Goal: Task Accomplishment & Management: Manage account settings

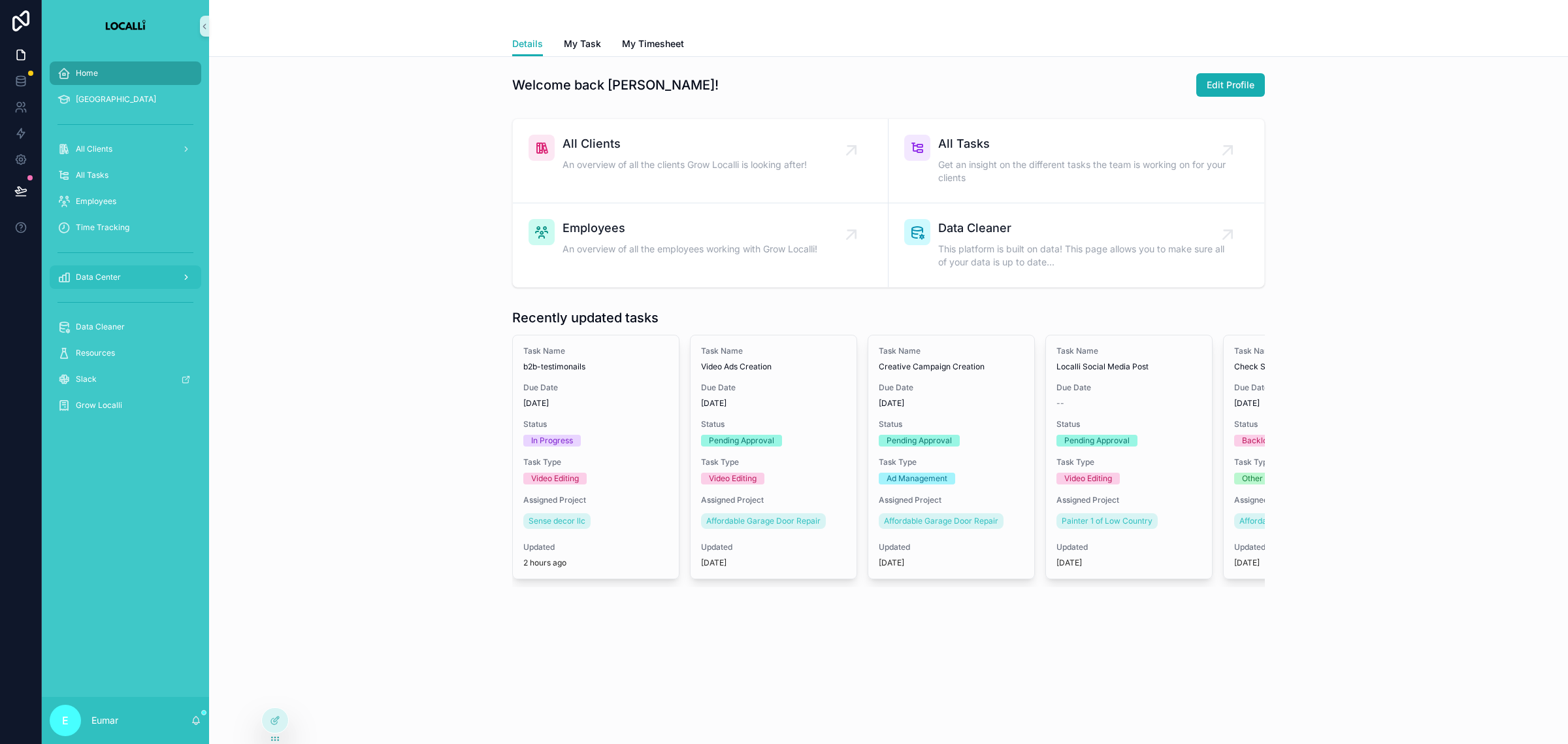
click at [144, 269] on div "Data Center" at bounding box center [125, 277] width 136 height 21
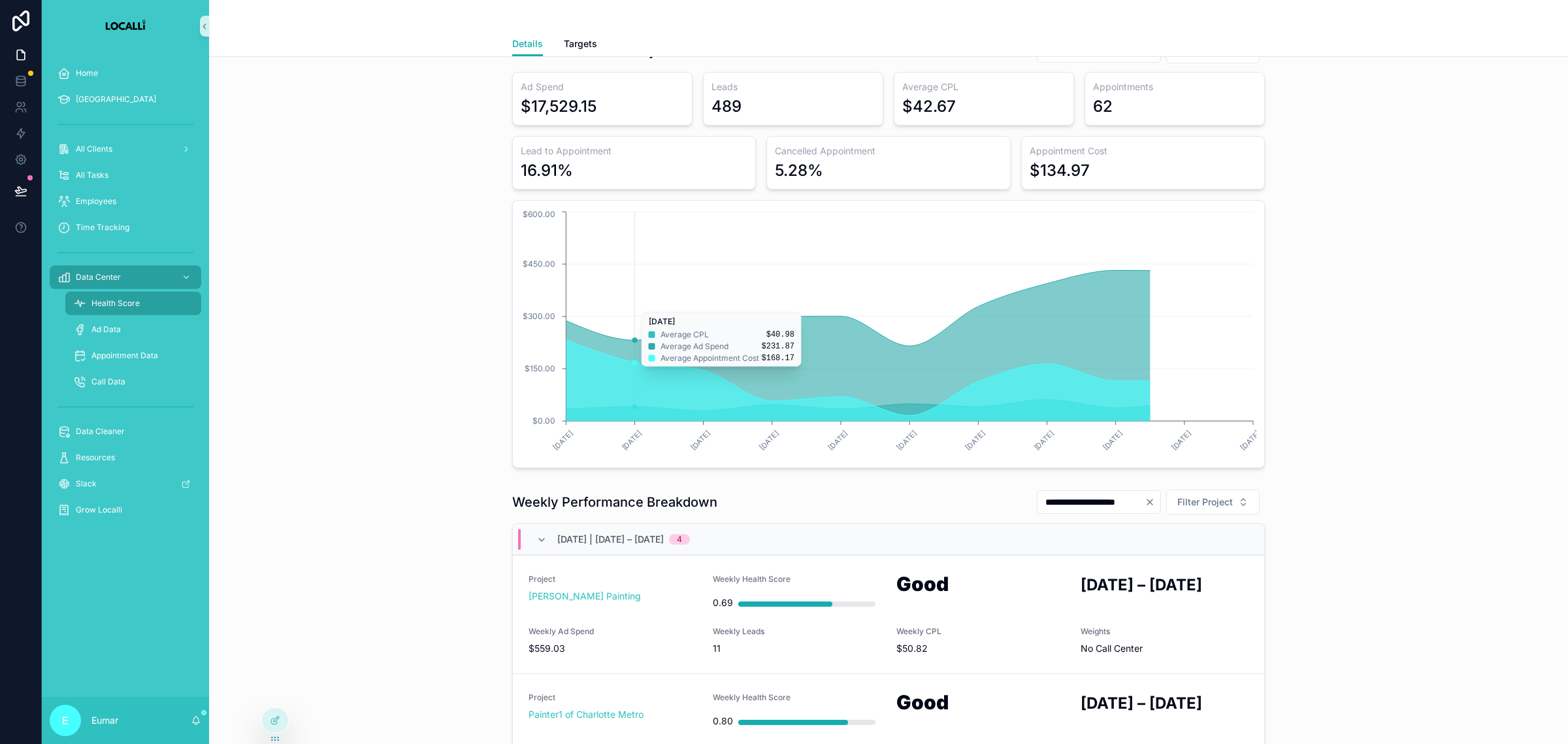
scroll to position [245, 0]
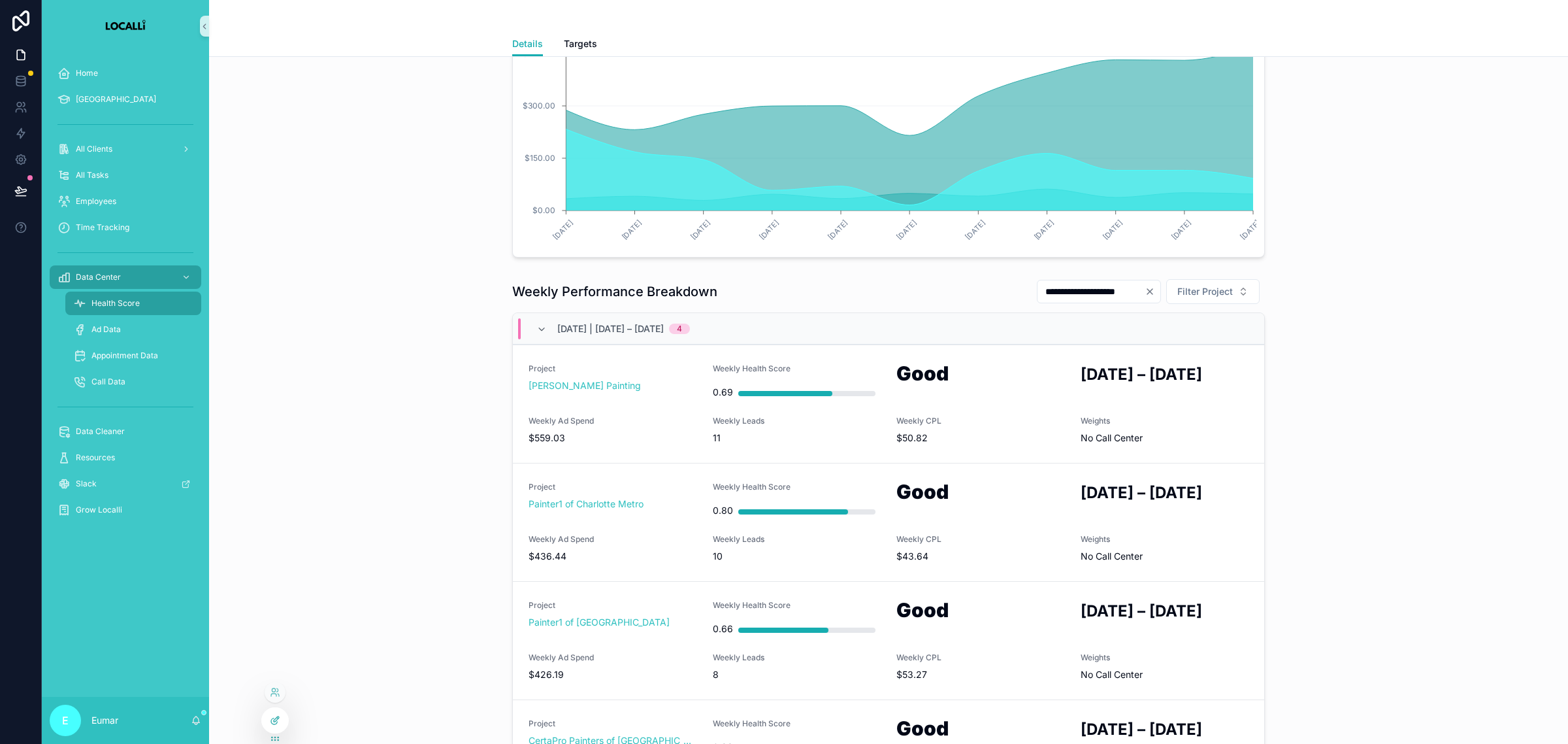
click at [268, 719] on div at bounding box center [275, 720] width 26 height 25
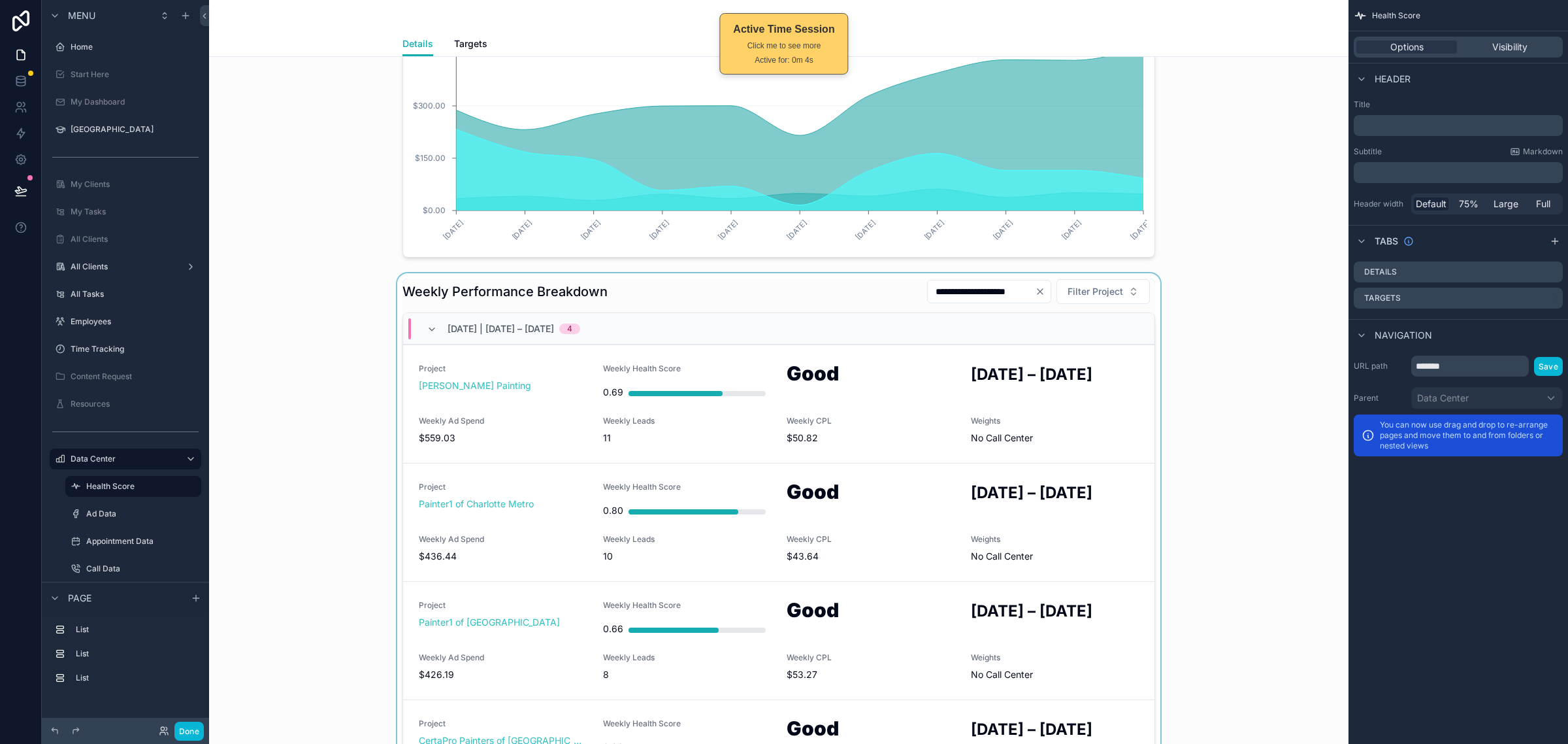
click at [1147, 304] on div "scrollable content" at bounding box center [779, 574] width 1119 height 602
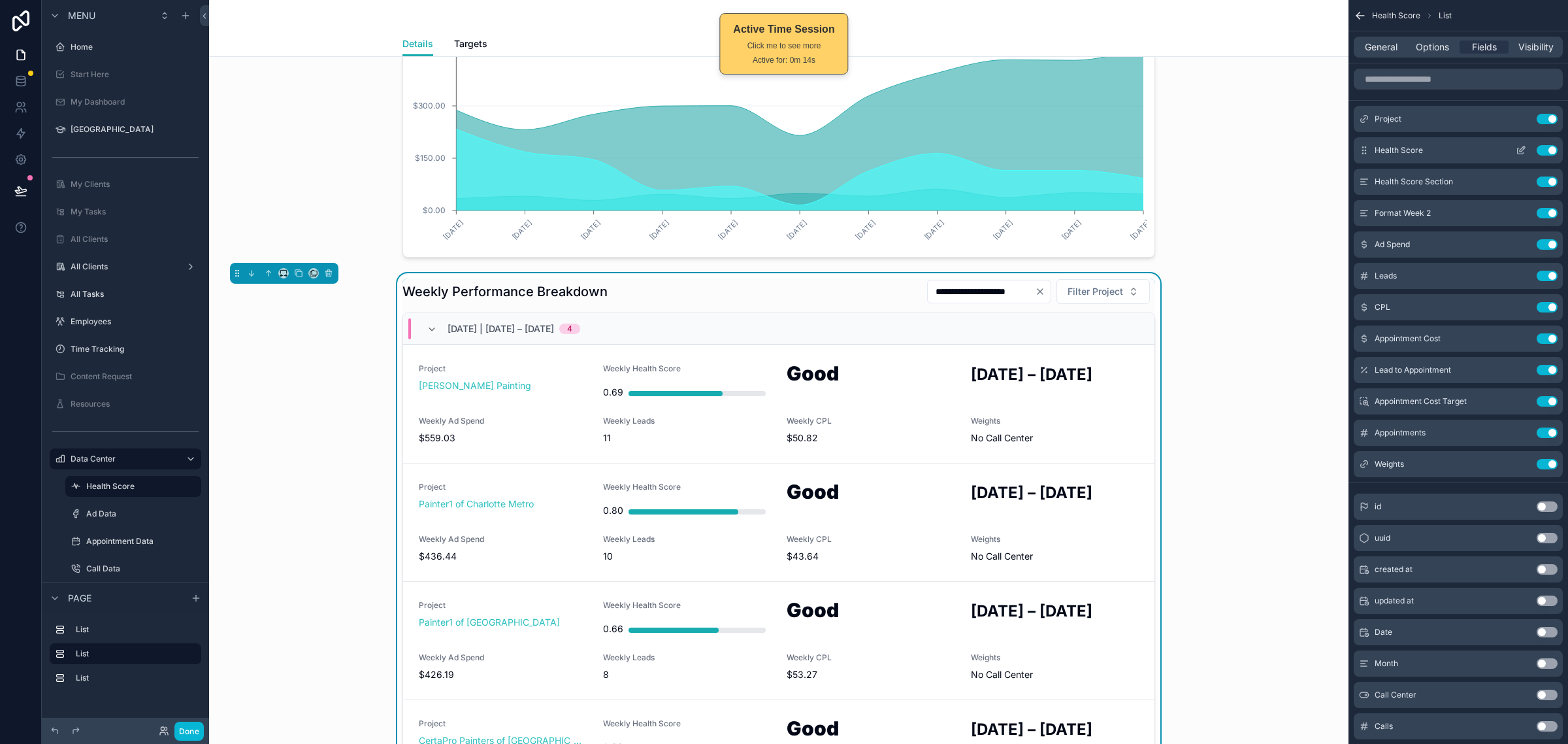
click at [1524, 149] on icon "scrollable content" at bounding box center [1524, 148] width 1 height 1
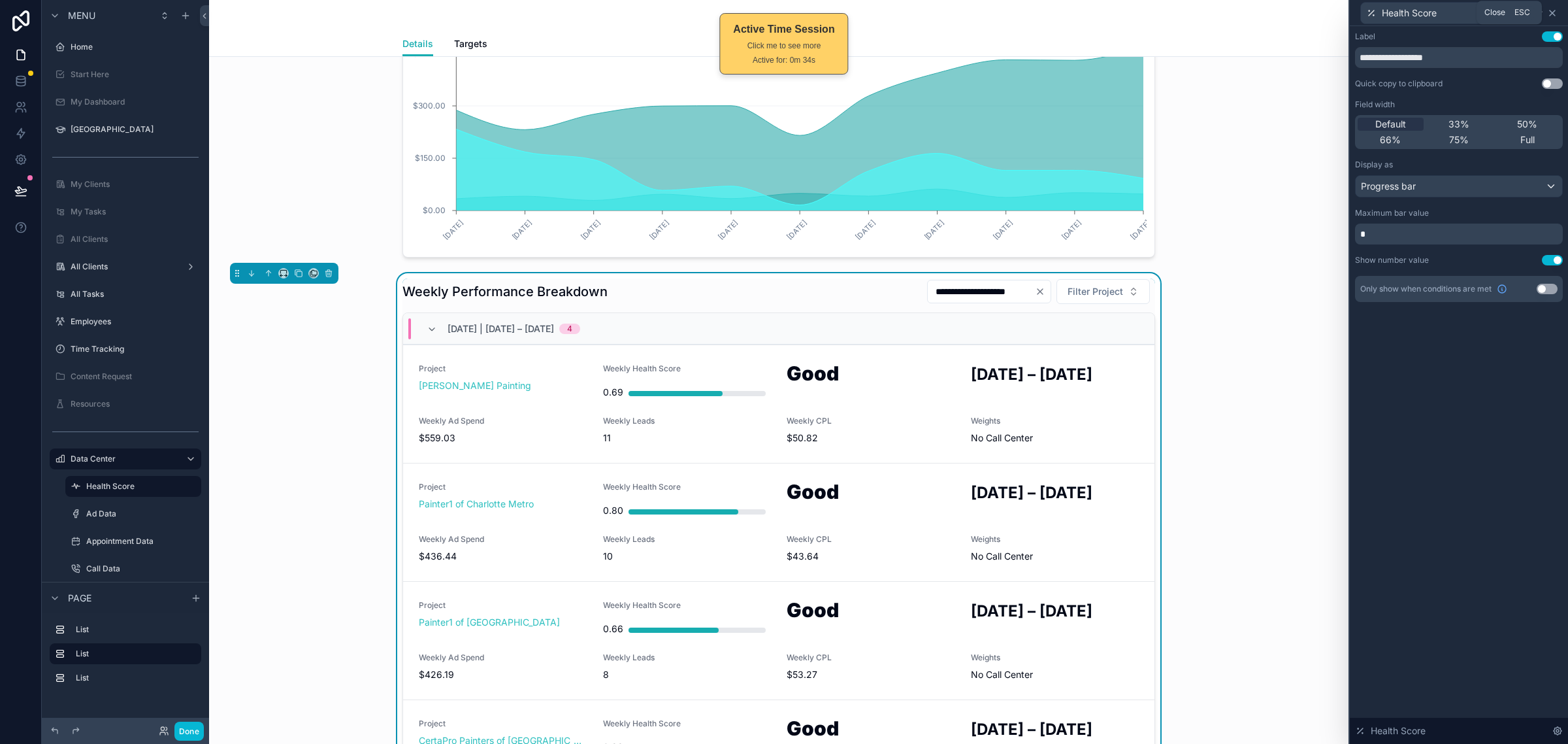
click at [1556, 12] on icon at bounding box center [1552, 12] width 10 height 10
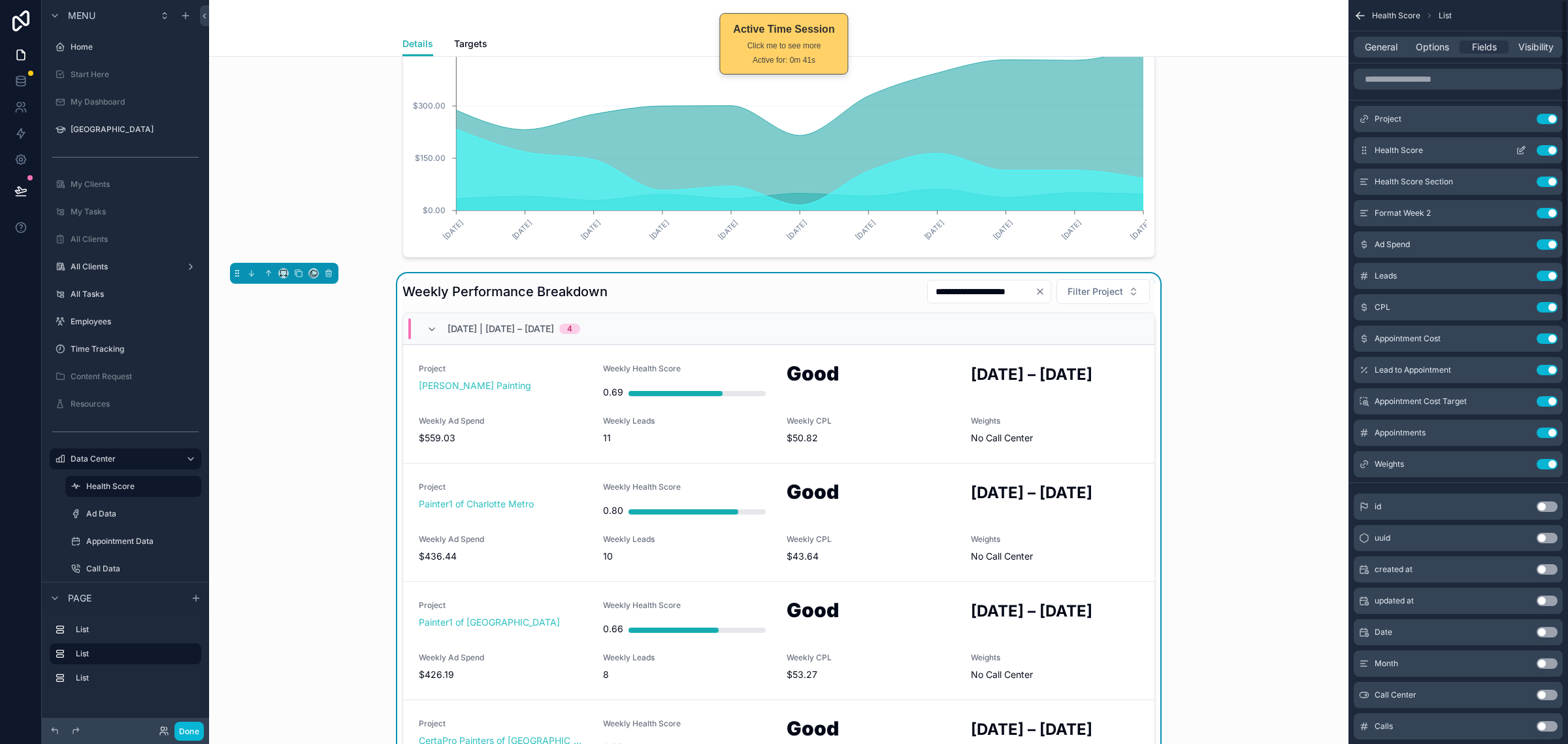
click at [1520, 147] on icon "scrollable content" at bounding box center [1521, 150] width 10 height 10
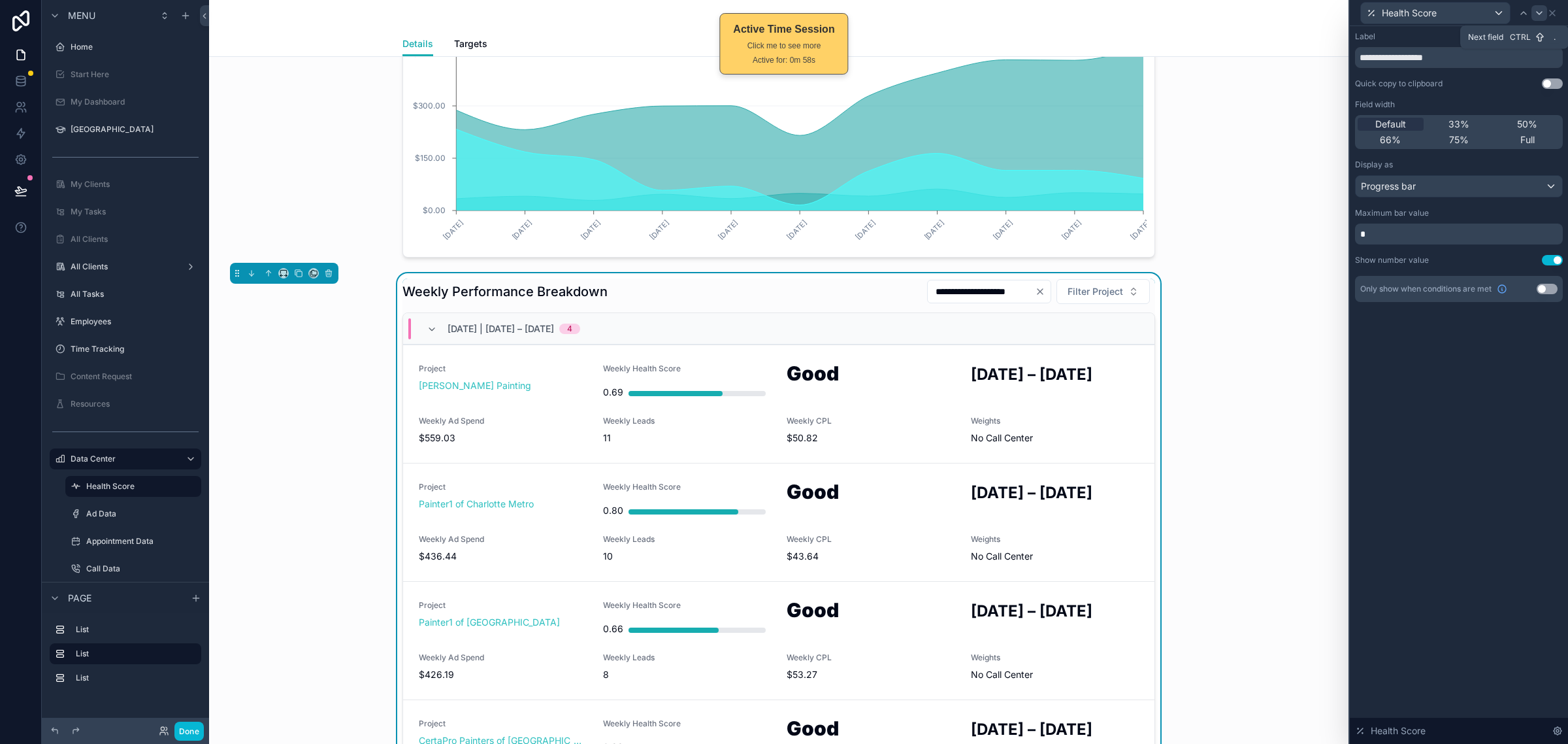
click at [1537, 6] on div at bounding box center [1540, 13] width 16 height 16
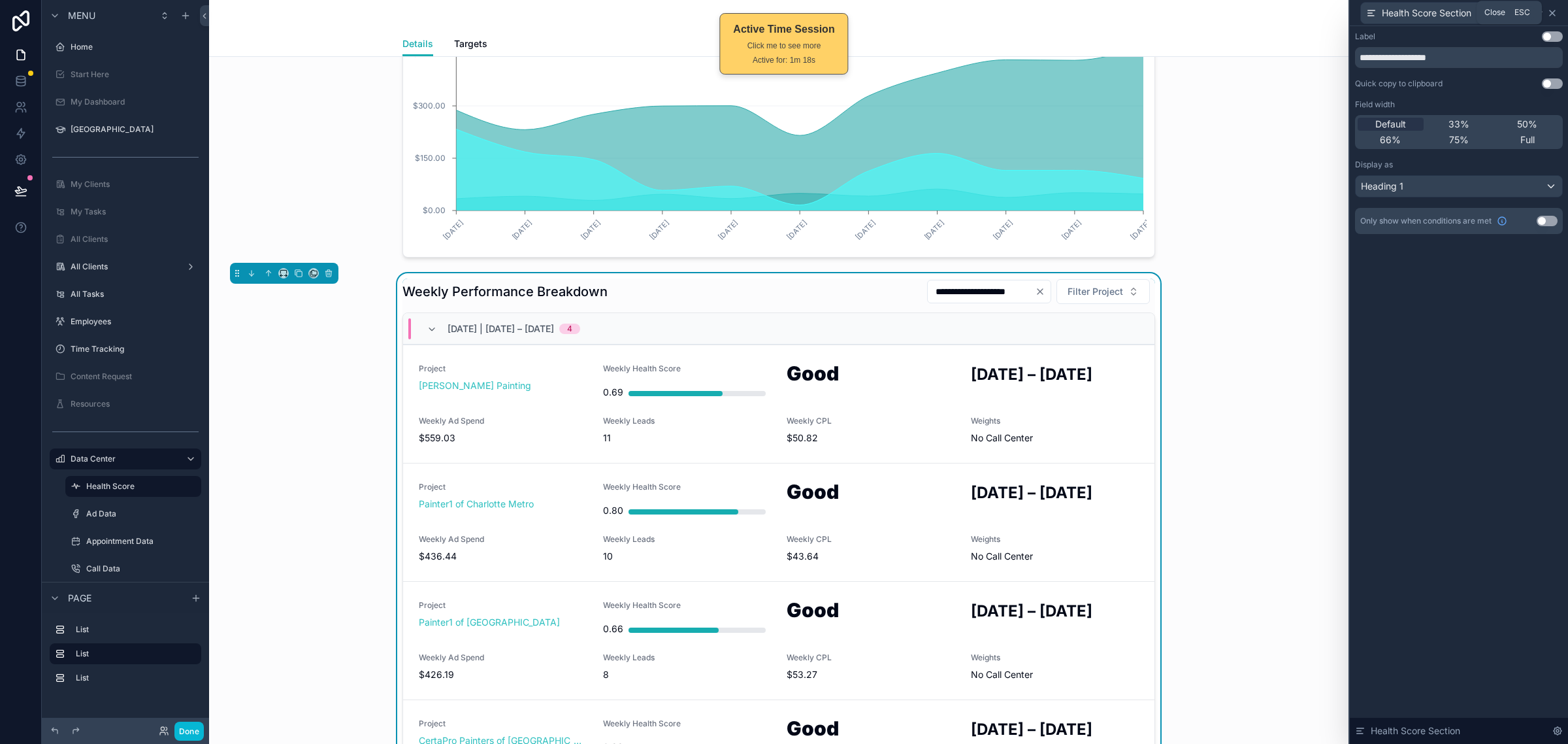
click at [1553, 11] on icon at bounding box center [1552, 12] width 10 height 10
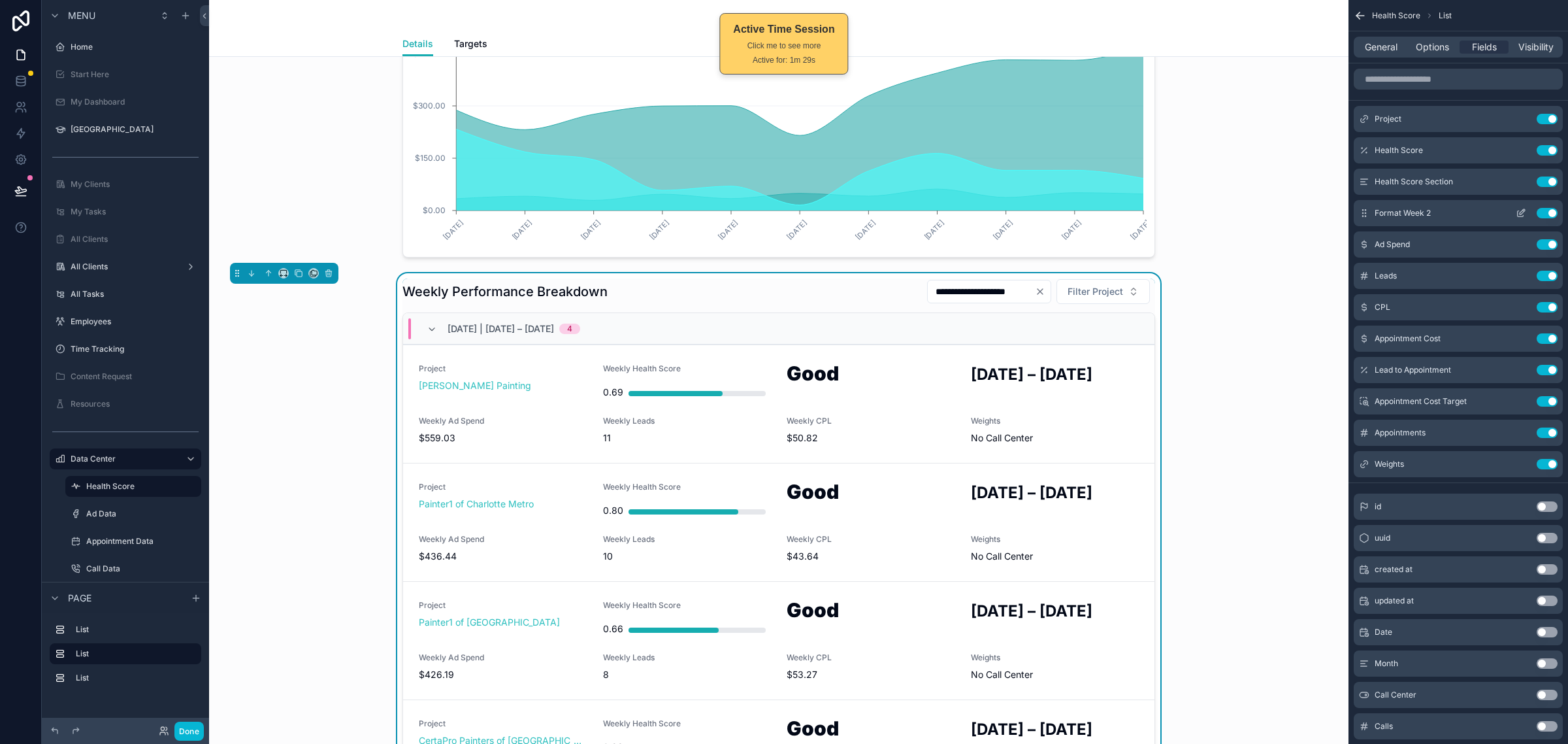
click at [1524, 213] on icon "scrollable content" at bounding box center [1521, 213] width 10 height 10
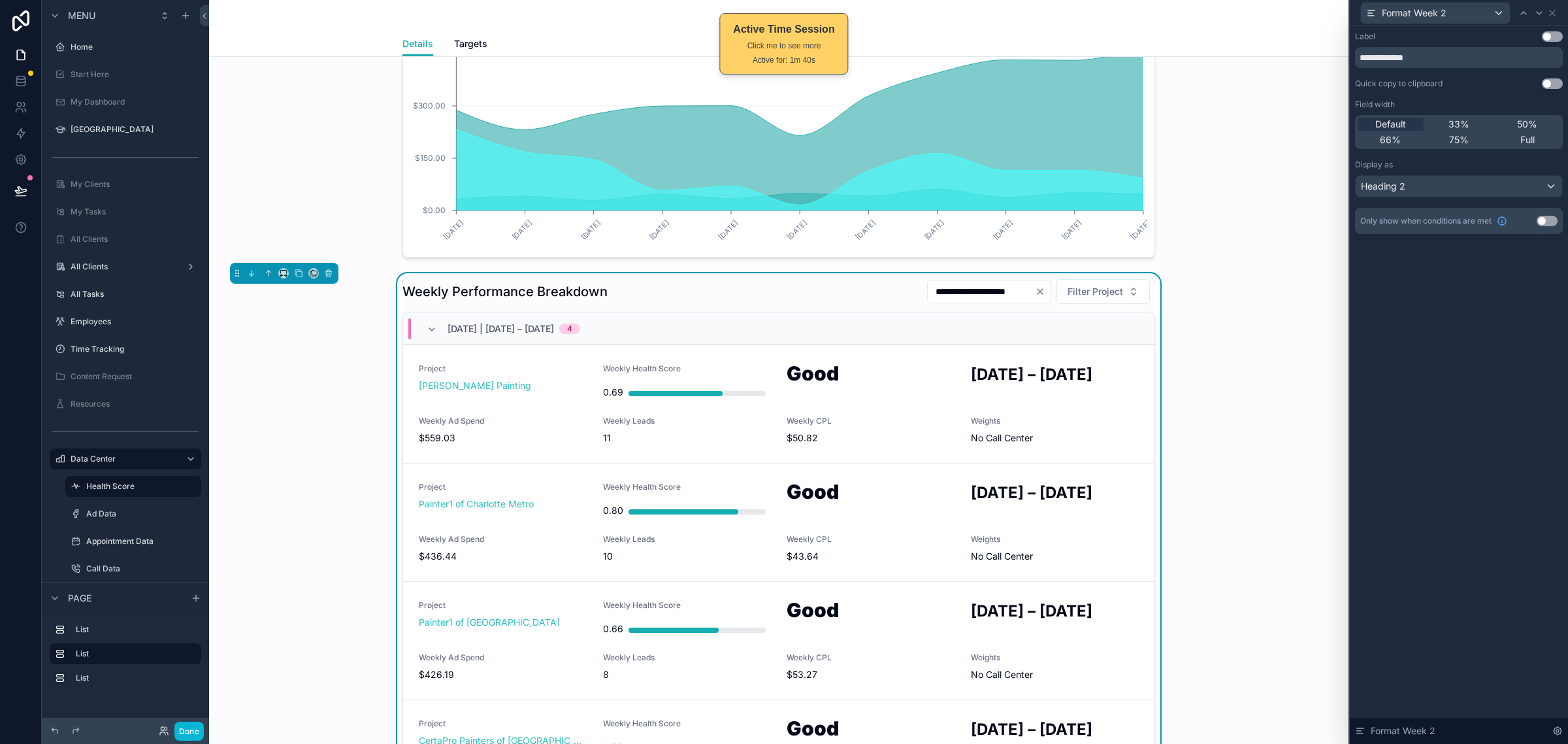
click at [1482, 344] on div "**********" at bounding box center [1459, 385] width 218 height 718
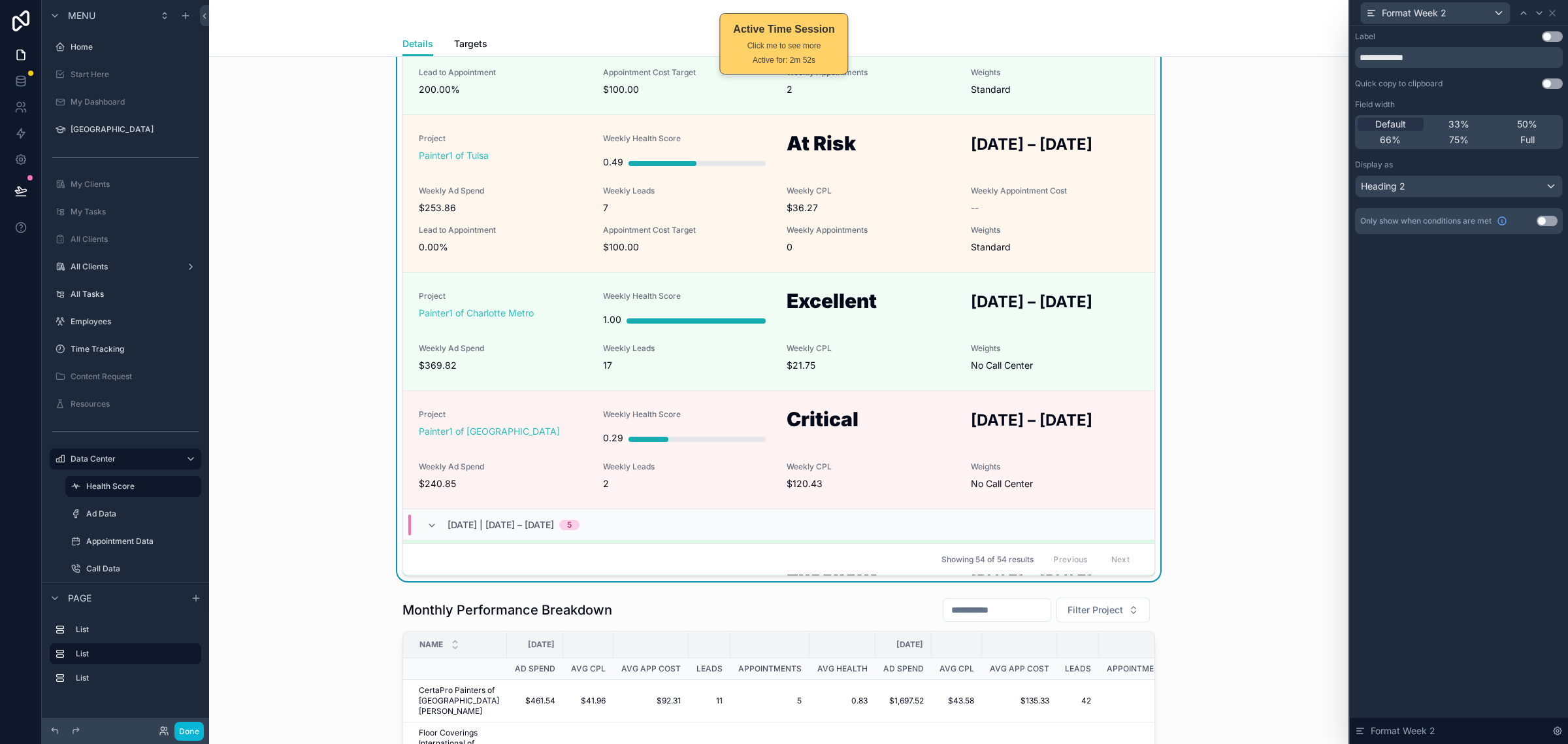
scroll to position [3382, 0]
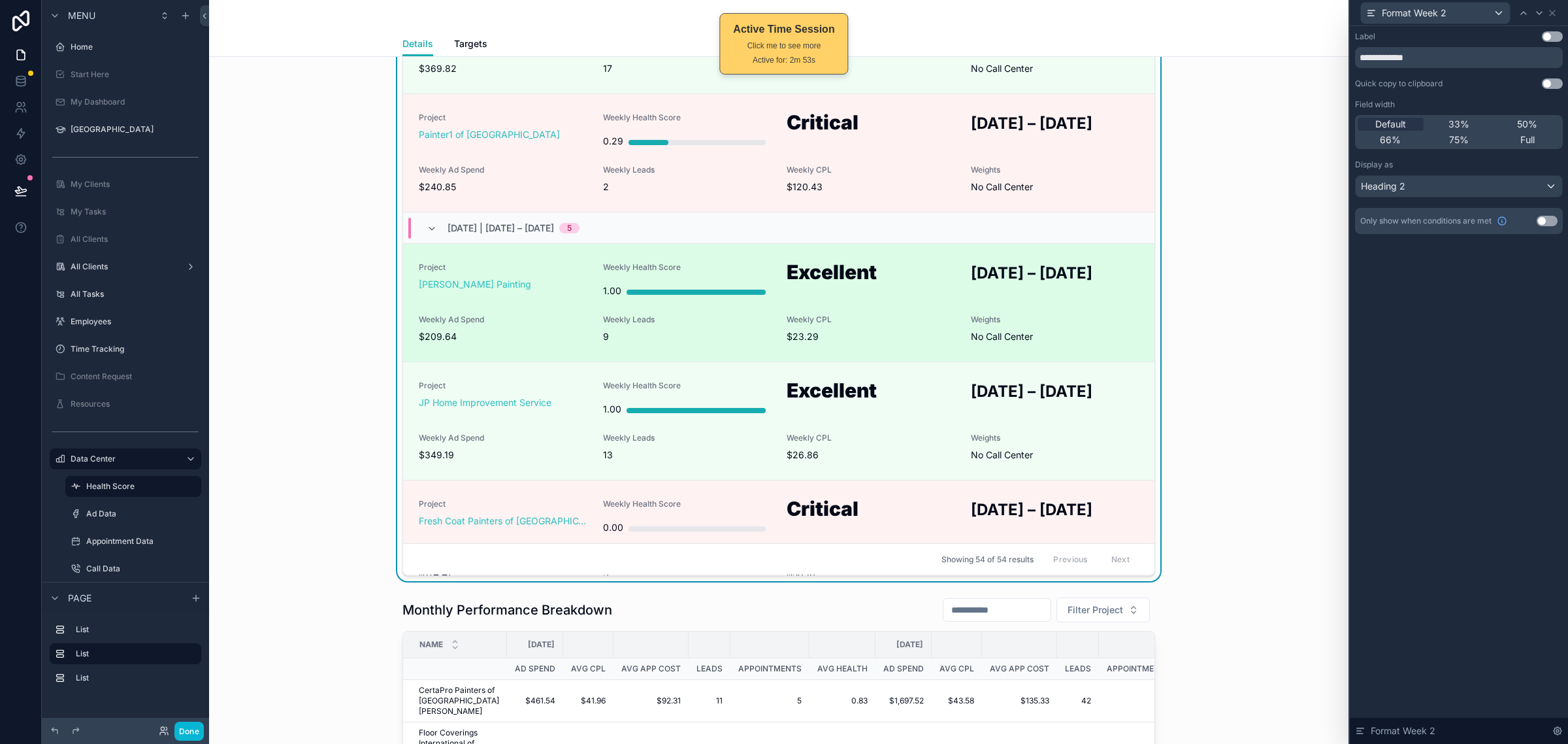
click at [1013, 270] on h2 "JUN 22 – JUN 28, 2025" at bounding box center [1056, 272] width 169 height 21
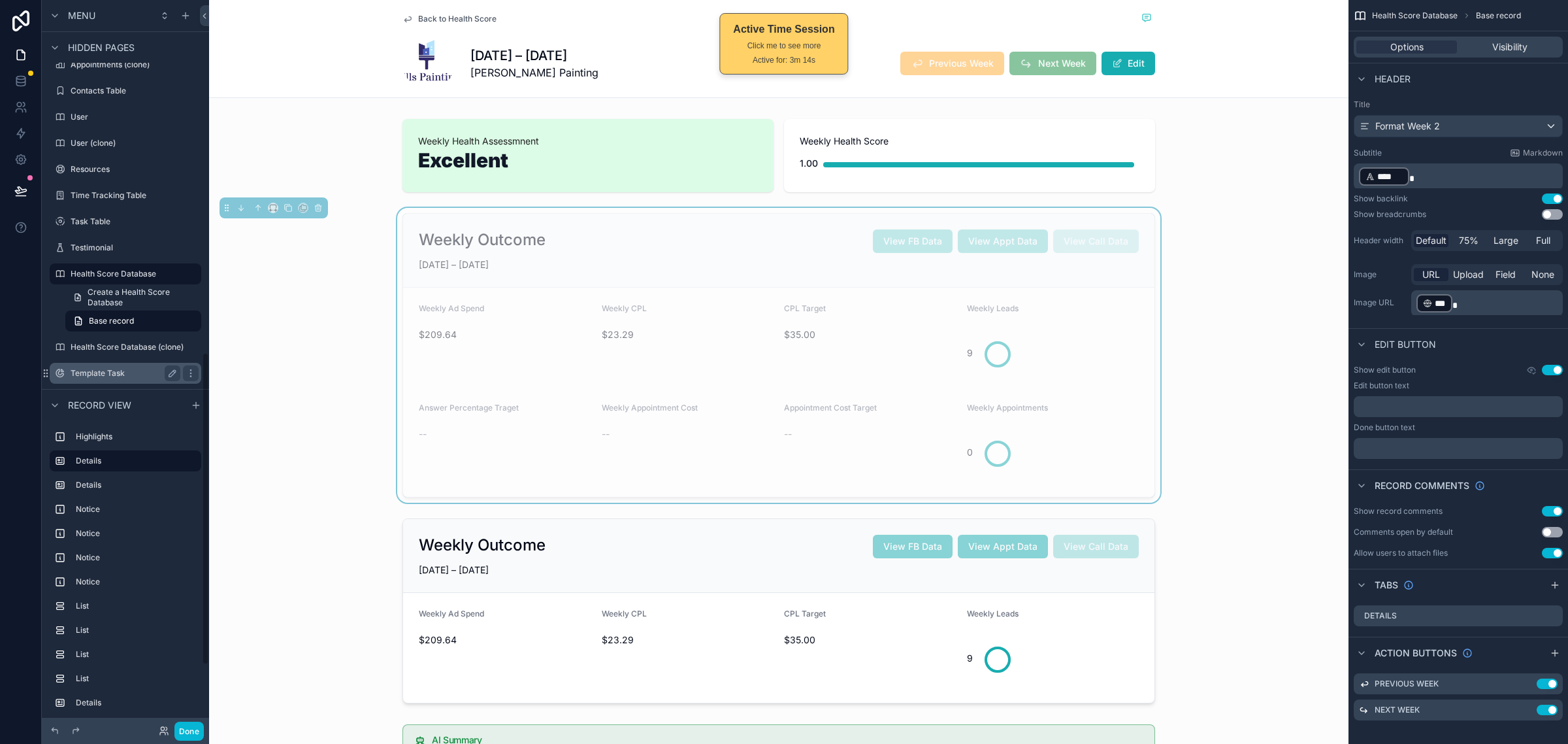
scroll to position [887, 0]
click at [1268, 41] on div "Back to Health Score JUN 22 – JUN 28, 2025 Mills Painting Previous Week Next We…" at bounding box center [778, 49] width 1139 height 98
click at [997, 26] on div "Back to Health Score" at bounding box center [778, 19] width 753 height 17
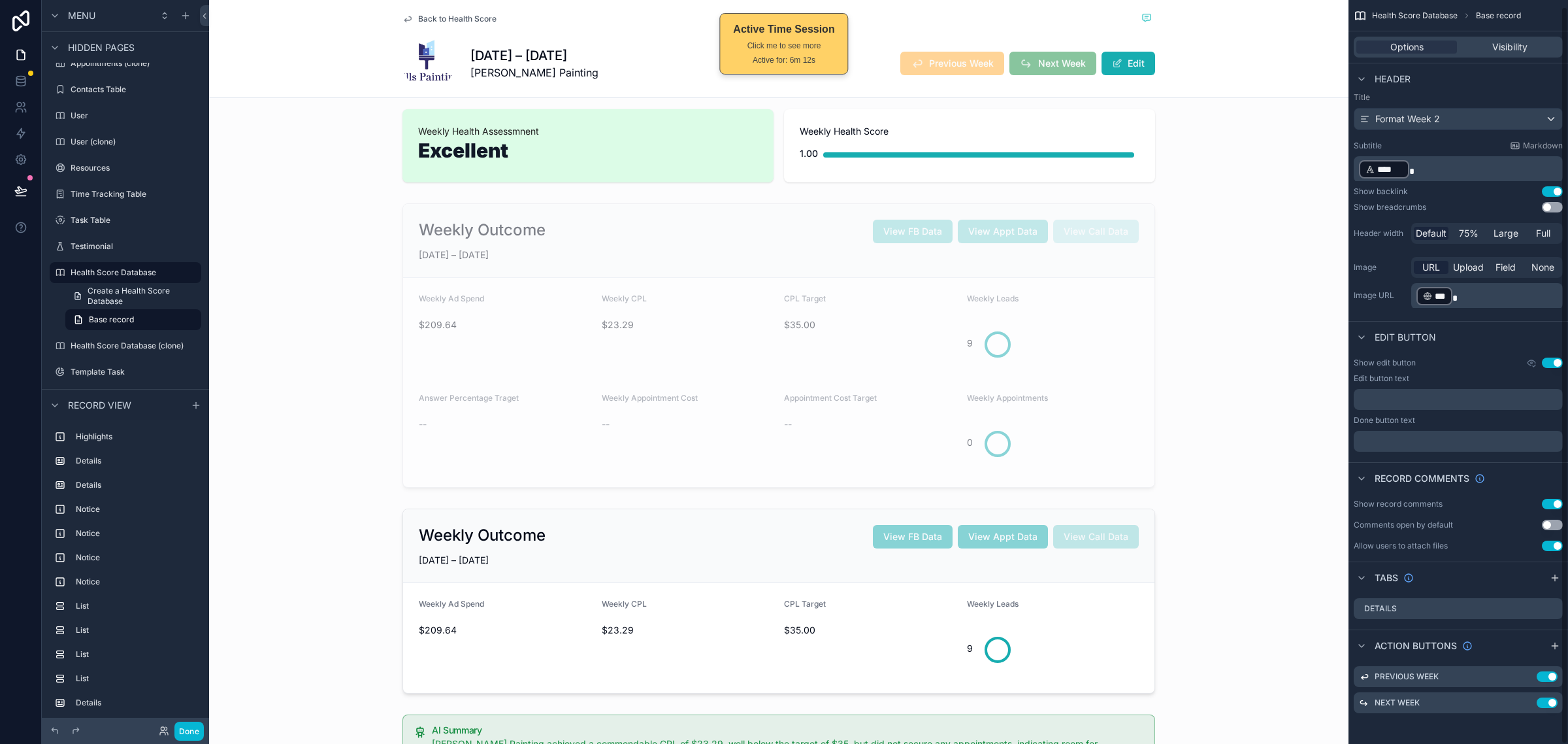
scroll to position [0, 0]
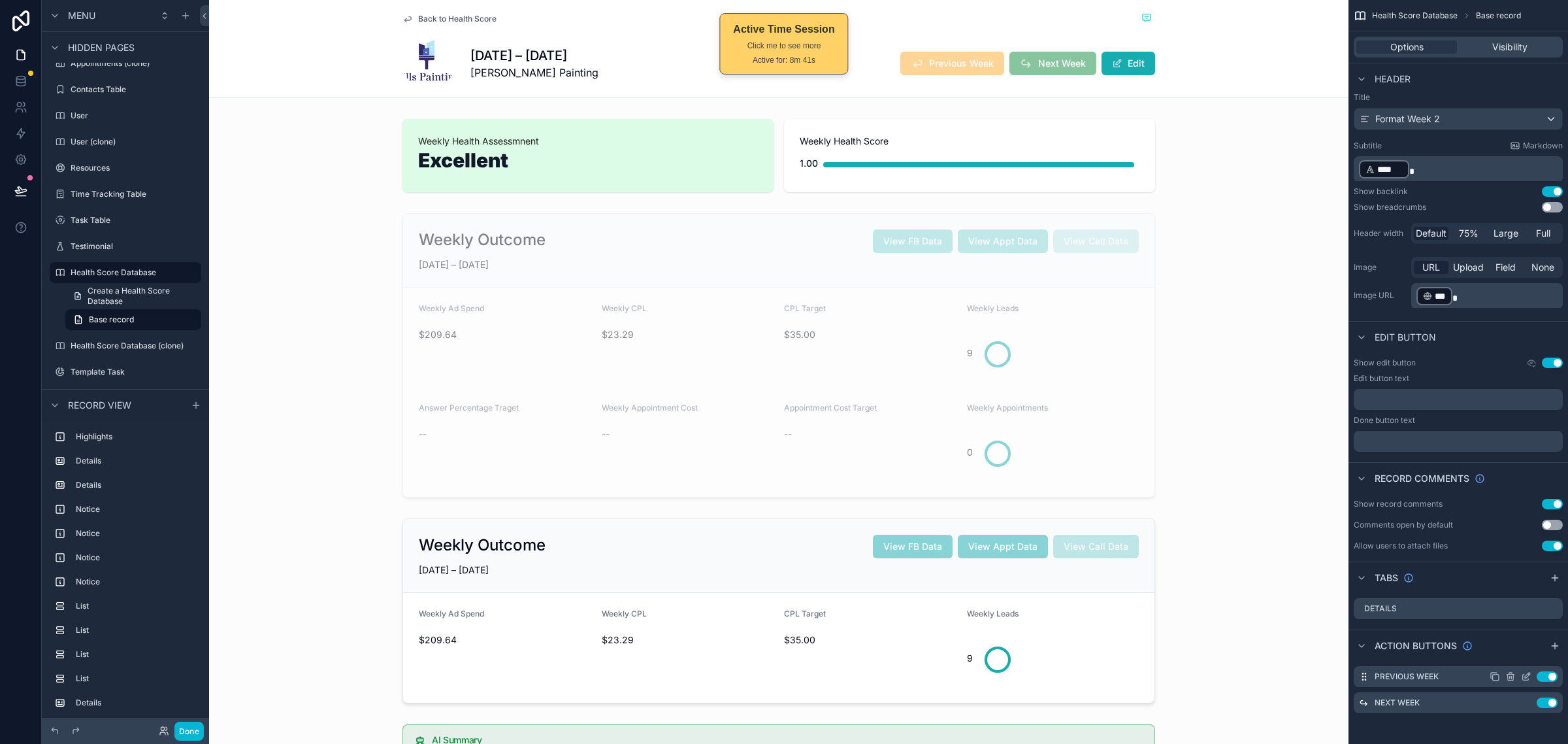
click at [1524, 675] on icon "scrollable content" at bounding box center [1526, 676] width 10 height 10
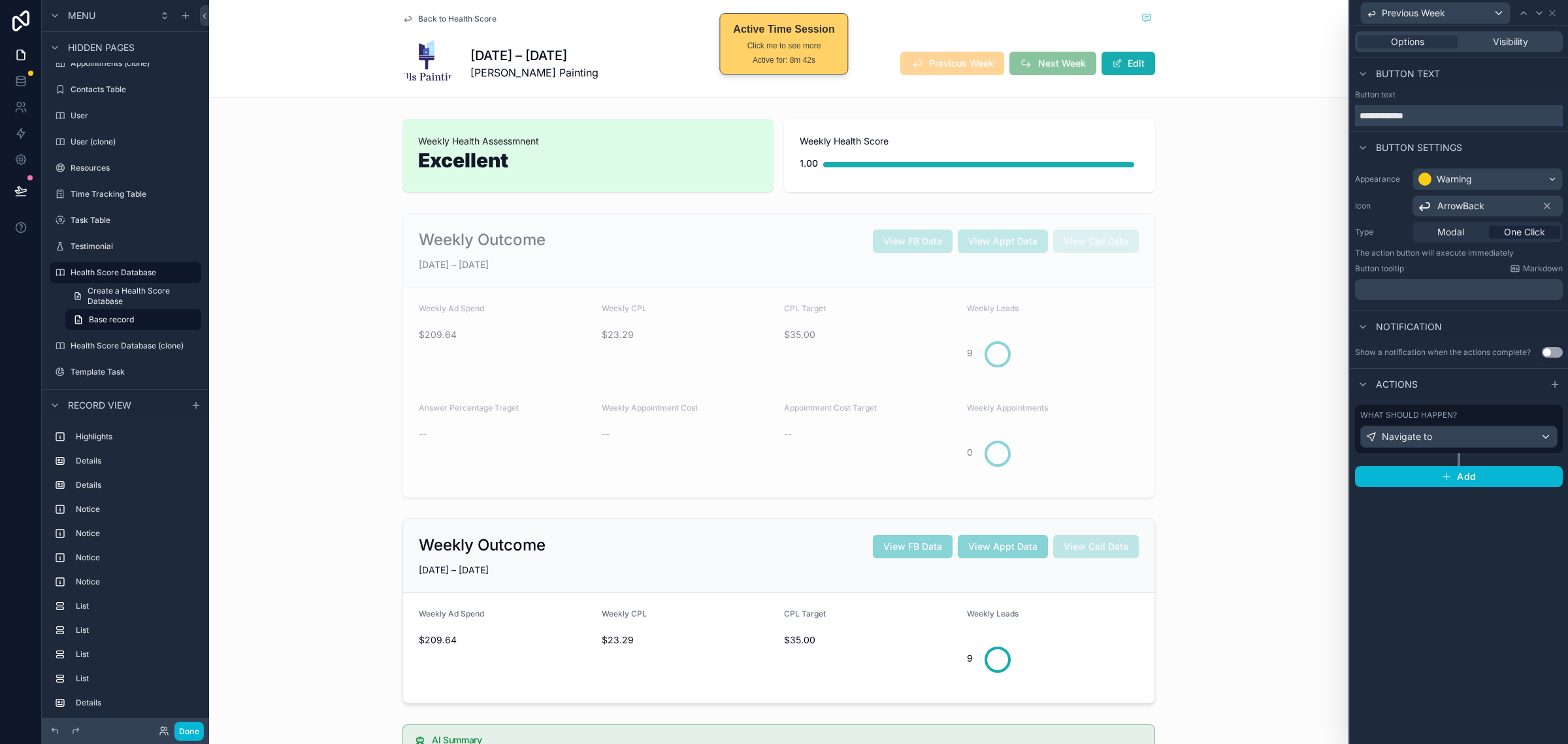
drag, startPoint x: 1465, startPoint y: 120, endPoint x: 1142, endPoint y: 100, distance: 323.6
click at [1142, 100] on div "**********" at bounding box center [784, 372] width 1568 height 744
click at [1474, 410] on div "What should happen?" at bounding box center [1459, 415] width 197 height 10
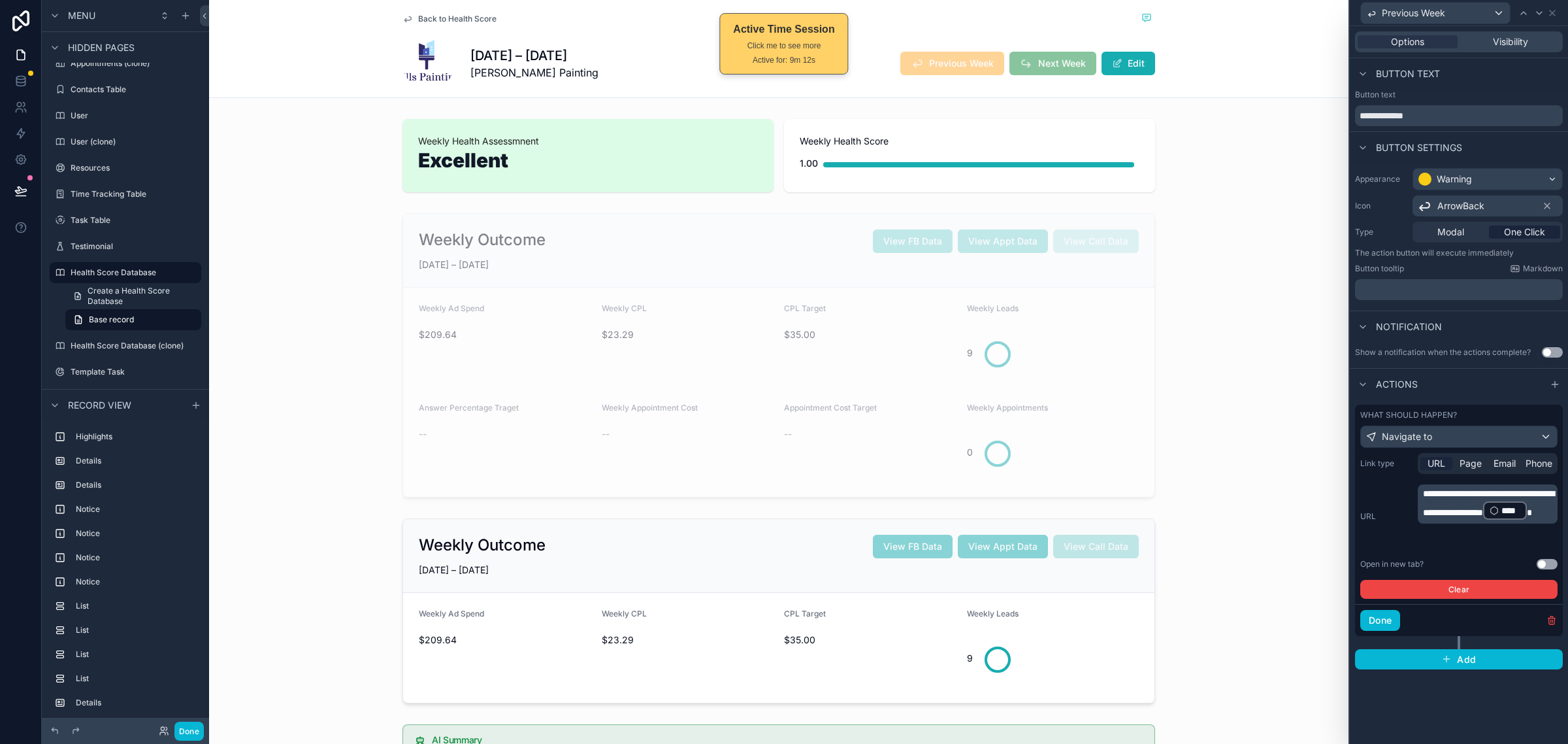
click at [1523, 521] on p "**********" at bounding box center [1489, 503] width 132 height 34
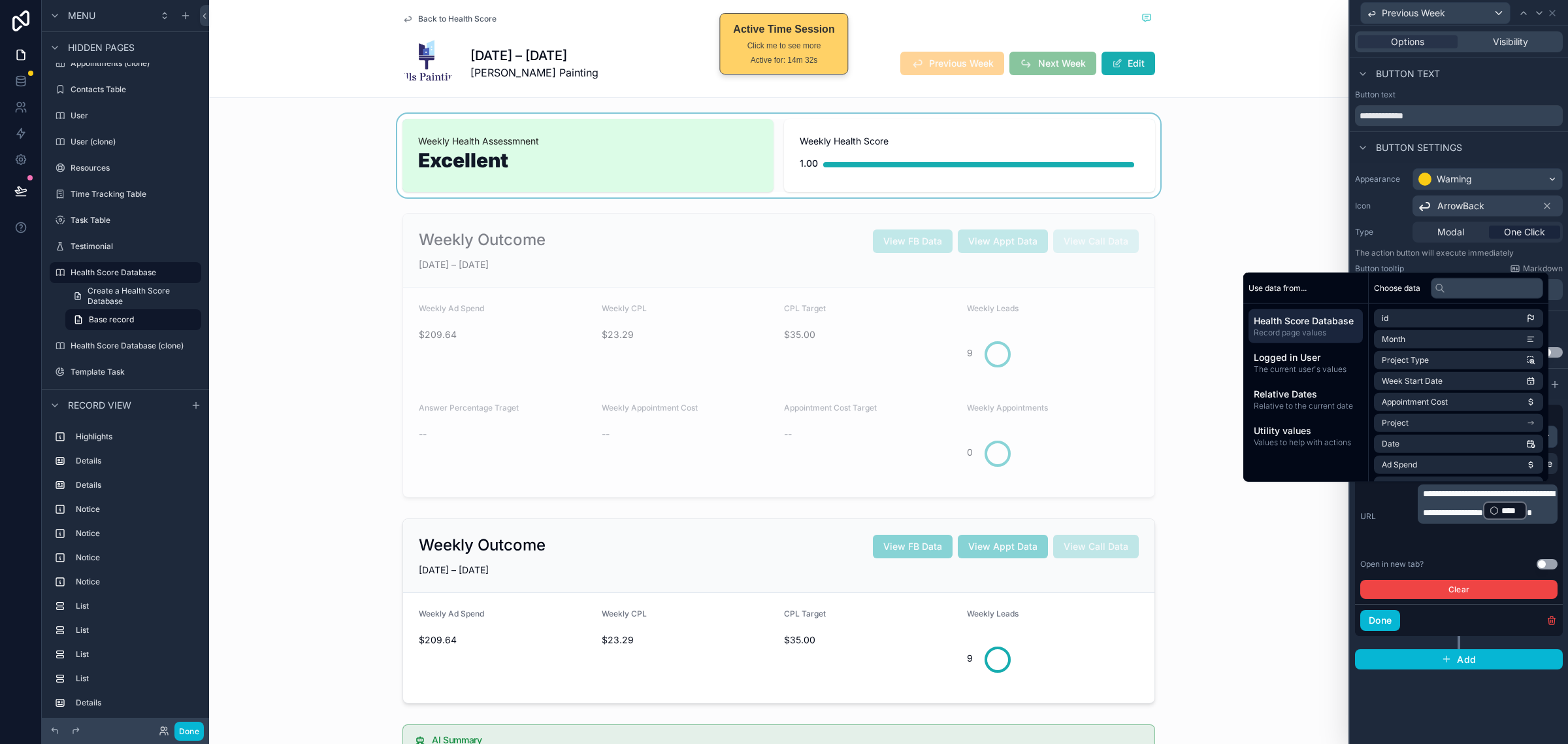
click at [1208, 154] on div "scrollable content" at bounding box center [778, 155] width 1139 height 84
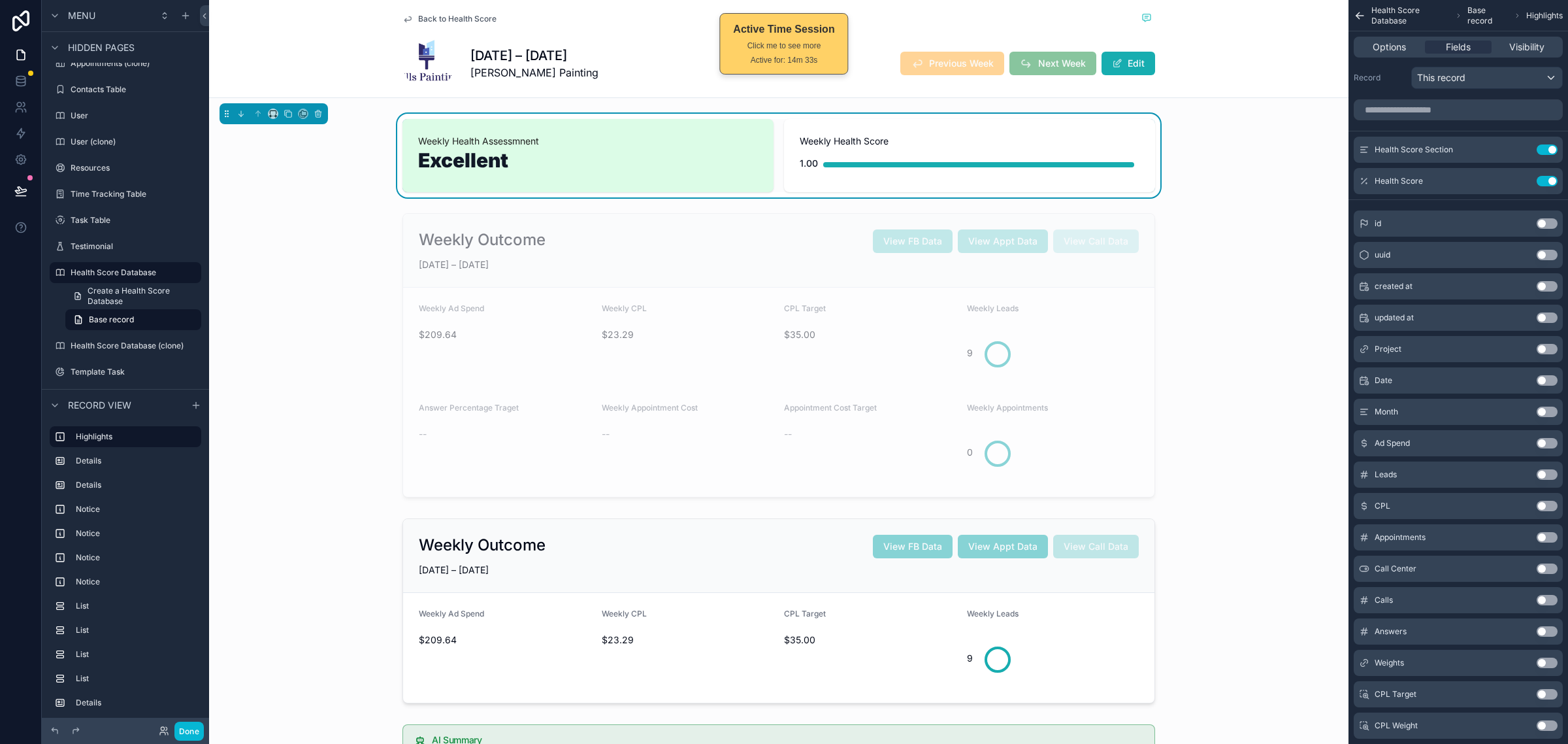
click at [974, 138] on span "Weekly Health Score" at bounding box center [969, 141] width 339 height 13
click at [1523, 149] on icon "scrollable content" at bounding box center [1523, 149] width 6 height 6
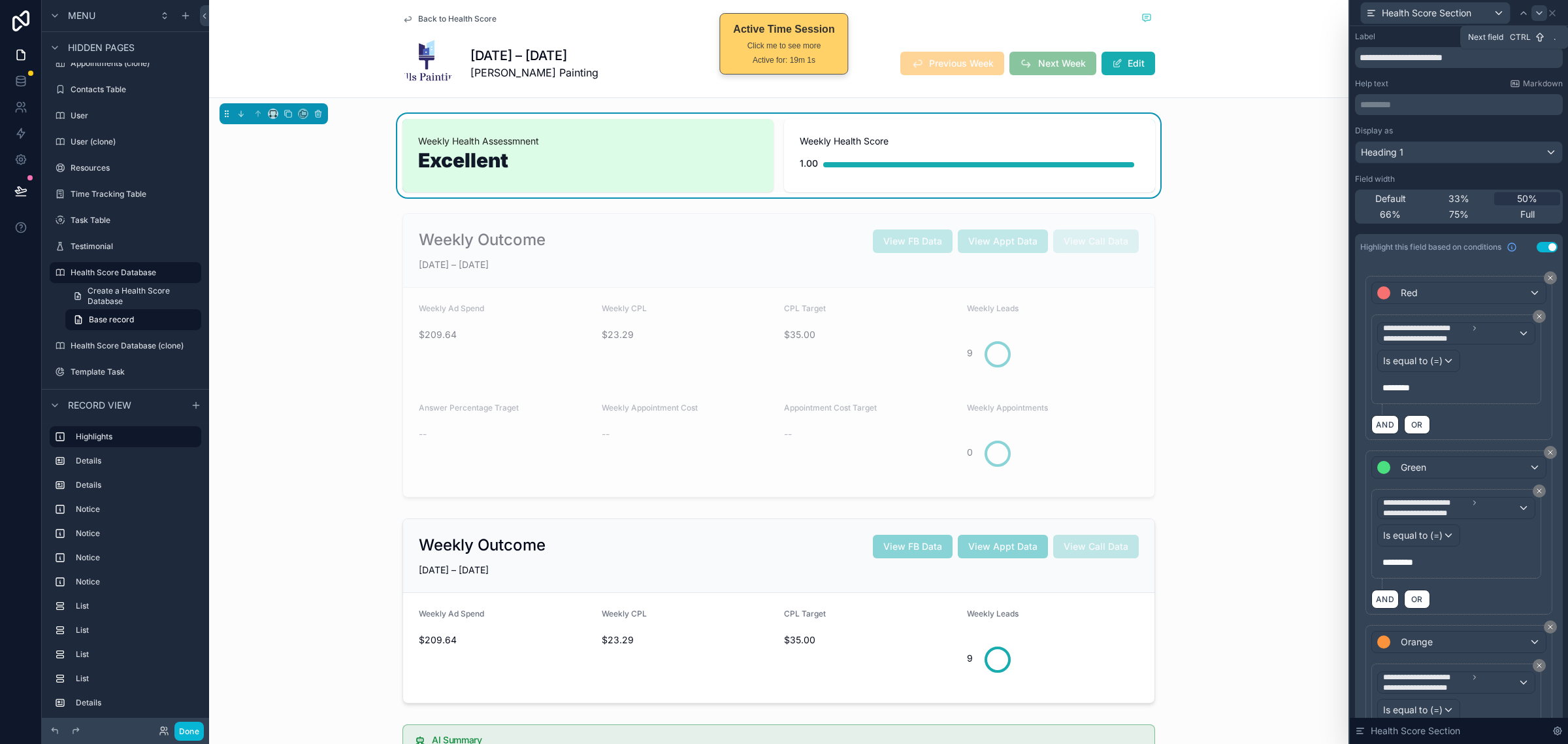
click at [1538, 15] on icon at bounding box center [1539, 12] width 10 height 10
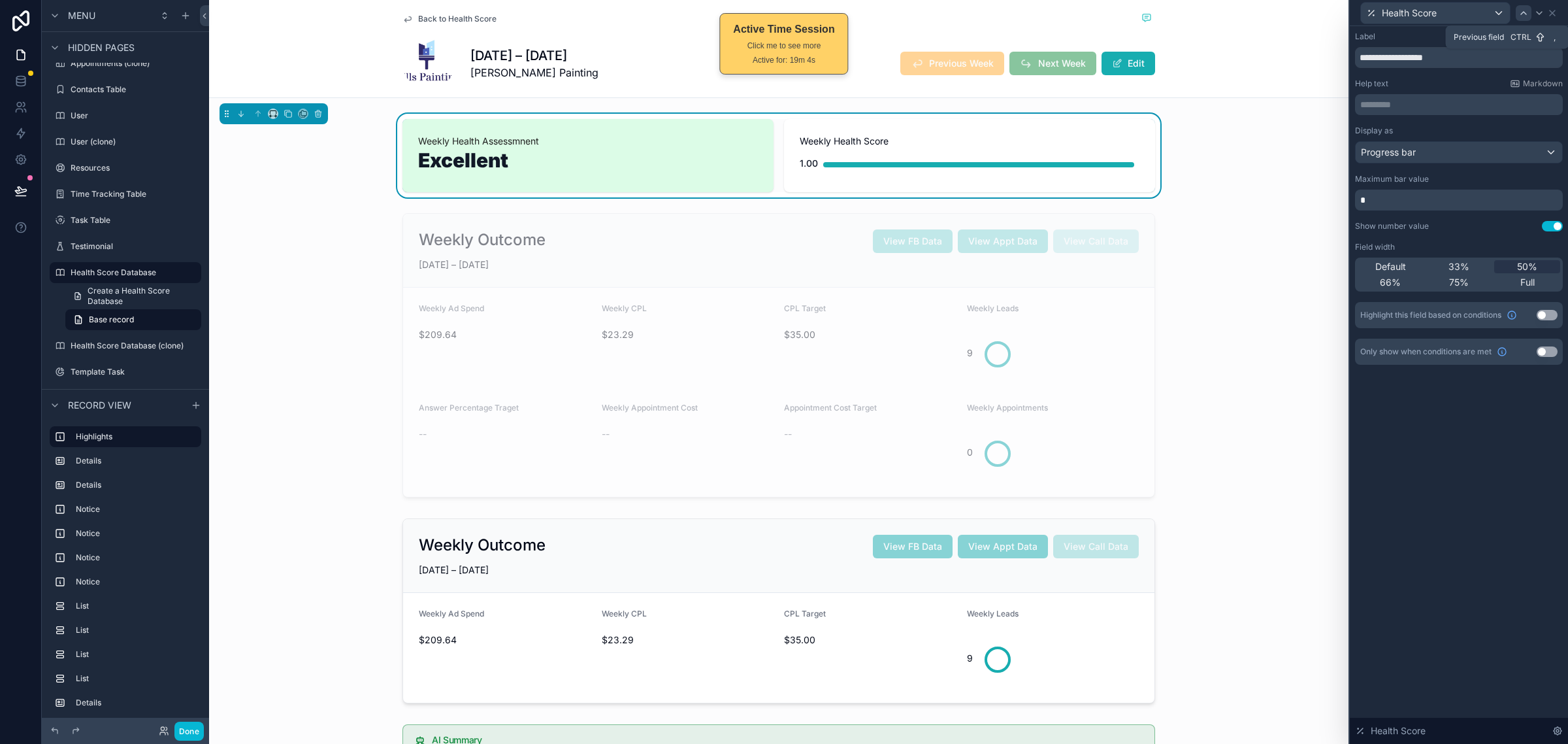
click at [1524, 10] on icon at bounding box center [1524, 12] width 10 height 10
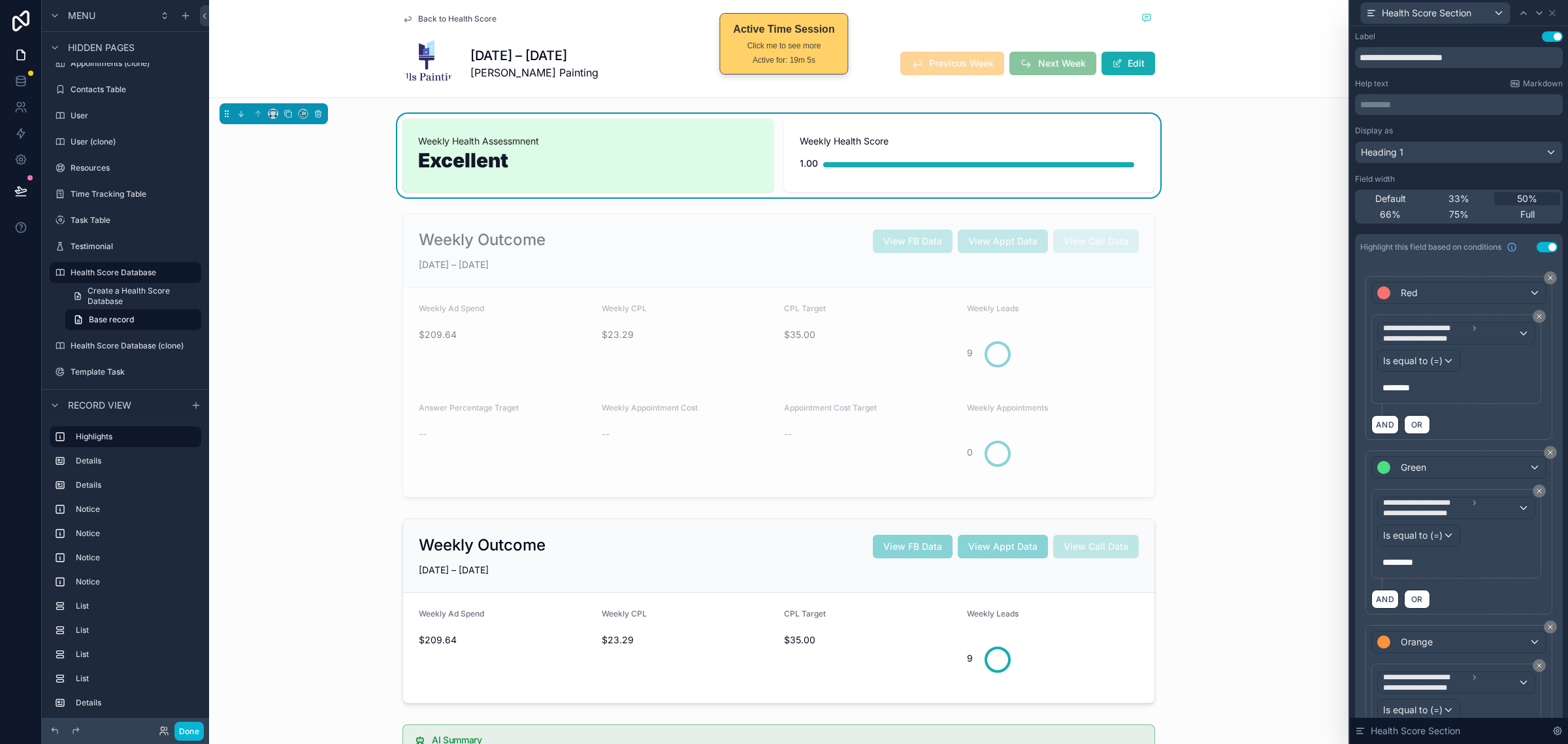
click at [1441, 68] on div "**********" at bounding box center [1459, 446] width 208 height 830
click at [1448, 57] on input "**********" at bounding box center [1459, 57] width 208 height 21
click at [1543, 18] on div at bounding box center [1540, 13] width 16 height 16
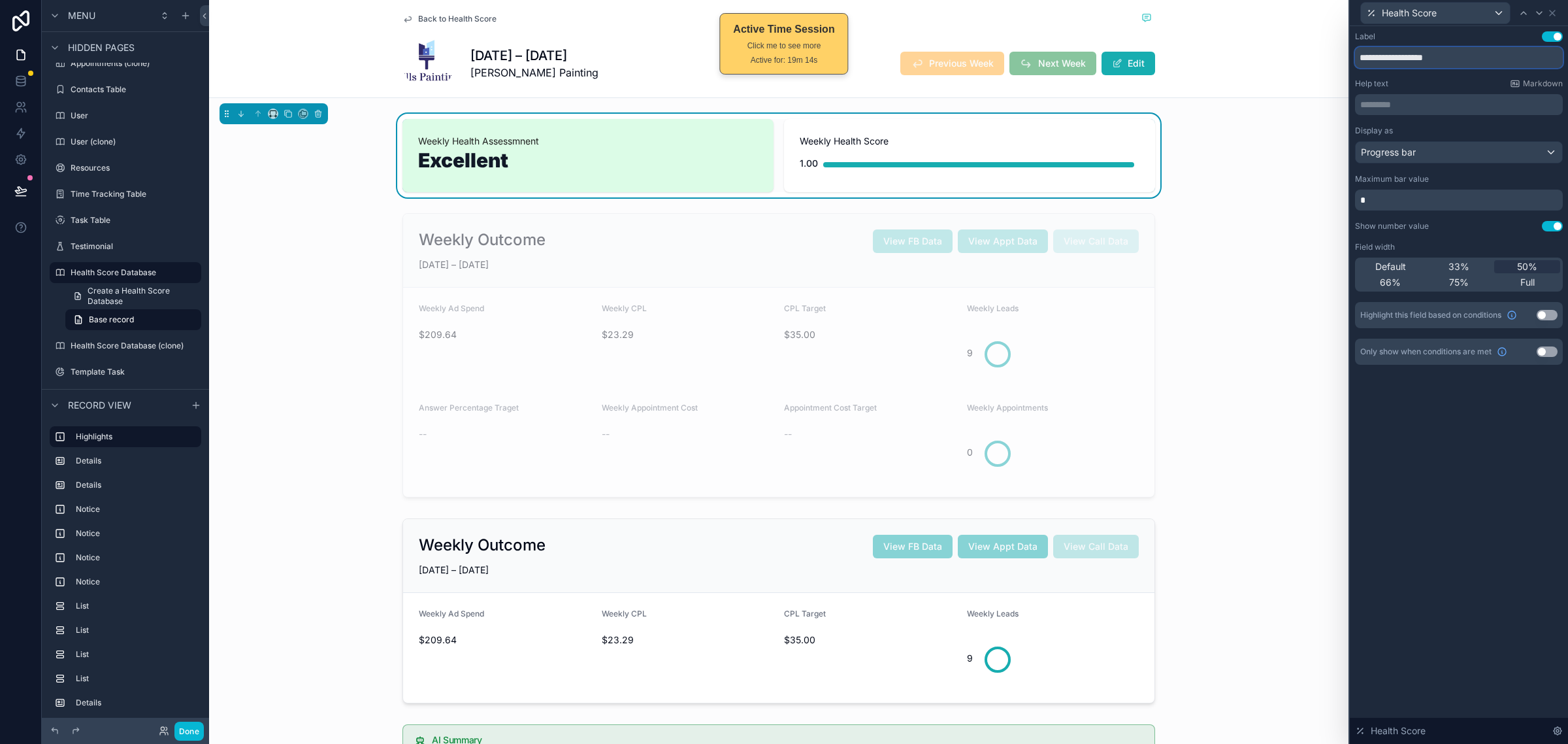
click at [1462, 61] on input "**********" at bounding box center [1459, 57] width 208 height 21
click at [1127, 296] on div "scrollable content" at bounding box center [778, 355] width 1139 height 295
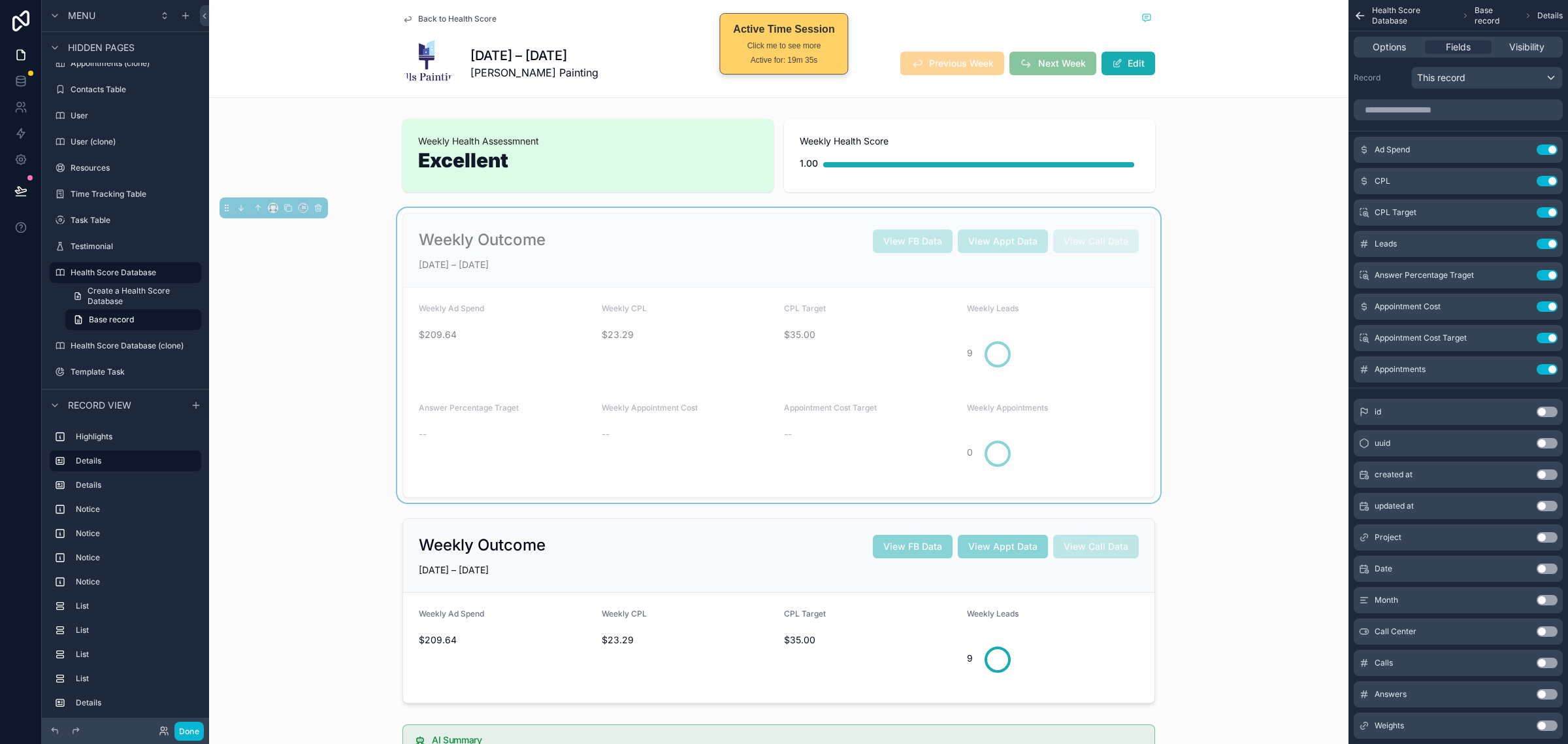
click at [1056, 316] on div "Weekly Leads" at bounding box center [1054, 311] width 173 height 16
click at [1410, 48] on div "Options" at bounding box center [1389, 47] width 66 height 13
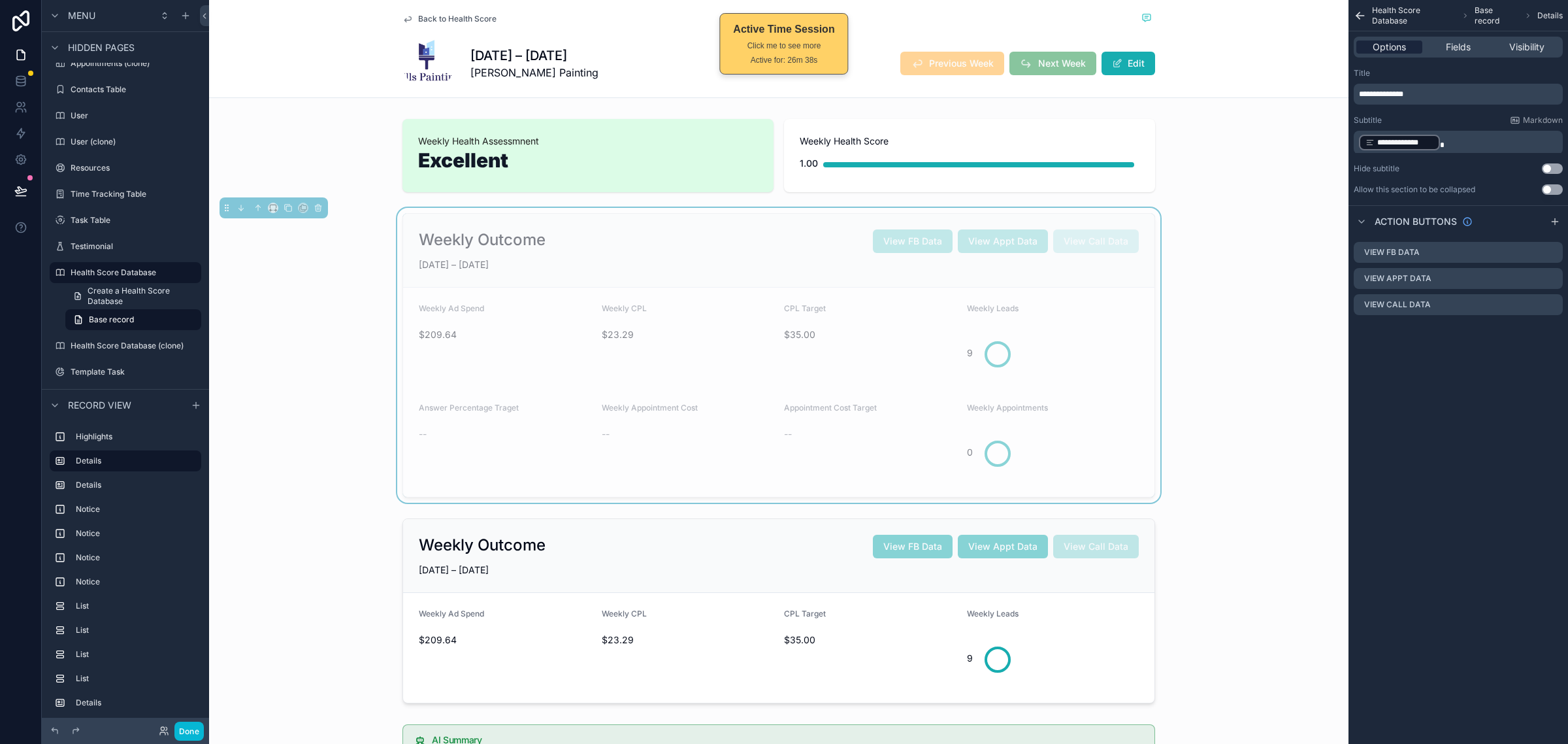
click at [1403, 44] on span "Options" at bounding box center [1390, 47] width 33 height 13
click at [1267, 10] on div "Back to Health Score JUN 22 – JUN 28, 2025 Mills Painting Previous Week Next We…" at bounding box center [778, 49] width 1139 height 98
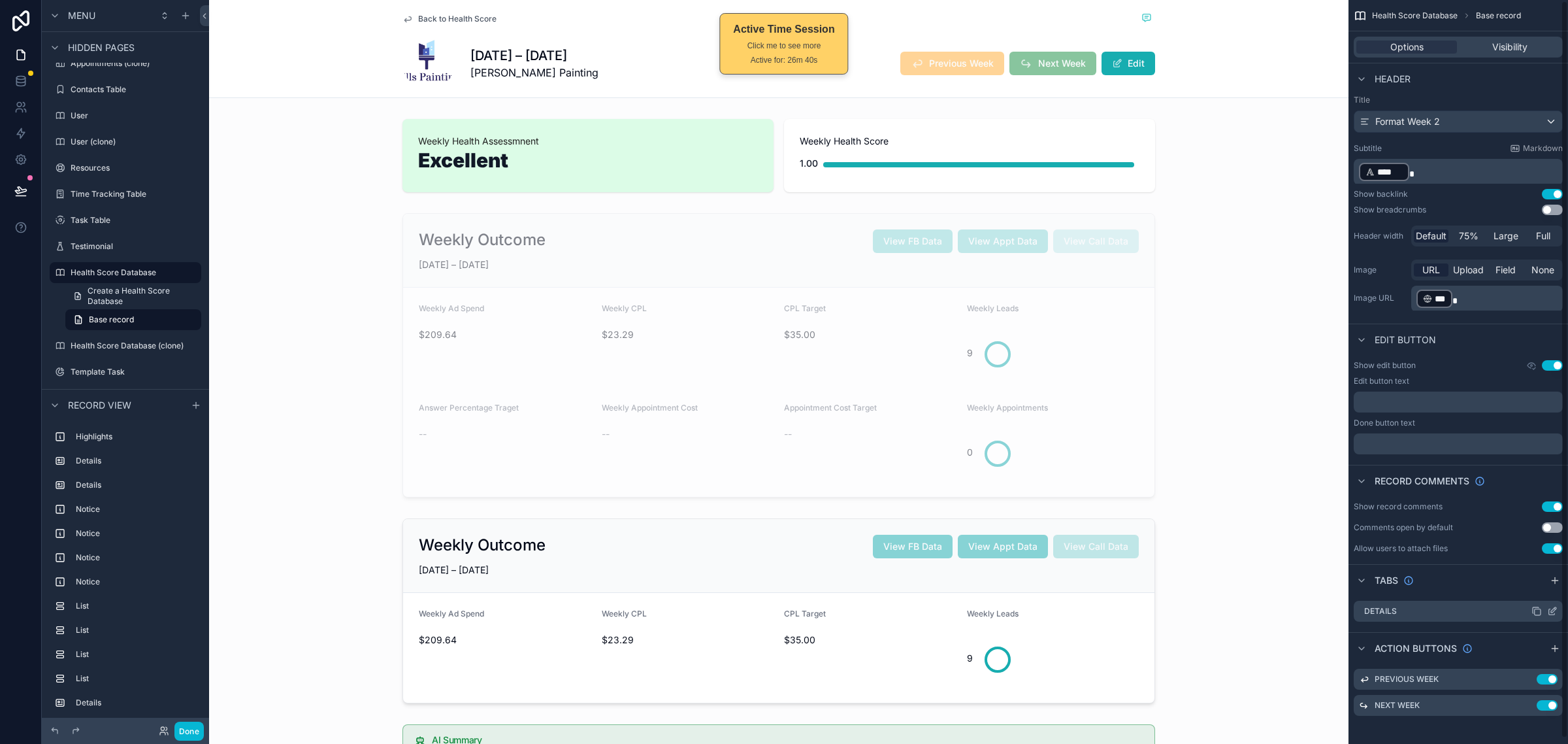
scroll to position [7, 0]
click at [1527, 701] on icon "scrollable content" at bounding box center [1526, 703] width 10 height 10
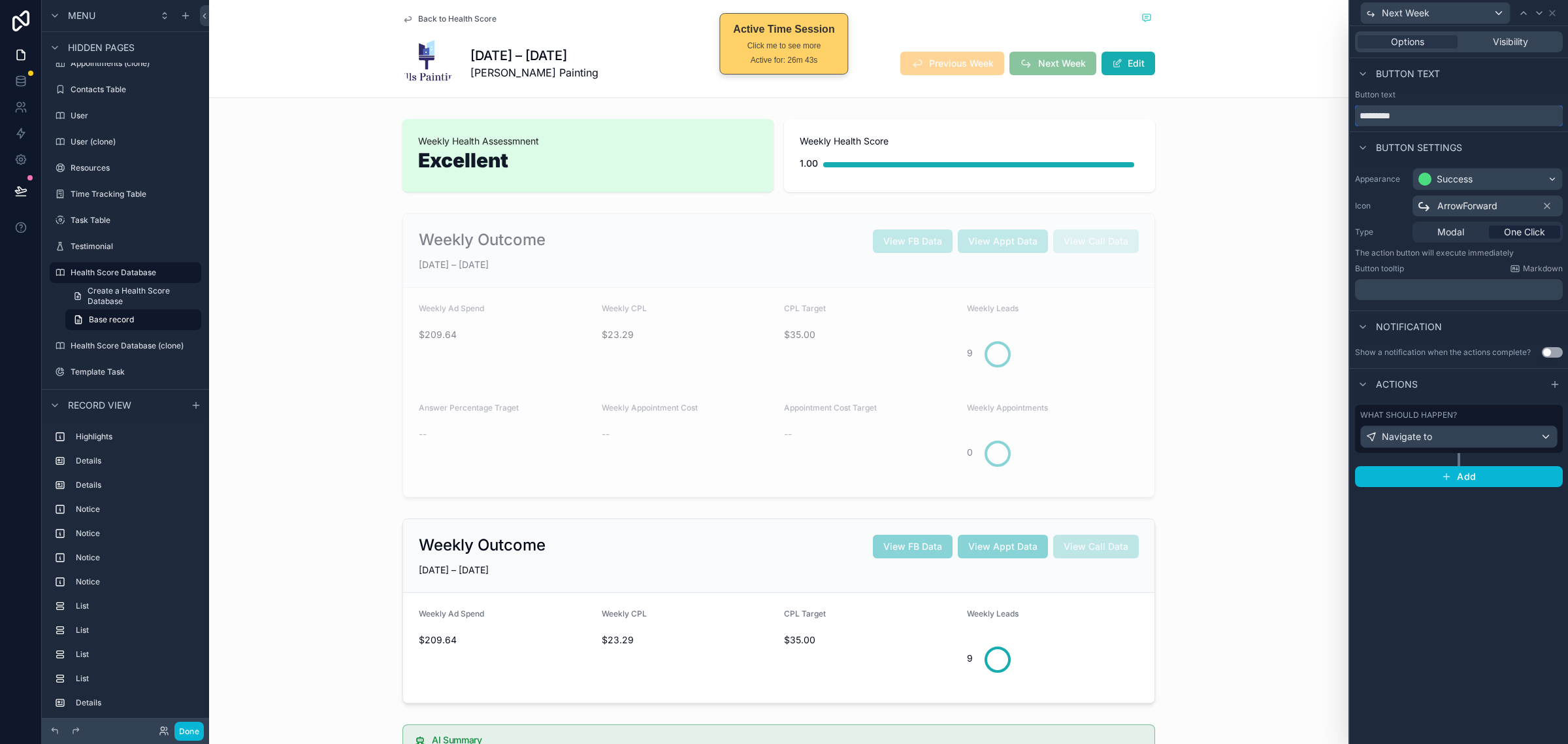
click at [1466, 114] on input "*********" at bounding box center [1459, 115] width 208 height 21
click at [888, 383] on div "scrollable content" at bounding box center [778, 355] width 1139 height 295
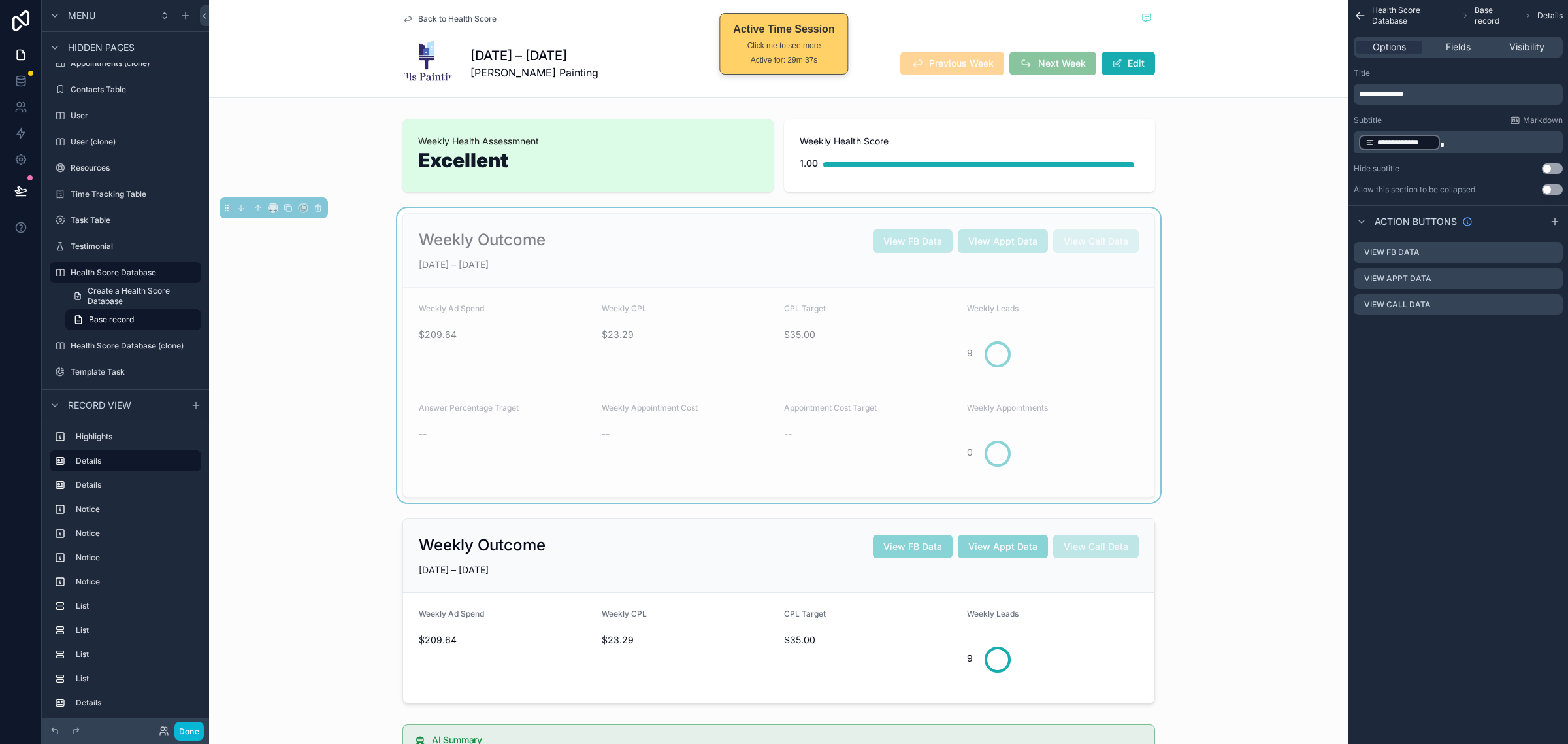
scroll to position [0, 0]
click at [1114, 346] on div "9" at bounding box center [1054, 353] width 173 height 50
click at [722, 256] on div "Weekly Outcome View FB Data View Appt Data View Call Data JUN 22 – JUN 28, 2025" at bounding box center [778, 250] width 752 height 74
drag, startPoint x: 1399, startPoint y: 106, endPoint x: 1305, endPoint y: 108, distance: 94.0
click at [1305, 108] on div "Home Start Here My Dashboard SOP Center My Clients My Tasks All Clients All Cli…" at bounding box center [888, 372] width 1359 height 744
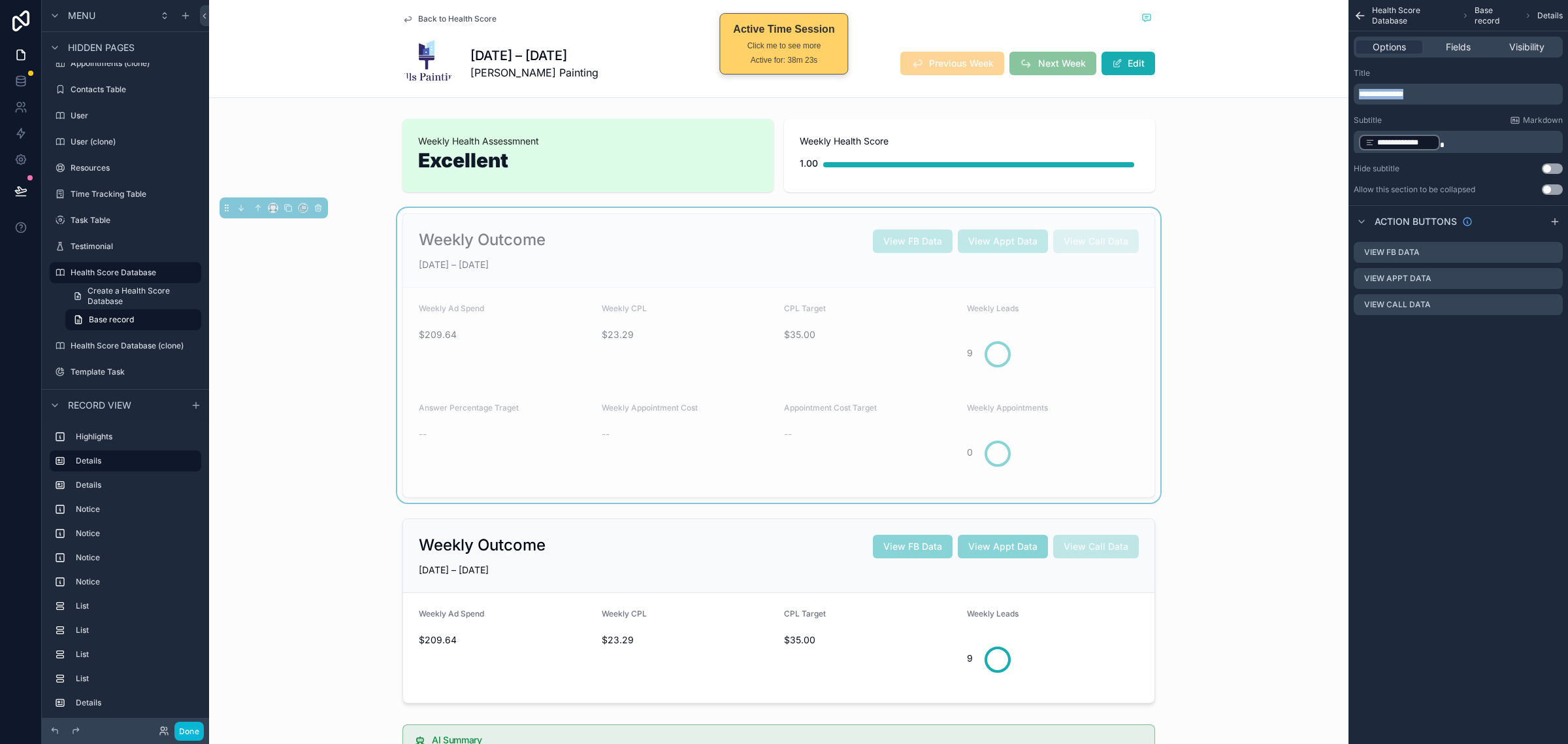
copy span "**********"
click at [1105, 295] on form "Weekly Ad Spend $209.64 Weekly CPL $23.29 CPL Target $35.00 Weekly Leads 9 Answ…" at bounding box center [778, 392] width 752 height 209
click at [1454, 93] on p "**********" at bounding box center [1459, 94] width 201 height 10
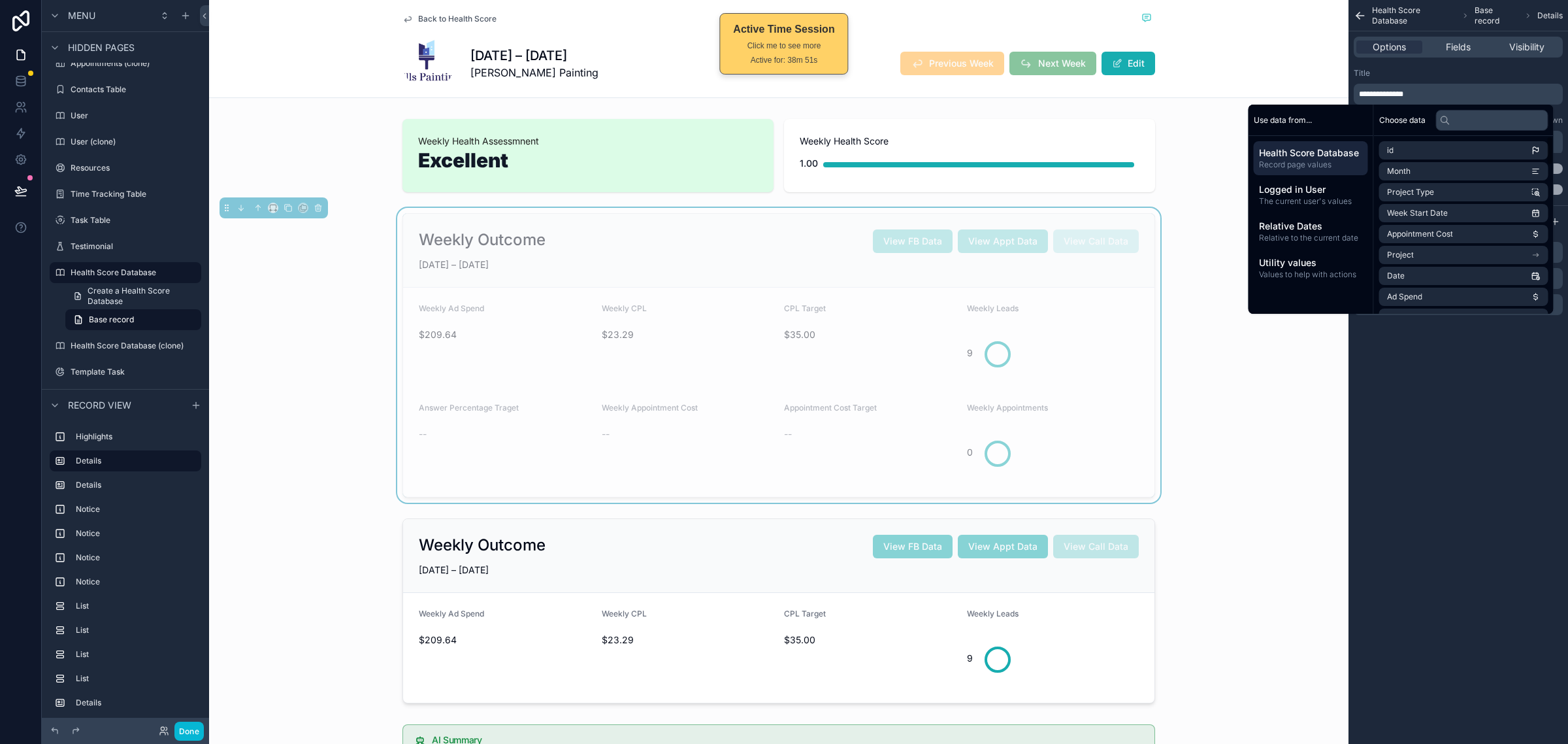
click at [1428, 492] on div "**********" at bounding box center [1459, 372] width 220 height 744
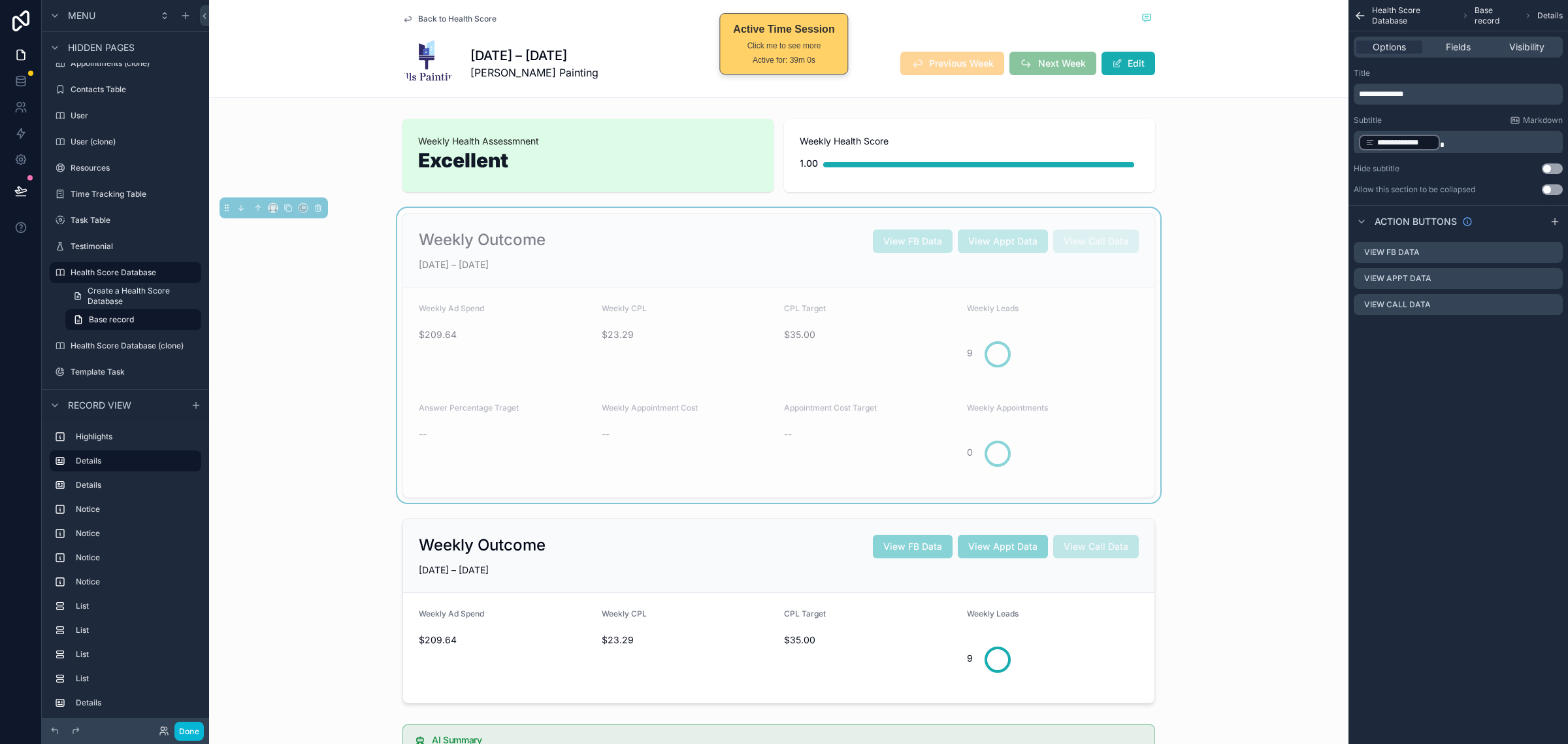
click at [1479, 474] on div "**********" at bounding box center [1459, 372] width 220 height 744
click at [1284, 146] on div "scrollable content" at bounding box center [778, 155] width 1139 height 84
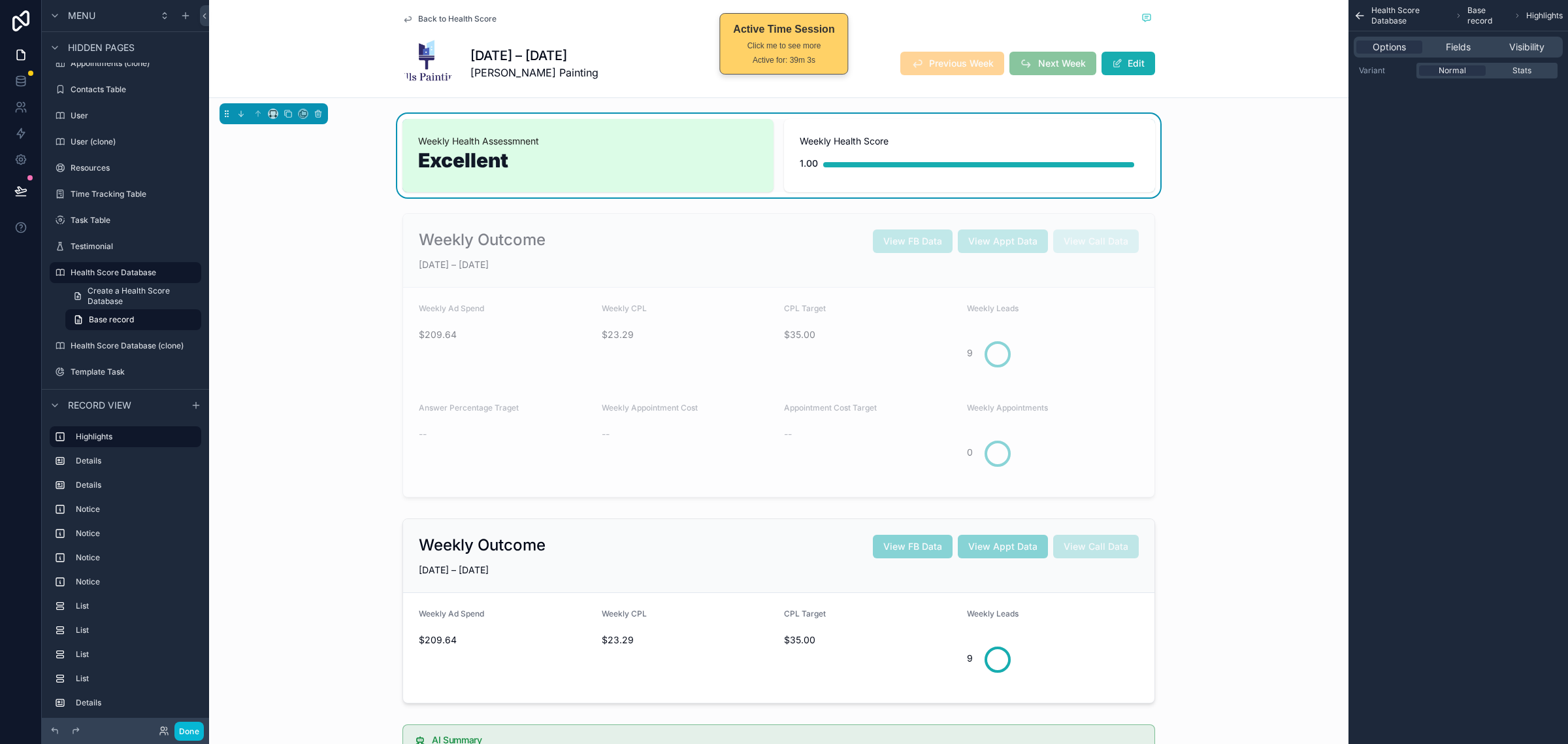
click at [1257, 268] on div "scrollable content" at bounding box center [778, 355] width 1139 height 295
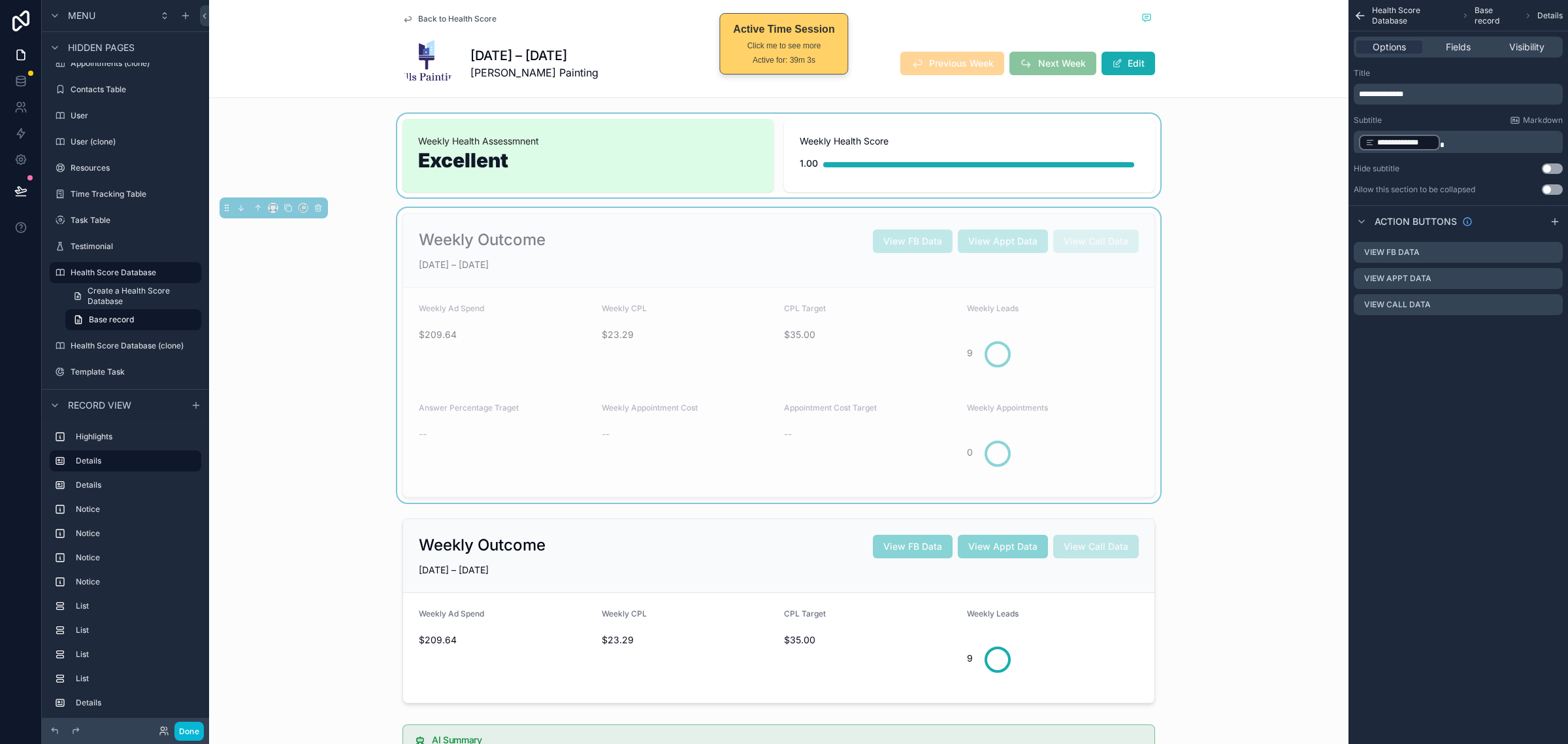
click at [1253, 177] on div "scrollable content" at bounding box center [778, 155] width 1139 height 84
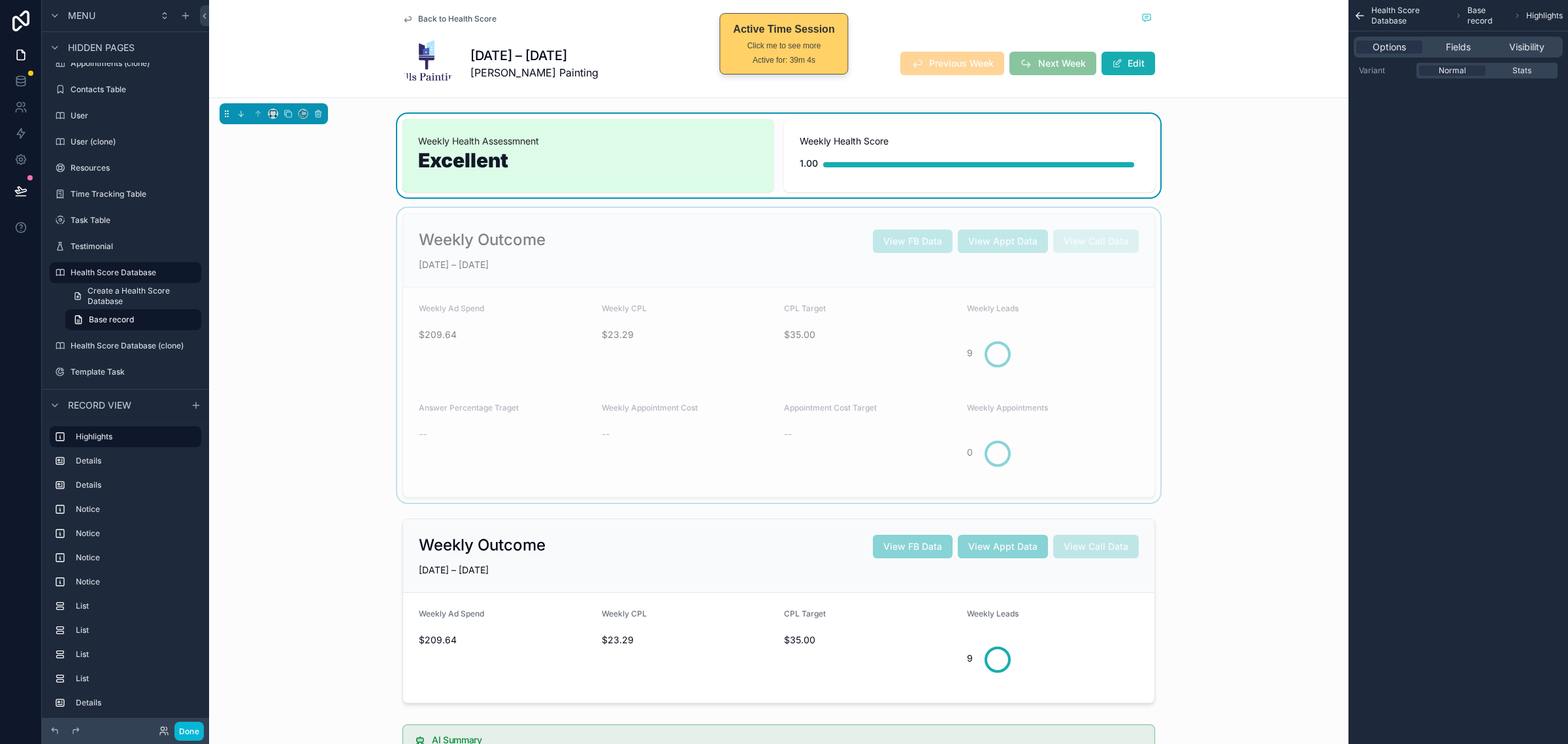
click at [1236, 252] on div "scrollable content" at bounding box center [778, 355] width 1139 height 295
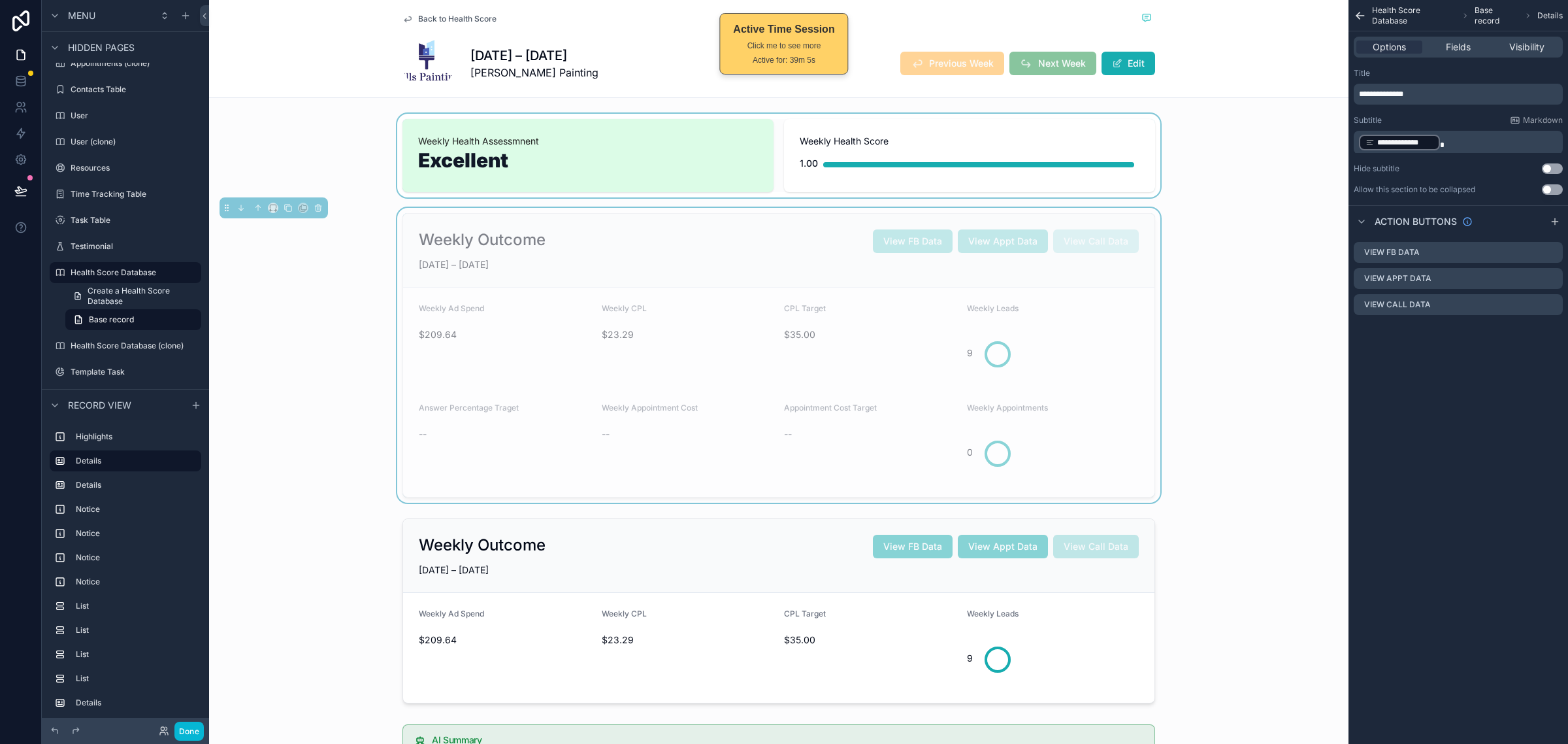
click at [1273, 93] on div "Back to Health Score JUN 22 – JUN 28, 2025 Mills Painting Previous Week Next We…" at bounding box center [778, 49] width 1139 height 98
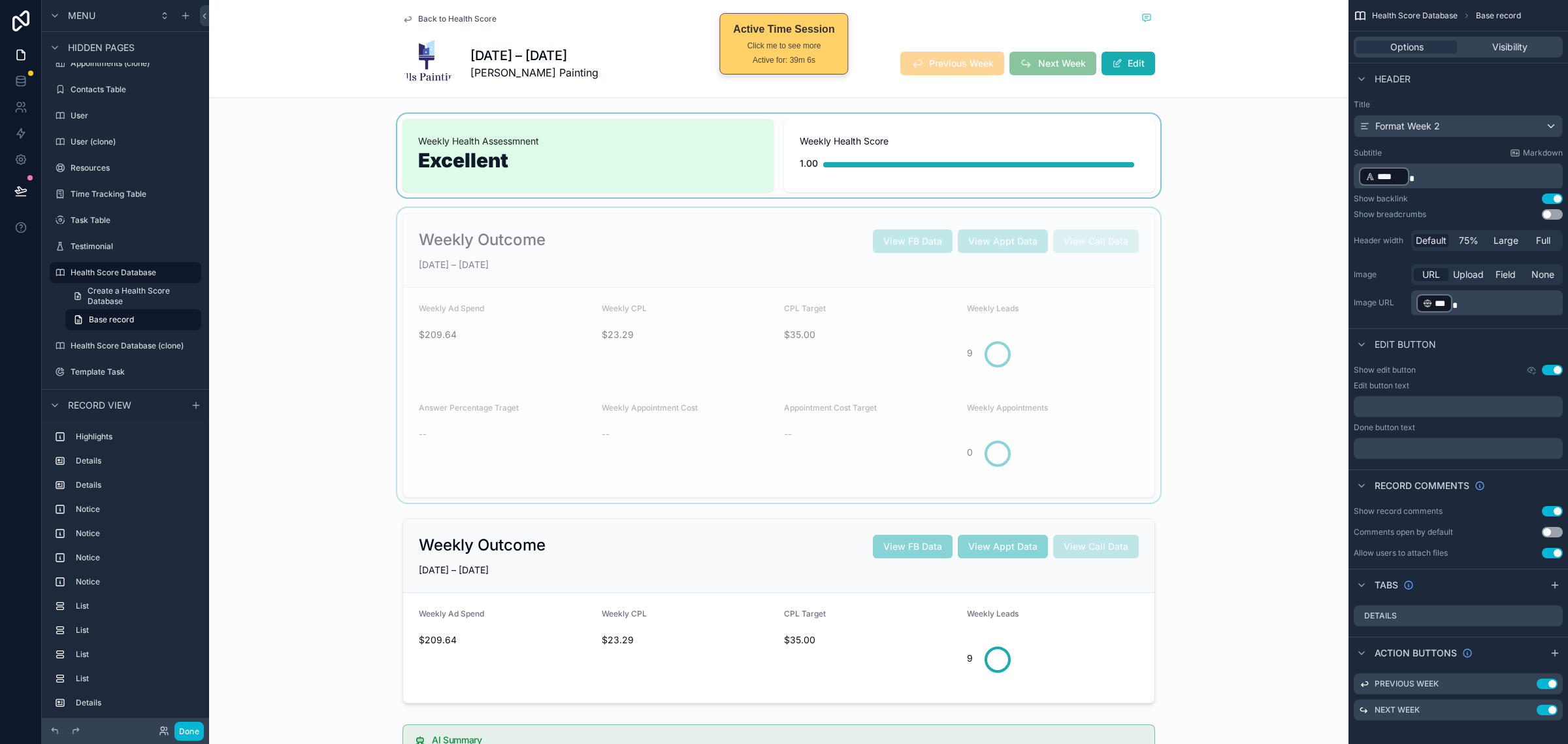
click at [1256, 31] on div "Back to Health Score JUN 22 – JUN 28, 2025 Mills Painting Previous Week Next We…" at bounding box center [778, 49] width 1139 height 98
click at [1247, 28] on div "Back to Health Score JUN 22 – JUN 28, 2025 Mills Painting Previous Week Next We…" at bounding box center [778, 49] width 1139 height 98
click at [1274, 66] on div "Back to Health Score JUN 22 – JUN 28, 2025 Mills Painting Previous Week Next We…" at bounding box center [778, 49] width 1139 height 98
click at [1207, 312] on div "scrollable content" at bounding box center [778, 355] width 1139 height 295
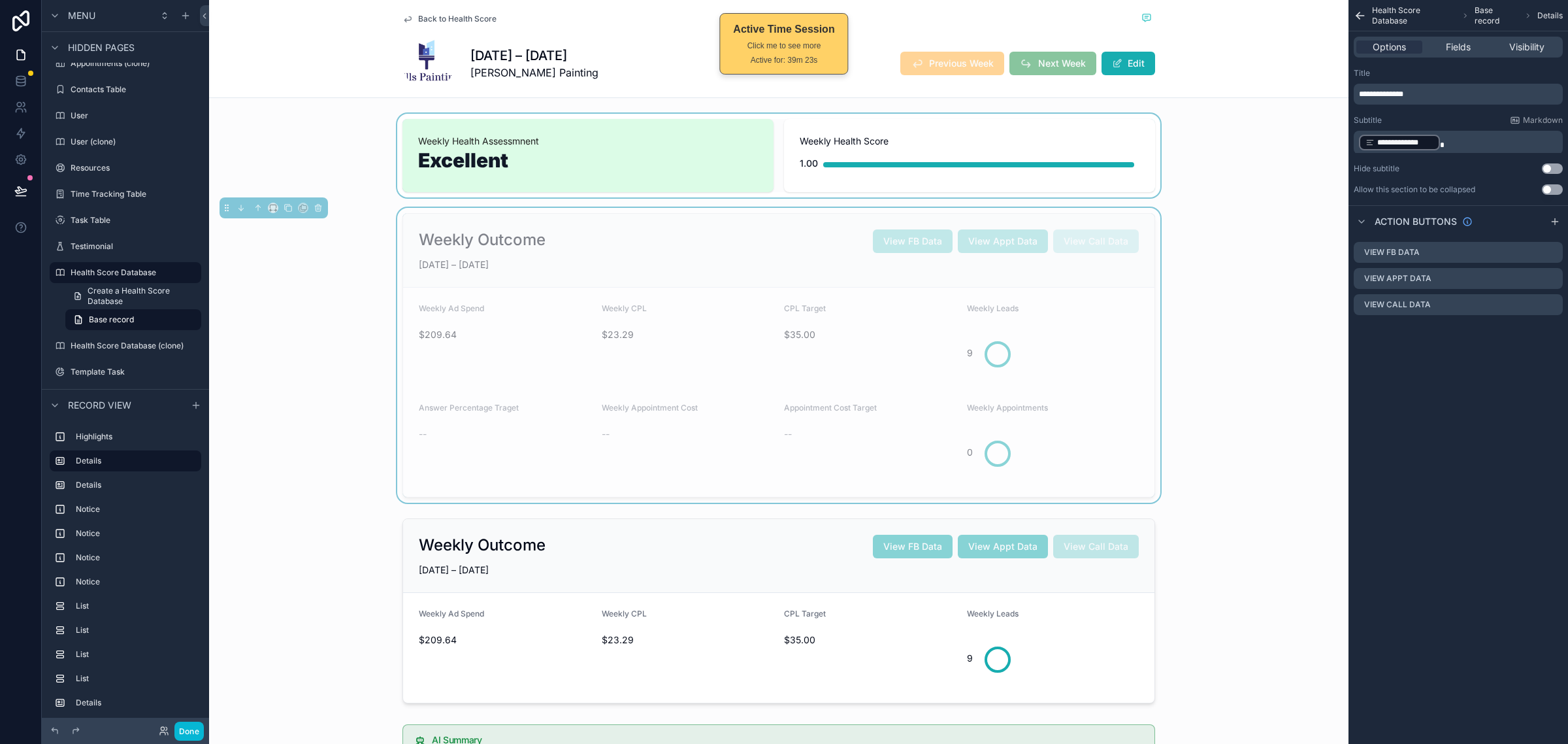
click at [1113, 340] on div "9" at bounding box center [1054, 353] width 173 height 50
click at [1214, 295] on div "Weekly Outcome View FB Data View Appt Data View Call Data JUN 22 – JUN 28, 2025…" at bounding box center [778, 355] width 1139 height 295
click at [1551, 248] on icon "scrollable content" at bounding box center [1552, 252] width 10 height 10
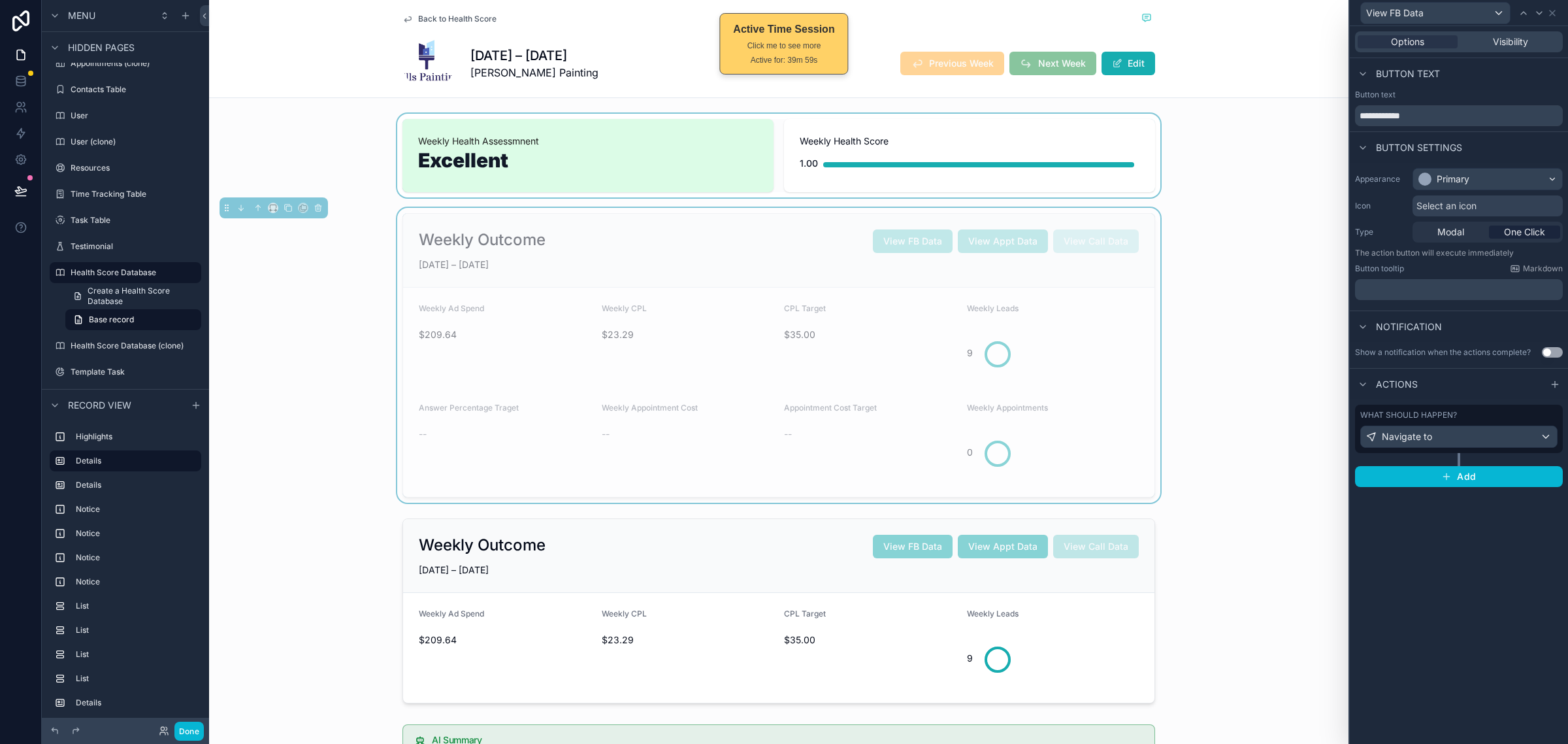
click at [1510, 322] on div "Notification" at bounding box center [1459, 326] width 218 height 31
drag, startPoint x: 1458, startPoint y: 122, endPoint x: 1322, endPoint y: 127, distance: 136.1
click at [1322, 127] on div "**********" at bounding box center [784, 372] width 1568 height 744
click at [1478, 418] on div "What should happen?" at bounding box center [1459, 415] width 197 height 10
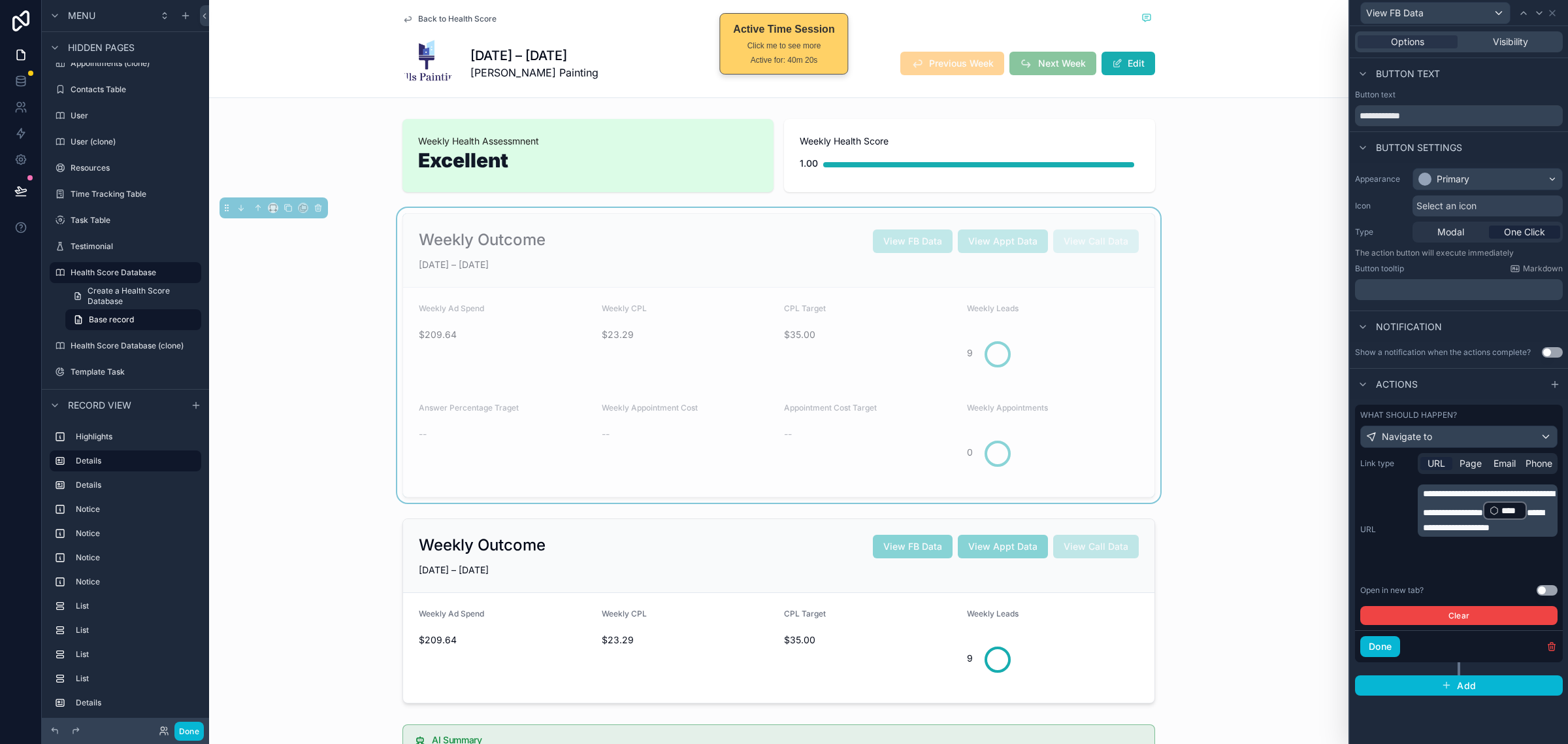
click at [1452, 534] on p "**********" at bounding box center [1489, 510] width 132 height 47
drag, startPoint x: 1520, startPoint y: 523, endPoint x: 1419, endPoint y: 495, distance: 104.8
click at [1419, 495] on div "**********" at bounding box center [1488, 510] width 140 height 53
copy span "**********"
click at [1478, 534] on p "**********" at bounding box center [1489, 510] width 132 height 47
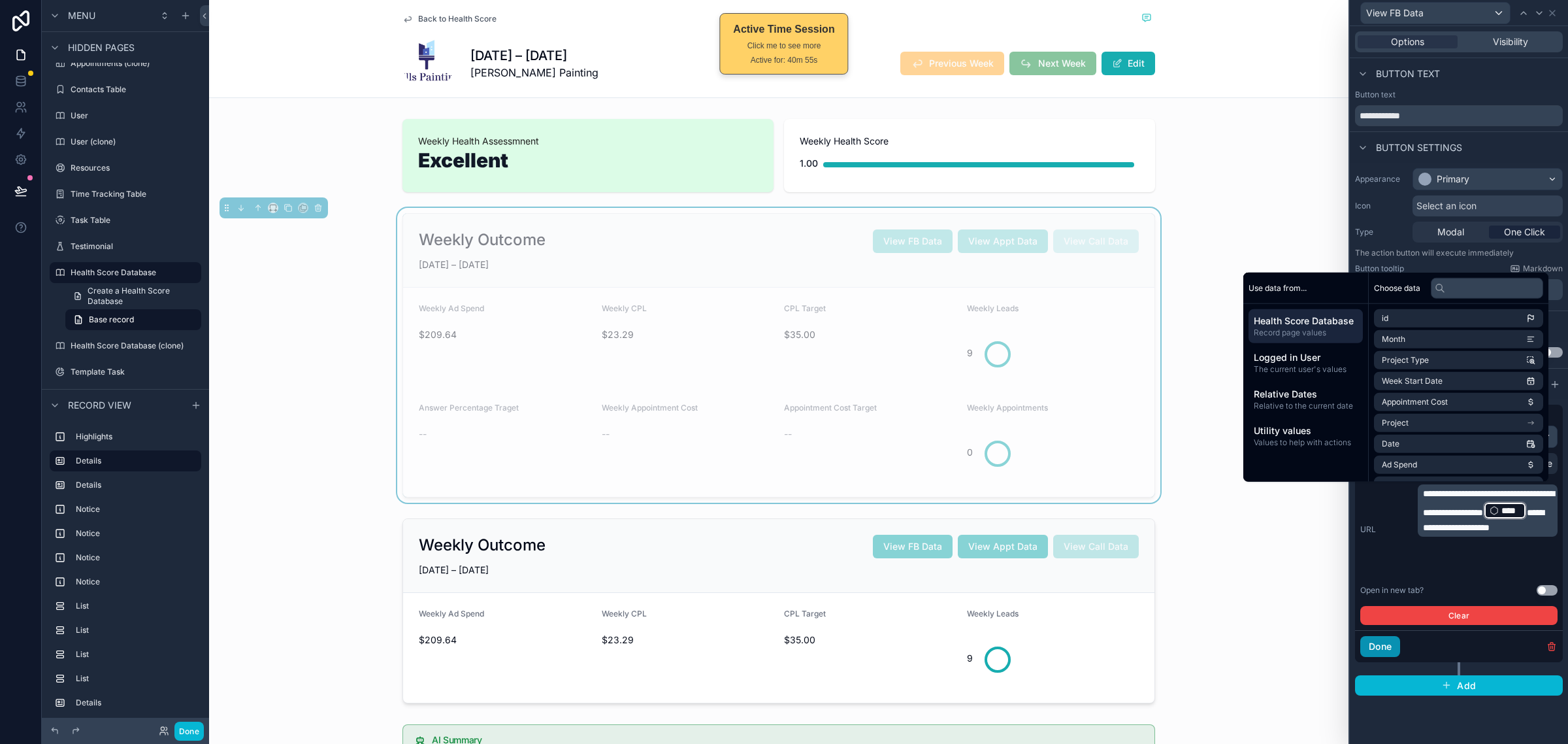
click at [1389, 638] on button "Done" at bounding box center [1381, 647] width 40 height 21
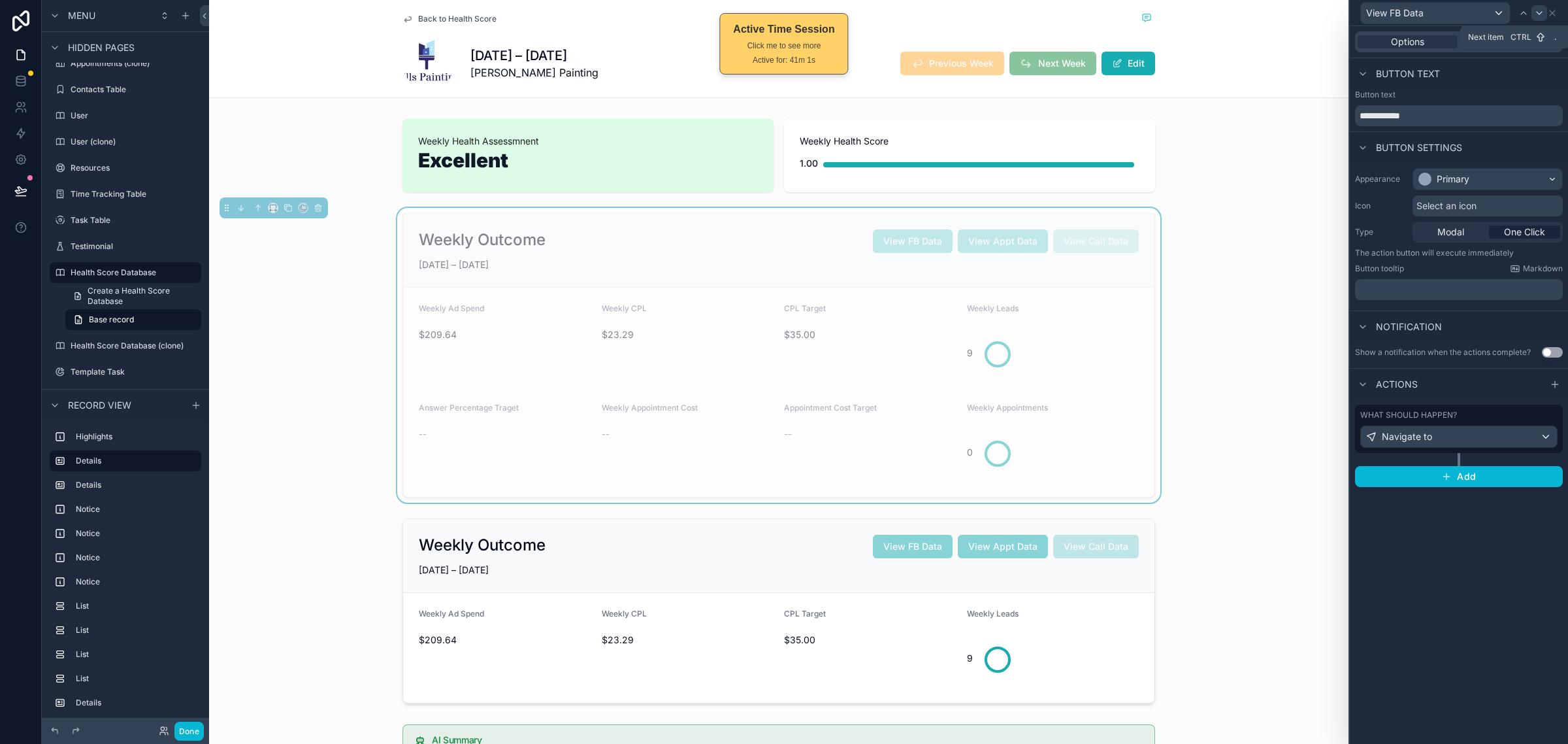
click at [1540, 11] on icon at bounding box center [1539, 12] width 10 height 10
drag, startPoint x: 1448, startPoint y: 118, endPoint x: 1187, endPoint y: 118, distance: 261.0
click at [1187, 119] on div "**********" at bounding box center [784, 372] width 1568 height 744
click at [1288, 456] on div "Weekly Outcome View FB Data View Appt Data View Call Data JUN 22 – JUN 28, 2025…" at bounding box center [778, 355] width 1139 height 295
click at [1273, 244] on div "Weekly Outcome View FB Data View Appt Data View Call Data JUN 22 – JUN 28, 2025…" at bounding box center [778, 355] width 1139 height 295
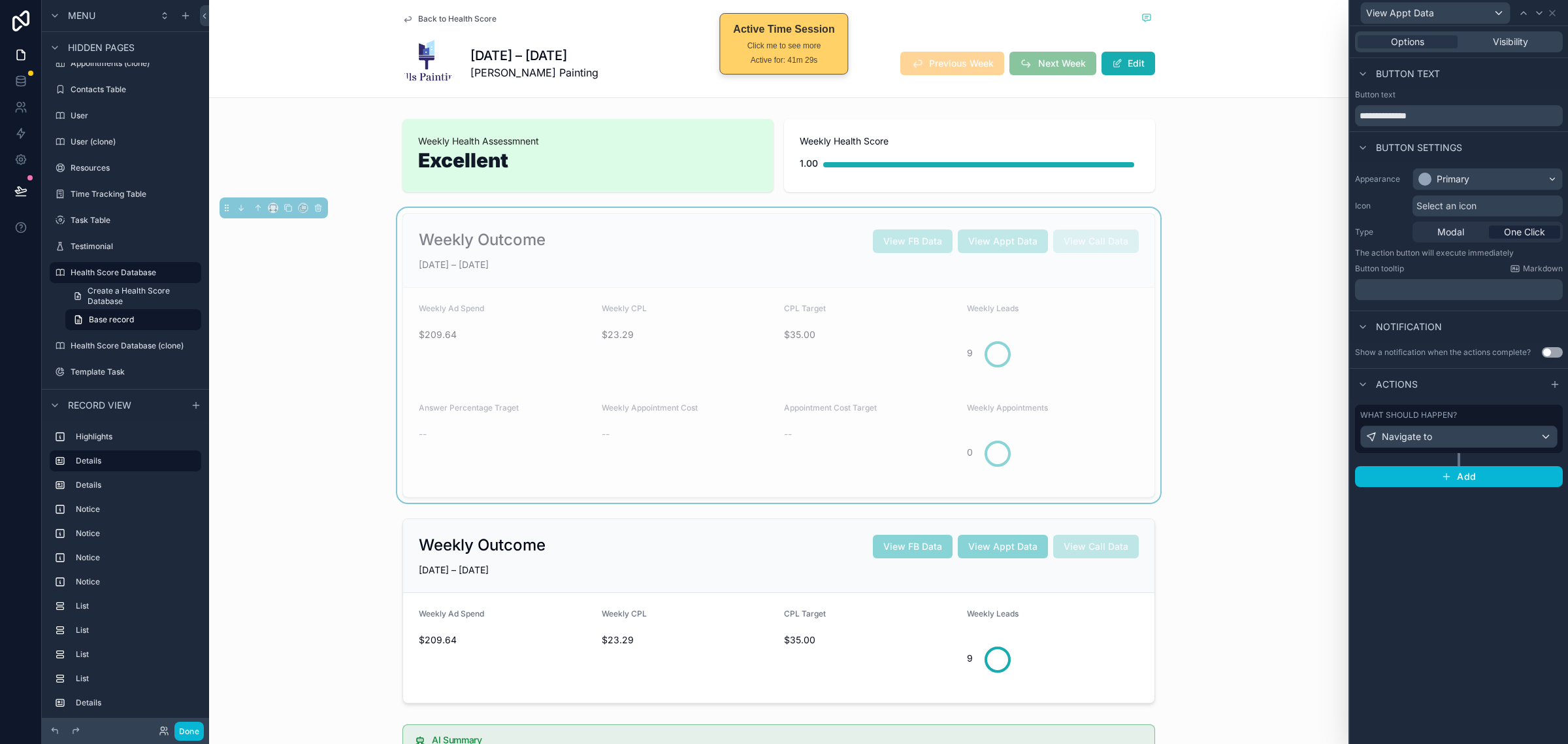
click at [1267, 241] on div "Weekly Outcome View FB Data View Appt Data View Call Data JUN 22 – JUN 28, 2025…" at bounding box center [778, 355] width 1139 height 295
click at [1449, 570] on div "**********" at bounding box center [1459, 385] width 218 height 718
click at [1255, 311] on div "Weekly Outcome View FB Data View Appt Data View Call Data JUN 22 – JUN 28, 2025…" at bounding box center [778, 355] width 1139 height 295
click at [1126, 346] on div "9" at bounding box center [1054, 353] width 173 height 50
click at [1219, 328] on div "Weekly Outcome View FB Data View Appt Data View Call Data JUN 22 – JUN 28, 2025…" at bounding box center [778, 355] width 1139 height 295
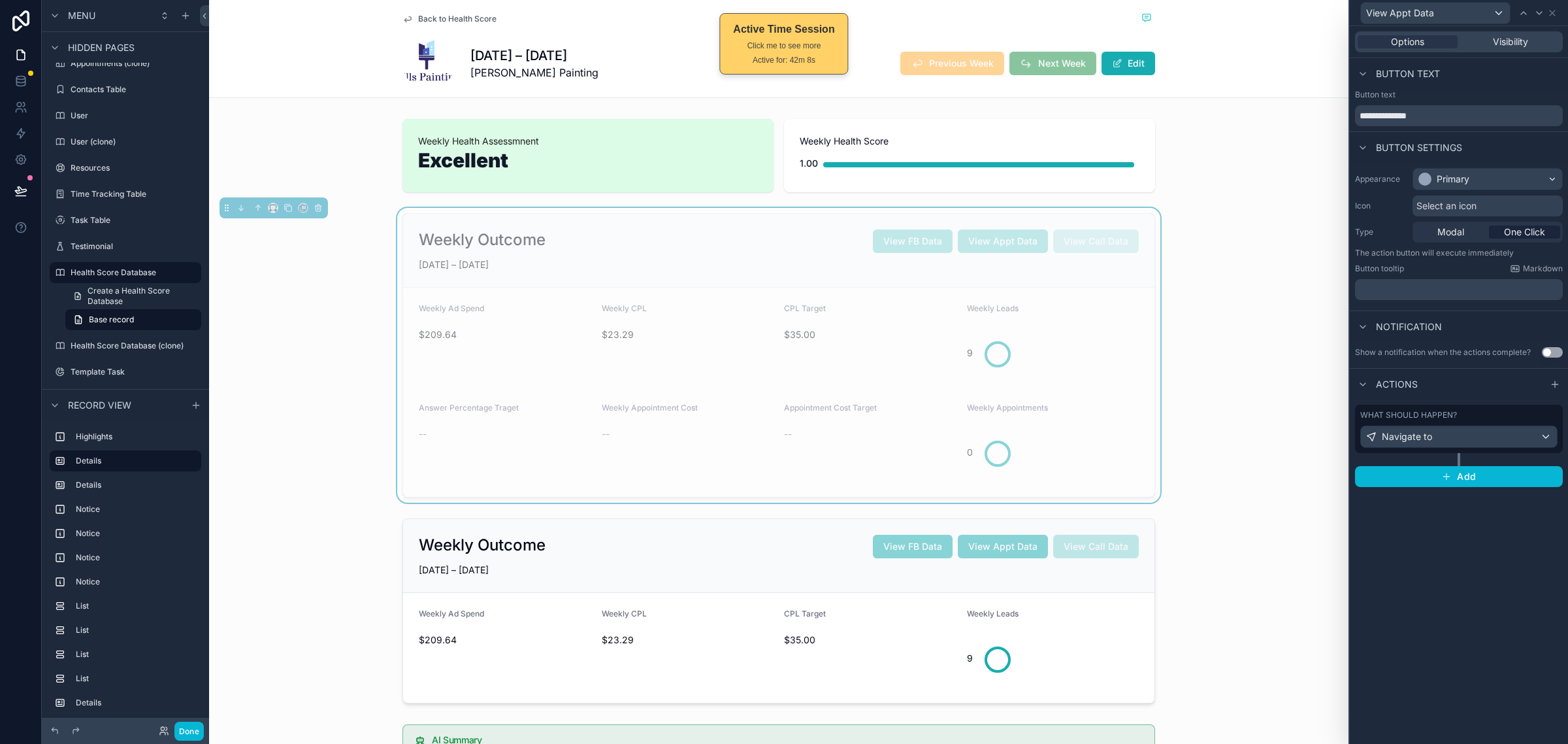
click at [1210, 270] on div "Weekly Outcome View FB Data View Appt Data View Call Data JUN 22 – JUN 28, 2025…" at bounding box center [778, 355] width 1139 height 295
click at [1220, 230] on div "Weekly Outcome View FB Data View Appt Data View Call Data JUN 22 – JUN 28, 2025…" at bounding box center [778, 355] width 1139 height 295
click at [1195, 304] on div "Weekly Outcome View FB Data View Appt Data View Call Data JUN 22 – JUN 28, 2025…" at bounding box center [778, 355] width 1139 height 295
click at [1119, 314] on div "Weekly Leads" at bounding box center [1054, 311] width 173 height 16
click at [1213, 289] on div "Weekly Outcome View FB Data View Appt Data View Call Data JUN 22 – JUN 28, 2025…" at bounding box center [778, 355] width 1139 height 295
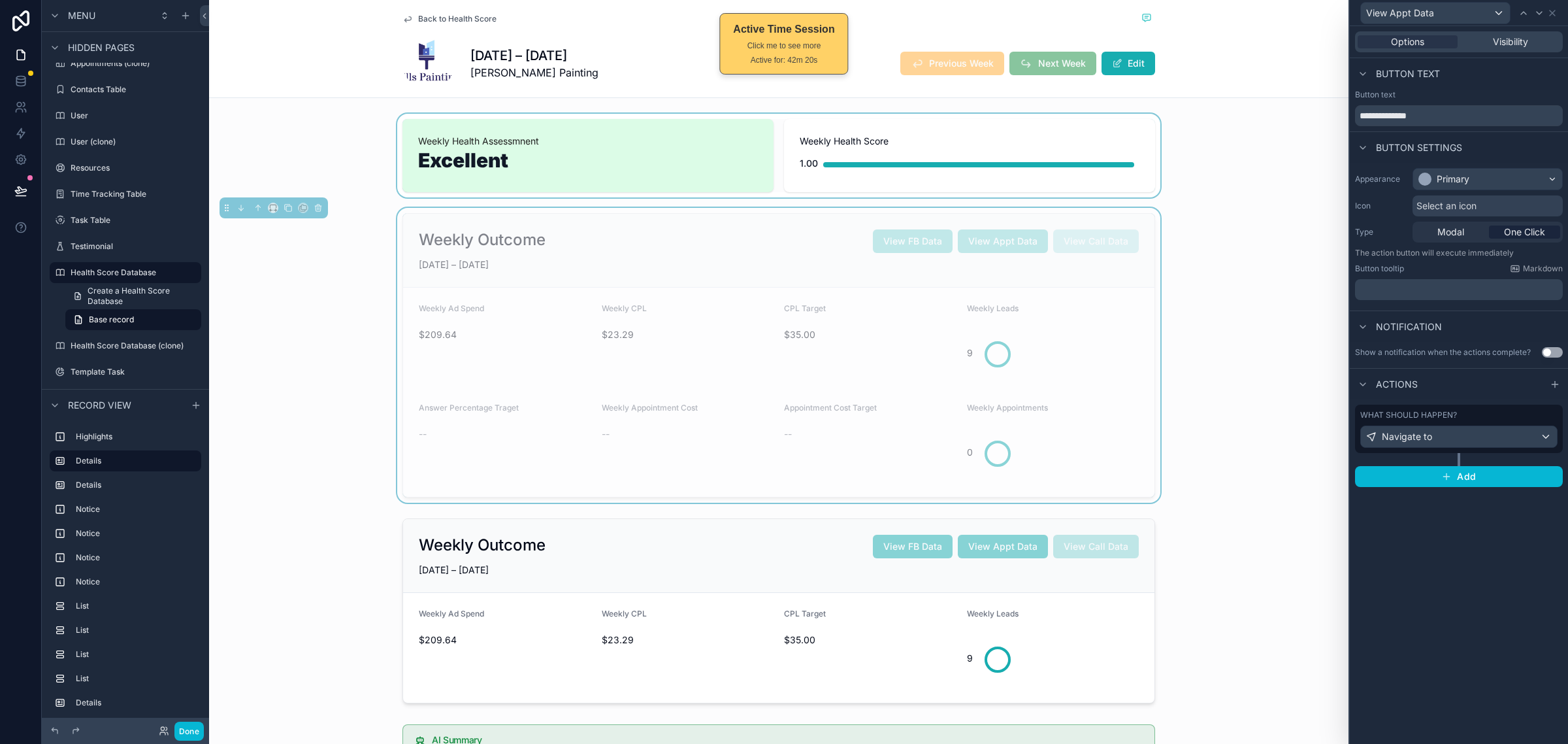
click at [1119, 171] on div "scrollable content" at bounding box center [778, 155] width 1139 height 84
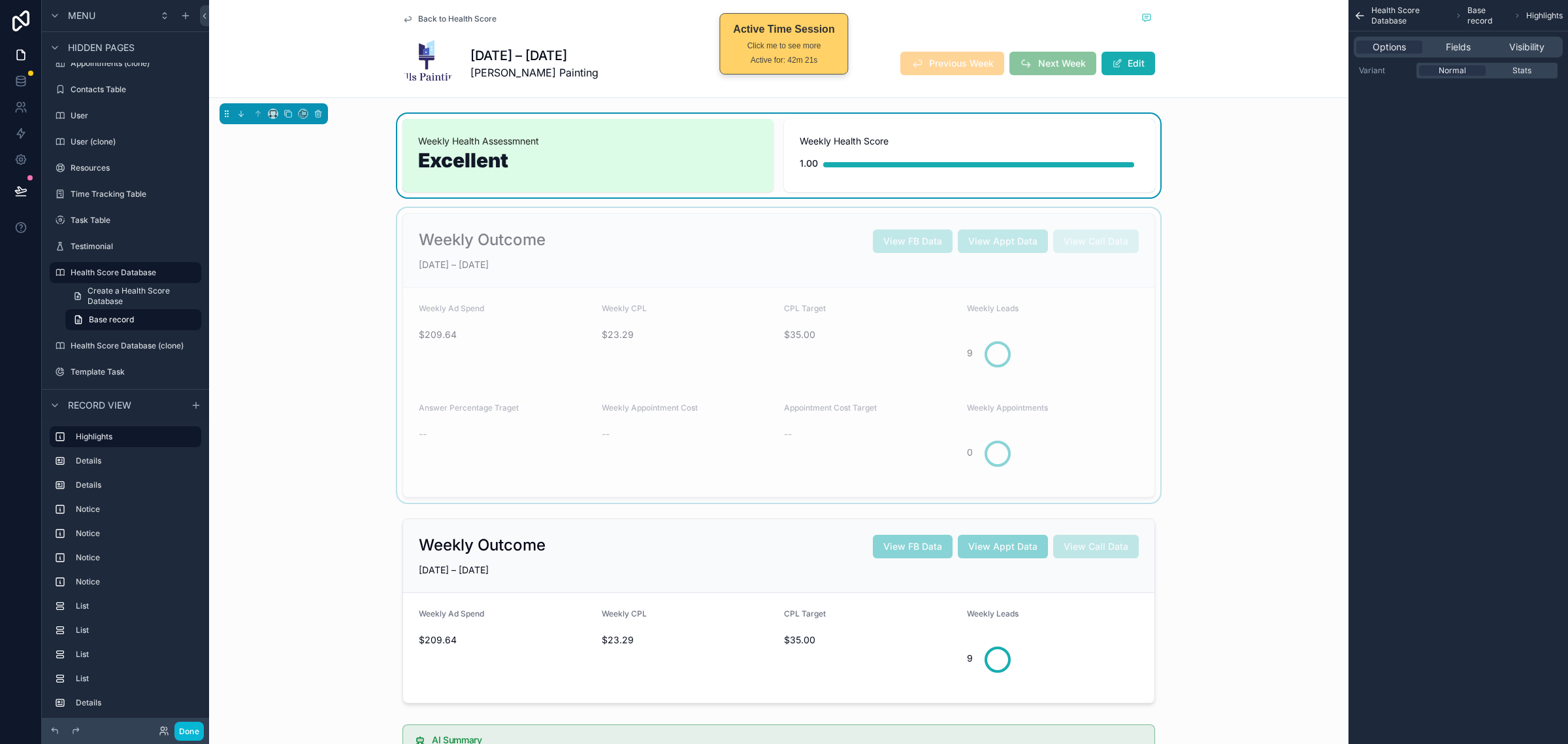
click at [1127, 269] on div "scrollable content" at bounding box center [778, 355] width 1139 height 295
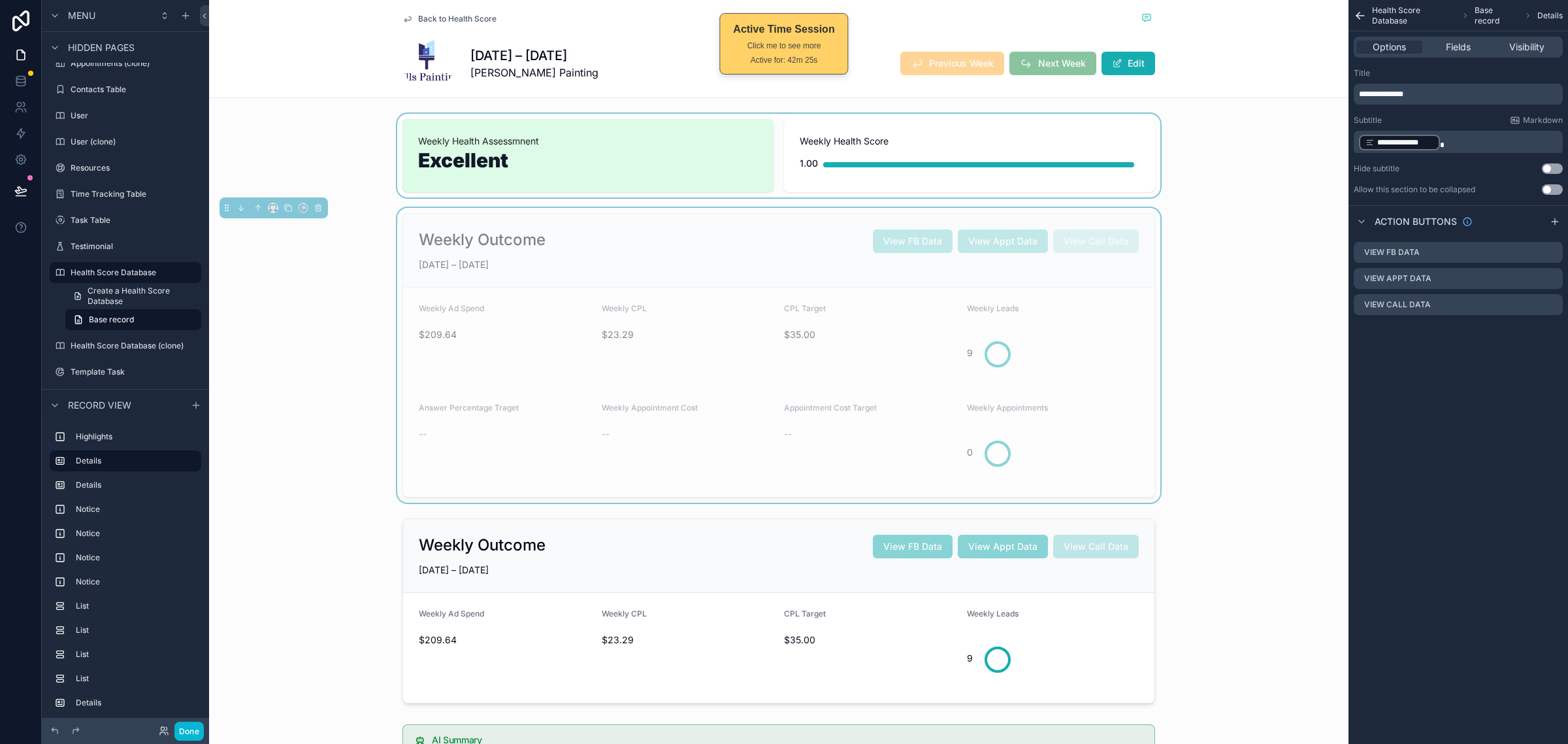
click at [1248, 243] on div "Weekly Outcome View FB Data View Appt Data View Call Data JUN 22 – JUN 28, 2025…" at bounding box center [778, 355] width 1139 height 295
click at [1220, 158] on div "scrollable content" at bounding box center [778, 155] width 1139 height 84
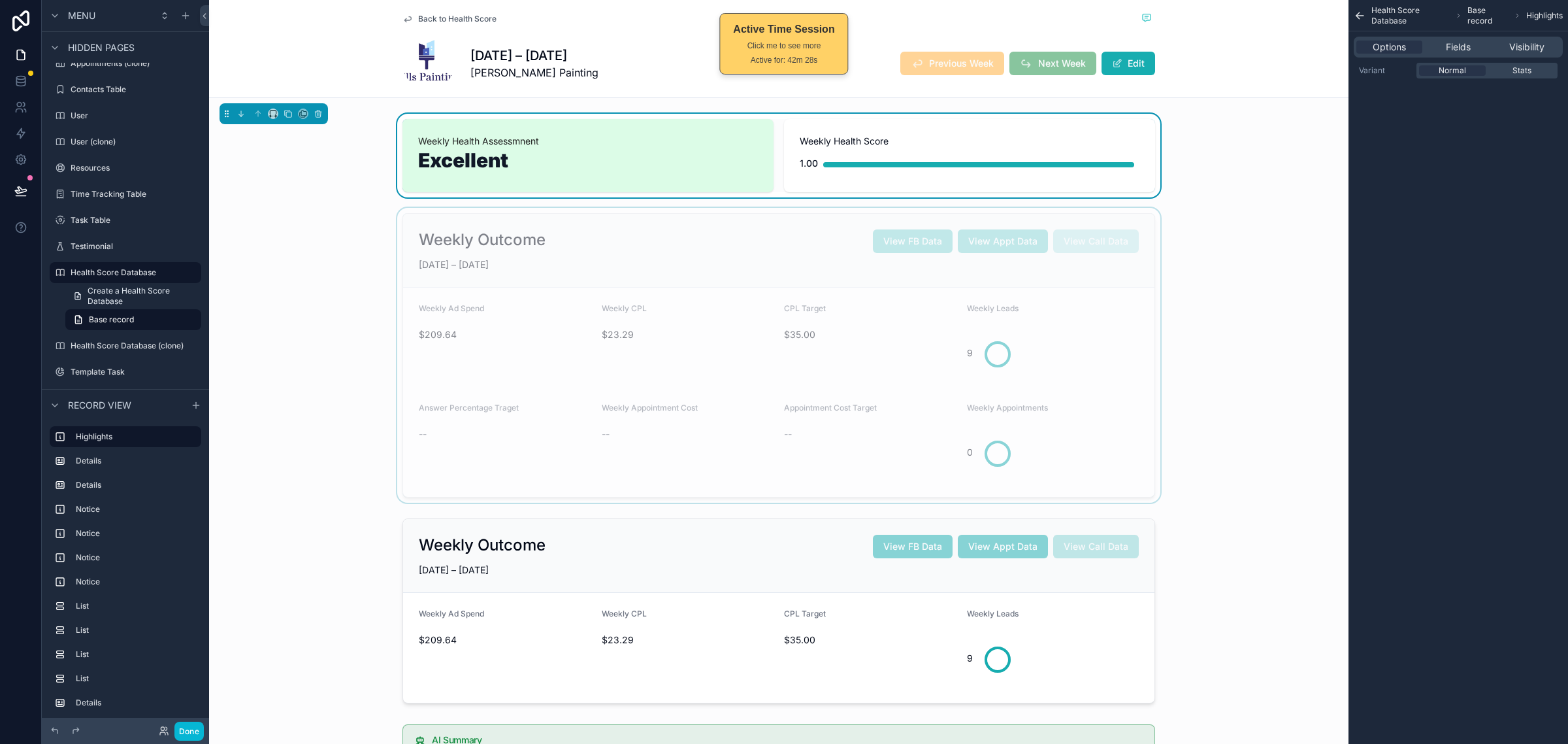
click at [1186, 262] on div "scrollable content" at bounding box center [778, 355] width 1139 height 295
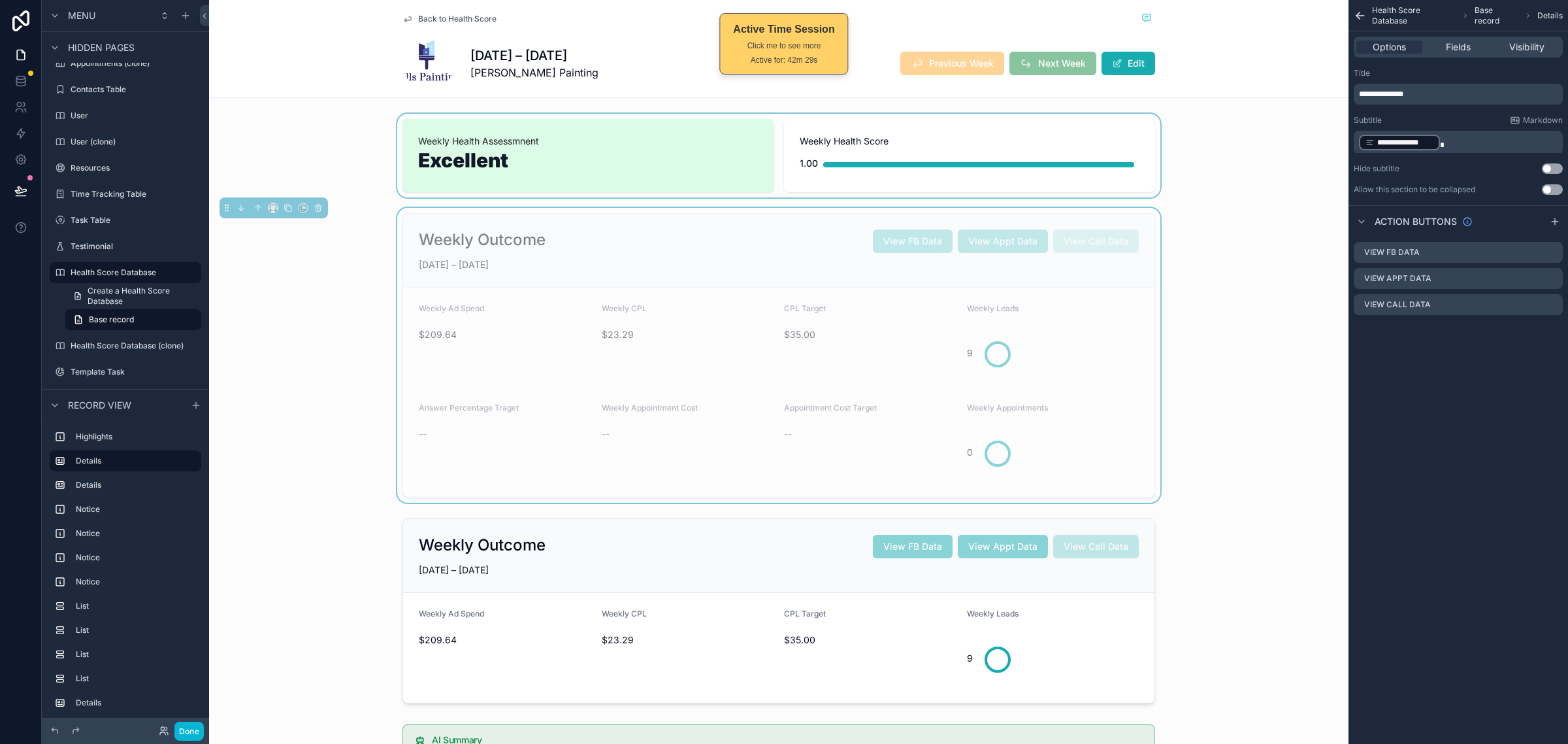
click at [1186, 262] on div "Weekly Outcome View FB Data View Appt Data View Call Data JUN 22 – JUN 28, 2025…" at bounding box center [778, 355] width 1139 height 295
click at [1131, 296] on form "Weekly Ad Spend $209.64 Weekly CPL $23.29 CPL Target $35.00 Weekly Leads 9 Answ…" at bounding box center [778, 392] width 752 height 209
click at [1136, 260] on div "Weekly Outcome View FB Data View Appt Data View Call Data JUN 22 – JUN 28, 2025" at bounding box center [778, 250] width 752 height 74
click at [1137, 234] on div "Weekly Outcome View FB Data View Appt Data View Call Data JUN 22 – JUN 28, 2025" at bounding box center [778, 250] width 752 height 74
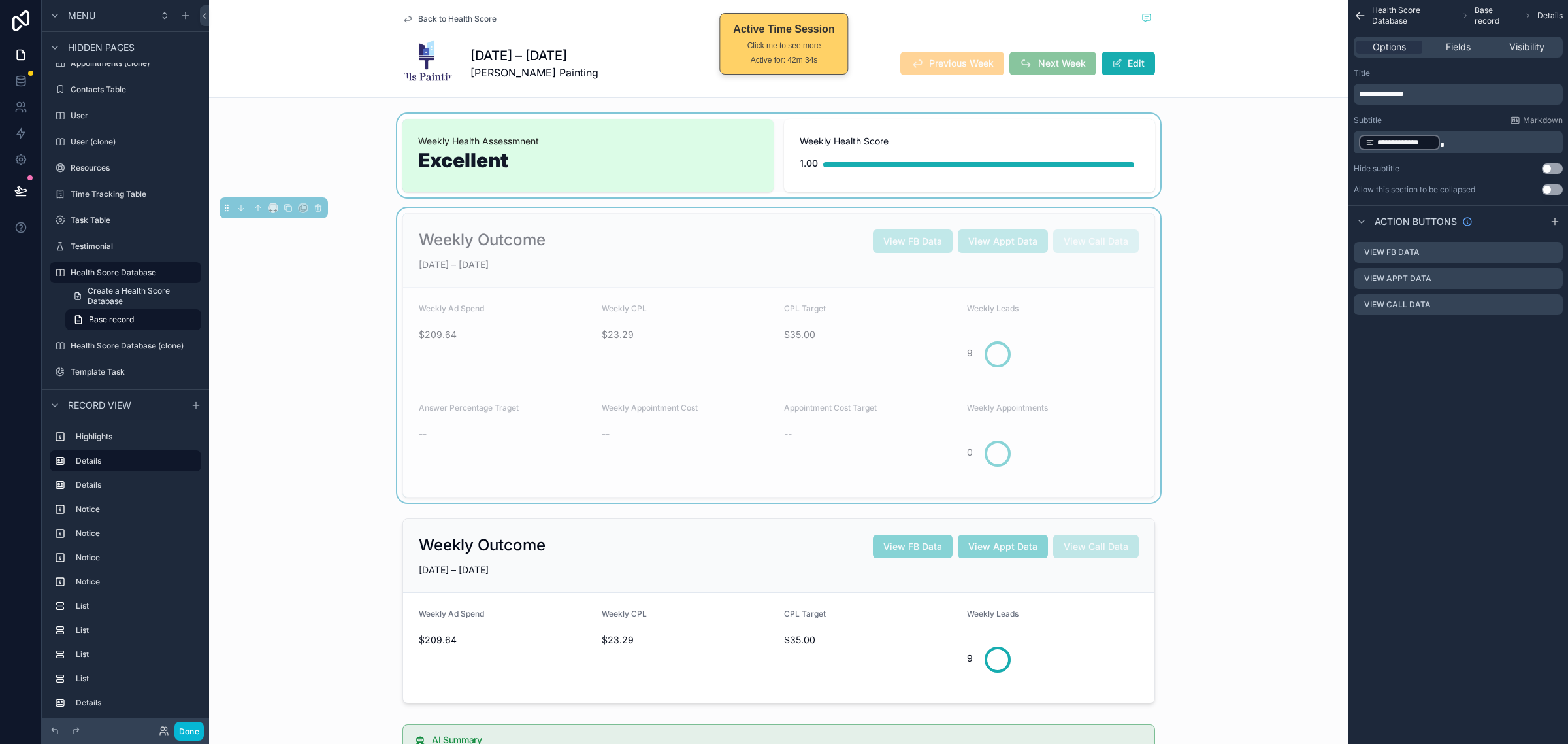
click at [1491, 342] on div "**********" at bounding box center [1459, 173] width 220 height 346
click at [1478, 328] on div "**********" at bounding box center [1459, 173] width 220 height 346
click at [1214, 230] on div "Weekly Outcome View FB Data View Appt Data View Call Data JUN 22 – JUN 28, 2025…" at bounding box center [778, 355] width 1139 height 295
click at [1217, 160] on div "scrollable content" at bounding box center [778, 155] width 1139 height 84
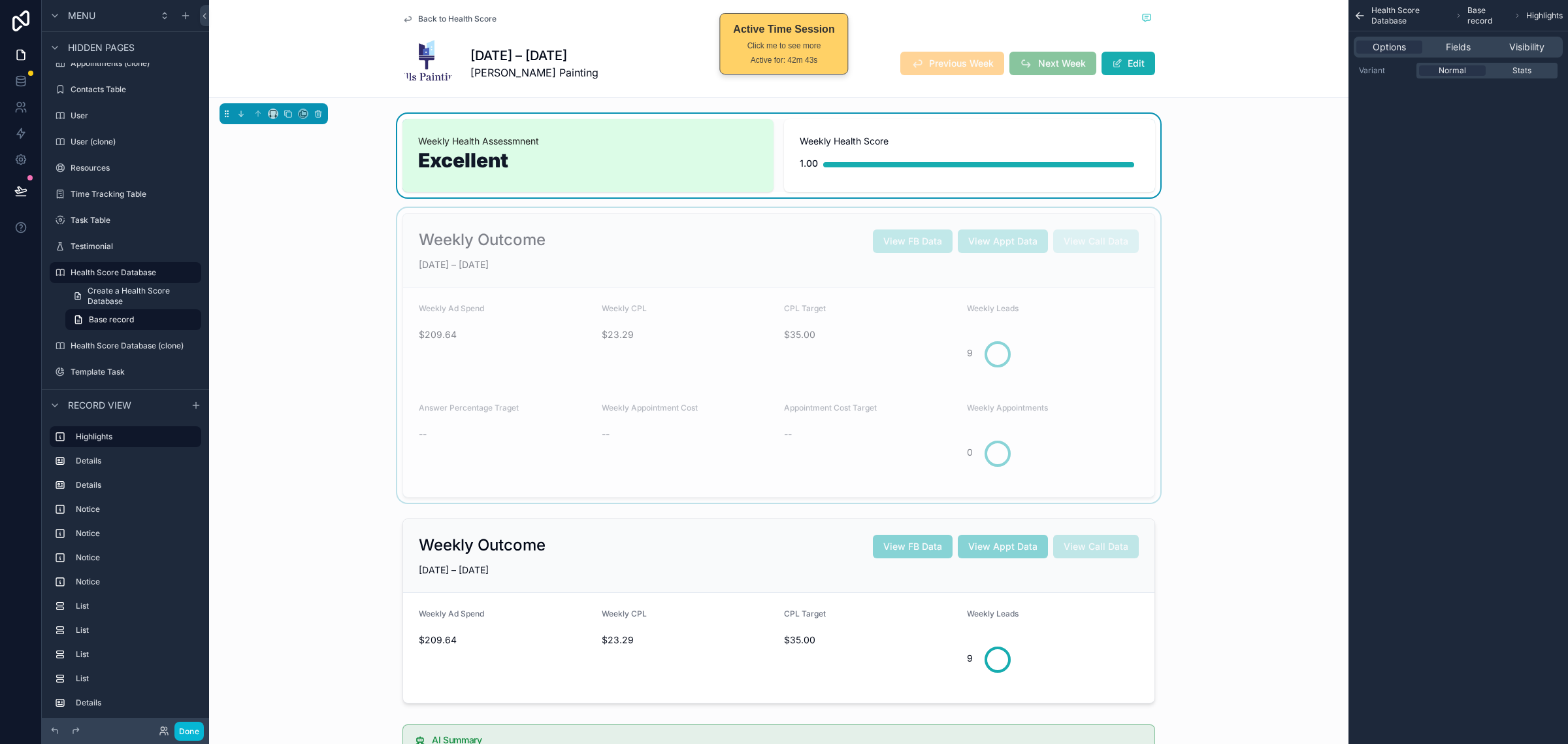
click at [1204, 247] on div "scrollable content" at bounding box center [778, 355] width 1139 height 295
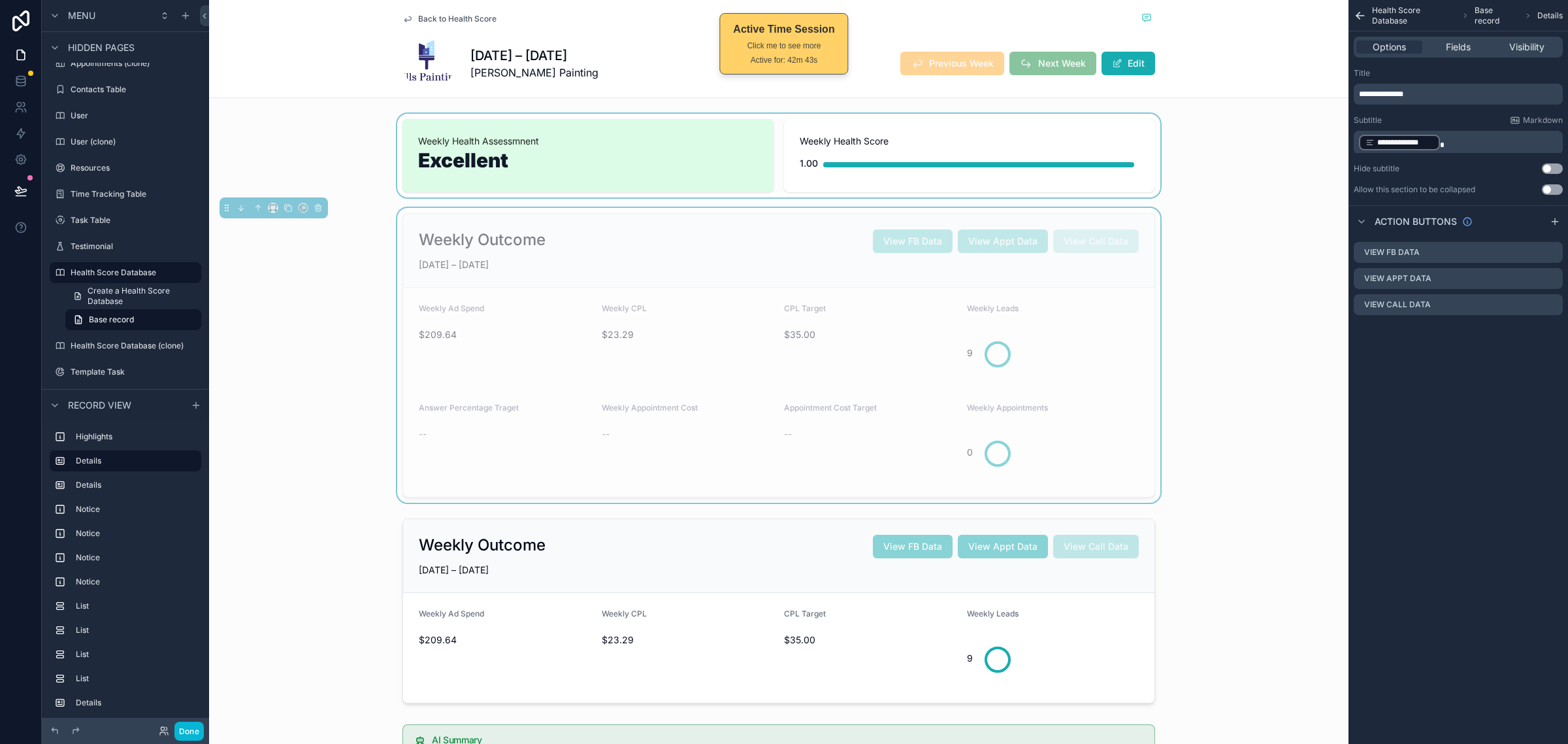
click at [1206, 164] on div "scrollable content" at bounding box center [778, 155] width 1139 height 84
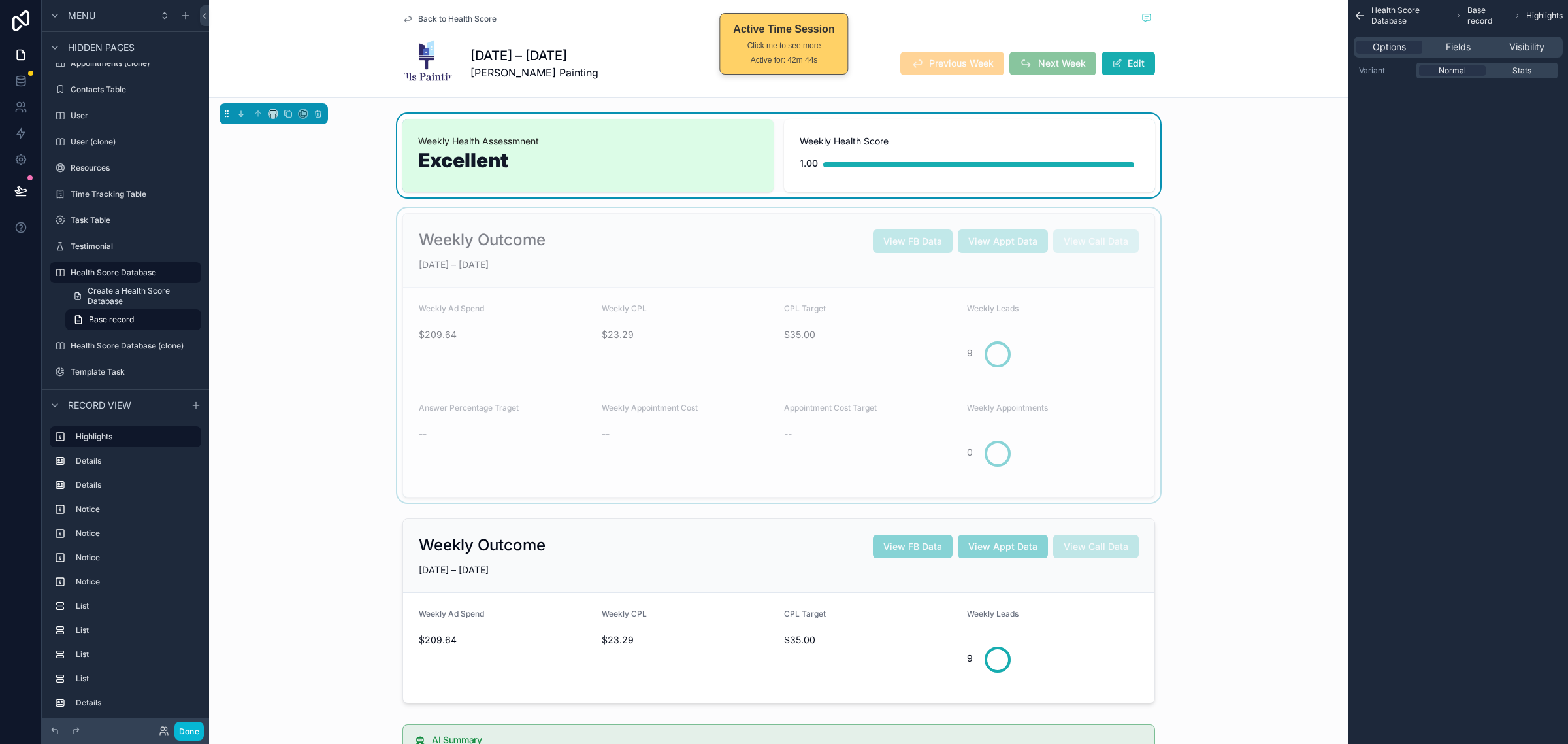
click at [1204, 85] on div "Back to Health Score JUN 22 – JUN 28, 2025 Mills Painting Previous Week Next We…" at bounding box center [778, 49] width 1139 height 98
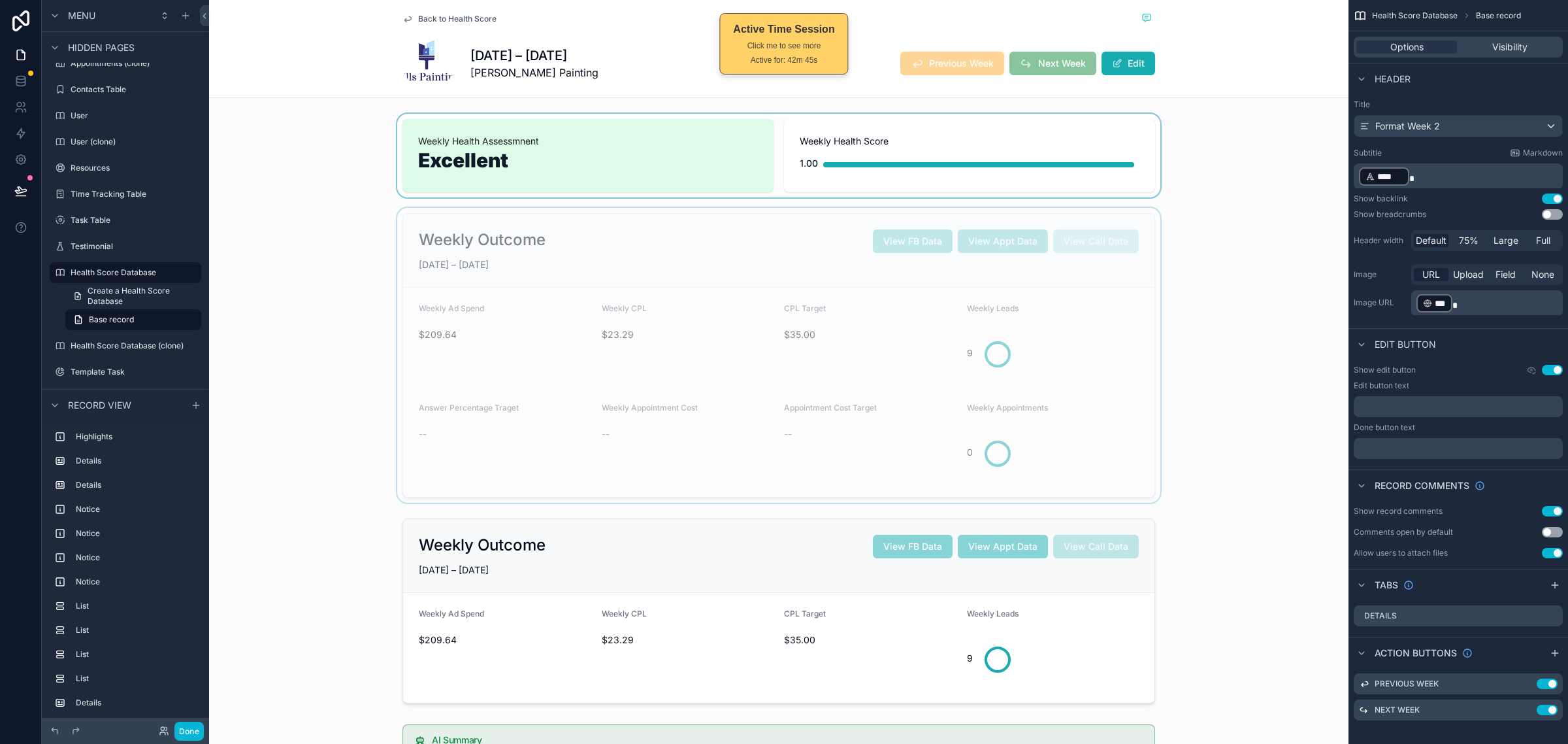
click at [1207, 254] on div "scrollable content" at bounding box center [778, 355] width 1139 height 295
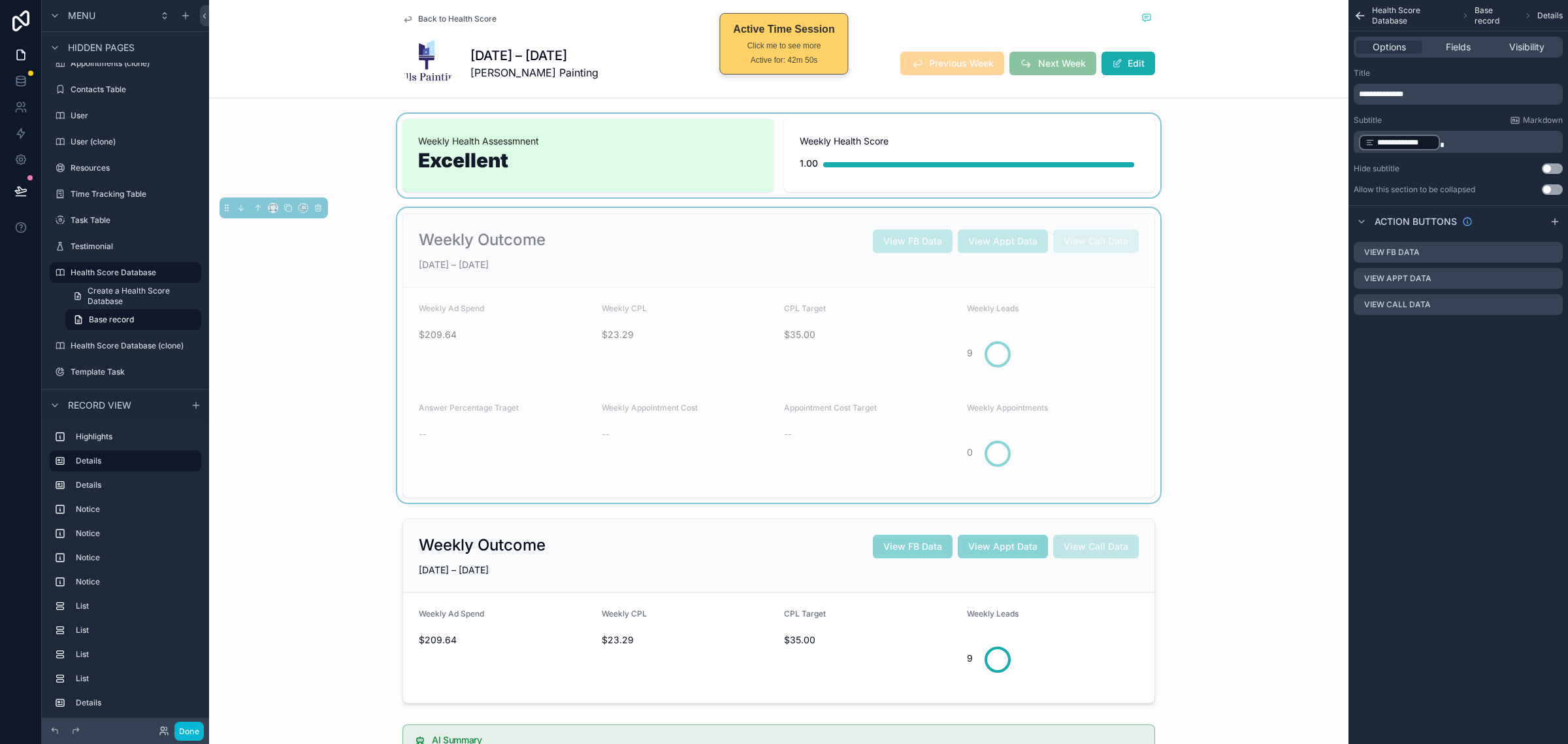
click at [1188, 221] on div "Weekly Outcome View FB Data View Appt Data View Call Data JUN 22 – JUN 28, 2025…" at bounding box center [778, 355] width 1139 height 295
click at [1191, 191] on div "scrollable content" at bounding box center [778, 155] width 1139 height 84
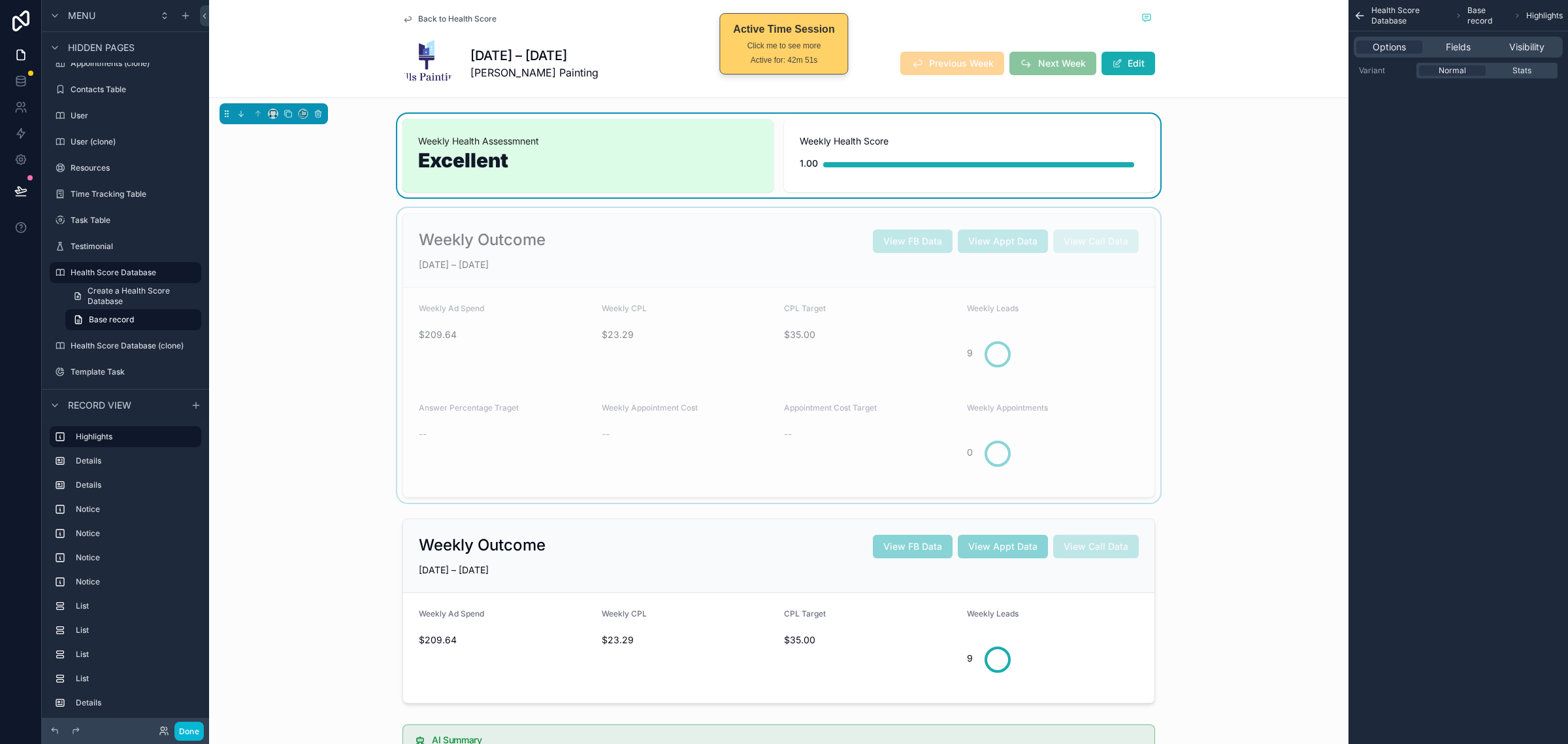
click at [1179, 241] on div "scrollable content" at bounding box center [778, 355] width 1139 height 295
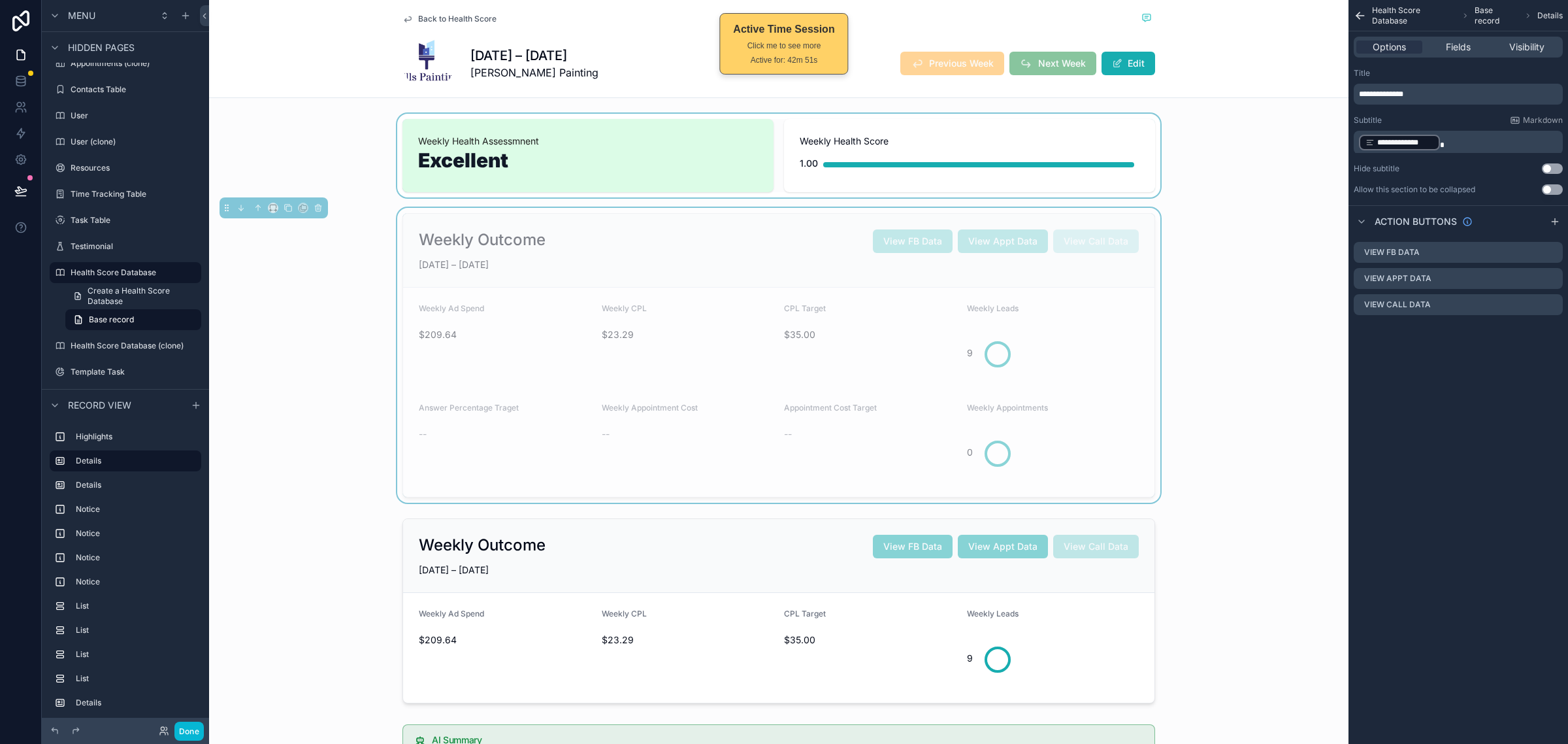
click at [1242, 79] on div "Back to Health Score JUN 22 – JUN 28, 2025 Mills Painting Previous Week Next We…" at bounding box center [778, 49] width 1139 height 98
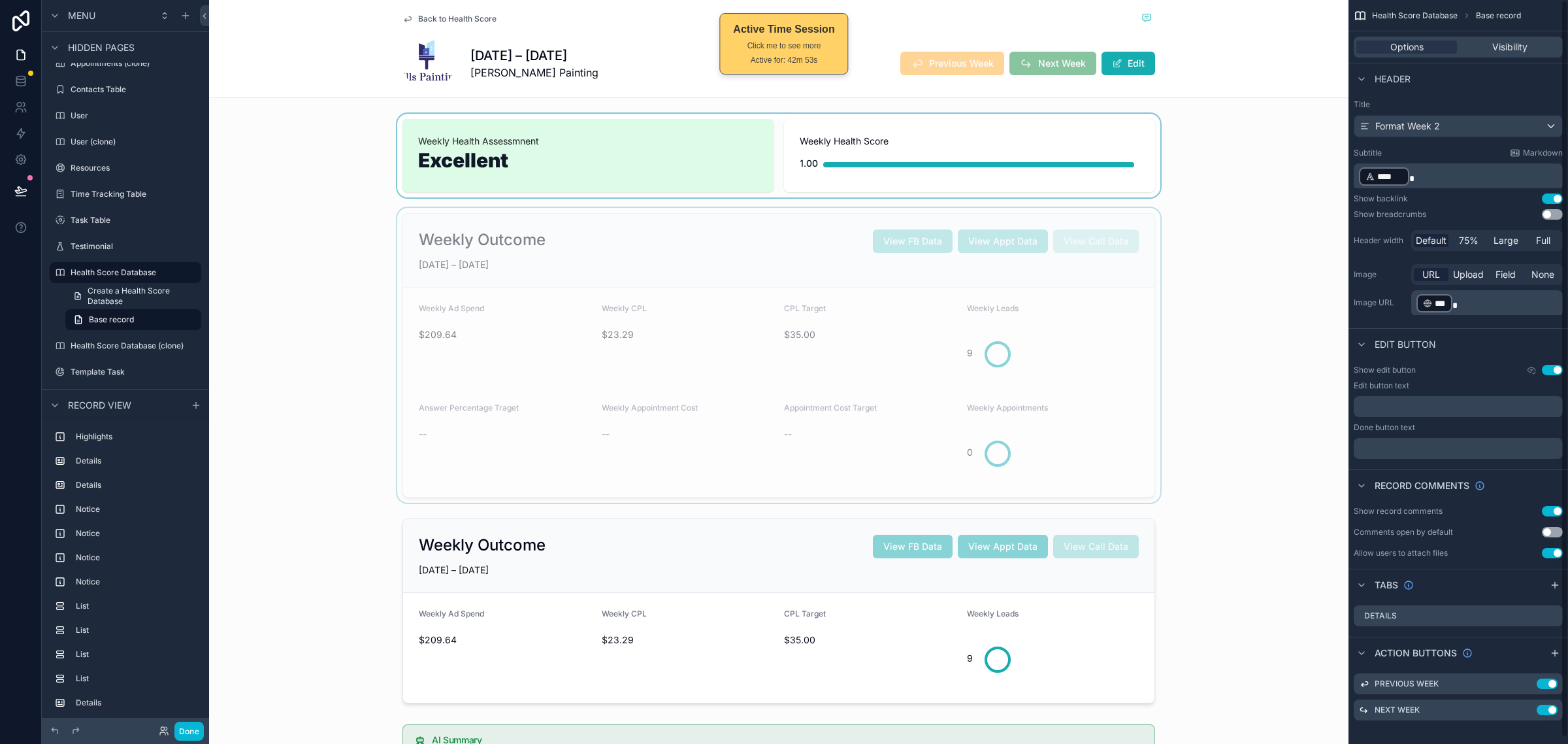
click at [1316, 30] on div "Back to Health Score JUN 22 – JUN 28, 2025 Mills Painting Previous Week Next We…" at bounding box center [778, 49] width 1139 height 98
click at [1199, 252] on div "scrollable content" at bounding box center [778, 355] width 1139 height 295
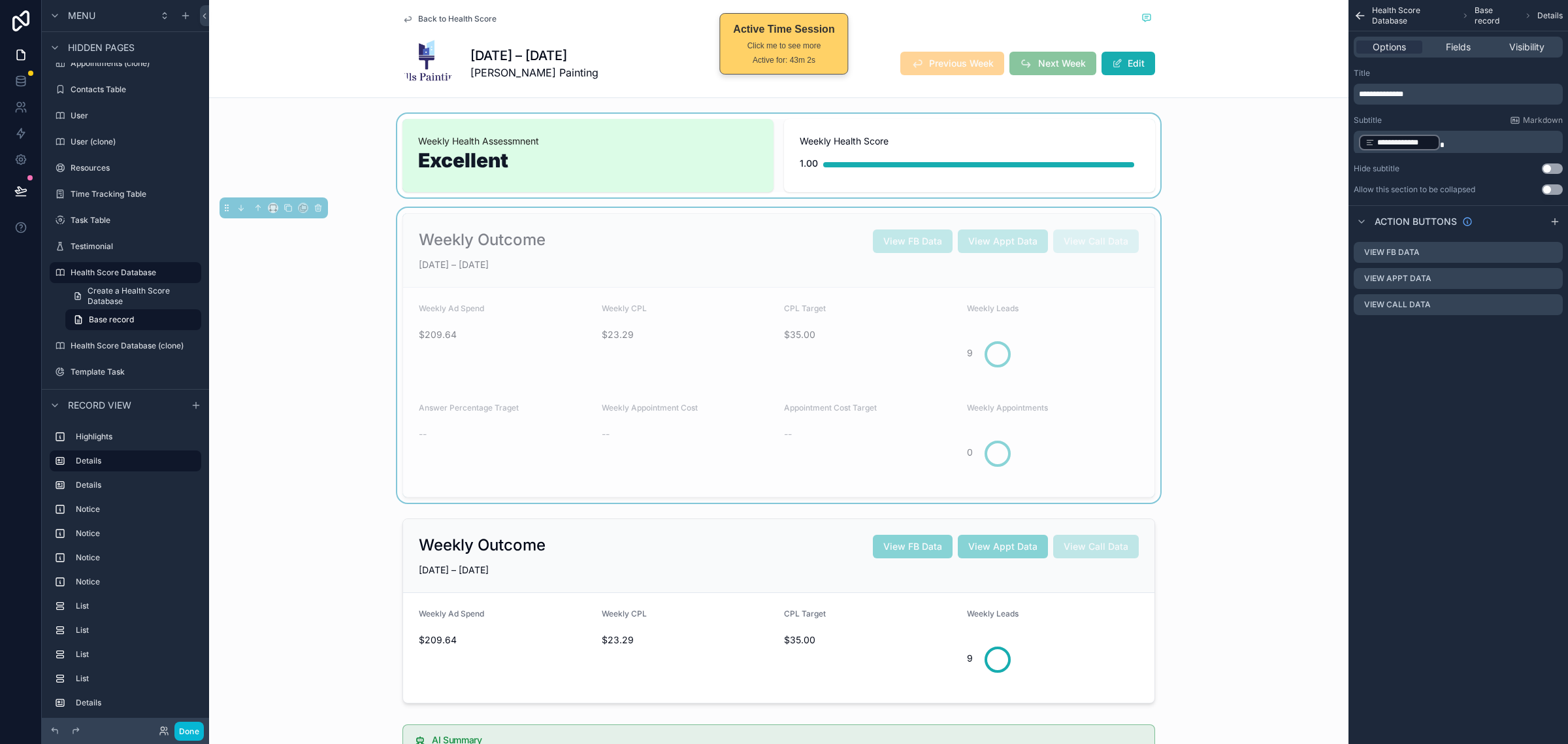
click at [1274, 260] on div "Weekly Outcome View FB Data View Appt Data View Call Data JUN 22 – JUN 28, 2025…" at bounding box center [778, 355] width 1139 height 295
click at [1196, 140] on div "scrollable content" at bounding box center [778, 155] width 1139 height 84
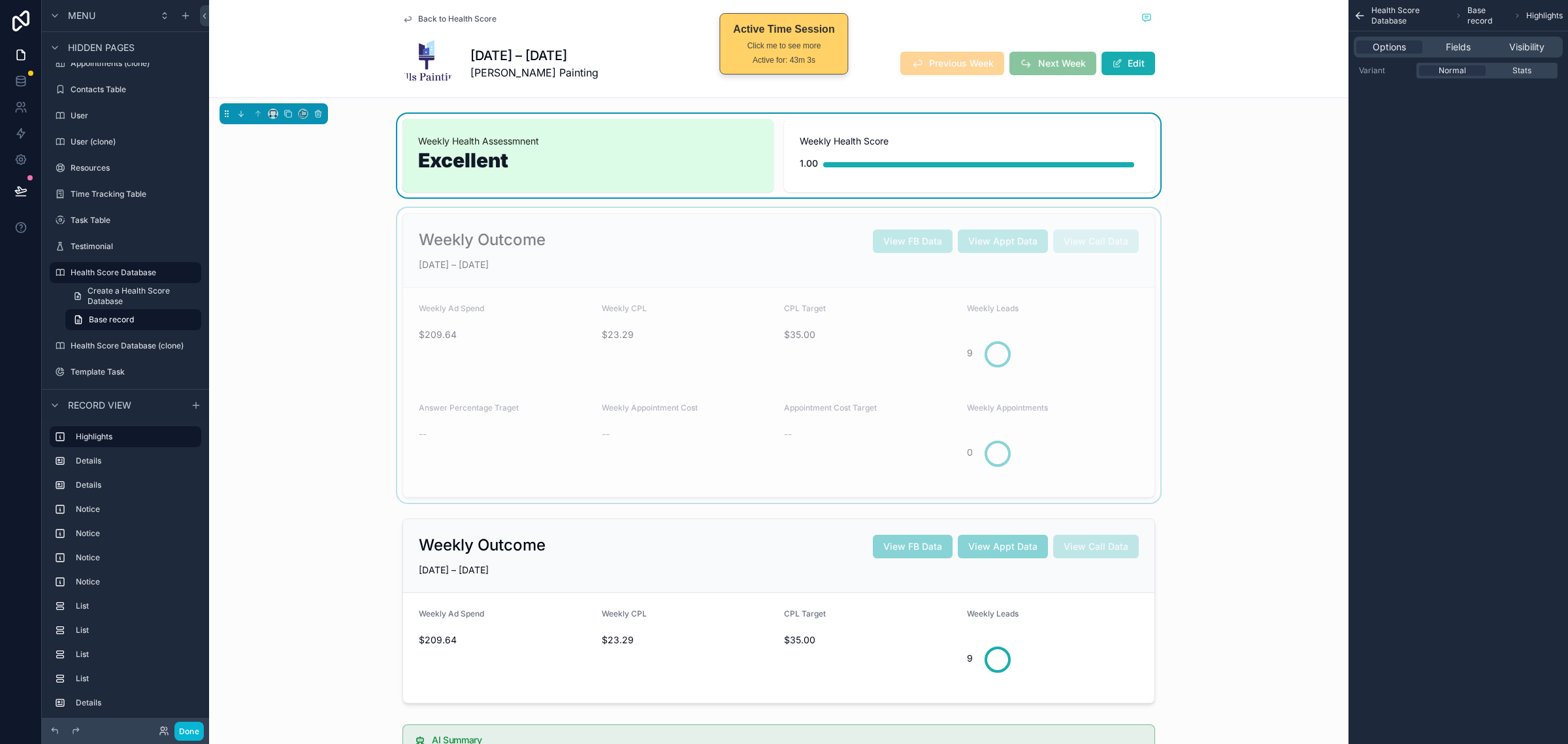
click at [1213, 279] on div "scrollable content" at bounding box center [778, 355] width 1139 height 295
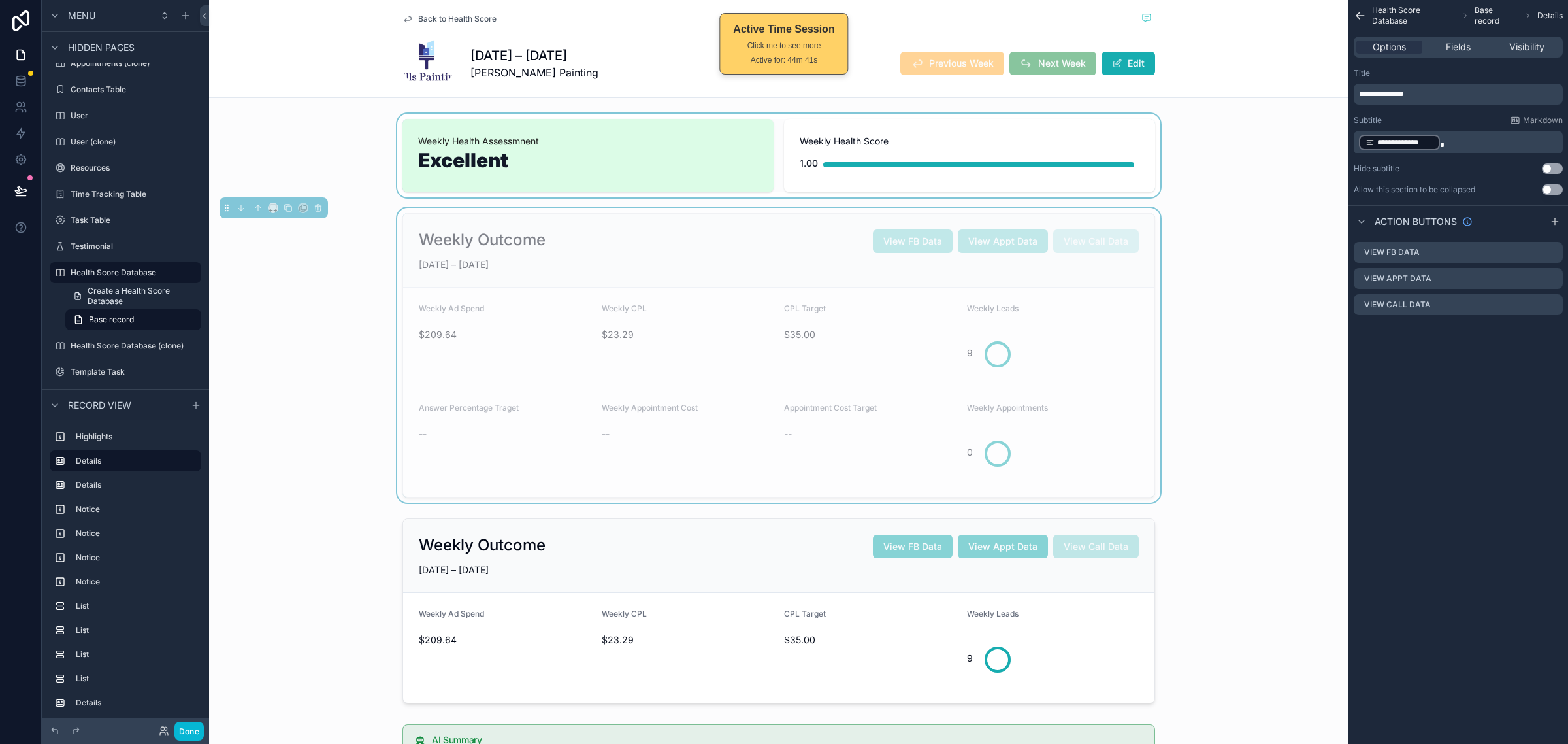
click at [1207, 263] on div "Weekly Outcome View FB Data View Appt Data View Call Data JUN 22 – JUN 28, 2025…" at bounding box center [778, 355] width 1139 height 295
click at [1175, 319] on div "Weekly Outcome View FB Data View Appt Data View Call Data JUN 22 – JUN 28, 2025…" at bounding box center [778, 355] width 1139 height 295
click at [1191, 284] on div "Weekly Outcome View FB Data View Appt Data View Call Data JUN 22 – JUN 28, 2025…" at bounding box center [778, 355] width 1139 height 295
click at [1118, 294] on form "Weekly Ad Spend $209.64 Weekly CPL $23.29 CPL Target $35.00 Weekly Leads 9 Answ…" at bounding box center [778, 392] width 752 height 209
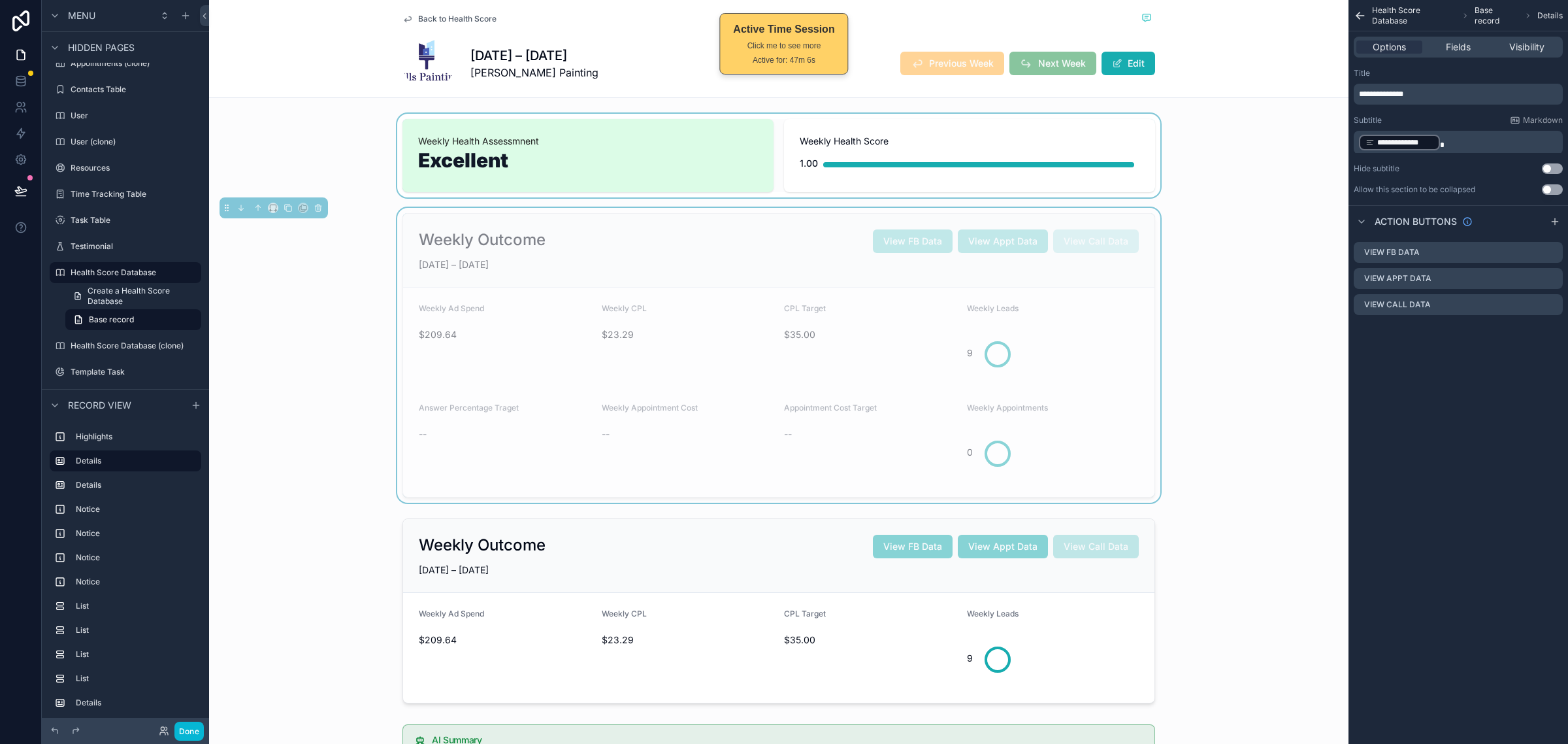
click at [1203, 449] on div "Weekly Outcome View FB Data View Appt Data View Call Data JUN 22 – JUN 28, 2025…" at bounding box center [778, 355] width 1139 height 295
click at [1150, 423] on div "Weekly Outcome View FB Data View Appt Data View Call Data JUN 22 – JUN 28, 2025…" at bounding box center [778, 355] width 1139 height 295
click at [1154, 422] on div "Weekly Outcome View FB Data View Appt Data View Call Data JUN 22 – JUN 28, 2025…" at bounding box center [778, 355] width 1139 height 295
click at [1222, 389] on div "Weekly Outcome View FB Data View Appt Data View Call Data JUN 22 – JUN 28, 2025…" at bounding box center [778, 355] width 1139 height 295
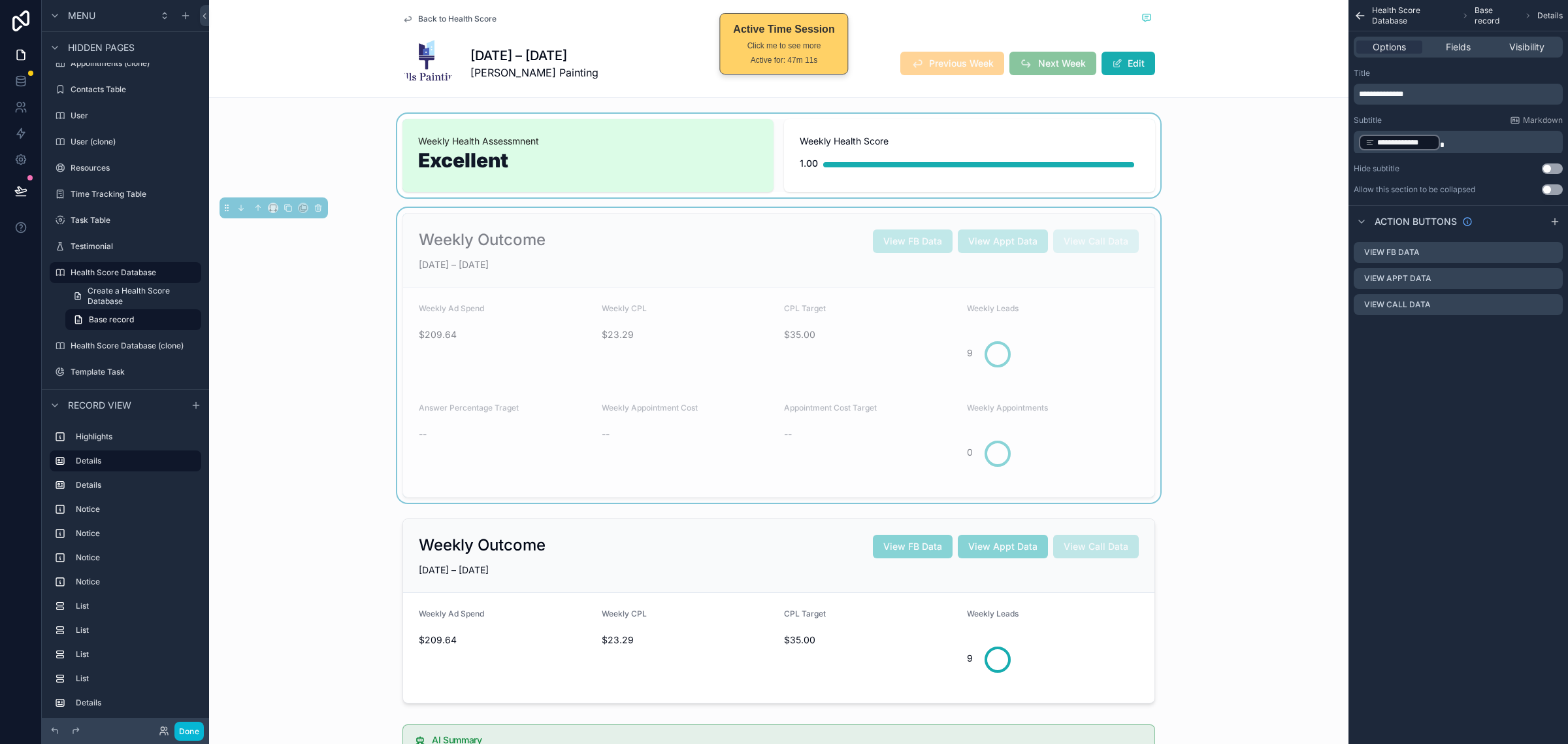
click at [1148, 146] on div "scrollable content" at bounding box center [778, 155] width 1139 height 84
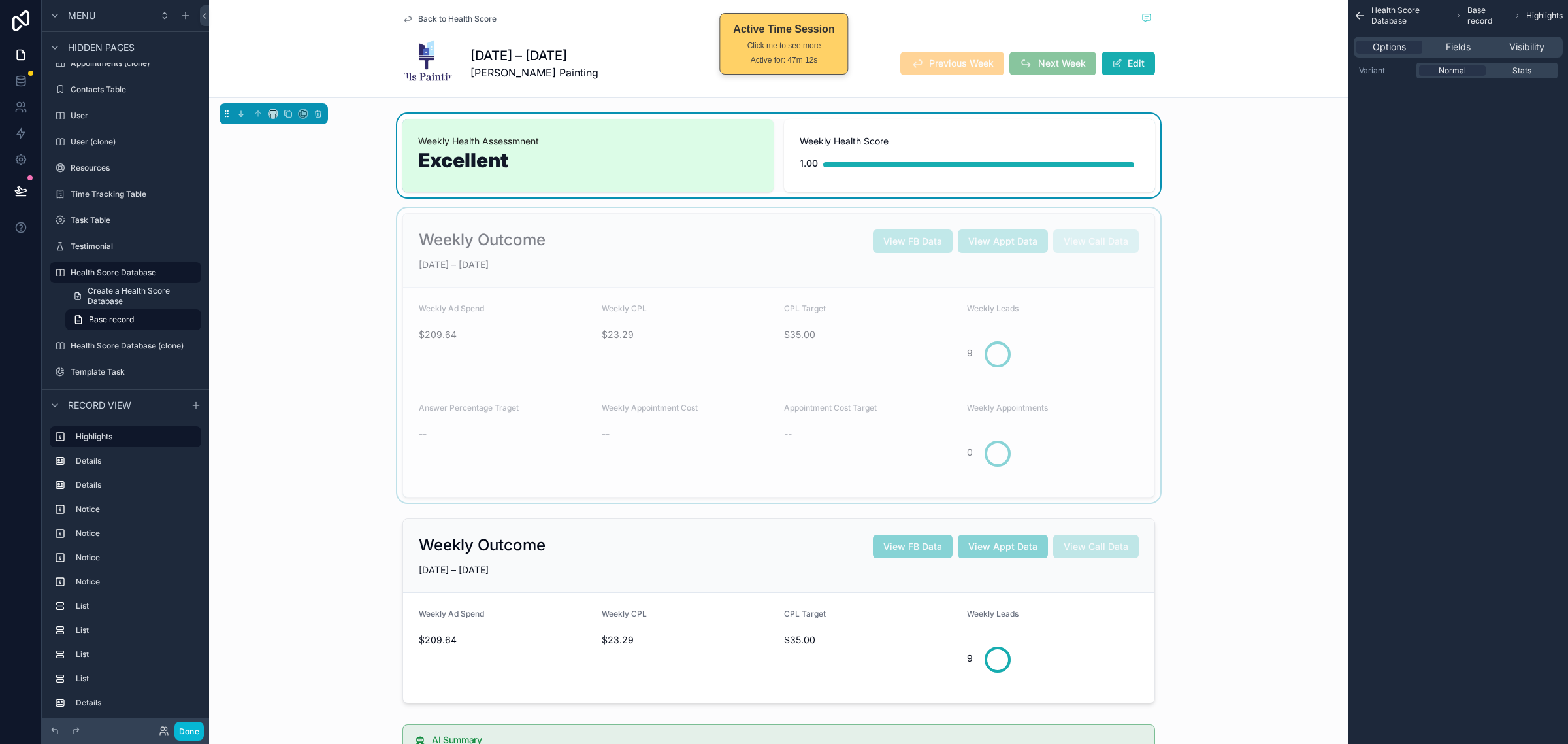
click at [1147, 295] on div "scrollable content" at bounding box center [778, 355] width 1139 height 295
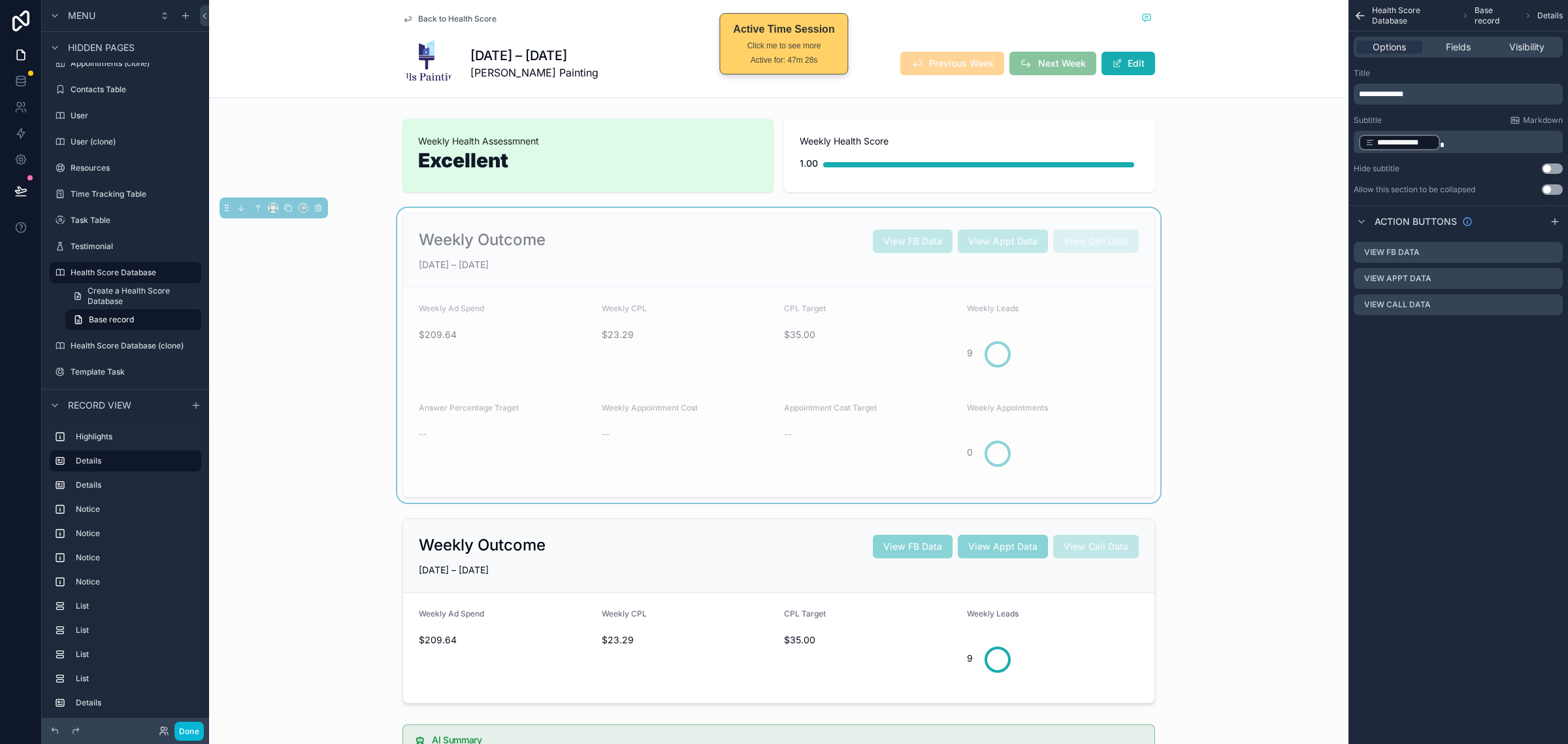
click at [1072, 322] on div "Weekly Leads 9" at bounding box center [1054, 342] width 173 height 78
click at [1229, 321] on div "Weekly Outcome View FB Data View Appt Data View Call Data JUN 22 – JUN 28, 2025…" at bounding box center [778, 355] width 1139 height 295
click at [1389, 397] on div "**********" at bounding box center [1459, 372] width 220 height 744
click at [1191, 247] on div "Weekly Outcome View FB Data View Appt Data View Call Data JUN 22 – JUN 28, 2025…" at bounding box center [778, 355] width 1139 height 295
click at [1176, 158] on div "scrollable content" at bounding box center [778, 155] width 1139 height 84
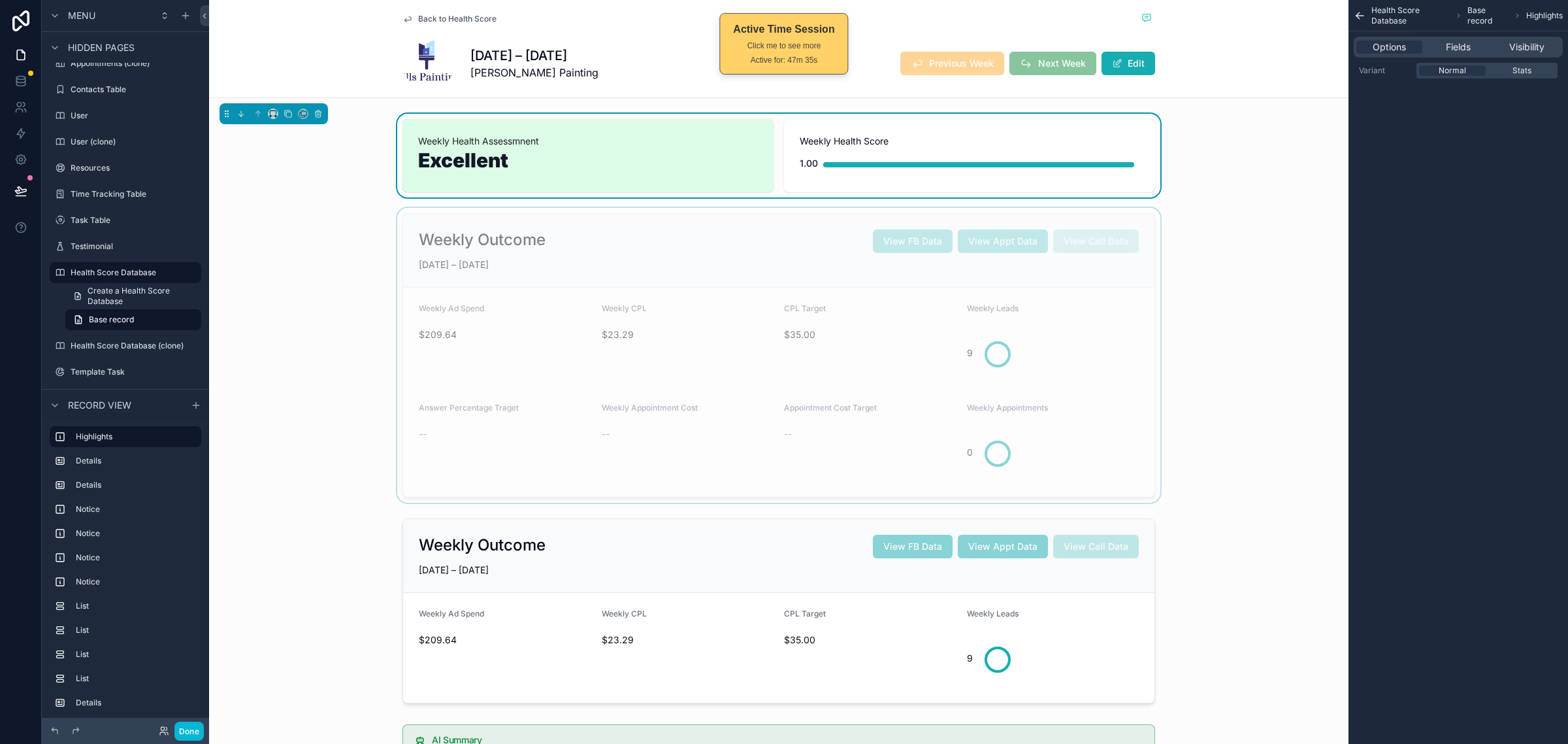
click at [1176, 245] on div "scrollable content" at bounding box center [778, 355] width 1139 height 295
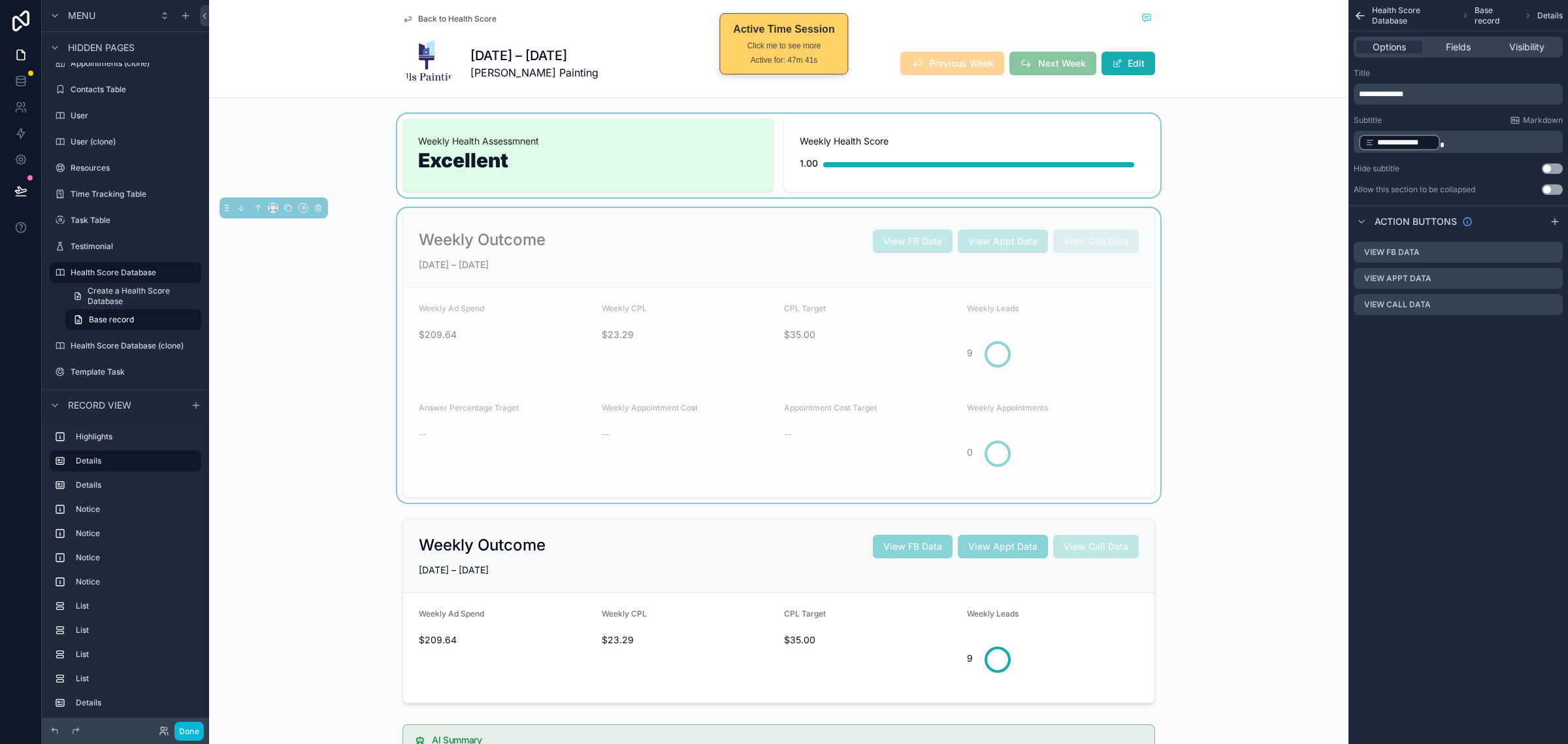
click at [1259, 331] on div "Weekly Outcome View FB Data View Appt Data View Call Data JUN 22 – JUN 28, 2025…" at bounding box center [778, 355] width 1139 height 295
click at [1135, 171] on div "scrollable content" at bounding box center [778, 155] width 1139 height 84
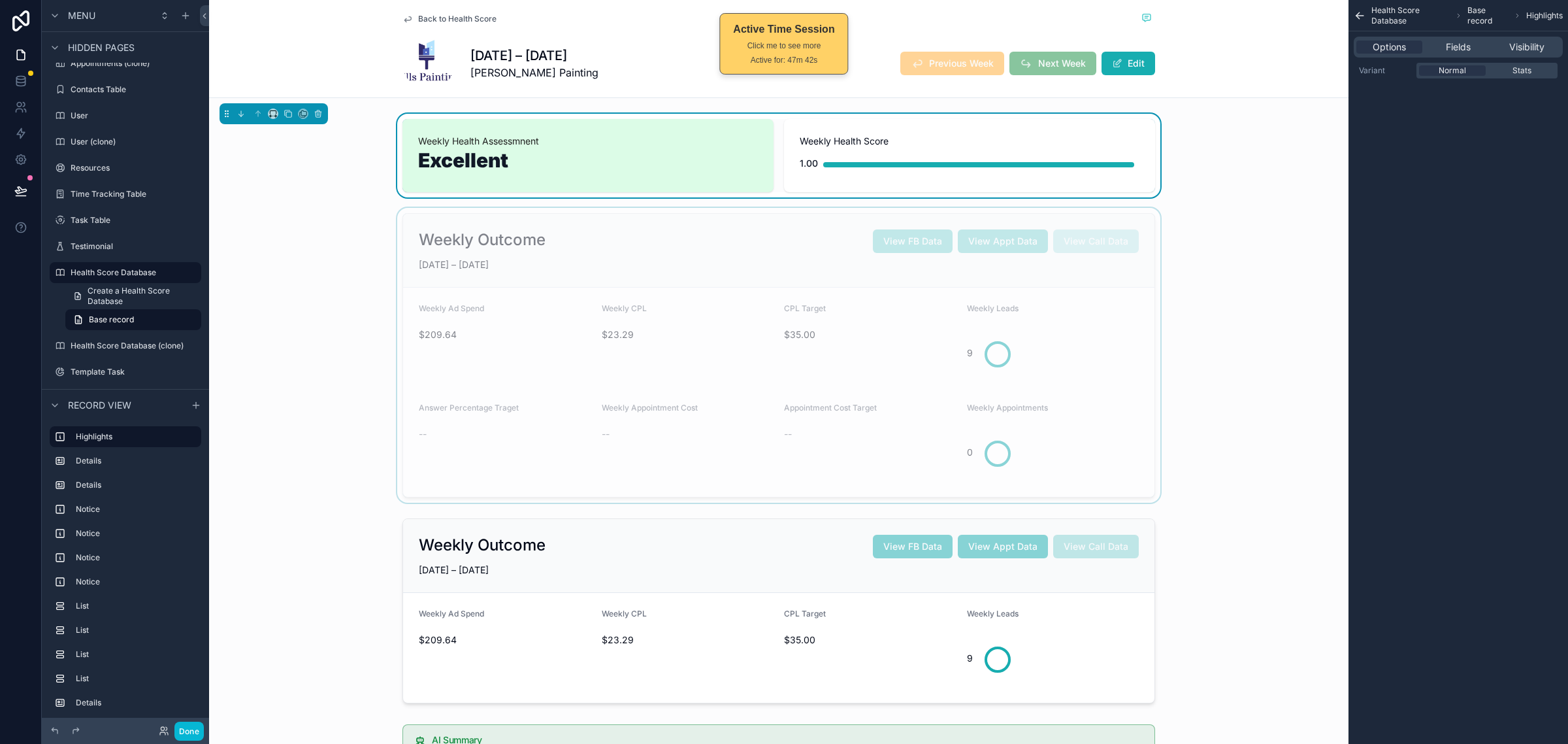
click at [1155, 260] on div "scrollable content" at bounding box center [778, 355] width 1139 height 295
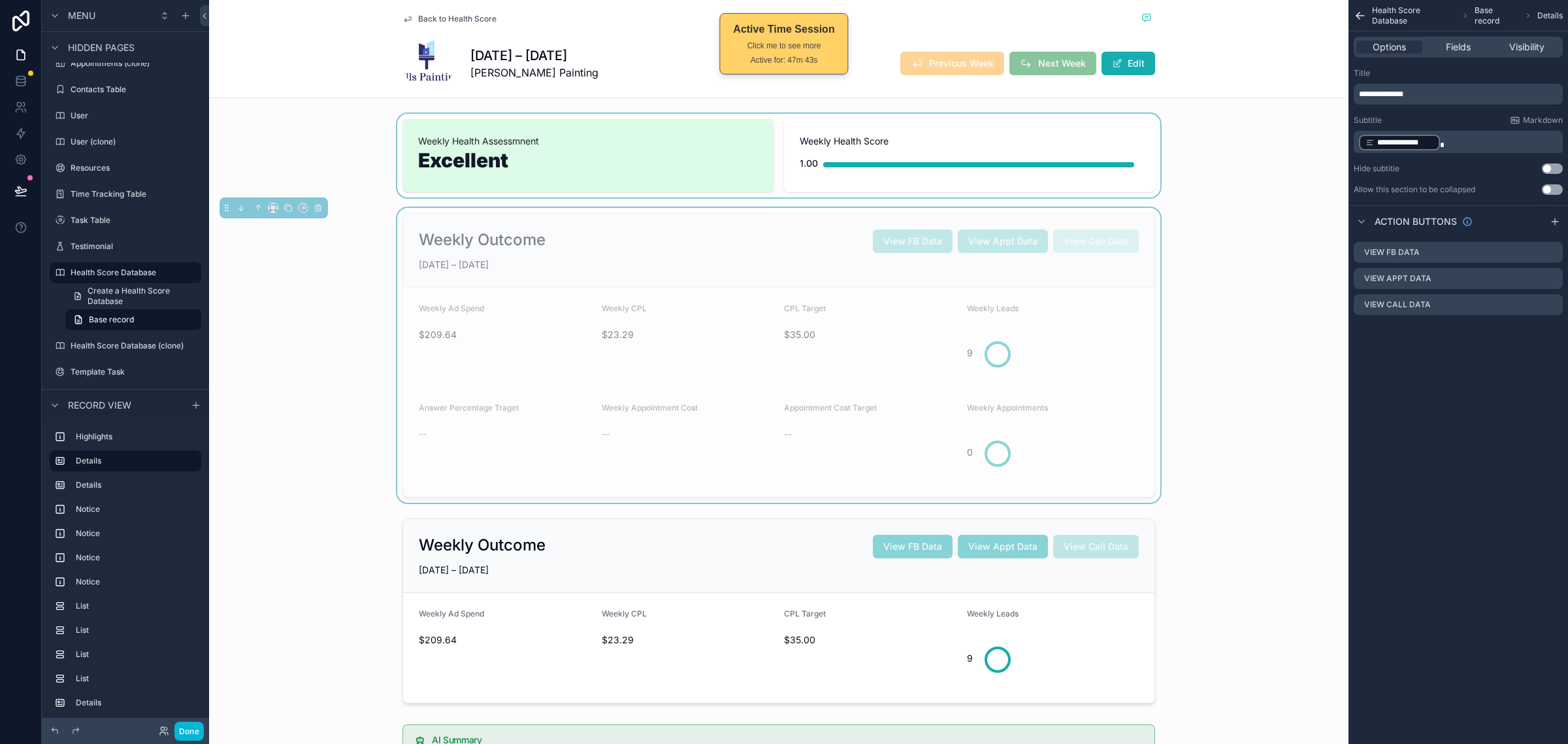
click at [1491, 467] on div "**********" at bounding box center [1459, 372] width 220 height 744
click at [1177, 427] on div "Weekly Outcome View FB Data View Appt Data View Call Data JUN 22 – JUN 28, 2025…" at bounding box center [778, 355] width 1139 height 295
click at [1112, 564] on div "scrollable content" at bounding box center [778, 611] width 1139 height 196
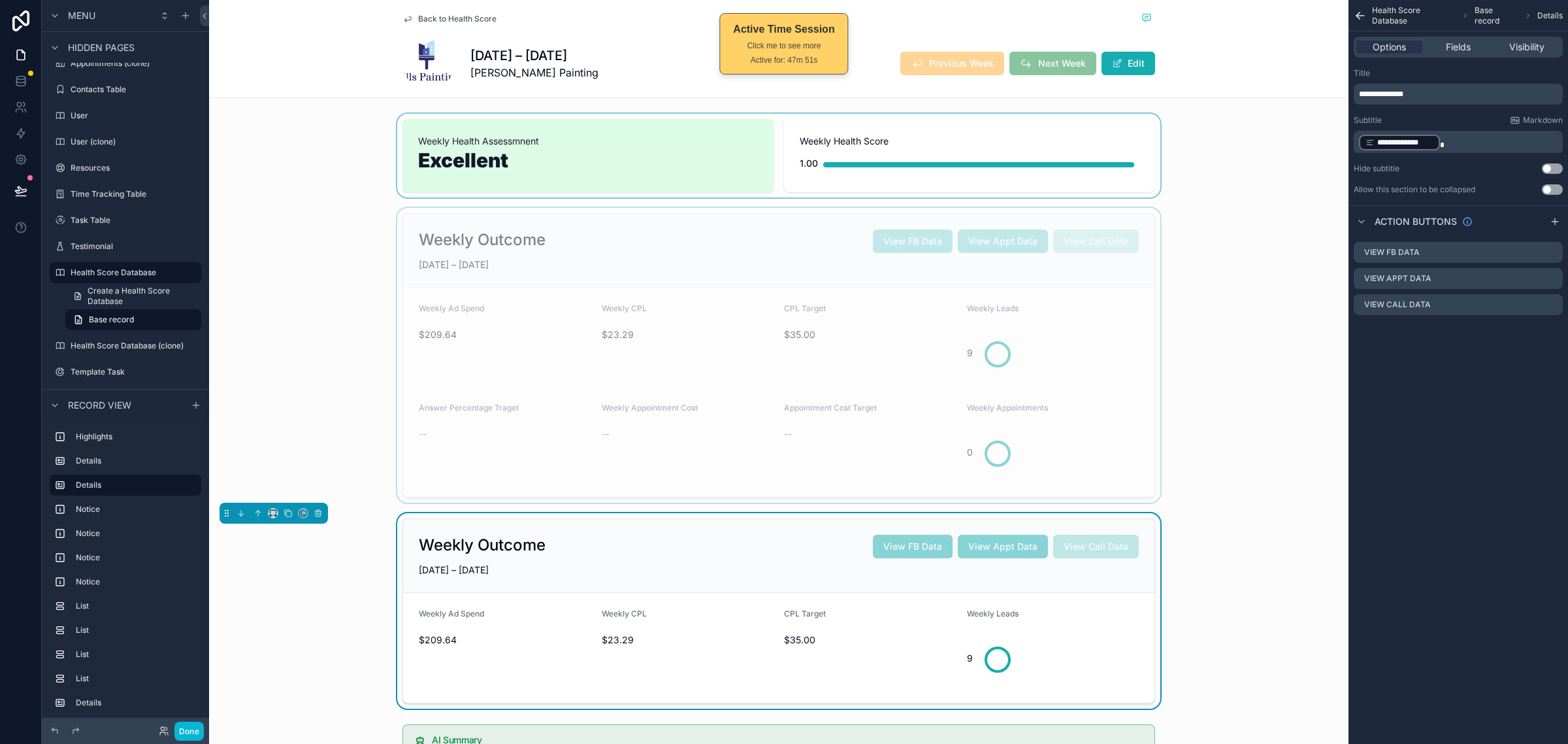
click at [1128, 432] on div "scrollable content" at bounding box center [778, 355] width 1139 height 295
click at [1235, 271] on div "Weekly Outcome View FB Data View Appt Data View Call Data JUN 22 – JUN 28, 2025…" at bounding box center [778, 355] width 1139 height 295
click at [1196, 155] on div "scrollable content" at bounding box center [778, 155] width 1139 height 84
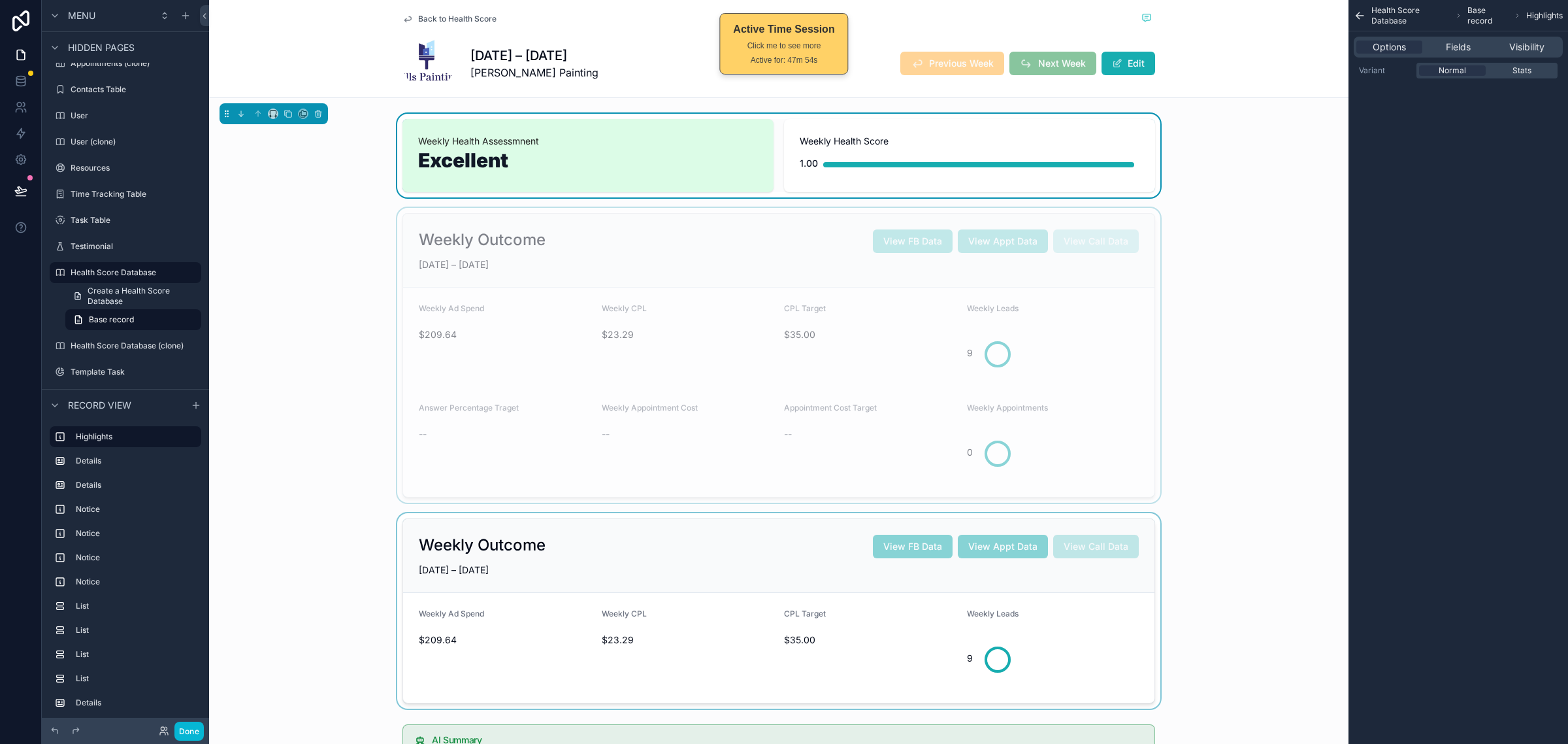
click at [1190, 347] on div "scrollable content" at bounding box center [778, 355] width 1139 height 295
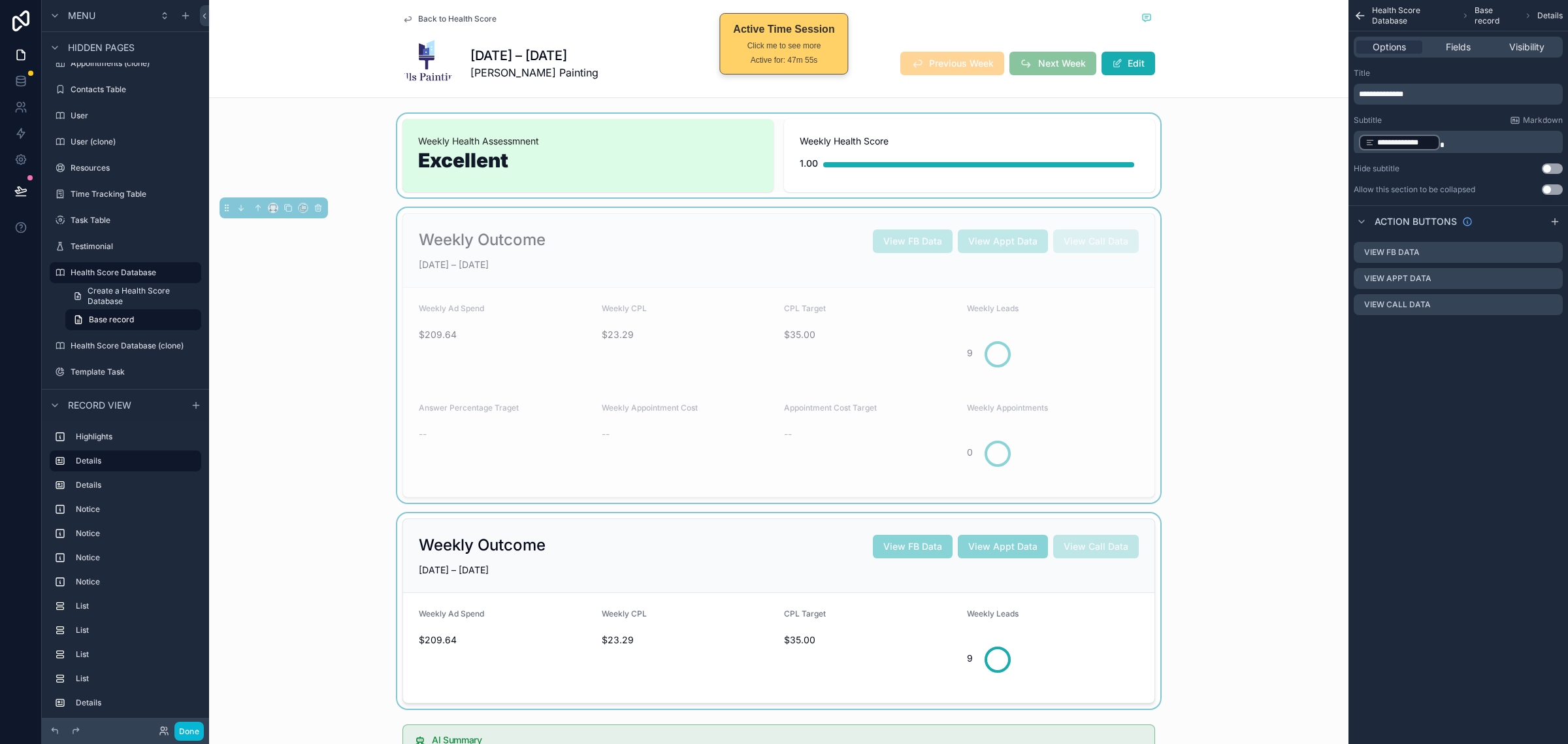
click at [1166, 161] on div "scrollable content" at bounding box center [778, 155] width 1139 height 84
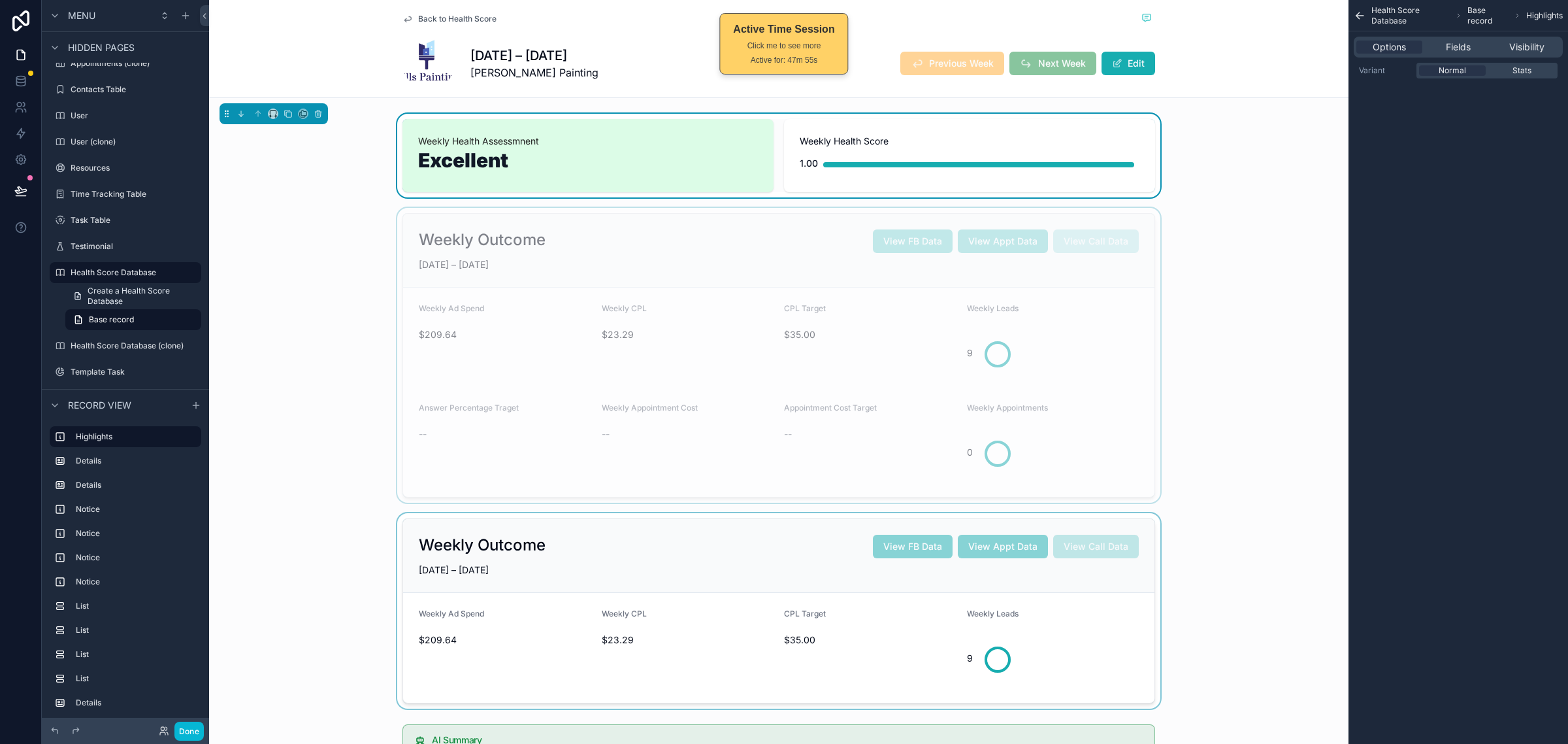
click at [1132, 317] on div "scrollable content" at bounding box center [778, 355] width 1139 height 295
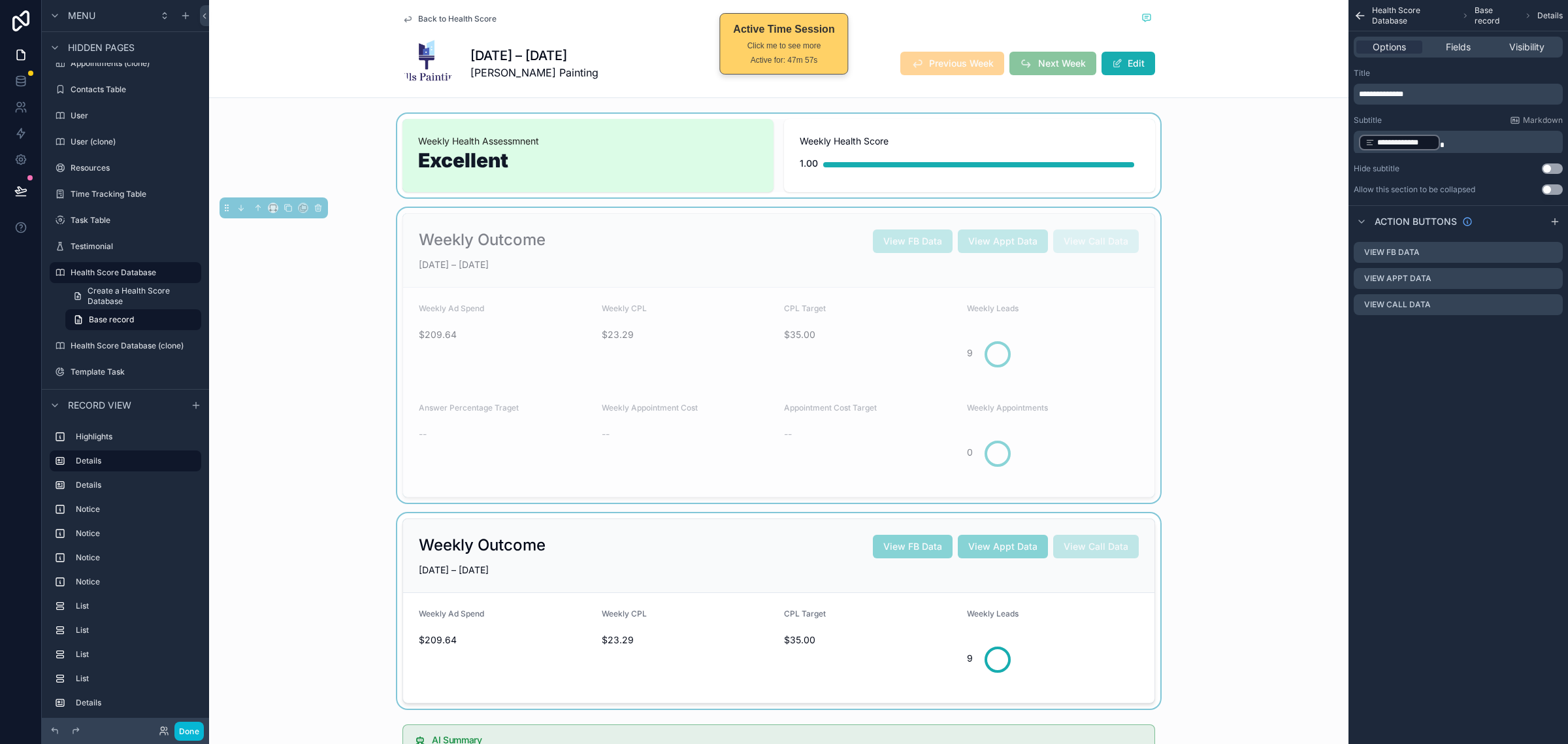
click at [1180, 305] on div "Weekly Outcome View FB Data View Appt Data View Call Data JUN 22 – JUN 28, 2025…" at bounding box center [778, 355] width 1139 height 295
click at [1140, 175] on div "scrollable content" at bounding box center [778, 155] width 1139 height 84
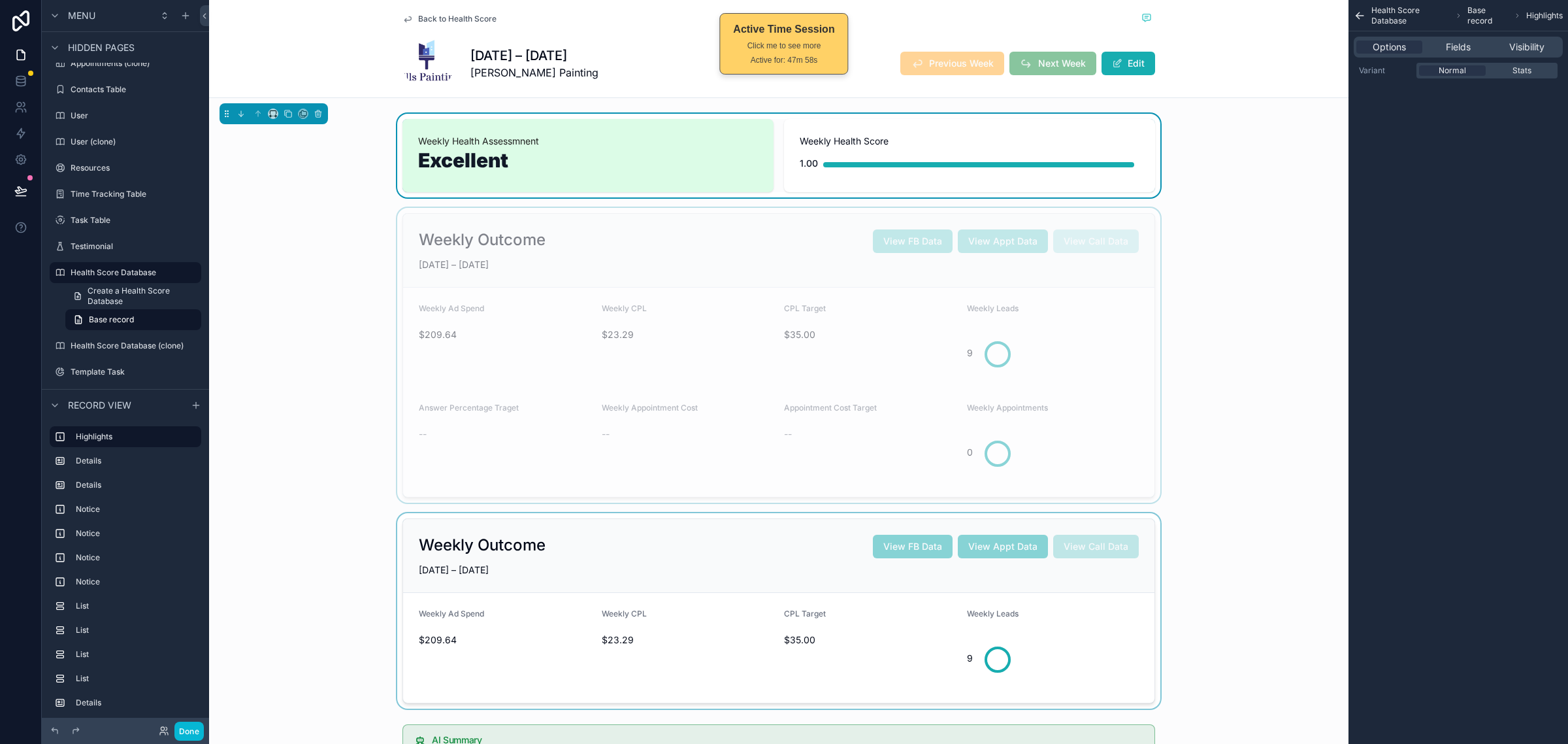
click at [1153, 259] on div "scrollable content" at bounding box center [778, 355] width 1139 height 295
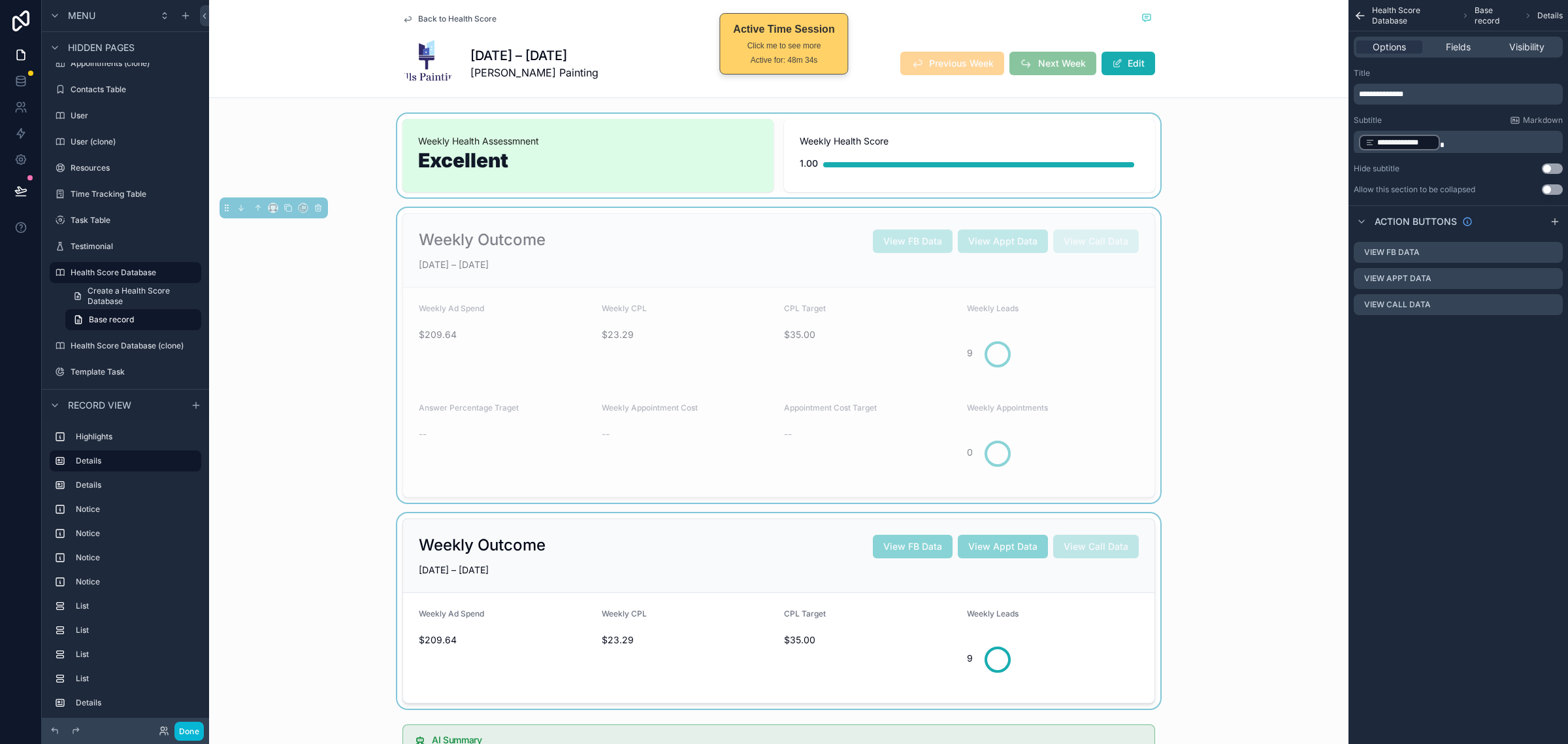
drag, startPoint x: 1223, startPoint y: 193, endPoint x: 1174, endPoint y: 180, distance: 50.7
click at [1222, 193] on div "scrollable content" at bounding box center [778, 155] width 1139 height 84
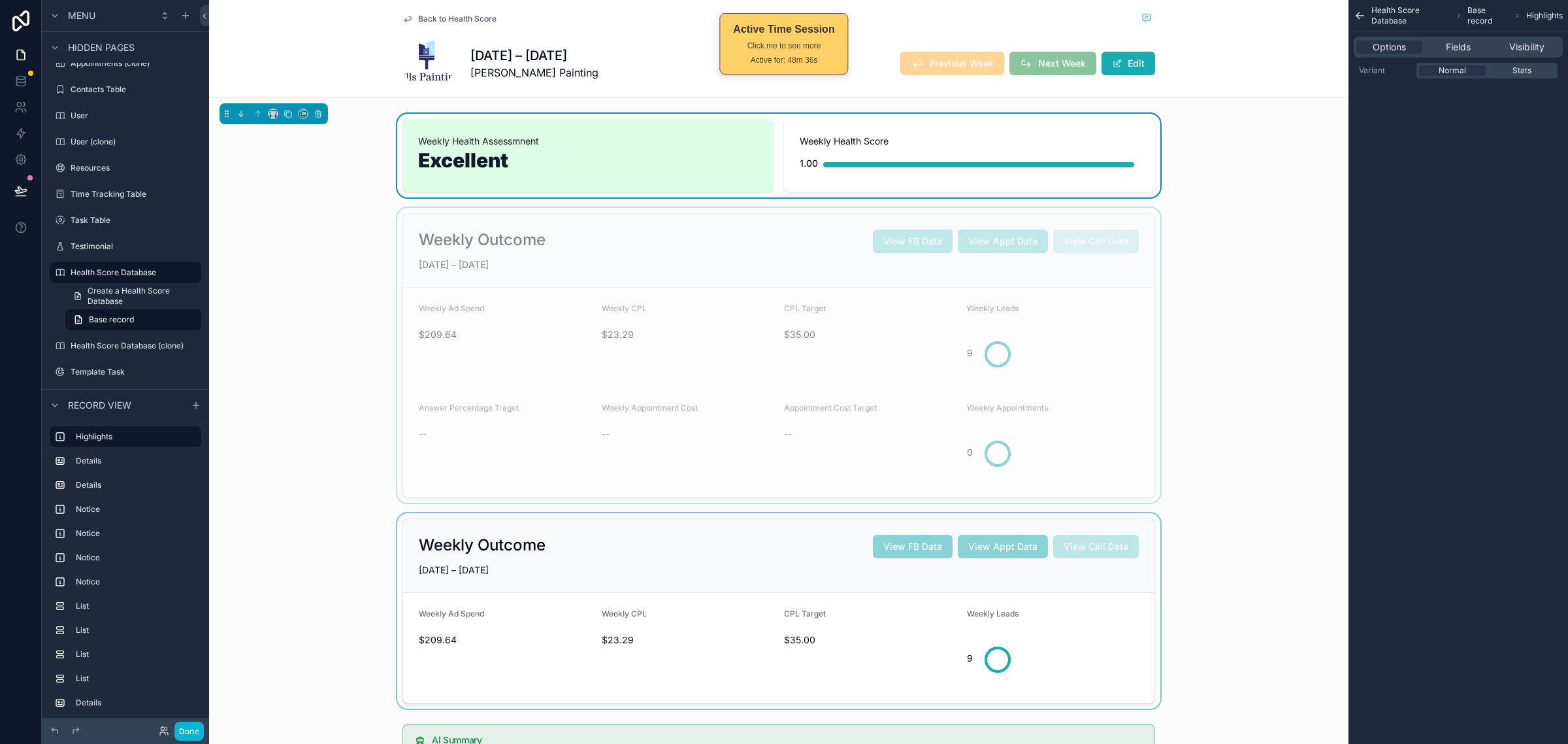
click at [1142, 162] on div "Weekly Health Score 1.00" at bounding box center [969, 156] width 371 height 73
click at [1148, 279] on div "scrollable content" at bounding box center [778, 355] width 1139 height 295
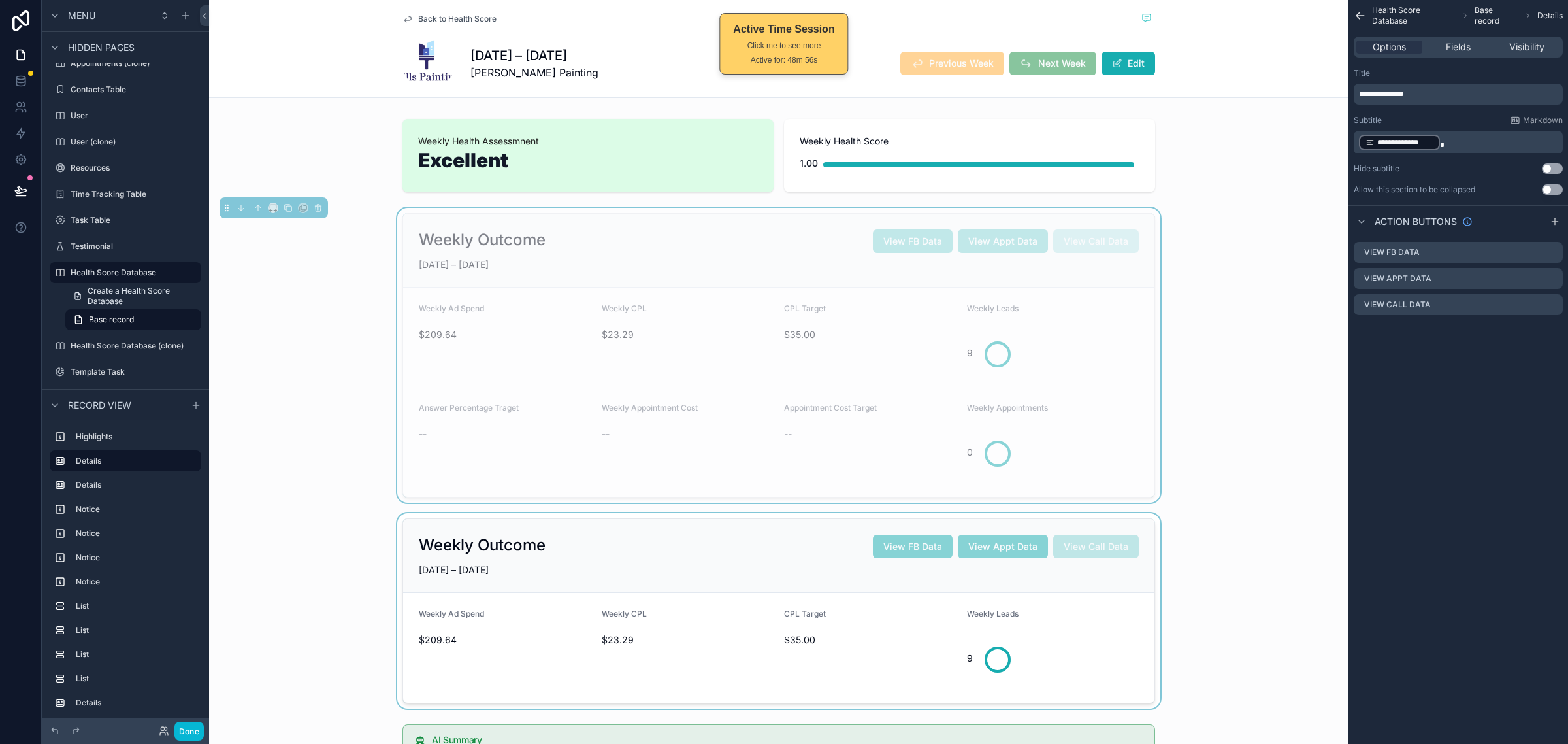
click at [1448, 384] on div "**********" at bounding box center [1459, 372] width 220 height 744
click at [1479, 417] on div "**********" at bounding box center [1459, 372] width 220 height 744
click at [1484, 407] on div "**********" at bounding box center [1459, 372] width 220 height 744
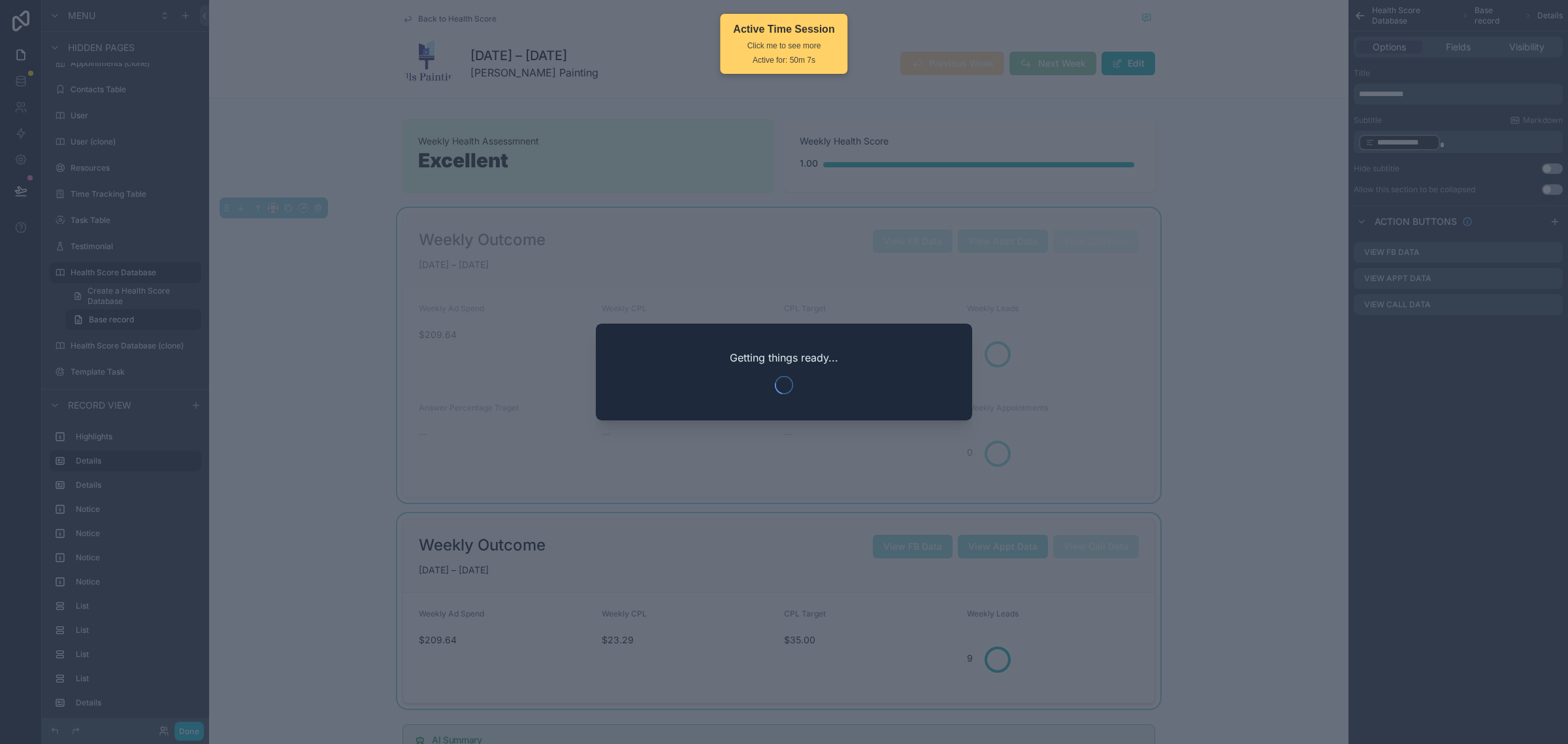
click at [1248, 376] on div at bounding box center [784, 372] width 1568 height 744
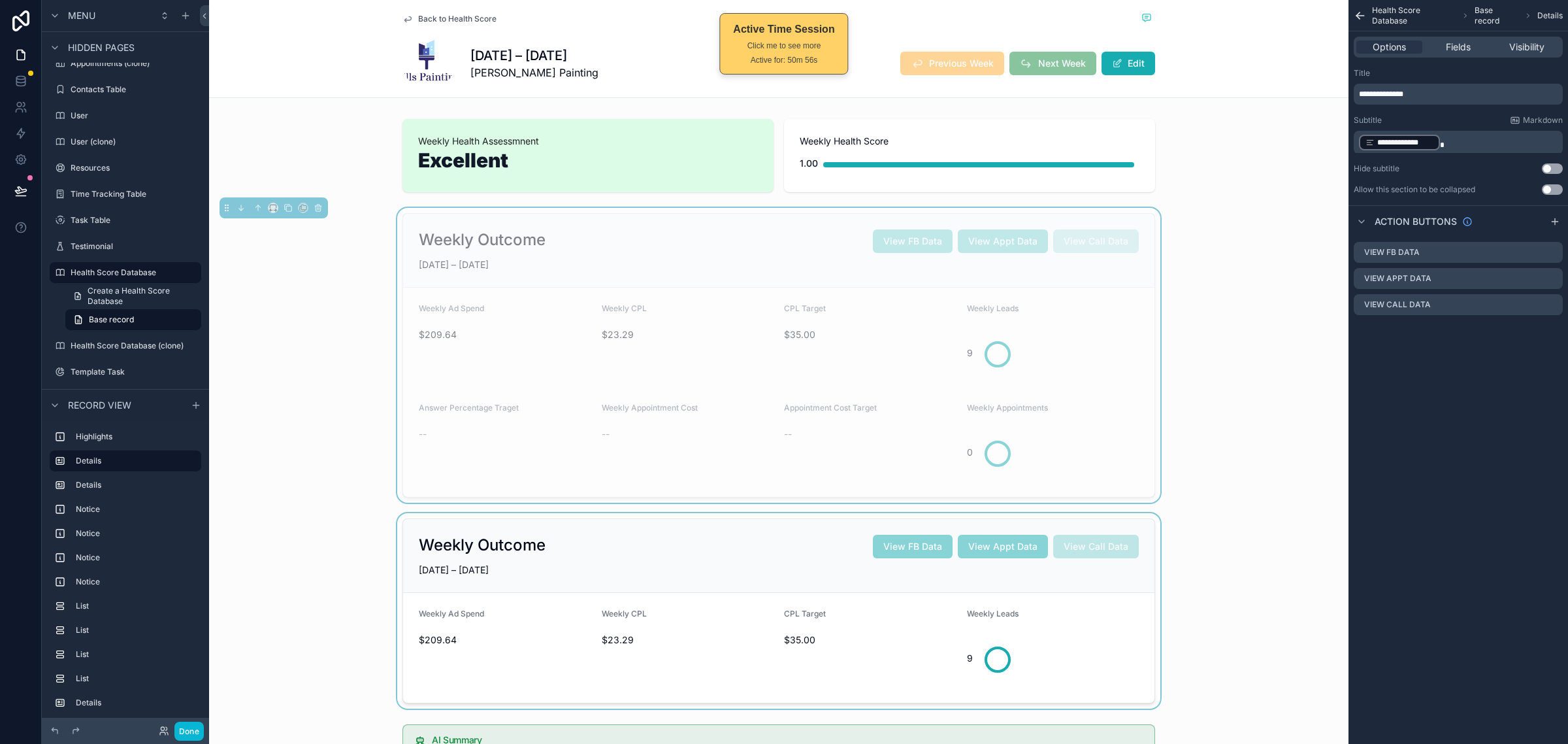
drag, startPoint x: 1402, startPoint y: 438, endPoint x: 1395, endPoint y: 438, distance: 7.0
click at [1402, 438] on div "**********" at bounding box center [1459, 372] width 220 height 744
click at [1238, 429] on div "Weekly Outcome View FB Data View Appt Data View Call Data JUN 22 – JUN 28, 2025…" at bounding box center [778, 355] width 1139 height 295
click at [1072, 593] on div "scrollable content" at bounding box center [778, 611] width 1139 height 196
click at [1072, 417] on div "scrollable content" at bounding box center [778, 355] width 1139 height 295
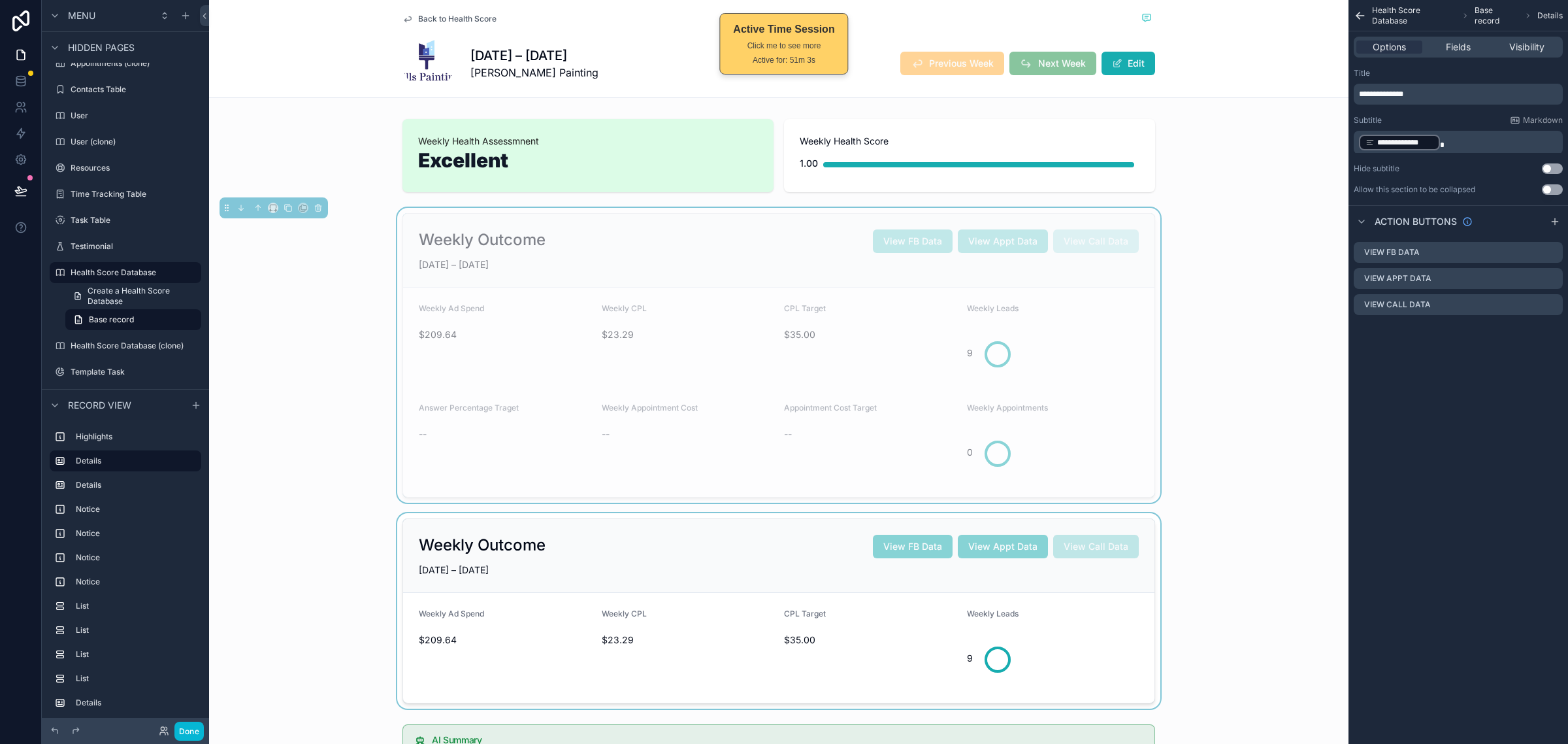
click at [1275, 447] on div "Weekly Outcome View FB Data View Appt Data View Call Data JUN 22 – JUN 28, 2025…" at bounding box center [778, 355] width 1139 height 295
click at [1211, 230] on div "Weekly Outcome View FB Data View Appt Data View Call Data JUN 22 – JUN 28, 2025…" at bounding box center [778, 355] width 1139 height 295
click at [1190, 144] on div "scrollable content" at bounding box center [778, 155] width 1139 height 84
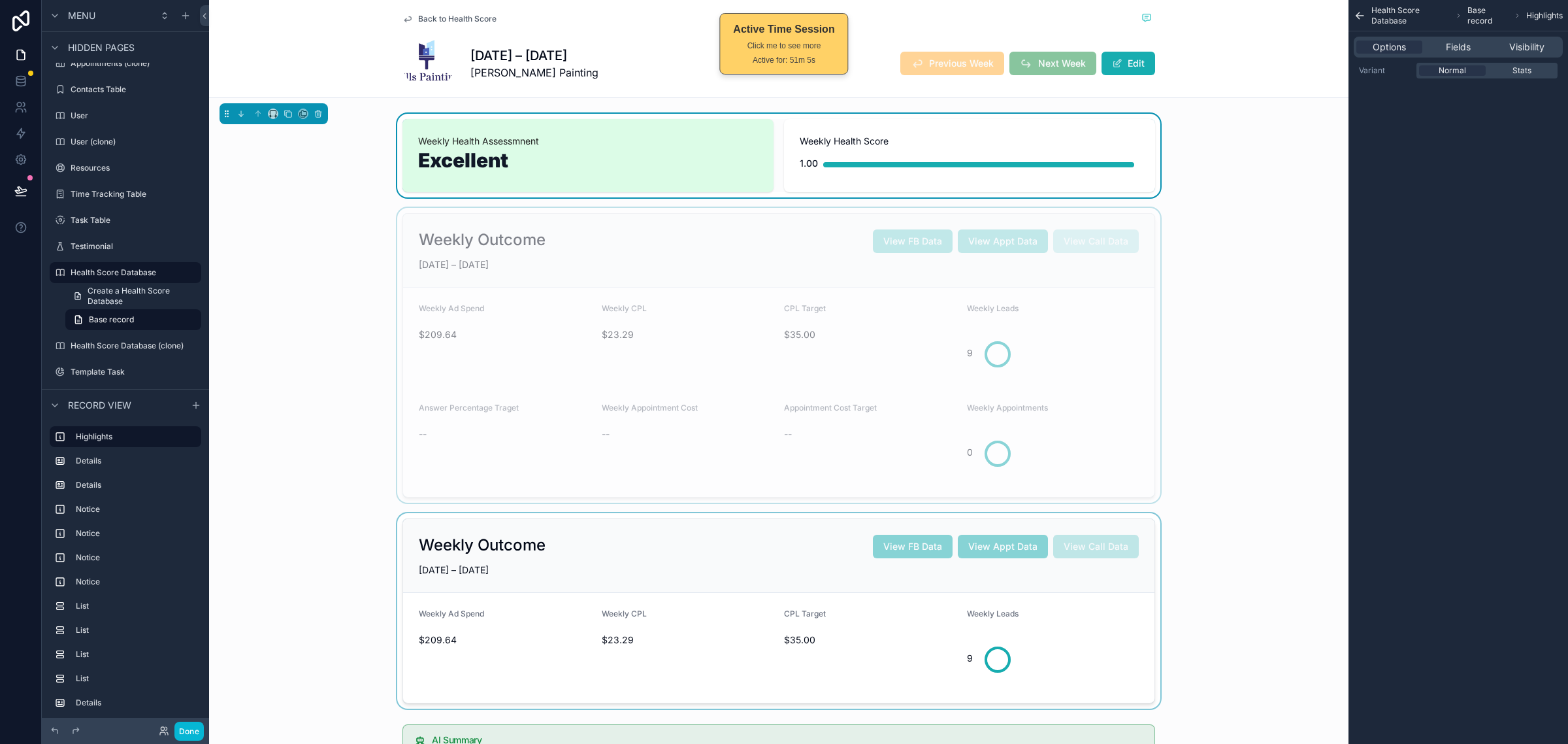
click at [1128, 266] on div "scrollable content" at bounding box center [778, 355] width 1139 height 295
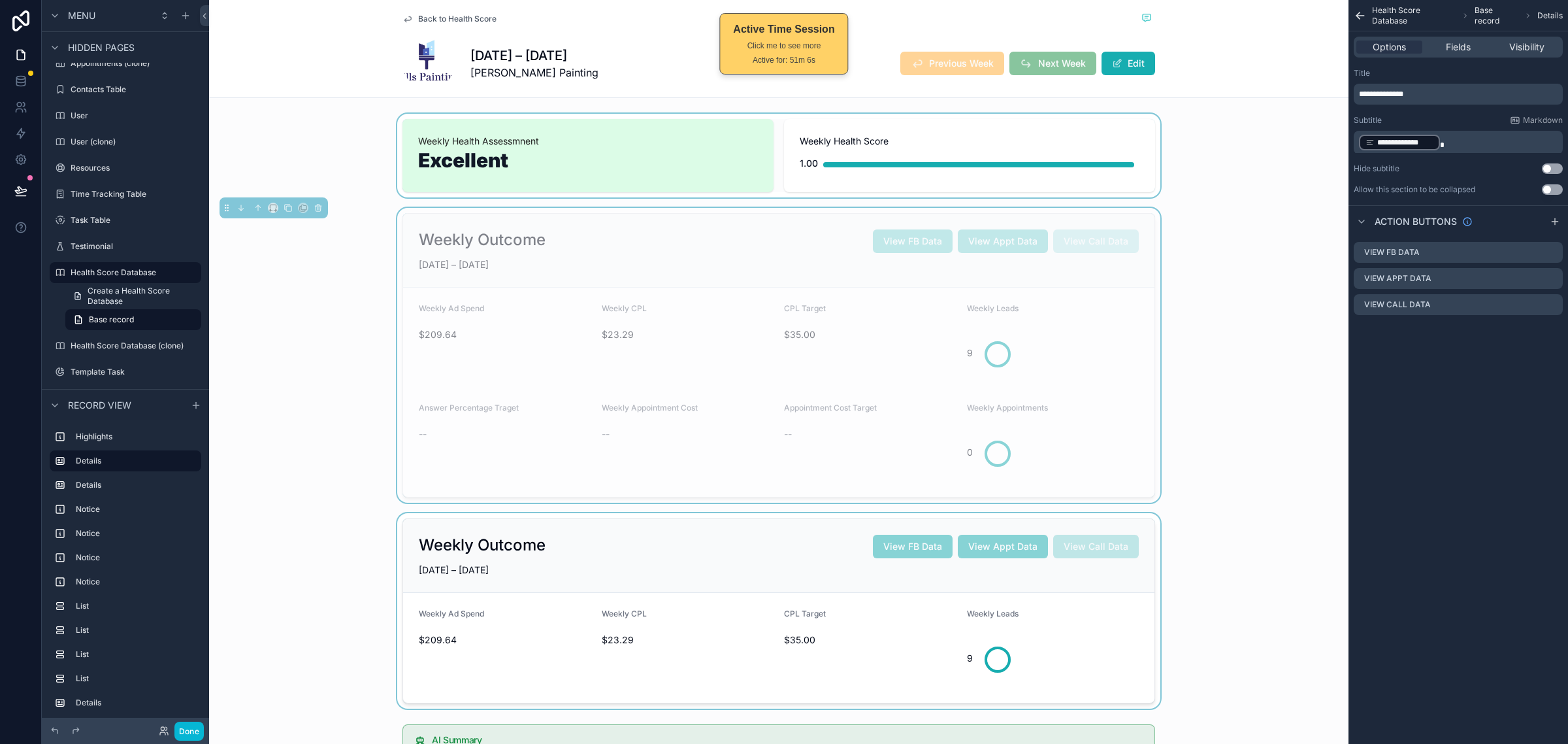
click at [1399, 389] on div "**********" at bounding box center [1459, 372] width 220 height 744
click at [1215, 308] on div "Weekly Outcome View FB Data View Appt Data View Call Data JUN 22 – JUN 28, 2025…" at bounding box center [778, 355] width 1139 height 295
click at [1255, 180] on div "scrollable content" at bounding box center [778, 155] width 1139 height 84
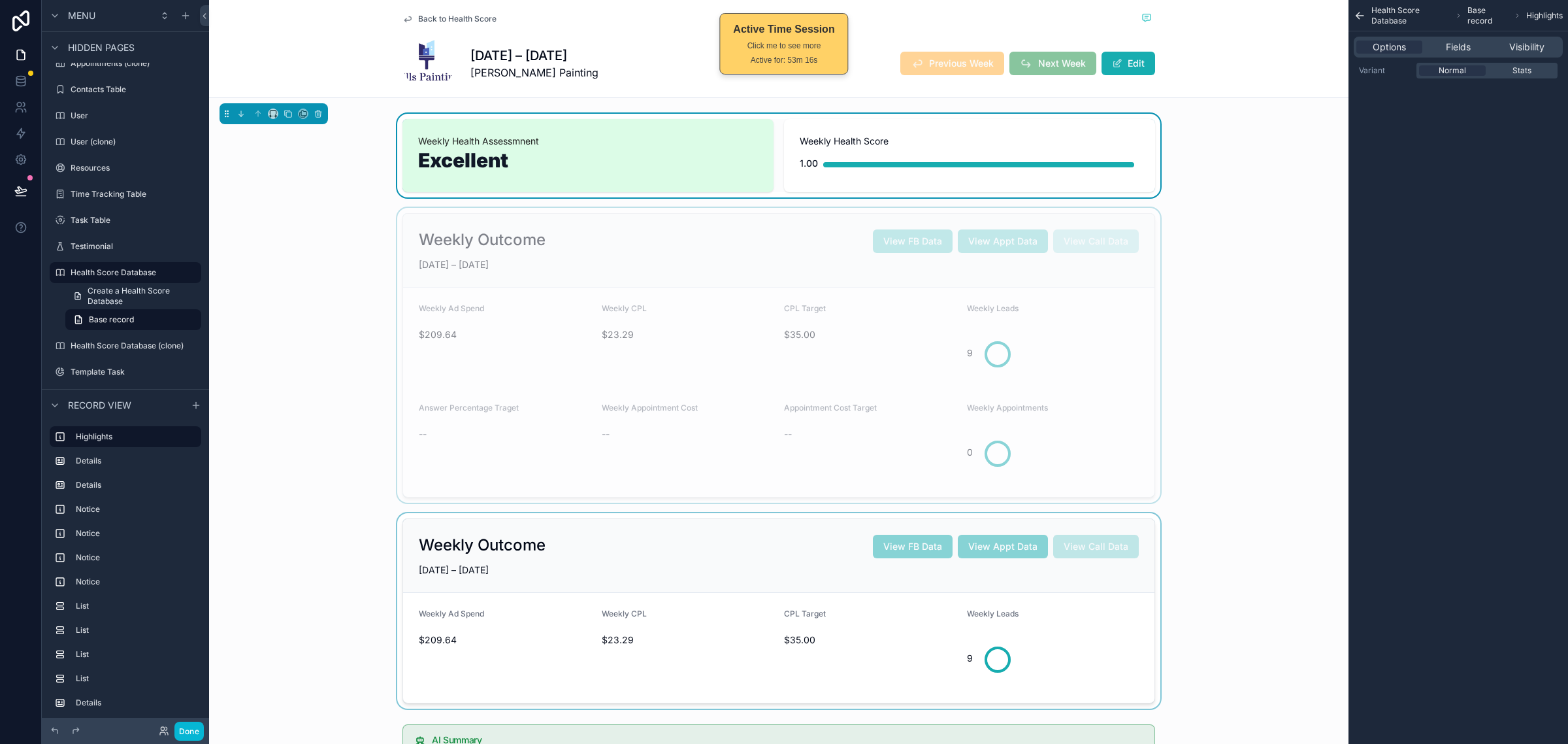
click at [1226, 263] on div "scrollable content" at bounding box center [778, 355] width 1139 height 295
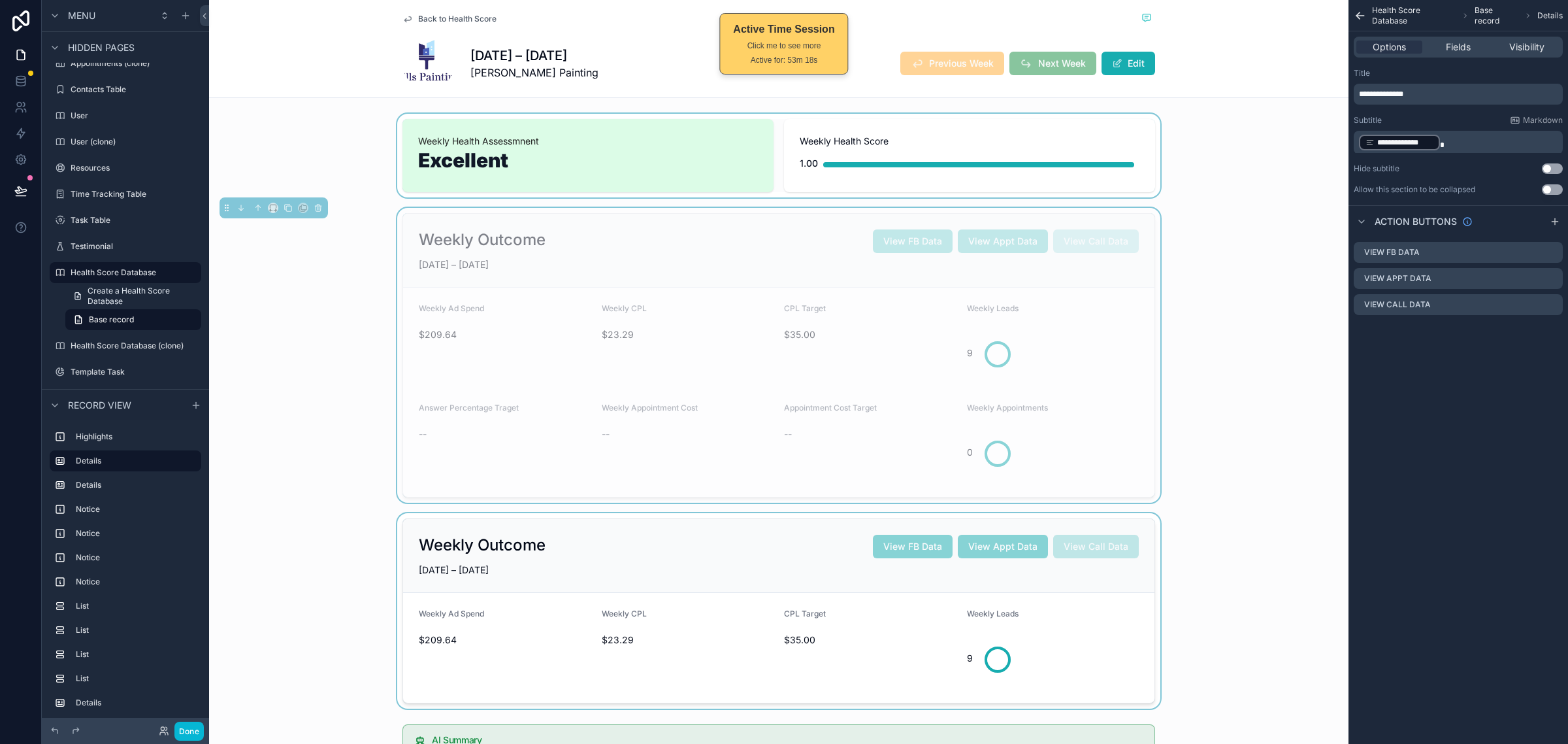
click at [1432, 418] on div "**********" at bounding box center [1459, 372] width 220 height 744
click at [1273, 91] on div "Back to Health Score JUN 22 – JUN 28, 2025 Mills Painting Previous Week Next We…" at bounding box center [778, 49] width 1139 height 98
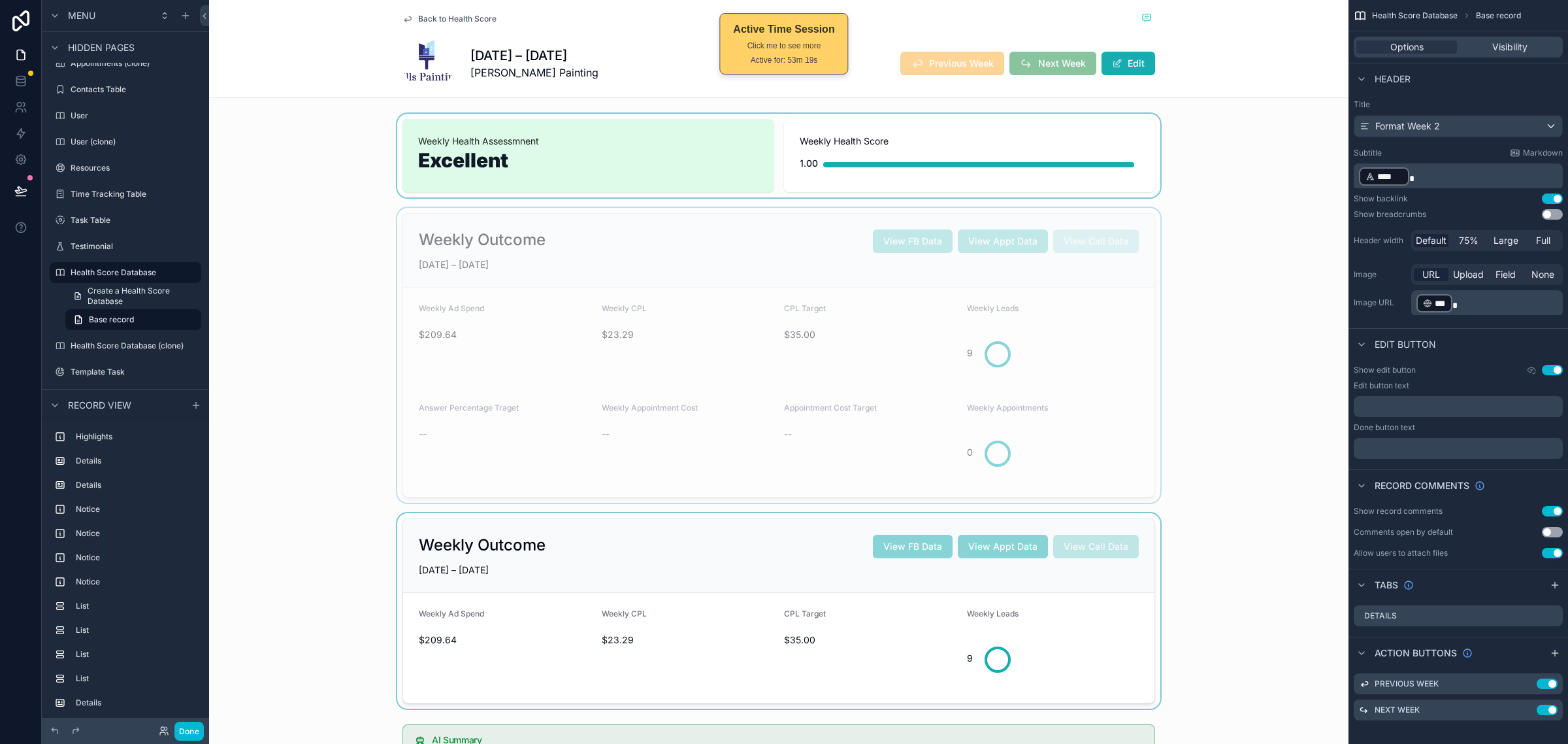
click at [1180, 48] on div "Back to Health Score JUN 22 – JUN 28, 2025 Mills Painting Previous Week Next We…" at bounding box center [778, 49] width 1139 height 98
click at [1171, 149] on div "scrollable content" at bounding box center [778, 155] width 1139 height 84
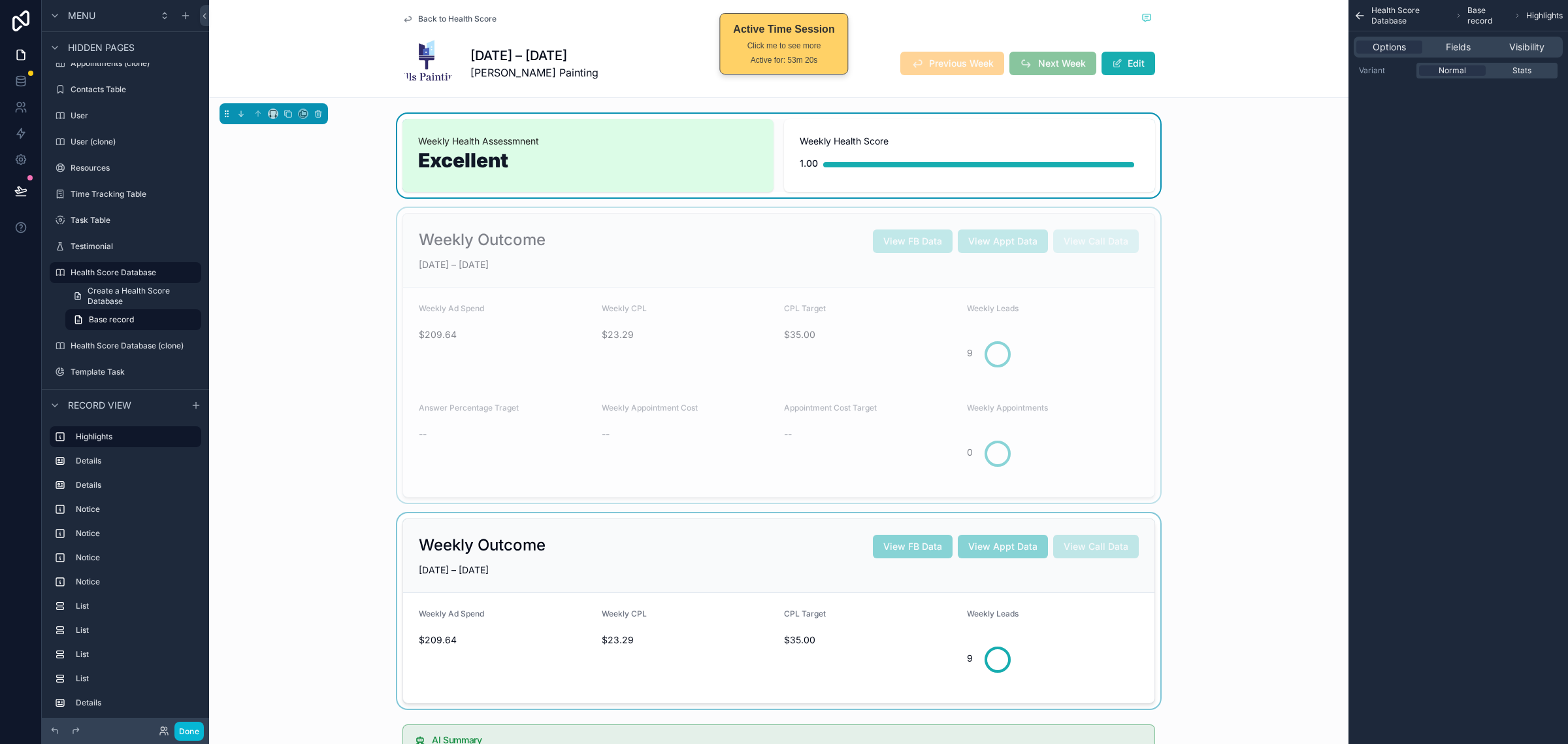
click at [1164, 229] on div "scrollable content" at bounding box center [778, 355] width 1139 height 295
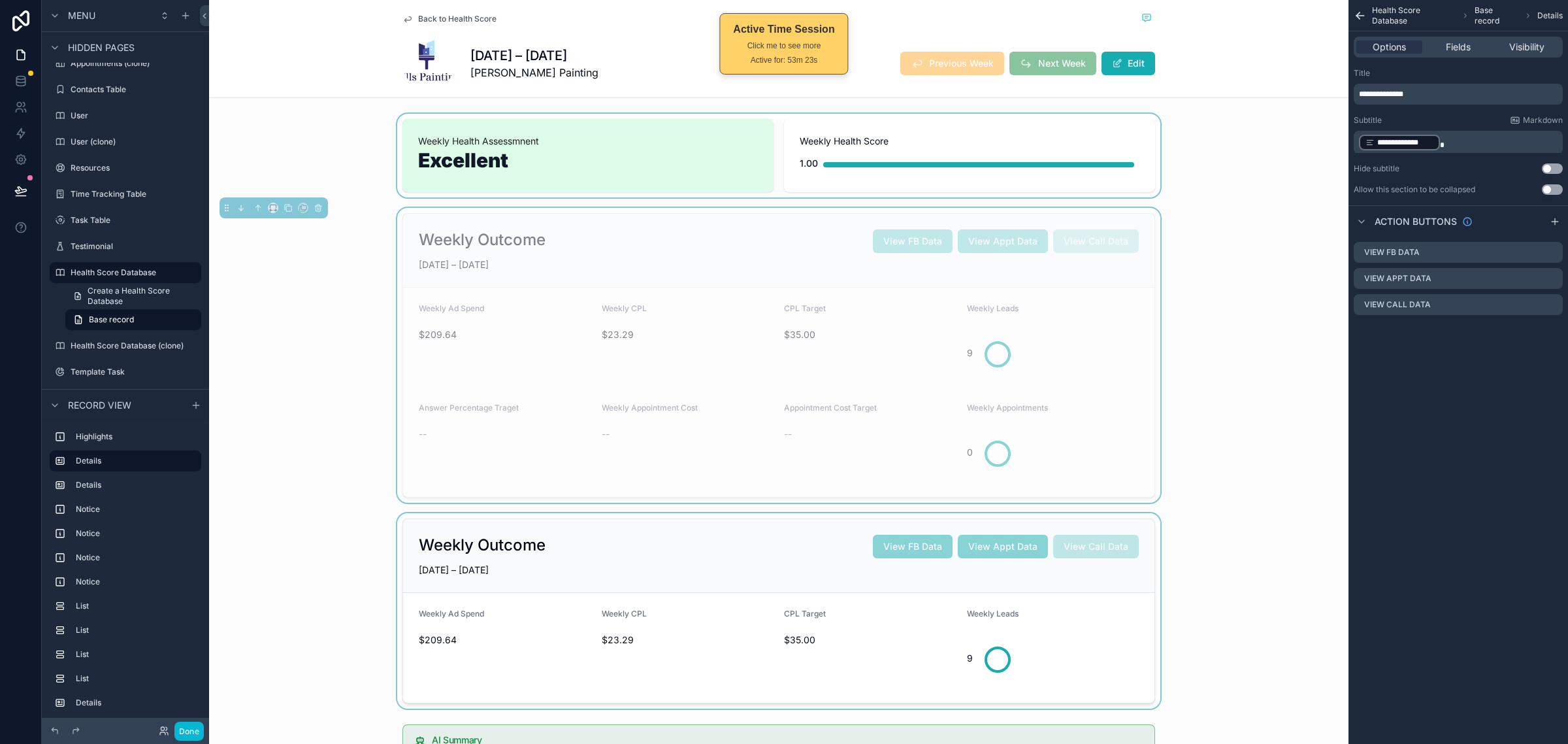
click at [1142, 210] on div "Weekly Outcome View FB Data View Appt Data View Call Data JUN 22 – JUN 28, 2025…" at bounding box center [778, 355] width 1139 height 295
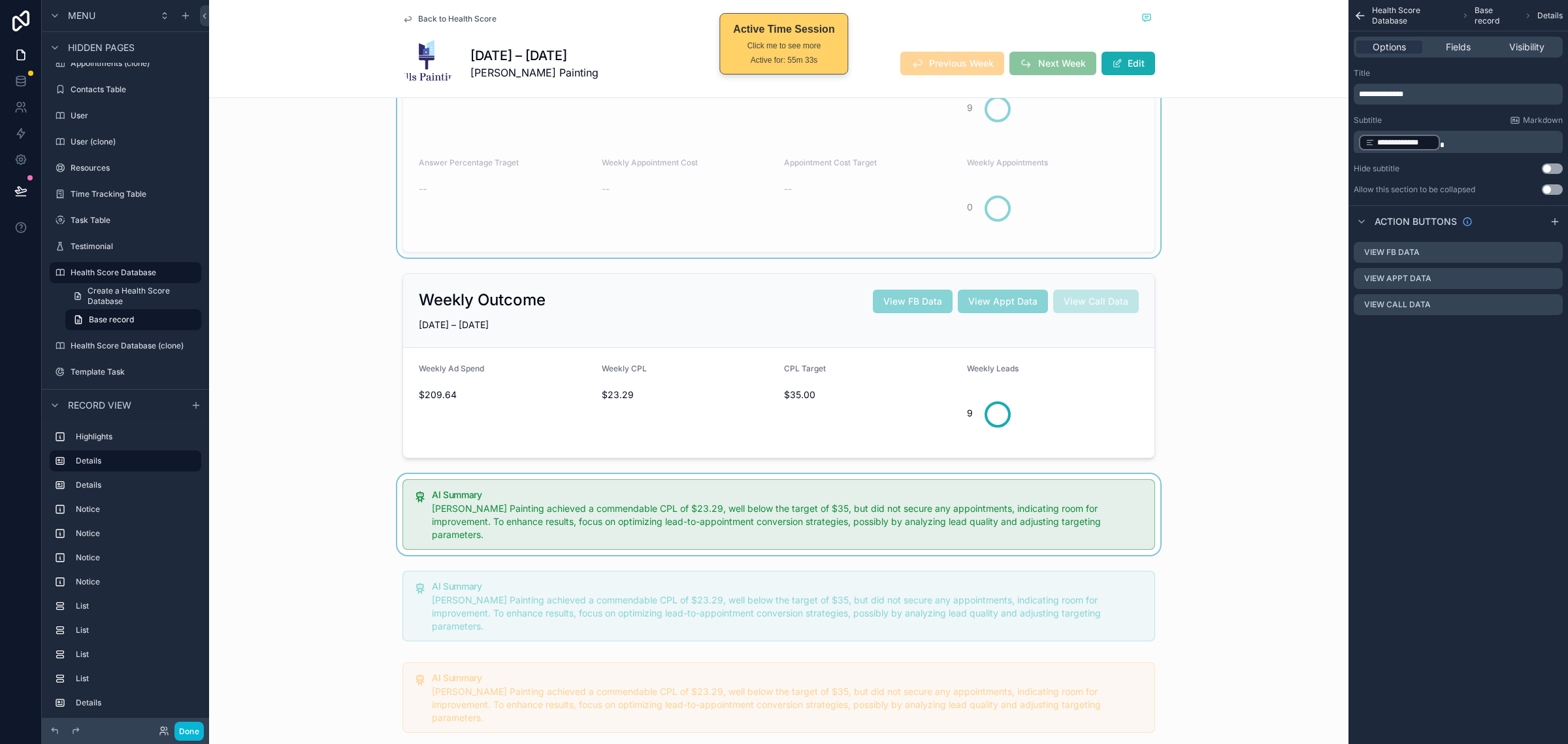
click at [606, 483] on div "scrollable content" at bounding box center [778, 514] width 1139 height 81
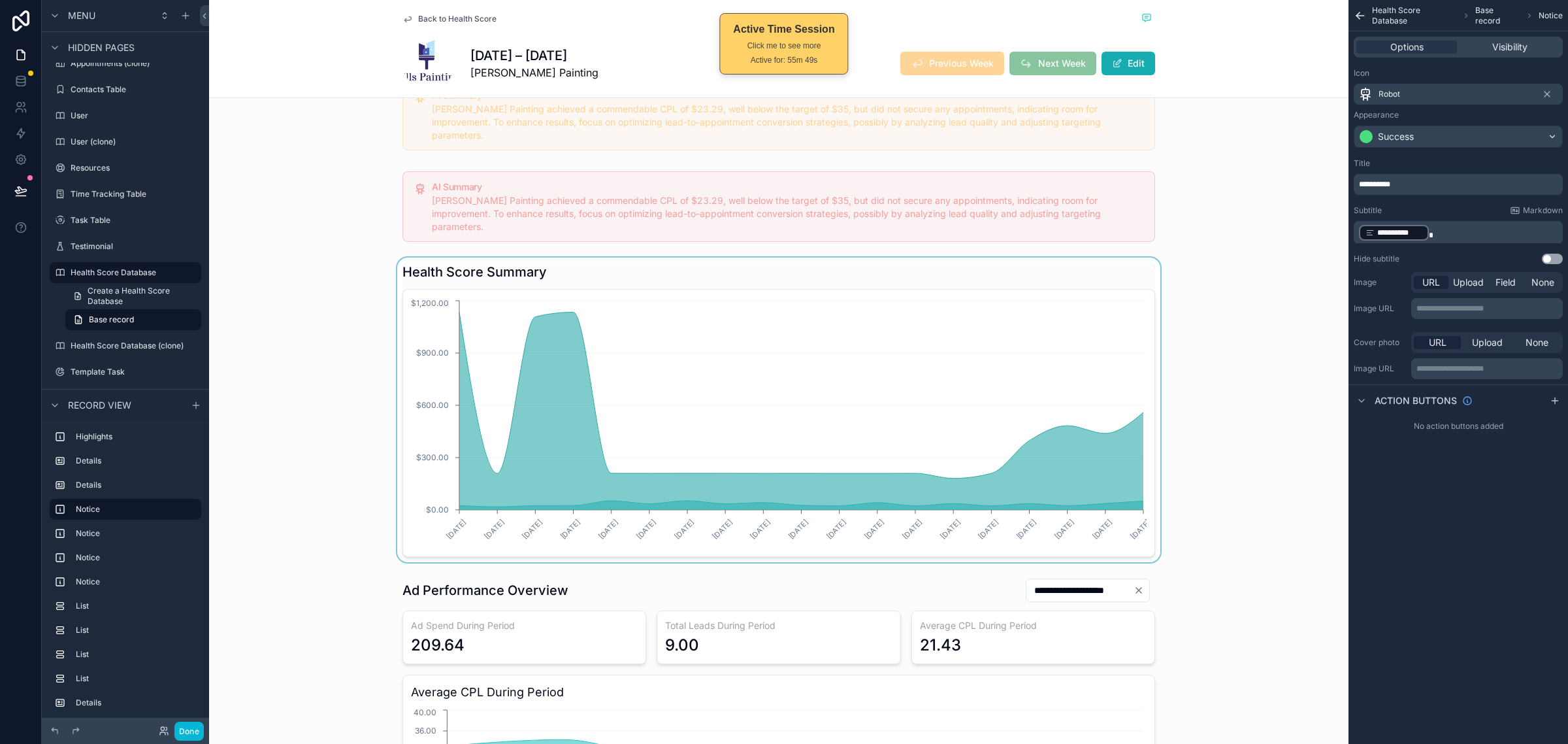
scroll to position [817, 0]
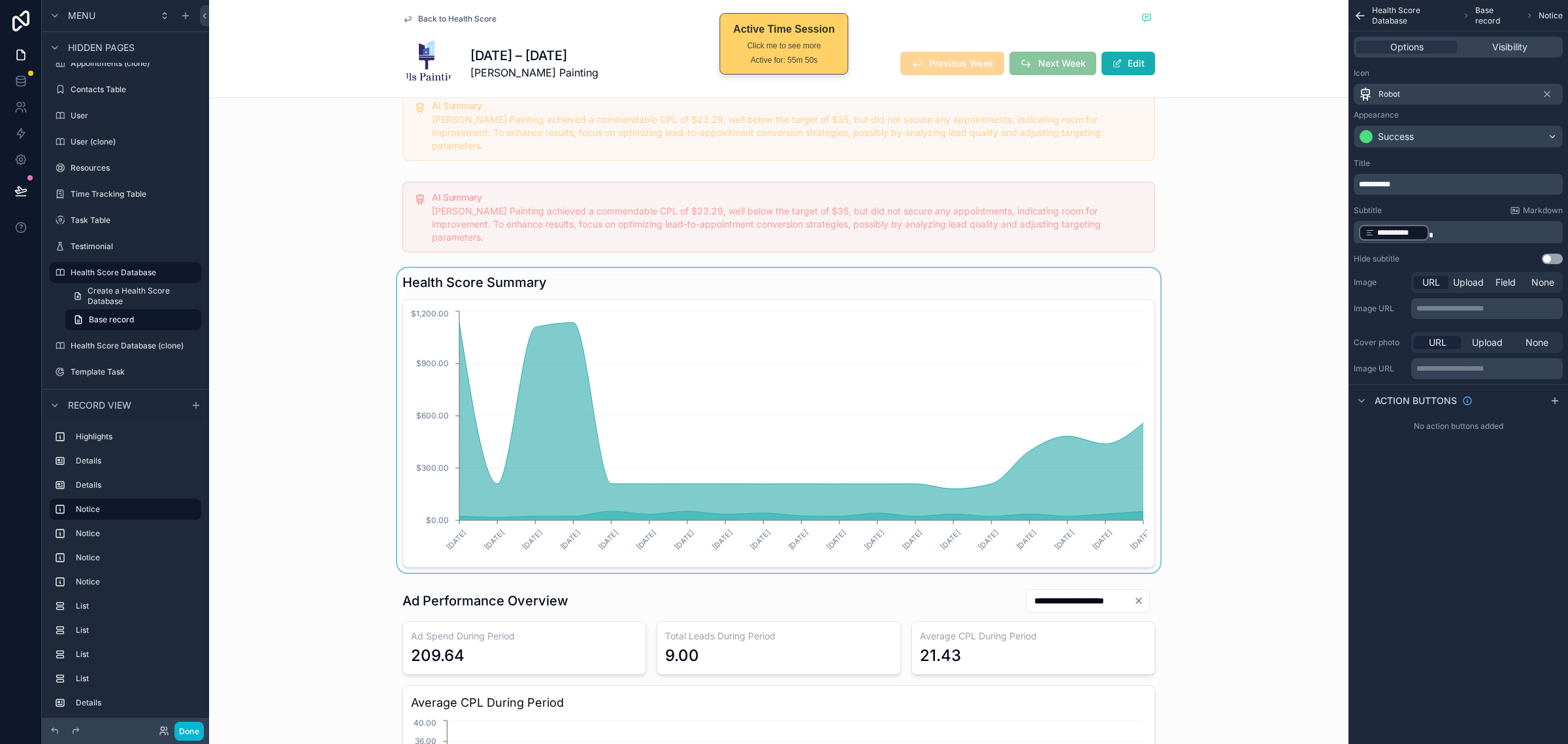
click at [355, 339] on div "scrollable content" at bounding box center [778, 420] width 1139 height 304
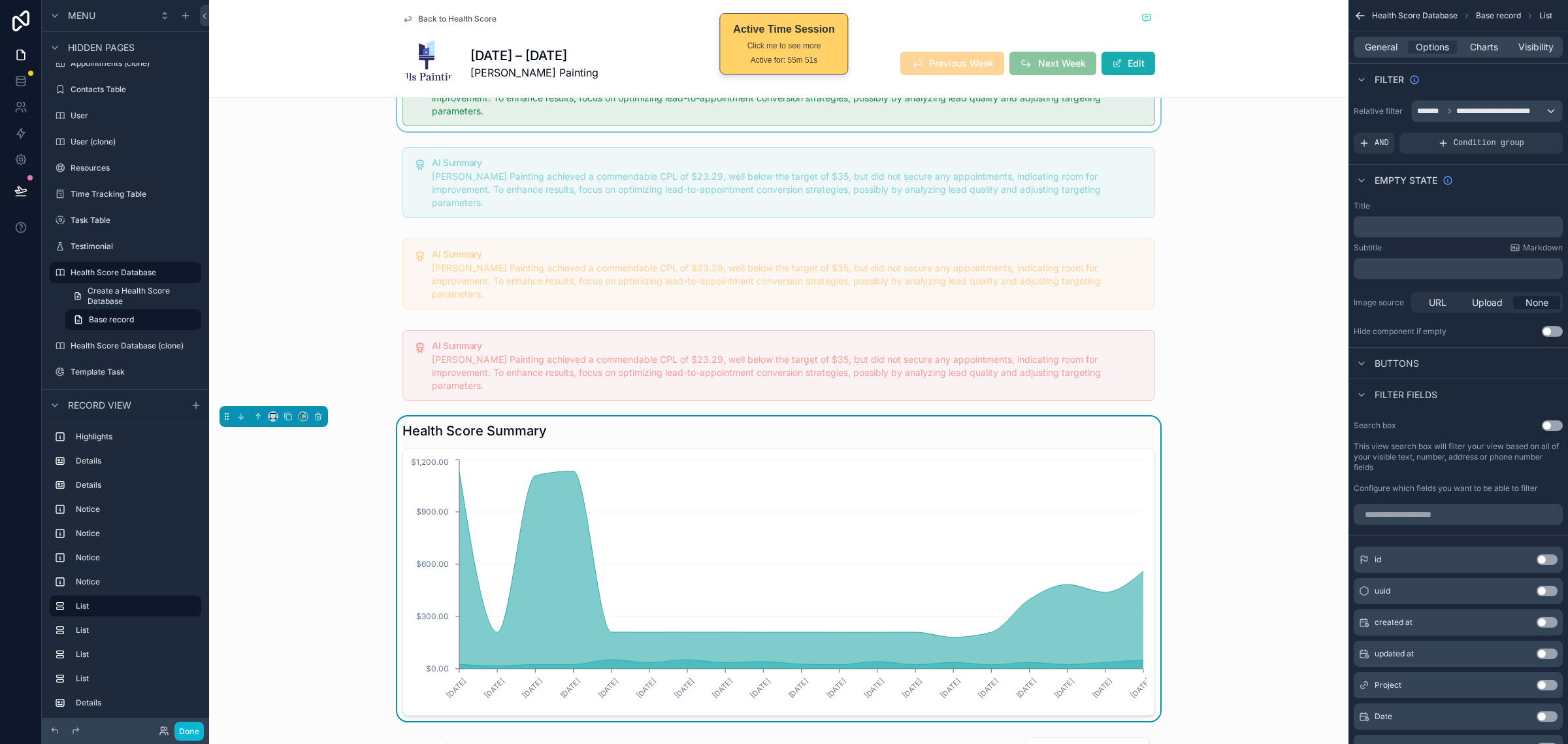
scroll to position [653, 0]
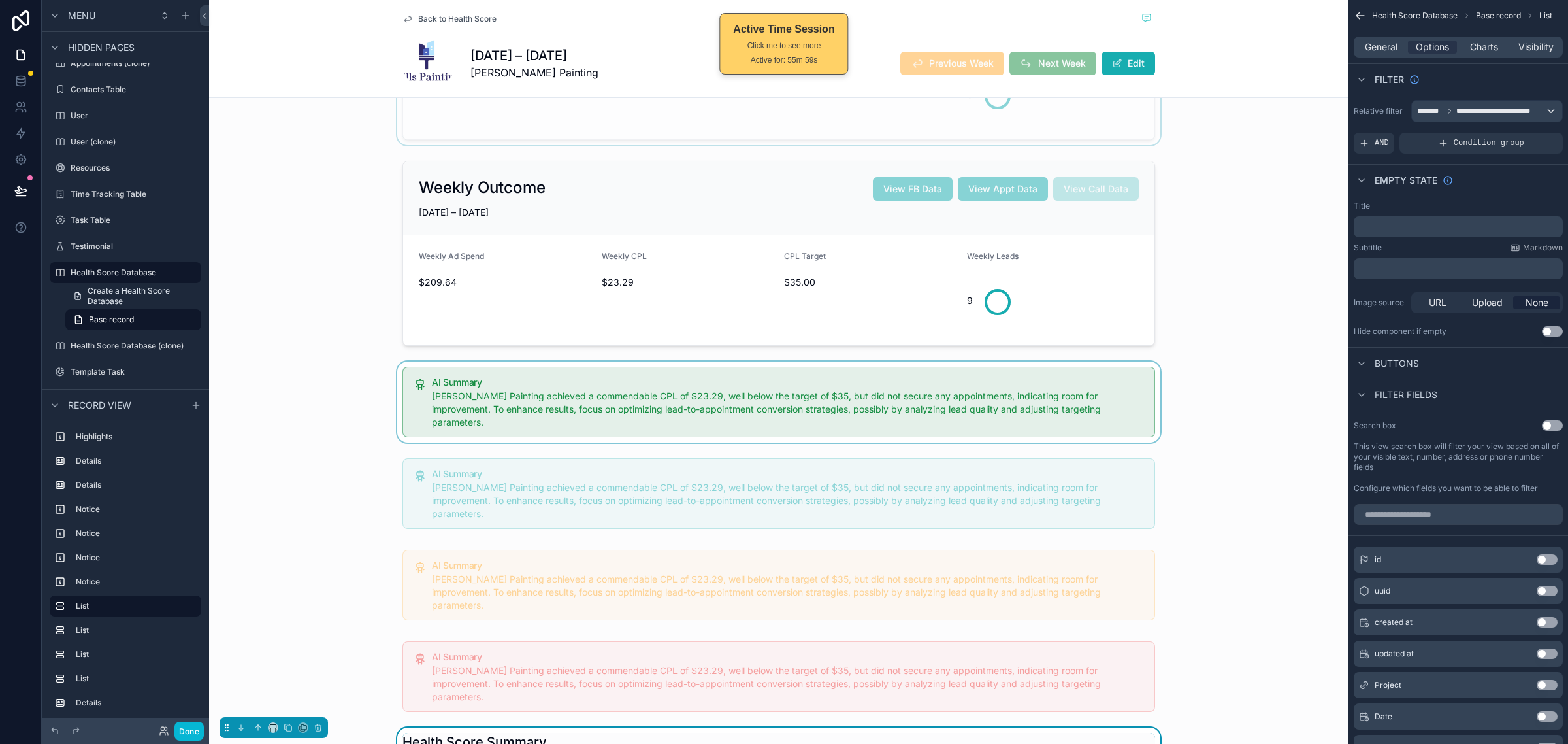
scroll to position [327, 0]
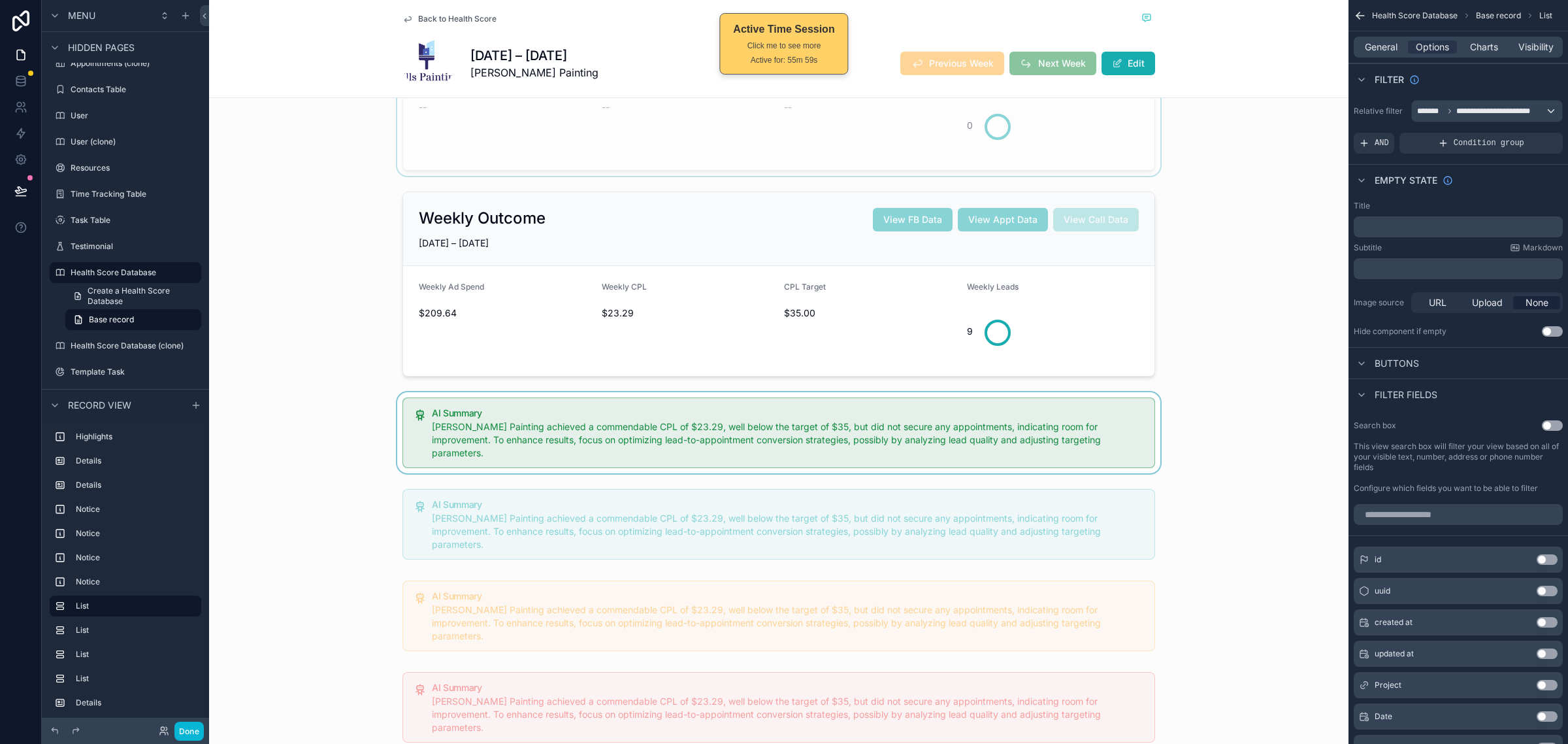
click at [1179, 443] on div "scrollable content" at bounding box center [778, 432] width 1139 height 81
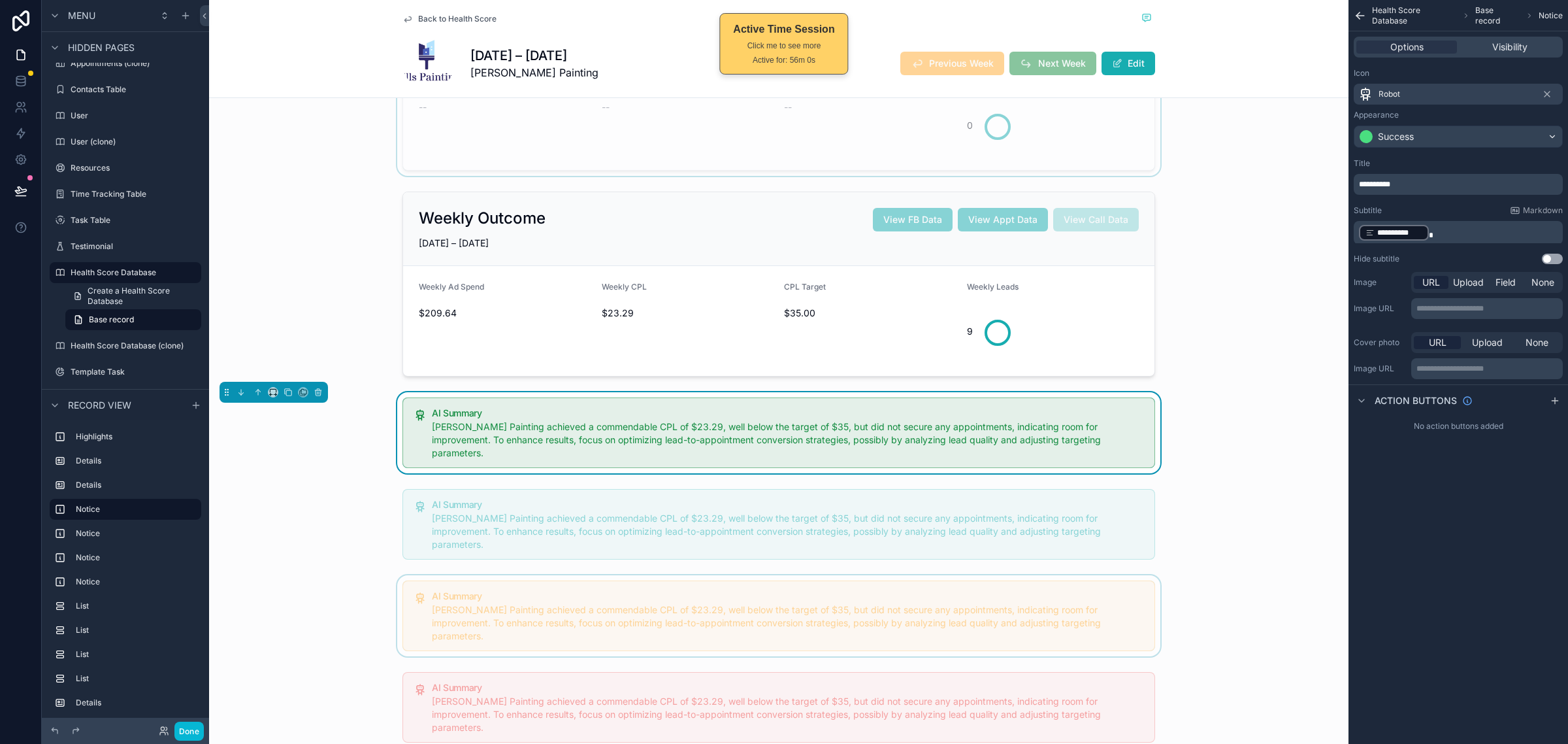
click at [317, 575] on div "scrollable content" at bounding box center [778, 615] width 1139 height 81
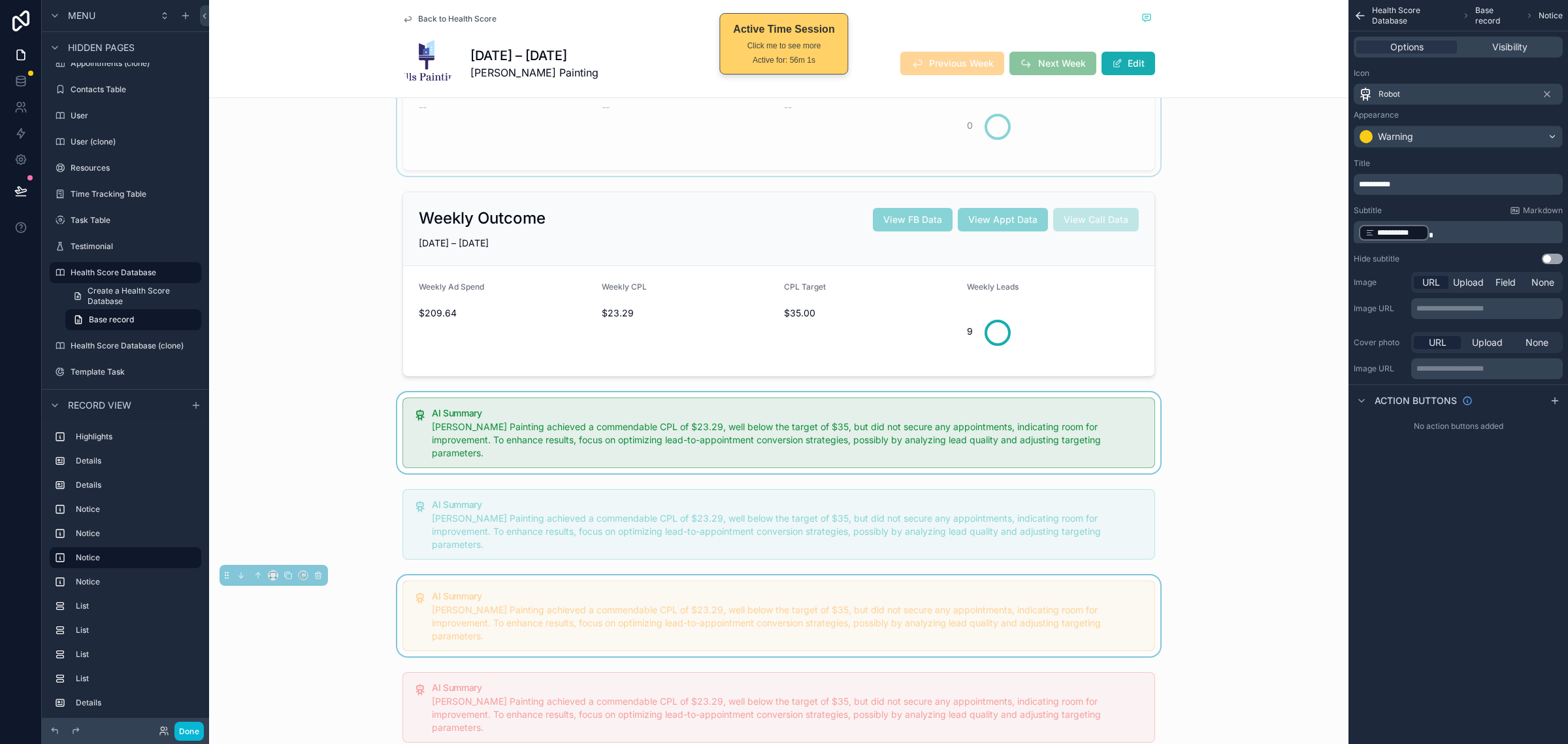
click at [340, 430] on div "scrollable content" at bounding box center [778, 432] width 1139 height 81
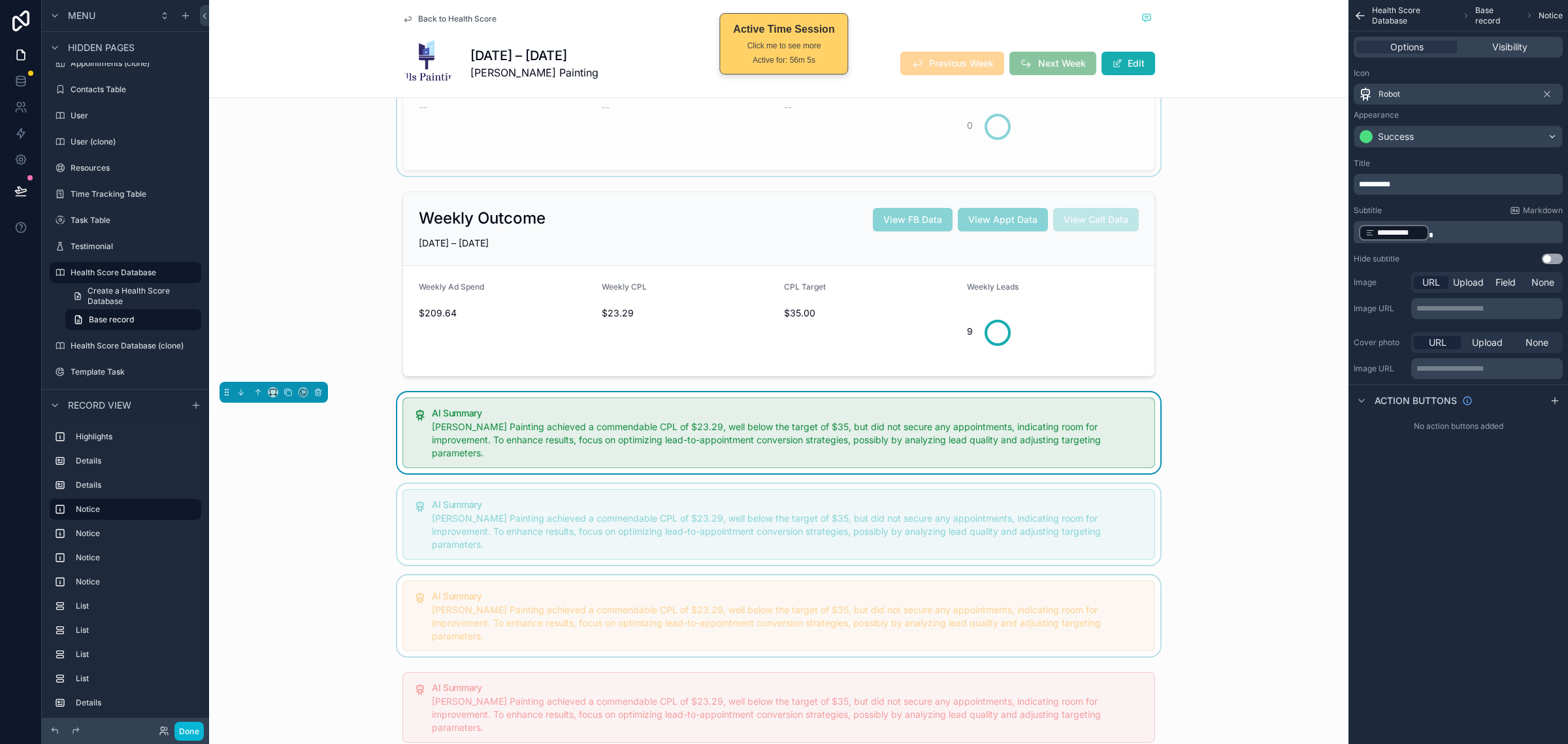
click at [398, 500] on div "scrollable content" at bounding box center [778, 523] width 1139 height 81
click at [389, 435] on div "scrollable content" at bounding box center [778, 432] width 1139 height 81
click at [393, 406] on div "AI Summary Mills Painting achieved a commendable CPL of $23.29, well below the …" at bounding box center [778, 432] width 1139 height 81
click at [383, 362] on div "scrollable content" at bounding box center [778, 283] width 1139 height 196
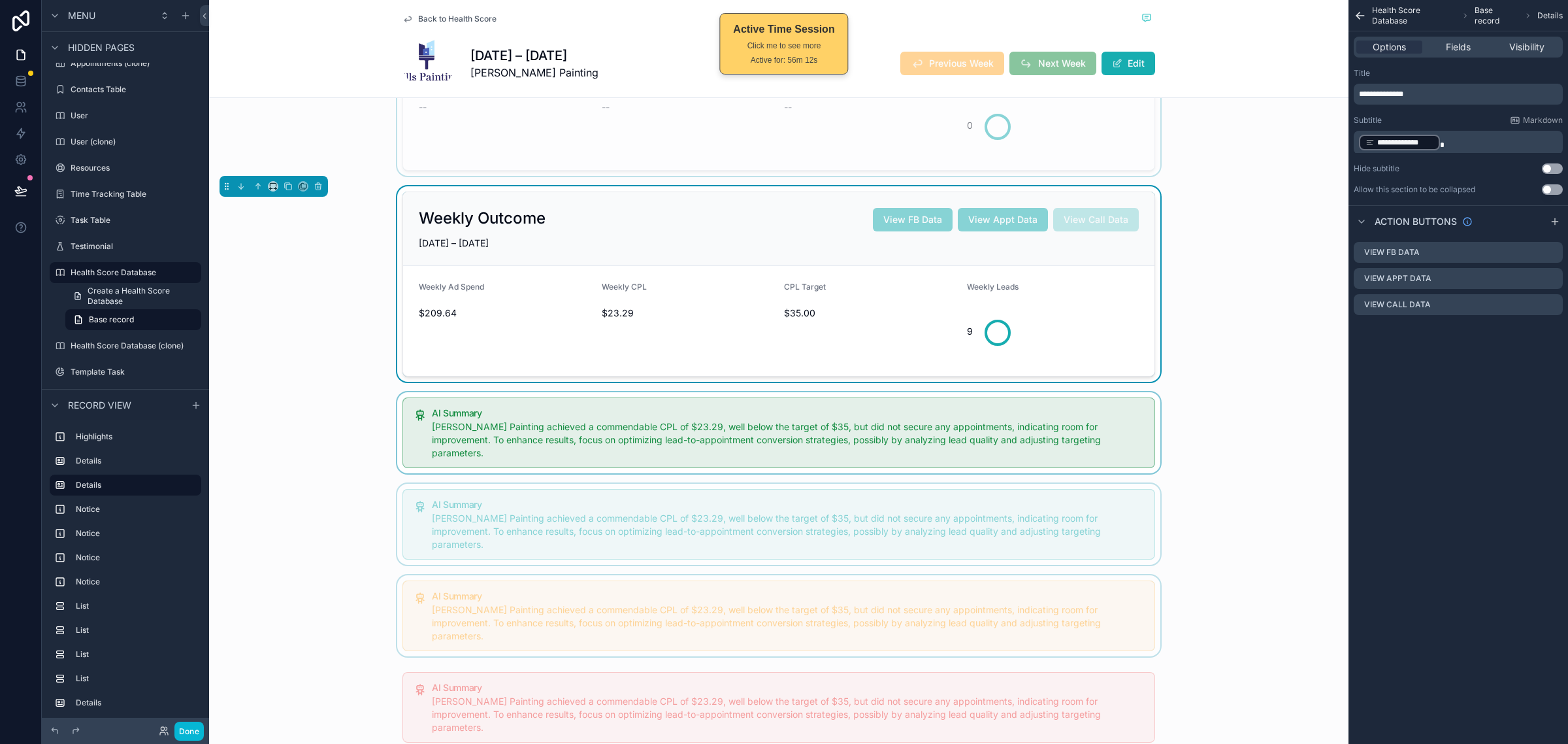
click at [402, 192] on div "Weekly Outcome View FB Data View Appt Data View Call Data JUN 22 – JUN 28, 2025…" at bounding box center [778, 283] width 753 height 185
click at [375, 260] on div "Weekly Outcome View FB Data View Appt Data View Call Data JUN 22 – JUN 28, 2025…" at bounding box center [778, 283] width 1139 height 196
click at [1185, 413] on div "scrollable content" at bounding box center [778, 432] width 1139 height 81
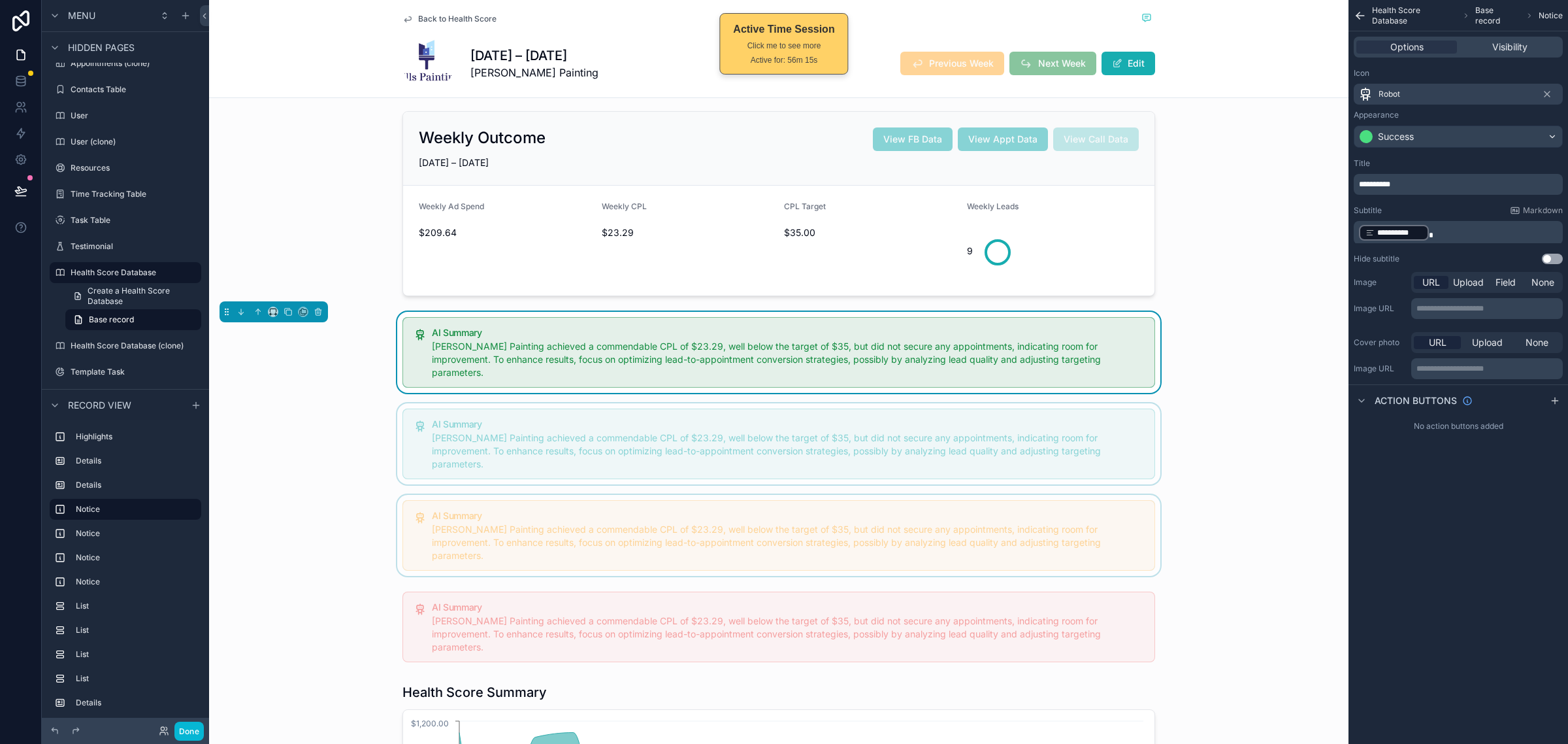
scroll to position [409, 0]
click at [345, 214] on div "scrollable content" at bounding box center [778, 202] width 1139 height 196
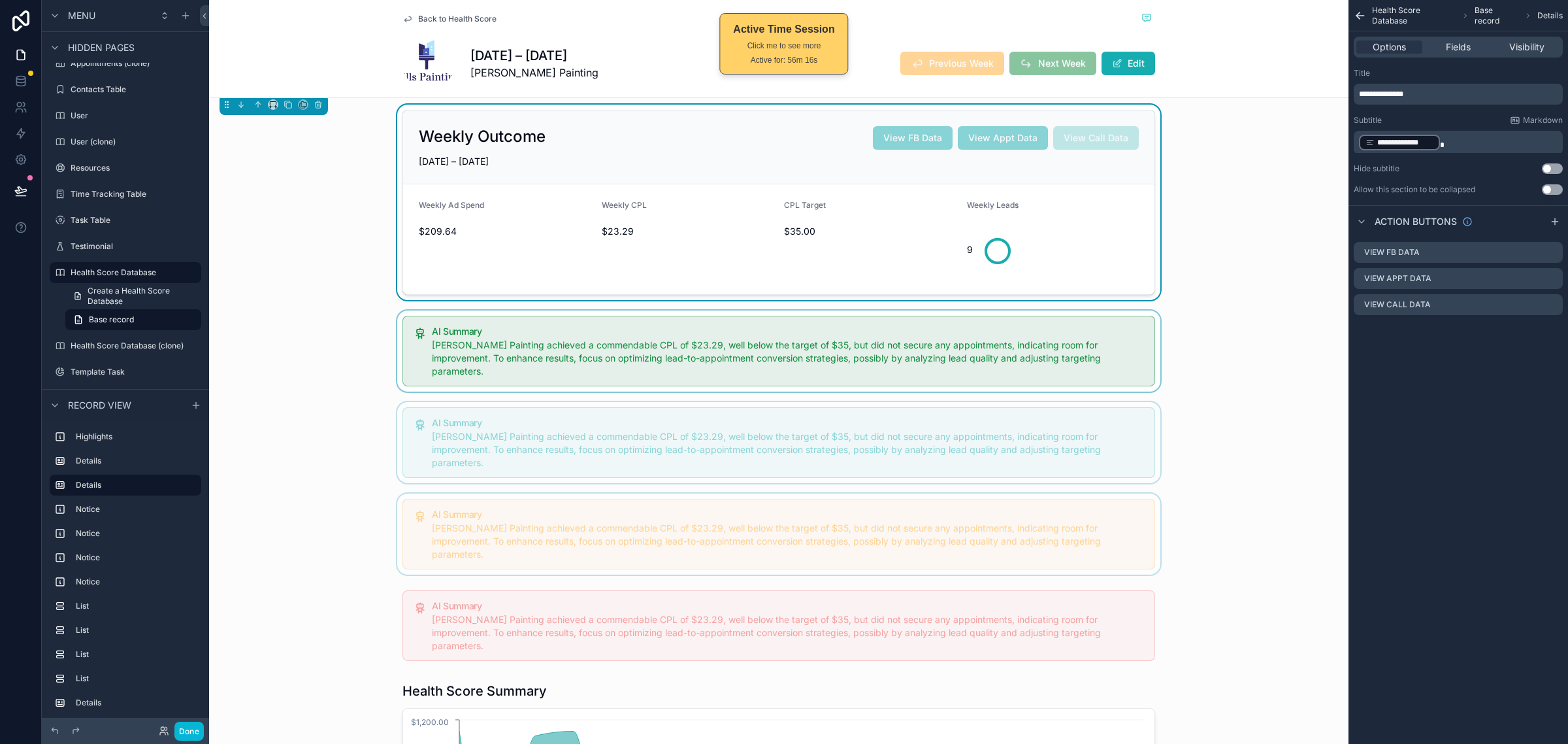
click at [415, 292] on form "Weekly Ad Spend $209.64 Weekly CPL $23.29 CPL Target $35.00 Weekly Leads 9" at bounding box center [778, 239] width 752 height 110
click at [407, 328] on div "scrollable content" at bounding box center [778, 351] width 1139 height 81
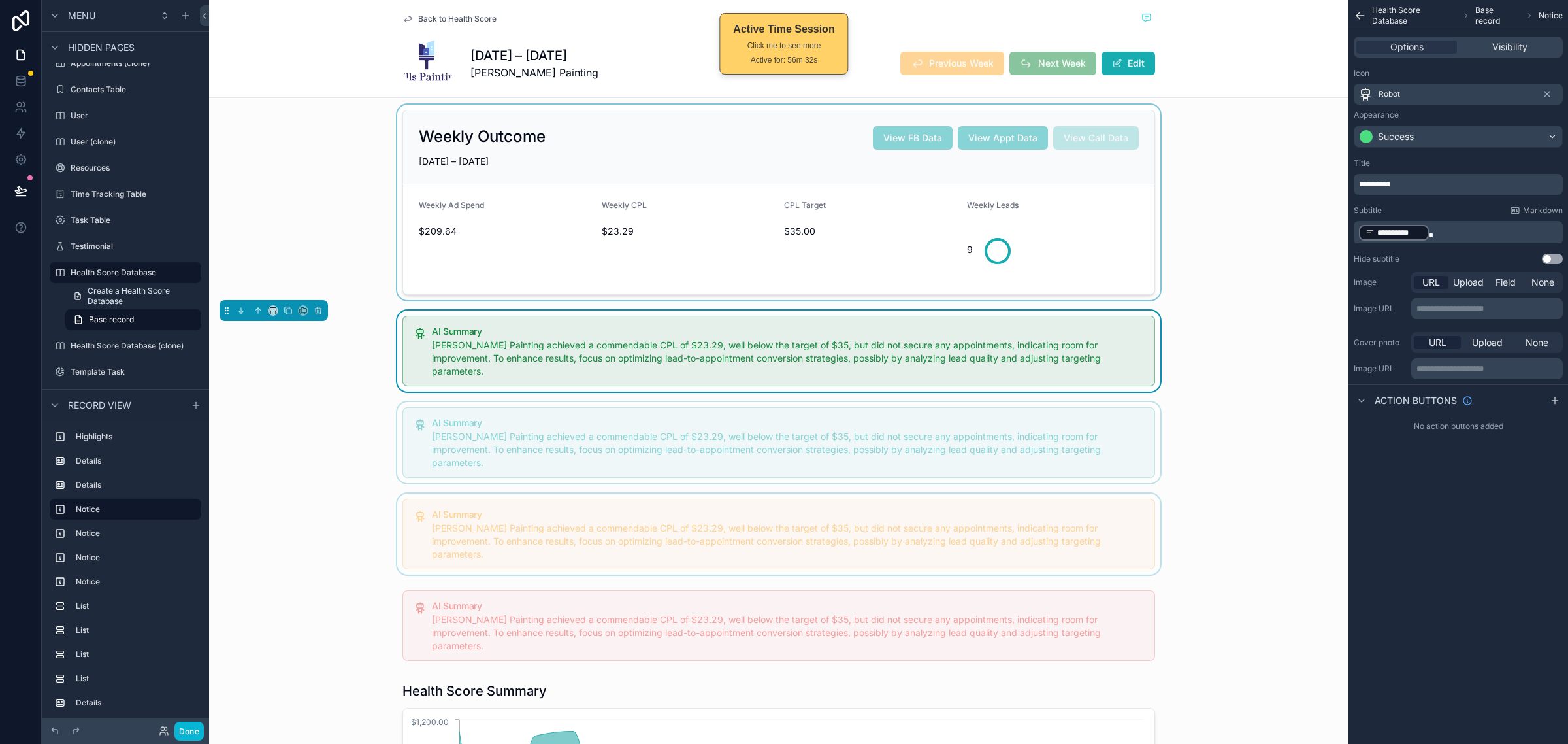
click at [1211, 255] on div "scrollable content" at bounding box center [778, 202] width 1139 height 196
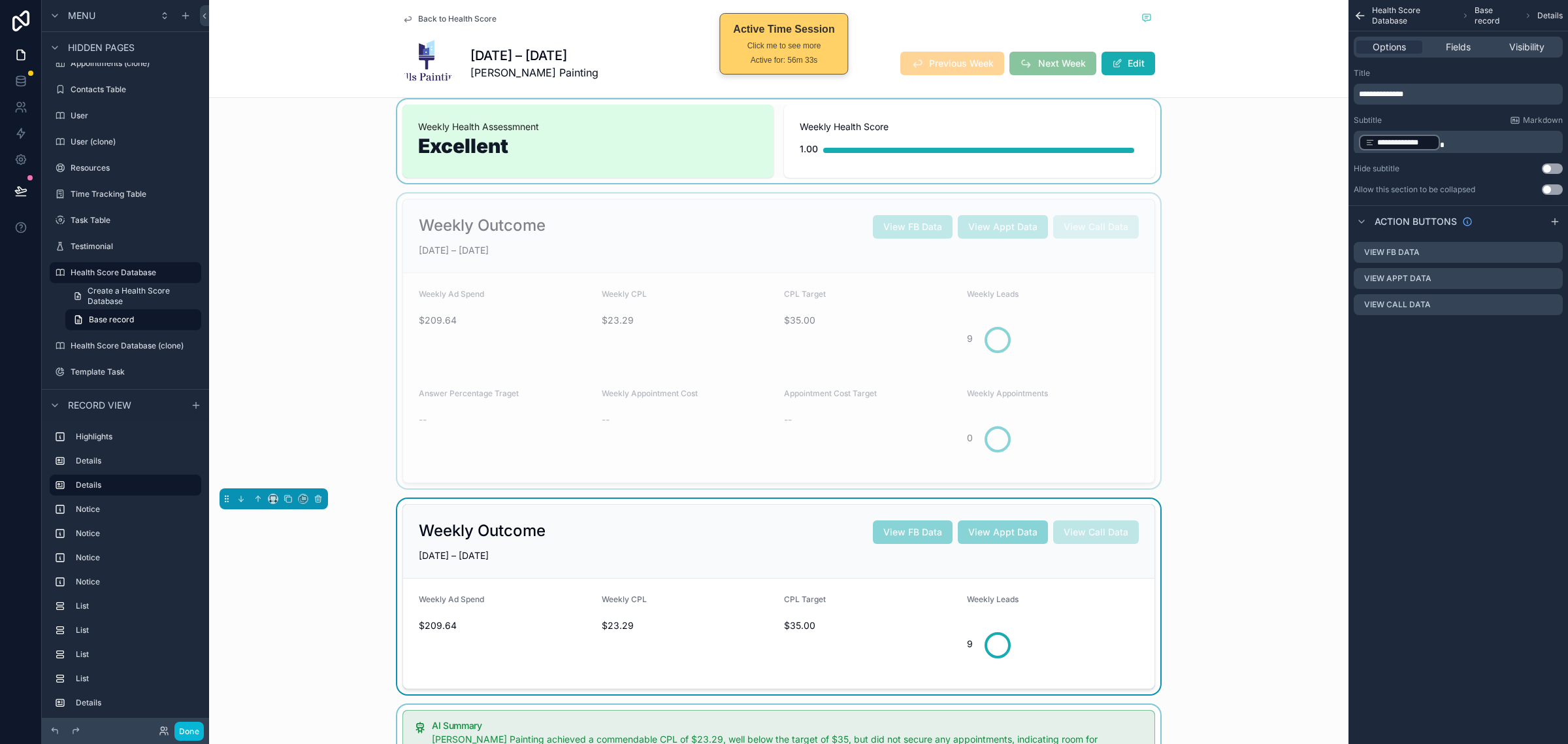
scroll to position [0, 0]
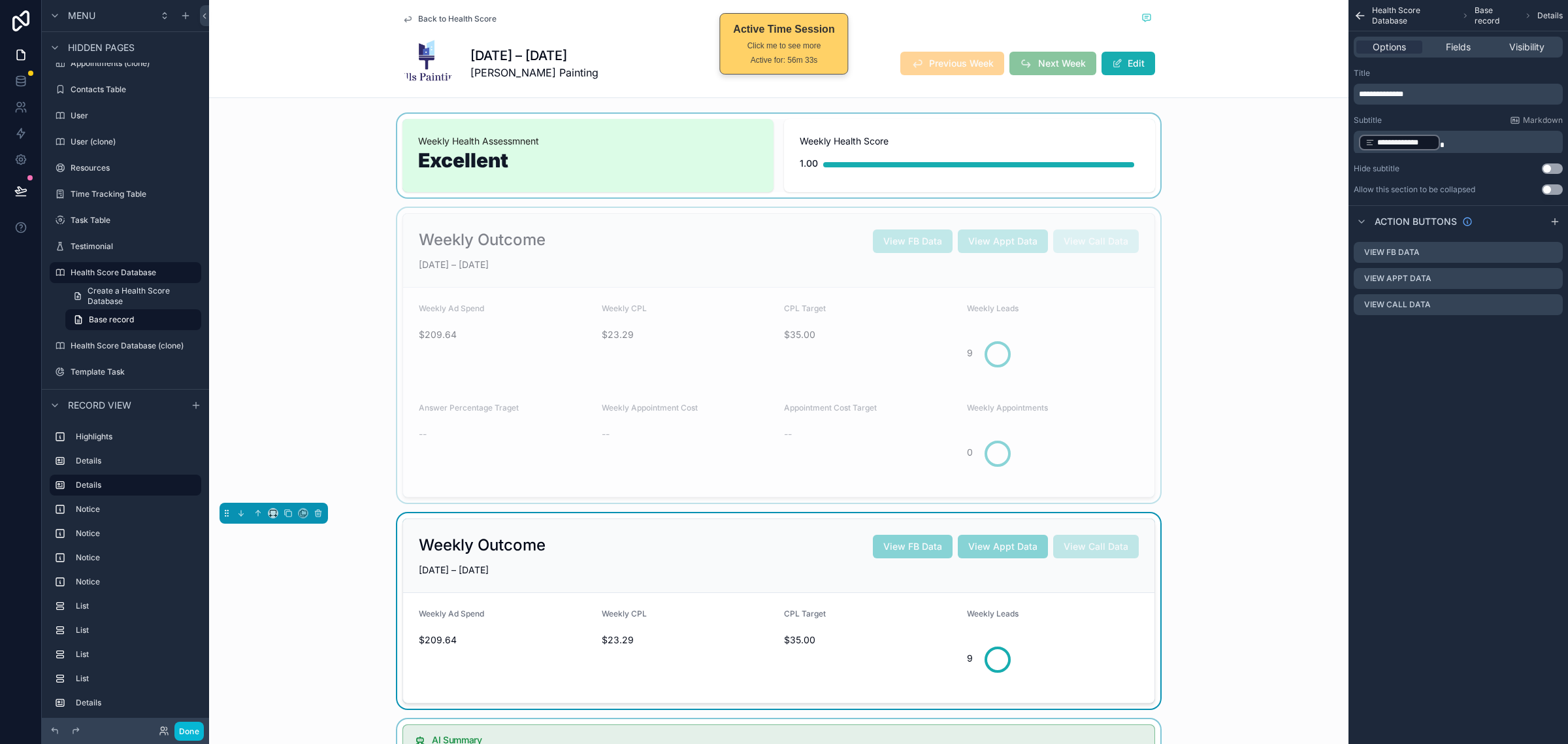
click at [1210, 370] on div "scrollable content" at bounding box center [778, 355] width 1139 height 295
click at [1187, 279] on div "Weekly Outcome View FB Data View Appt Data View Call Data JUN 22 – JUN 28, 2025…" at bounding box center [778, 355] width 1139 height 295
click at [1168, 178] on div "scrollable content" at bounding box center [778, 155] width 1139 height 84
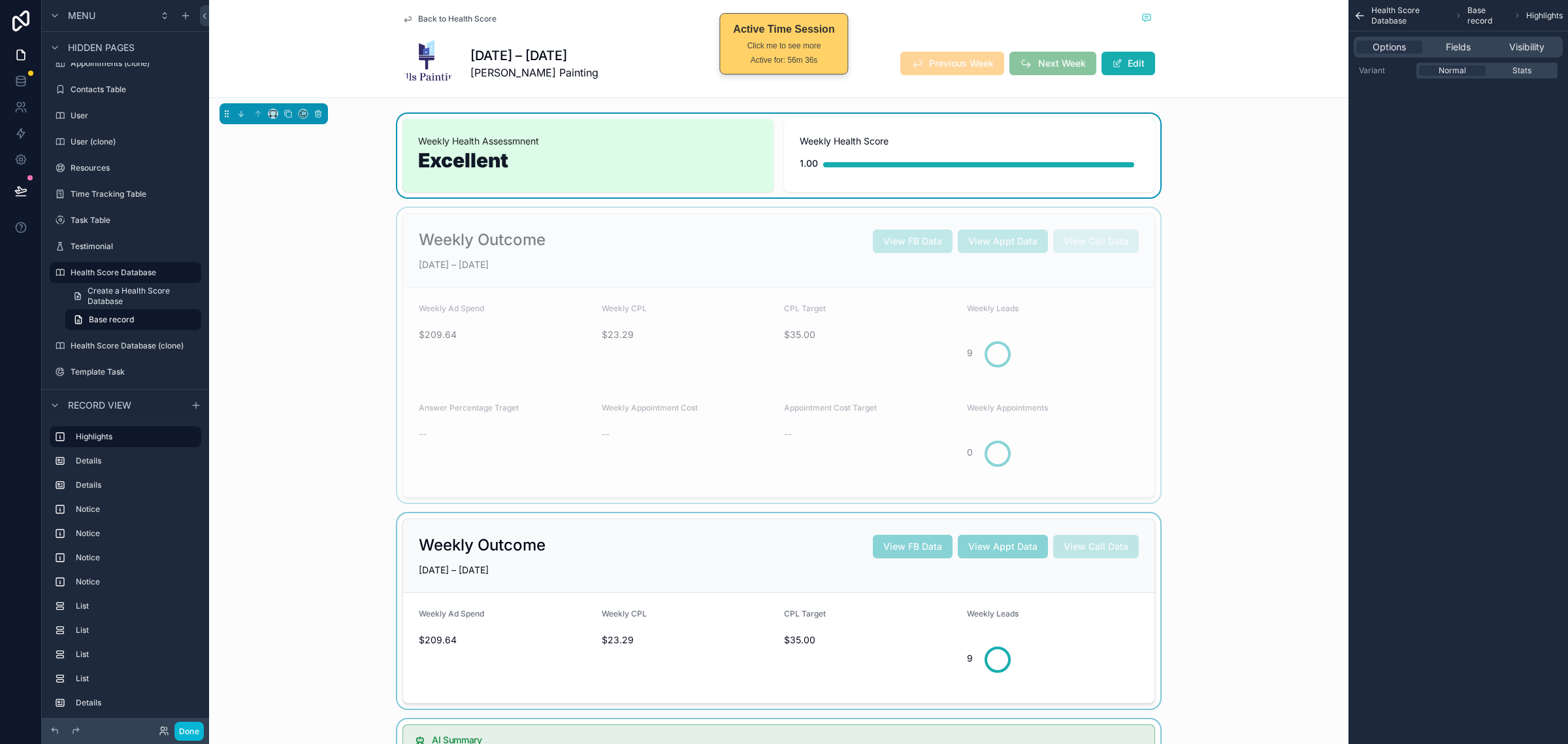
click at [1168, 239] on div "scrollable content" at bounding box center [778, 355] width 1139 height 295
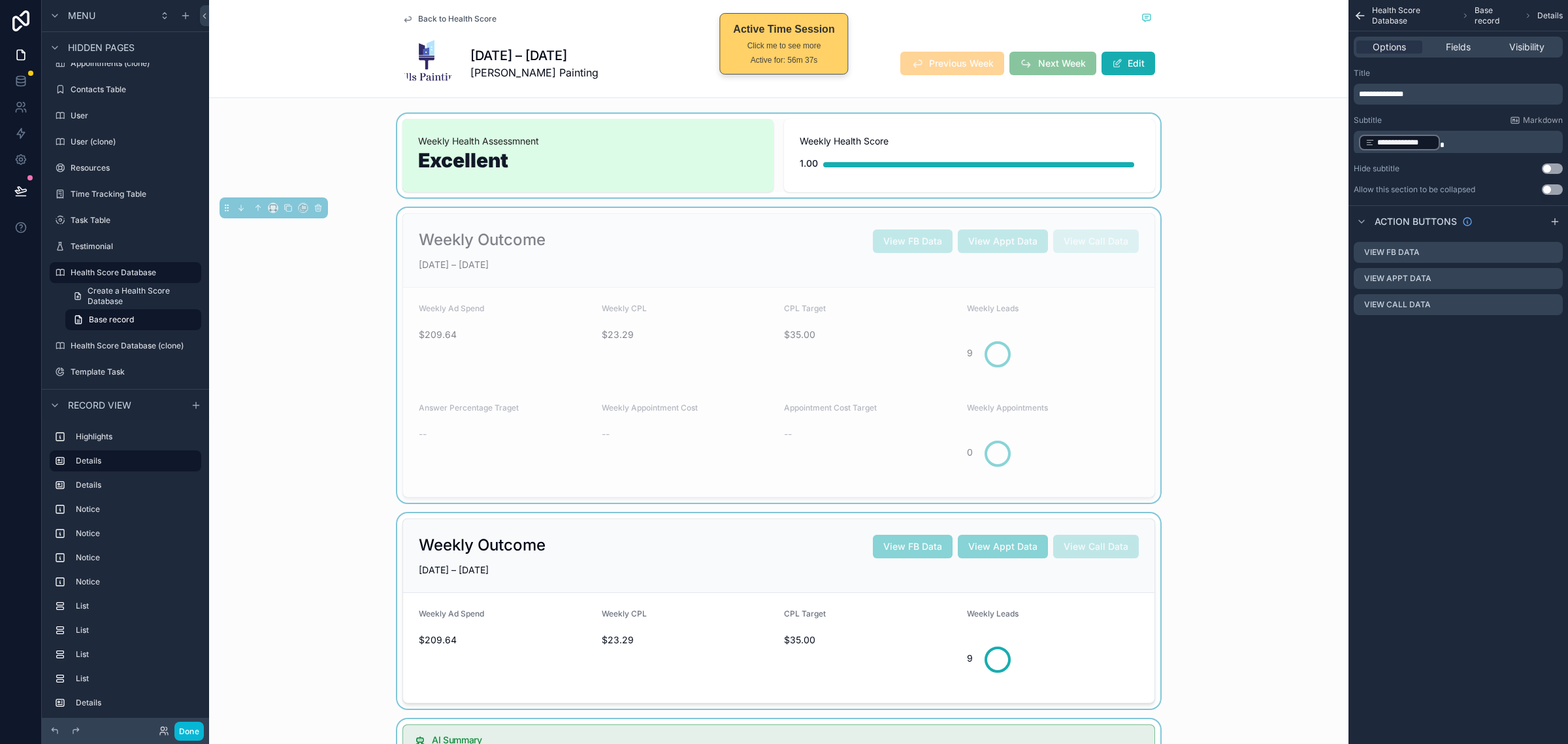
click at [1275, 184] on div "scrollable content" at bounding box center [778, 155] width 1139 height 84
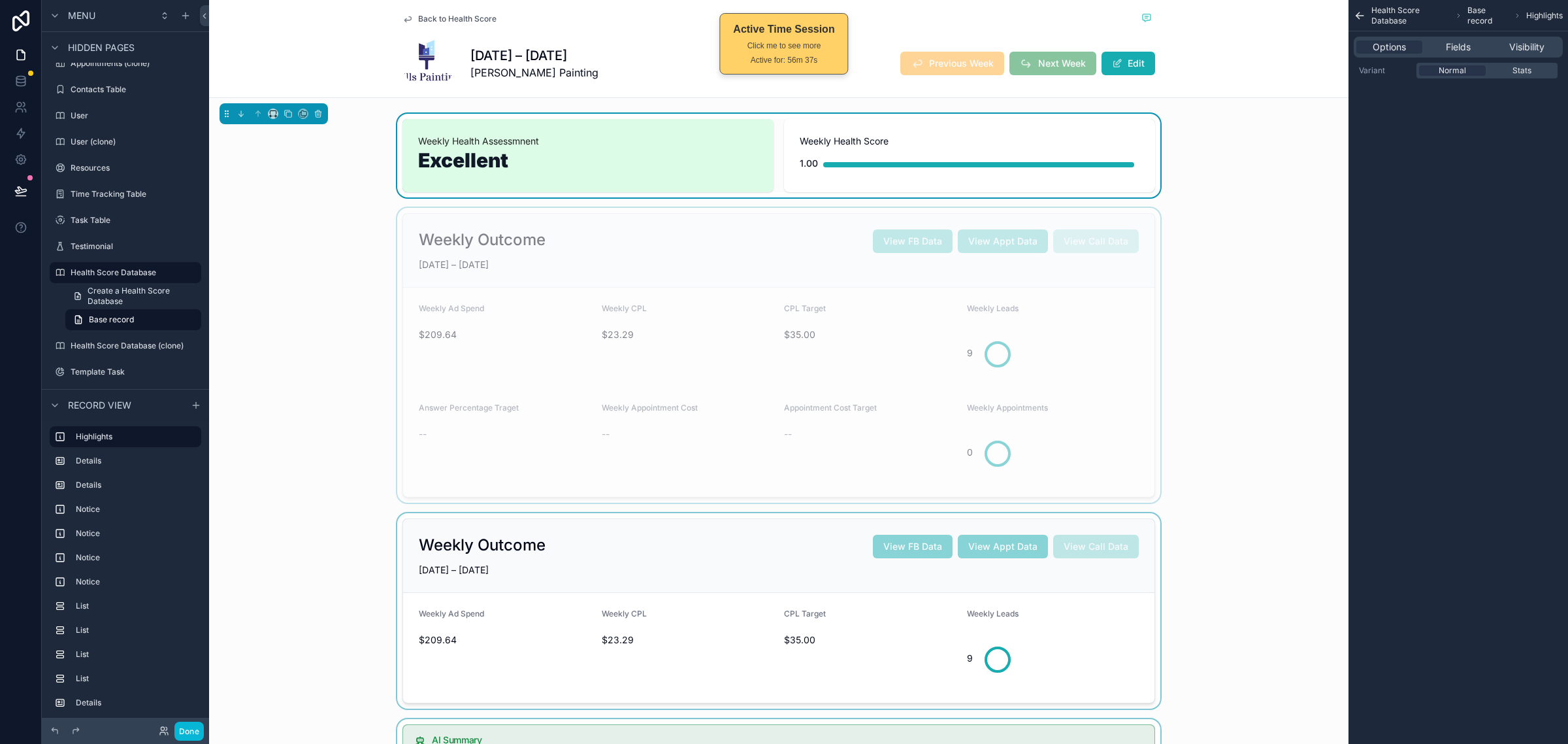
click at [1215, 250] on div "scrollable content" at bounding box center [778, 355] width 1139 height 295
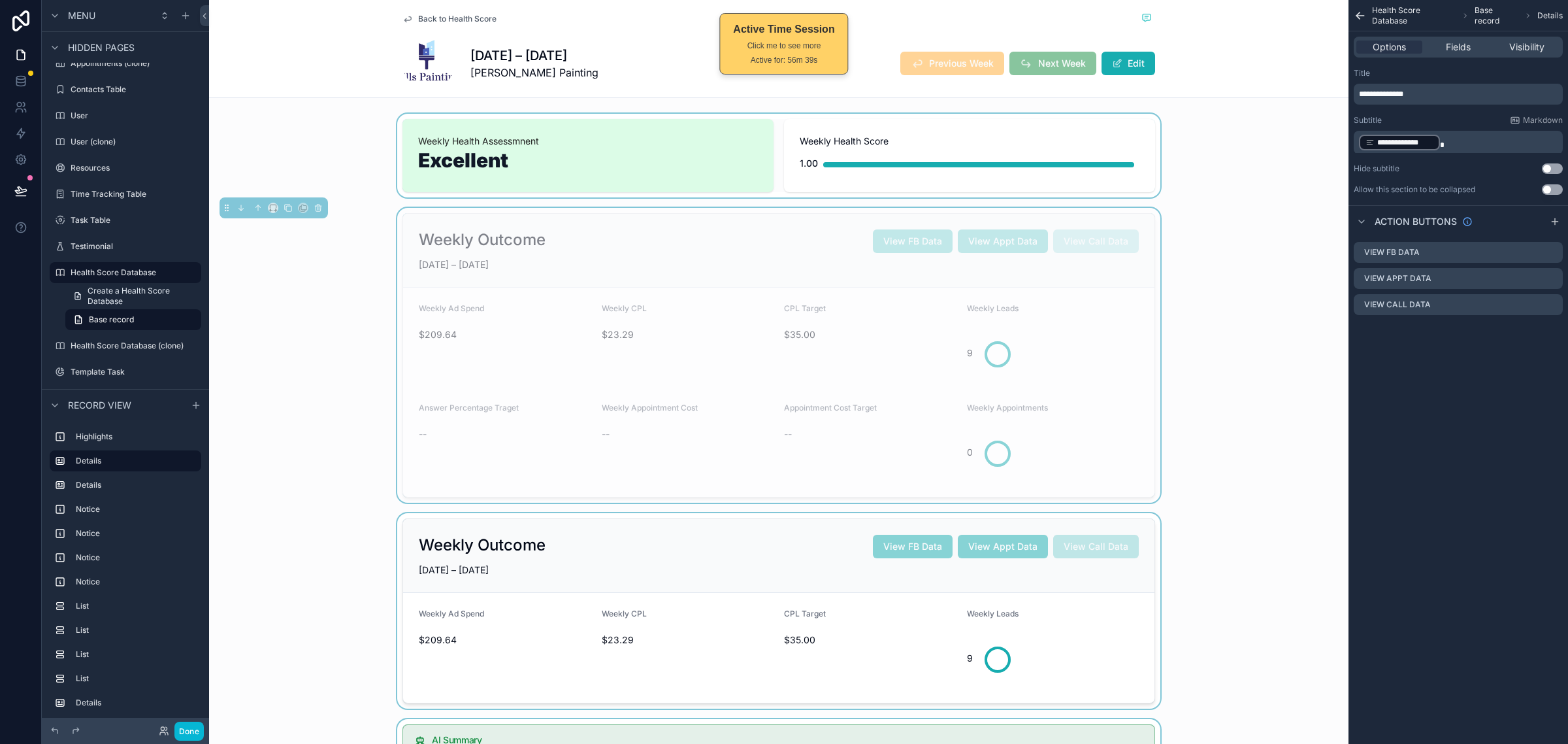
click at [1214, 250] on div "Weekly Outcome View FB Data View Appt Data View Call Data JUN 22 – JUN 28, 2025…" at bounding box center [778, 355] width 1139 height 295
click at [1214, 247] on div "Weekly Outcome View FB Data View Appt Data View Call Data JUN 22 – JUN 28, 2025…" at bounding box center [778, 355] width 1139 height 295
click at [1222, 135] on div "scrollable content" at bounding box center [778, 155] width 1139 height 84
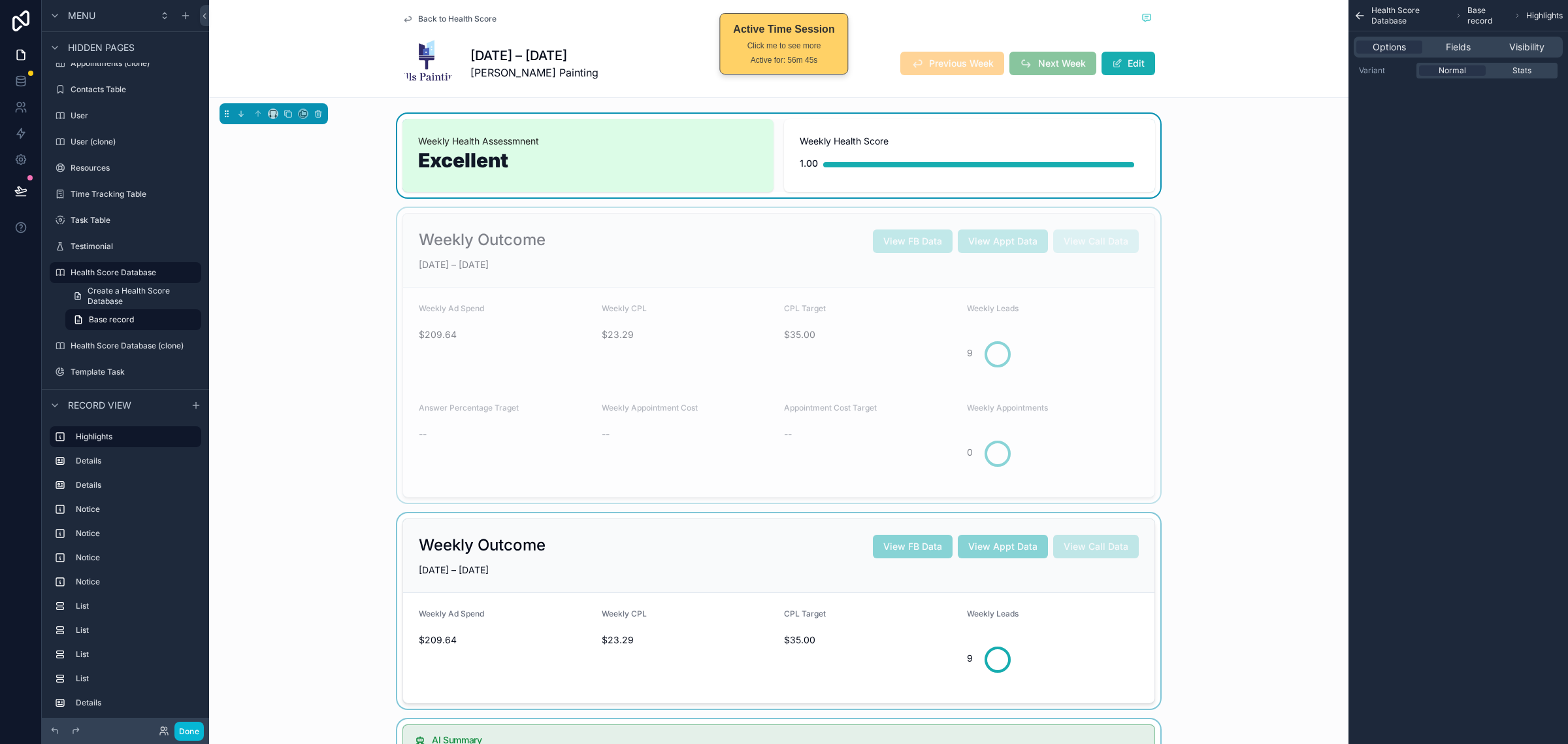
click at [1207, 279] on div "scrollable content" at bounding box center [778, 355] width 1139 height 295
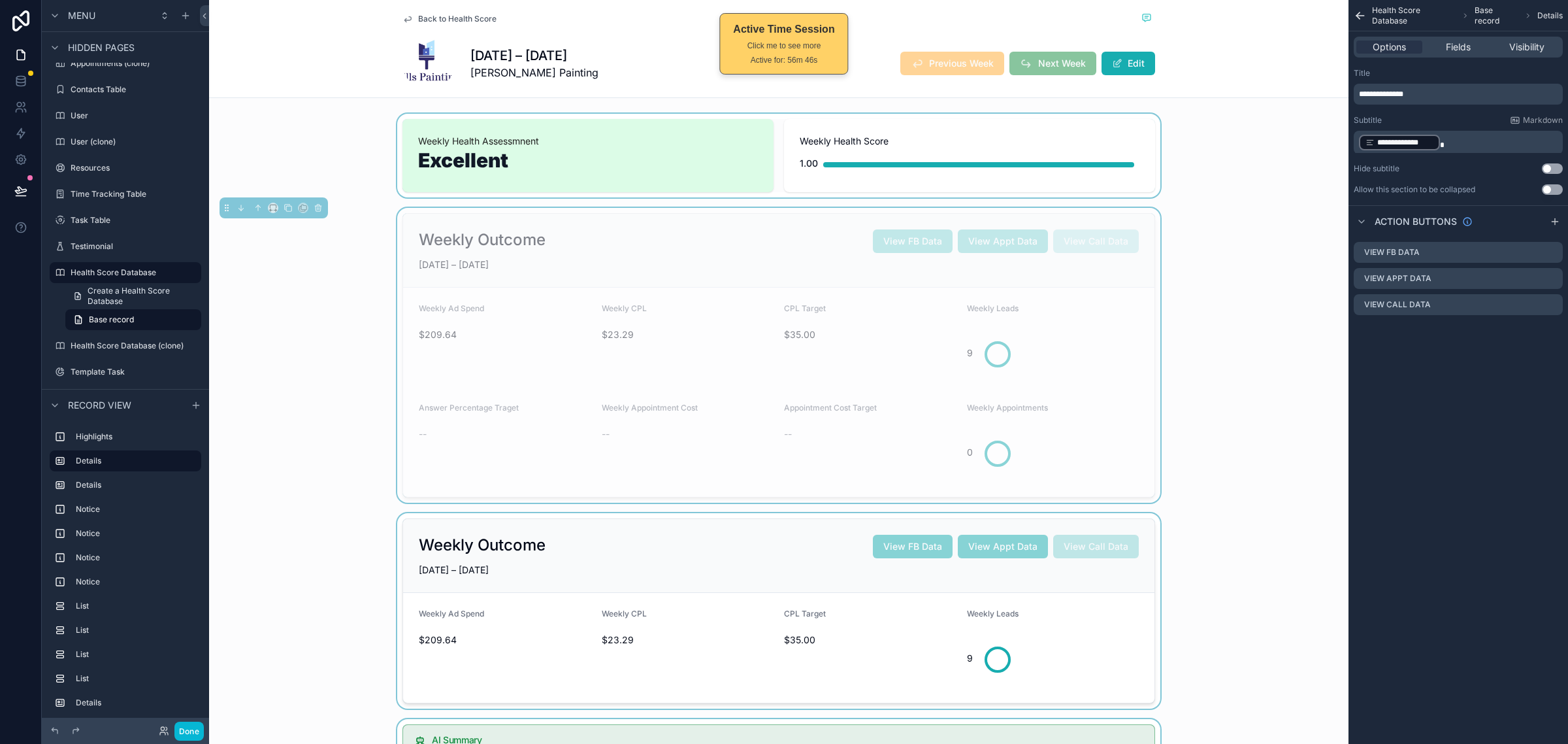
click at [1207, 158] on div "scrollable content" at bounding box center [778, 155] width 1139 height 84
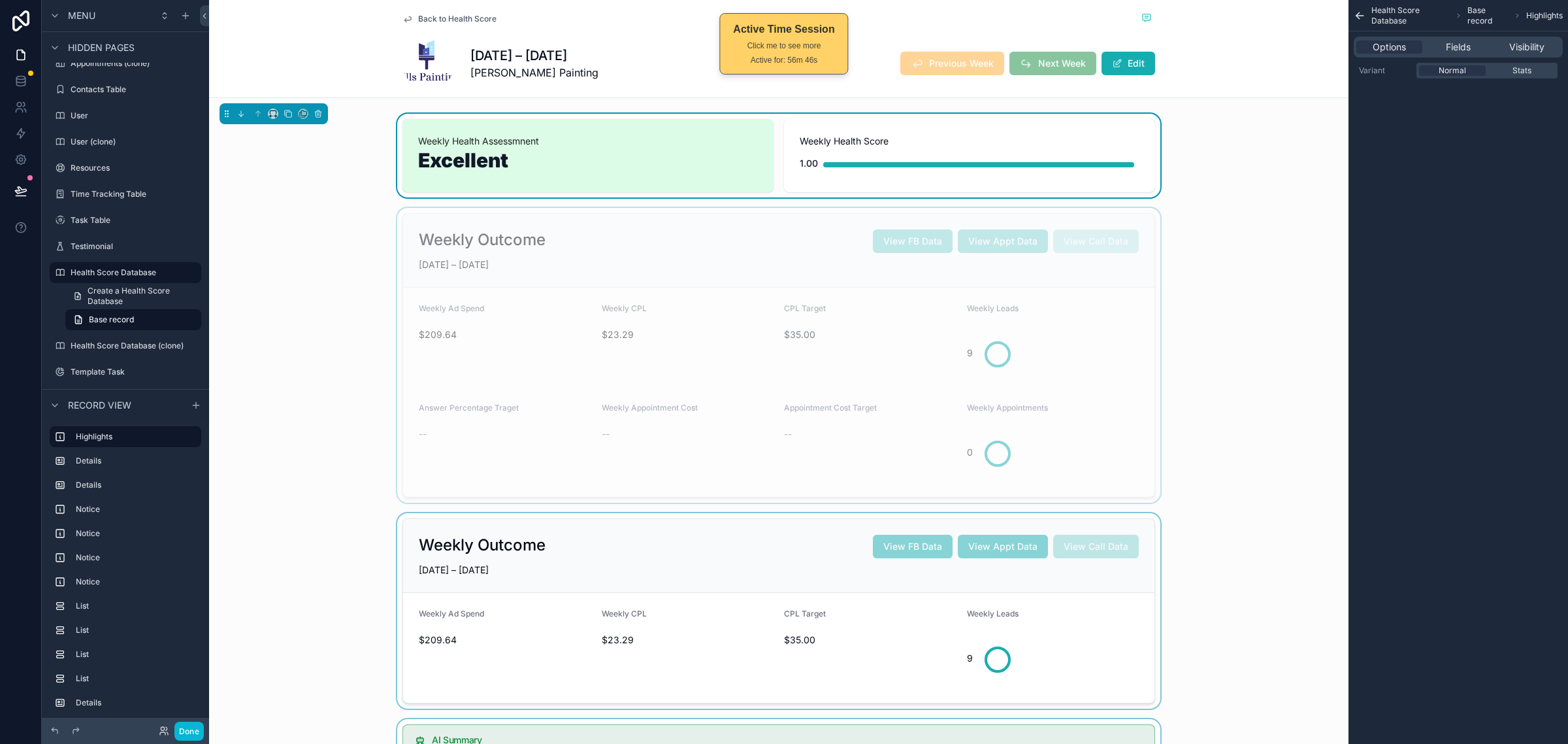
click at [1190, 271] on div "scrollable content" at bounding box center [778, 355] width 1139 height 295
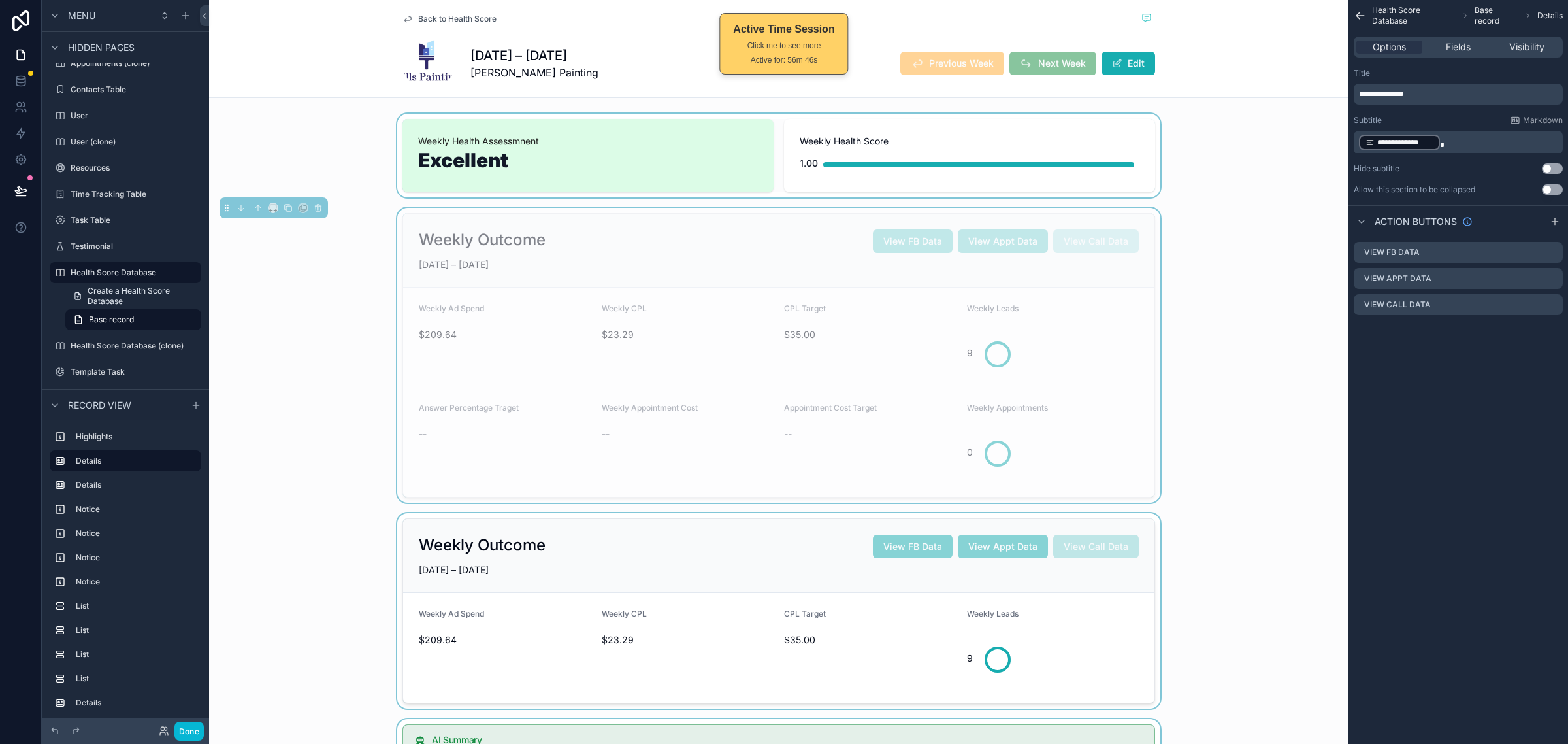
click at [1177, 159] on div "scrollable content" at bounding box center [778, 155] width 1139 height 84
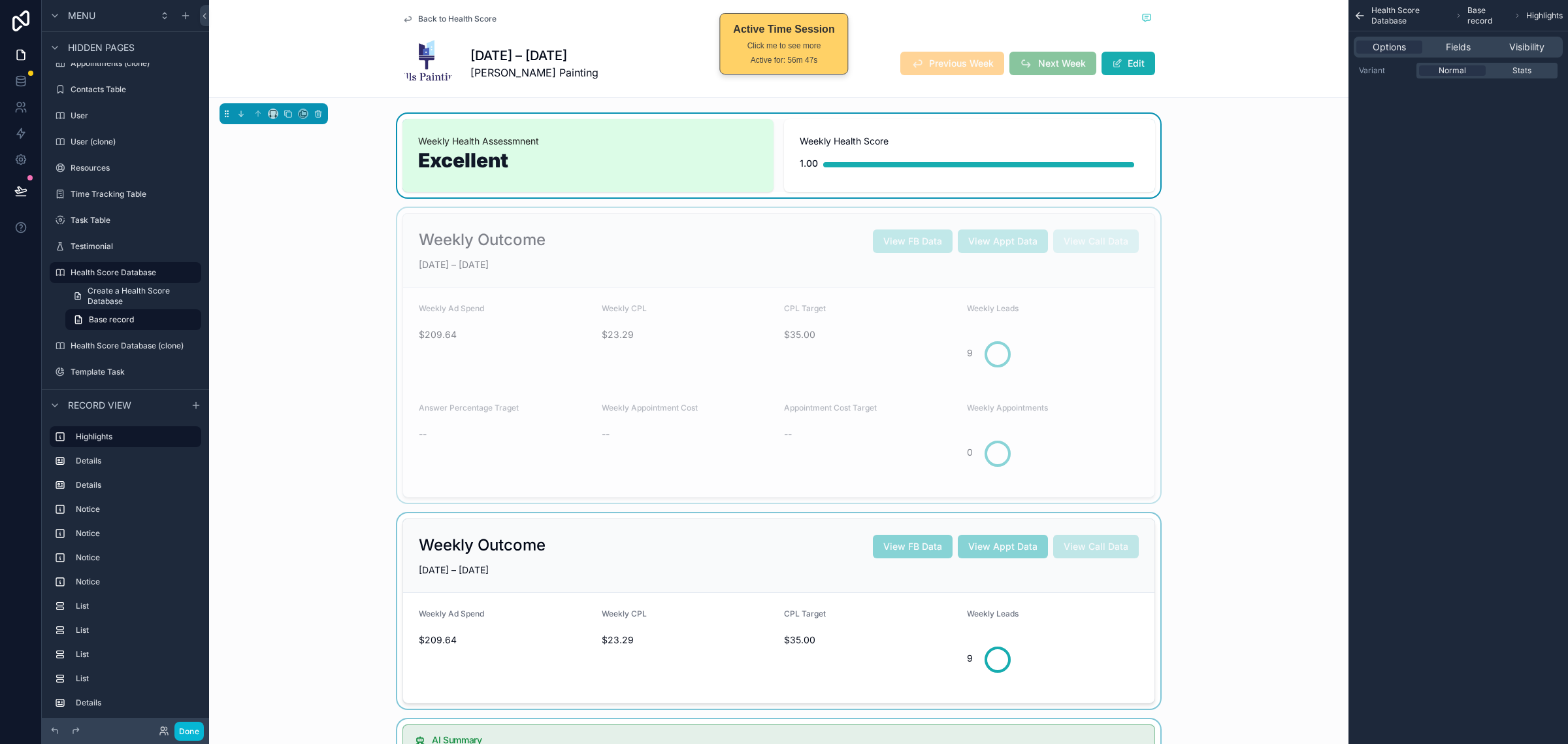
click at [1176, 301] on div "scrollable content" at bounding box center [778, 355] width 1139 height 295
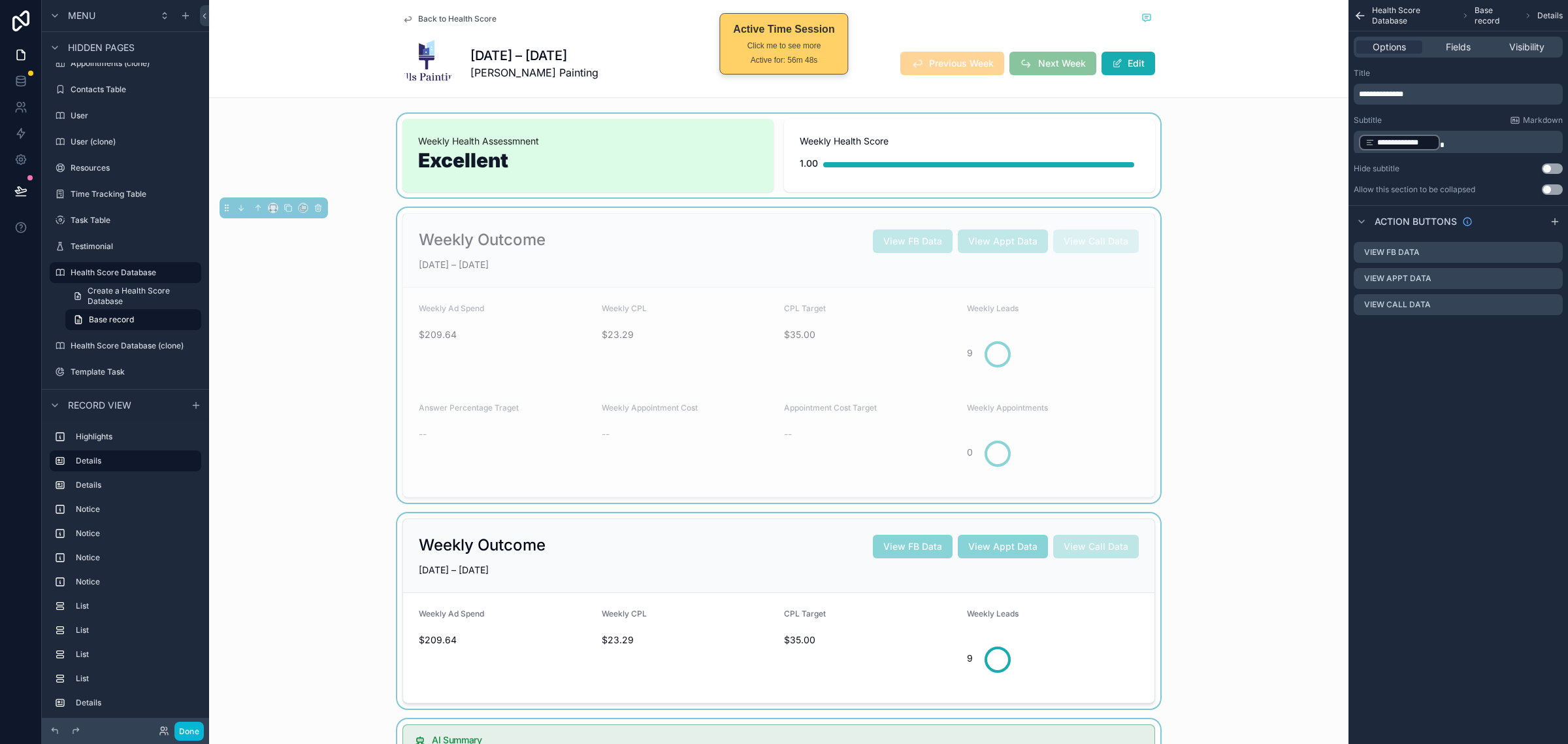
click at [1222, 151] on div "scrollable content" at bounding box center [778, 155] width 1139 height 84
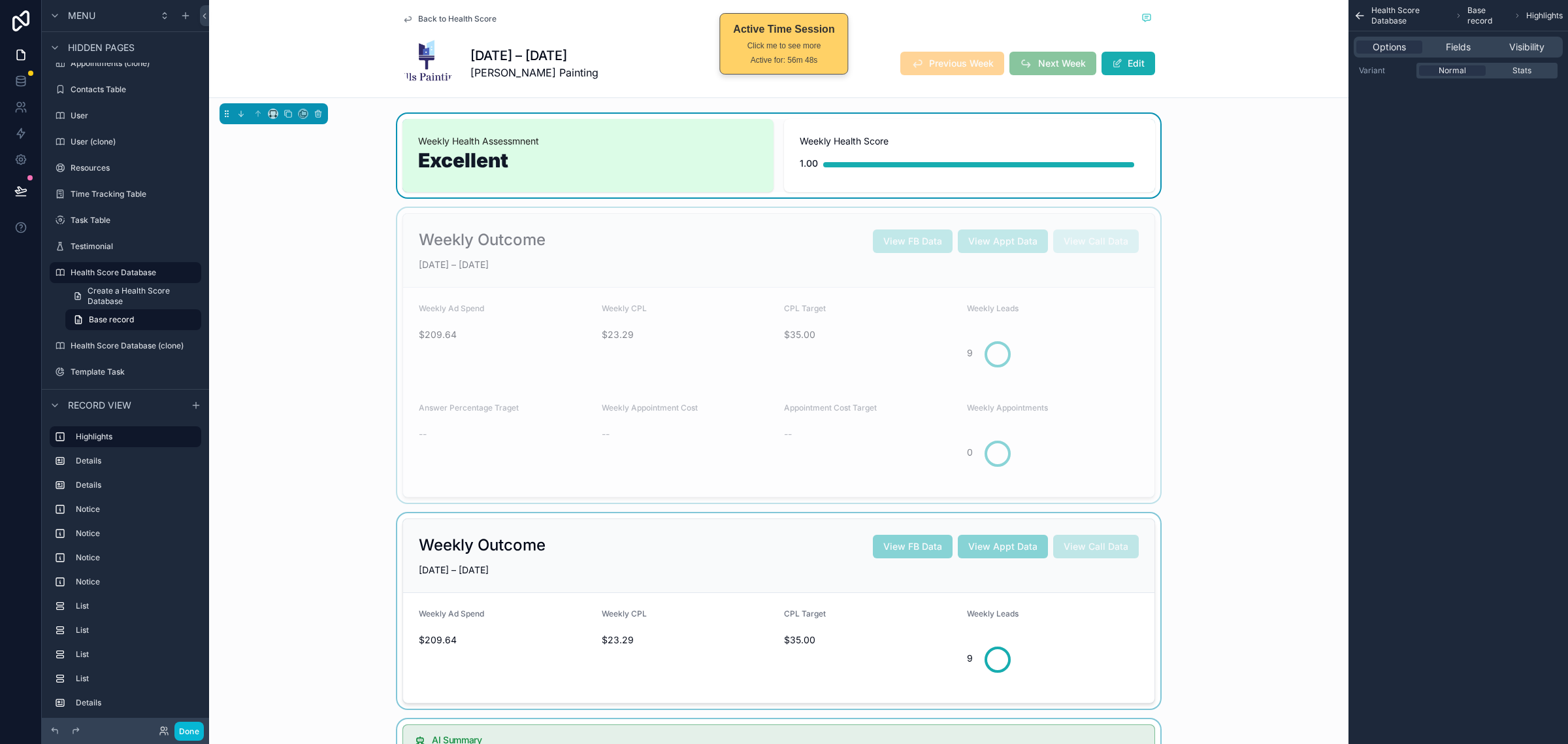
click at [1177, 348] on div "scrollable content" at bounding box center [778, 355] width 1139 height 295
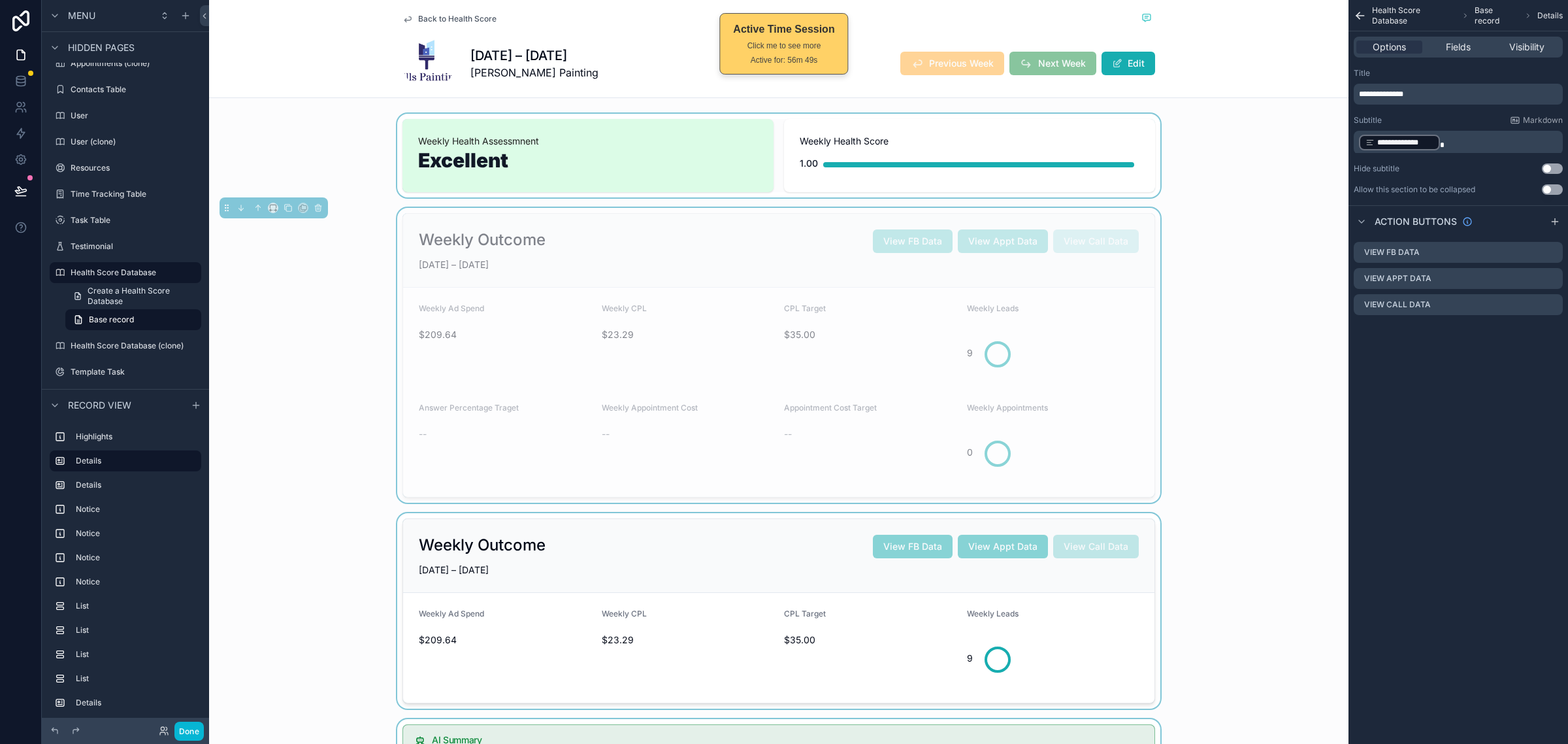
click at [1177, 177] on div "scrollable content" at bounding box center [778, 155] width 1139 height 84
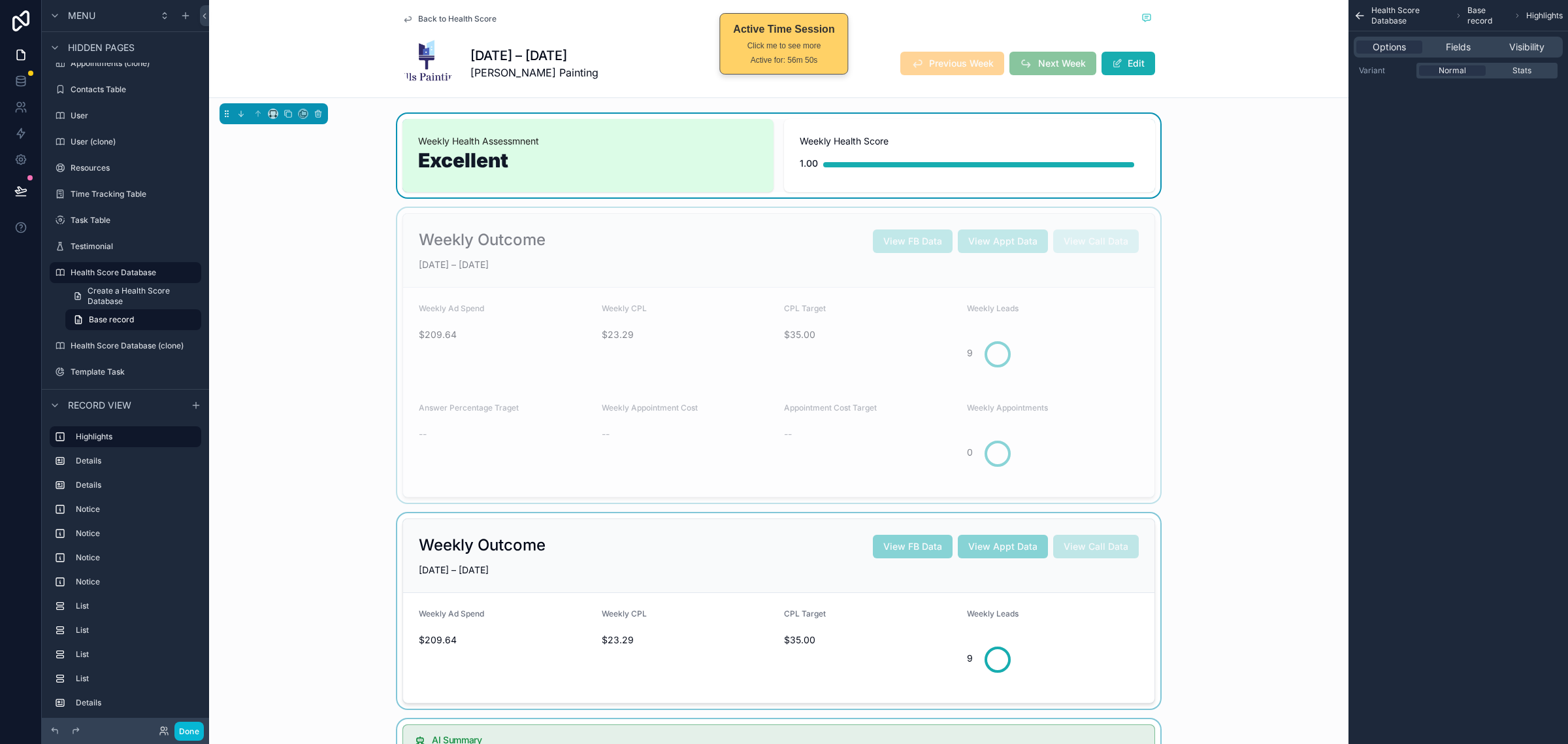
click at [1211, 237] on div "scrollable content" at bounding box center [778, 355] width 1139 height 295
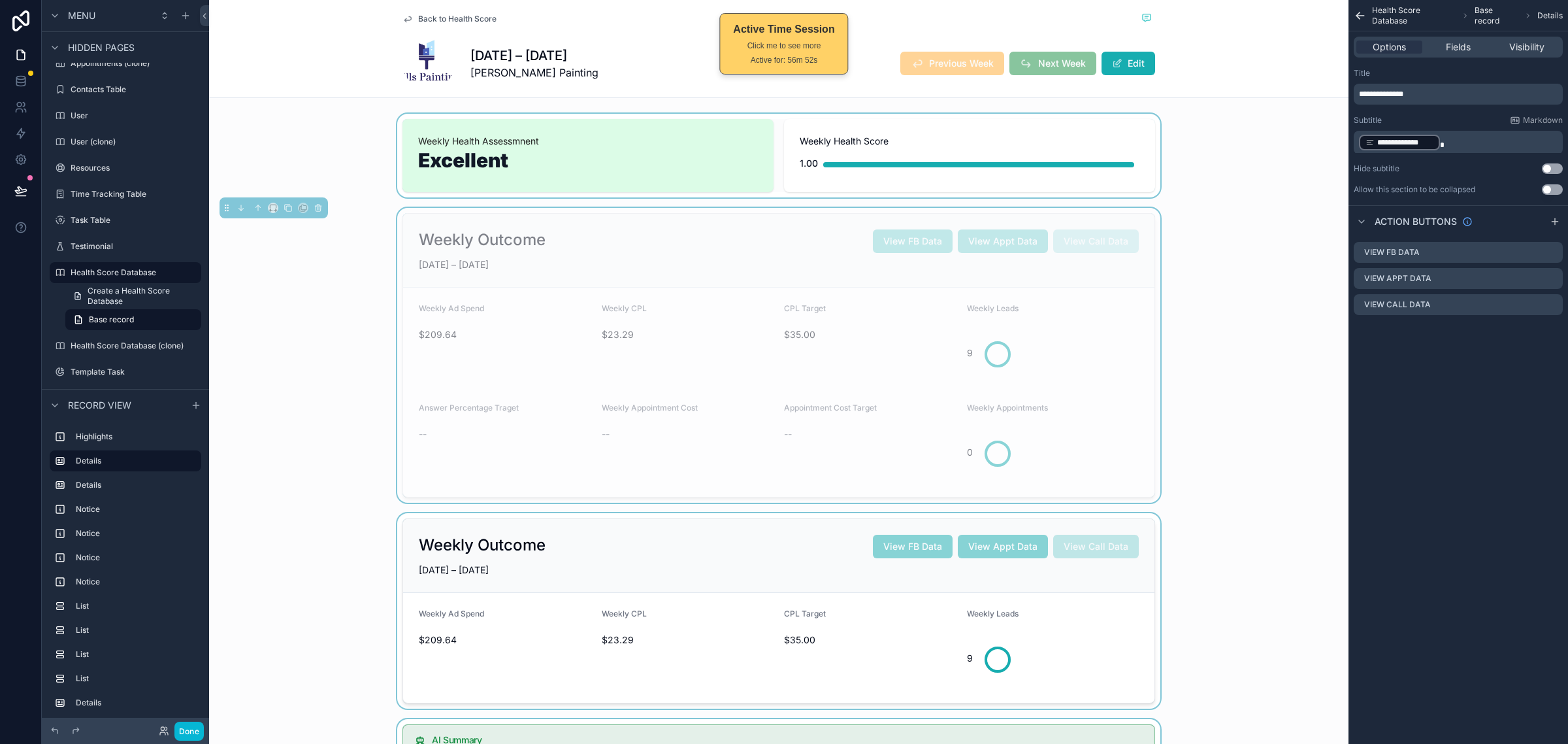
click at [1213, 308] on div "Weekly Outcome View FB Data View Appt Data View Call Data JUN 22 – JUN 28, 2025…" at bounding box center [778, 355] width 1139 height 295
click at [1145, 337] on form "Weekly Ad Spend $209.64 Weekly CPL $23.29 CPL Target $35.00 Weekly Leads 9 Answ…" at bounding box center [778, 392] width 752 height 209
click at [1144, 210] on div "Weekly Outcome View FB Data View Appt Data View Call Data JUN 22 – JUN 28, 2025…" at bounding box center [778, 355] width 1139 height 295
click at [1142, 210] on div "Weekly Outcome View FB Data View Appt Data View Call Data JUN 22 – JUN 28, 2025…" at bounding box center [778, 355] width 1139 height 295
click at [1211, 147] on div "scrollable content" at bounding box center [778, 155] width 1139 height 84
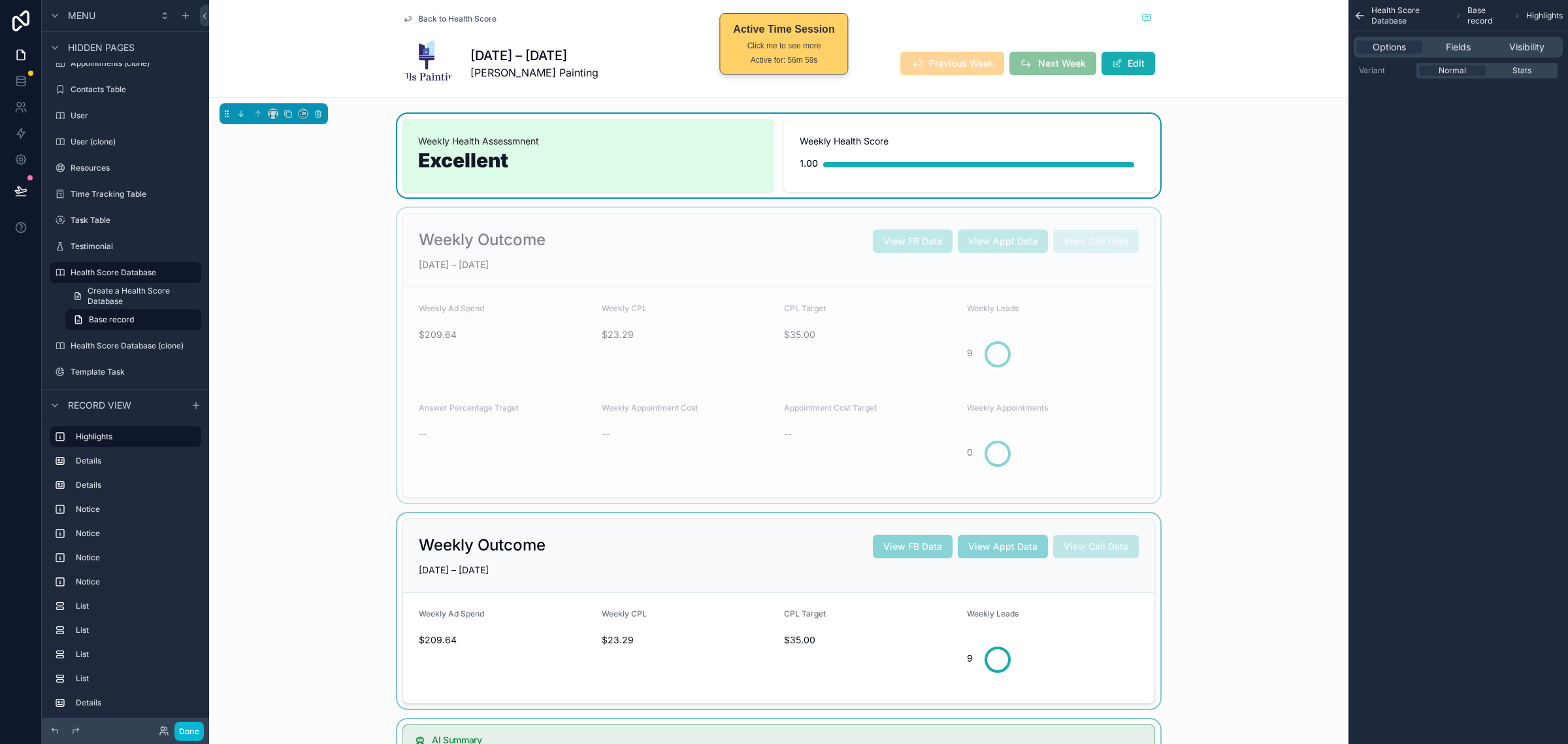
click at [1203, 272] on div "scrollable content" at bounding box center [778, 355] width 1139 height 295
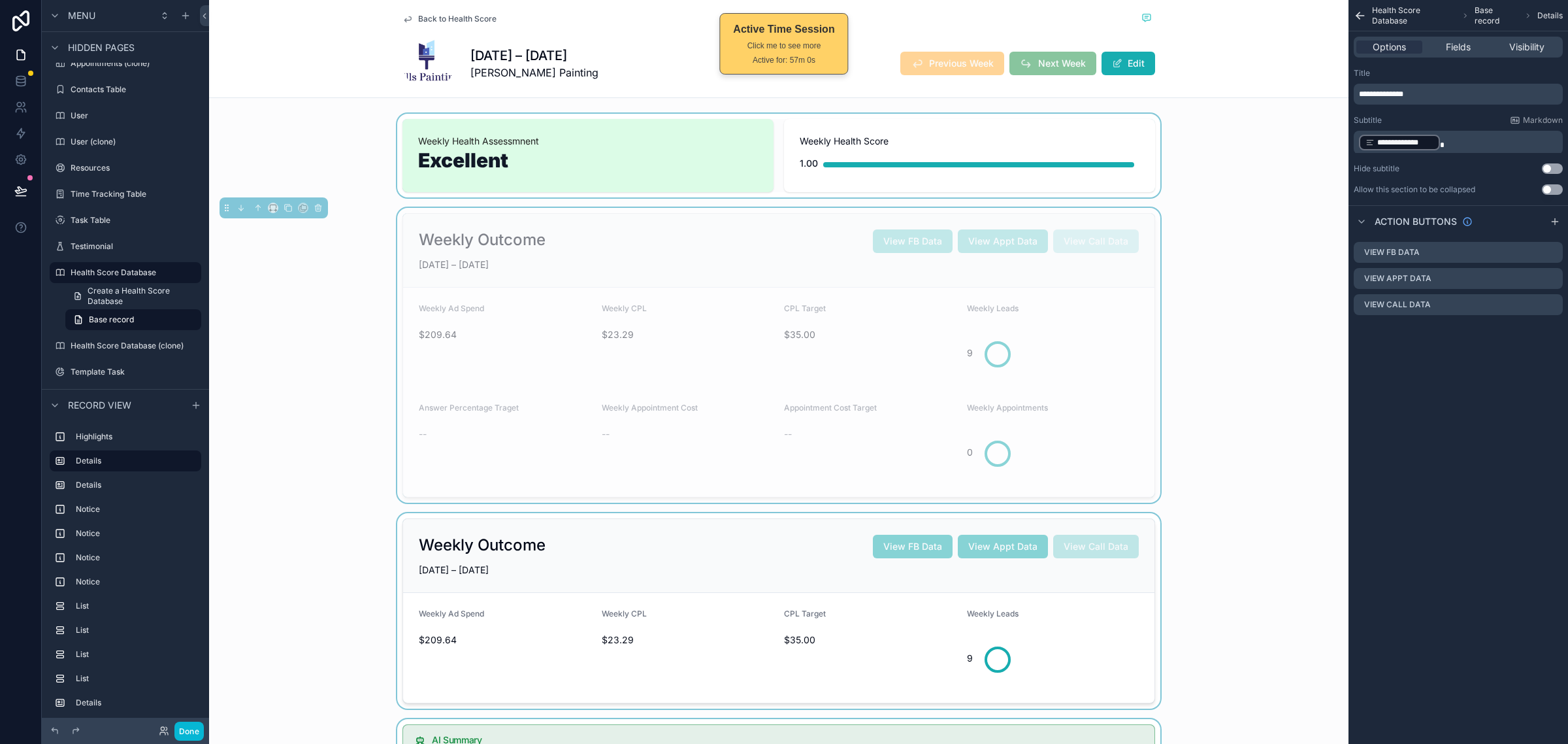
click at [1397, 358] on div "**********" at bounding box center [1459, 372] width 220 height 744
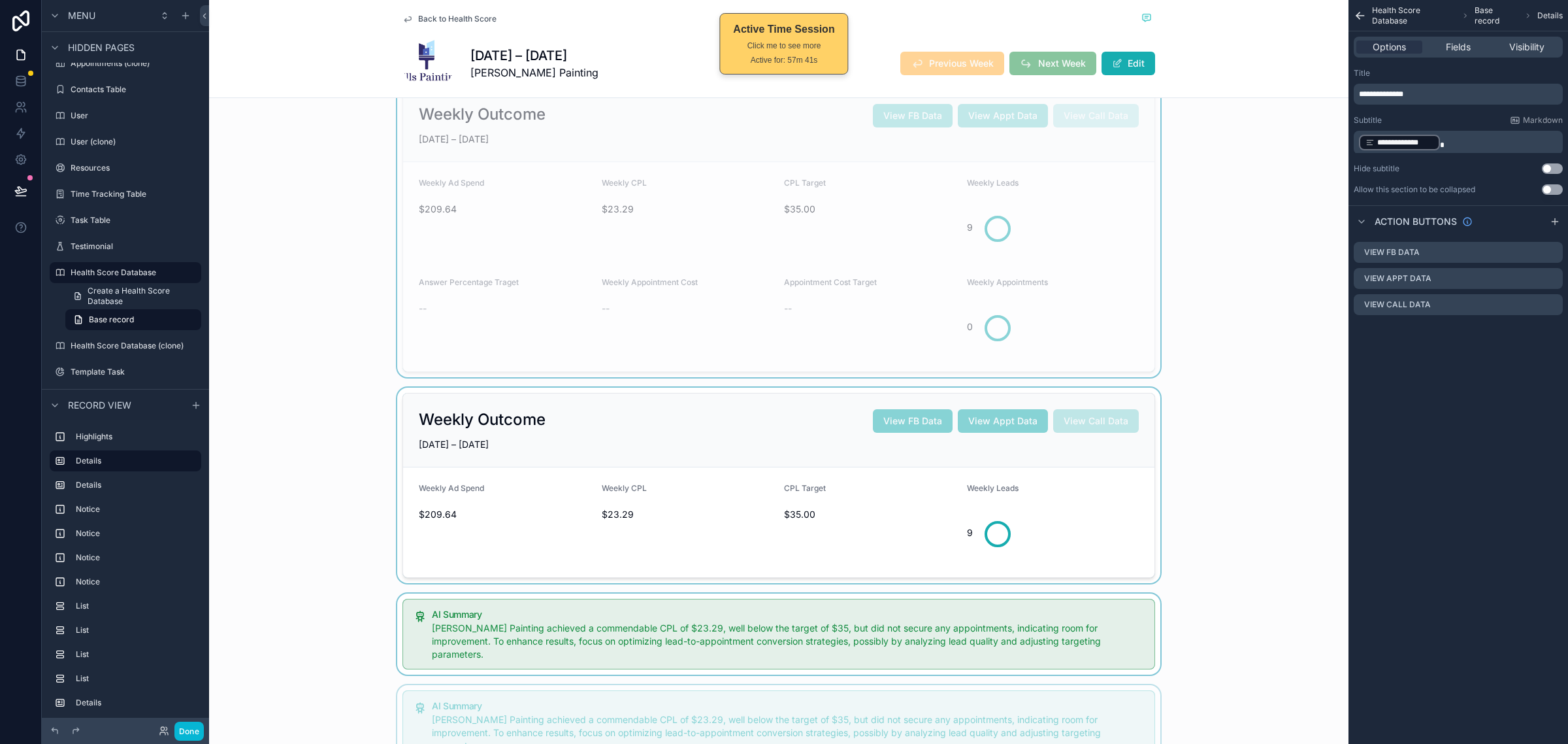
scroll to position [82, 0]
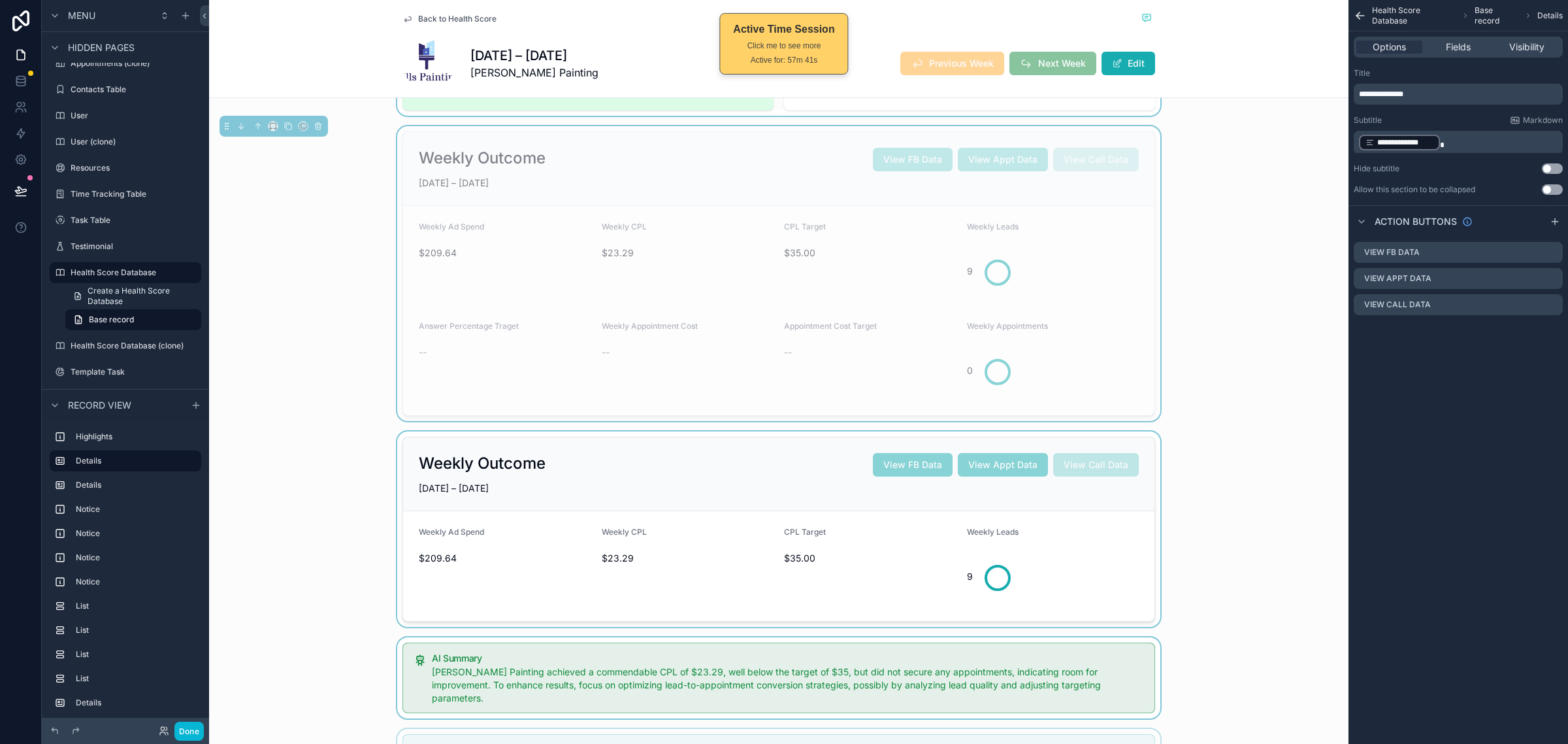
click at [1220, 325] on div "Weekly Outcome View FB Data View Appt Data View Call Data JUN 22 – JUN 28, 2025…" at bounding box center [778, 273] width 1139 height 295
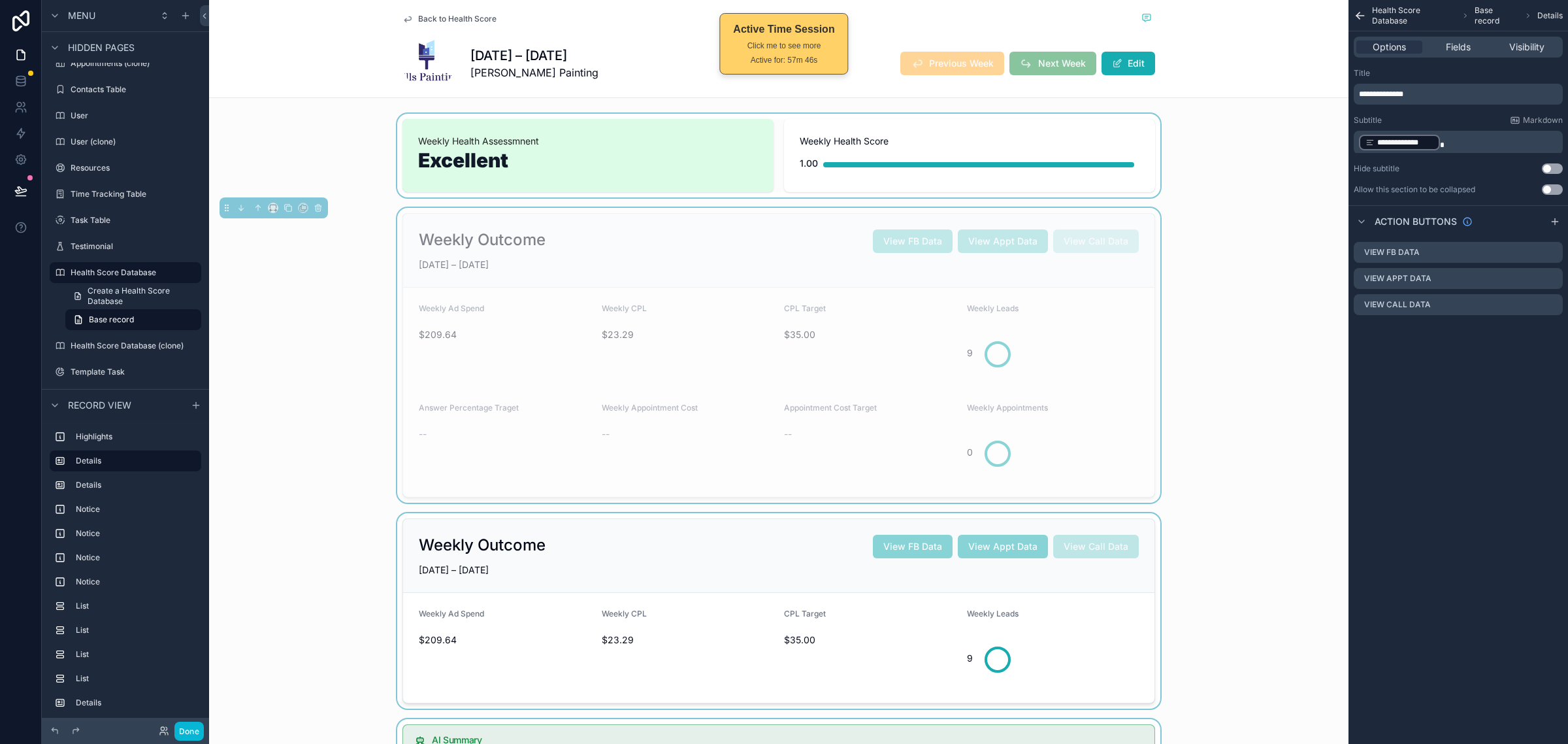
click at [1157, 151] on div "scrollable content" at bounding box center [778, 155] width 1139 height 84
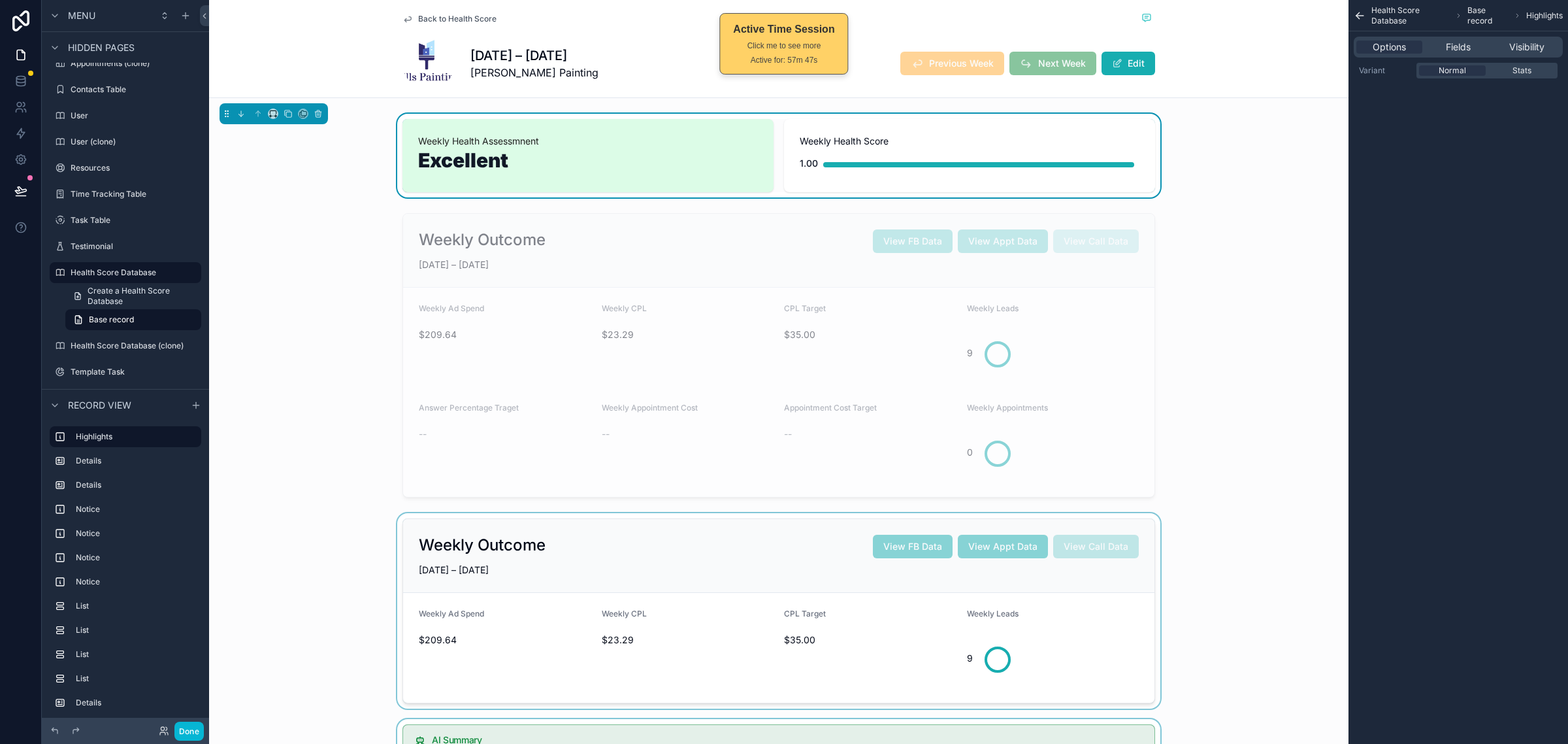
click at [1215, 290] on div "scrollable content" at bounding box center [778, 355] width 1139 height 295
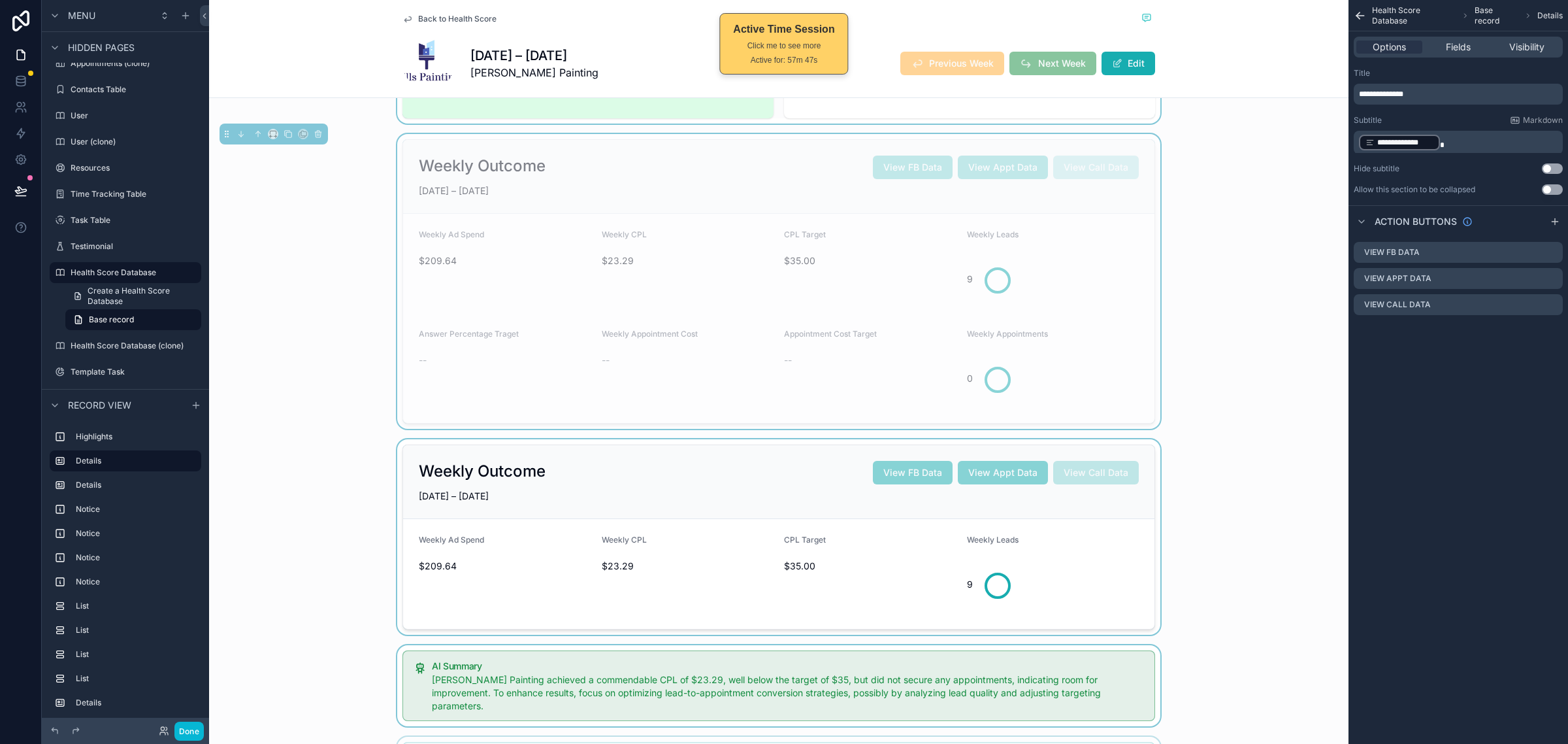
scroll to position [245, 0]
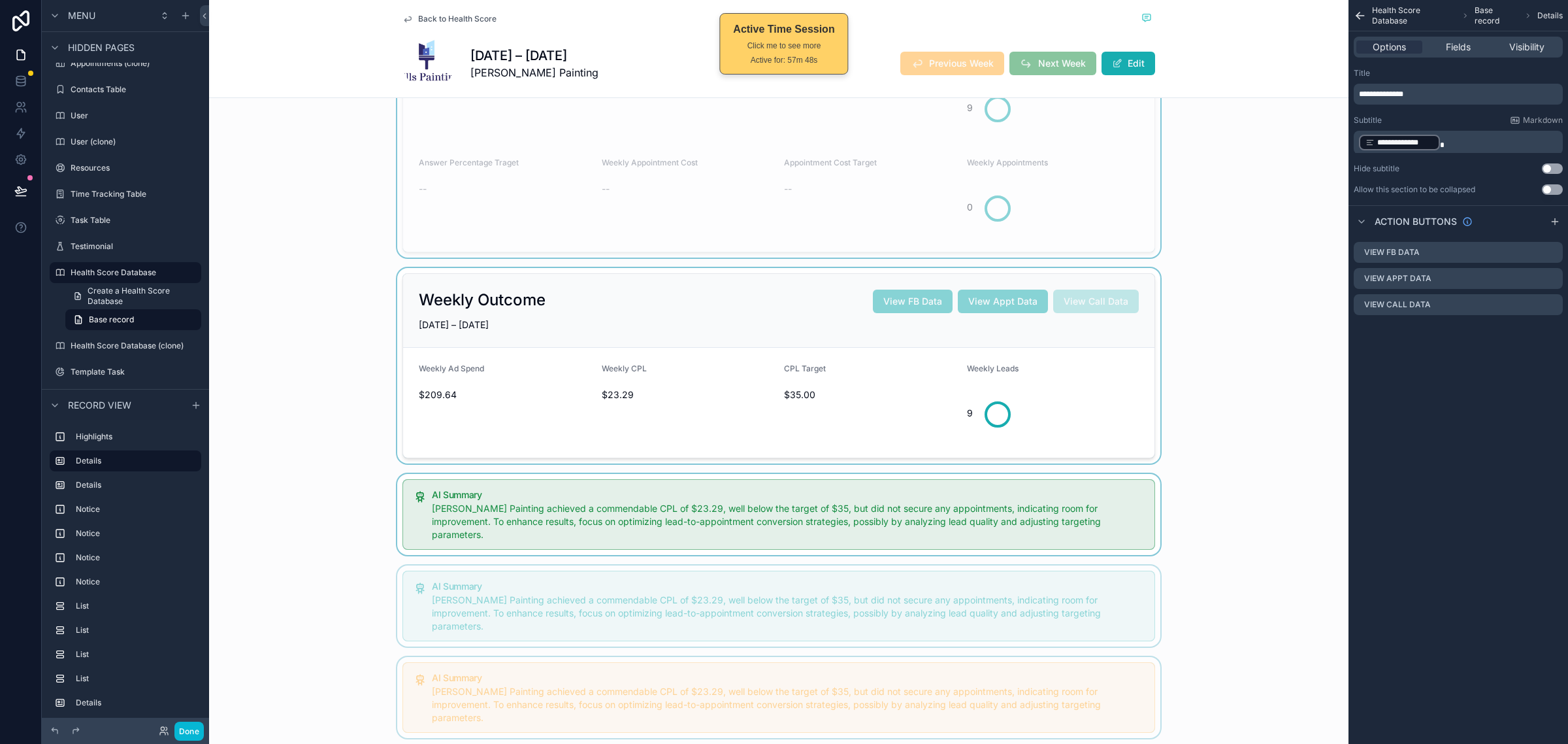
click at [1207, 338] on div "scrollable content" at bounding box center [778, 366] width 1139 height 196
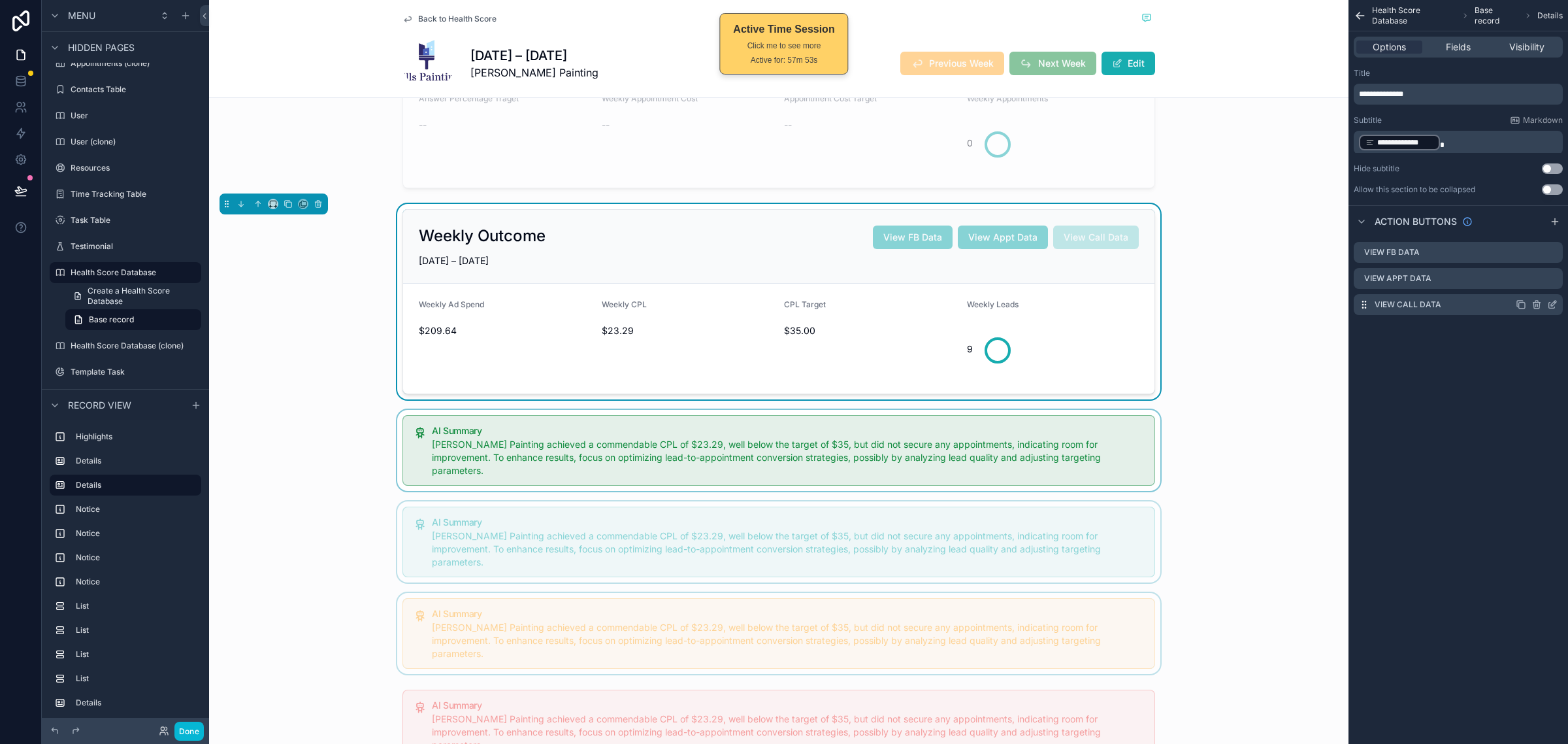
scroll to position [327, 0]
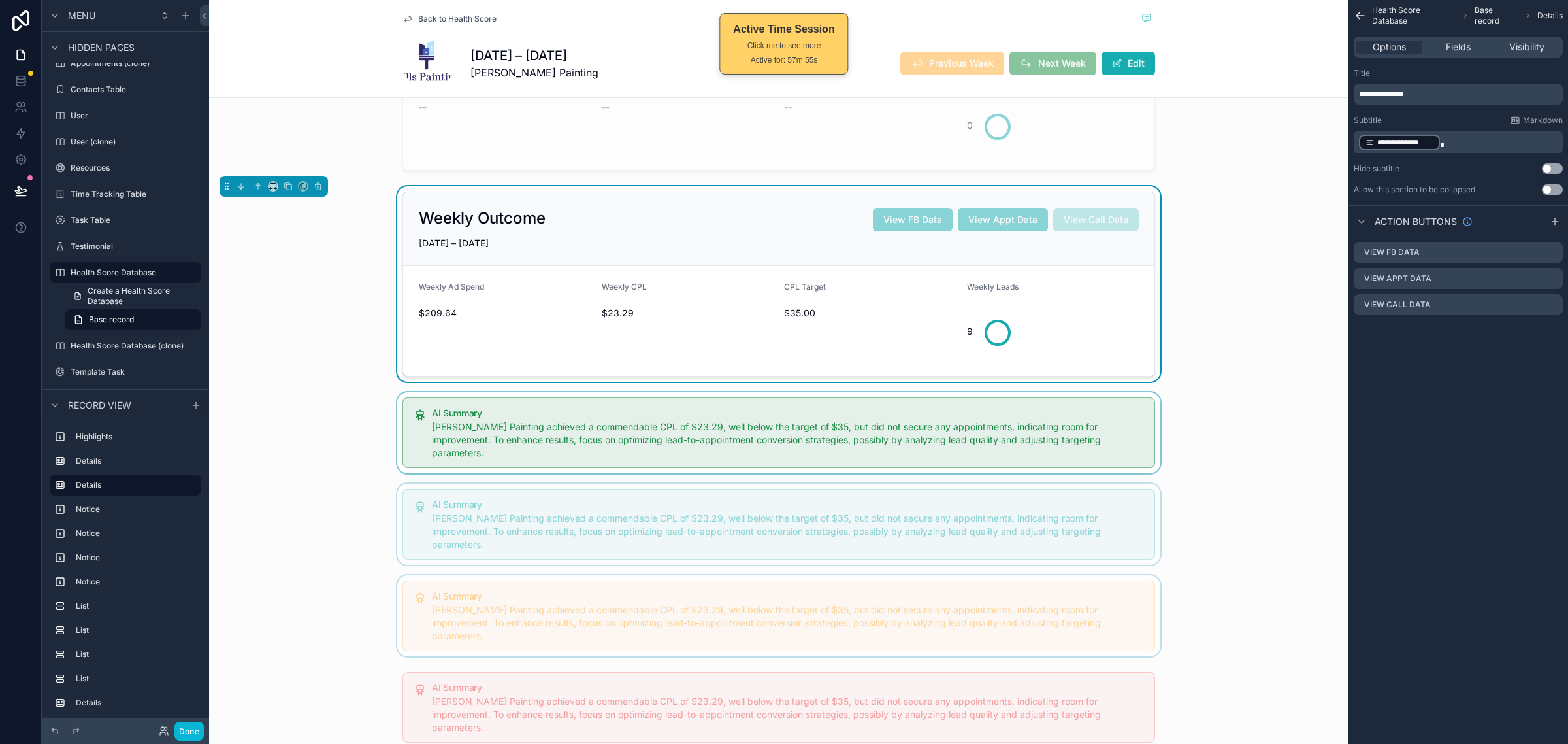
click at [1287, 382] on div "Weekly Outcome View FB Data View Appt Data View Call Data JUN 22 – JUN 28, 2025…" at bounding box center [778, 283] width 1139 height 196
click at [1123, 445] on div "scrollable content" at bounding box center [778, 432] width 1139 height 81
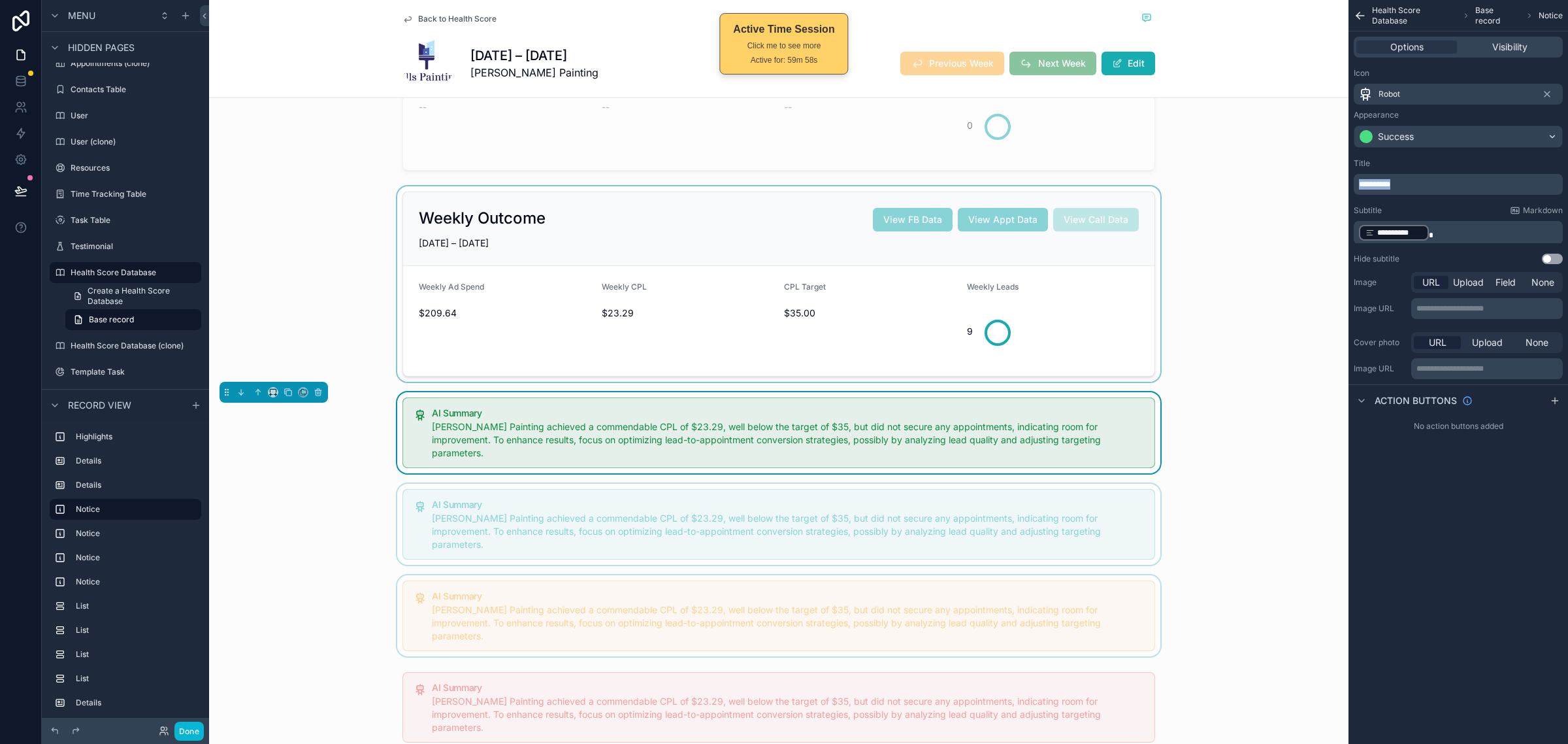
drag, startPoint x: 1437, startPoint y: 188, endPoint x: 1329, endPoint y: 184, distance: 108.1
click at [1329, 184] on div "Home Start Here My Dashboard SOP Center My Clients My Tasks All Clients All Cli…" at bounding box center [888, 372] width 1359 height 744
copy span "**********"
click at [1511, 48] on span "Visibility" at bounding box center [1510, 47] width 35 height 13
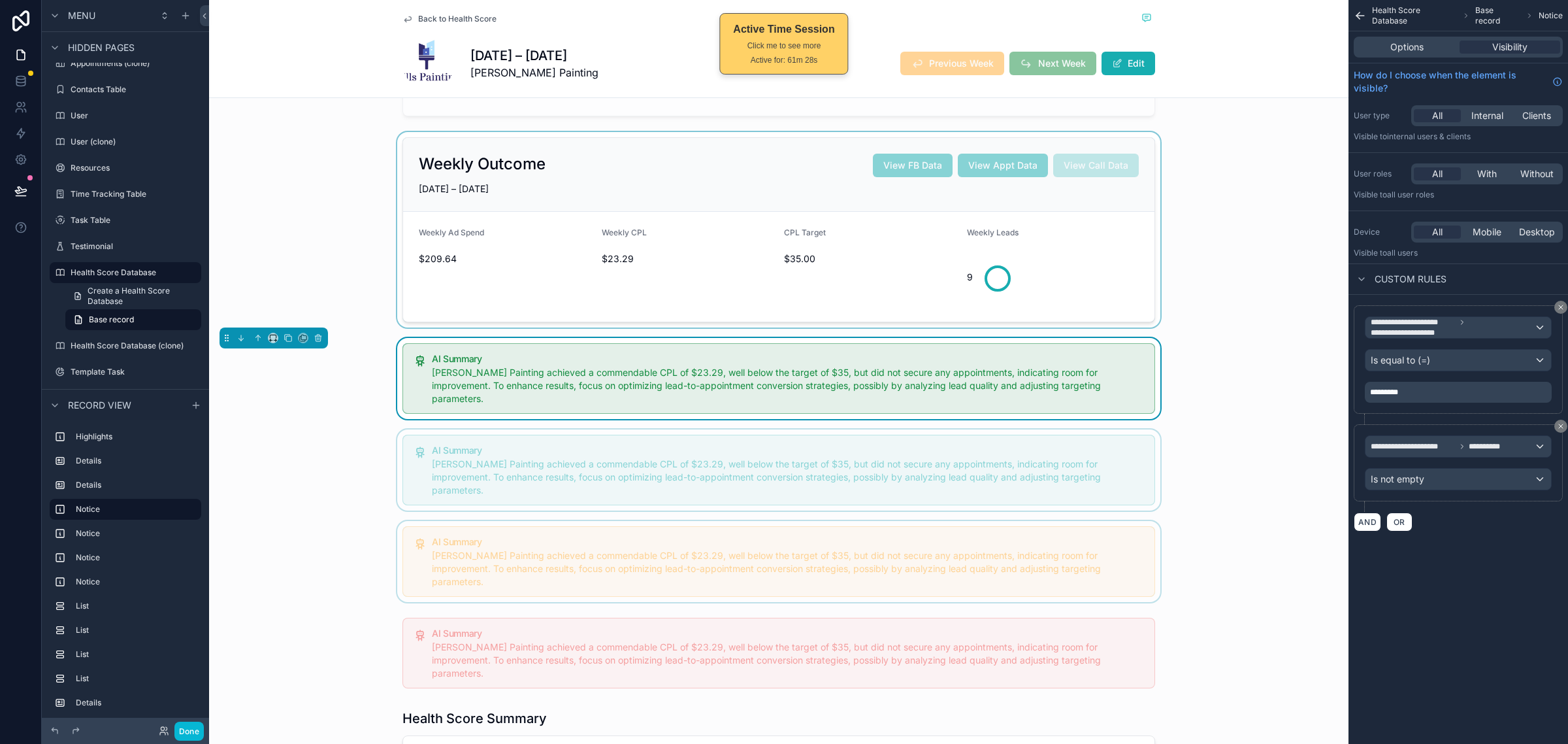
scroll to position [490, 0]
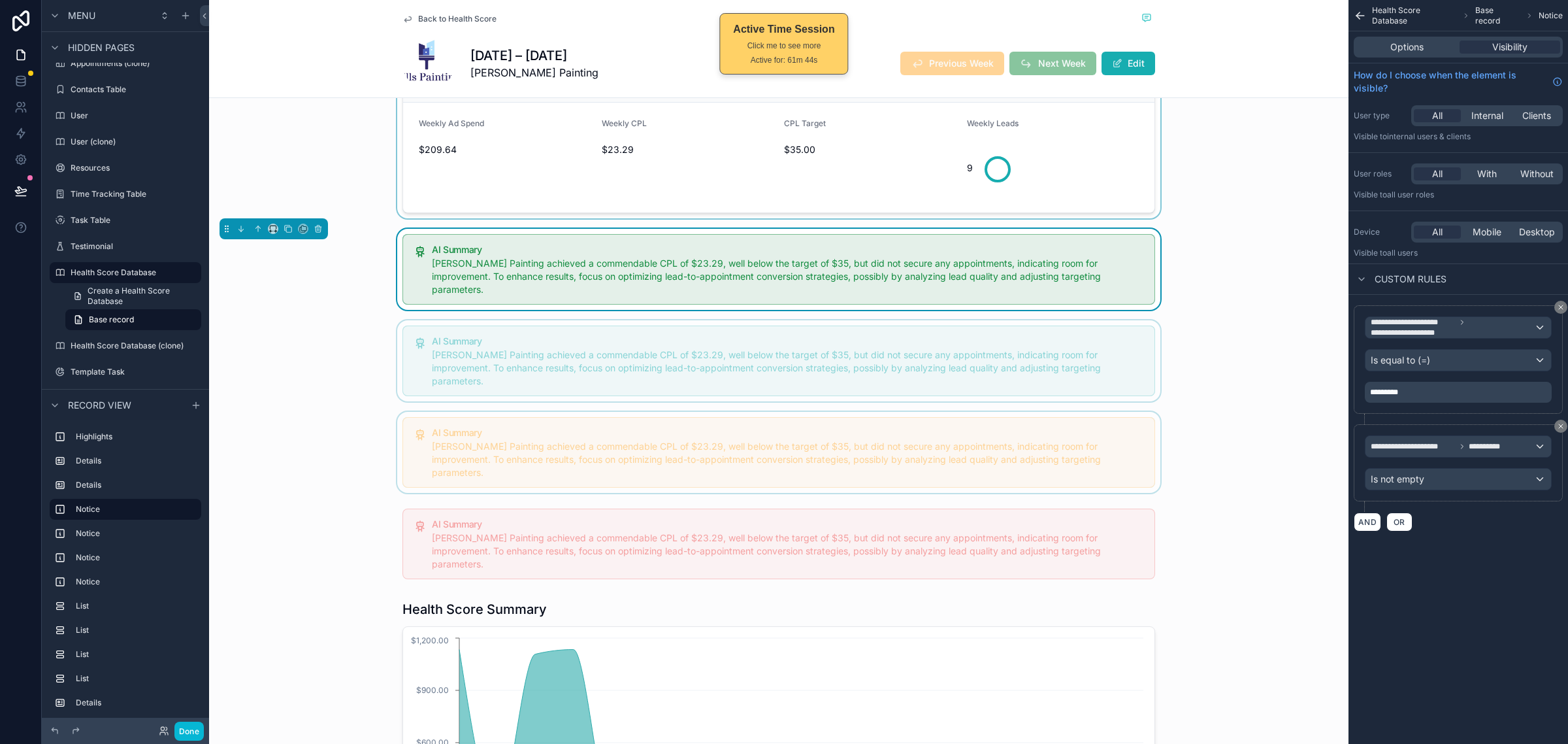
click at [838, 333] on div "scrollable content" at bounding box center [778, 360] width 1139 height 81
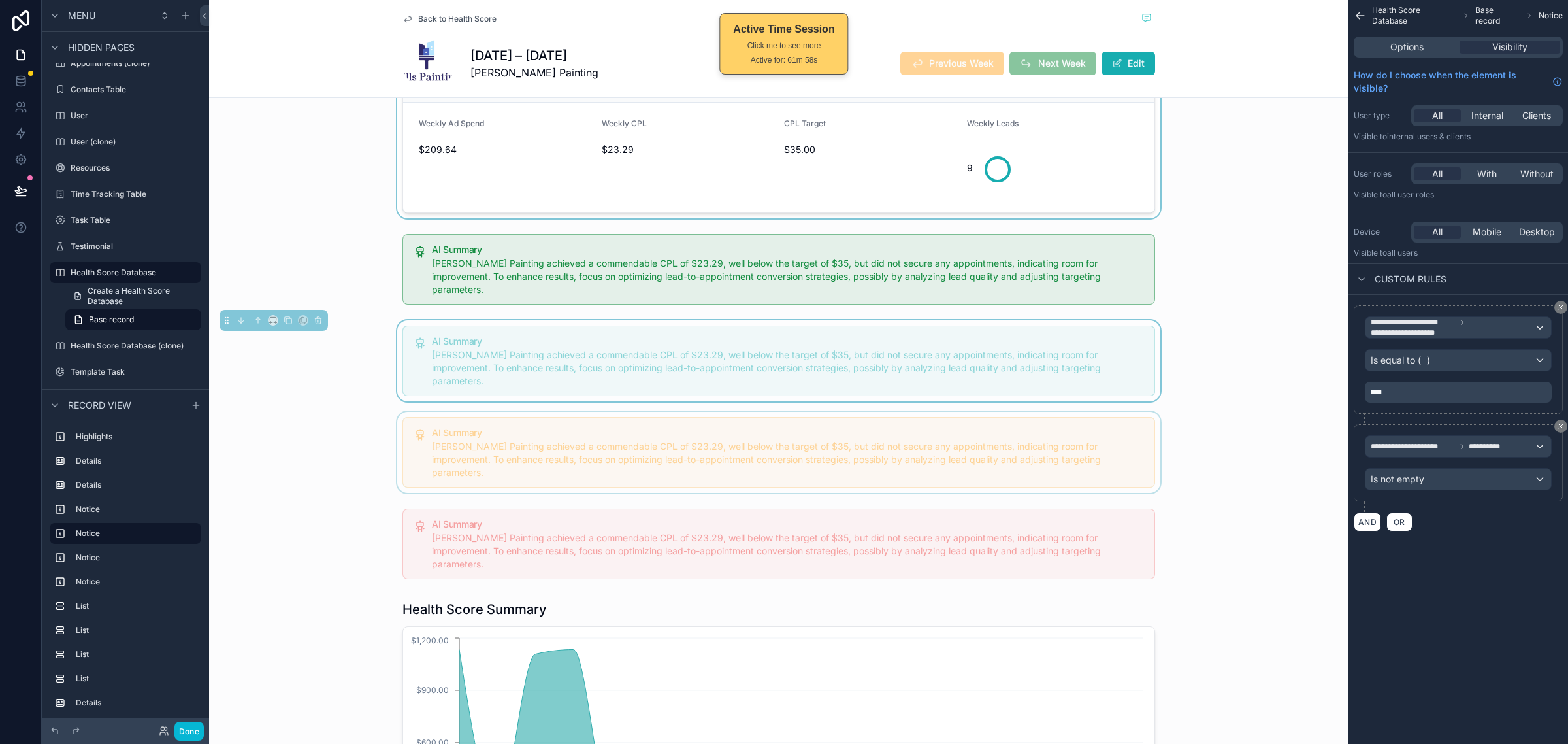
click at [1076, 416] on div "scrollable content" at bounding box center [778, 452] width 1139 height 81
click at [1126, 503] on div "scrollable content" at bounding box center [778, 543] width 1139 height 81
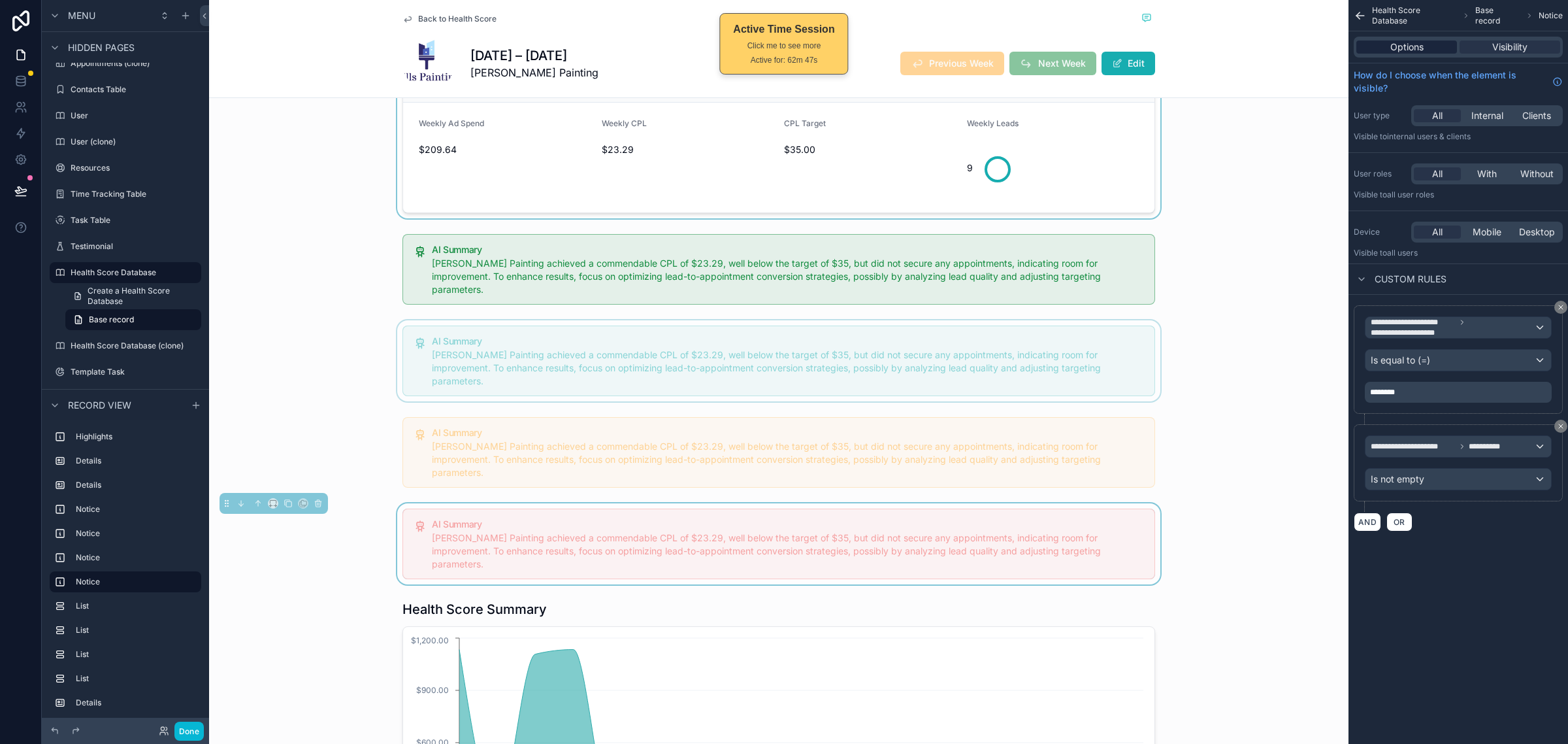
click at [1418, 53] on span "Options" at bounding box center [1407, 47] width 33 height 13
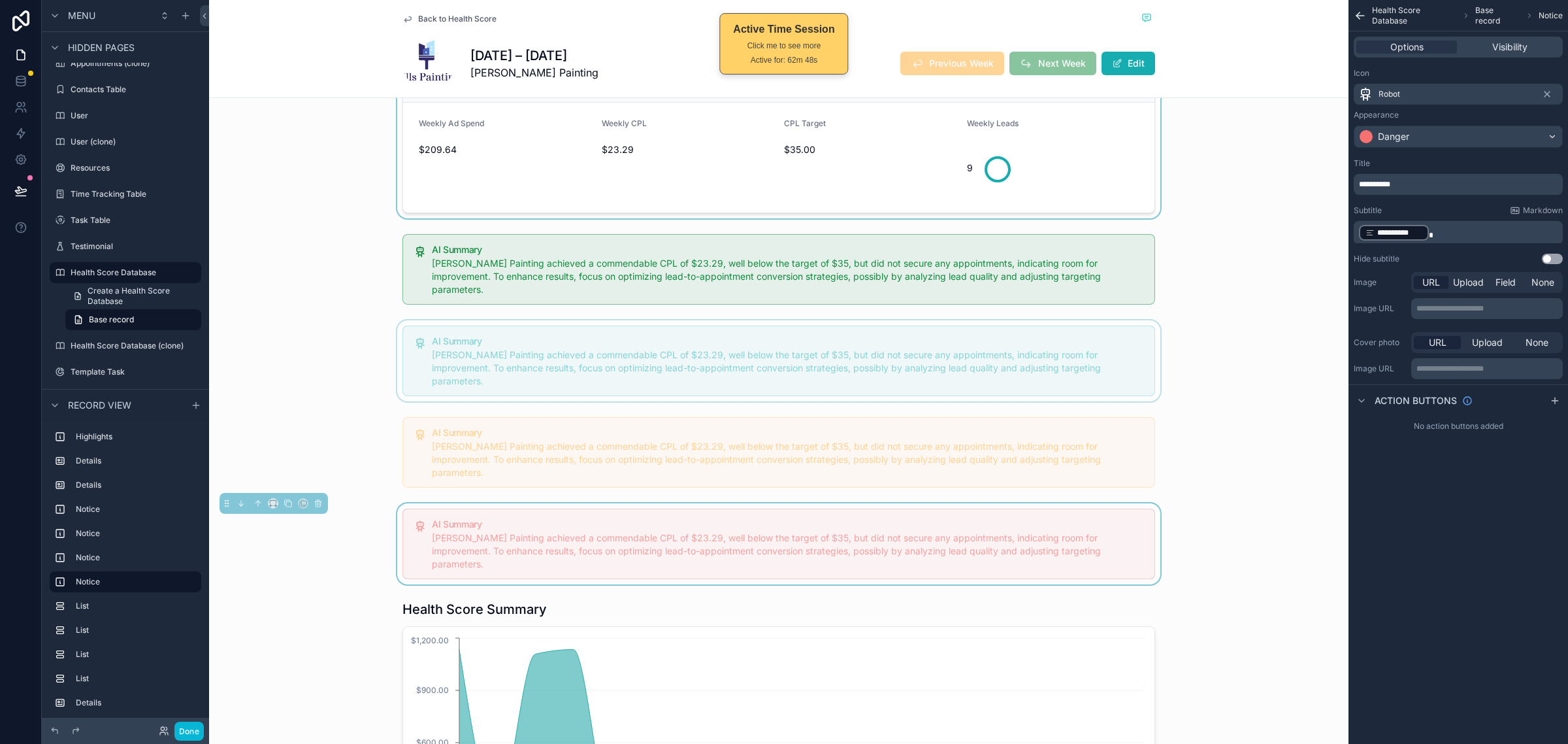
drag, startPoint x: 1468, startPoint y: 568, endPoint x: 1529, endPoint y: 27, distance: 544.4
click at [1468, 567] on div "**********" at bounding box center [1459, 372] width 220 height 744
click at [1365, 17] on icon "scrollable content" at bounding box center [1360, 15] width 13 height 13
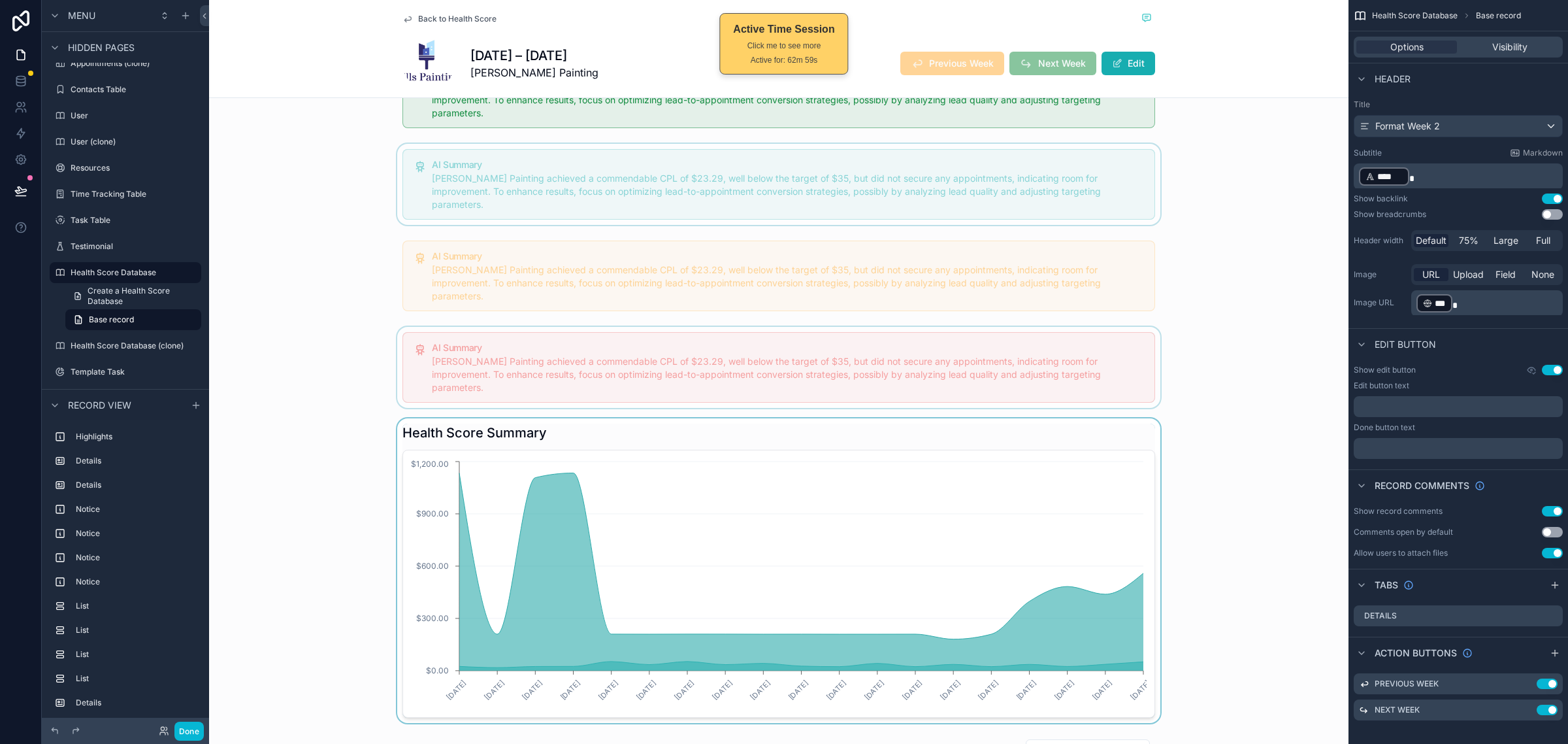
scroll to position [735, 0]
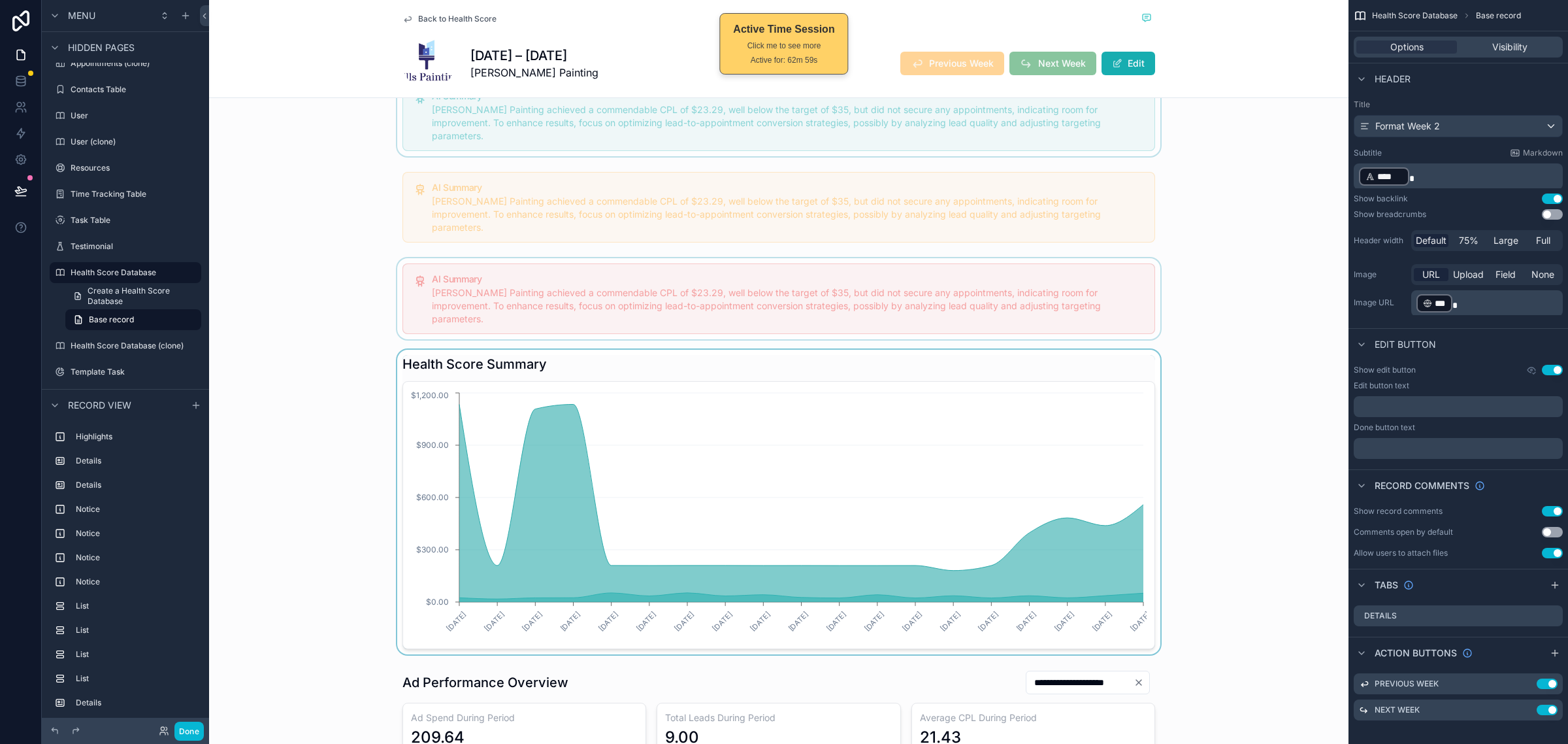
click at [893, 402] on div "scrollable content" at bounding box center [778, 502] width 1139 height 304
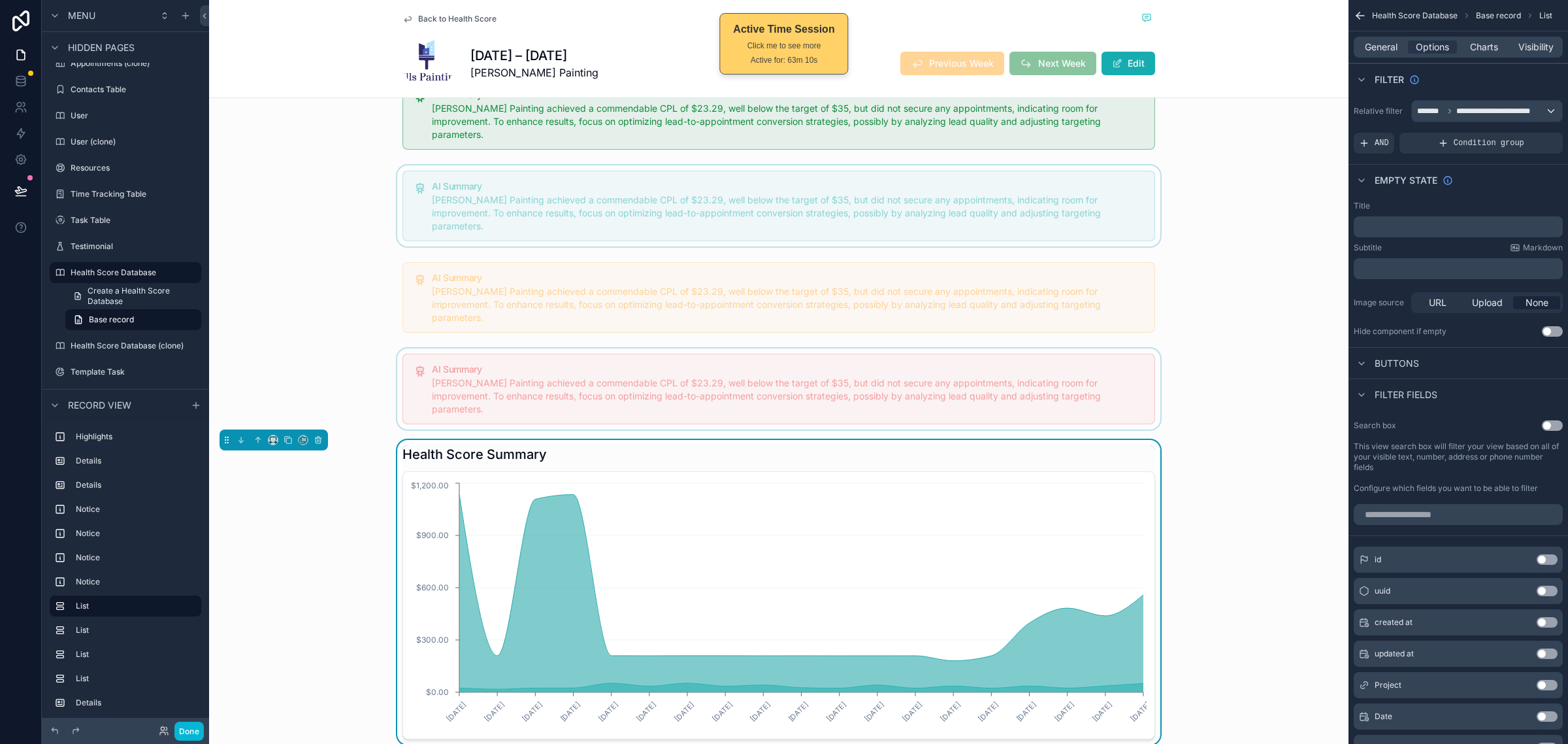
scroll to position [899, 0]
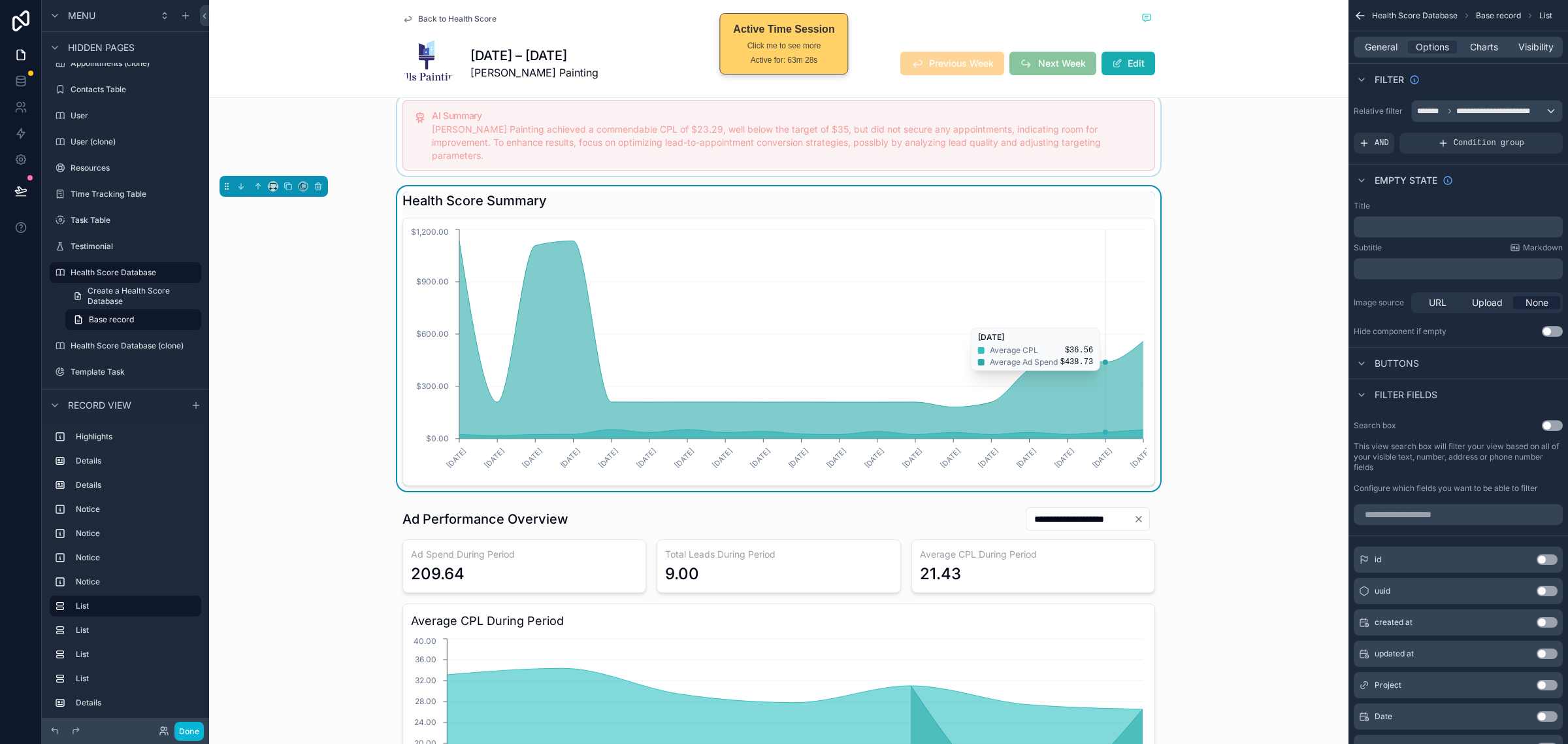
click at [1117, 271] on icon "3/20/2025 3/30/2025 4/6/2025 4/13/2025 4/27/2025 5/4/2025 5/11/2025 5/18/2025 5…" at bounding box center [779, 351] width 736 height 251
click at [1376, 46] on span "General" at bounding box center [1381, 47] width 32 height 13
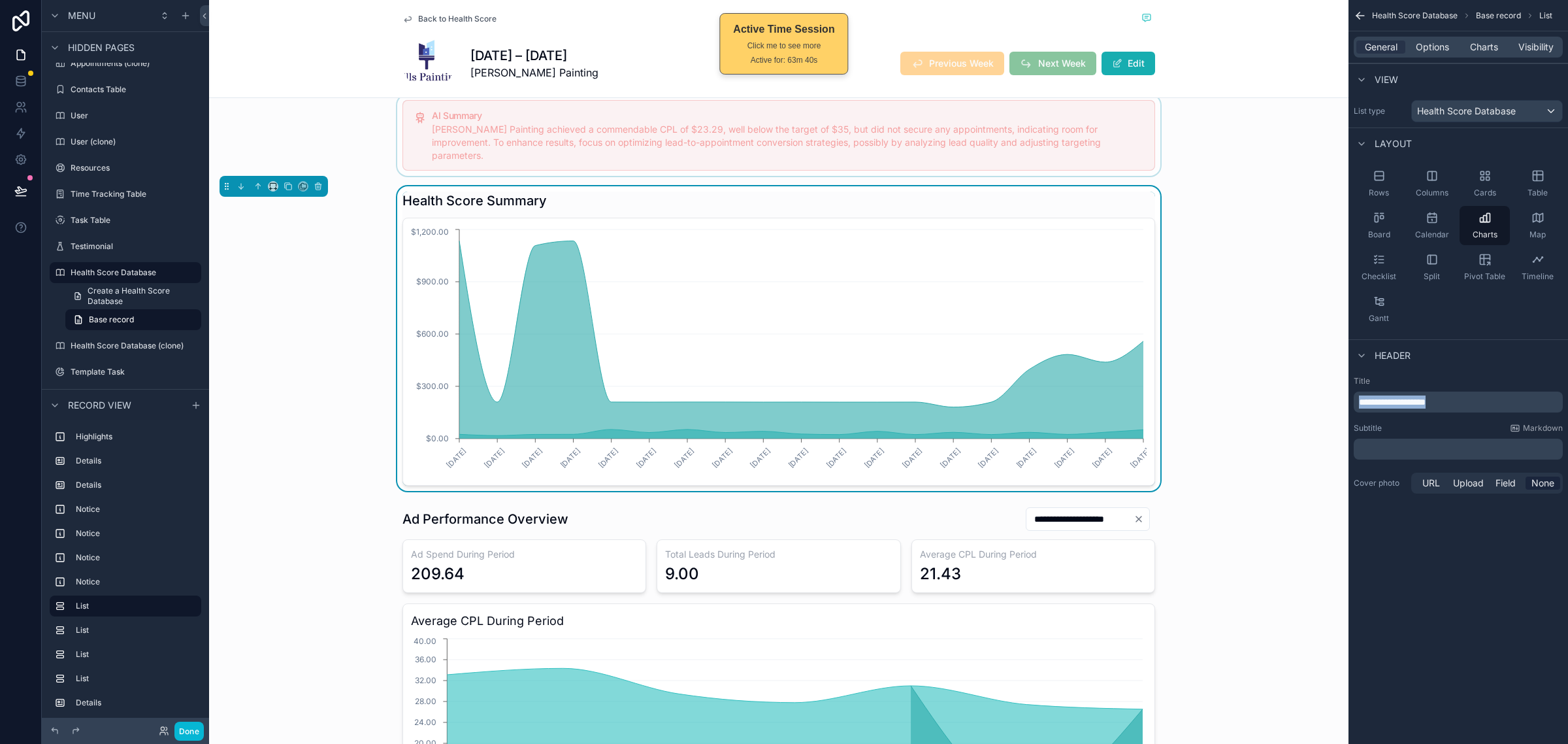
drag, startPoint x: 1473, startPoint y: 400, endPoint x: 1193, endPoint y: 393, distance: 280.1
click at [1193, 393] on div "Home Start Here My Dashboard SOP Center My Clients My Tasks All Clients All Cli…" at bounding box center [888, 372] width 1359 height 744
copy span "**********"
click at [1403, 485] on label "Cover photo" at bounding box center [1380, 483] width 53 height 10
click at [1389, 501] on div "**********" at bounding box center [1459, 436] width 220 height 131
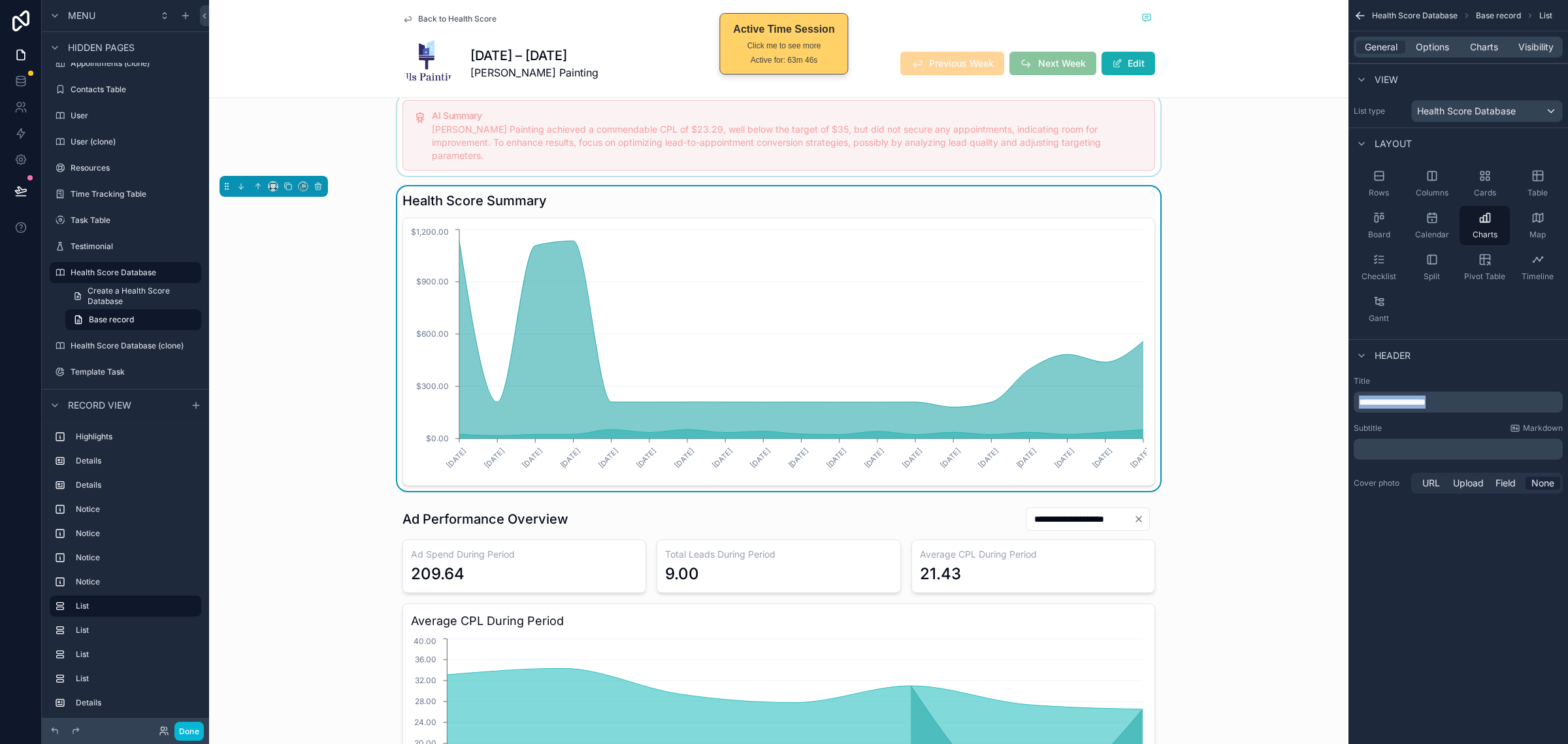
click at [1469, 393] on div "**********" at bounding box center [1458, 402] width 209 height 21
click at [1468, 403] on p "**********" at bounding box center [1459, 402] width 201 height 13
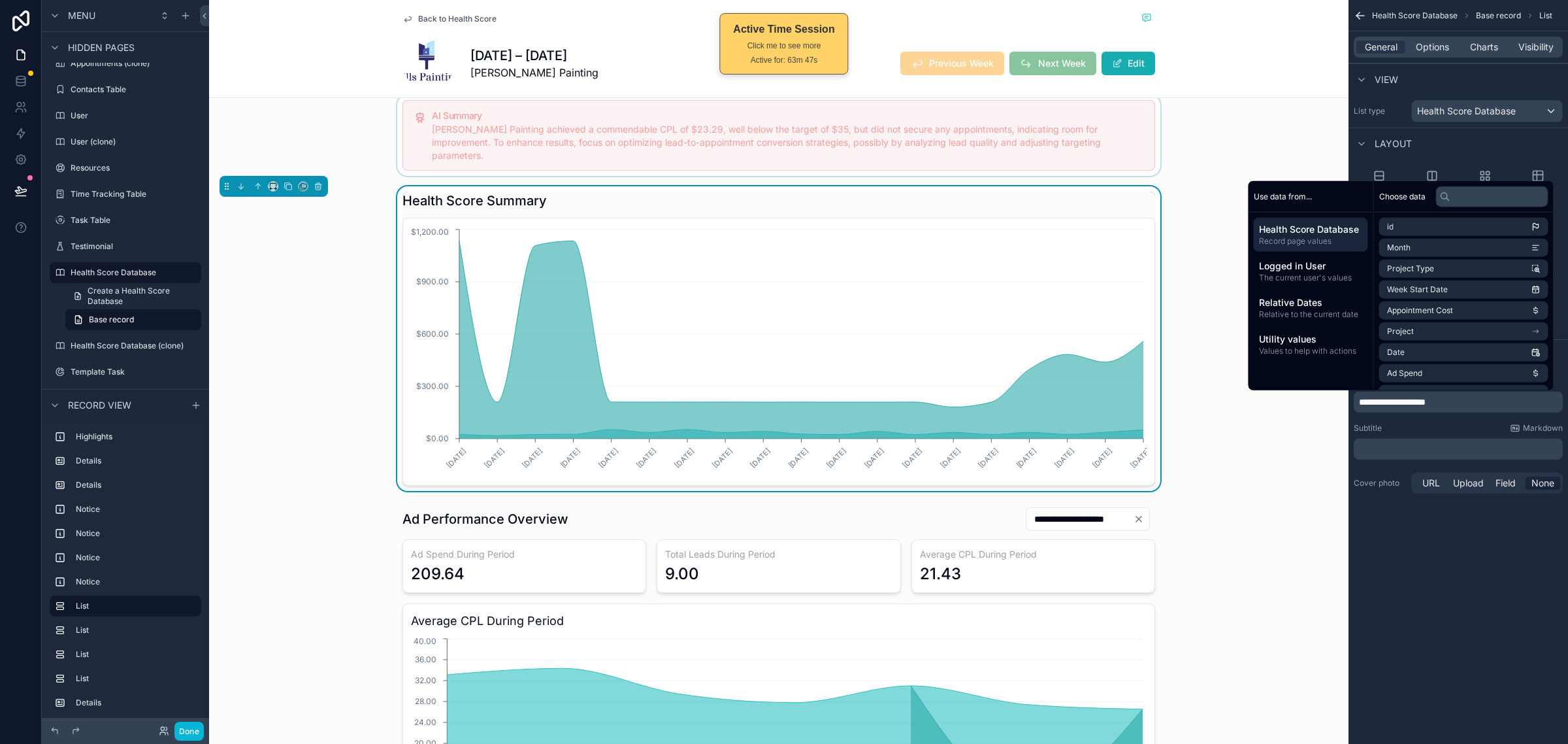
click at [1423, 618] on div "**********" at bounding box center [1459, 372] width 220 height 744
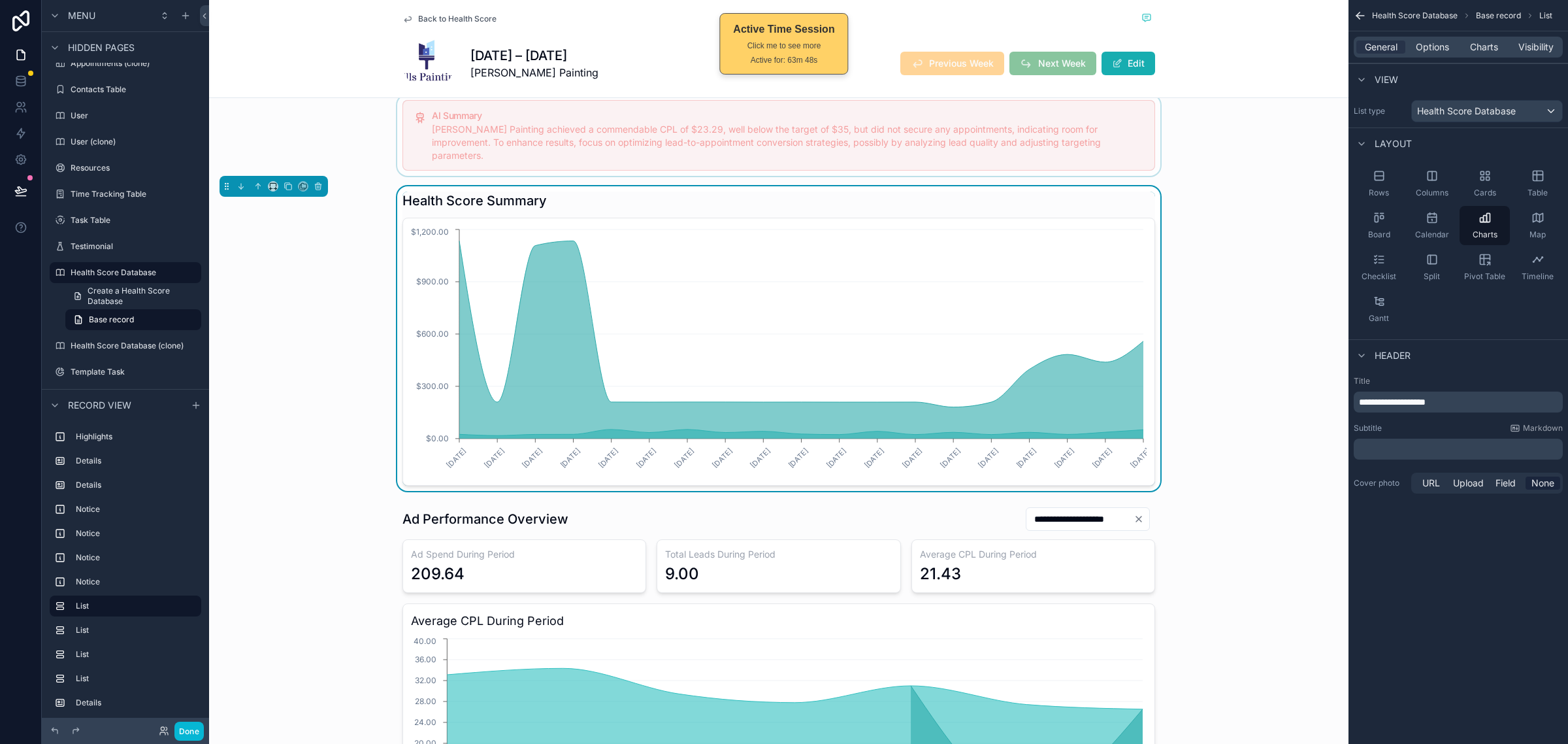
click at [1428, 39] on div "General Options Charts Visibility" at bounding box center [1458, 47] width 209 height 21
click at [1430, 46] on span "Options" at bounding box center [1432, 47] width 33 height 13
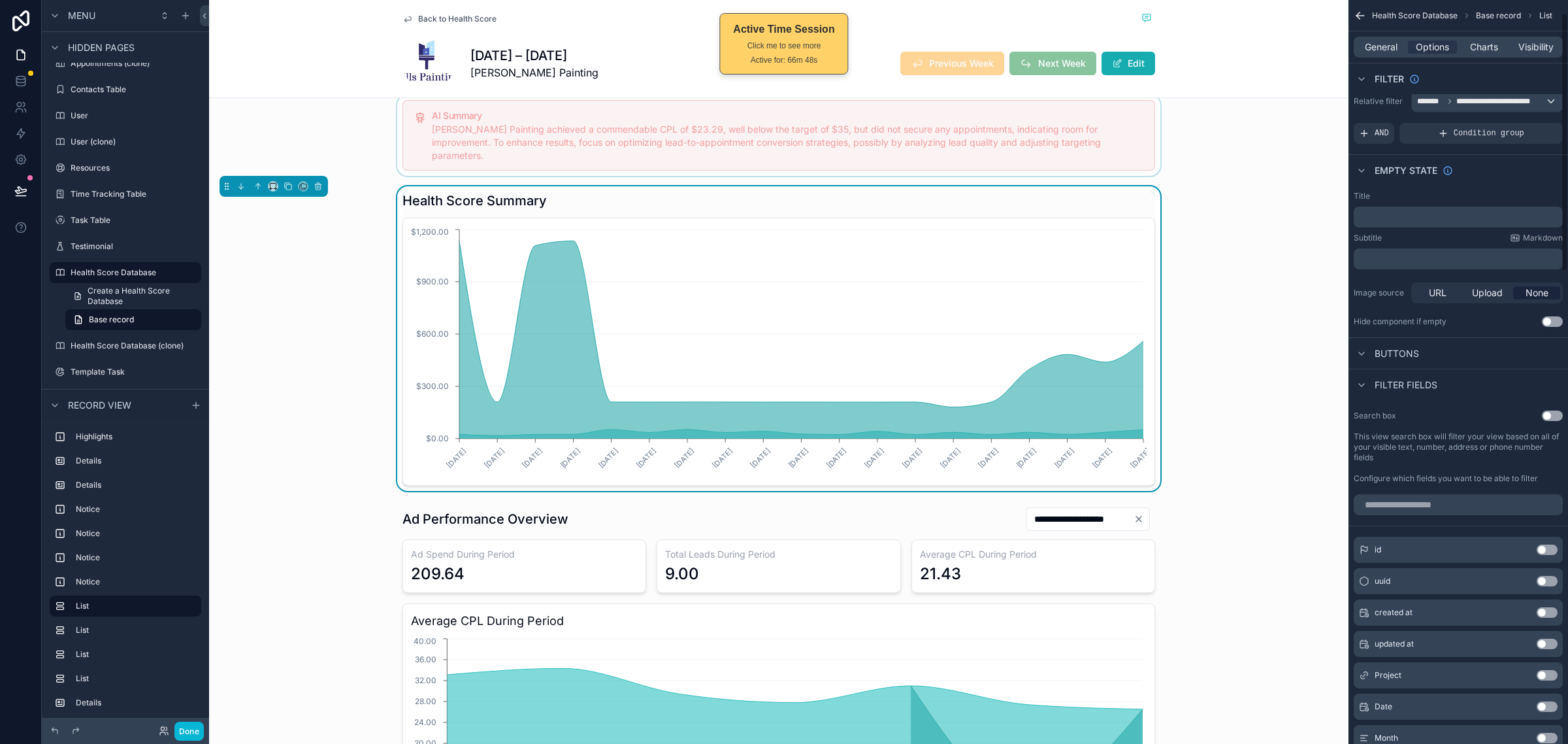
scroll to position [0, 0]
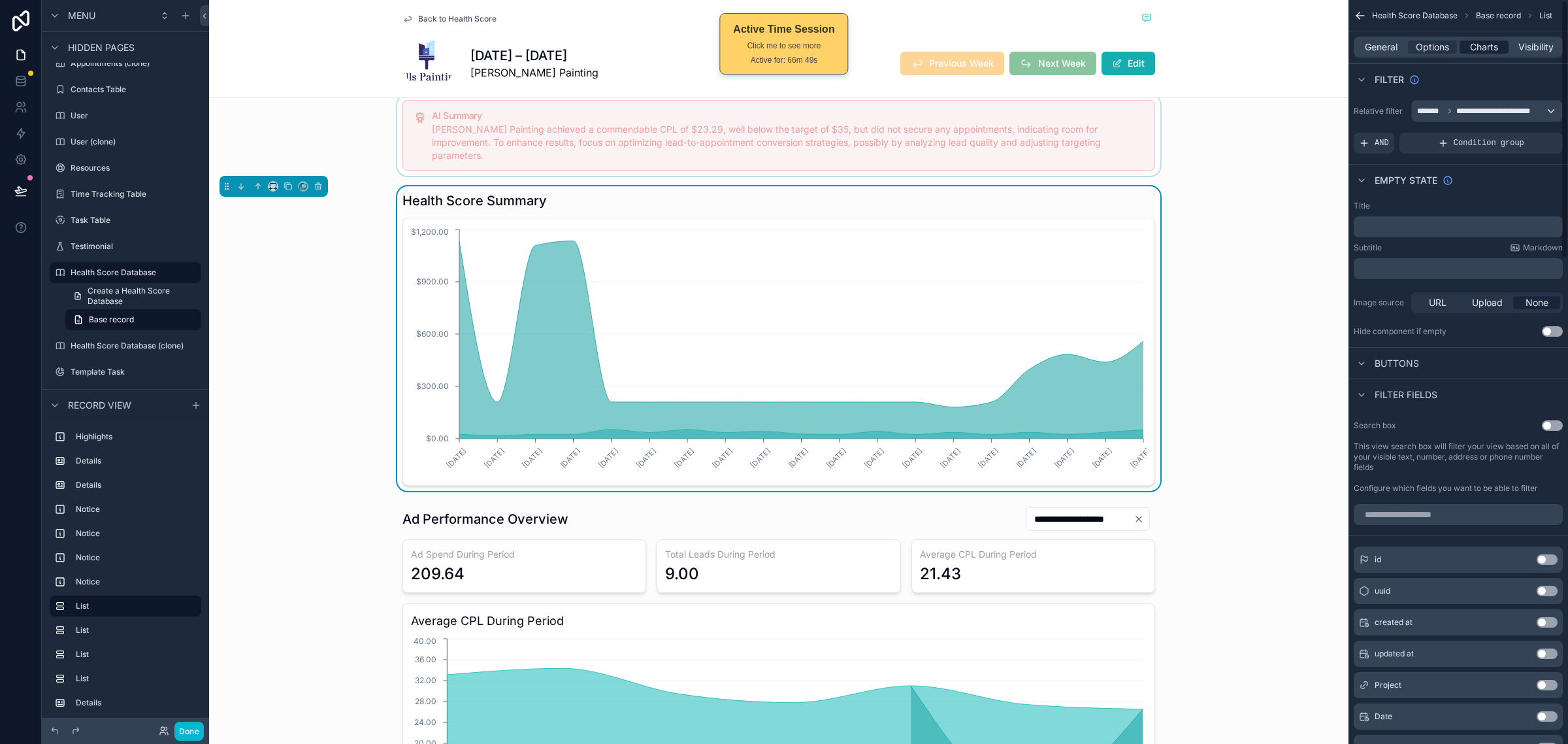
click at [1490, 51] on span "Charts" at bounding box center [1484, 47] width 28 height 13
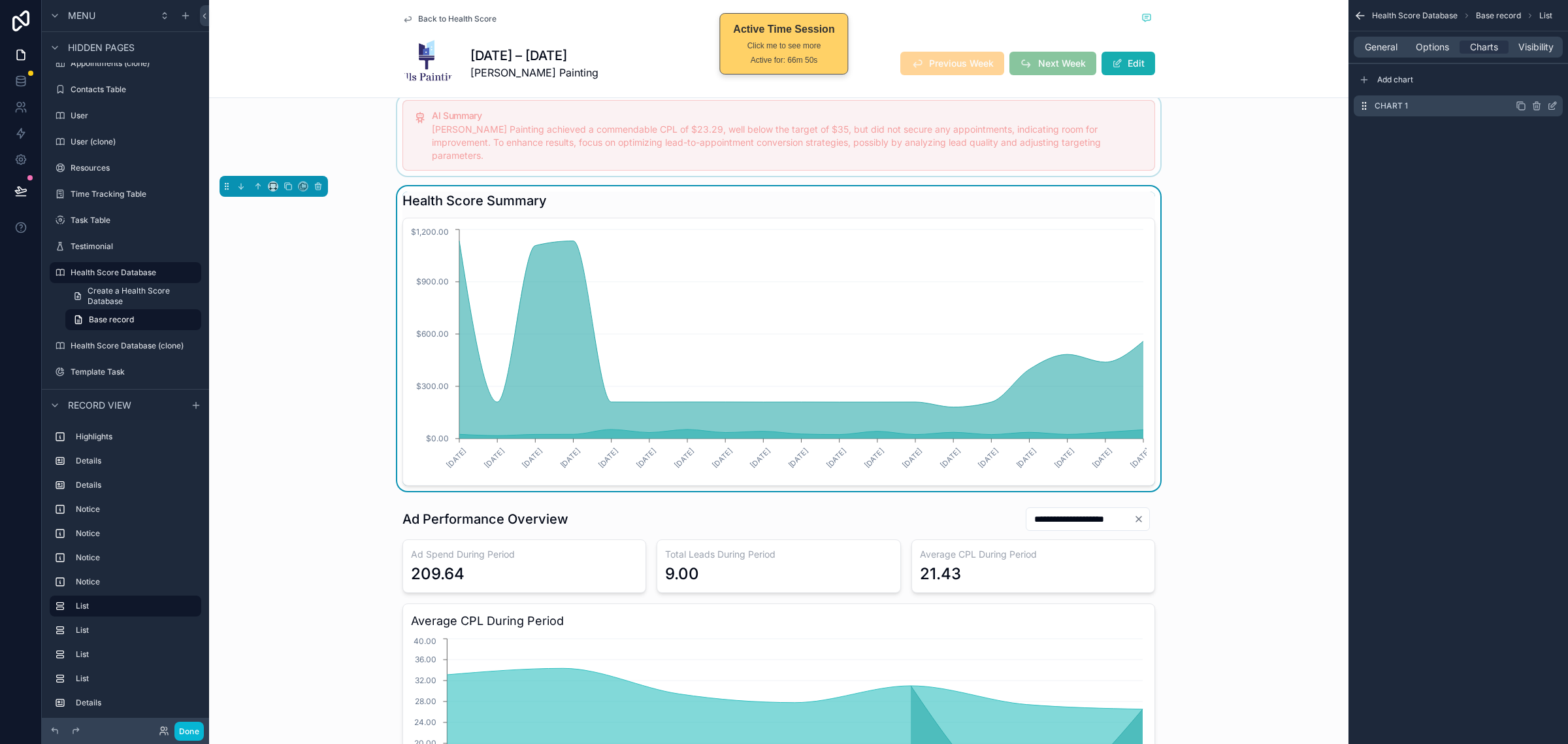
click at [1549, 102] on icon "scrollable content" at bounding box center [1552, 106] width 10 height 10
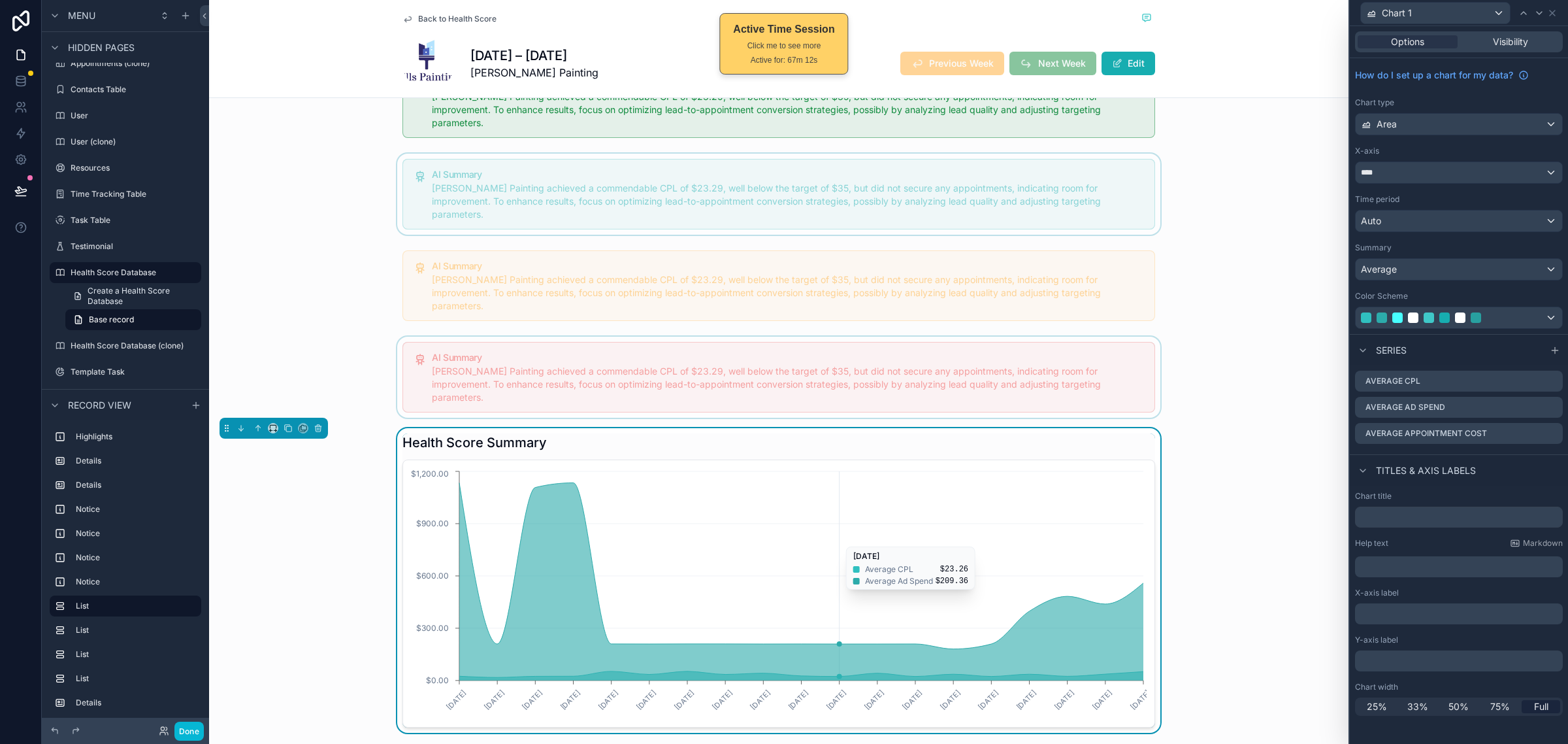
scroll to position [653, 0]
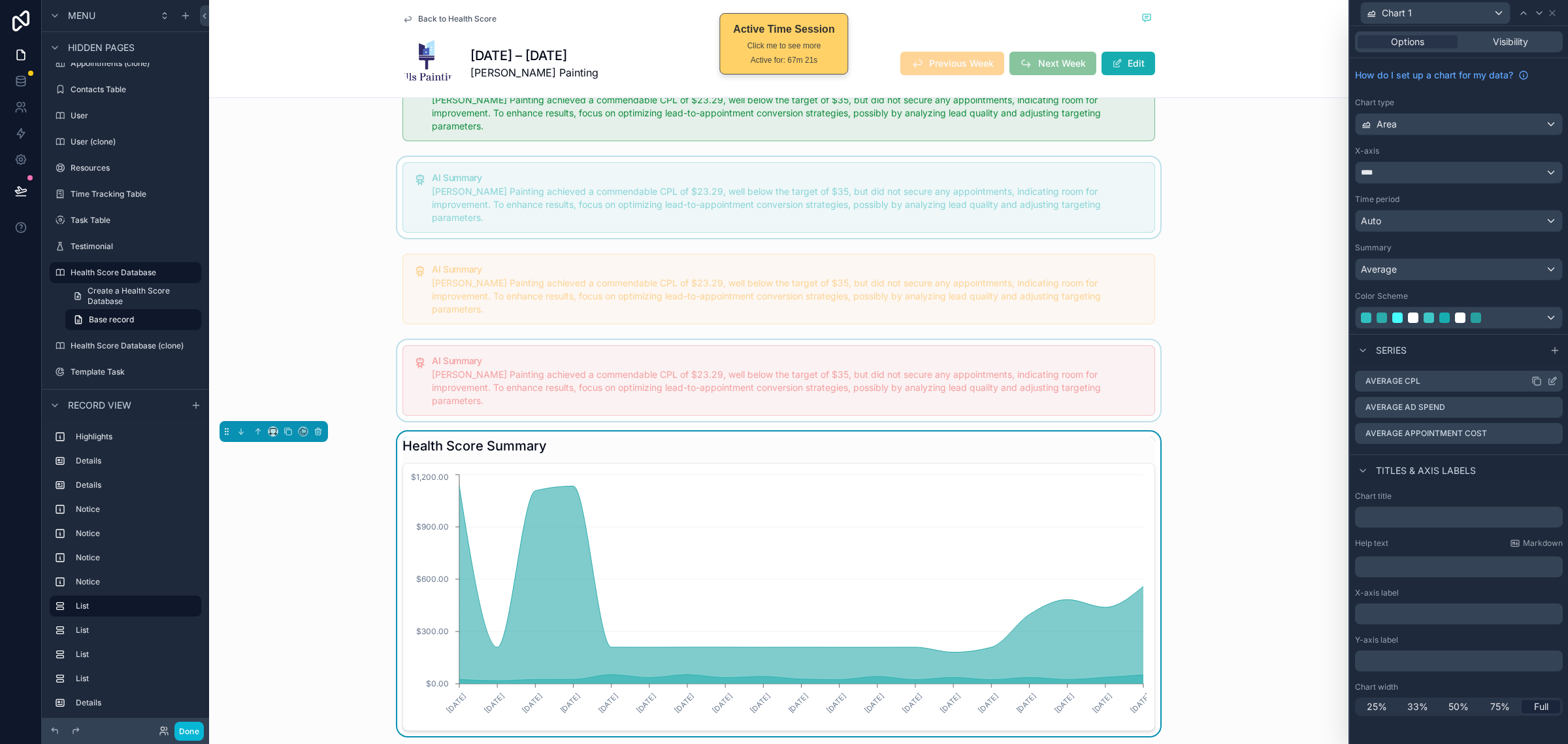
click at [1554, 381] on icon at bounding box center [1552, 380] width 10 height 10
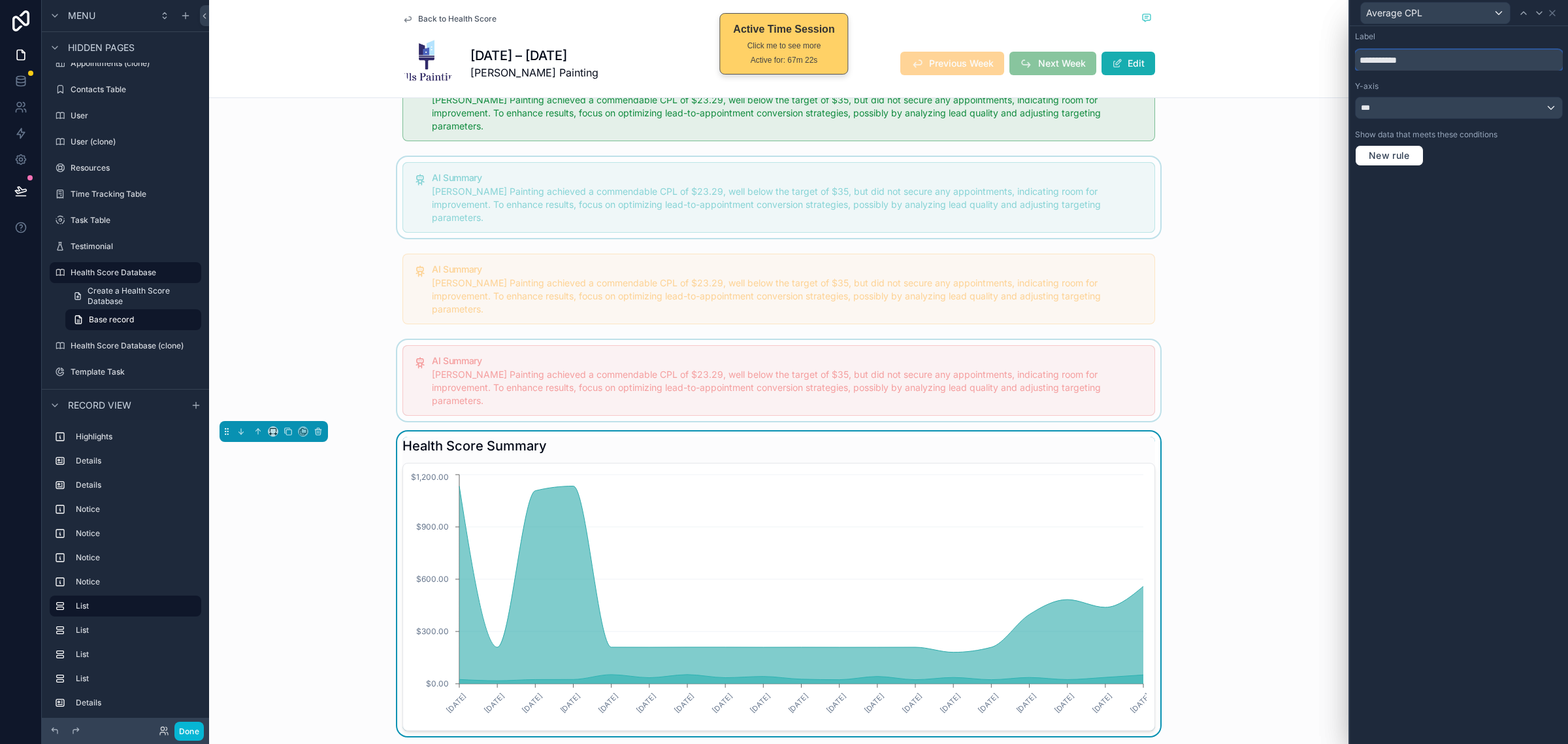
drag, startPoint x: 1458, startPoint y: 57, endPoint x: 1350, endPoint y: 63, distance: 108.2
click at [1350, 63] on div "**********" at bounding box center [1459, 99] width 218 height 145
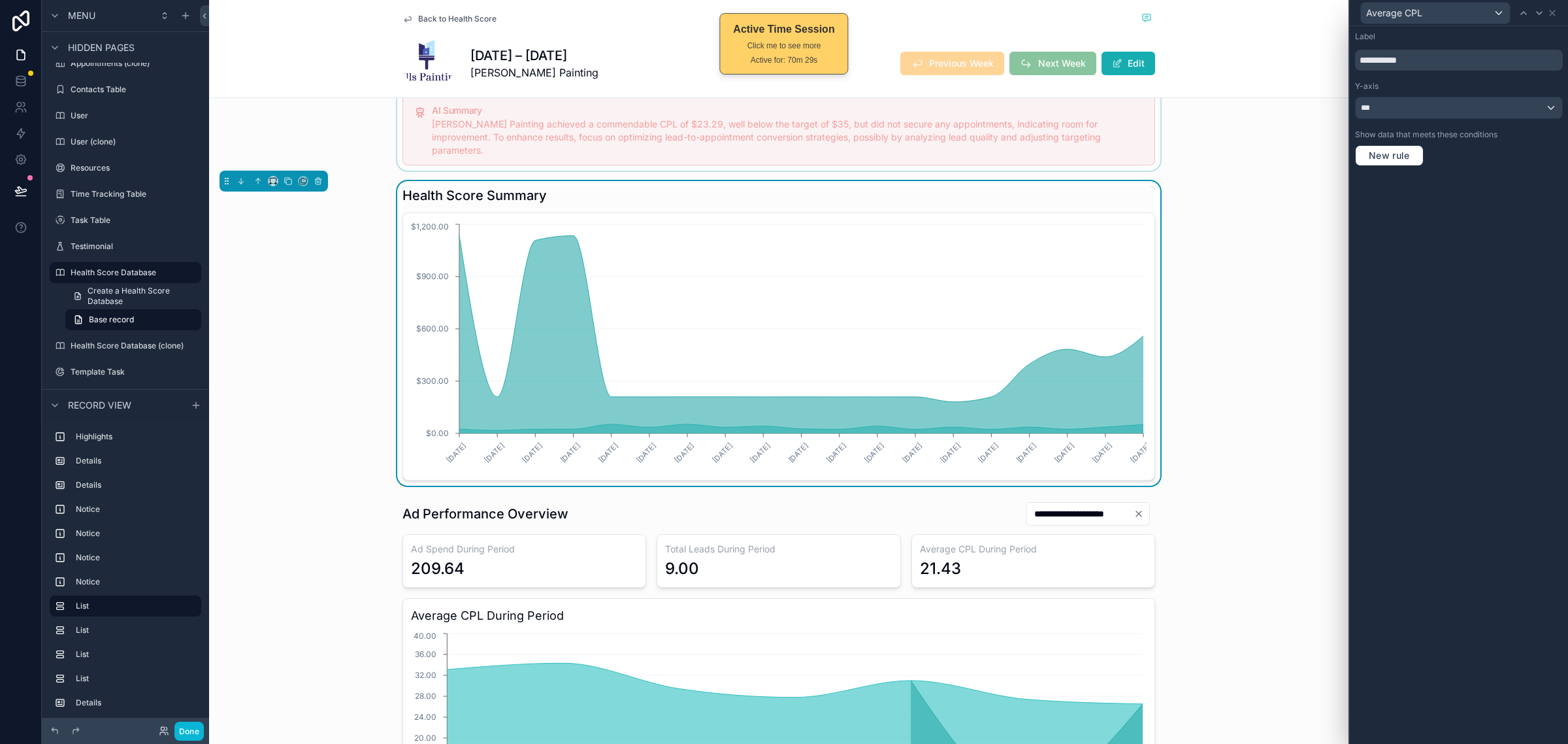
scroll to position [980, 0]
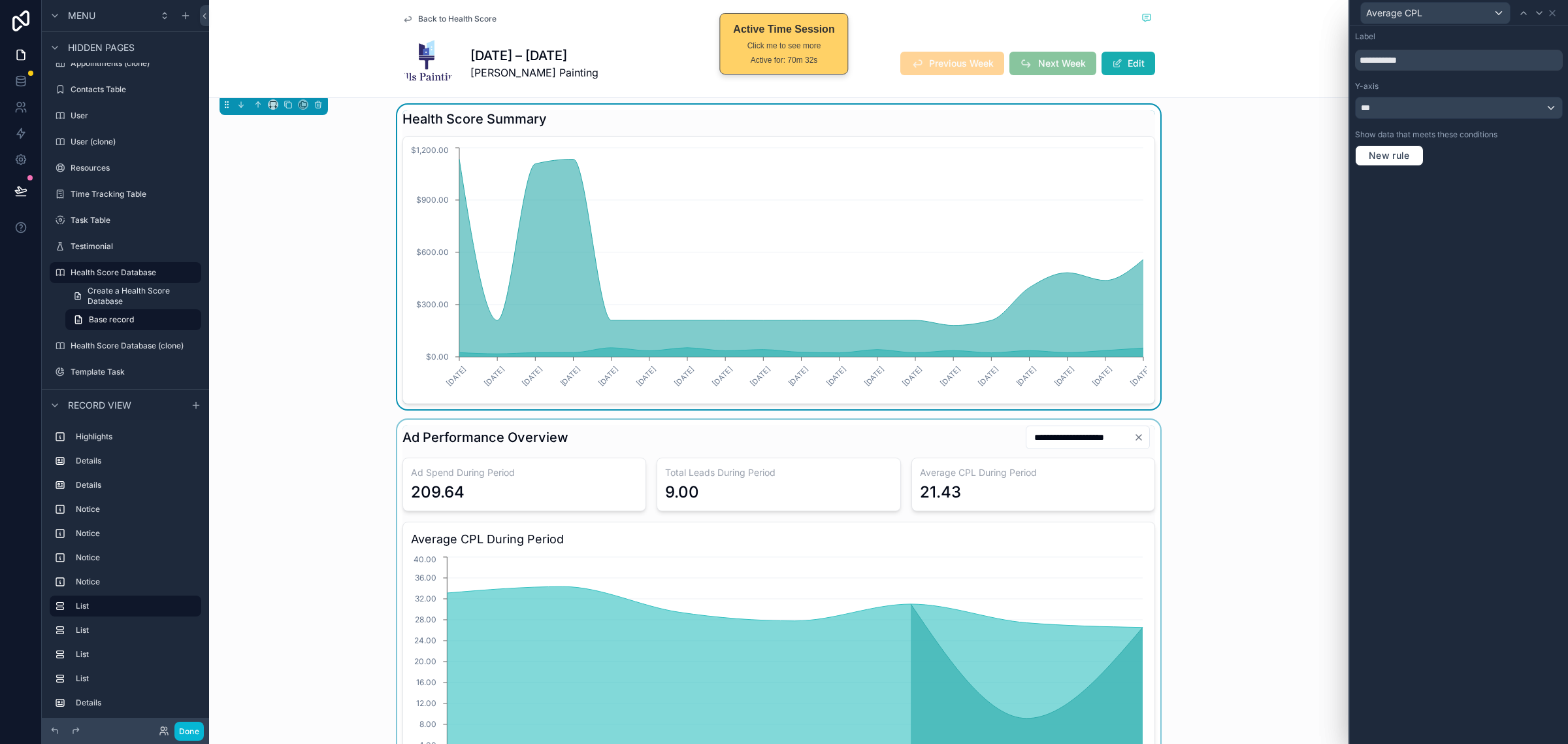
click at [1147, 420] on div "scrollable content" at bounding box center [778, 619] width 1139 height 399
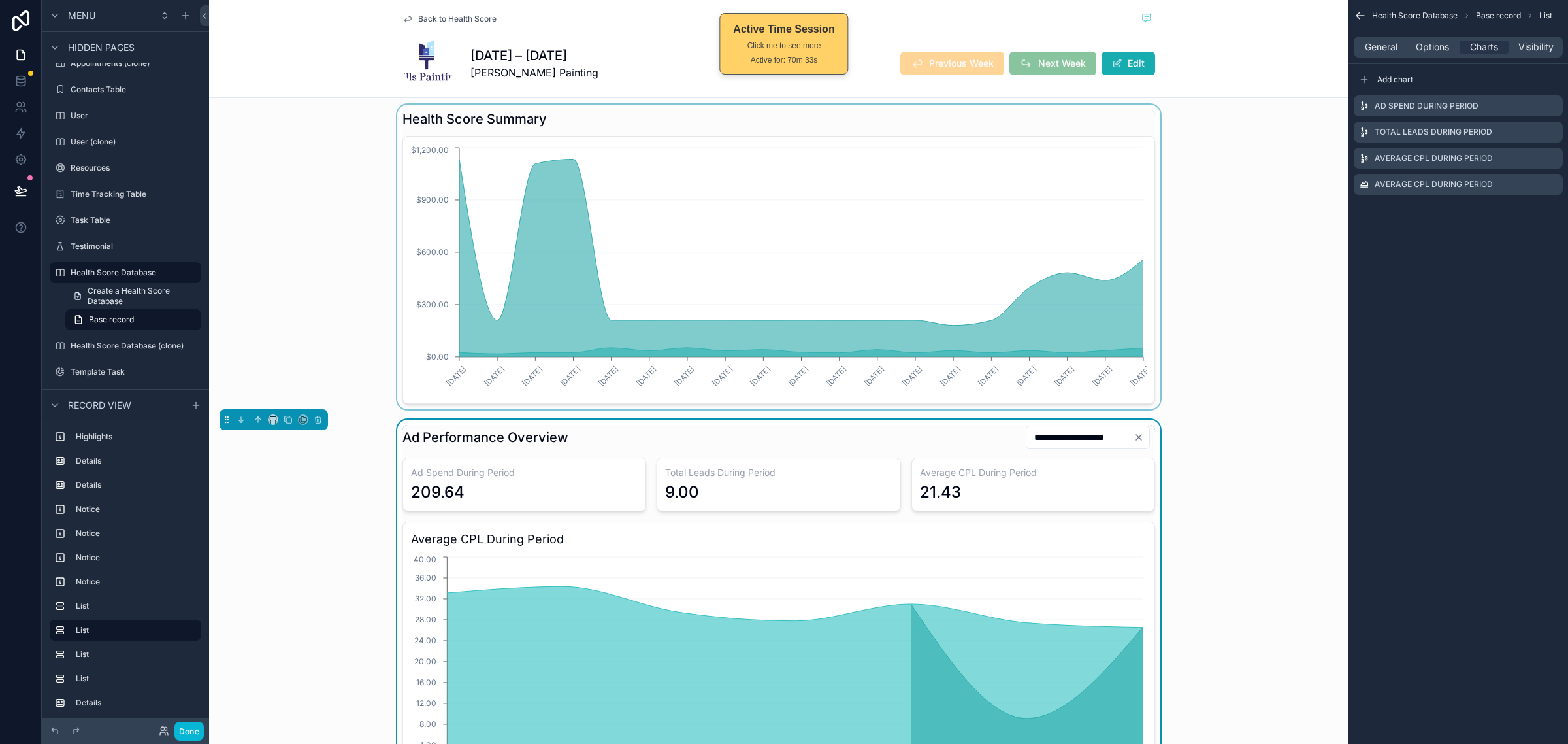
click at [1139, 301] on div "scrollable content" at bounding box center [778, 257] width 1139 height 304
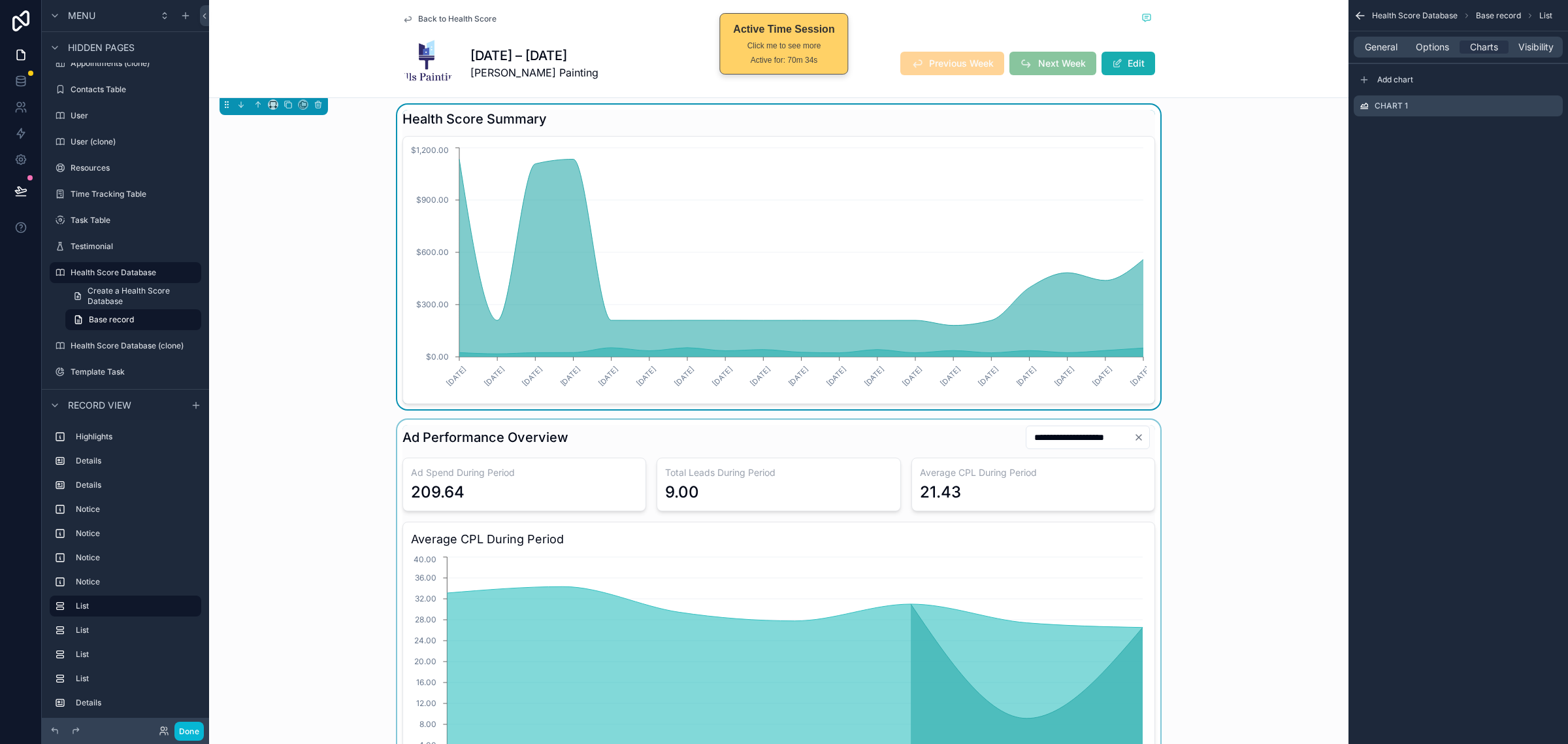
click at [1148, 420] on div "scrollable content" at bounding box center [778, 619] width 1139 height 399
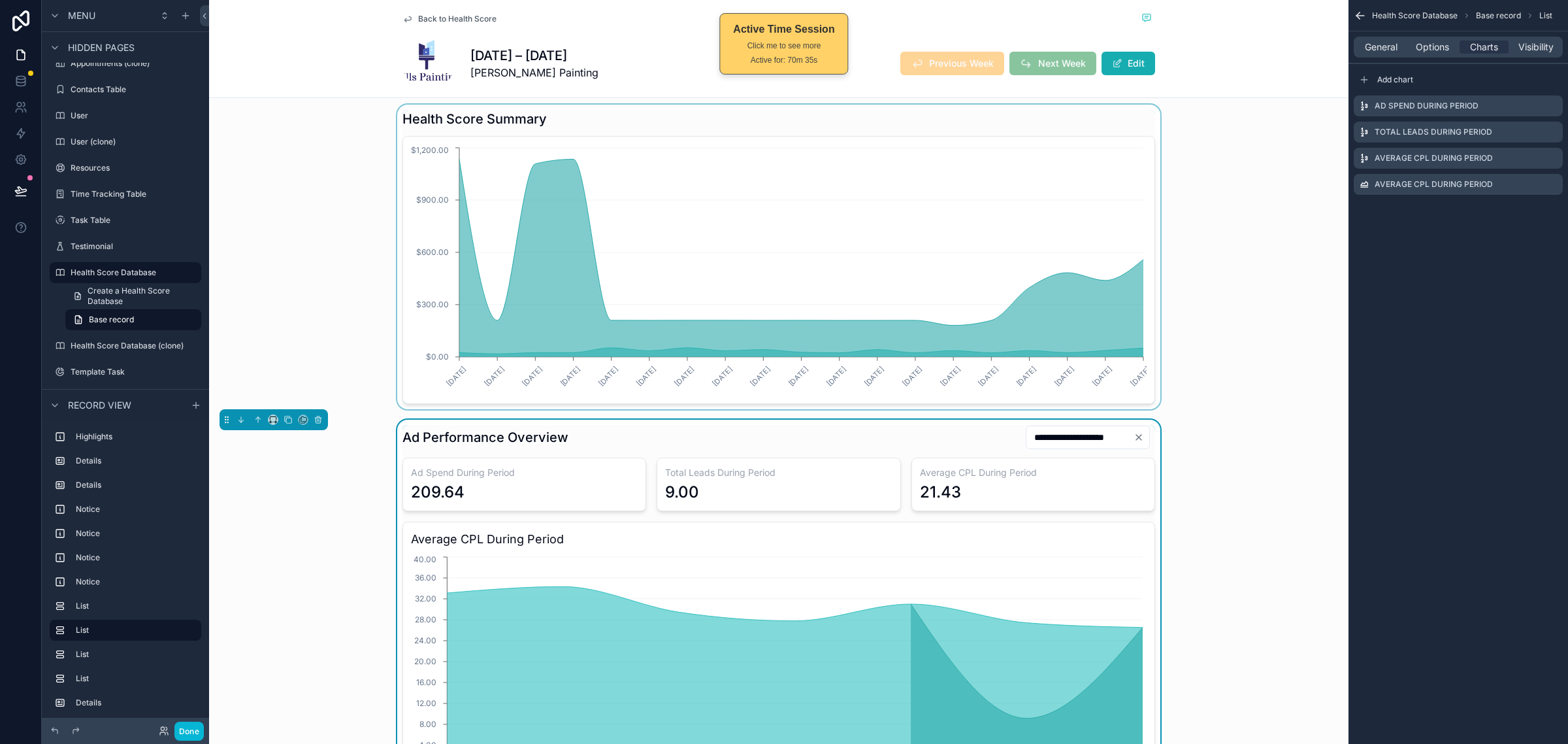
click at [1148, 330] on div "scrollable content" at bounding box center [778, 257] width 1139 height 304
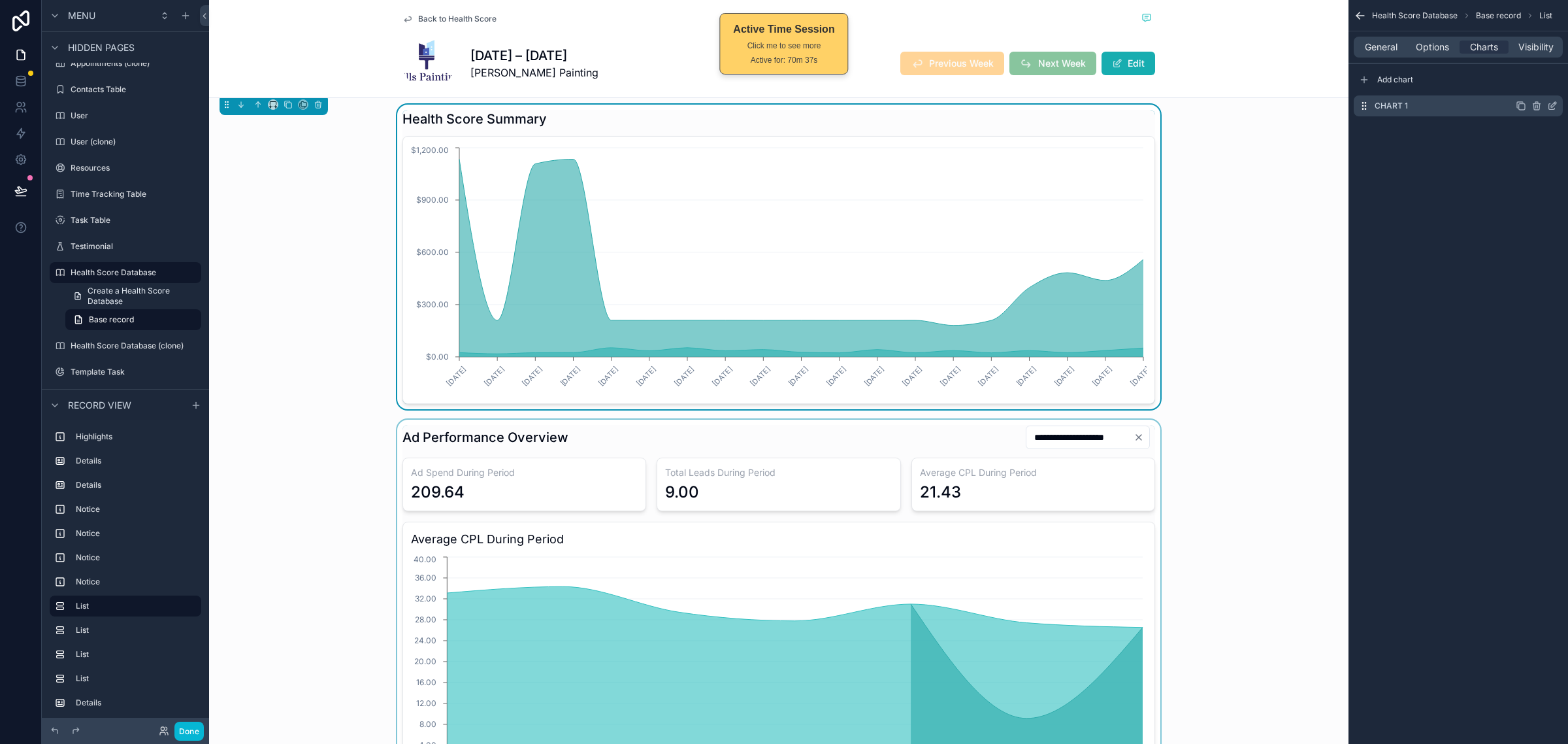
click at [1549, 104] on icon "scrollable content" at bounding box center [1552, 106] width 10 height 10
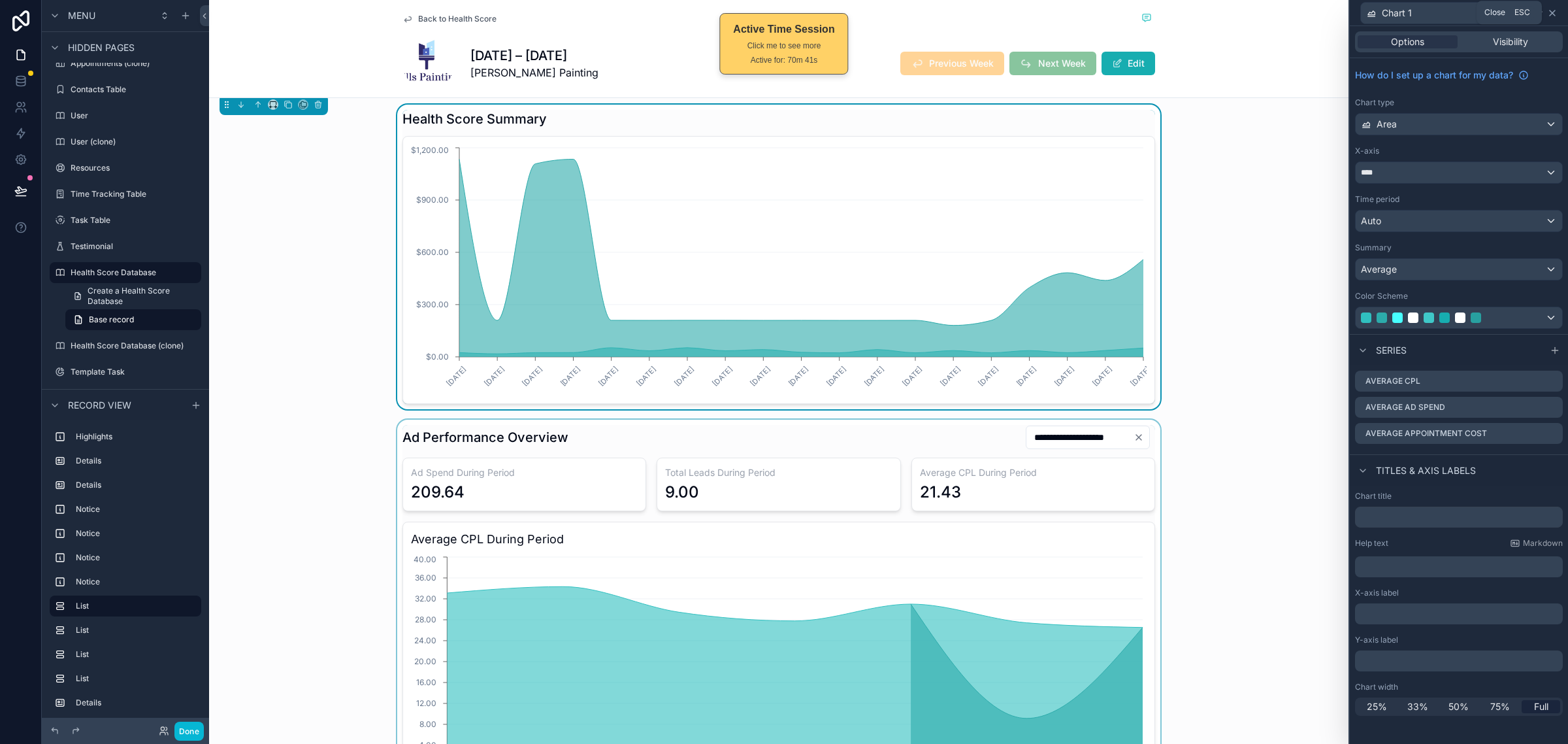
click at [1556, 13] on icon at bounding box center [1552, 12] width 10 height 10
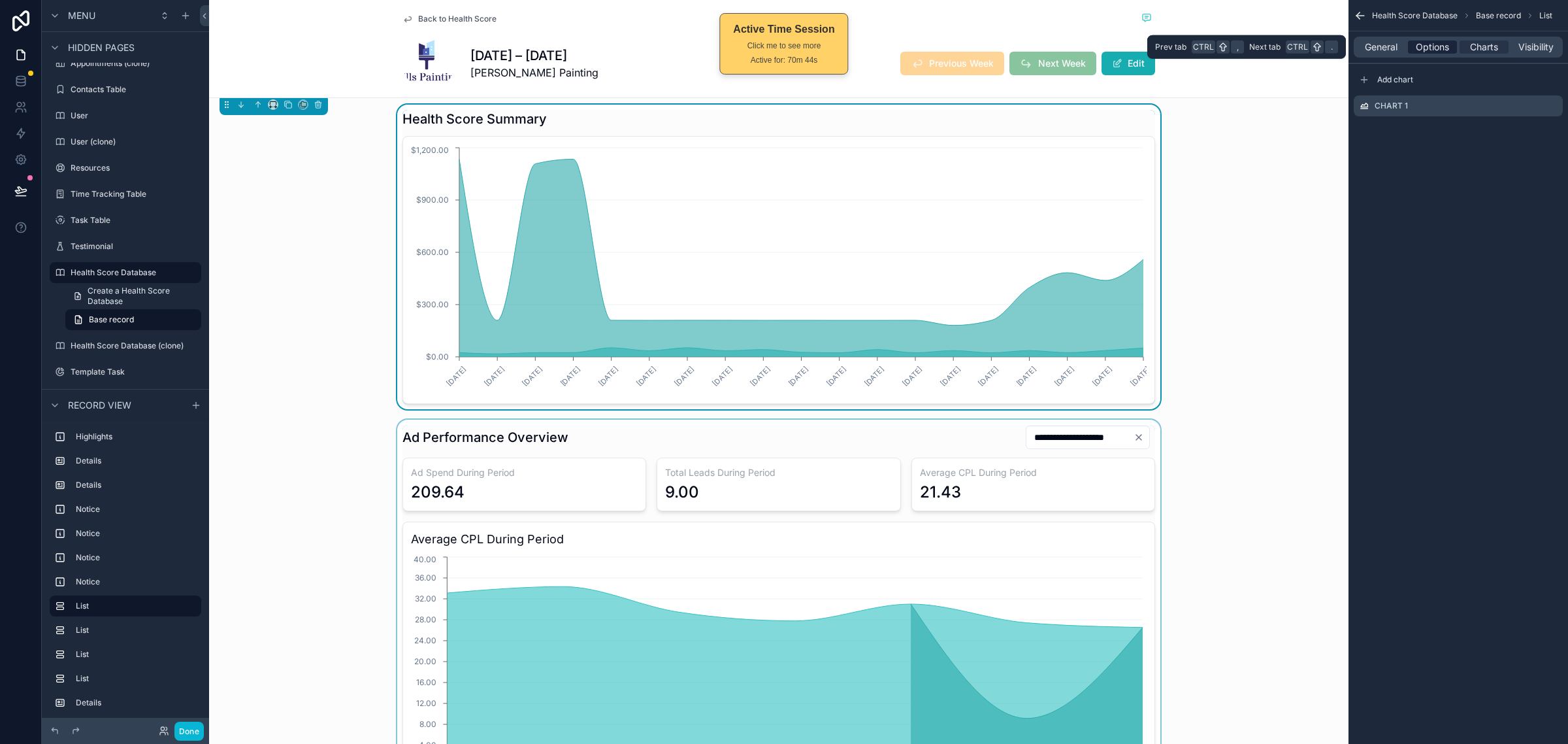
click at [1432, 47] on span "Options" at bounding box center [1432, 47] width 33 height 13
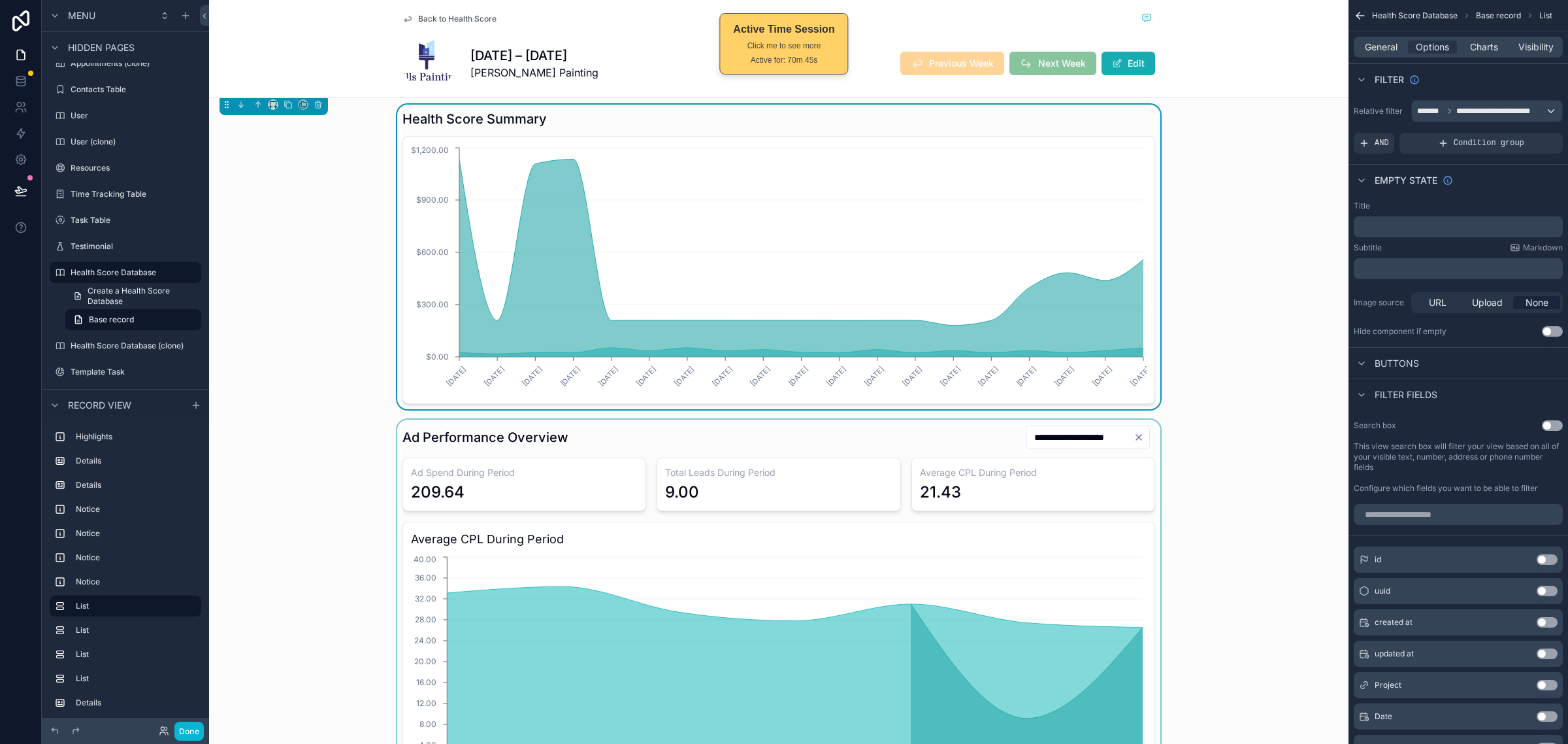
click at [1485, 192] on div "Empty state" at bounding box center [1459, 179] width 220 height 31
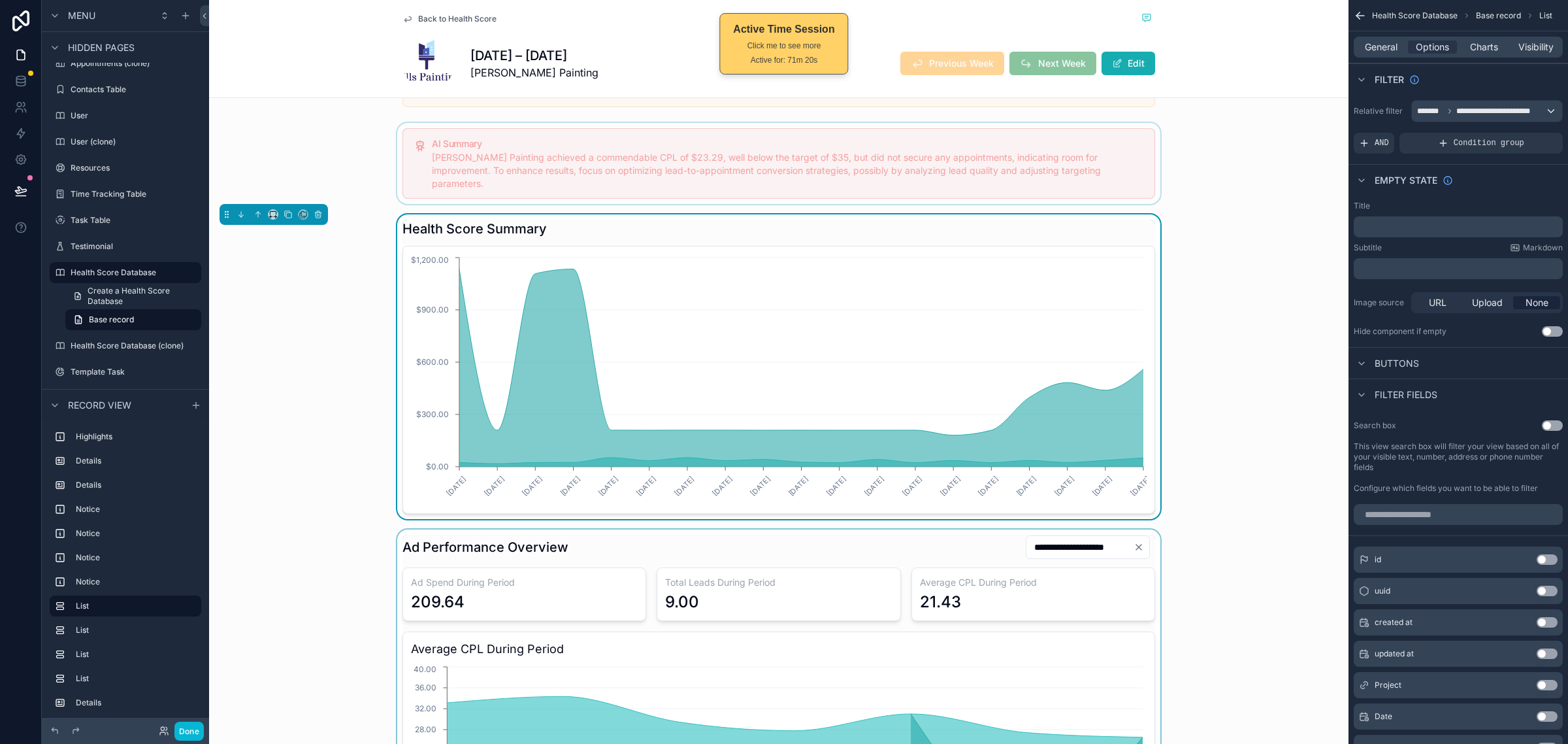
scroll to position [817, 0]
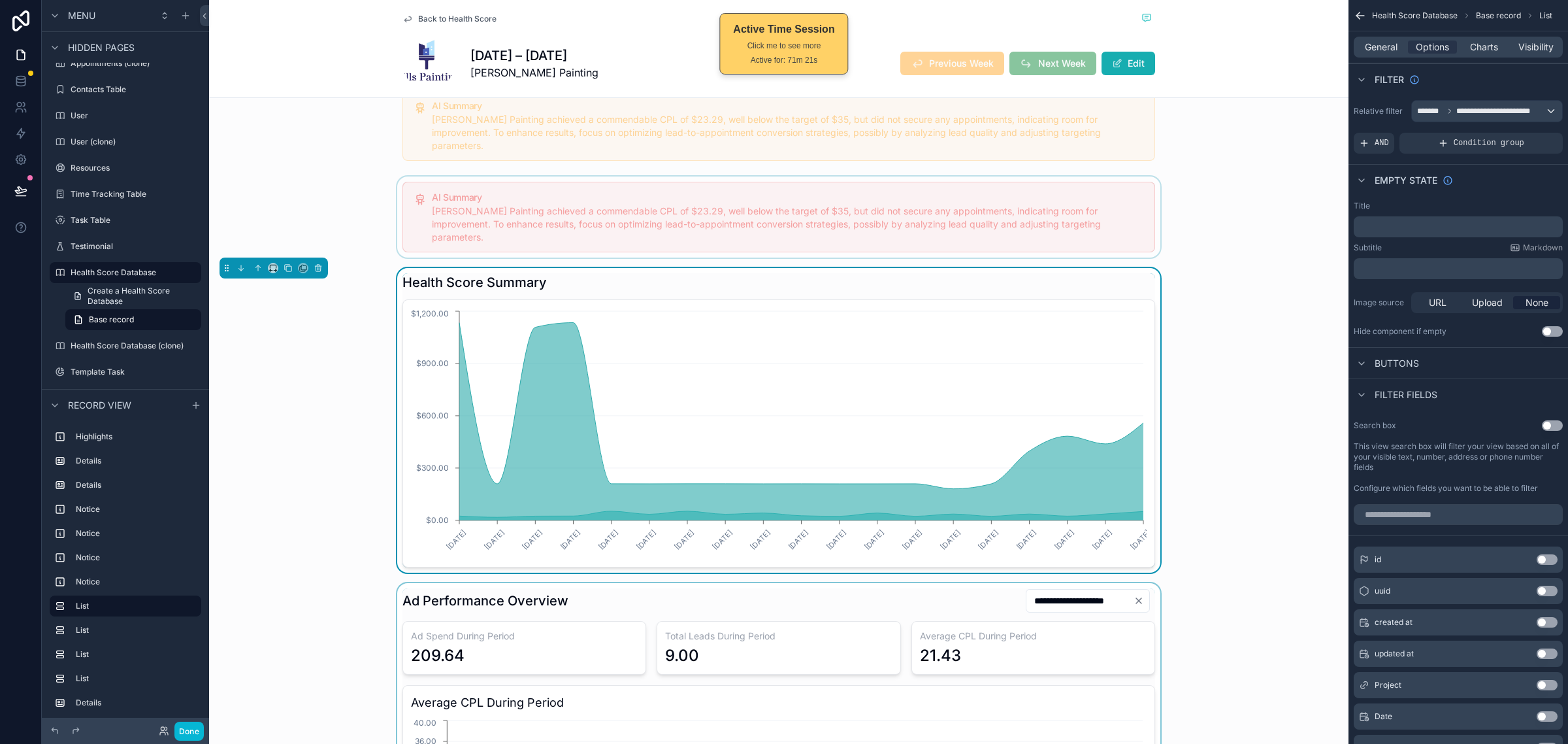
click at [302, 331] on div "Health Score Summary 3/20/2025 3/30/2025 4/6/2025 4/13/2025 4/27/2025 5/4/2025 …" at bounding box center [778, 420] width 1139 height 304
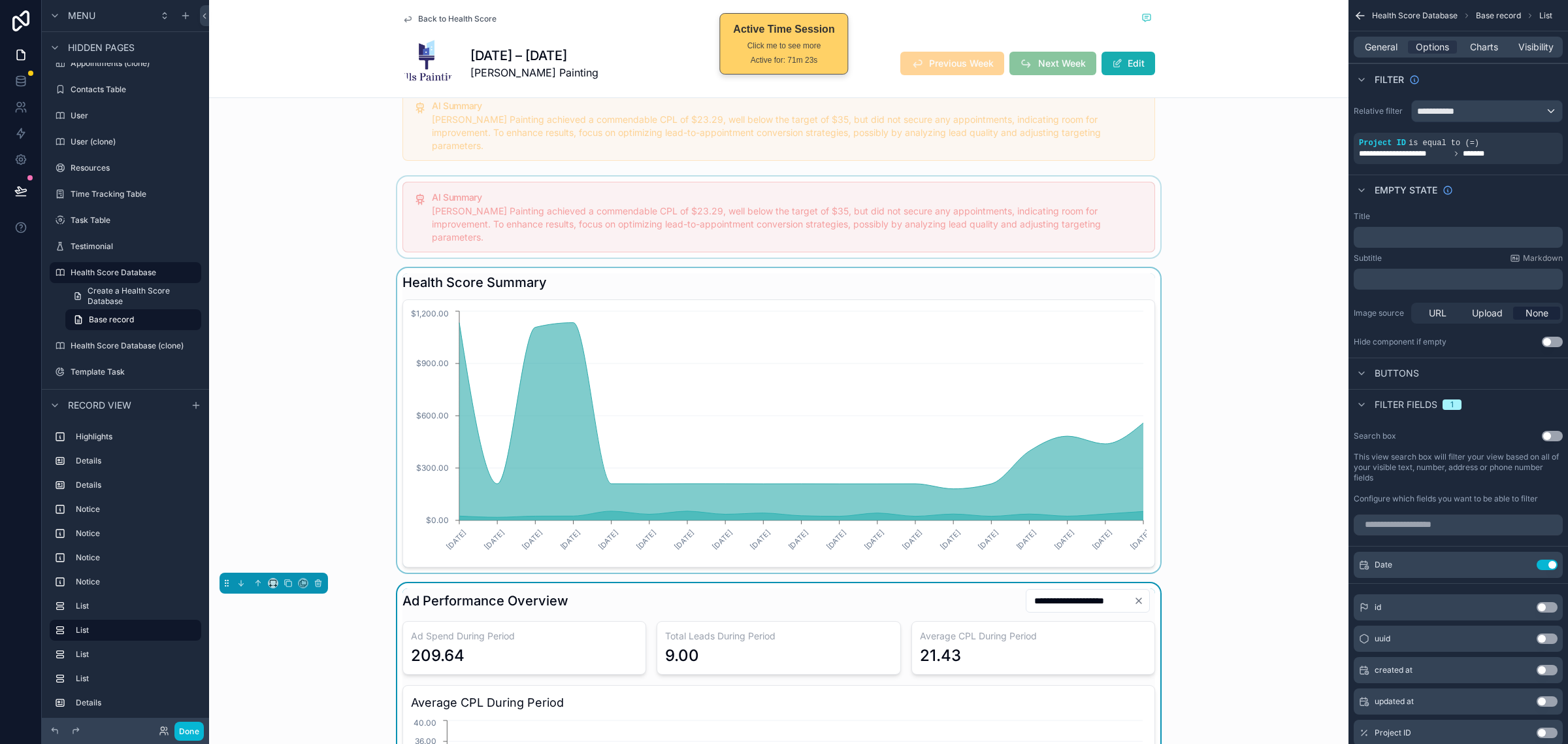
click at [848, 387] on div "scrollable content" at bounding box center [778, 420] width 1139 height 304
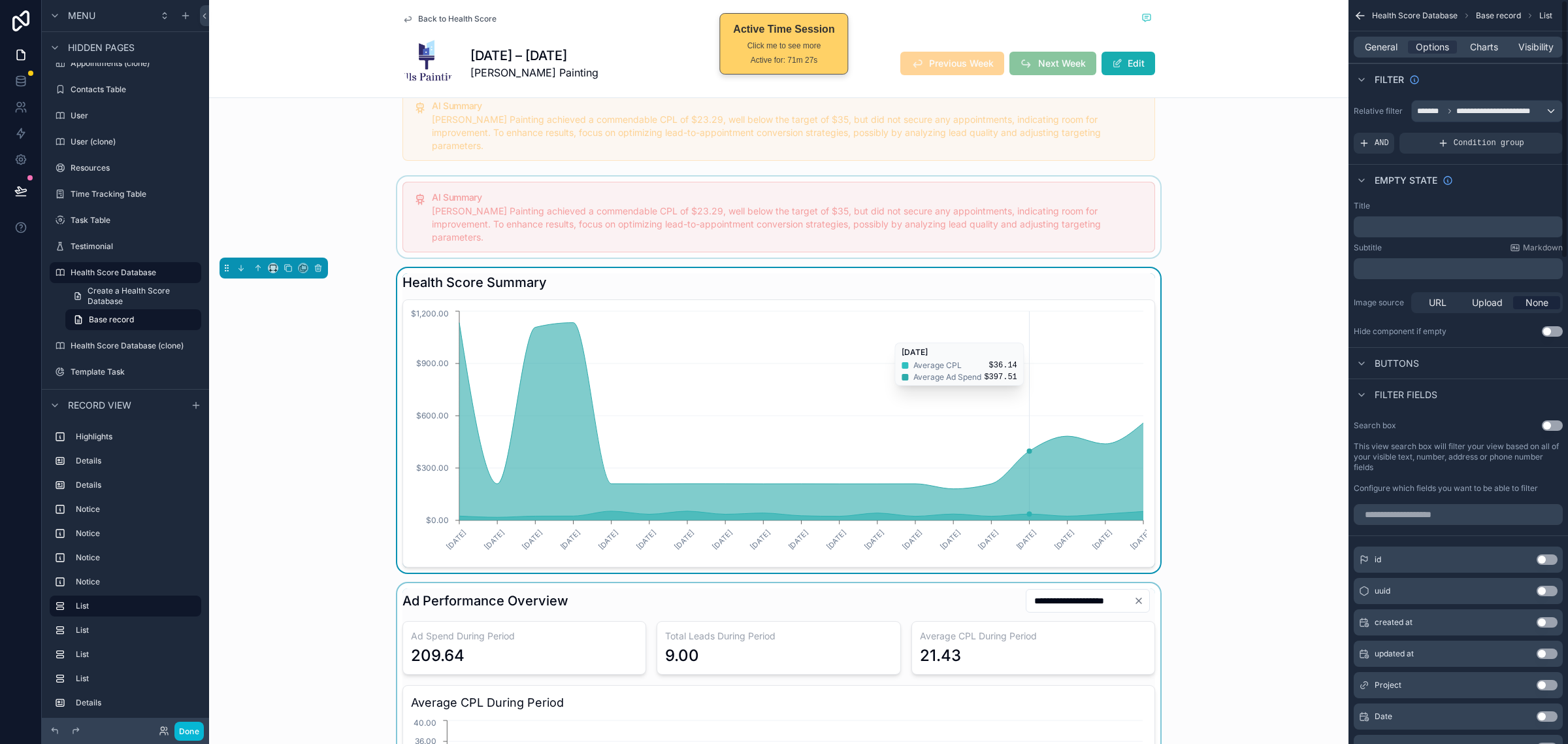
click at [1041, 308] on icon "3/20/2025 3/30/2025 4/6/2025 4/13/2025 4/27/2025 5/4/2025 5/11/2025 5/18/2025 5…" at bounding box center [779, 433] width 736 height 251
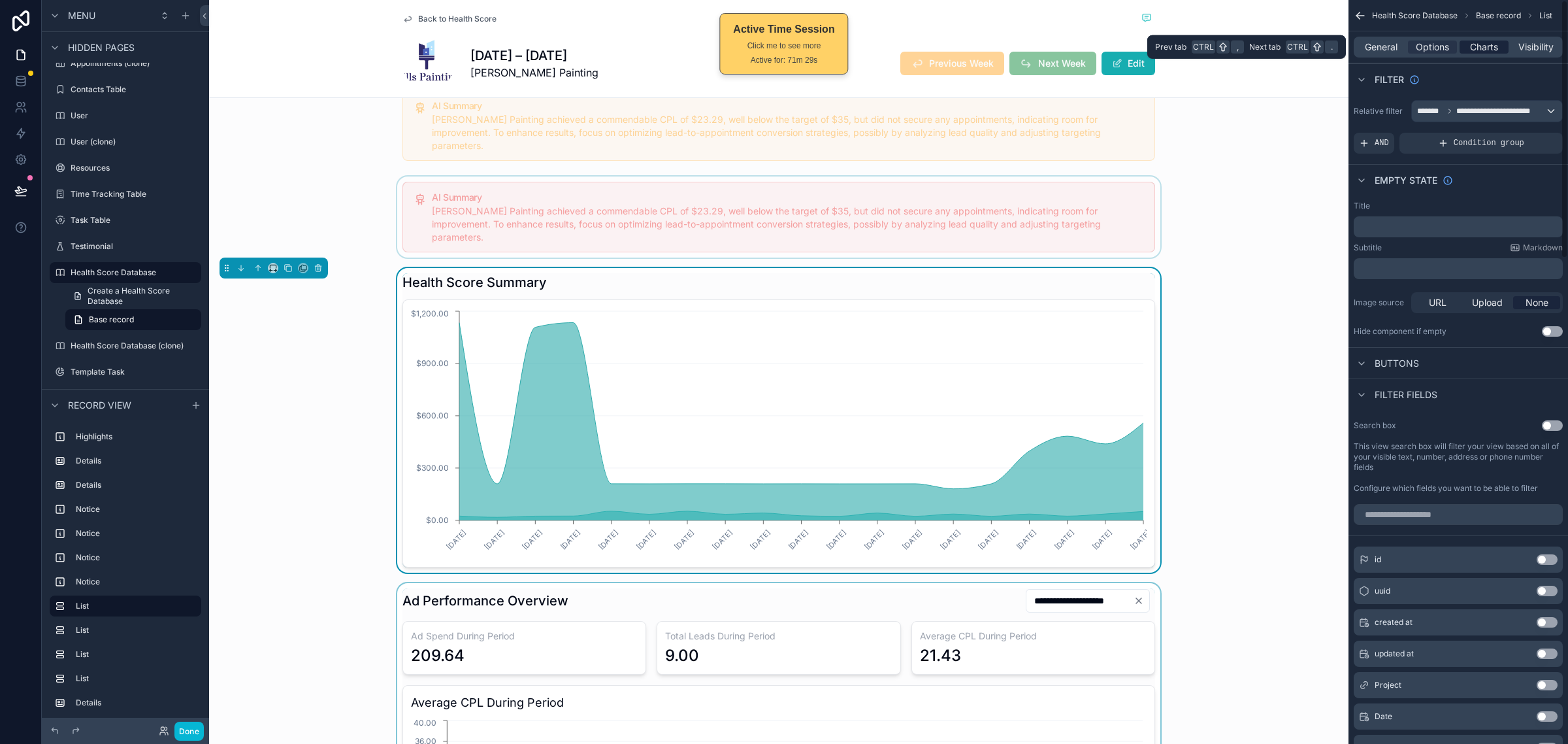
click at [1491, 49] on span "Charts" at bounding box center [1484, 47] width 28 height 13
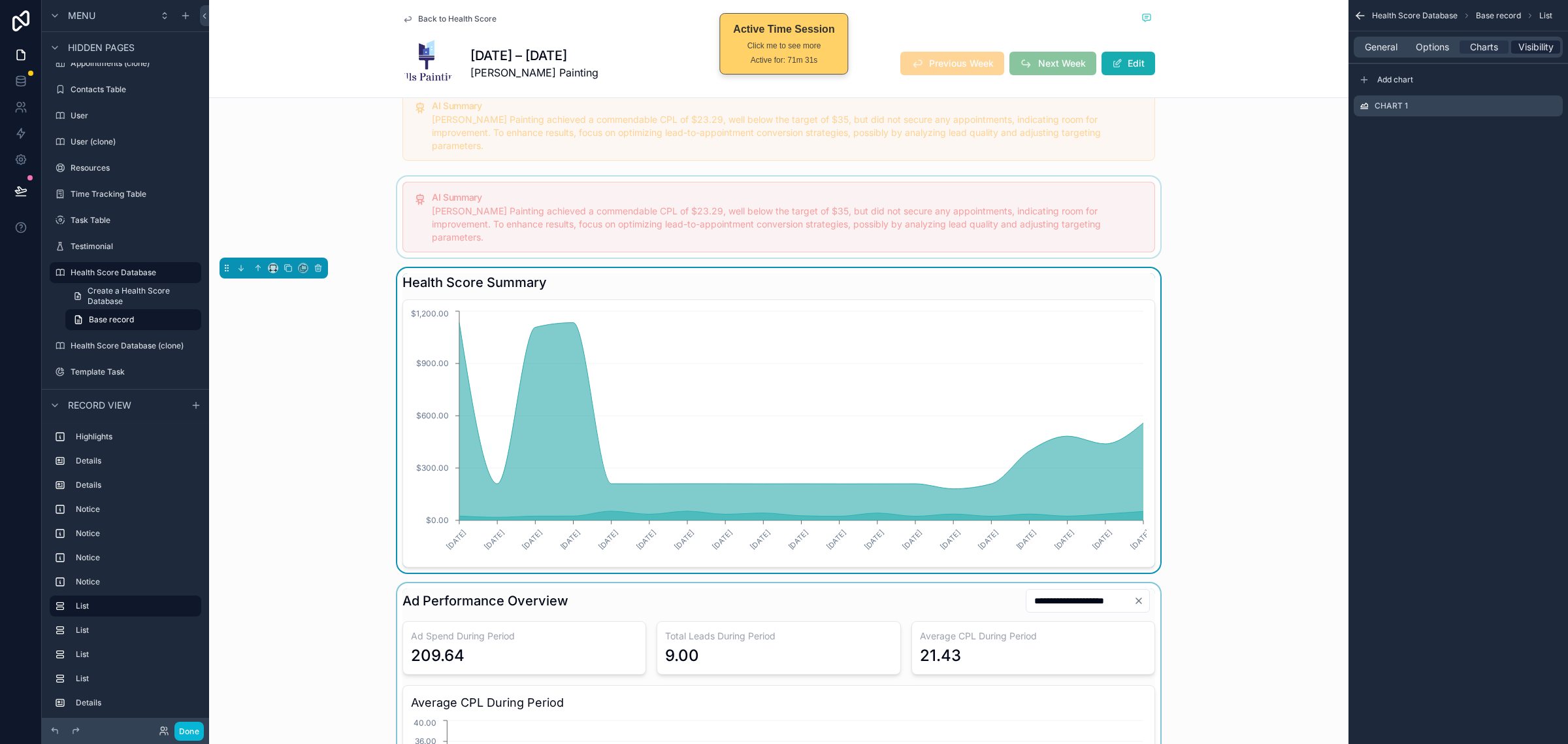
click at [1539, 53] on span "Visibility" at bounding box center [1536, 47] width 35 height 13
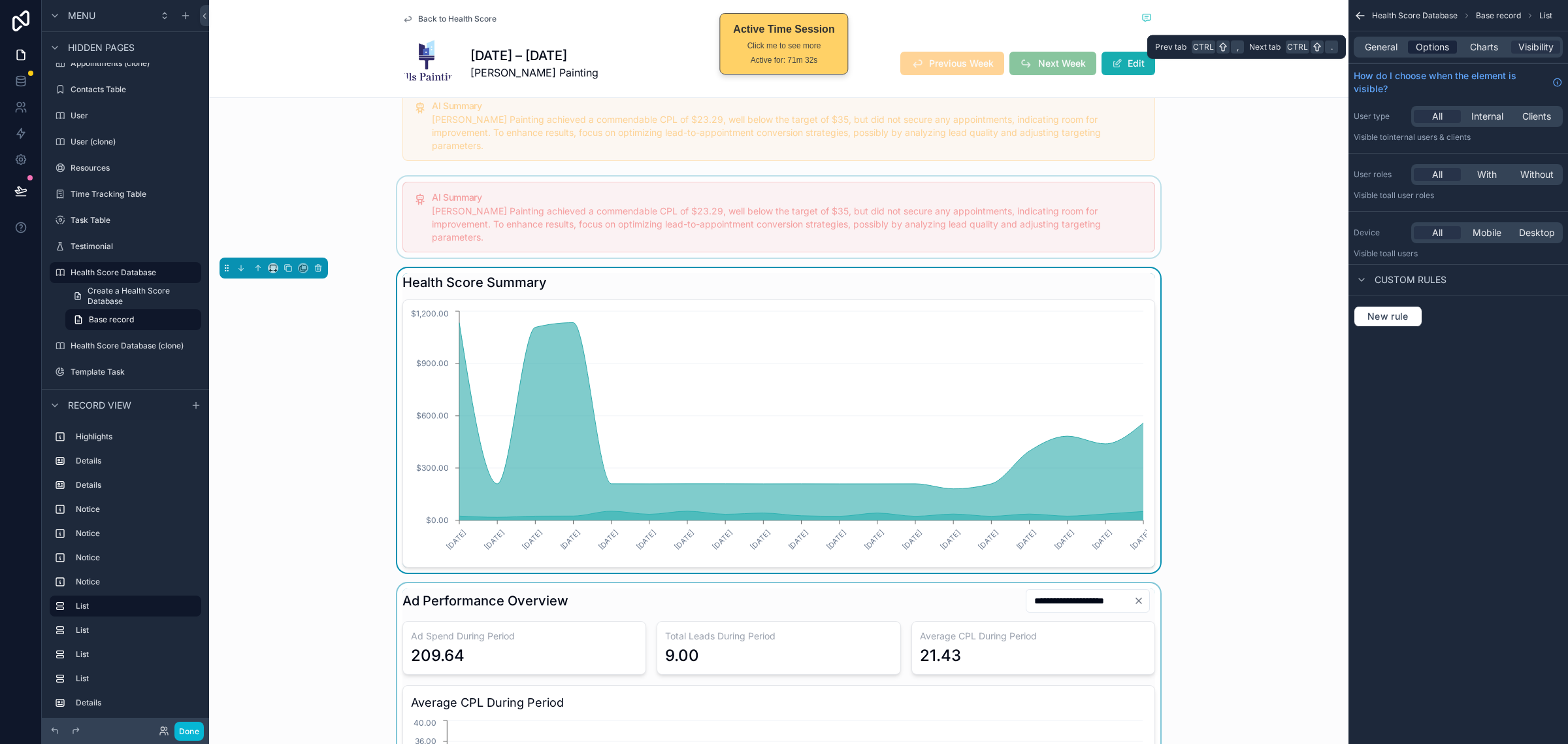
click at [1430, 41] on span "Options" at bounding box center [1432, 47] width 33 height 13
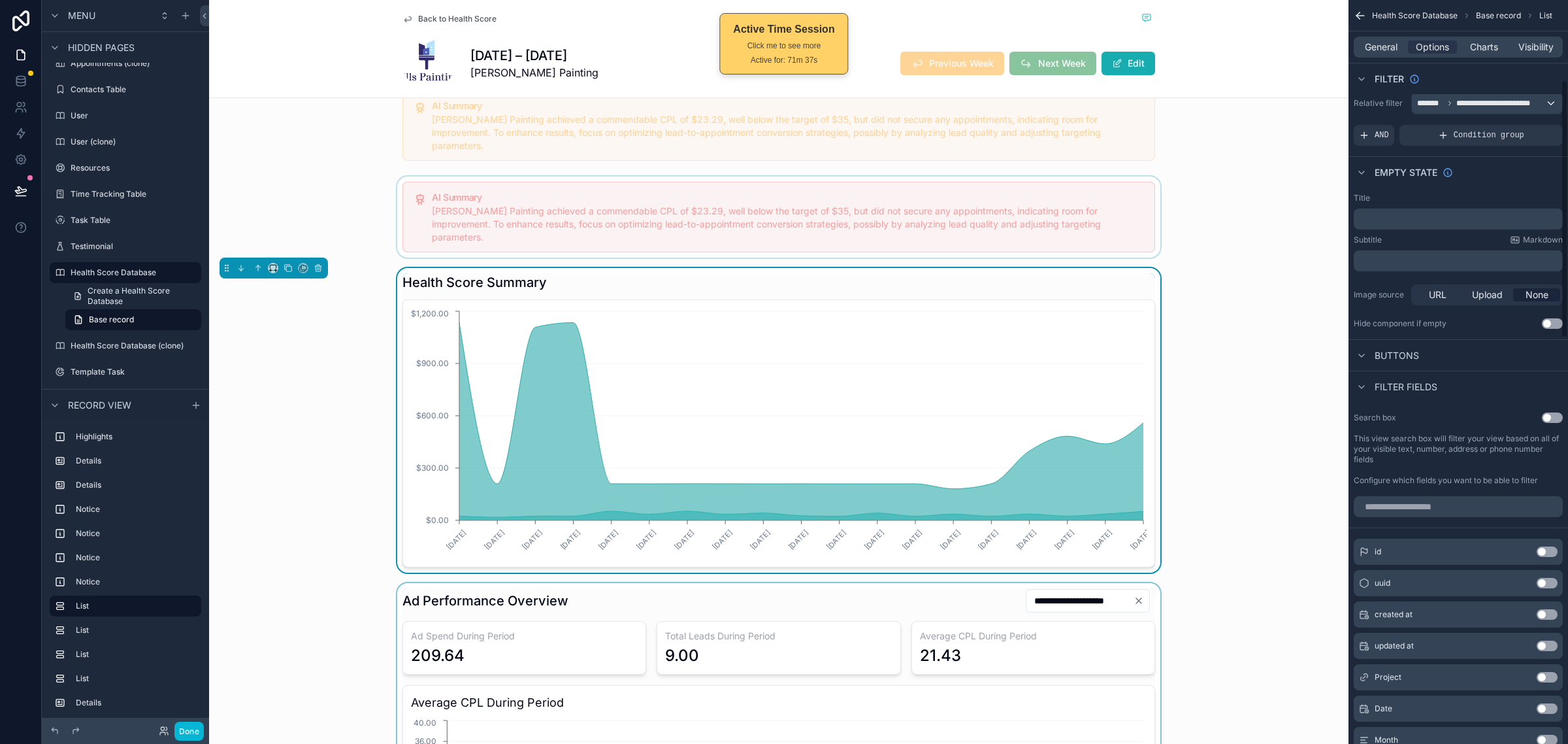
scroll to position [0, 0]
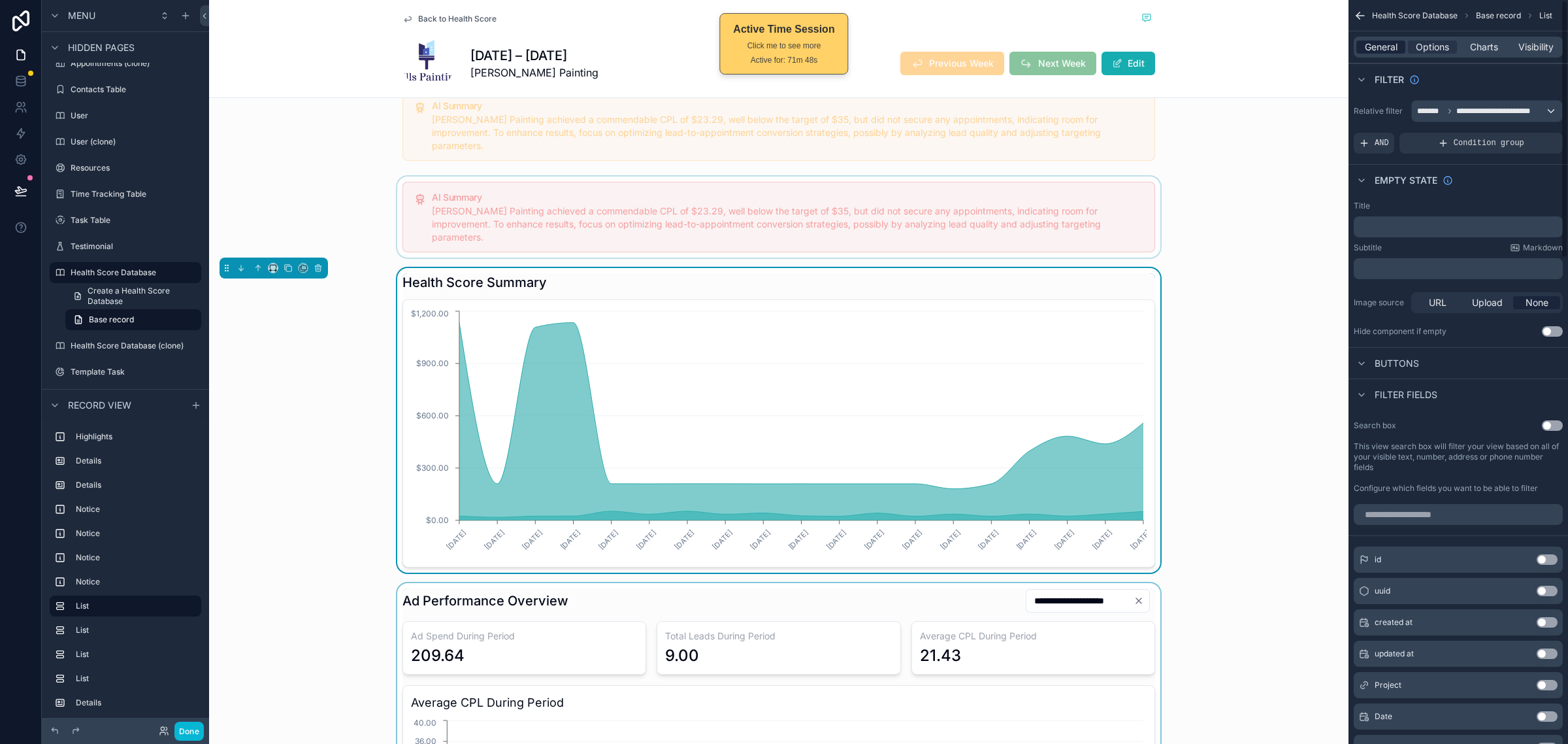
click at [1373, 47] on span "General" at bounding box center [1381, 47] width 32 height 13
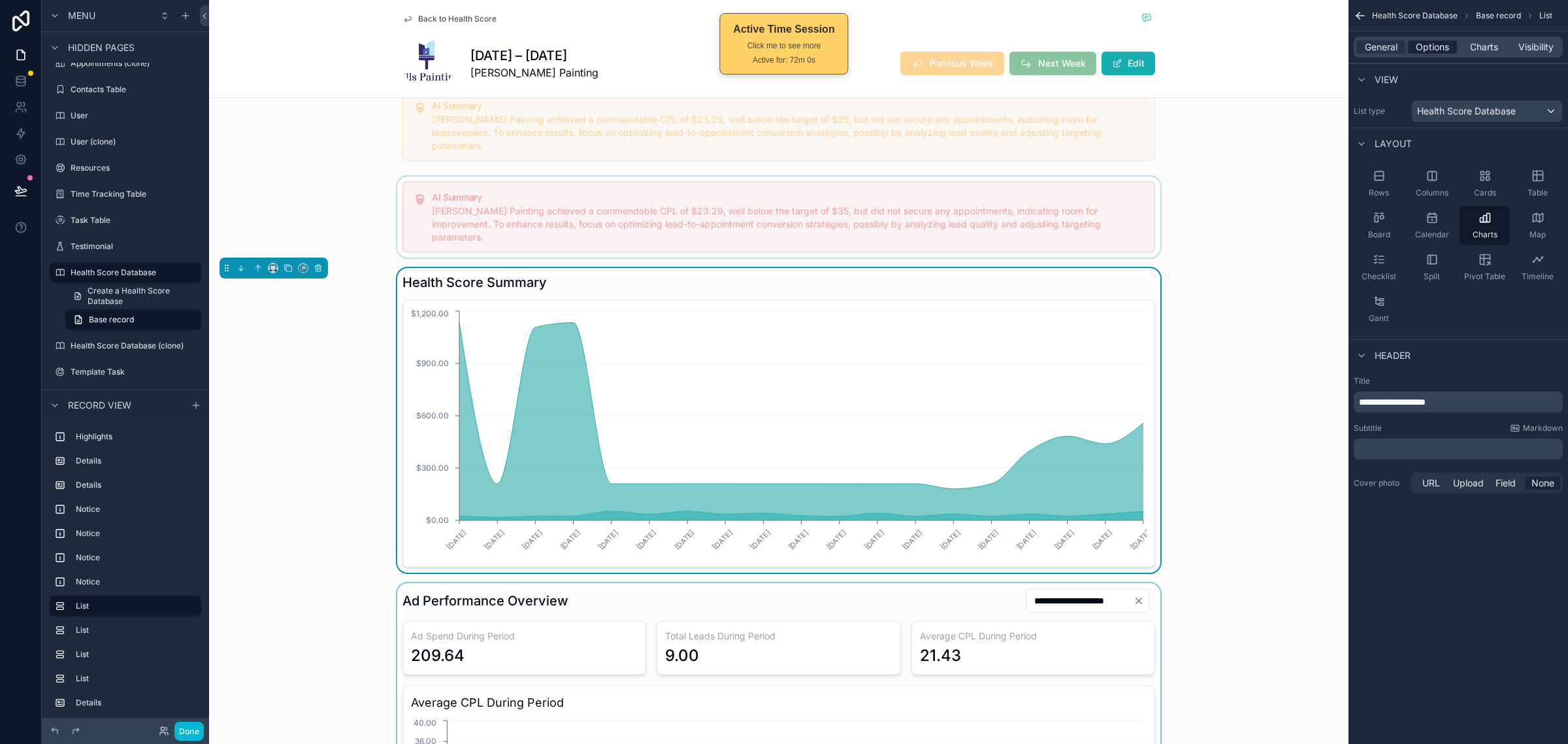
click at [1445, 51] on span "Options" at bounding box center [1432, 47] width 33 height 13
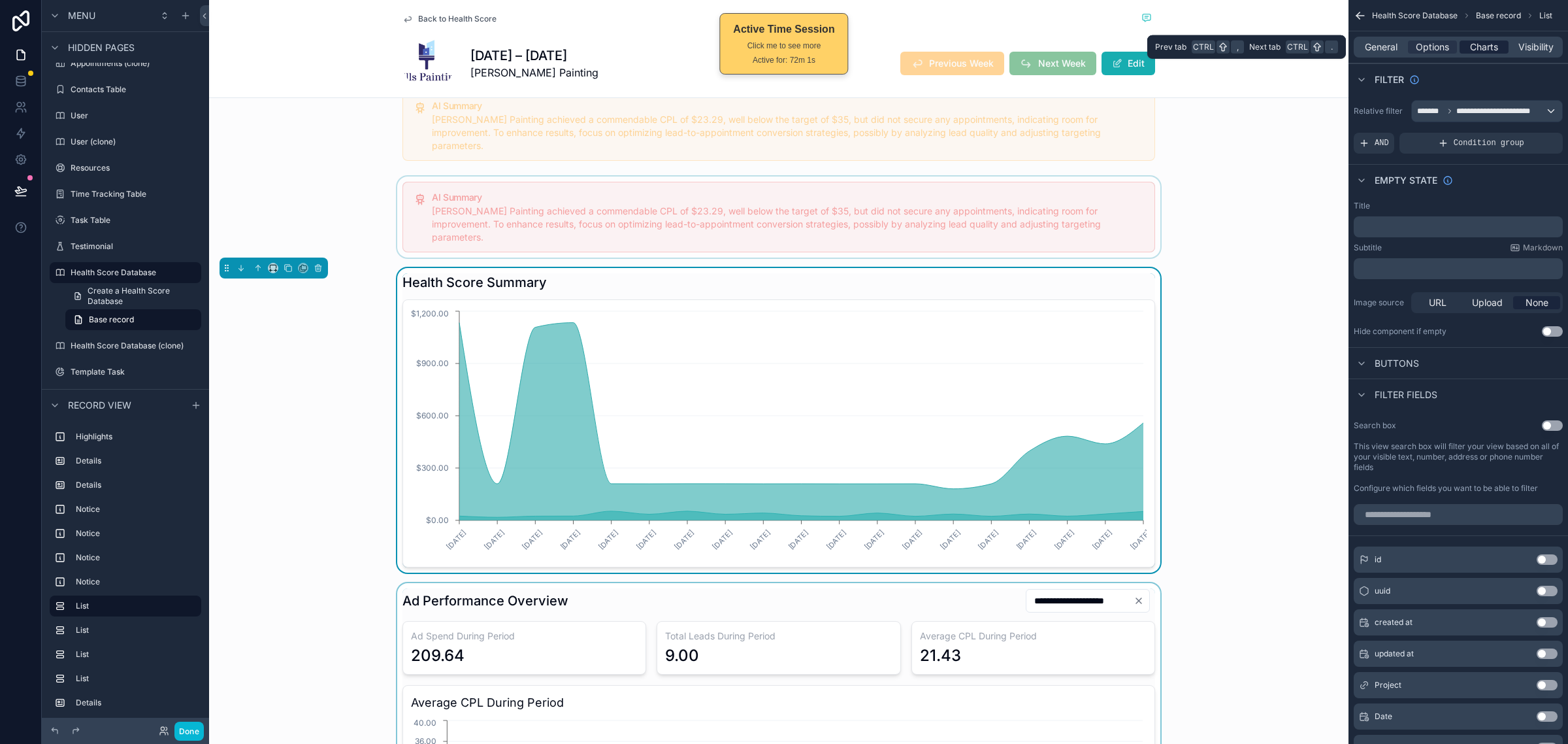
click at [1475, 50] on span "Charts" at bounding box center [1484, 47] width 28 height 13
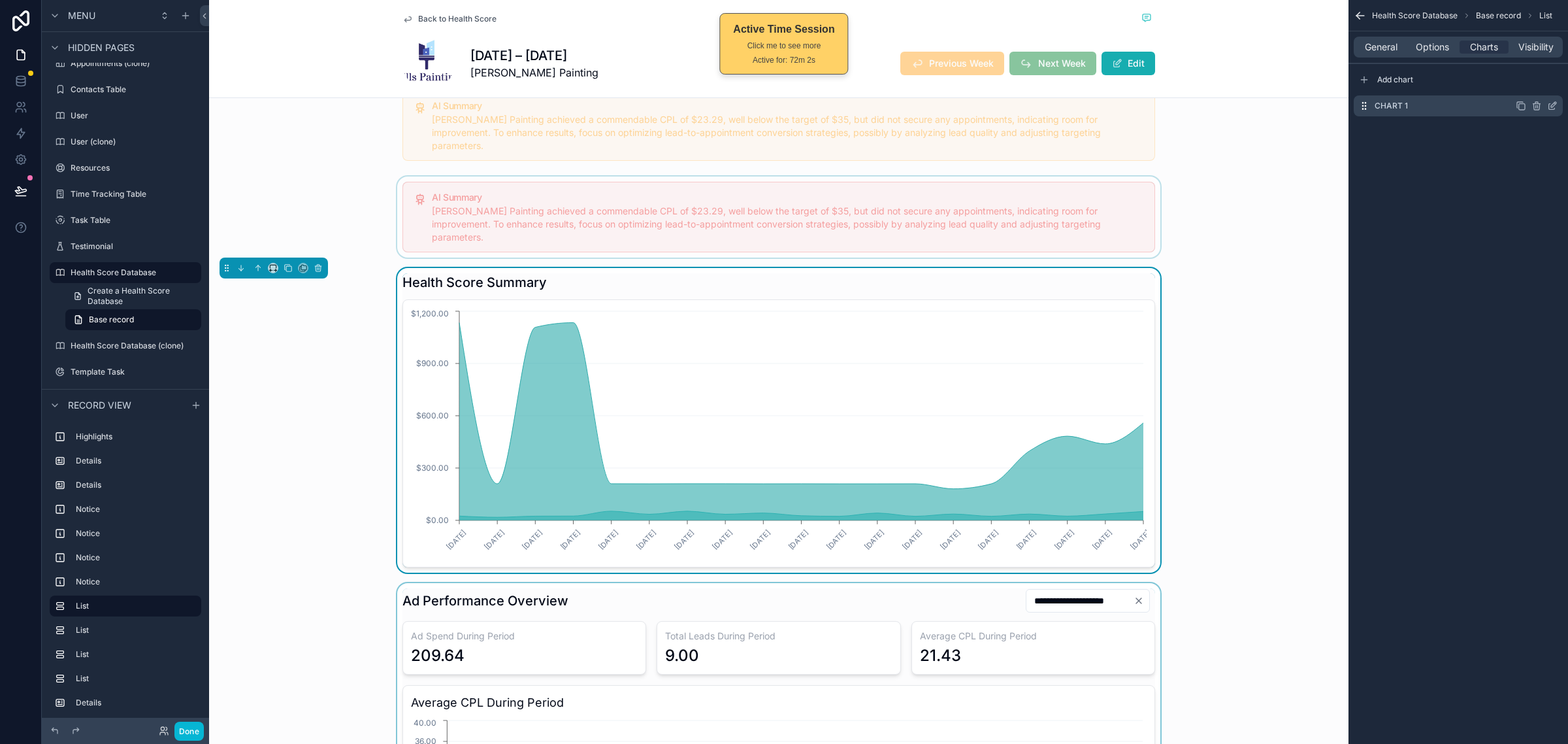
drag, startPoint x: 1550, startPoint y: 102, endPoint x: 1554, endPoint y: 108, distance: 7.2
click at [1550, 103] on icon "scrollable content" at bounding box center [1552, 106] width 10 height 10
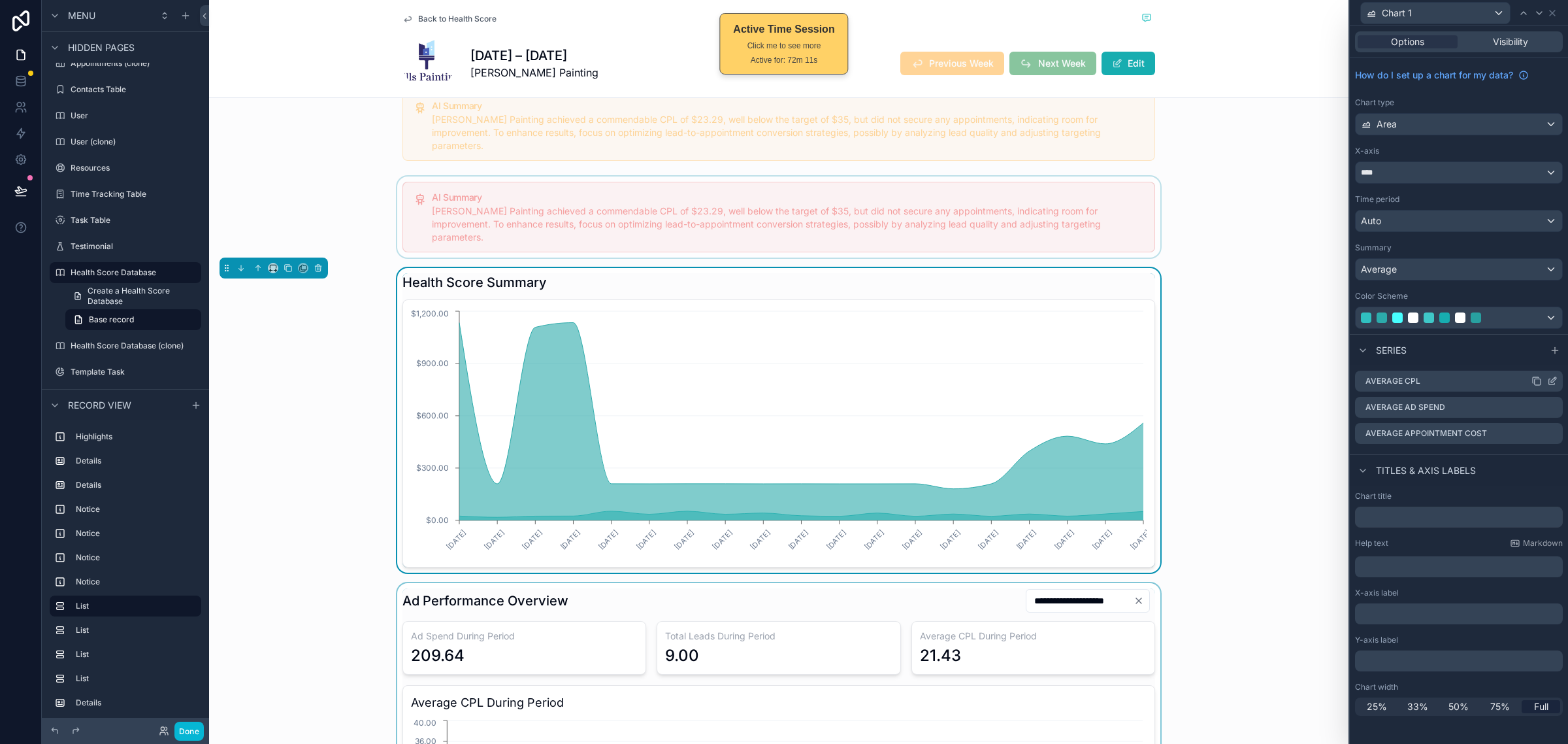
click at [1553, 384] on icon at bounding box center [1552, 380] width 10 height 10
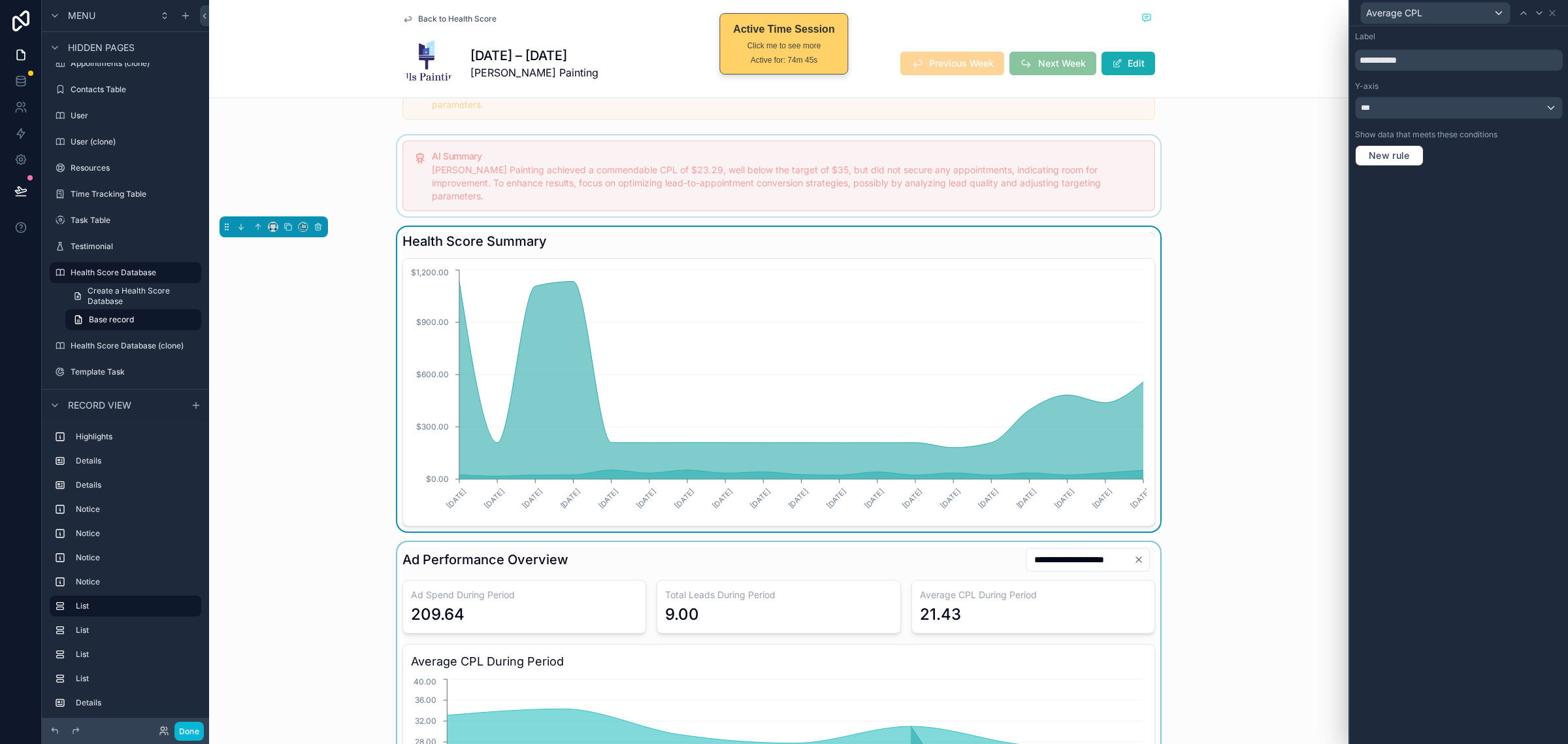
scroll to position [980, 0]
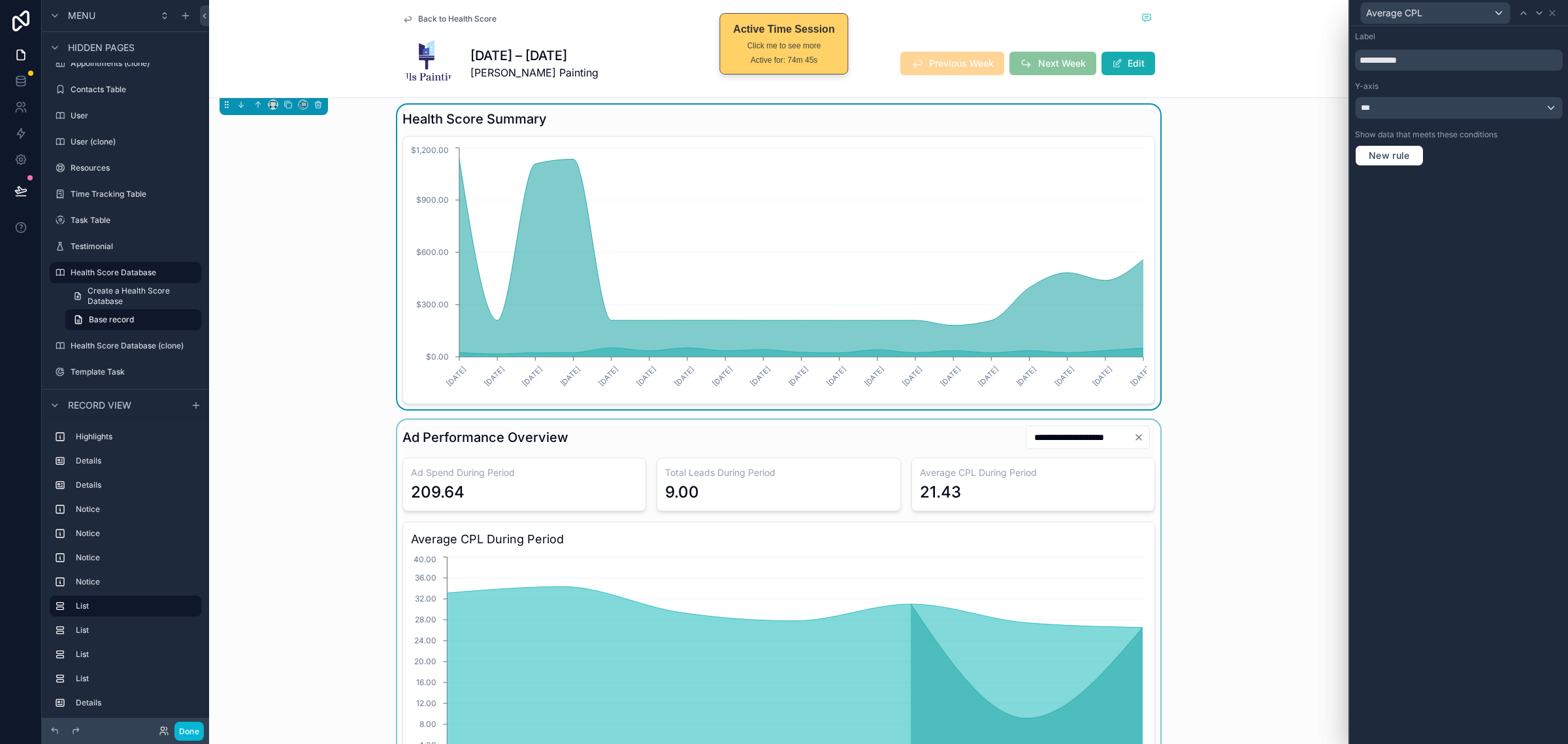
click at [785, 420] on div "scrollable content" at bounding box center [778, 619] width 1139 height 399
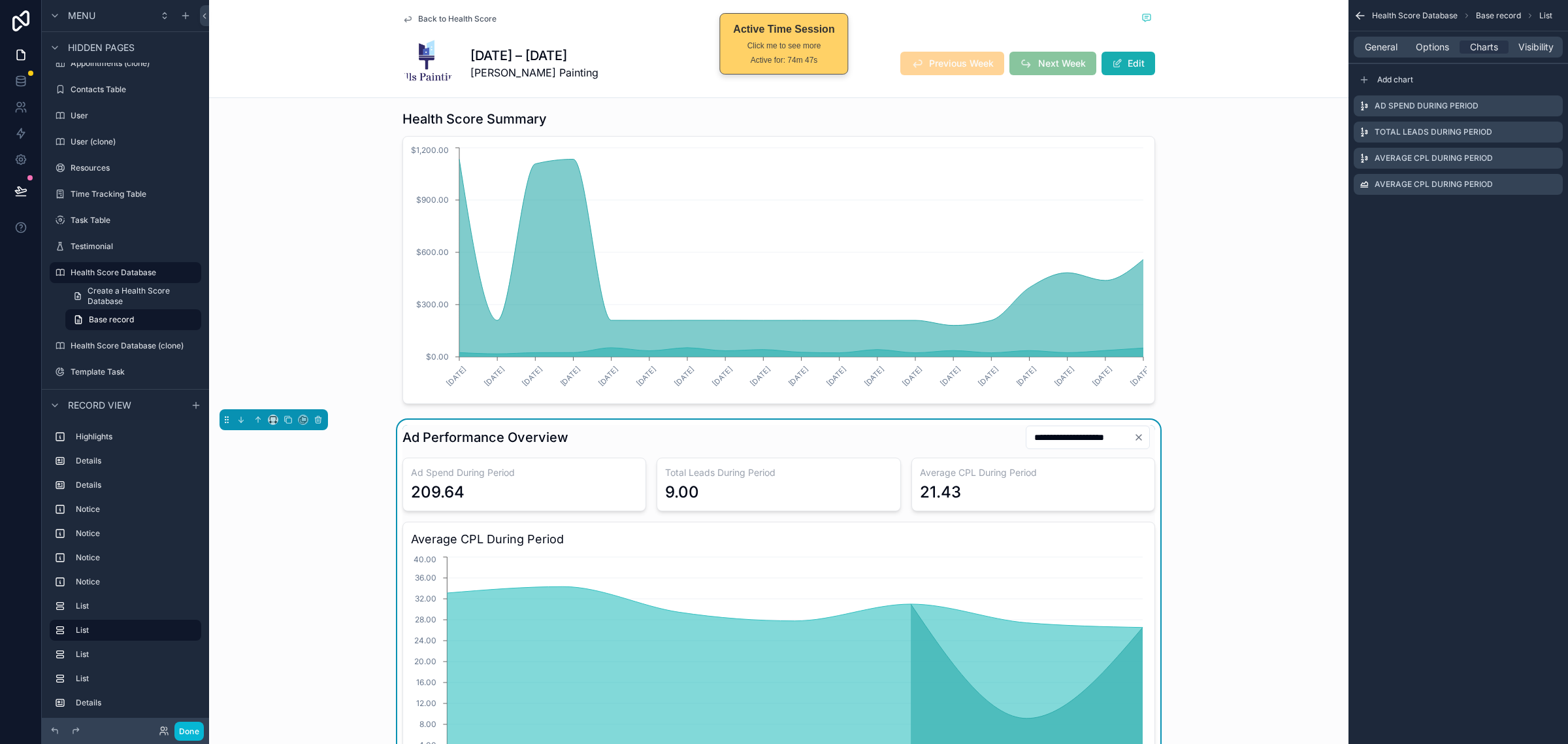
click at [913, 425] on div "**********" at bounding box center [778, 437] width 753 height 25
click at [570, 425] on div "**********" at bounding box center [778, 437] width 753 height 25
click at [1392, 42] on span "General" at bounding box center [1381, 47] width 32 height 13
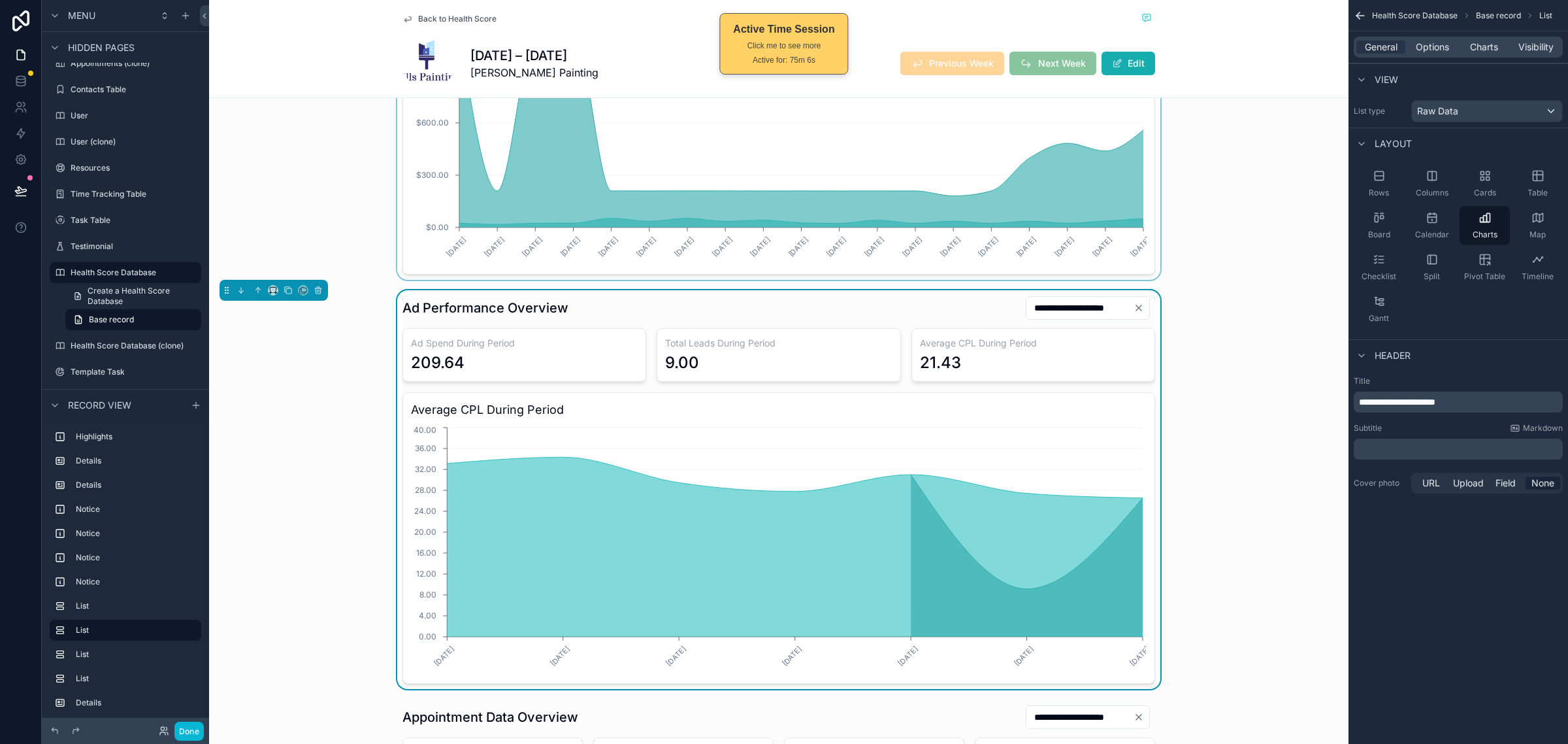
scroll to position [1144, 0]
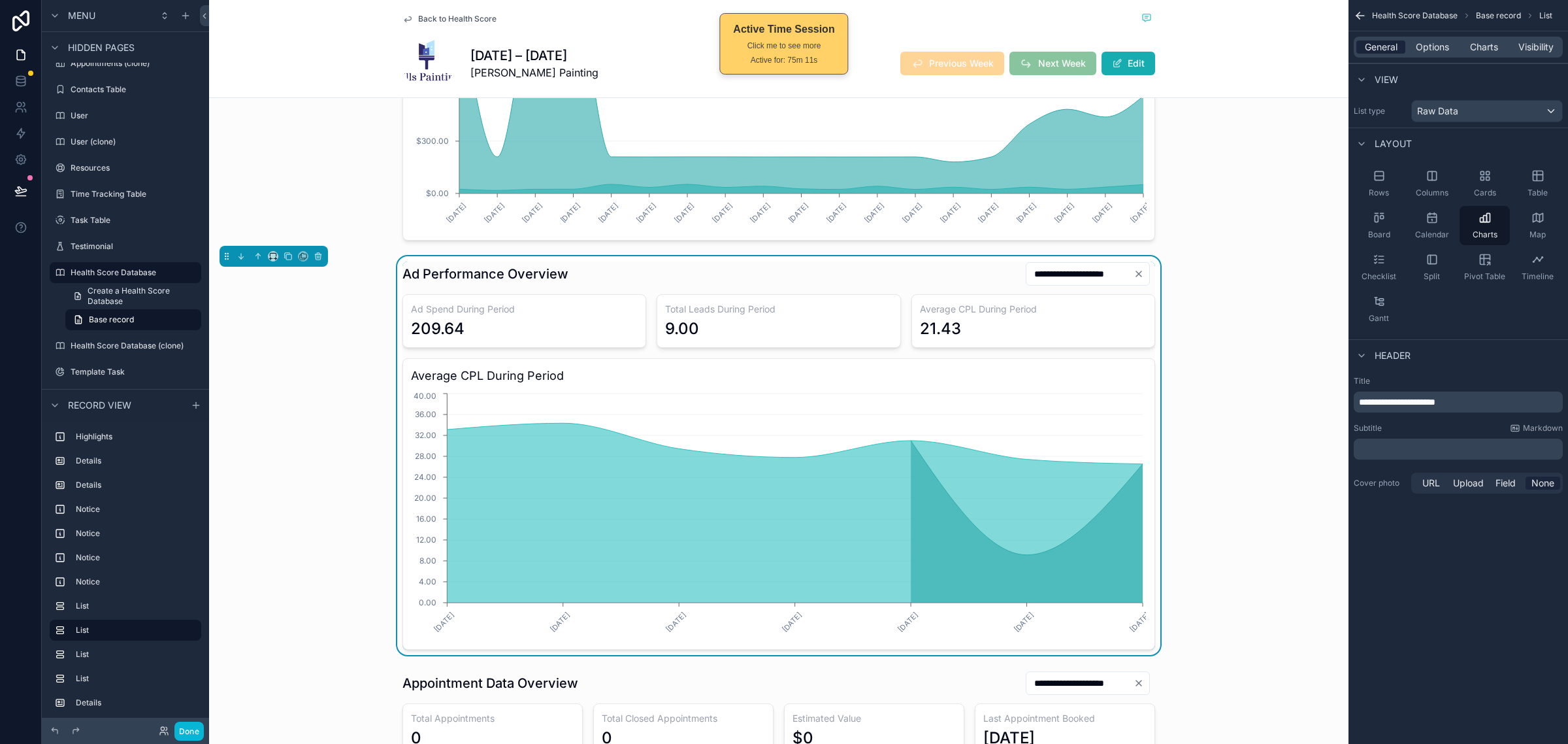
click at [1383, 41] on span "General" at bounding box center [1381, 47] width 32 height 13
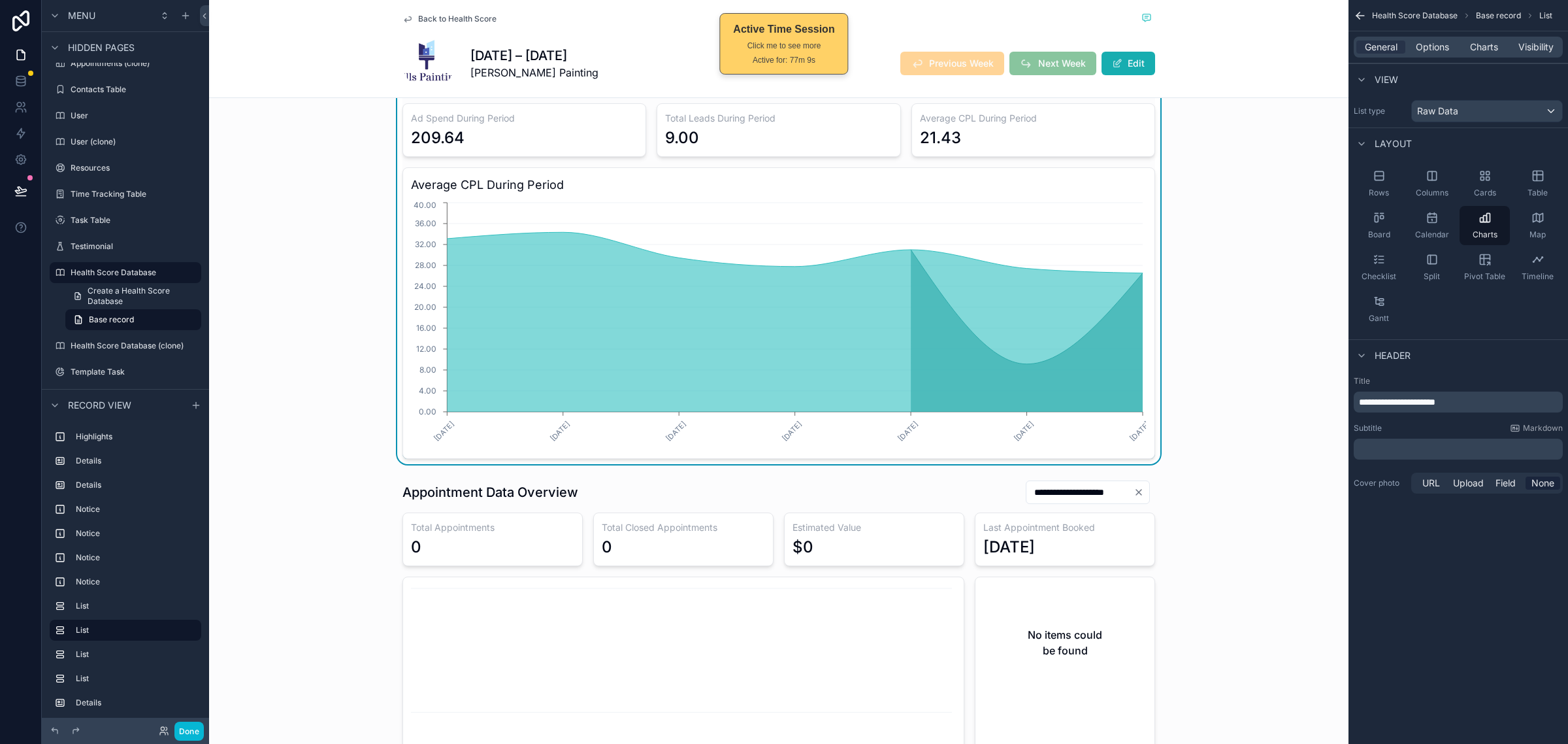
scroll to position [1307, 0]
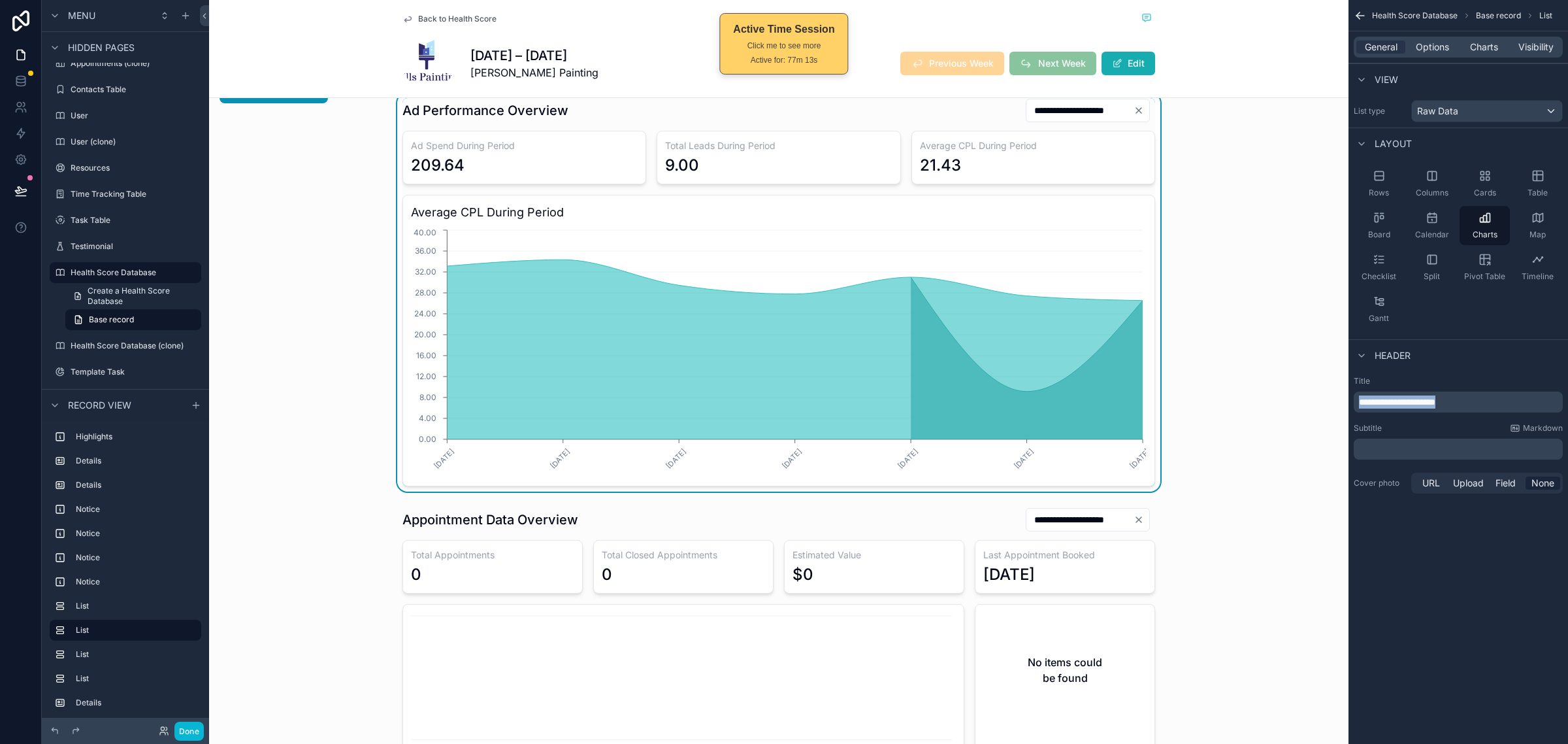
drag, startPoint x: 1500, startPoint y: 400, endPoint x: 1321, endPoint y: 411, distance: 179.3
click at [1321, 411] on div "Home Start Here My Dashboard SOP Center My Clients My Tasks All Clients All Cli…" at bounding box center [888, 372] width 1359 height 744
copy span "**********"
click at [1500, 405] on p "**********" at bounding box center [1459, 402] width 201 height 13
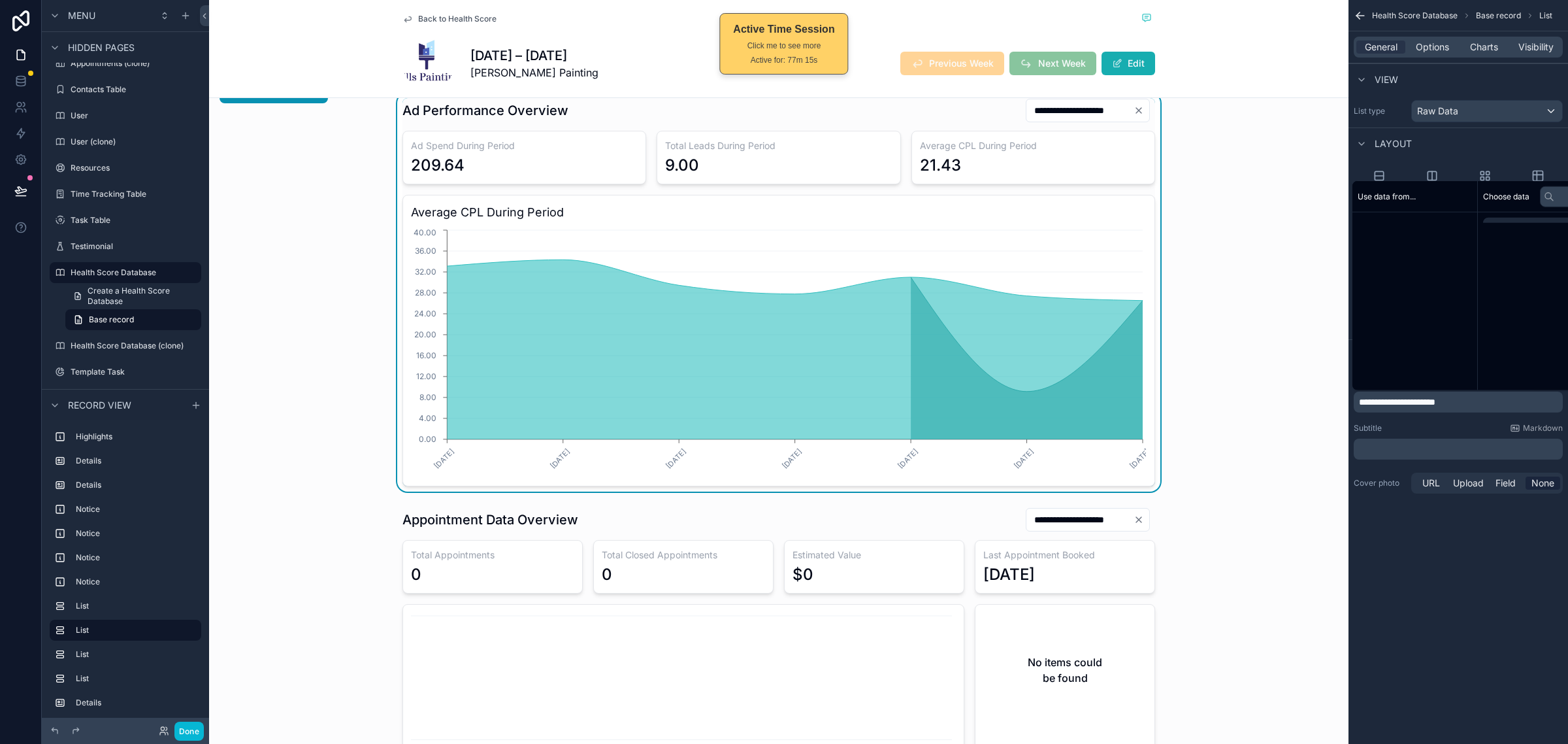
click at [1500, 405] on p "**********" at bounding box center [1459, 402] width 201 height 13
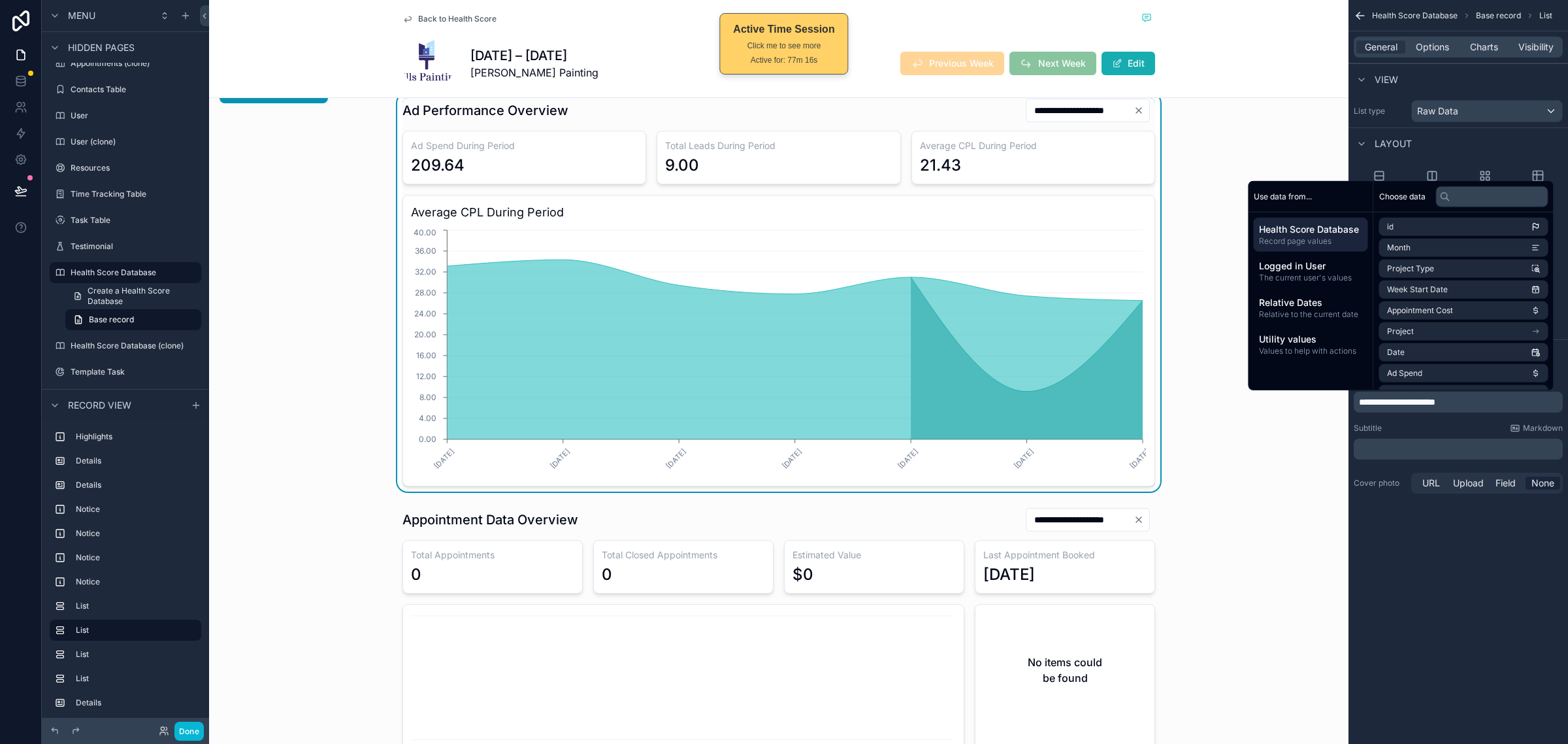
click at [1474, 428] on div "Subtitle Markdown" at bounding box center [1458, 428] width 209 height 10
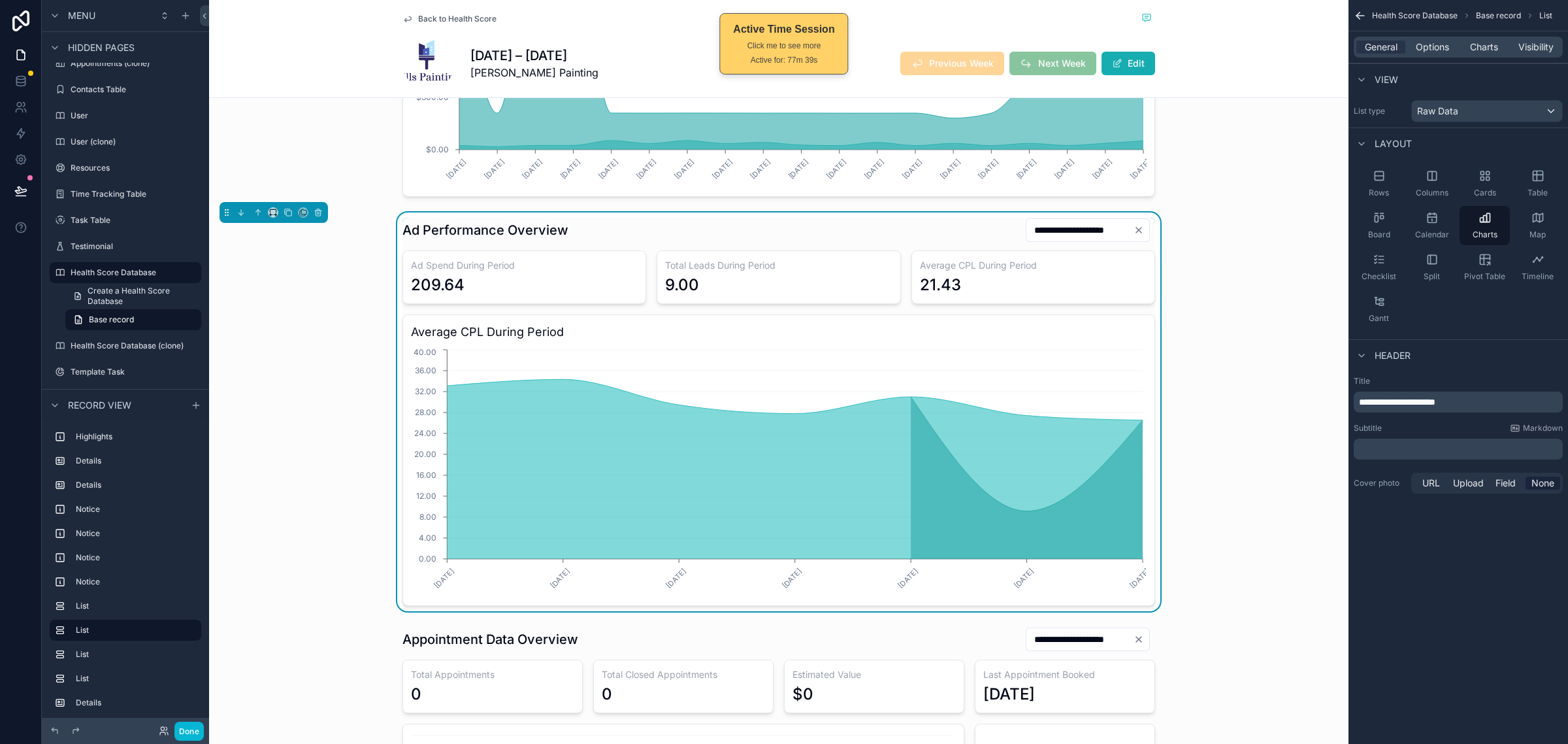
scroll to position [1144, 0]
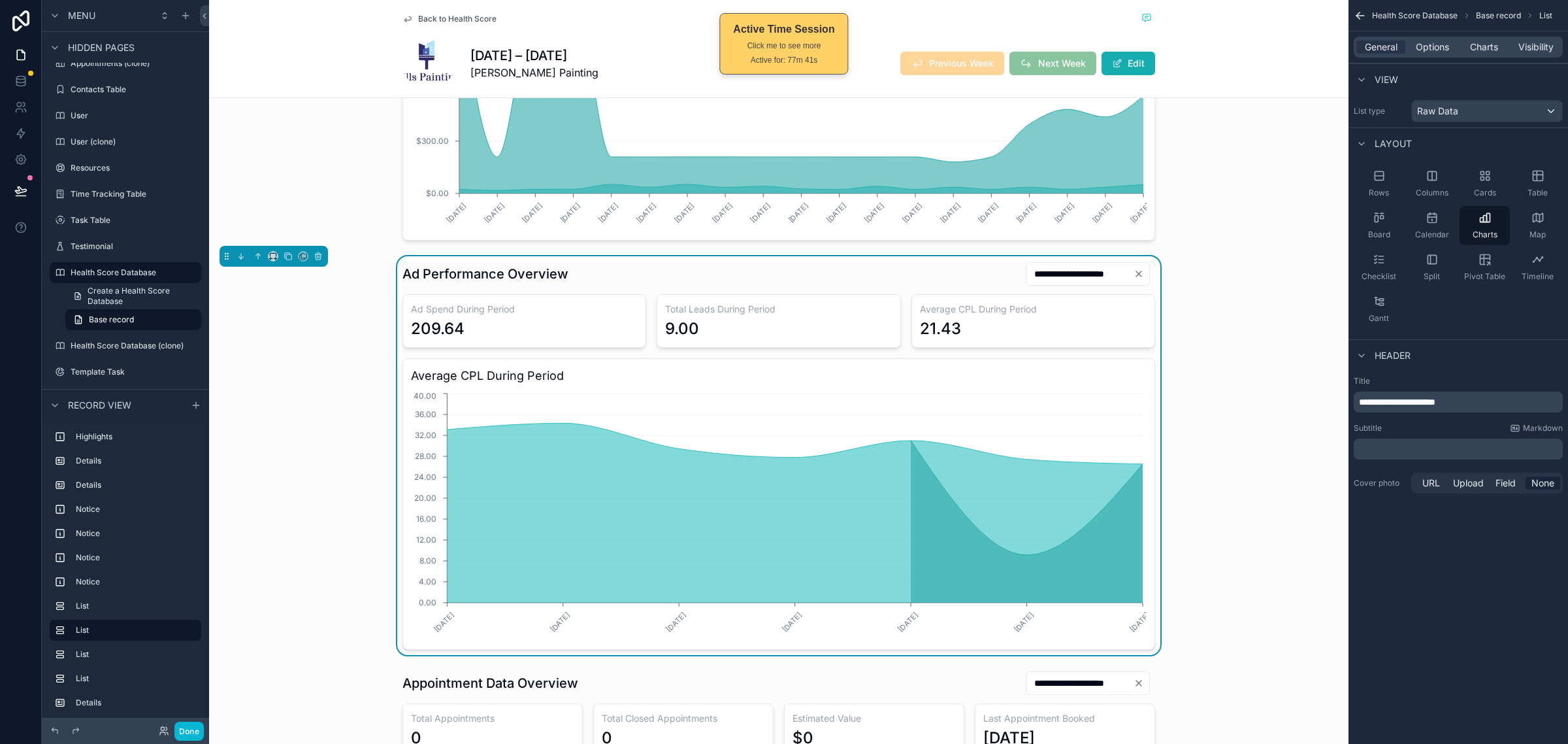
click at [1428, 54] on div "General Options Charts Visibility" at bounding box center [1458, 47] width 209 height 21
click at [1428, 50] on span "Options" at bounding box center [1432, 47] width 33 height 13
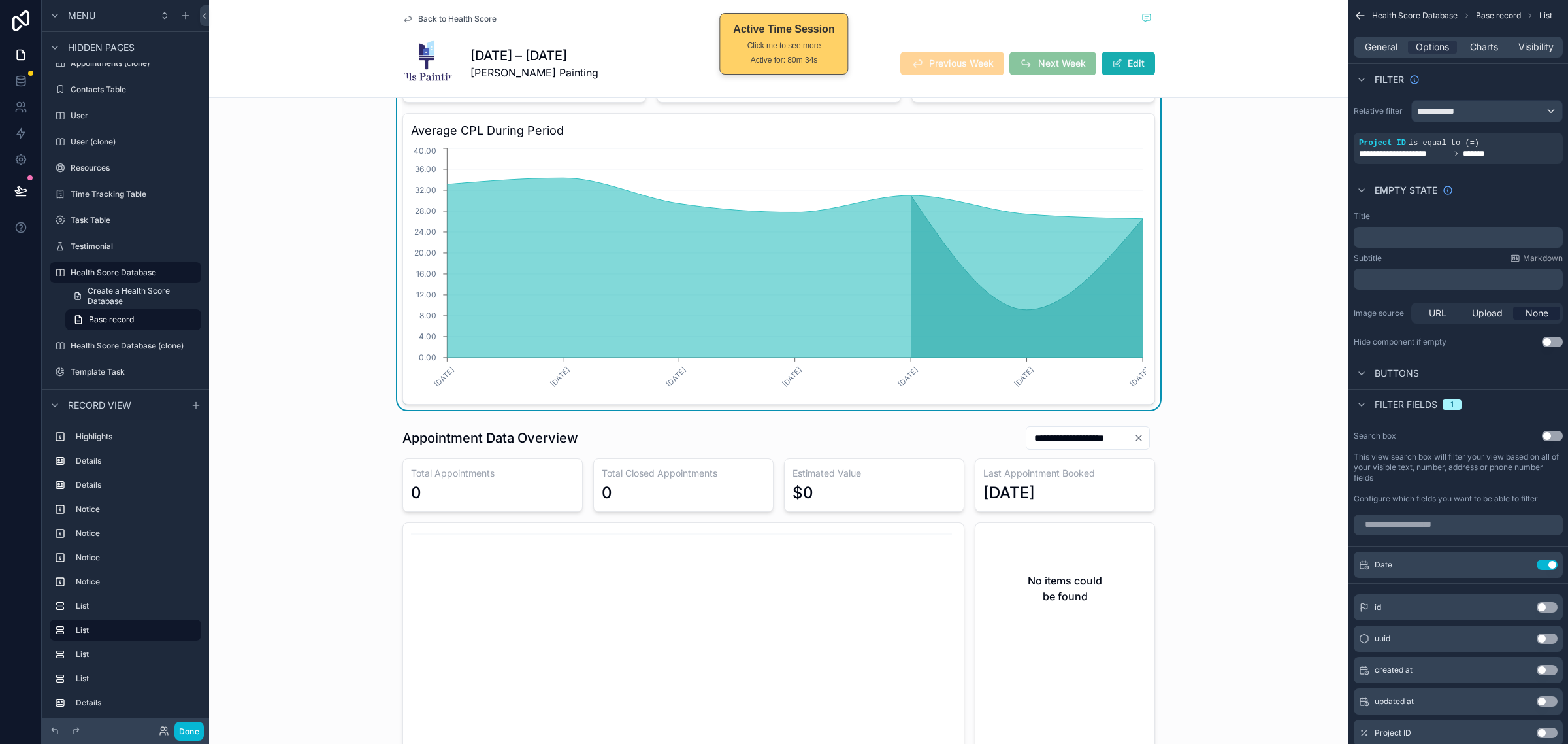
click at [295, 284] on div "**********" at bounding box center [778, 210] width 1139 height 399
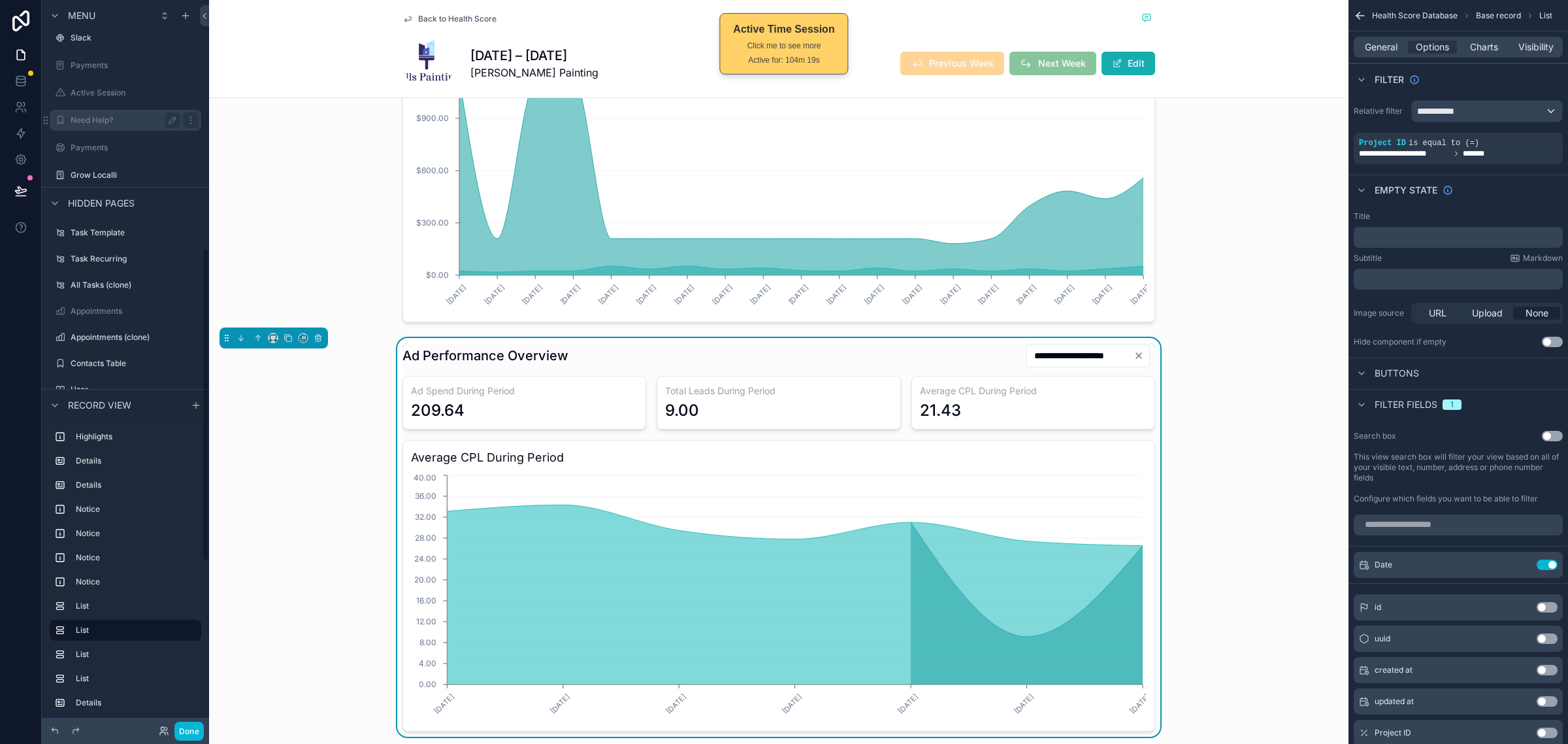
scroll to position [642, 0]
click at [187, 729] on button "Done" at bounding box center [189, 730] width 30 height 19
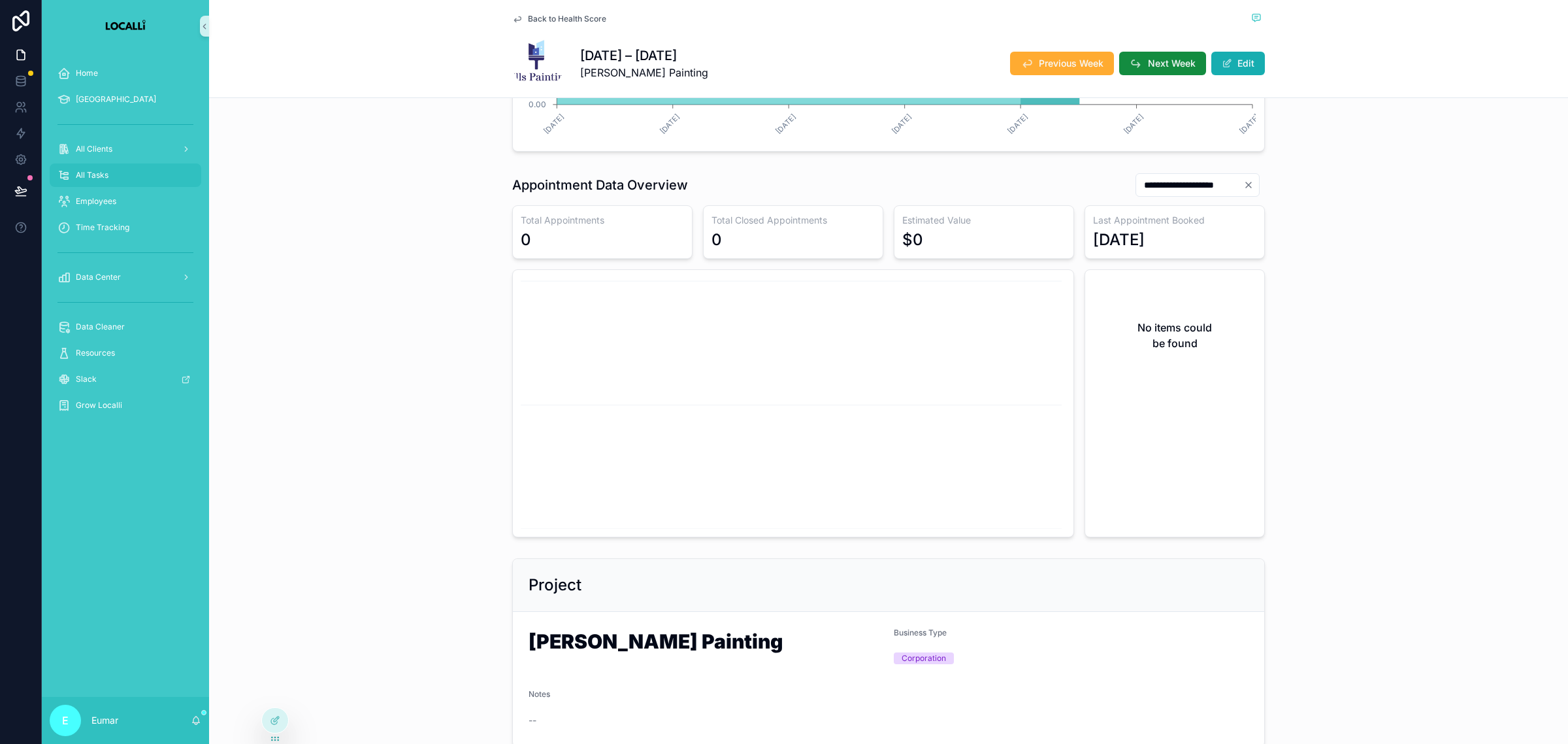
click at [115, 180] on div "All Tasks" at bounding box center [125, 175] width 136 height 21
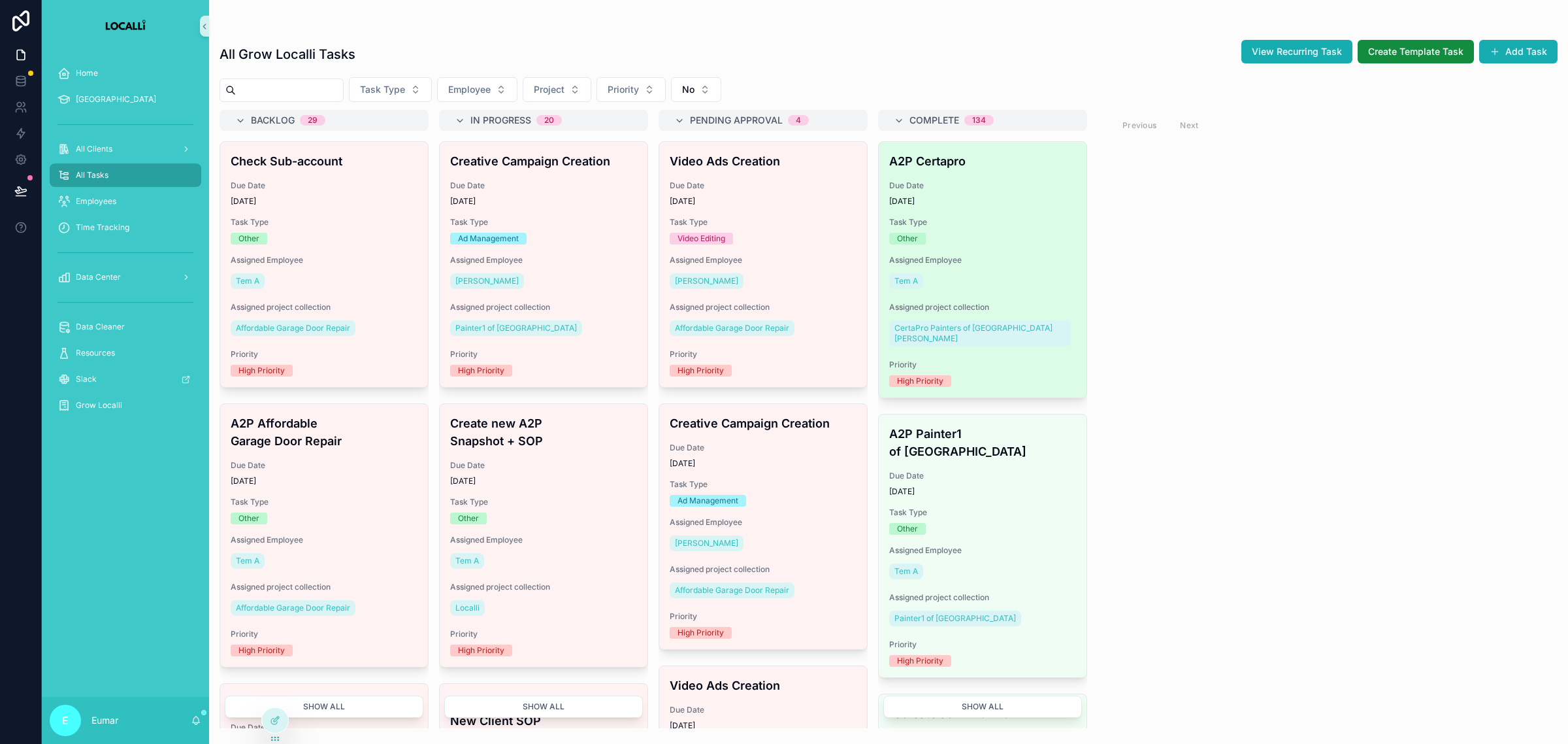
click at [987, 194] on div "Due Date 6/29/2025" at bounding box center [982, 194] width 187 height 26
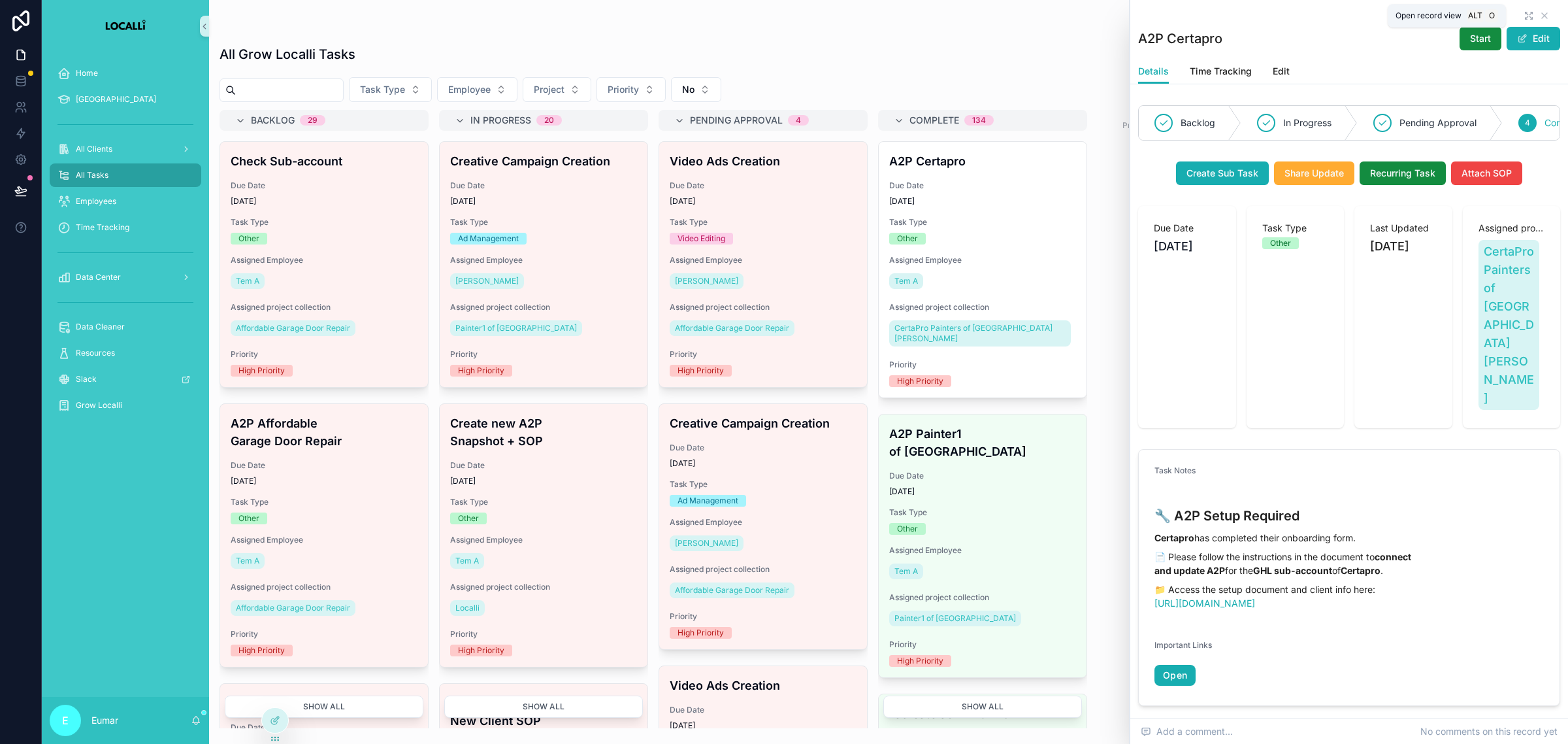
click at [1524, 13] on icon "scrollable content" at bounding box center [1529, 15] width 10 height 10
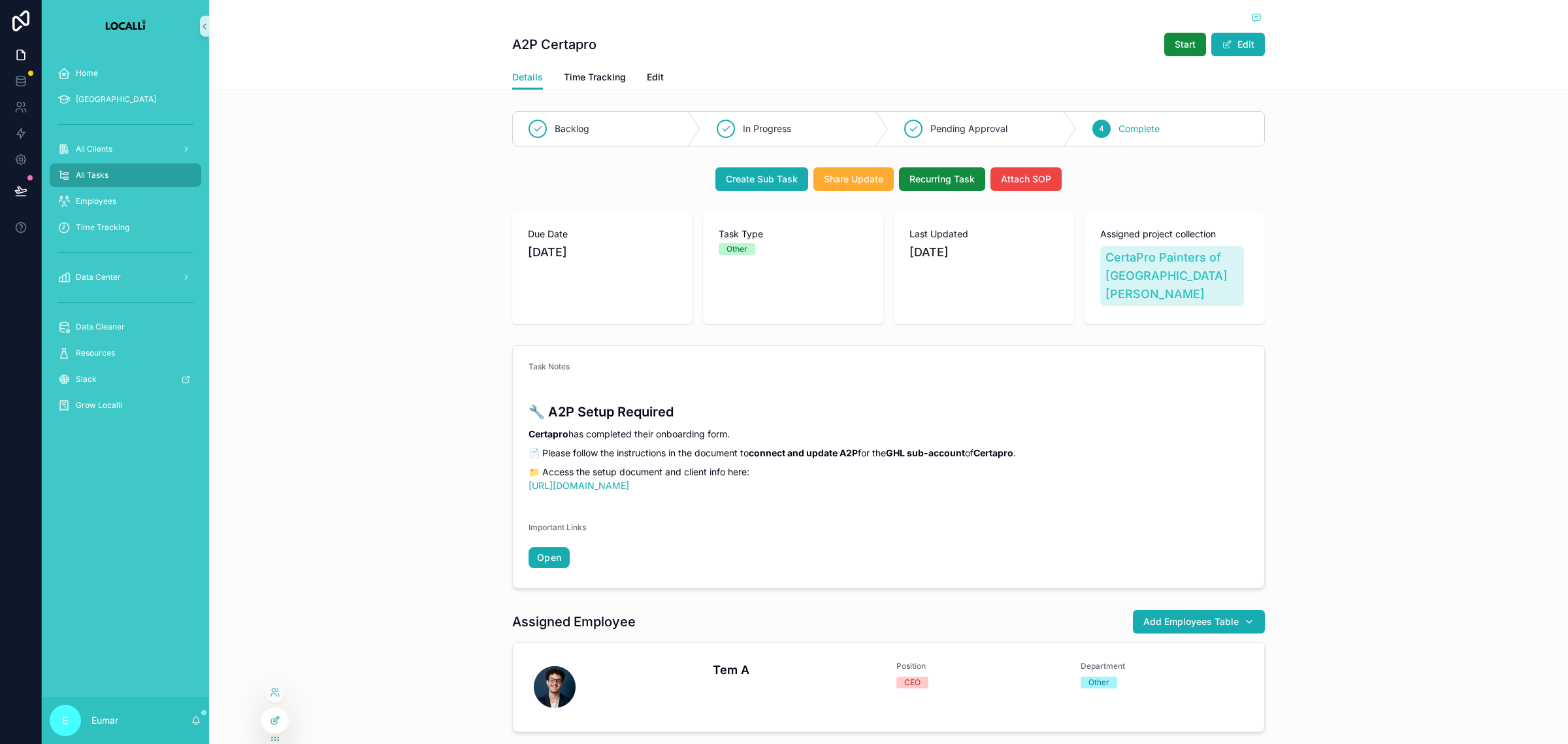
click at [272, 721] on icon at bounding box center [274, 720] width 10 height 10
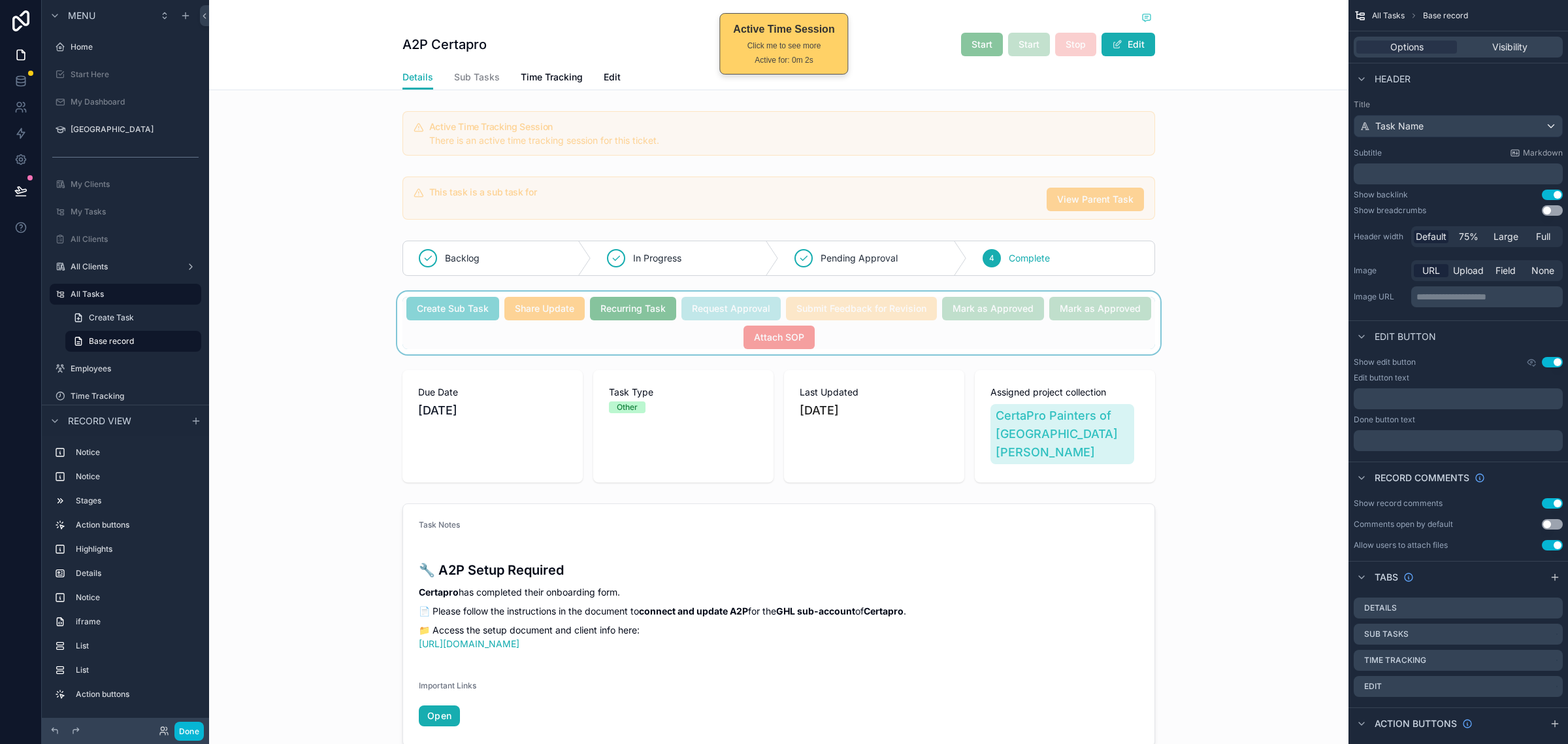
click at [478, 302] on div "scrollable content" at bounding box center [778, 323] width 1139 height 63
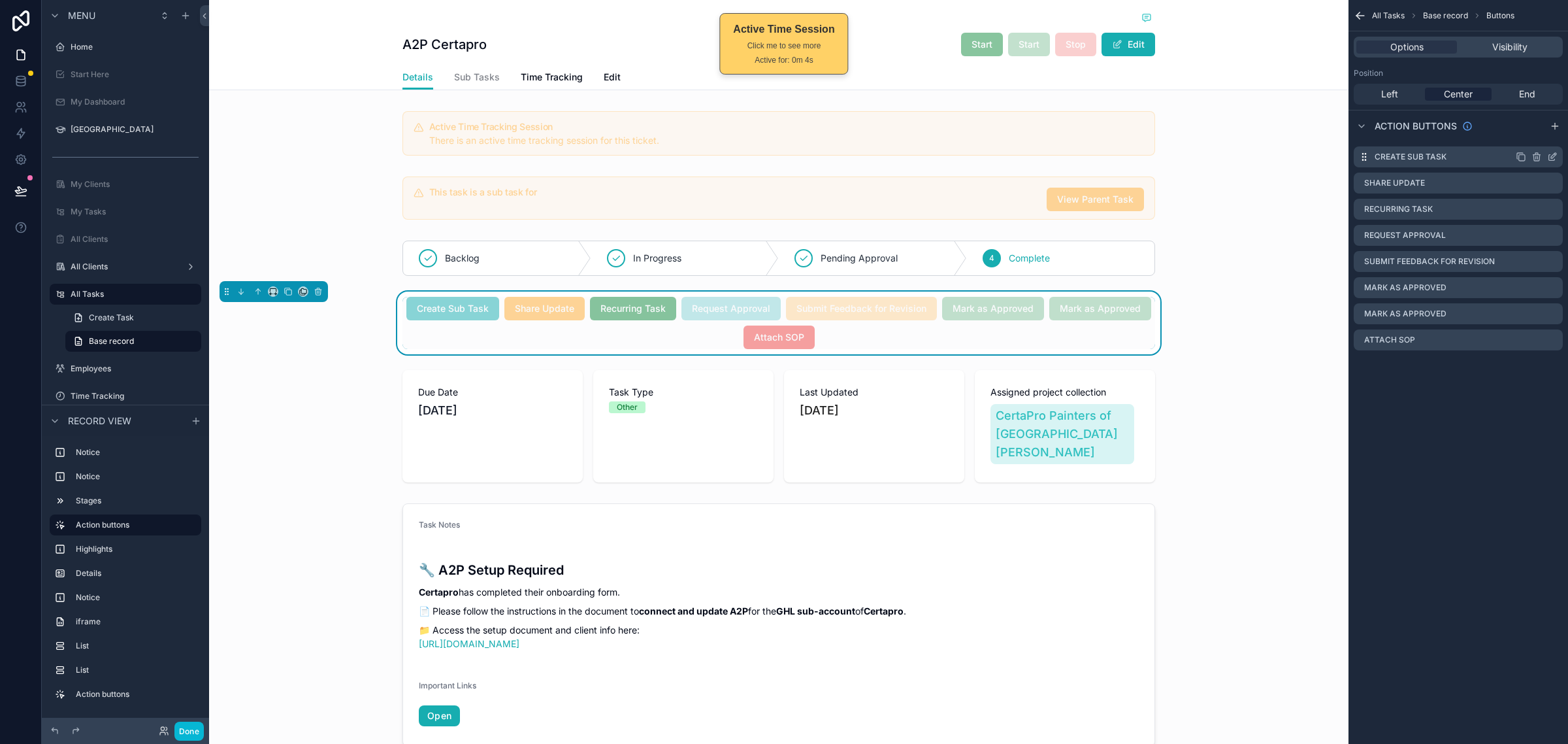
click at [1556, 156] on icon "scrollable content" at bounding box center [1552, 156] width 10 height 10
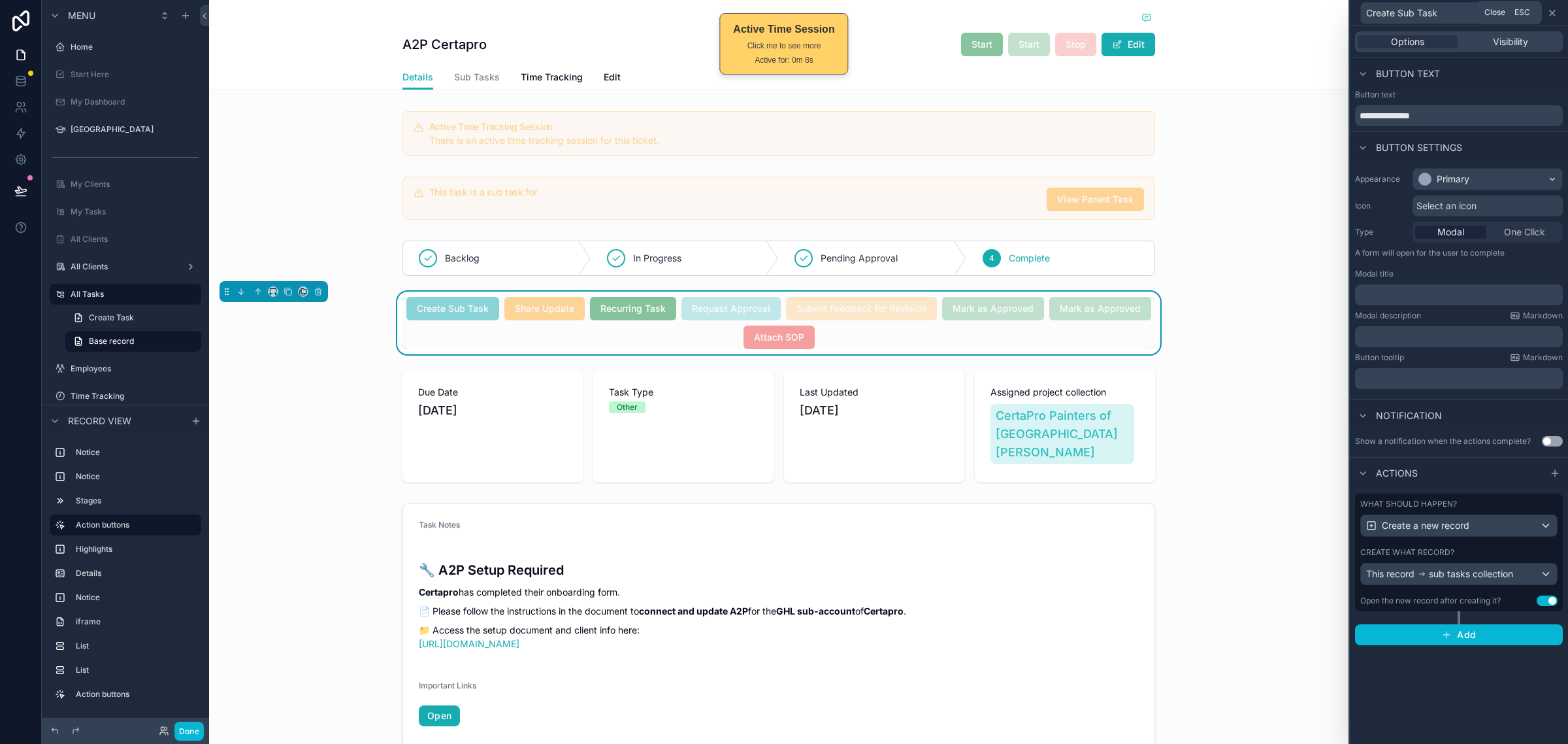
click at [1553, 8] on icon at bounding box center [1552, 12] width 10 height 10
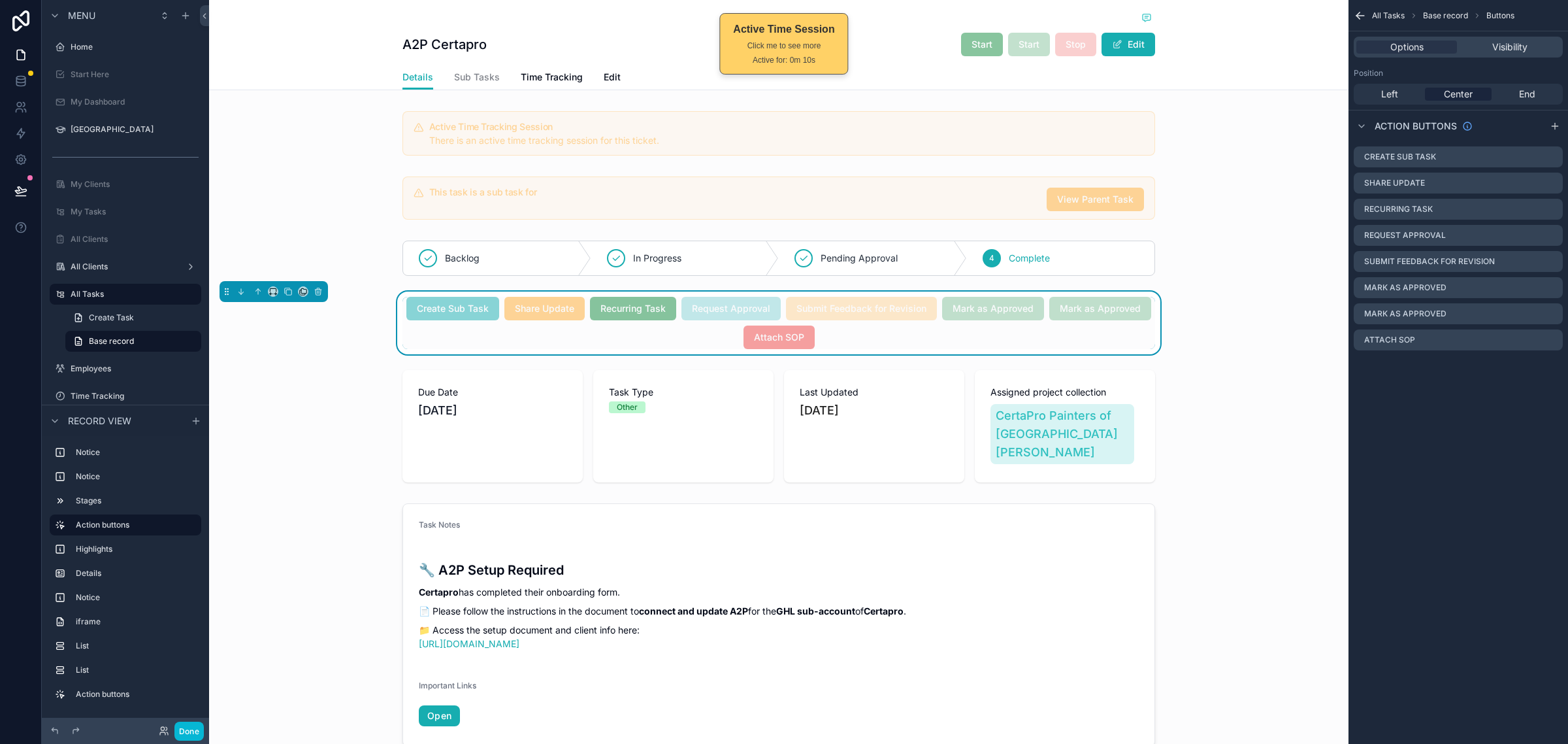
click at [1360, 15] on icon "scrollable content" at bounding box center [1360, 15] width 13 height 13
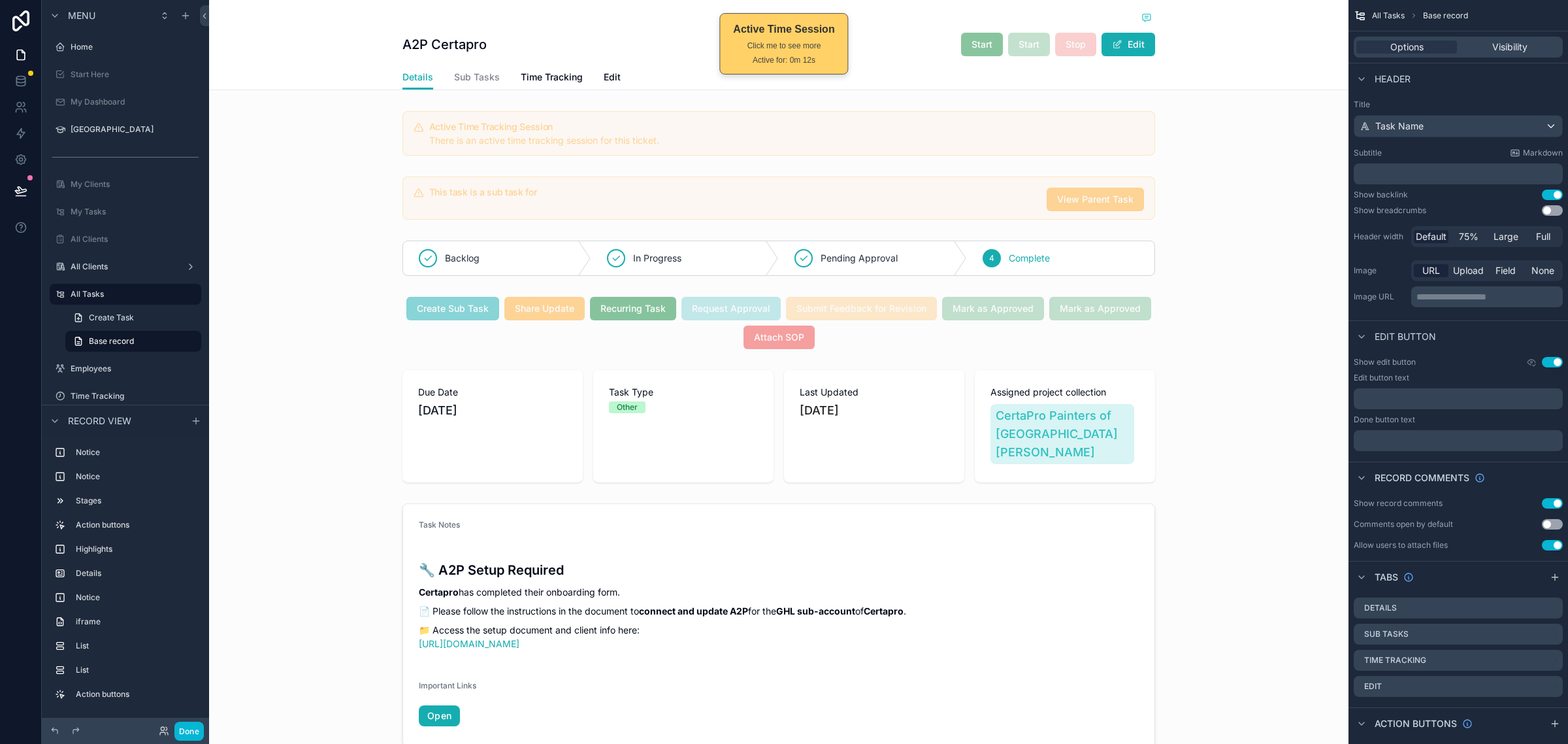
click at [1246, 82] on div "Details Sub Tasks Time Tracking Edit" at bounding box center [779, 77] width 1124 height 25
click at [475, 77] on span "Sub Tasks" at bounding box center [477, 77] width 46 height 13
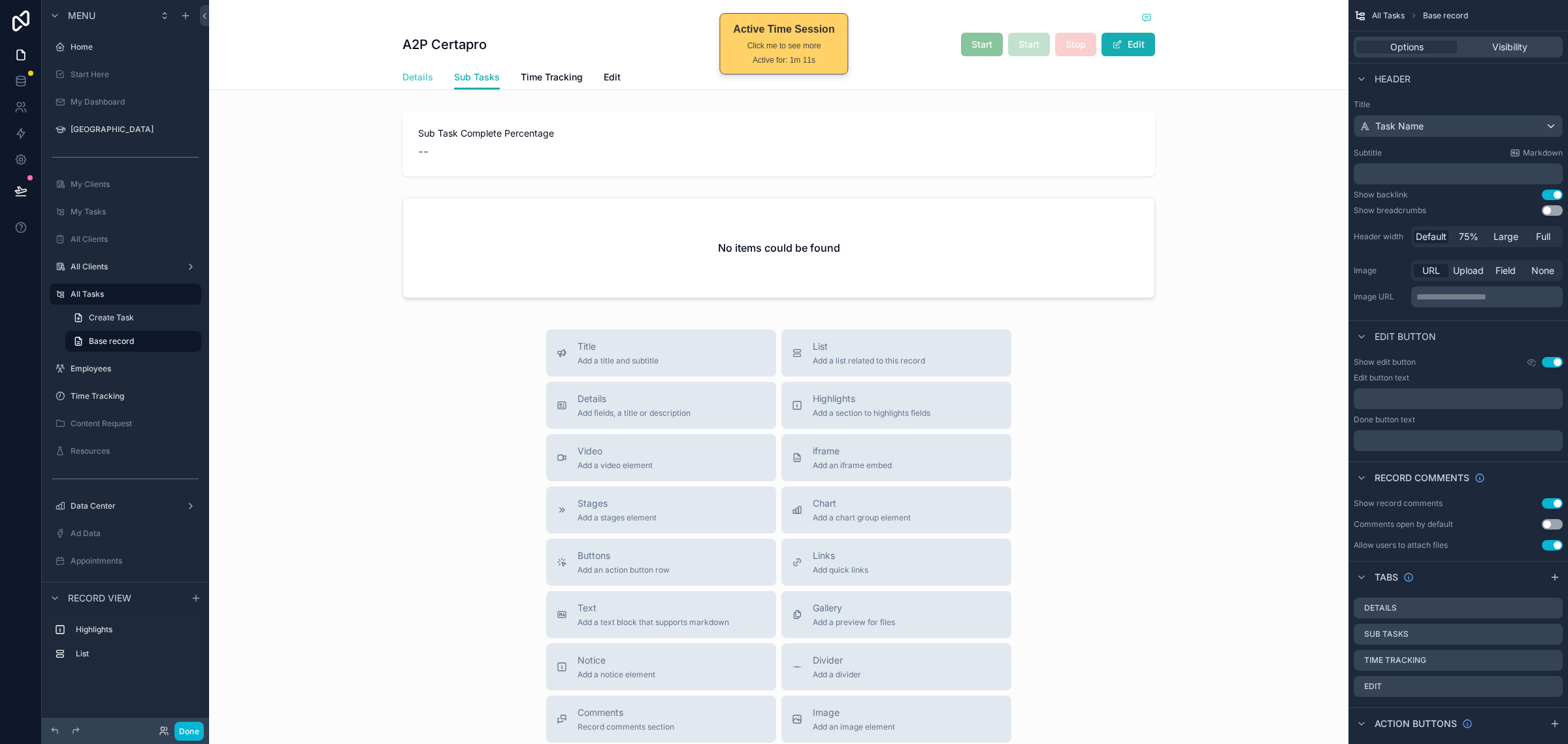
click at [413, 77] on span "Details" at bounding box center [418, 77] width 30 height 13
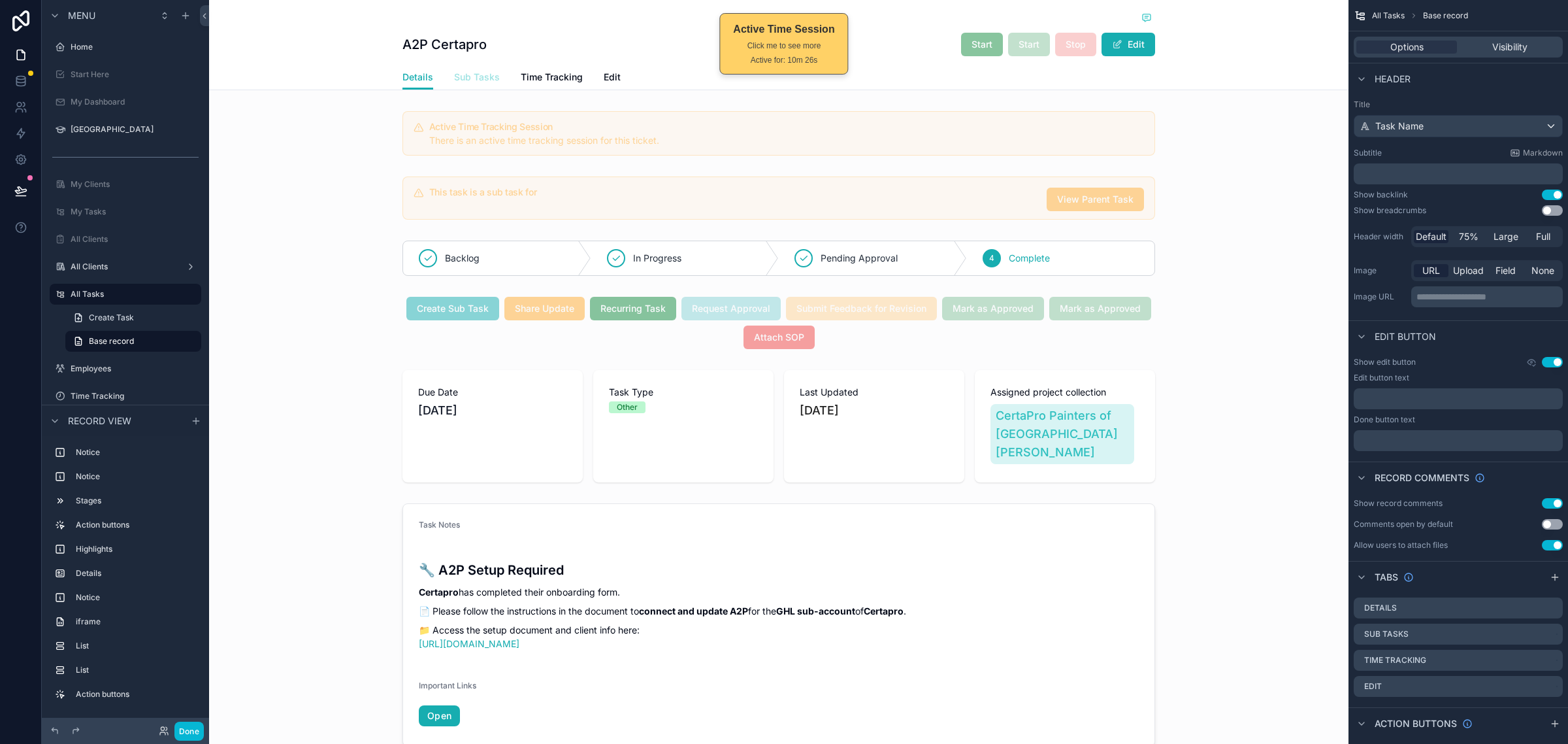
click at [458, 77] on span "Sub Tasks" at bounding box center [477, 77] width 46 height 13
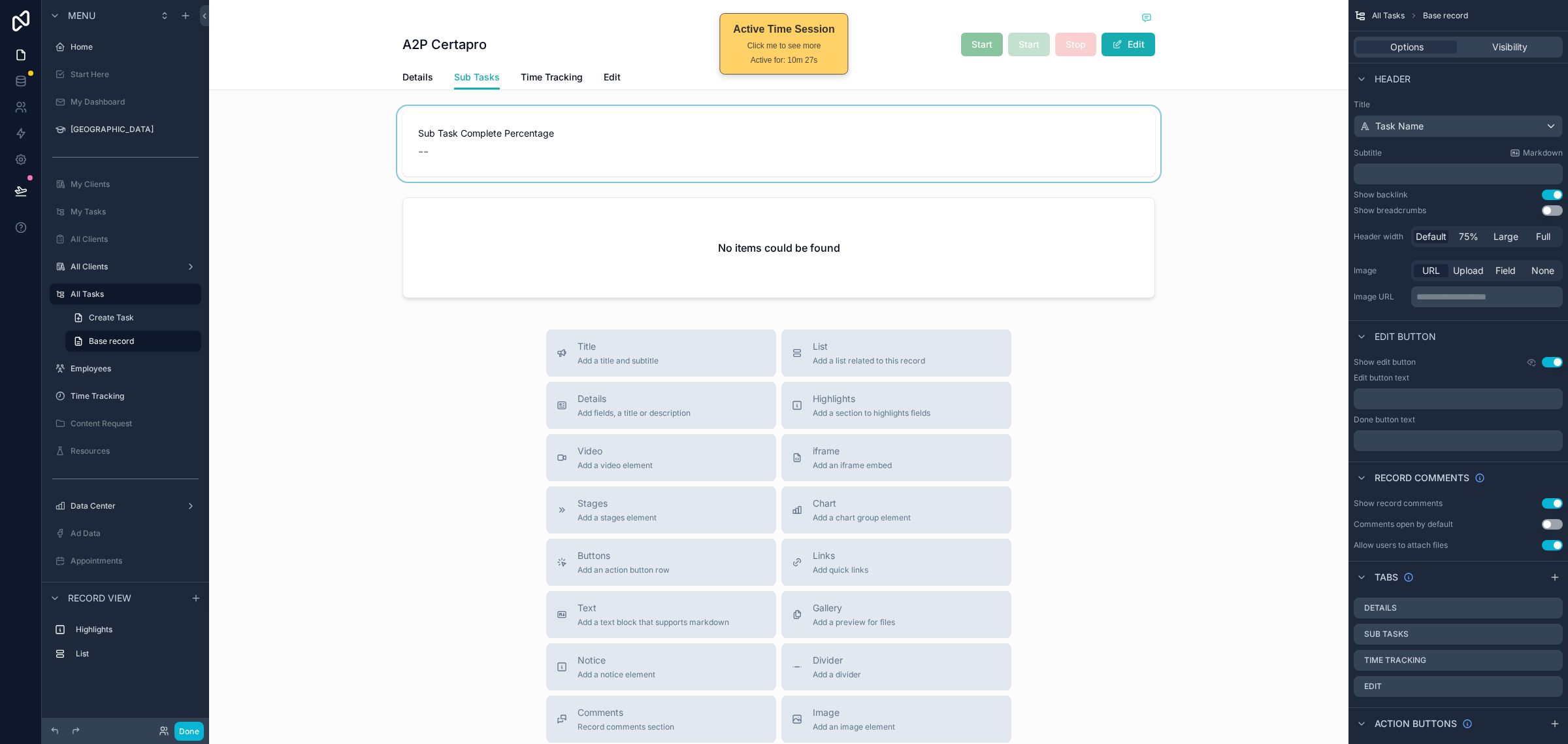
click at [572, 145] on div "scrollable content" at bounding box center [778, 144] width 1139 height 76
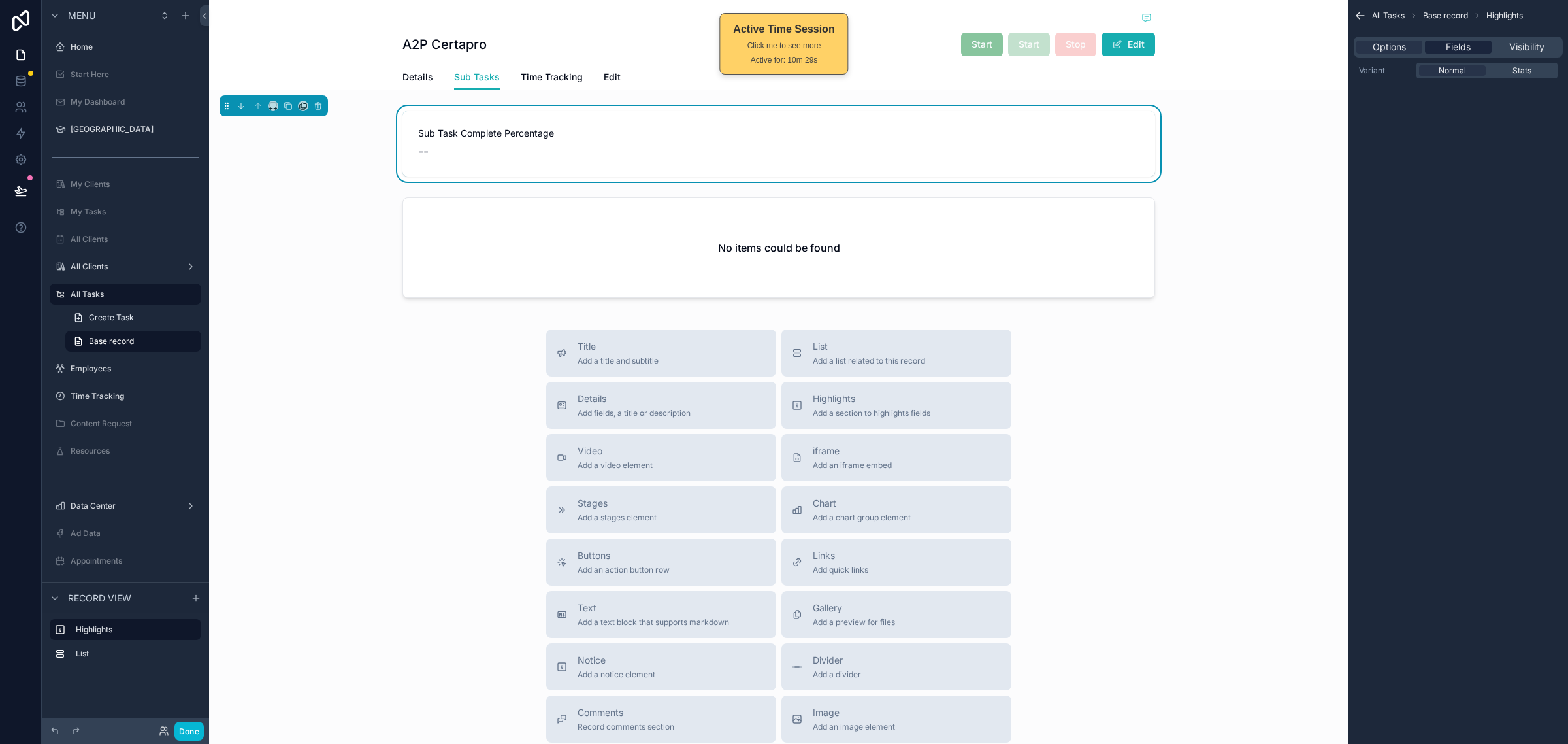
click at [1455, 41] on span "Fields" at bounding box center [1459, 47] width 25 height 13
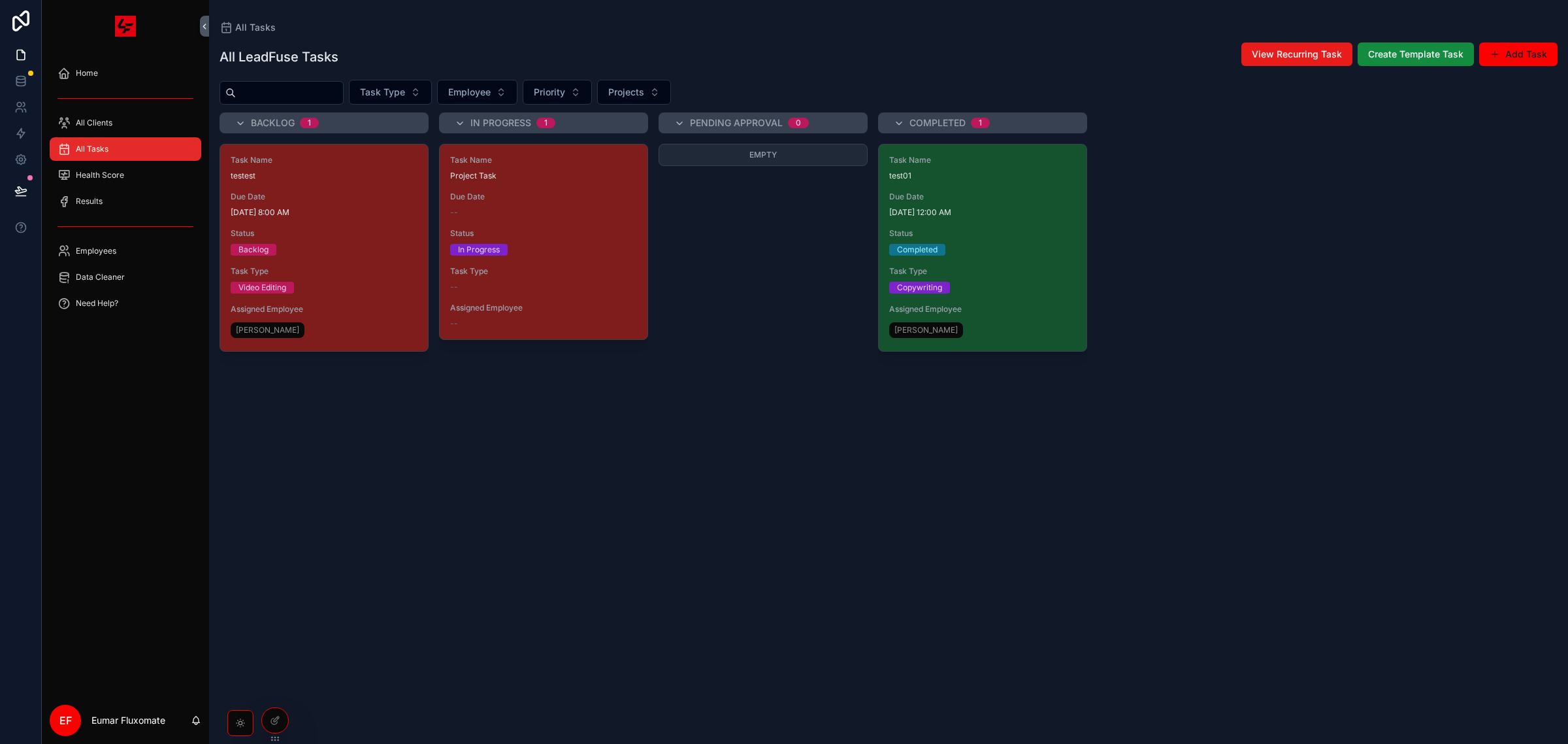
click at [89, 144] on span "All Tasks" at bounding box center [92, 149] width 32 height 10
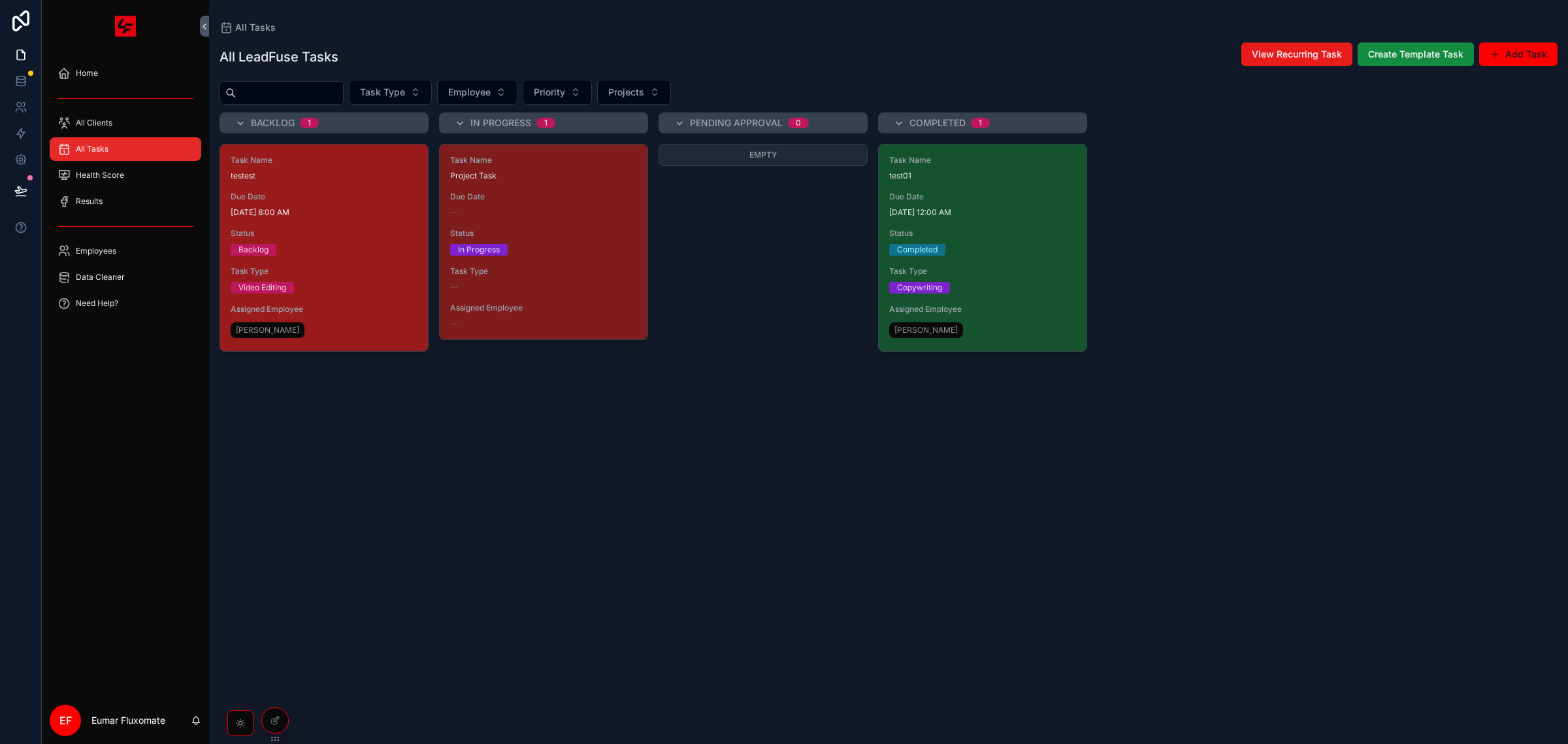
click at [360, 224] on div "Task Name testest Due Date [DATE] 8:00 AM Status Backlog Task Type Video Editin…" at bounding box center [324, 248] width 208 height 207
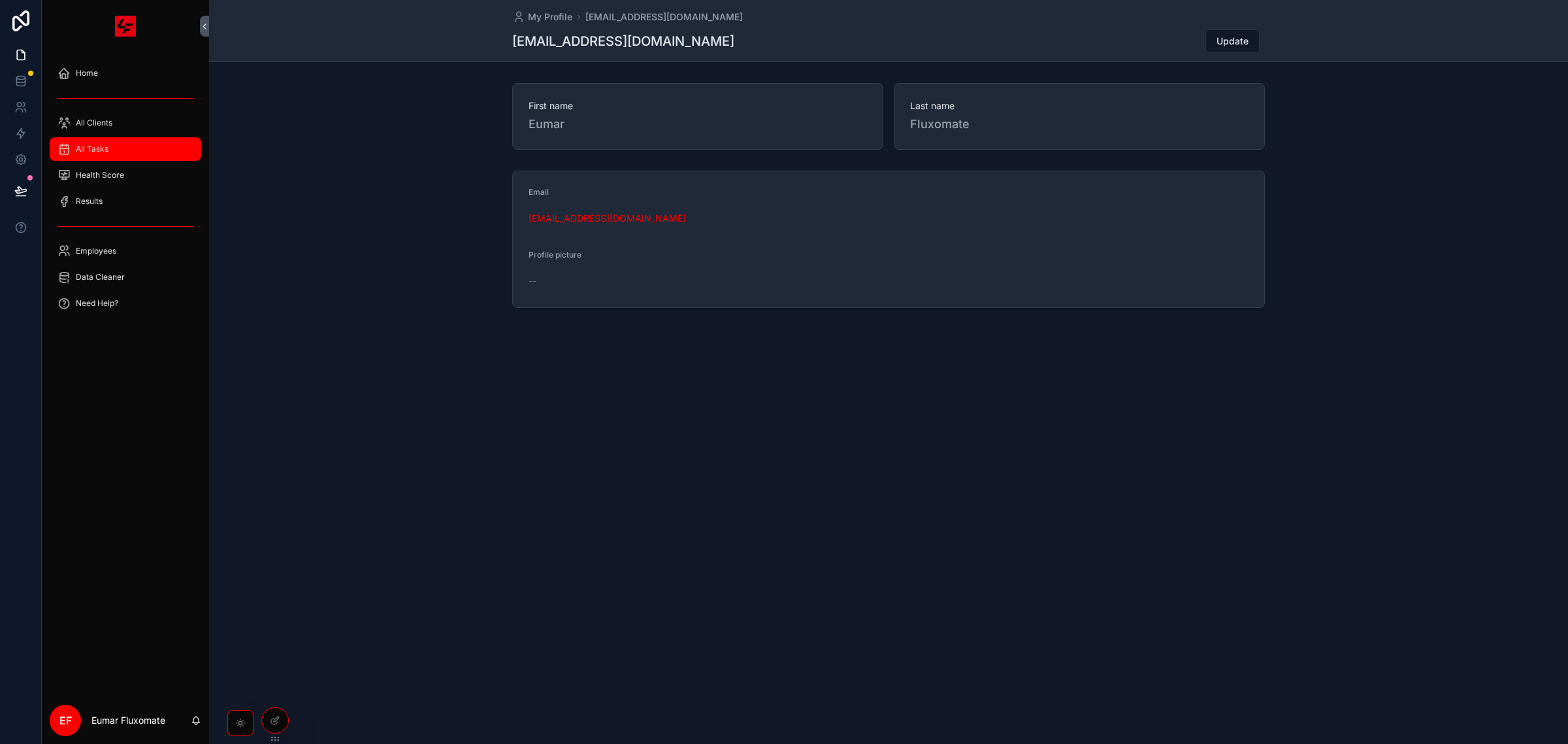
click at [120, 147] on div "All Tasks" at bounding box center [125, 149] width 136 height 21
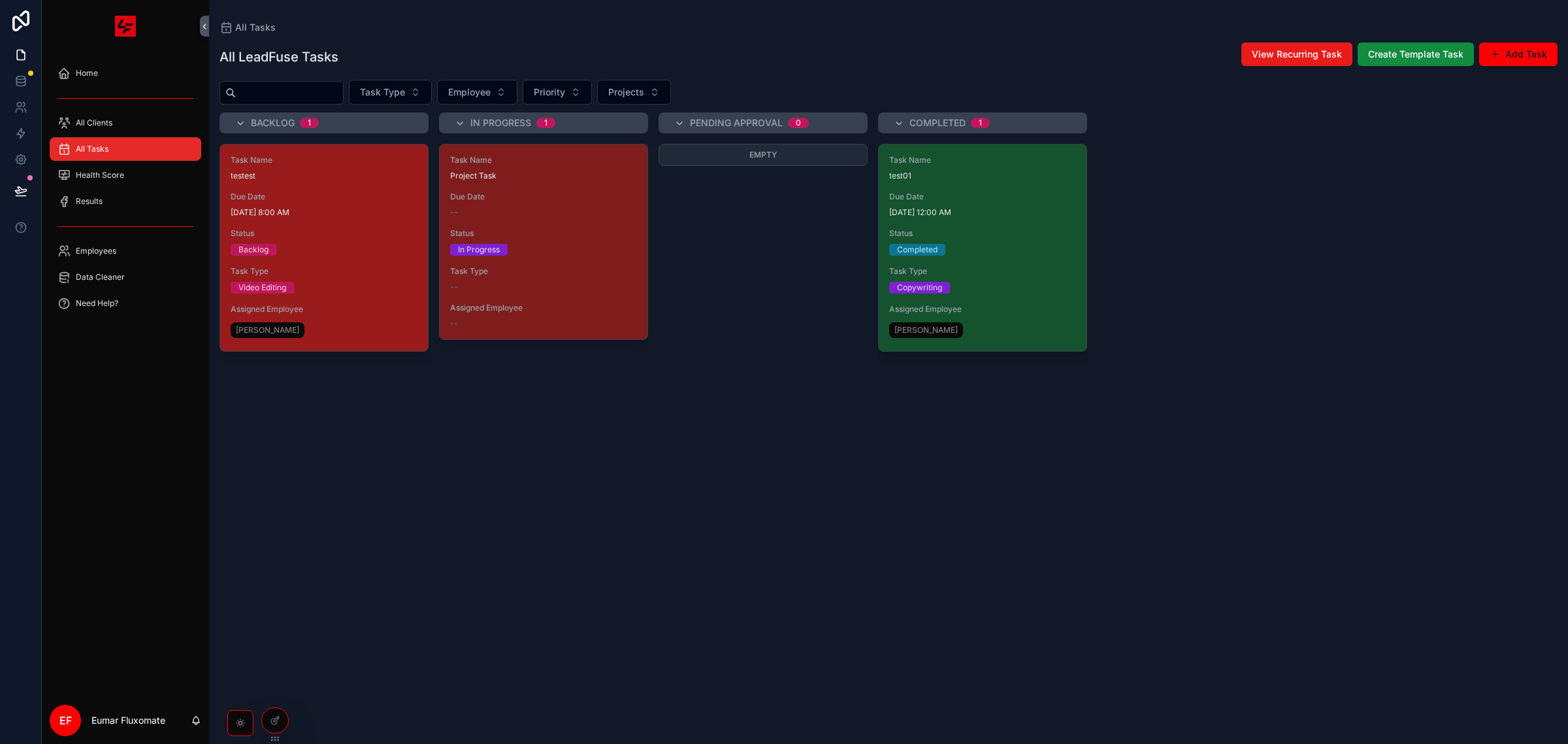
click at [393, 241] on div "Status Backlog" at bounding box center [324, 242] width 187 height 28
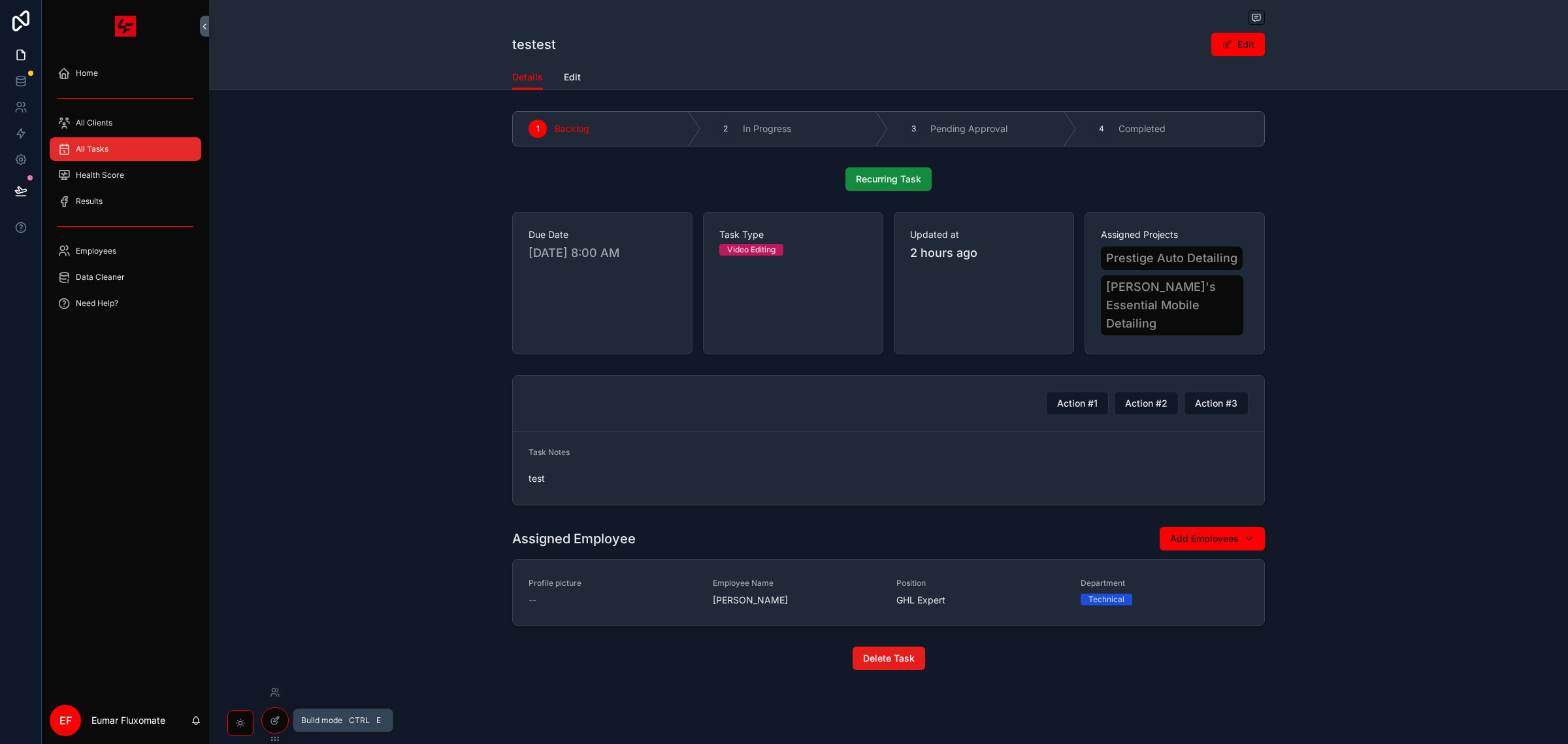
click at [277, 723] on icon at bounding box center [274, 720] width 10 height 10
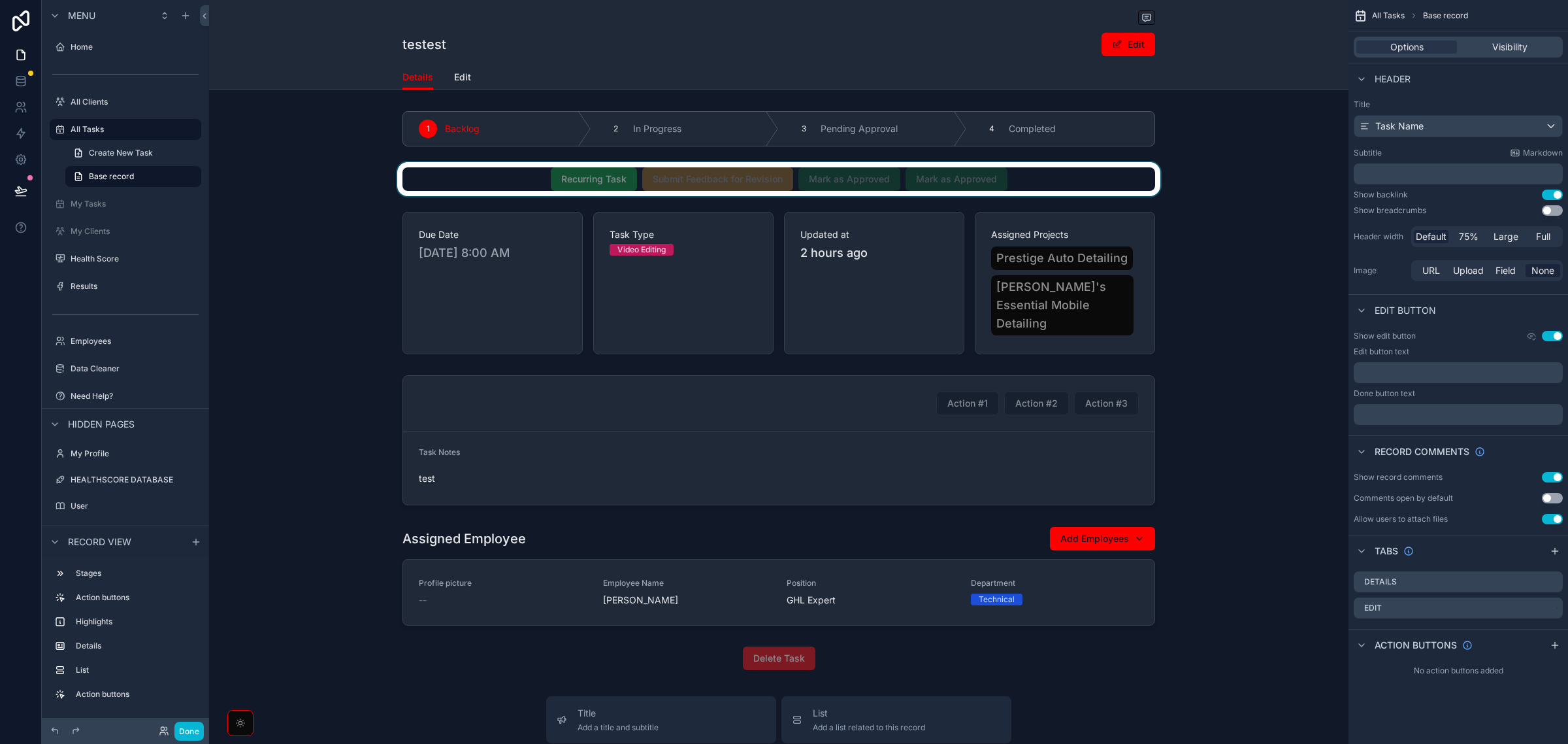
click at [510, 180] on div "scrollable content" at bounding box center [778, 178] width 1139 height 34
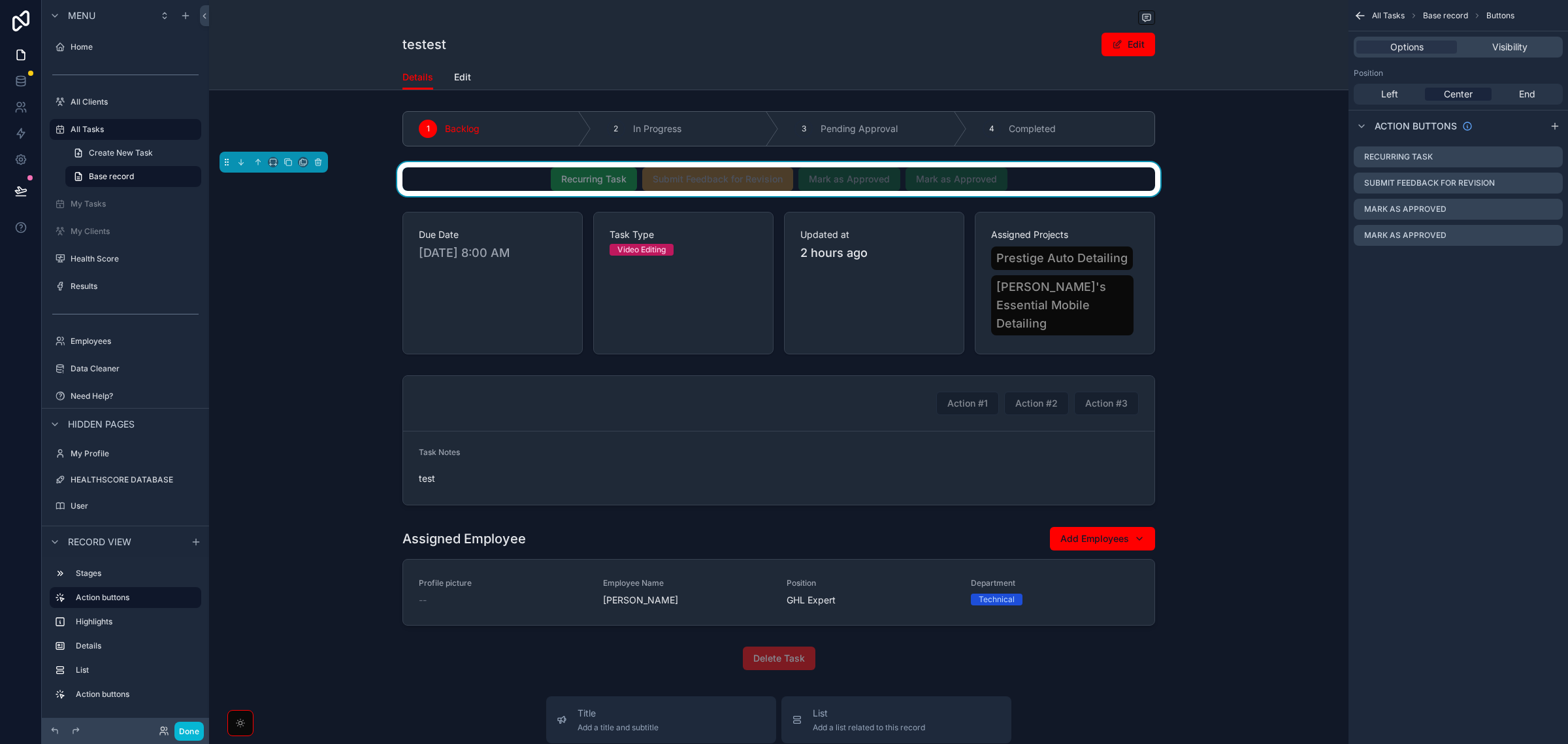
click at [1544, 447] on div "All Tasks Base record Buttons Options Visibility Position Left Center End Actio…" at bounding box center [1459, 372] width 220 height 744
click at [1553, 121] on icon "scrollable content" at bounding box center [1555, 126] width 10 height 10
click at [1557, 157] on icon "scrollable content" at bounding box center [1552, 156] width 10 height 10
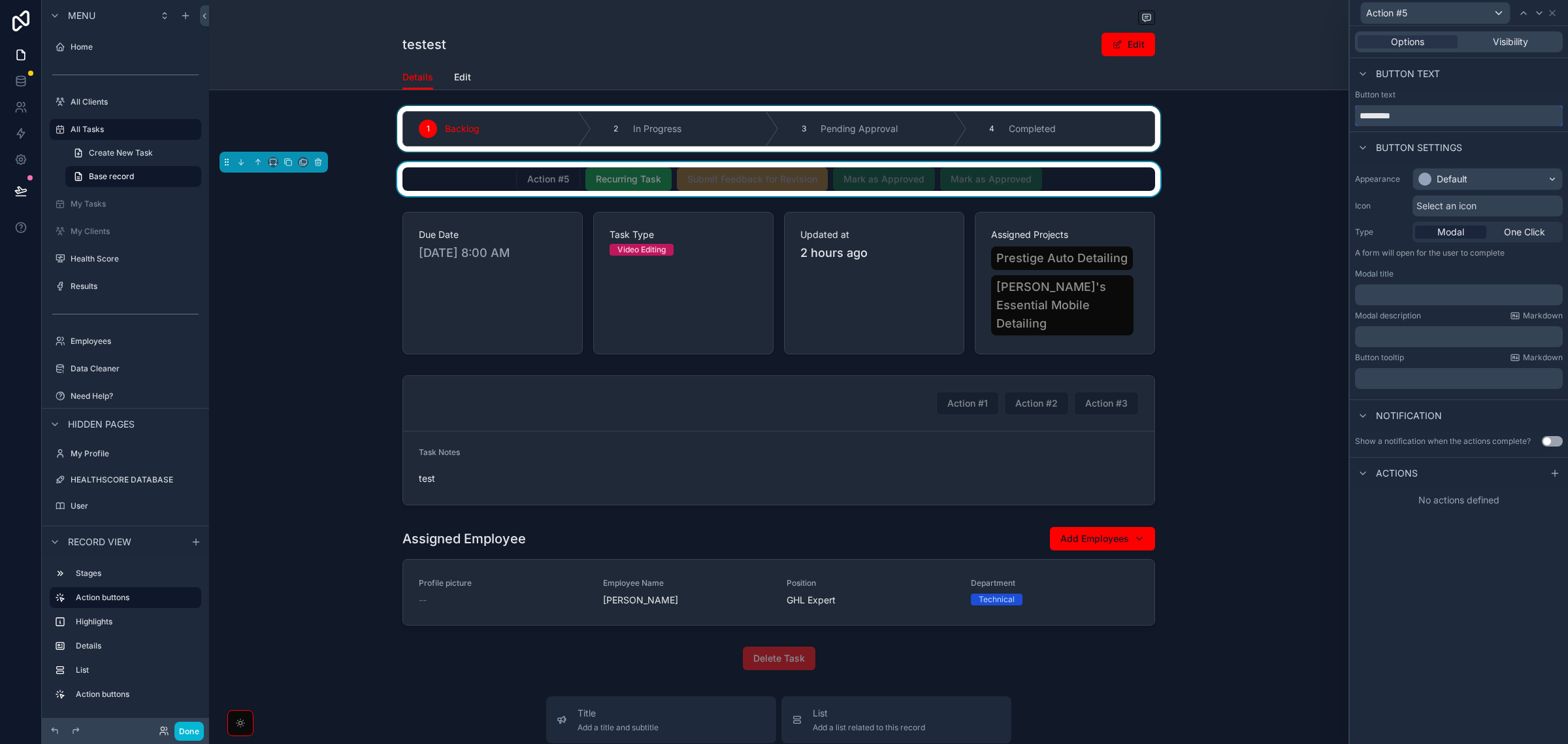
drag, startPoint x: 1432, startPoint y: 114, endPoint x: 1314, endPoint y: 106, distance: 118.3
click at [1314, 106] on div "Action #5 Options Visibility Button text Button text ********* Button settings …" at bounding box center [784, 372] width 1568 height 744
paste input "*******"
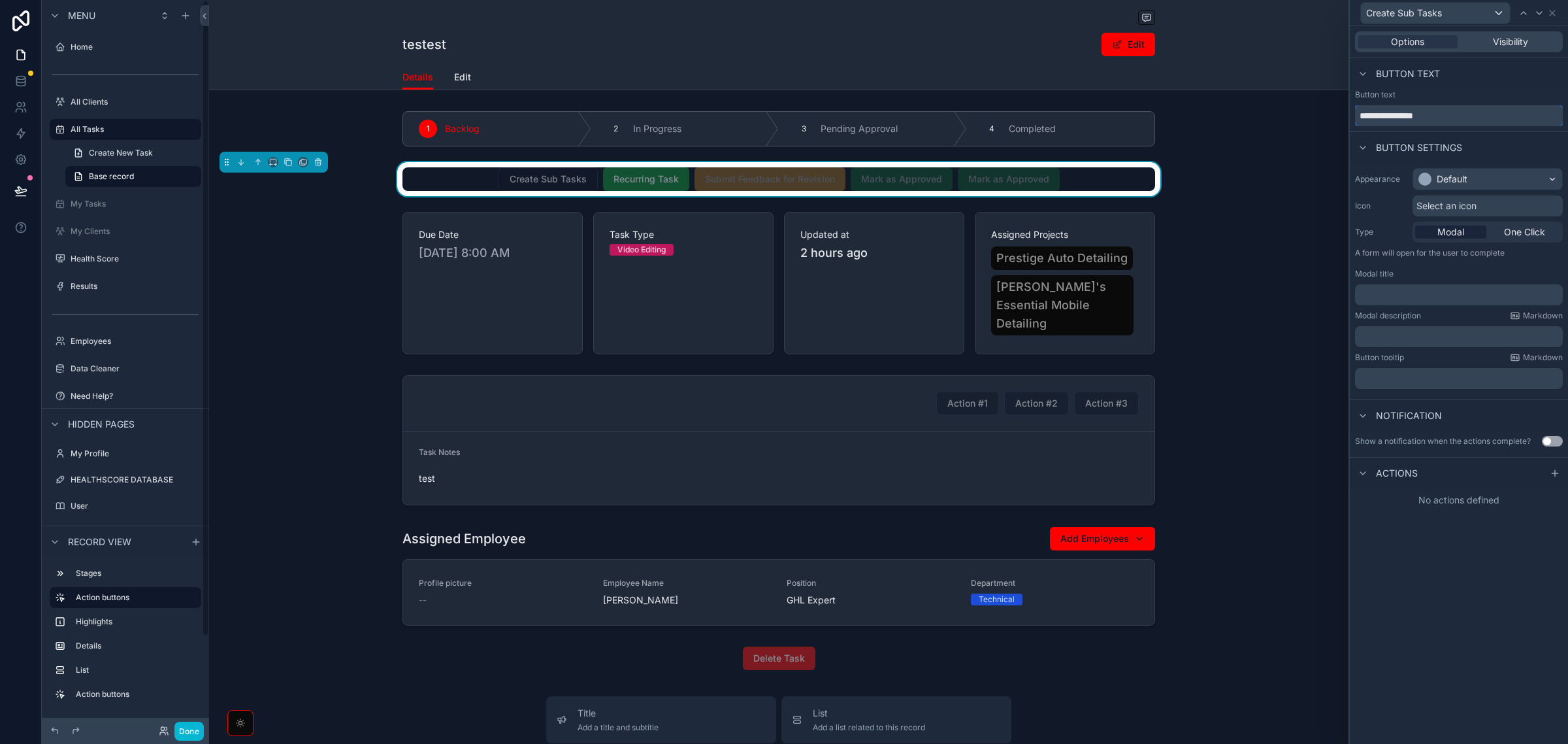
type input "**********"
click at [1484, 181] on div "Default" at bounding box center [1488, 179] width 149 height 21
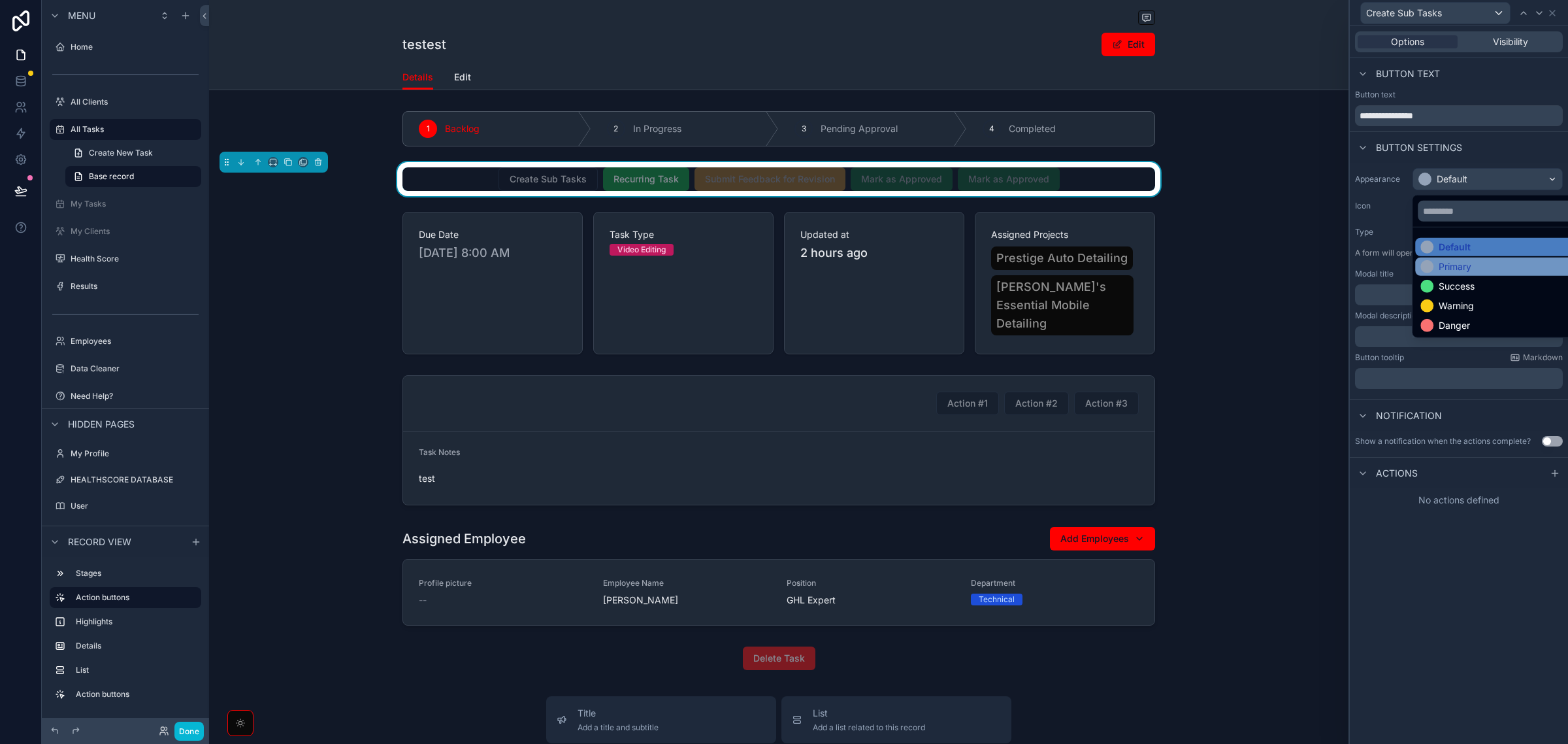
click at [1484, 265] on div "Primary" at bounding box center [1502, 266] width 163 height 13
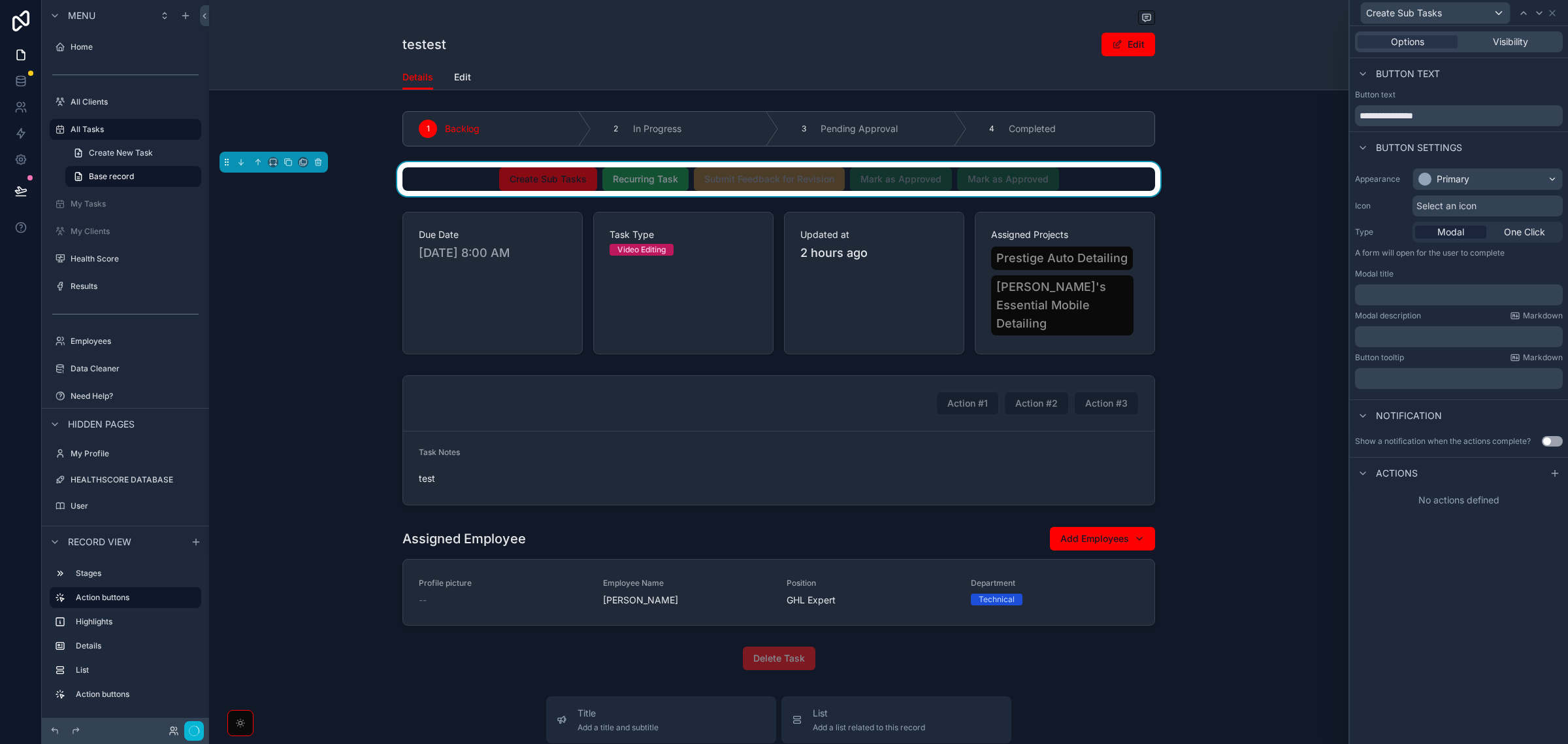
click at [1442, 566] on div "**********" at bounding box center [1459, 385] width 218 height 718
click at [1554, 474] on icon at bounding box center [1555, 473] width 10 height 10
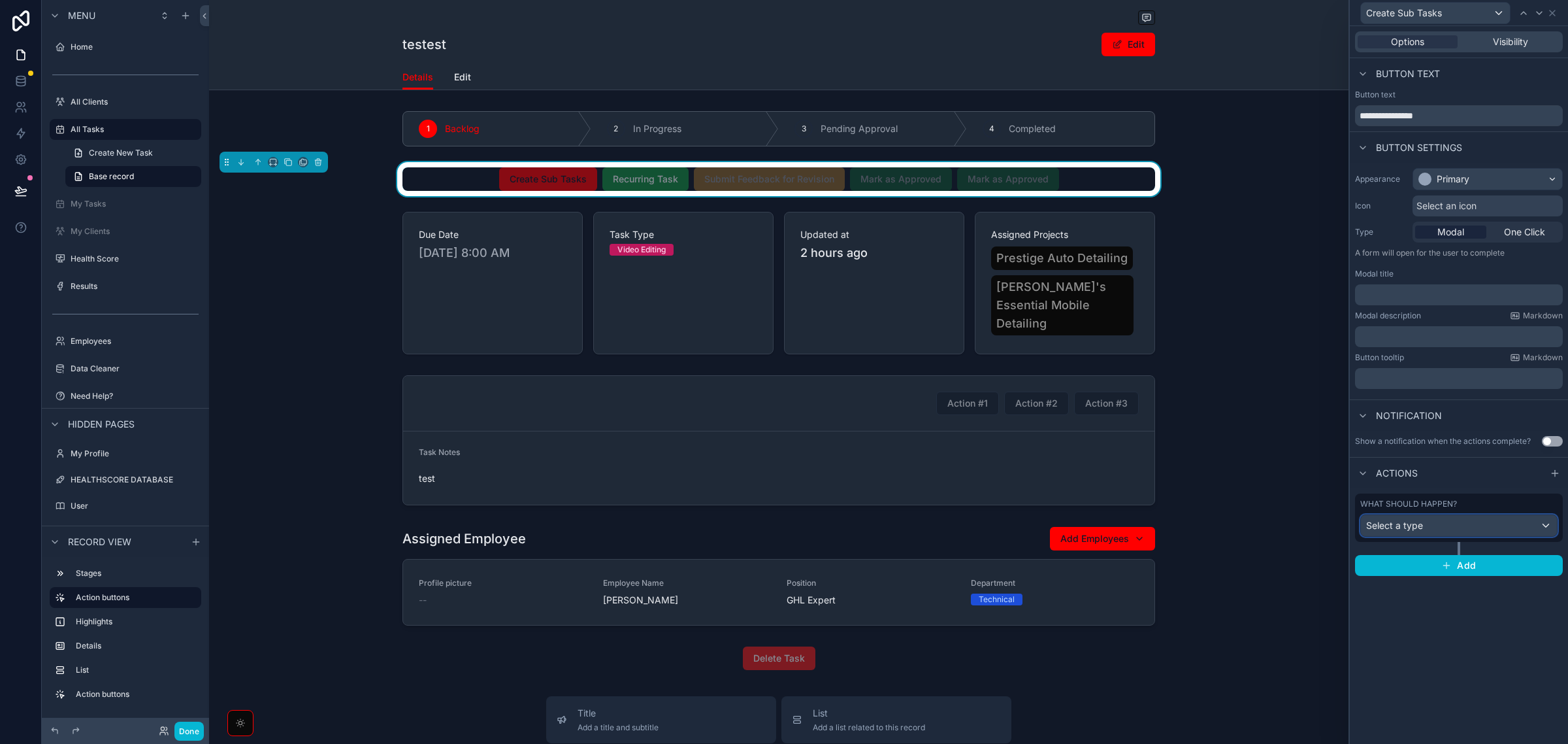
click at [1477, 526] on div "Select a type" at bounding box center [1459, 526] width 196 height 21
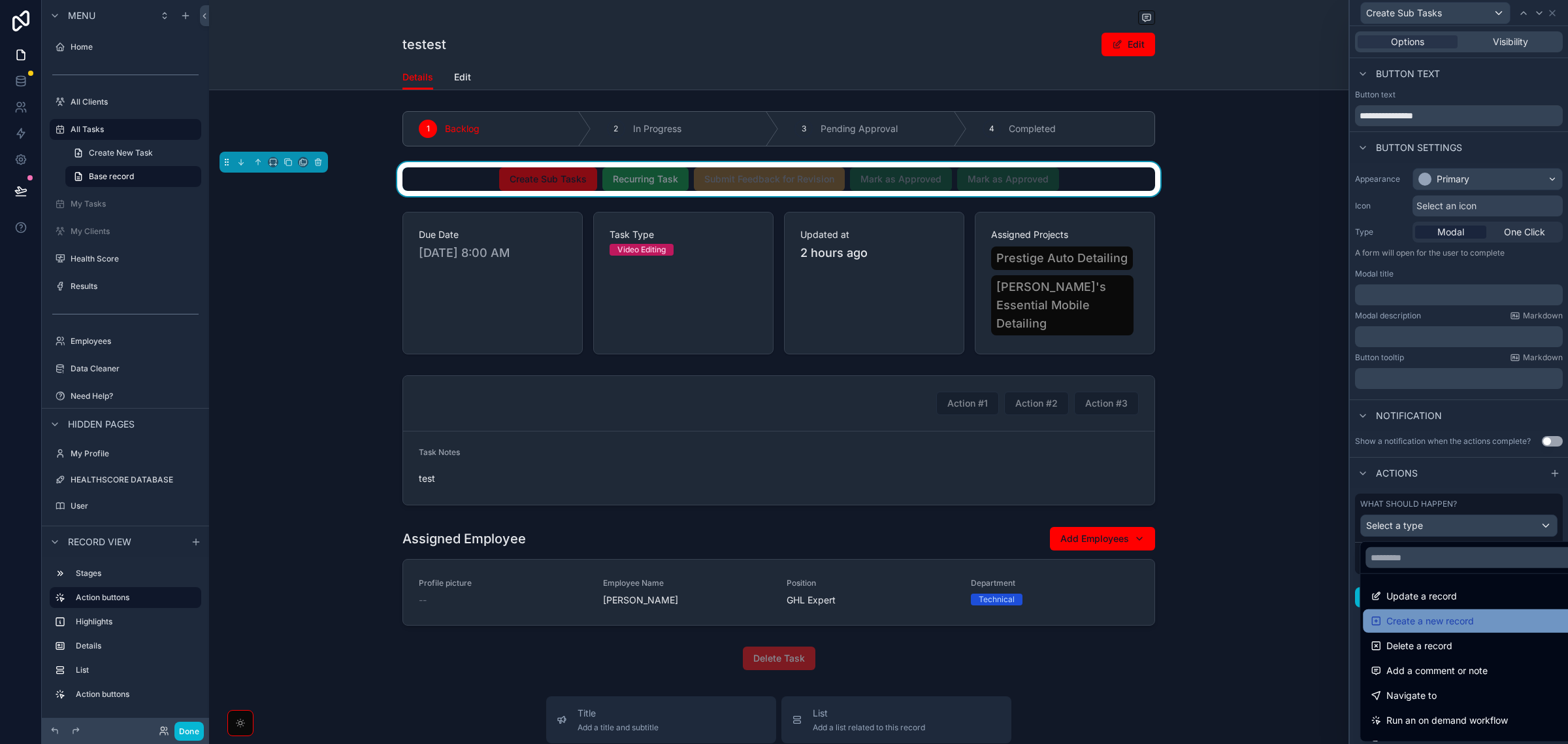
click at [1464, 622] on span "Create a new record" at bounding box center [1430, 621] width 88 height 16
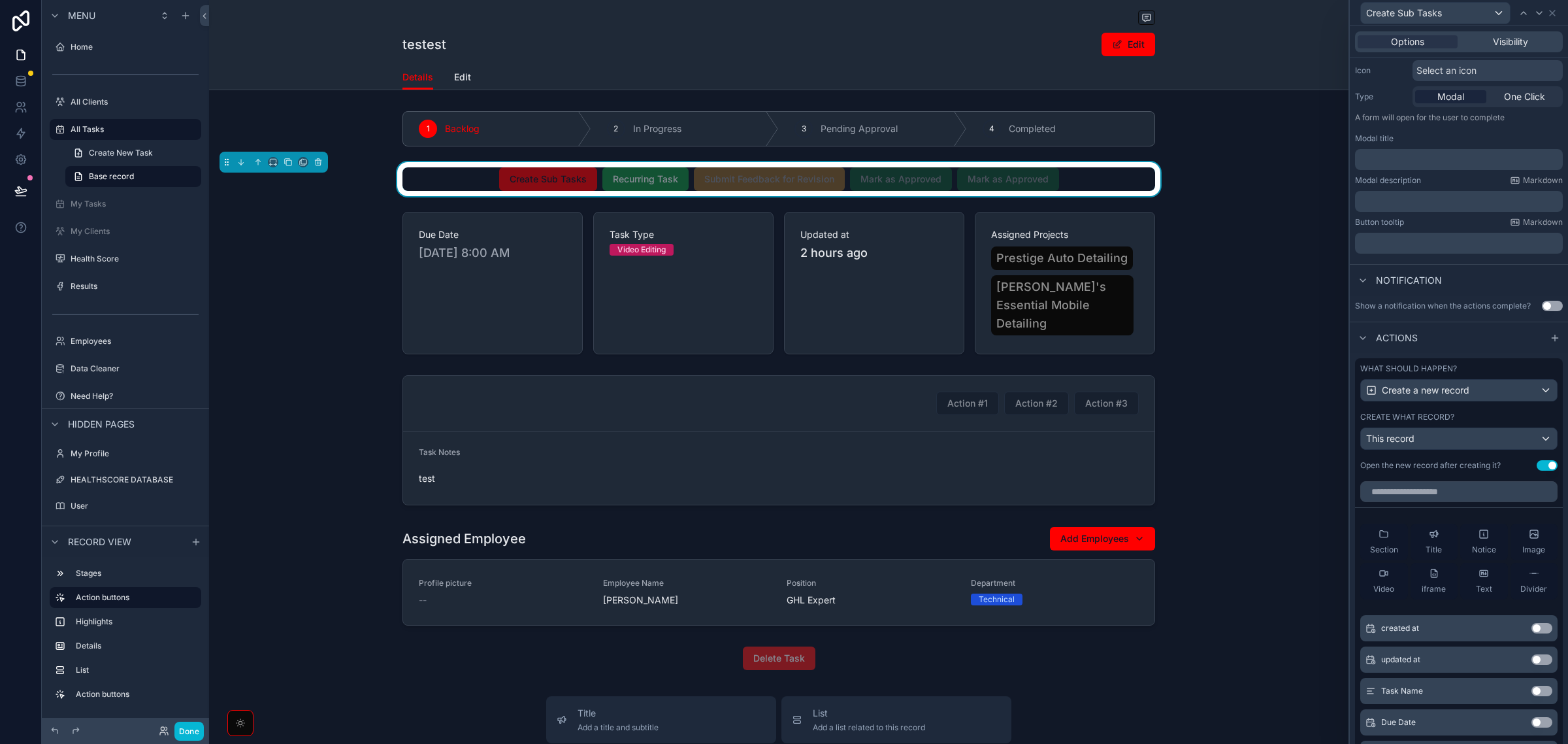
scroll to position [163, 0]
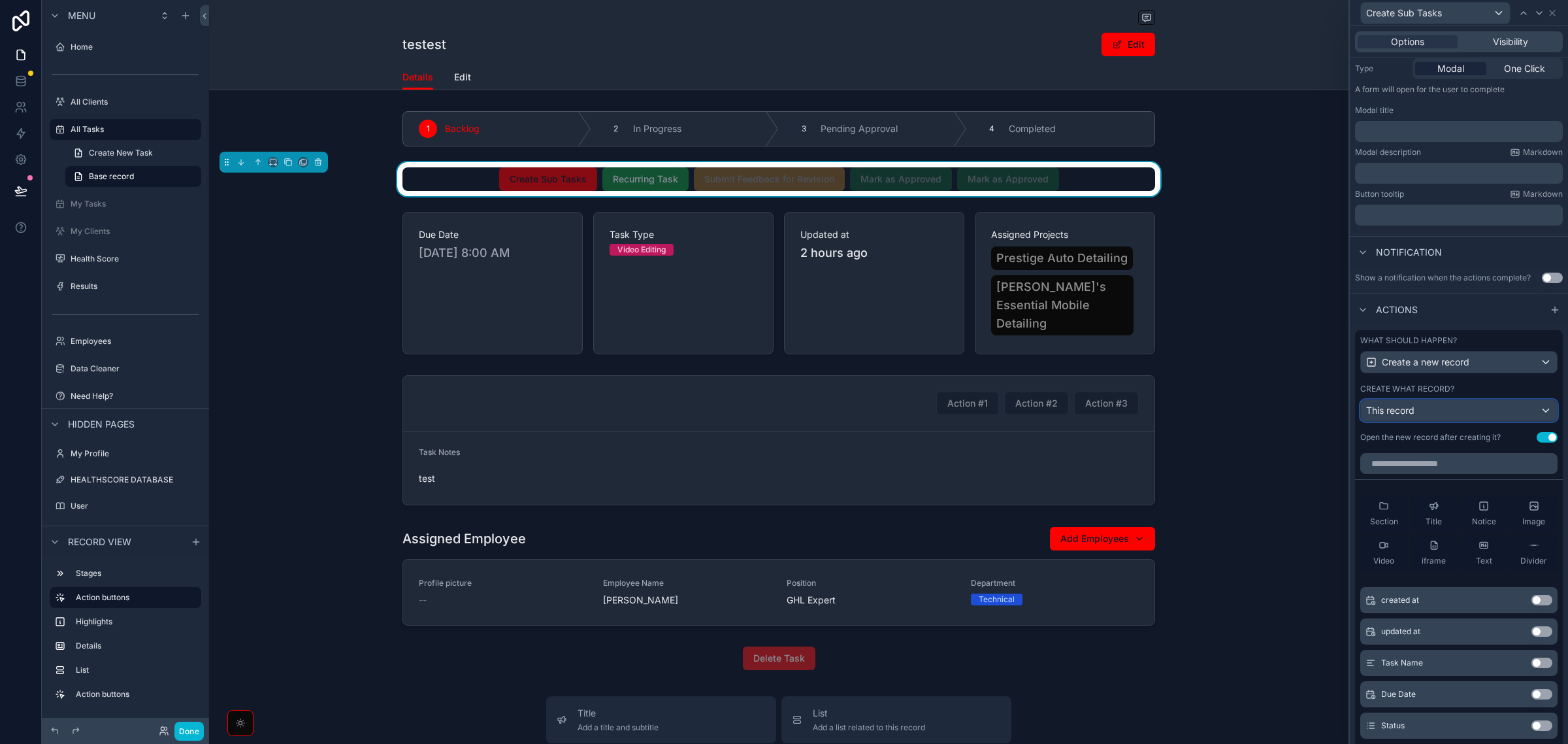
click at [1475, 417] on div "This record" at bounding box center [1459, 410] width 196 height 21
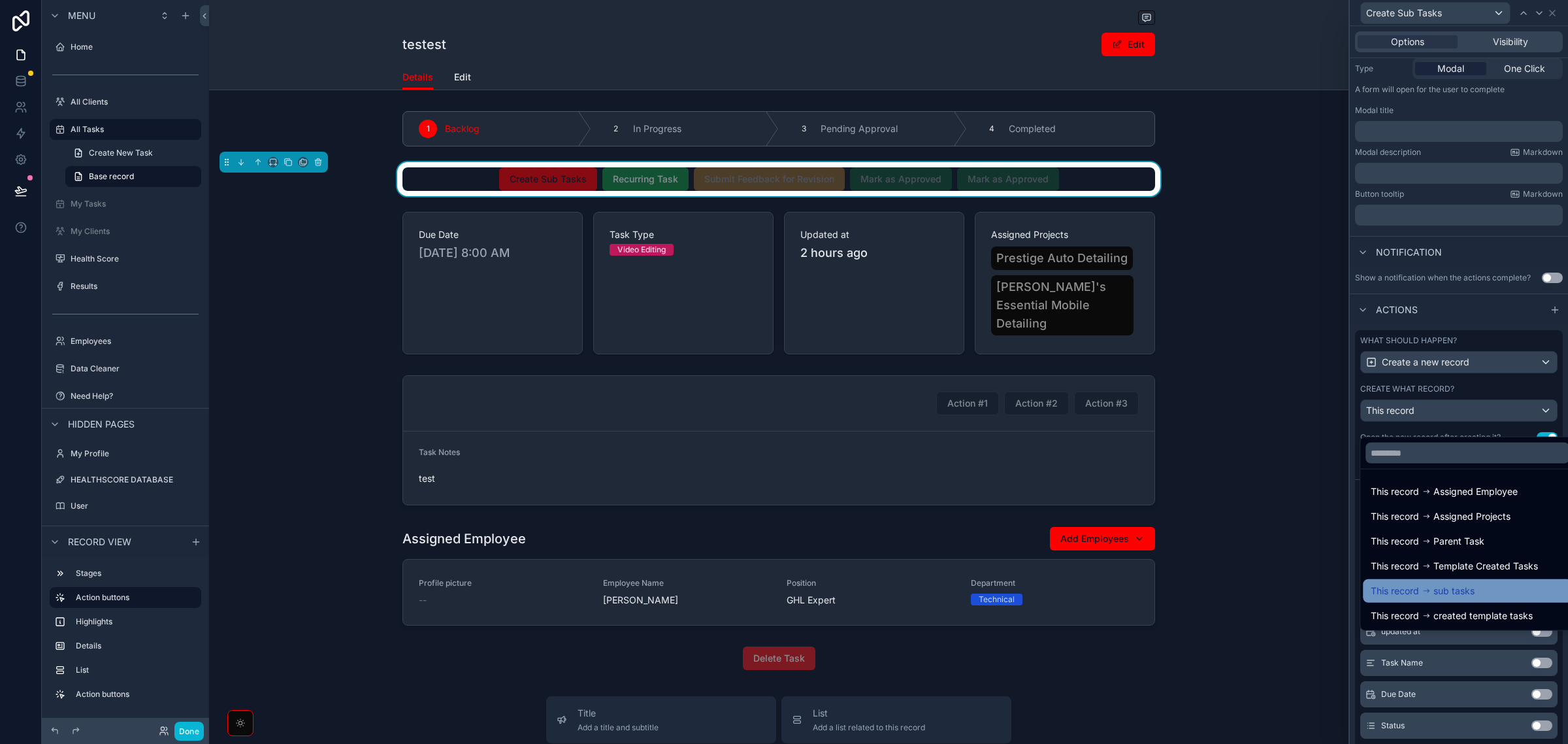
click at [1468, 593] on span "sub tasks" at bounding box center [1455, 590] width 41 height 16
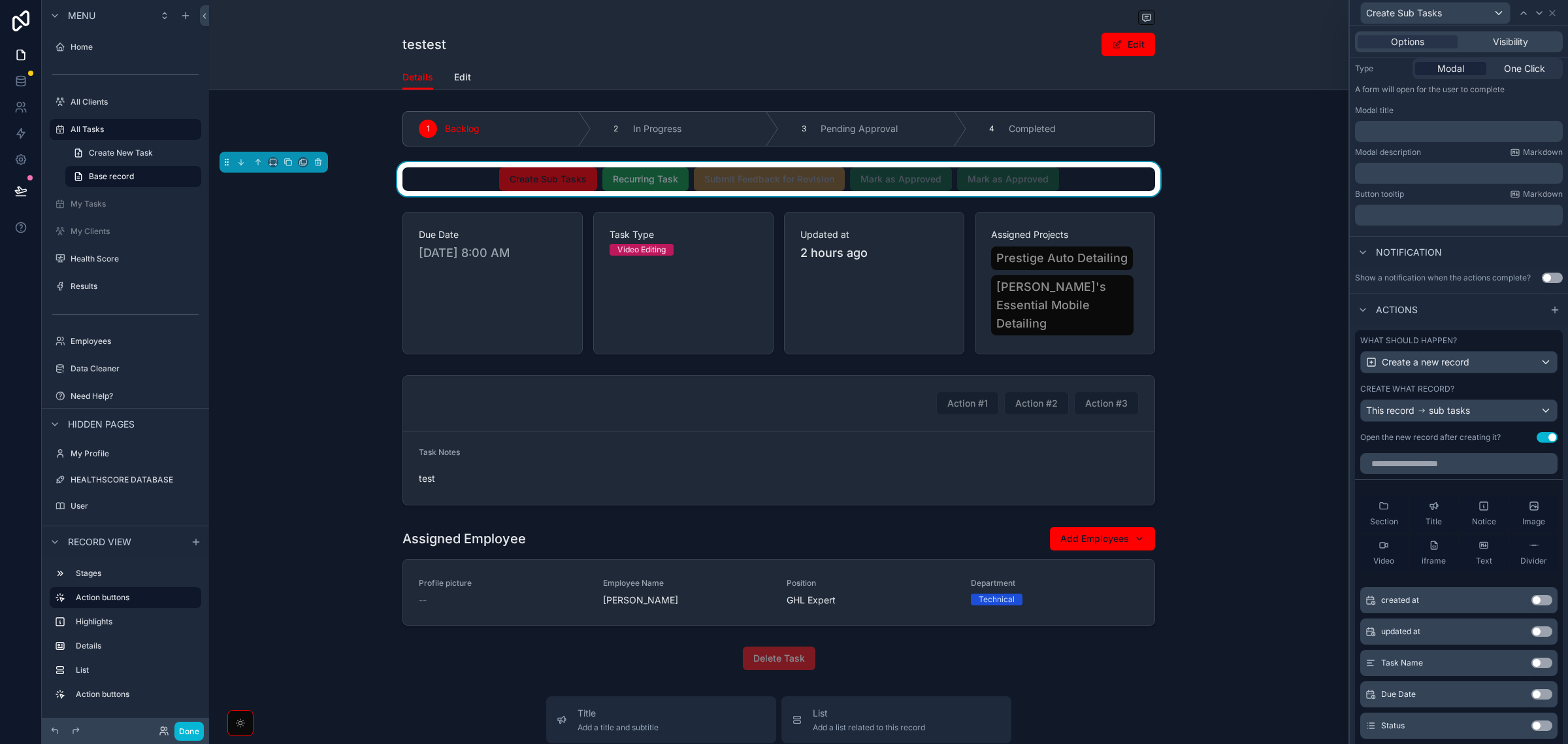
click at [1494, 318] on div "Actions" at bounding box center [1459, 308] width 218 height 31
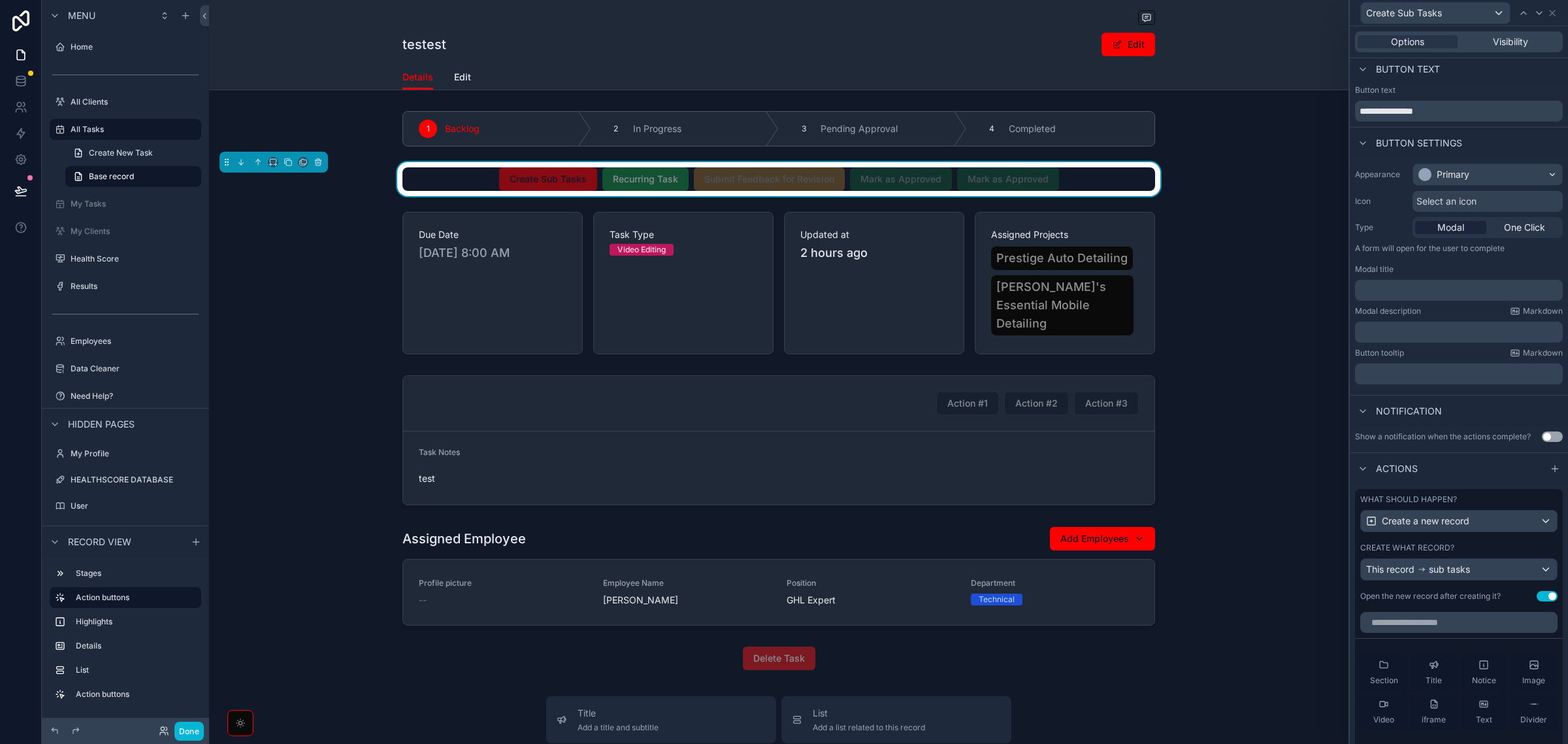
scroll to position [0, 0]
click at [1465, 180] on div "Primary" at bounding box center [1453, 179] width 32 height 13
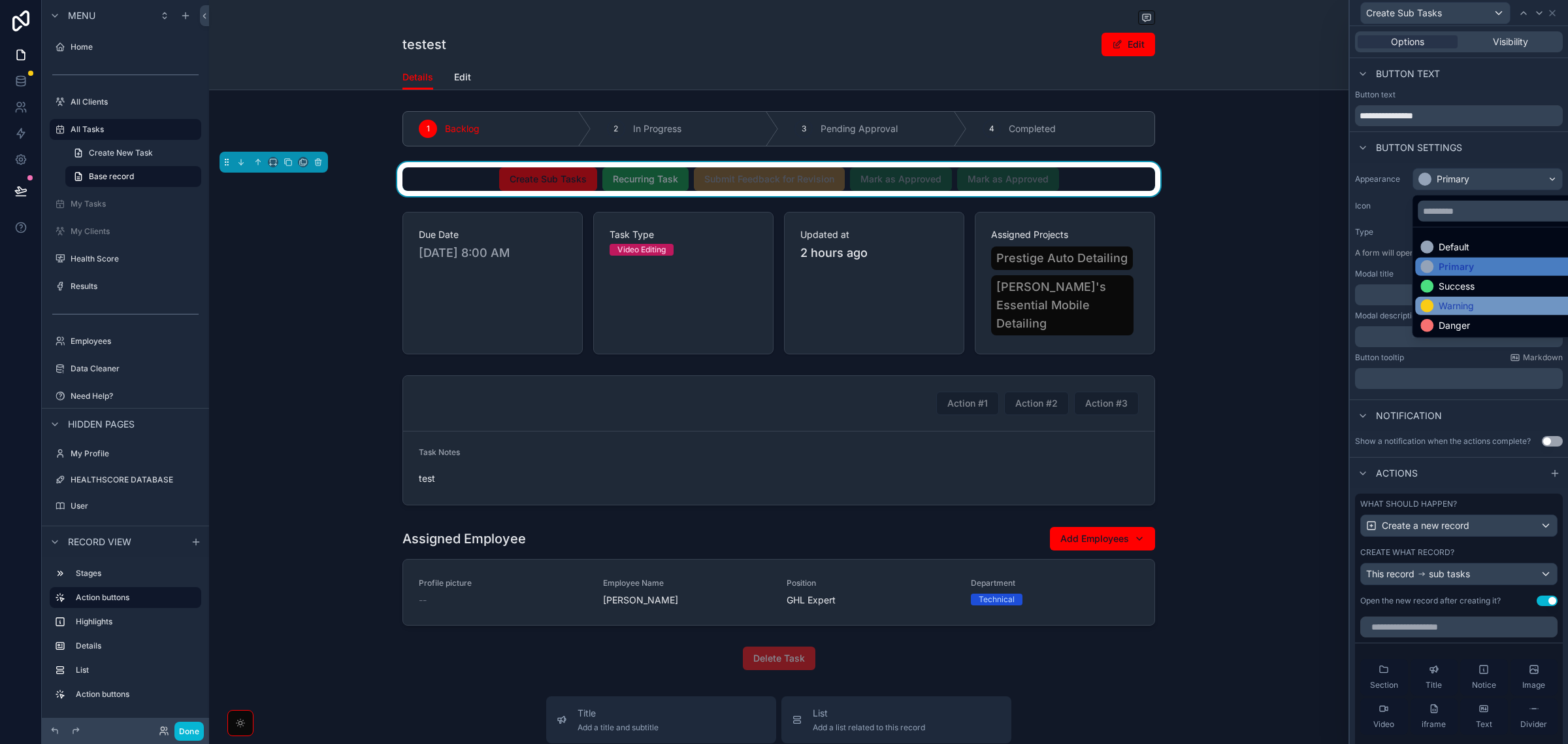
click at [1449, 304] on div "Warning" at bounding box center [1456, 306] width 35 height 13
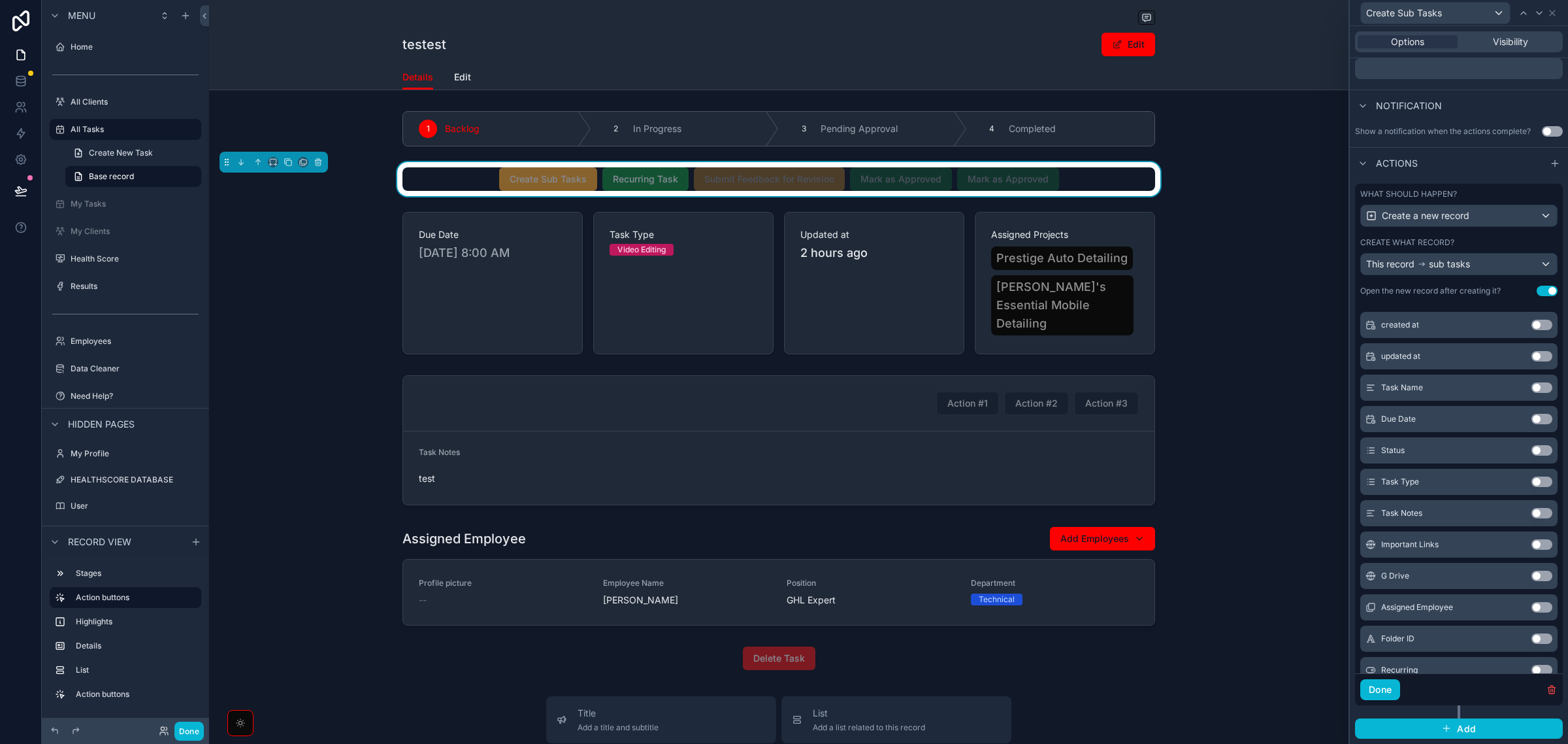
scroll to position [163, 0]
click at [1532, 351] on button "Use setting" at bounding box center [1542, 353] width 21 height 10
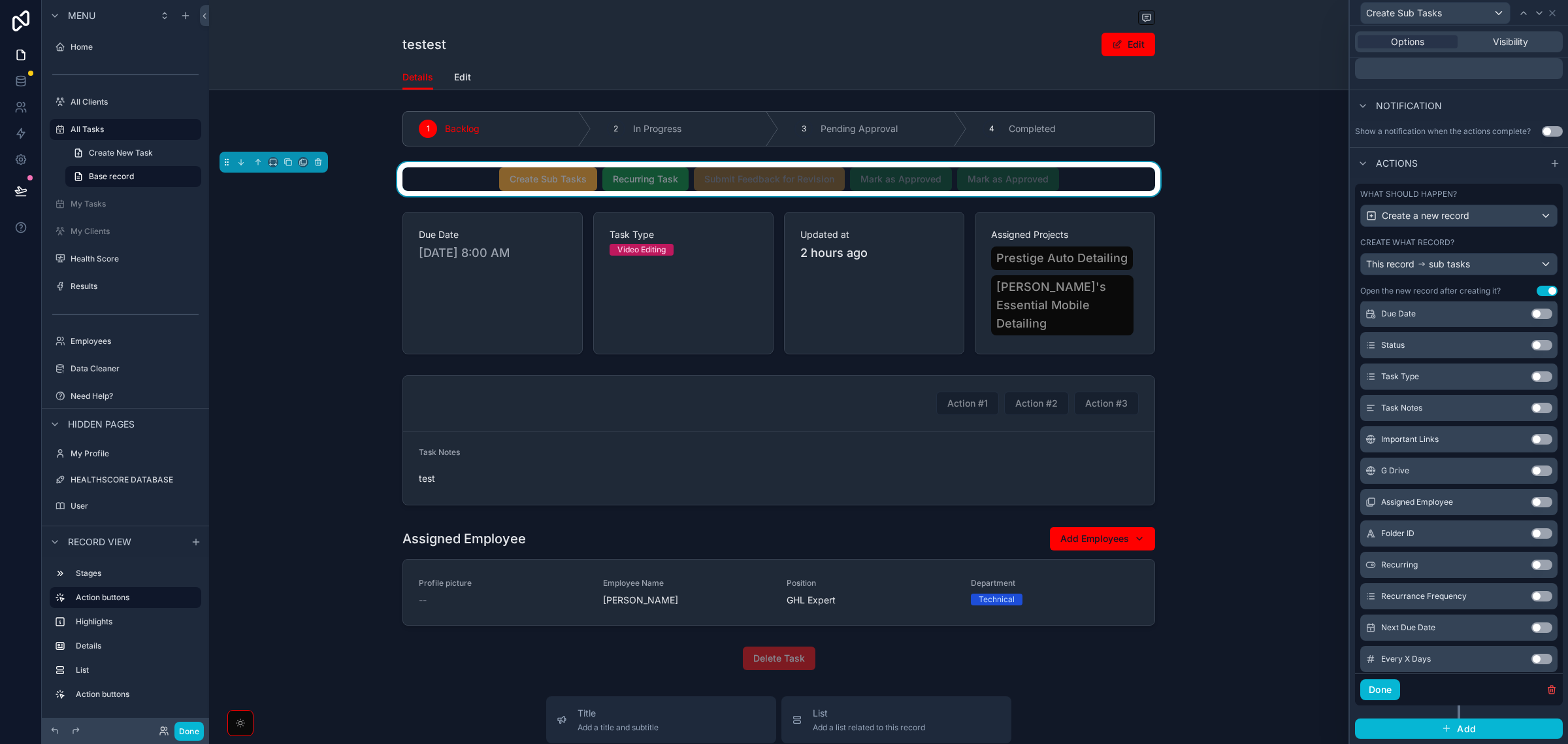
click at [1532, 312] on button "Use setting" at bounding box center [1542, 313] width 21 height 10
click at [1532, 342] on button "Use setting" at bounding box center [1542, 344] width 21 height 10
click at [1532, 347] on button "Use setting" at bounding box center [1542, 345] width 21 height 10
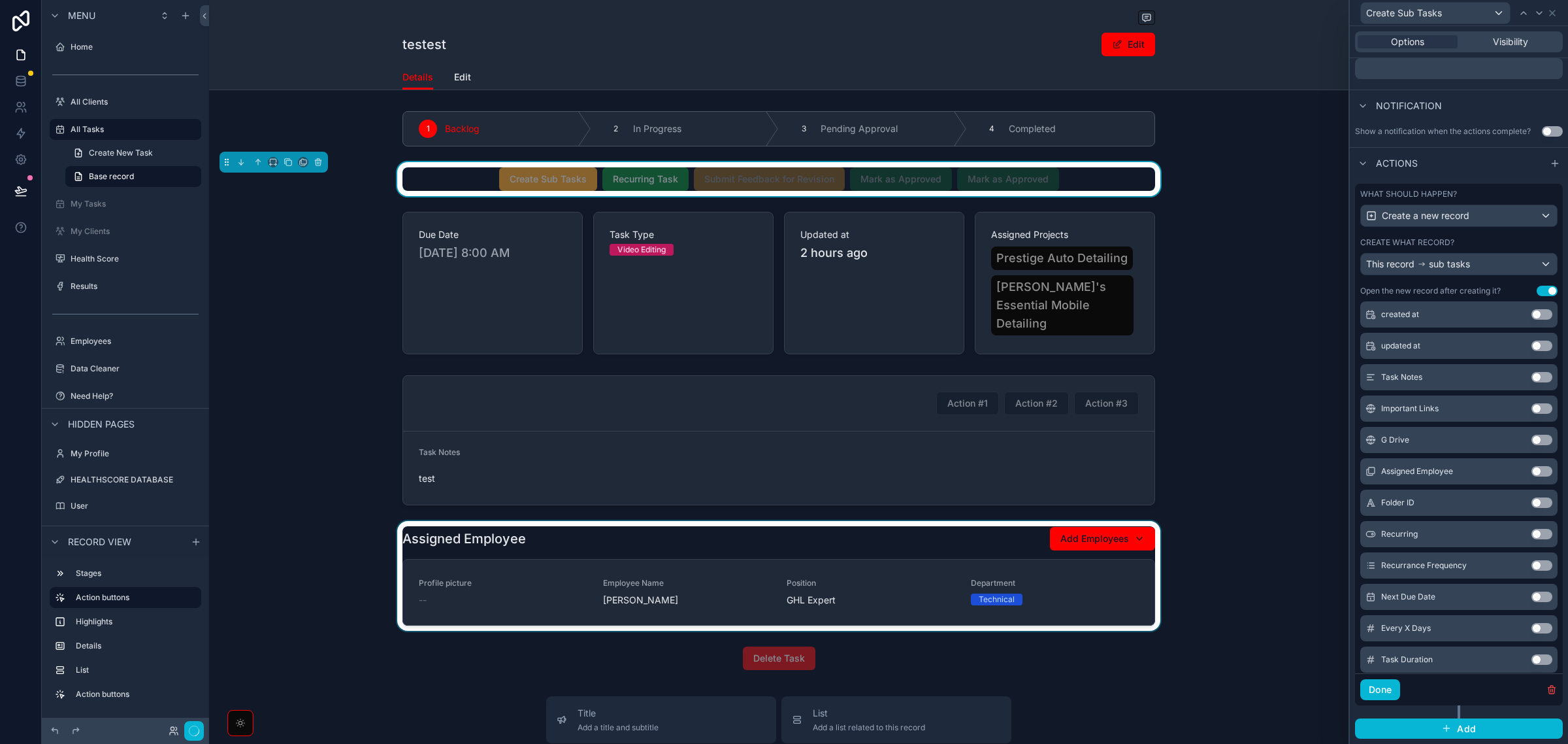
scroll to position [308, 0]
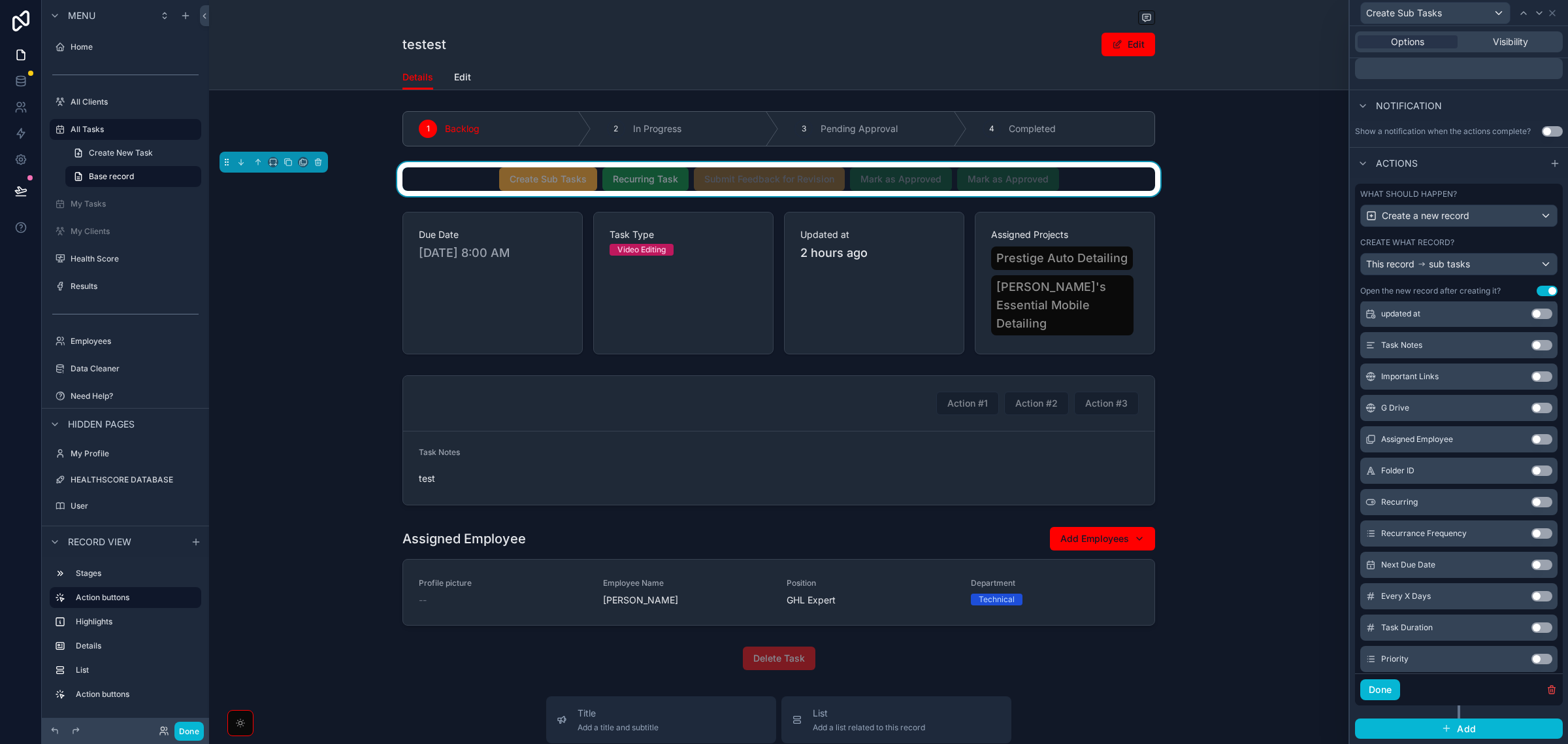
click at [1532, 347] on button "Use setting" at bounding box center [1542, 344] width 21 height 10
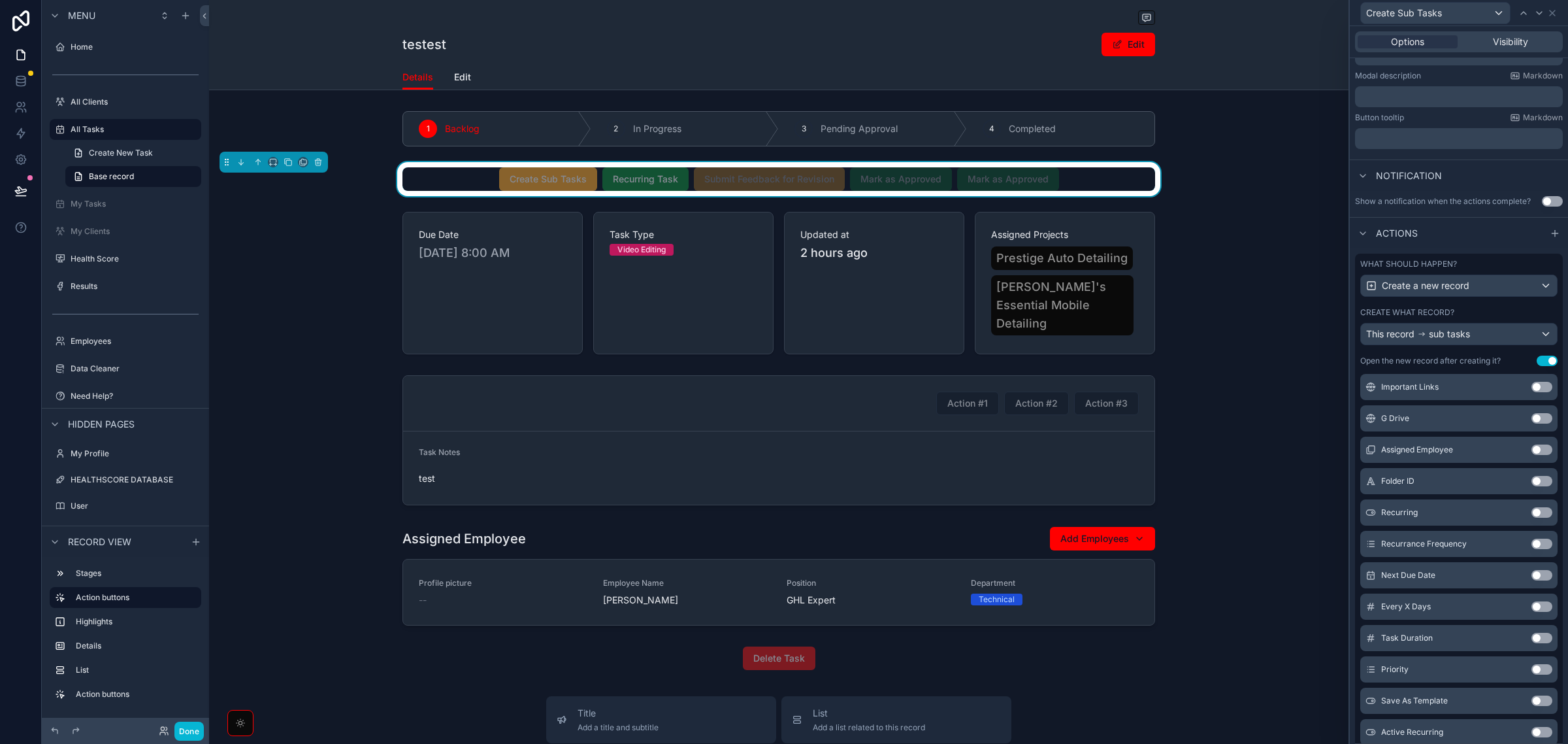
scroll to position [409, 0]
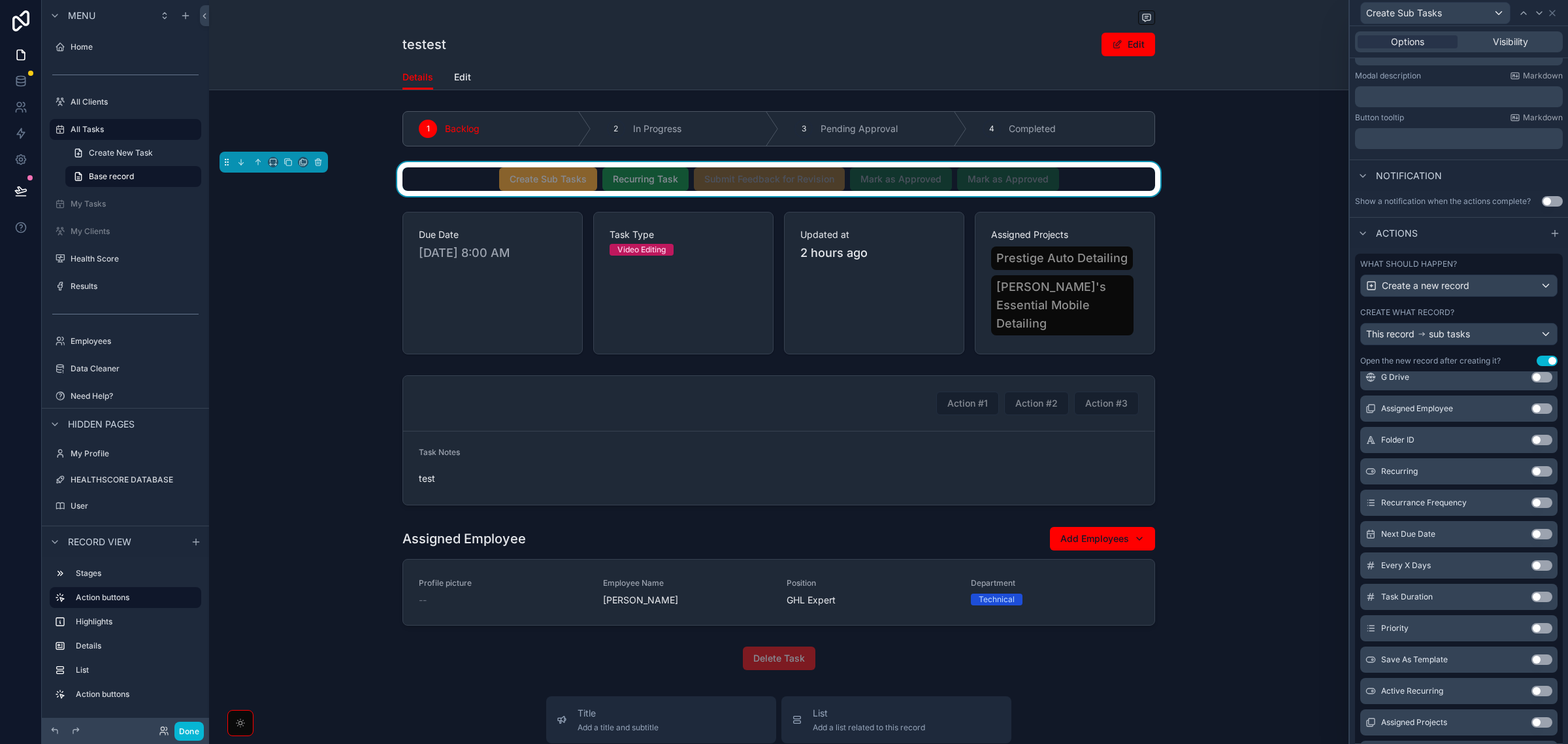
click at [1532, 633] on button "Use setting" at bounding box center [1542, 628] width 21 height 10
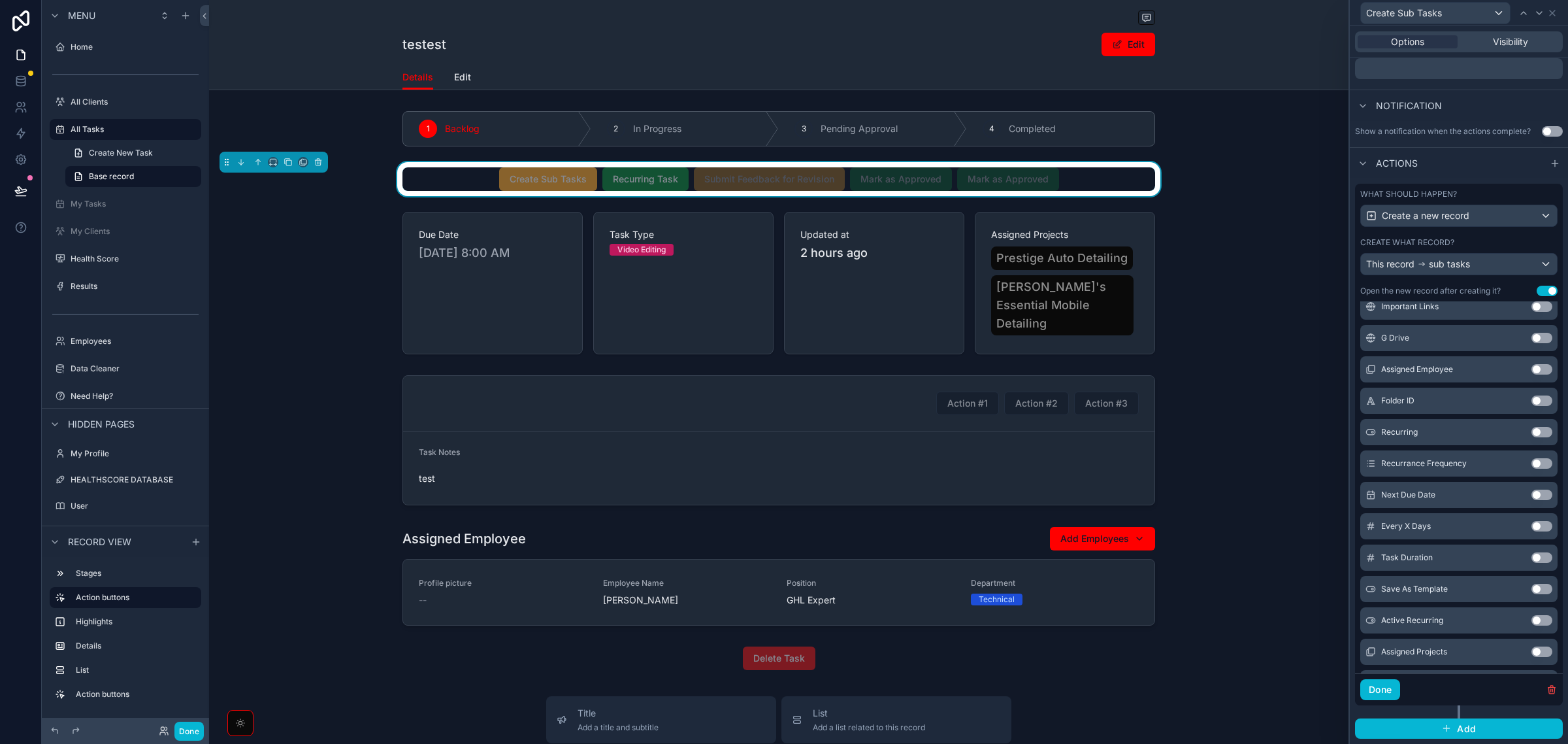
scroll to position [328, 0]
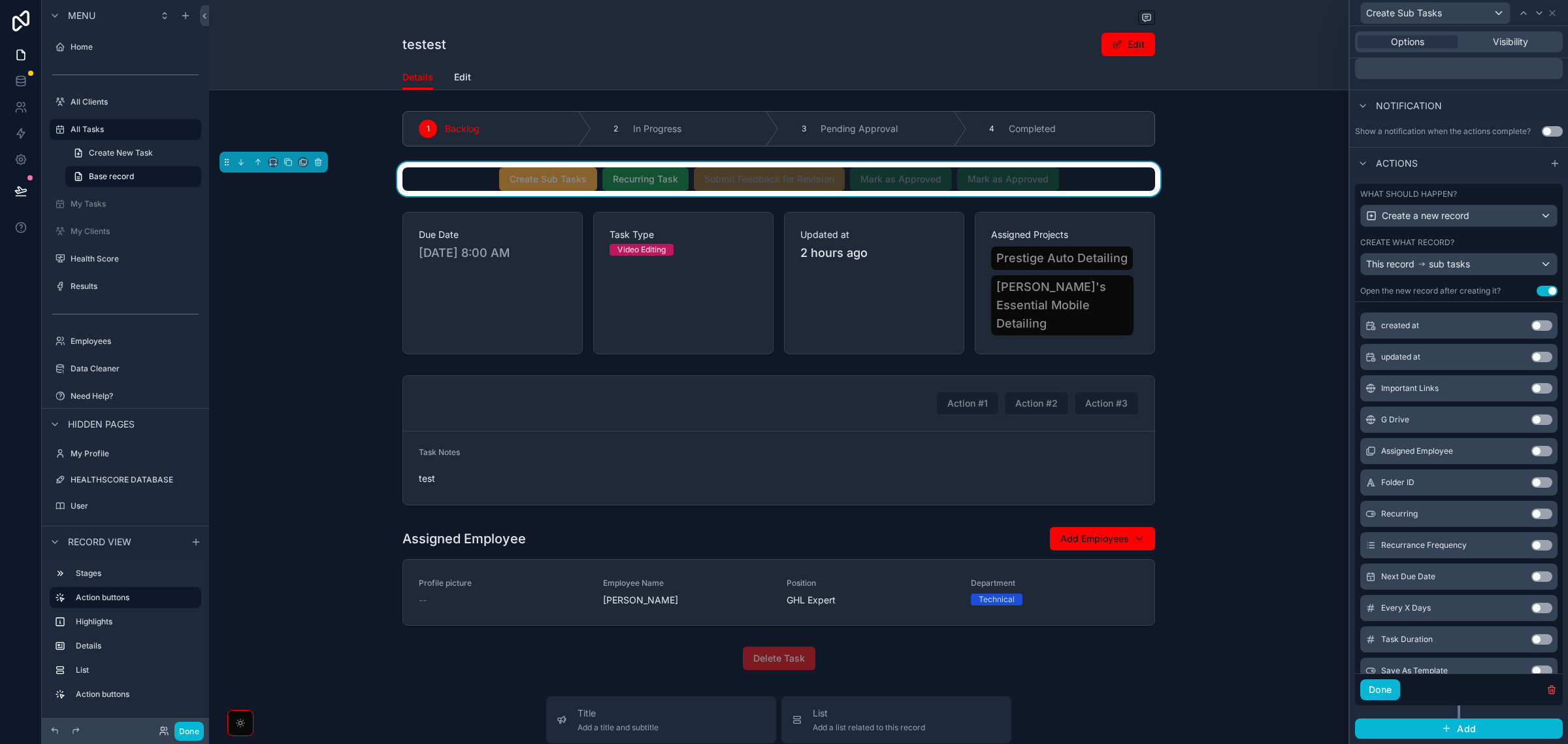
click at [1532, 449] on button "Use setting" at bounding box center [1542, 451] width 21 height 10
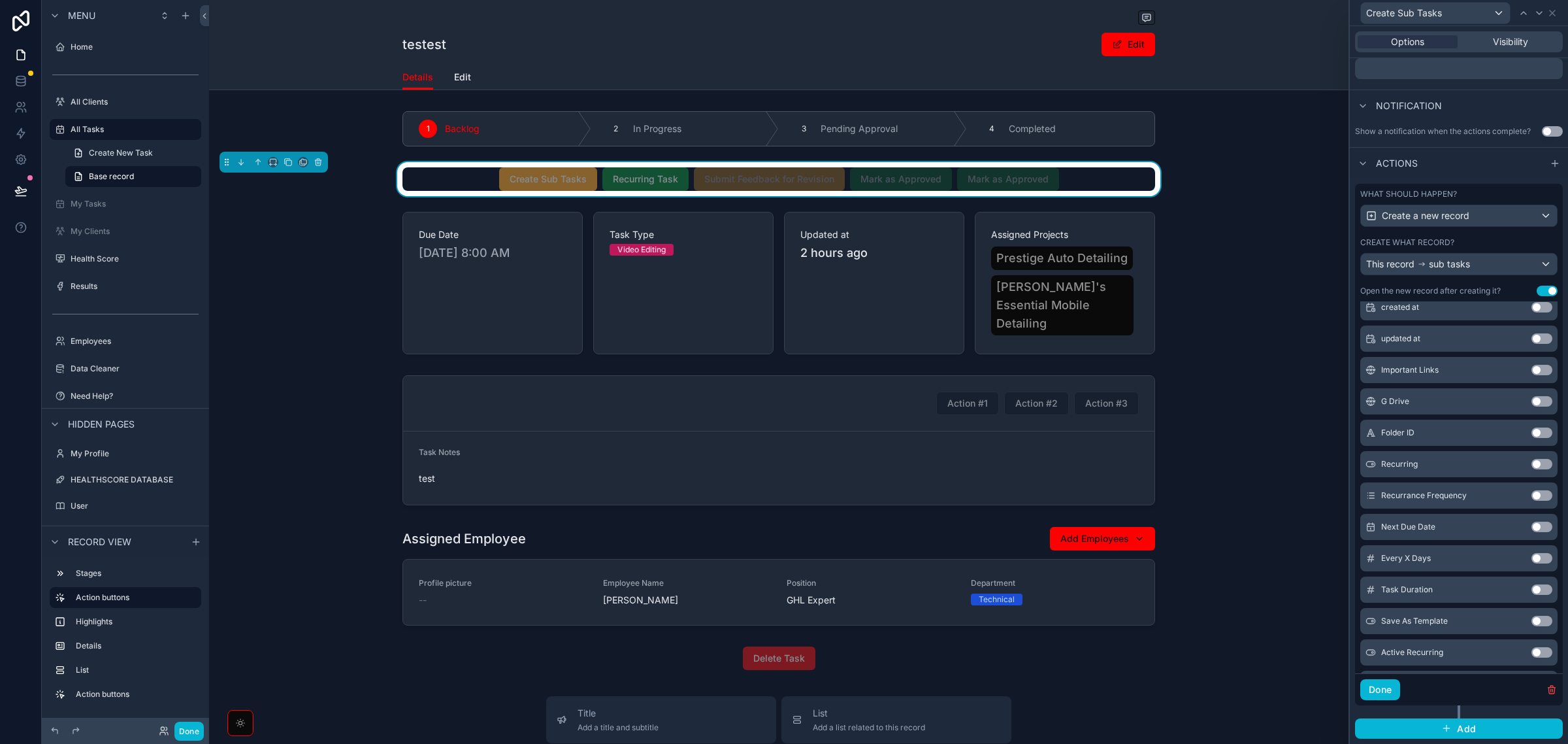
scroll to position [491, 0]
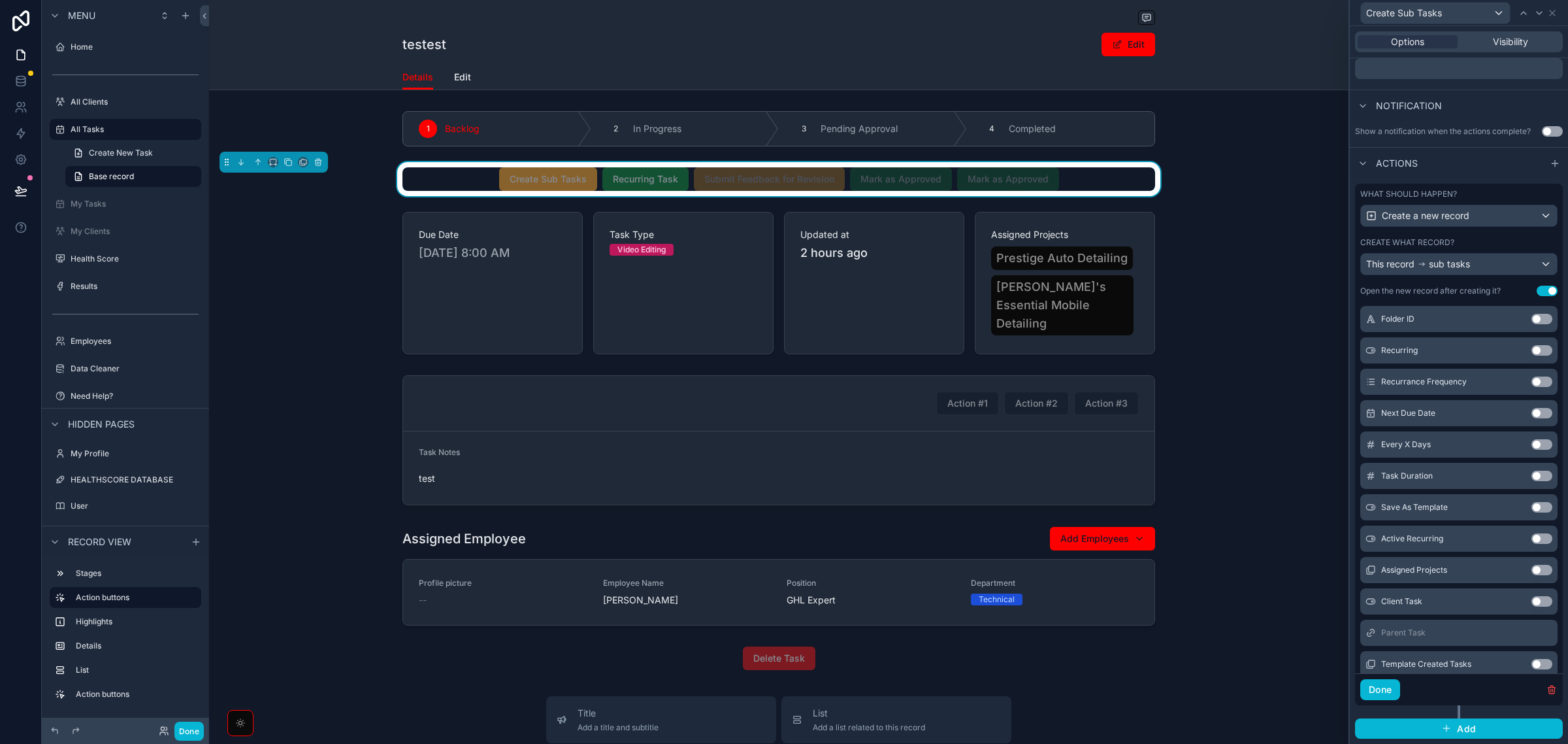
click at [1532, 566] on button "Use setting" at bounding box center [1542, 570] width 21 height 10
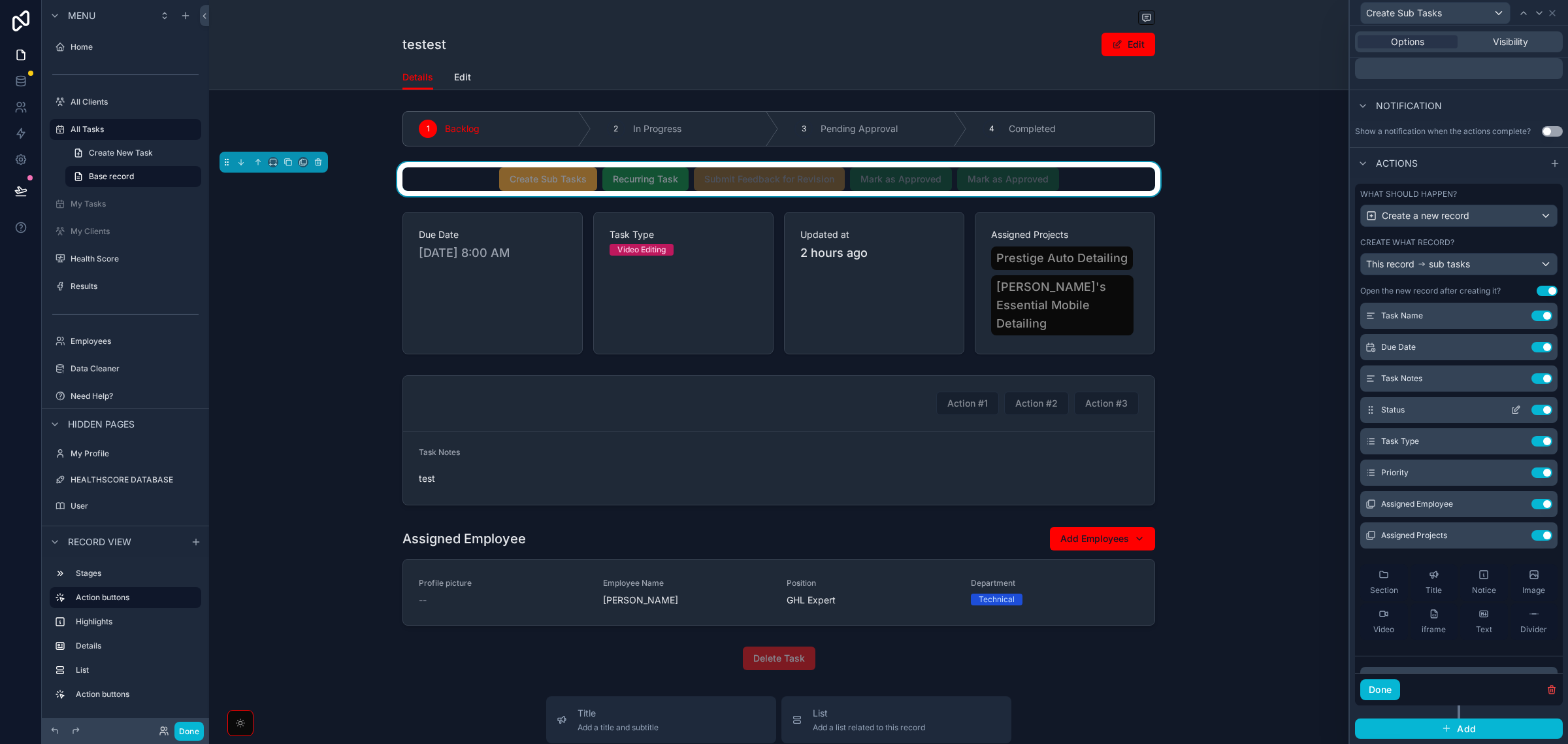
scroll to position [32, 0]
click at [1513, 318] on icon at bounding box center [1515, 319] width 6 height 6
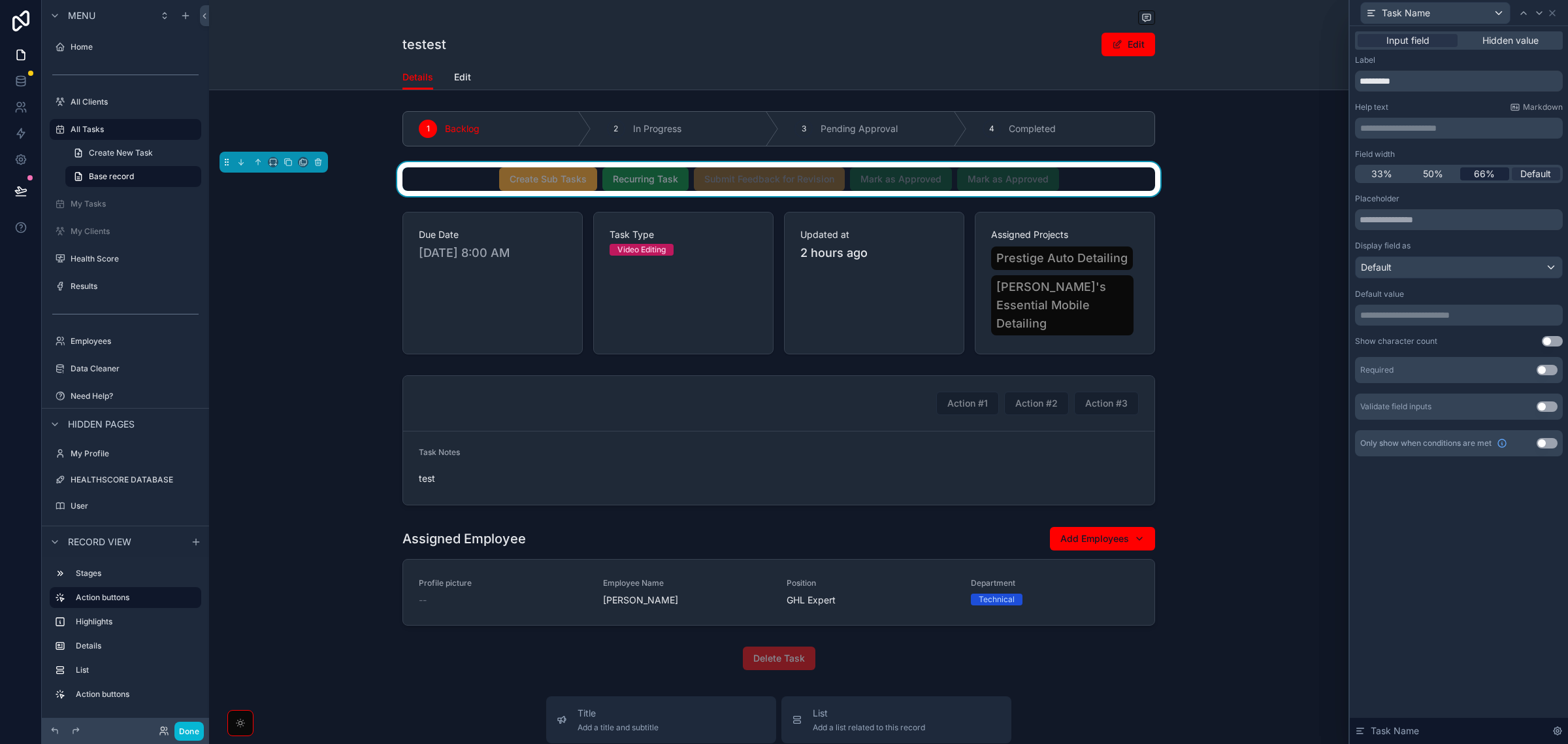
click at [1475, 173] on span "66%" at bounding box center [1484, 174] width 21 height 13
click at [1551, 366] on button "Use setting" at bounding box center [1547, 369] width 21 height 10
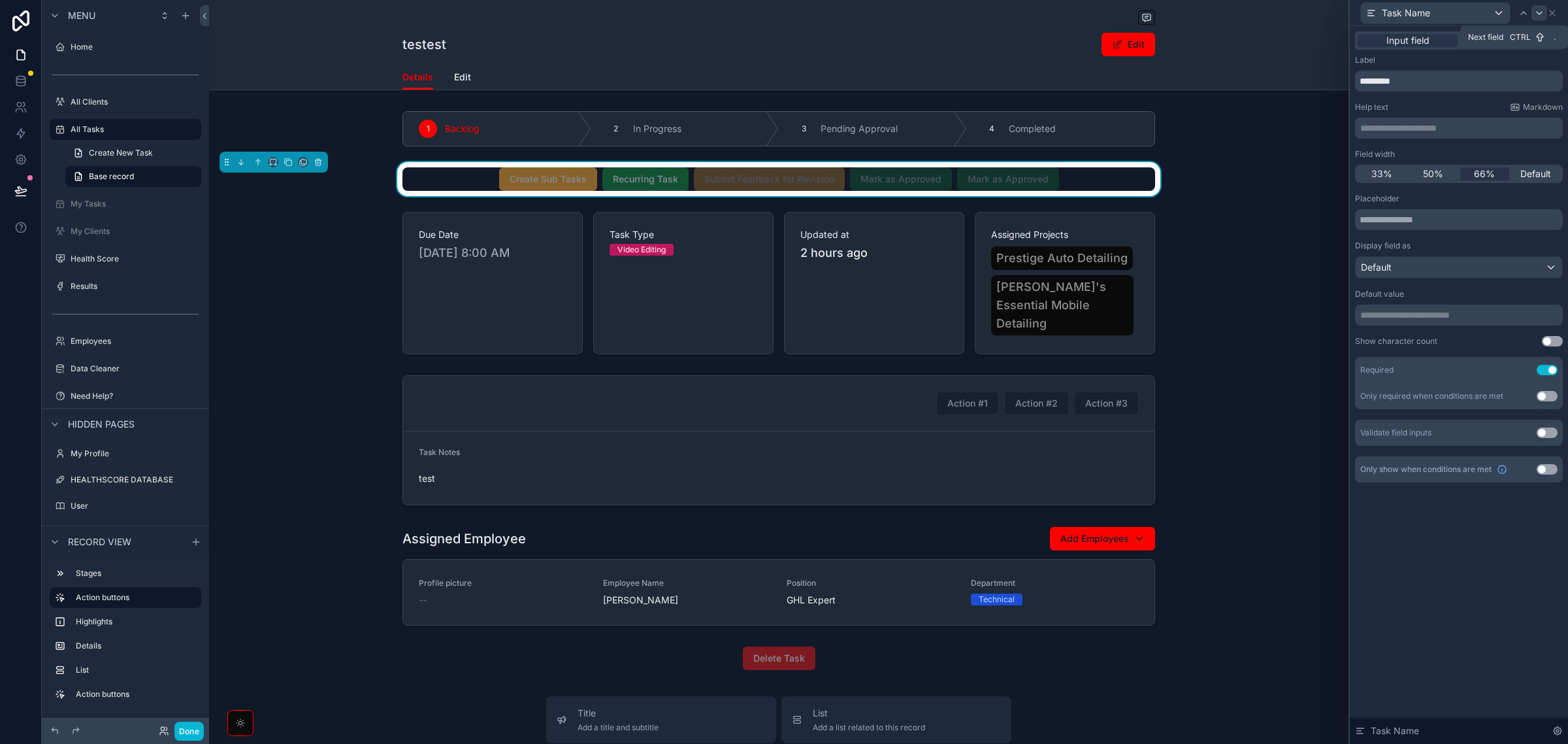
click at [1536, 13] on icon at bounding box center [1539, 12] width 10 height 10
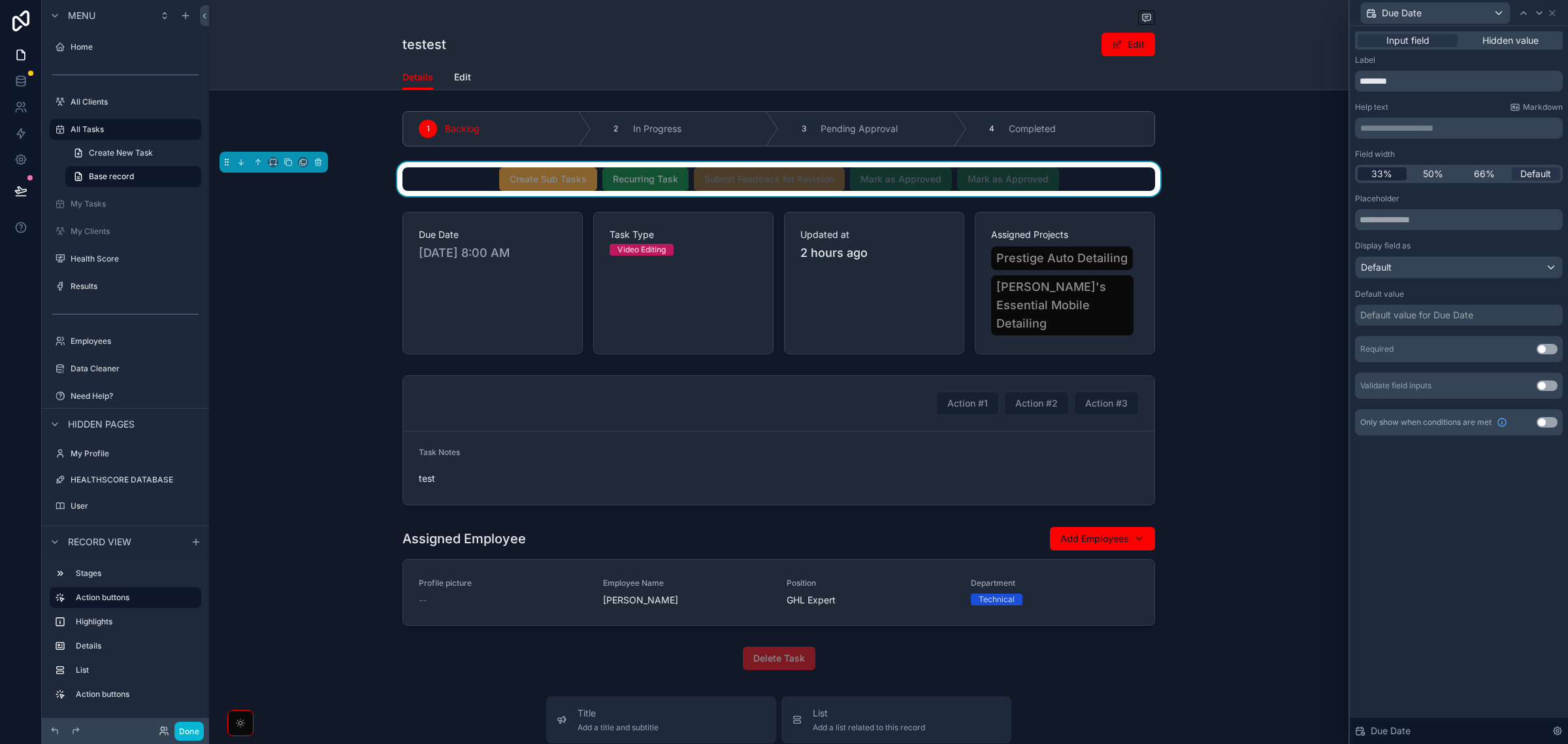
click at [1384, 177] on span "33%" at bounding box center [1382, 174] width 21 height 13
click at [1546, 353] on button "Use setting" at bounding box center [1547, 348] width 21 height 10
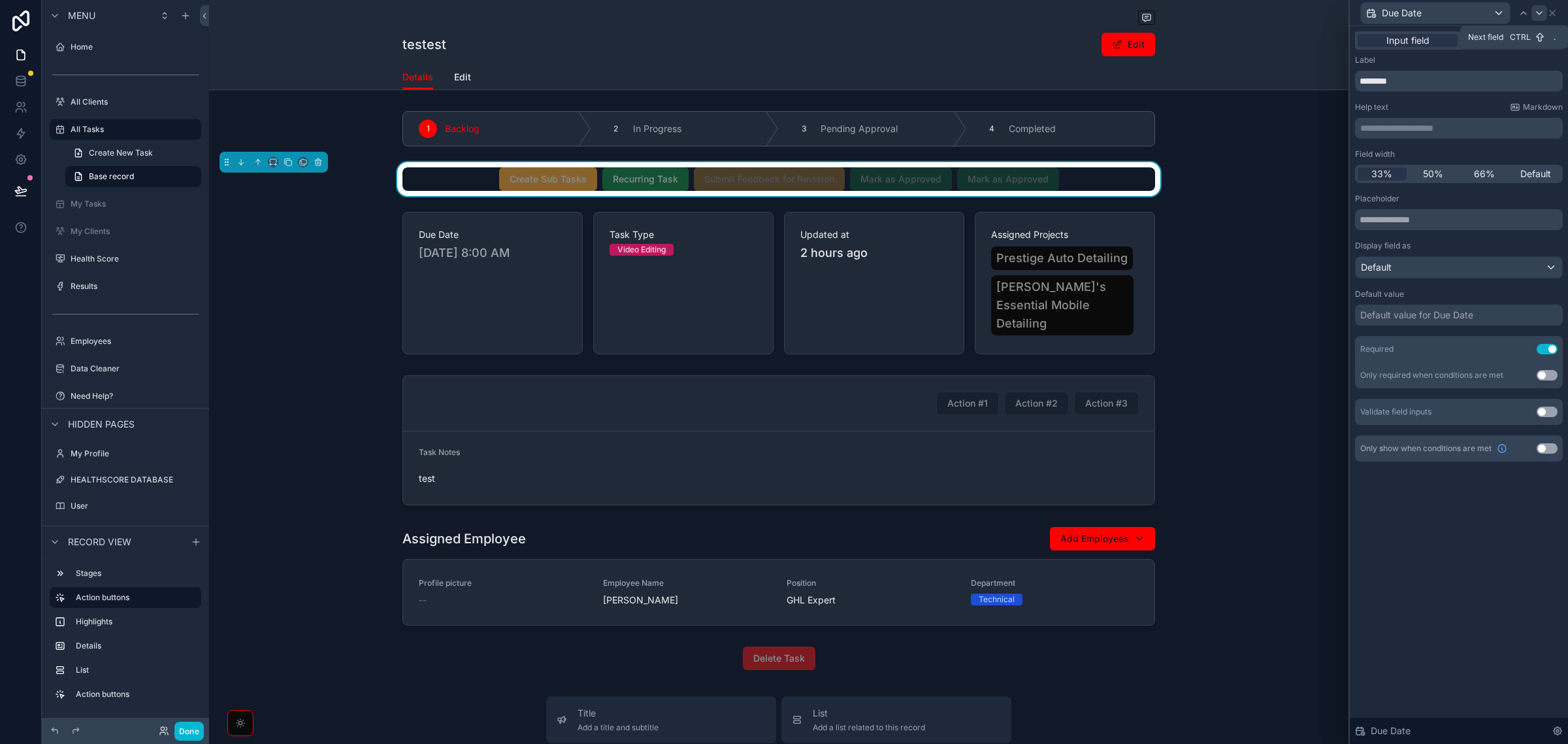
click at [1536, 8] on icon at bounding box center [1539, 12] width 10 height 10
click at [1542, 12] on icon at bounding box center [1539, 12] width 10 height 10
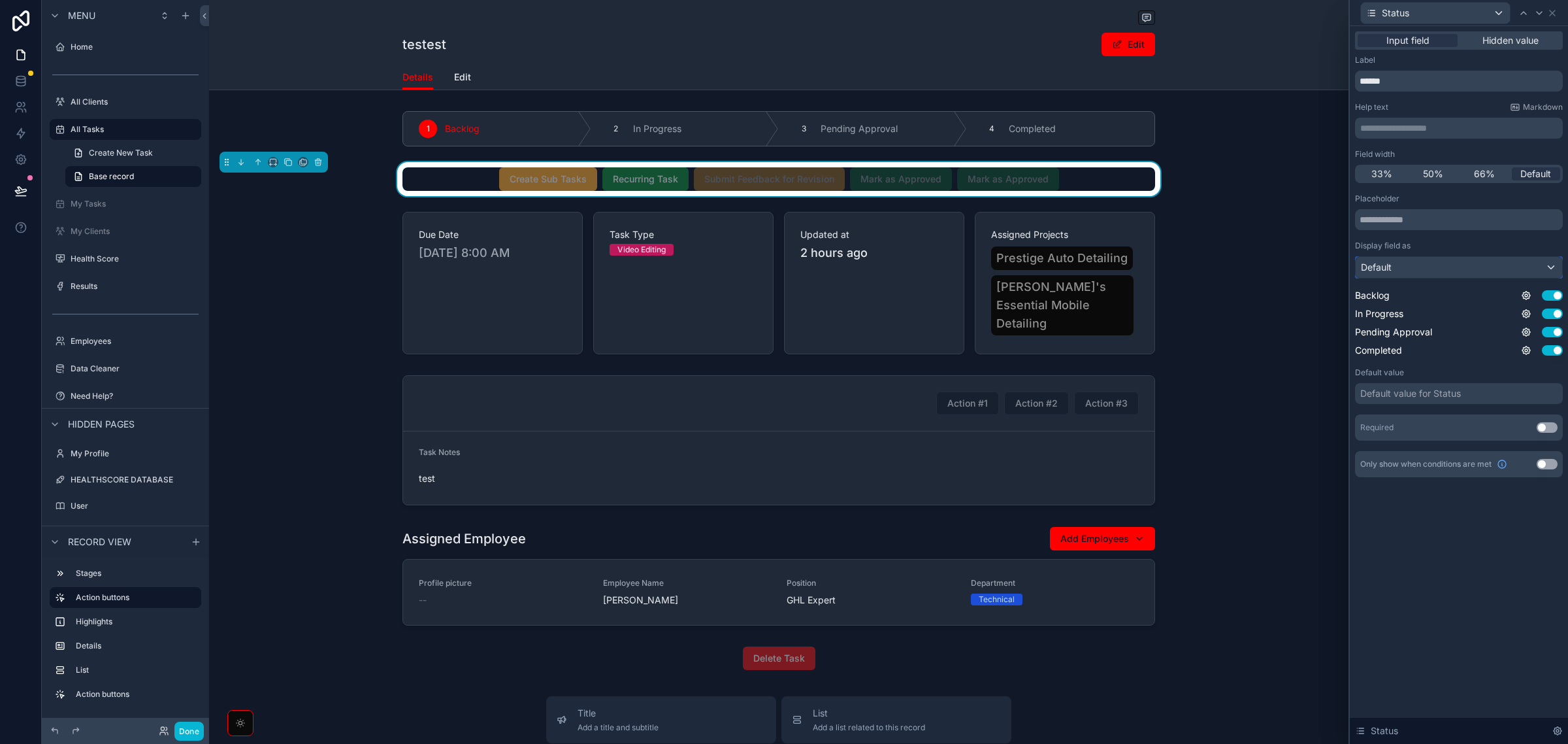
click at [1397, 269] on div "Default" at bounding box center [1459, 267] width 207 height 21
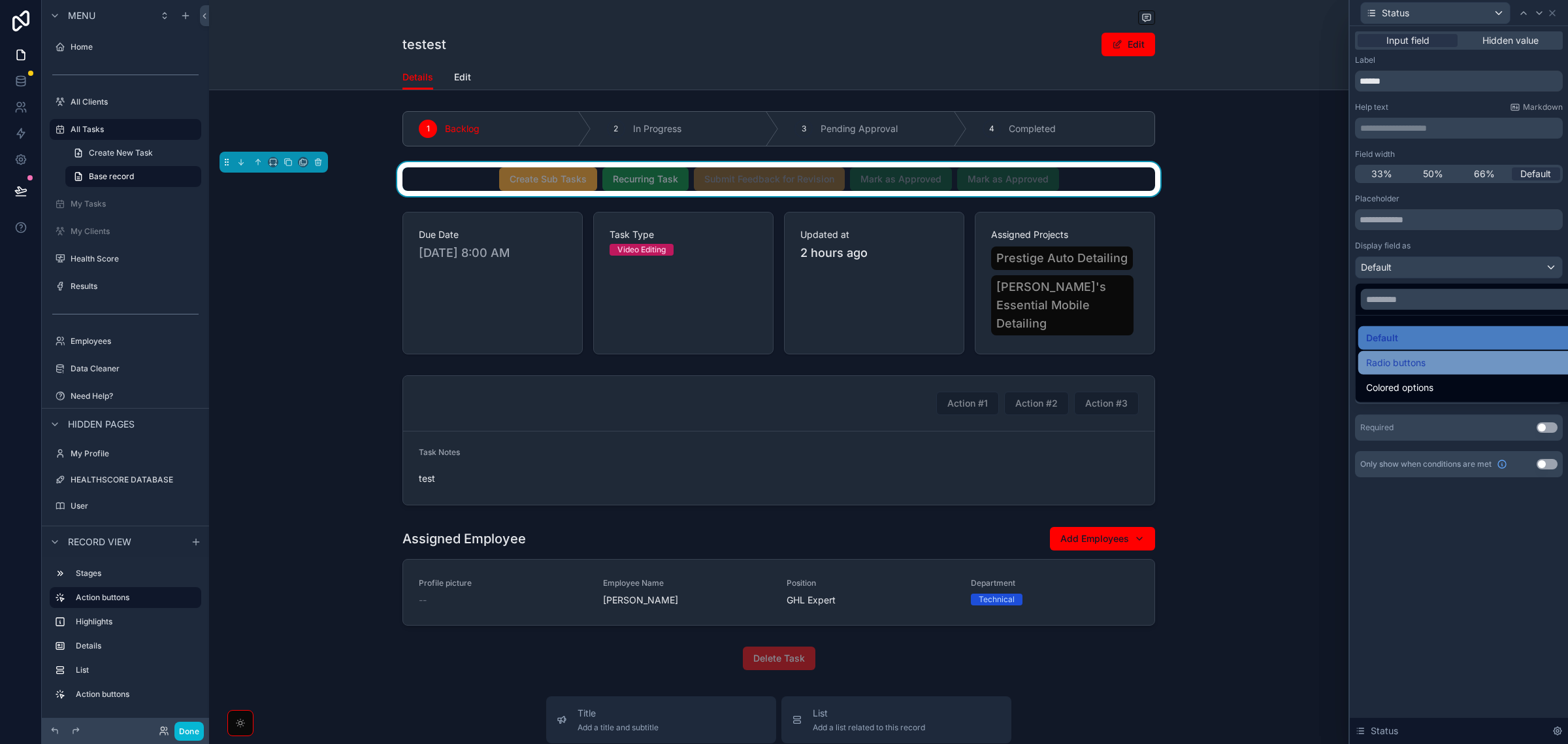
click at [1423, 361] on span "Radio buttons" at bounding box center [1396, 362] width 59 height 16
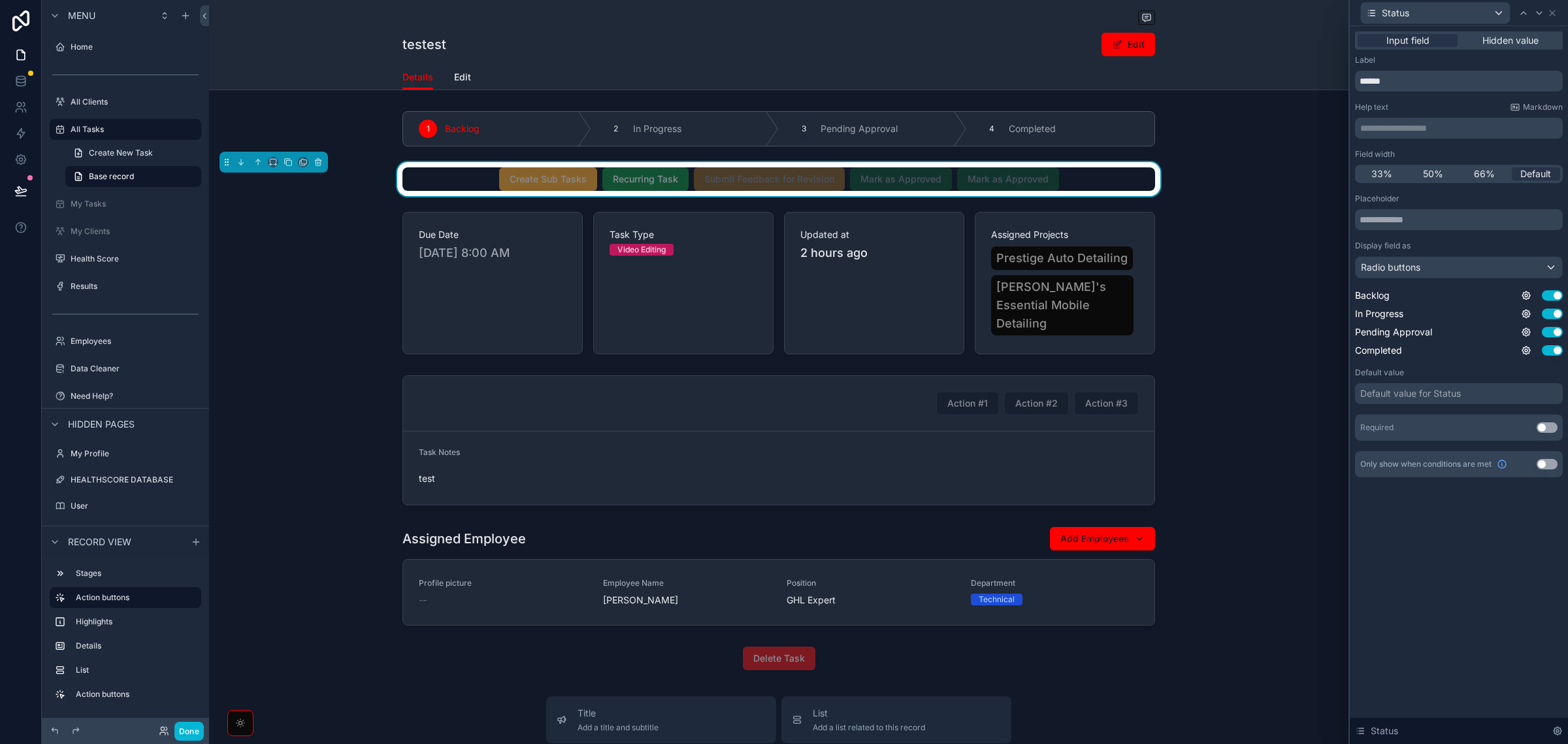
click at [1425, 391] on div "Default value for Status" at bounding box center [1411, 393] width 101 height 13
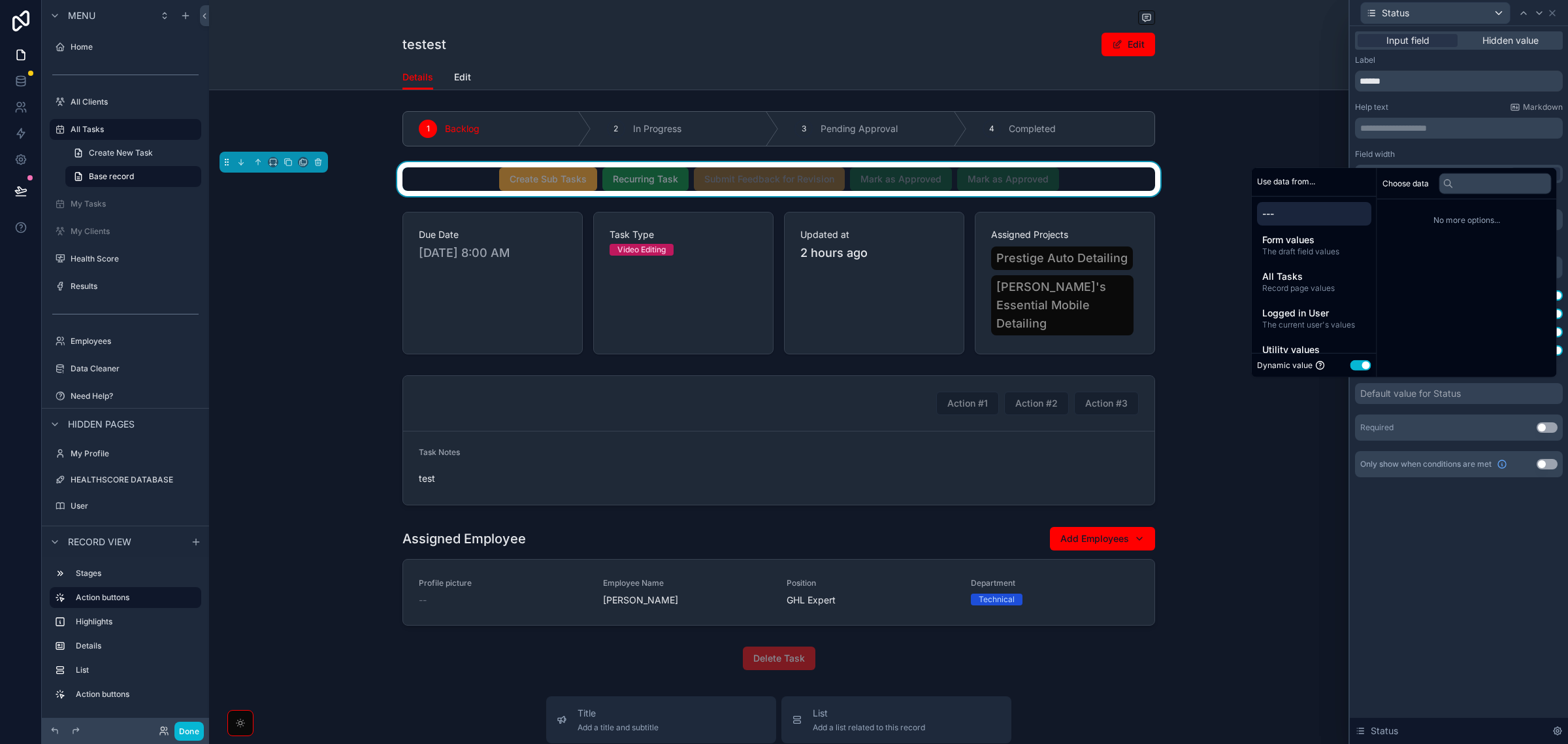
click at [1353, 366] on button "Use setting" at bounding box center [1361, 365] width 21 height 10
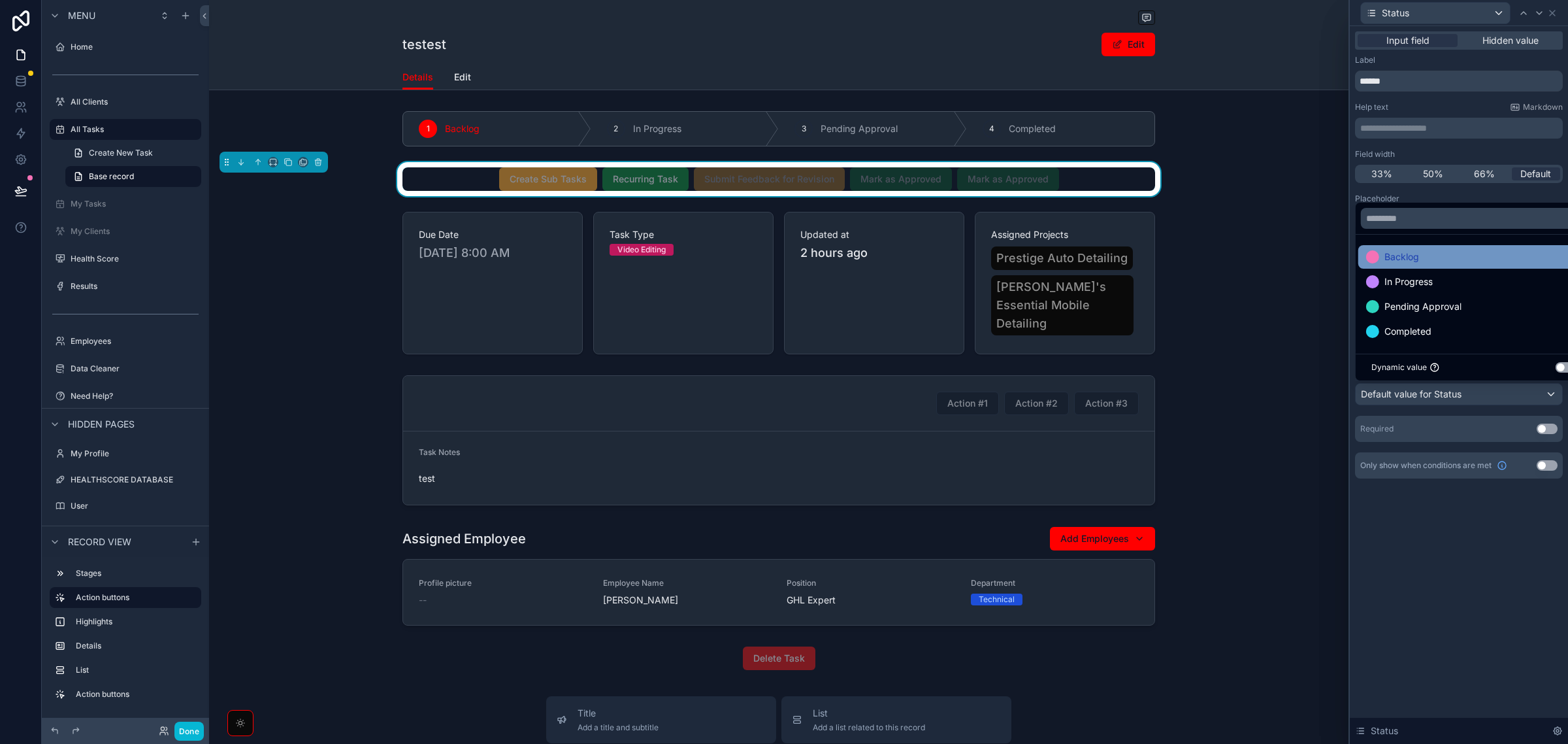
click at [1430, 245] on div "Backlog" at bounding box center [1474, 257] width 232 height 24
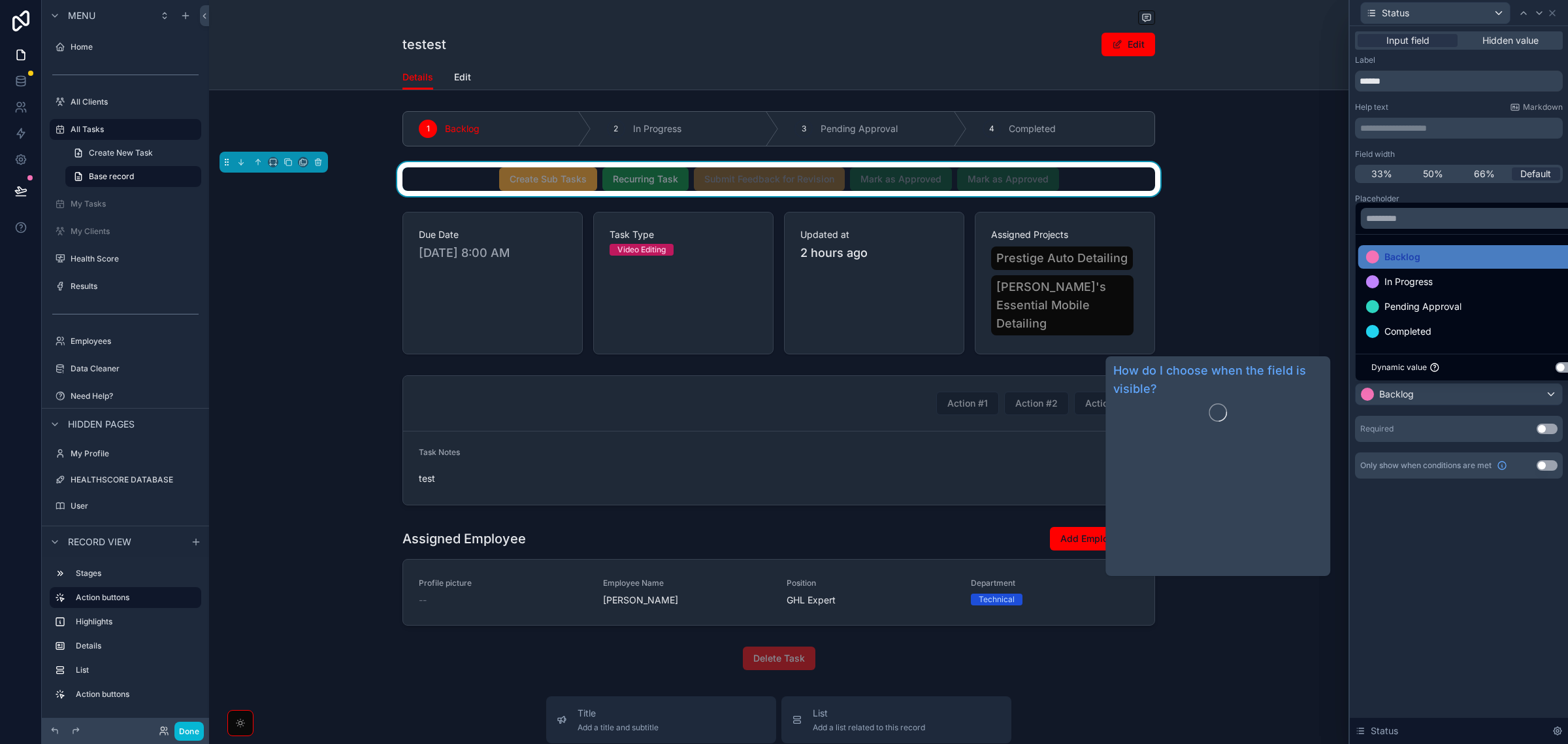
click at [1413, 528] on div "**********" at bounding box center [1459, 385] width 218 height 718
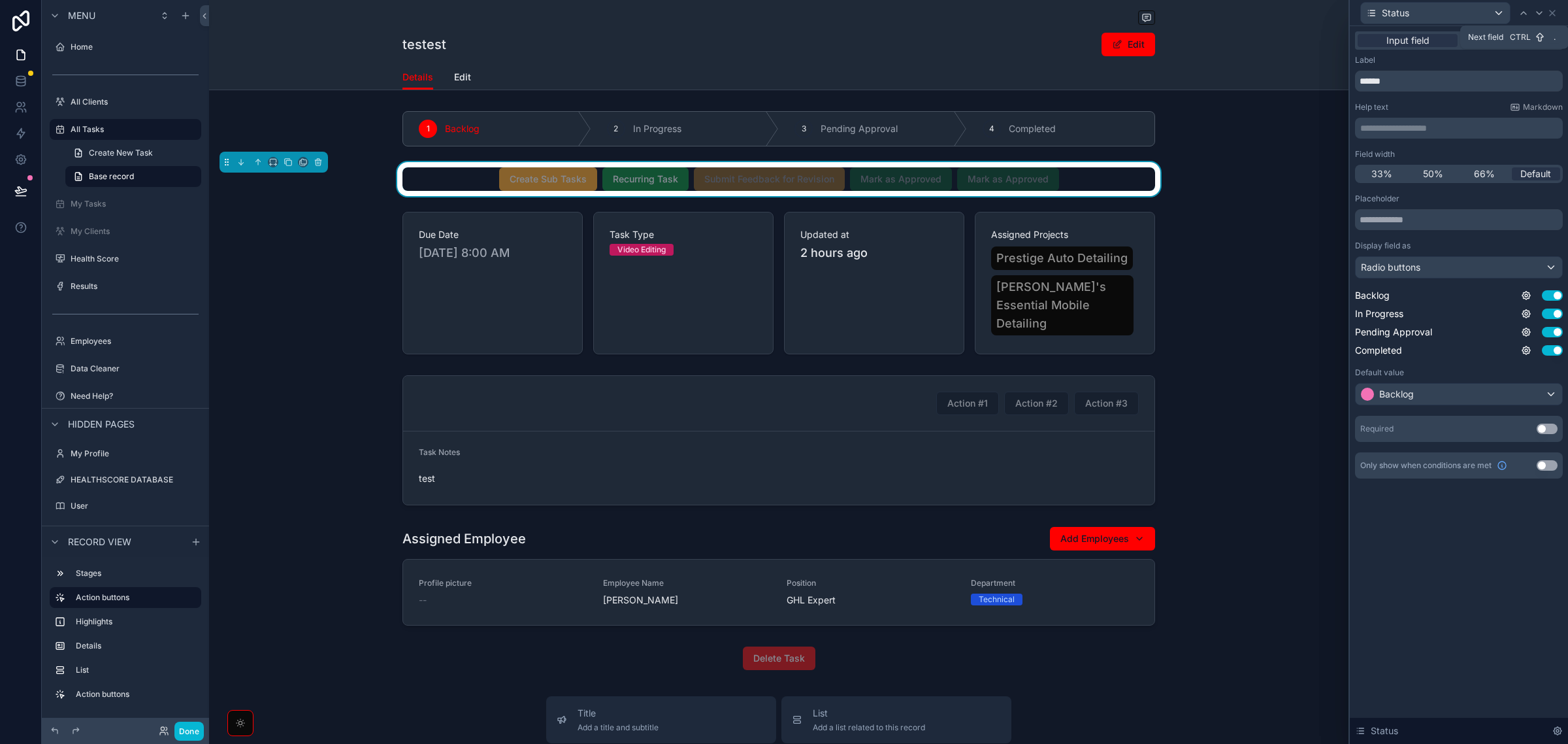
click at [1545, 10] on div at bounding box center [1540, 13] width 16 height 16
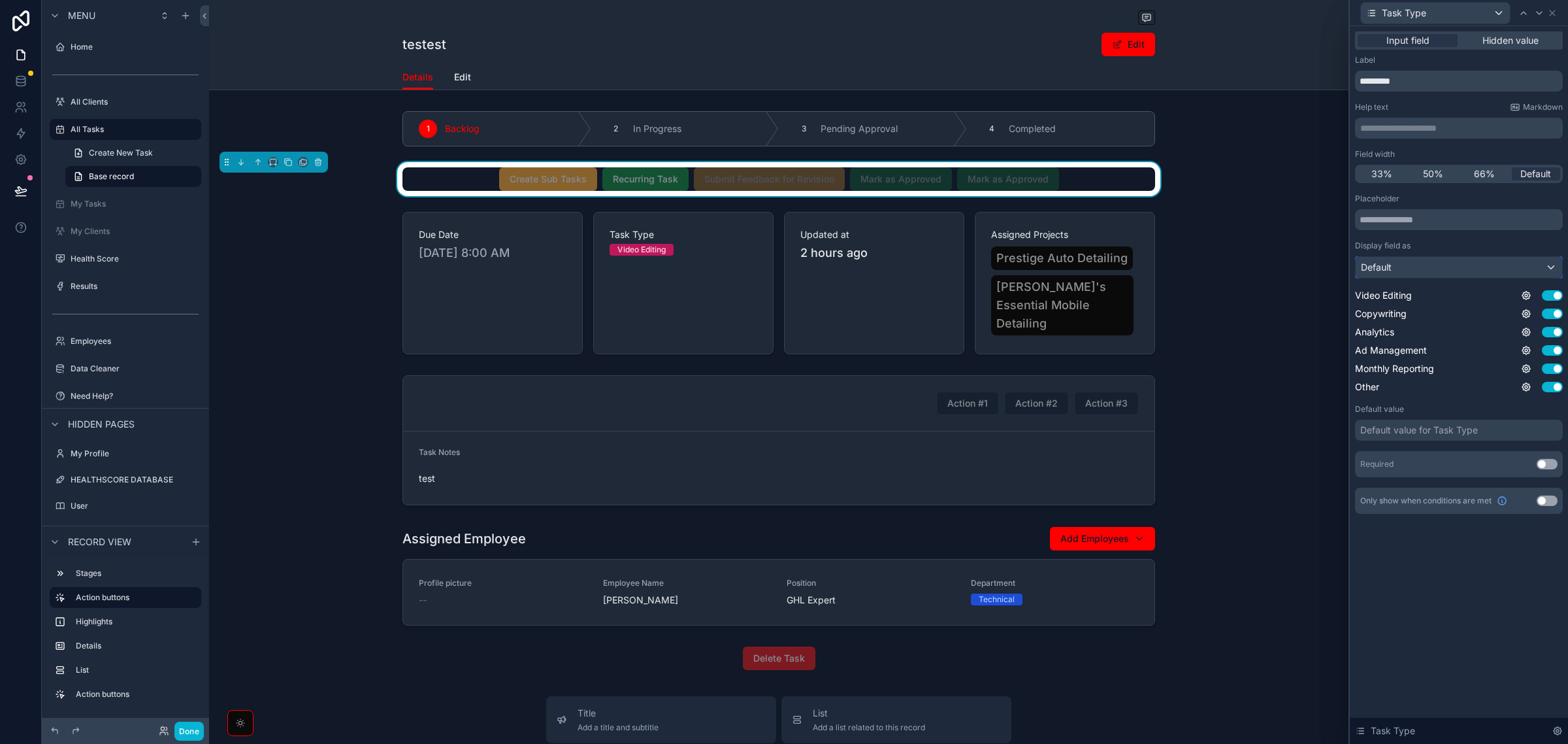
click at [1425, 277] on div "Default" at bounding box center [1459, 267] width 207 height 21
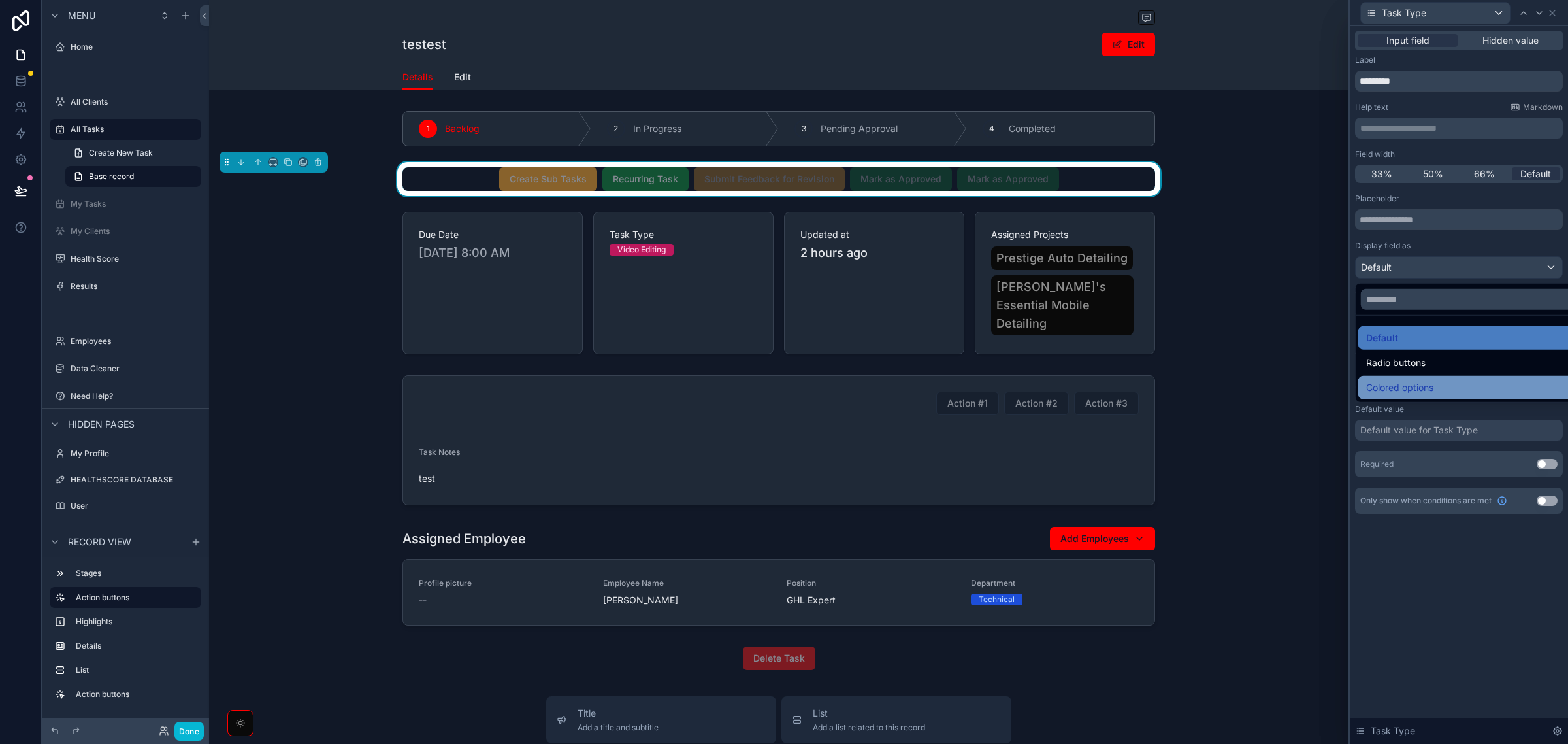
click at [1390, 378] on div "Colored options" at bounding box center [1474, 387] width 232 height 24
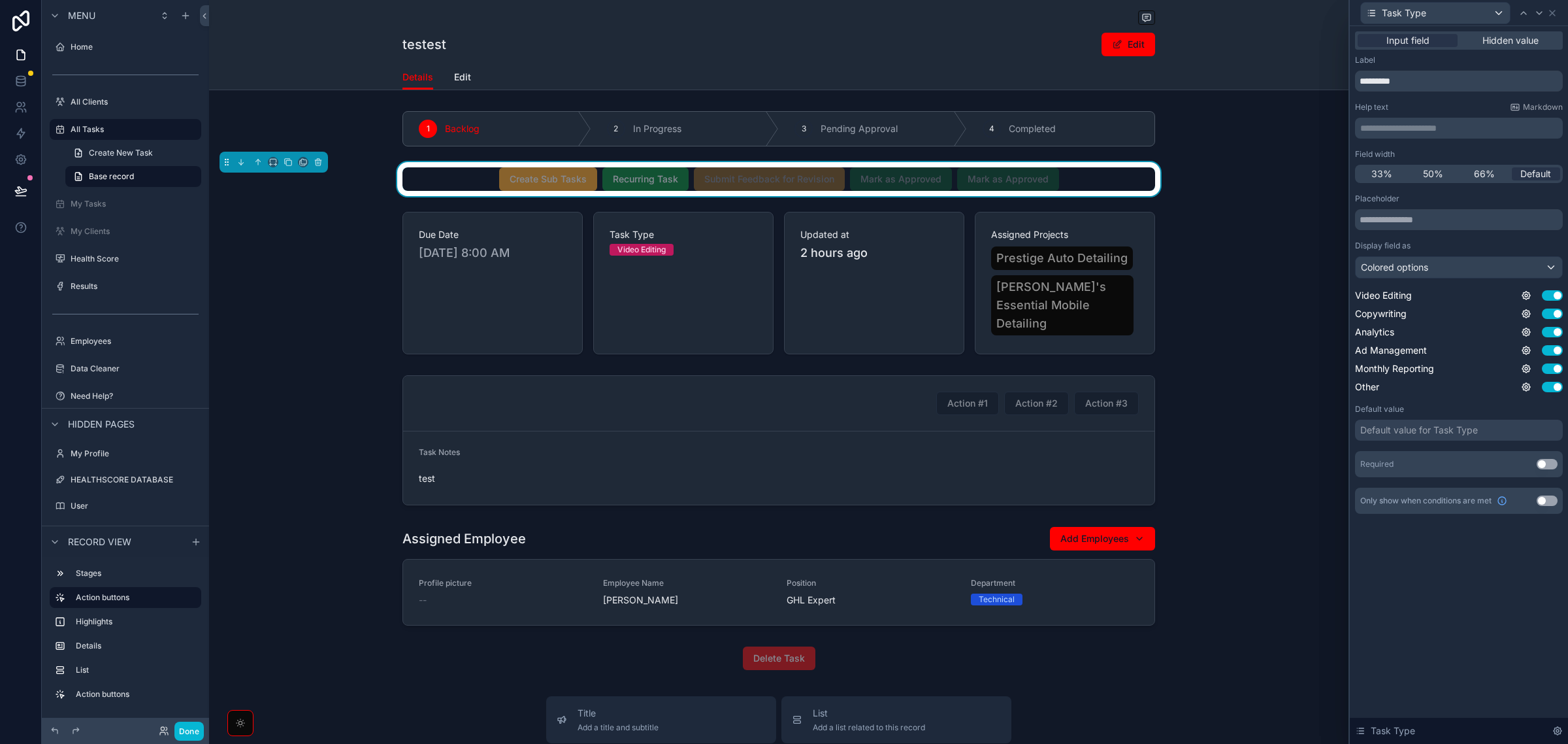
click at [1413, 436] on div "Default value for Task Type" at bounding box center [1459, 430] width 208 height 21
click at [1413, 430] on div "Default value for Task Type" at bounding box center [1419, 429] width 118 height 13
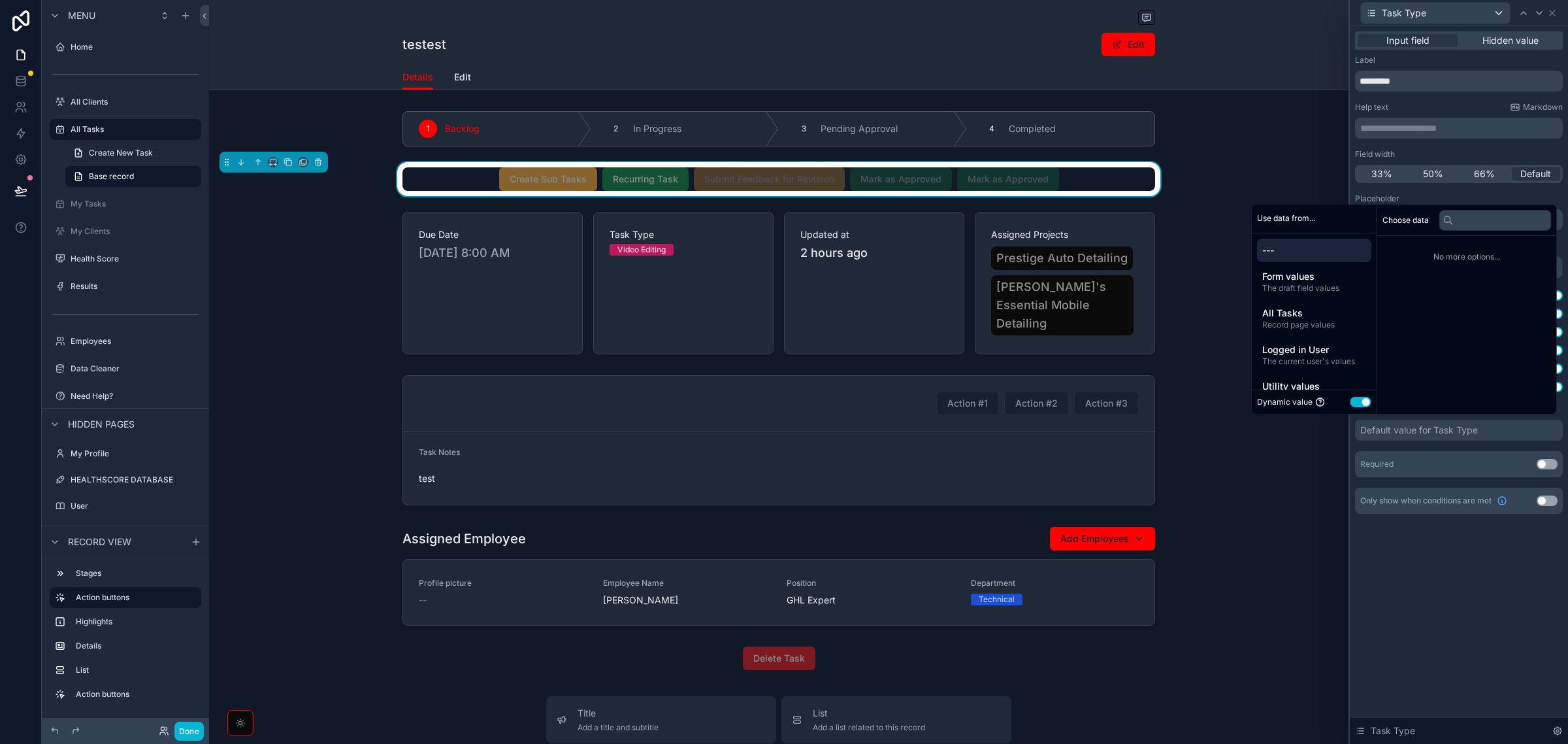
click at [1360, 403] on button "Use setting" at bounding box center [1361, 402] width 21 height 10
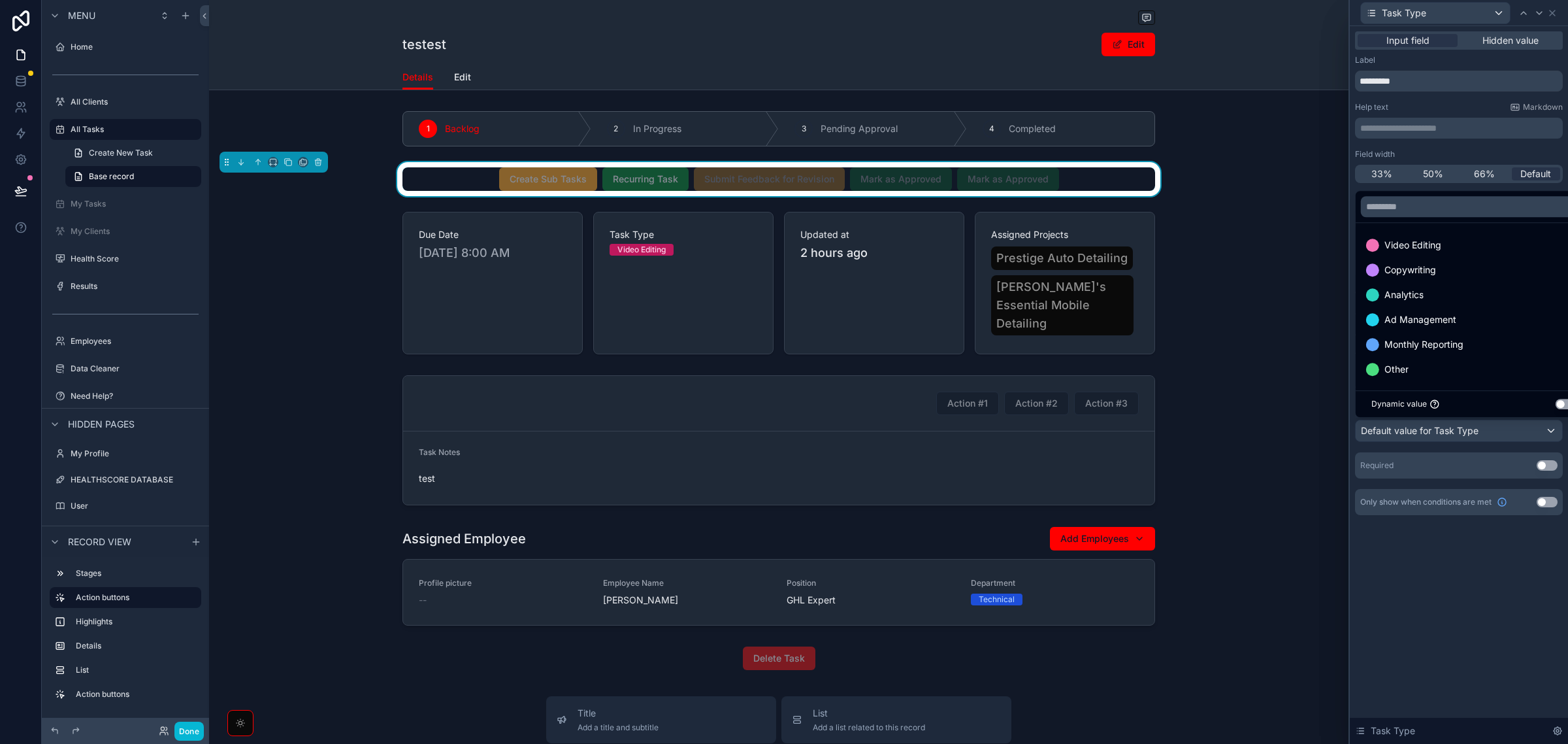
click at [1564, 402] on button "Use setting" at bounding box center [1566, 404] width 21 height 10
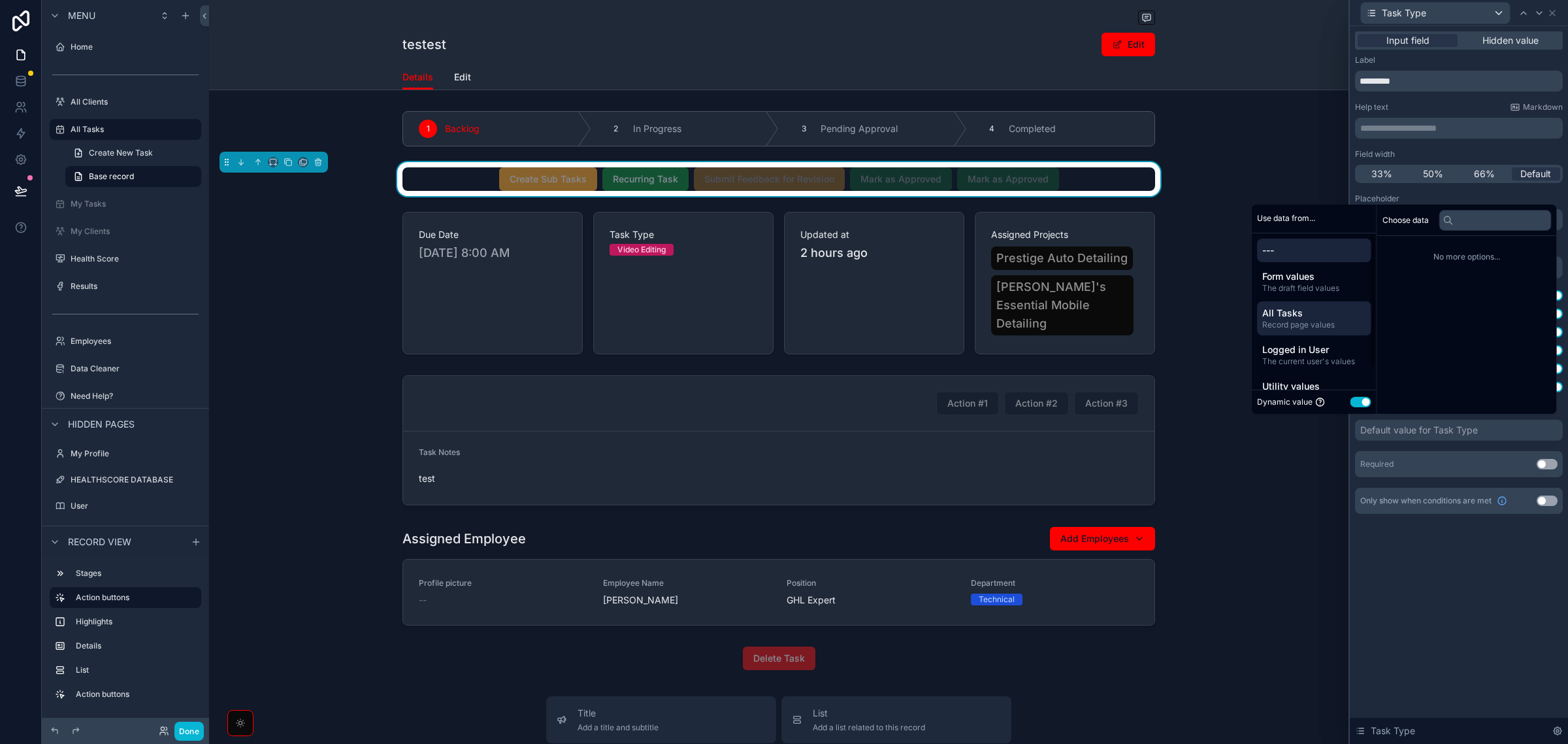
click at [1303, 317] on span "All Tasks" at bounding box center [1314, 313] width 104 height 13
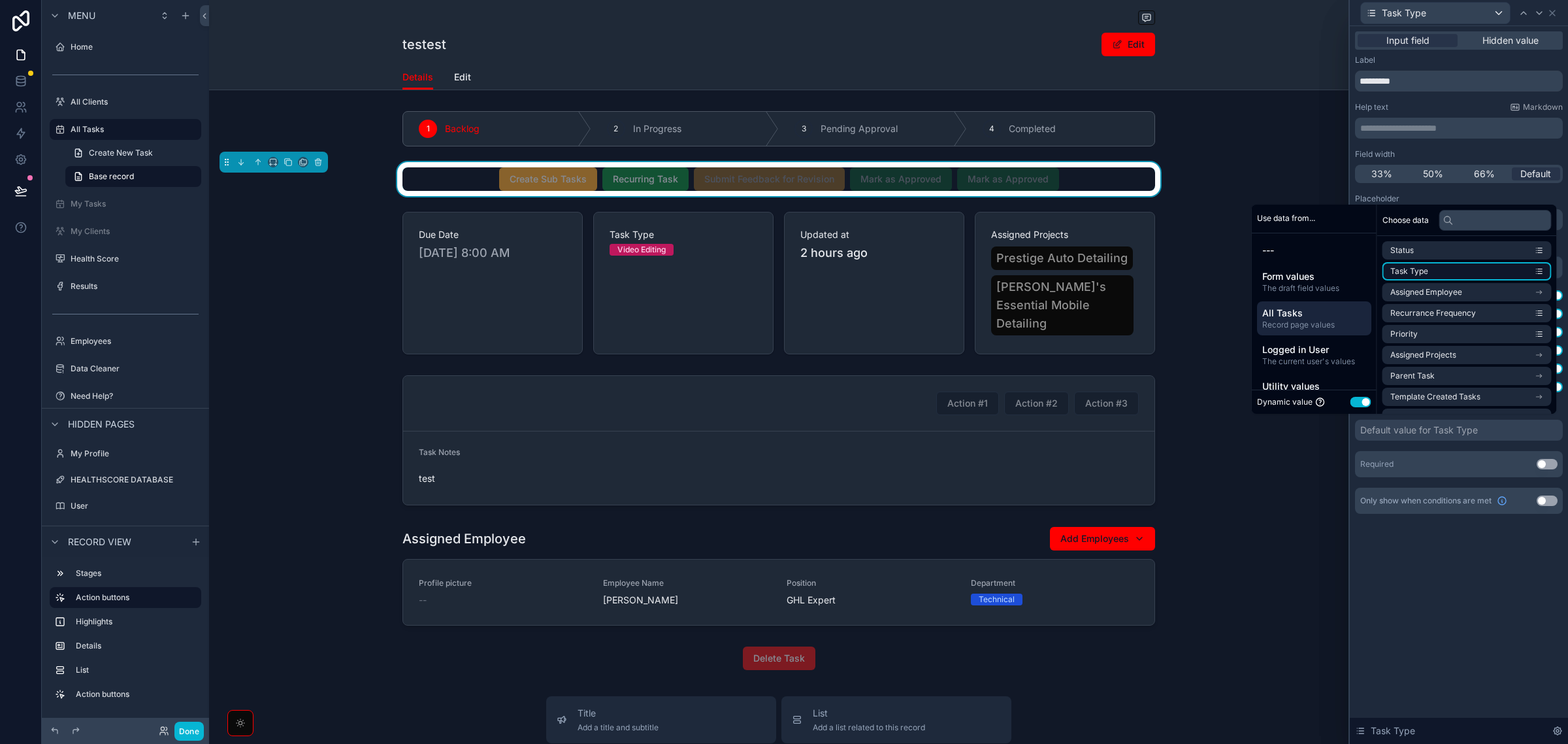
click at [1467, 275] on li "Task Type" at bounding box center [1467, 271] width 169 height 18
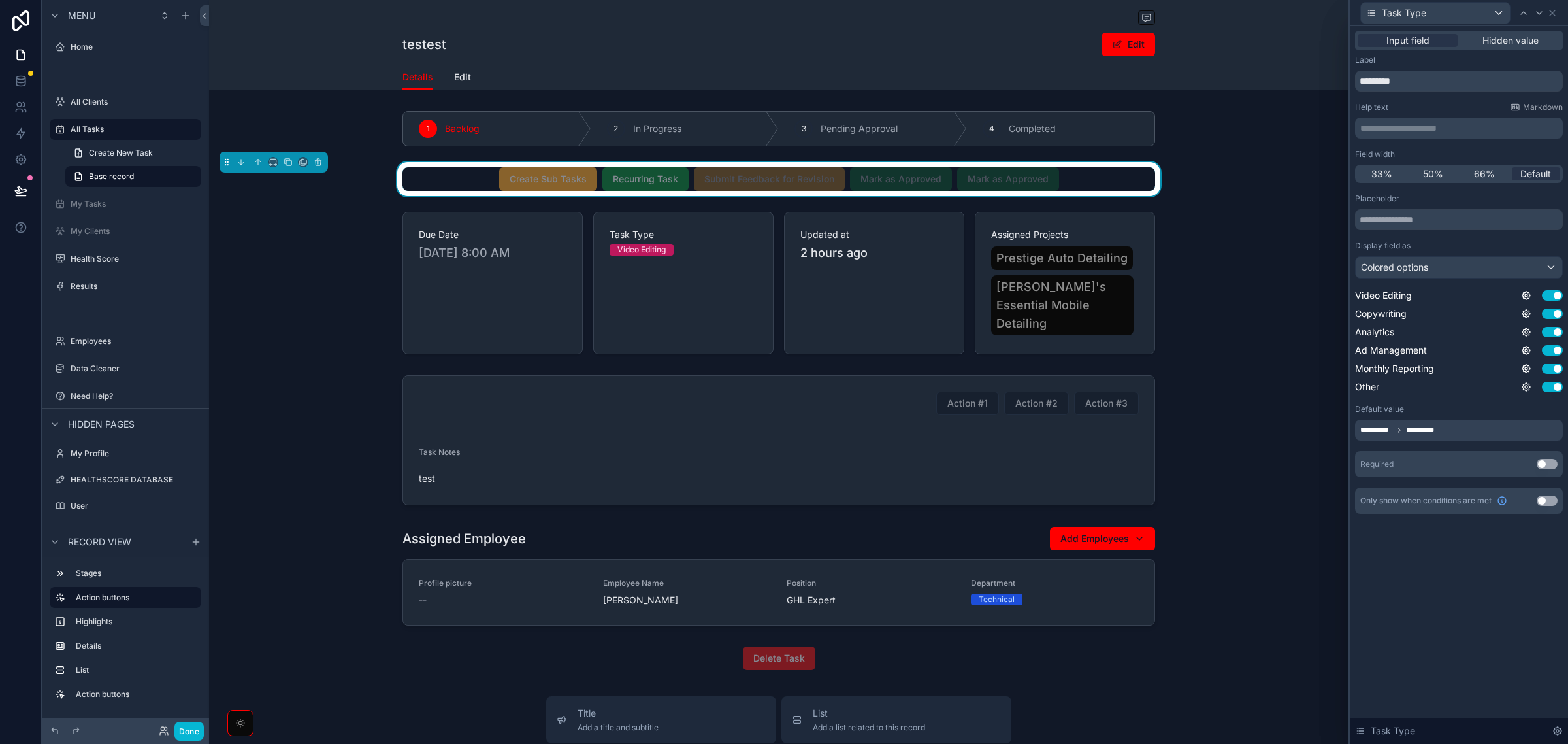
click at [1441, 568] on div "**********" at bounding box center [1459, 385] width 218 height 718
click at [1543, 461] on button "Use setting" at bounding box center [1547, 464] width 21 height 10
click at [1504, 563] on div "**********" at bounding box center [1459, 299] width 218 height 545
click at [1395, 173] on div "33%" at bounding box center [1382, 174] width 49 height 13
click at [1539, 17] on icon at bounding box center [1539, 12] width 10 height 10
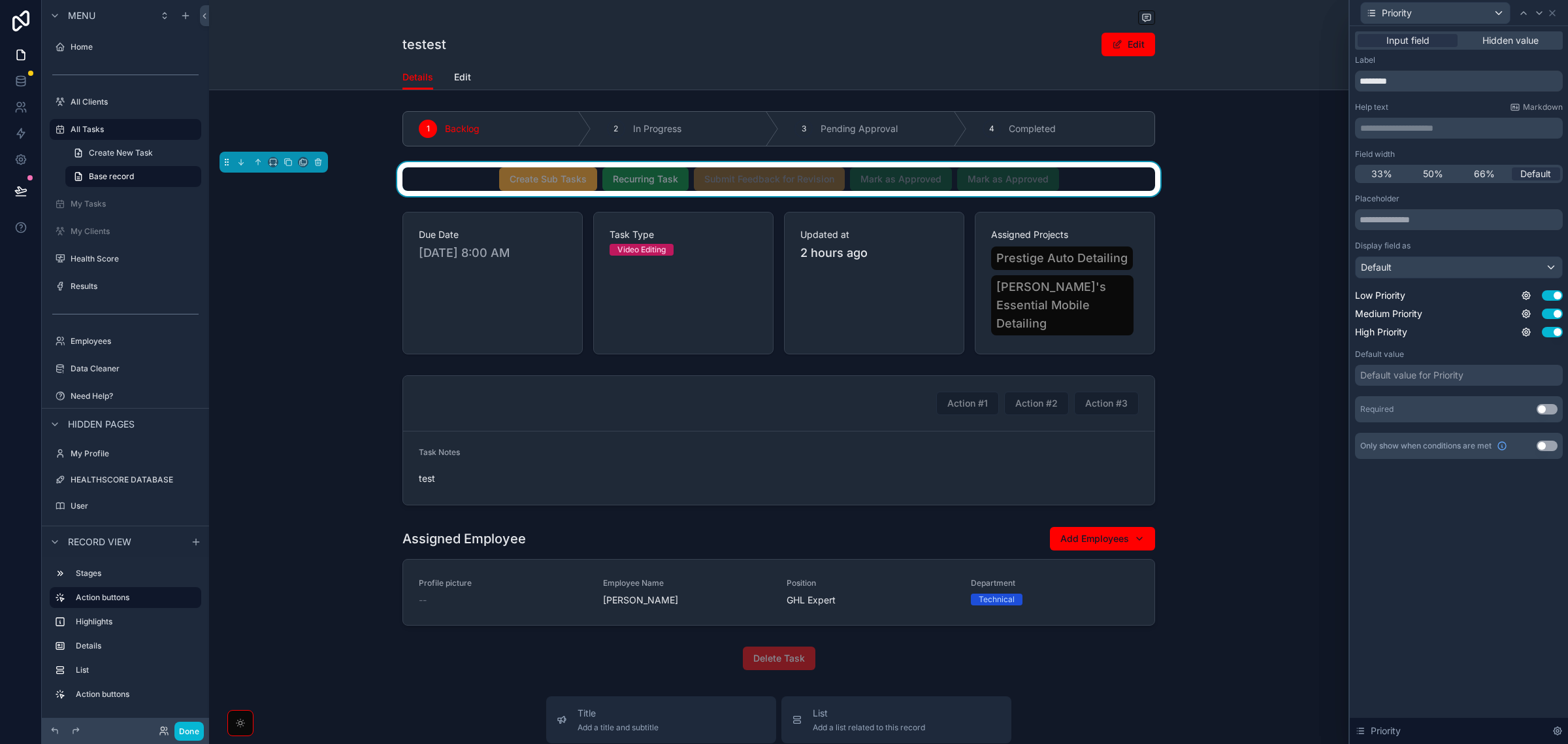
drag, startPoint x: 1377, startPoint y: 167, endPoint x: 1382, endPoint y: 197, distance: 30.4
click at [1377, 167] on span "33%" at bounding box center [1382, 174] width 21 height 13
click at [1395, 268] on div "Default" at bounding box center [1459, 267] width 207 height 21
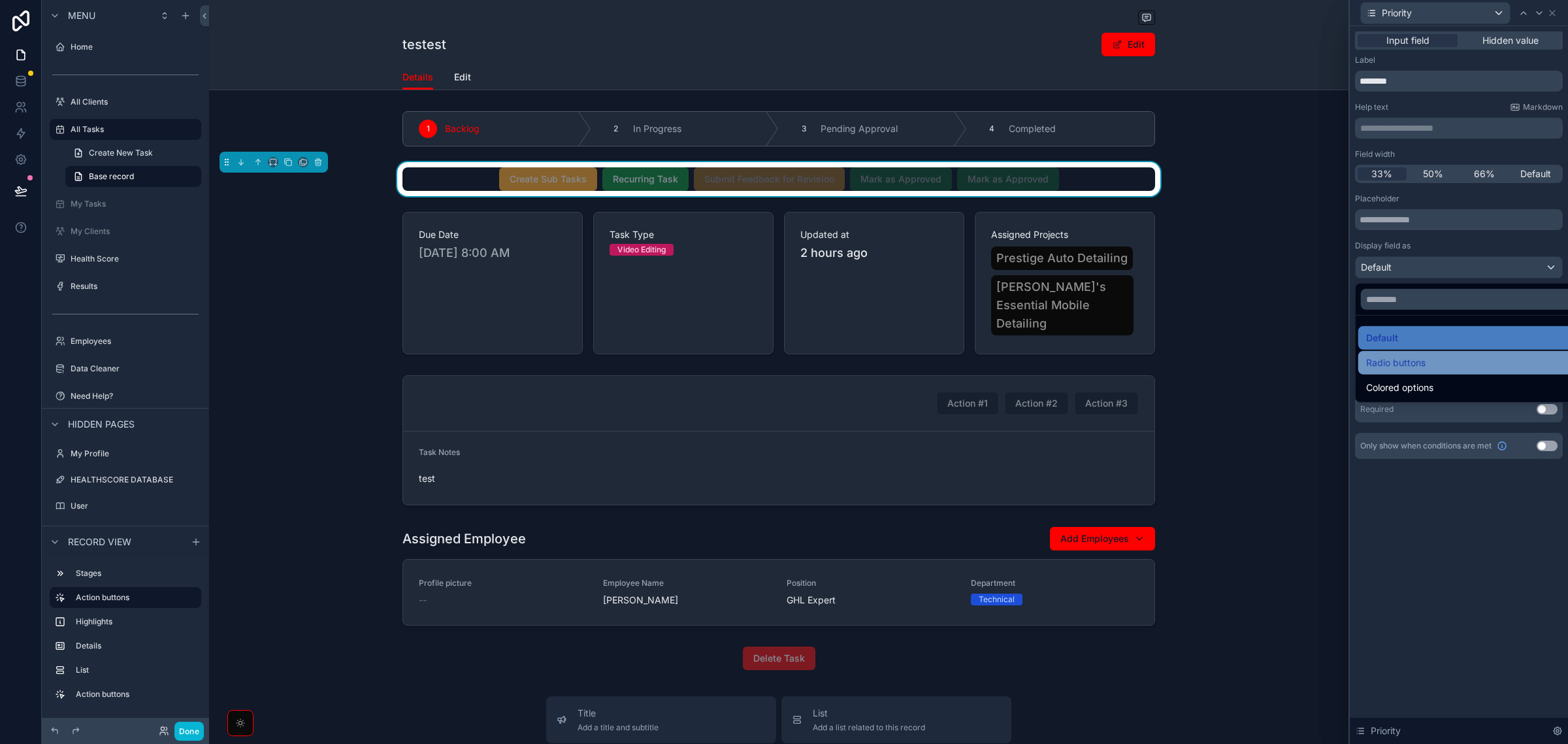
click at [1390, 369] on span "Radio buttons" at bounding box center [1396, 362] width 59 height 16
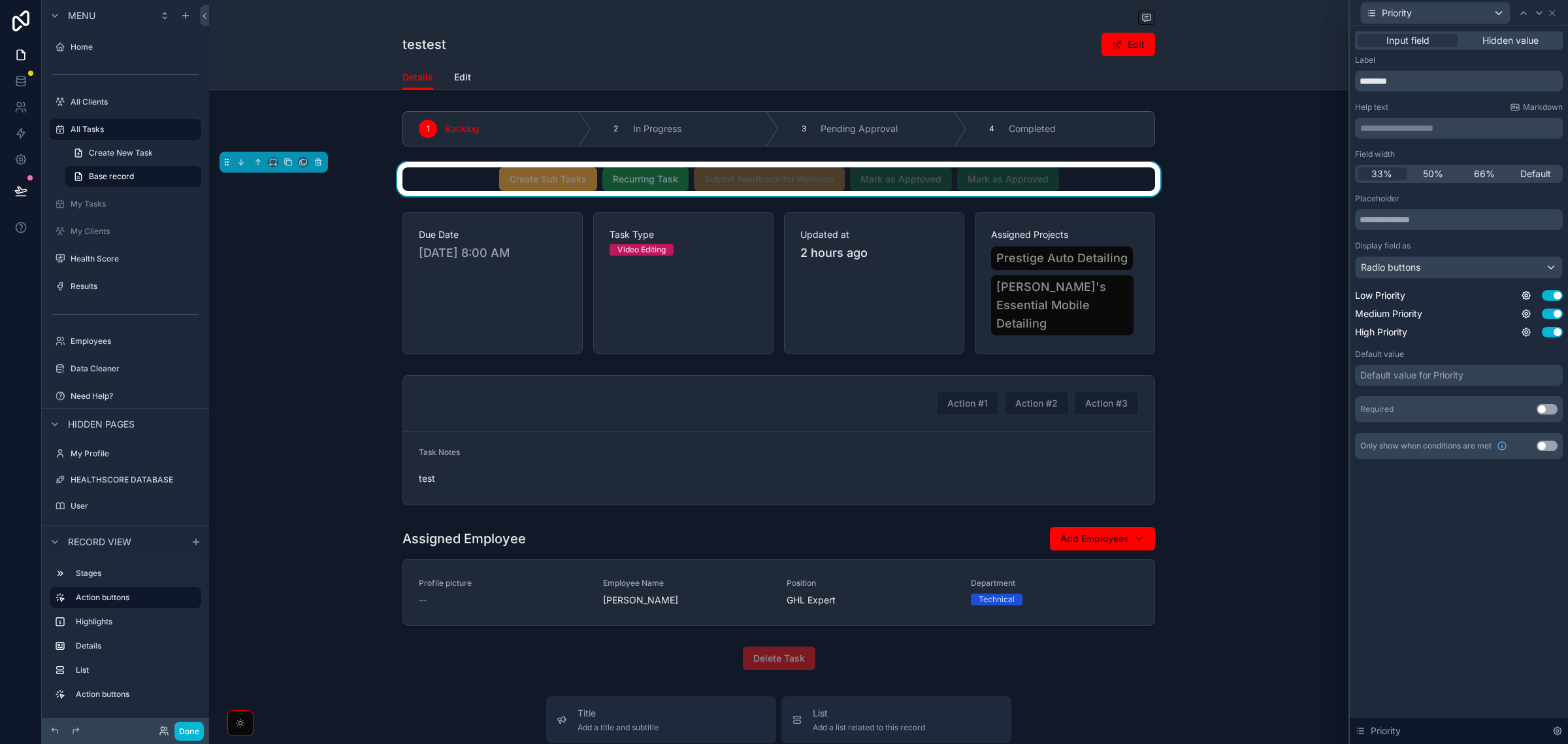
click at [1400, 371] on div "Default value for Priority" at bounding box center [1412, 375] width 103 height 13
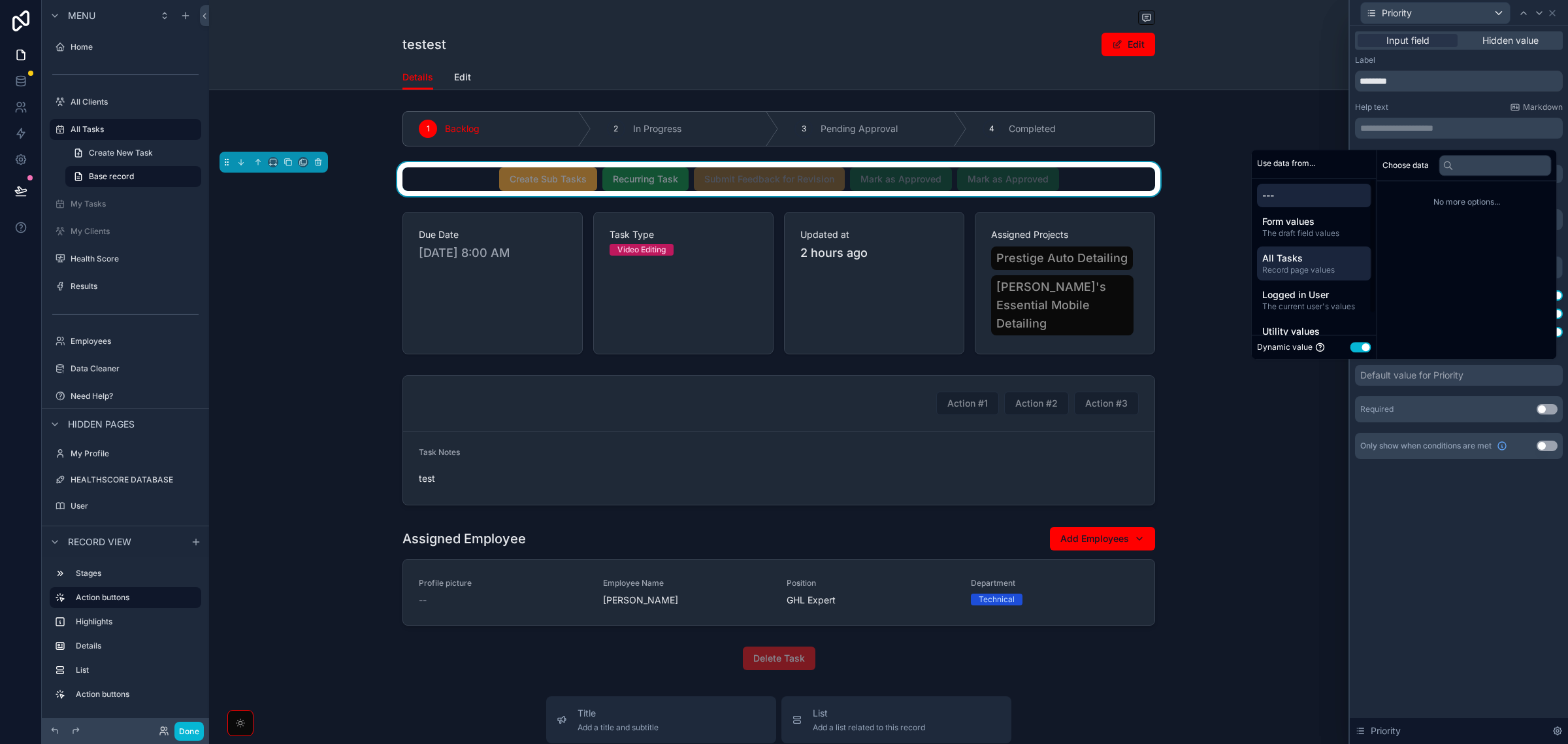
click at [1315, 254] on span "All Tasks" at bounding box center [1314, 258] width 104 height 13
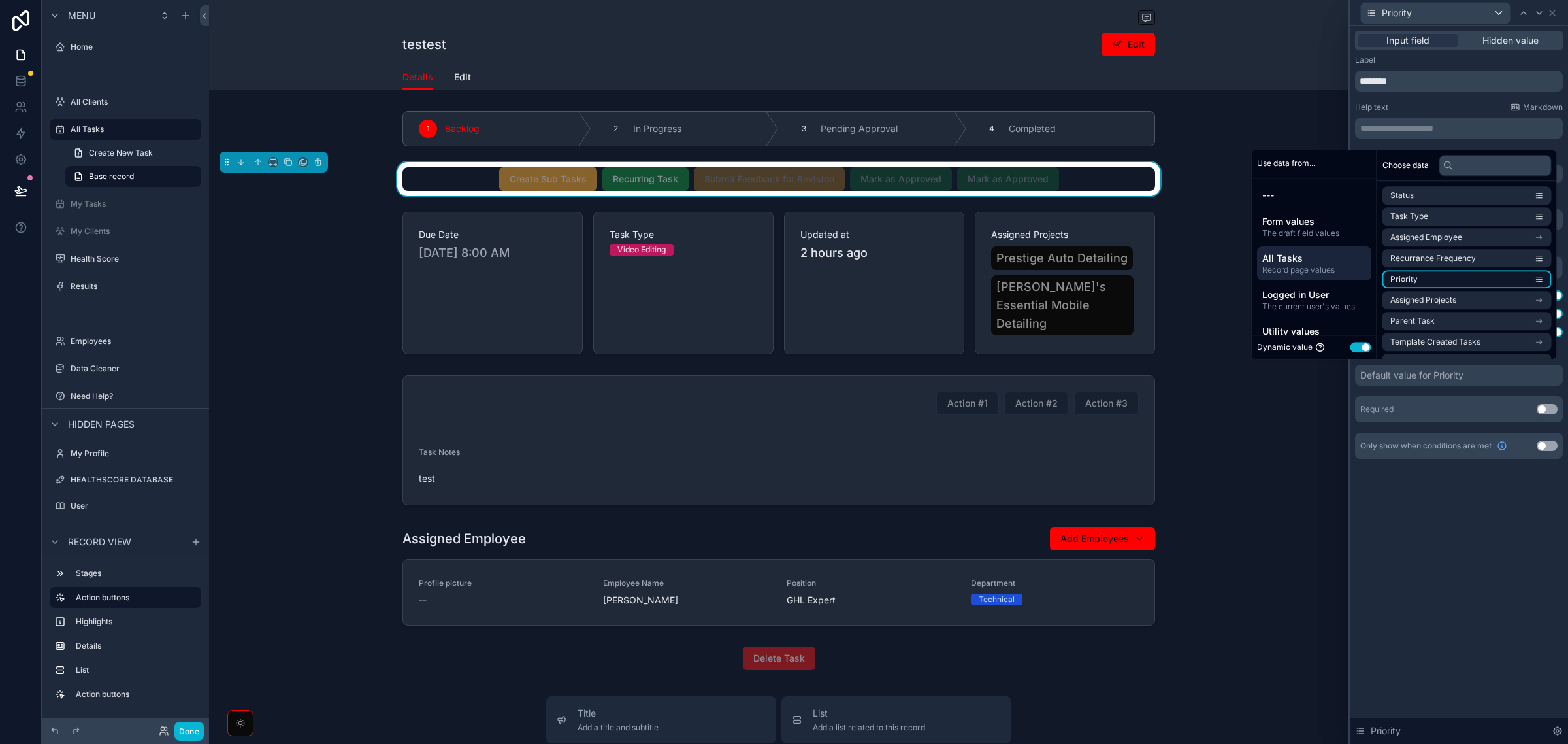
click at [1429, 279] on li "Priority" at bounding box center [1467, 279] width 169 height 18
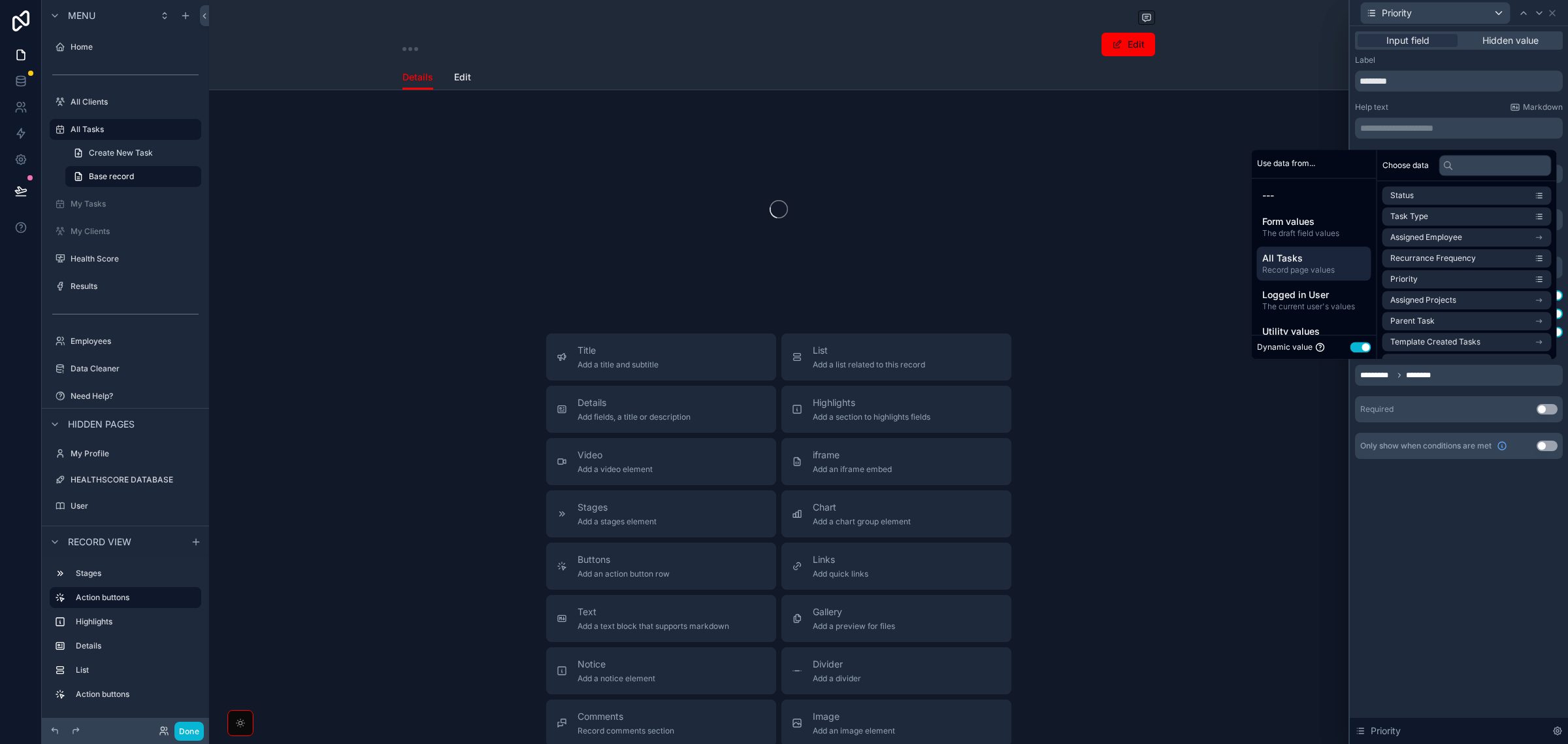
click at [1424, 502] on div "**********" at bounding box center [1459, 385] width 218 height 718
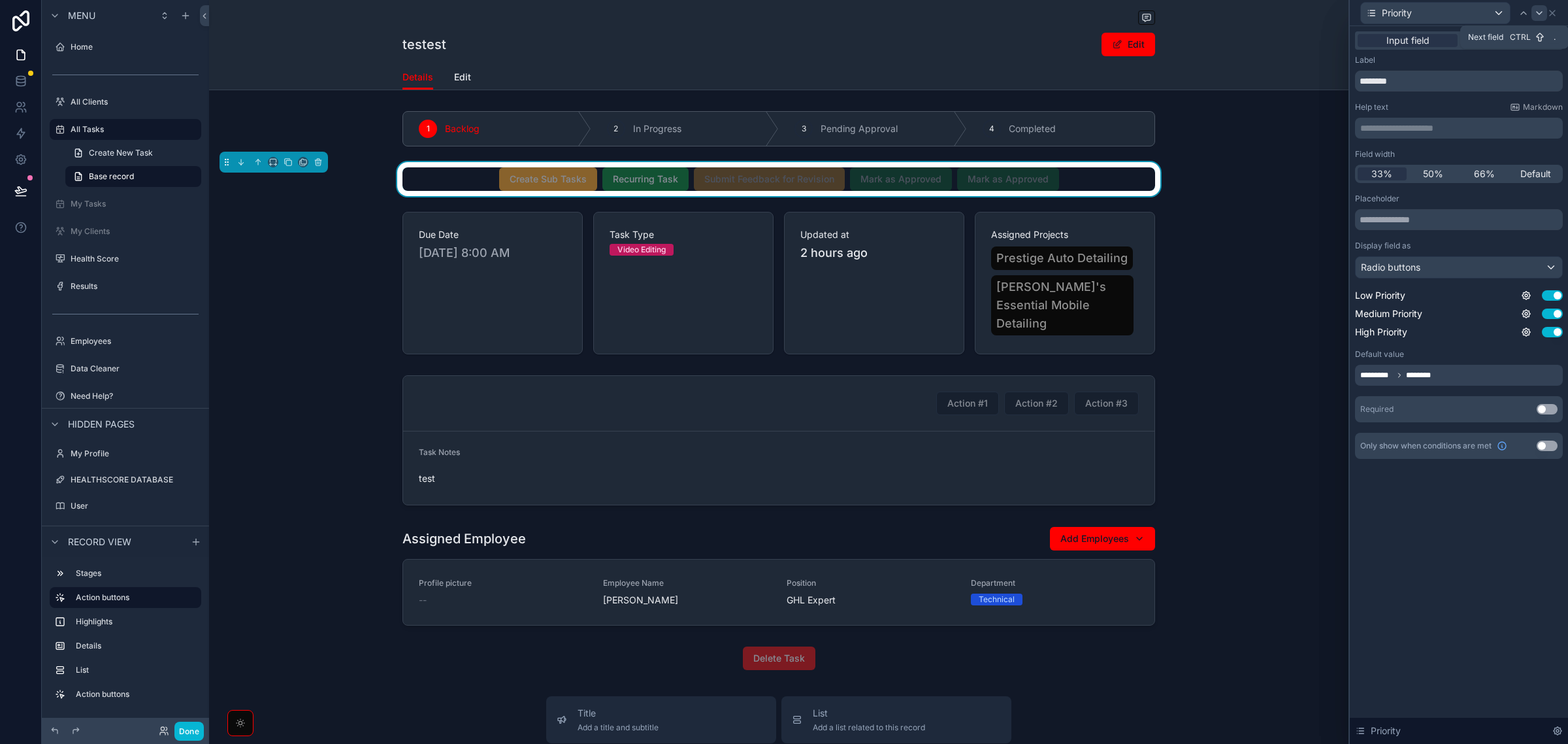
click at [1537, 8] on icon at bounding box center [1539, 12] width 10 height 10
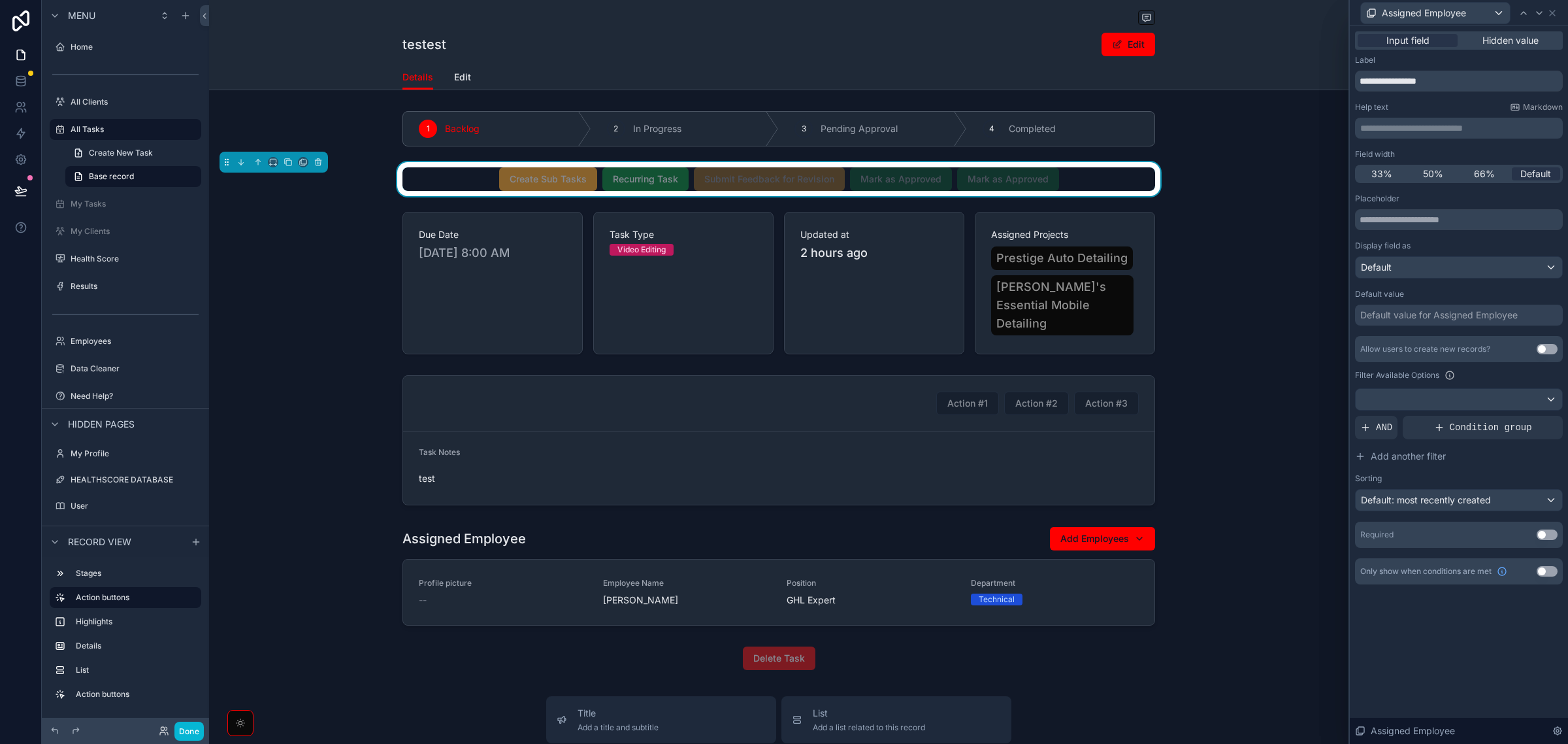
click at [1433, 317] on div "Default value for Assigned Employee" at bounding box center [1439, 315] width 158 height 13
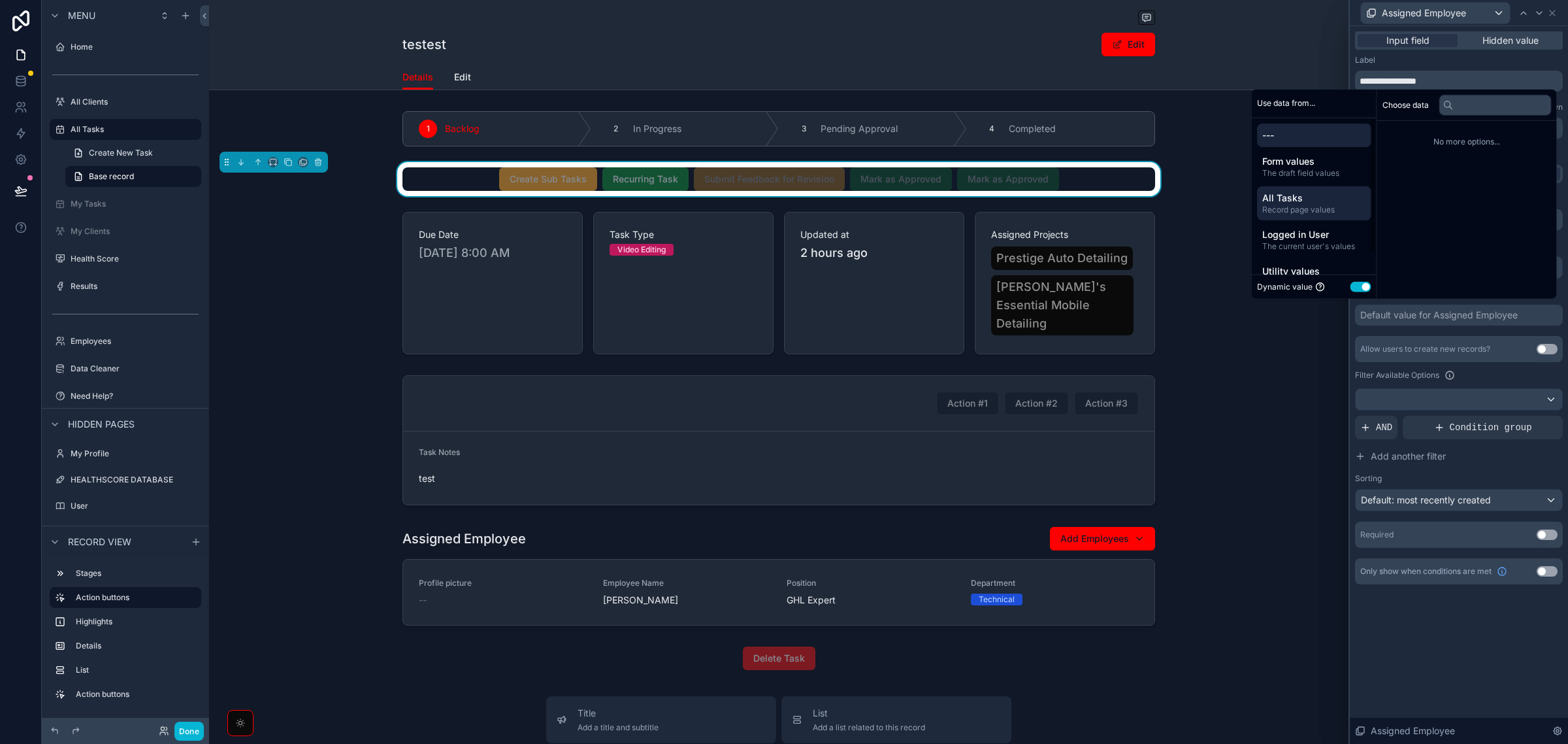
click at [1310, 208] on span "Record page values" at bounding box center [1314, 210] width 104 height 10
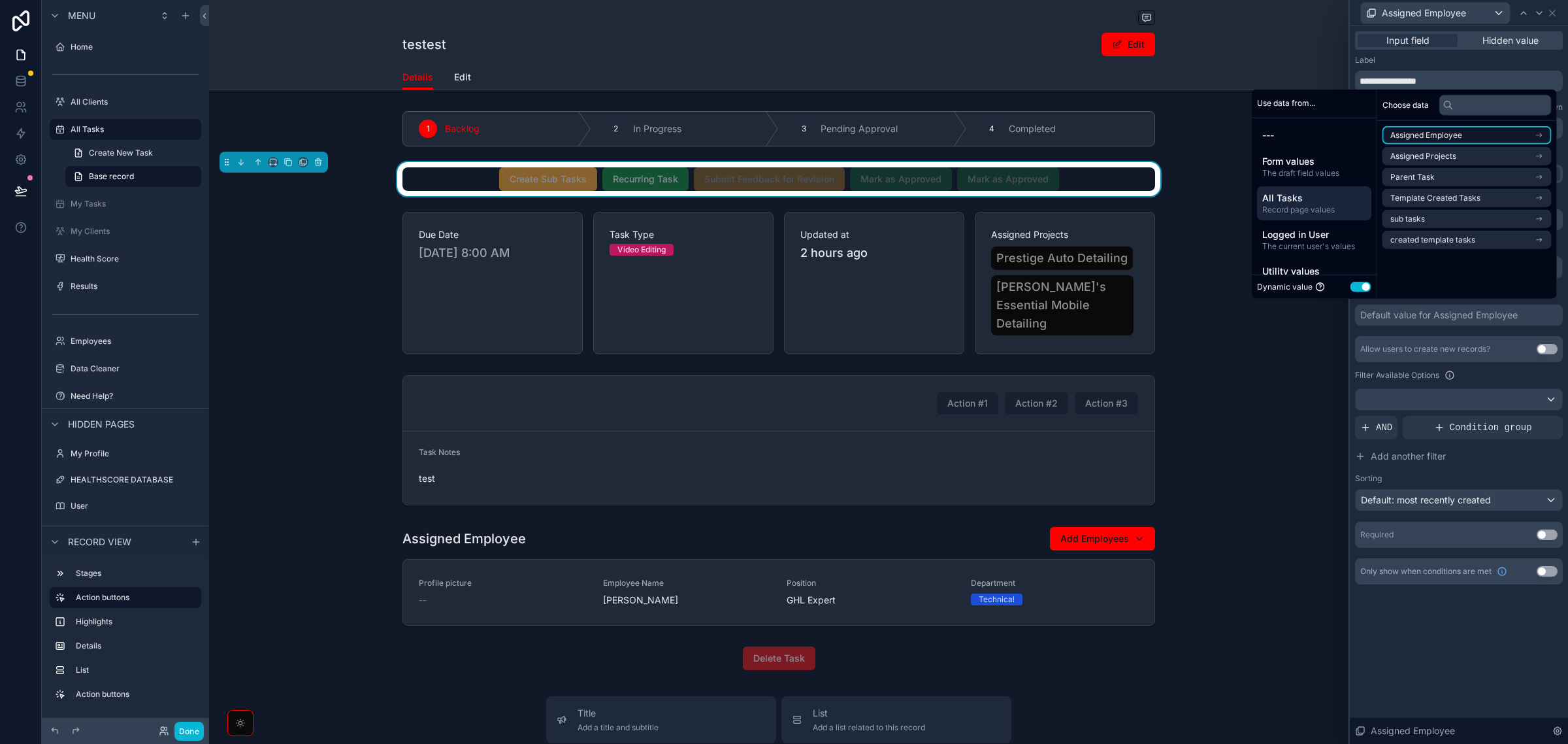
click at [1471, 136] on li "Assigned Employee" at bounding box center [1467, 135] width 169 height 18
click at [1446, 156] on li "id (list)" at bounding box center [1467, 158] width 169 height 18
click at [1514, 371] on div "Filter Available Options" at bounding box center [1459, 375] width 208 height 16
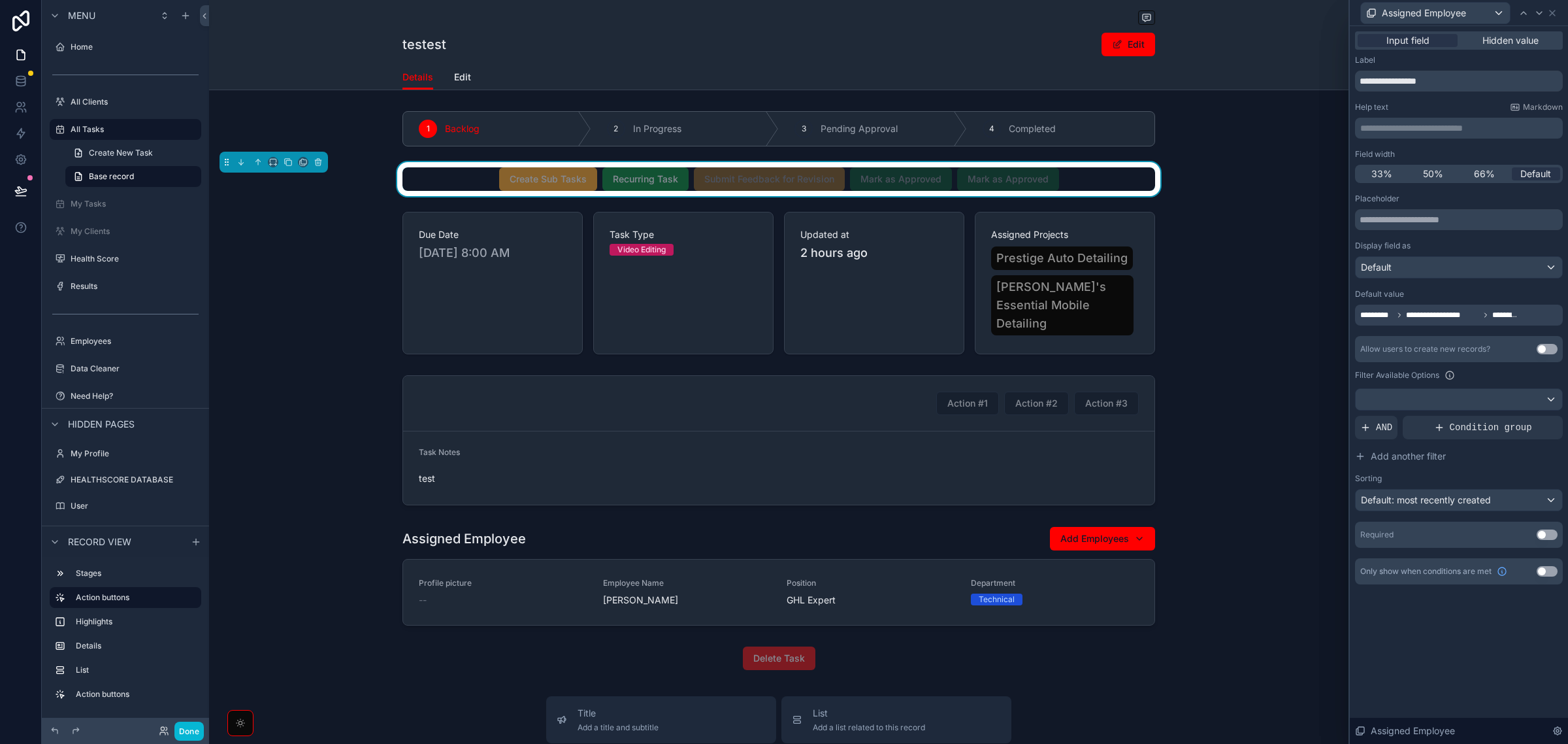
click at [1547, 534] on button "Use setting" at bounding box center [1547, 534] width 21 height 10
click at [1537, 8] on icon at bounding box center [1539, 12] width 10 height 10
click at [1426, 313] on div "Default value for Assigned Projects" at bounding box center [1435, 315] width 150 height 13
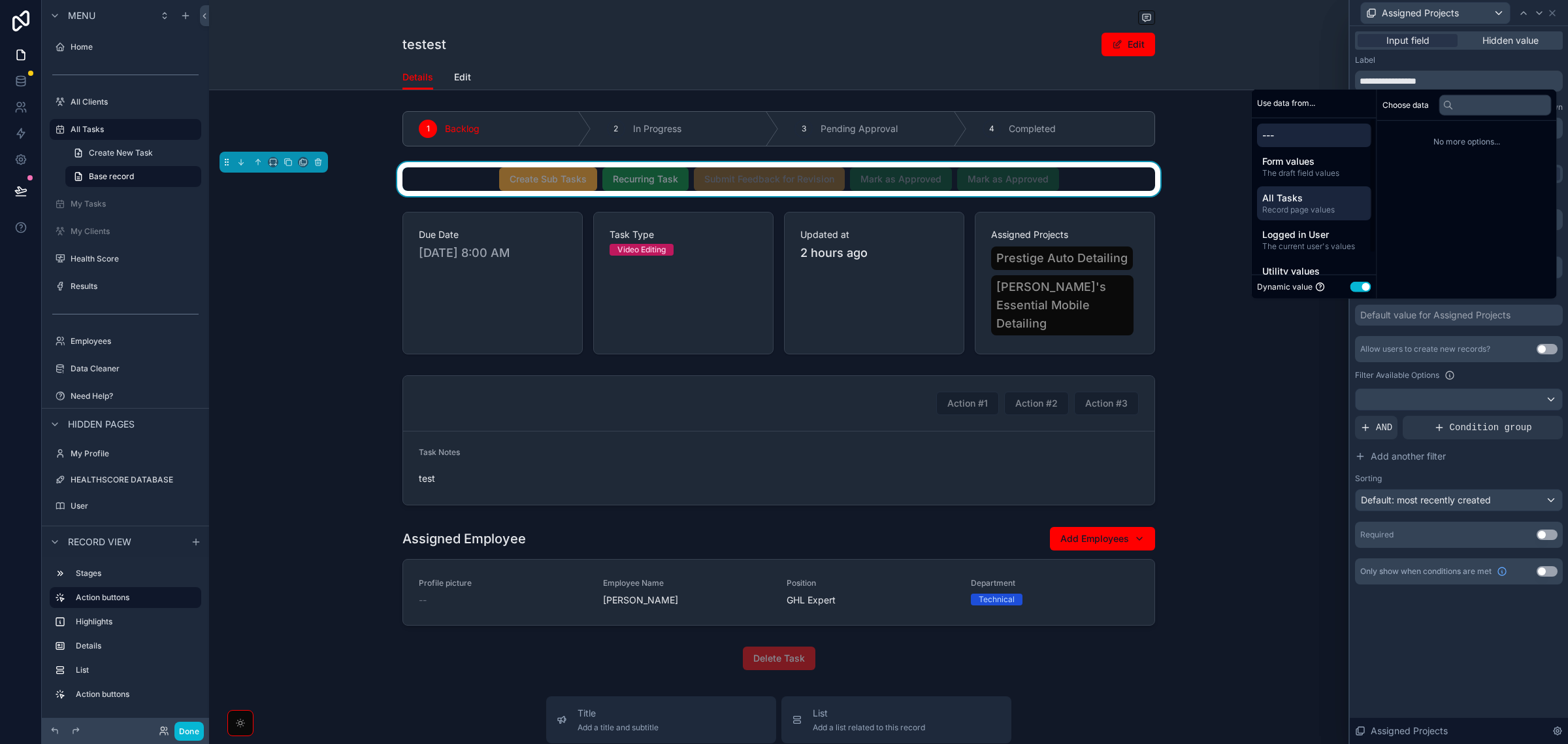
click at [1329, 197] on span "All Tasks" at bounding box center [1314, 198] width 104 height 13
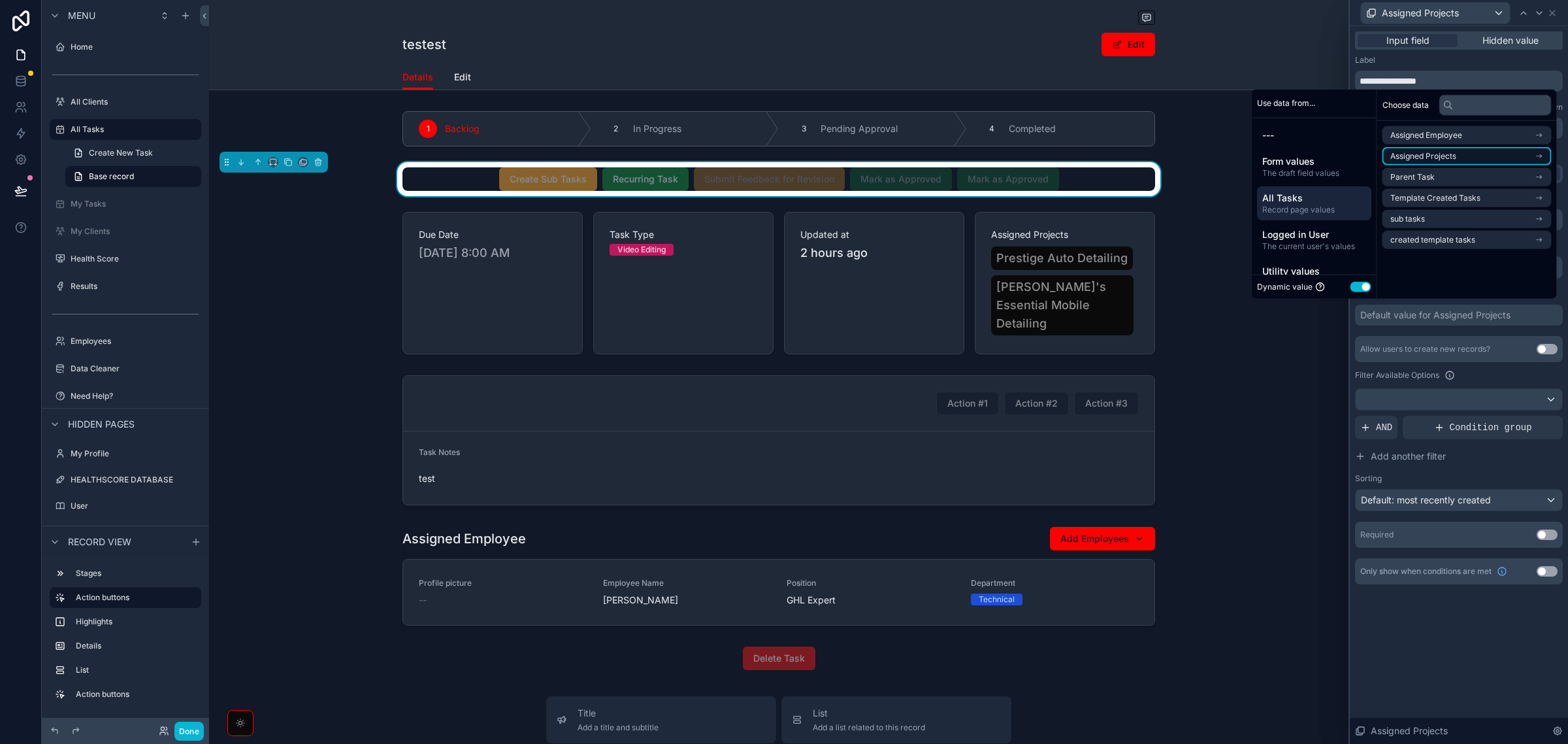
click at [1451, 149] on li "Assigned Projects" at bounding box center [1467, 156] width 169 height 18
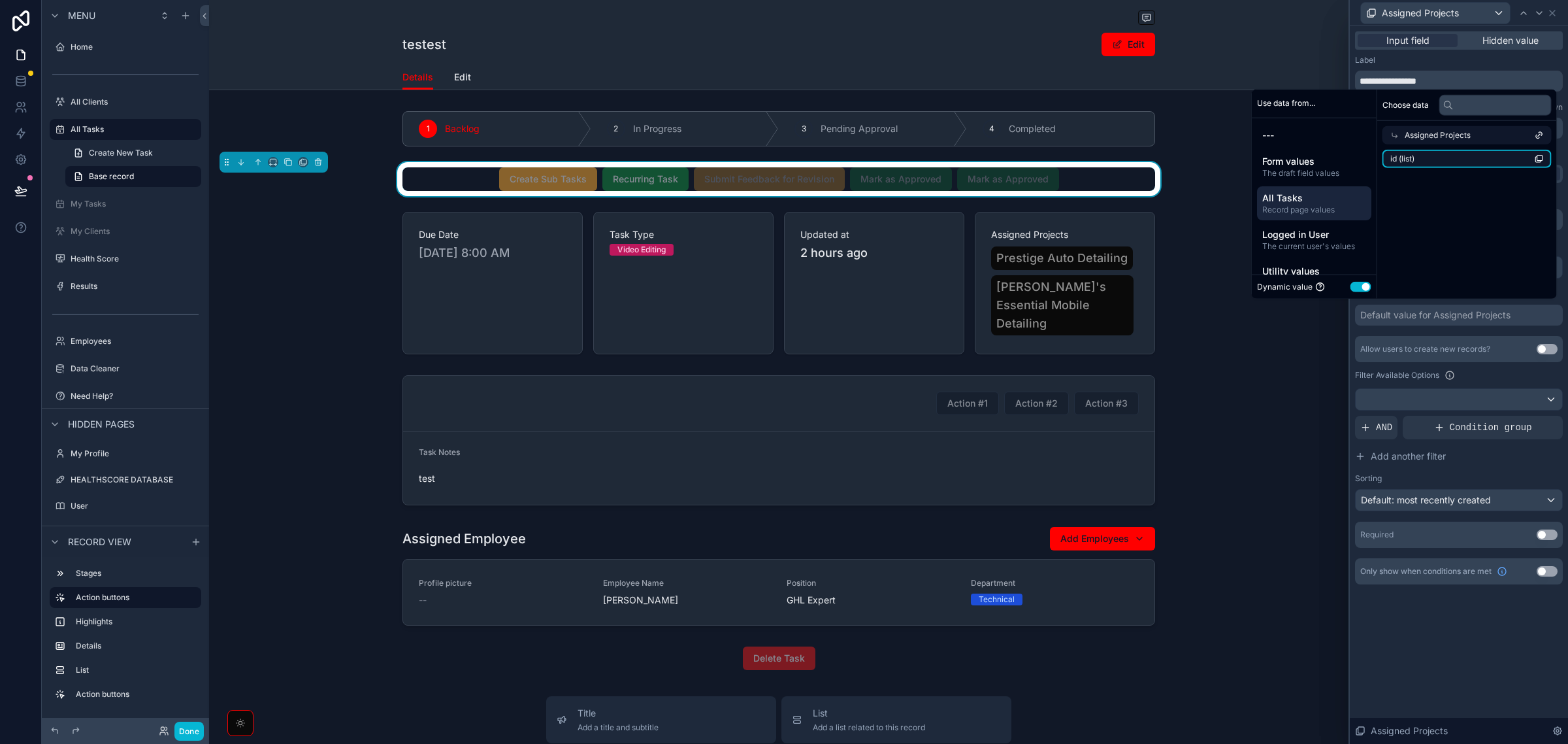
click at [1459, 159] on li "id (list)" at bounding box center [1467, 158] width 169 height 18
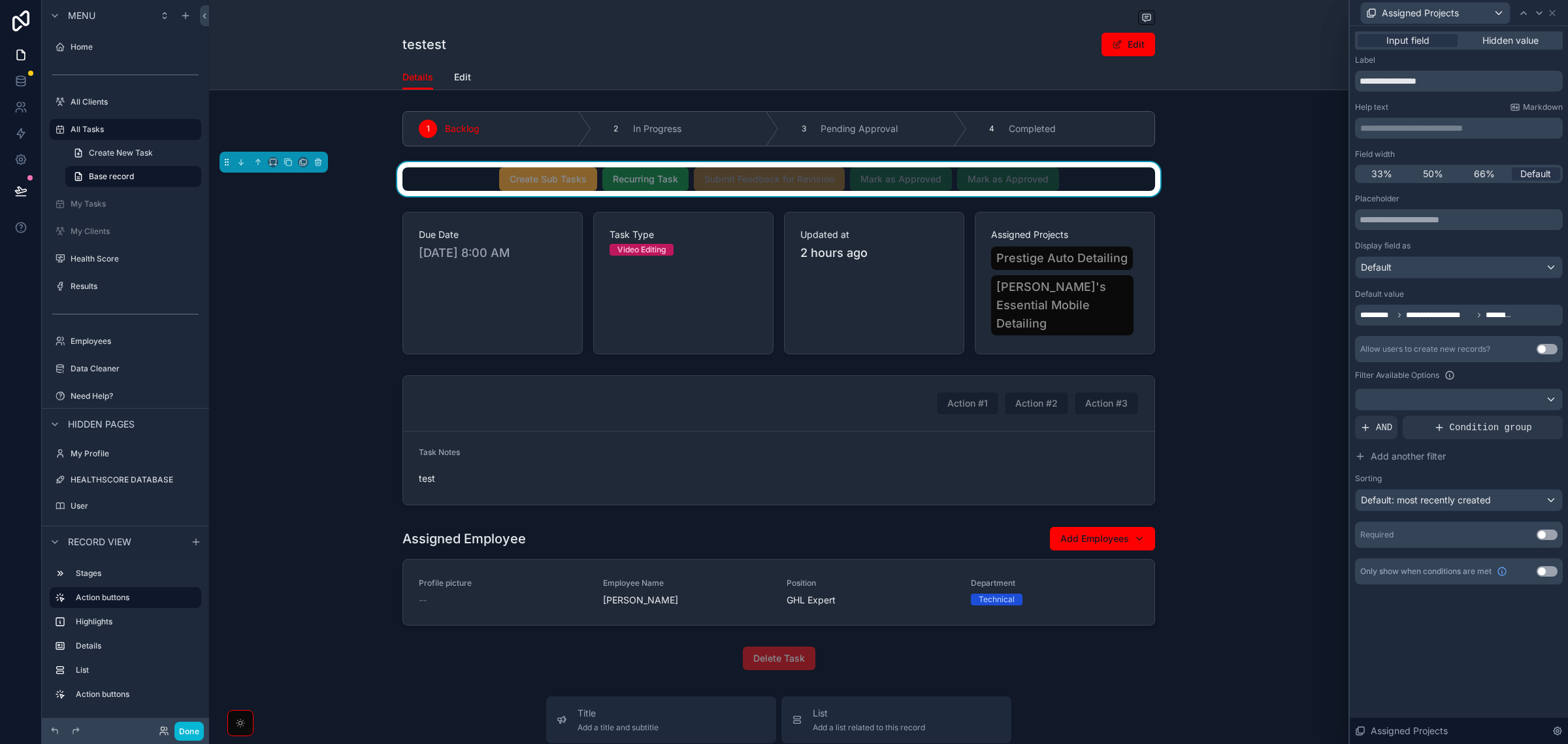
click at [1504, 378] on div "Filter Available Options" at bounding box center [1459, 375] width 208 height 16
click at [1435, 628] on div "**********" at bounding box center [1459, 385] width 218 height 718
click at [1552, 17] on icon at bounding box center [1552, 12] width 10 height 10
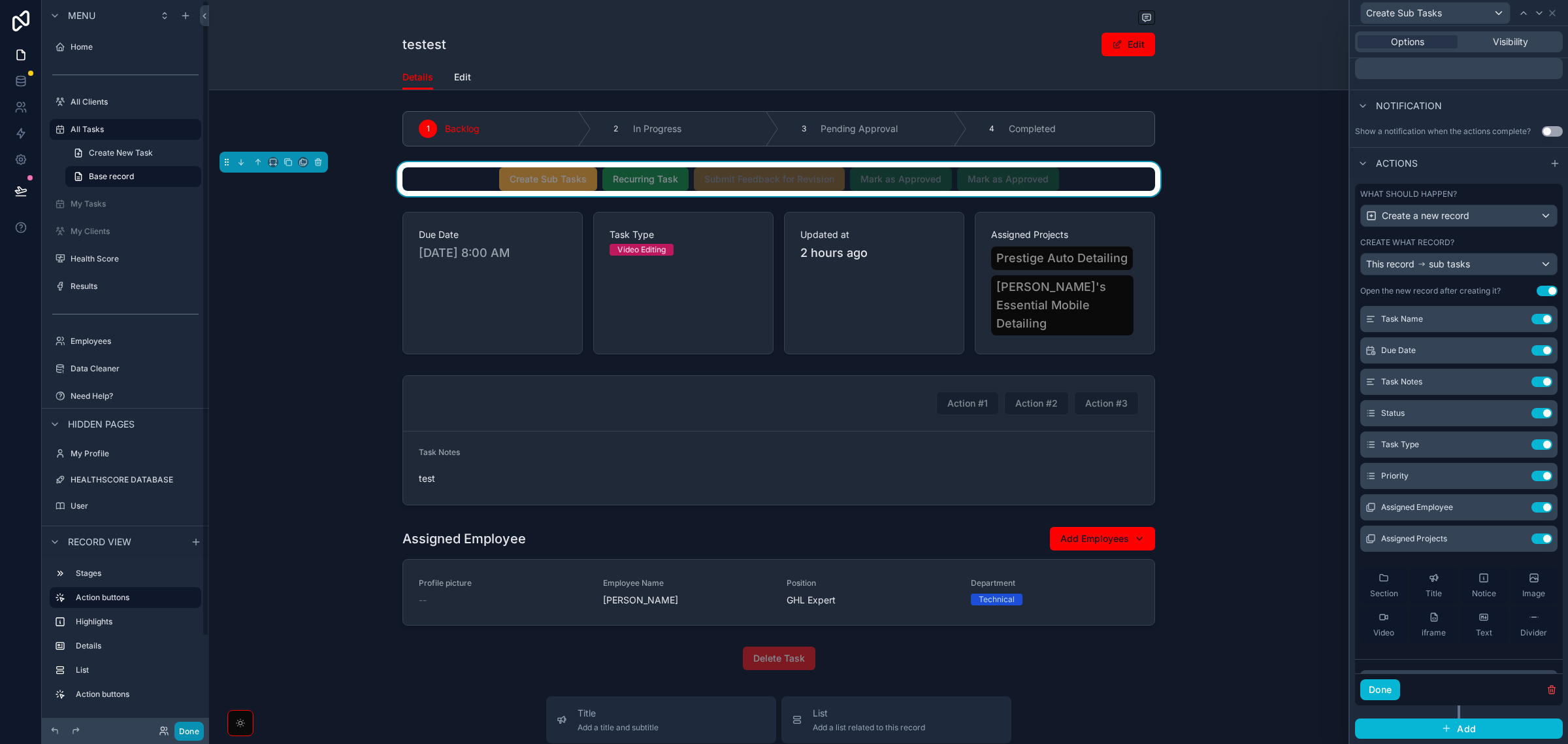
click at [186, 729] on button "Done" at bounding box center [189, 730] width 30 height 19
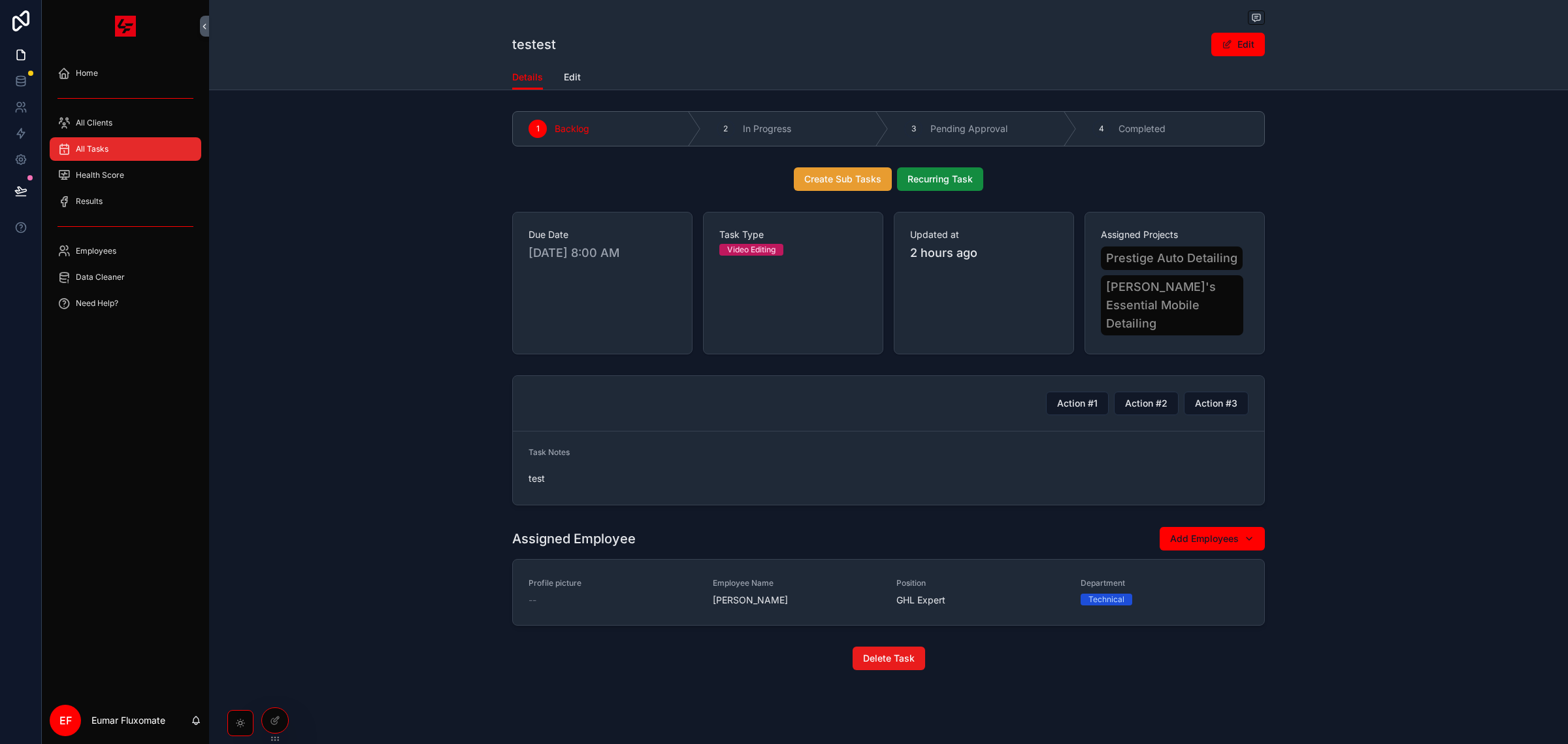
click at [841, 181] on span "Create Sub Tasks" at bounding box center [843, 179] width 77 height 13
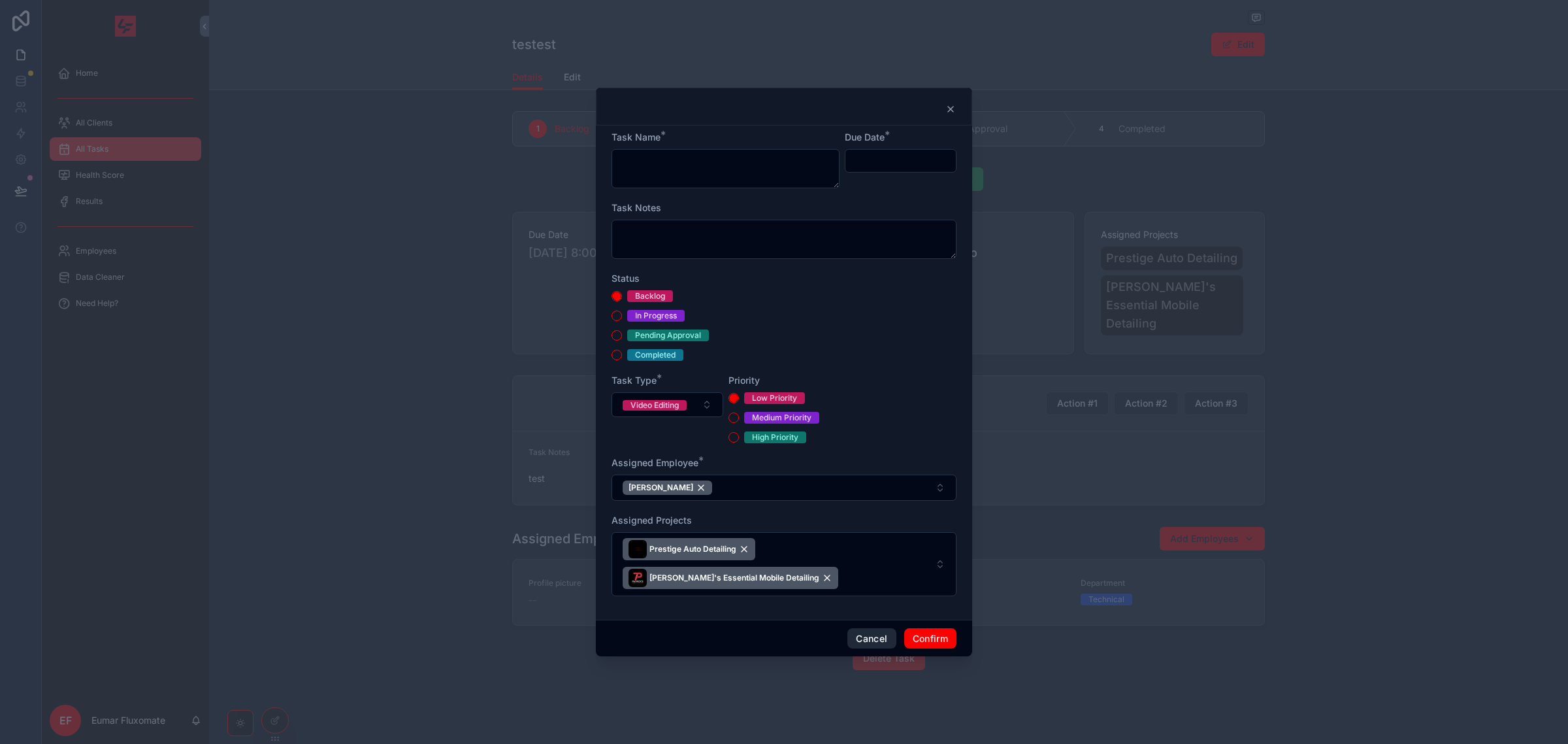
click at [861, 638] on button "Cancel" at bounding box center [872, 638] width 48 height 21
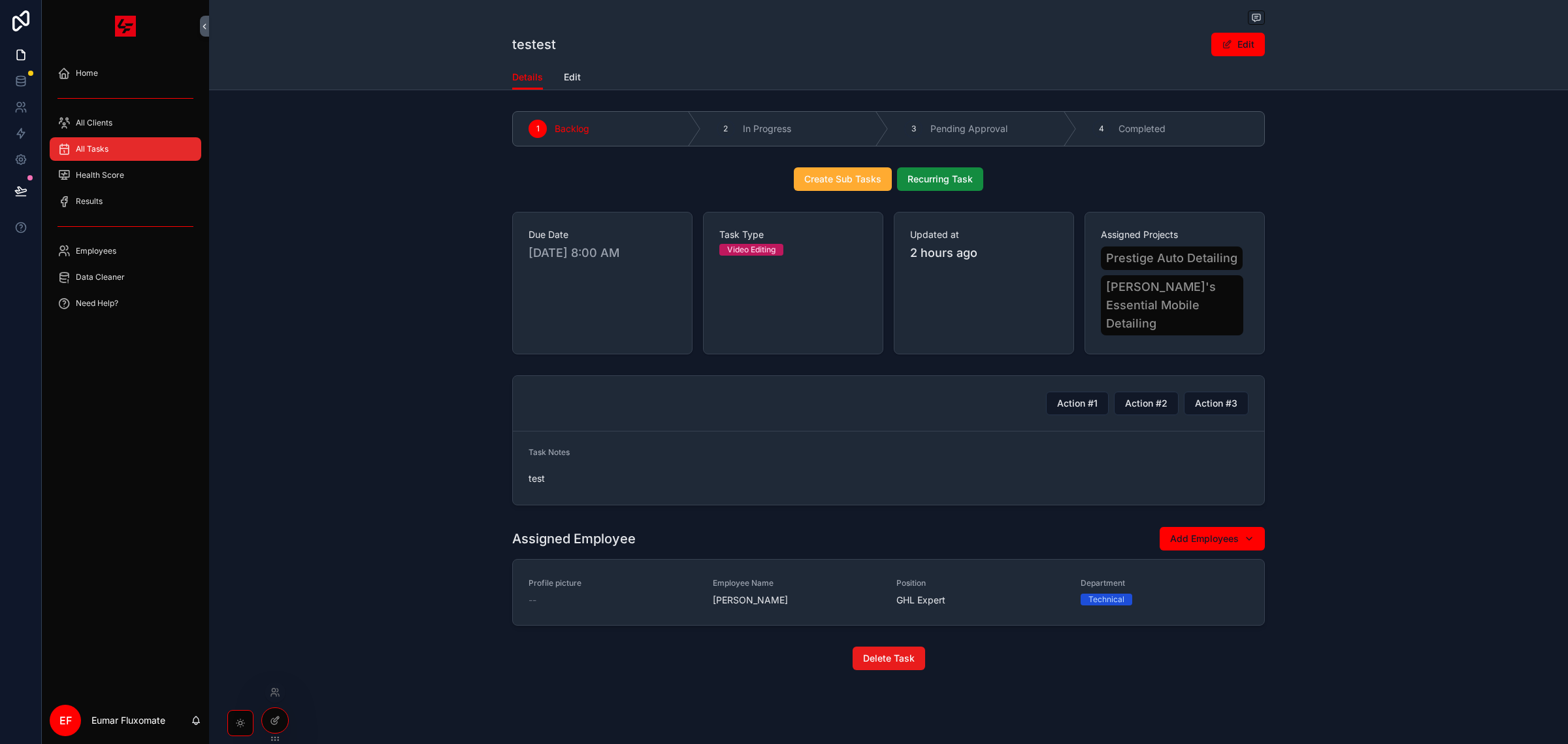
click at [283, 716] on div at bounding box center [275, 720] width 26 height 25
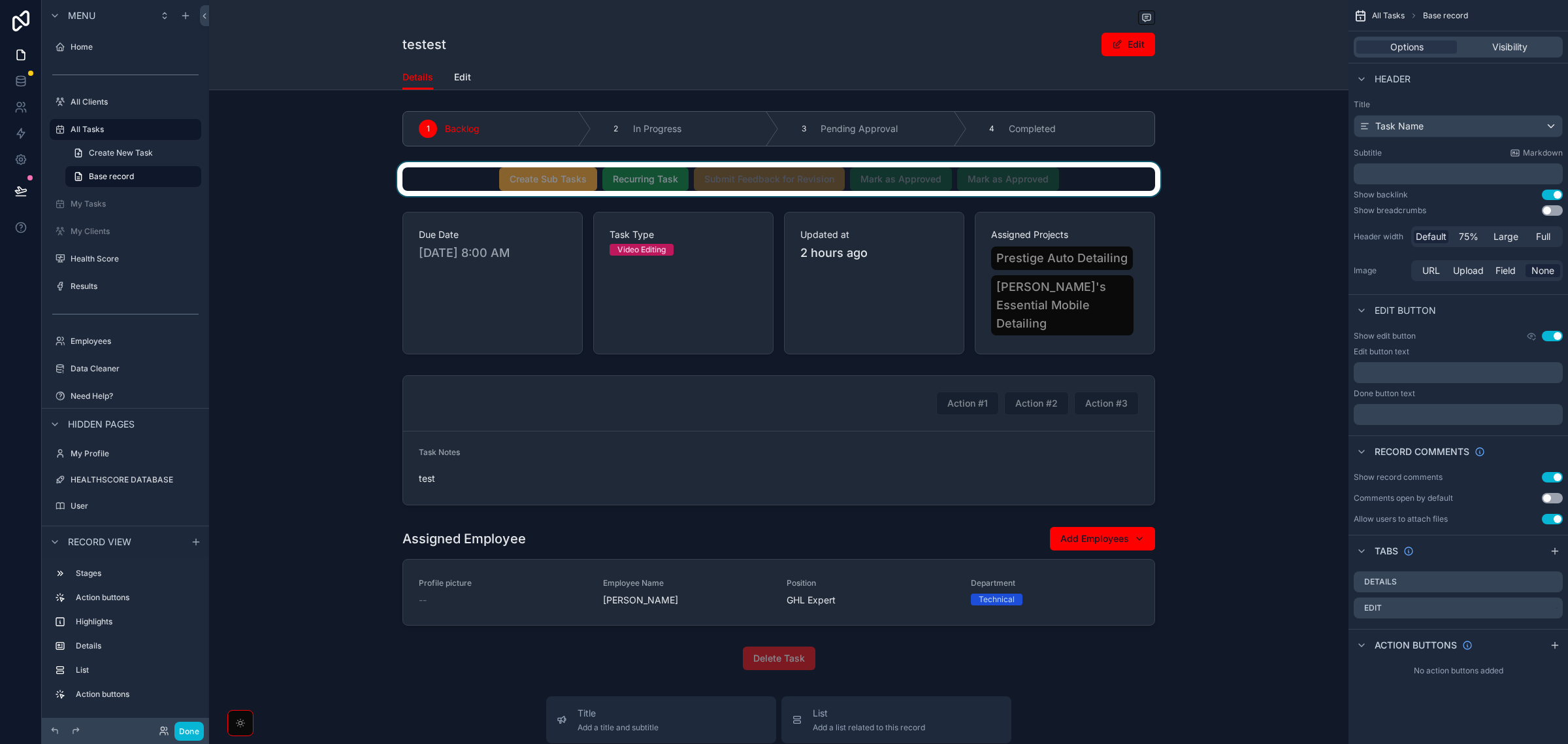
click at [479, 182] on div "scrollable content" at bounding box center [778, 178] width 1139 height 34
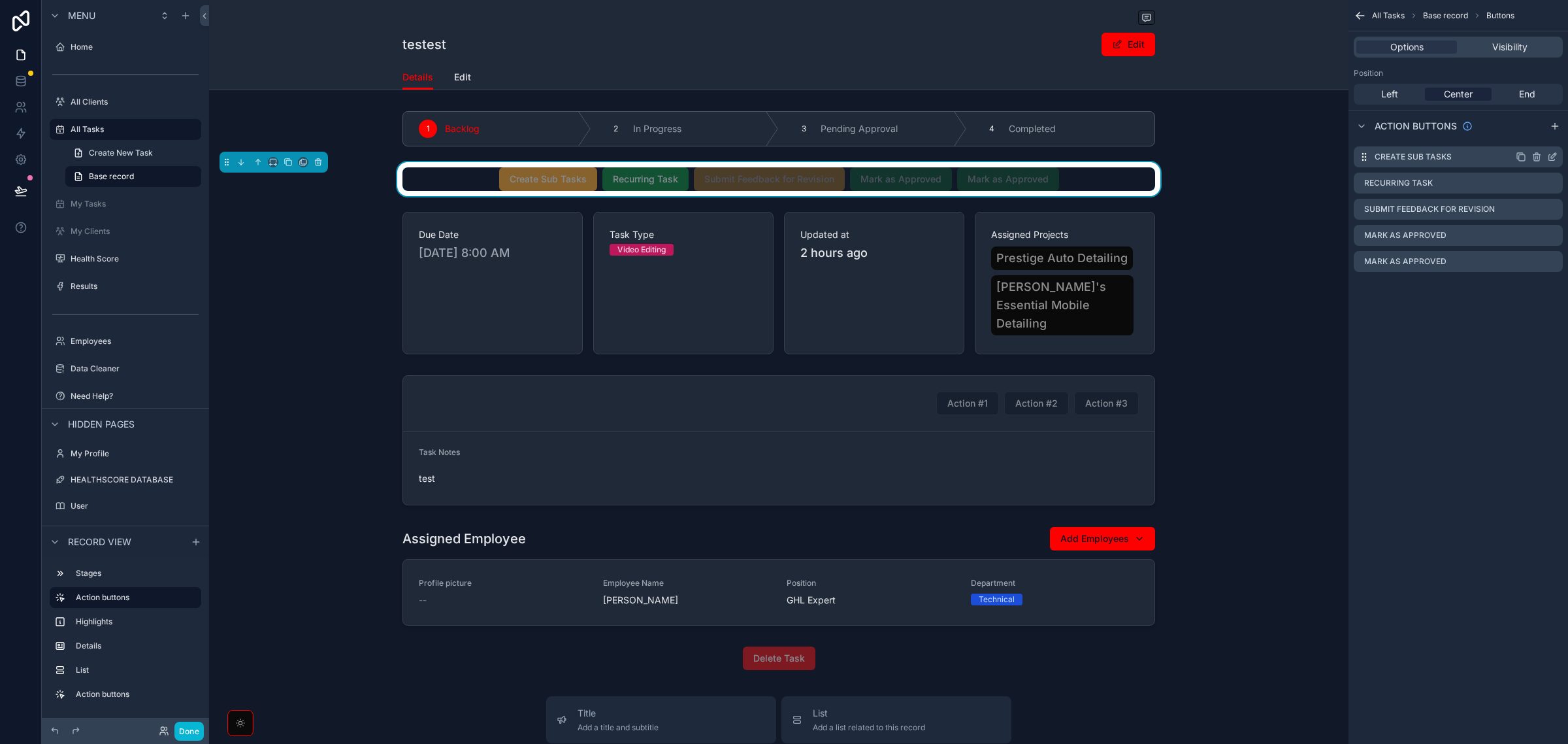
click at [1553, 154] on icon "scrollable content" at bounding box center [1552, 156] width 10 height 10
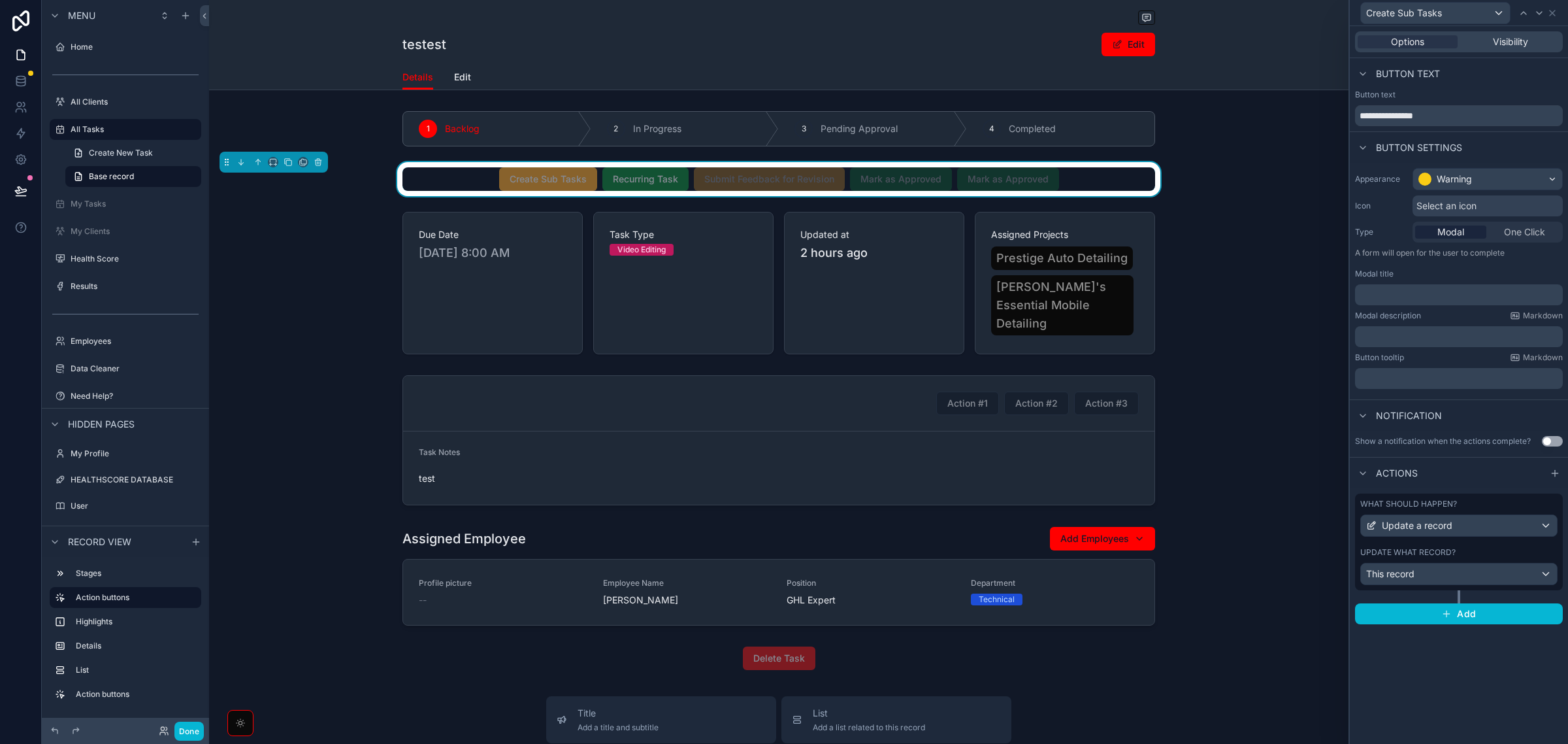
click at [1545, 234] on span "One Click" at bounding box center [1525, 232] width 41 height 13
click at [1482, 402] on div "Notification" at bounding box center [1459, 415] width 218 height 31
click at [1481, 519] on div "Update a record" at bounding box center [1459, 526] width 196 height 21
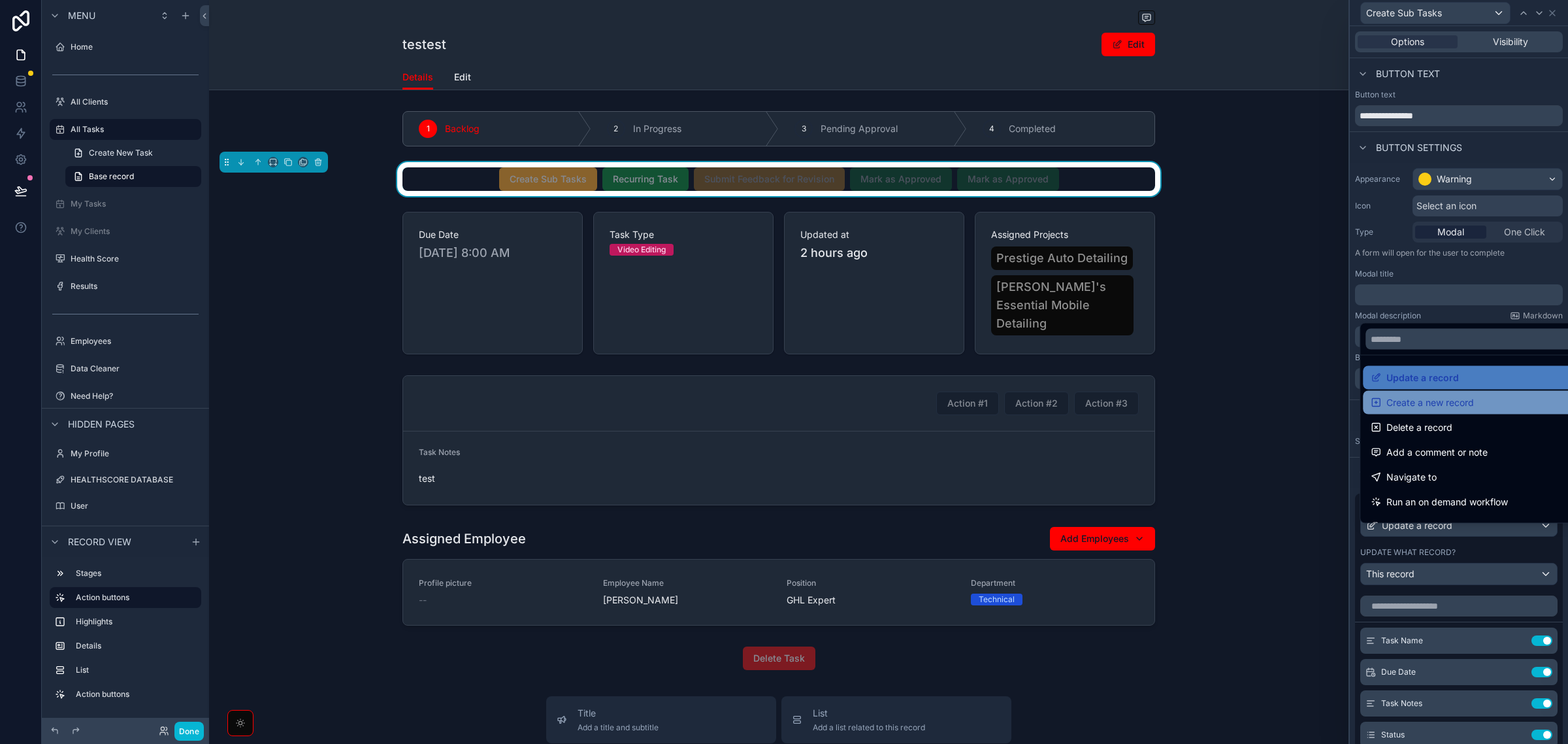
click at [1448, 406] on span "Create a new record" at bounding box center [1430, 402] width 88 height 16
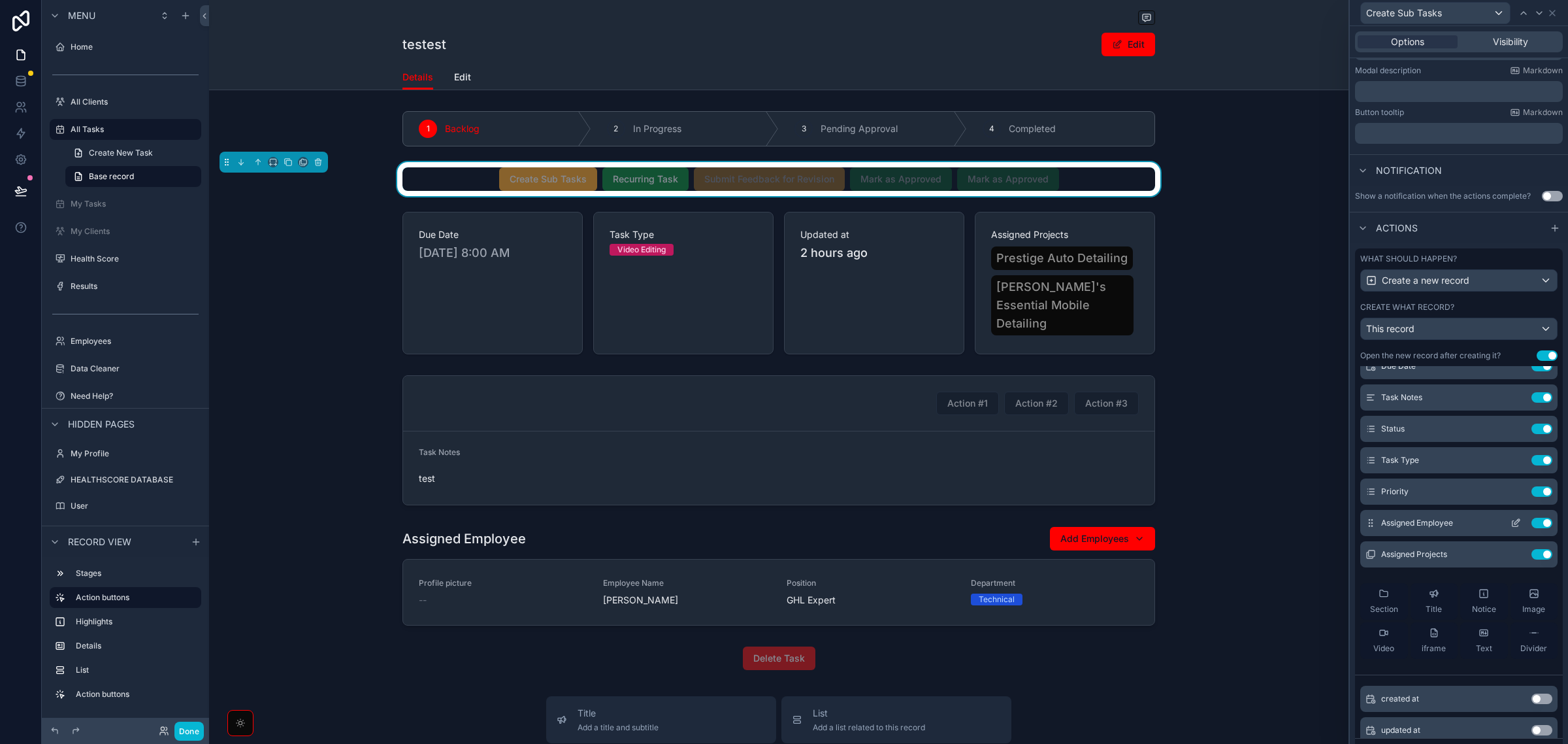
scroll to position [0, 0]
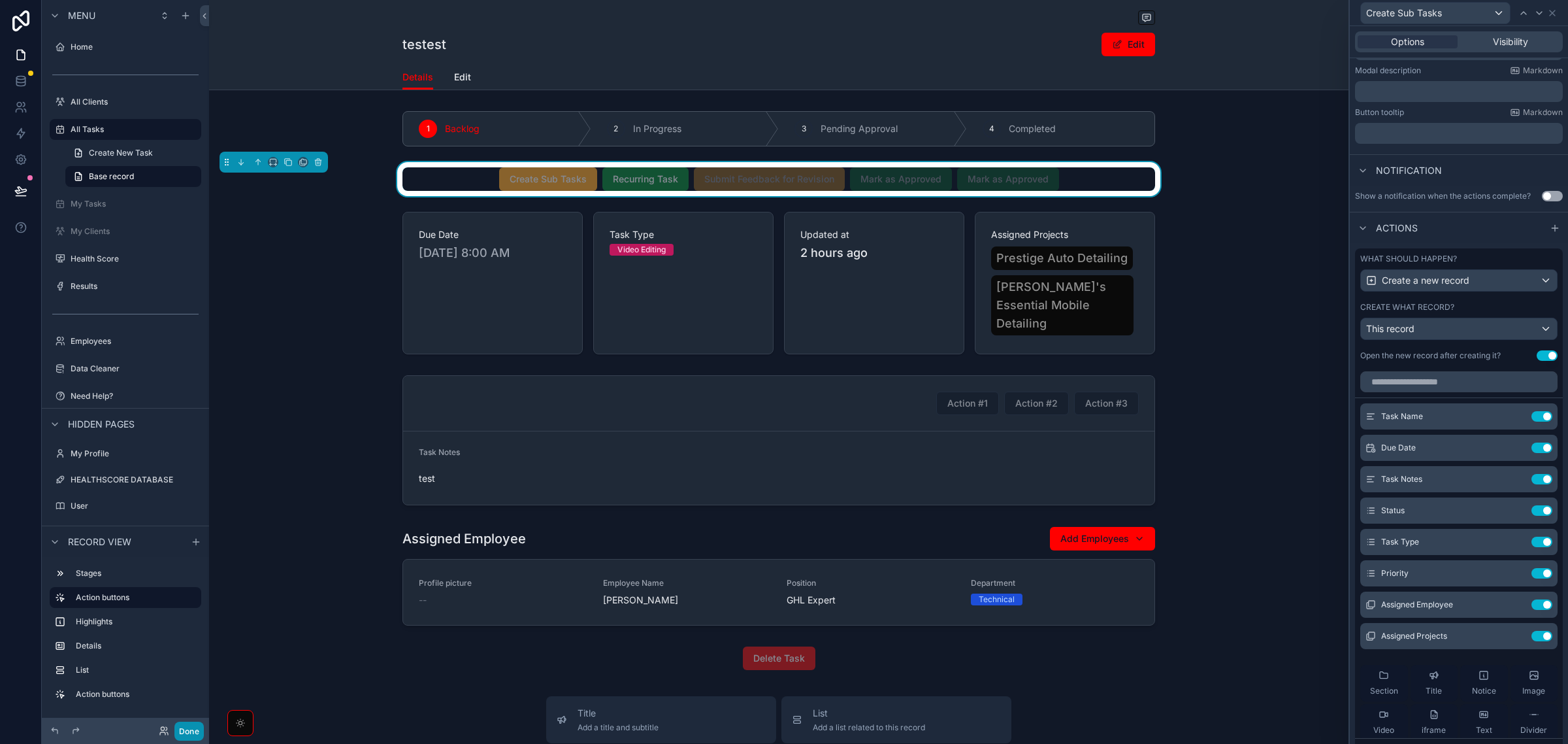
click at [184, 731] on button "Done" at bounding box center [189, 730] width 30 height 19
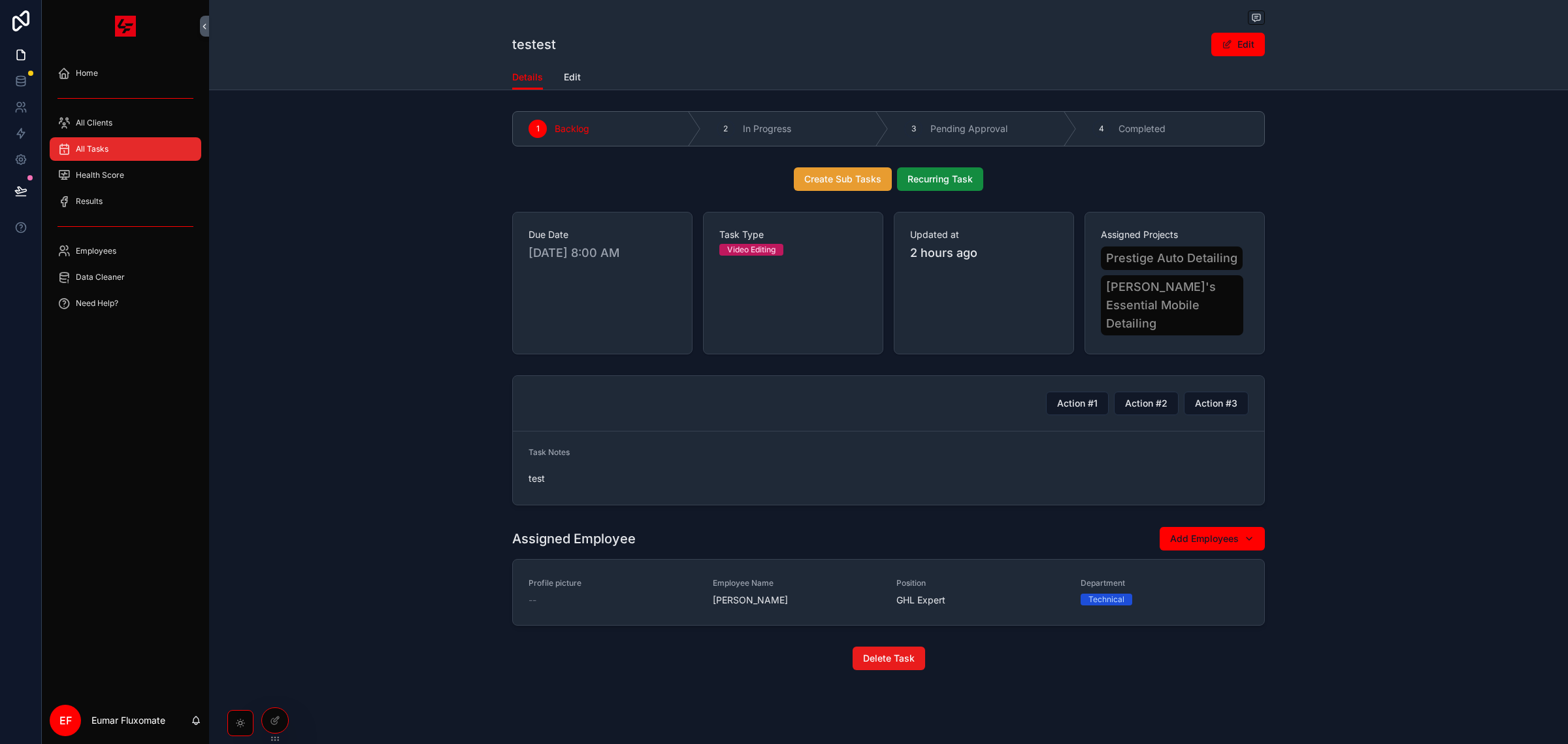
click at [846, 187] on button "Create Sub Tasks" at bounding box center [843, 179] width 98 height 24
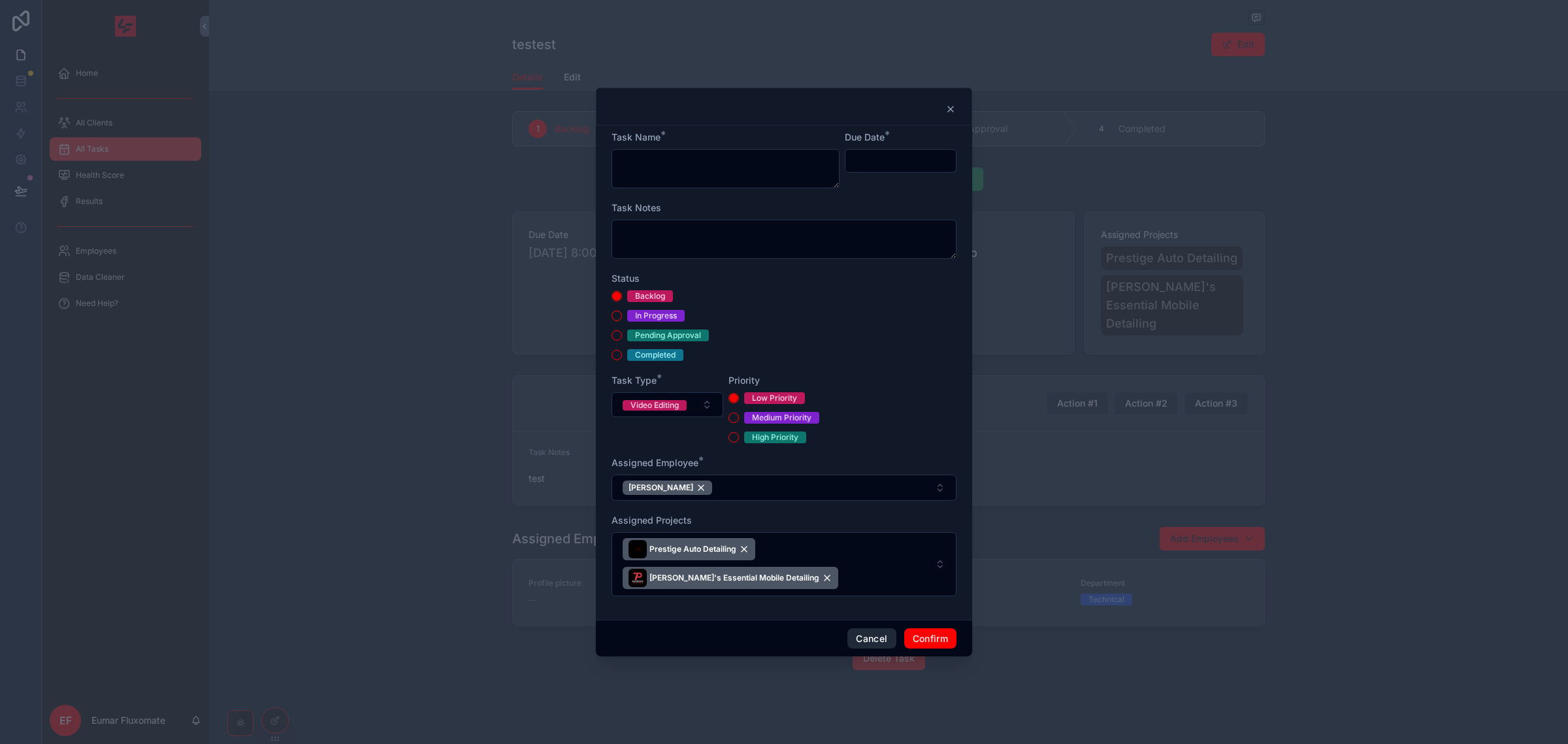
click at [864, 644] on button "Cancel" at bounding box center [872, 638] width 48 height 21
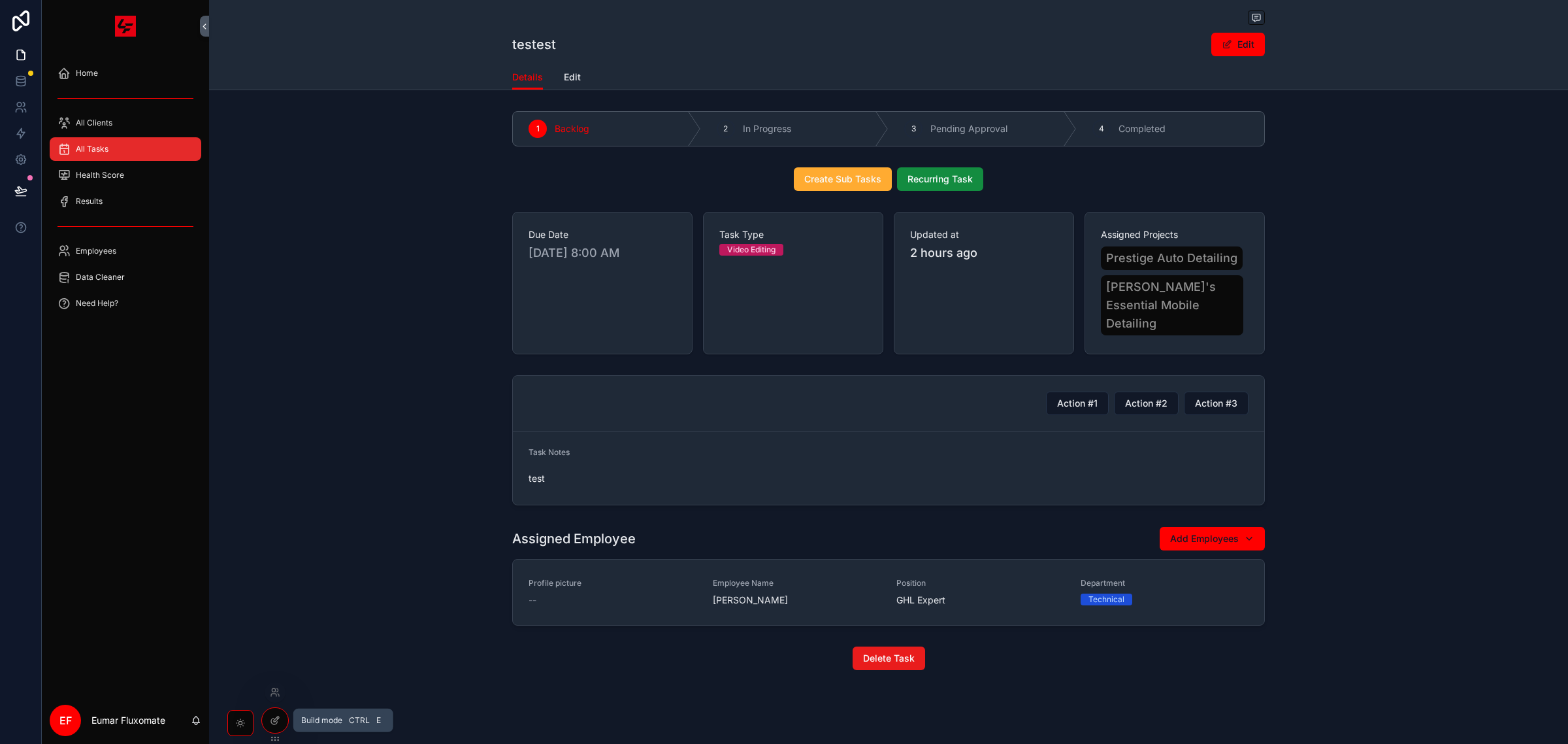
click at [277, 717] on icon at bounding box center [278, 718] width 1 height 1
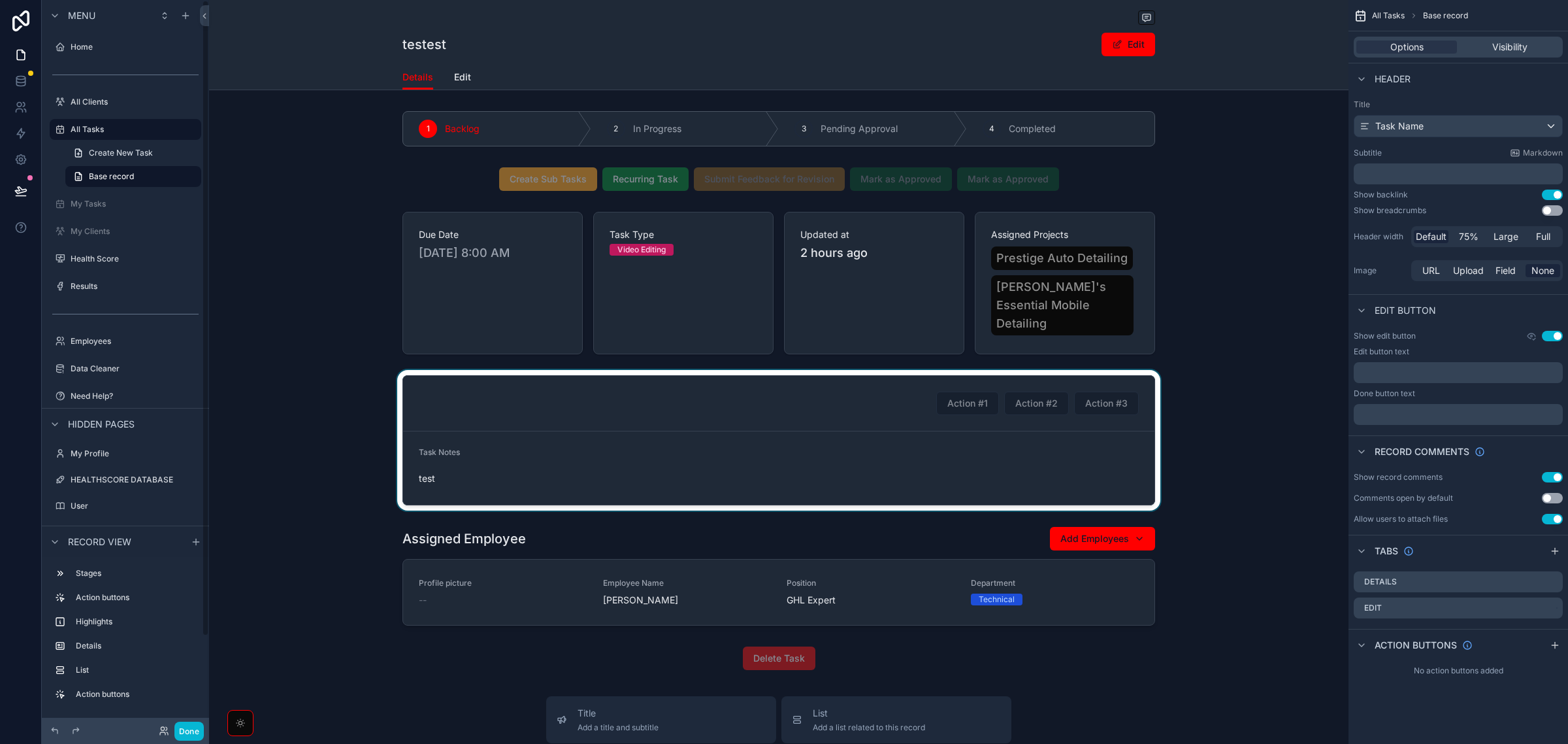
click at [1246, 420] on div "scrollable content" at bounding box center [778, 440] width 1139 height 140
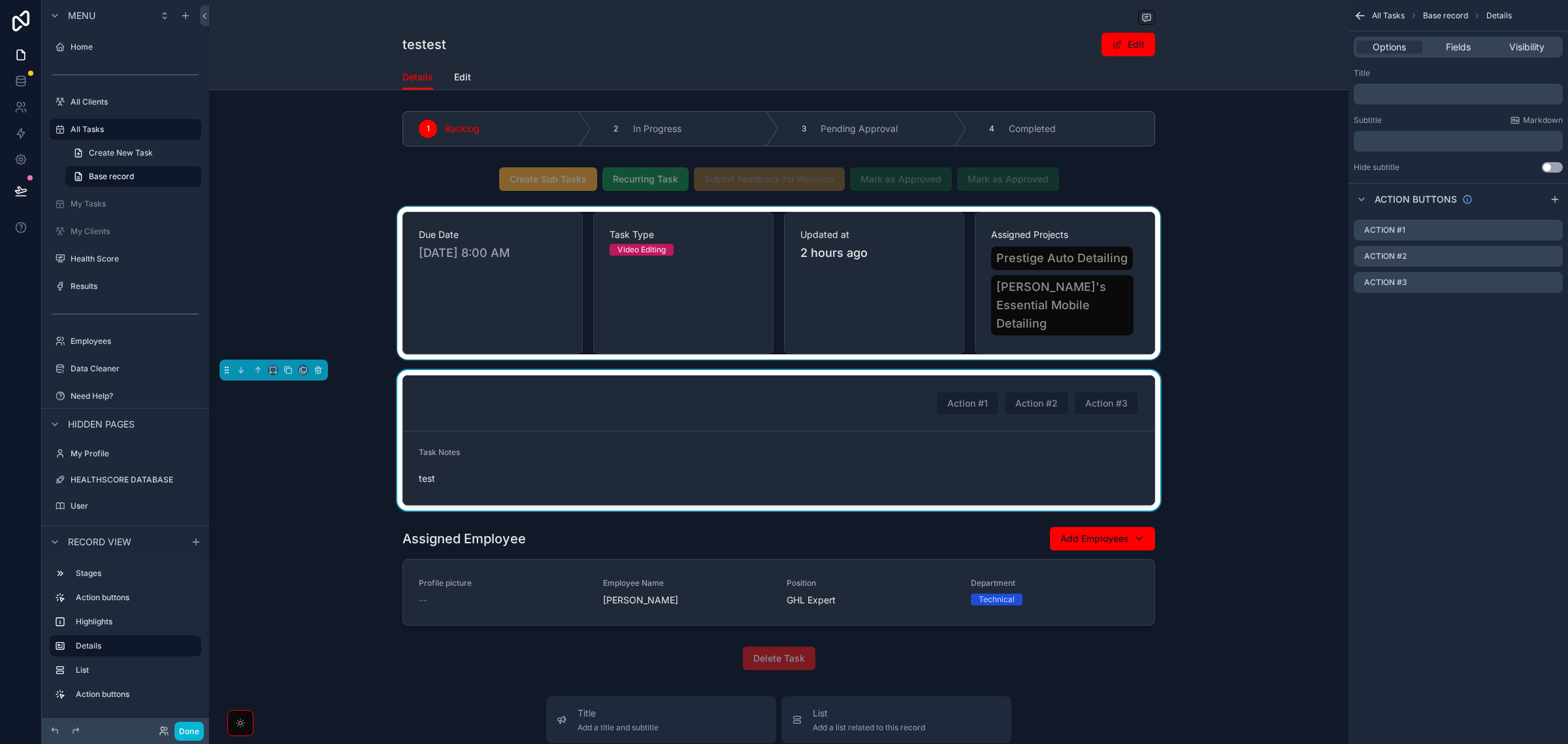
click at [1252, 288] on div "scrollable content" at bounding box center [778, 283] width 1139 height 153
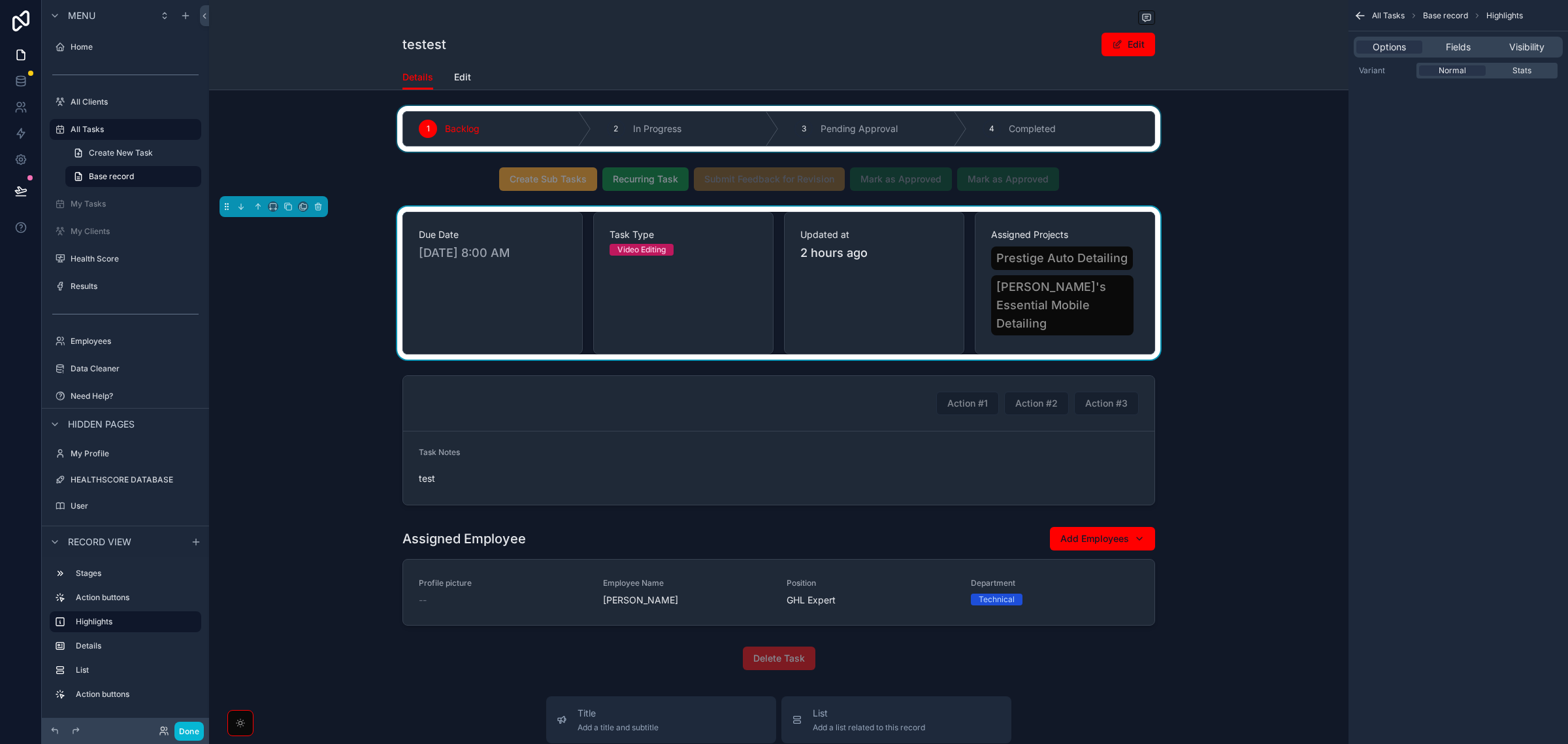
click at [1217, 151] on div "scrollable content" at bounding box center [778, 129] width 1139 height 46
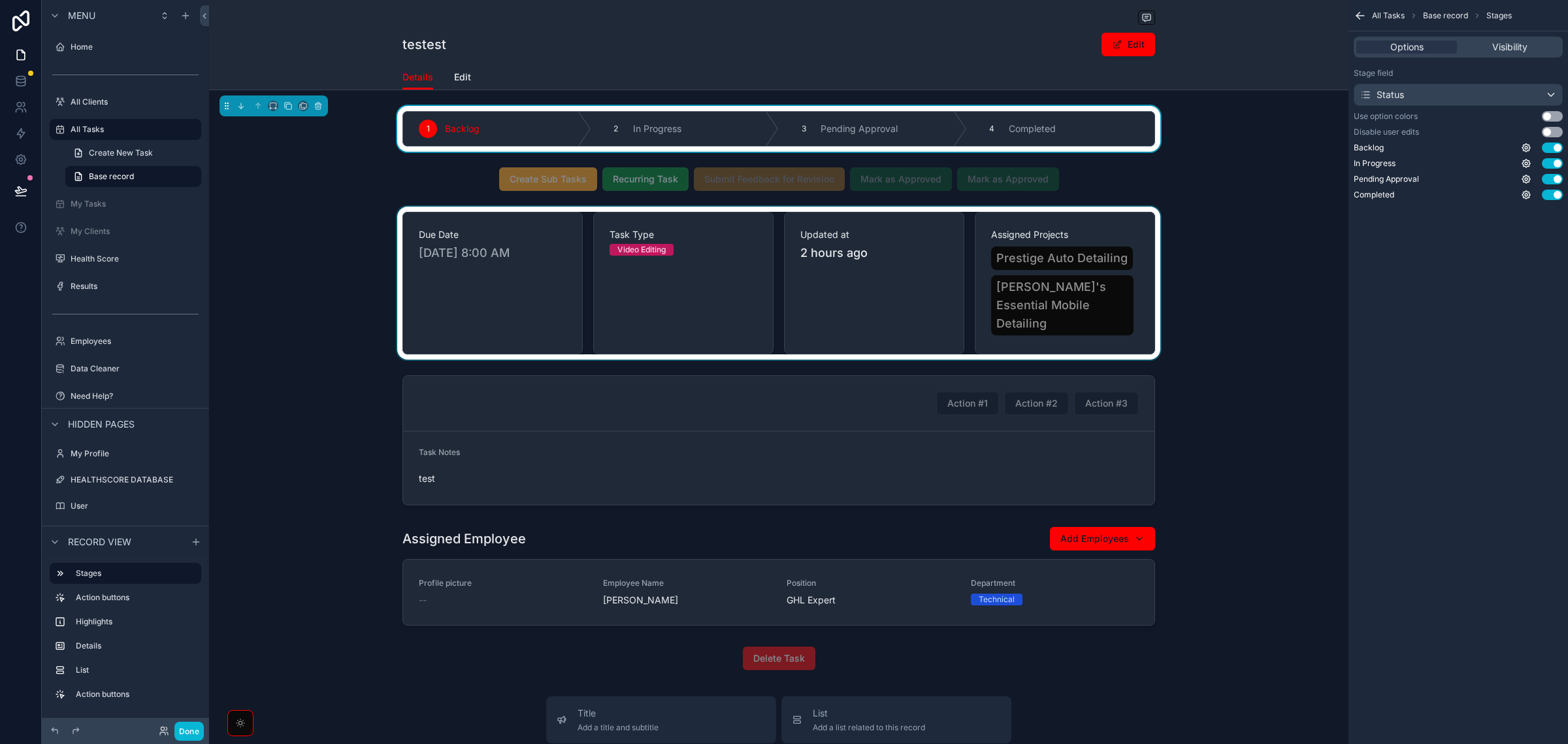
click at [1213, 161] on div "1 Backlog 2 In Progress 3 Pending Approval 4 Completed Create Sub Tasks Recurri…" at bounding box center [778, 390] width 1139 height 569
click at [310, 328] on div "scrollable content" at bounding box center [778, 283] width 1139 height 153
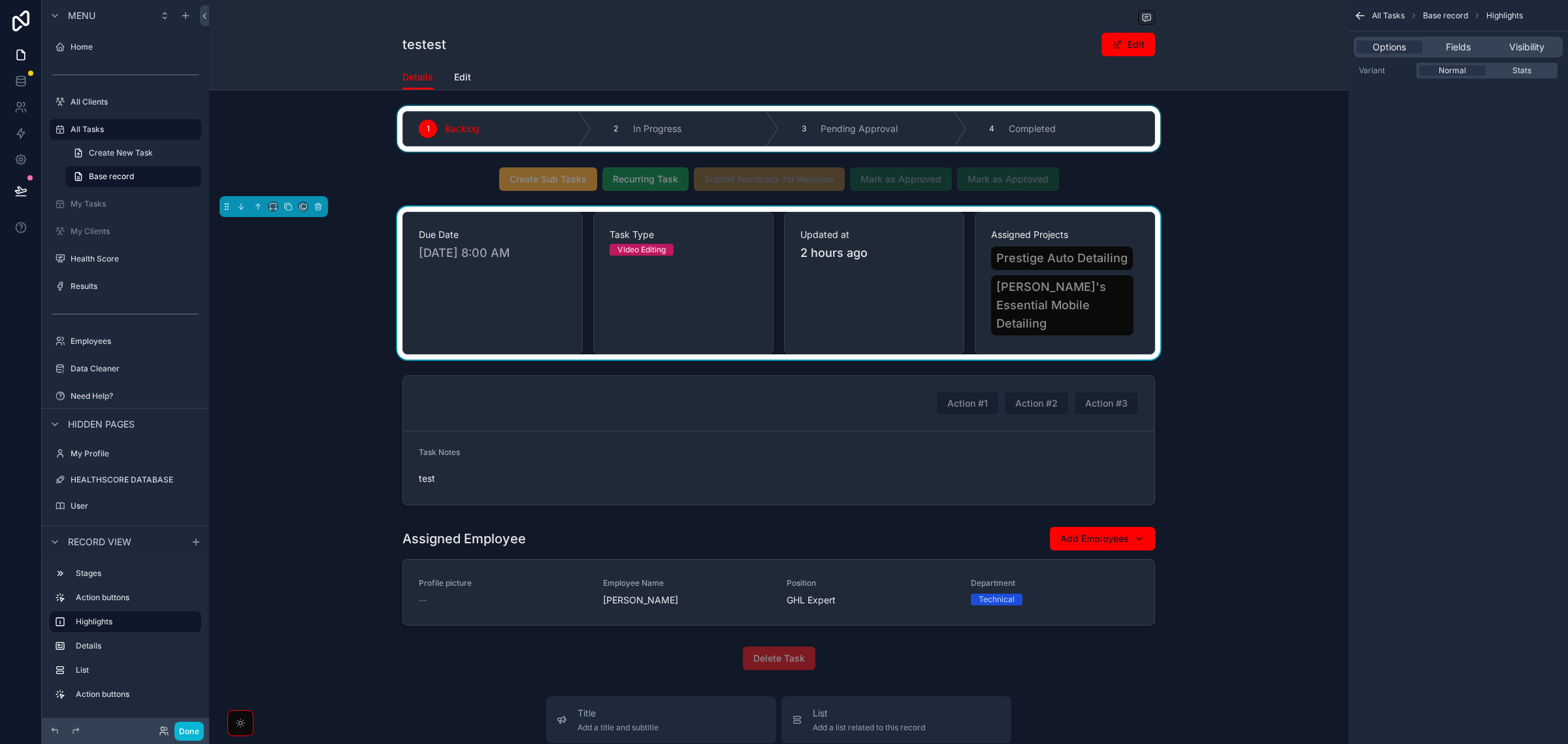
click at [344, 500] on div "1 Backlog 2 In Progress 3 Pending Approval 4 Completed Create Sub Tasks Recurri…" at bounding box center [778, 390] width 1139 height 569
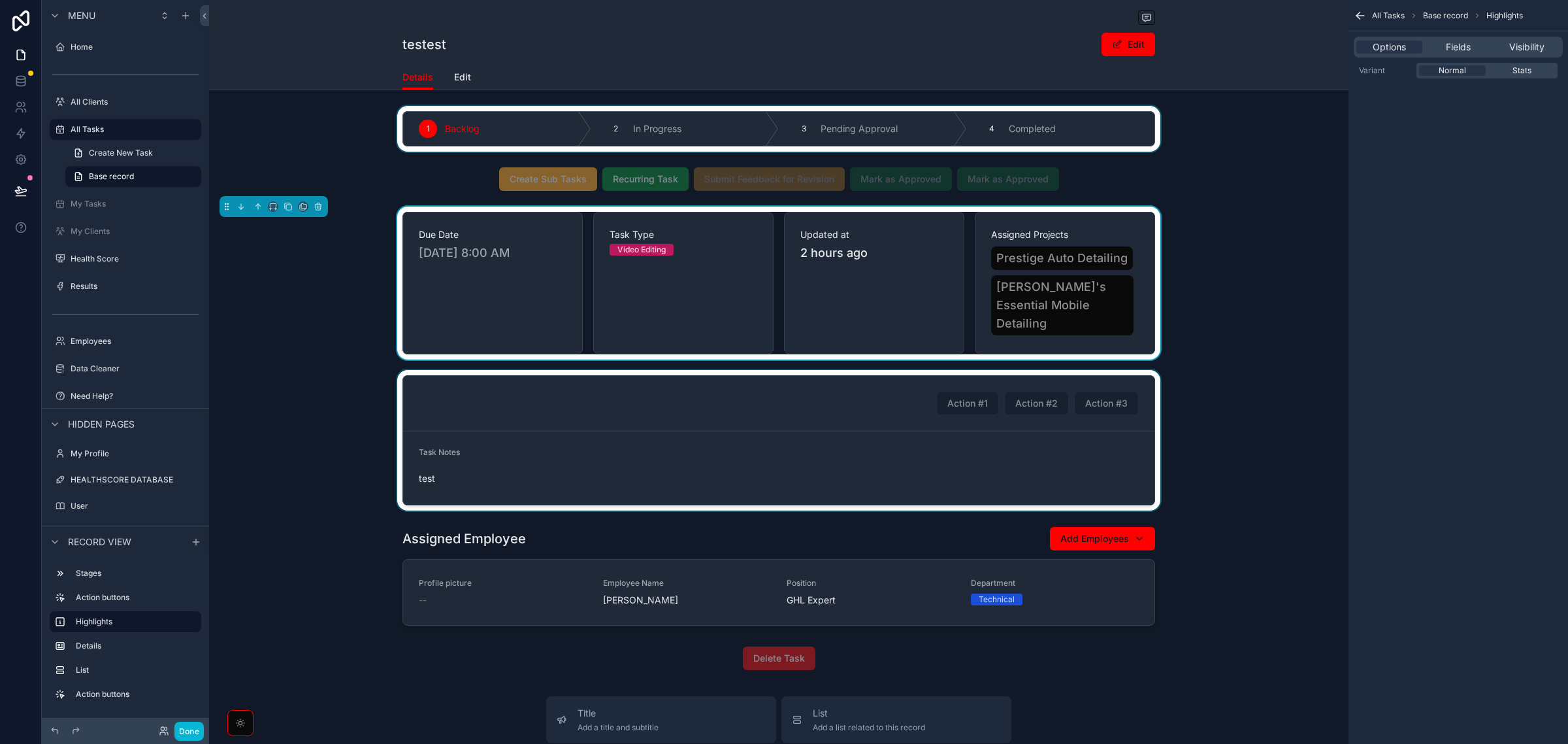
click at [370, 384] on div "scrollable content" at bounding box center [778, 440] width 1139 height 140
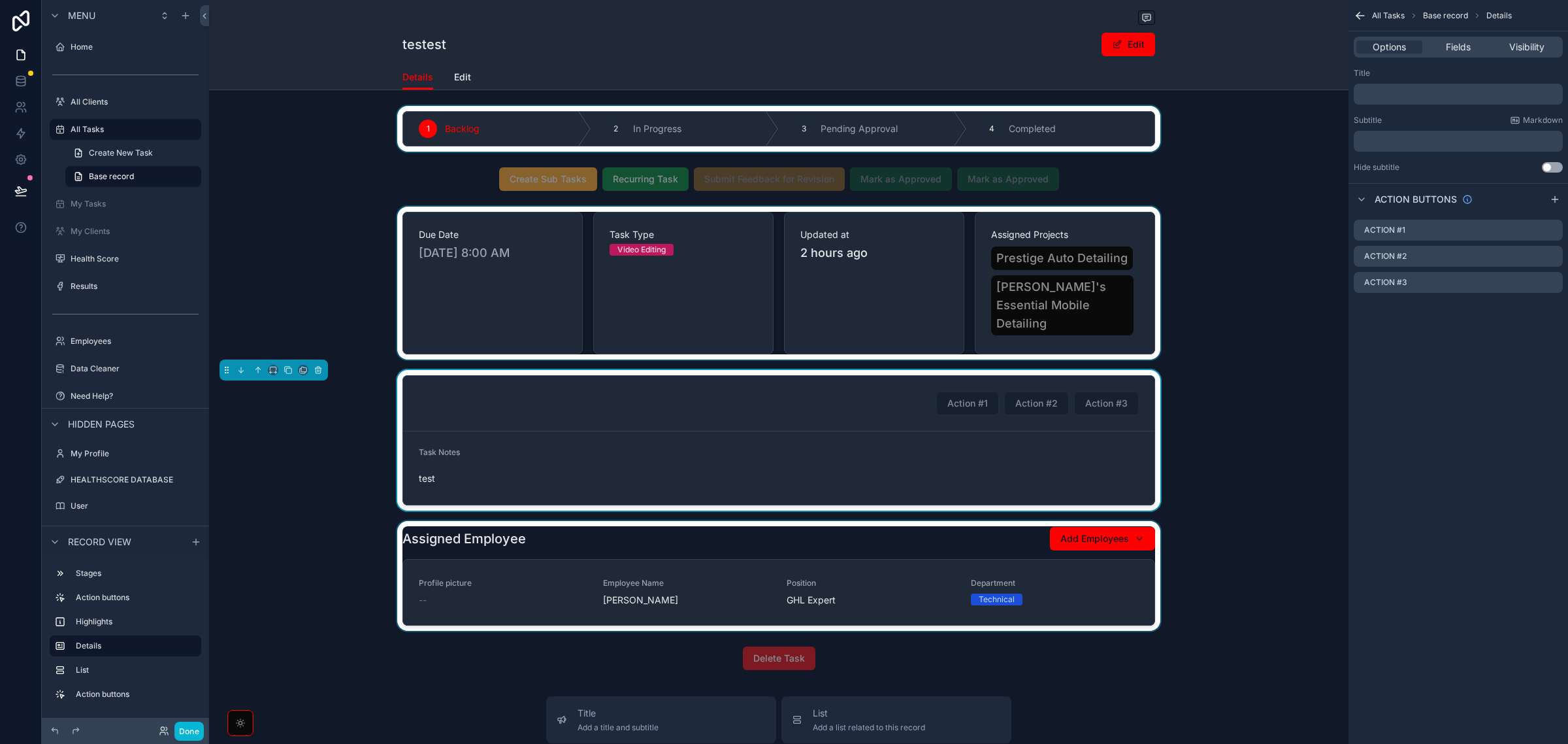
click at [367, 563] on div "scrollable content" at bounding box center [778, 575] width 1139 height 110
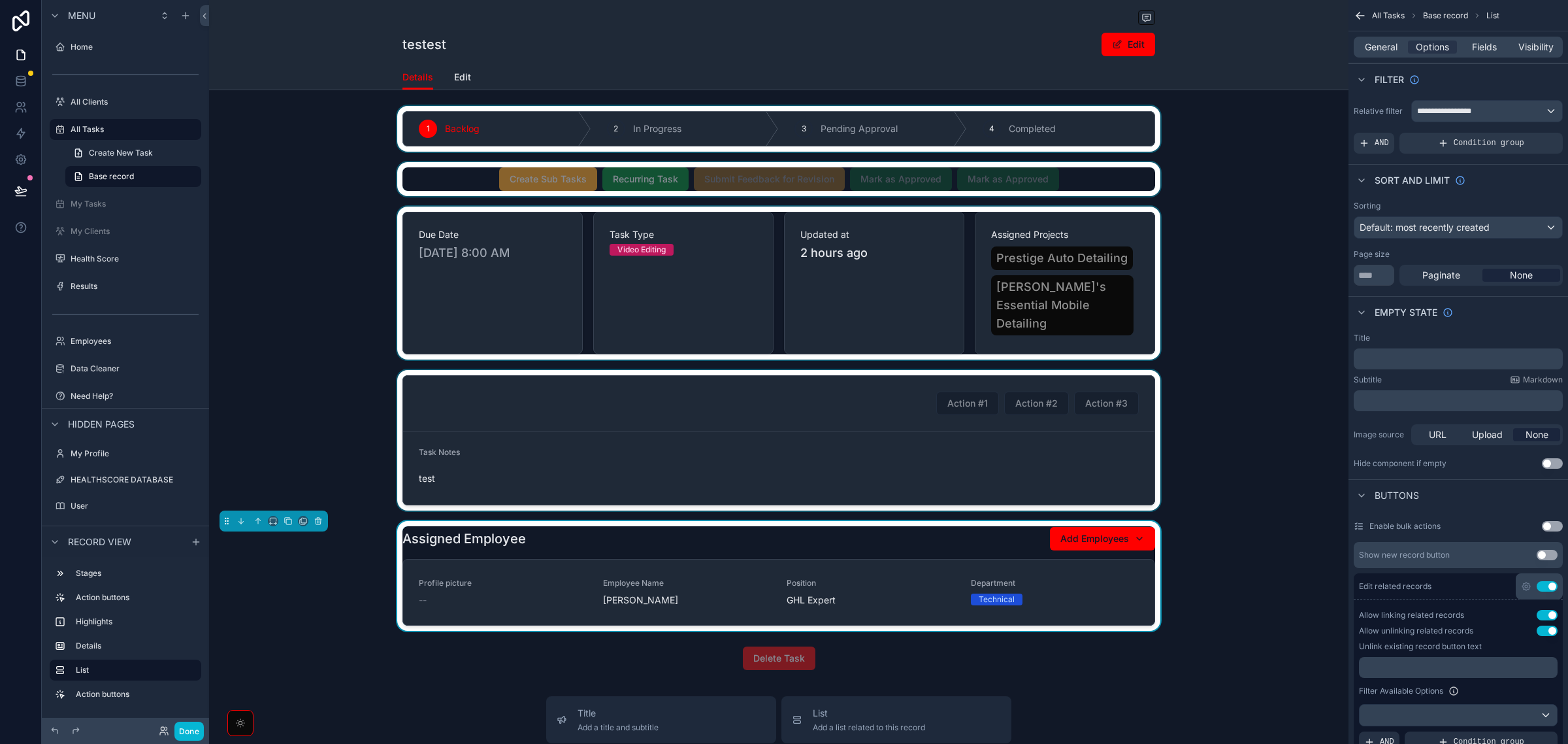
click at [1100, 168] on div "scrollable content" at bounding box center [778, 178] width 1139 height 34
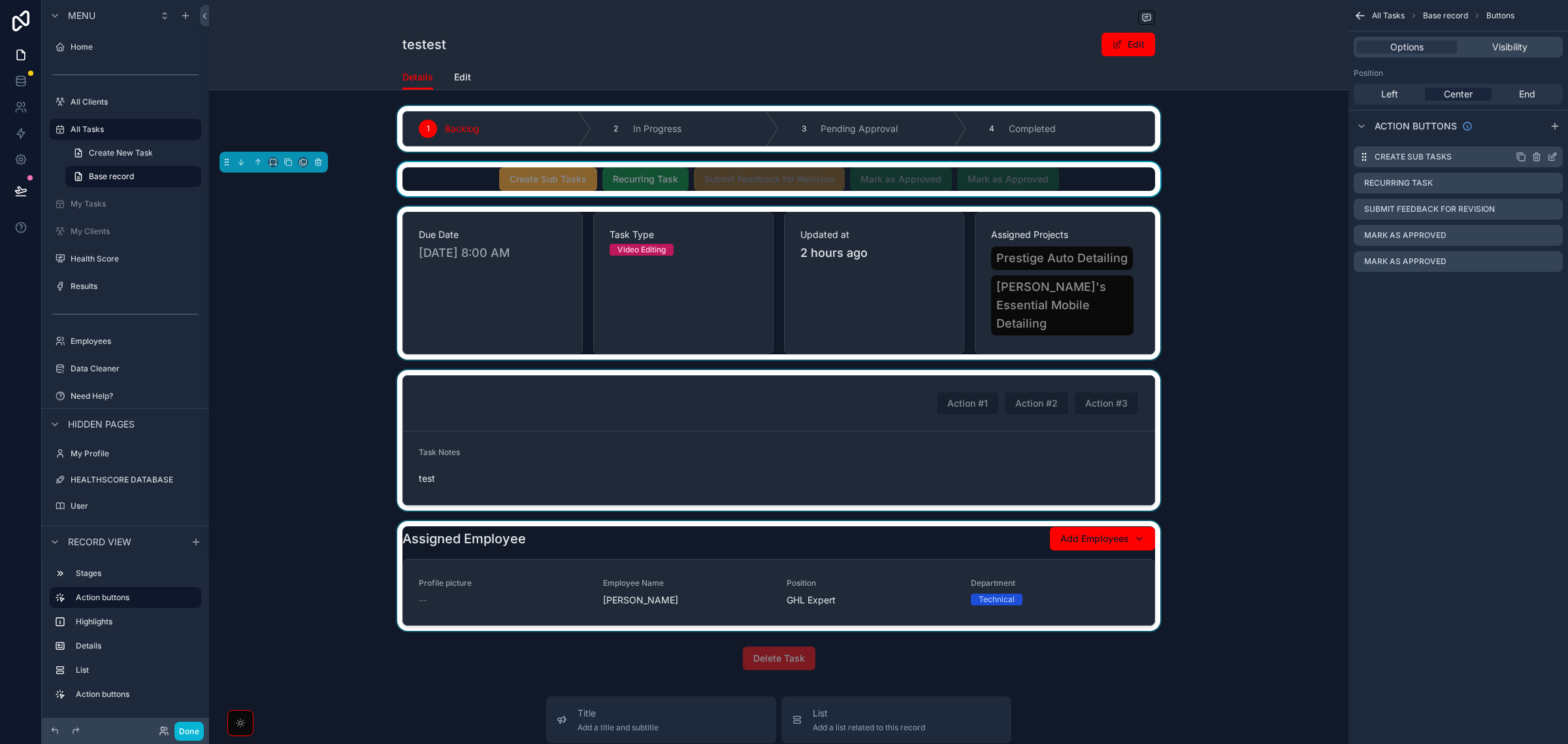
click at [1553, 155] on icon "scrollable content" at bounding box center [1552, 156] width 10 height 10
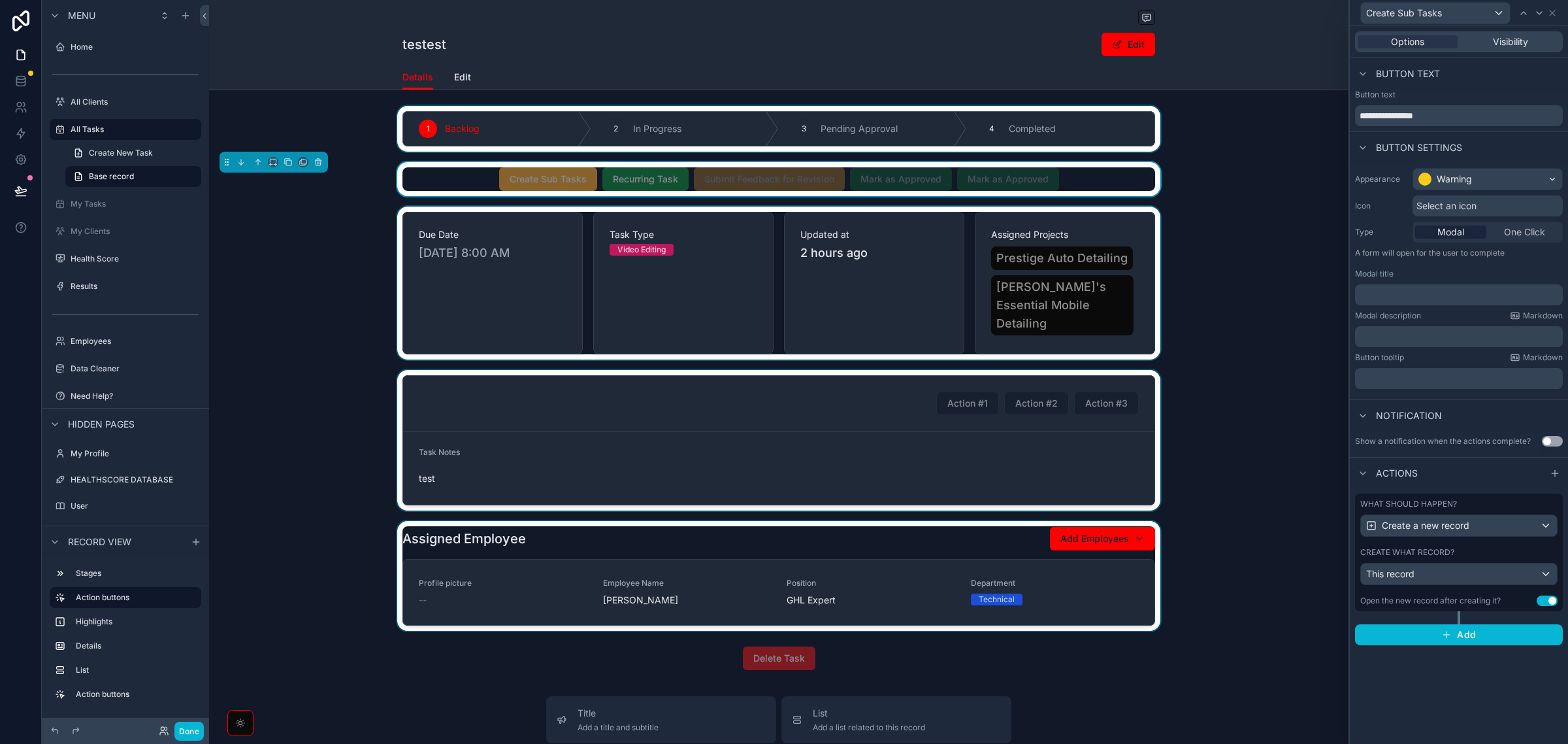
click at [1517, 551] on div "Create what record?" at bounding box center [1459, 552] width 197 height 10
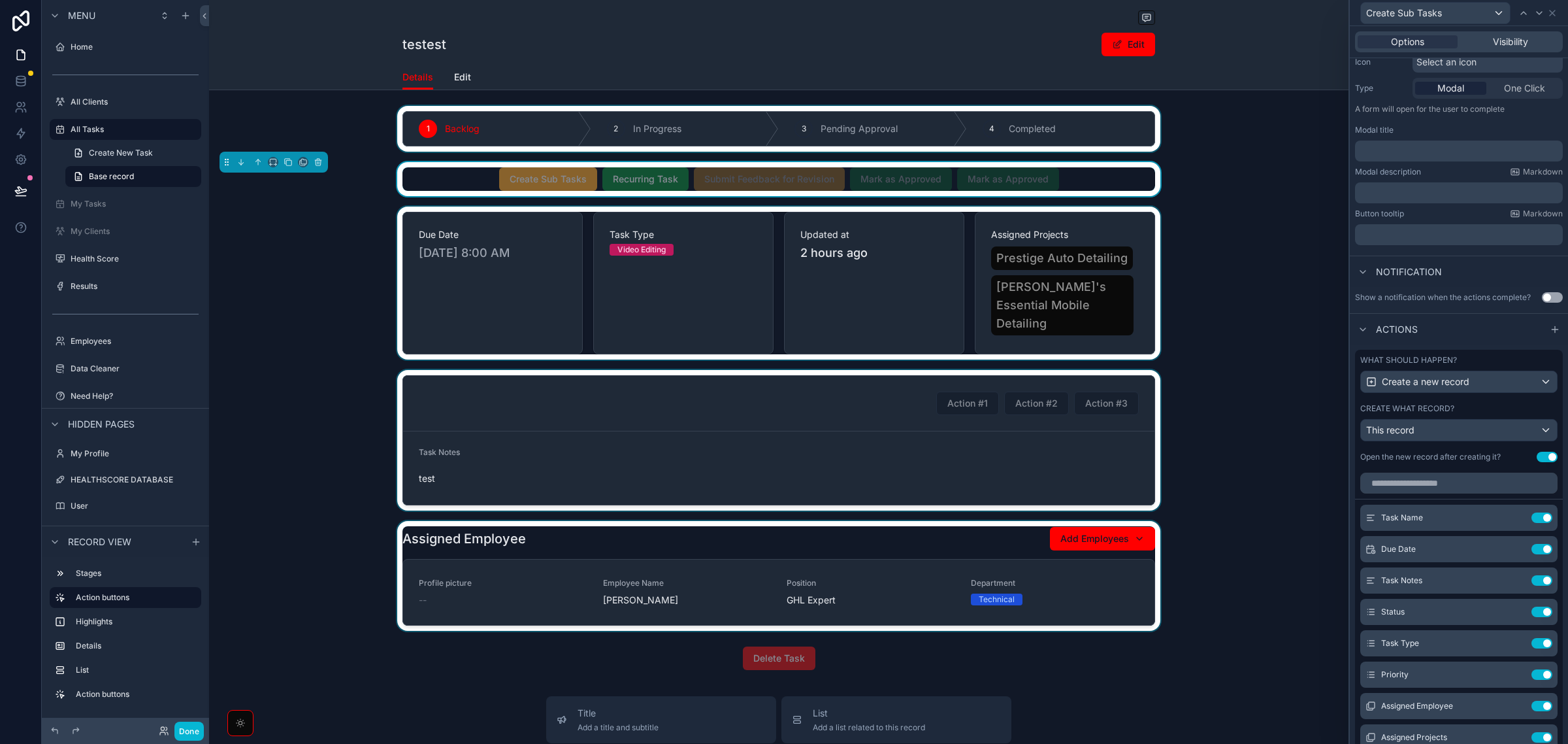
scroll to position [322, 0]
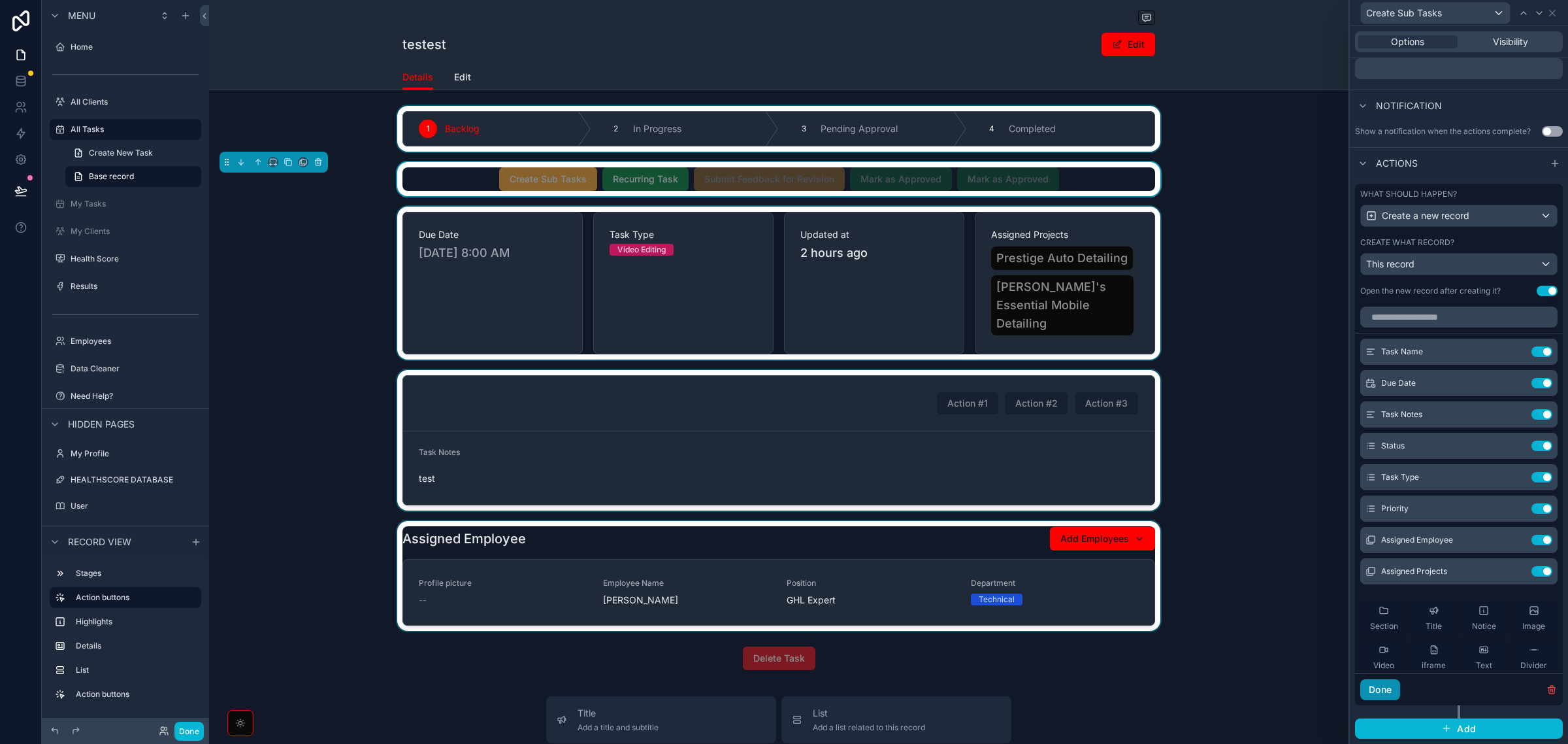
click at [1381, 691] on button "Done" at bounding box center [1381, 689] width 40 height 21
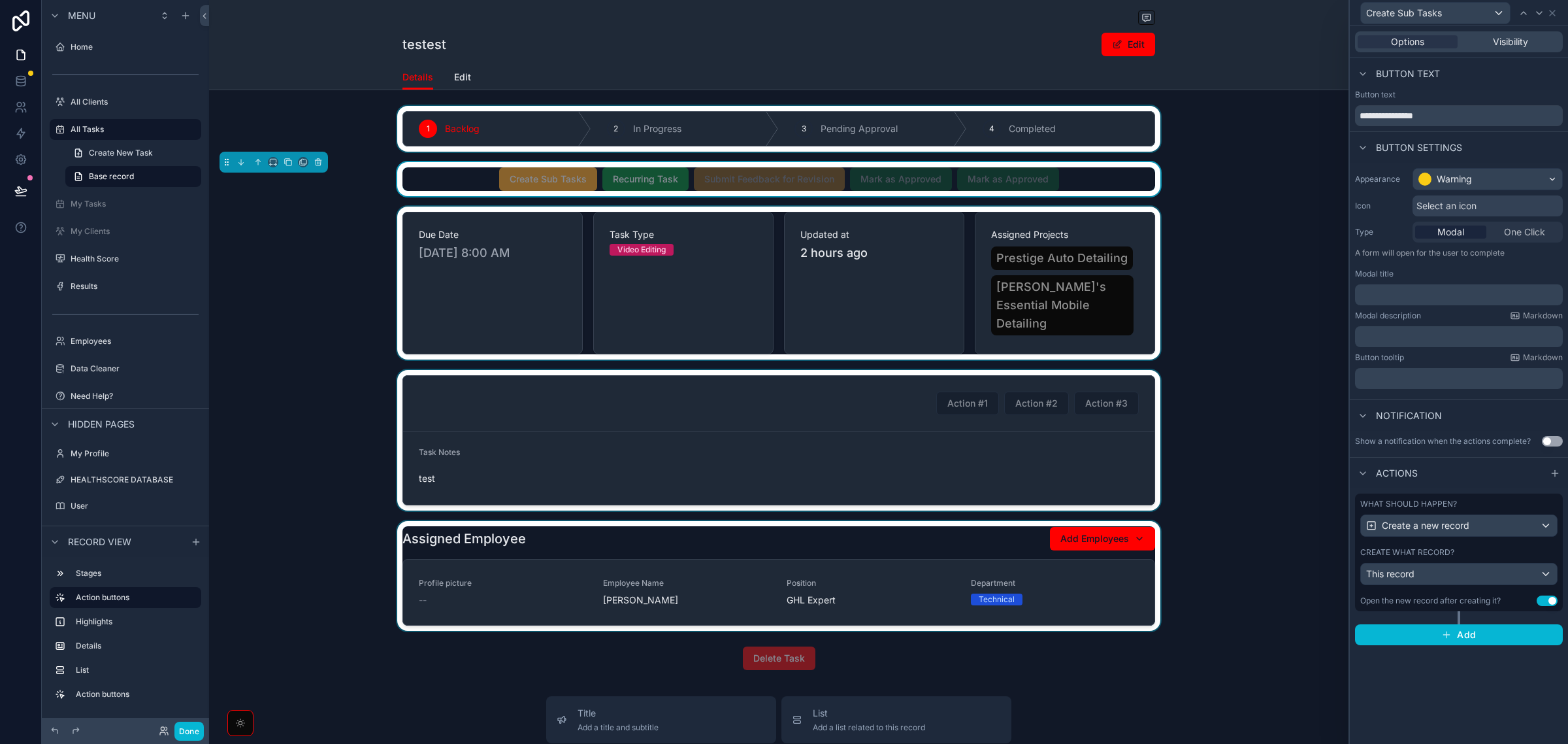
scroll to position [0, 0]
drag, startPoint x: 1537, startPoint y: 259, endPoint x: 1520, endPoint y: 278, distance: 25.5
click at [1537, 259] on p "A form will open for the user to complete" at bounding box center [1459, 255] width 208 height 16
click at [1505, 110] on input "**********" at bounding box center [1459, 115] width 208 height 21
click at [185, 732] on button "Done" at bounding box center [189, 730] width 30 height 19
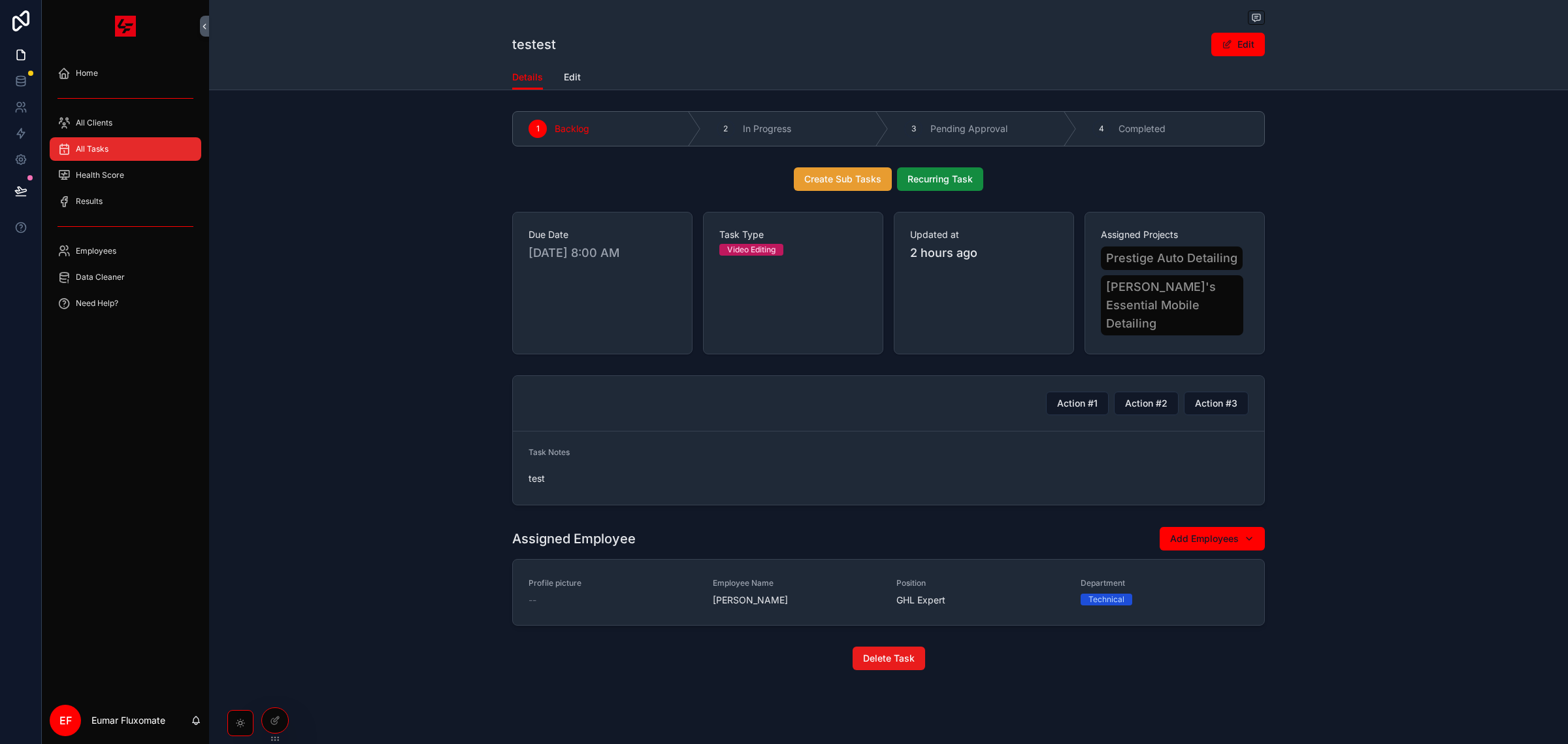
click at [820, 178] on span "Create Sub Tasks" at bounding box center [843, 179] width 77 height 13
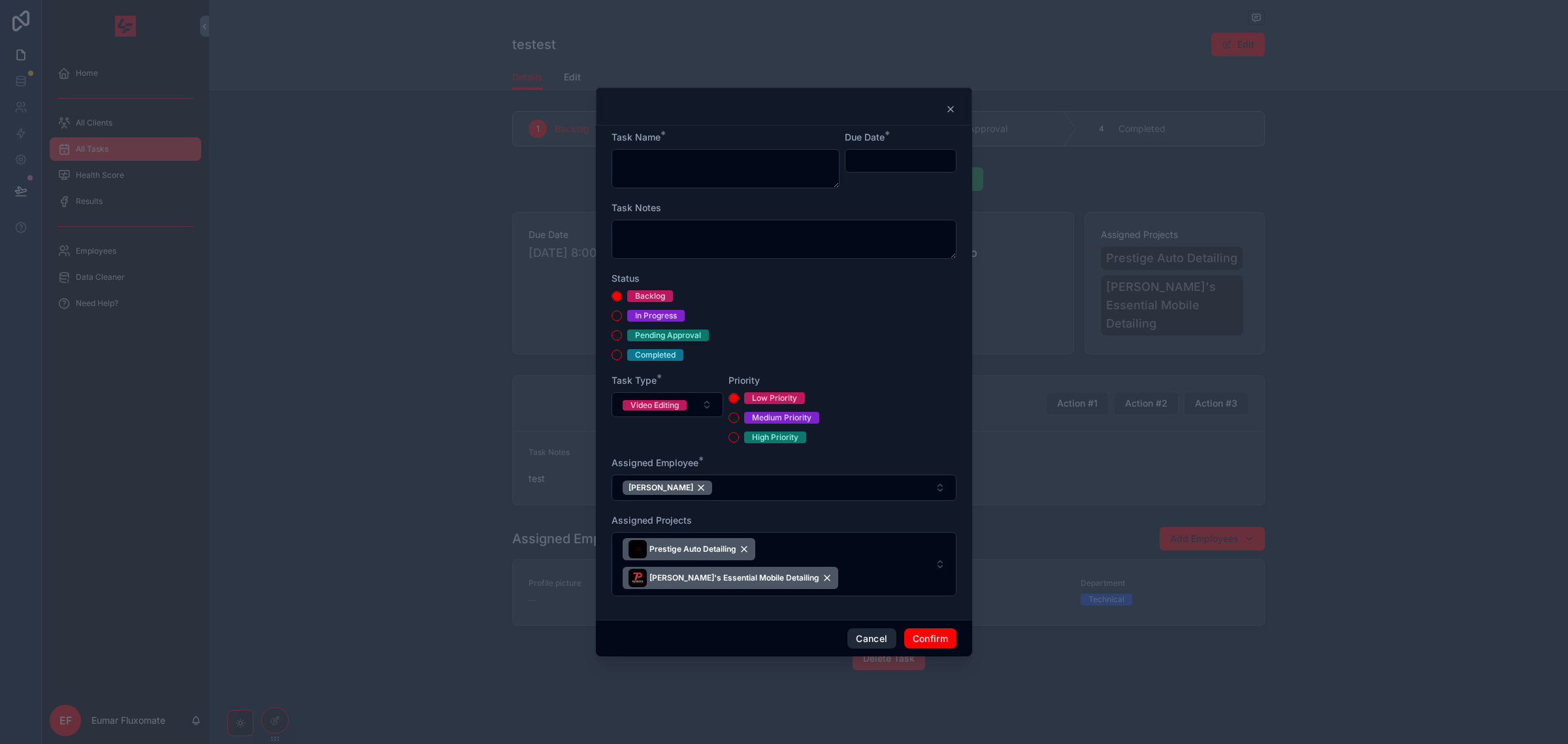
click at [870, 648] on button "Cancel" at bounding box center [872, 638] width 48 height 21
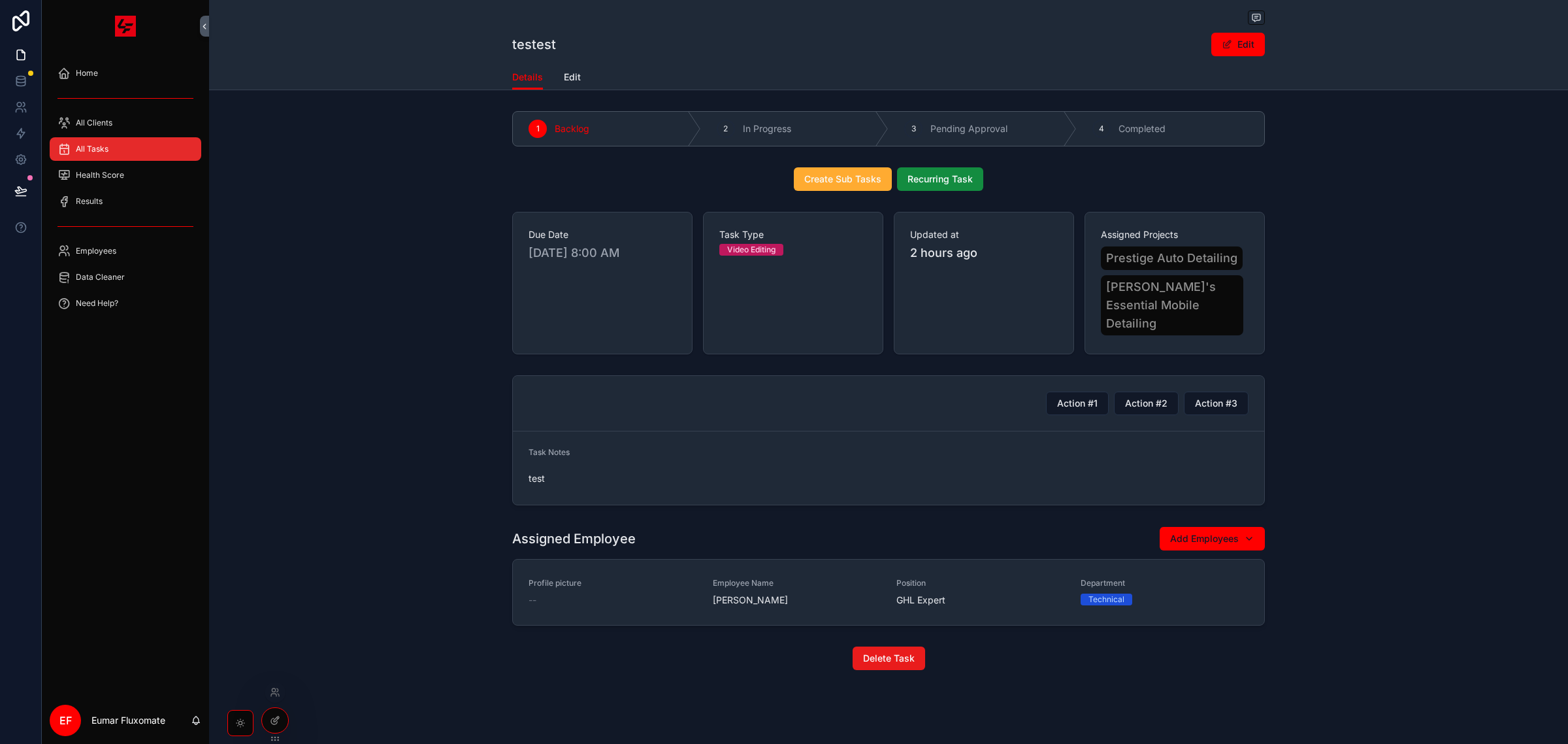
click at [272, 713] on div at bounding box center [275, 720] width 26 height 25
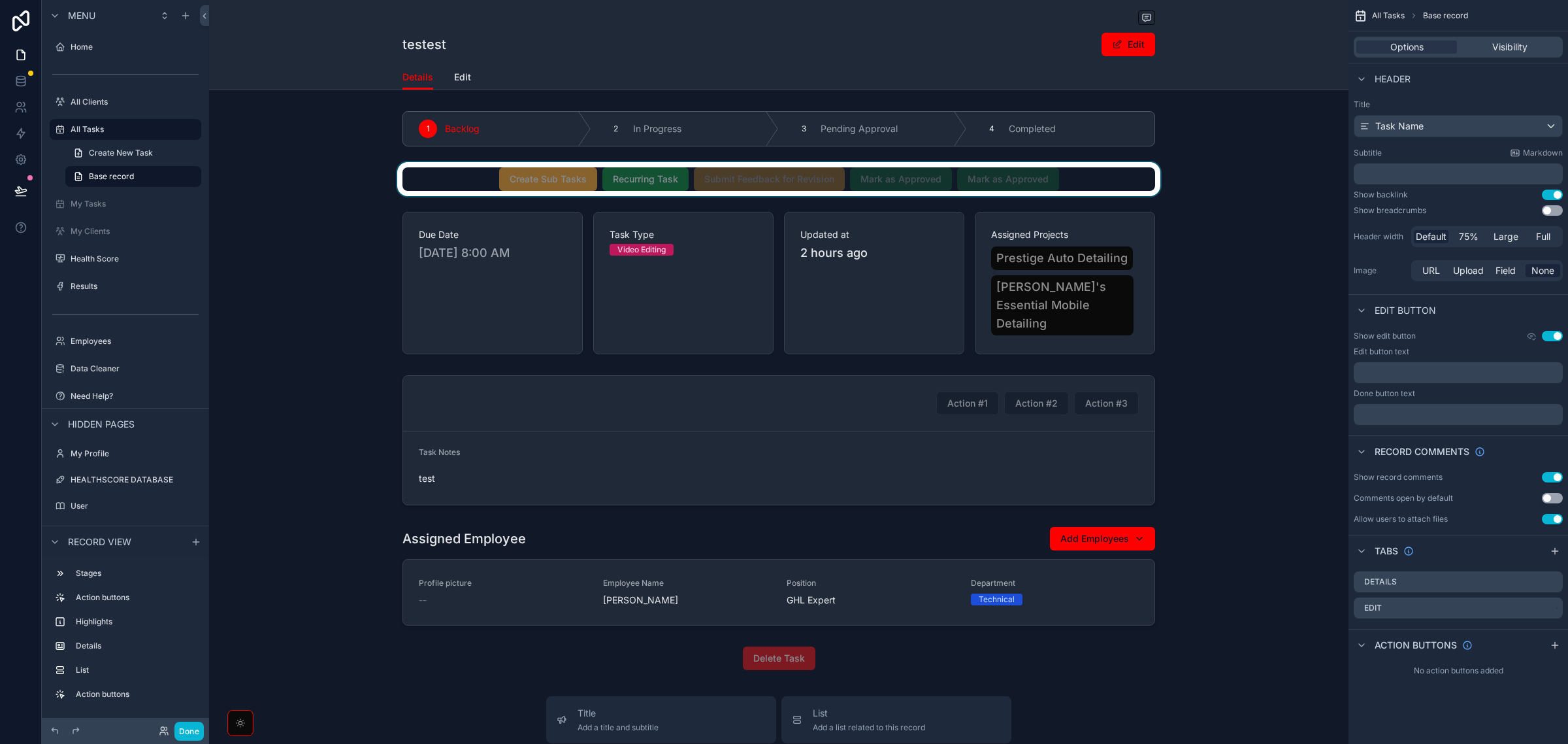
click at [1081, 185] on div "scrollable content" at bounding box center [778, 178] width 1139 height 34
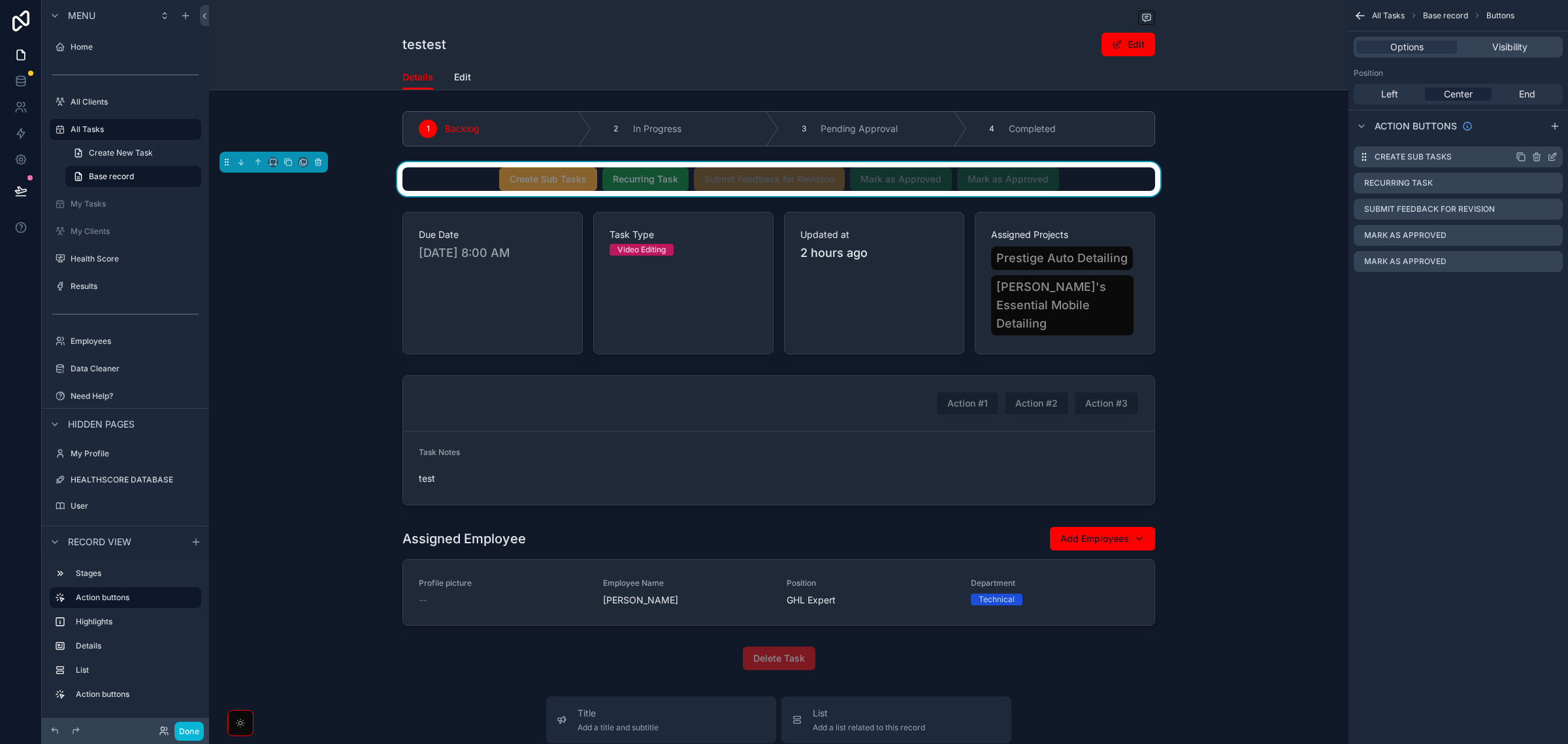
click at [1556, 154] on icon "scrollable content" at bounding box center [1554, 156] width 6 height 6
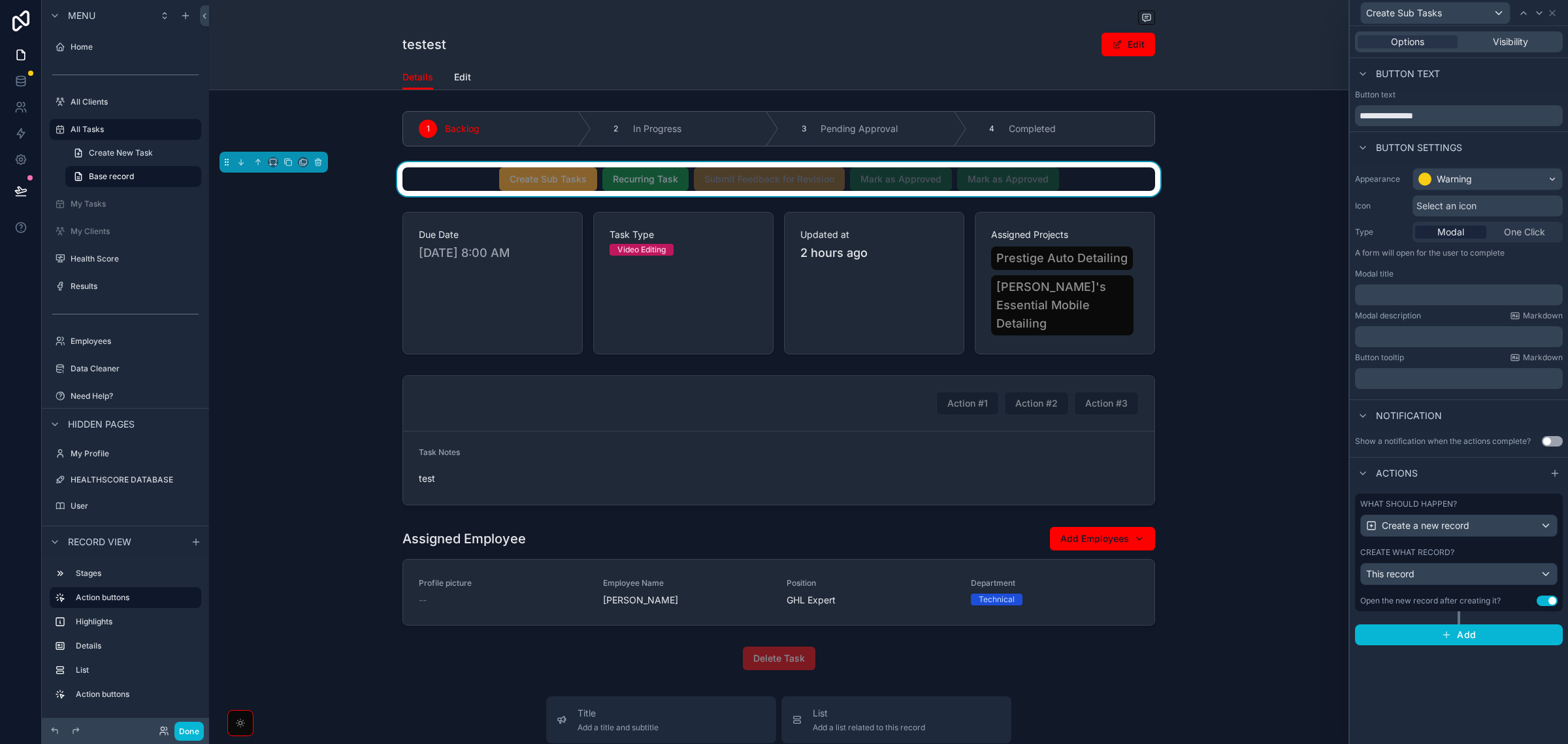
click at [1496, 505] on div "What should happen?" at bounding box center [1459, 503] width 197 height 10
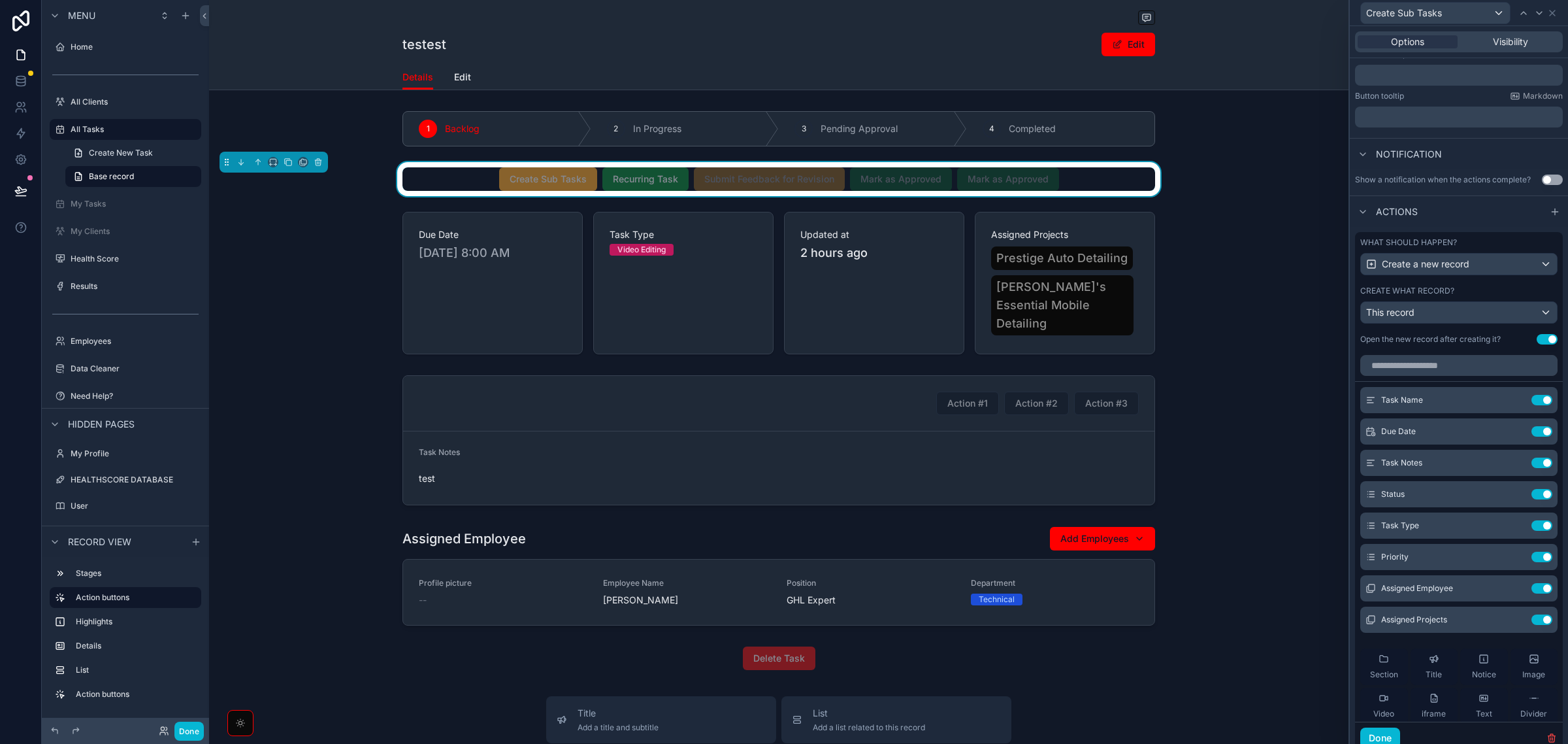
scroll to position [322, 0]
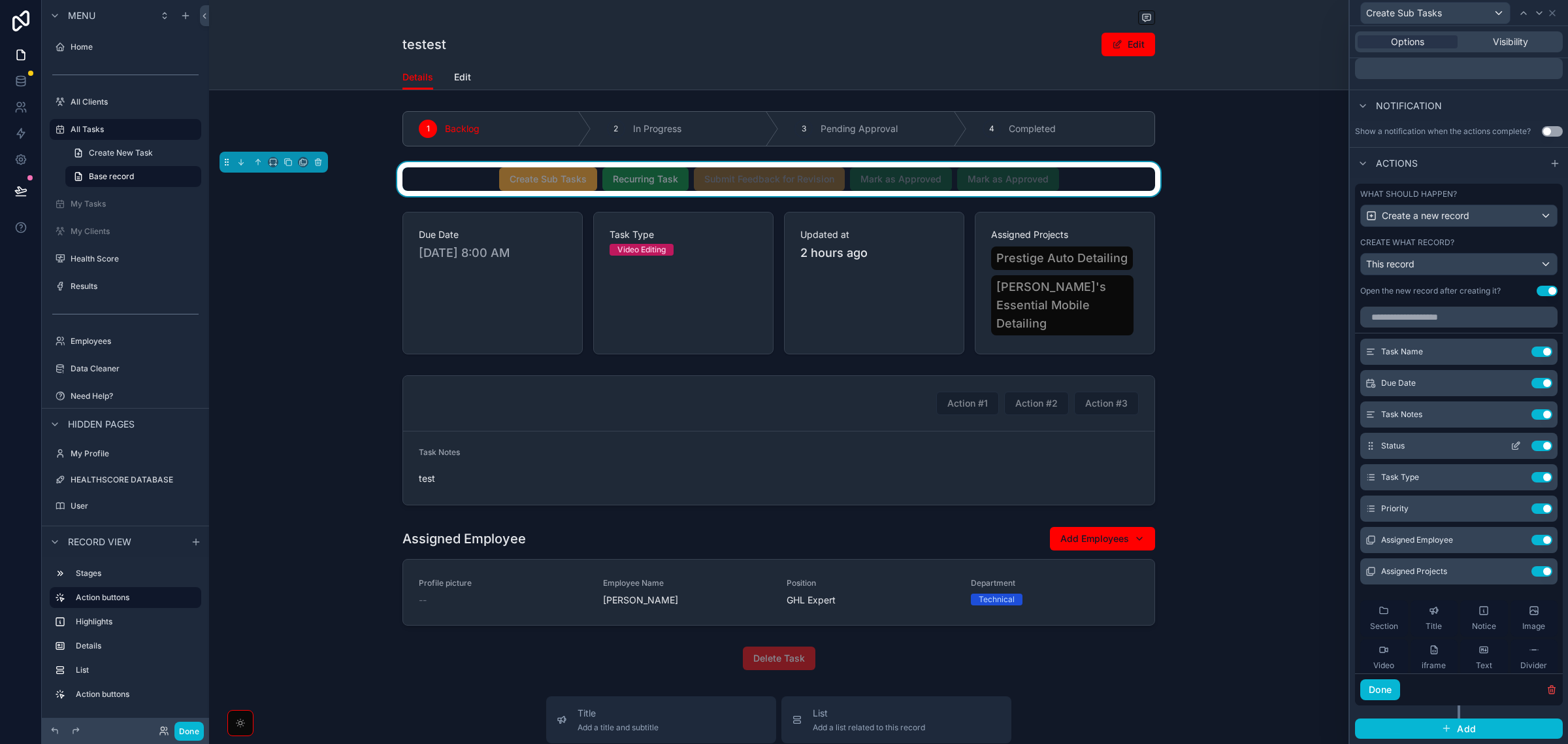
click at [1511, 445] on icon at bounding box center [1515, 445] width 10 height 10
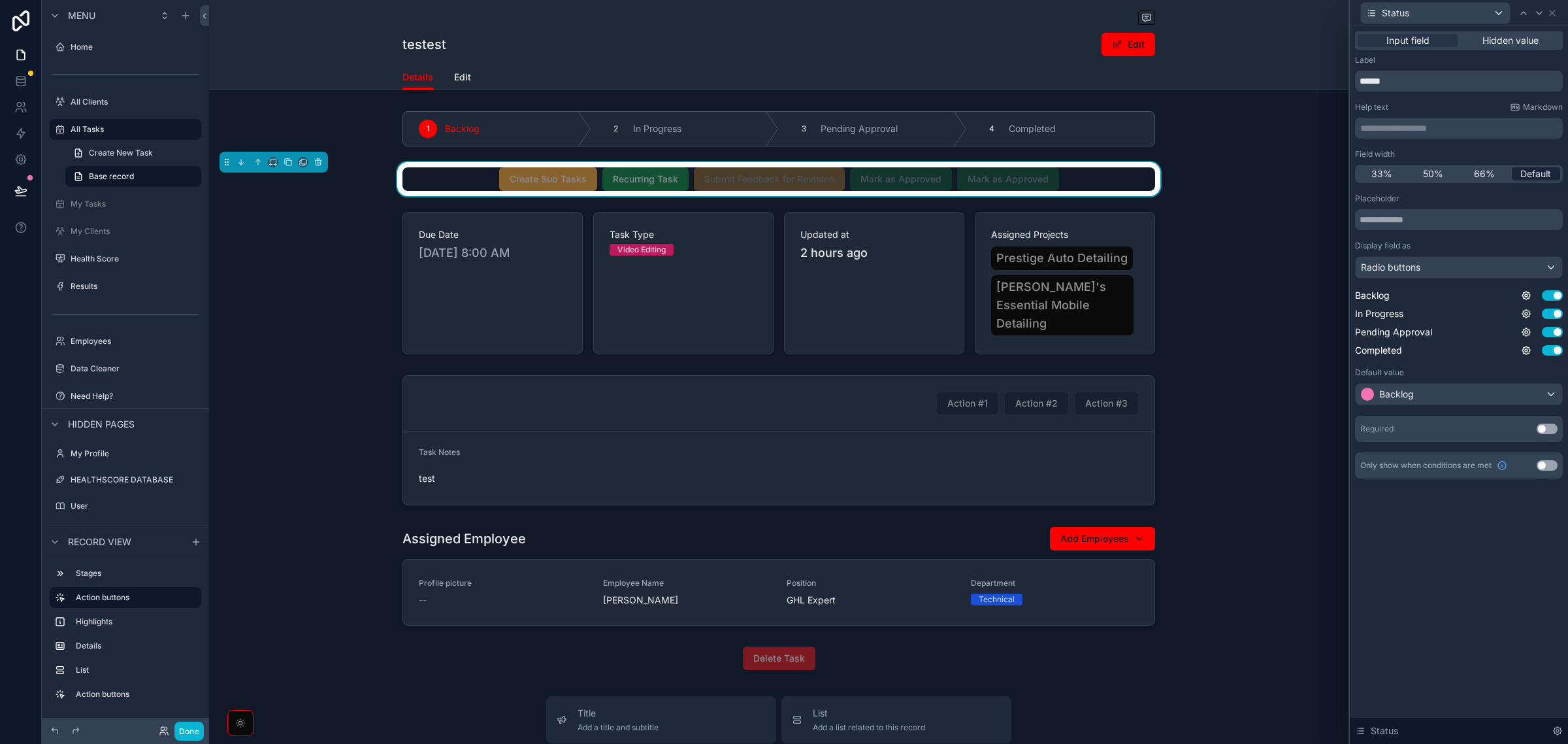
drag, startPoint x: 1385, startPoint y: 170, endPoint x: 1536, endPoint y: 173, distance: 151.0
click at [1534, 173] on div "33% 50% 66% Default" at bounding box center [1459, 174] width 208 height 18
click at [1522, 6] on div at bounding box center [1524, 13] width 16 height 16
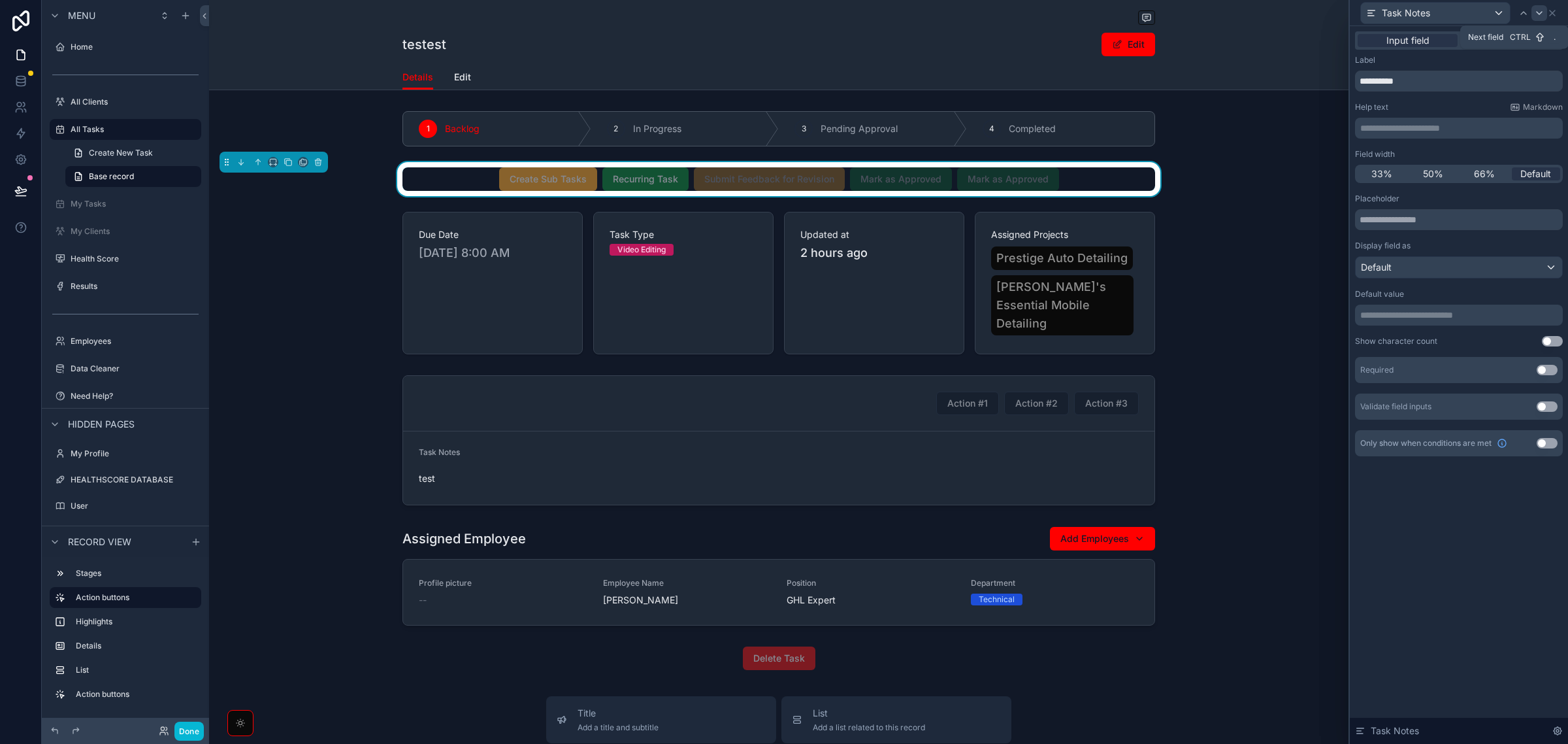
click at [1536, 17] on icon at bounding box center [1539, 12] width 10 height 10
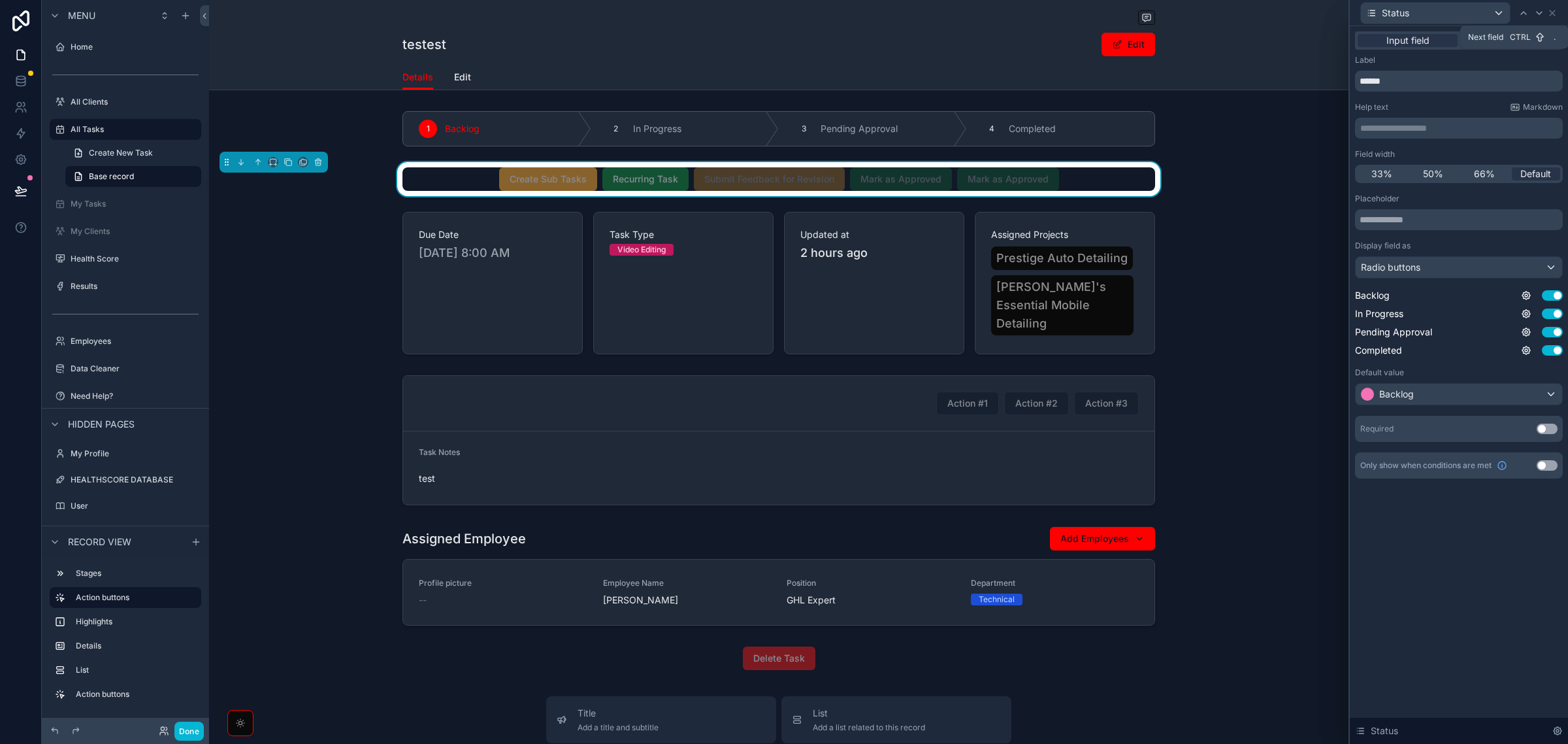
click at [1536, 17] on icon at bounding box center [1539, 12] width 10 height 10
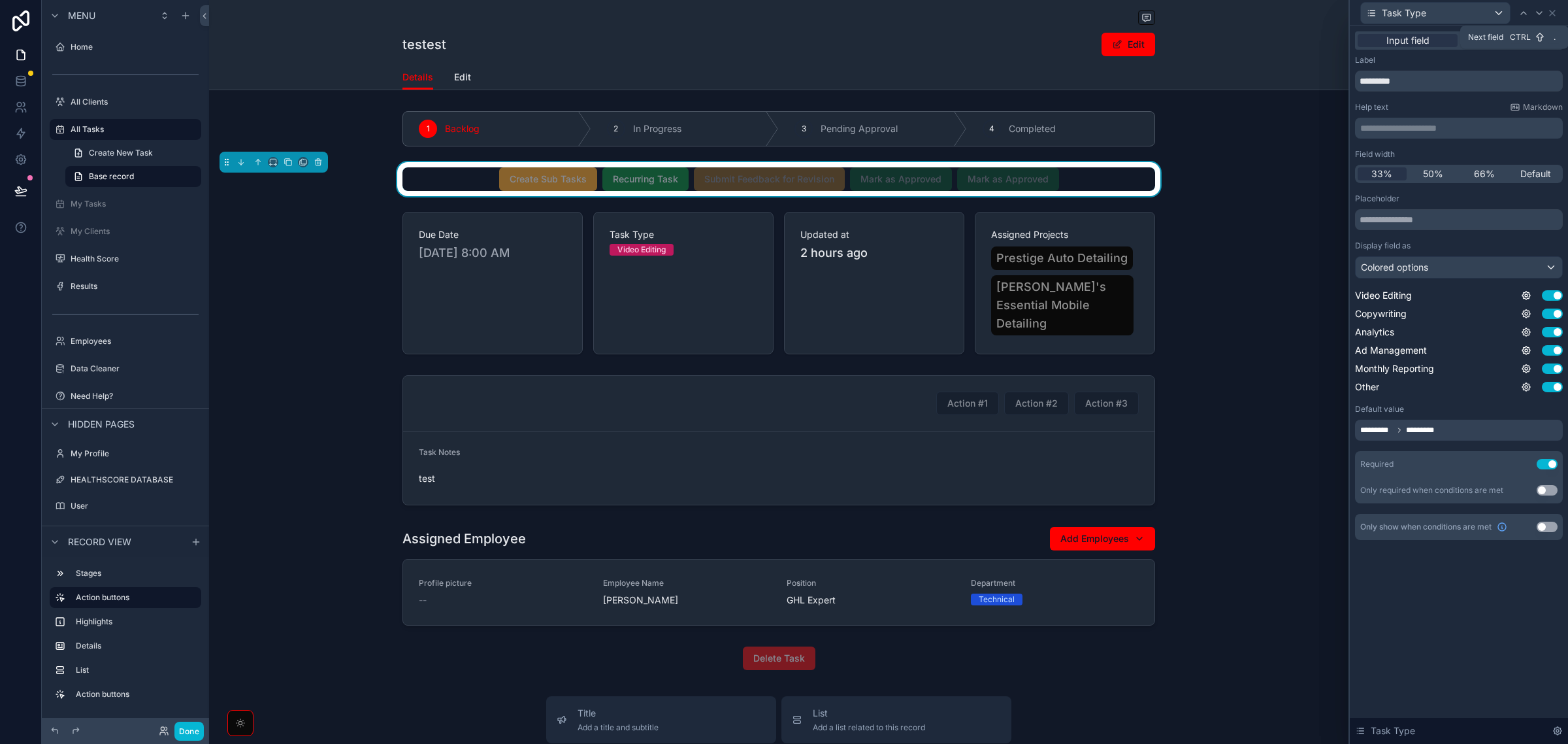
click at [1536, 17] on icon at bounding box center [1539, 12] width 10 height 10
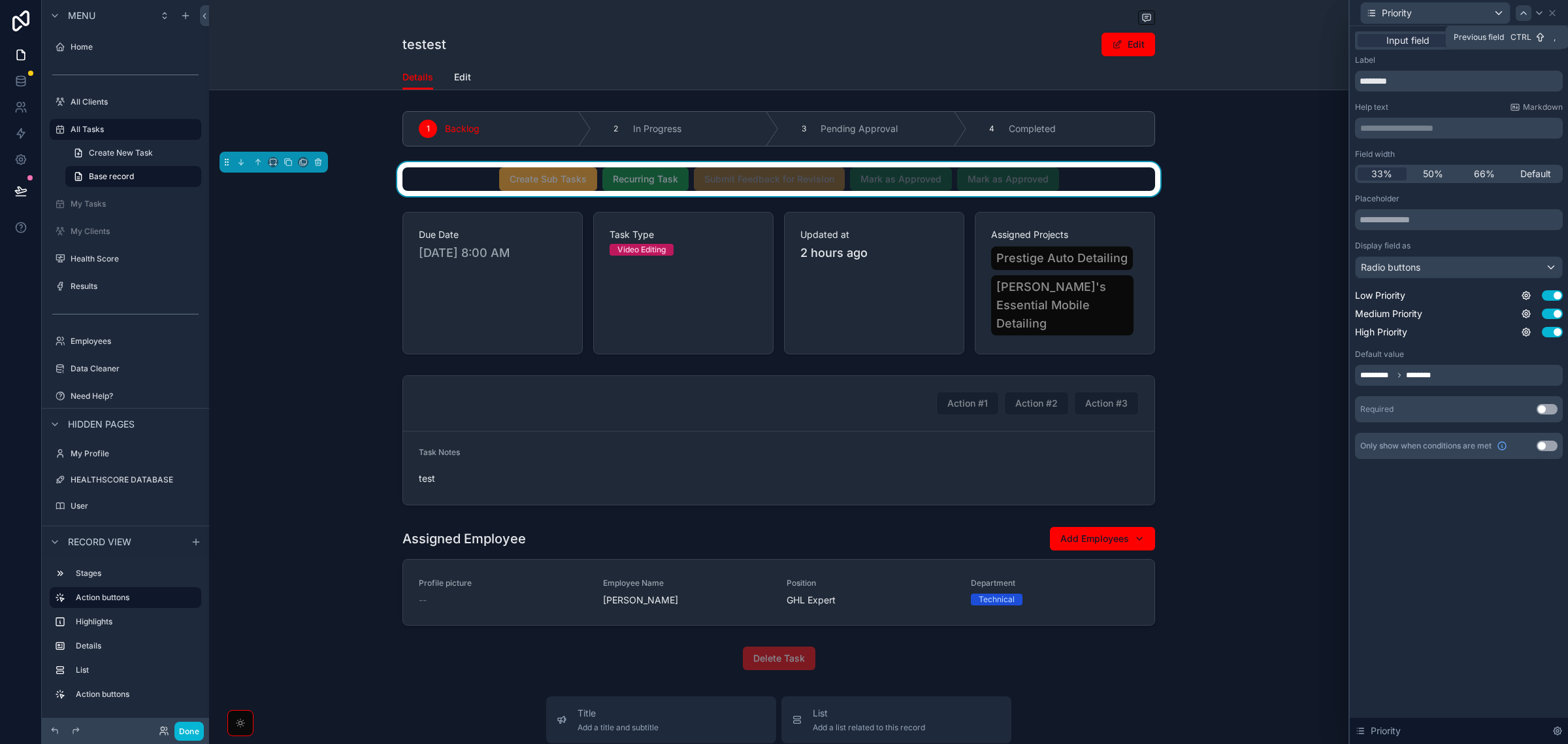
click at [1528, 14] on icon at bounding box center [1524, 12] width 10 height 10
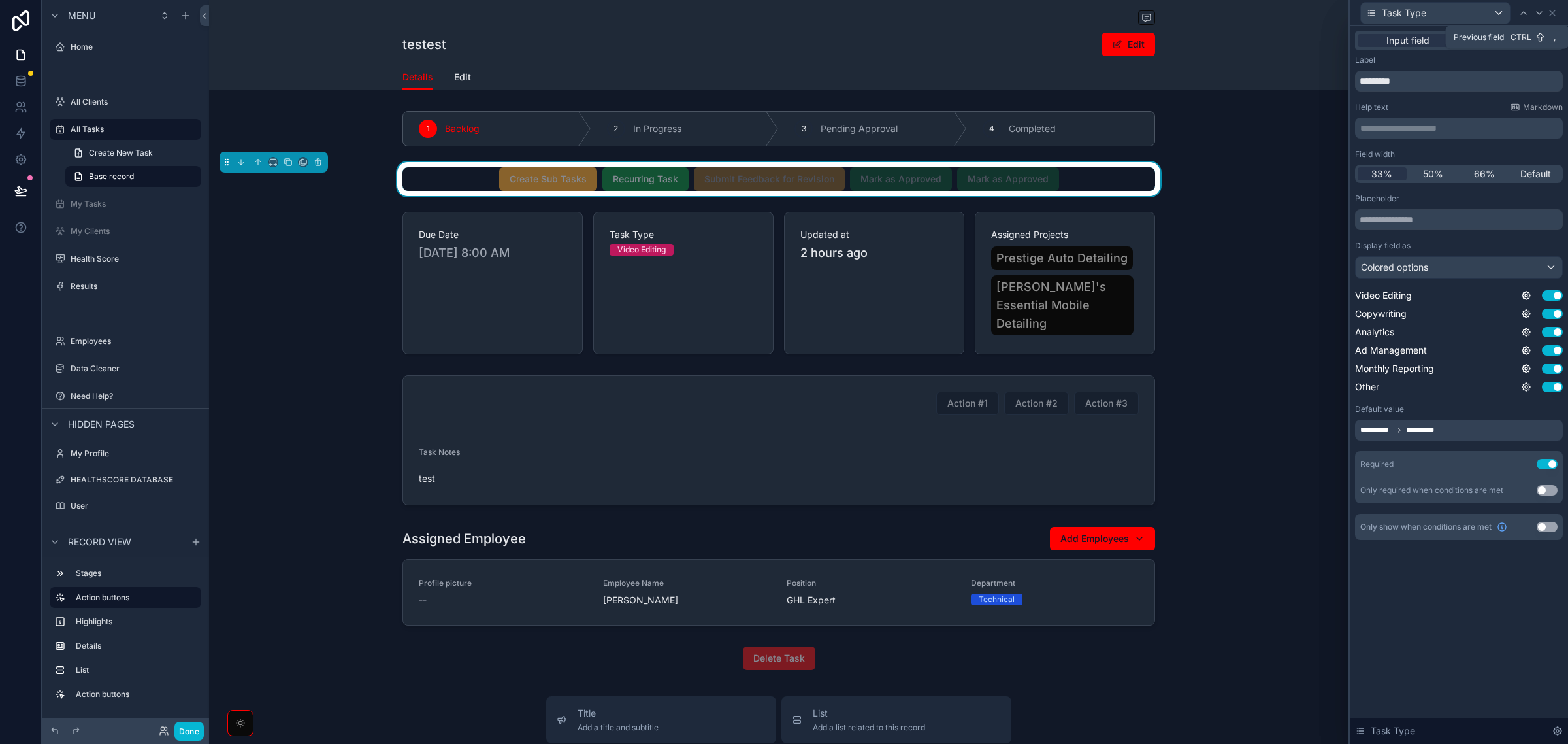
click at [1528, 14] on icon at bounding box center [1524, 12] width 10 height 10
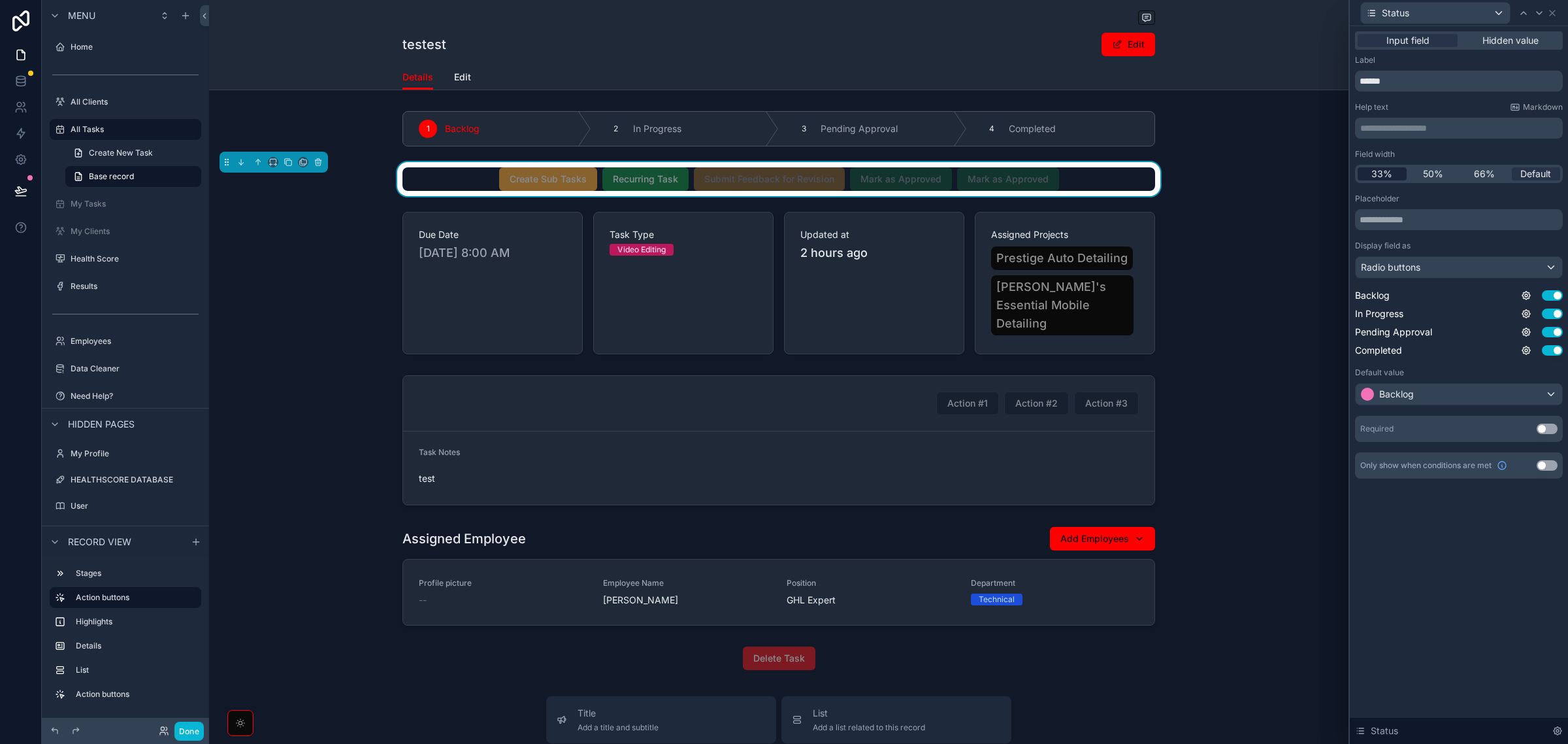
click at [1387, 174] on span "33%" at bounding box center [1382, 174] width 21 height 13
click at [1556, 15] on icon at bounding box center [1553, 13] width 6 height 6
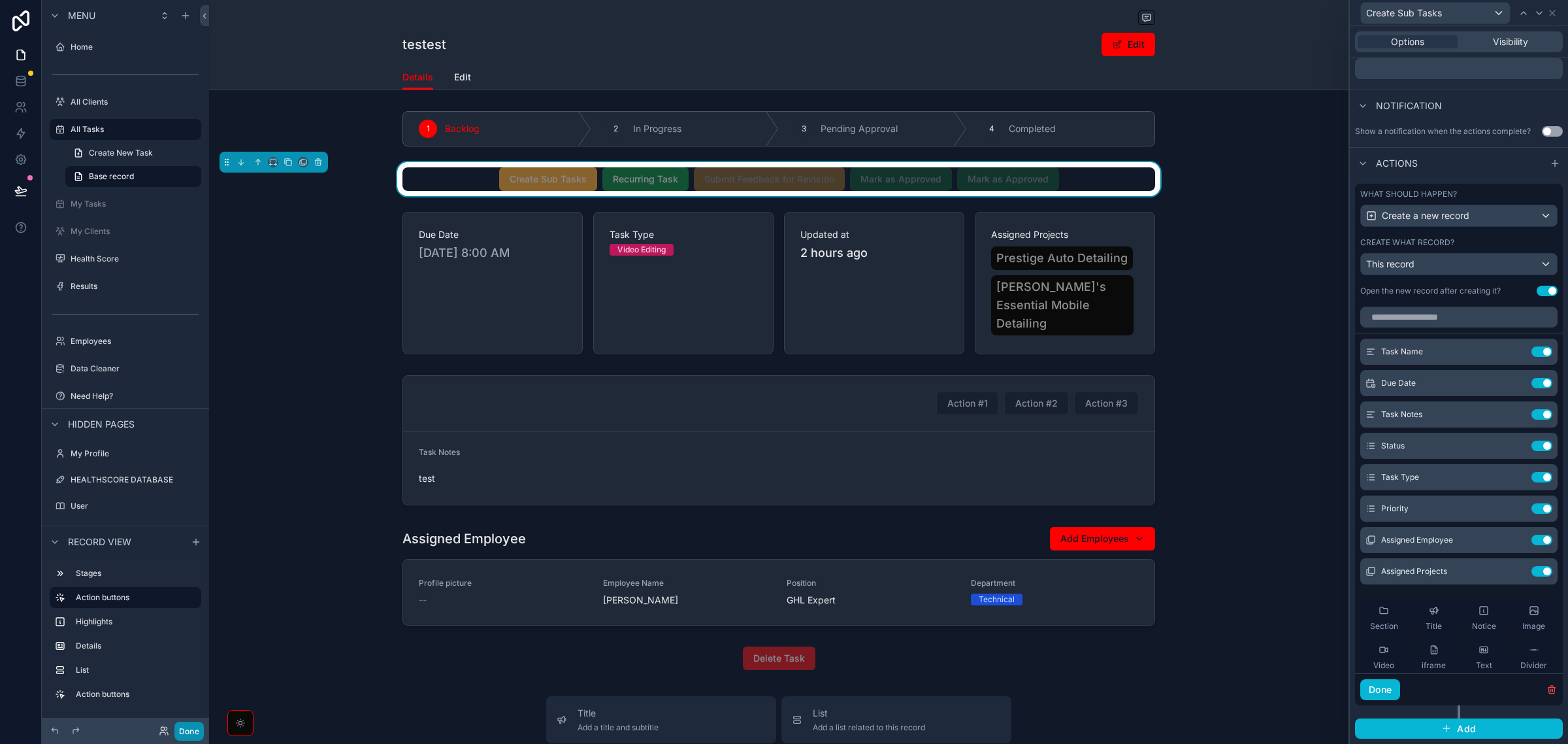
click at [191, 727] on button "Done" at bounding box center [189, 730] width 30 height 19
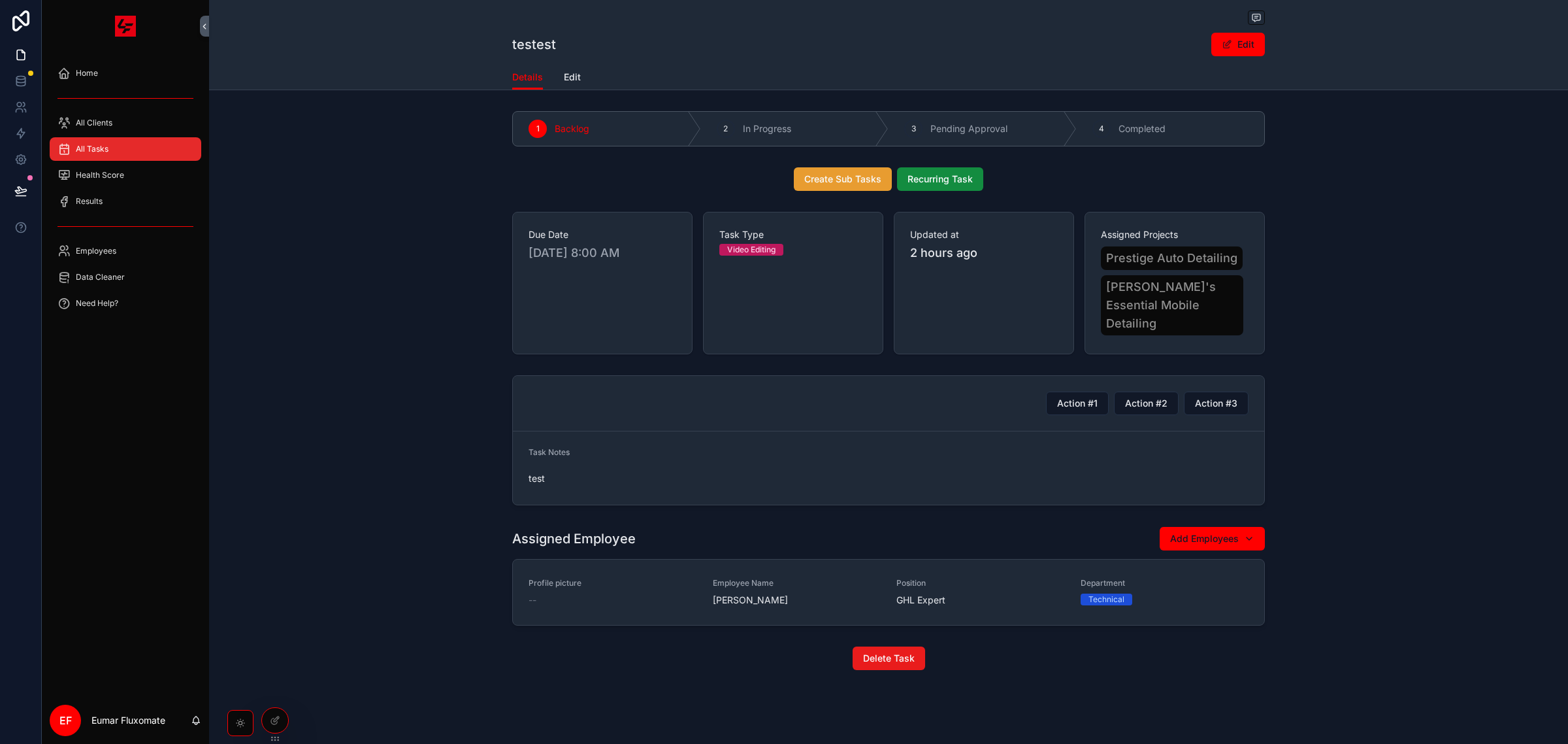
click at [846, 175] on span "Create Sub Tasks" at bounding box center [843, 179] width 77 height 13
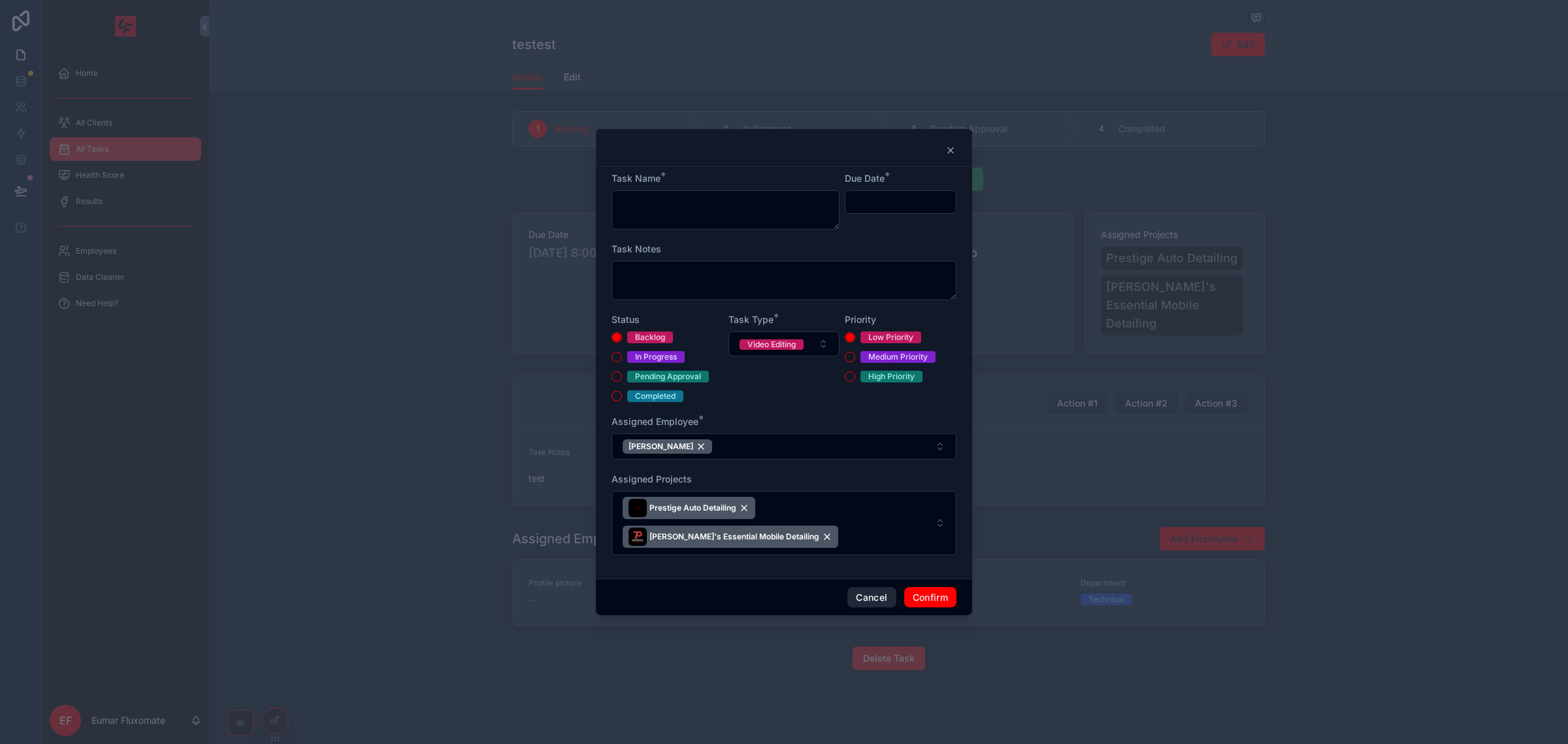
click at [873, 595] on button "Cancel" at bounding box center [872, 597] width 48 height 21
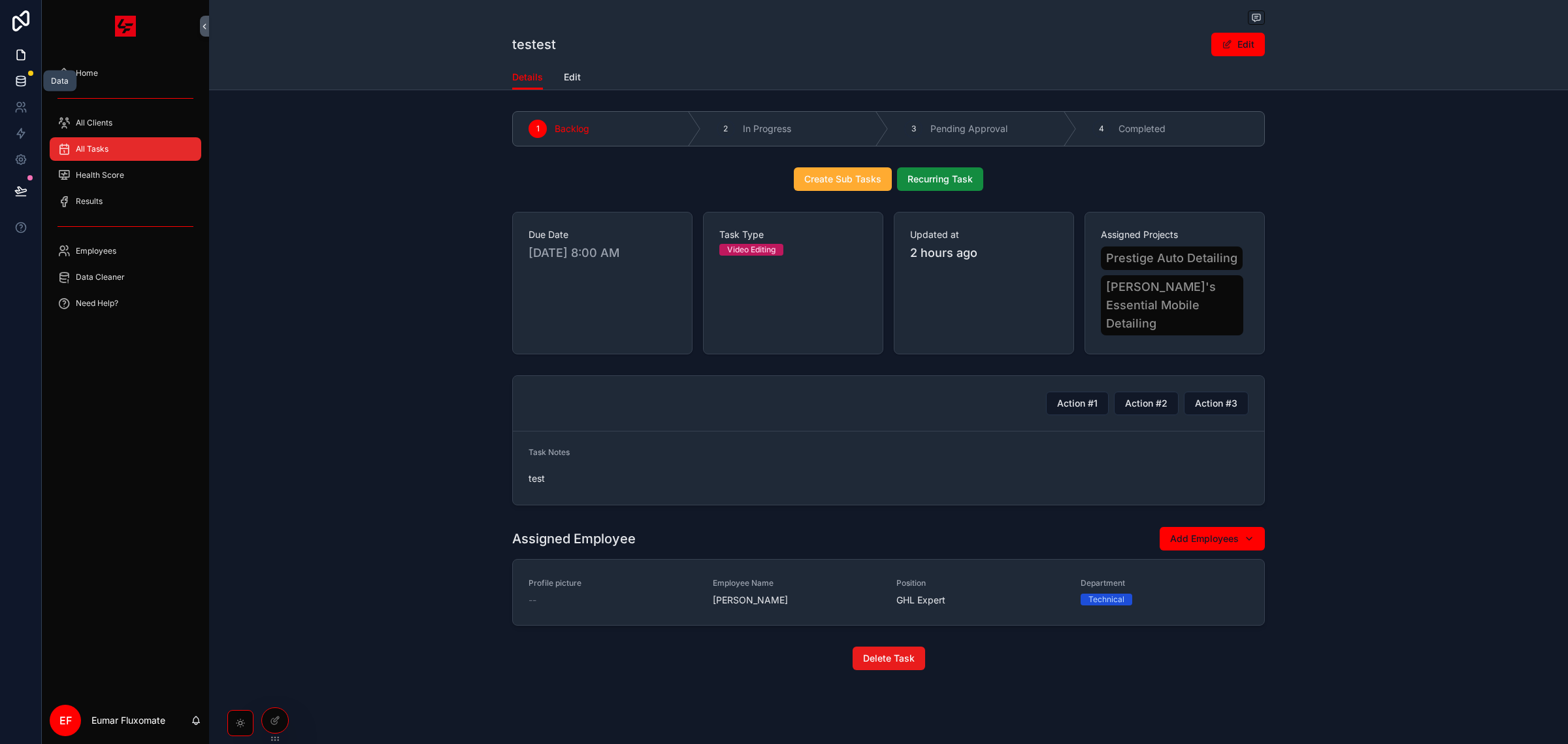
click at [30, 82] on link at bounding box center [21, 81] width 41 height 26
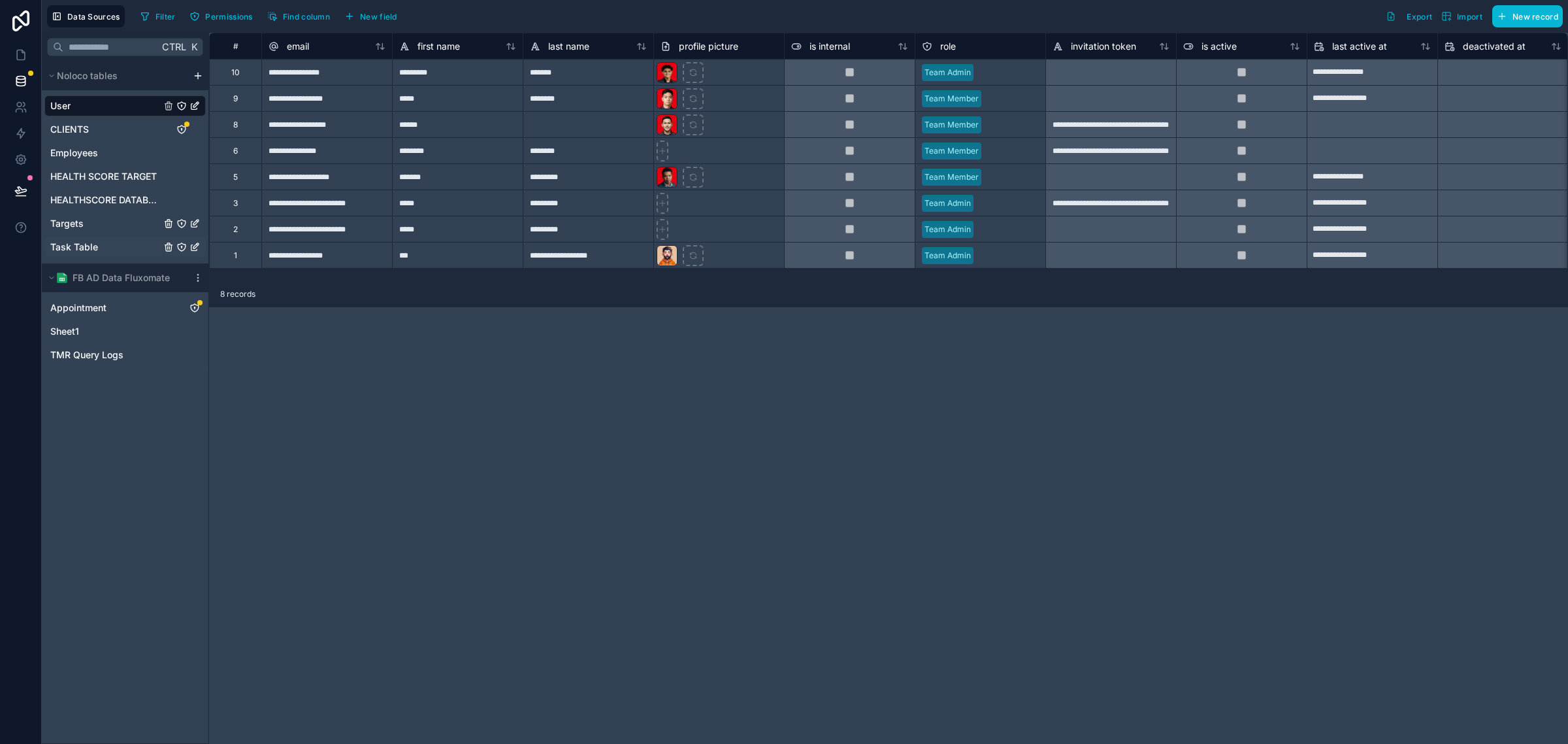
drag, startPoint x: 86, startPoint y: 231, endPoint x: 92, endPoint y: 236, distance: 7.8
click at [89, 233] on div "Targets" at bounding box center [124, 223] width 161 height 21
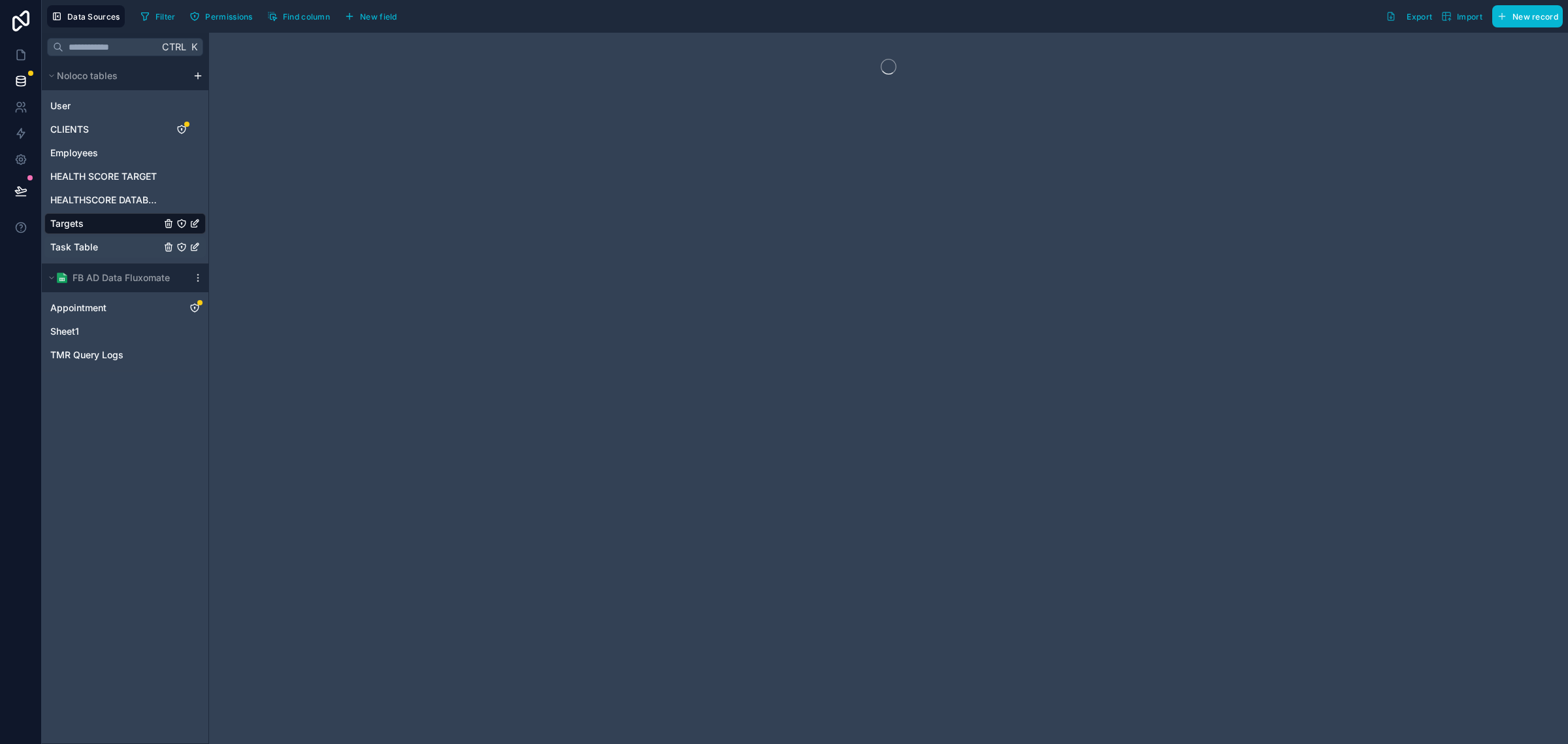
click at [93, 250] on span "Task Table" at bounding box center [74, 247] width 48 height 13
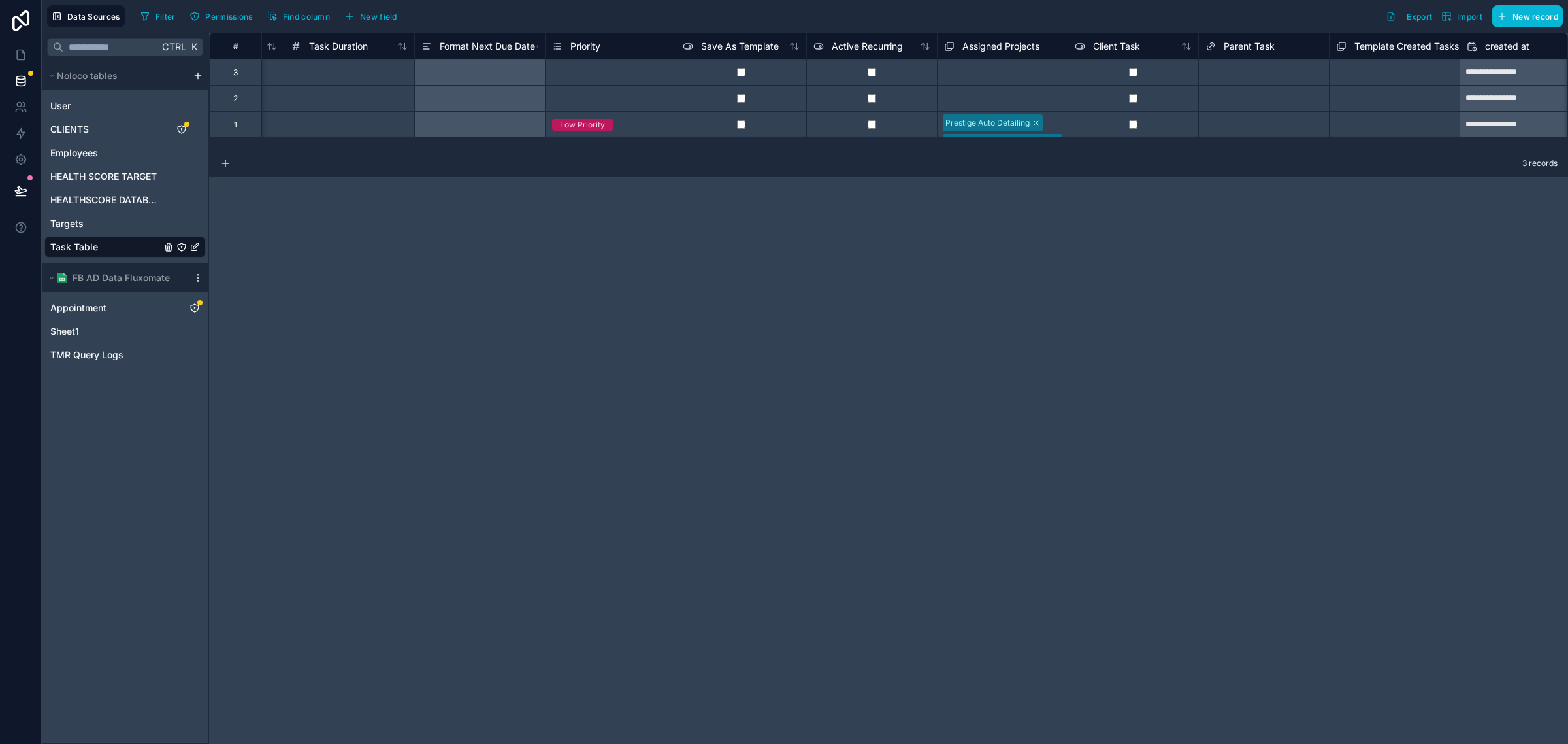
scroll to position [1, 1677]
click at [1054, 120] on div "Prestige Auto Detailing Patrick's Essential Mobile Detailing" at bounding box center [1002, 133] width 130 height 43
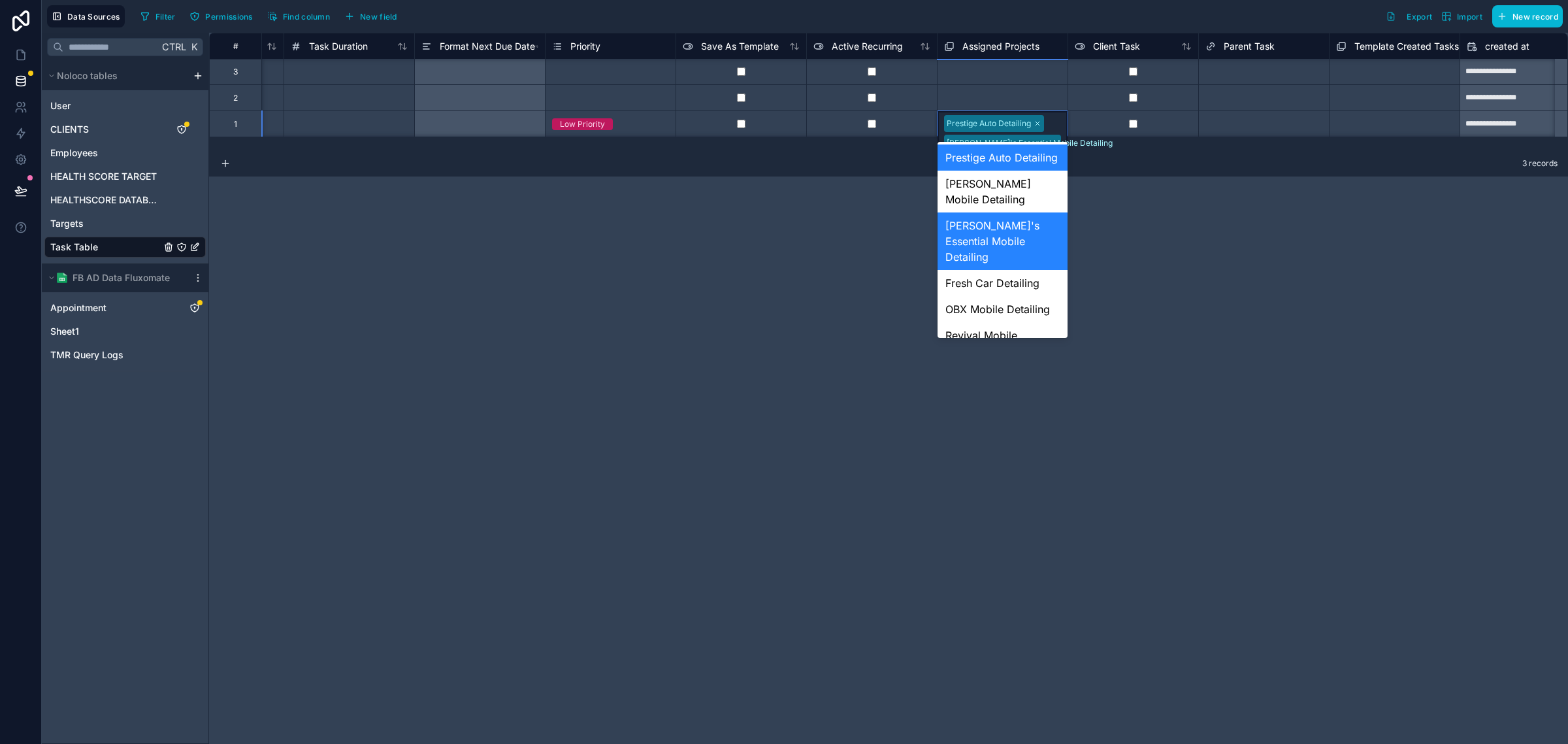
click at [1023, 239] on div "Patrick's Essential Mobile Detailing" at bounding box center [1002, 241] width 130 height 57
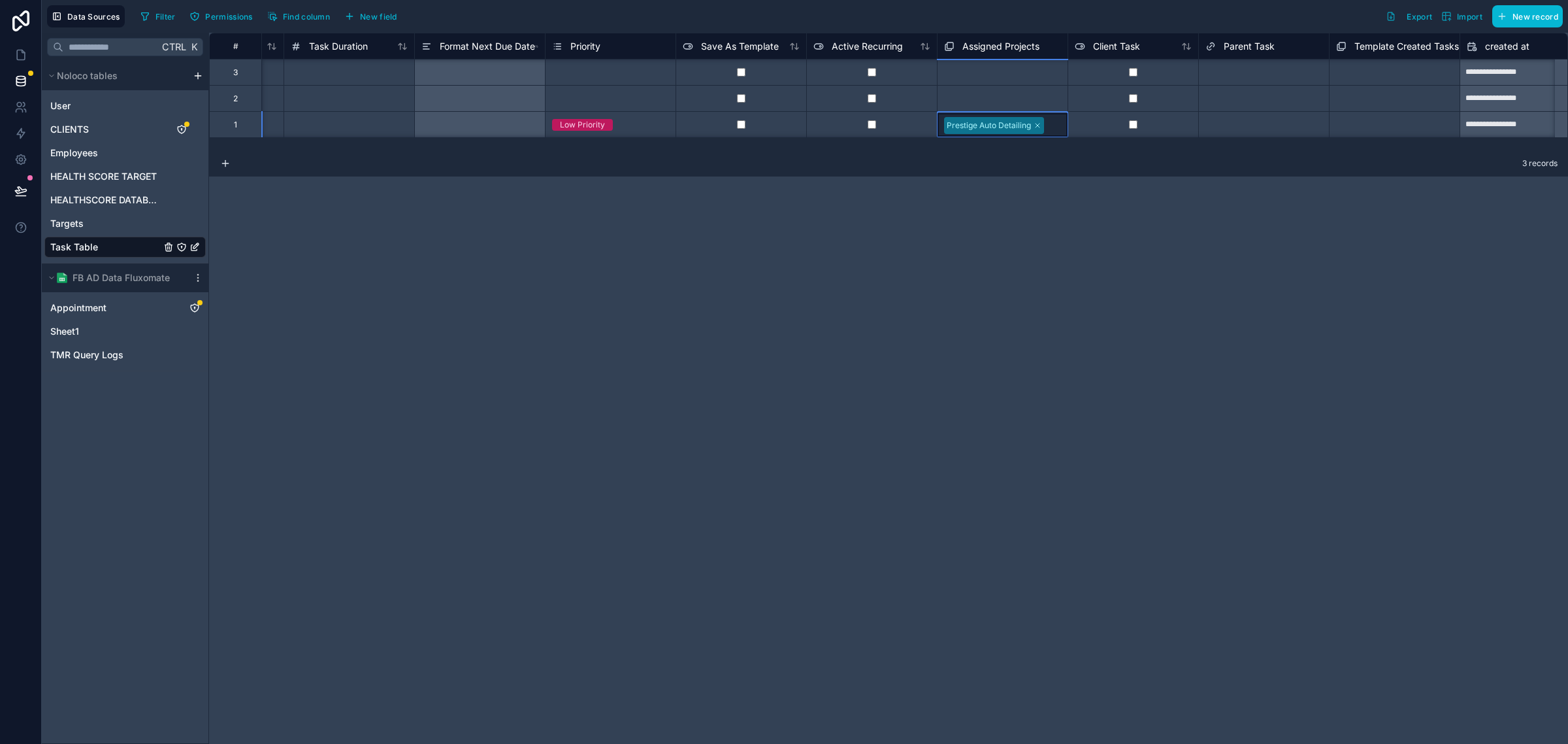
scroll to position [0, 1677]
click at [1058, 129] on div "Prestige Auto Detailing" at bounding box center [1002, 125] width 130 height 24
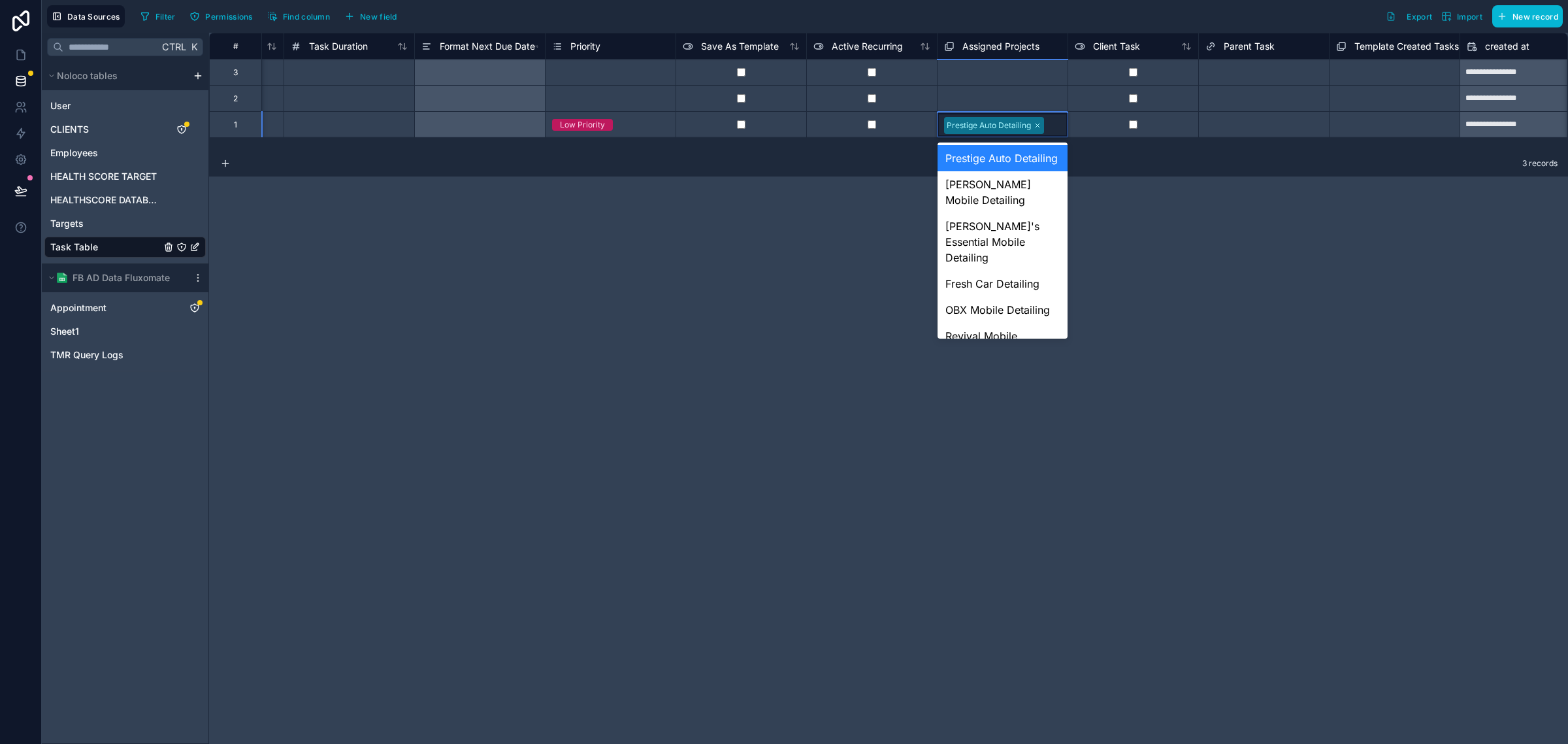
click at [1140, 170] on div "3 records" at bounding box center [888, 163] width 1359 height 26
click at [1184, 187] on div "**********" at bounding box center [888, 388] width 1359 height 711
click at [1011, 163] on div "Prestige Auto Detailing" at bounding box center [1002, 158] width 130 height 26
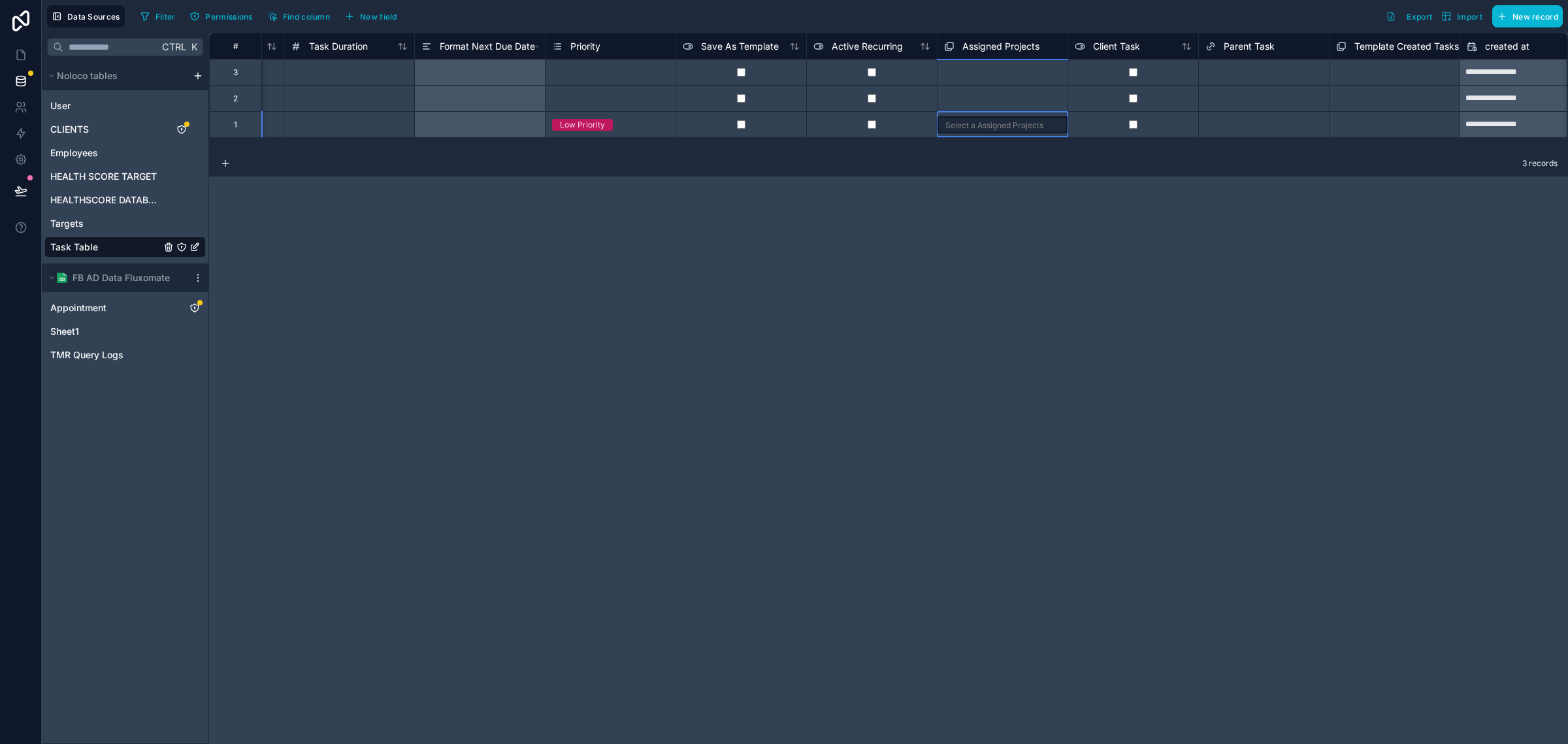
click at [1018, 125] on div "Select a Assigned Projects" at bounding box center [995, 125] width 98 height 10
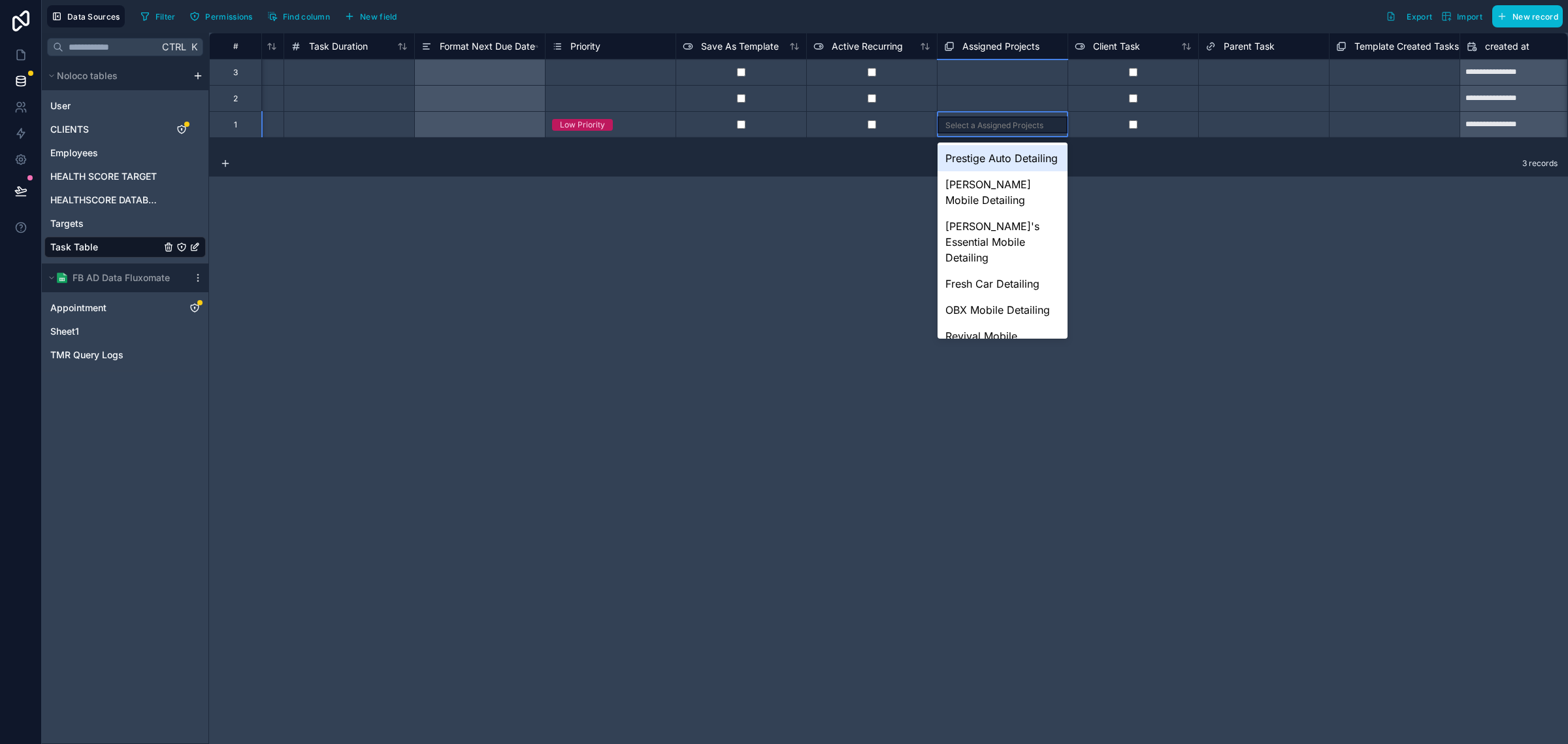
click at [1001, 164] on div "Prestige Auto Detailing" at bounding box center [1002, 158] width 130 height 26
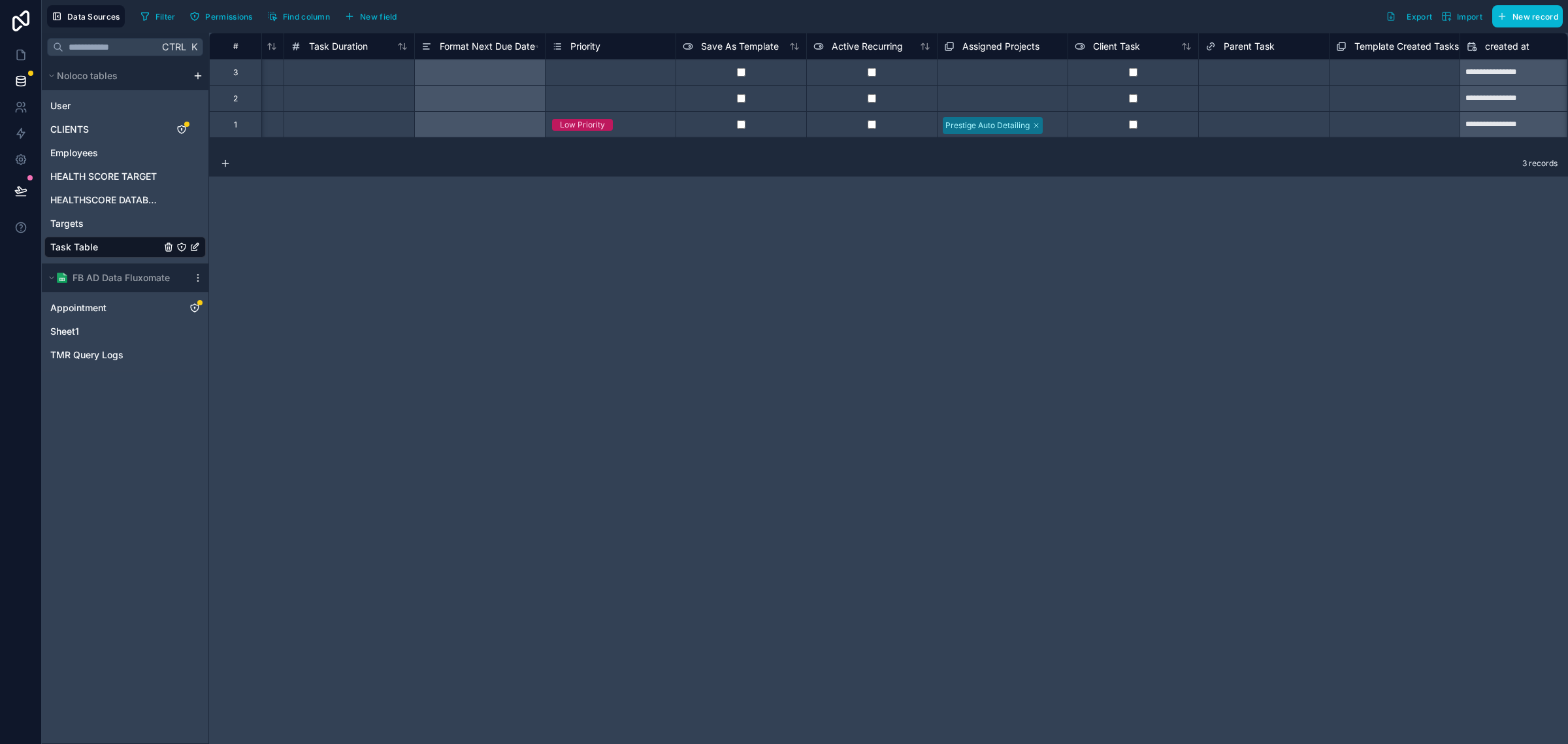
click at [1128, 177] on div "**********" at bounding box center [888, 388] width 1359 height 711
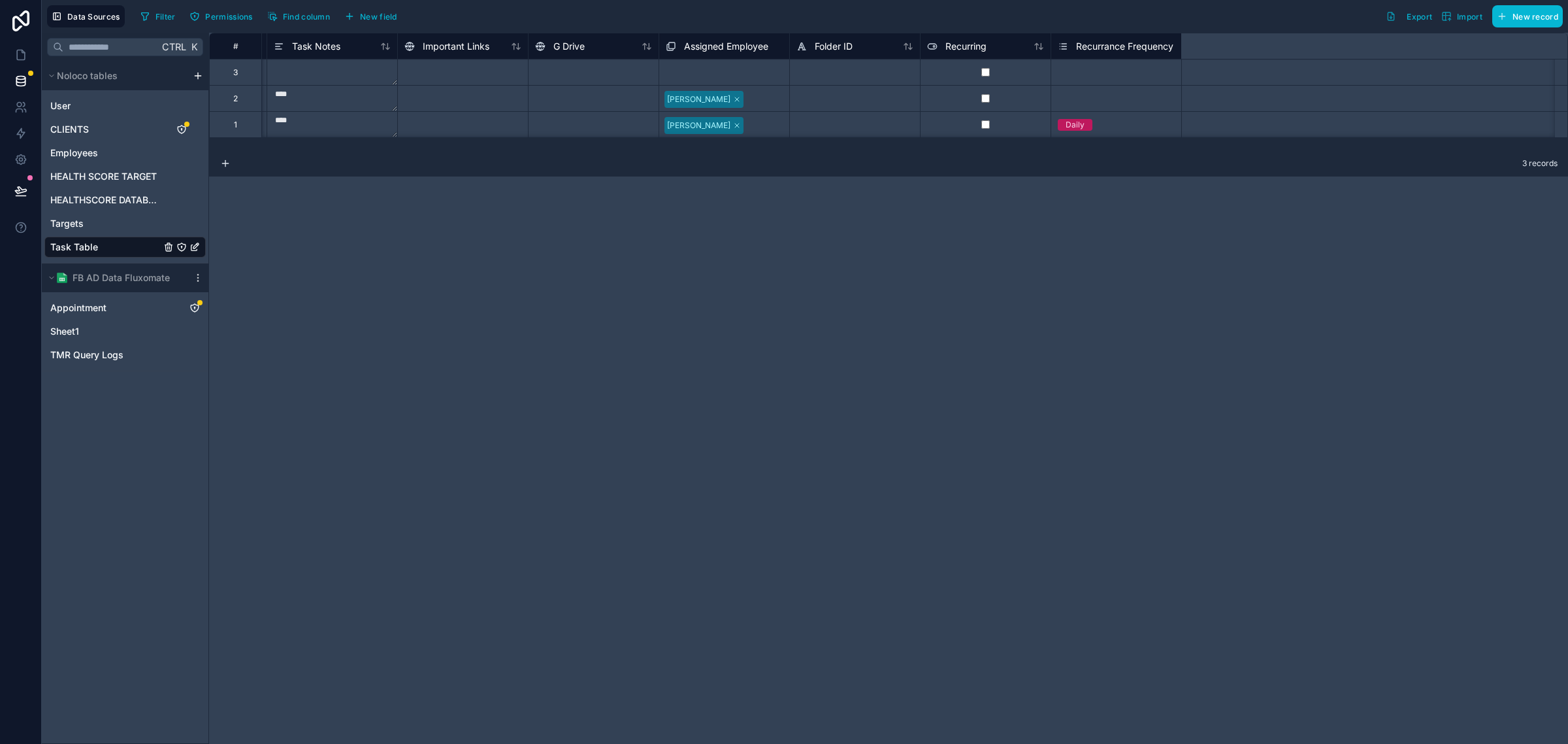
scroll to position [0, 0]
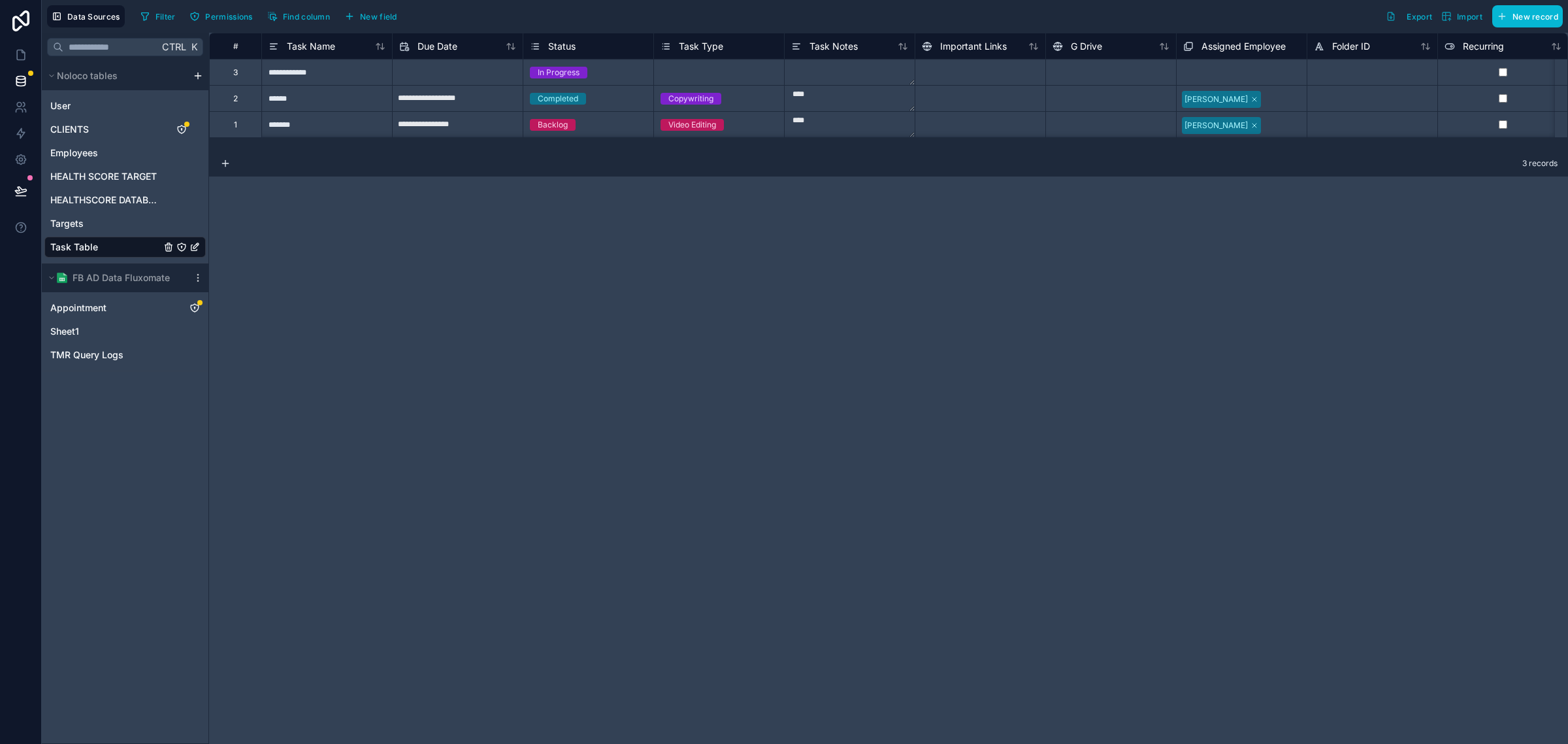
click at [360, 289] on div "**********" at bounding box center [888, 388] width 1359 height 711
click at [18, 54] on icon at bounding box center [21, 55] width 13 height 13
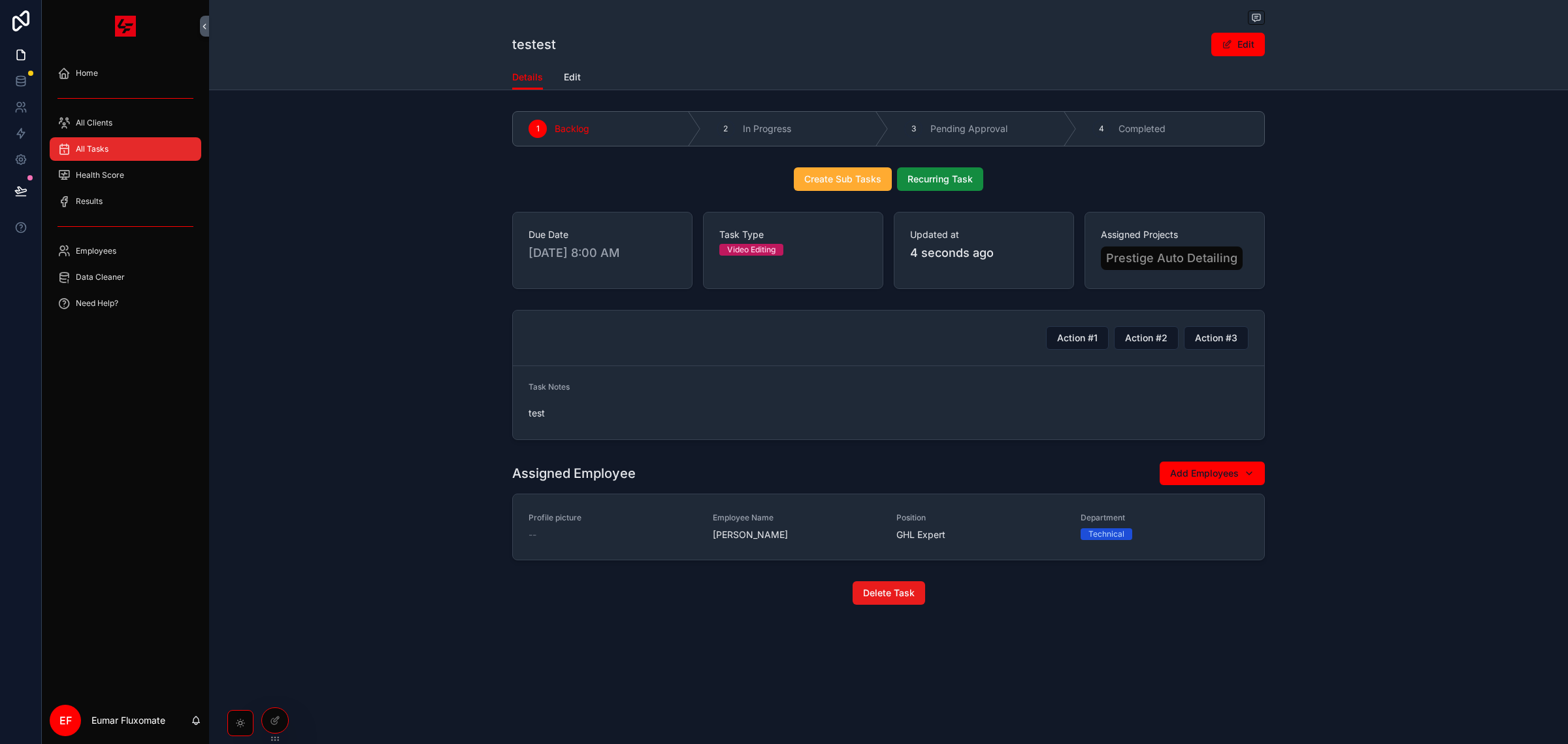
click at [394, 263] on div "Due Date 8/4/2025 8:00 AM Task Type Video Editing Updated at 4 seconds ago Assi…" at bounding box center [888, 250] width 1359 height 88
click at [858, 185] on span "Create Sub Tasks" at bounding box center [843, 179] width 77 height 13
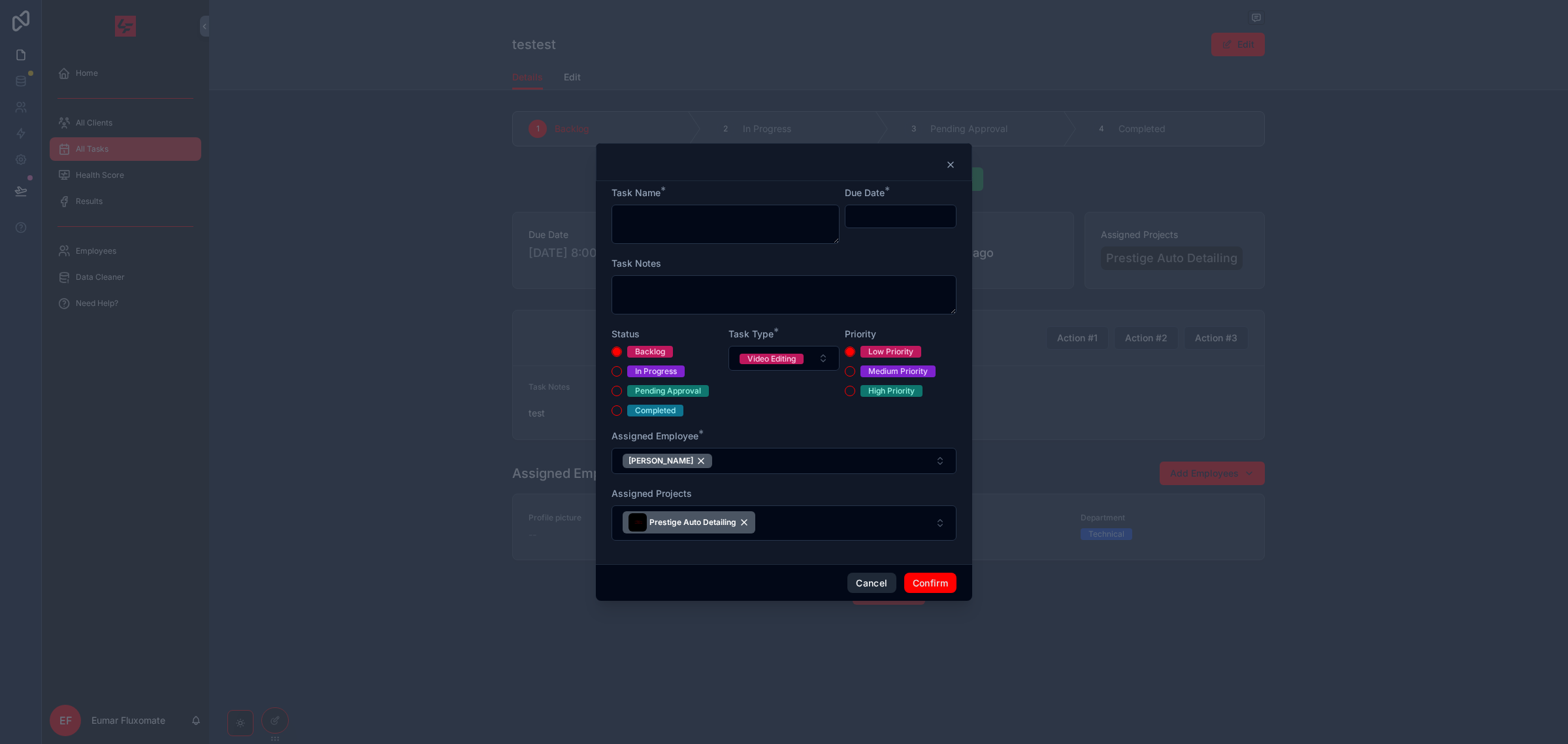
click at [879, 585] on button "Cancel" at bounding box center [872, 583] width 48 height 21
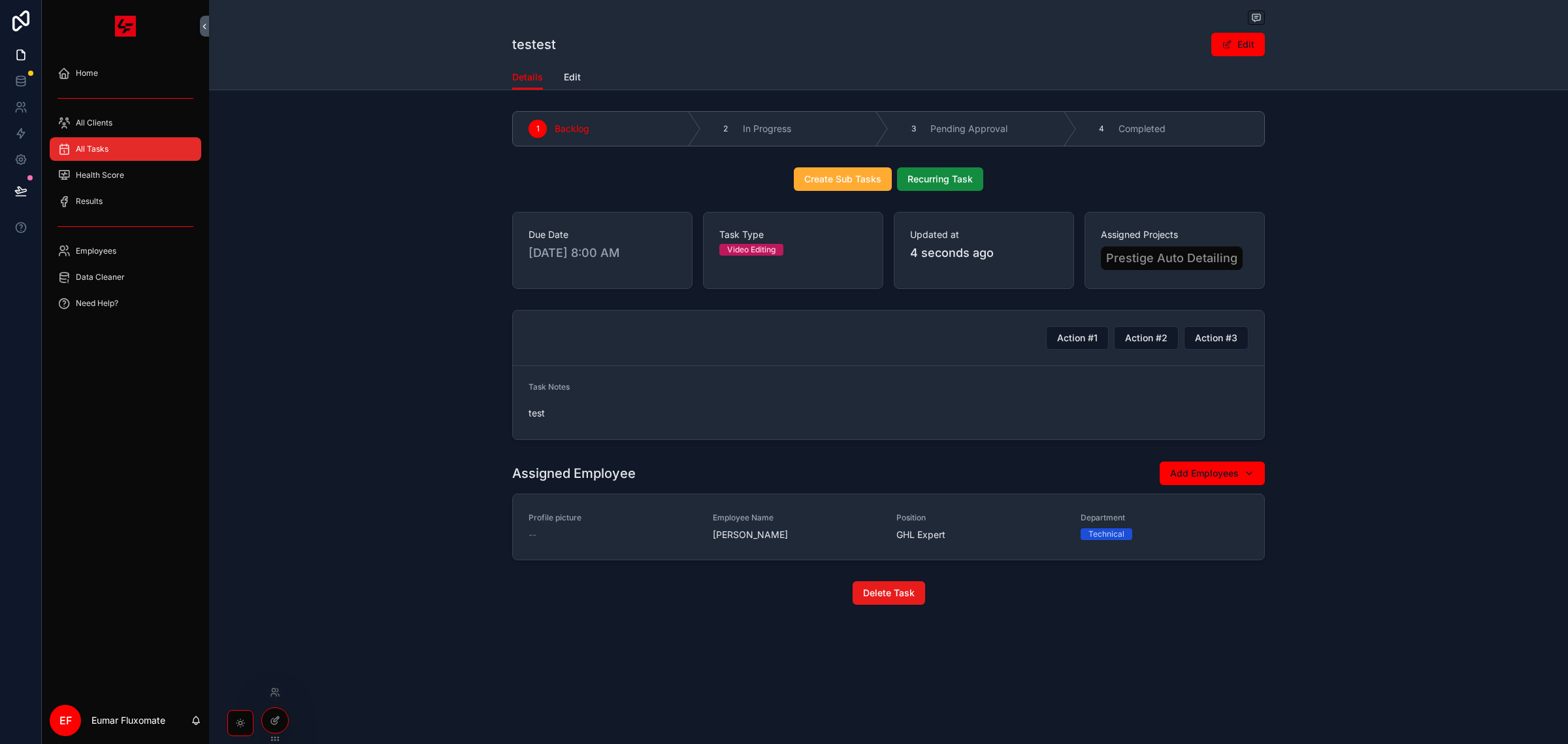
click at [268, 714] on div at bounding box center [275, 720] width 26 height 25
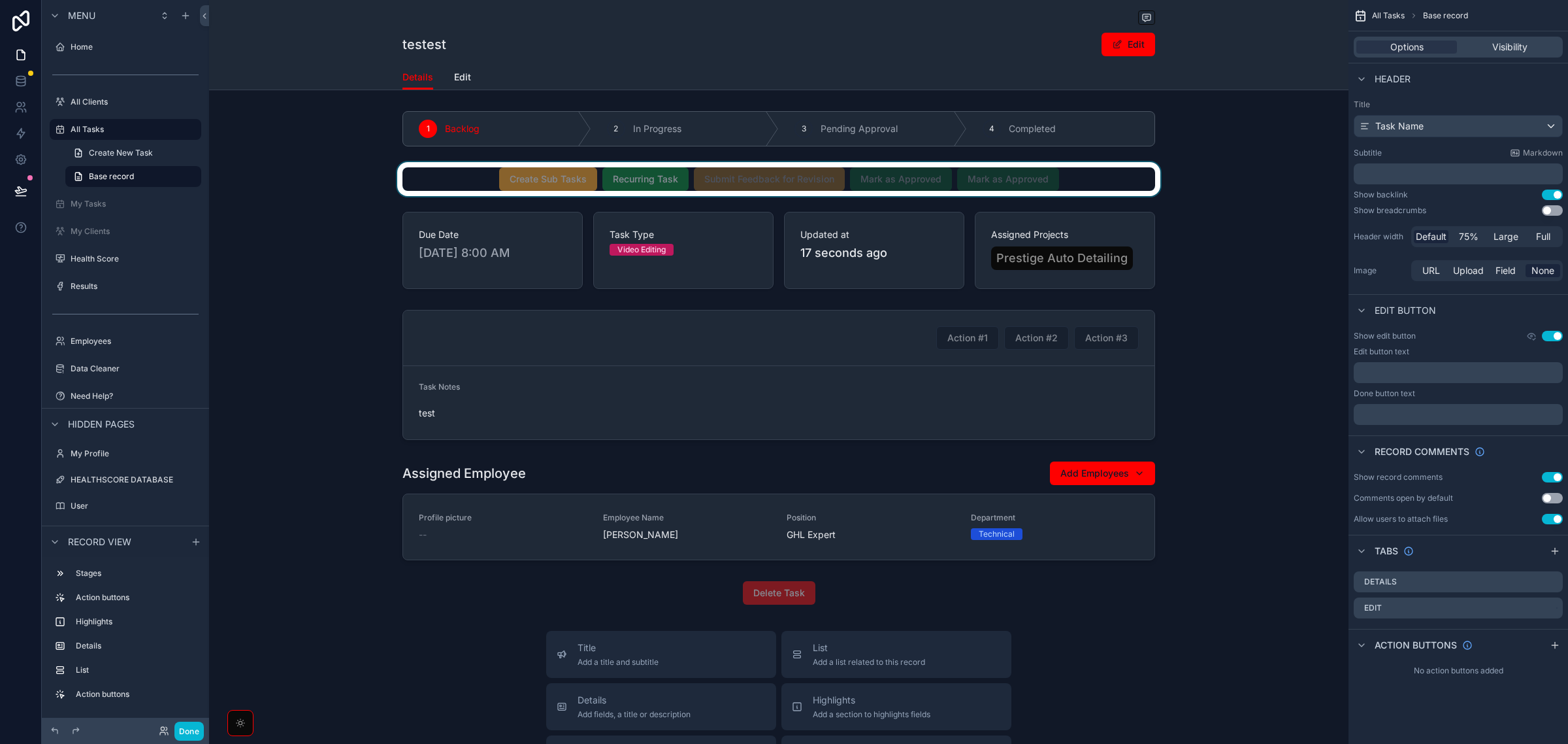
click at [468, 171] on div "scrollable content" at bounding box center [778, 178] width 1139 height 34
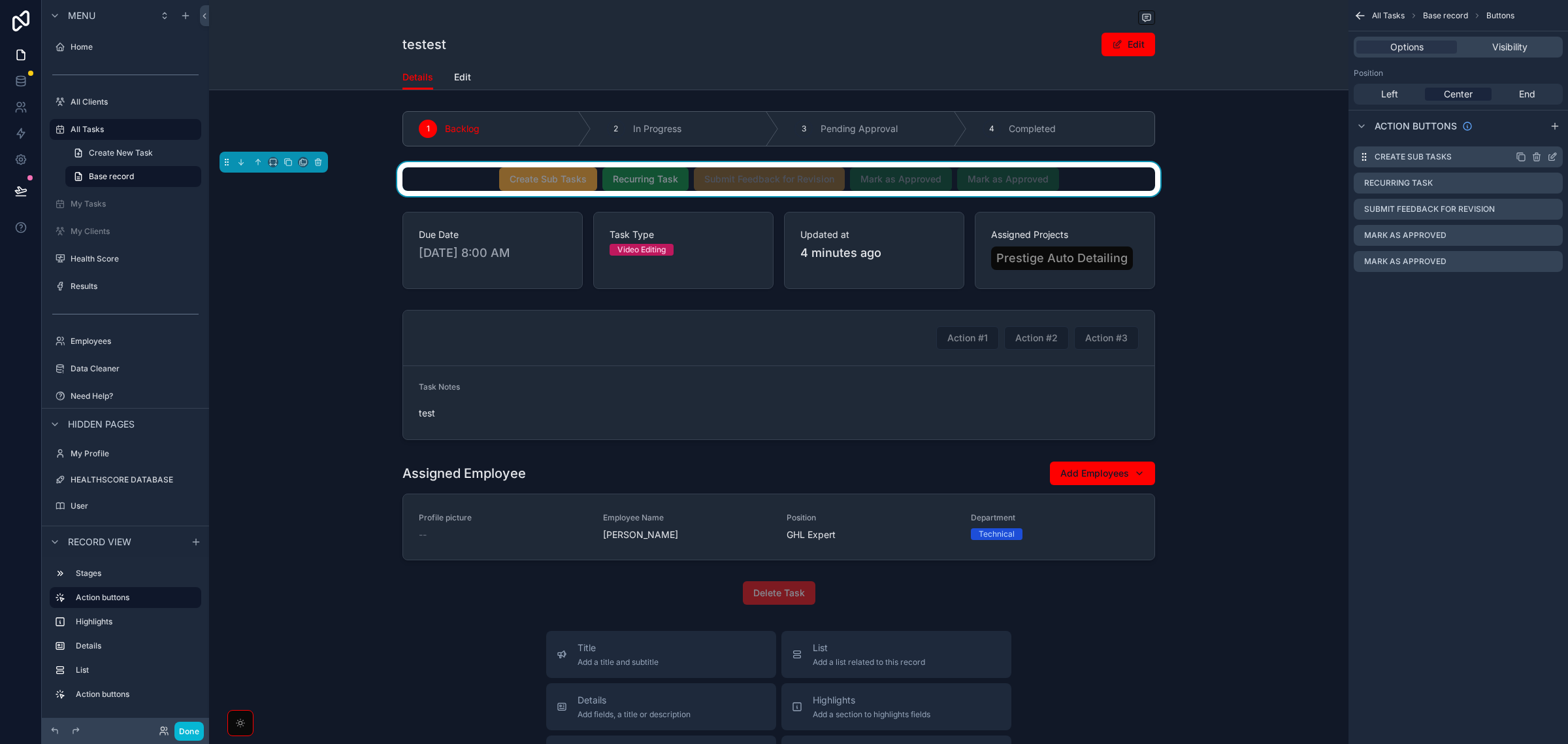
click at [1550, 159] on icon "scrollable content" at bounding box center [1552, 156] width 10 height 10
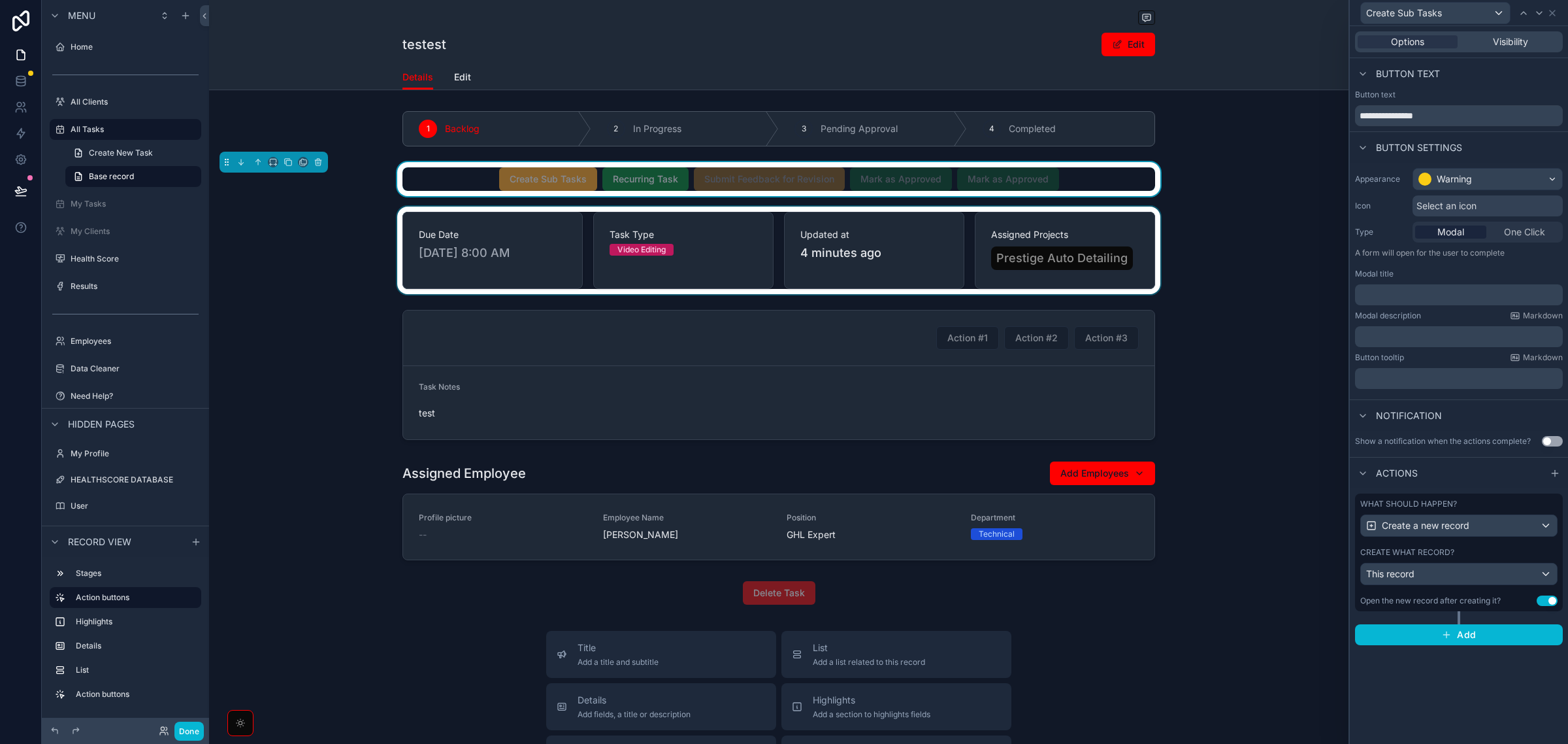
click at [1204, 259] on div "scrollable content" at bounding box center [778, 250] width 1139 height 88
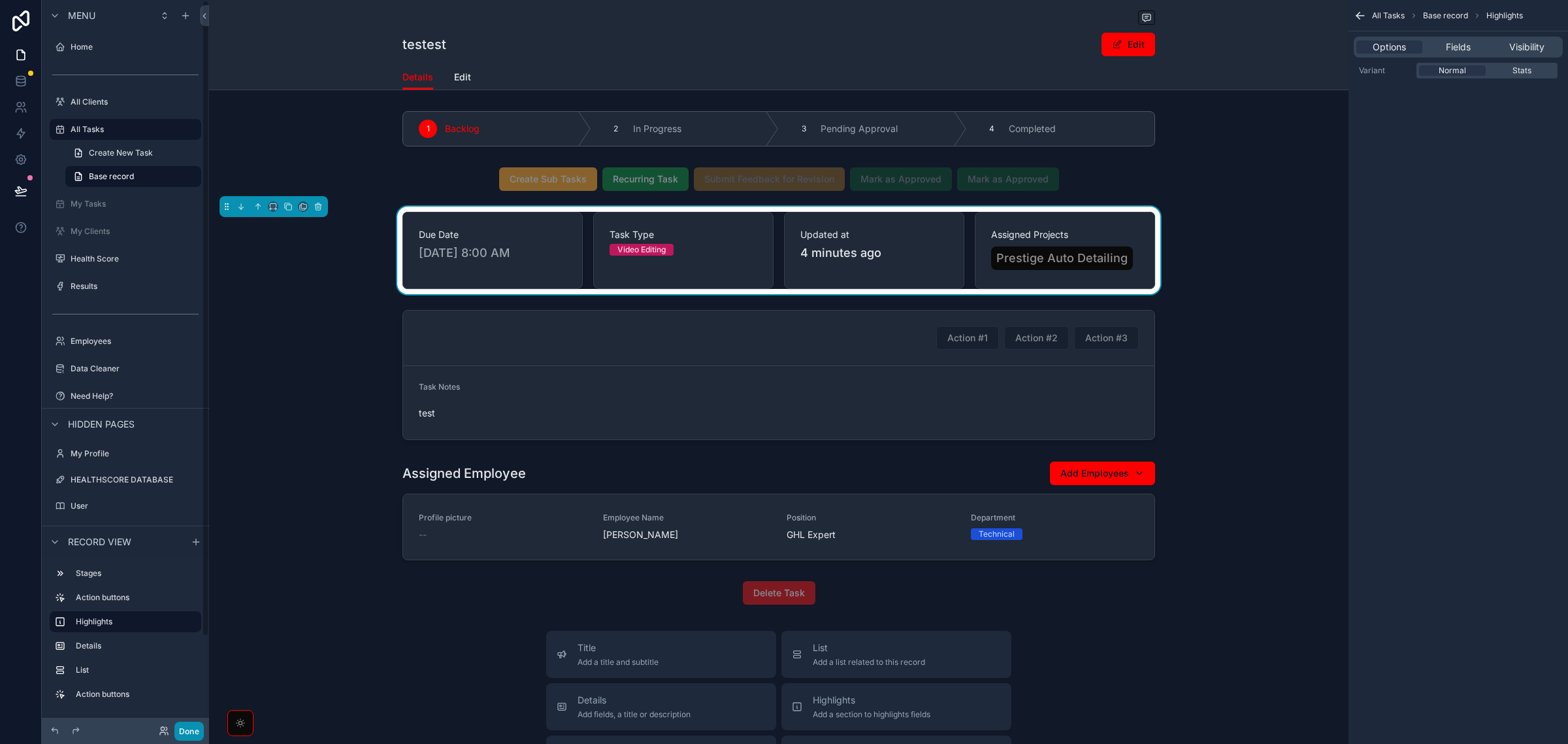
click at [192, 734] on button "Done" at bounding box center [189, 730] width 30 height 19
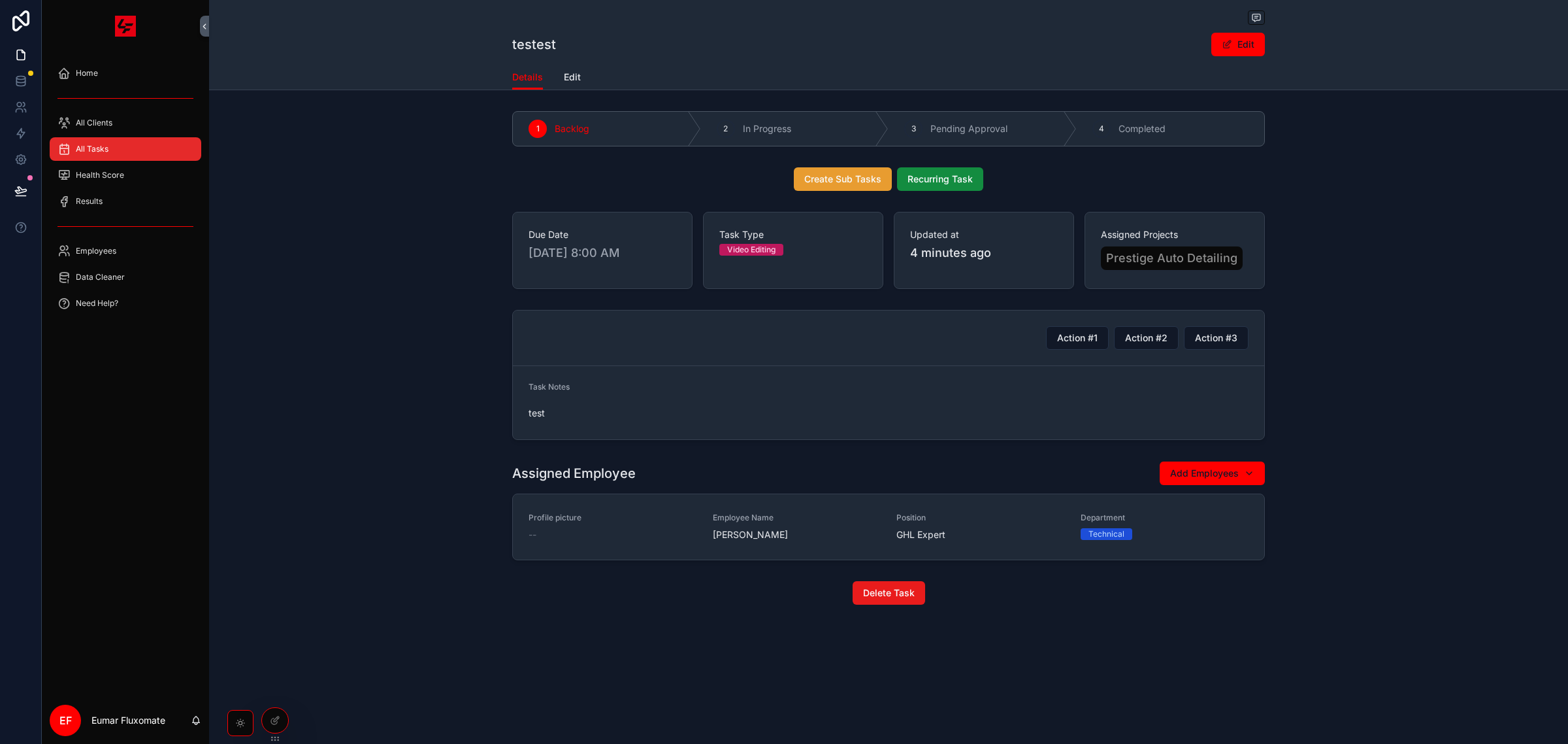
click at [812, 168] on button "Create Sub Tasks" at bounding box center [843, 179] width 98 height 24
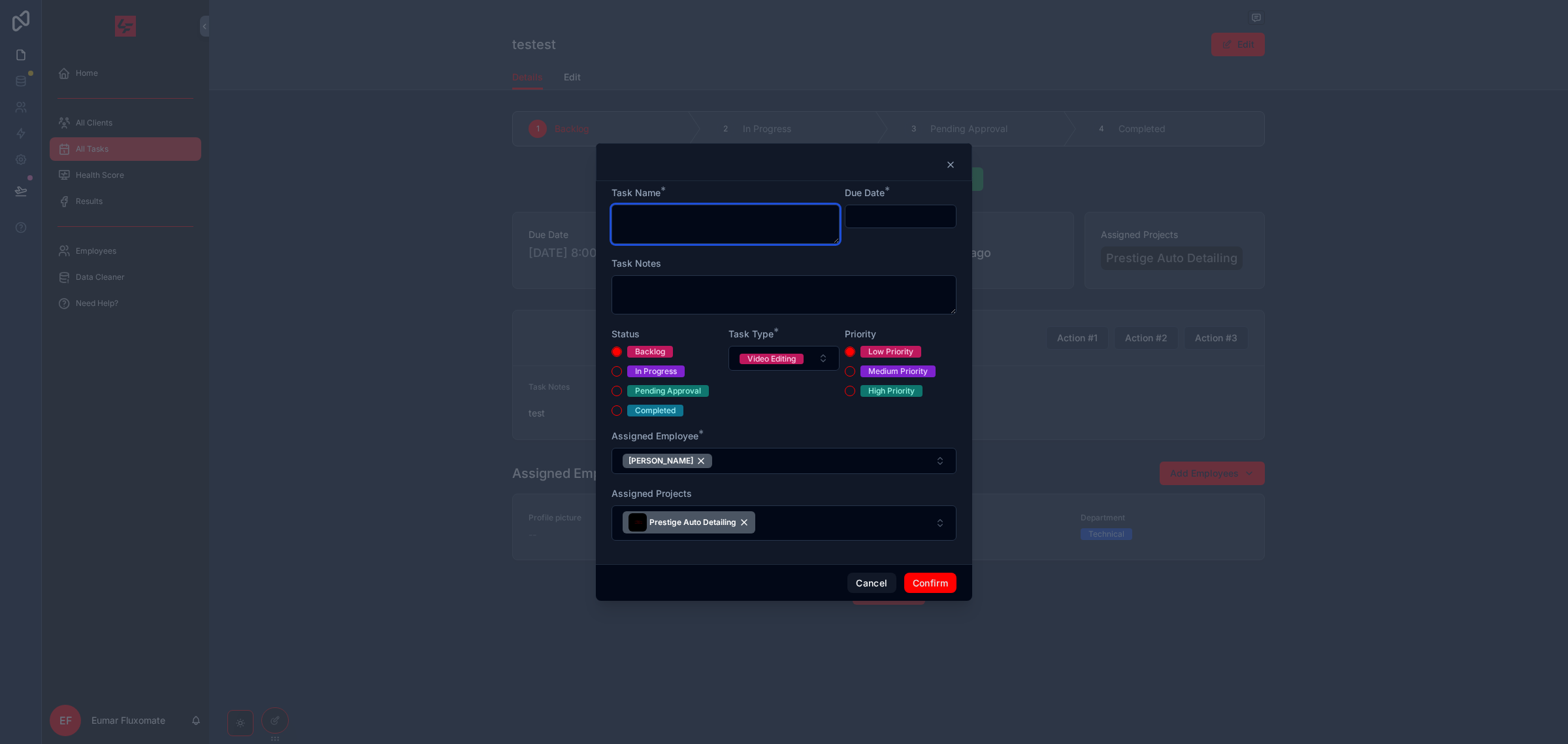
click at [686, 231] on textarea at bounding box center [726, 224] width 228 height 39
type textarea "****"
click at [868, 219] on input "text" at bounding box center [901, 216] width 111 height 18
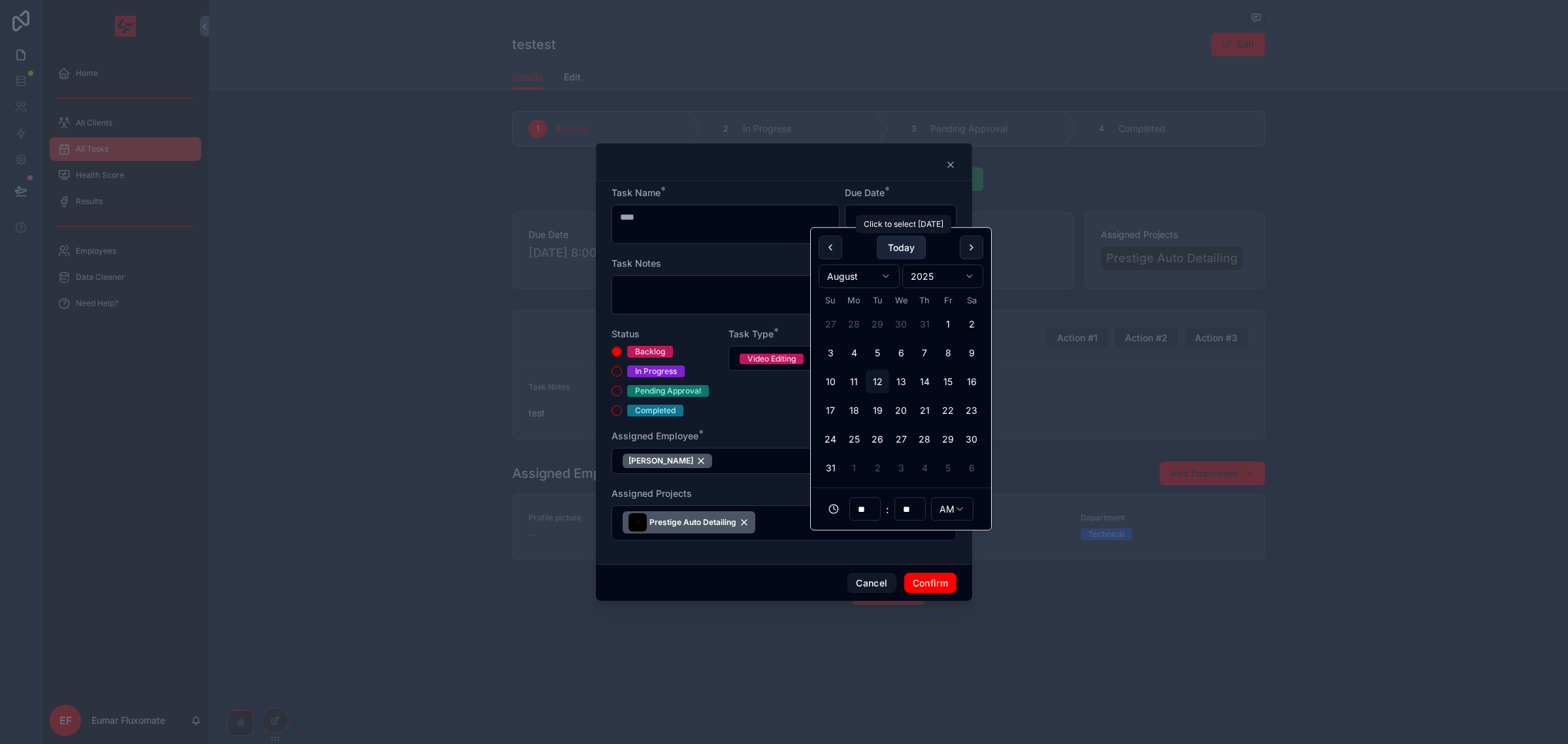
click at [902, 252] on button "Today" at bounding box center [901, 248] width 49 height 24
type input "**********"
click at [745, 294] on textarea at bounding box center [784, 295] width 345 height 39
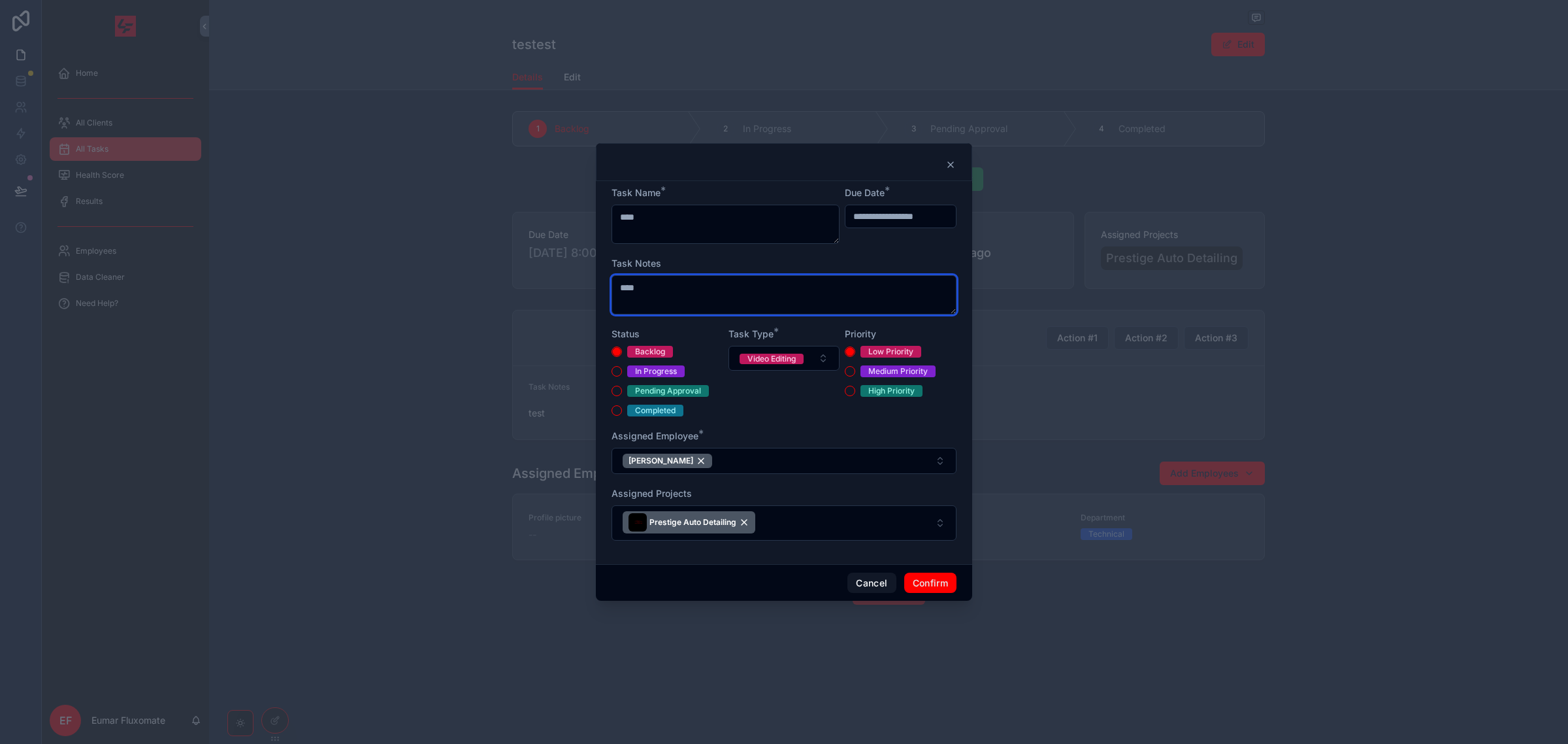
type textarea "****"
click at [757, 413] on div "Task Type * Video Editing" at bounding box center [785, 372] width 112 height 89
click at [935, 577] on button "Confirm" at bounding box center [931, 583] width 53 height 21
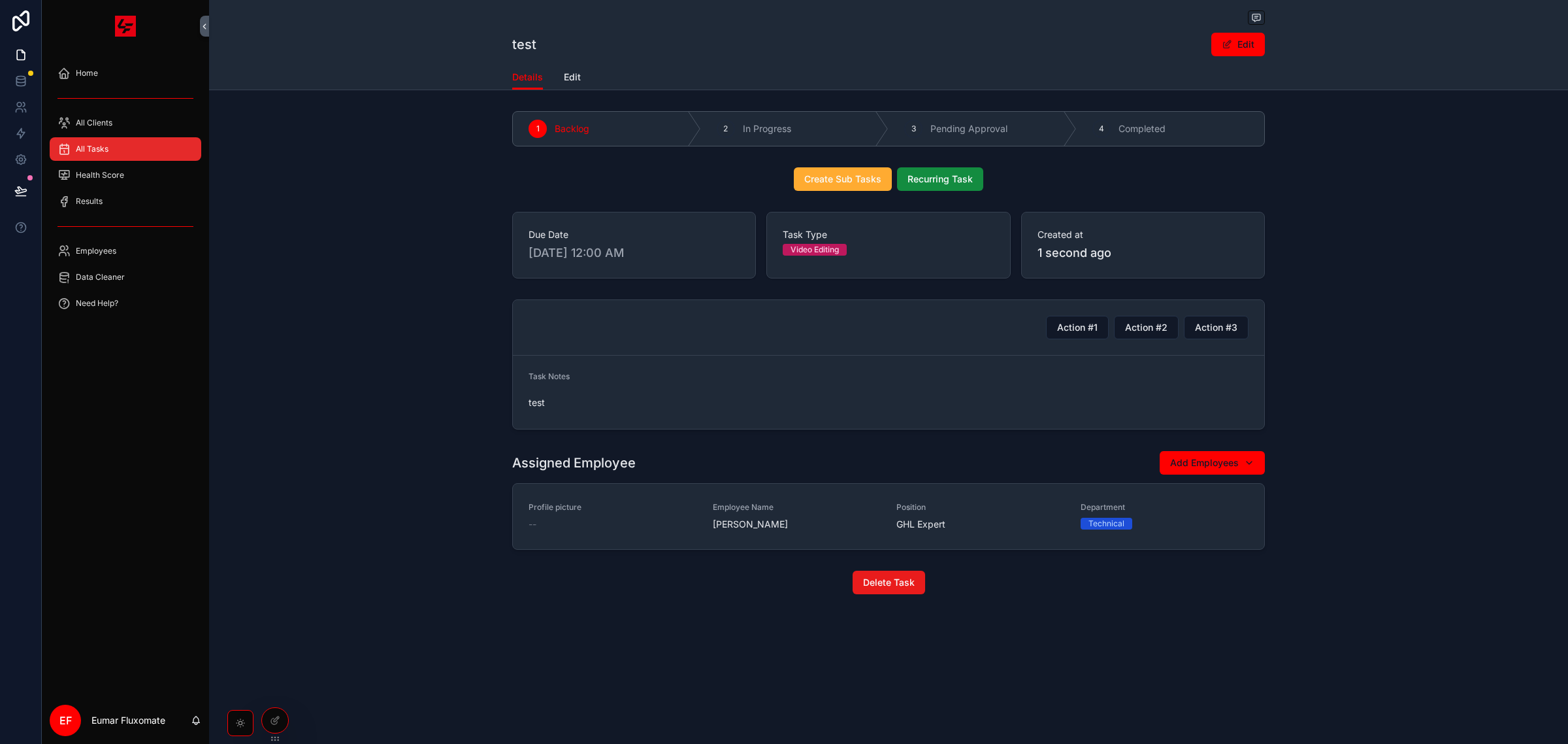
click at [157, 152] on div "All Tasks" at bounding box center [125, 149] width 136 height 21
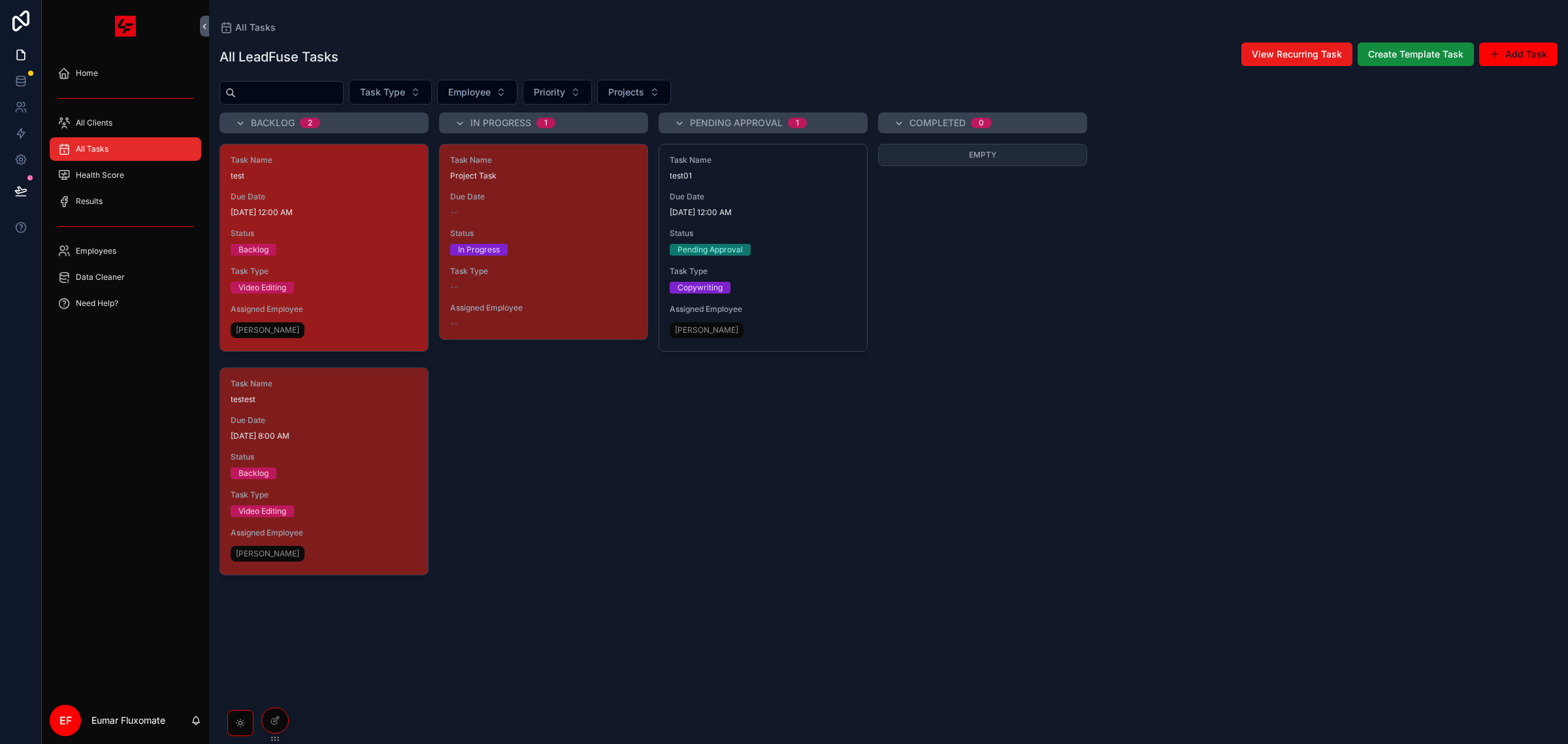
click at [351, 269] on span "Task Type" at bounding box center [324, 271] width 187 height 10
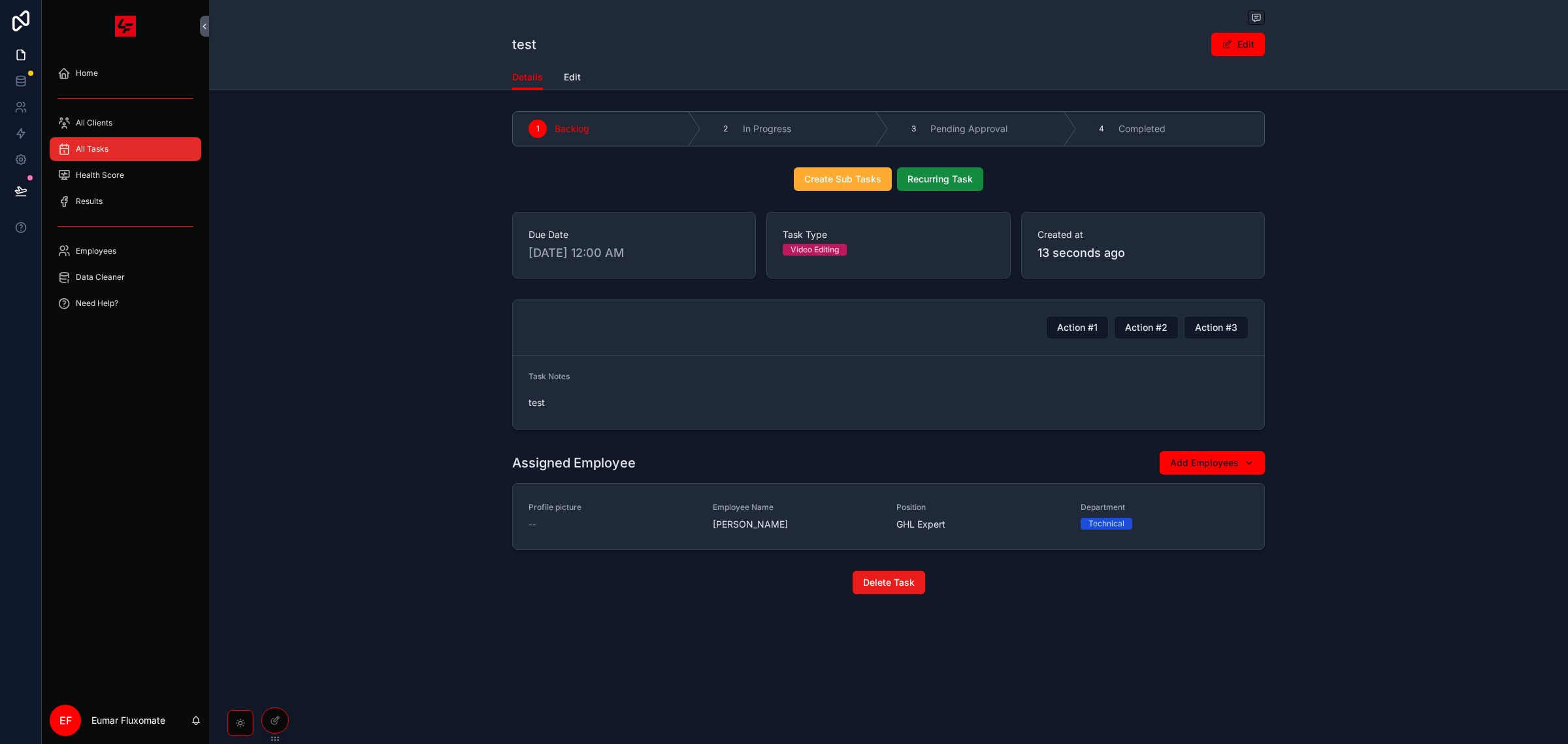
drag, startPoint x: 484, startPoint y: 275, endPoint x: 472, endPoint y: 275, distance: 12.0
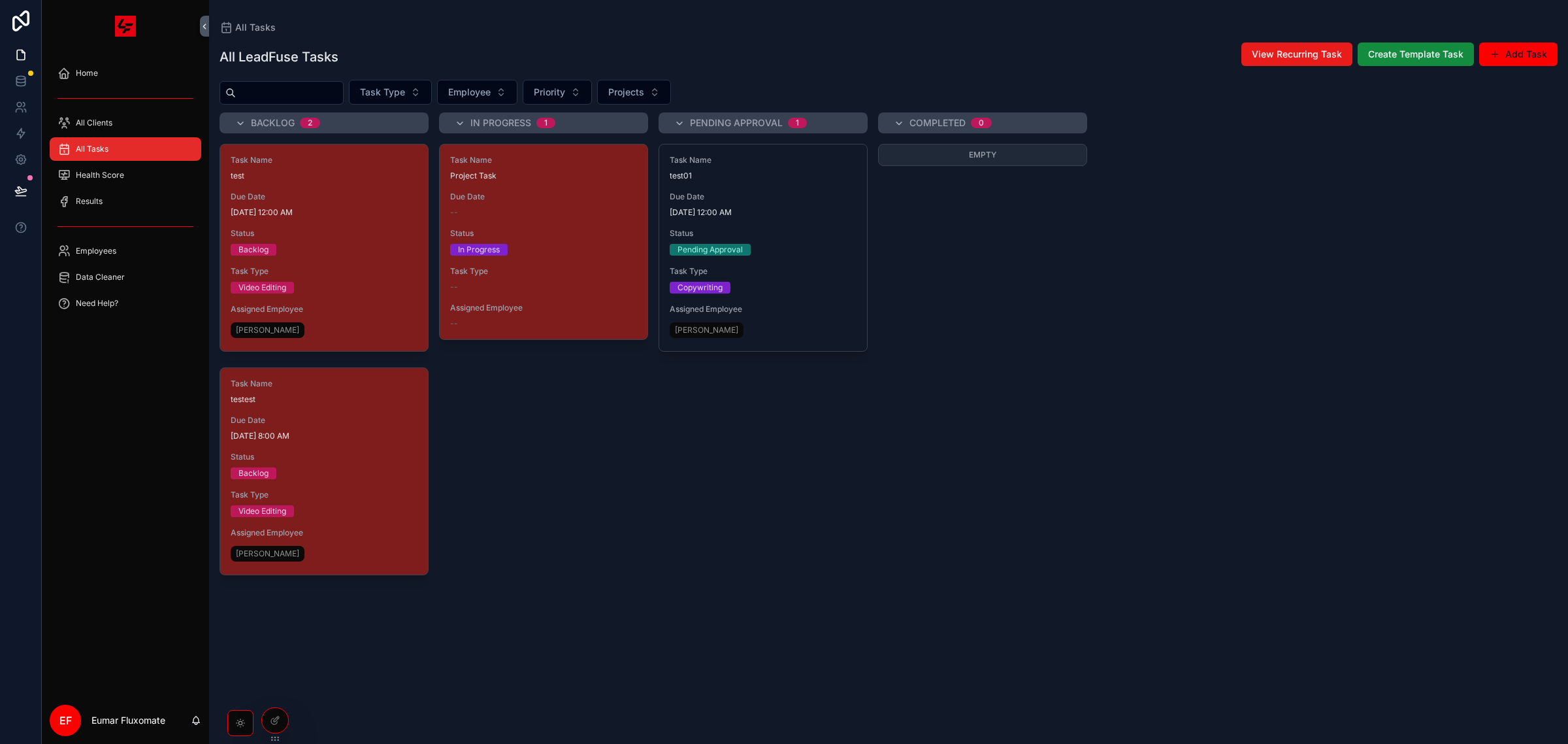
click at [519, 485] on div "Task Name Project Task Due Date -- Status In Progress Task Type -- Assigned Emp…" at bounding box center [543, 436] width 209 height 584
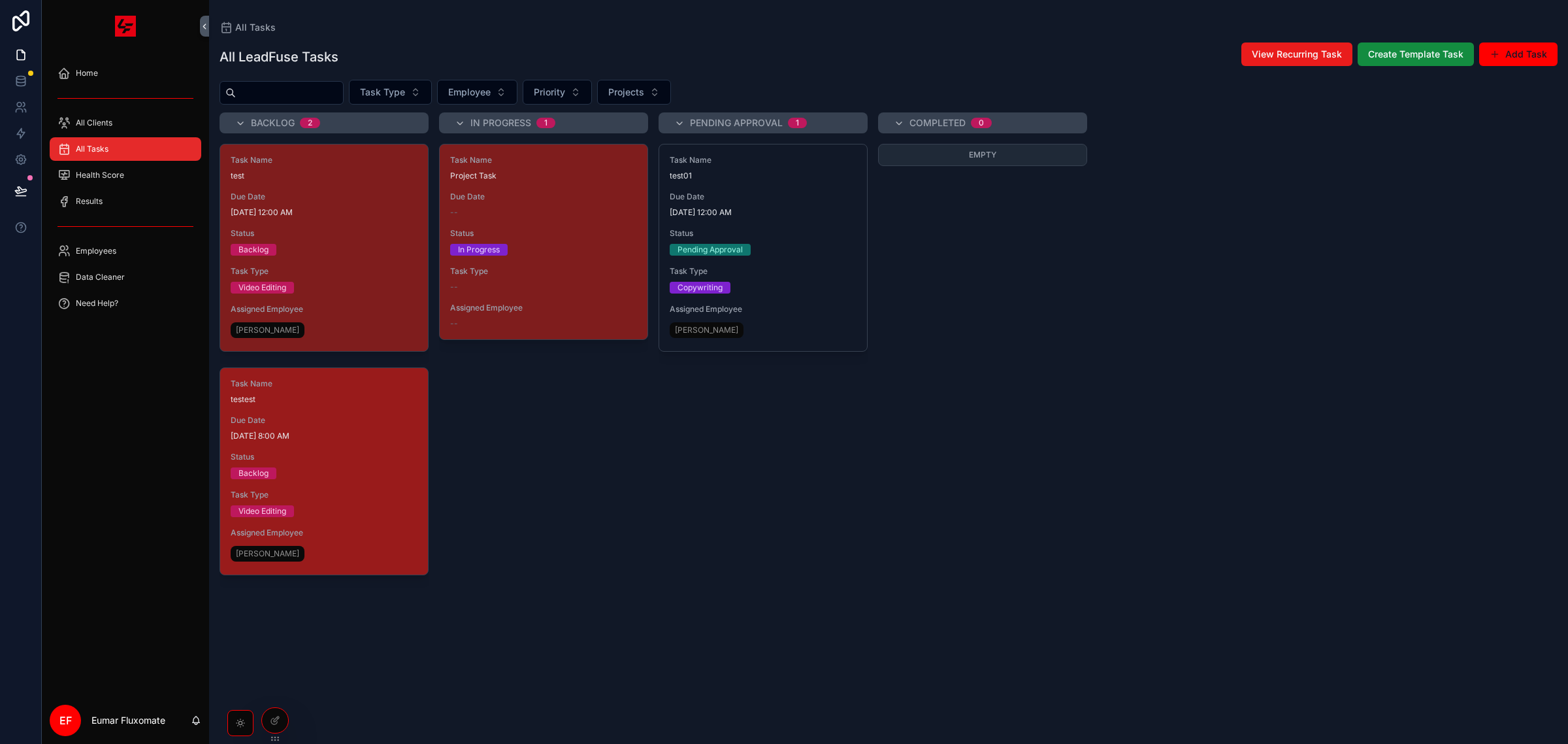
click at [420, 491] on div "Task Name testest Due Date 8/4/2025 8:00 AM Status Backlog Task Type Video Edit…" at bounding box center [324, 471] width 208 height 207
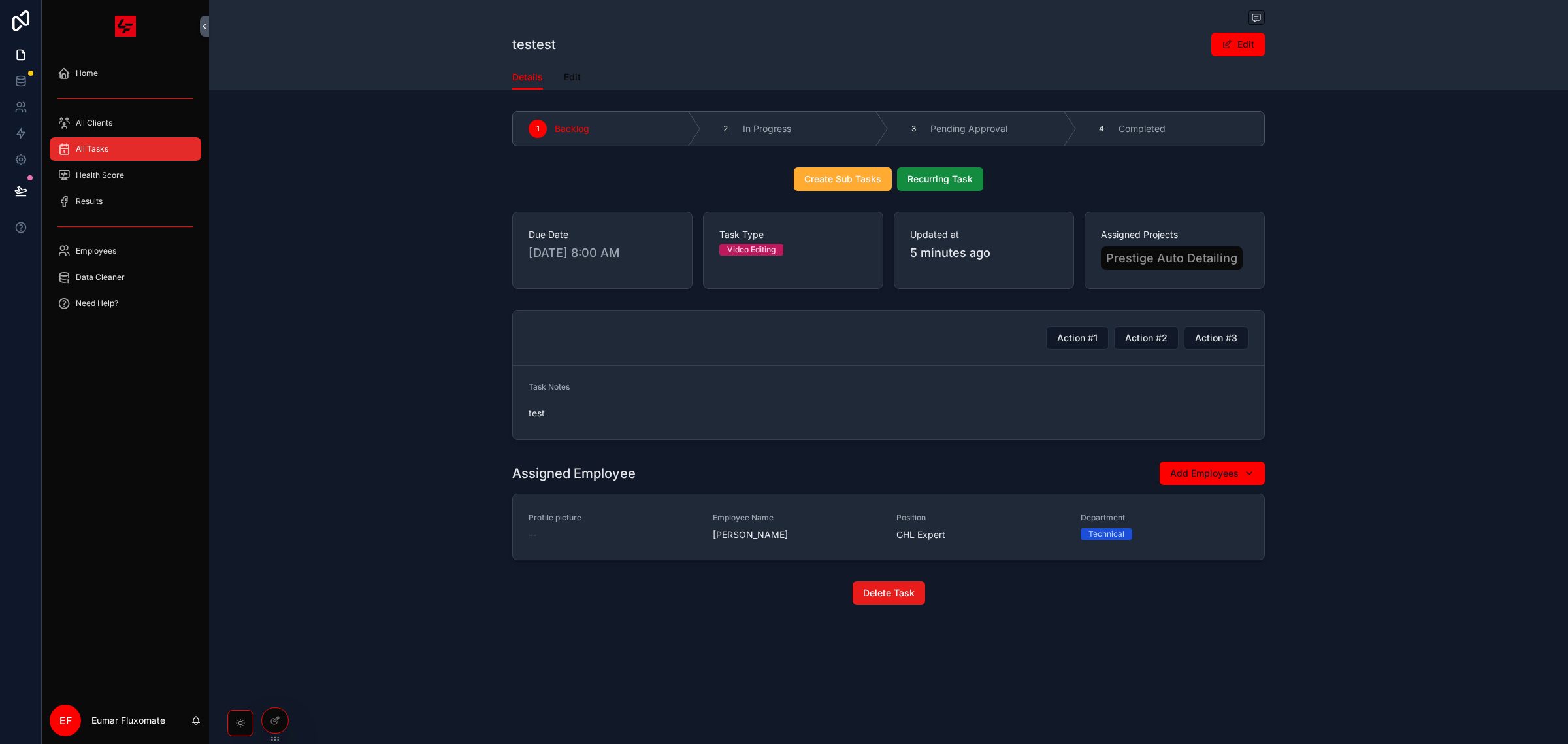
click at [566, 80] on span "Edit" at bounding box center [572, 77] width 17 height 13
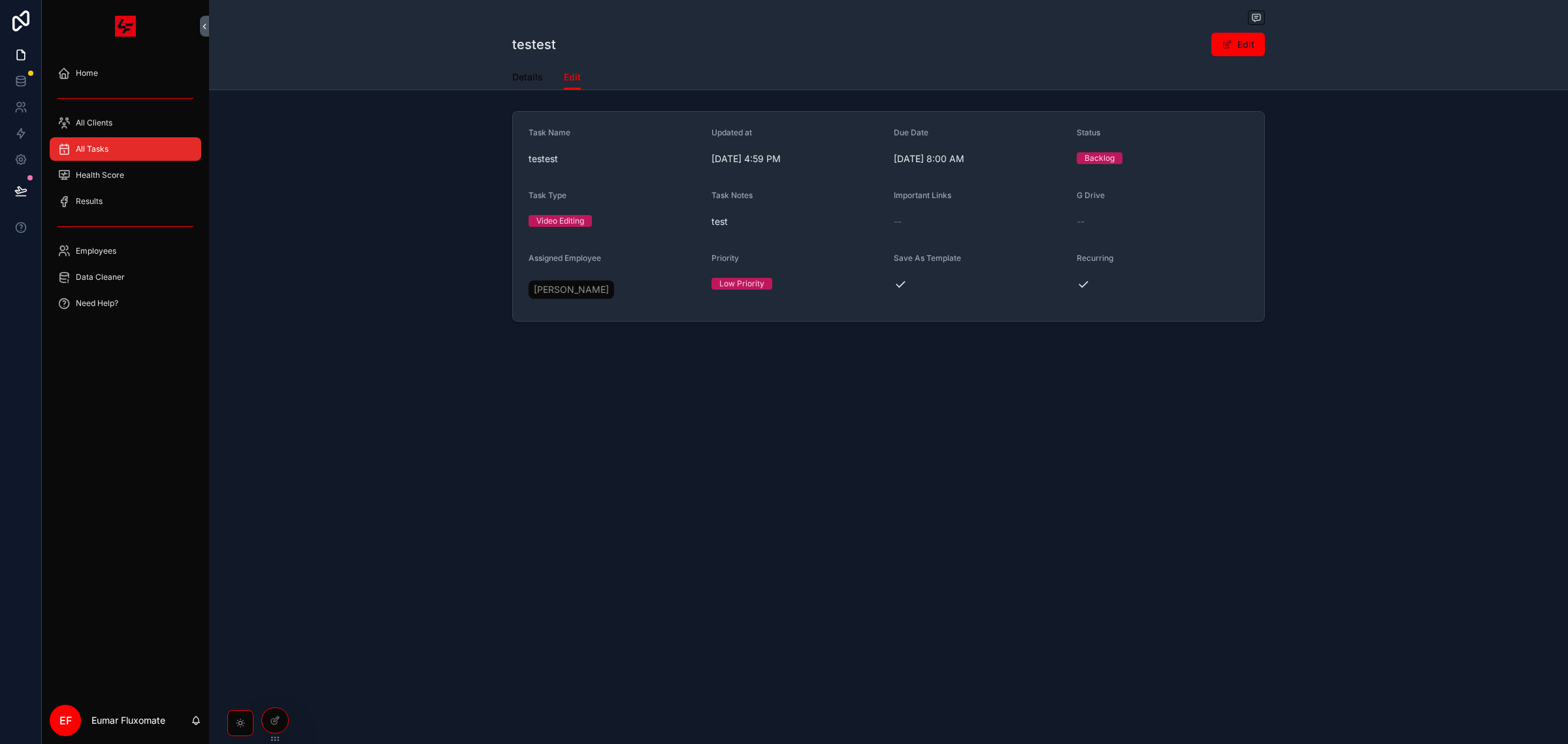
click at [532, 77] on span "Details" at bounding box center [528, 77] width 30 height 13
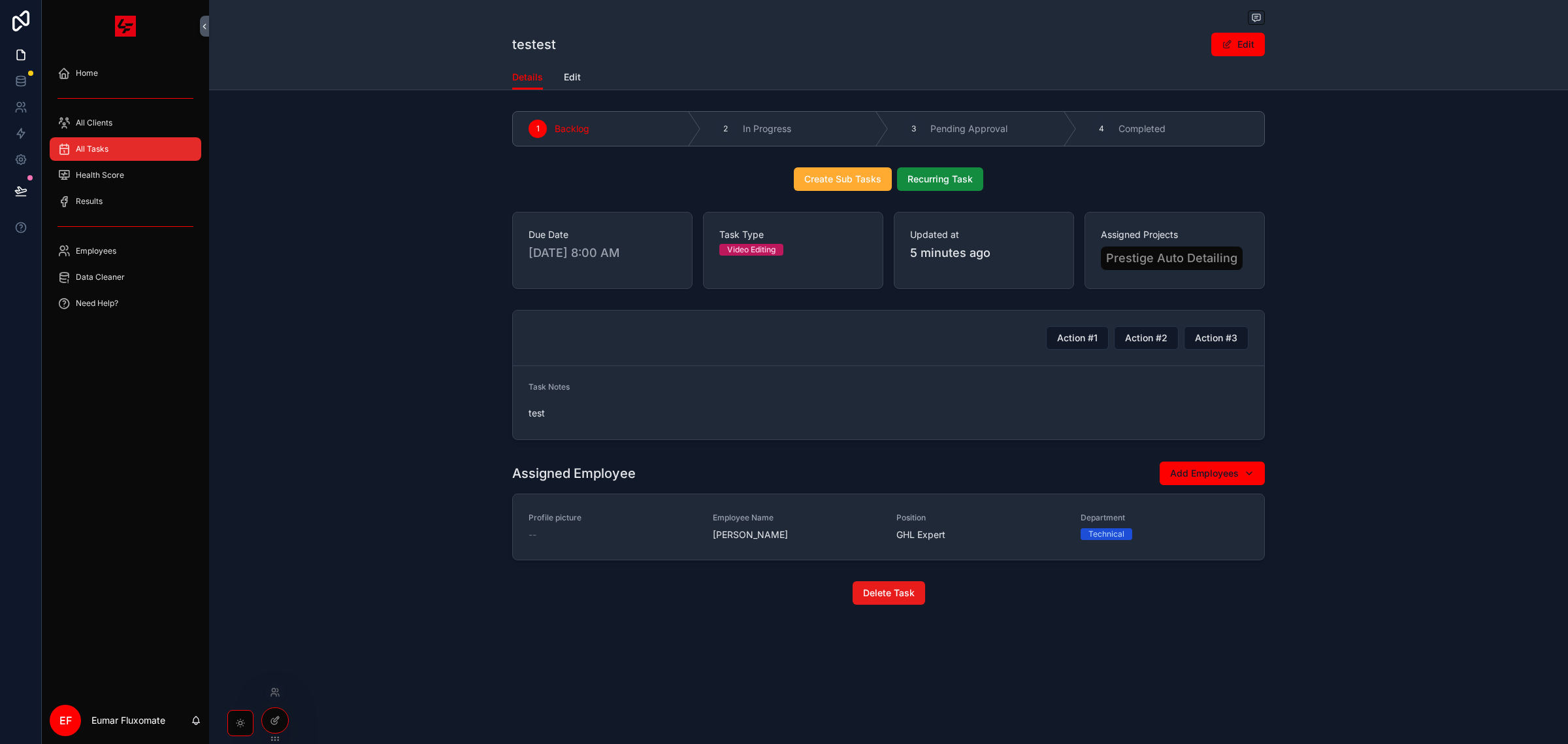
click at [274, 720] on icon at bounding box center [274, 720] width 10 height 10
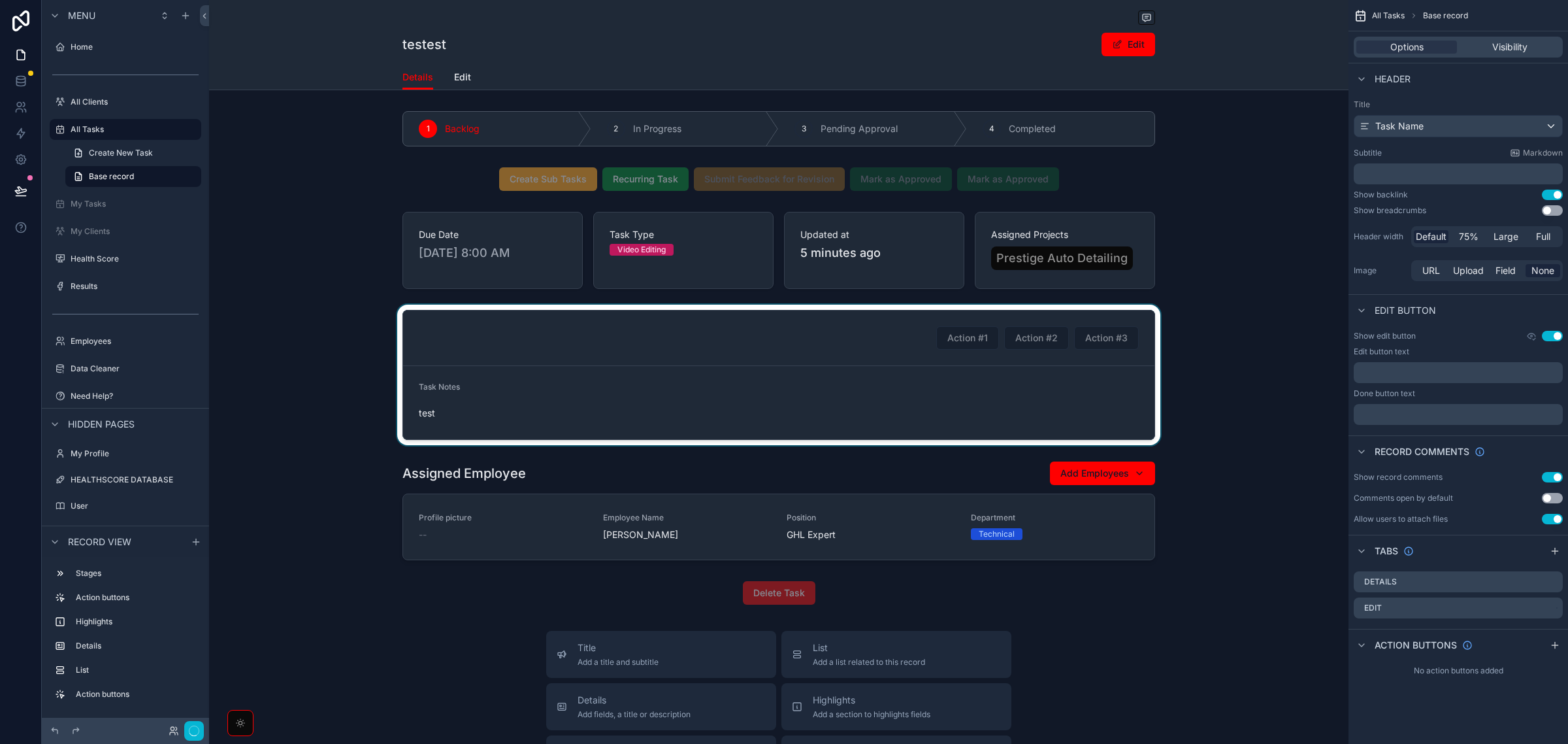
click at [1076, 355] on div "scrollable content" at bounding box center [778, 374] width 1139 height 140
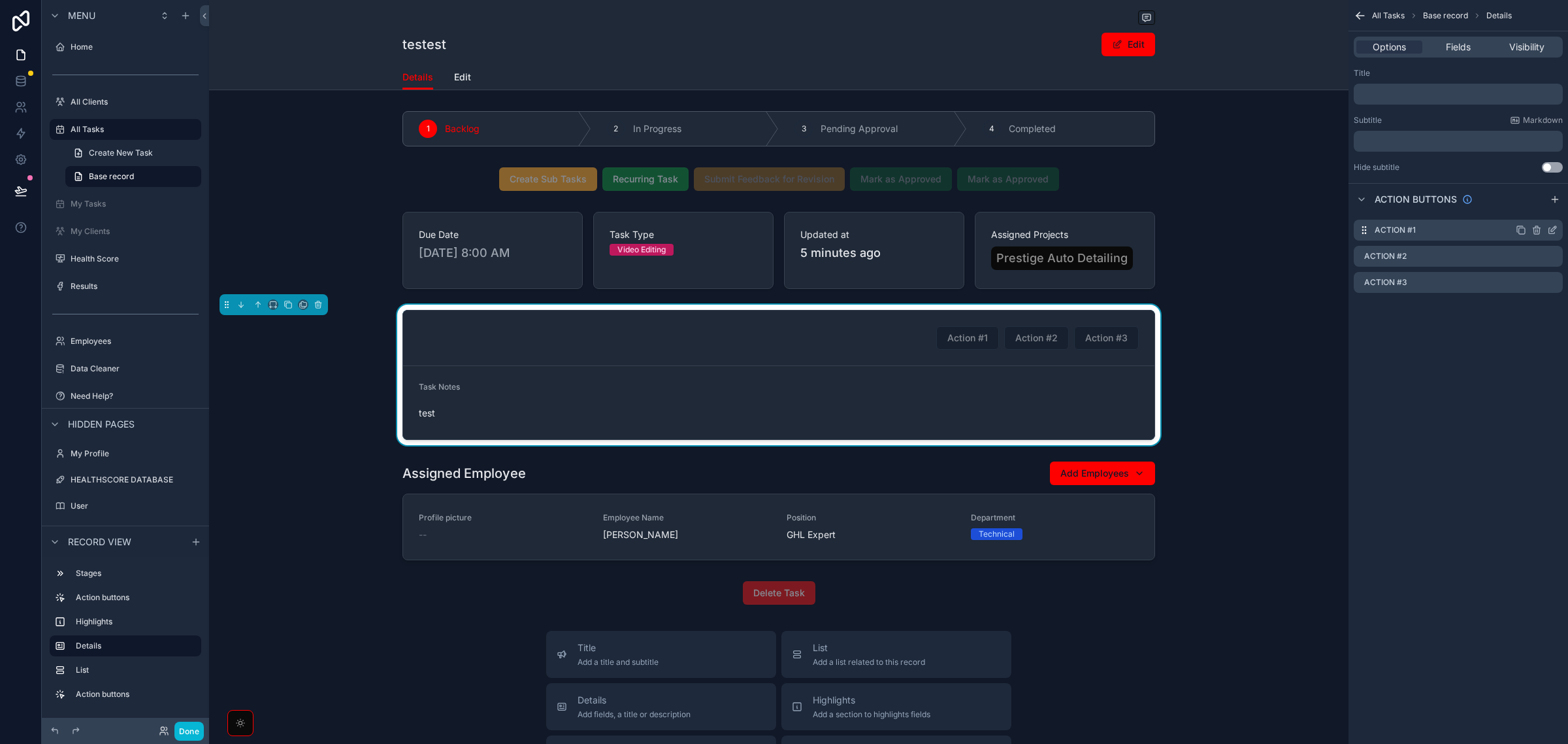
click at [1538, 230] on icon "scrollable content" at bounding box center [1538, 231] width 0 height 3
click at [1536, 211] on icon at bounding box center [1531, 208] width 10 height 10
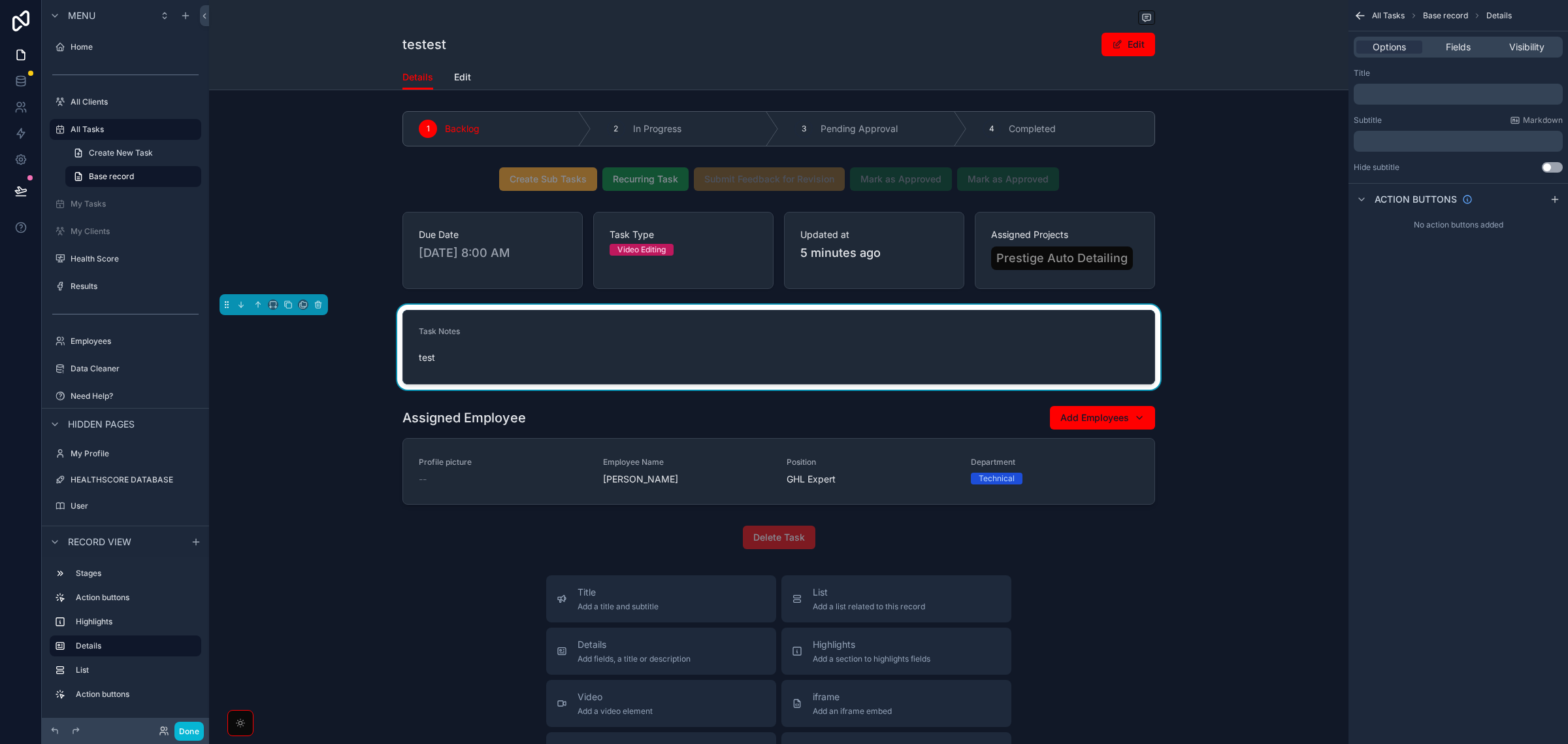
click at [1299, 364] on div "Task Notes test" at bounding box center [778, 346] width 1139 height 85
click at [1359, 13] on icon "scrollable content" at bounding box center [1358, 14] width 3 height 3
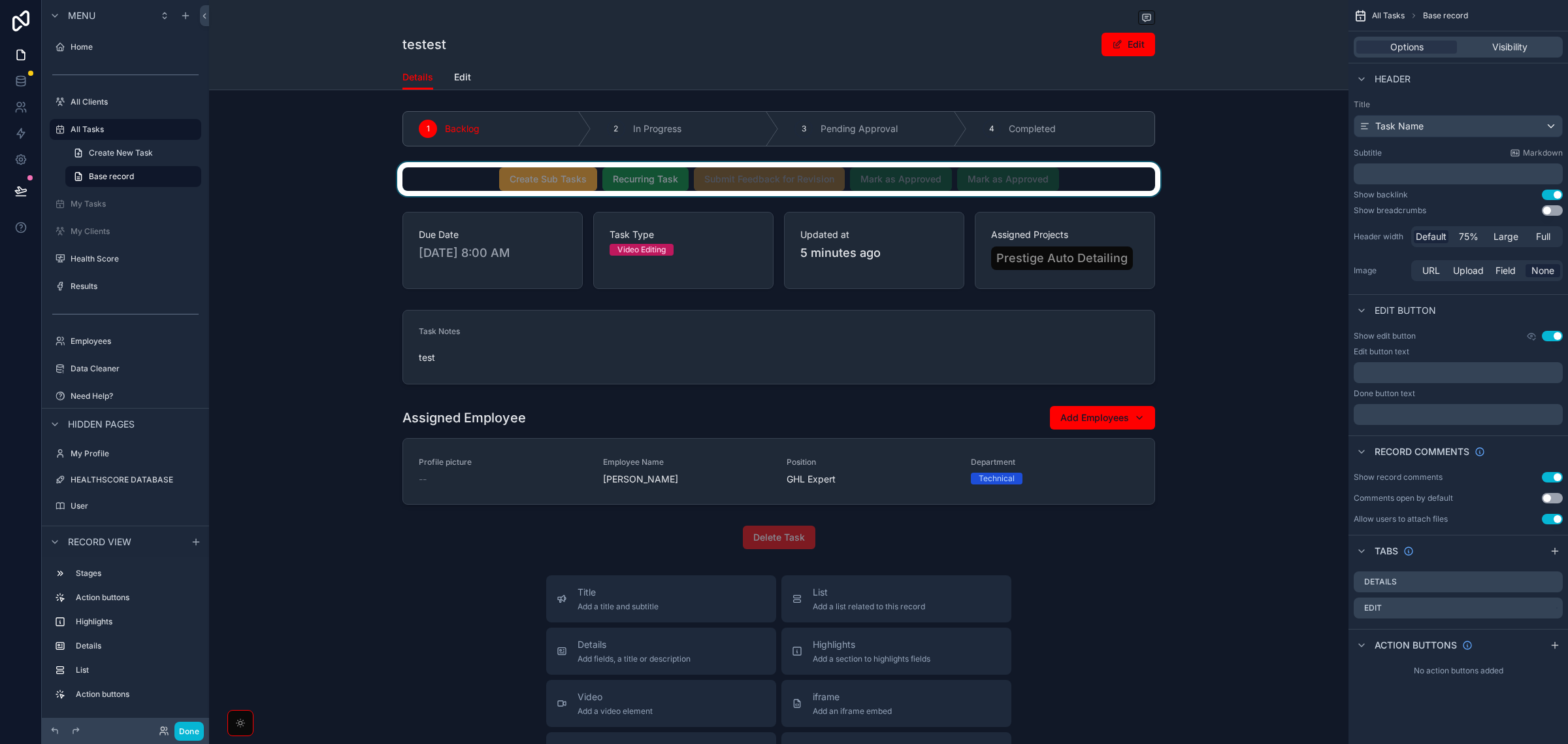
click at [1083, 182] on div "scrollable content" at bounding box center [778, 178] width 1139 height 34
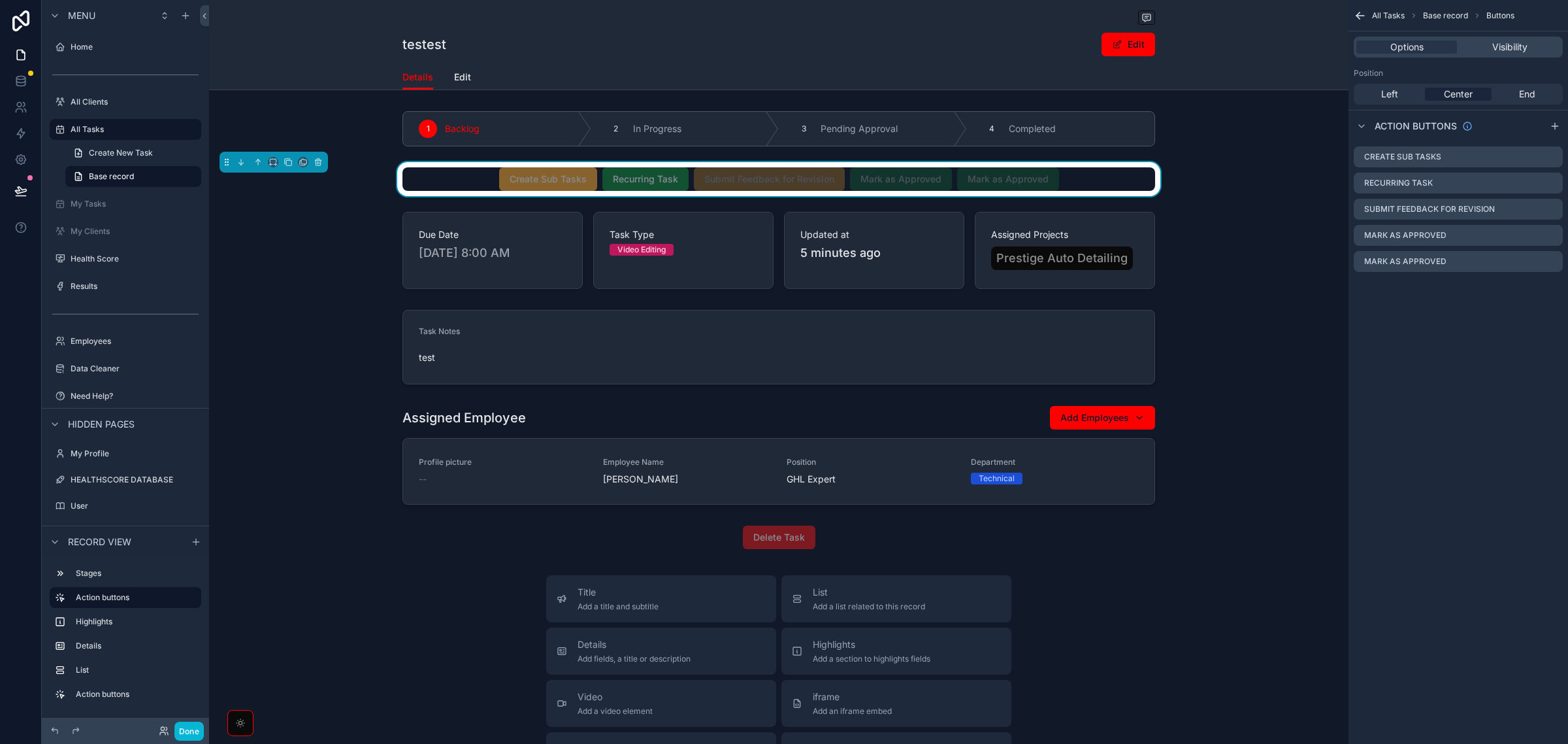
click at [626, 14] on div "scrollable content" at bounding box center [778, 19] width 753 height 17
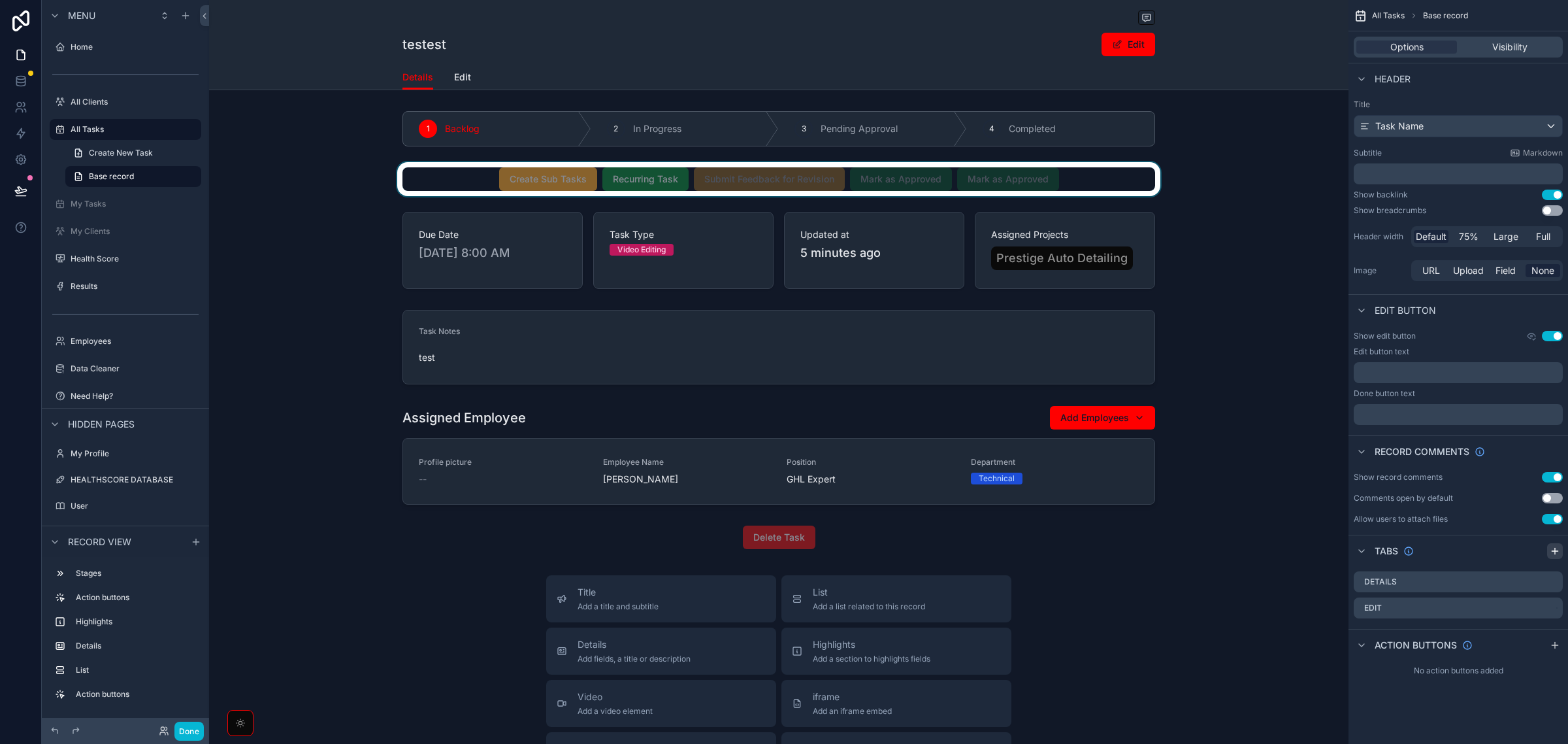
click at [1556, 550] on icon "scrollable content" at bounding box center [1555, 550] width 10 height 10
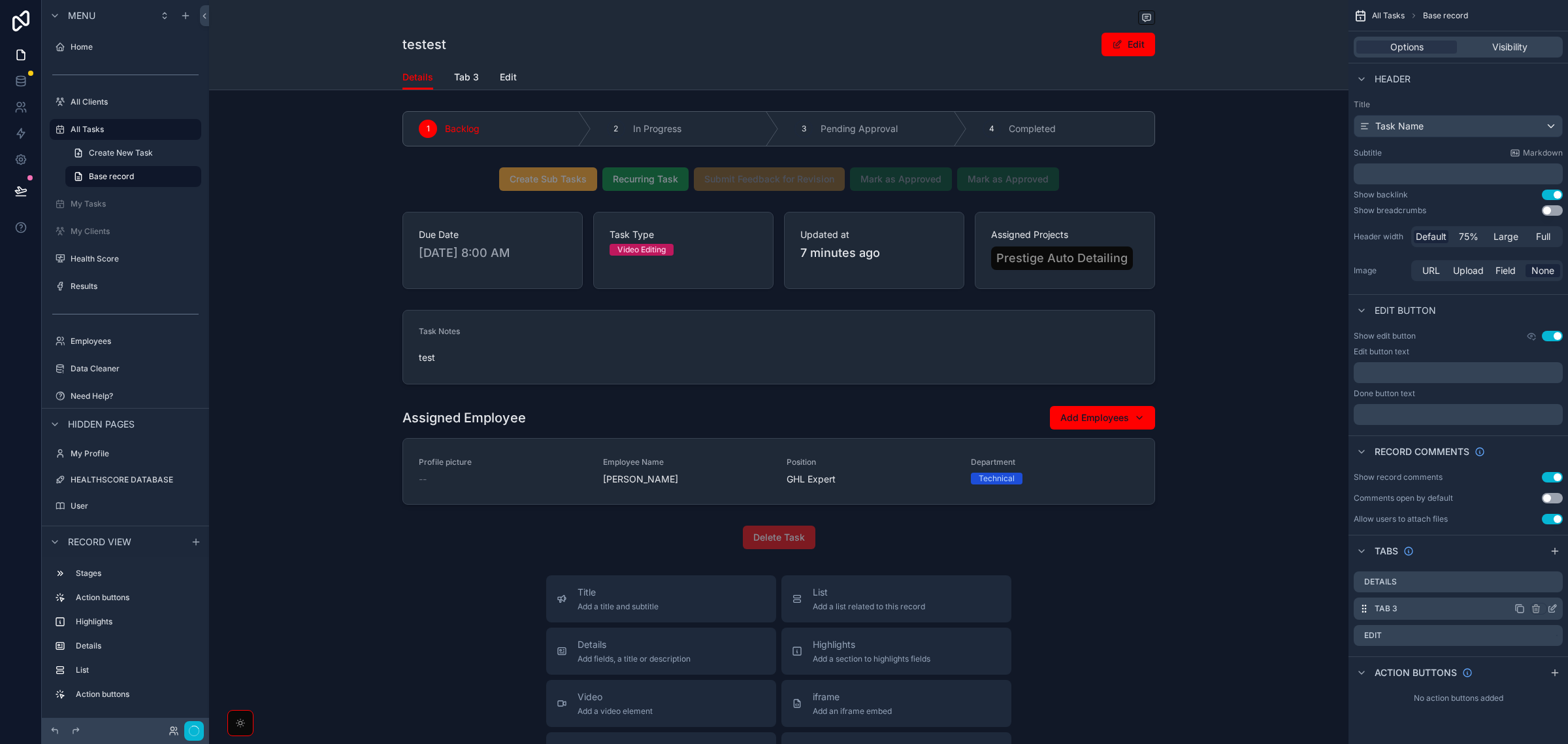
click at [1551, 609] on icon "scrollable content" at bounding box center [1554, 607] width 6 height 6
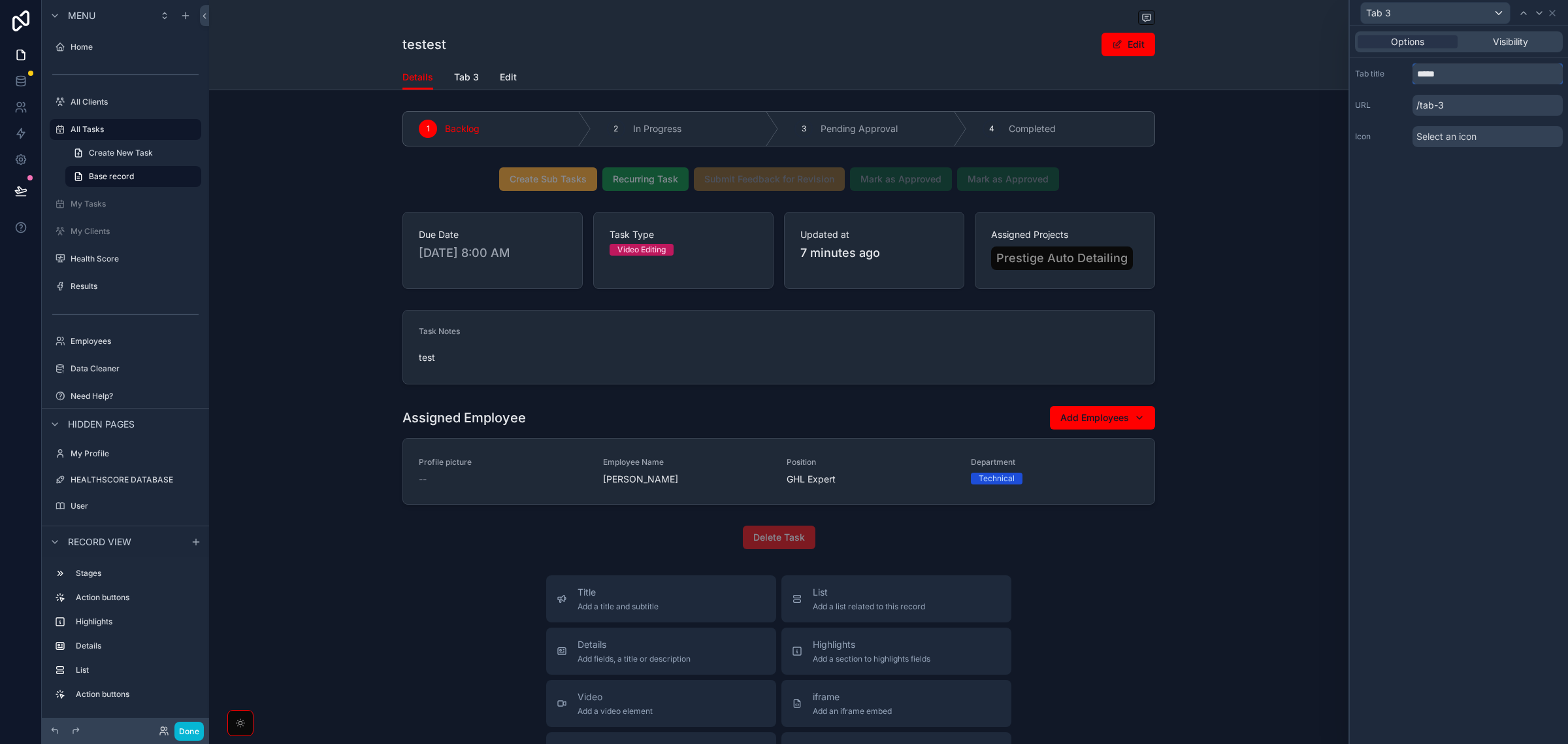
drag, startPoint x: 1497, startPoint y: 71, endPoint x: 1365, endPoint y: 71, distance: 132.0
click at [1365, 71] on div "Tab title *****" at bounding box center [1459, 74] width 208 height 21
type input "*********"
click at [1413, 253] on div "Options Visibility Tab title ********* URL /sub-tasks Icon Select an icon" at bounding box center [1459, 385] width 218 height 718
click at [1508, 43] on span "Visibility" at bounding box center [1511, 41] width 35 height 13
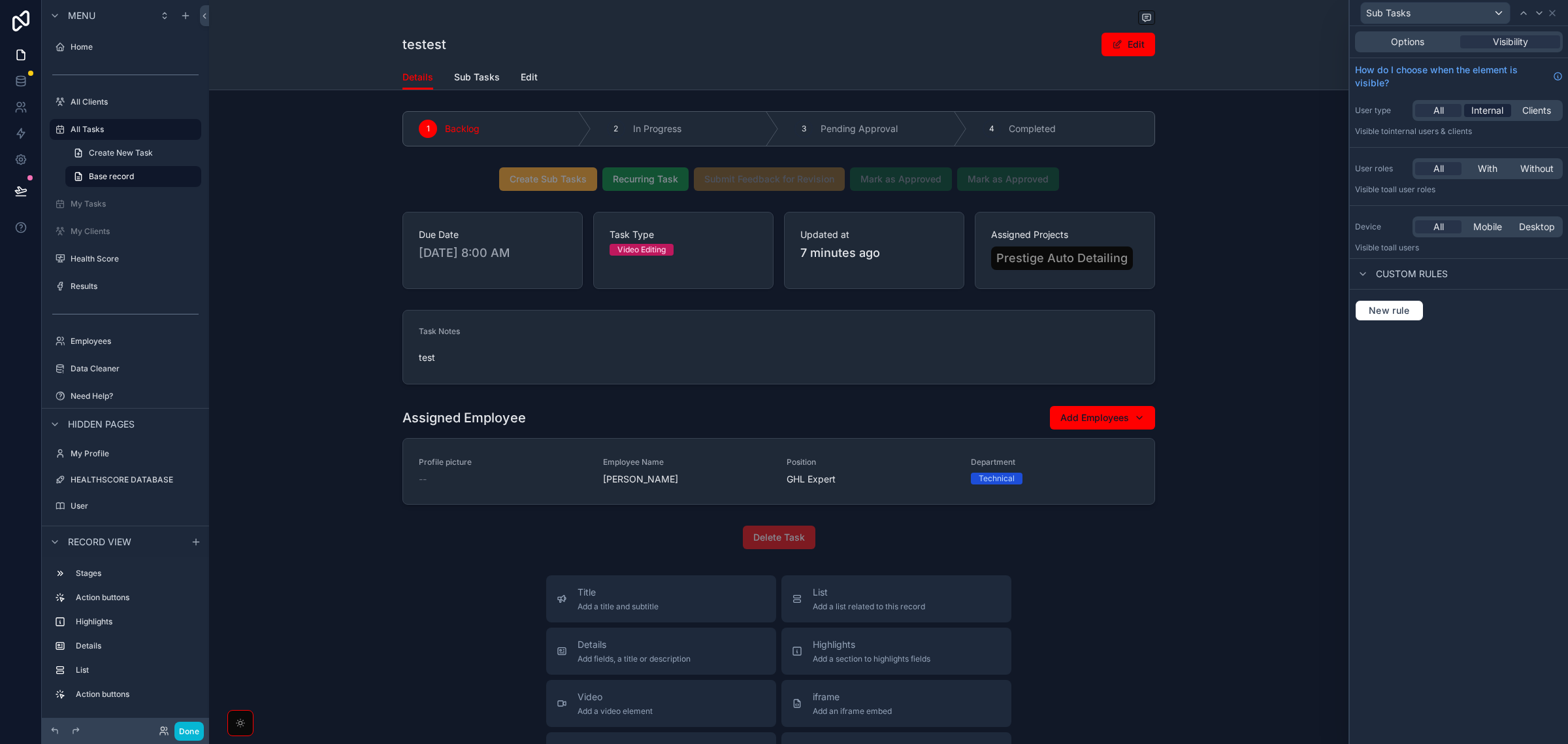
click at [1498, 114] on span "Internal" at bounding box center [1488, 110] width 32 height 13
click at [1492, 168] on span "With" at bounding box center [1488, 168] width 19 height 13
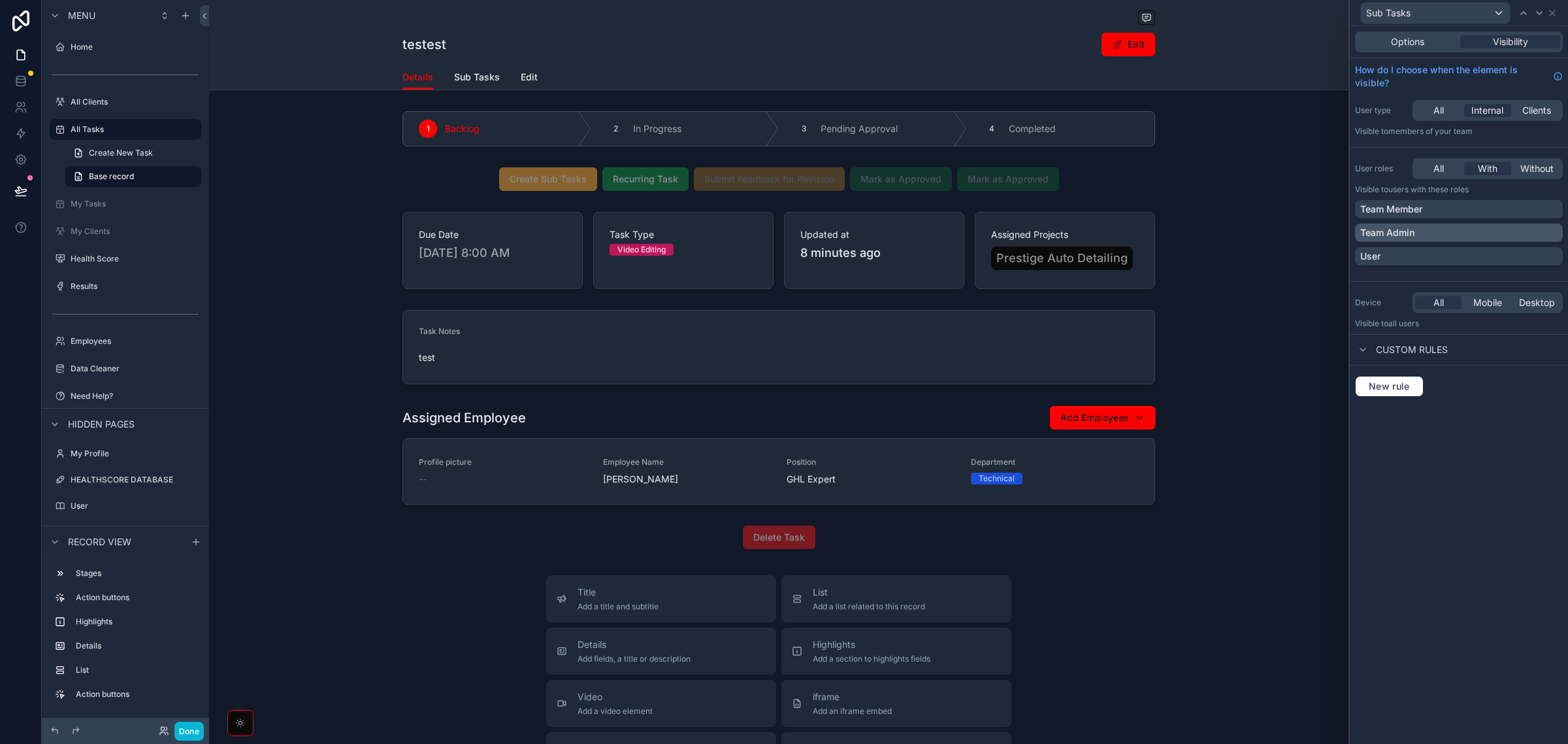
click at [1547, 227] on div "Team Admin" at bounding box center [1459, 232] width 197 height 13
click at [1500, 472] on div "Options Visibility How do I choose when the element is visible? User type All I…" at bounding box center [1459, 385] width 218 height 718
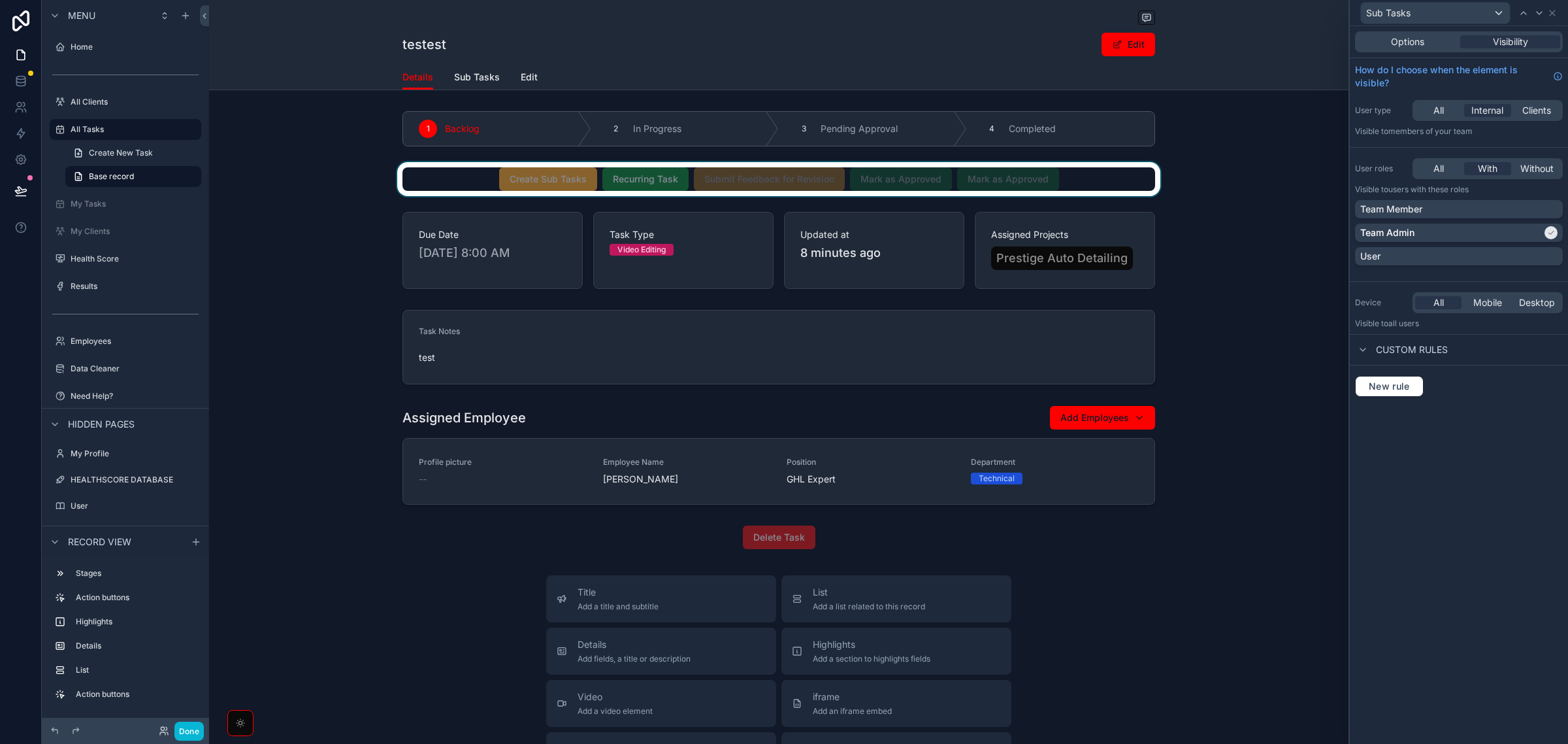
click at [1085, 188] on div "scrollable content" at bounding box center [778, 178] width 1139 height 34
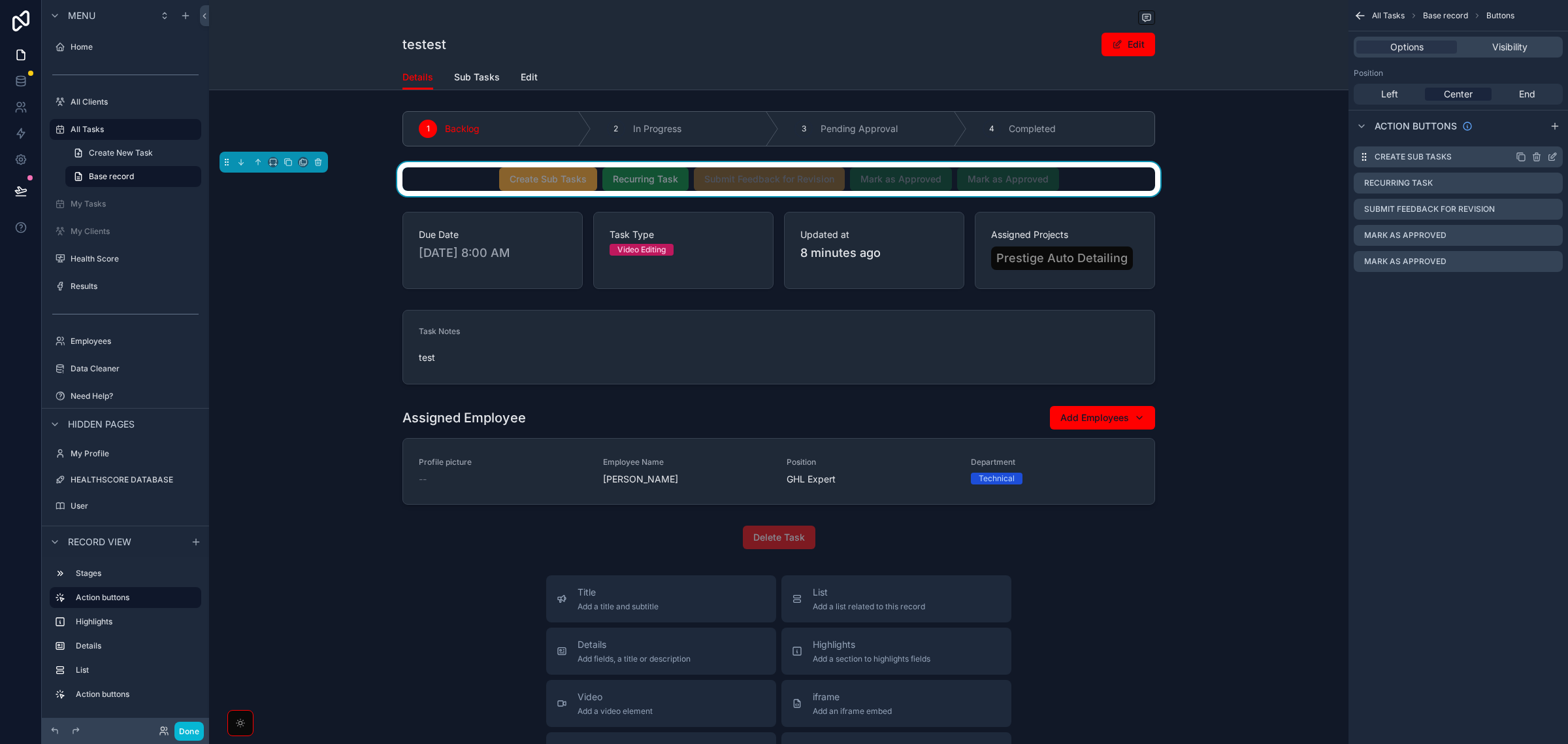
click at [1552, 160] on icon "scrollable content" at bounding box center [1552, 158] width 6 height 6
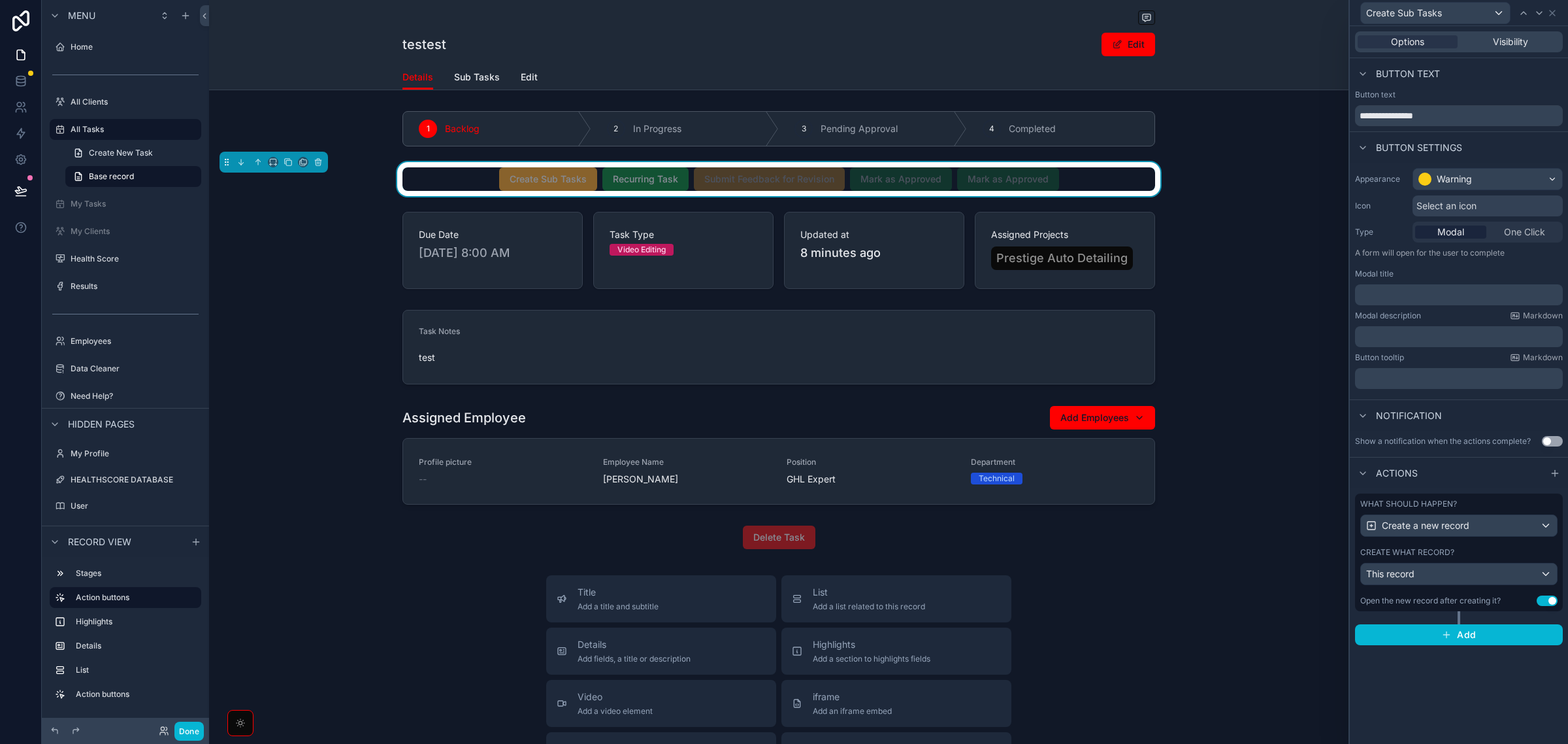
click at [1482, 541] on div "What should happen? Create a new record Create what record? This record Open th…" at bounding box center [1459, 552] width 208 height 118
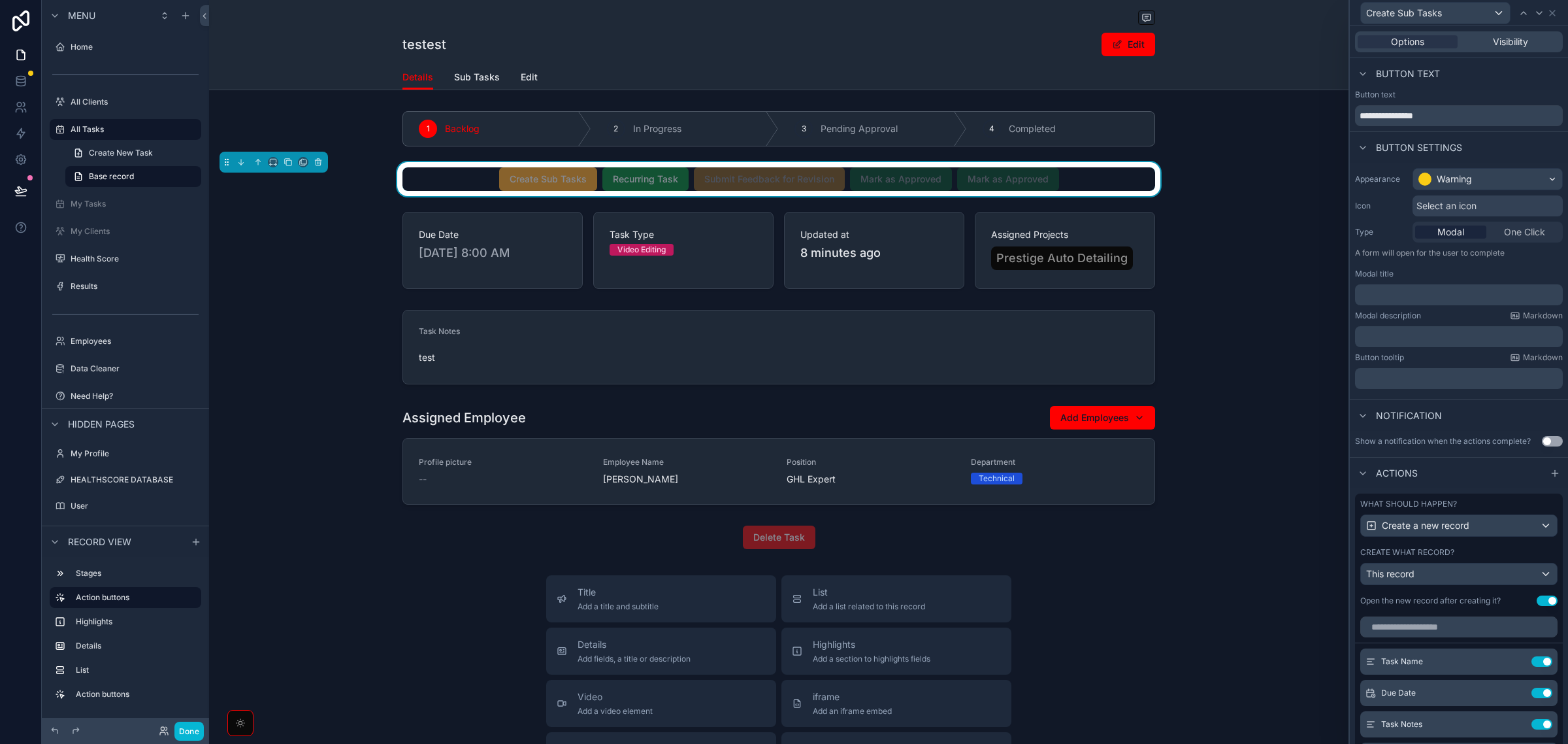
scroll to position [322, 0]
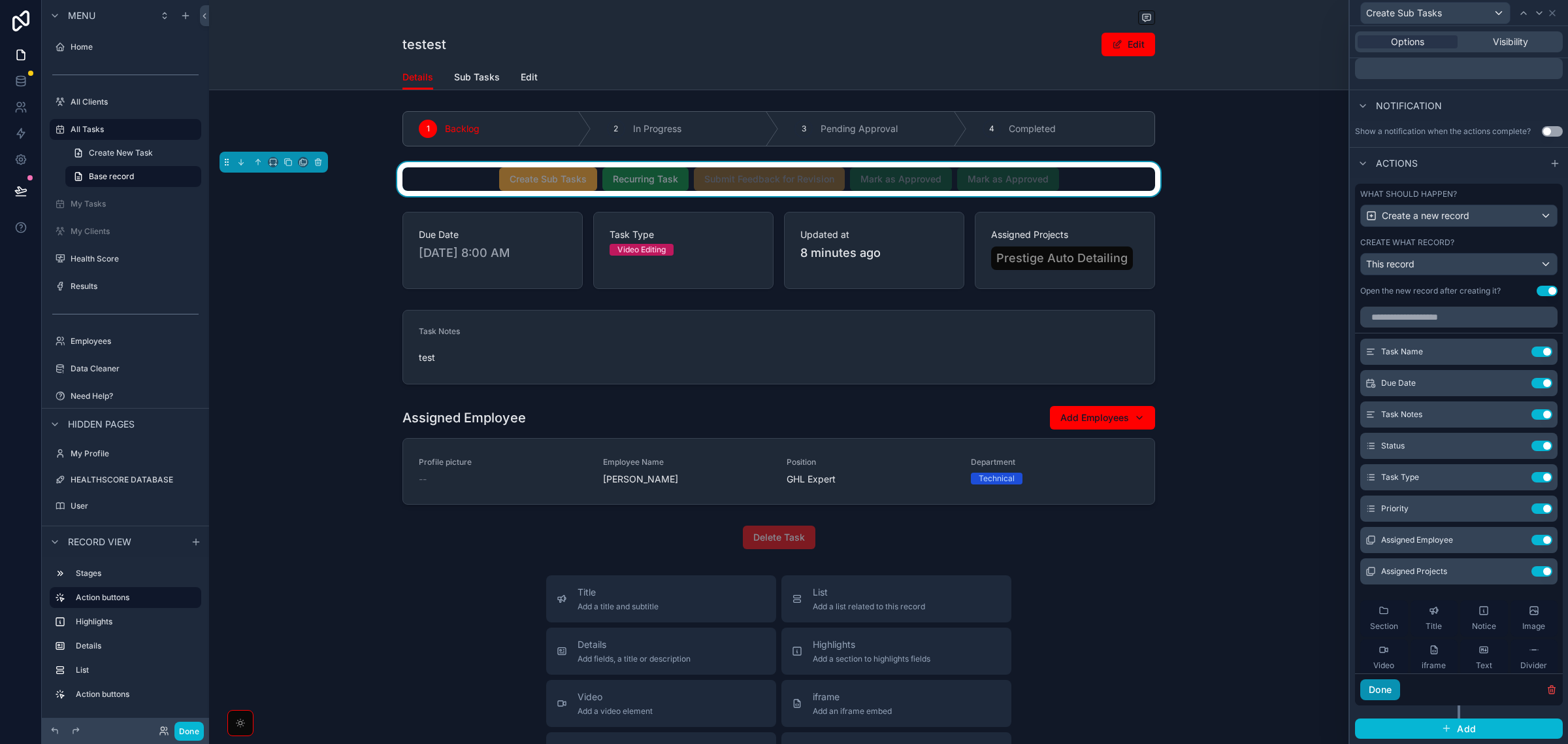
click at [1389, 685] on button "Done" at bounding box center [1381, 689] width 40 height 21
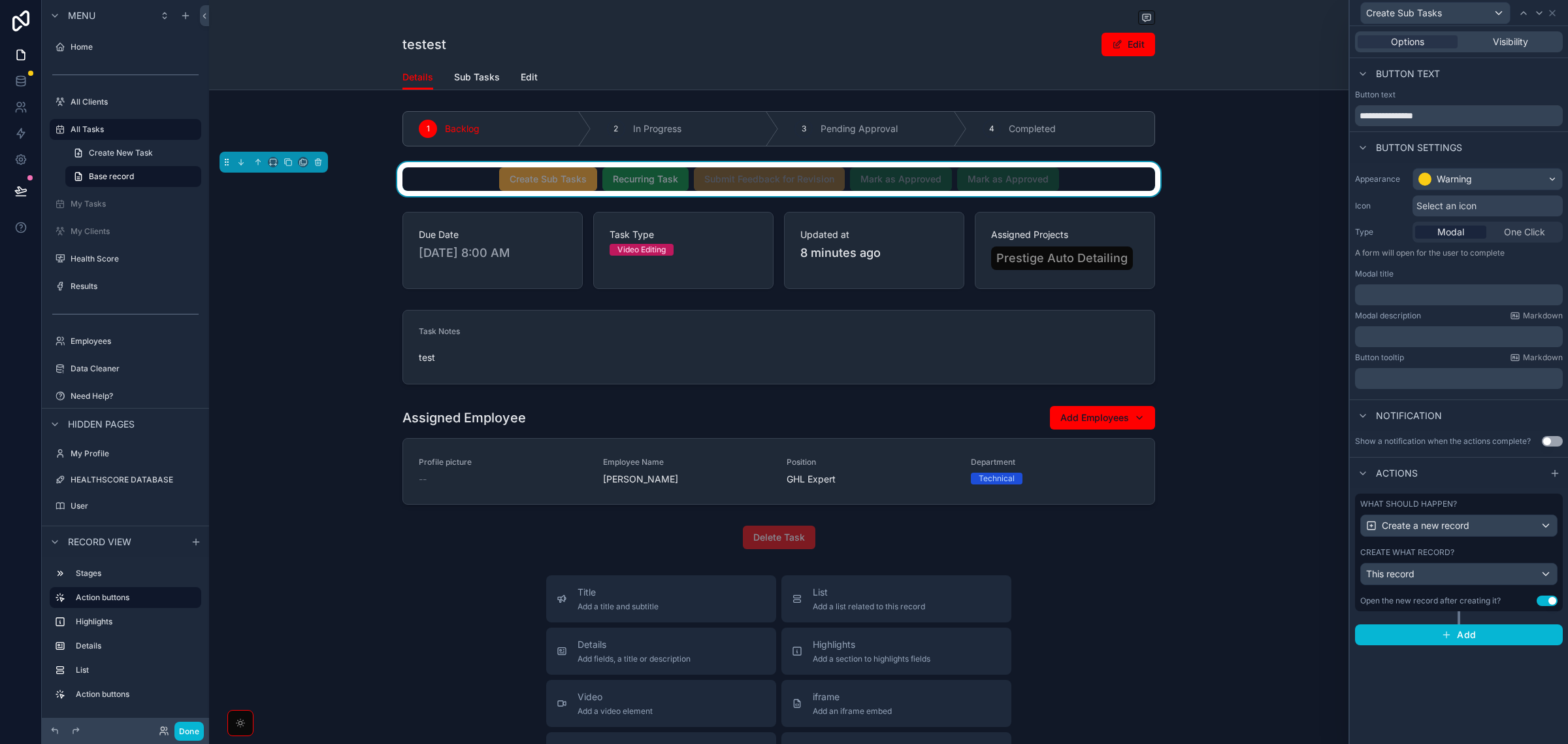
scroll to position [0, 0]
click at [463, 77] on span "Sub Tasks" at bounding box center [477, 77] width 46 height 13
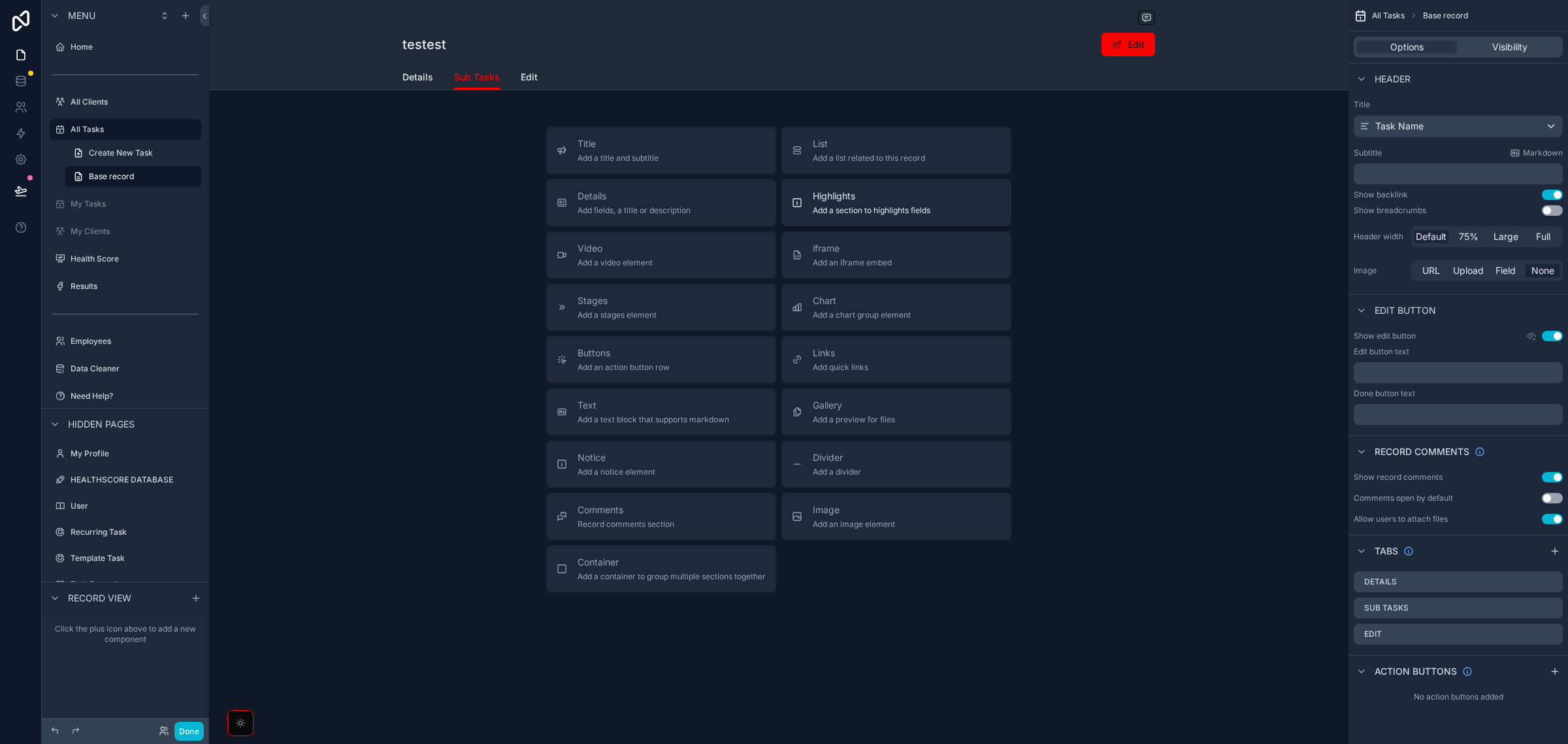
click at [830, 205] on span "Add a section to highlights fields" at bounding box center [872, 210] width 118 height 10
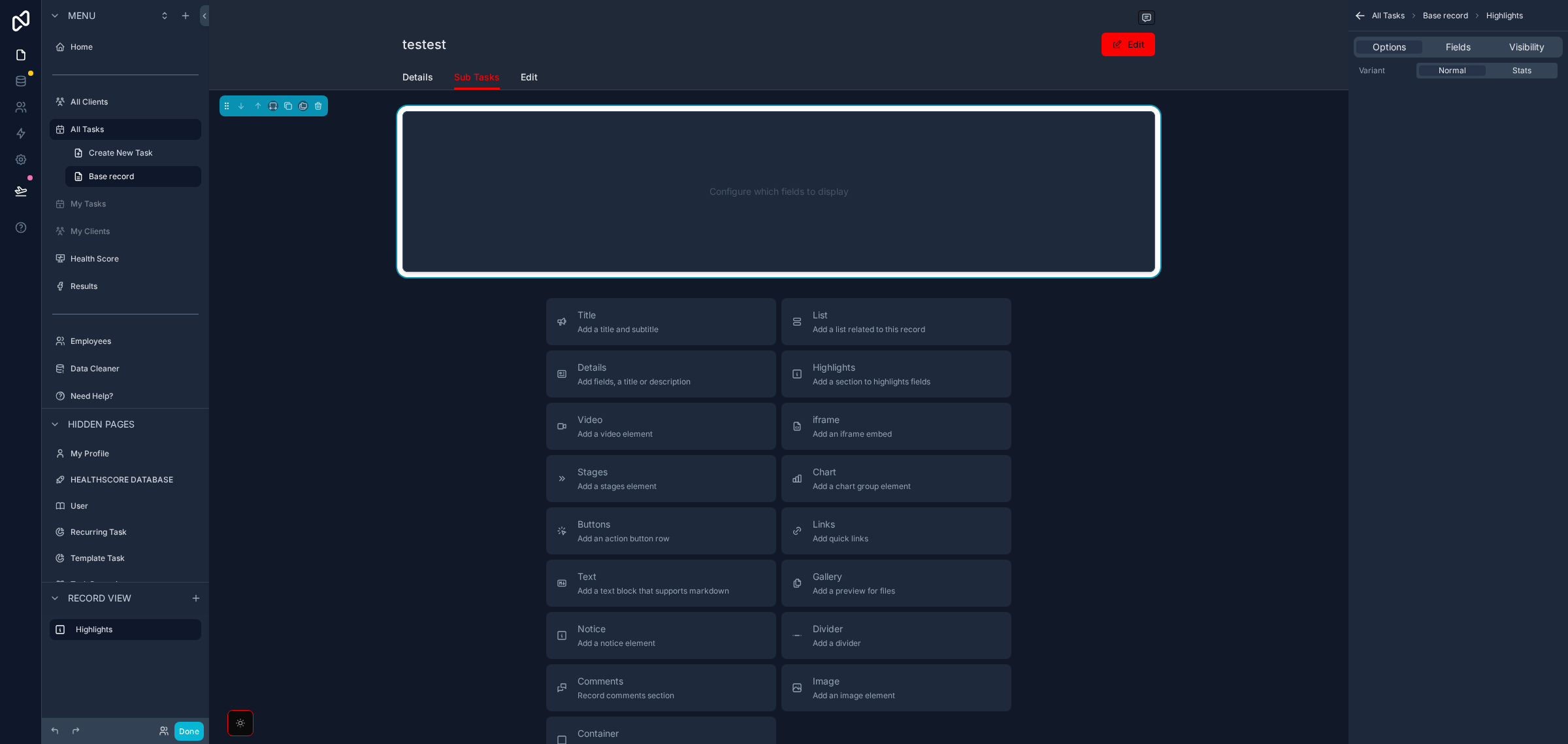
click at [1088, 167] on div "Configure which fields to display" at bounding box center [778, 192] width 709 height 118
click at [1462, 37] on div "Options Fields Visibility" at bounding box center [1458, 47] width 209 height 21
click at [1462, 44] on span "Fields" at bounding box center [1459, 47] width 25 height 13
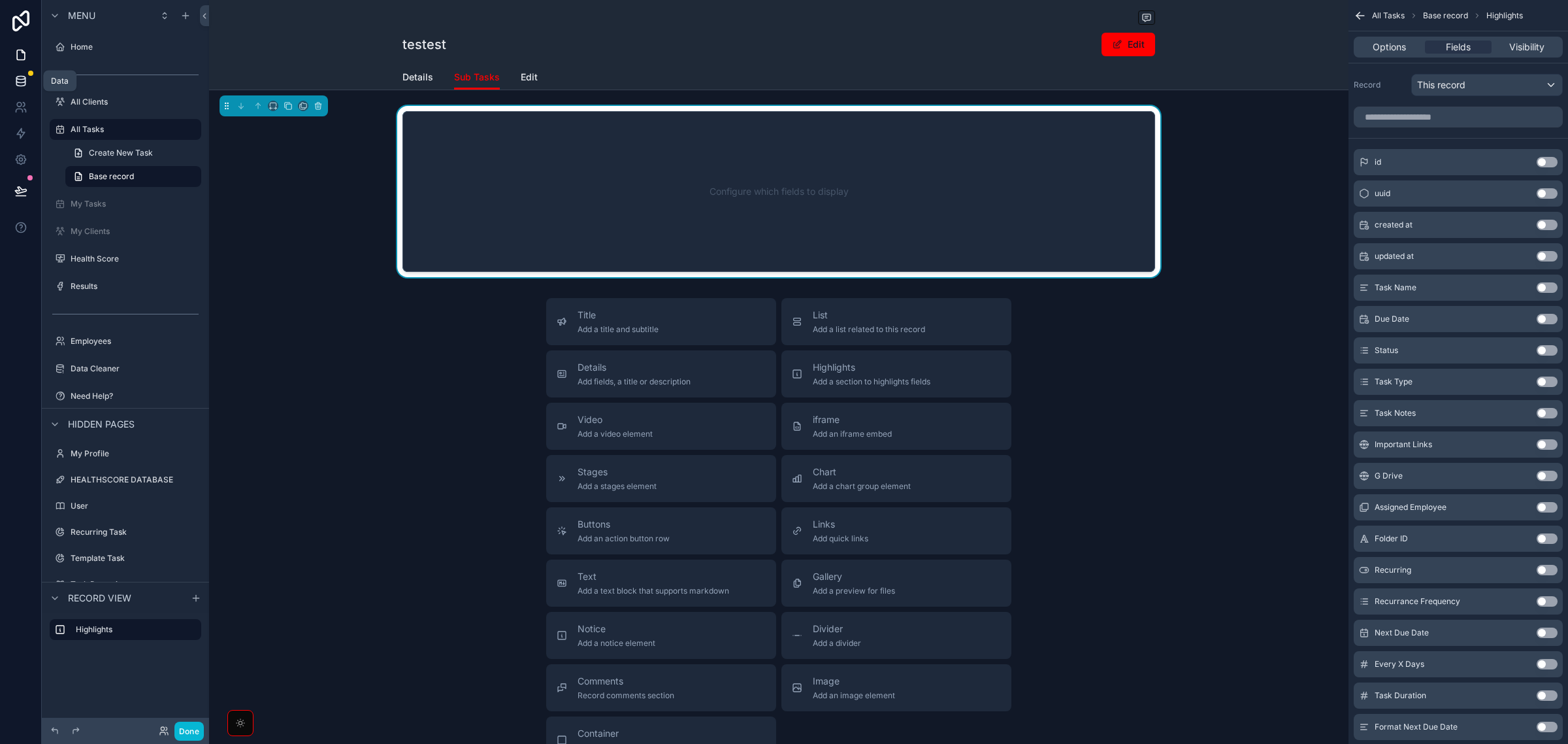
click at [17, 78] on icon at bounding box center [21, 78] width 8 height 3
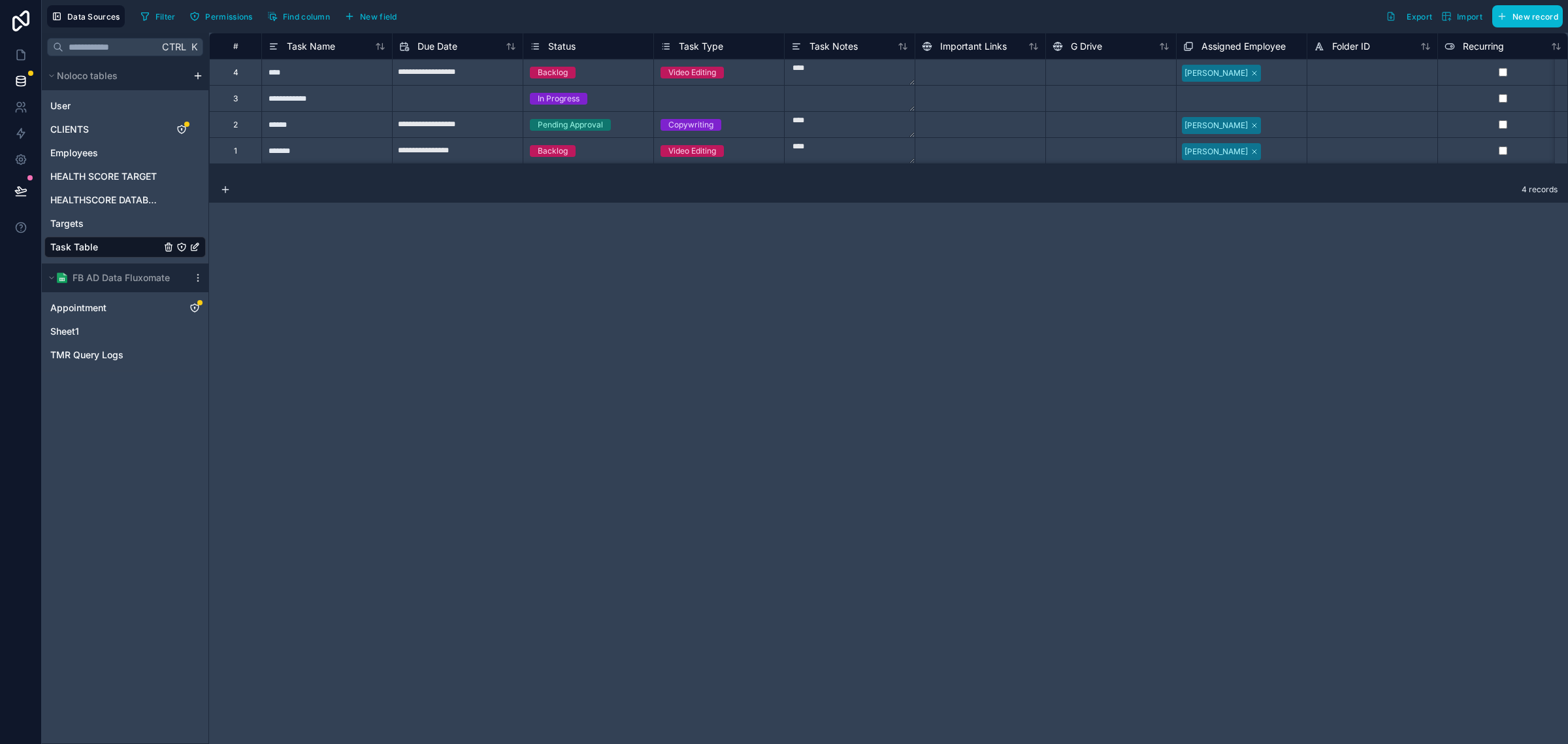
click at [787, 432] on div "**********" at bounding box center [888, 388] width 1359 height 711
click at [400, 10] on button "New field" at bounding box center [371, 16] width 62 height 19
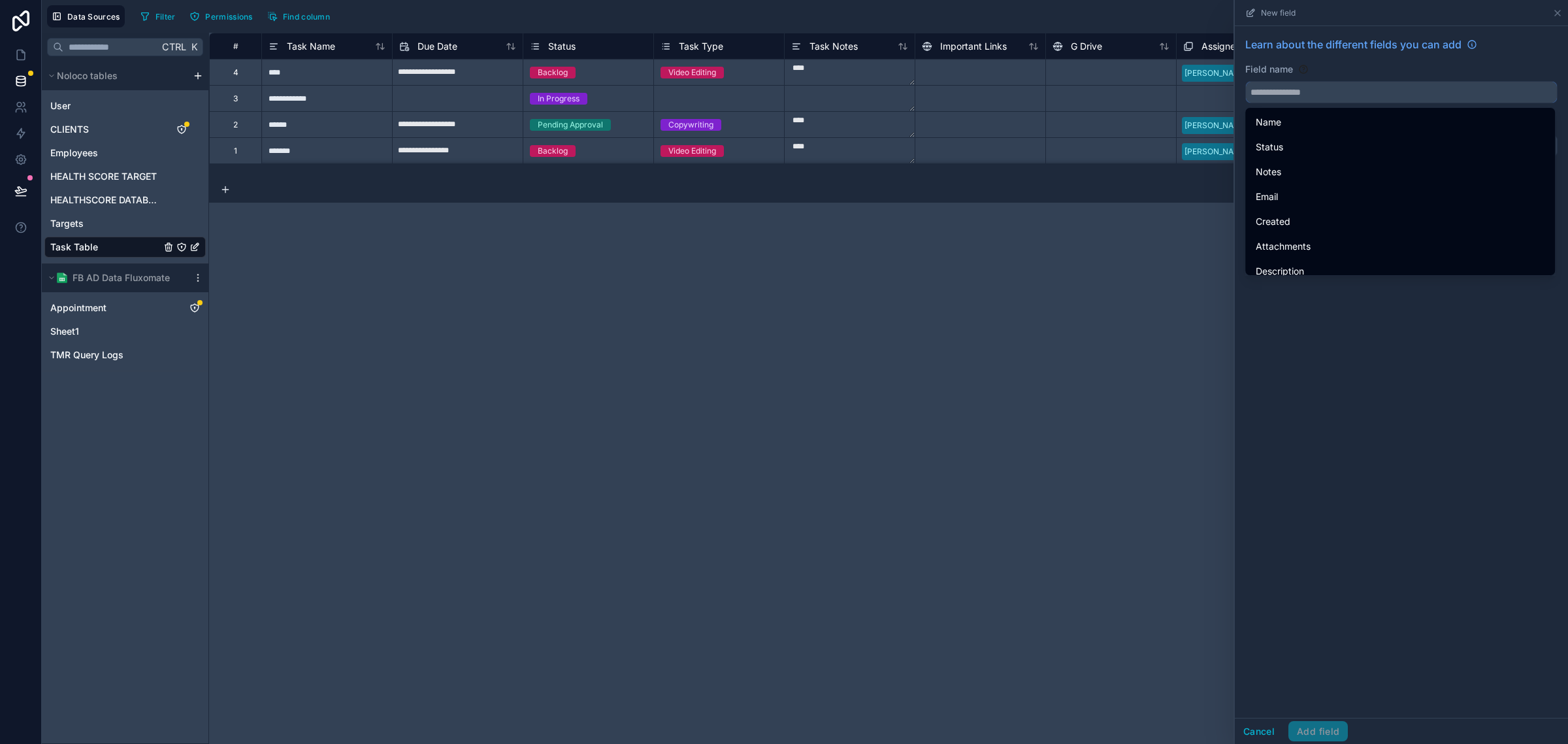
click at [1305, 93] on input "text" at bounding box center [1401, 92] width 311 height 21
paste input "**********"
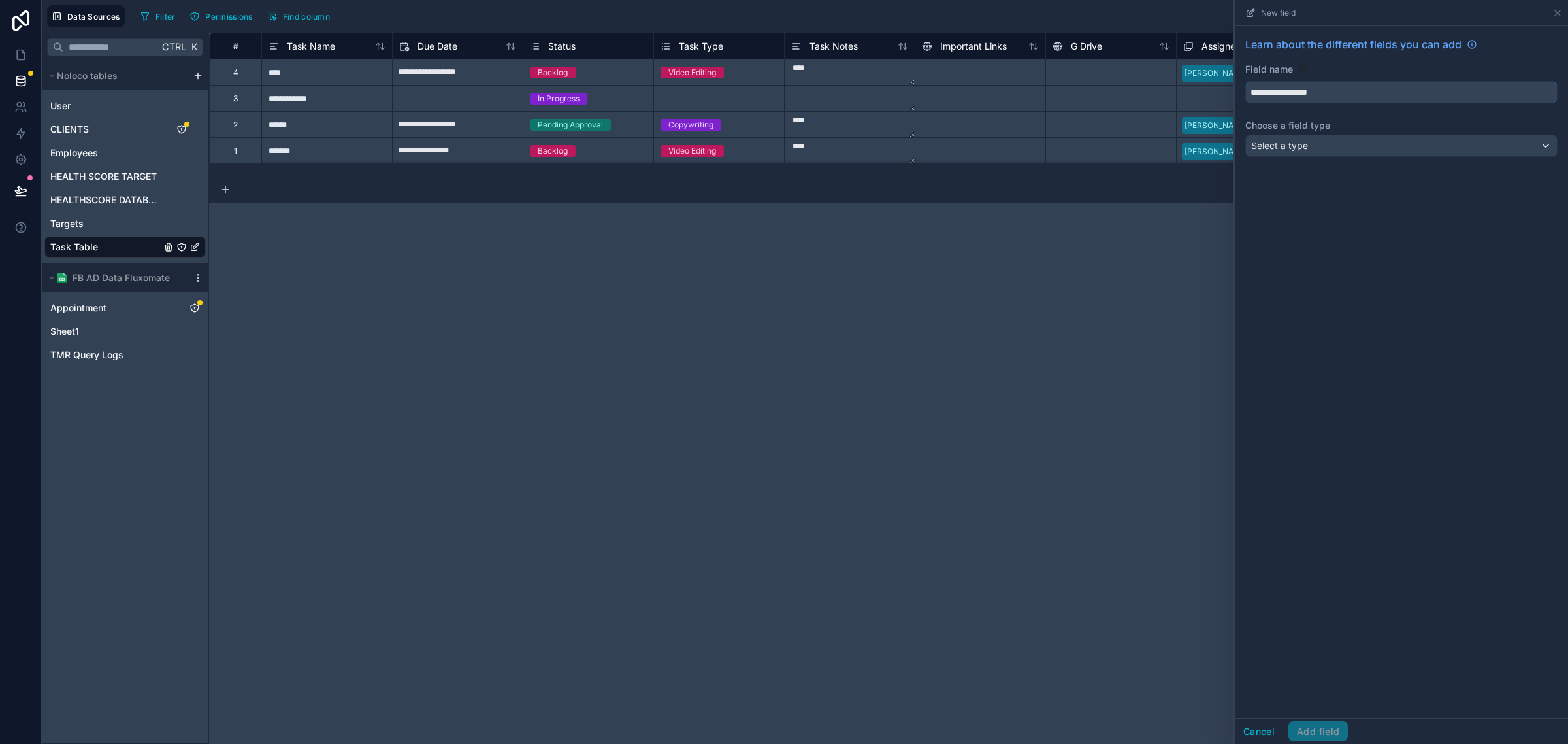
type input "**********"
click at [1322, 344] on div "**********" at bounding box center [1401, 372] width 333 height 691
click at [1336, 145] on div "Select a type" at bounding box center [1401, 146] width 311 height 21
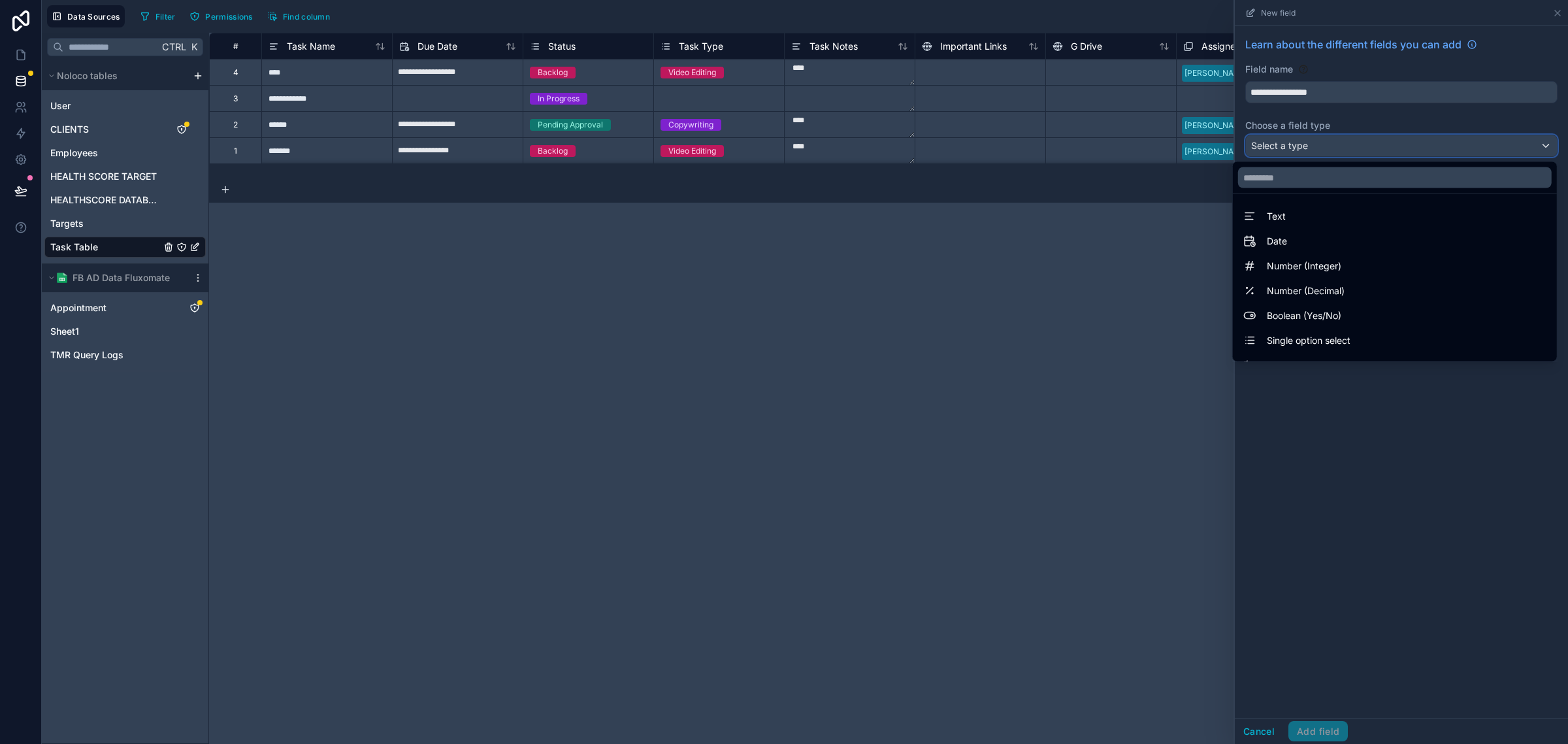
scroll to position [379, 0]
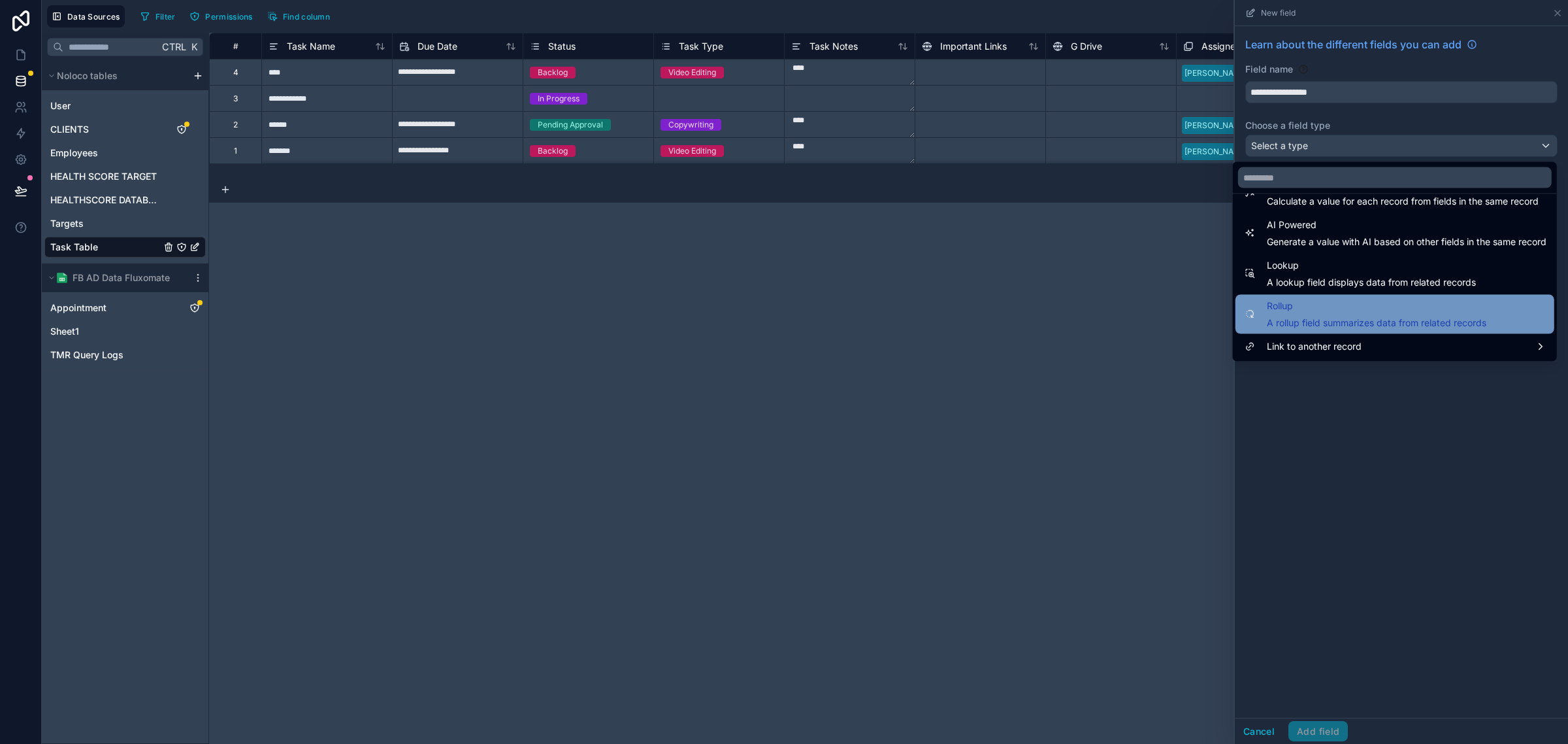
click at [1279, 309] on span "Rollup" at bounding box center [1377, 306] width 220 height 16
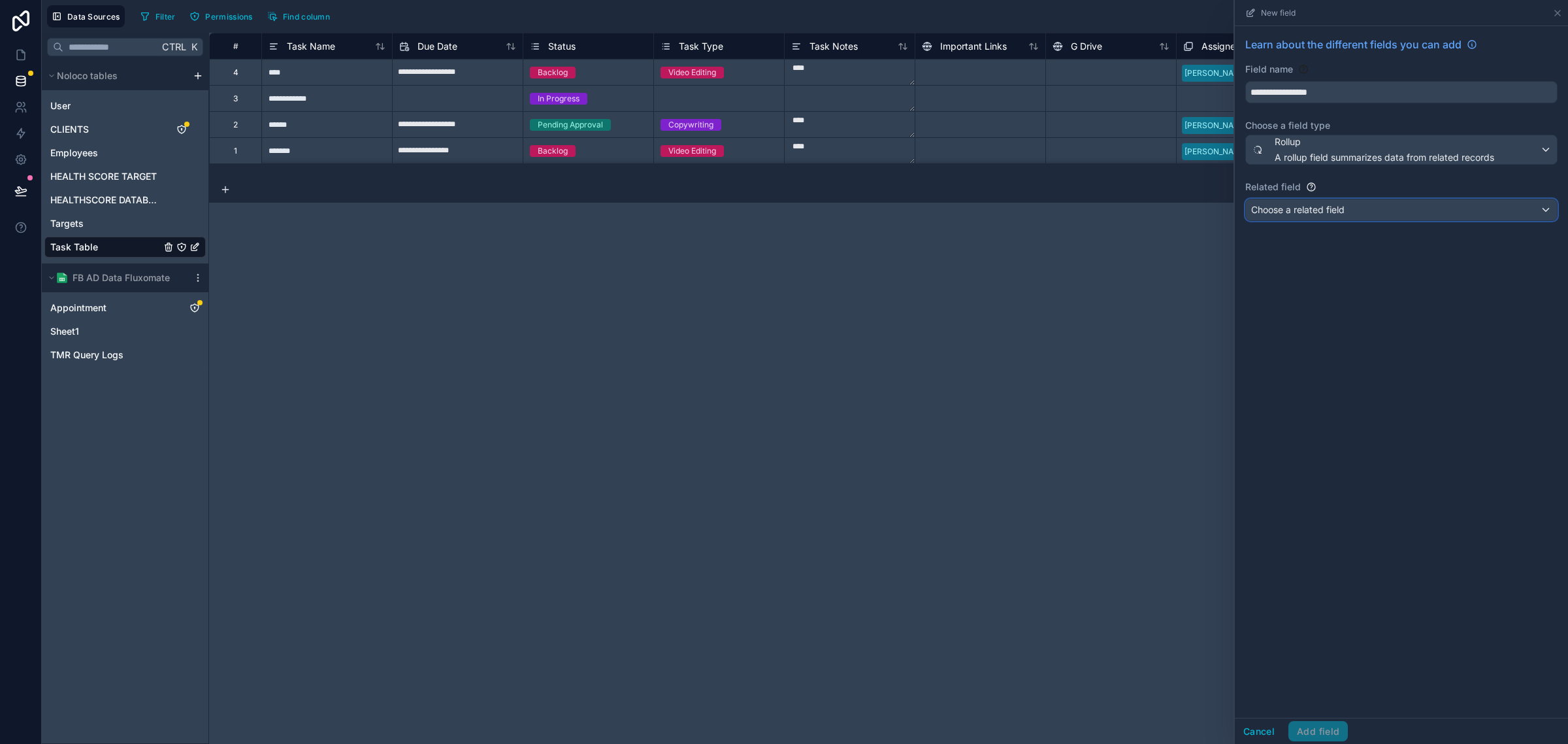
click at [1299, 213] on span "Choose a related field" at bounding box center [1298, 210] width 93 height 11
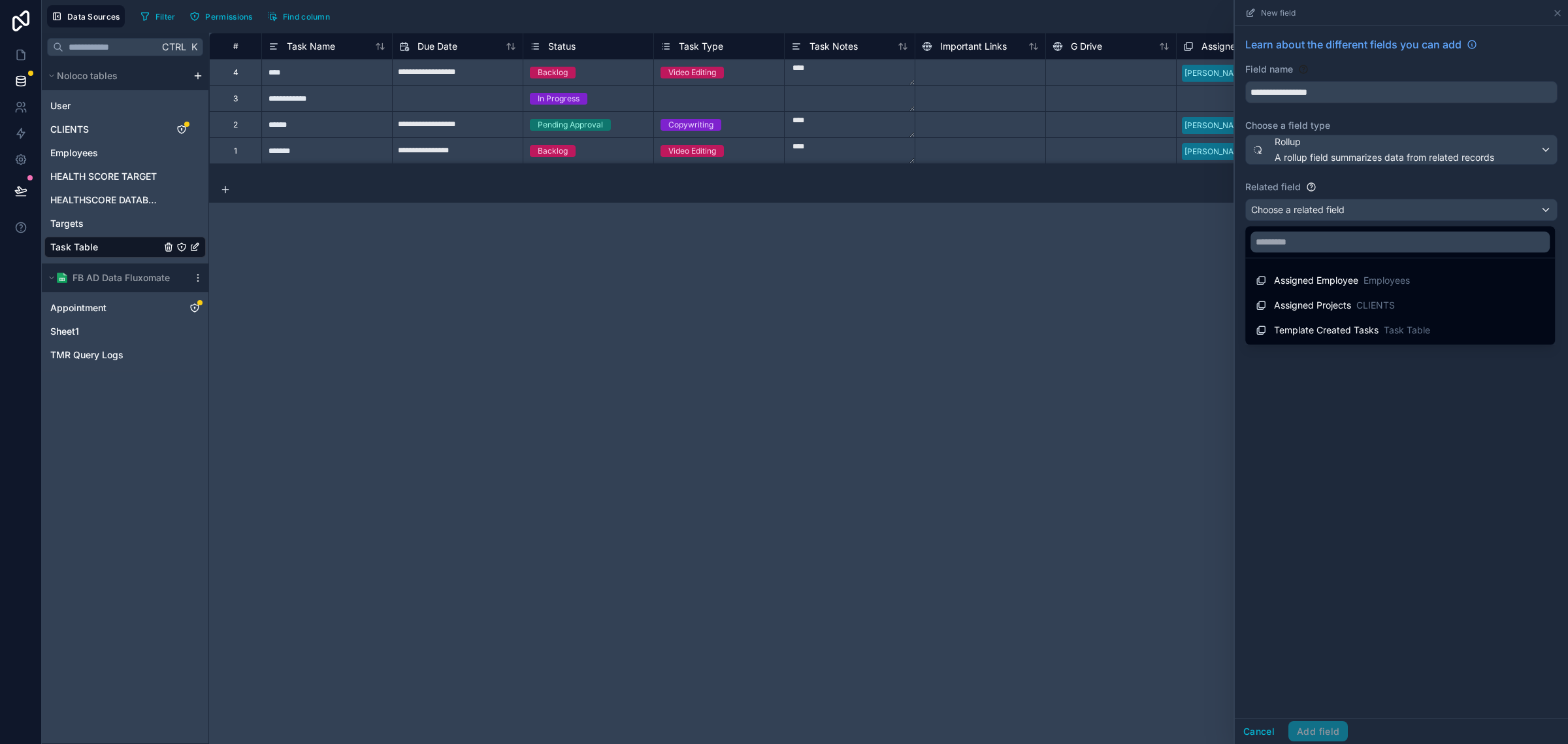
click at [1428, 436] on div at bounding box center [1401, 372] width 333 height 744
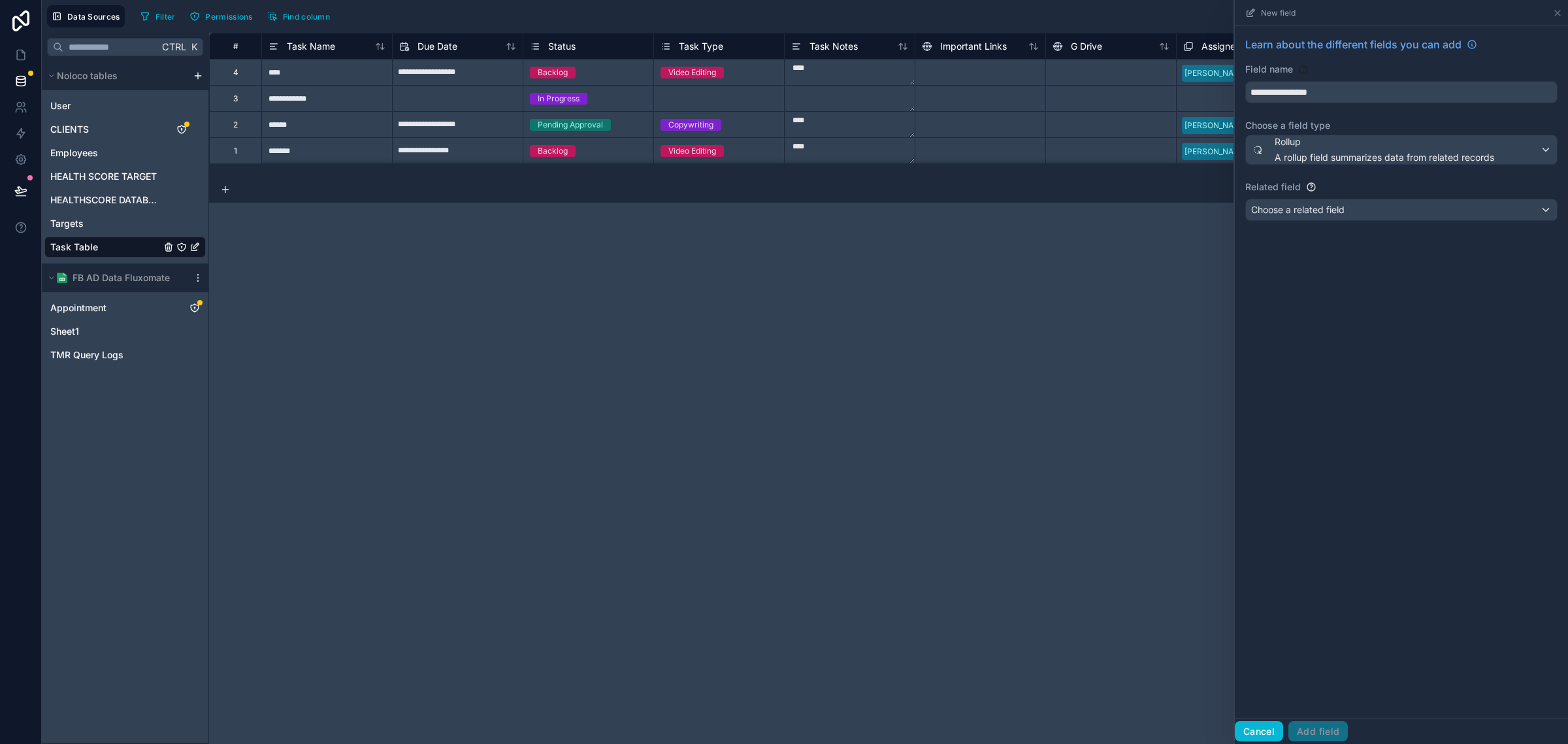
click at [1280, 725] on button "Cancel" at bounding box center [1259, 732] width 48 height 21
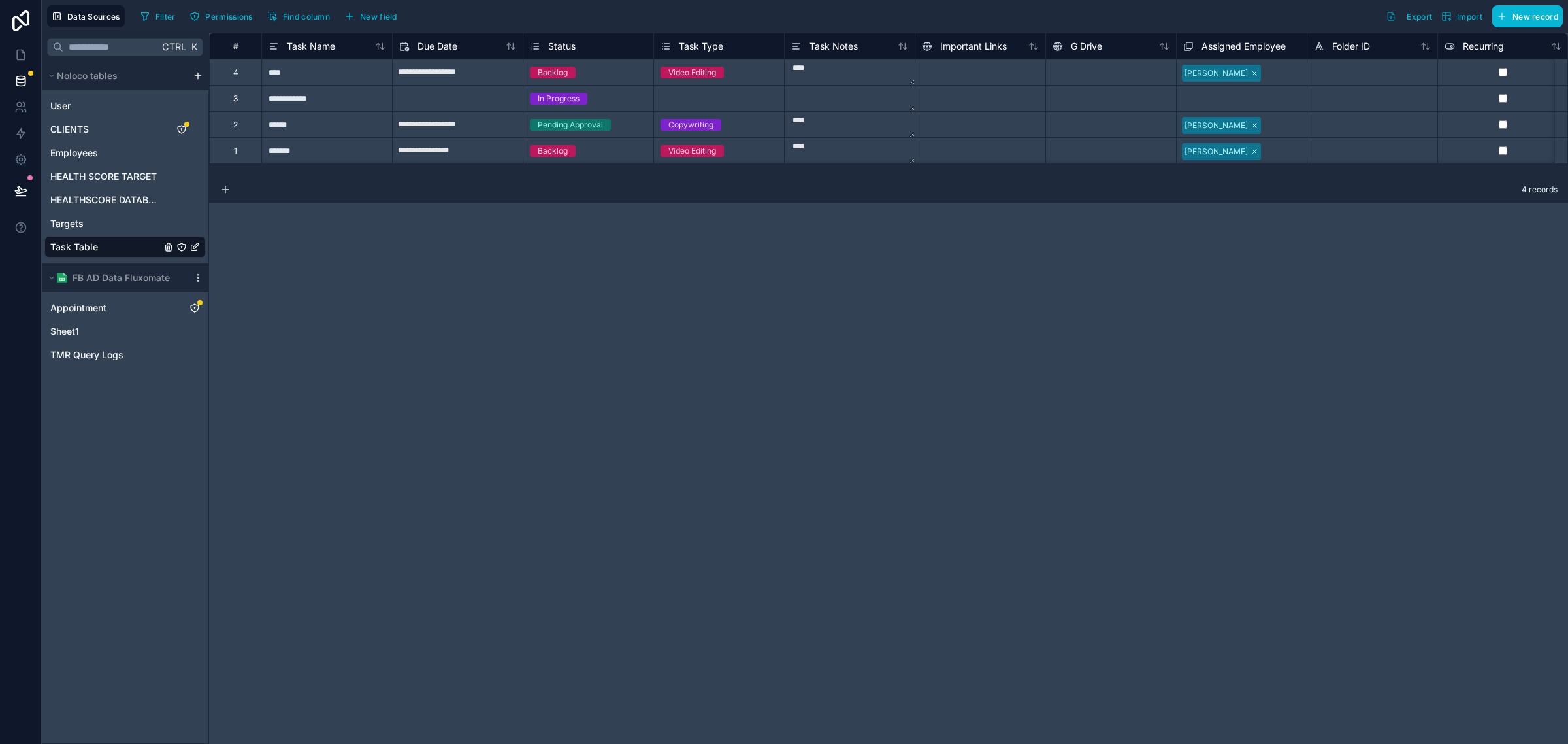
click at [1034, 309] on div "**********" at bounding box center [888, 388] width 1359 height 711
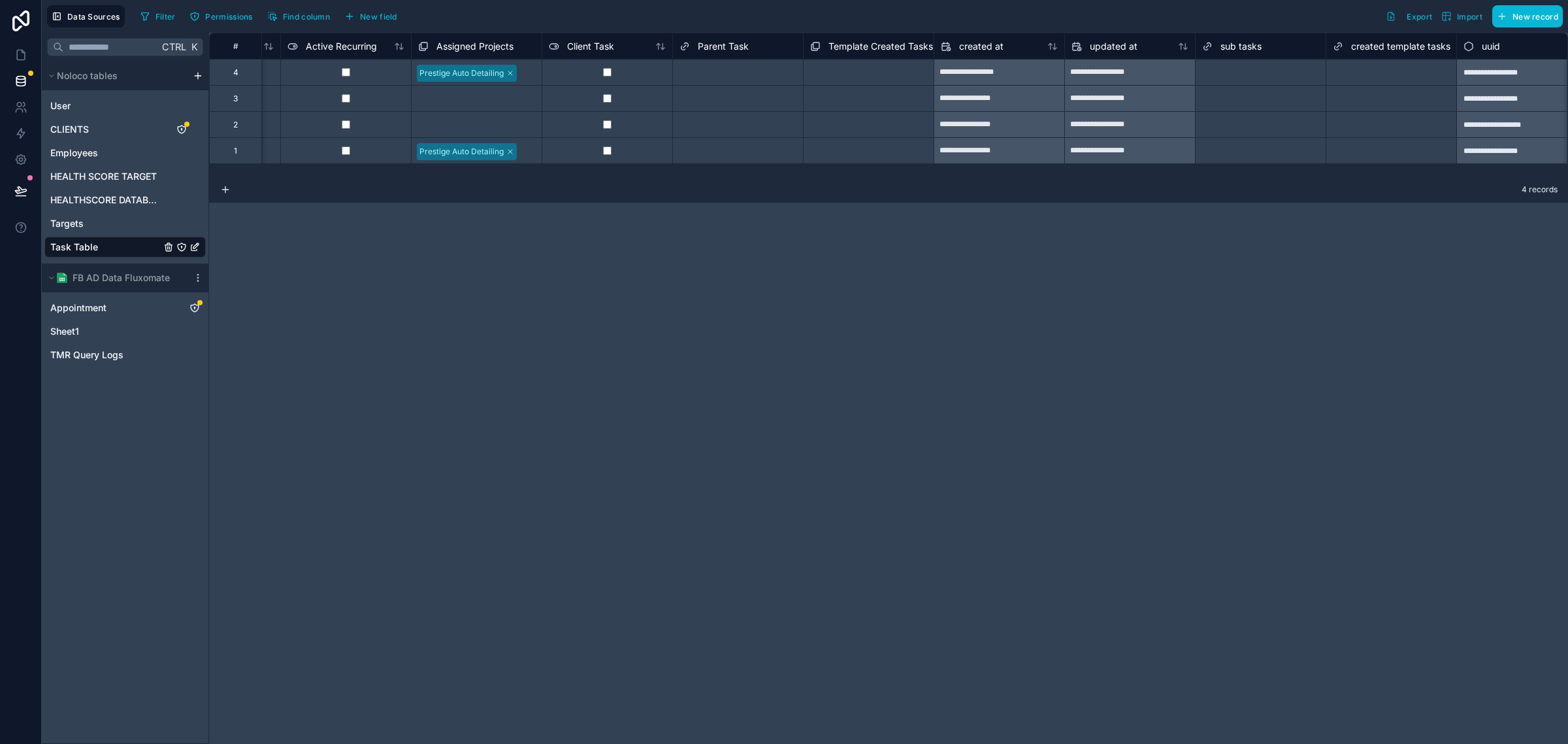
scroll to position [0, 2223]
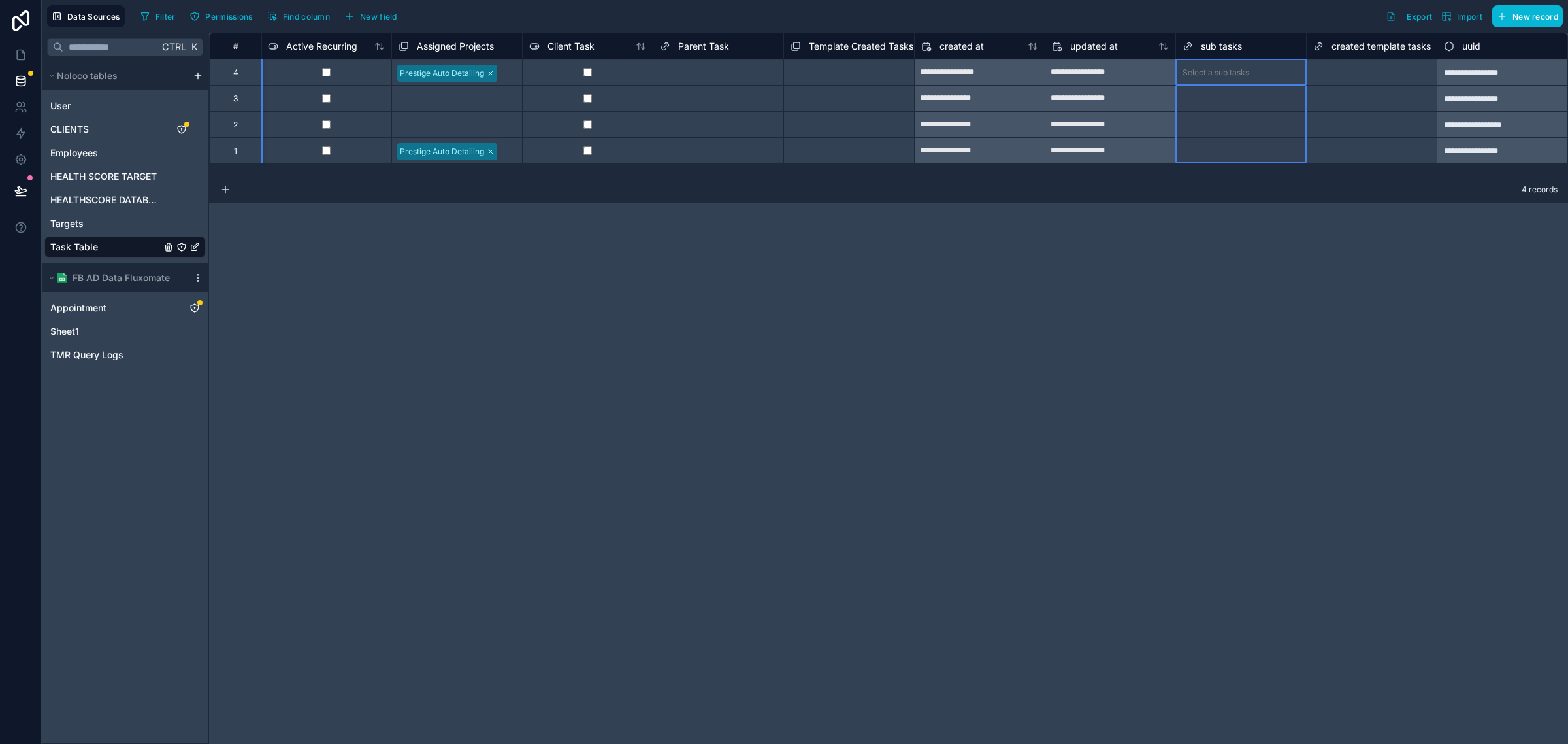
click at [1214, 42] on span "sub tasks" at bounding box center [1222, 46] width 41 height 13
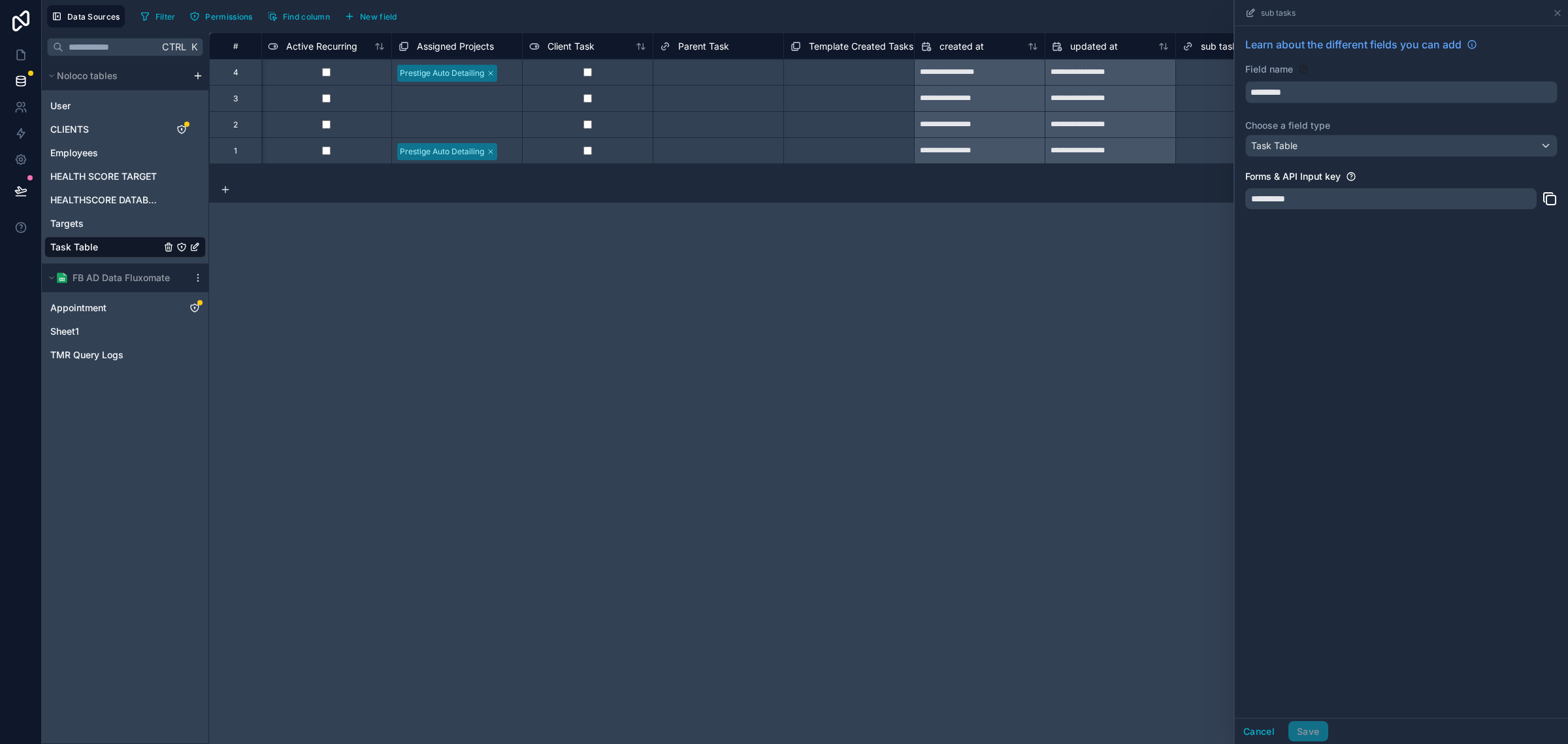
click at [1295, 270] on div "**********" at bounding box center [1401, 372] width 333 height 691
click at [1560, 10] on icon at bounding box center [1558, 12] width 10 height 10
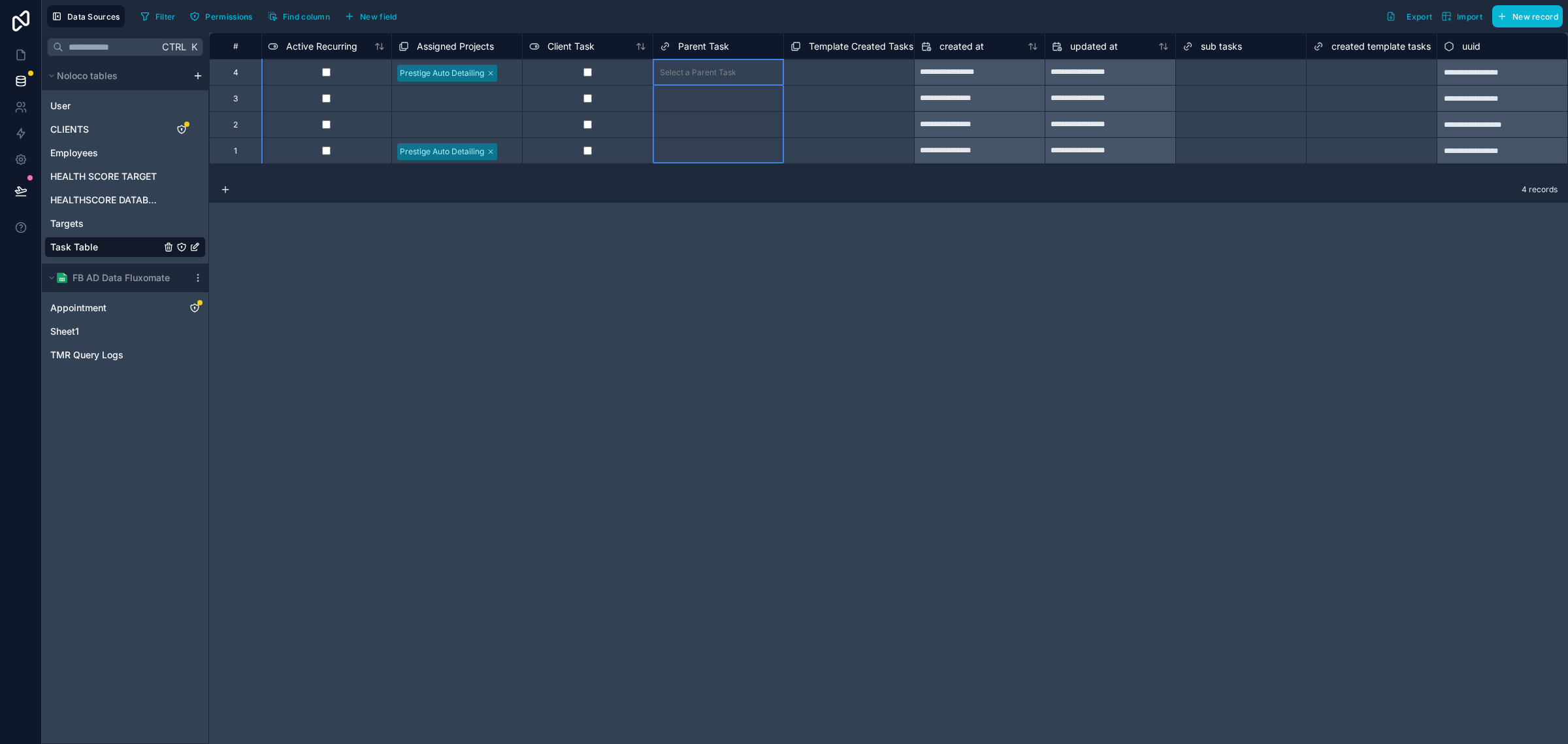
click at [676, 42] on div "Parent Task" at bounding box center [695, 46] width 69 height 16
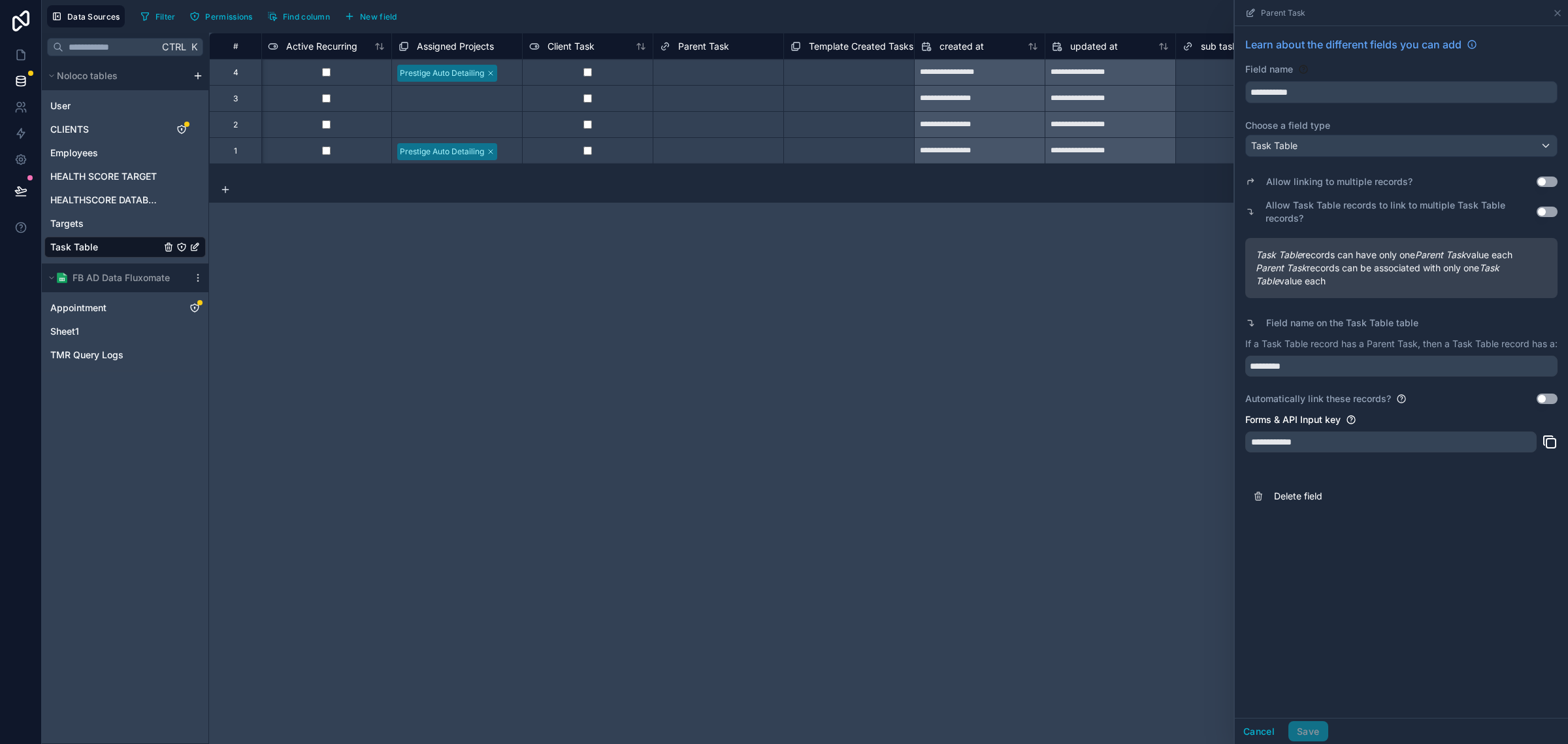
click at [1552, 214] on button "Use setting" at bounding box center [1547, 212] width 21 height 10
click at [1318, 721] on button "Save" at bounding box center [1308, 732] width 39 height 21
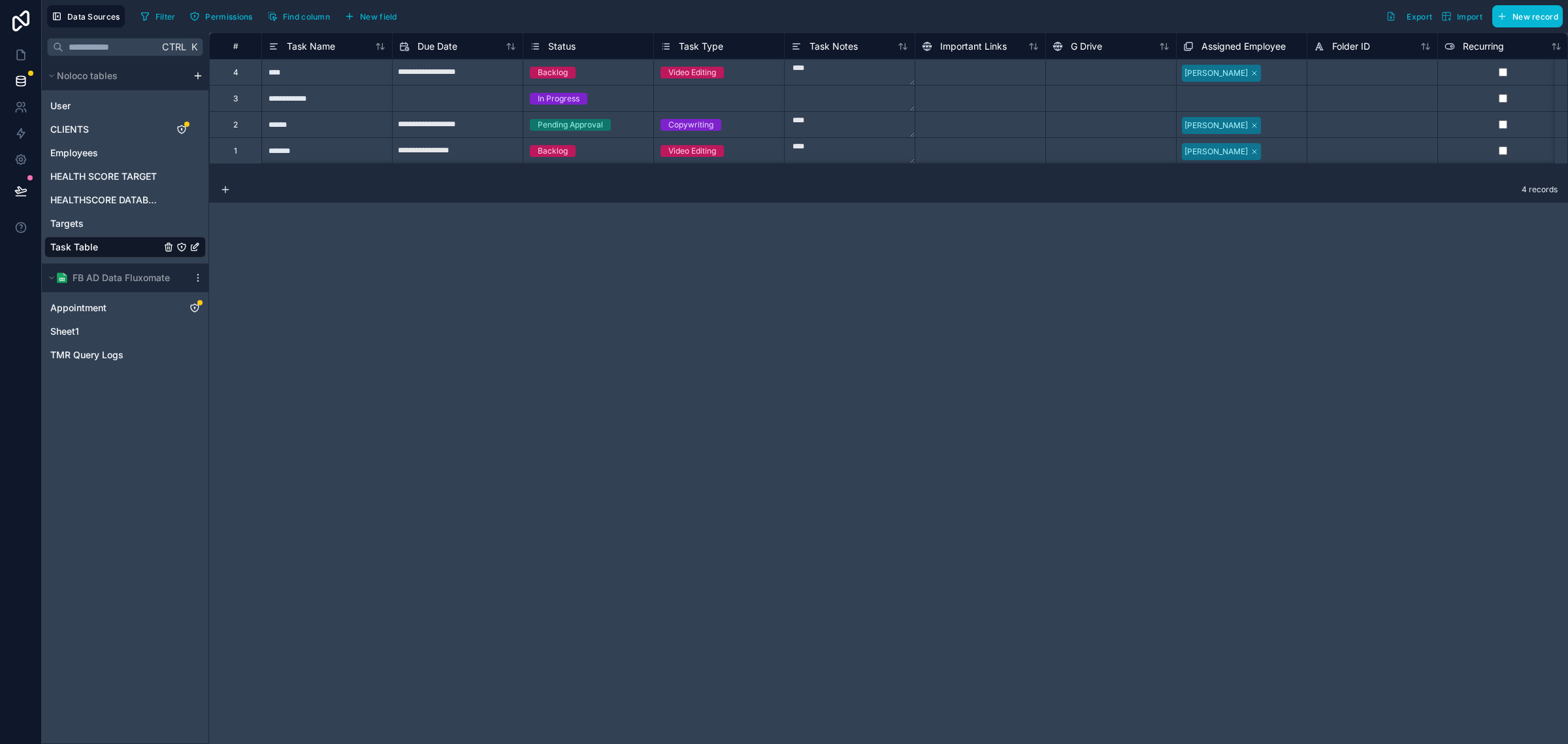
click at [369, 290] on div "**********" at bounding box center [888, 388] width 1359 height 711
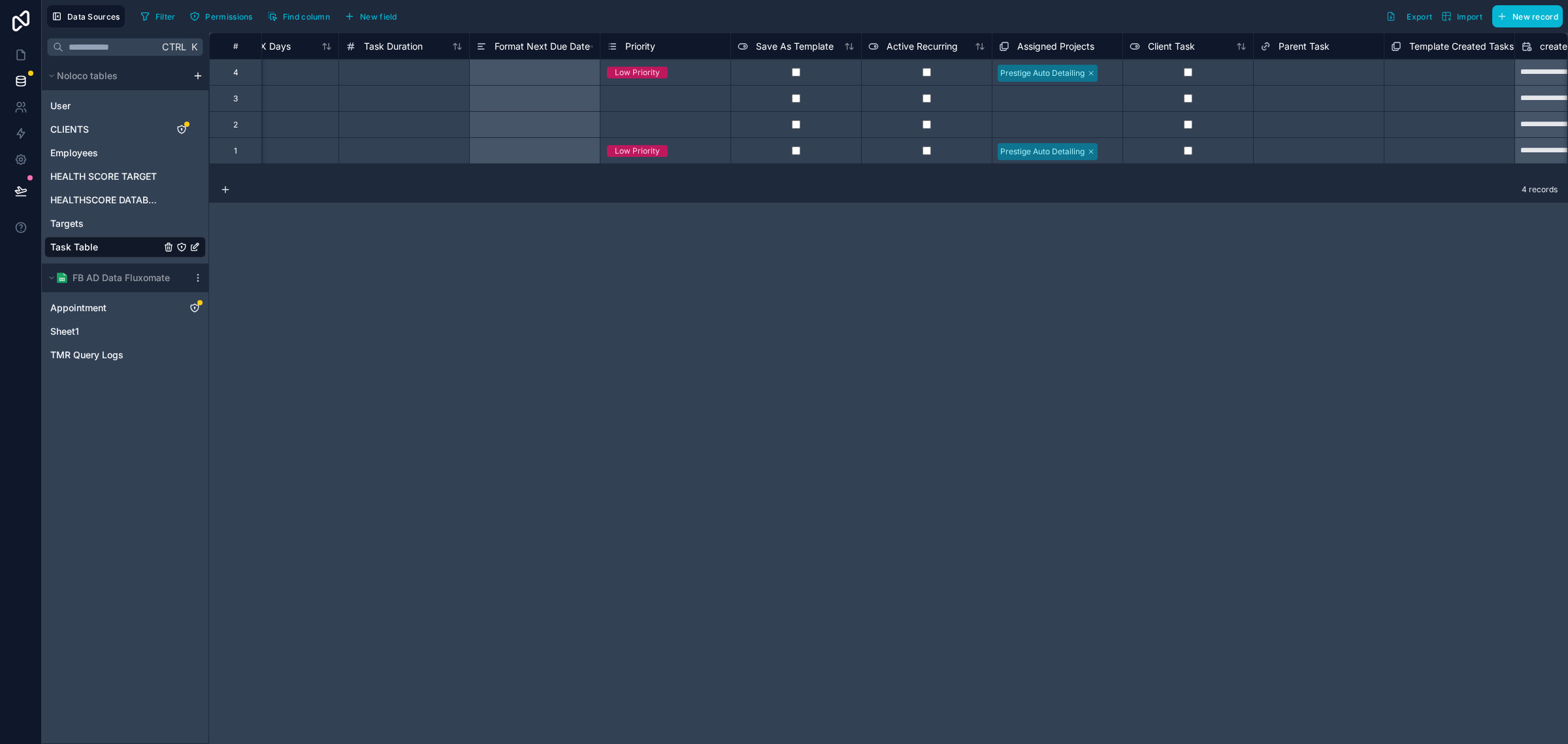
scroll to position [0, 1522]
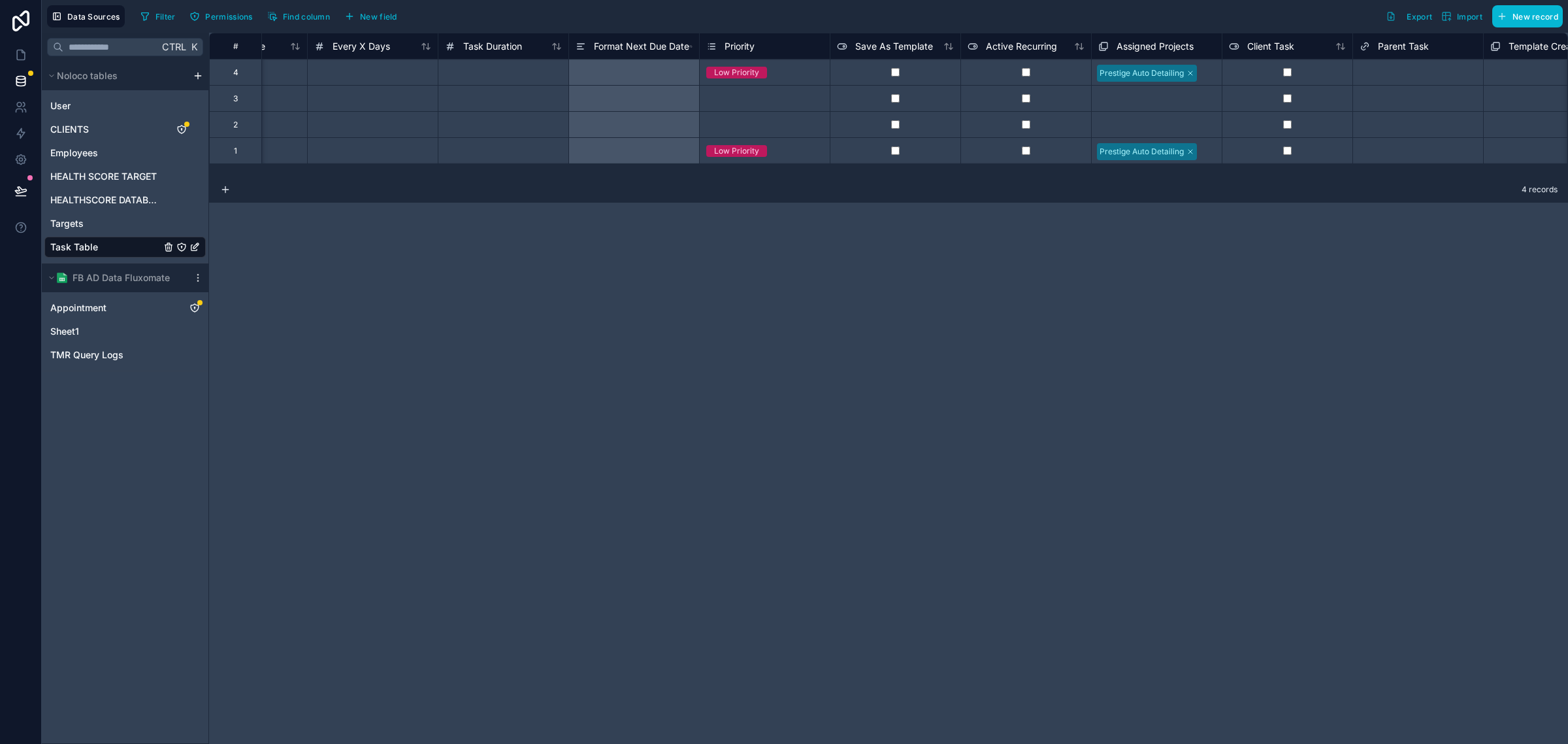
drag, startPoint x: 884, startPoint y: 226, endPoint x: 709, endPoint y: 216, distance: 175.3
click at [717, 220] on div "**********" at bounding box center [888, 388] width 1359 height 711
click at [358, 18] on button "New field" at bounding box center [371, 16] width 62 height 19
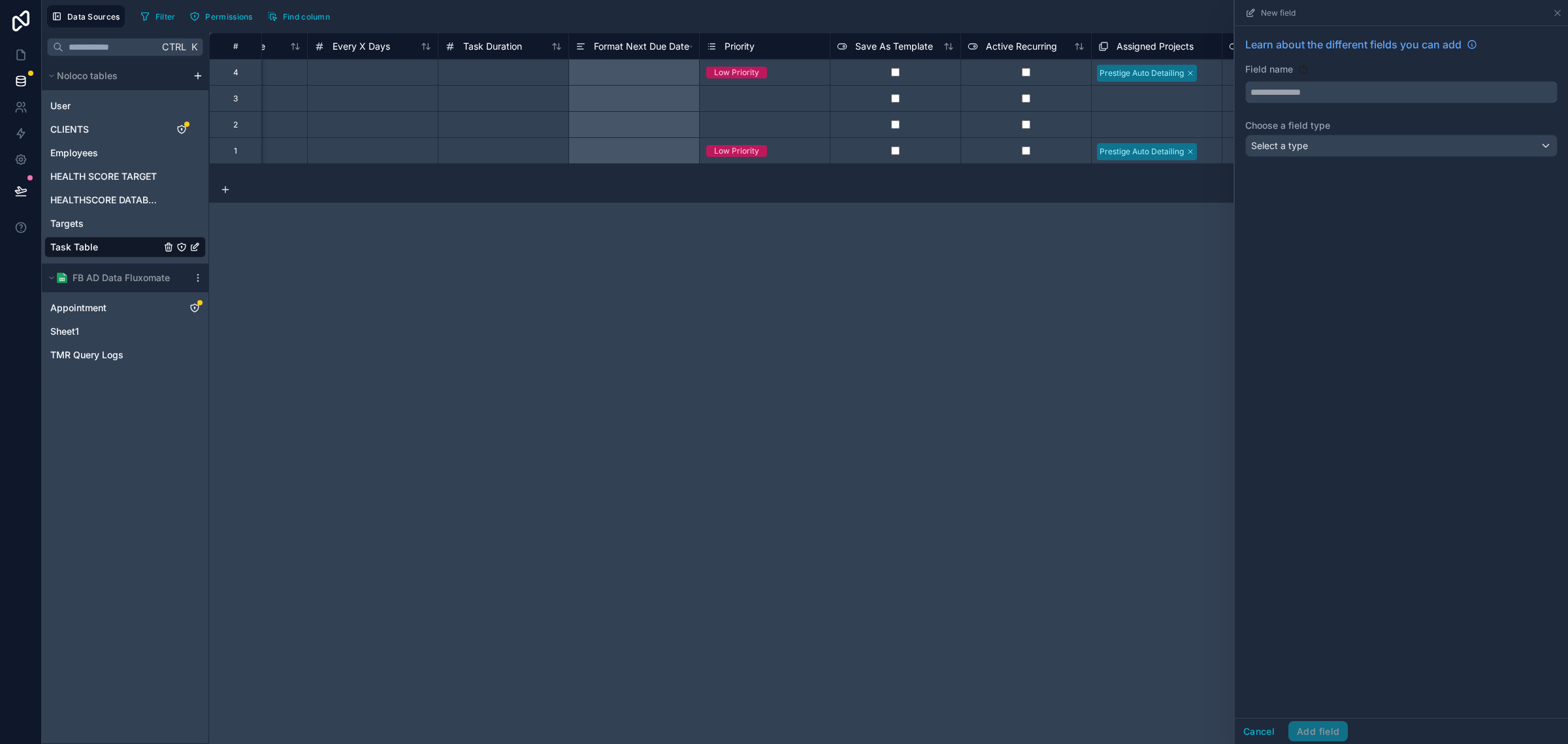
click at [1312, 93] on input "text" at bounding box center [1401, 92] width 311 height 21
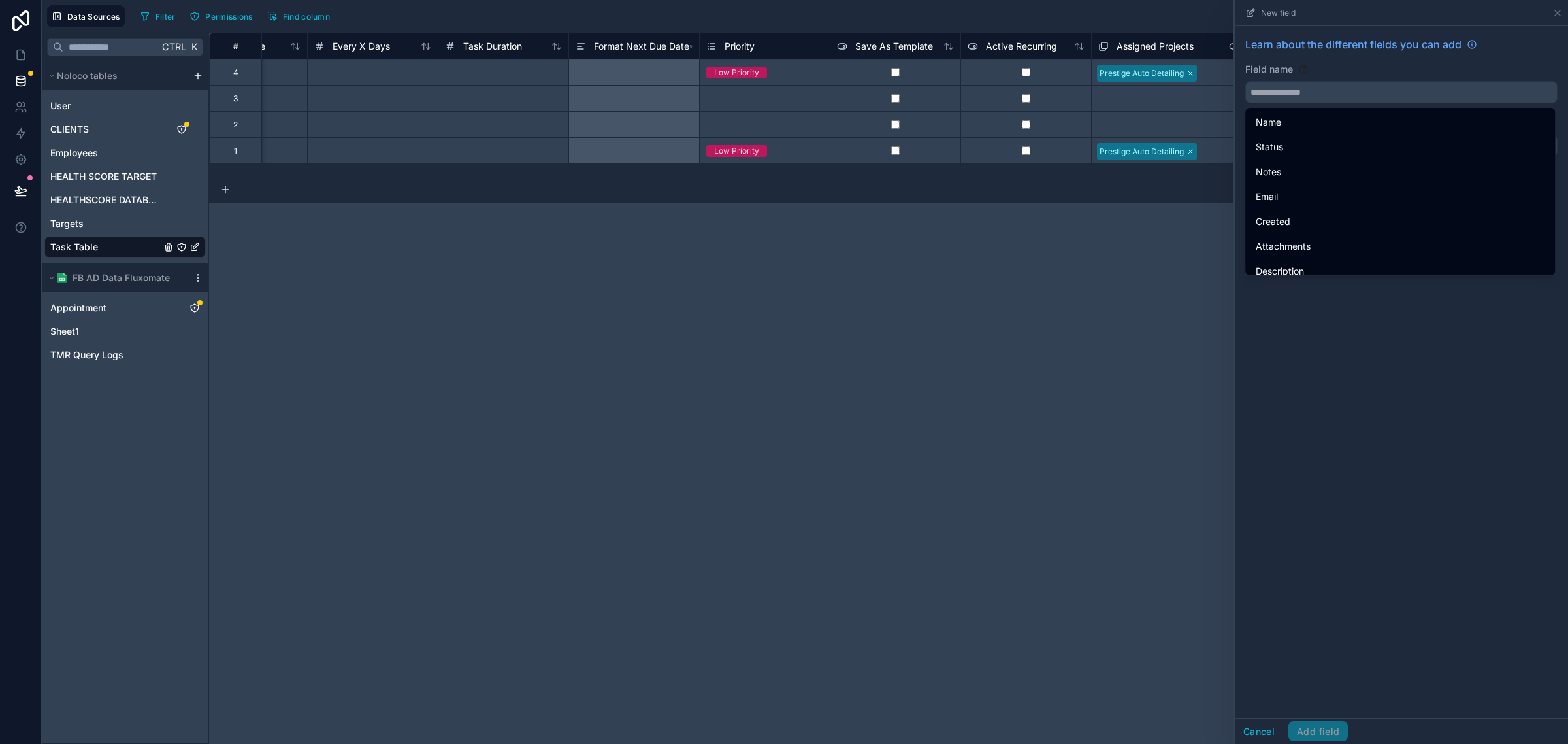
click at [1298, 331] on div "Learn about the different fields you can add Field name Choose a field type Sel…" at bounding box center [1401, 372] width 333 height 691
click at [1558, 10] on icon at bounding box center [1558, 12] width 10 height 10
click at [1076, 273] on div "**********" at bounding box center [888, 388] width 1359 height 711
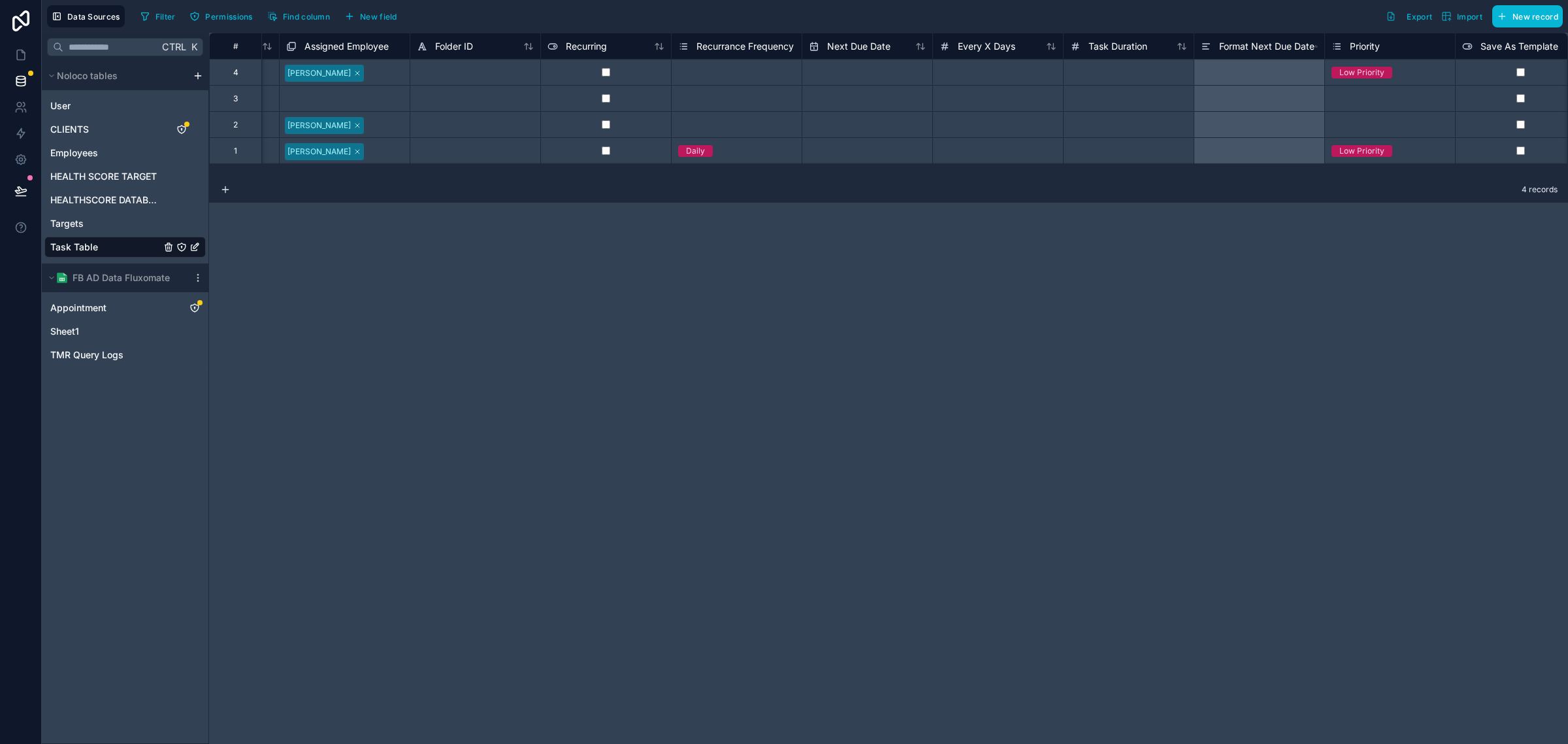
scroll to position [0, 810]
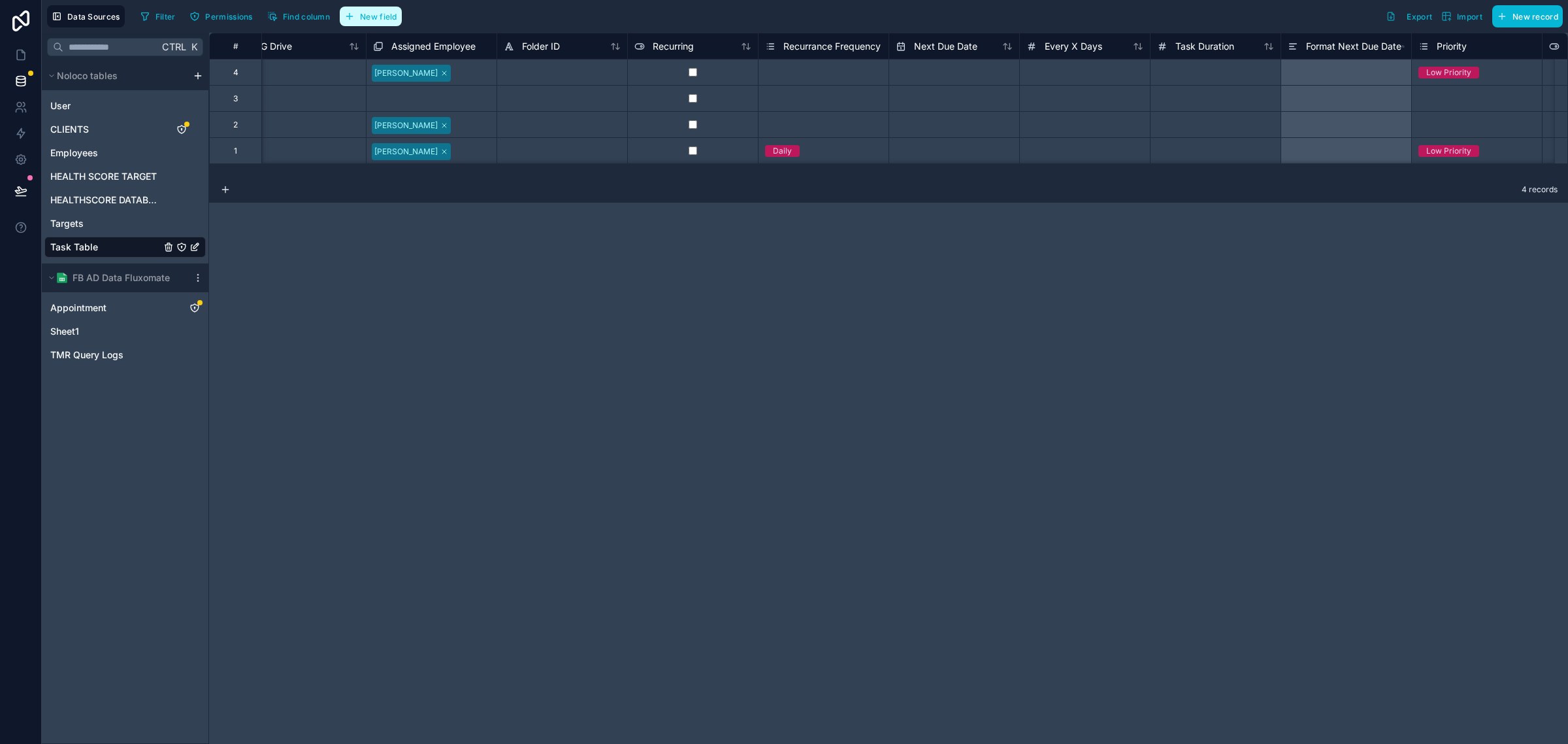
click at [364, 14] on span "New field" at bounding box center [379, 17] width 37 height 10
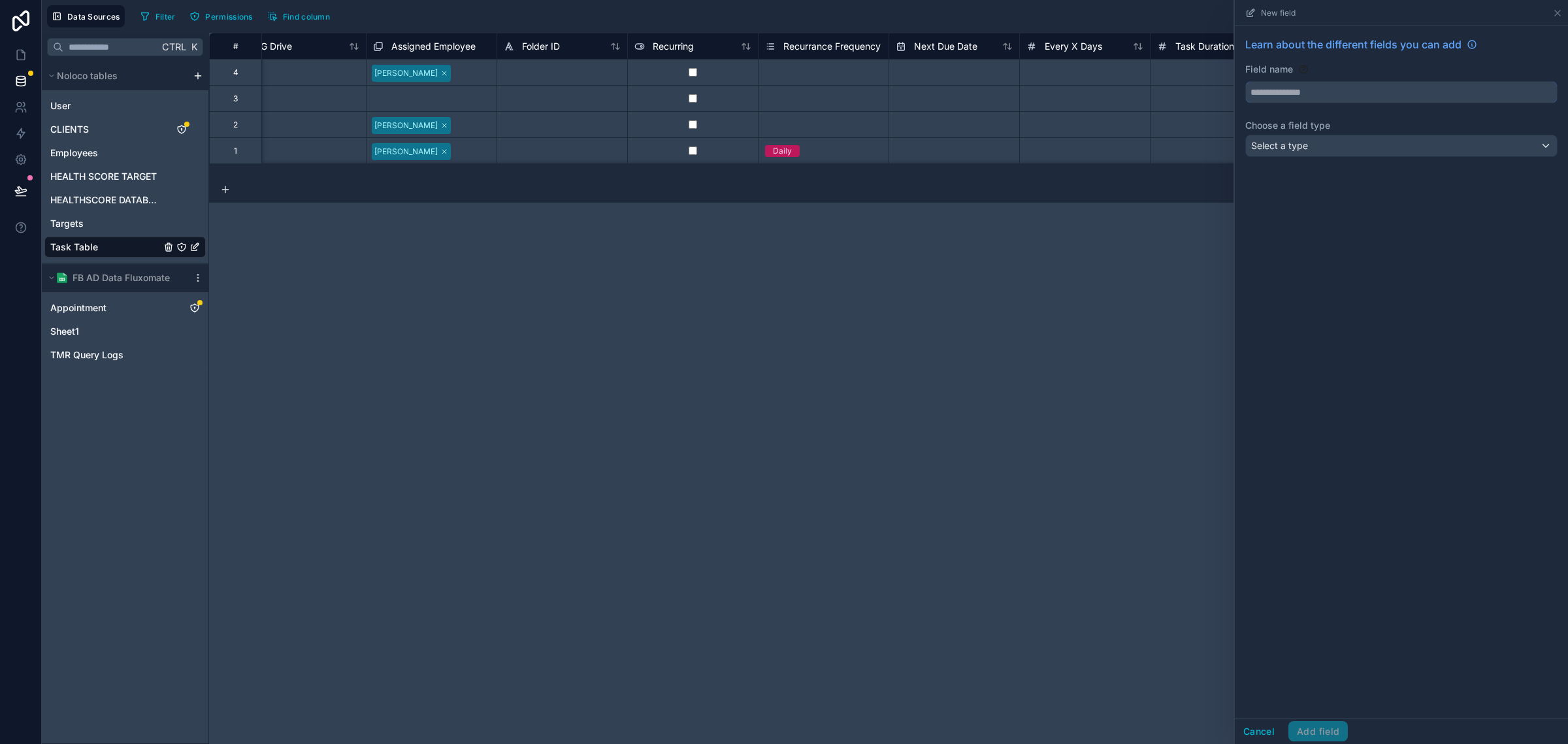
click at [1462, 102] on input "text" at bounding box center [1401, 92] width 311 height 21
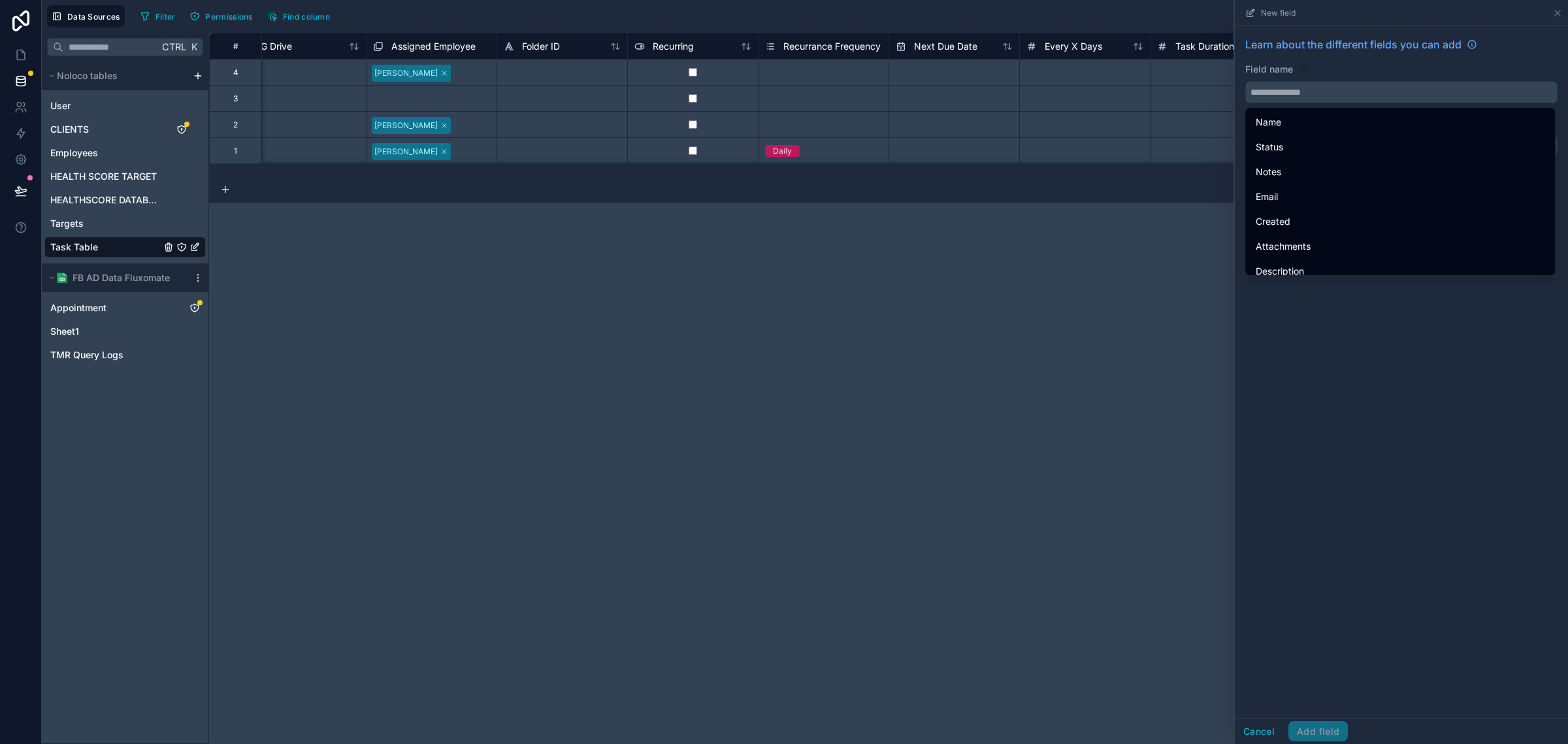
paste input "**********"
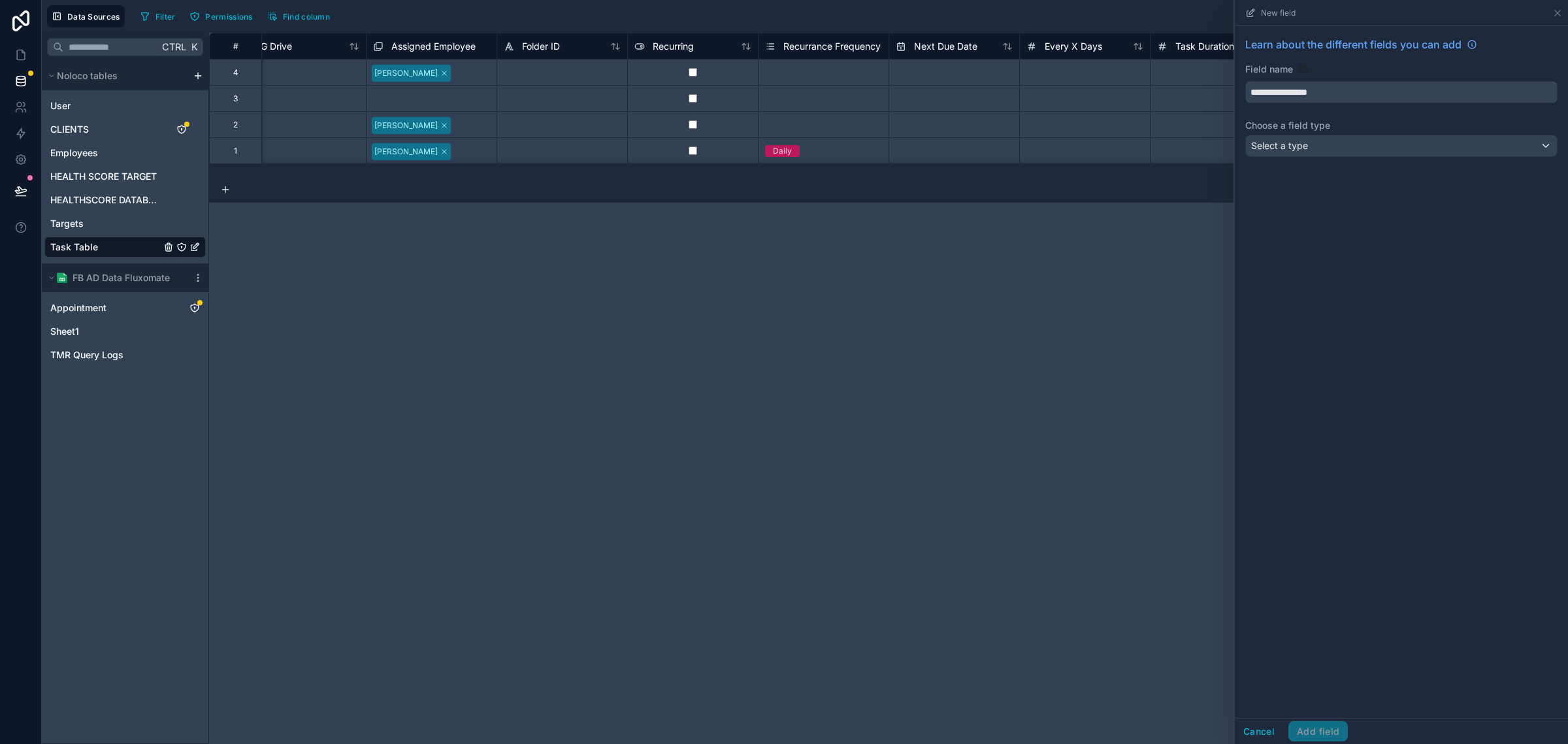
type input "**********"
click at [1368, 297] on div "**********" at bounding box center [1401, 372] width 333 height 691
click at [1383, 148] on div "Select a type" at bounding box center [1401, 146] width 311 height 21
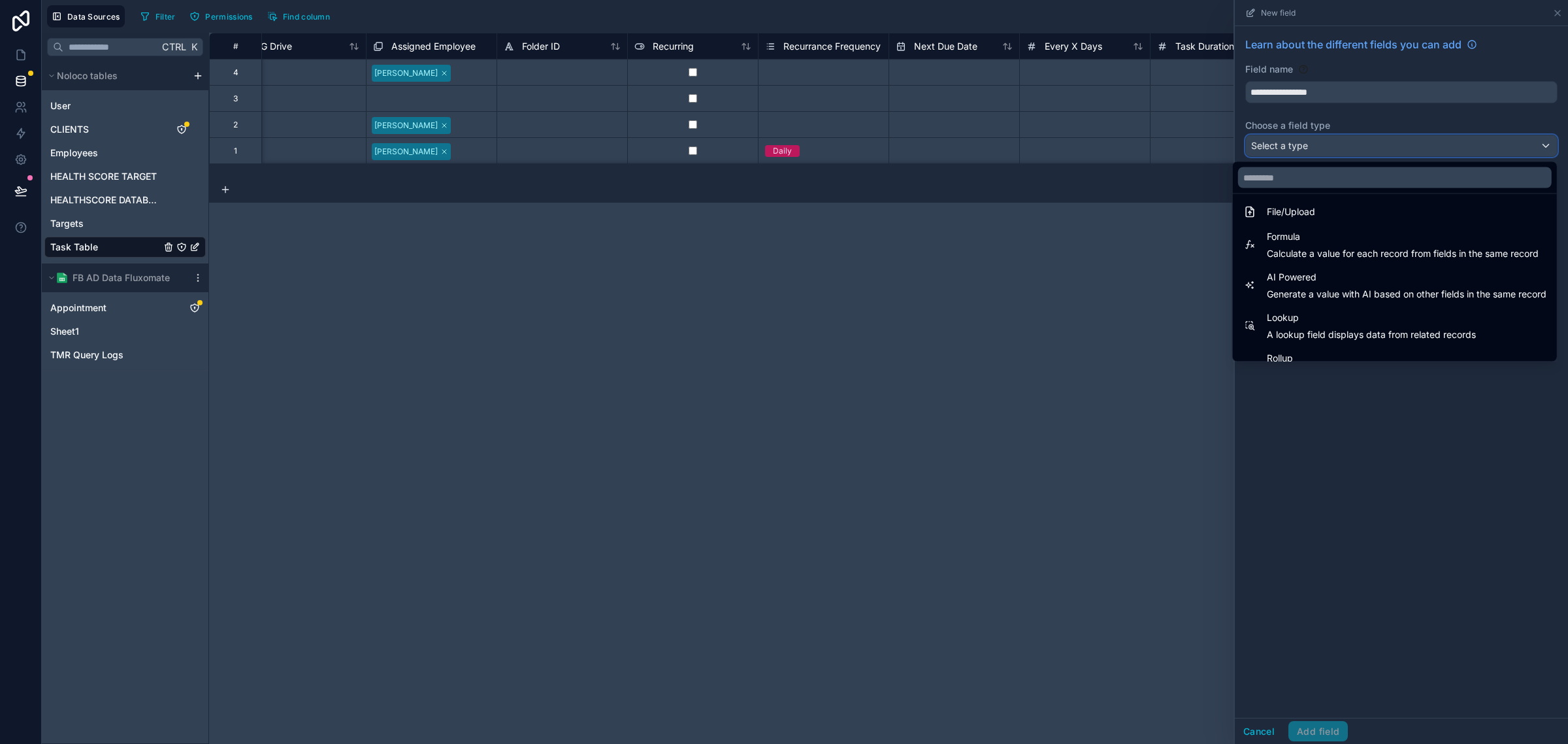
scroll to position [379, 0]
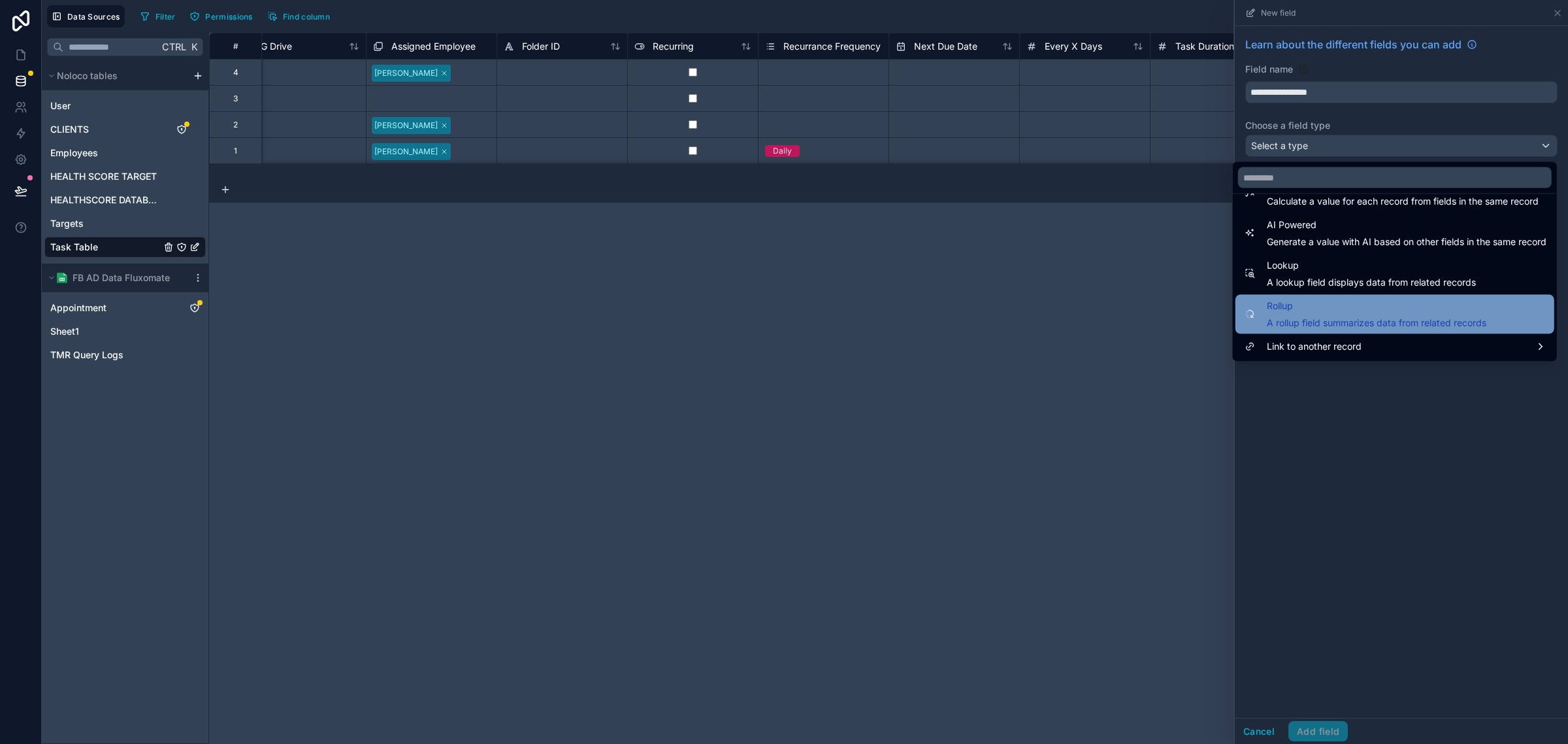
click at [1289, 322] on span "A rollup field summarizes data from related records" at bounding box center [1377, 323] width 220 height 13
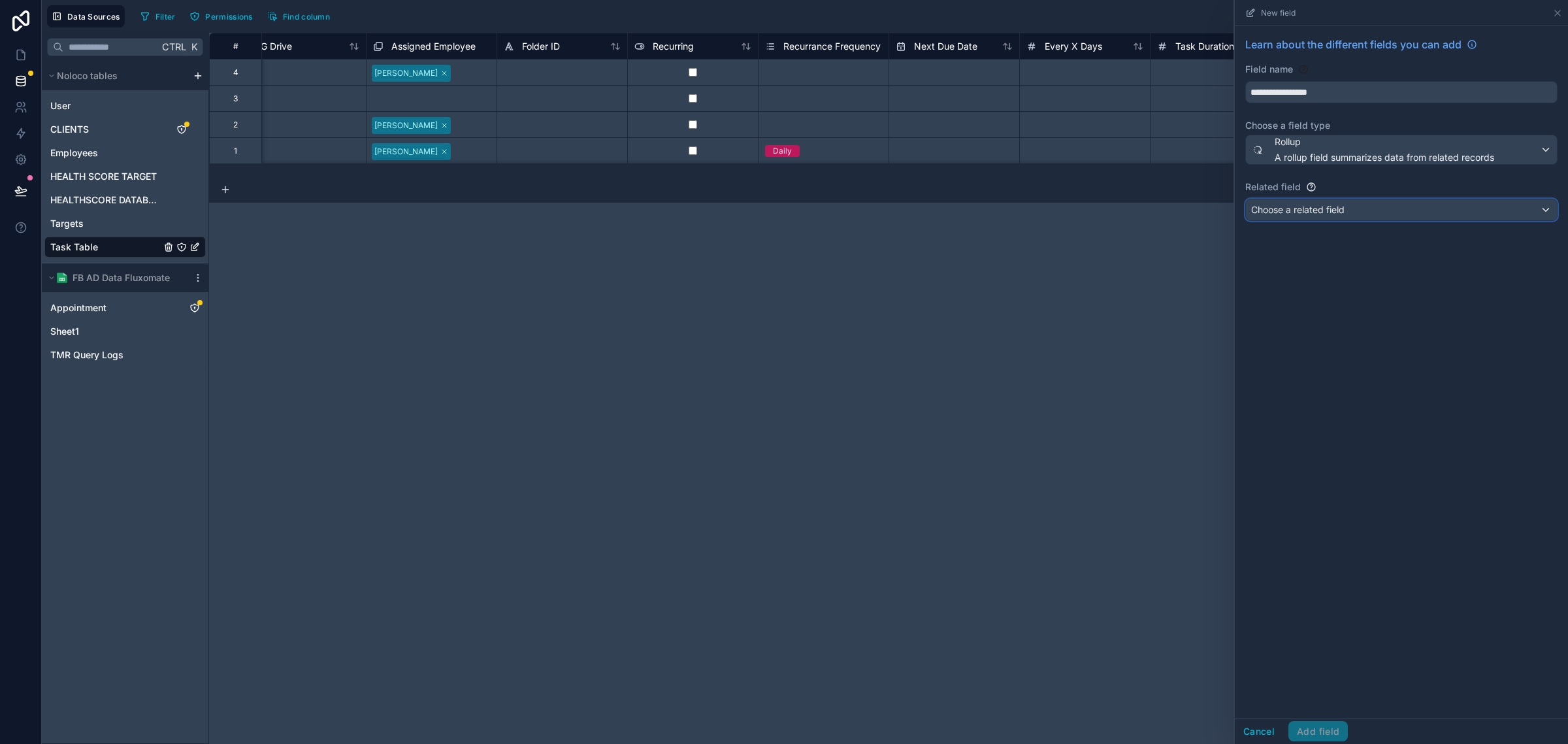
click at [1323, 213] on span "Choose a related field" at bounding box center [1298, 210] width 93 height 11
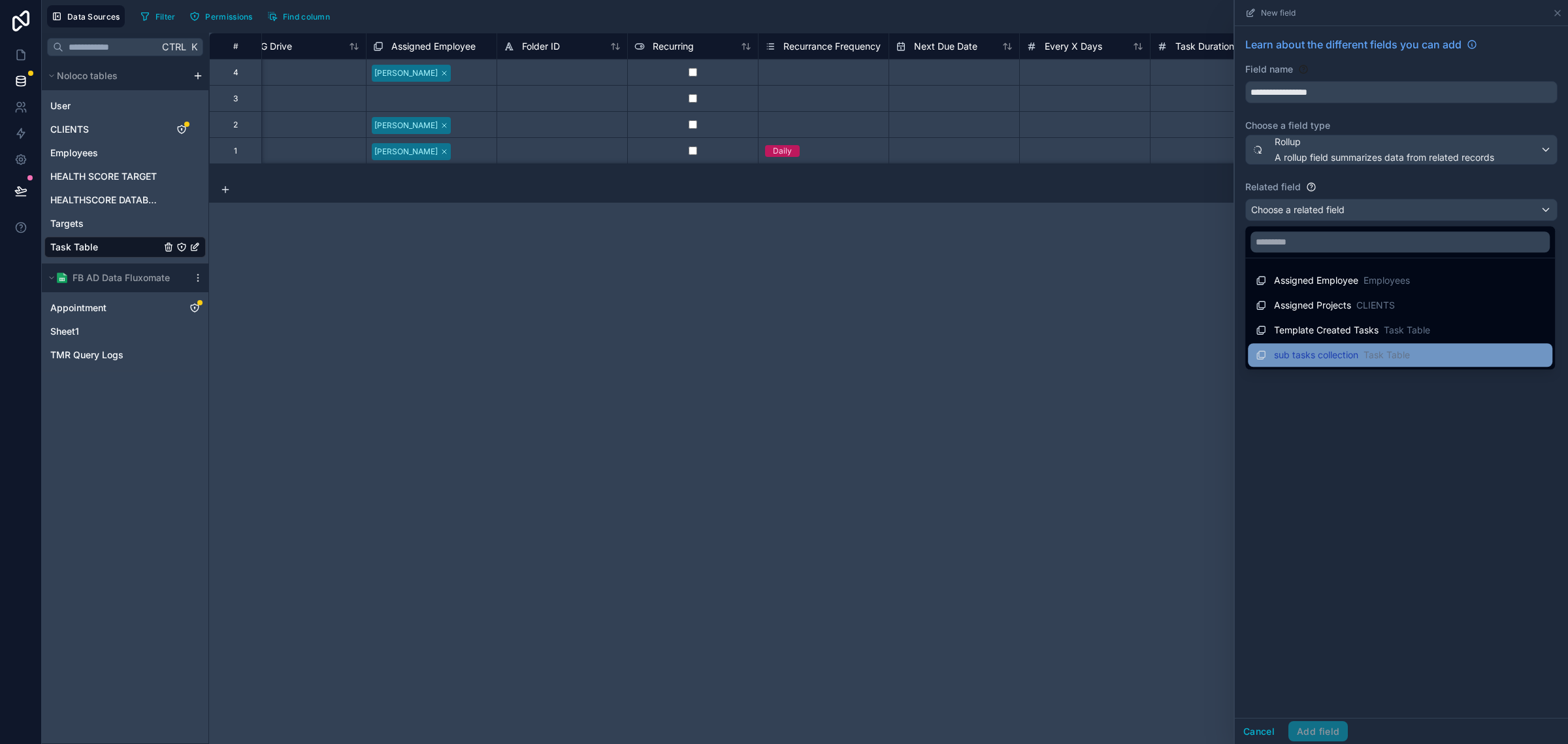
click at [1317, 354] on span "sub tasks collection" at bounding box center [1316, 355] width 84 height 13
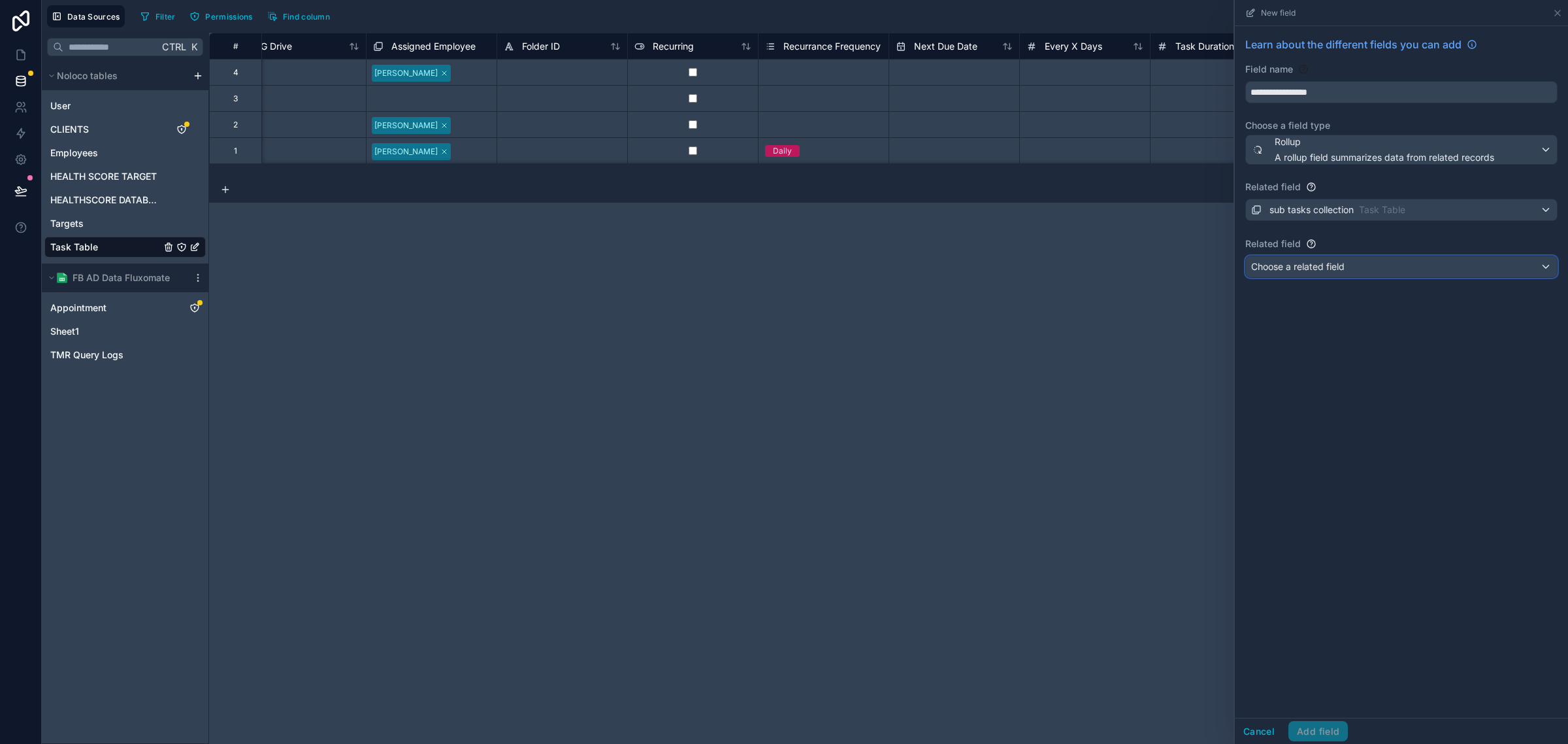
click at [1314, 272] on span "Choose a related field" at bounding box center [1298, 266] width 93 height 11
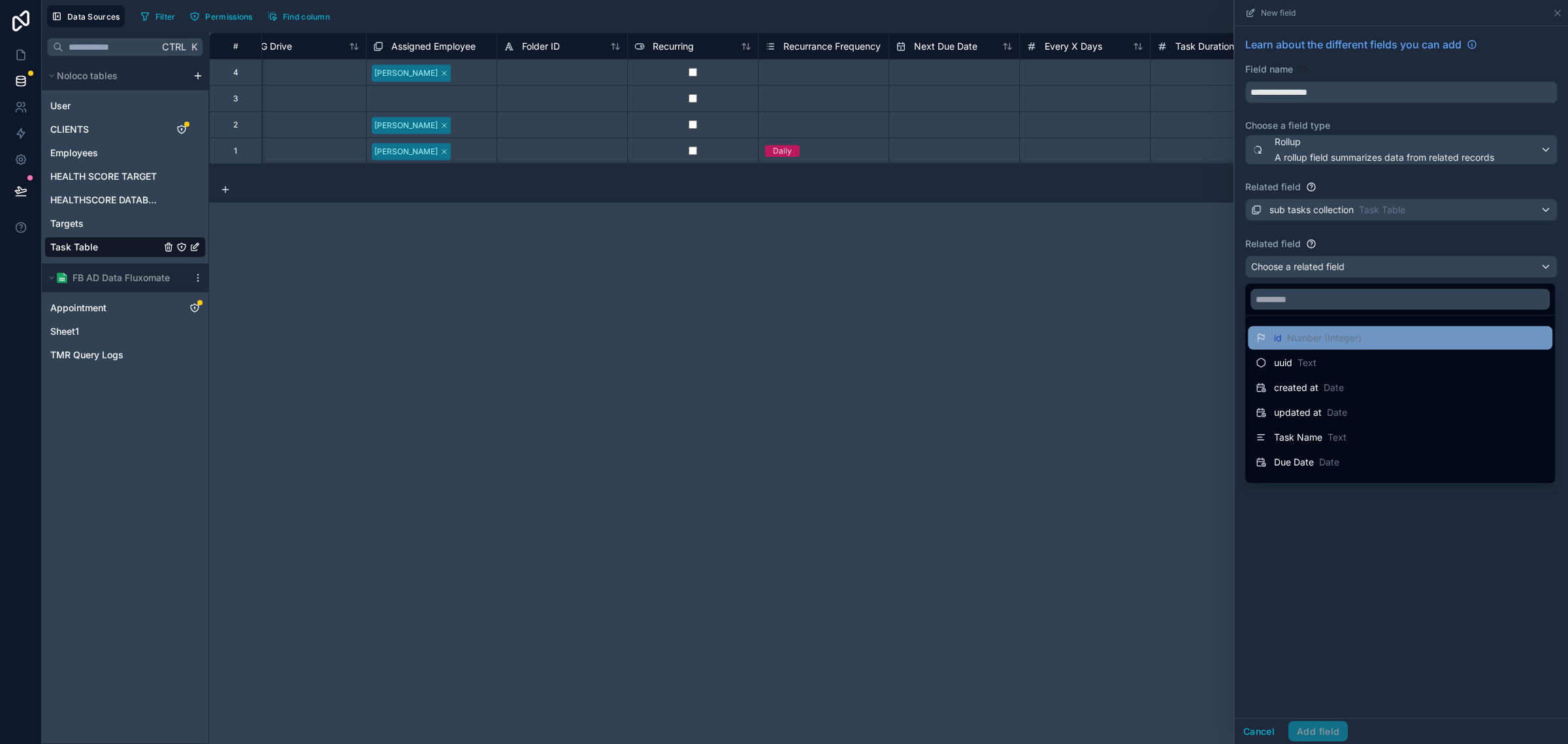
click at [1295, 332] on span "Number (Integer)" at bounding box center [1325, 337] width 75 height 13
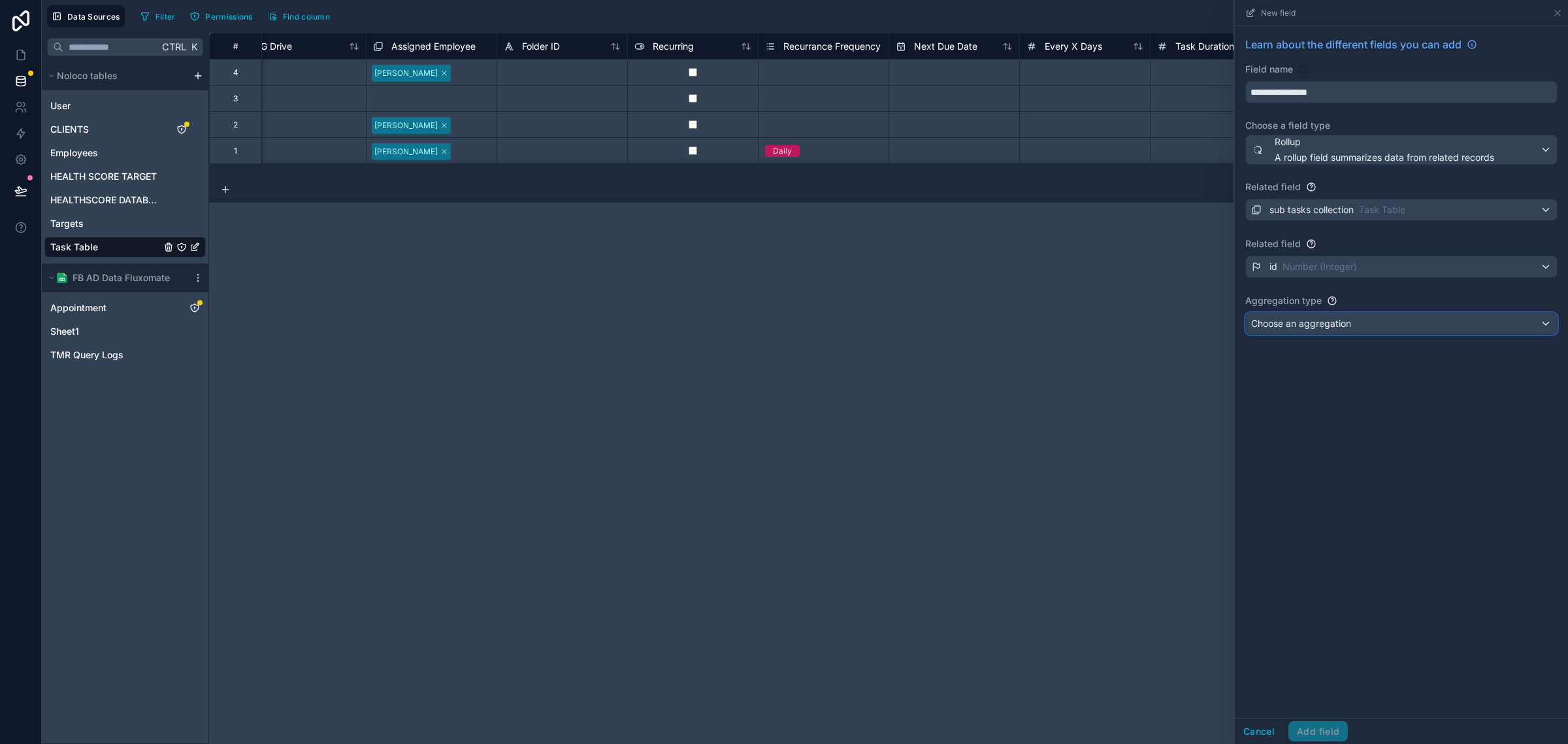
click at [1340, 322] on span "Choose an aggregation" at bounding box center [1301, 323] width 100 height 13
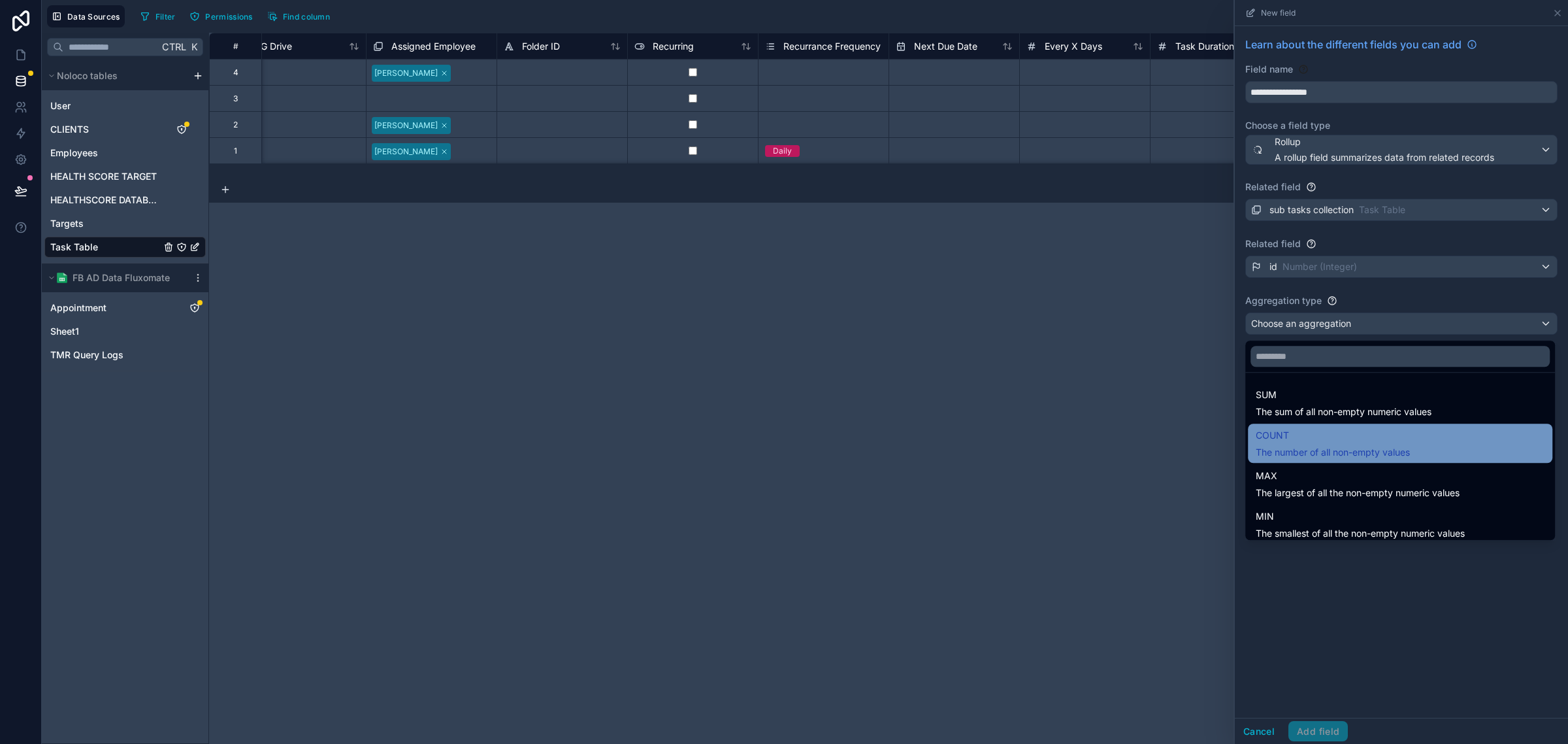
click at [1301, 442] on span "COUNT" at bounding box center [1333, 435] width 154 height 16
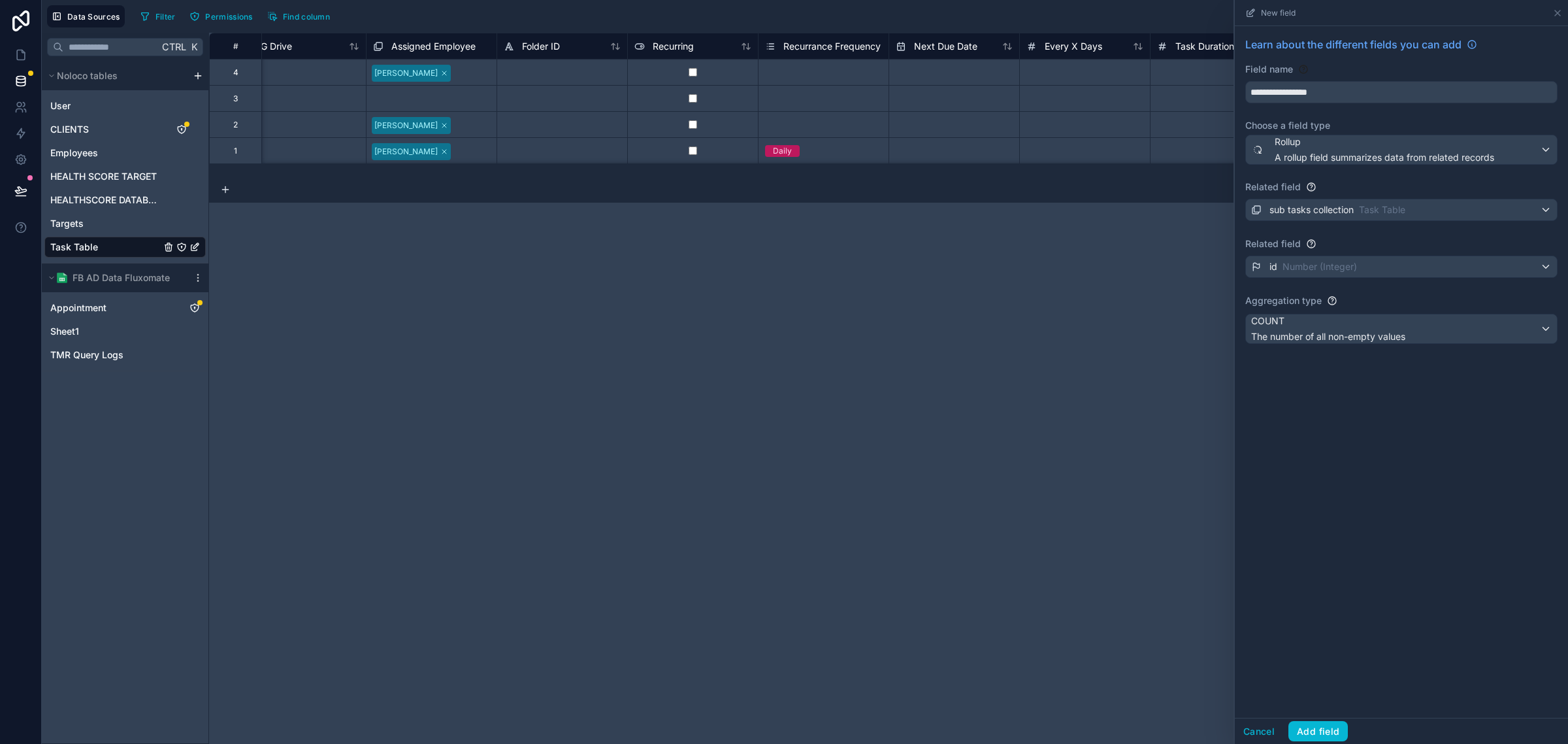
click at [1324, 407] on div "**********" at bounding box center [1401, 372] width 333 height 691
click at [1332, 733] on button "Add field" at bounding box center [1318, 732] width 59 height 21
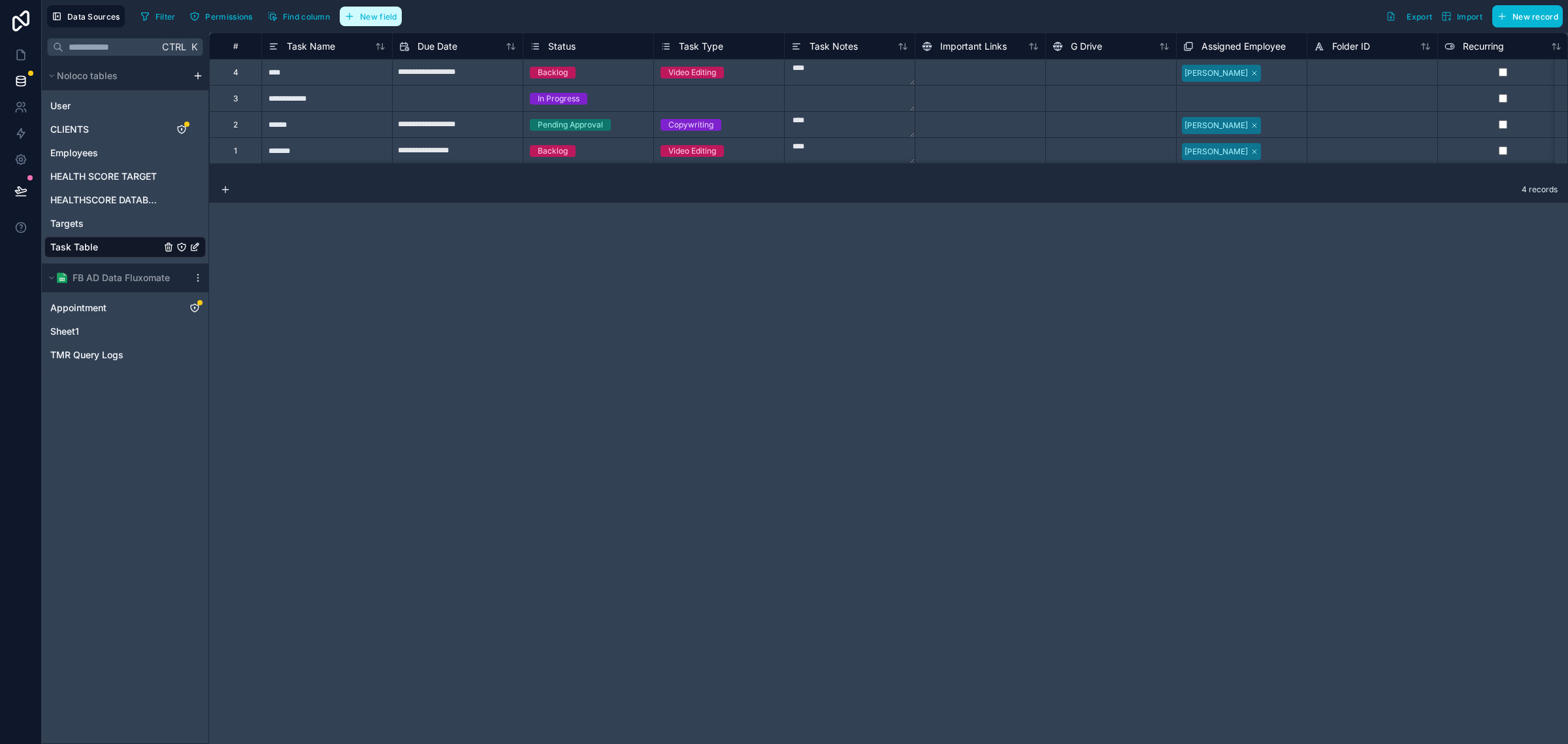
click at [393, 17] on span "New field" at bounding box center [379, 17] width 37 height 10
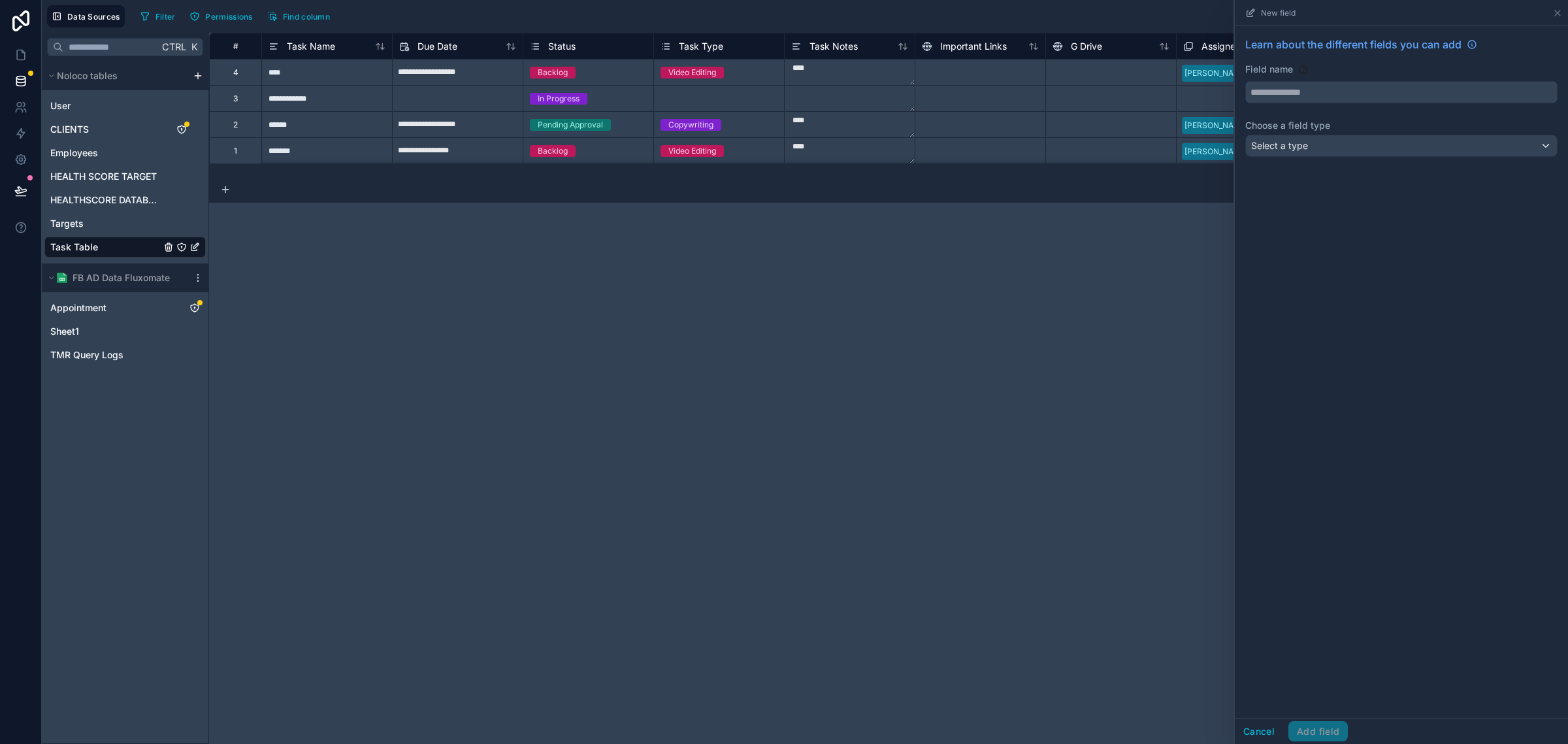
click at [1364, 99] on input "text" at bounding box center [1401, 92] width 311 height 21
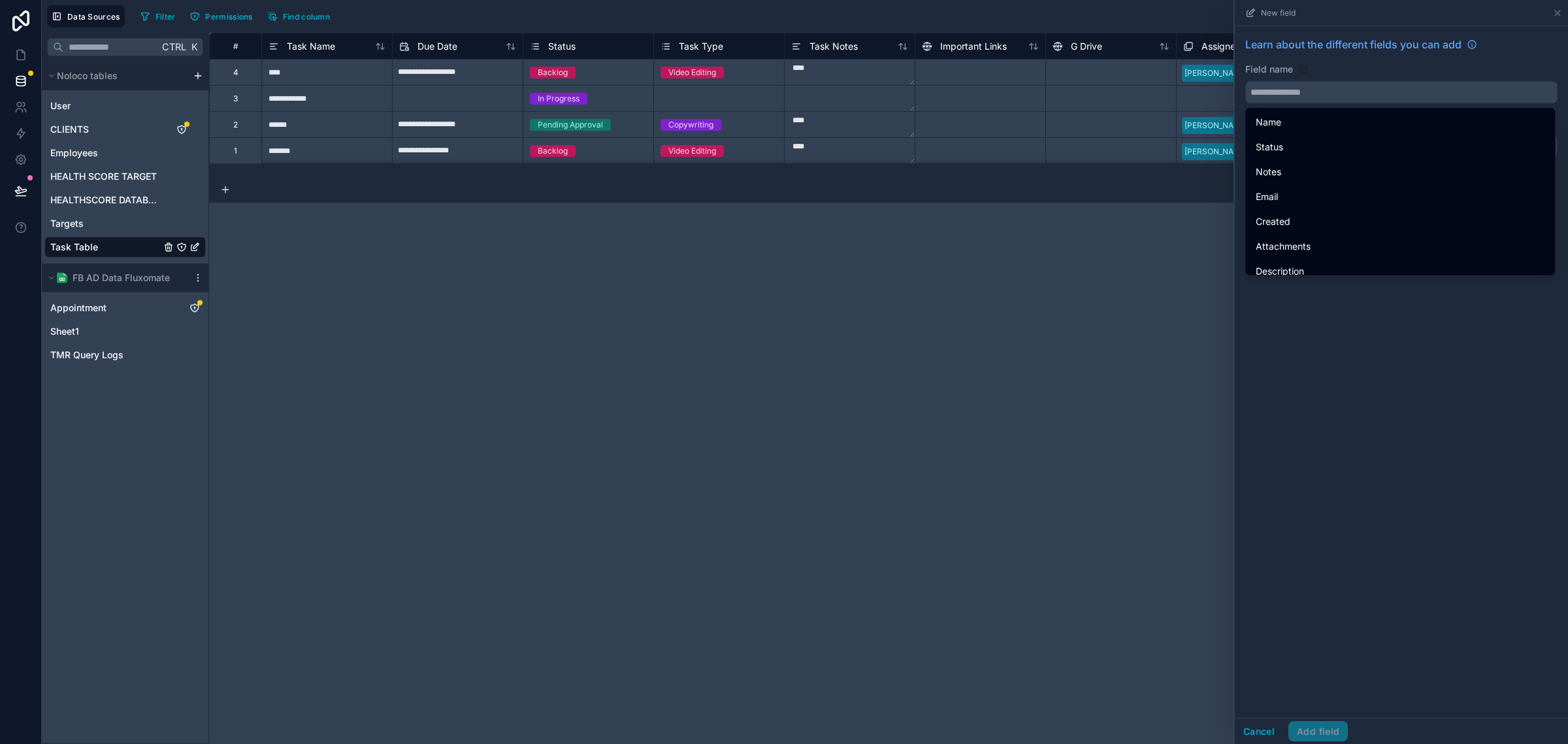
paste input "**********"
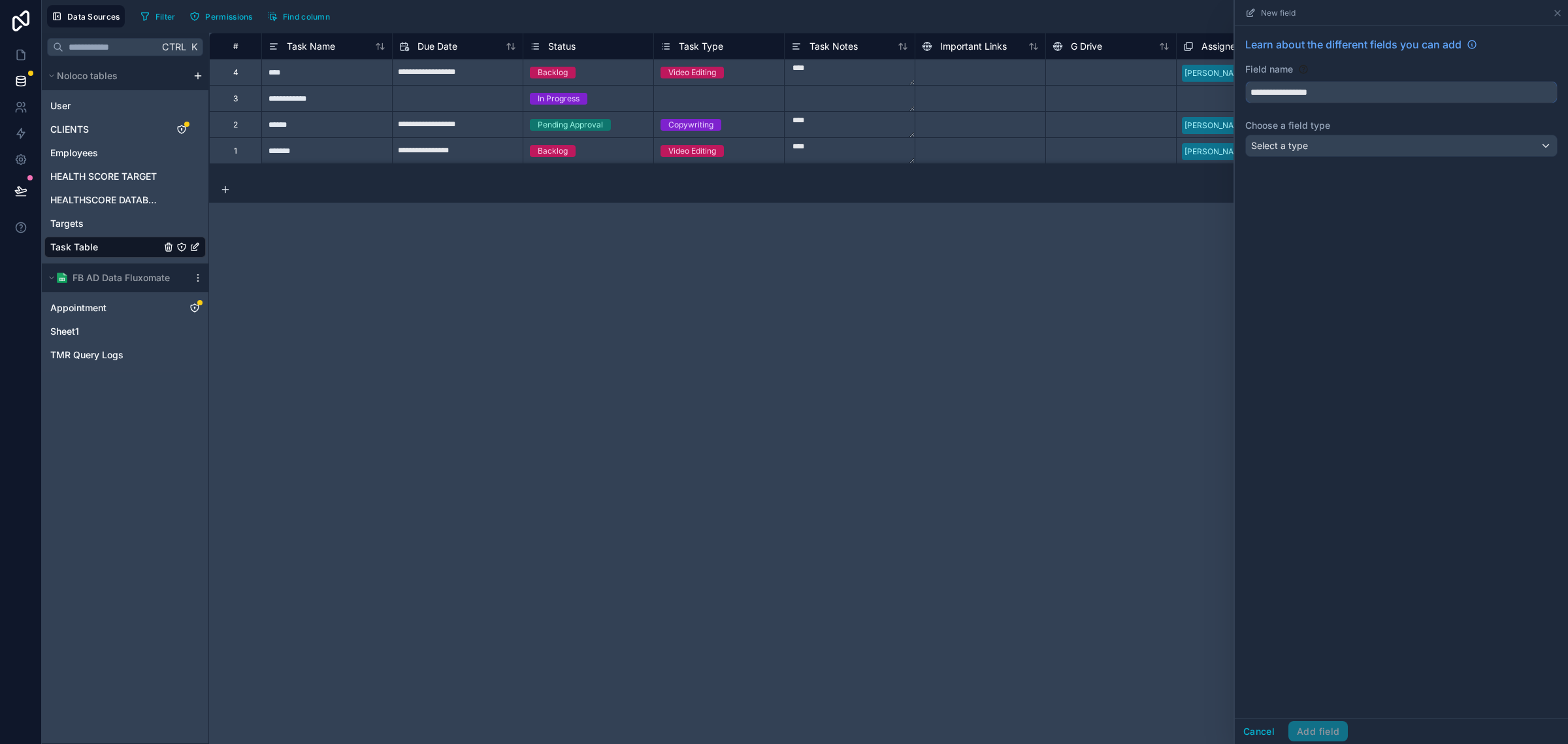
type input "**********"
click at [1325, 262] on div "**********" at bounding box center [1401, 372] width 333 height 691
click at [1332, 131] on label "Choose a field type" at bounding box center [1402, 125] width 312 height 13
click at [1330, 138] on div "Select a type" at bounding box center [1401, 146] width 311 height 21
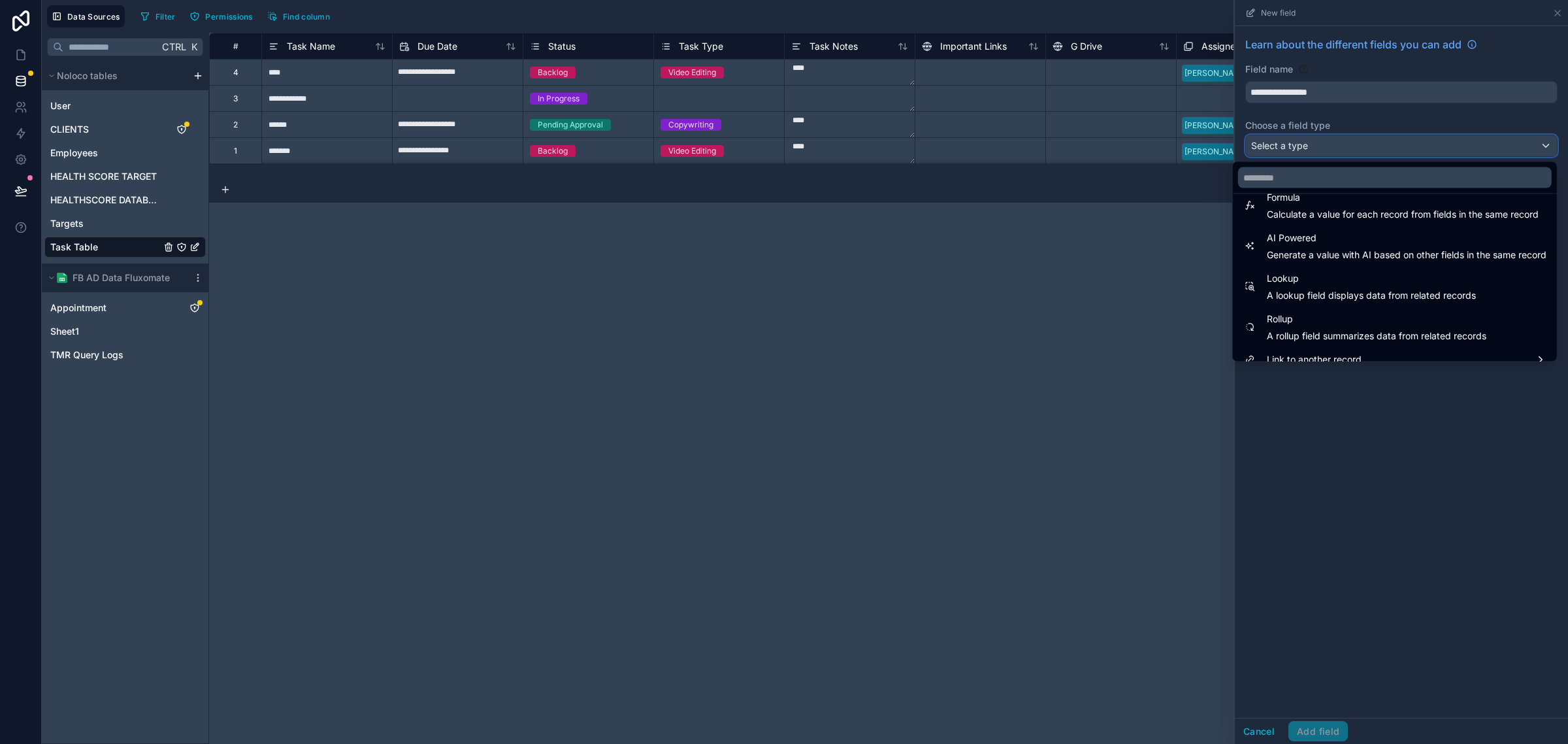
scroll to position [379, 0]
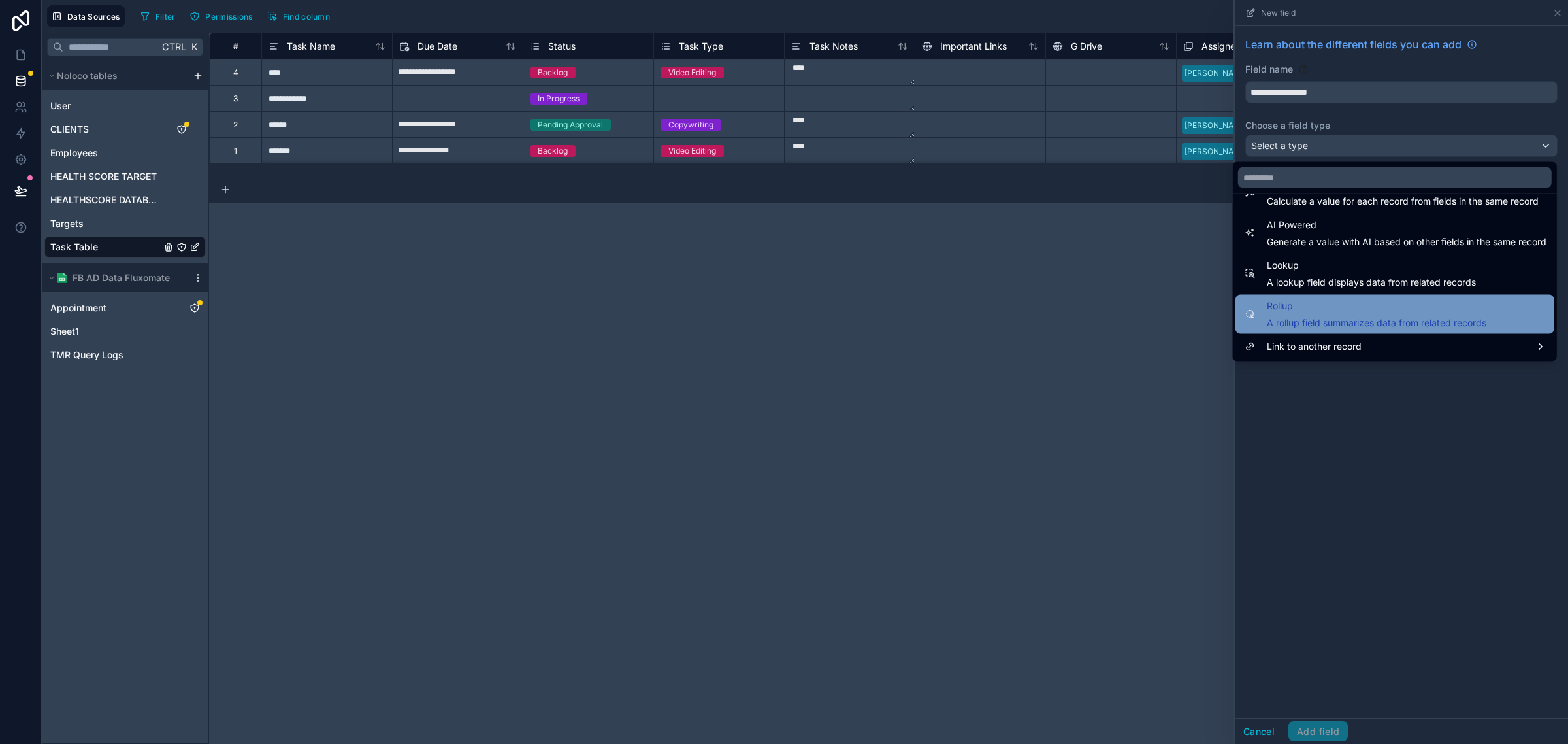
click at [1310, 315] on div "Rollup A rollup field summarizes data from related records" at bounding box center [1377, 314] width 220 height 31
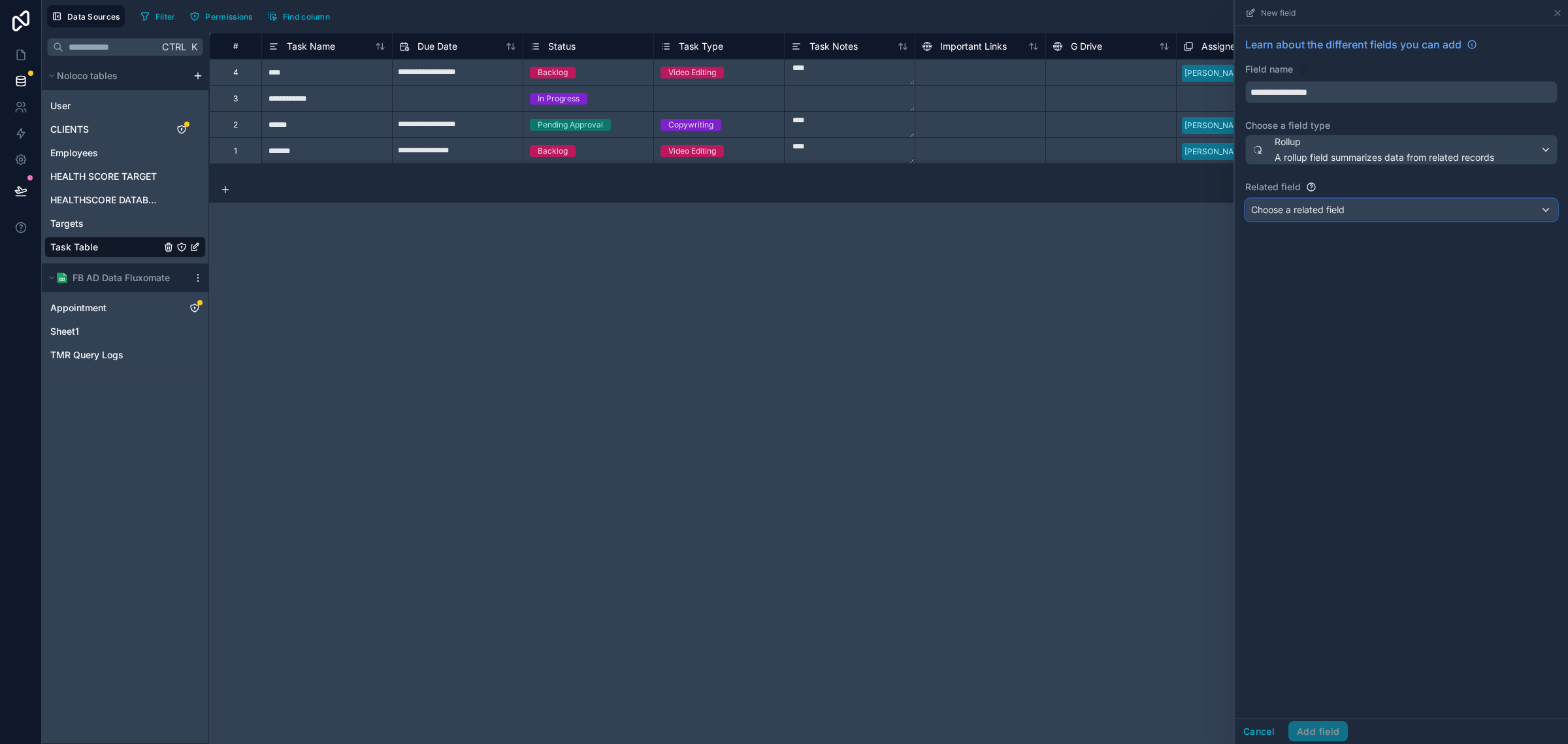
click at [1332, 210] on span "Choose a related field" at bounding box center [1298, 210] width 93 height 11
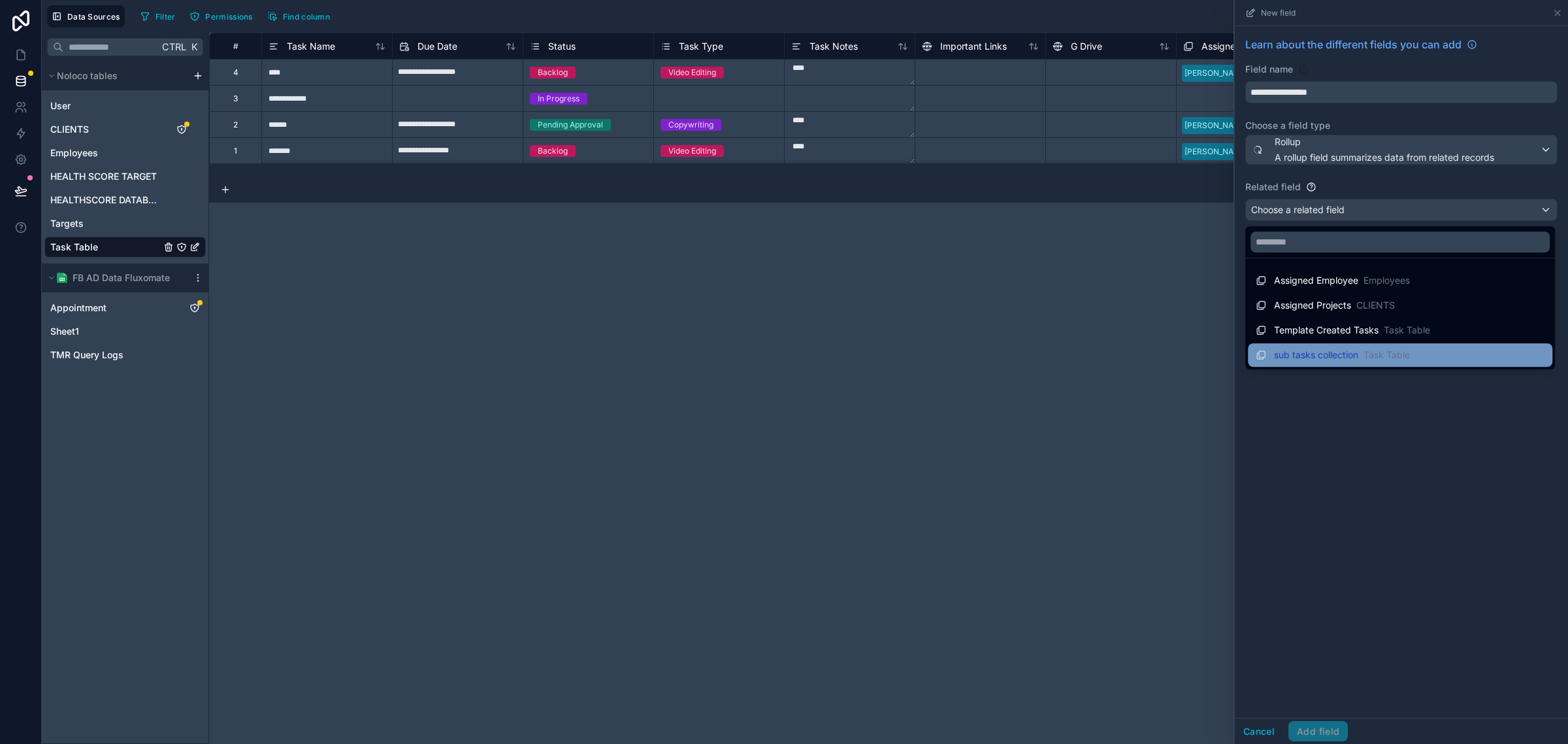
click at [1309, 357] on span "sub tasks collection" at bounding box center [1316, 355] width 84 height 13
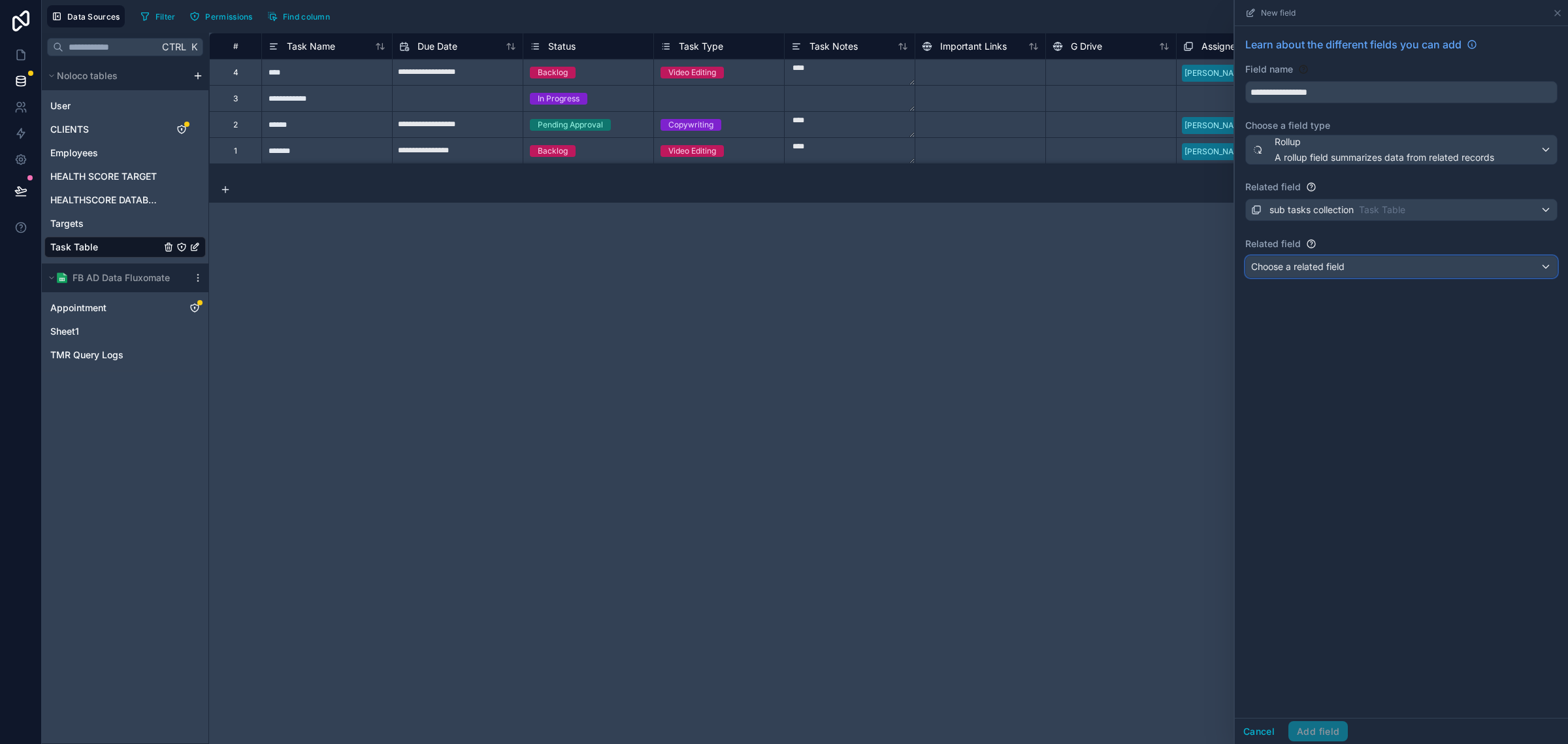
click at [1336, 270] on span "Choose a related field" at bounding box center [1298, 266] width 93 height 11
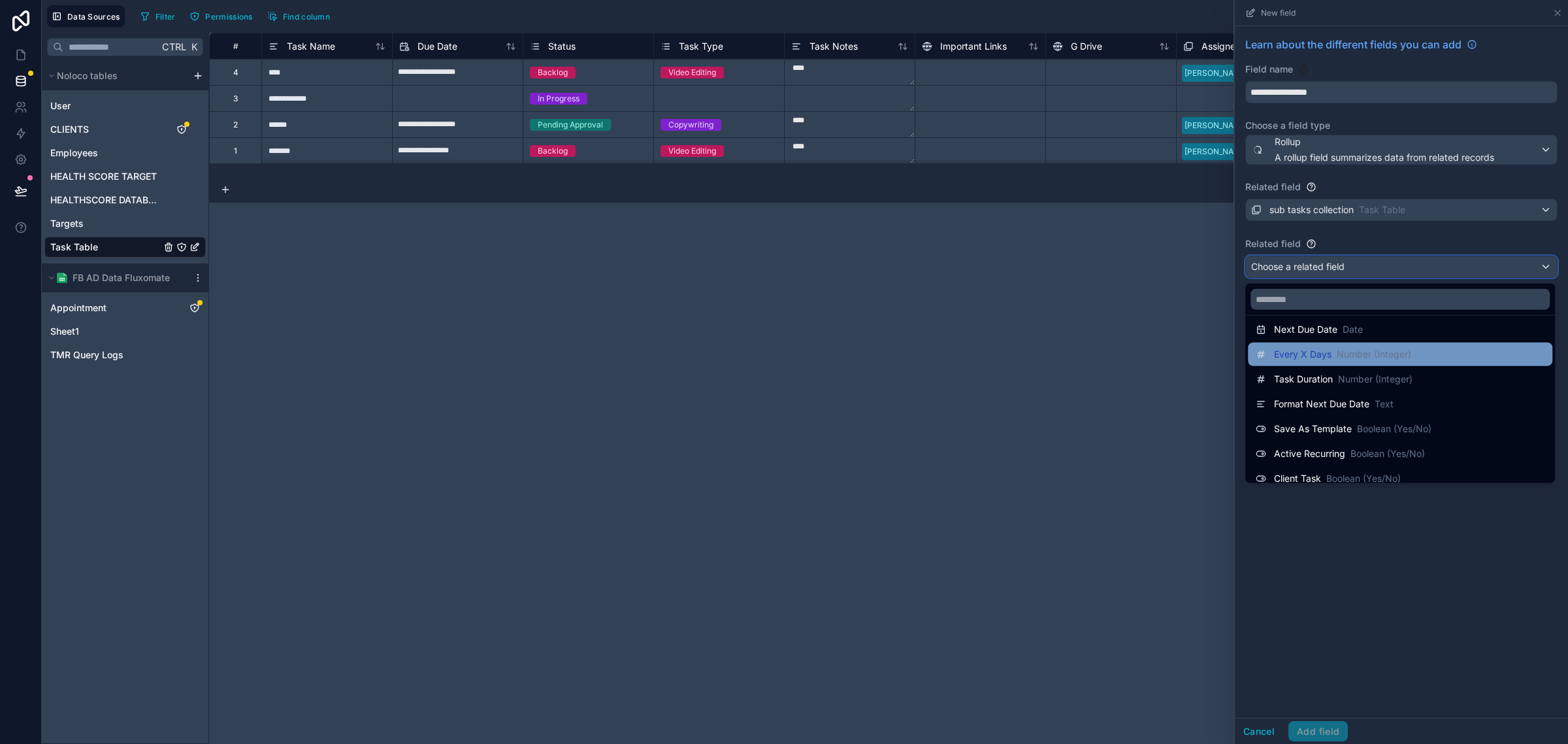
scroll to position [316, 0]
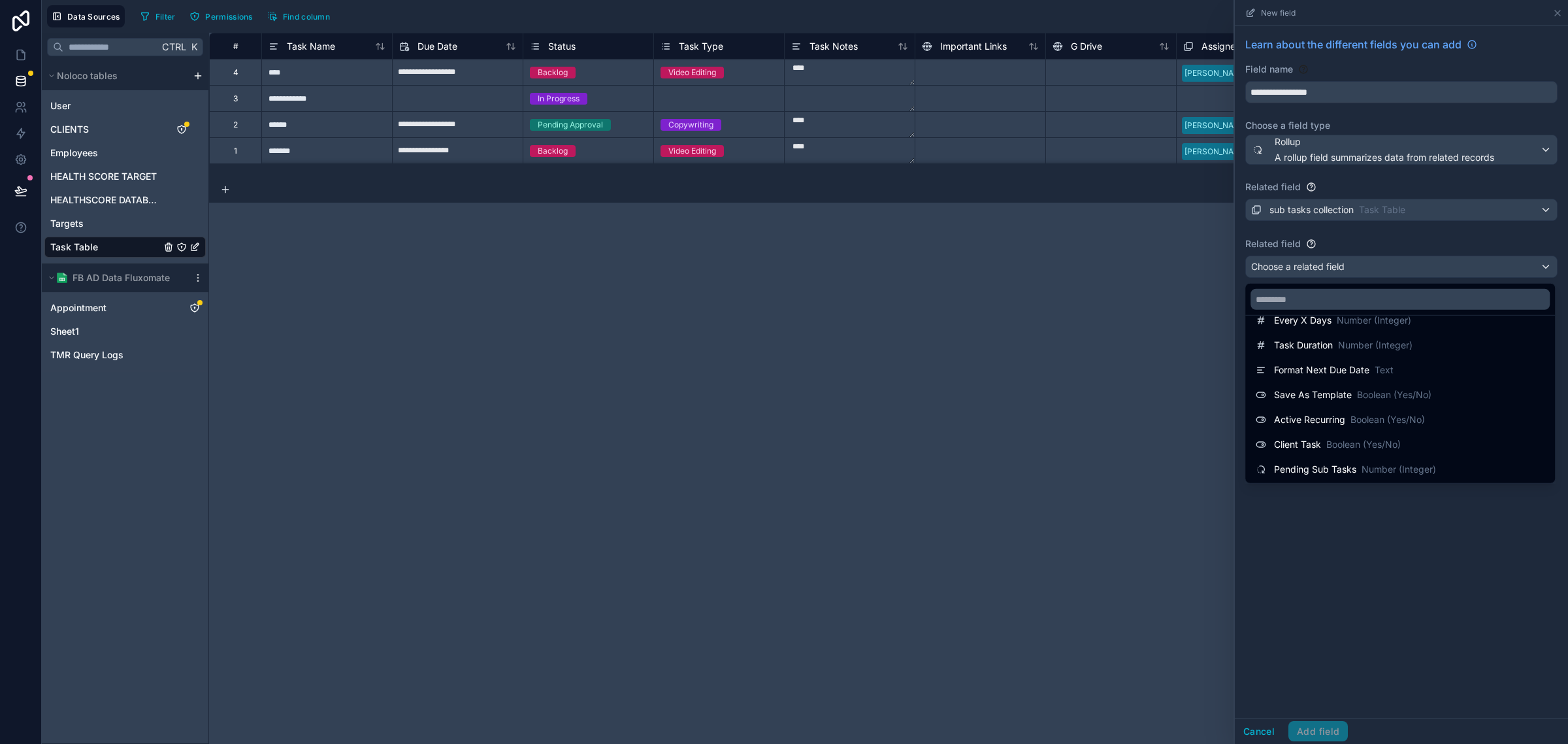
click at [1266, 729] on div at bounding box center [1401, 372] width 333 height 744
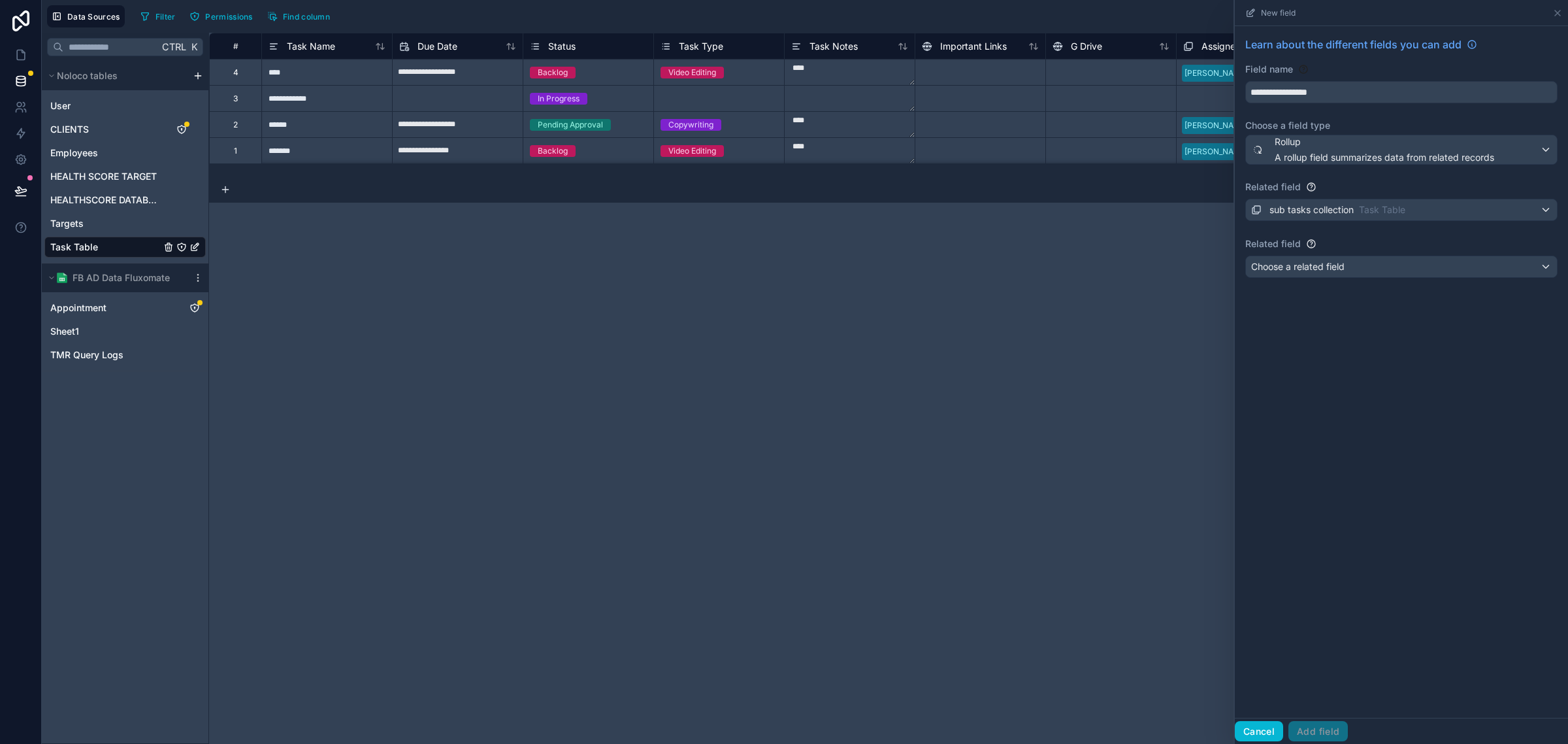
click at [1266, 729] on button "Cancel" at bounding box center [1259, 732] width 48 height 21
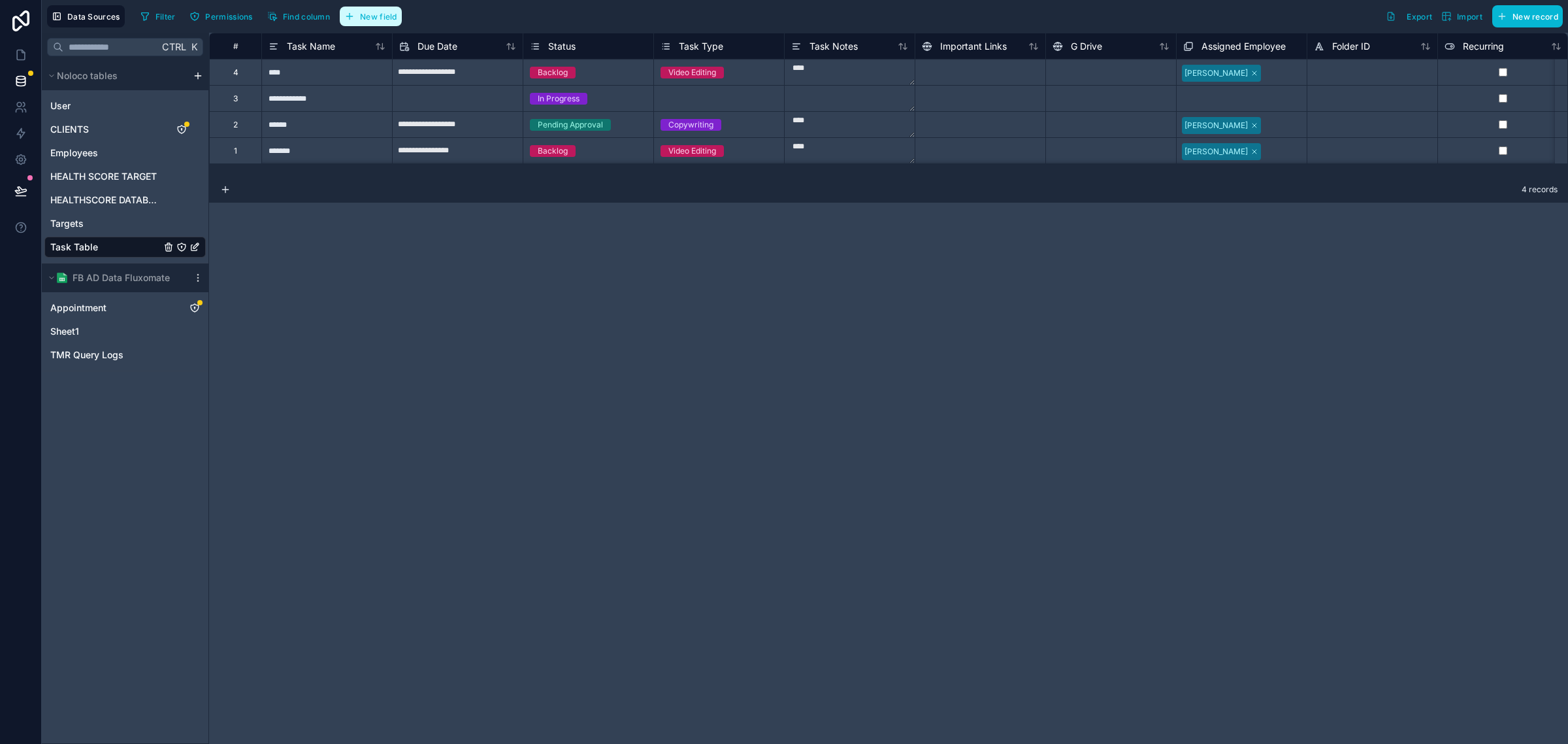
click at [384, 18] on span "New field" at bounding box center [379, 17] width 37 height 10
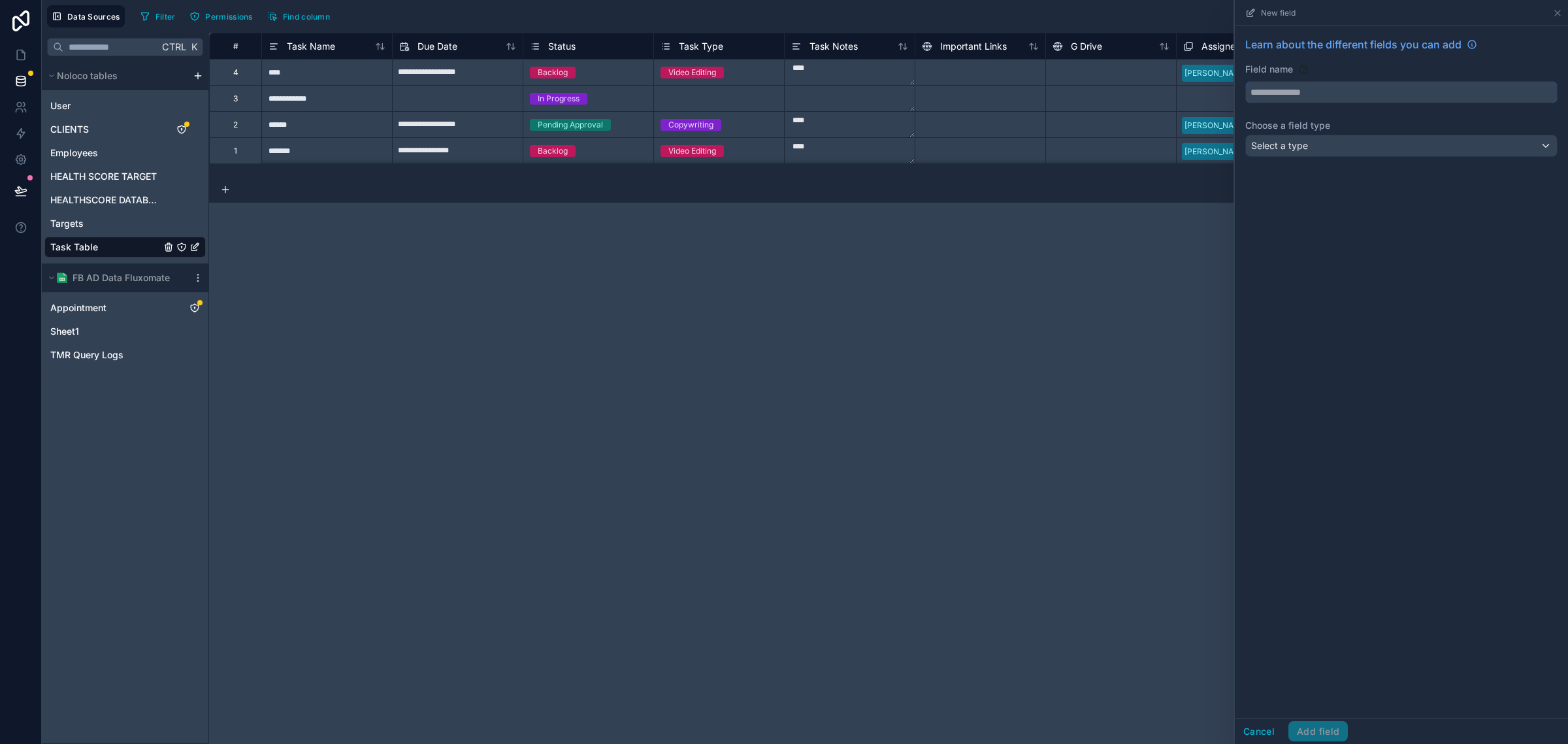
click at [1354, 100] on input "text" at bounding box center [1401, 92] width 311 height 21
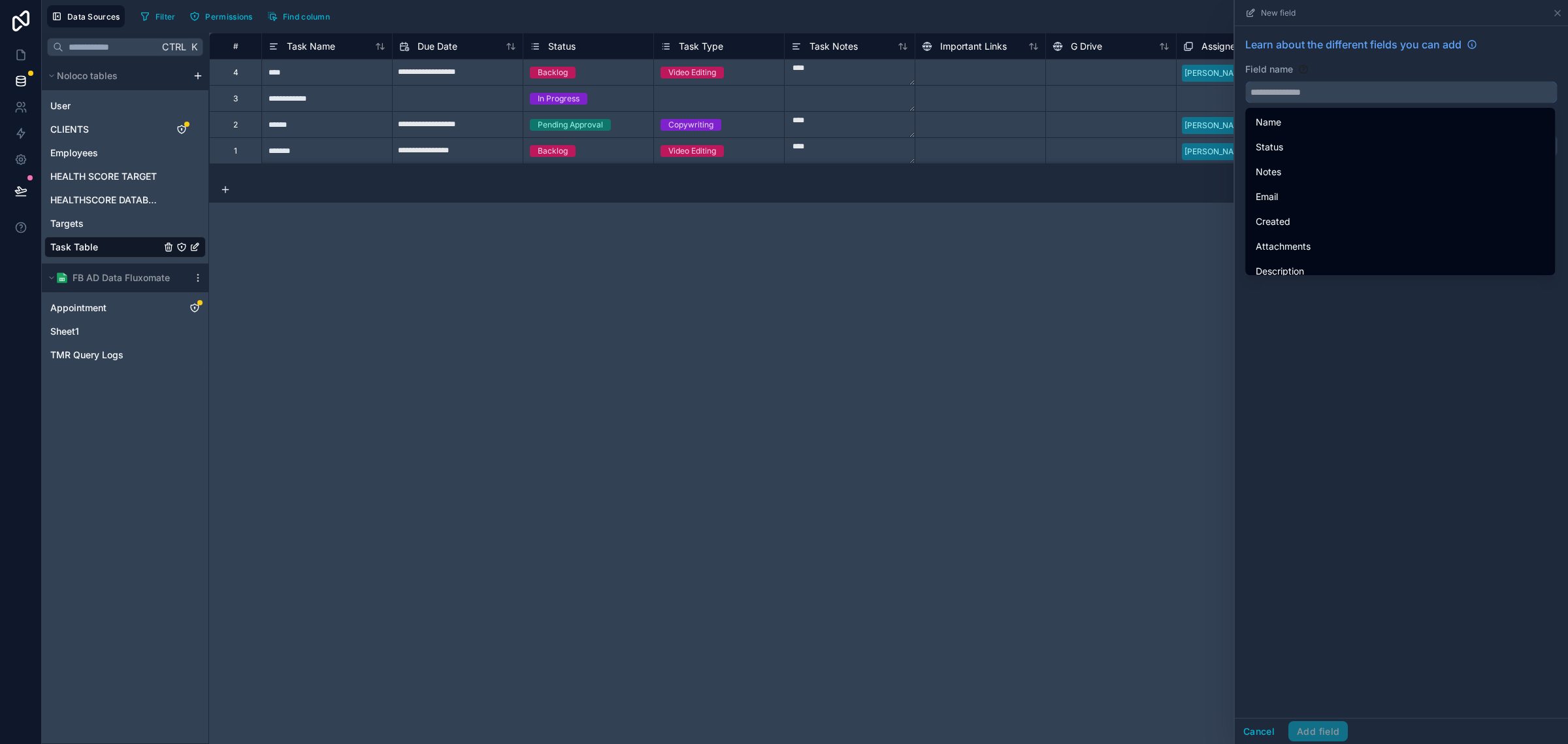
click at [1354, 96] on input "text" at bounding box center [1401, 92] width 311 height 21
paste input "********"
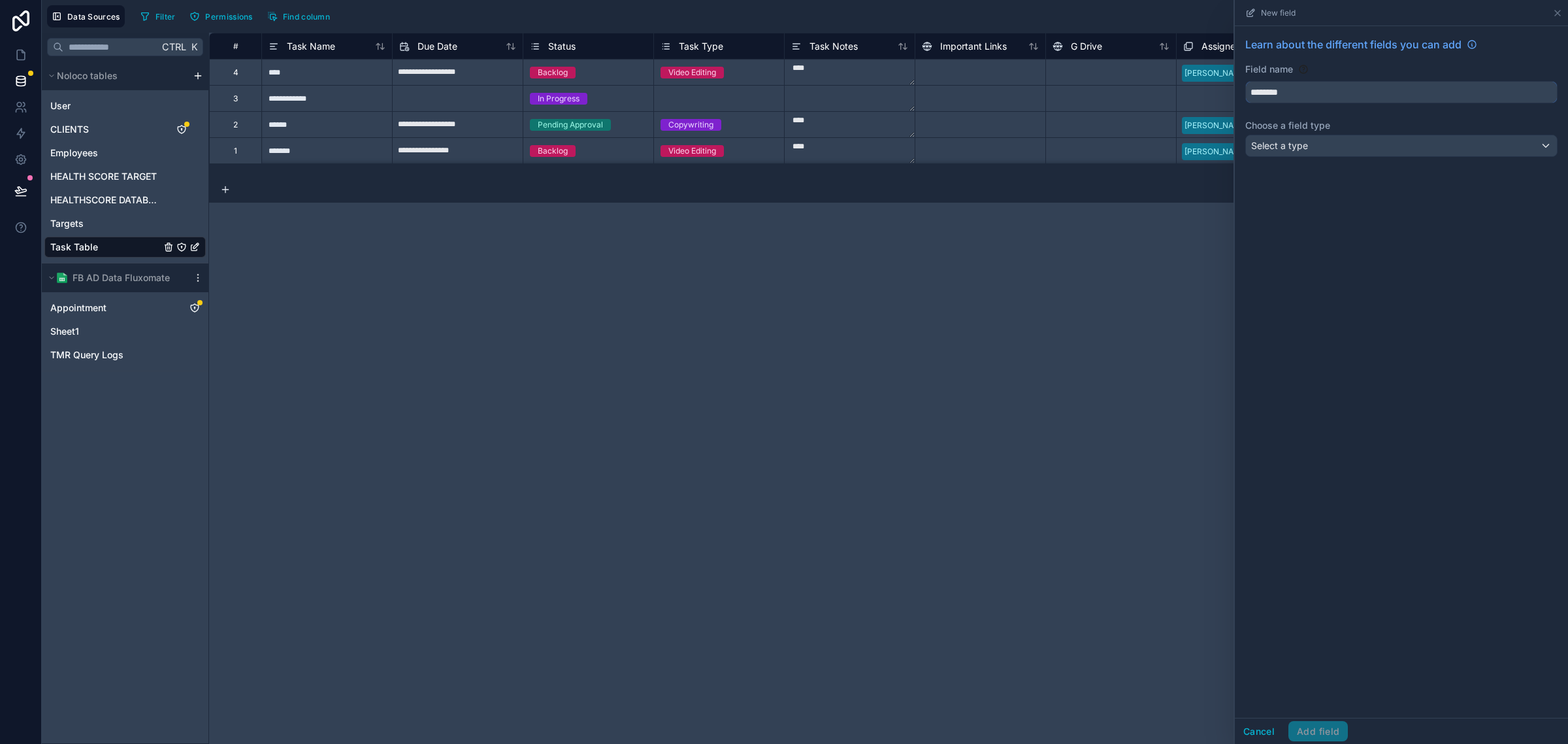
type input "********"
drag, startPoint x: 1304, startPoint y: 456, endPoint x: 1344, endPoint y: 260, distance: 200.0
click at [1305, 456] on div "Learn about the different fields you can add Field name ******** Choose a field…" at bounding box center [1401, 372] width 333 height 691
click at [1389, 138] on div "Select a type" at bounding box center [1401, 146] width 311 height 21
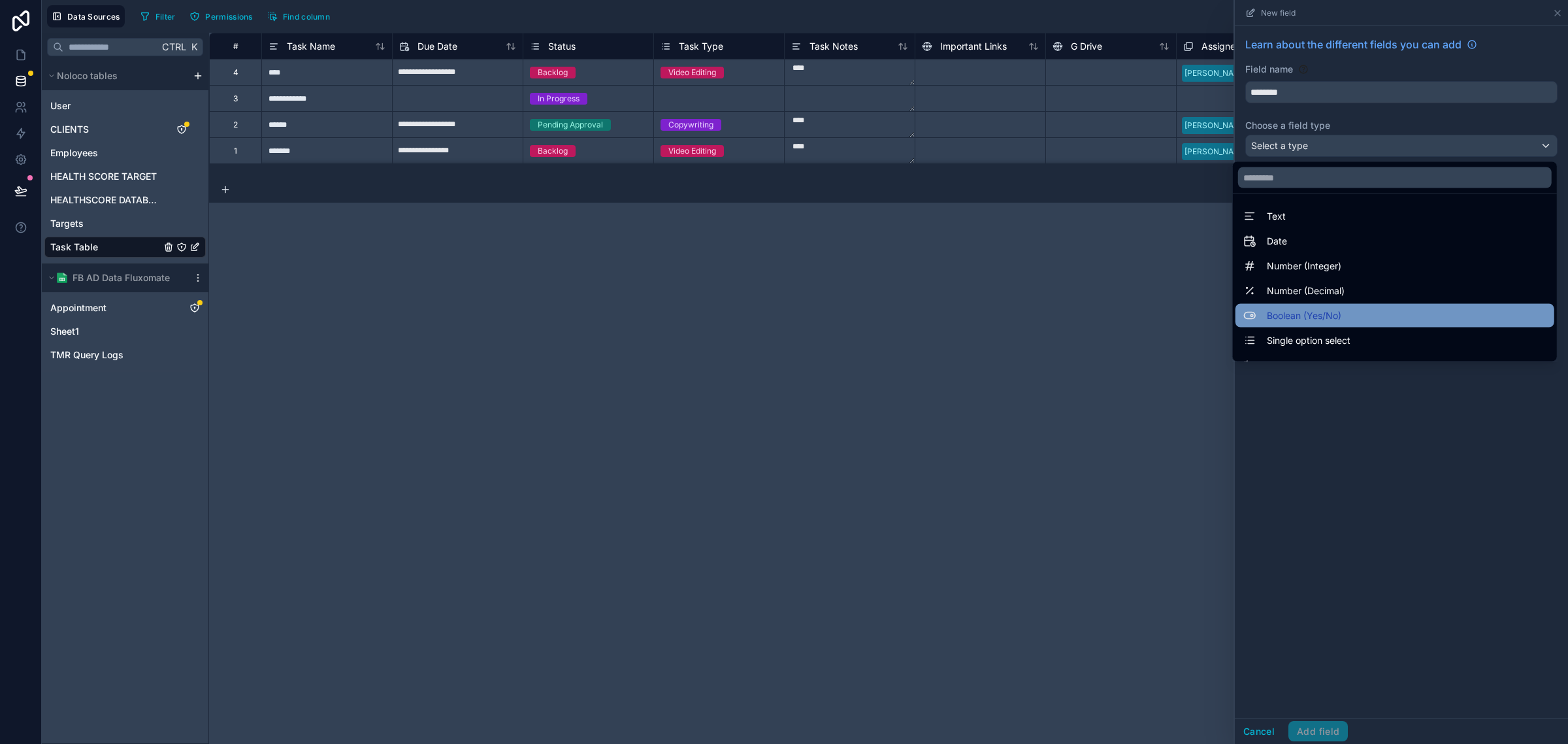
click at [1318, 306] on div "Boolean (Yes/No)" at bounding box center [1394, 316] width 319 height 24
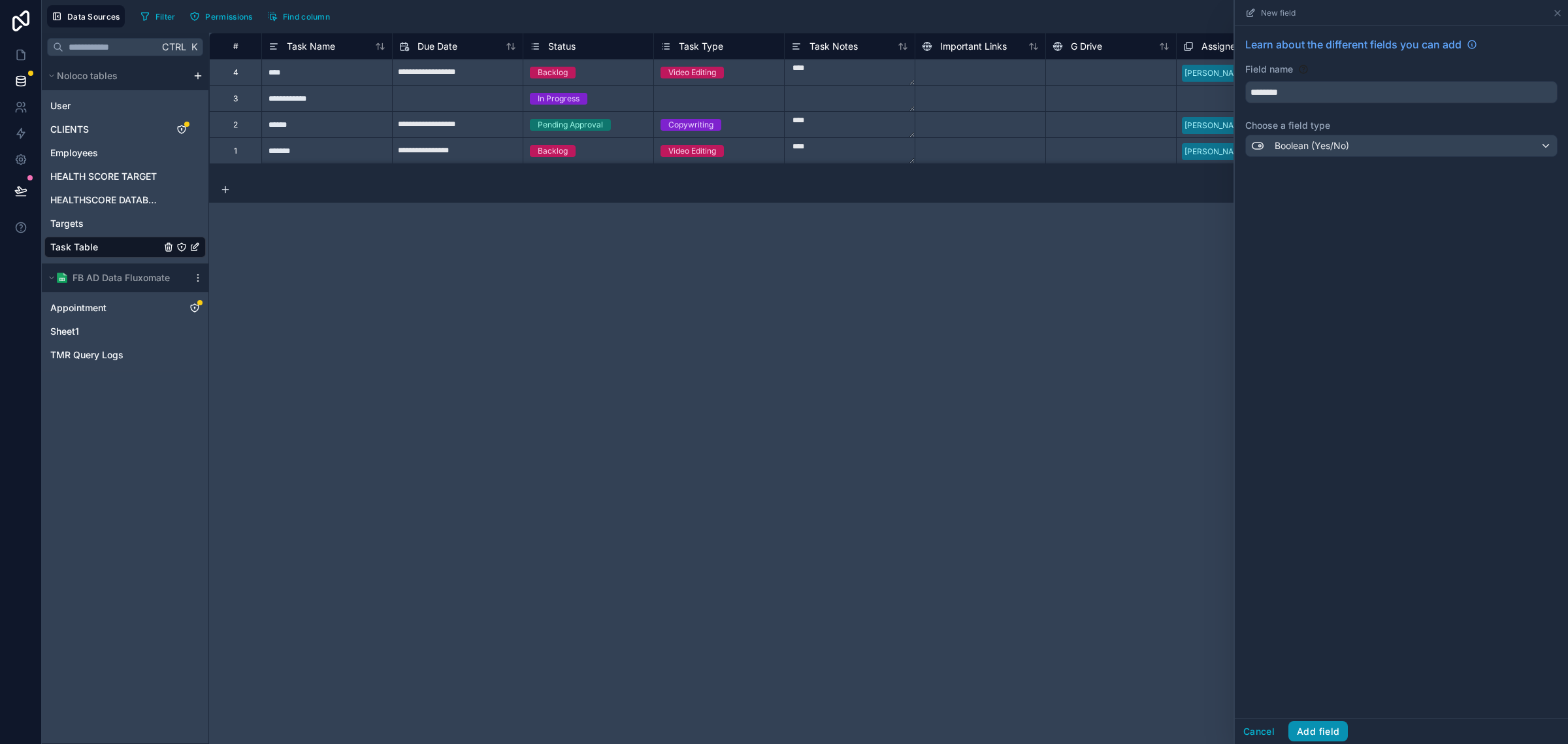
click at [1338, 722] on button "Add field" at bounding box center [1318, 732] width 59 height 21
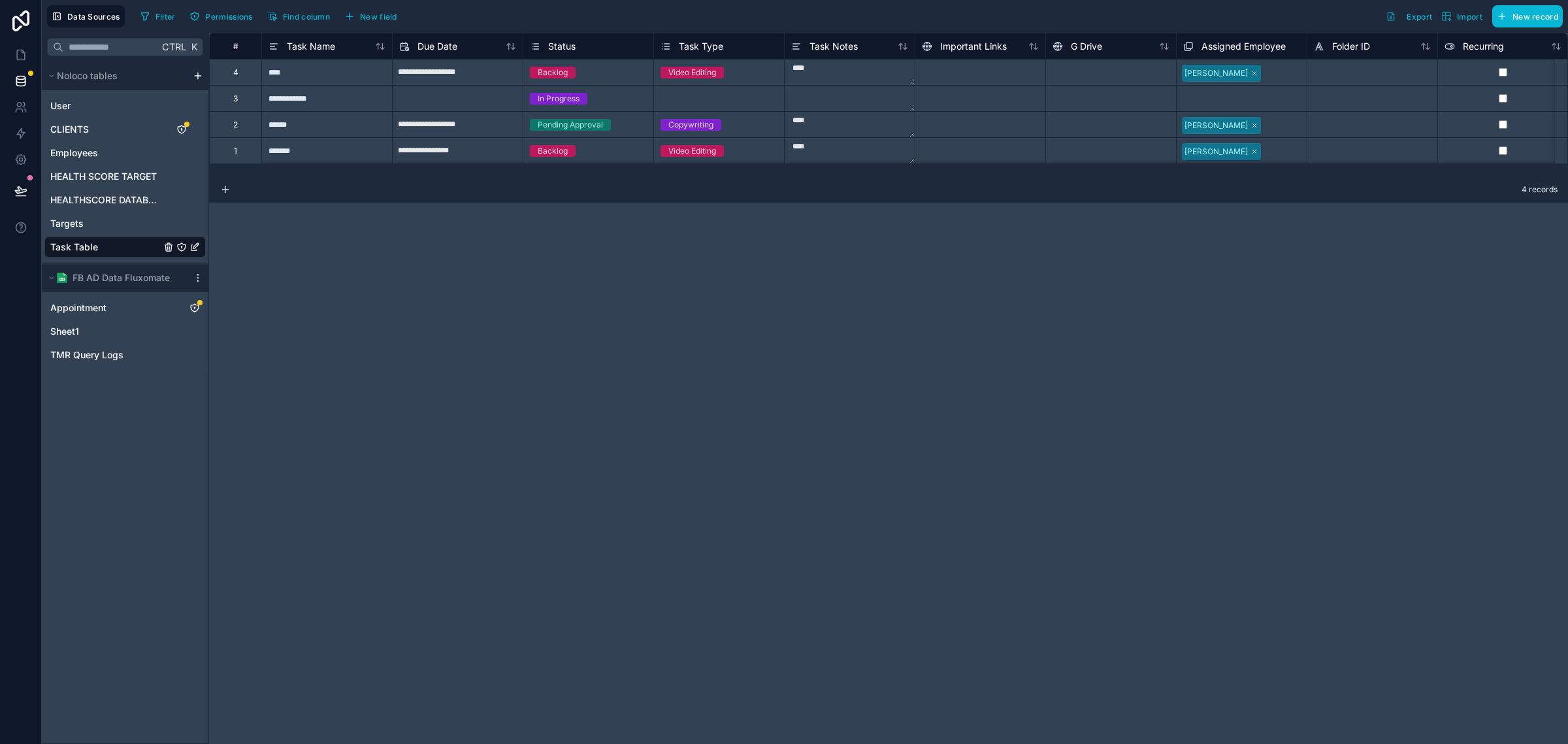
click at [658, 245] on div "**********" at bounding box center [888, 388] width 1359 height 711
click at [512, 299] on div "**********" at bounding box center [888, 388] width 1359 height 711
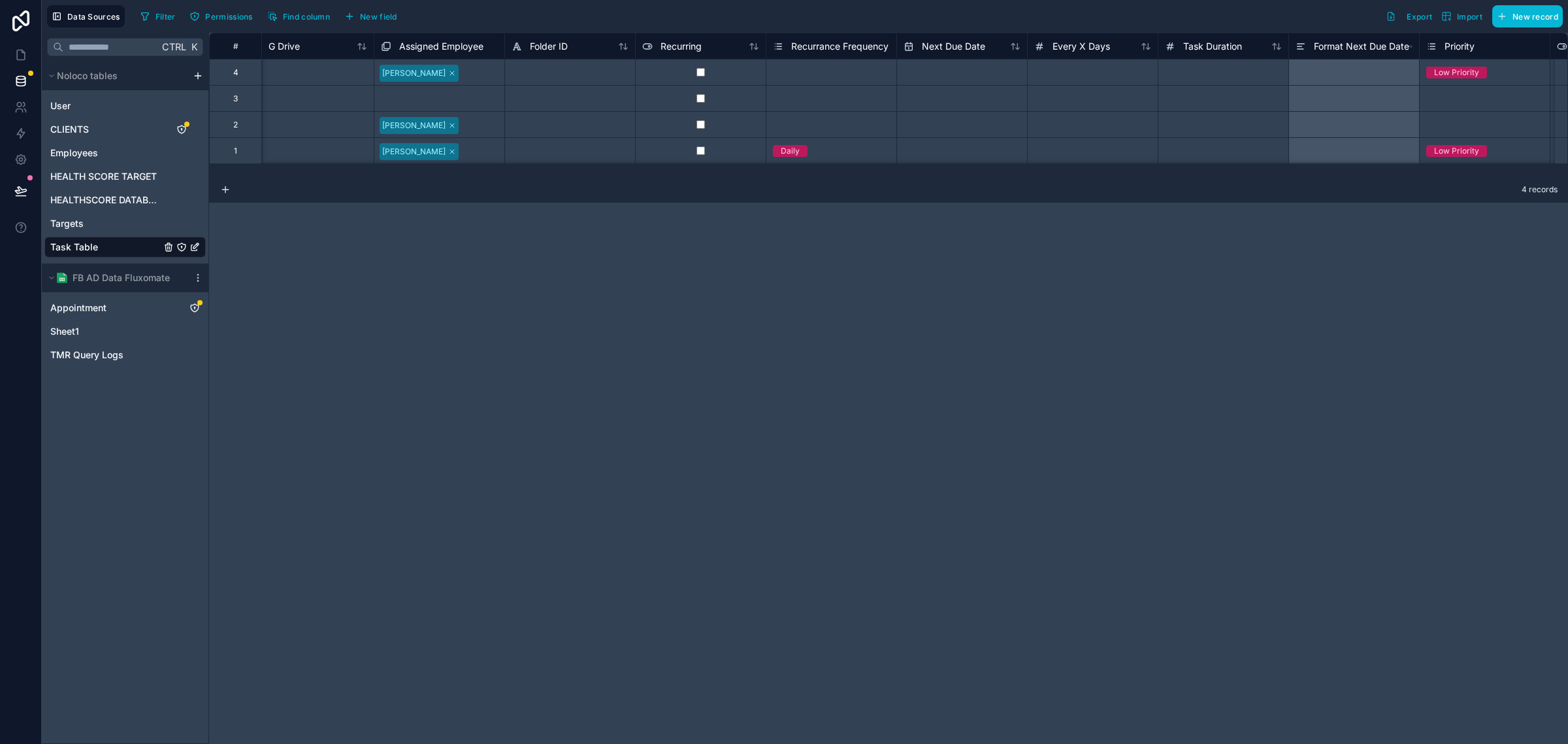
scroll to position [0, 796]
click at [380, 17] on span "New field" at bounding box center [379, 17] width 37 height 10
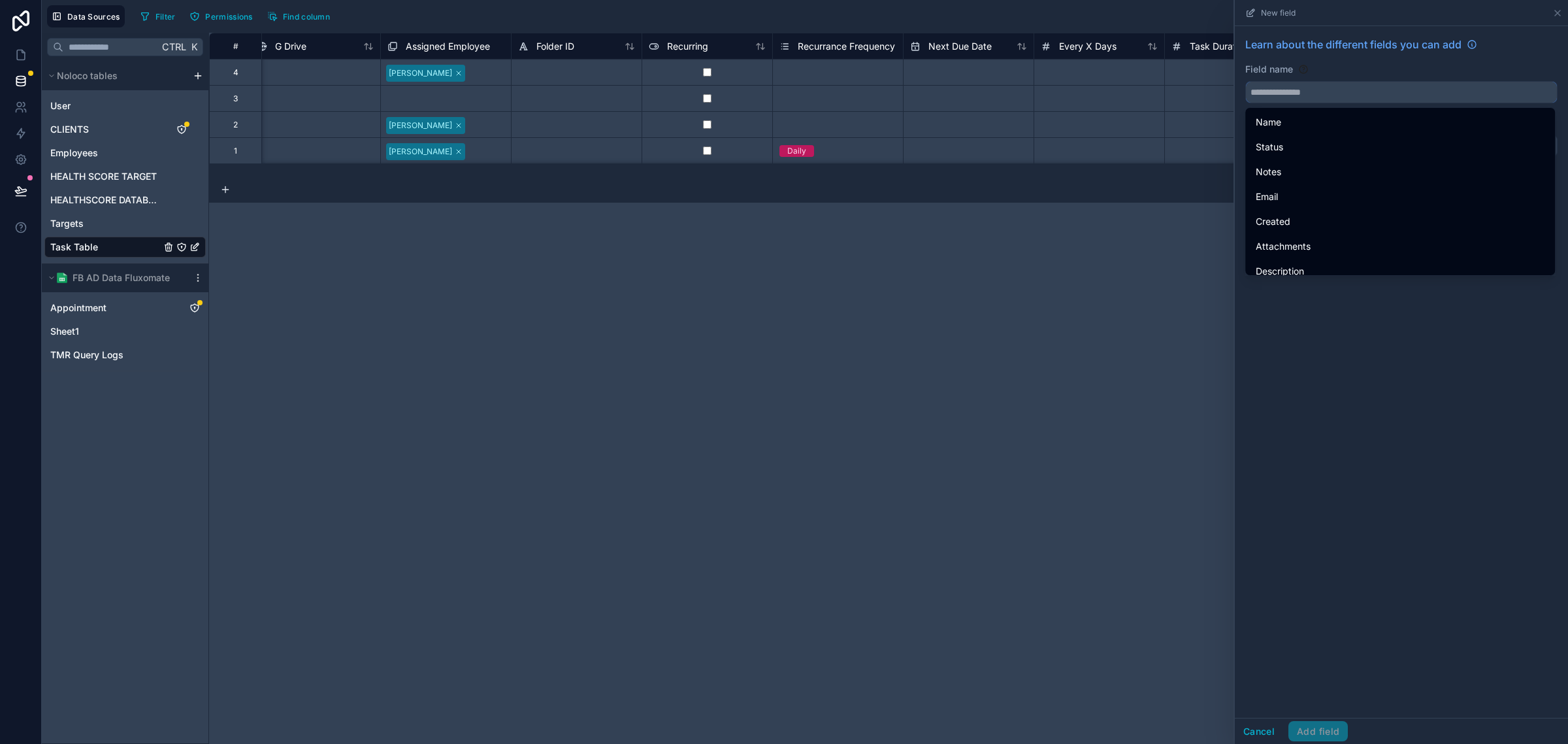
click at [1333, 100] on input "text" at bounding box center [1401, 92] width 311 height 21
paste input "**********"
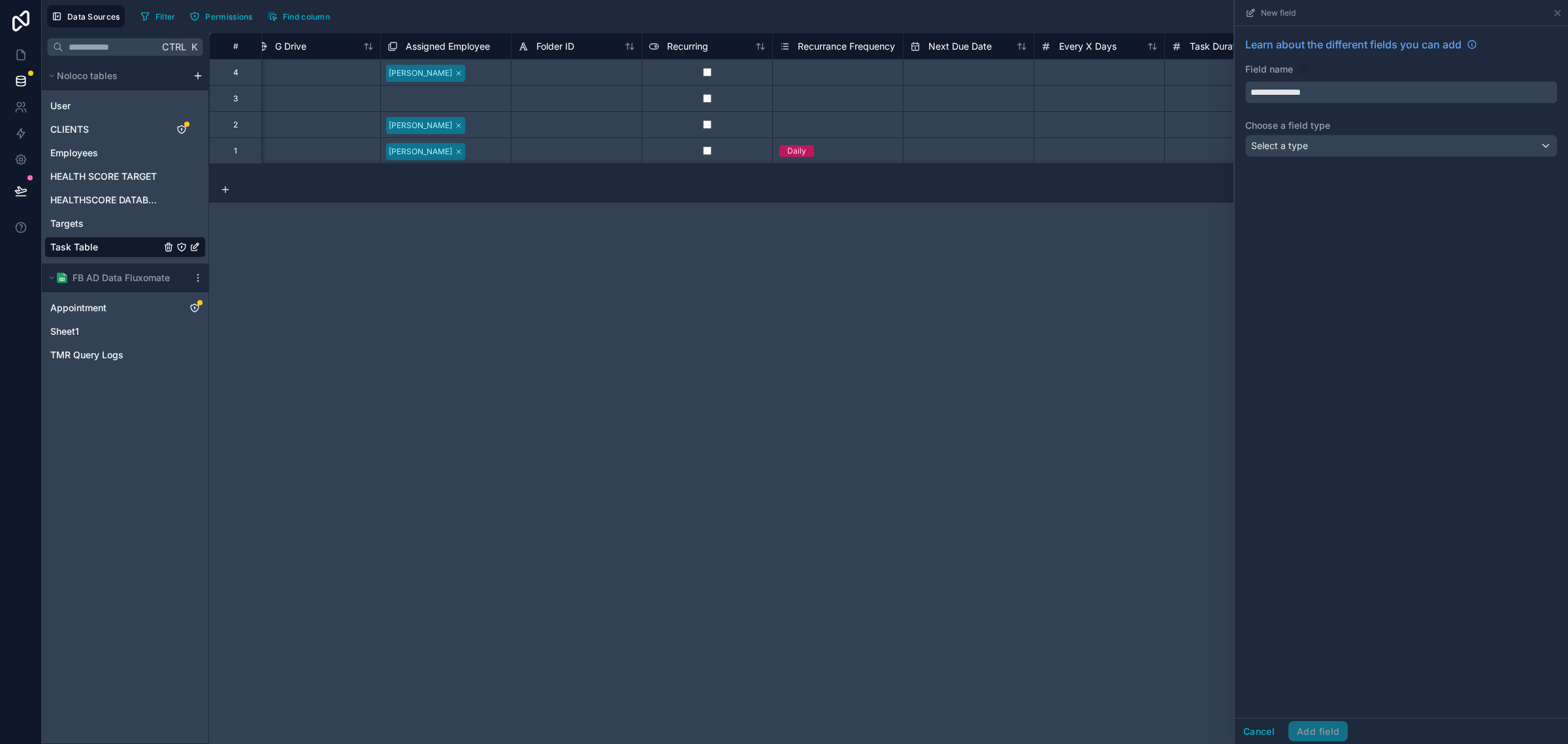
type input "**********"
drag, startPoint x: 1330, startPoint y: 283, endPoint x: 1341, endPoint y: 156, distance: 127.5
click at [1331, 283] on div "**********" at bounding box center [1401, 372] width 333 height 691
click at [1350, 146] on div "Select a type" at bounding box center [1401, 146] width 311 height 21
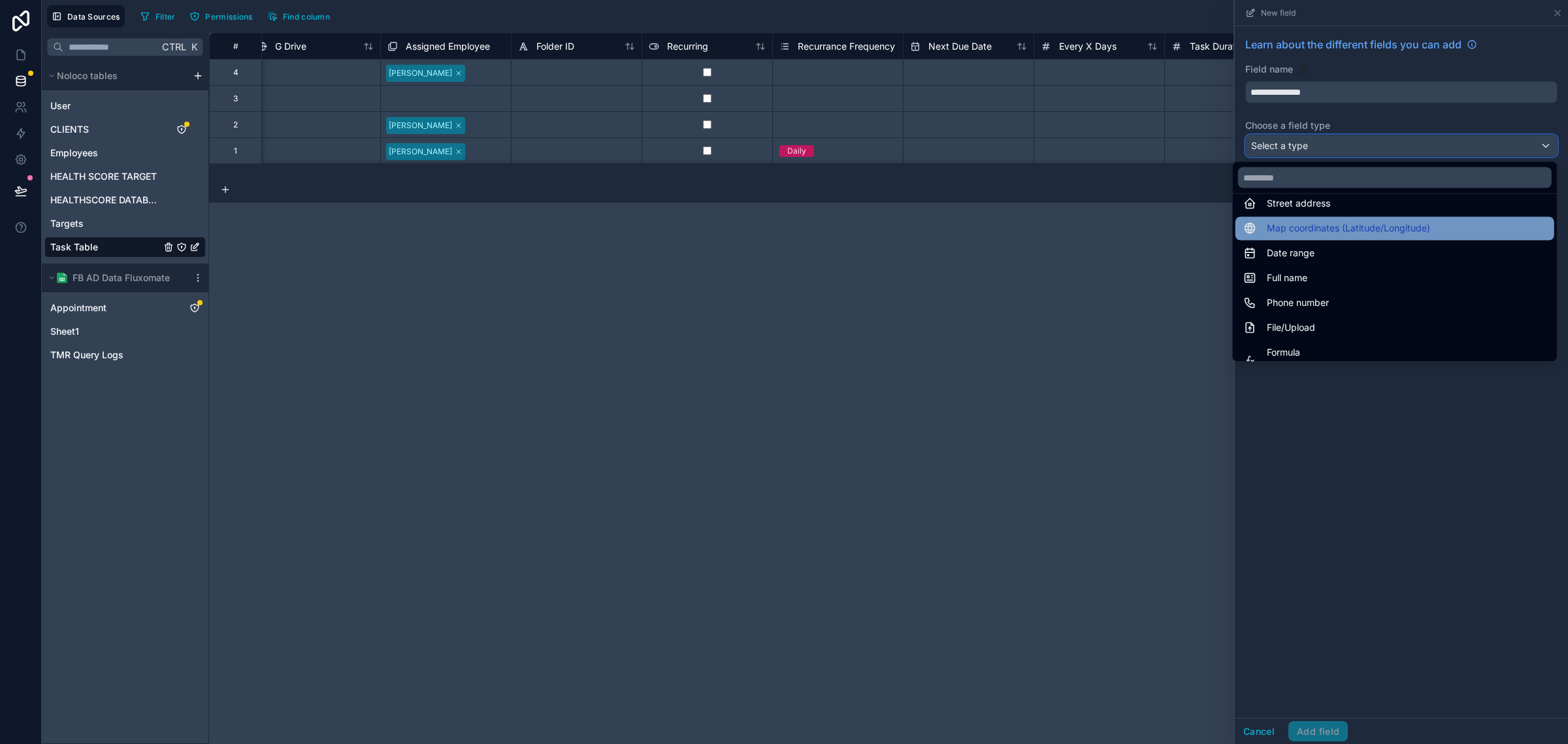
scroll to position [245, 0]
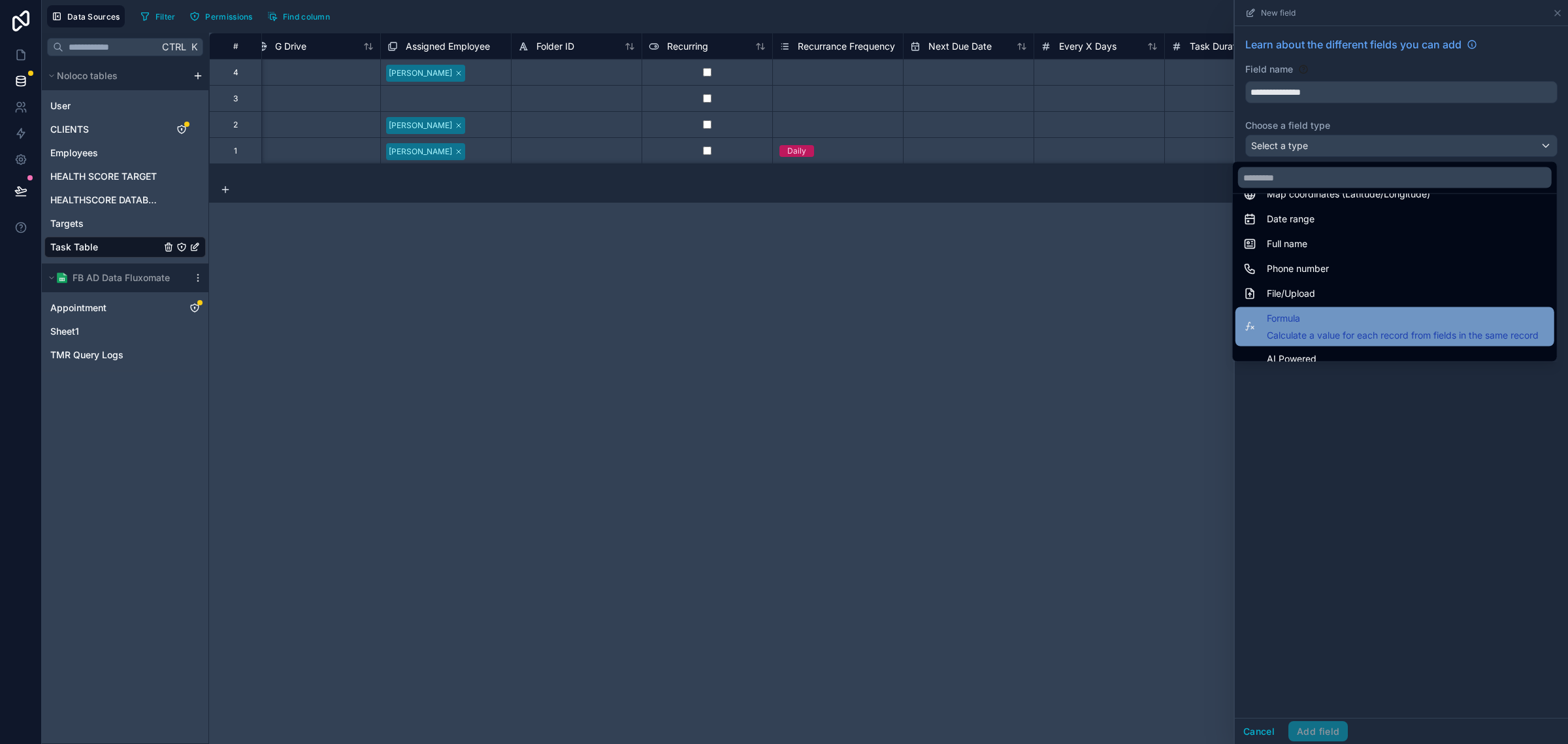
click at [1310, 322] on span "Formula" at bounding box center [1403, 319] width 272 height 16
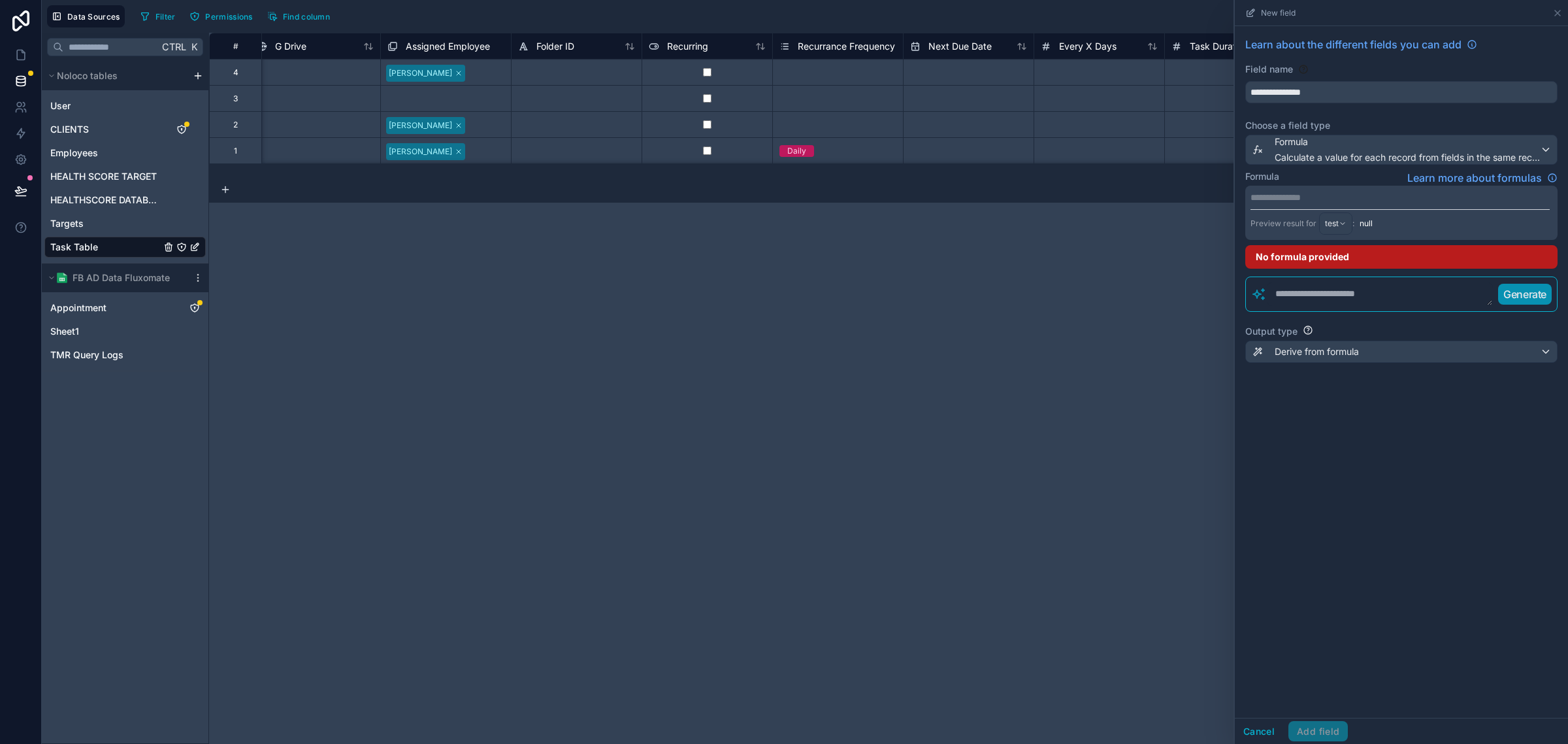
click at [1312, 201] on p "**********" at bounding box center [1400, 197] width 299 height 13
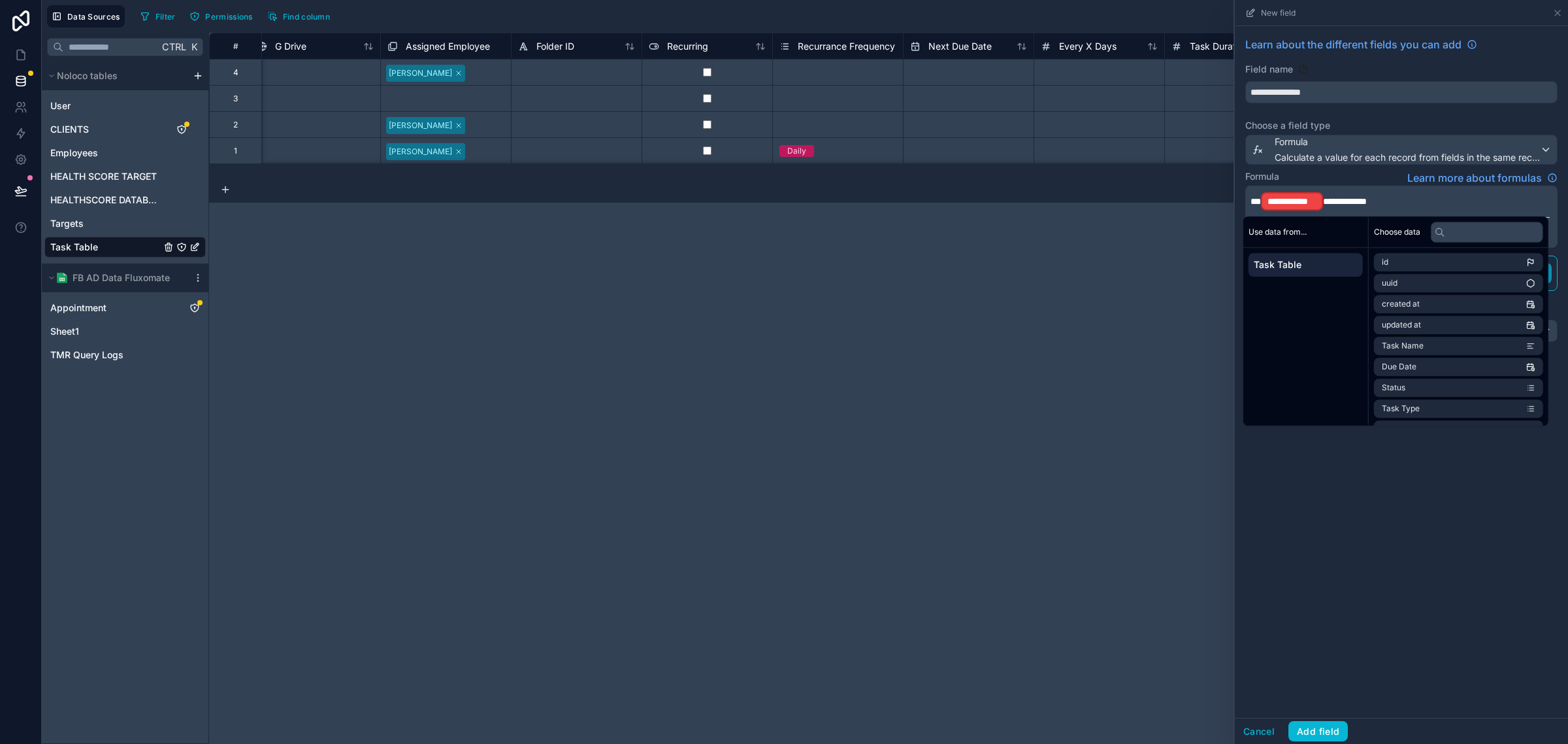
click at [1325, 205] on span "**********" at bounding box center [1345, 201] width 44 height 9
click at [1410, 412] on span "Complete" at bounding box center [1400, 412] width 36 height 10
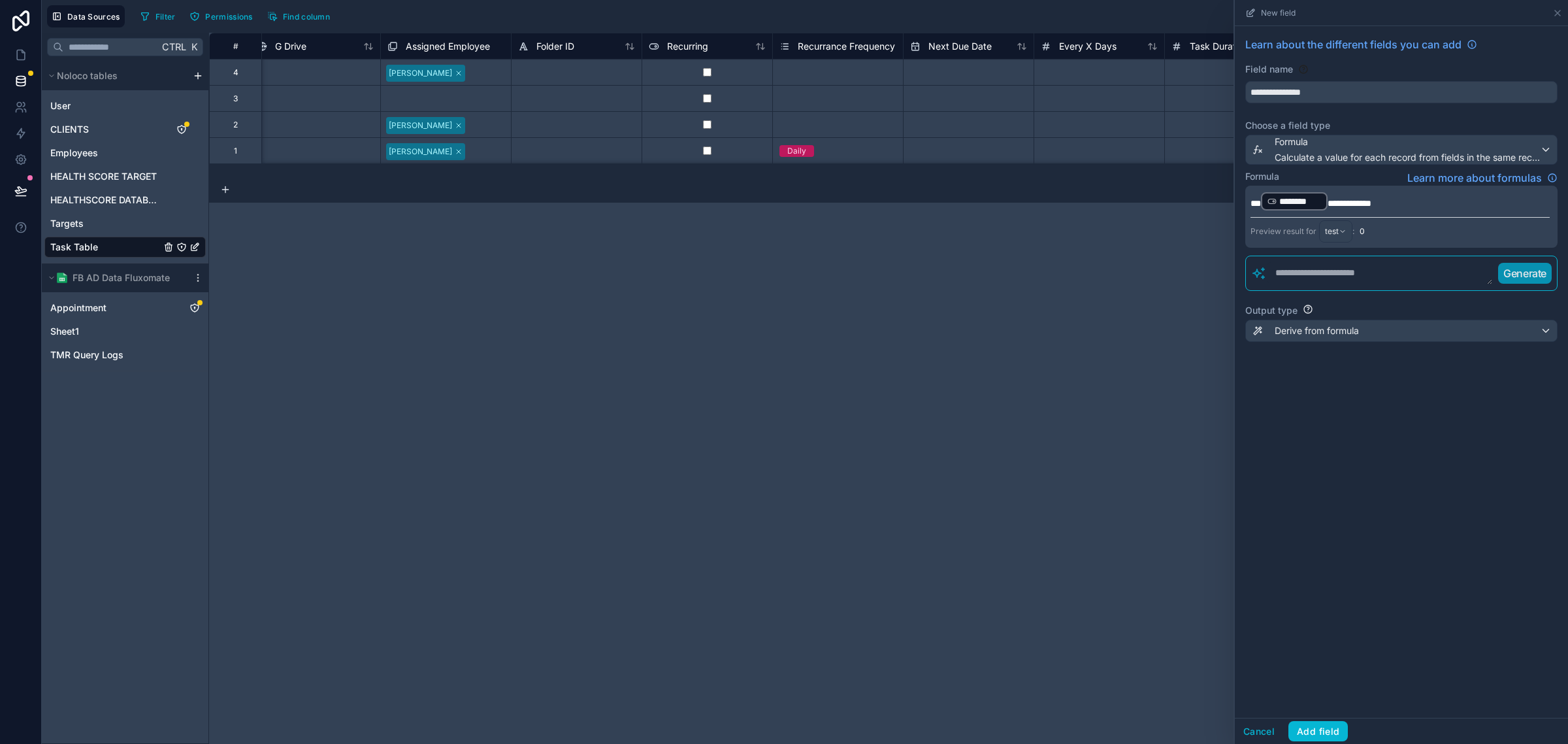
click at [1368, 576] on div "**********" at bounding box center [1401, 372] width 333 height 691
click at [1365, 332] on div "Derive from formula" at bounding box center [1401, 331] width 311 height 21
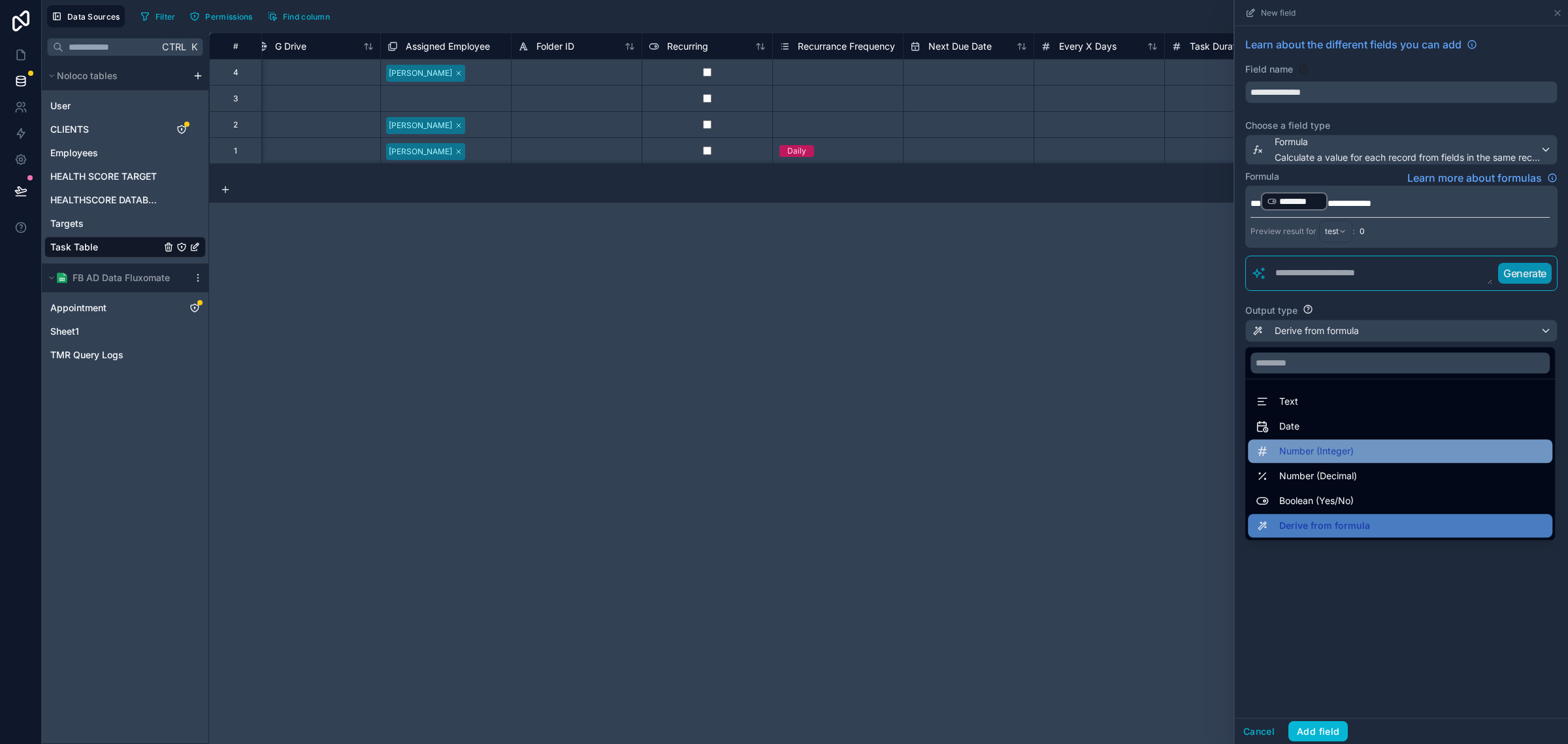
click at [1361, 455] on div "Number (Integer)" at bounding box center [1401, 451] width 289 height 16
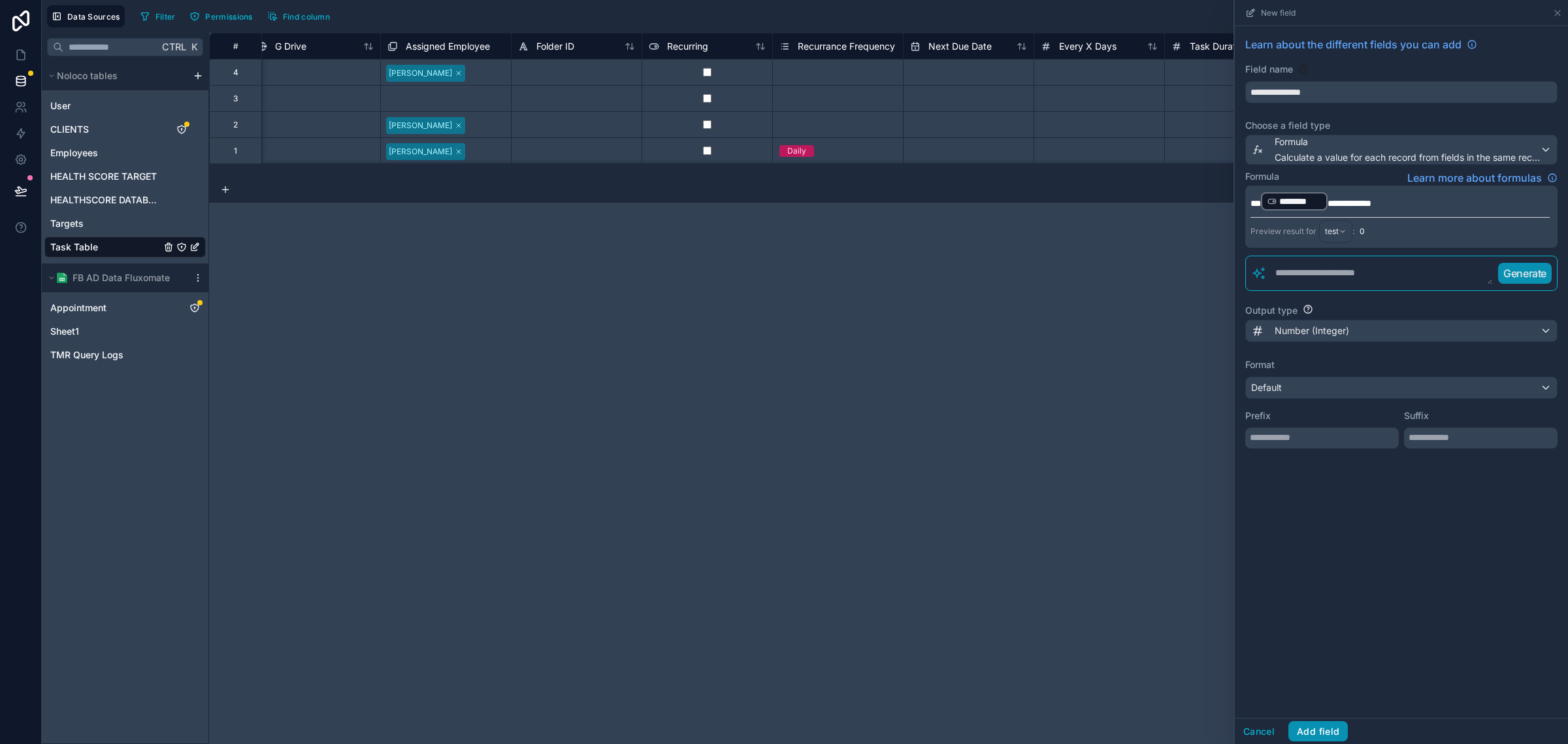
click at [1330, 727] on button "Add field" at bounding box center [1318, 732] width 59 height 21
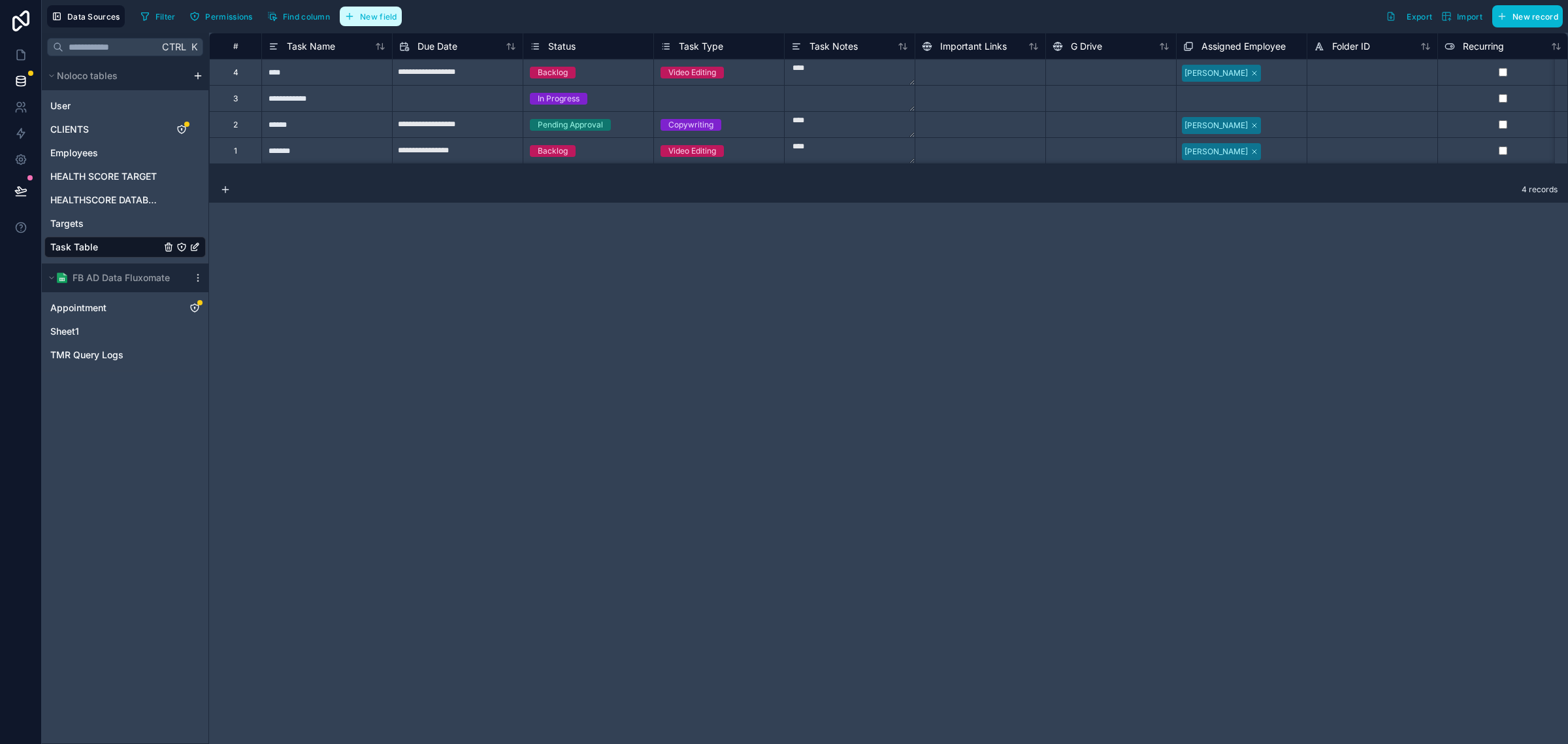
click at [367, 7] on button "New field" at bounding box center [371, 16] width 62 height 19
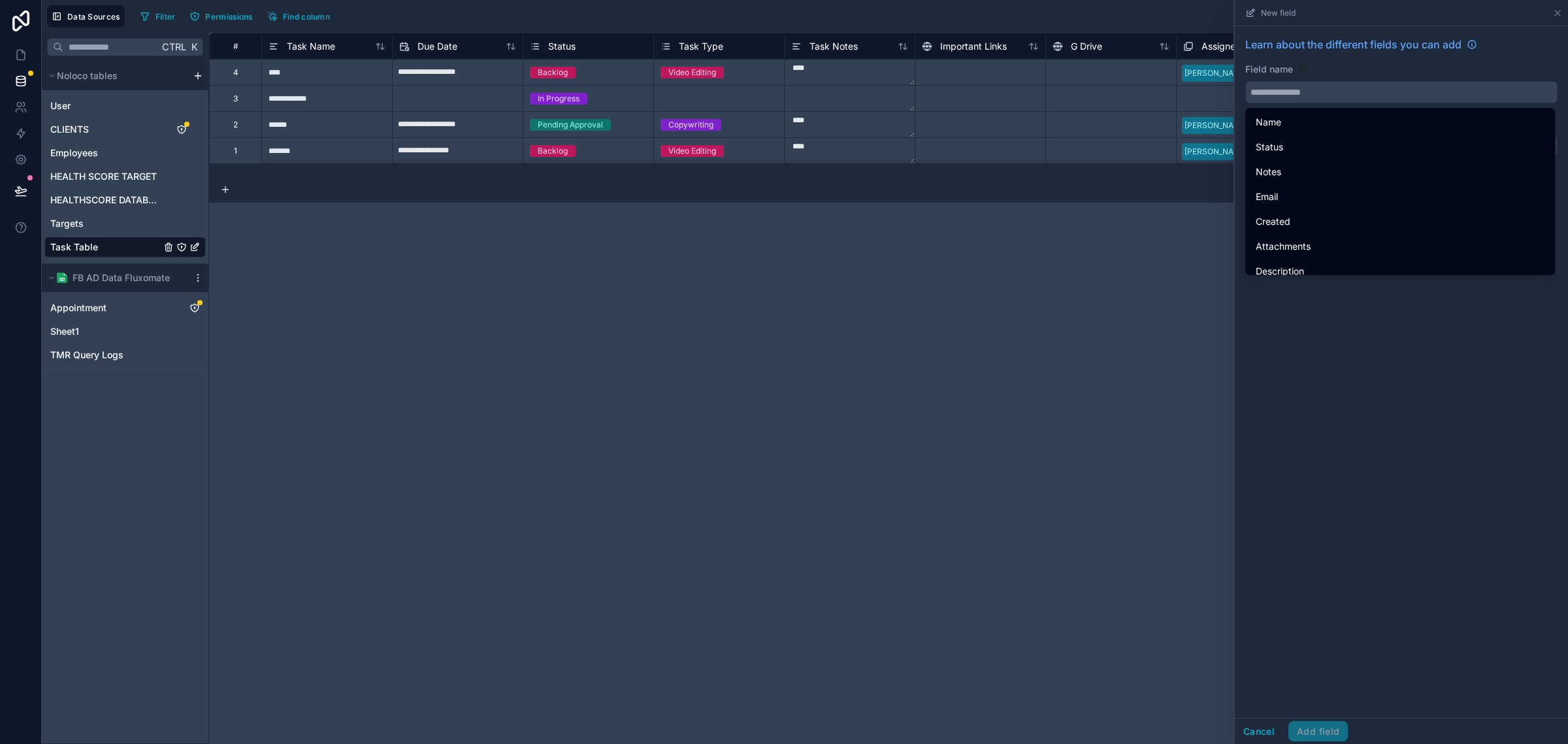
click at [1356, 89] on input "text" at bounding box center [1401, 92] width 311 height 21
paste input "**********"
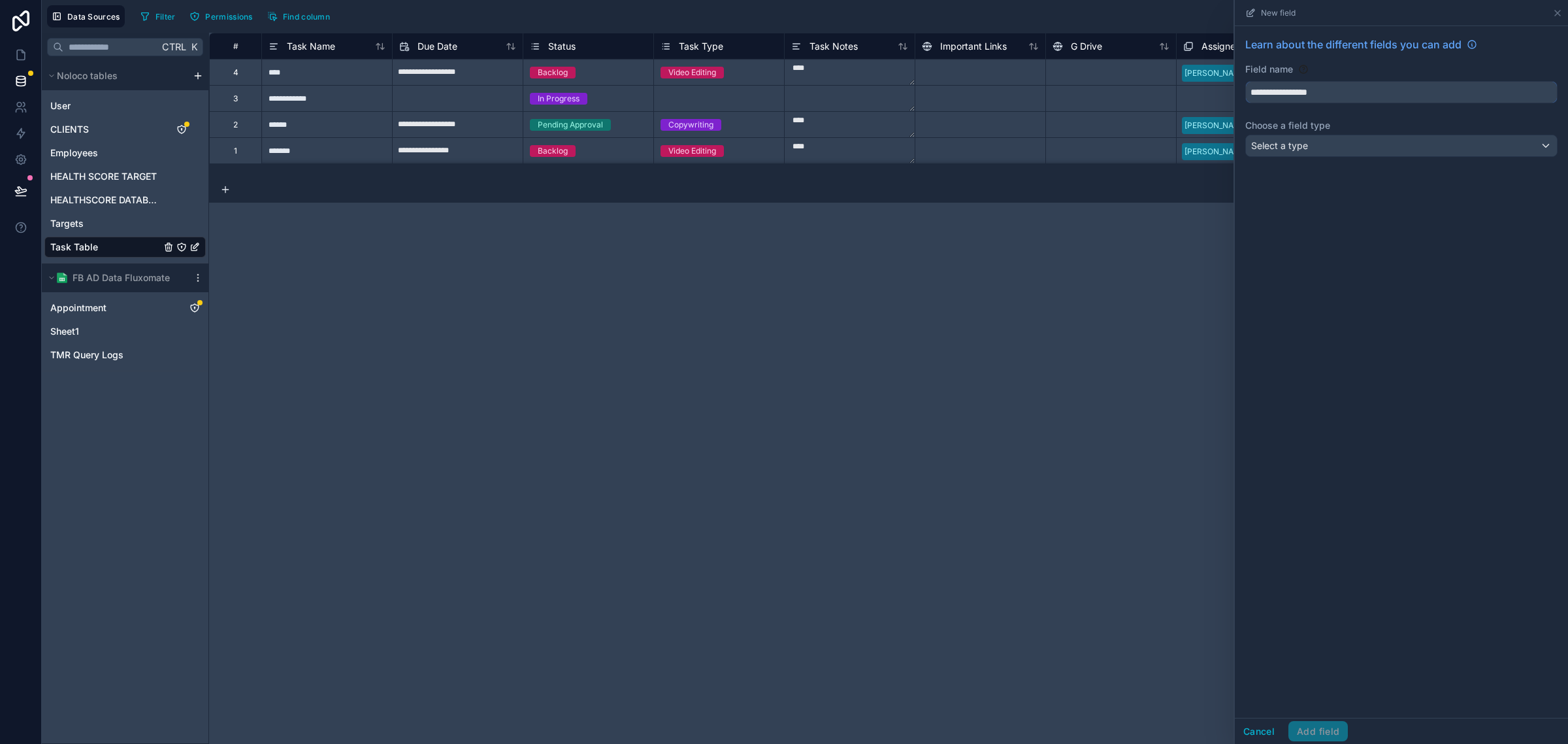
type input "**********"
click at [1327, 167] on div "**********" at bounding box center [1401, 100] width 333 height 147
click at [1350, 150] on div "Select a type" at bounding box center [1401, 146] width 311 height 21
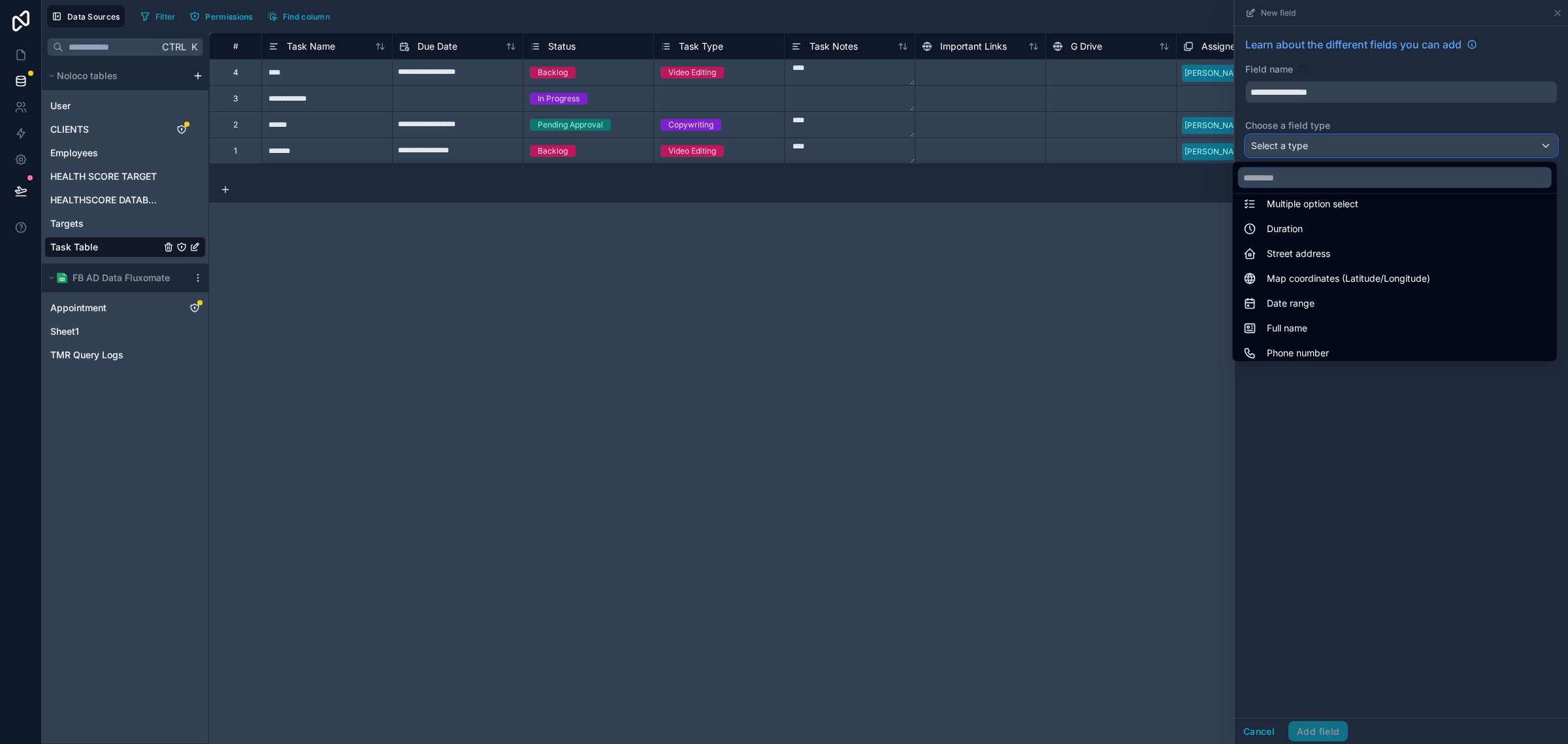
scroll to position [379, 0]
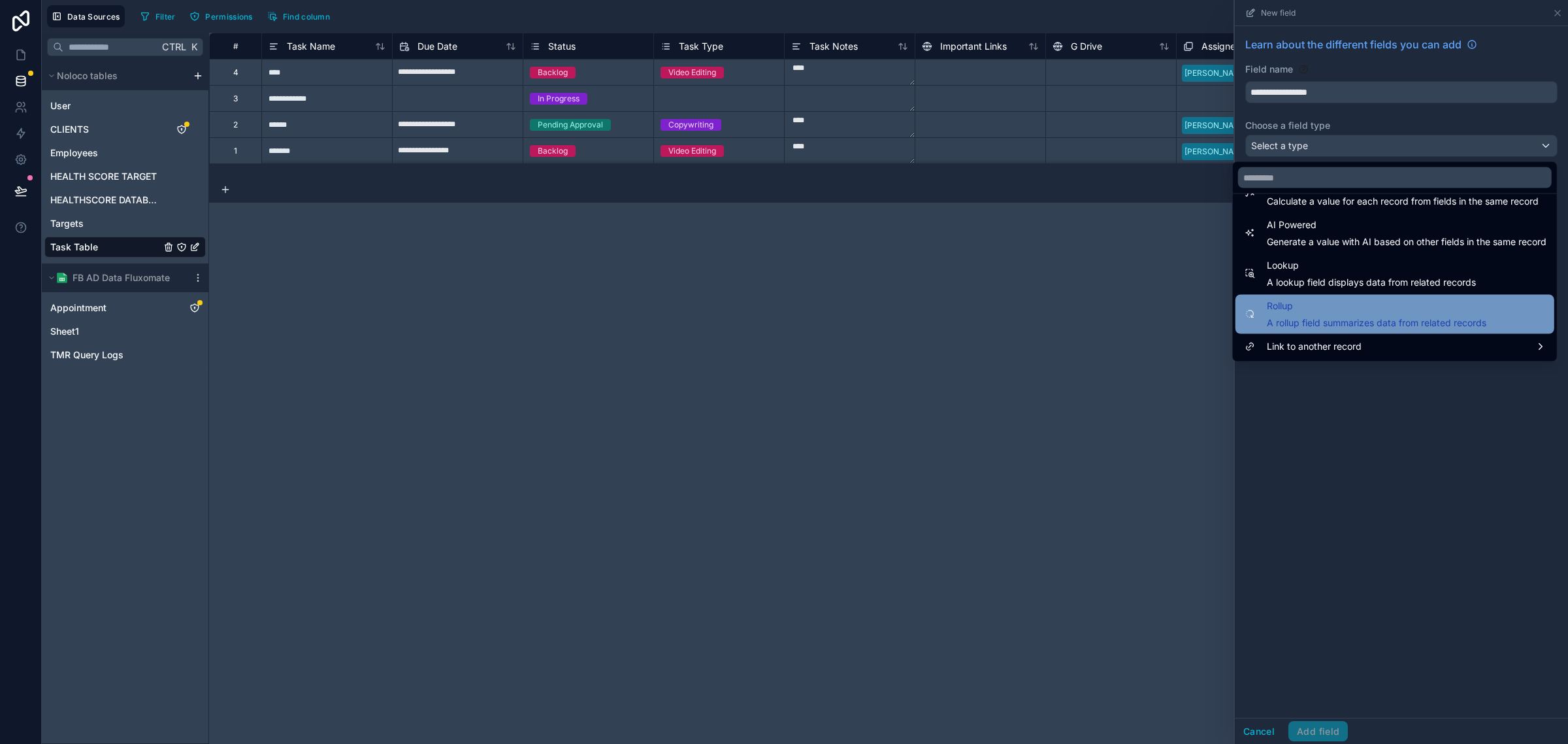
click at [1321, 322] on span "A rollup field summarizes data from related records" at bounding box center [1377, 323] width 220 height 13
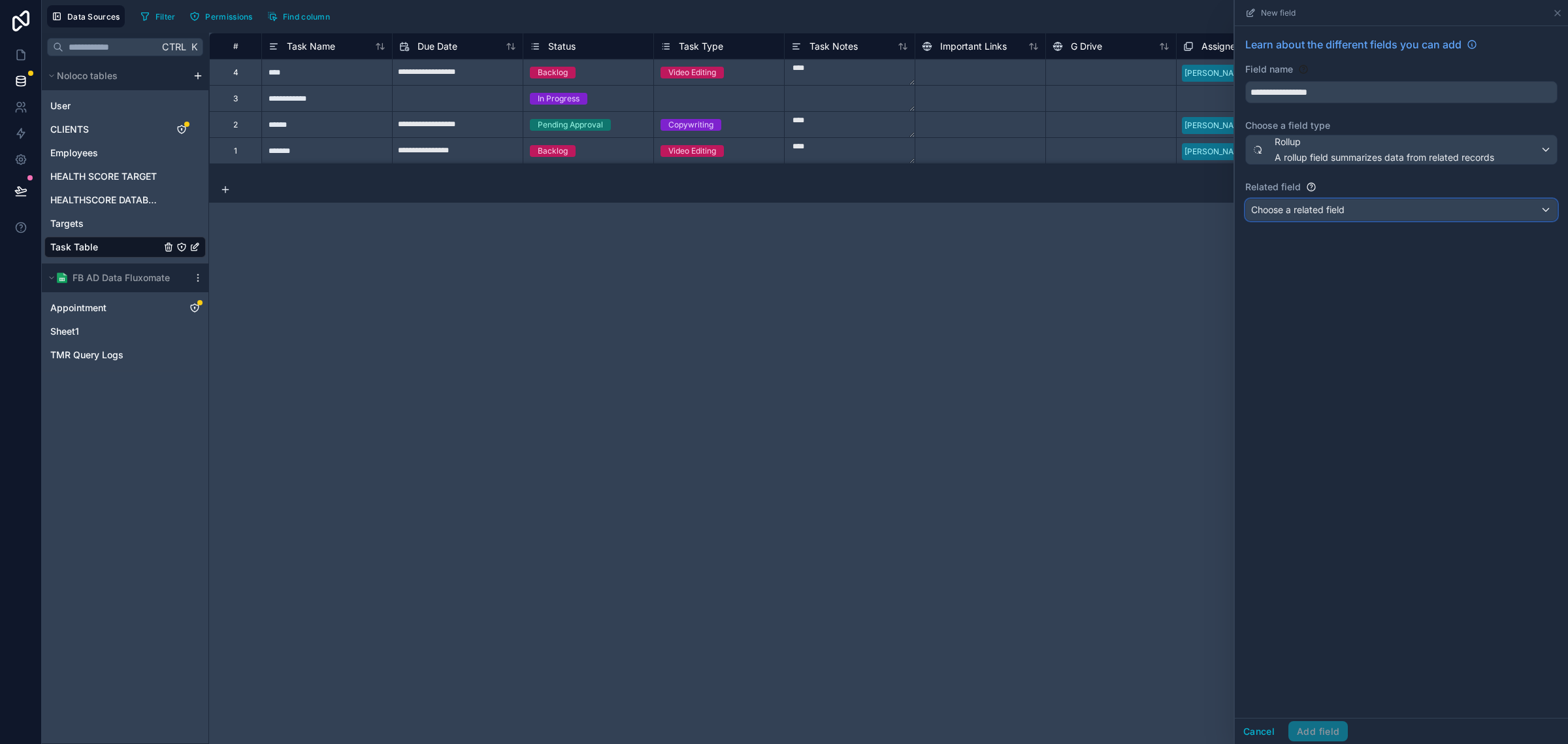
click at [1353, 212] on div "Choose a related field" at bounding box center [1401, 210] width 311 height 21
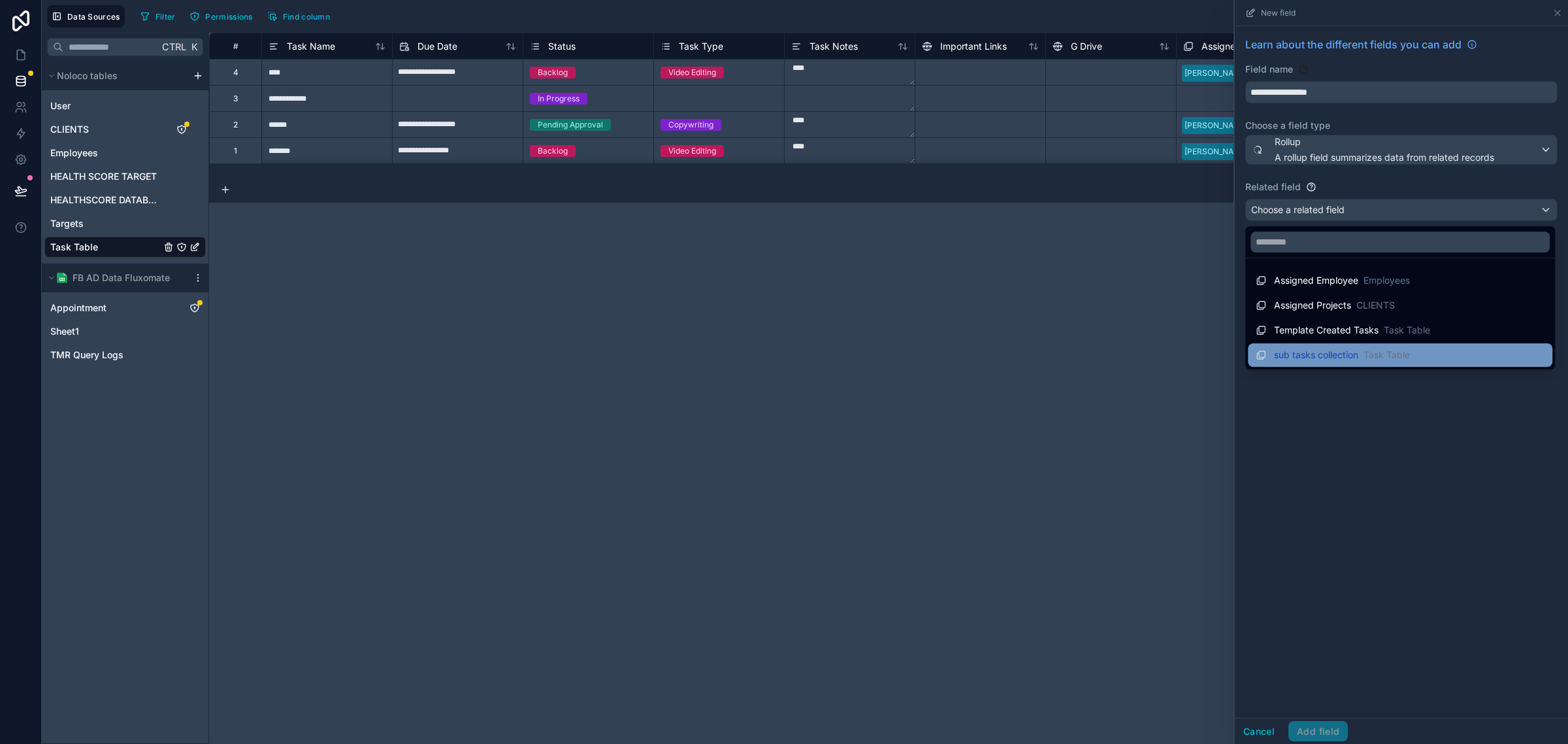
click at [1333, 357] on span "sub tasks collection" at bounding box center [1316, 355] width 84 height 13
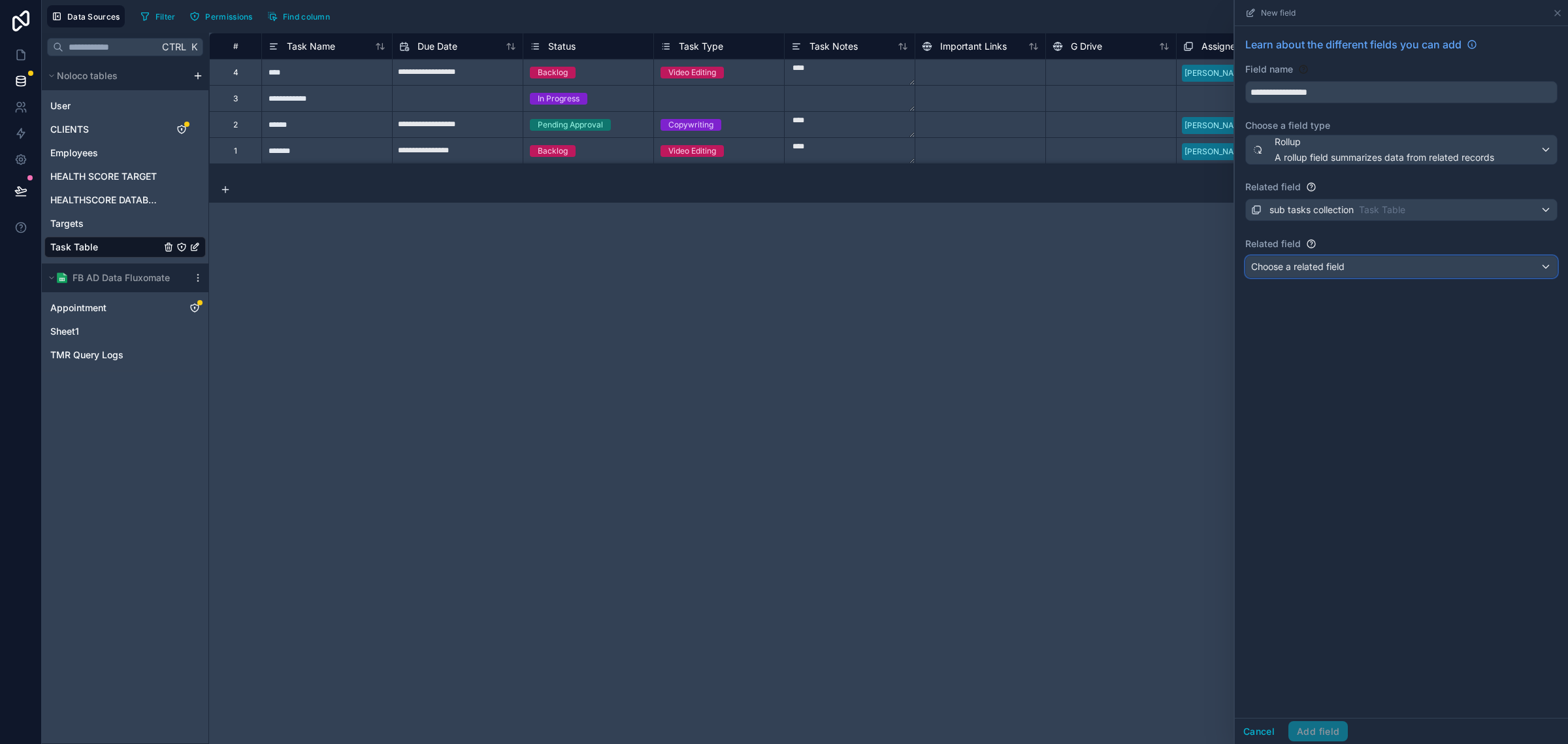
click at [1373, 260] on div "Choose a related field" at bounding box center [1401, 267] width 311 height 21
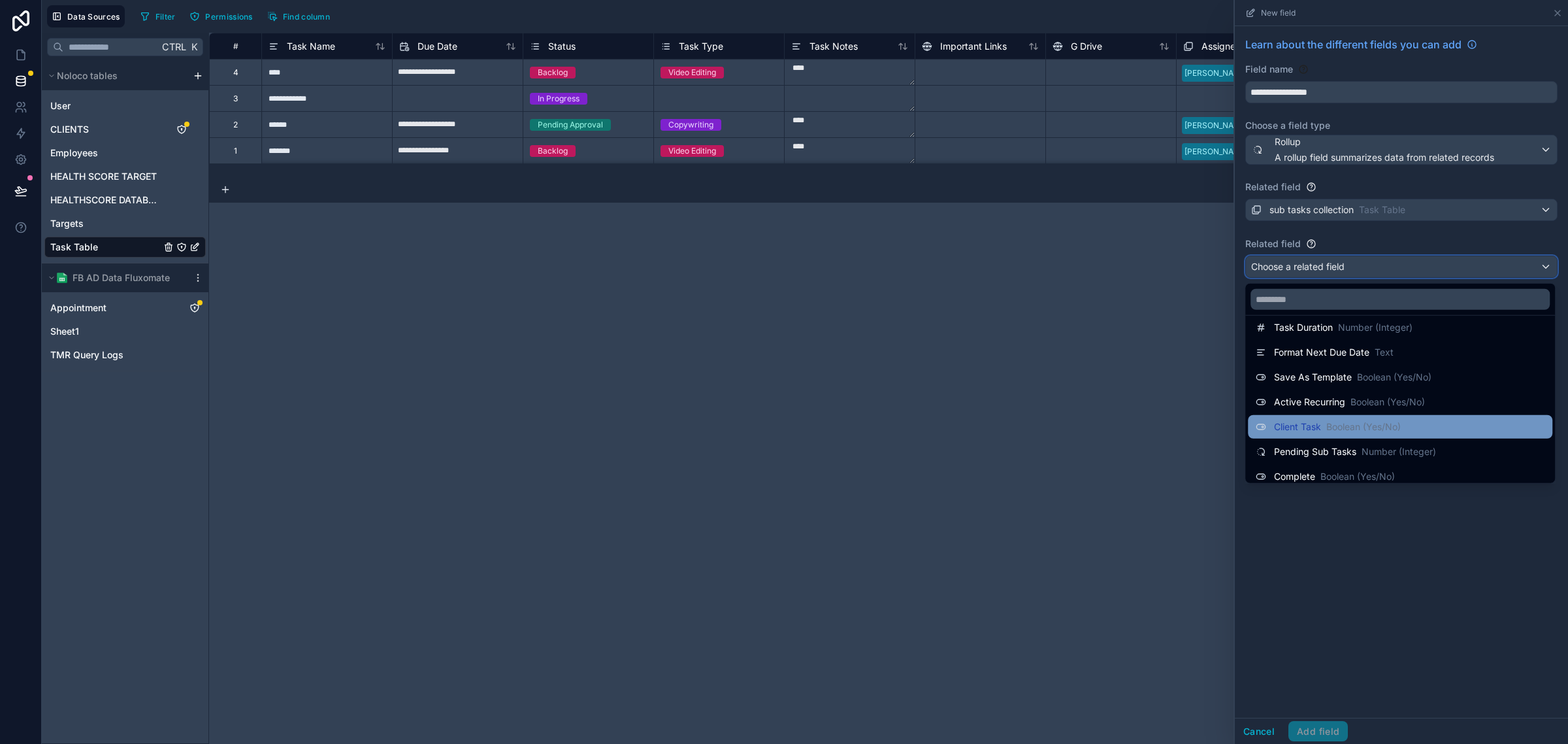
scroll to position [364, 0]
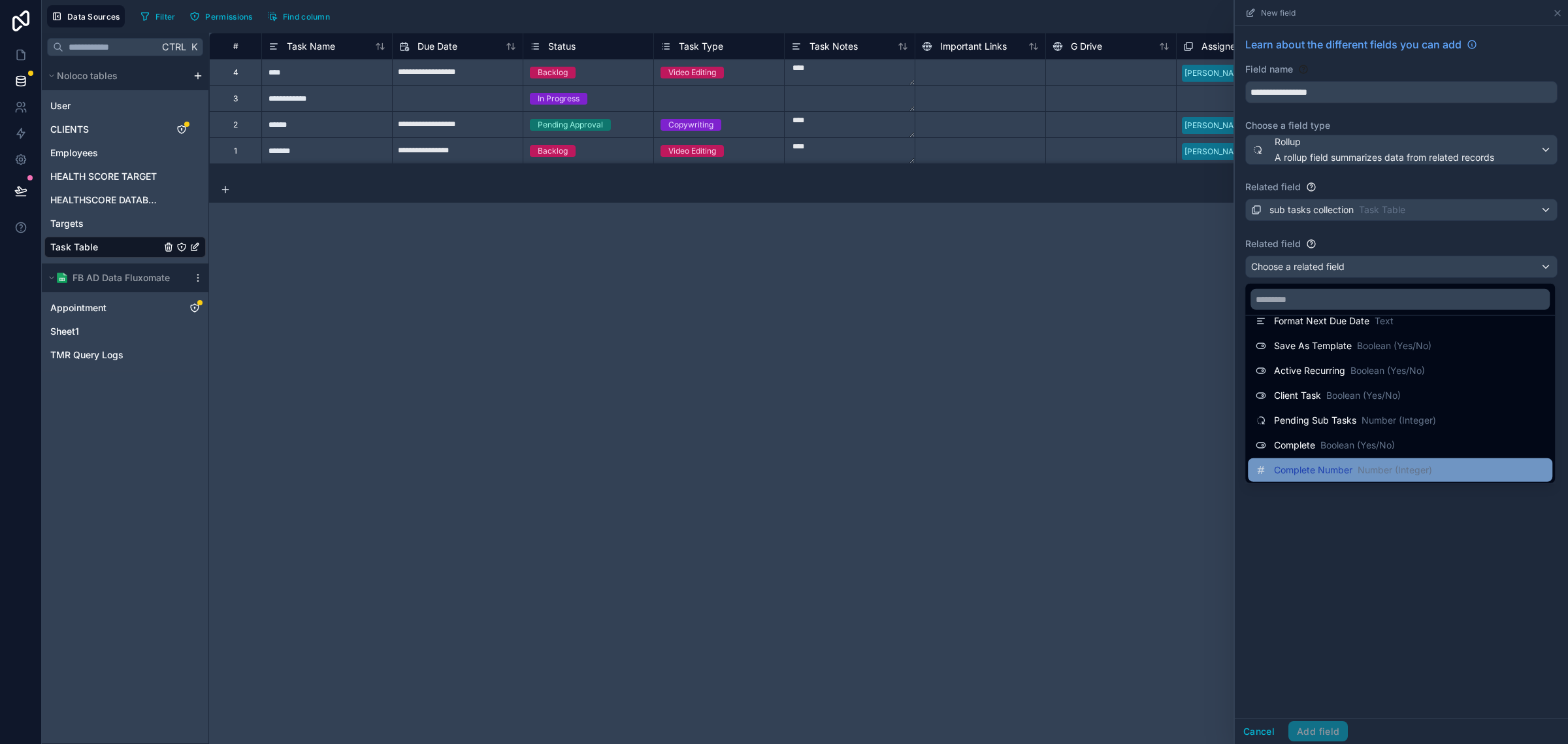
click at [1353, 466] on span "Complete Number" at bounding box center [1313, 469] width 78 height 13
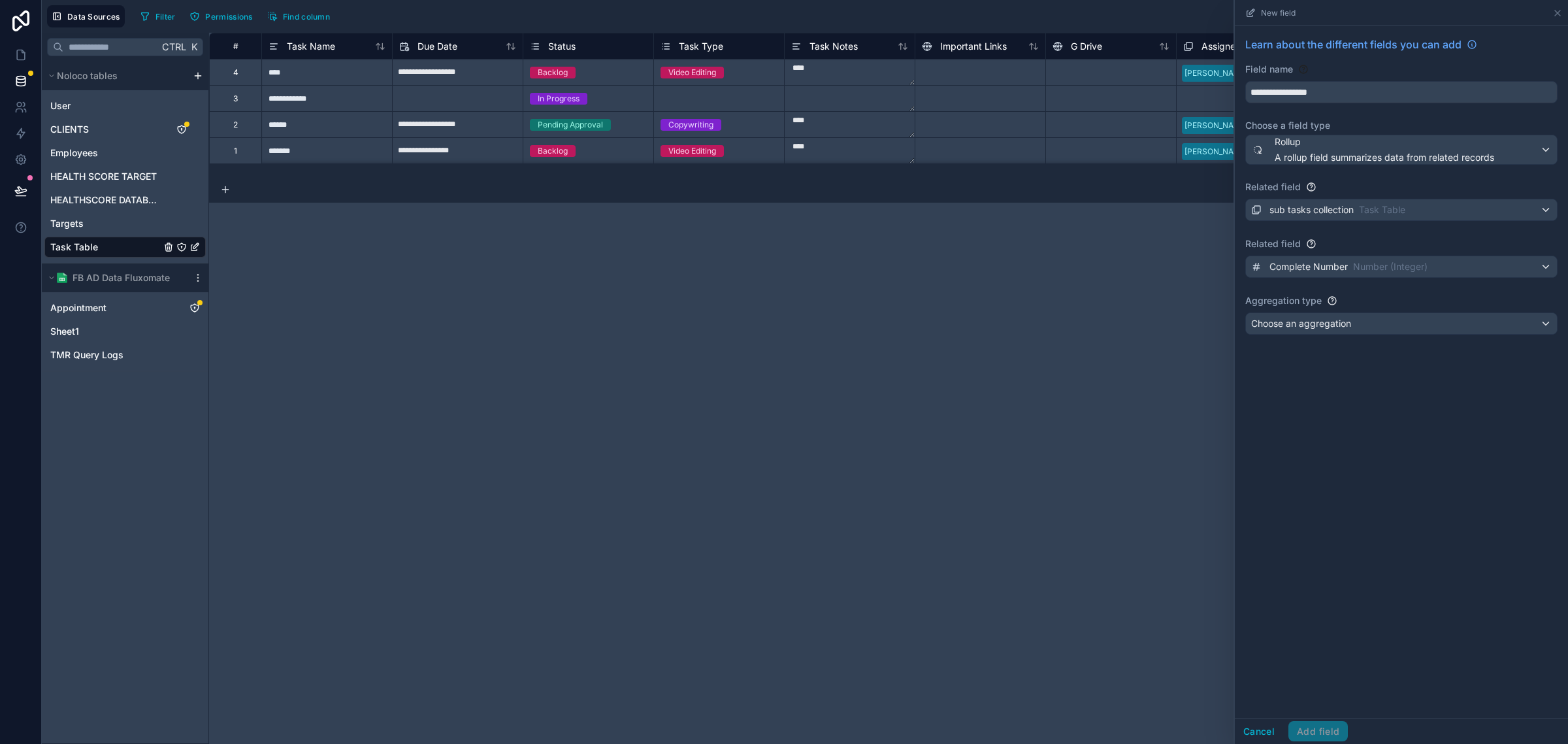
click at [1347, 507] on div "**********" at bounding box center [1401, 372] width 333 height 691
click at [1381, 328] on div "Choose an aggregation" at bounding box center [1401, 324] width 311 height 21
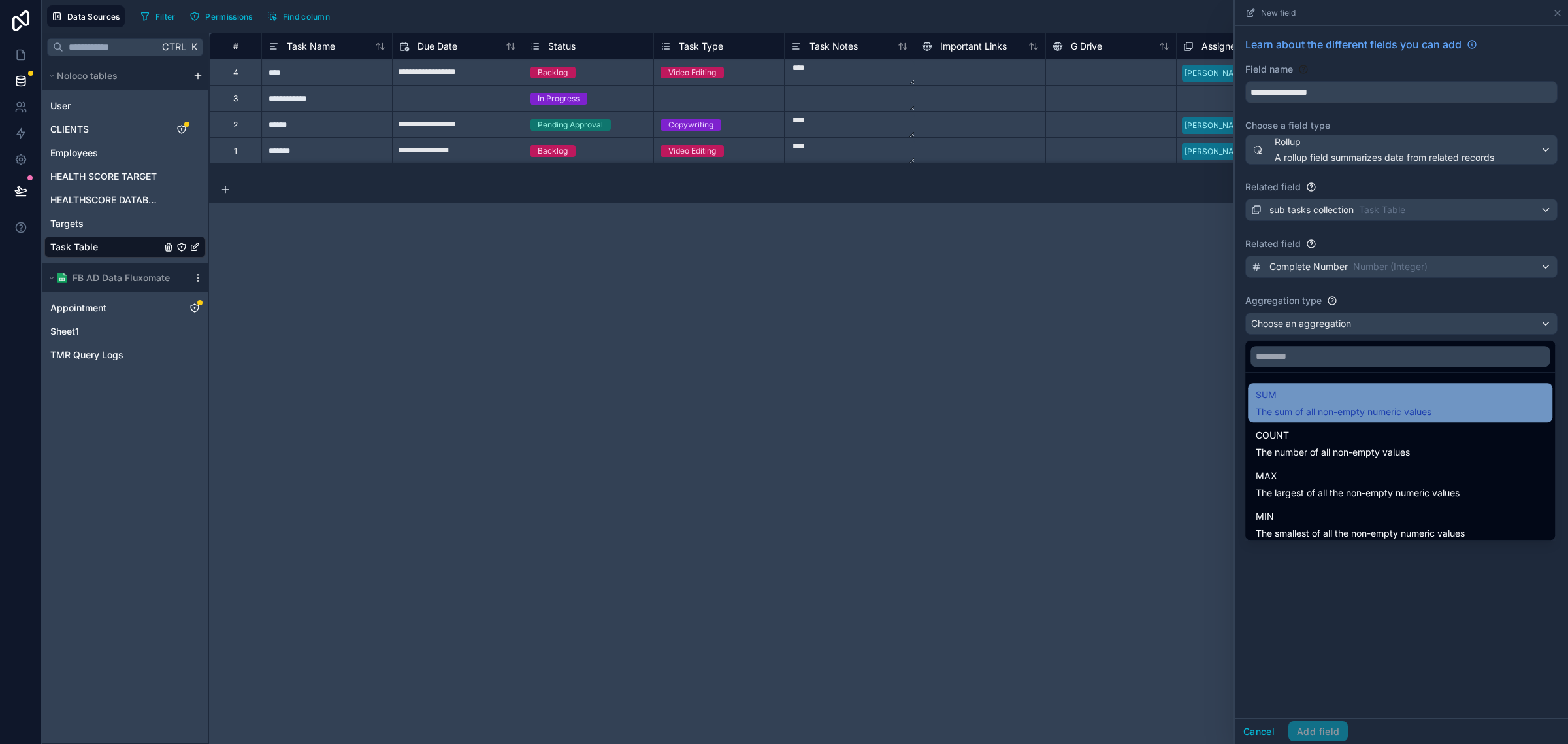
click at [1373, 394] on span "SUM" at bounding box center [1344, 395] width 176 height 16
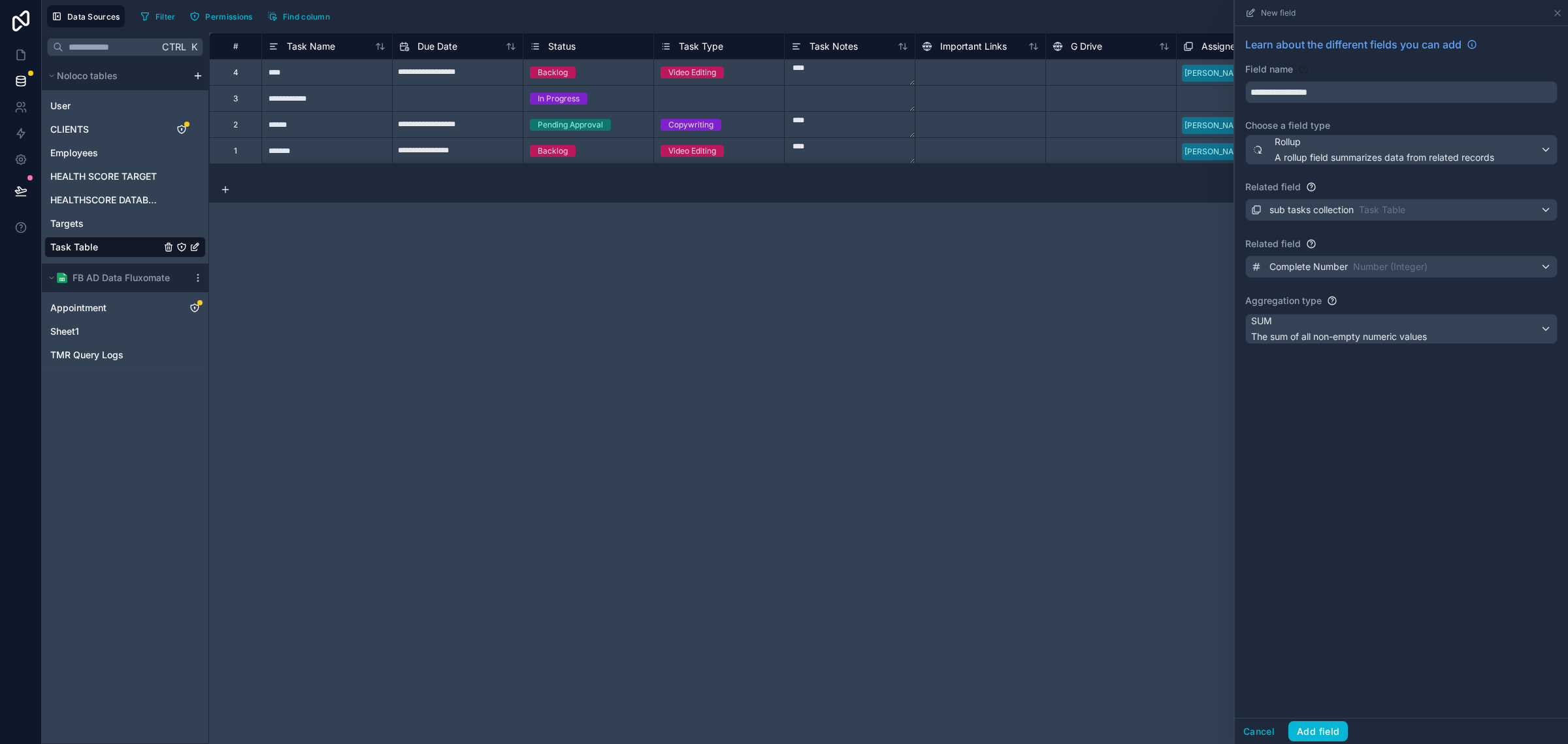
click at [1353, 491] on div "**********" at bounding box center [1401, 372] width 333 height 691
click at [1312, 727] on button "Add field" at bounding box center [1318, 732] width 59 height 21
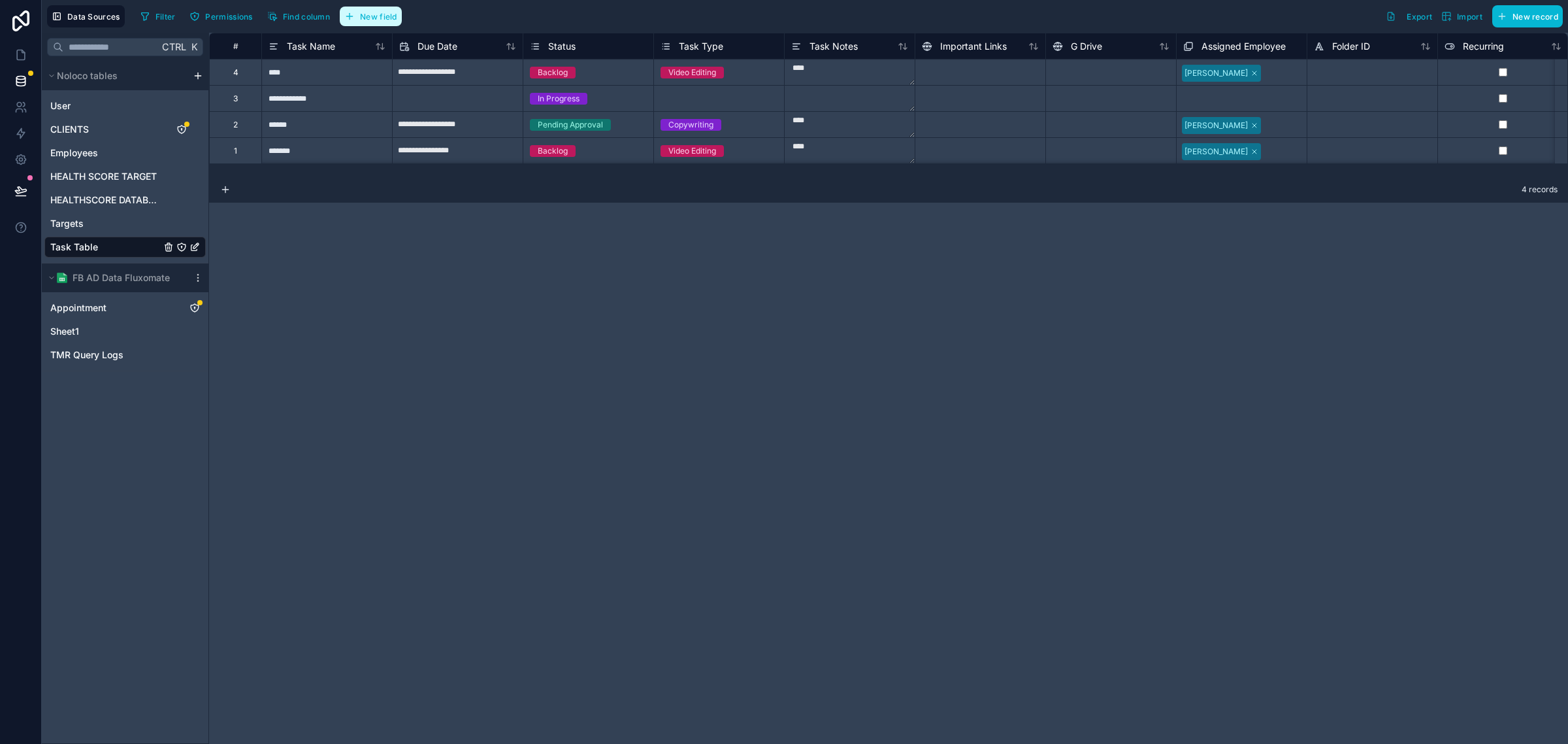
drag, startPoint x: 371, startPoint y: 10, endPoint x: 380, endPoint y: 10, distance: 9.0
click at [371, 10] on button "New field" at bounding box center [371, 16] width 62 height 19
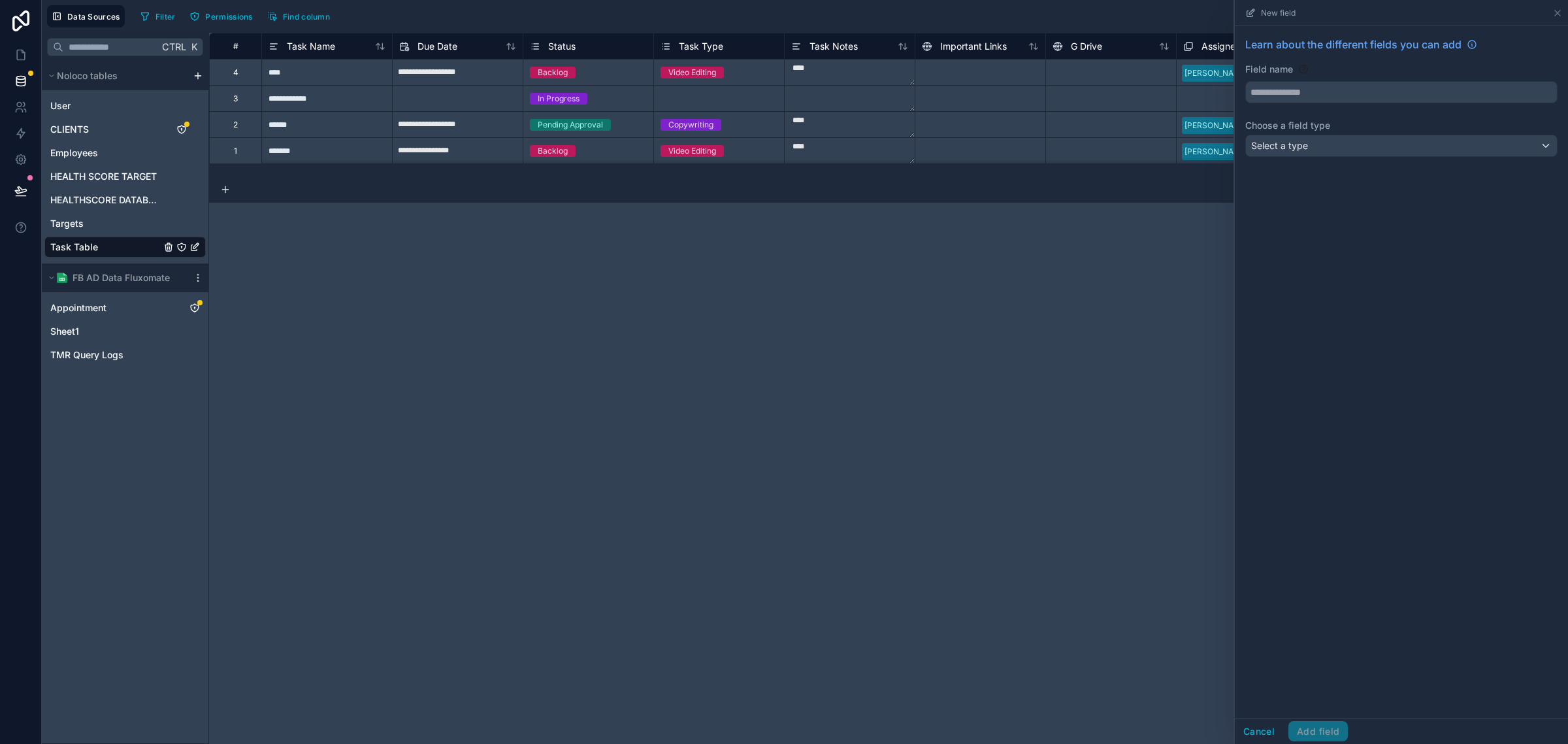
click at [1330, 79] on div "Field name" at bounding box center [1402, 83] width 312 height 41
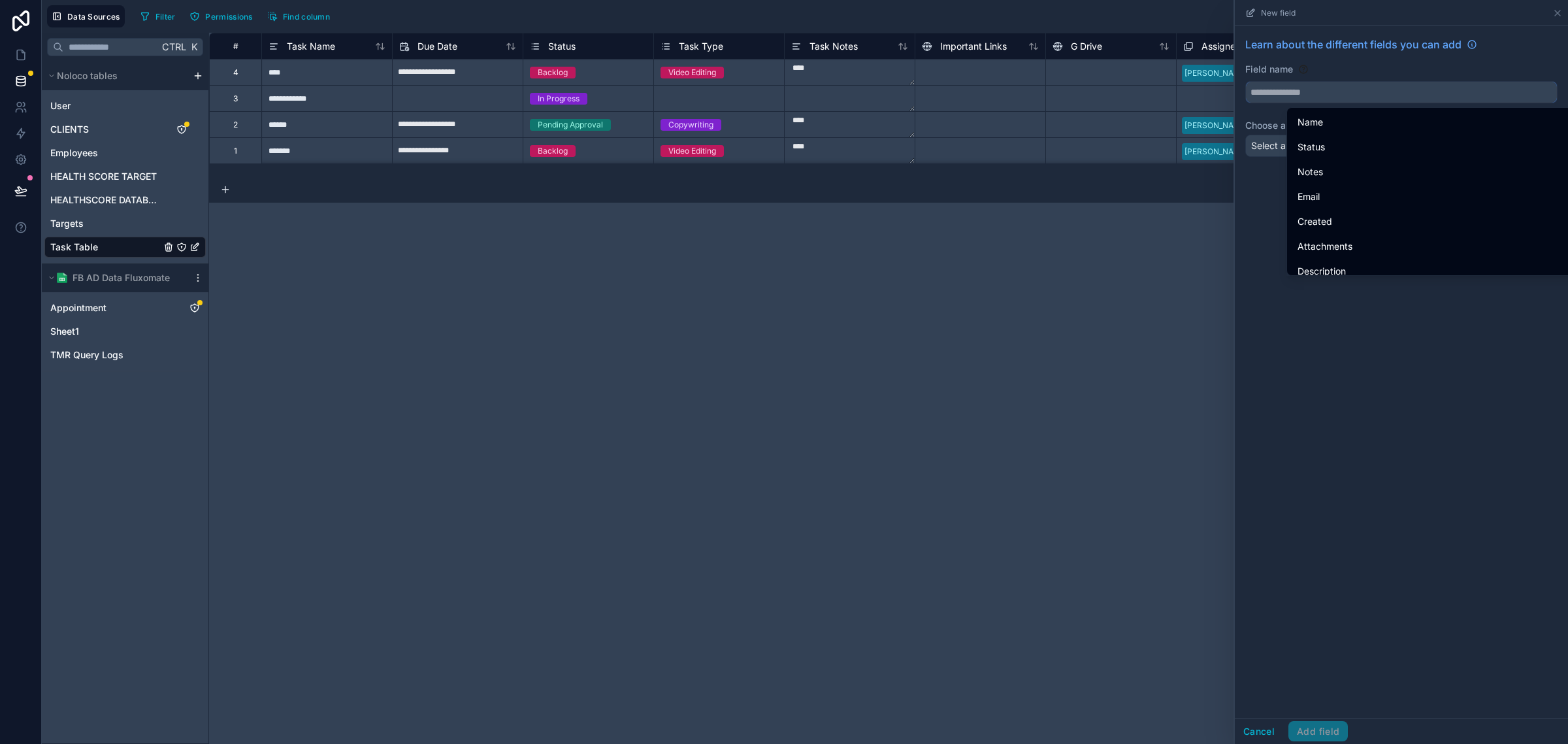
click at [1328, 98] on input "text" at bounding box center [1401, 92] width 311 height 21
paste input "**********"
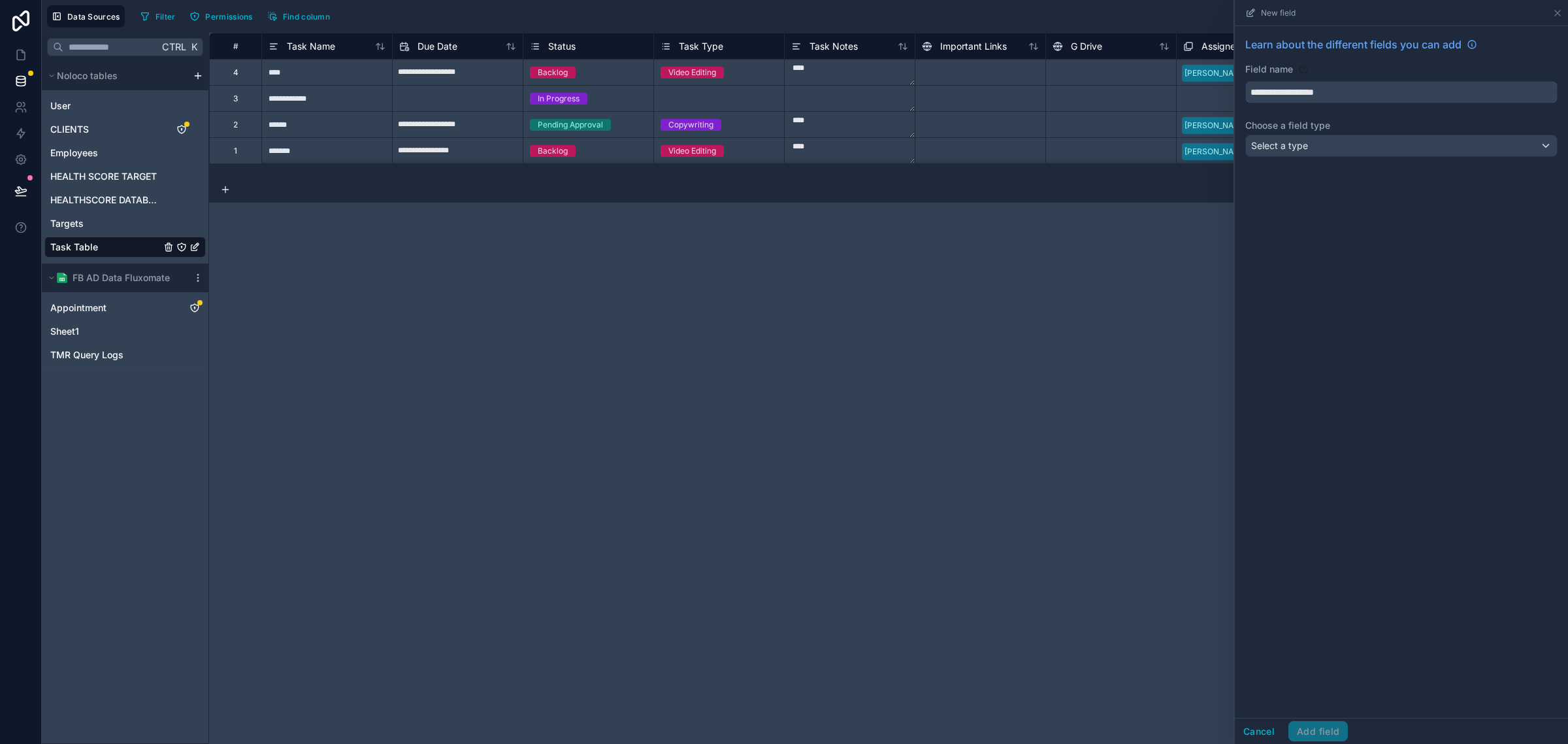
type input "**********"
click at [1338, 267] on div "**********" at bounding box center [1401, 372] width 333 height 691
click at [1374, 147] on div "Select a type" at bounding box center [1401, 146] width 311 height 21
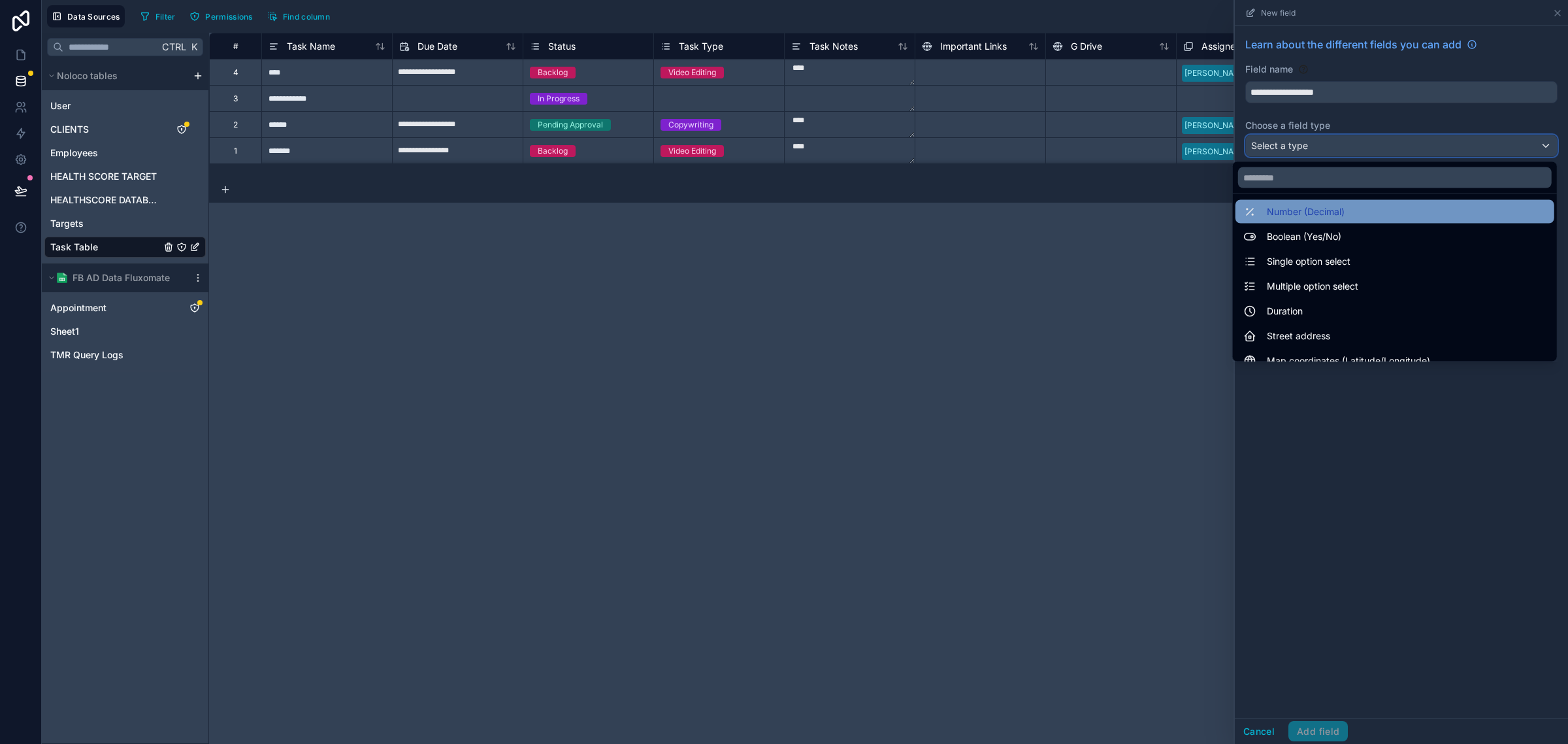
scroll to position [327, 0]
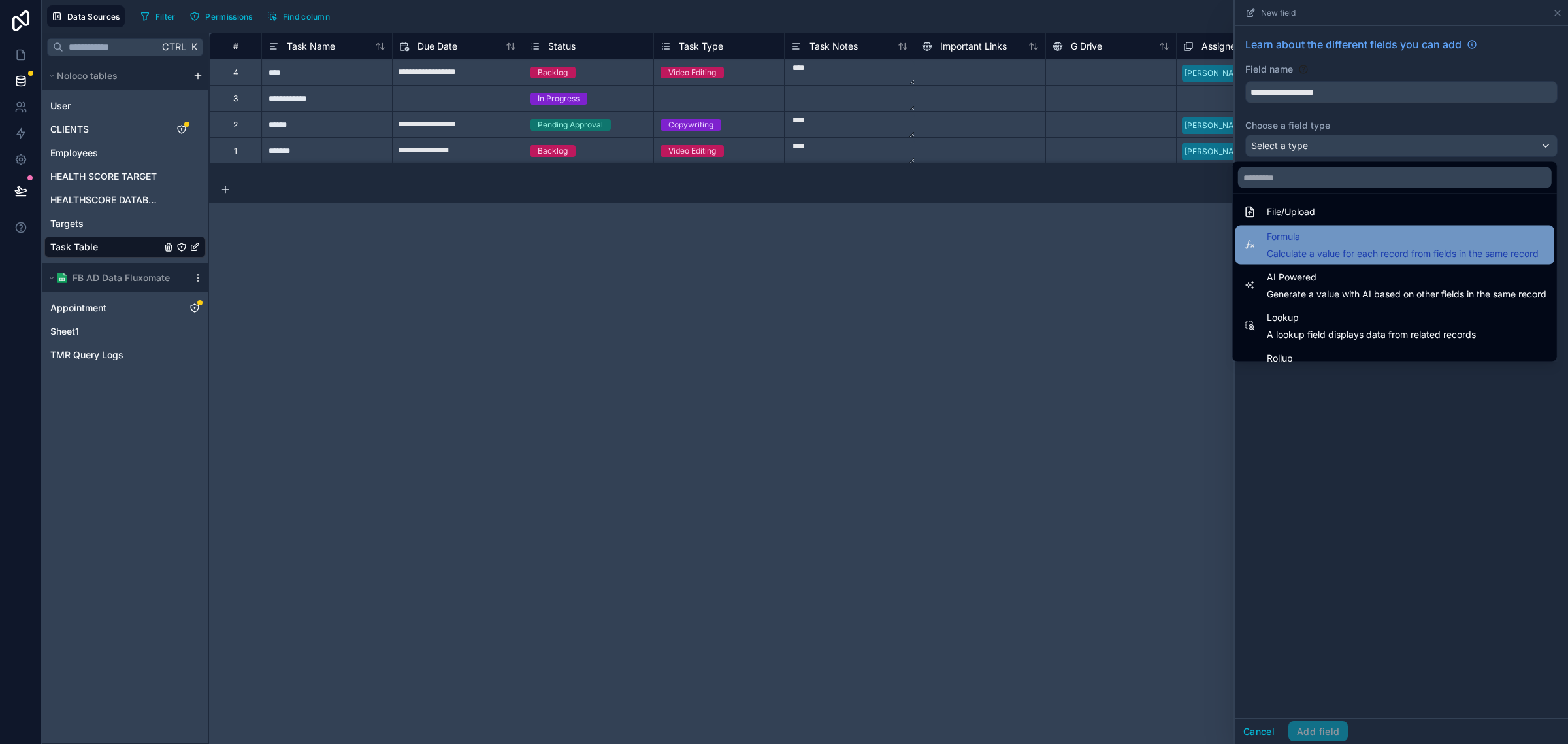
click at [1359, 244] on span "Formula" at bounding box center [1403, 237] width 272 height 16
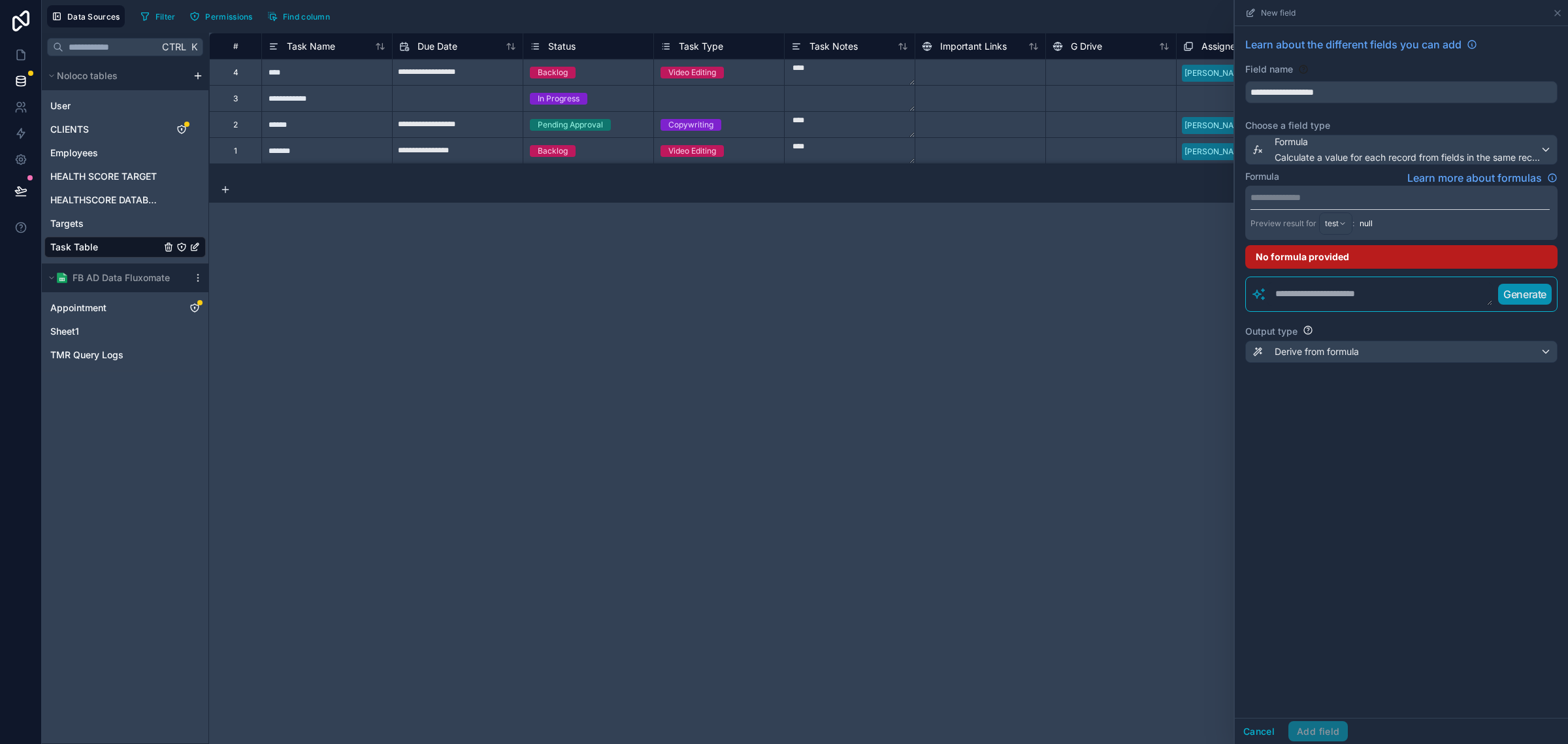
click at [1358, 296] on textarea at bounding box center [1380, 294] width 226 height 24
paste textarea "**********"
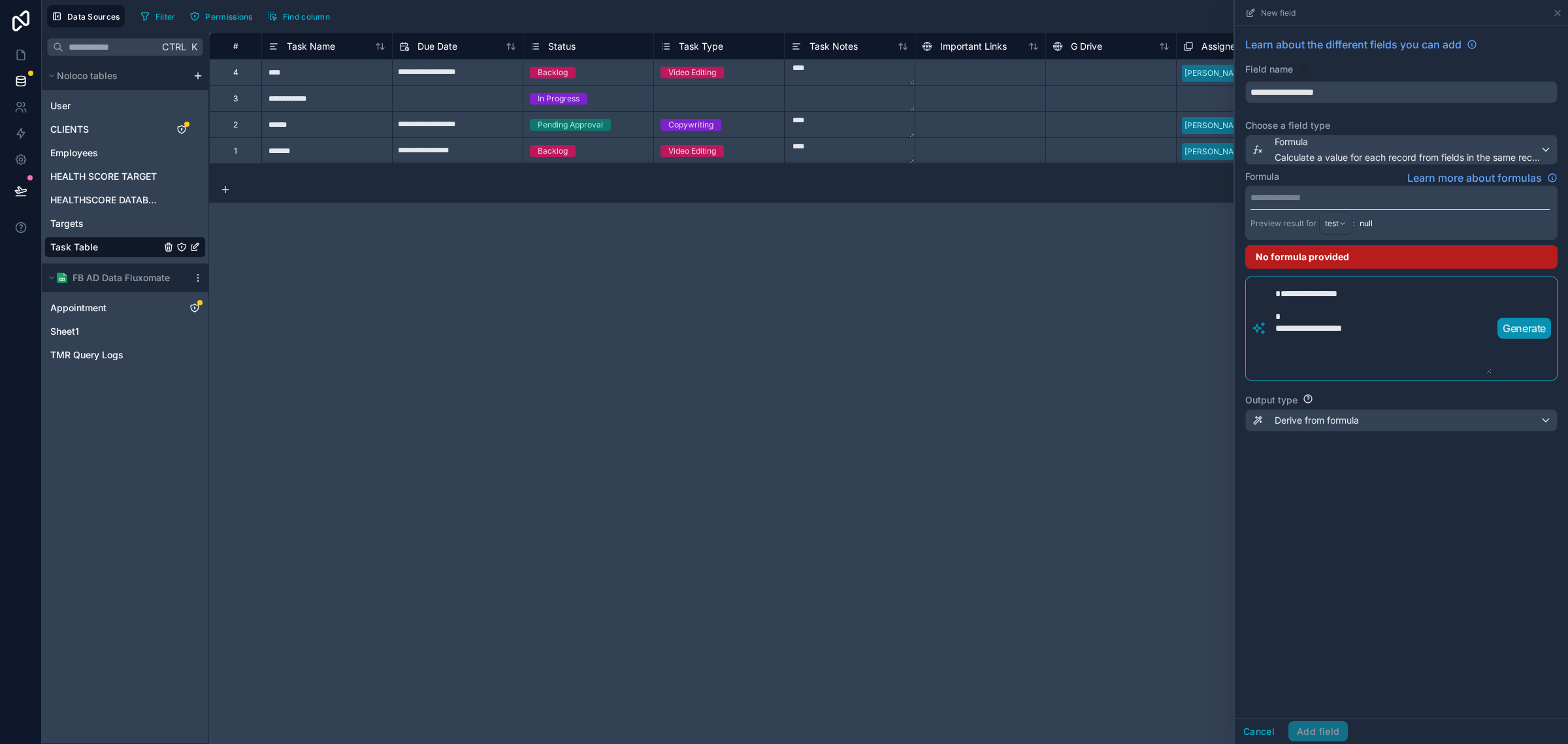
type textarea "**********"
click at [1527, 334] on p "Generate" at bounding box center [1524, 328] width 43 height 16
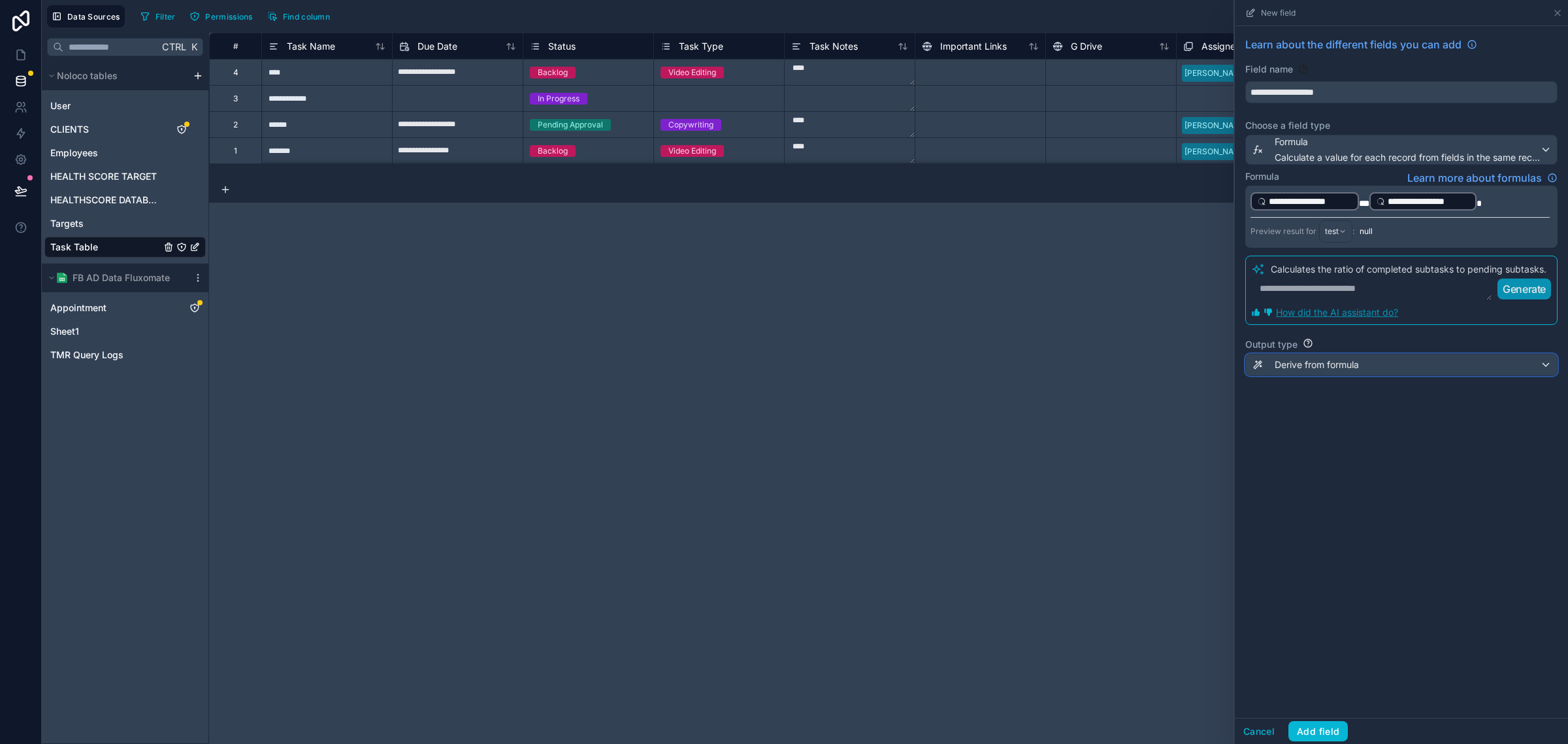
click at [1403, 364] on div "Derive from formula" at bounding box center [1401, 364] width 311 height 21
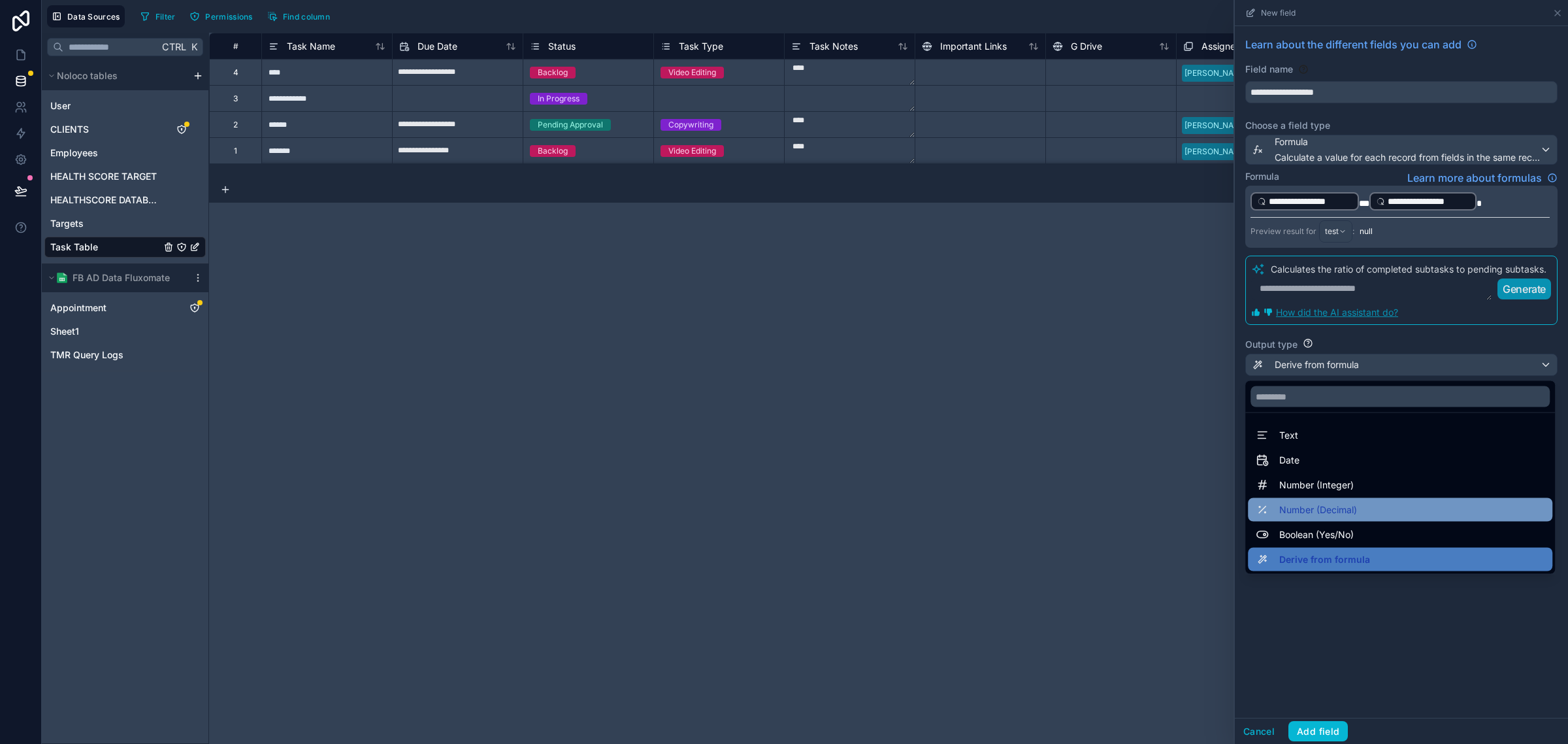
click at [1348, 512] on span "Number (Decimal)" at bounding box center [1318, 510] width 77 height 16
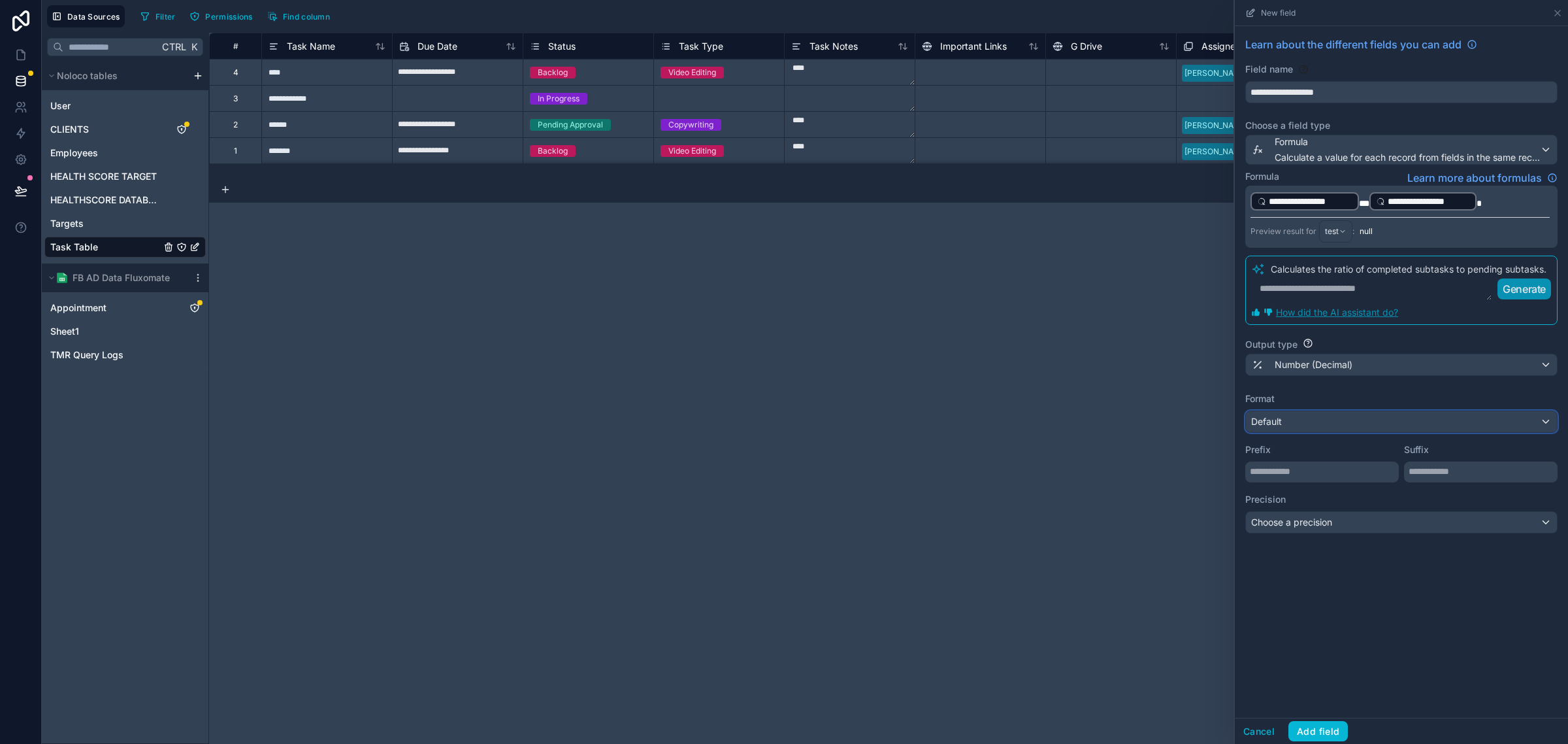
click at [1373, 422] on div "Default" at bounding box center [1401, 422] width 311 height 21
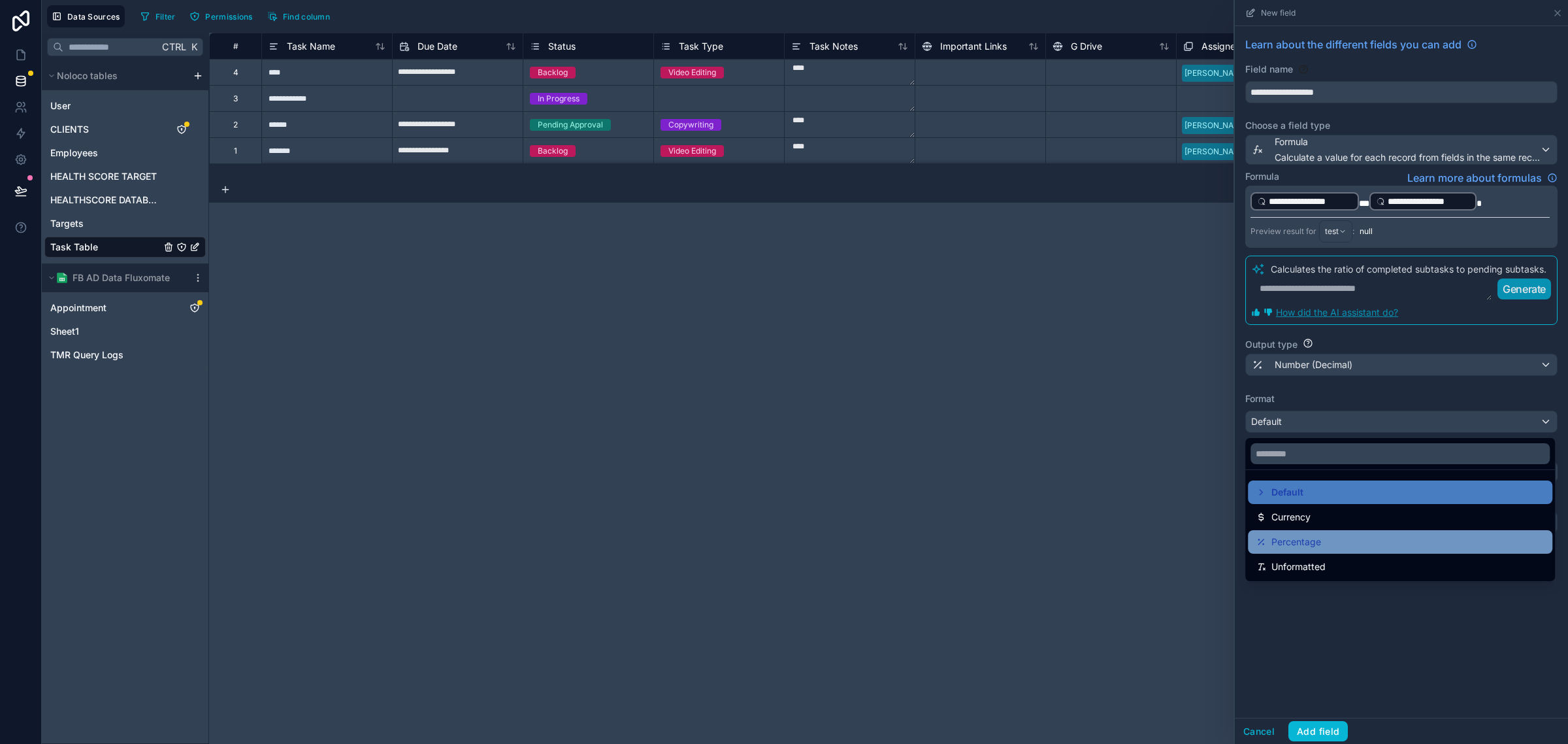
click at [1309, 539] on span "Percentage" at bounding box center [1296, 541] width 50 height 16
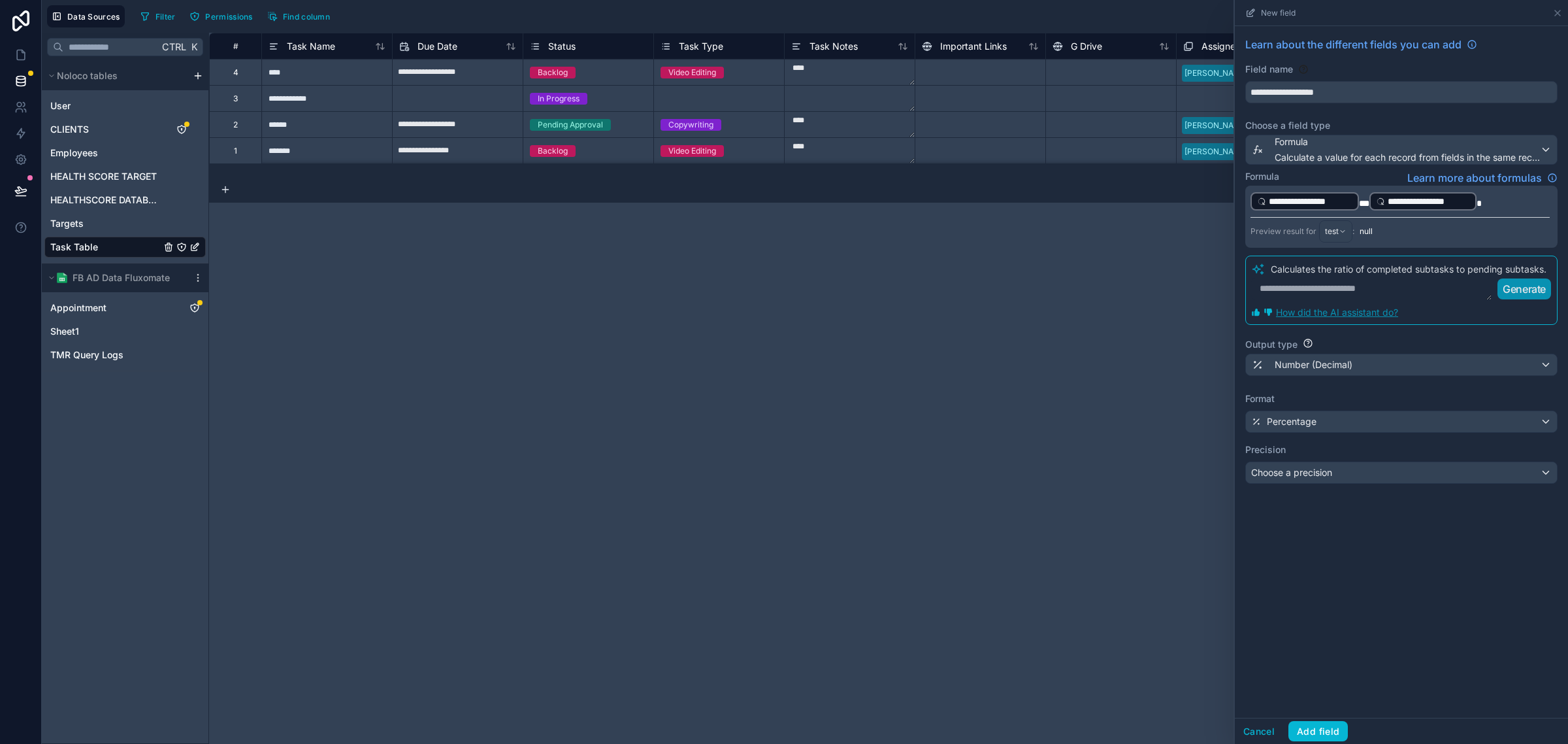
click at [1320, 618] on div "**********" at bounding box center [1401, 372] width 333 height 691
click at [1320, 727] on button "Add field" at bounding box center [1318, 732] width 59 height 21
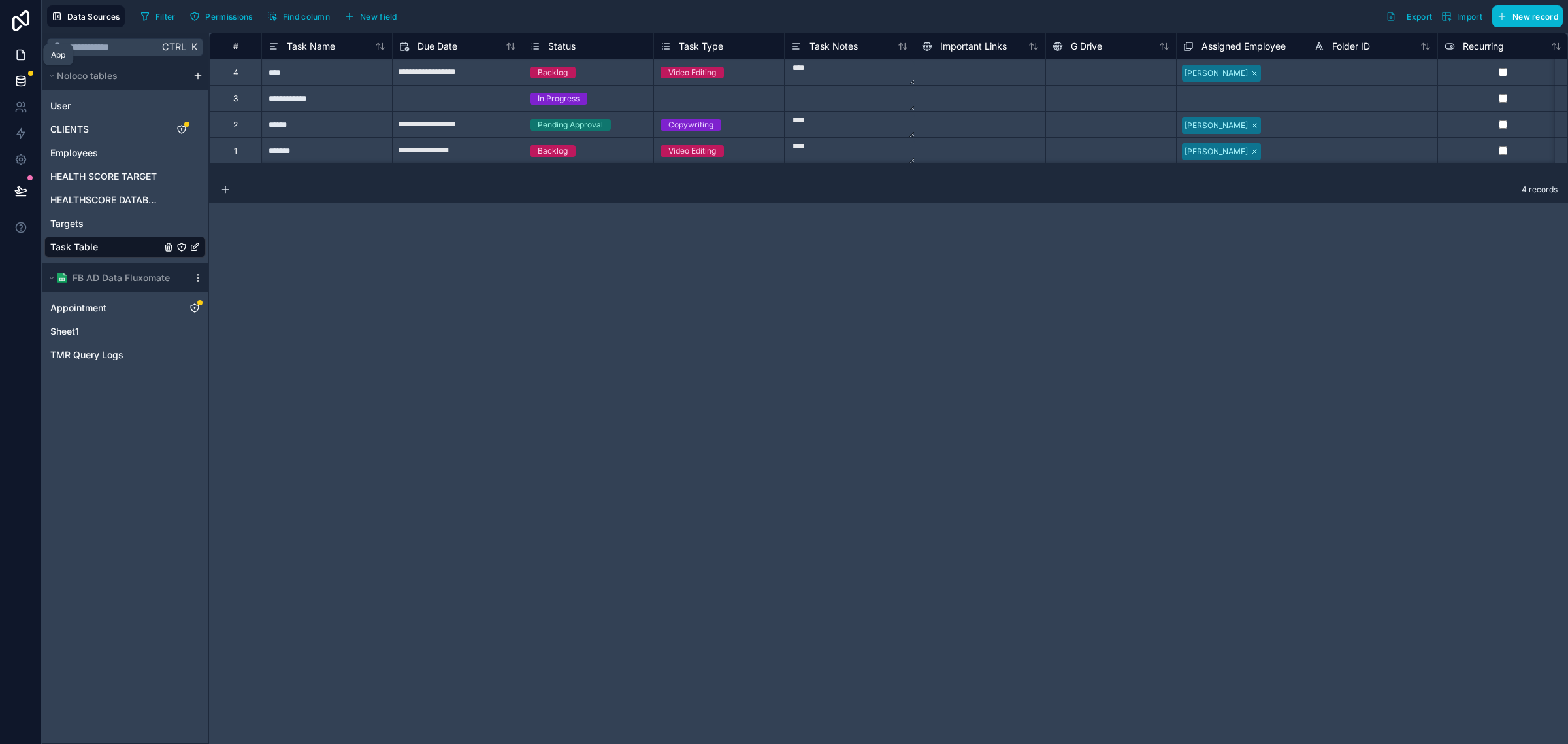
click at [24, 56] on icon at bounding box center [21, 55] width 13 height 13
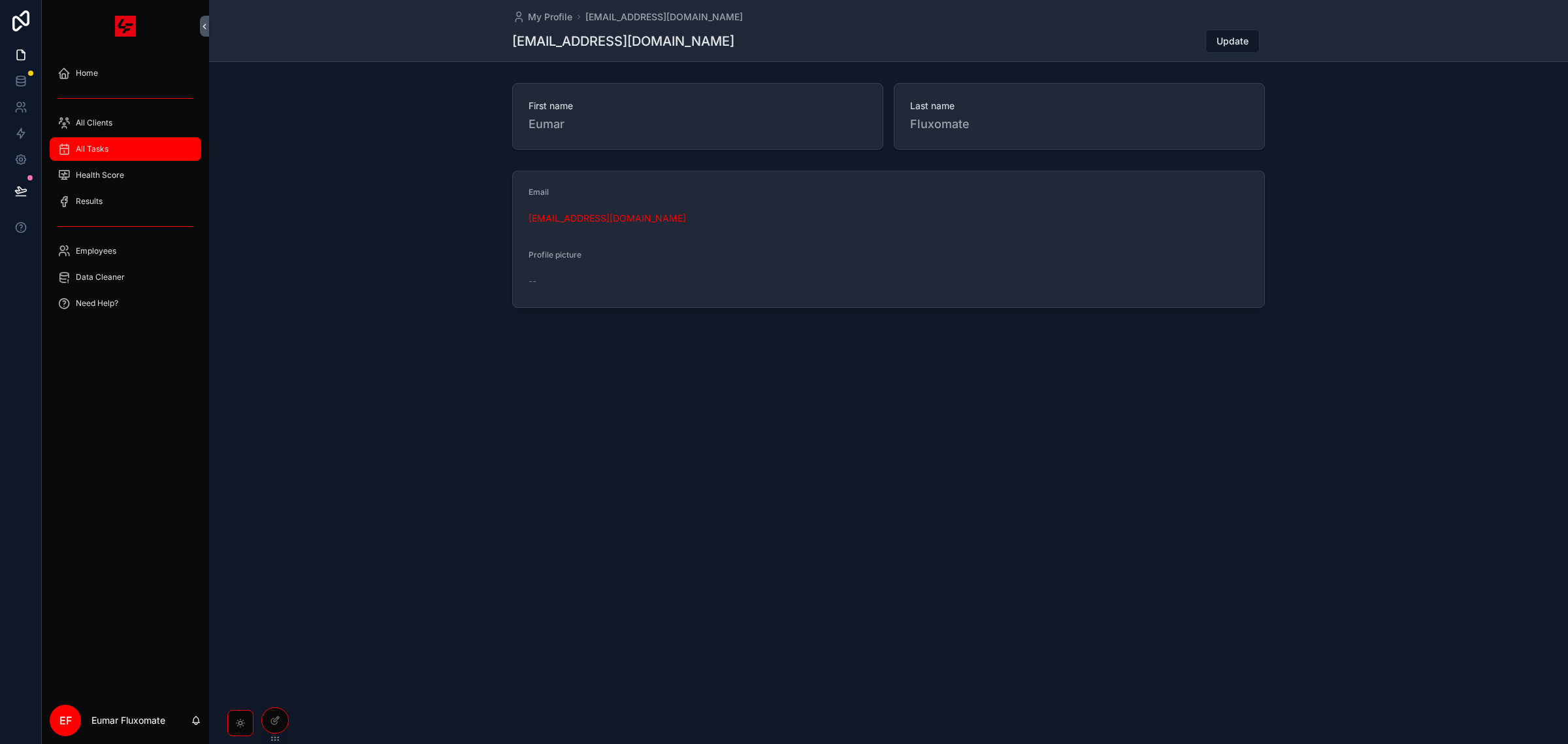
drag, startPoint x: 113, startPoint y: 138, endPoint x: 122, endPoint y: 138, distance: 9.0
click at [113, 138] on div "All Tasks" at bounding box center [125, 149] width 136 height 21
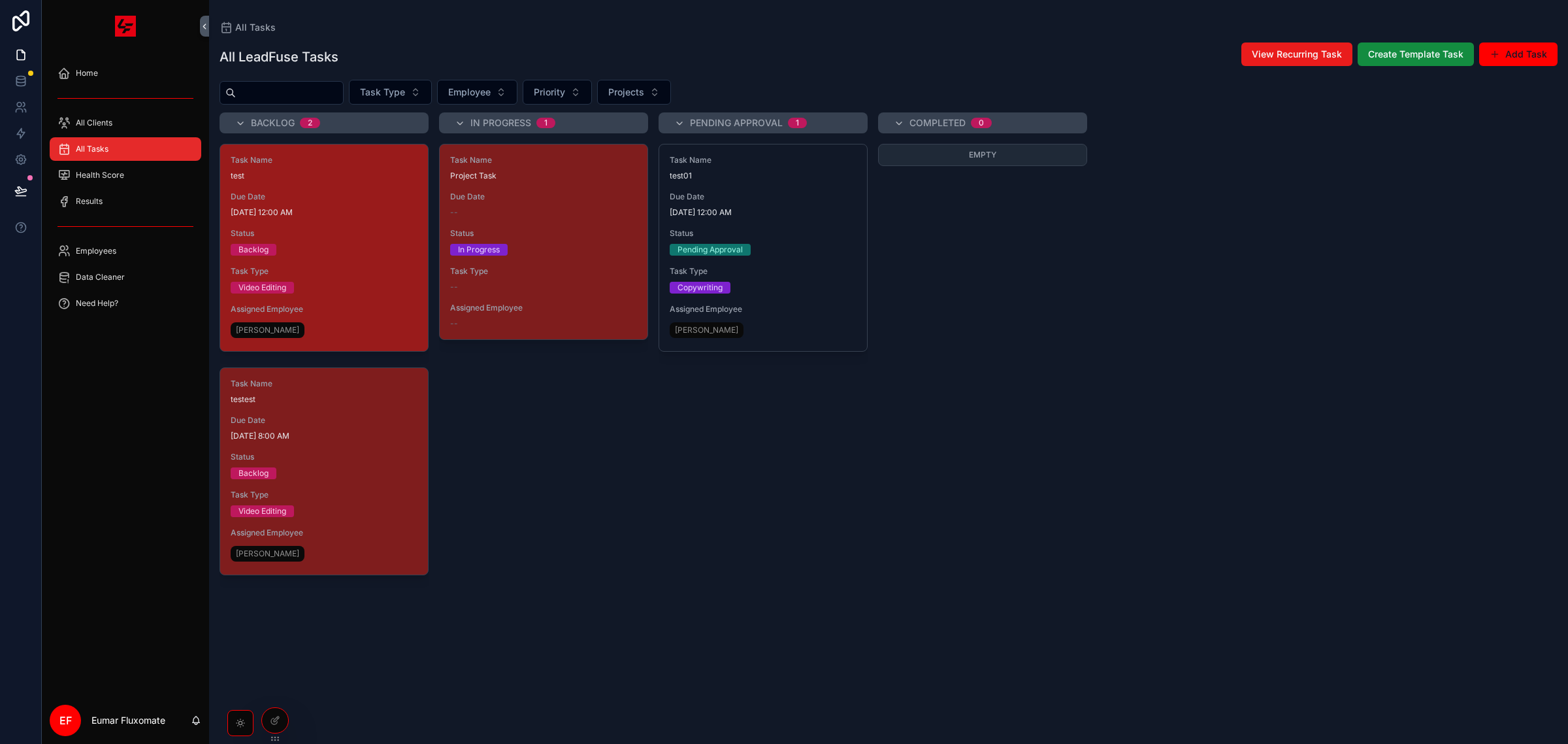
click at [339, 271] on span "Task Type" at bounding box center [324, 271] width 187 height 10
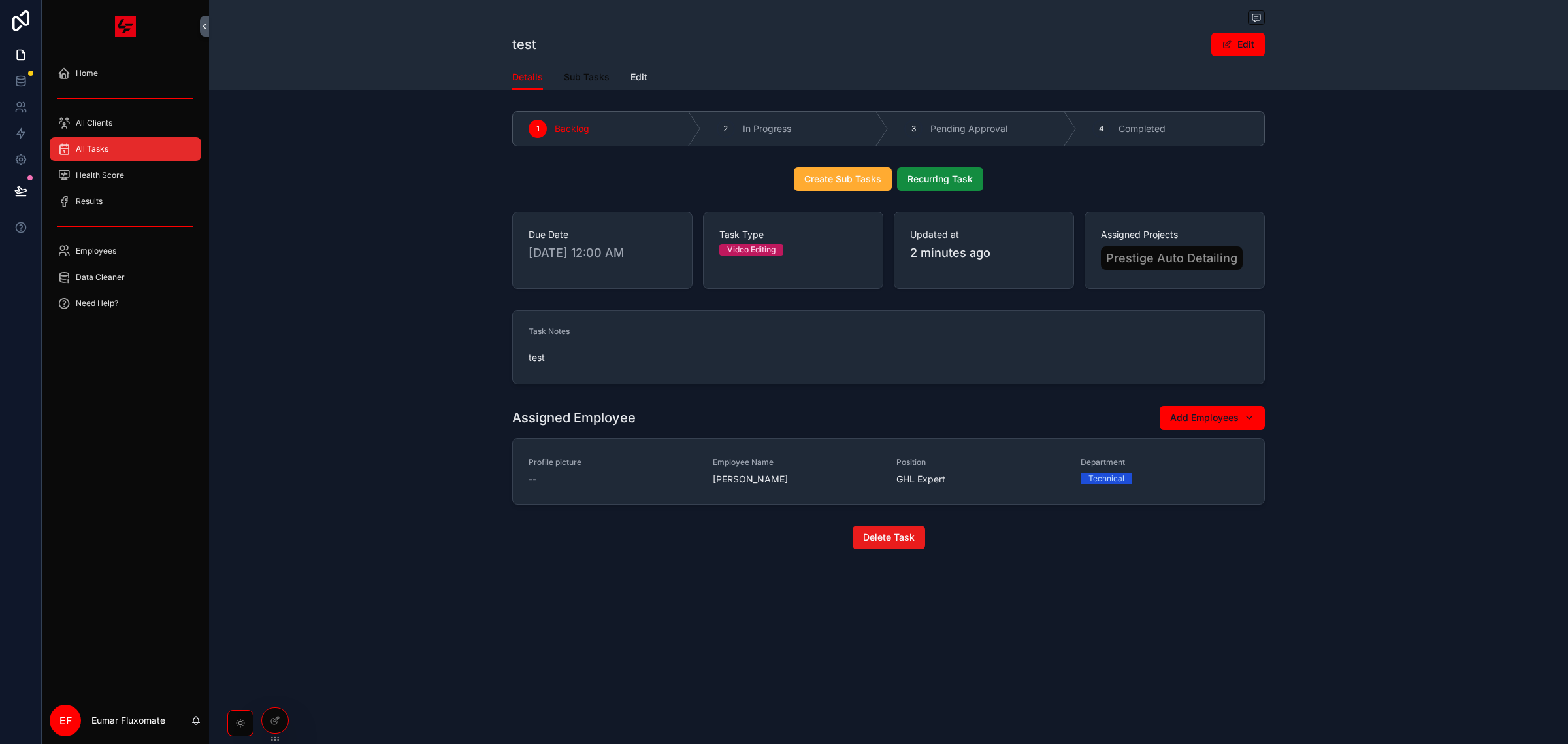
click at [572, 82] on span "Sub Tasks" at bounding box center [587, 77] width 46 height 13
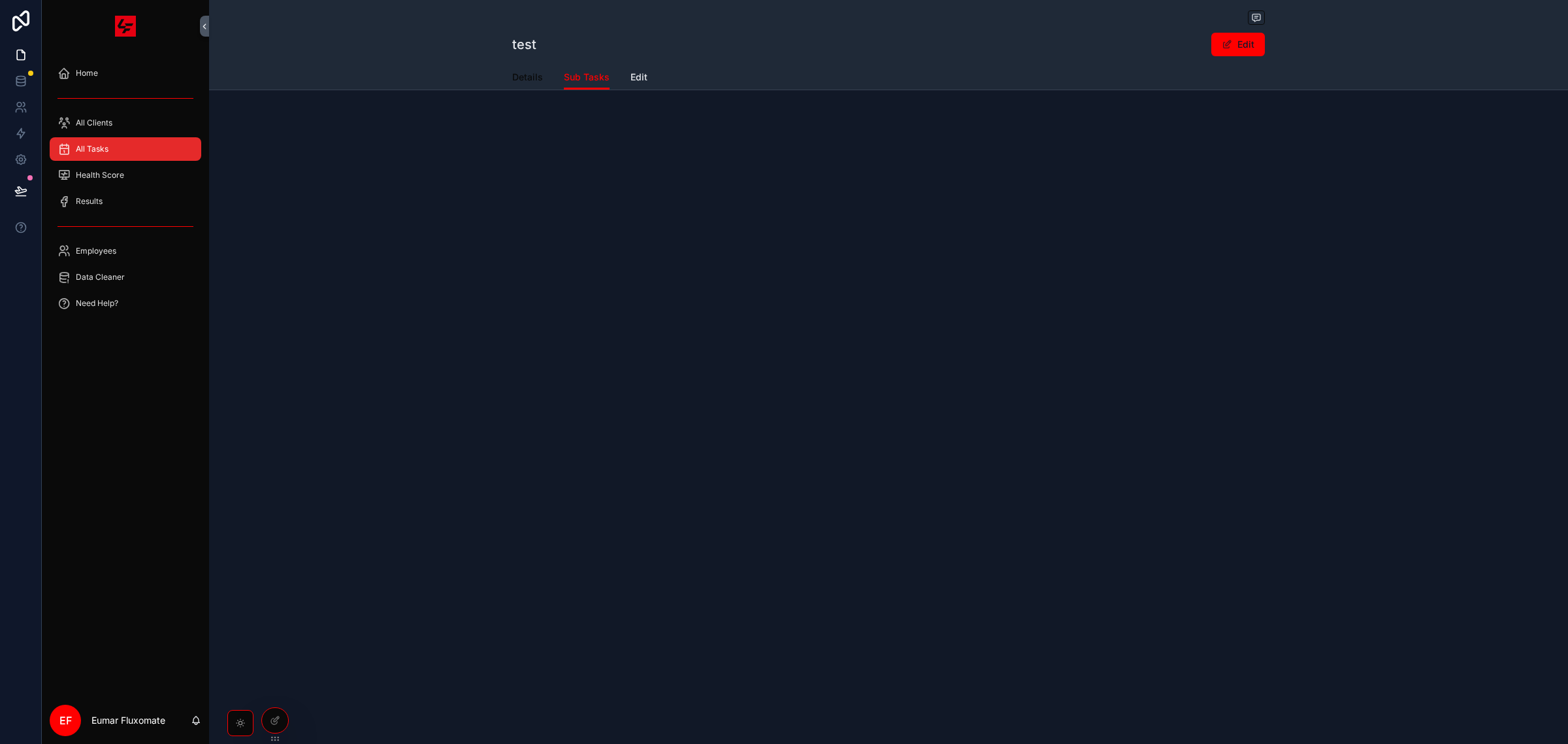
click at [526, 76] on span "Details" at bounding box center [528, 77] width 30 height 13
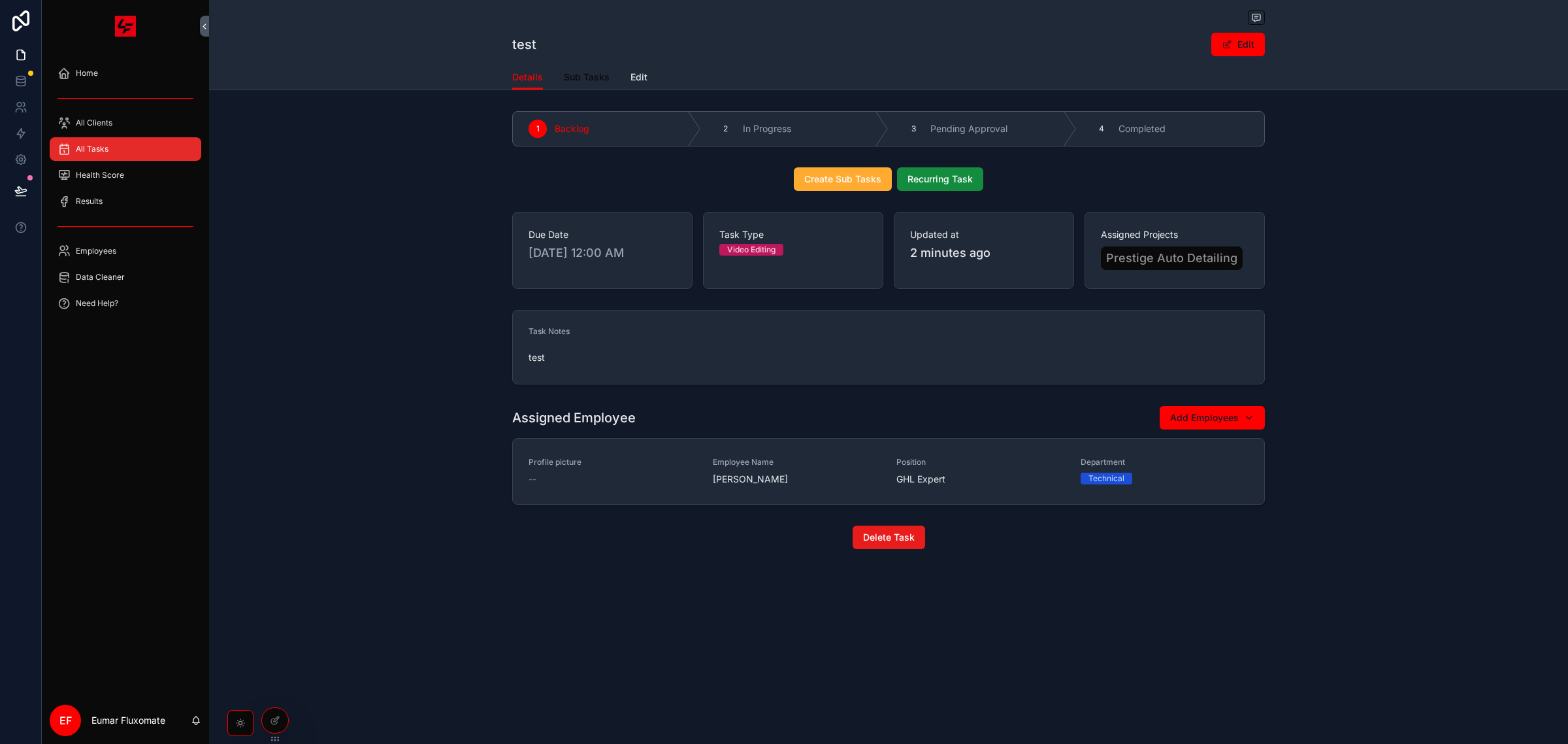
click at [584, 78] on span "Sub Tasks" at bounding box center [587, 77] width 46 height 13
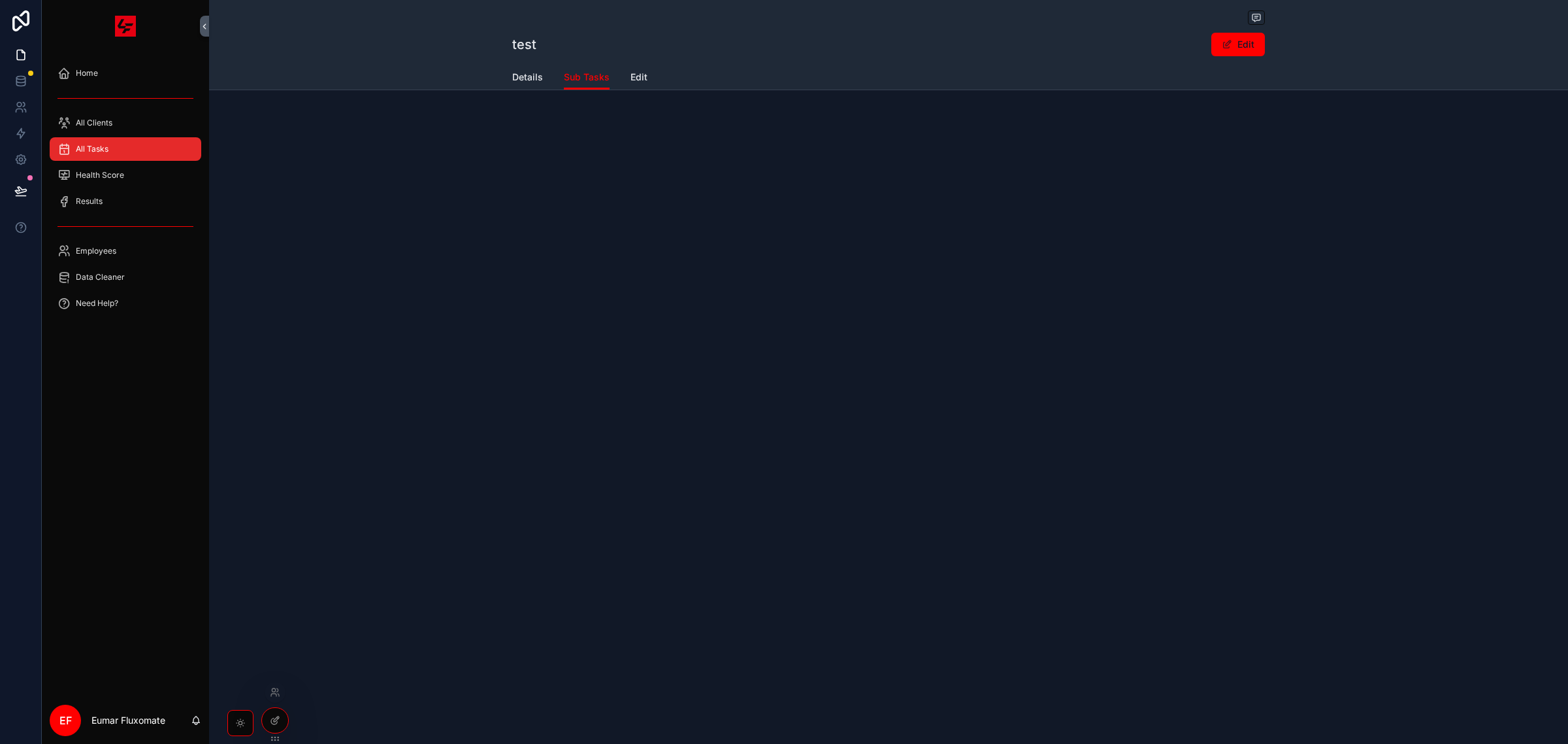
click at [272, 718] on icon at bounding box center [274, 720] width 10 height 10
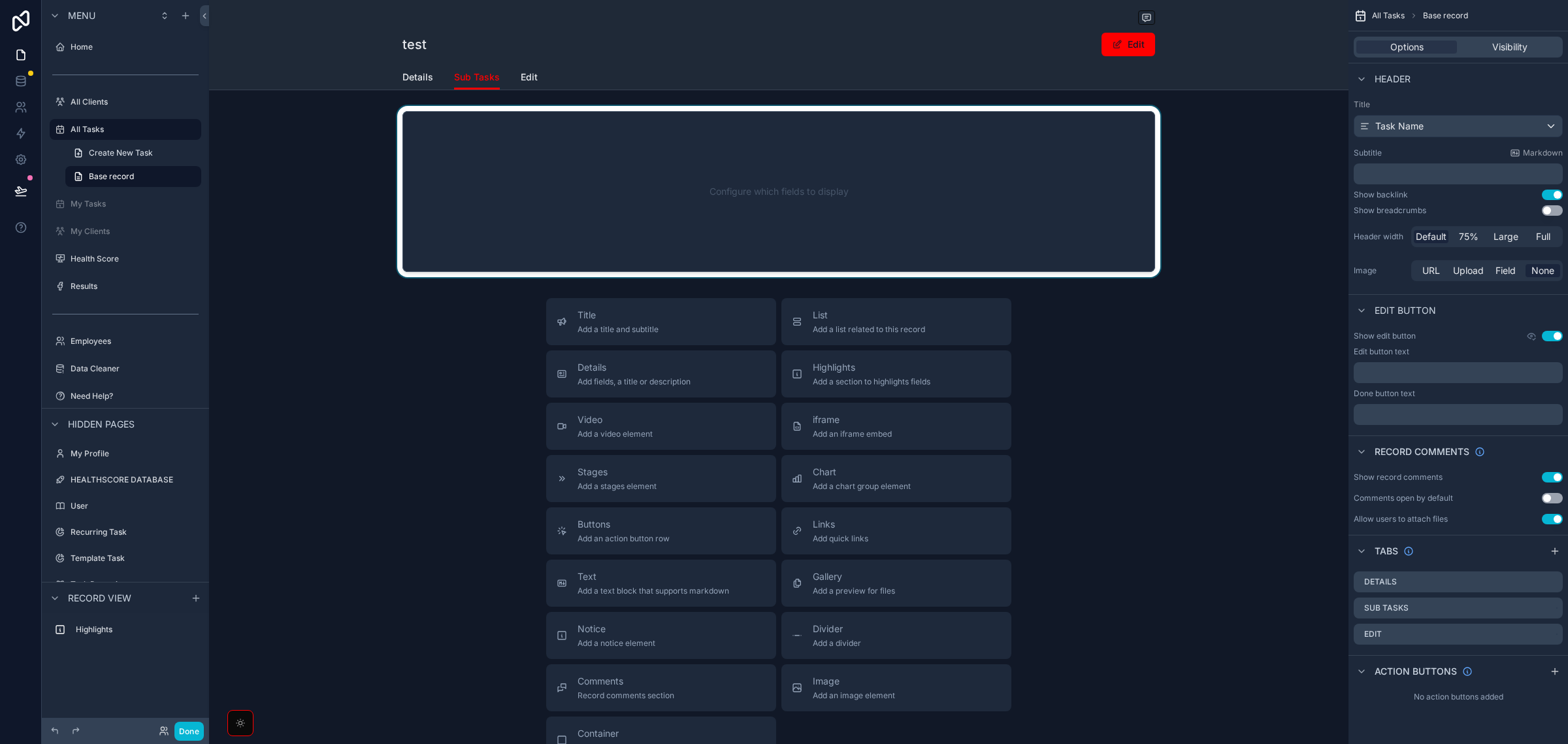
click at [747, 199] on div "scrollable content" at bounding box center [778, 192] width 1139 height 171
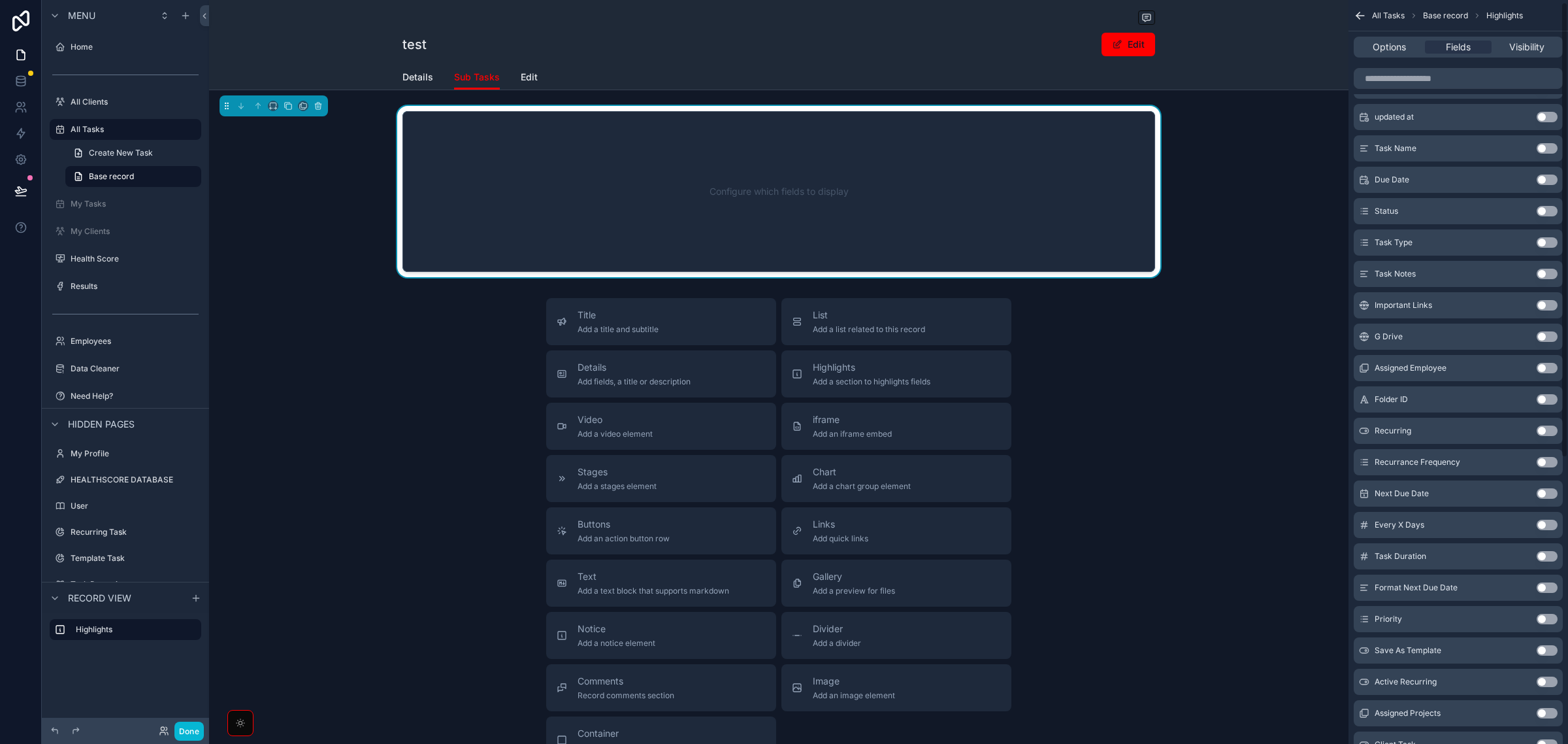
scroll to position [471, 0]
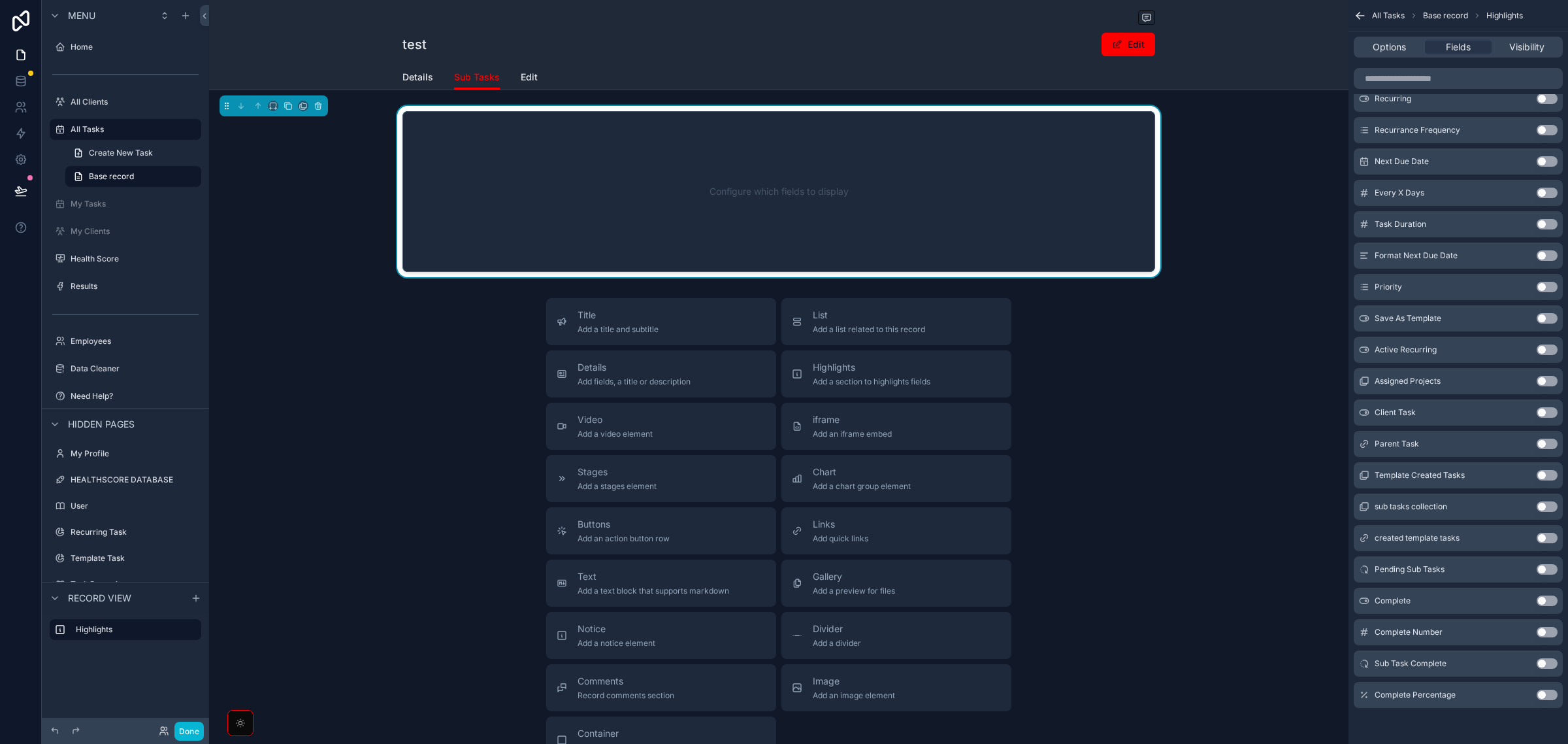
click at [1553, 698] on button "Use setting" at bounding box center [1547, 694] width 21 height 10
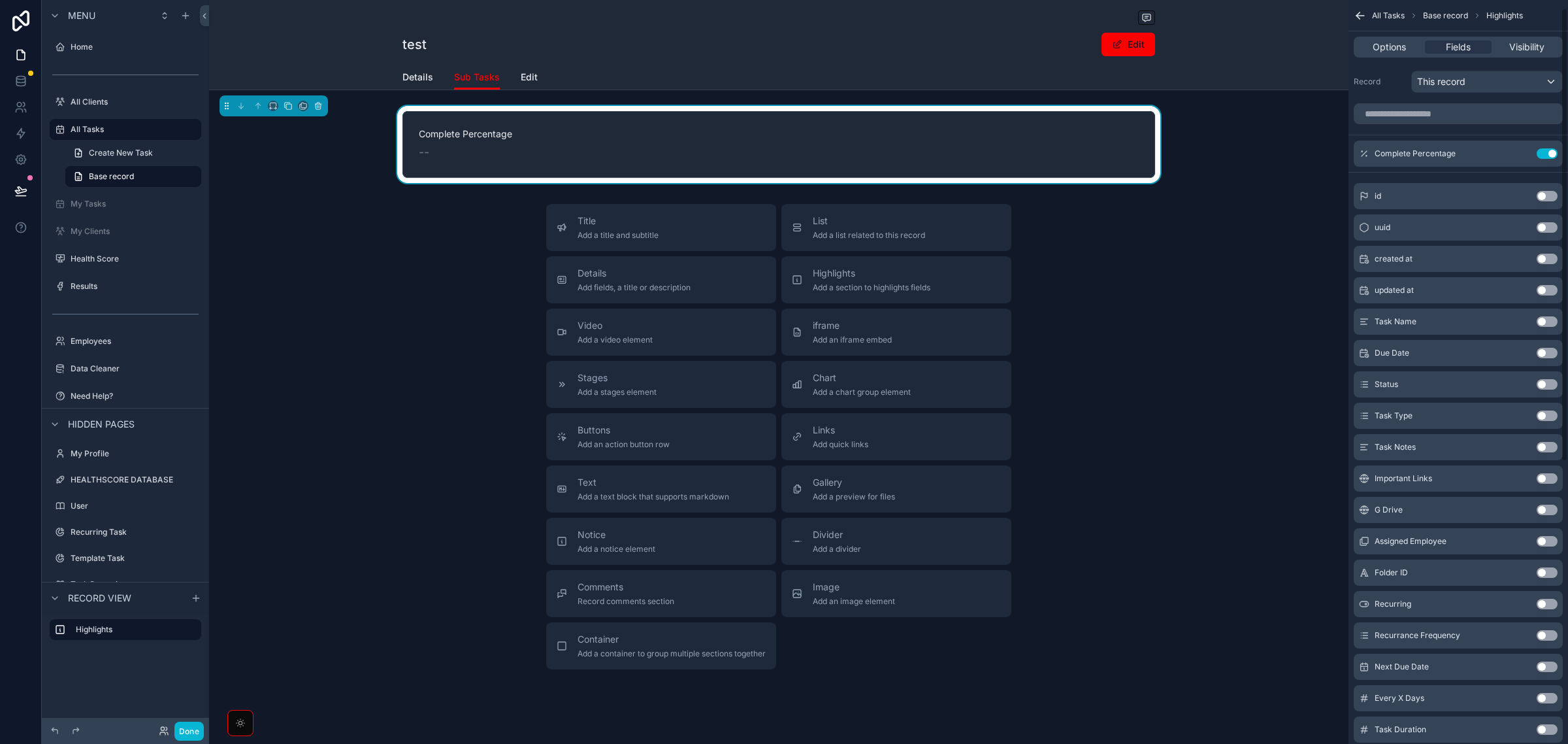
scroll to position [0, 0]
click at [1520, 157] on icon "scrollable content" at bounding box center [1523, 156] width 6 height 6
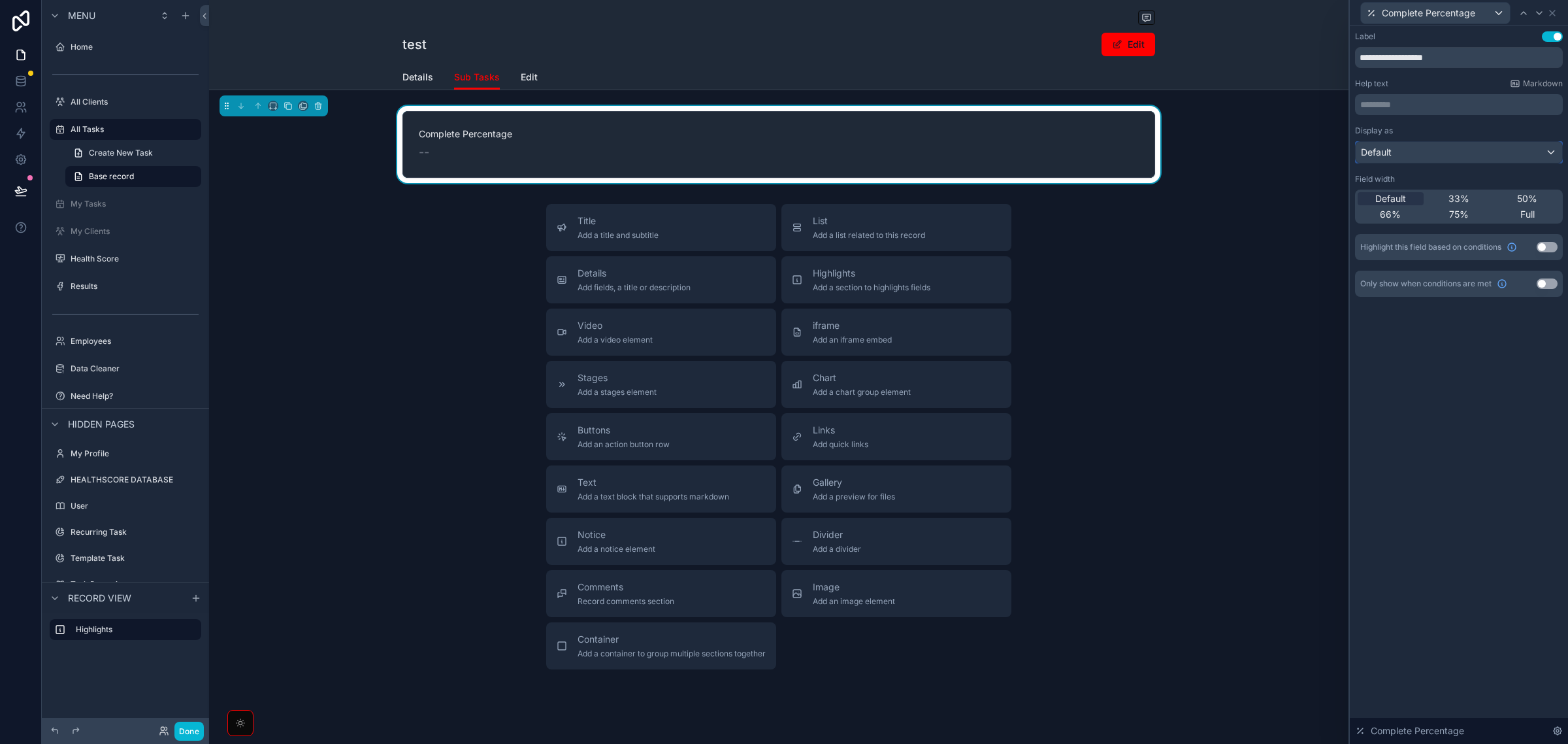
click at [1517, 157] on div "Default" at bounding box center [1459, 152] width 207 height 21
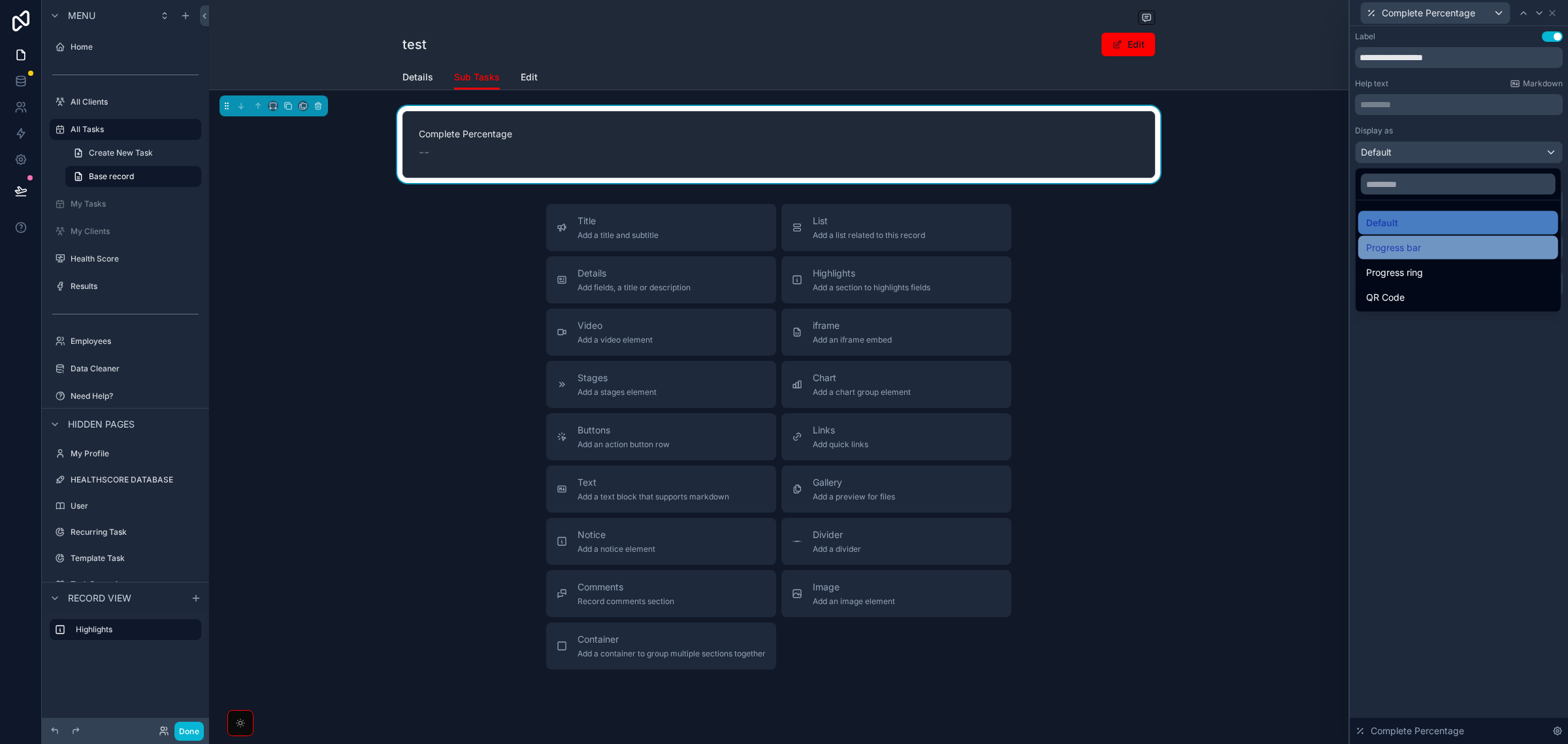
click at [1472, 248] on div "Progress bar" at bounding box center [1458, 248] width 185 height 16
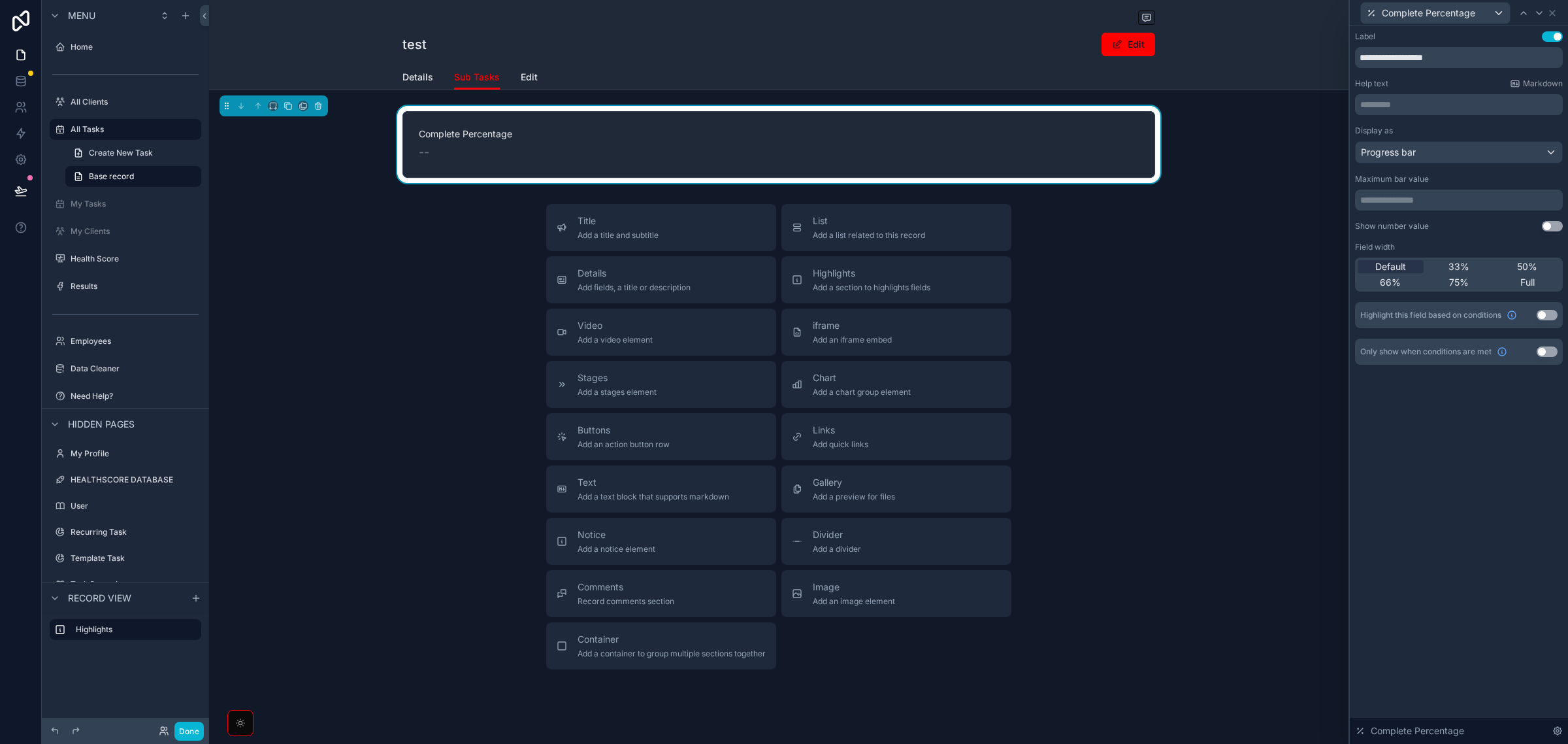
click at [1485, 198] on p "**********" at bounding box center [1460, 200] width 200 height 13
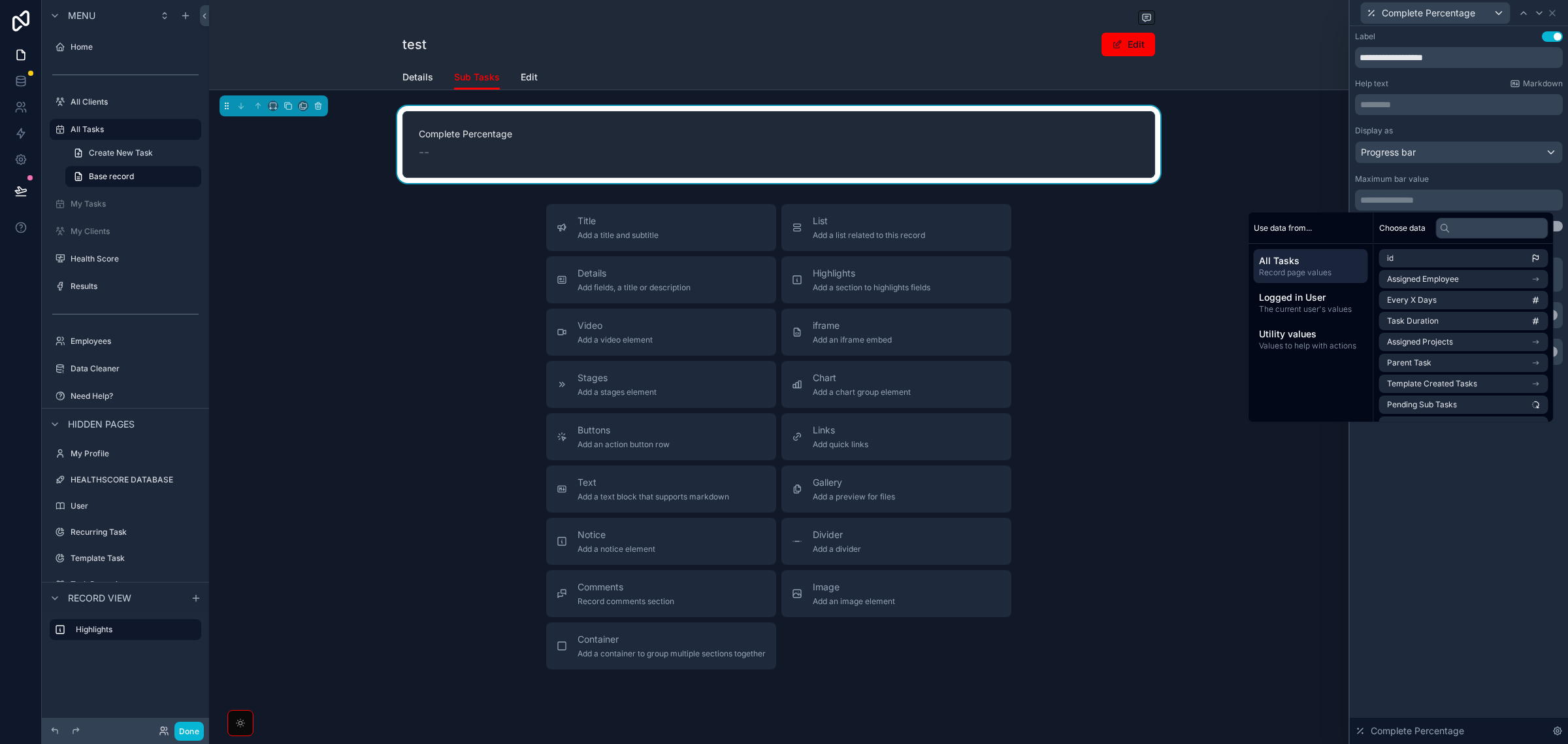
click at [1509, 169] on div "**********" at bounding box center [1459, 226] width 208 height 203
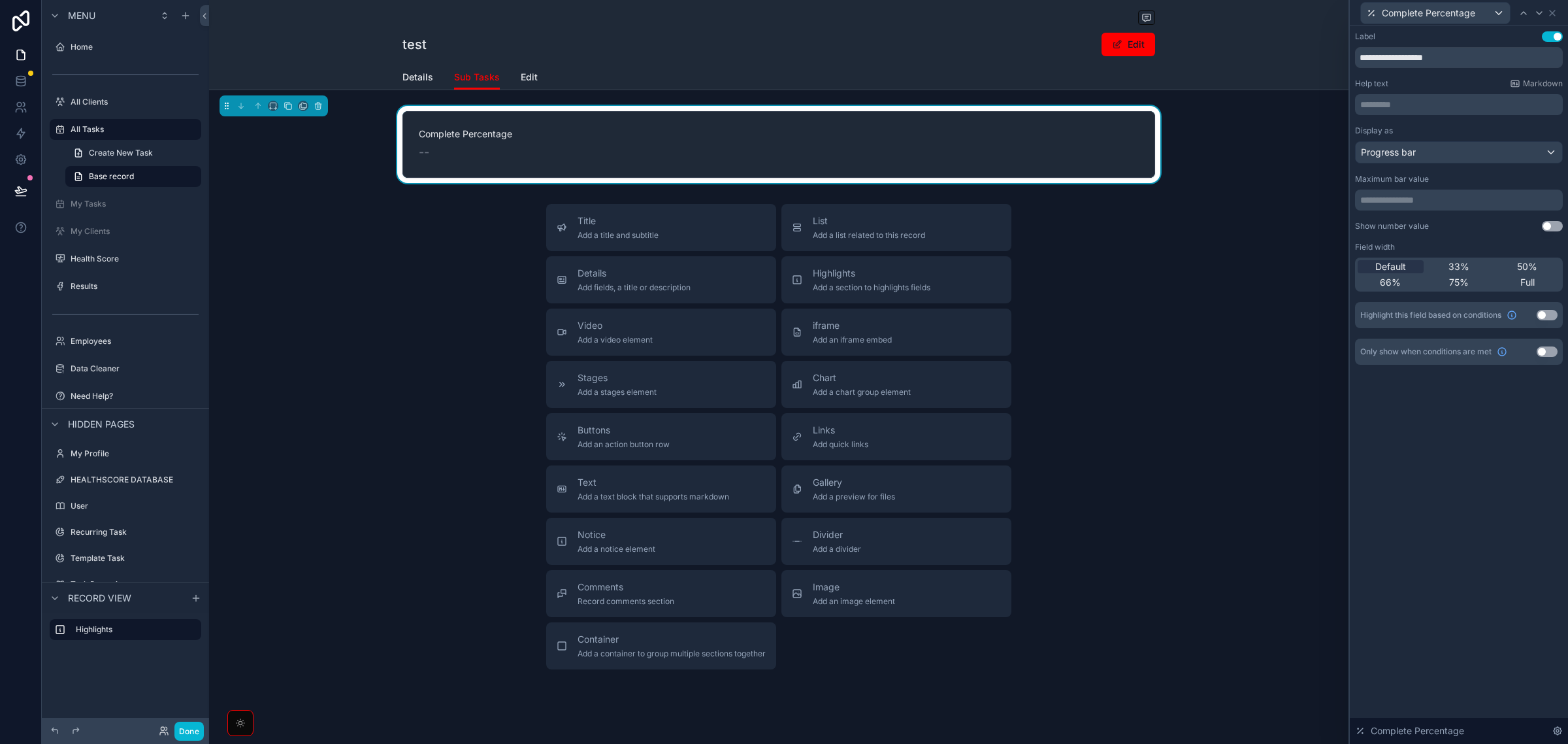
click at [1556, 223] on button "Use setting" at bounding box center [1553, 225] width 21 height 10
click at [1553, 314] on button "Use setting" at bounding box center [1547, 315] width 21 height 10
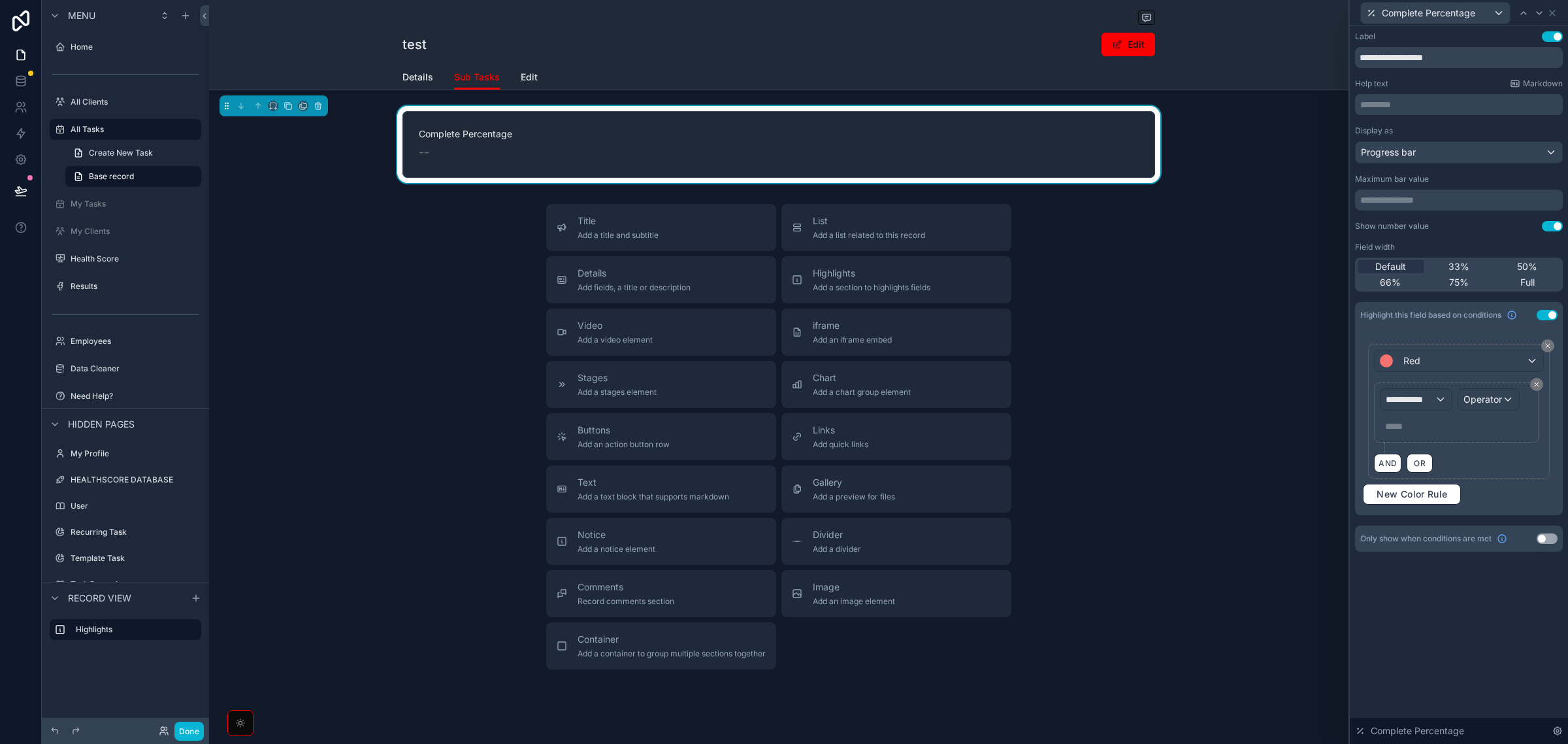
click at [1553, 314] on button "Use setting" at bounding box center [1547, 315] width 21 height 10
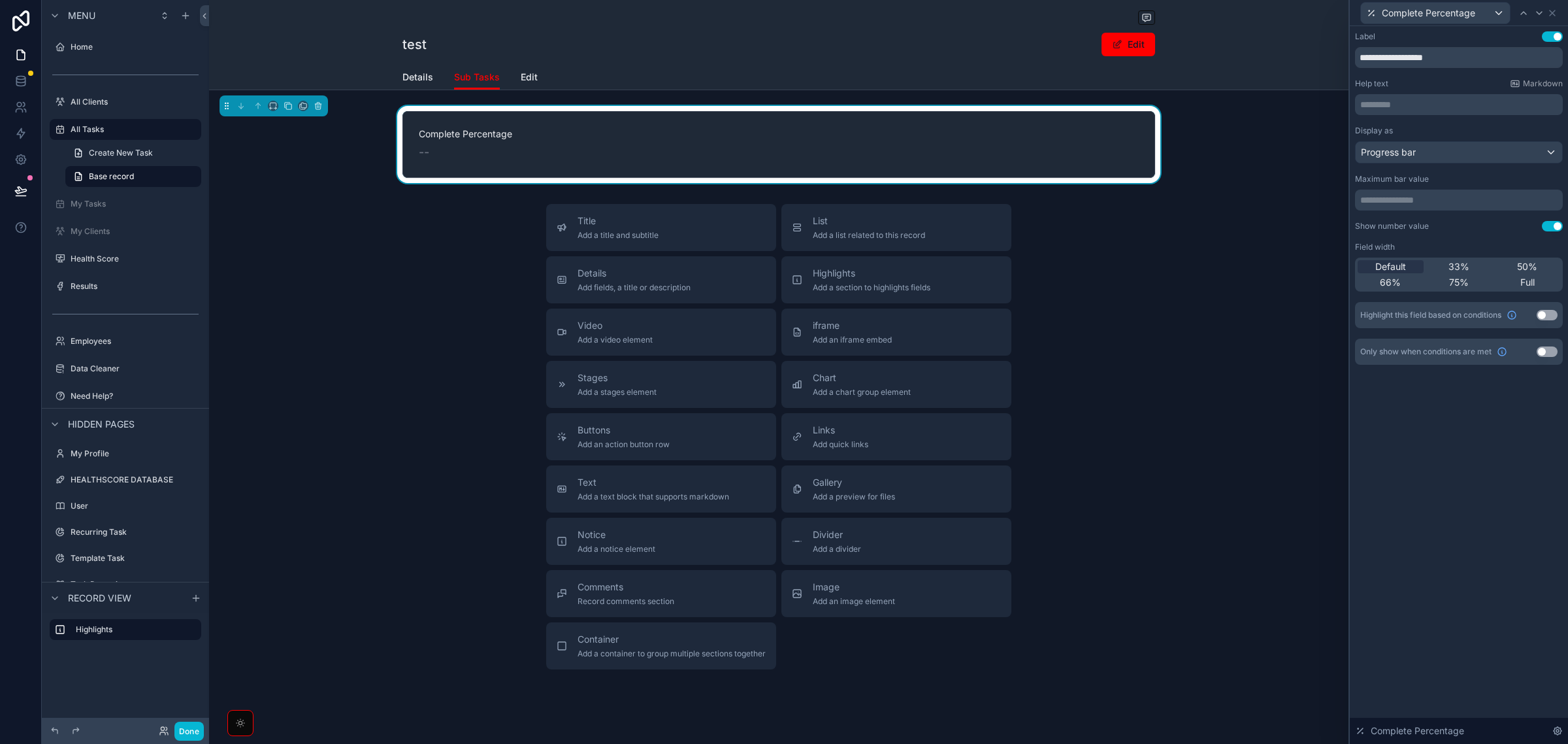
click at [1550, 360] on div "Only show when conditions are met Use setting" at bounding box center [1459, 352] width 208 height 26
click at [1549, 340] on div "Only show when conditions are met Use setting" at bounding box center [1459, 352] width 208 height 26
click at [1544, 351] on button "Use setting" at bounding box center [1547, 351] width 21 height 10
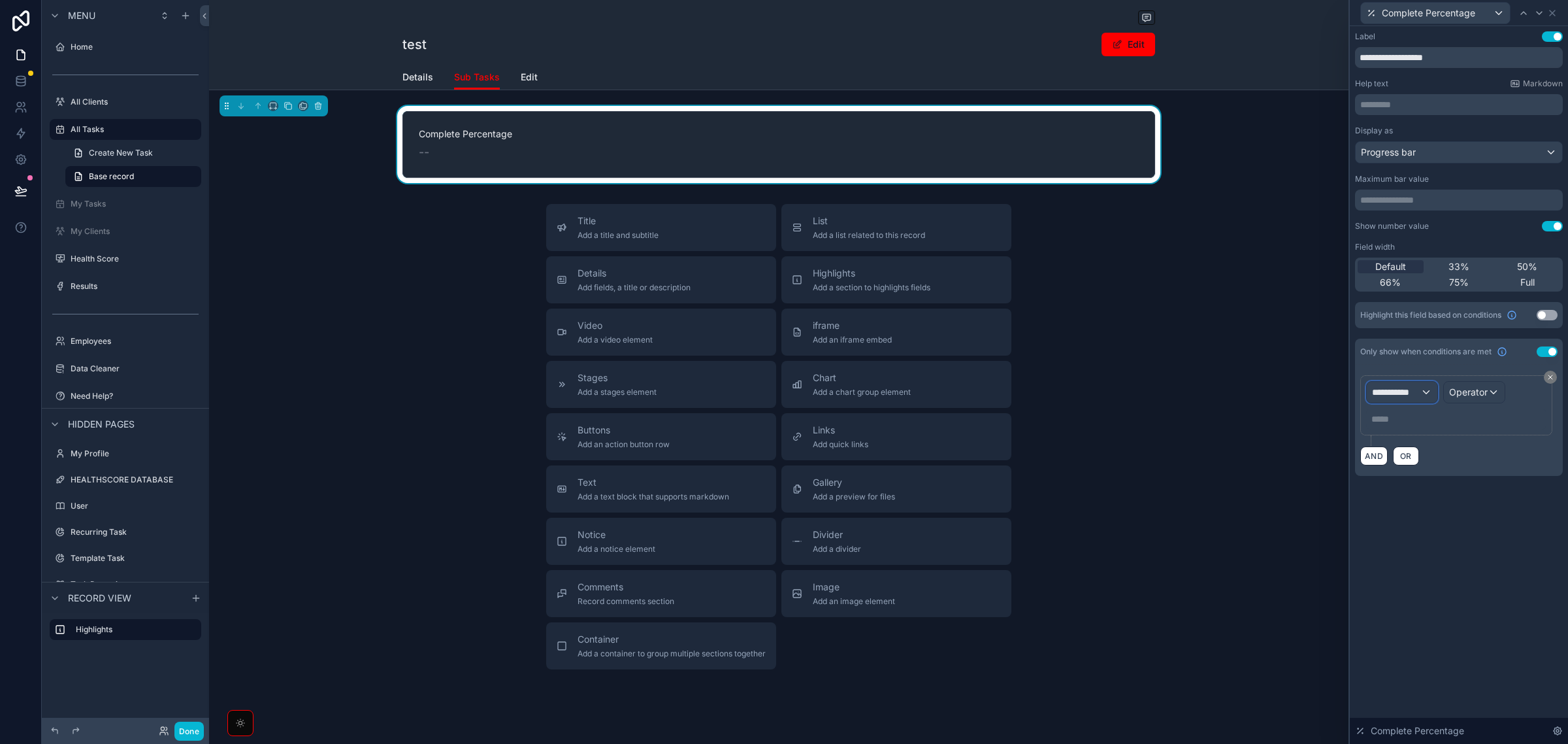
click at [1415, 390] on span "**********" at bounding box center [1397, 392] width 48 height 13
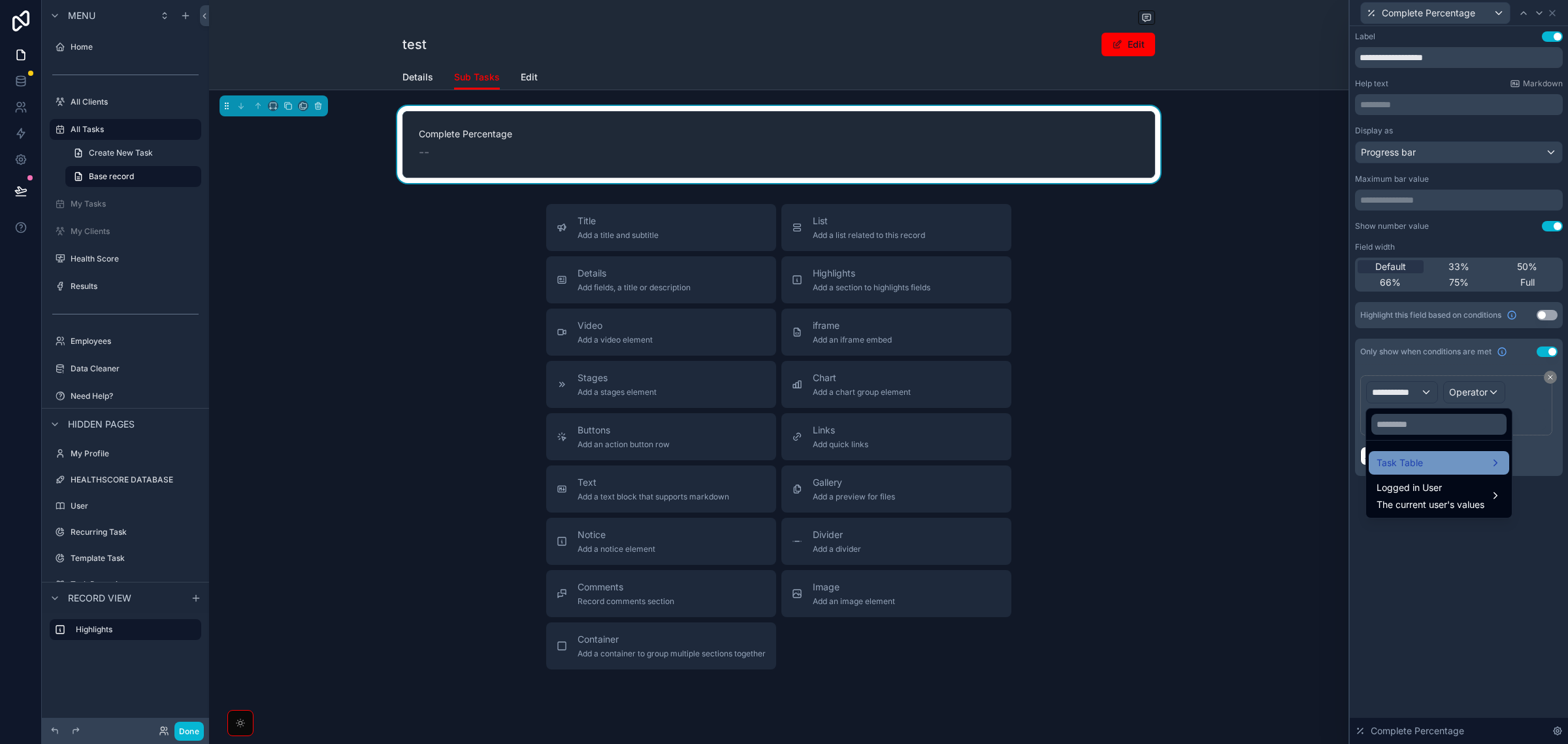
click at [1402, 459] on span "Task Table" at bounding box center [1400, 463] width 46 height 16
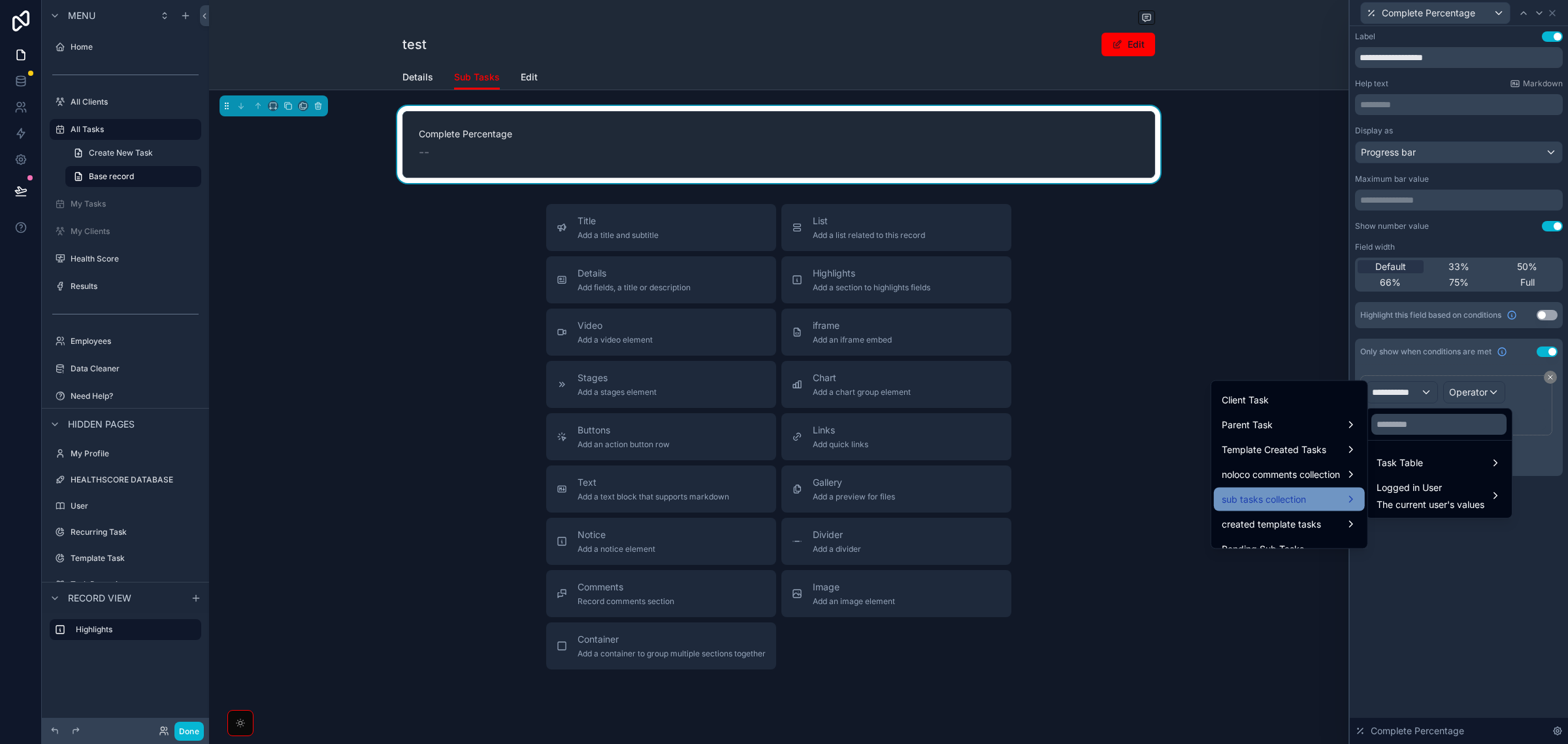
scroll to position [572, 0]
click at [1303, 497] on div "sub tasks collection" at bounding box center [1290, 494] width 136 height 16
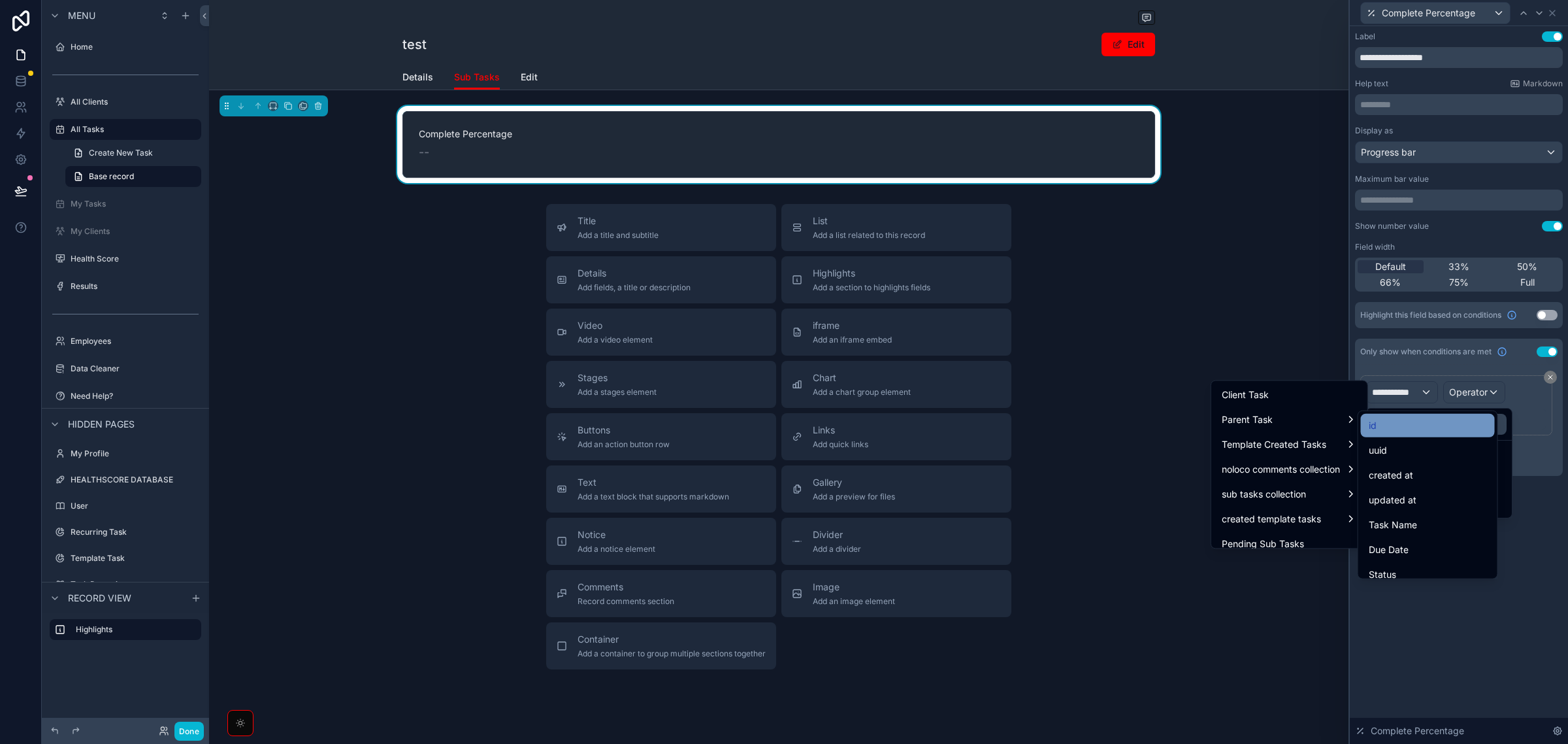
click at [1412, 413] on div "id" at bounding box center [1428, 425] width 134 height 24
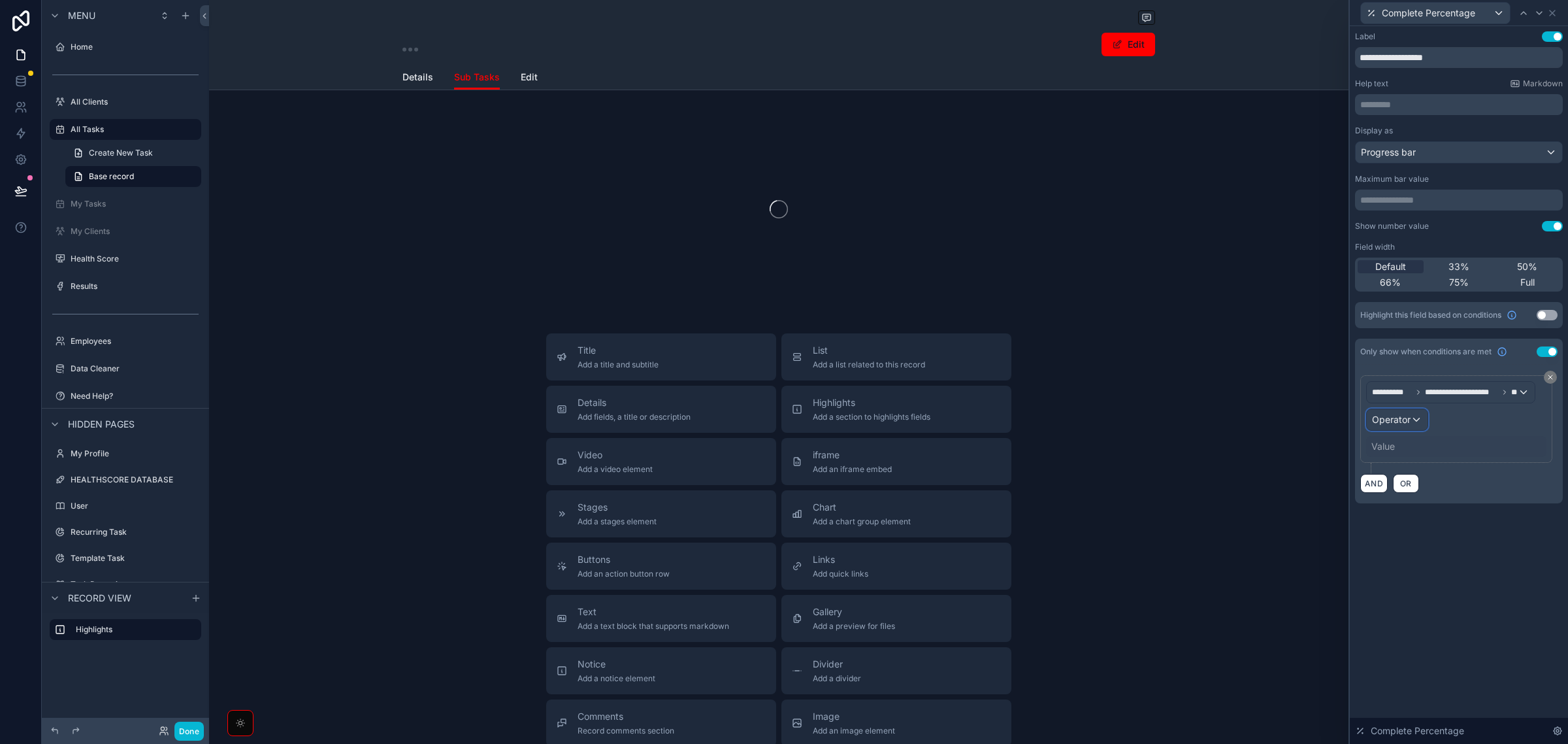
click at [1406, 425] on span "Operator" at bounding box center [1392, 419] width 39 height 11
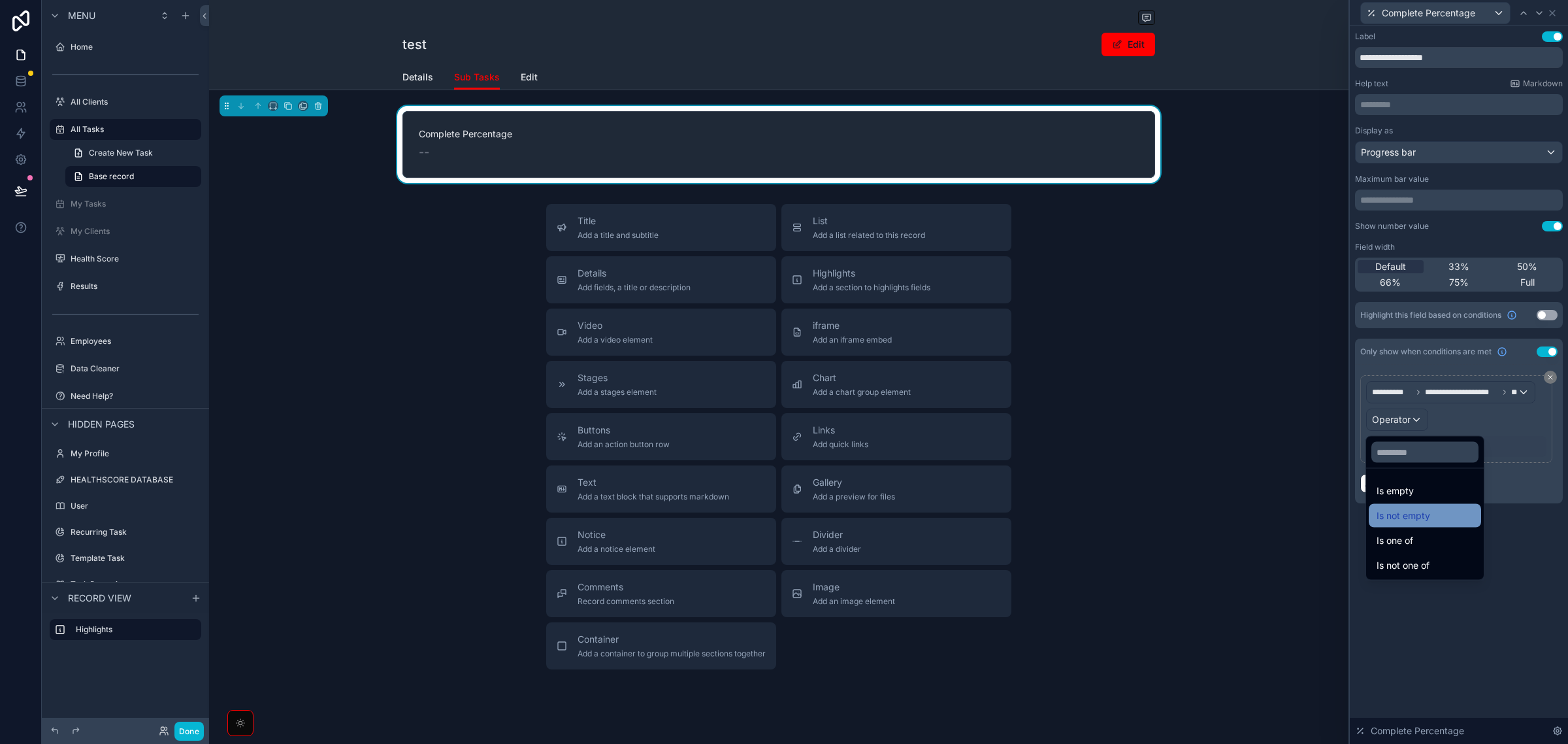
click at [1436, 521] on div "Is not empty" at bounding box center [1426, 515] width 97 height 16
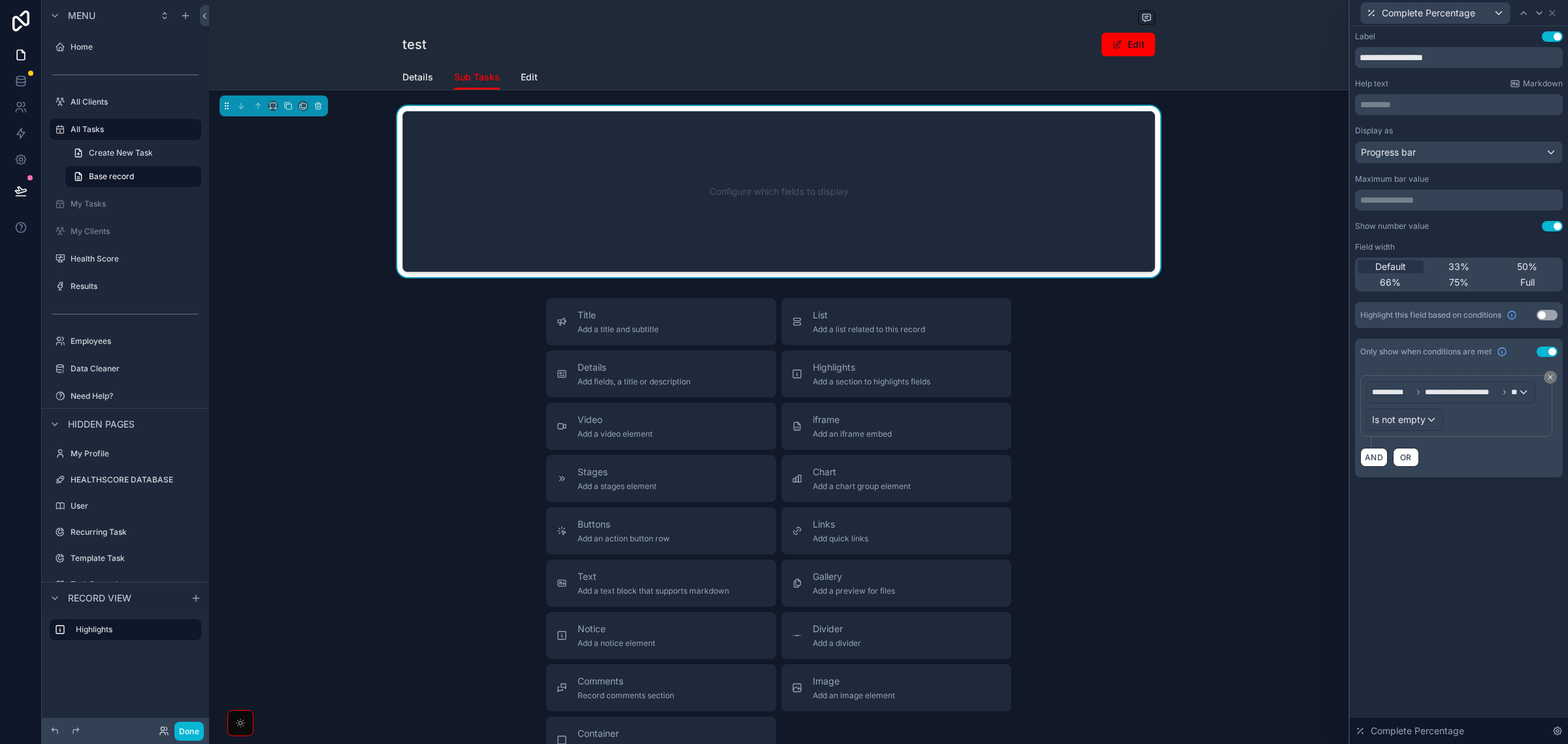
click at [1406, 615] on div "**********" at bounding box center [1459, 385] width 218 height 718
click at [833, 331] on span "Add a list related to this record" at bounding box center [869, 329] width 113 height 10
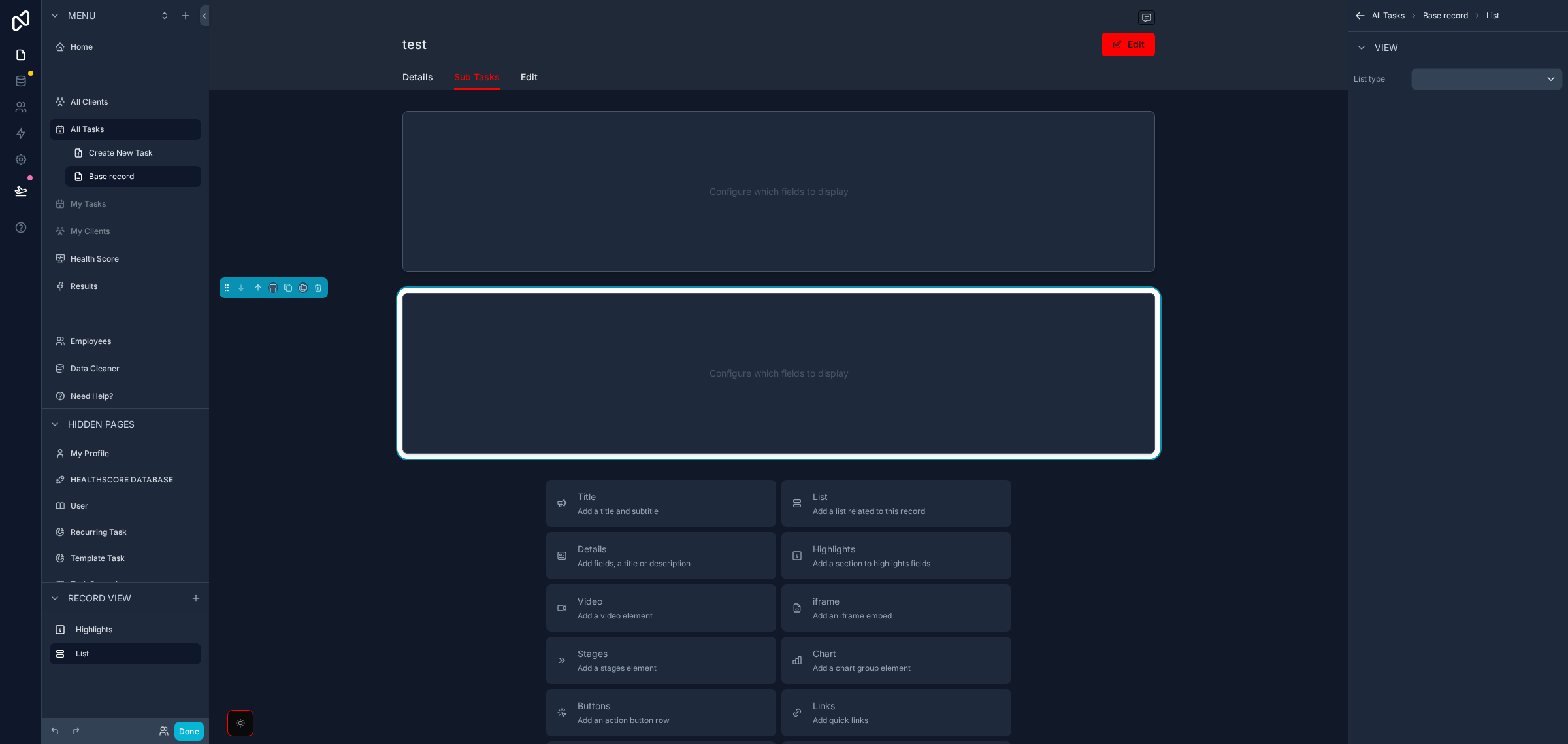
scroll to position [1, 0]
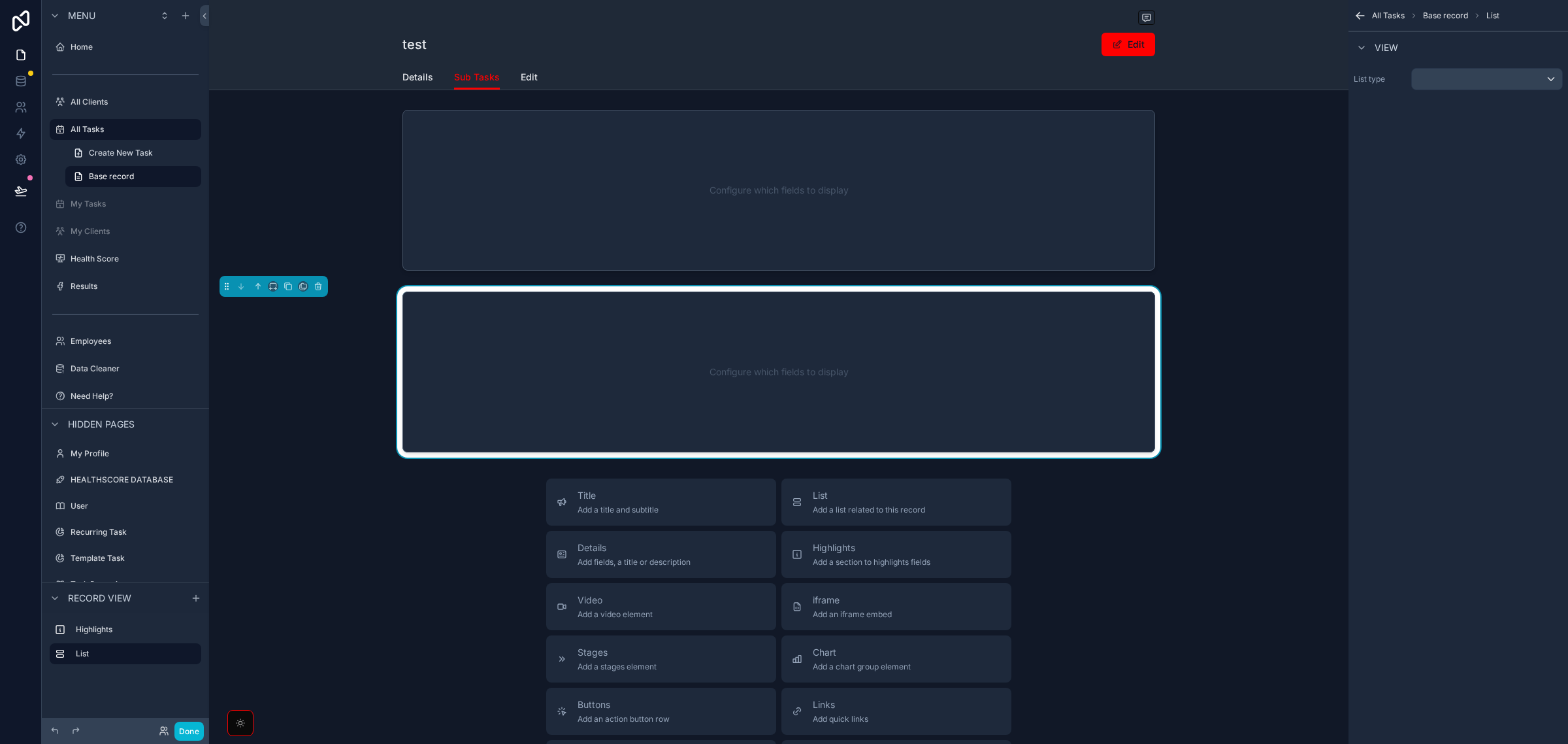
click at [877, 328] on div "Configure which fields to display" at bounding box center [778, 372] width 709 height 118
click at [1508, 77] on div "scrollable content" at bounding box center [1487, 79] width 150 height 21
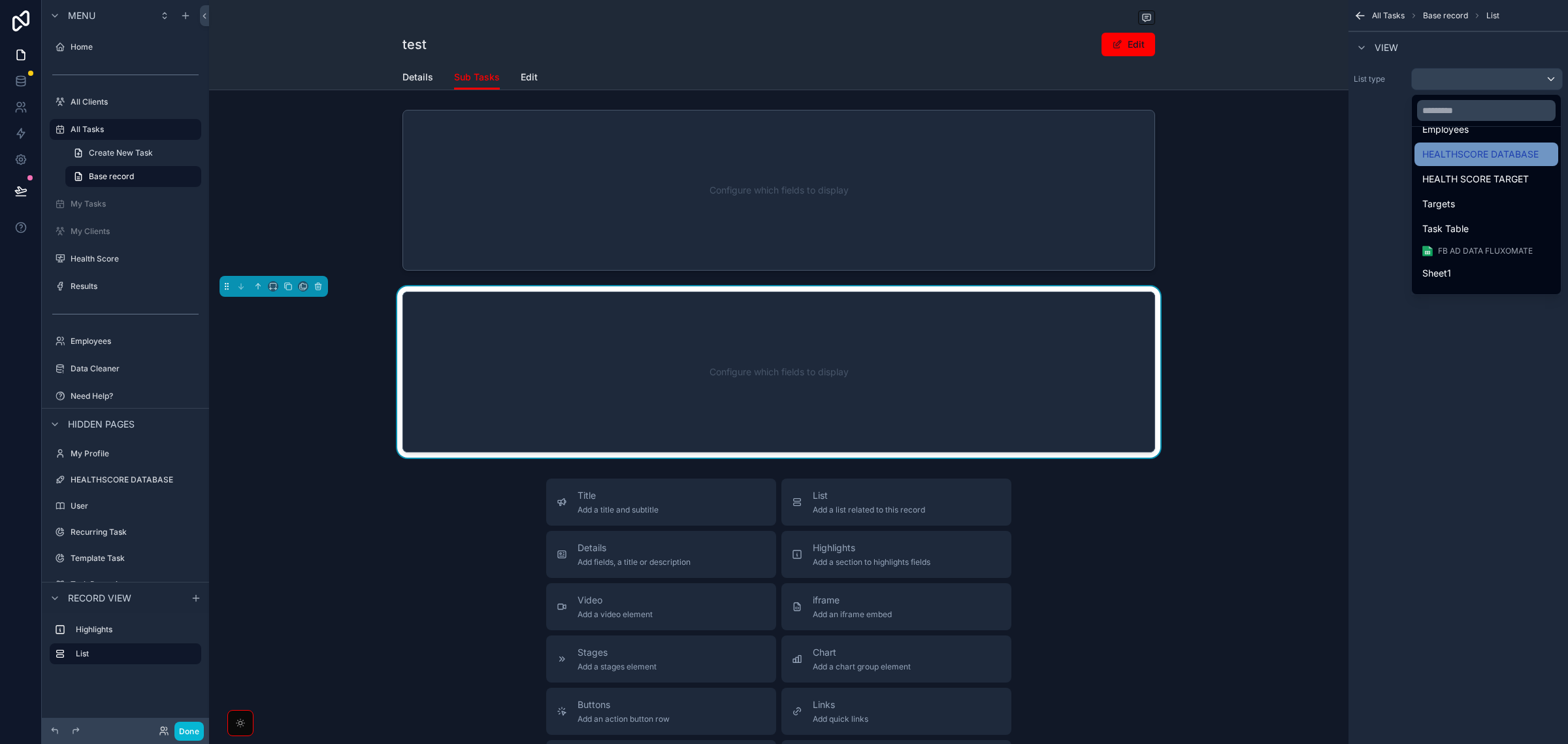
scroll to position [131, 0]
click at [1462, 187] on span "Task Table" at bounding box center [1446, 186] width 46 height 16
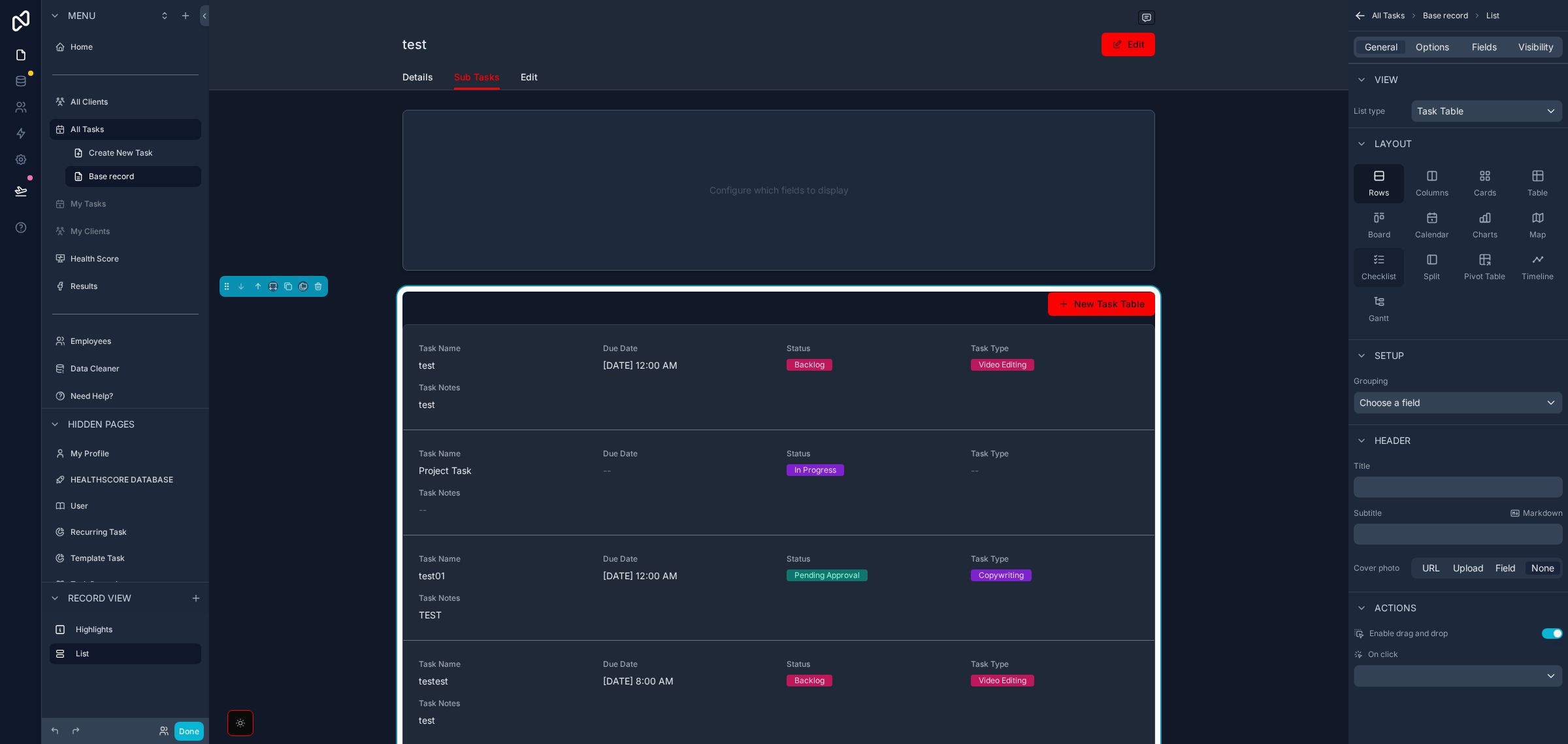
click at [1379, 266] on icon "scrollable content" at bounding box center [1379, 259] width 13 height 13
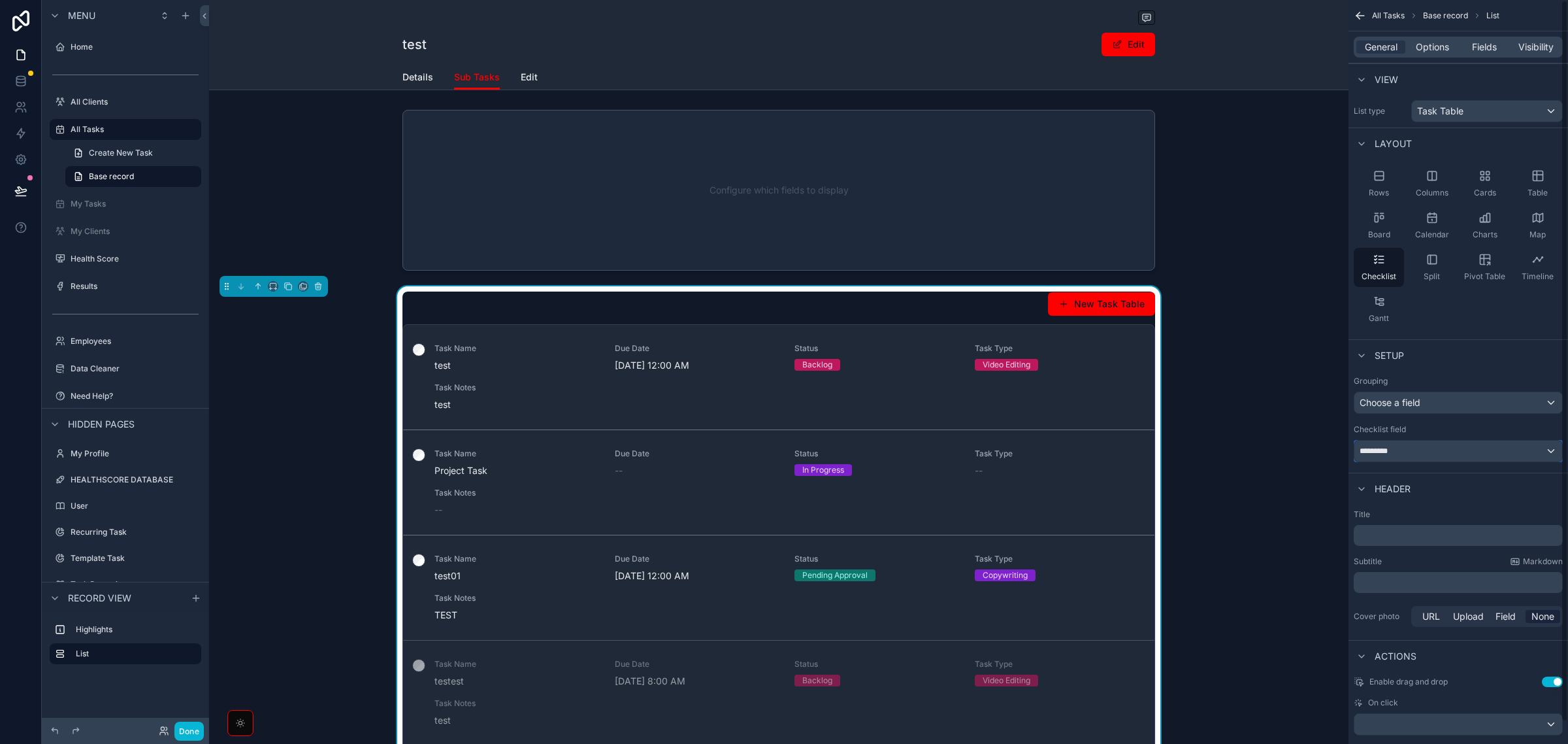
click at [1389, 449] on span "*********" at bounding box center [1378, 451] width 36 height 10
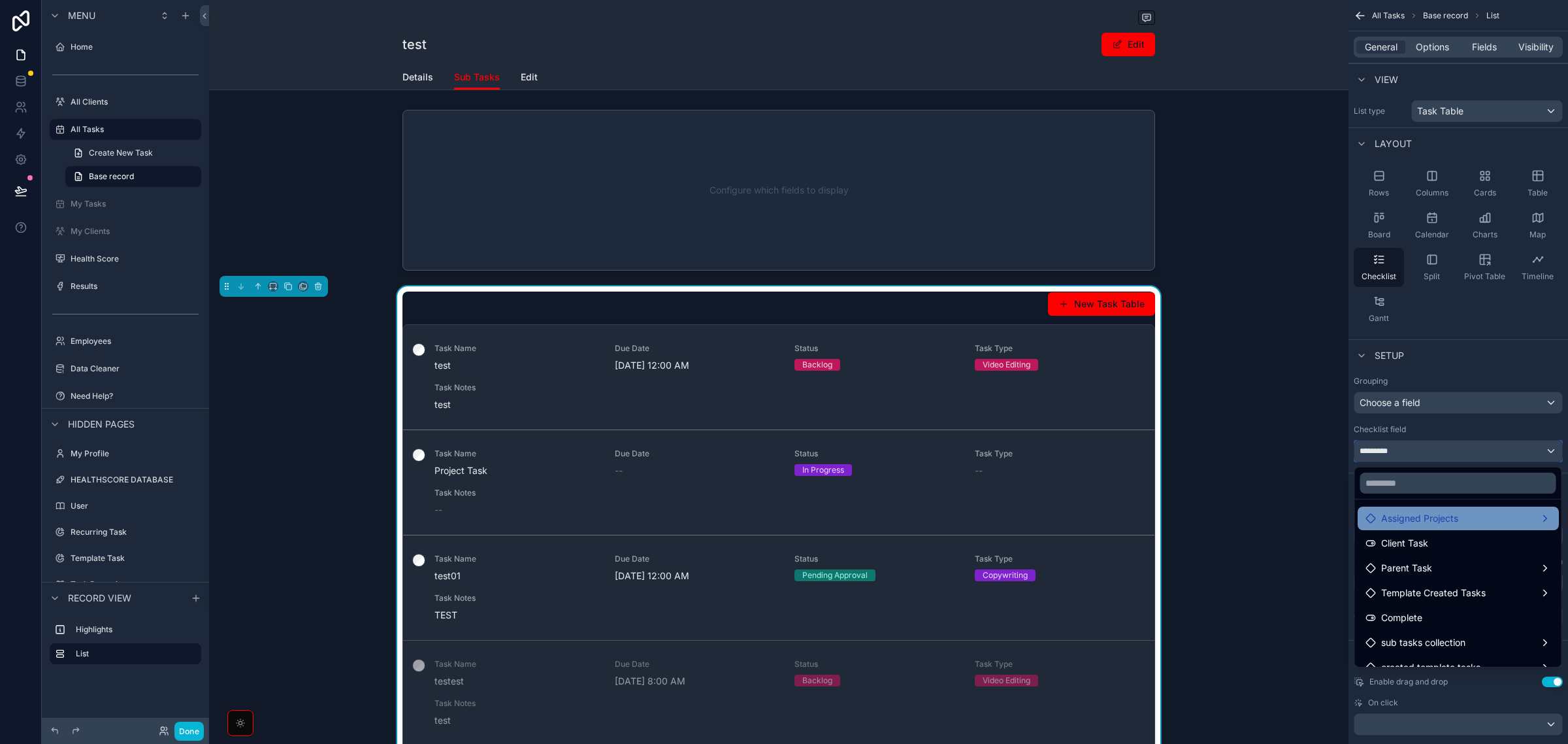
scroll to position [118, 0]
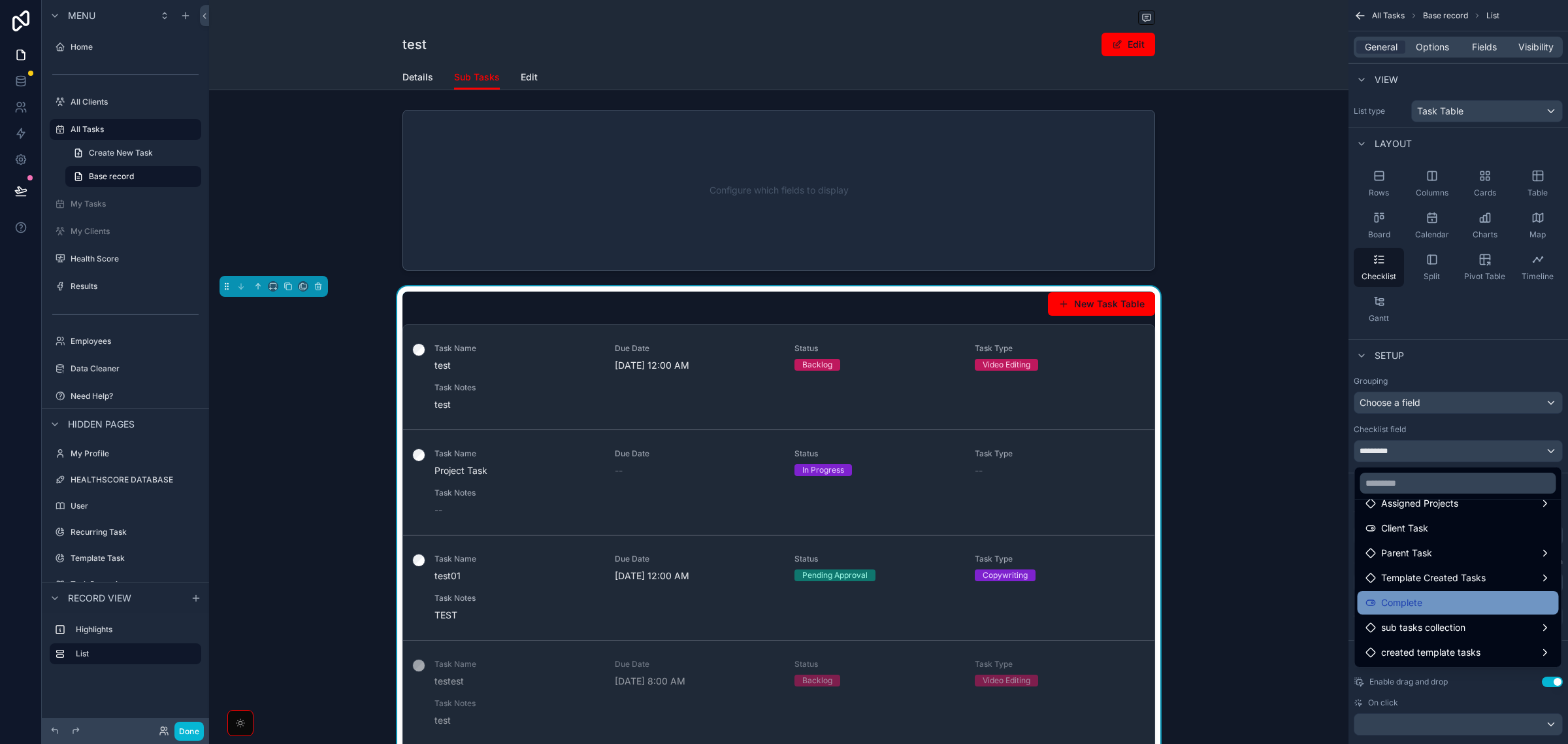
click at [1435, 595] on div "Complete" at bounding box center [1458, 602] width 185 height 16
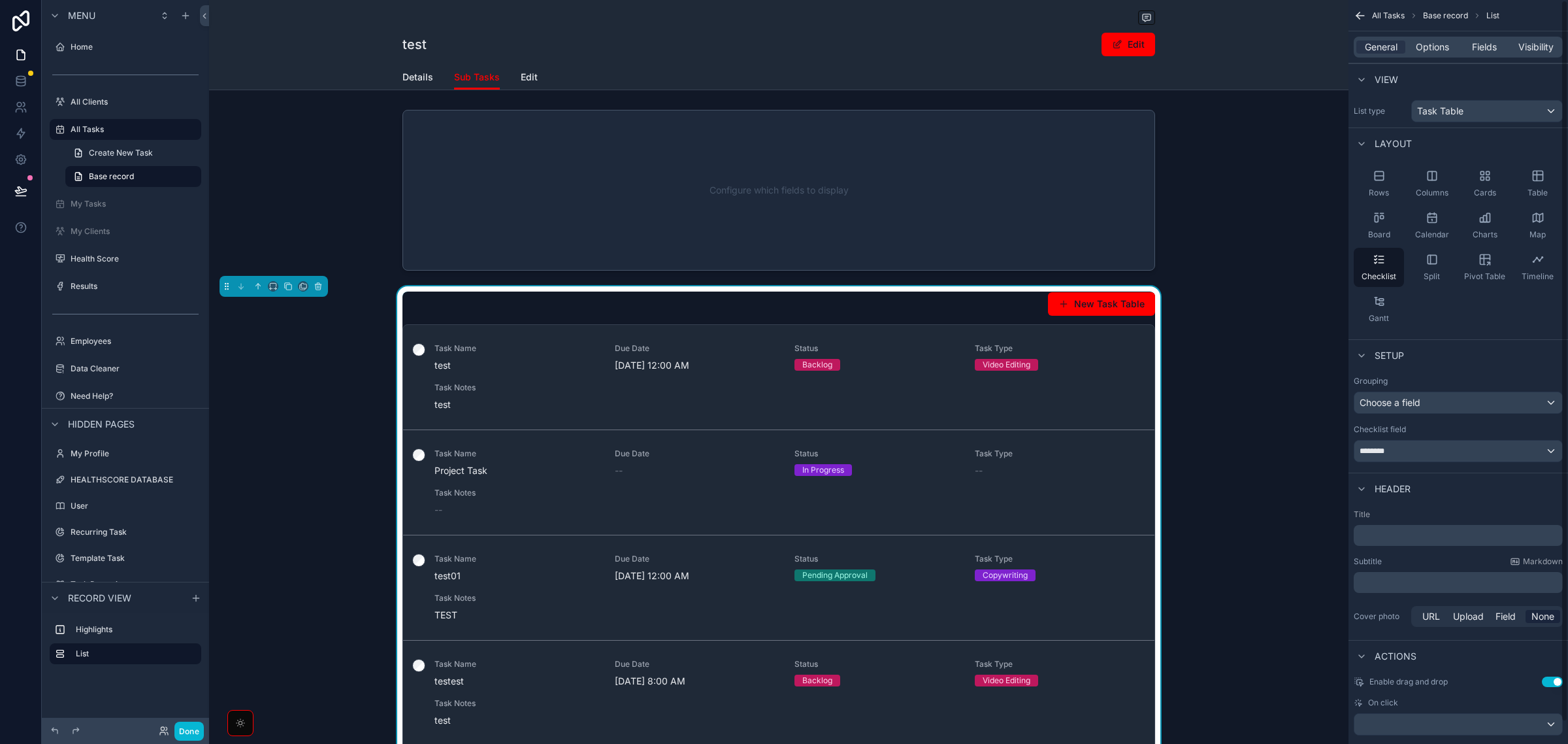
scroll to position [24, 0]
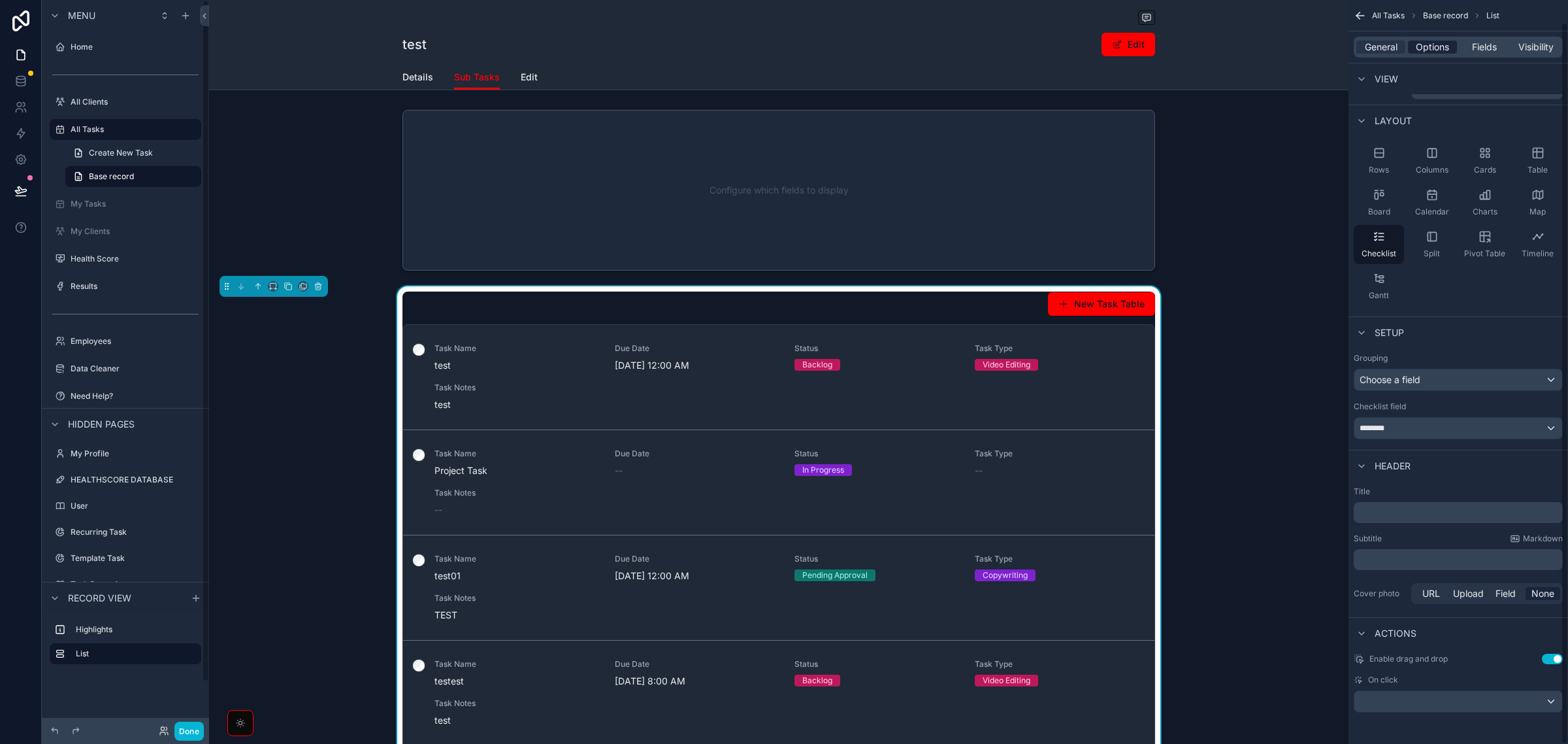
click at [1436, 42] on span "Options" at bounding box center [1432, 47] width 33 height 13
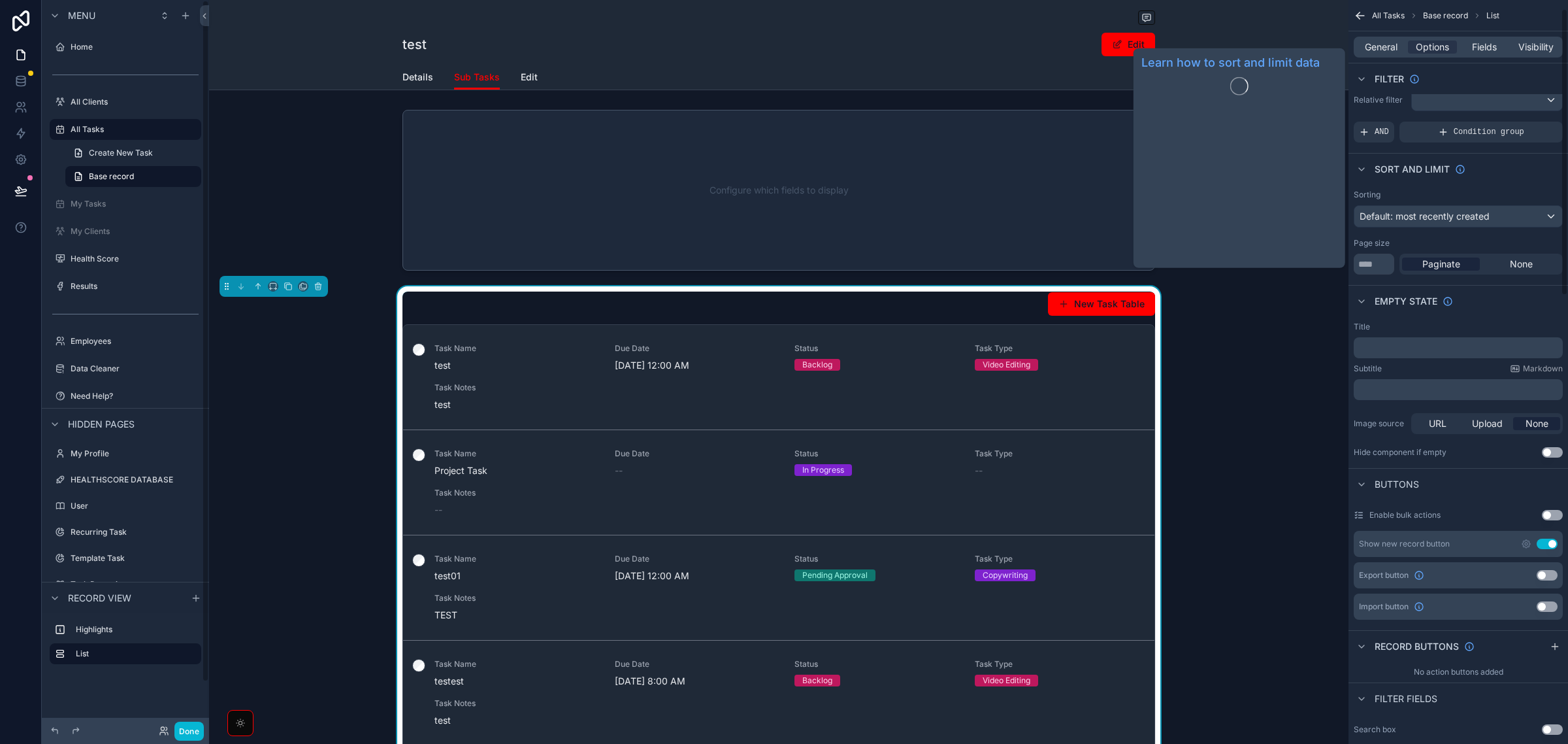
scroll to position [0, 0]
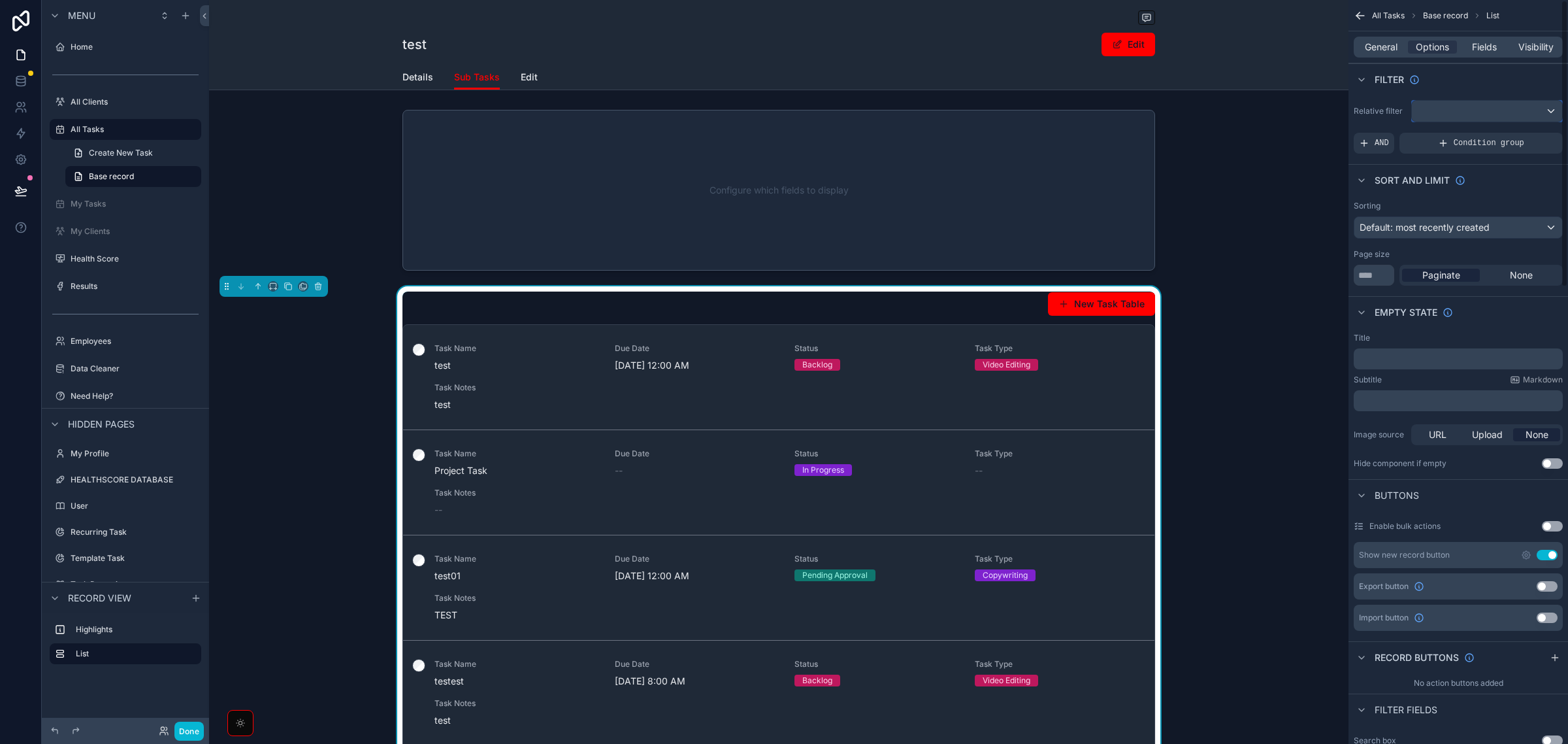
click at [1464, 111] on div "scrollable content" at bounding box center [1487, 111] width 150 height 21
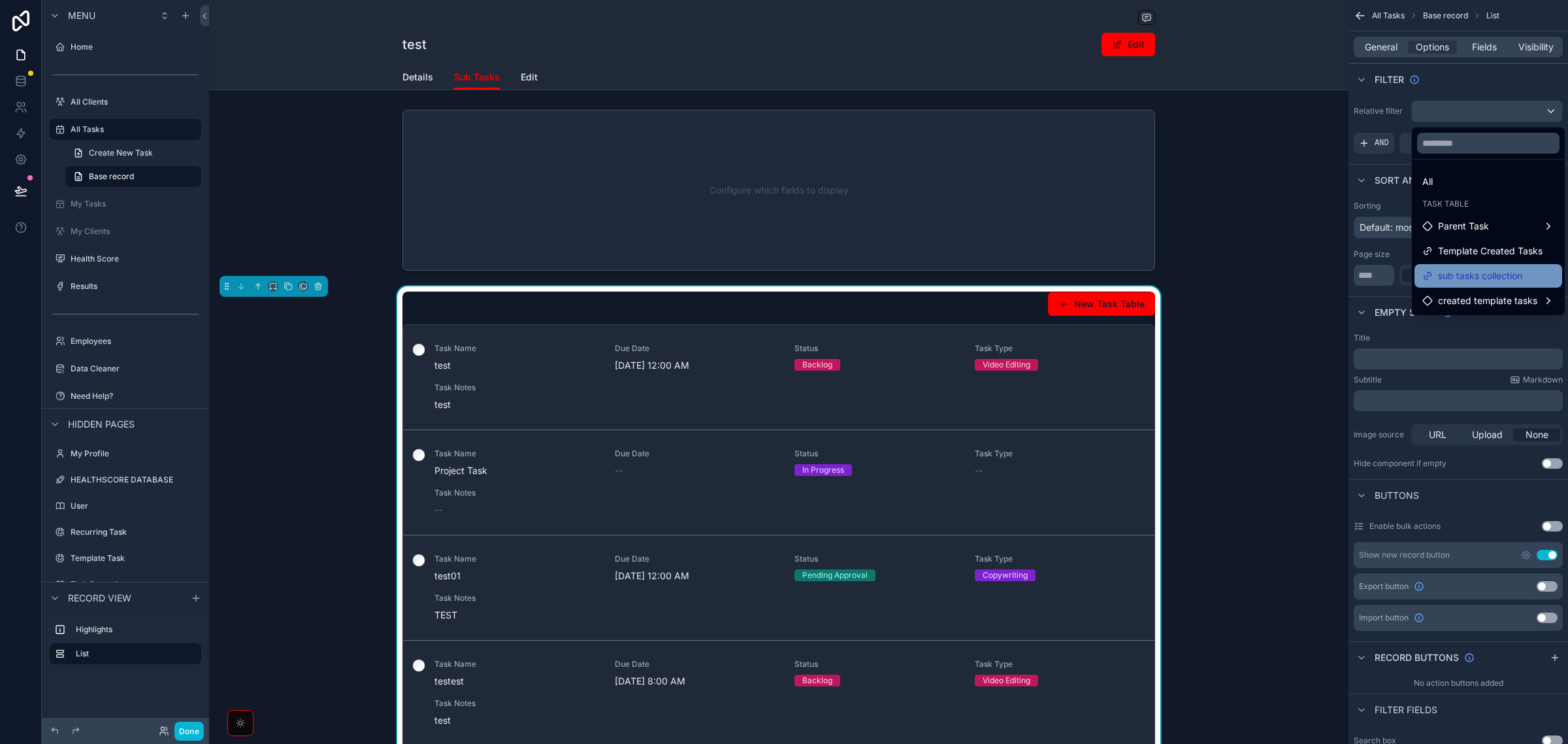
click at [1480, 266] on div "sub tasks collection" at bounding box center [1488, 276] width 148 height 24
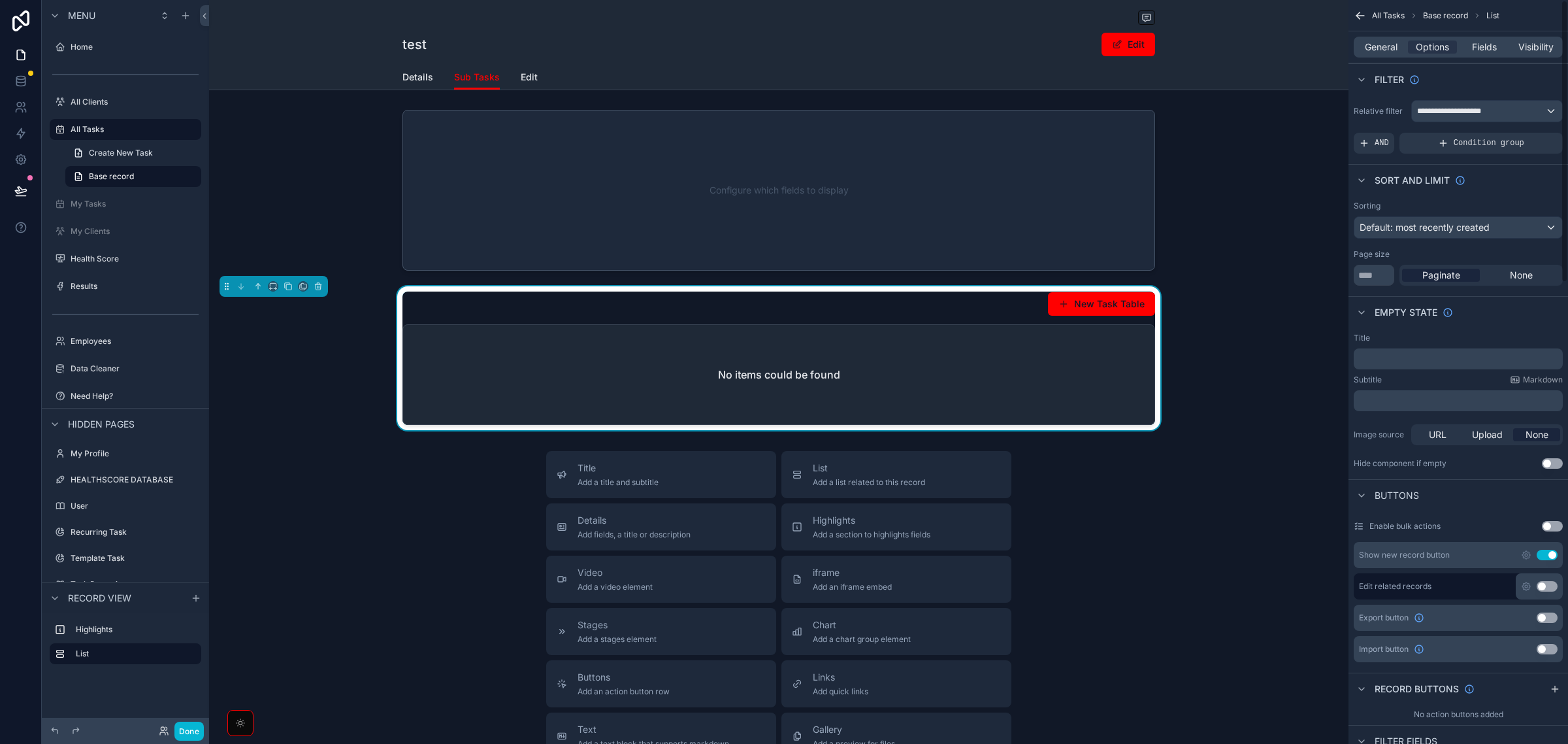
click at [1556, 465] on button "Use setting" at bounding box center [1553, 463] width 21 height 10
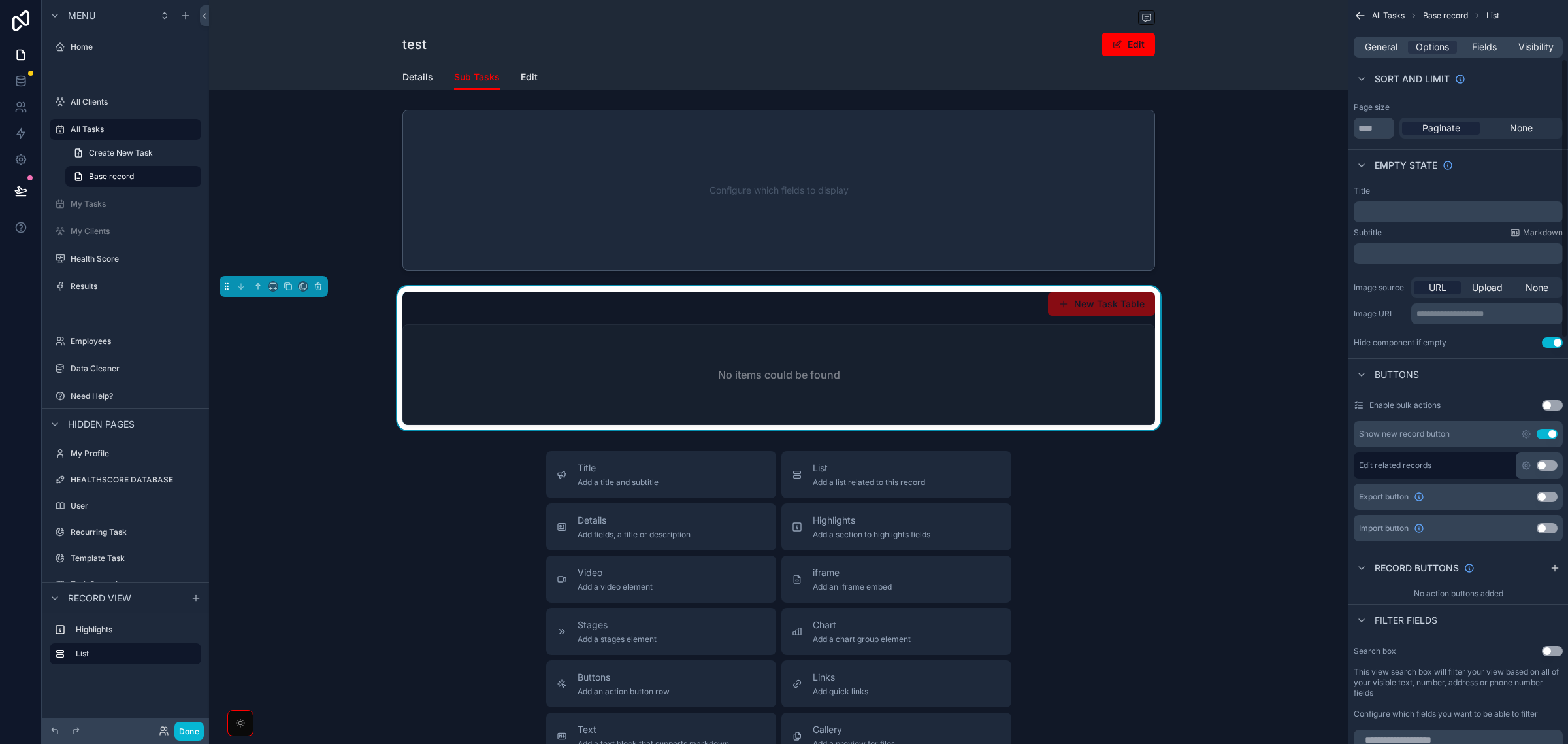
scroll to position [163, 0]
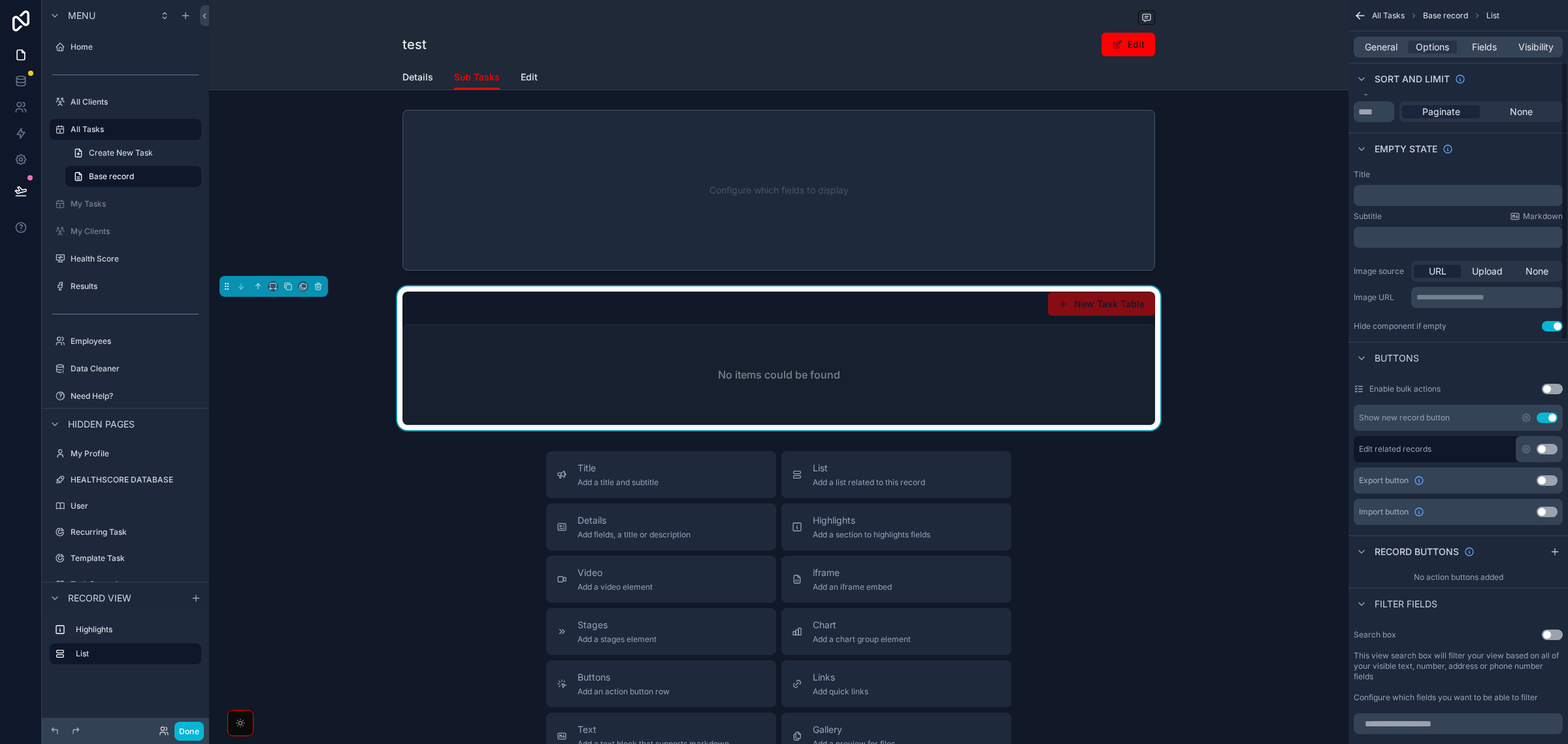
click at [1547, 413] on button "Use setting" at bounding box center [1547, 417] width 21 height 10
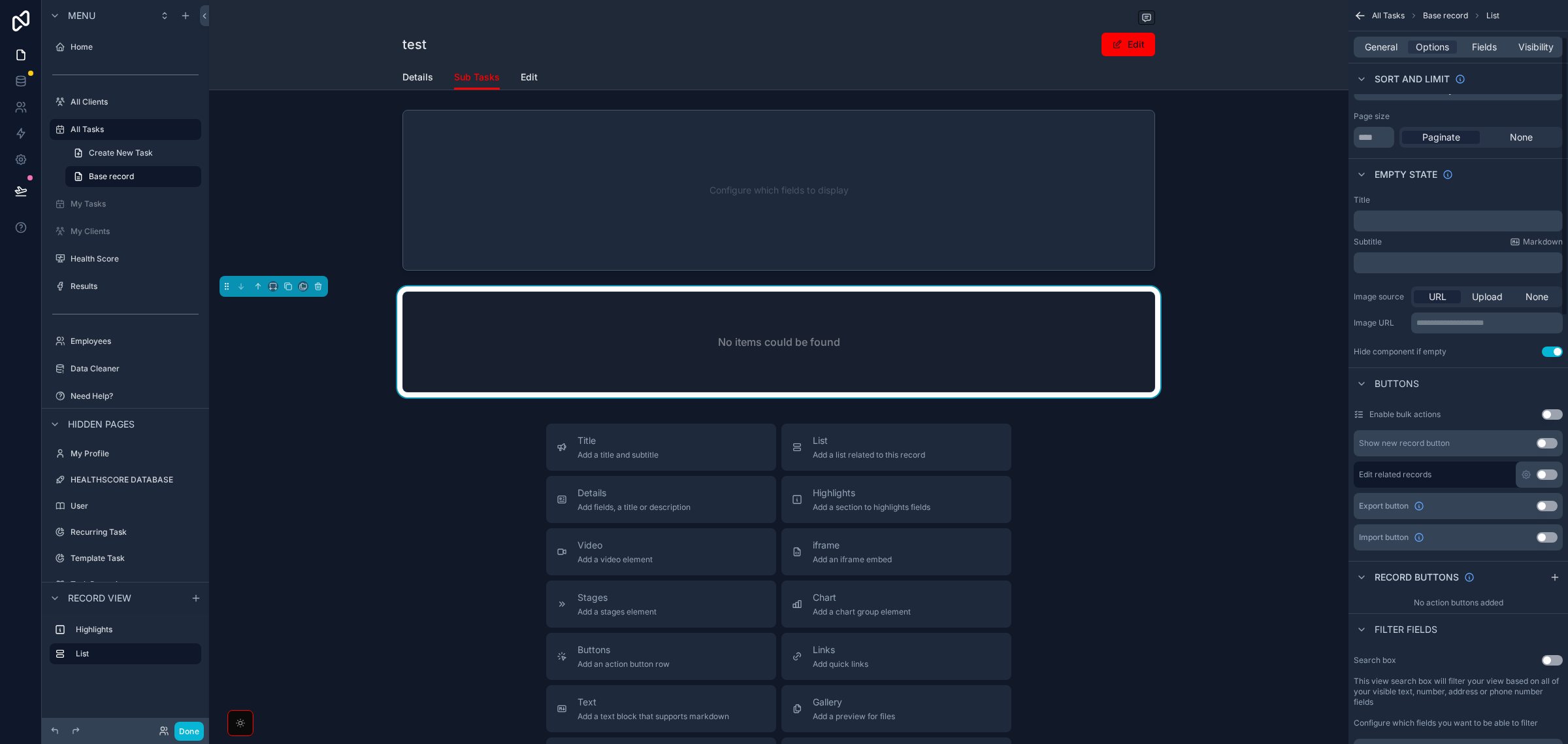
scroll to position [82, 0]
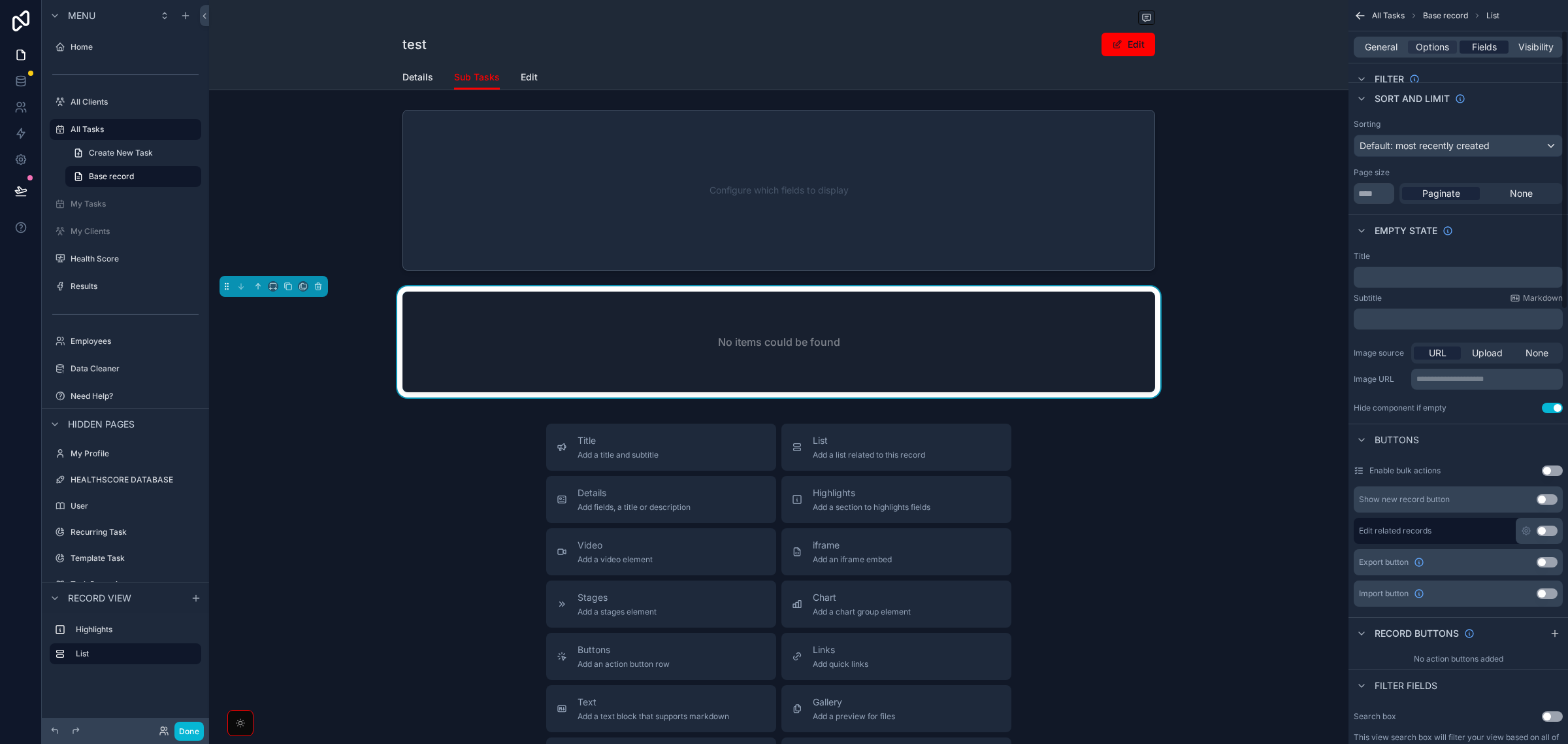
click at [1478, 51] on span "Fields" at bounding box center [1485, 47] width 25 height 13
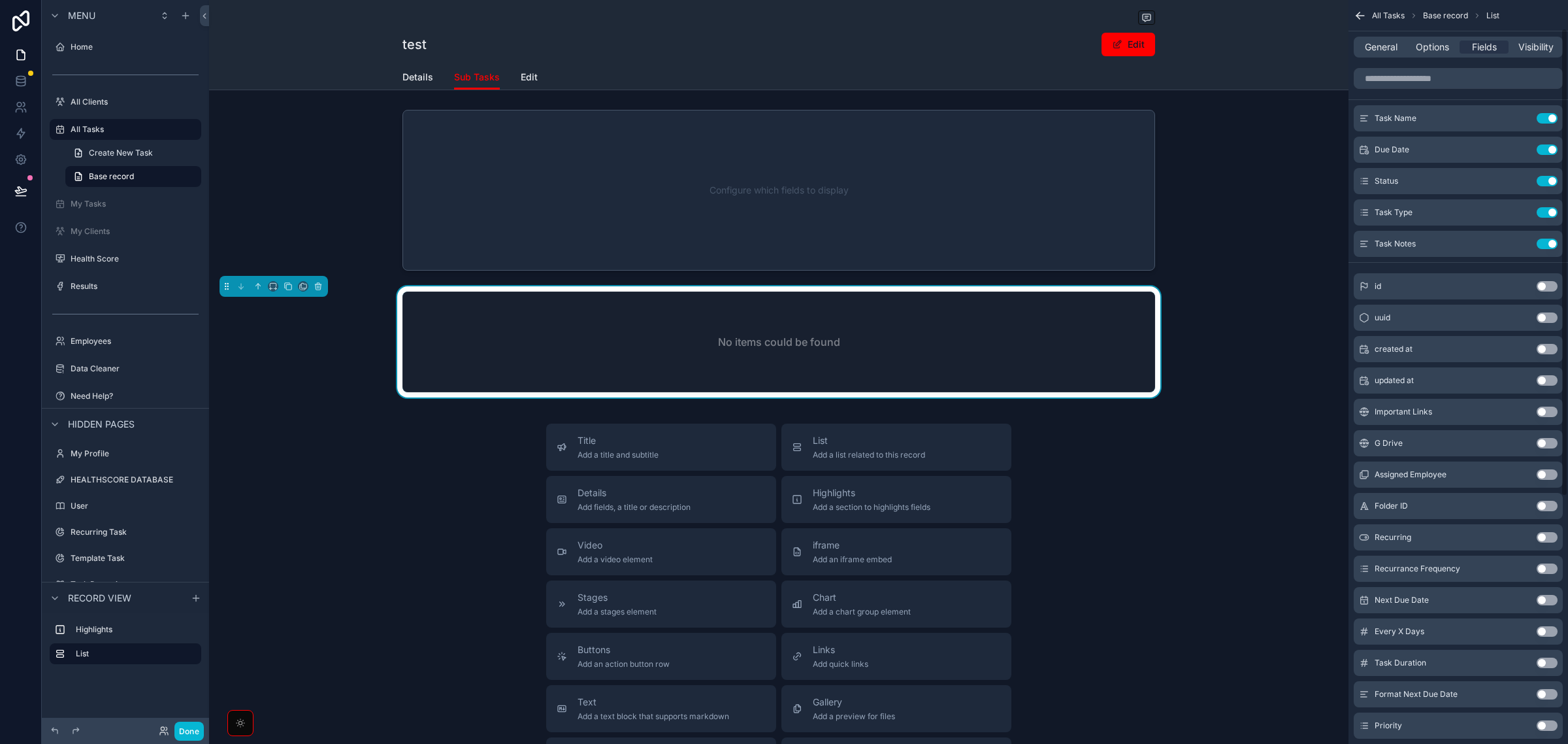
scroll to position [0, 0]
click at [1547, 243] on button "Use setting" at bounding box center [1547, 244] width 21 height 10
click at [1147, 461] on div "Title Add a title and subtitle List Add a list related to this record Details A…" at bounding box center [778, 655] width 1139 height 465
click at [185, 729] on button "Done" at bounding box center [189, 730] width 30 height 19
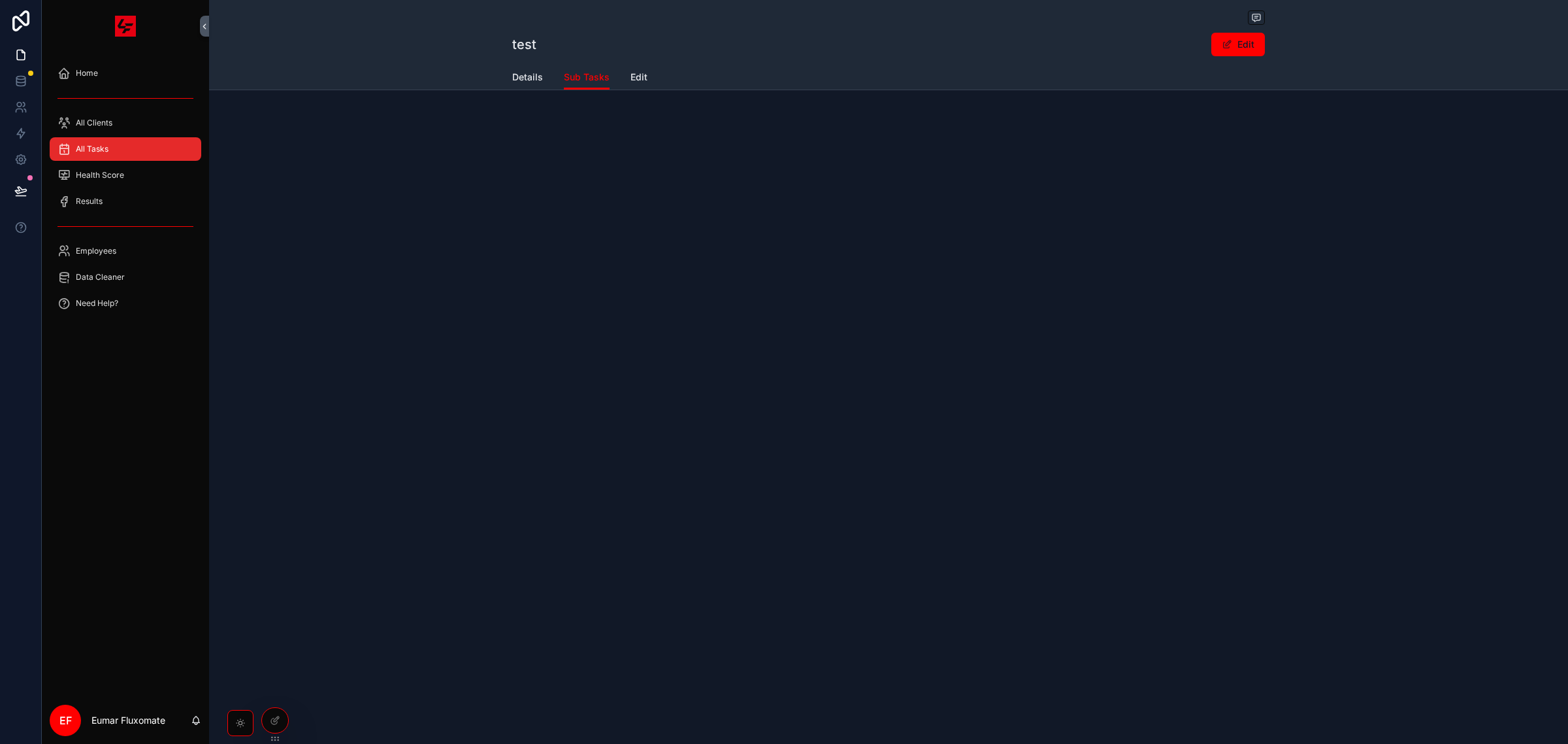
click at [133, 152] on div "All Tasks" at bounding box center [125, 149] width 136 height 21
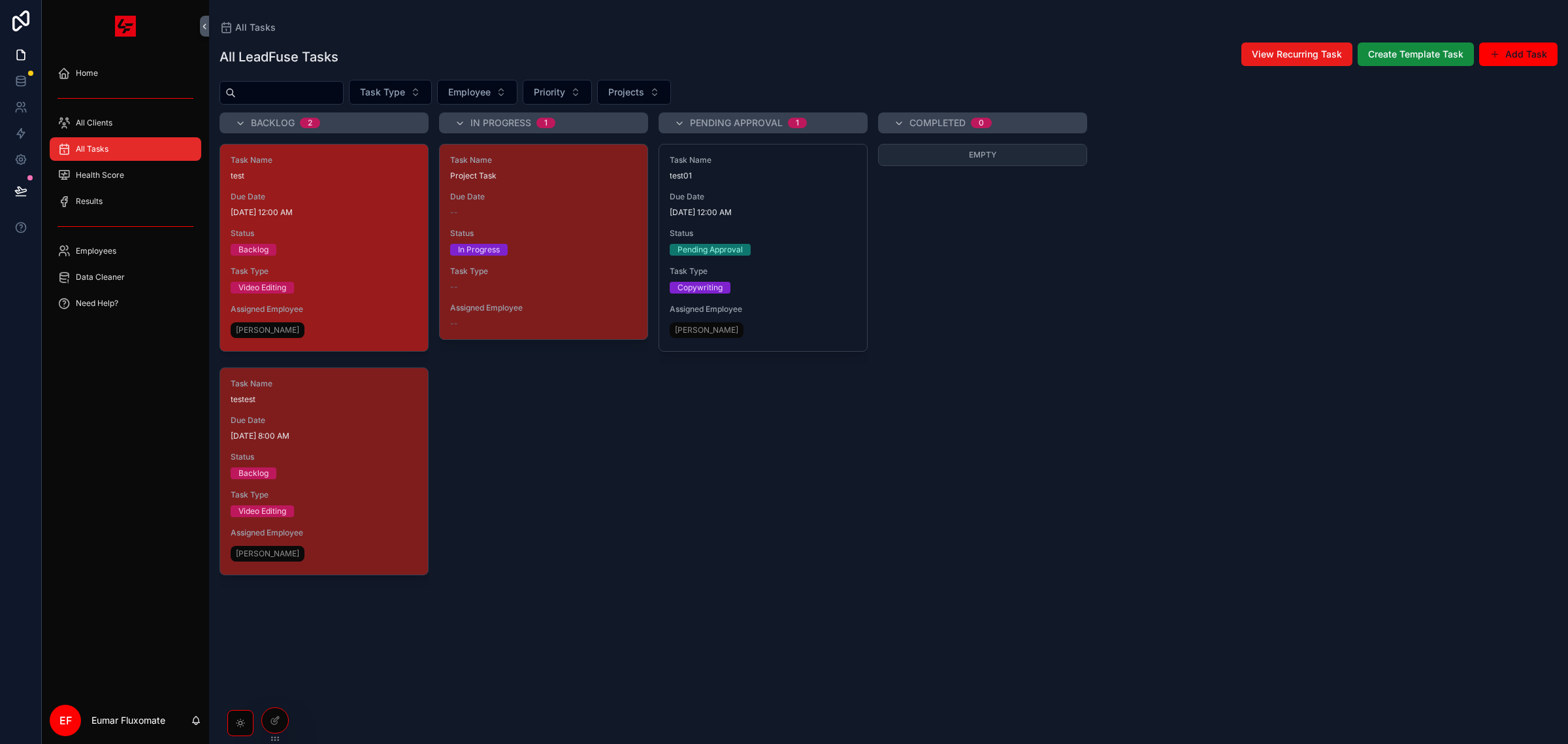
click at [370, 226] on div "Task Name test Due Date [DATE] 12:00 AM Status Backlog Task Type Video Editing …" at bounding box center [324, 248] width 208 height 207
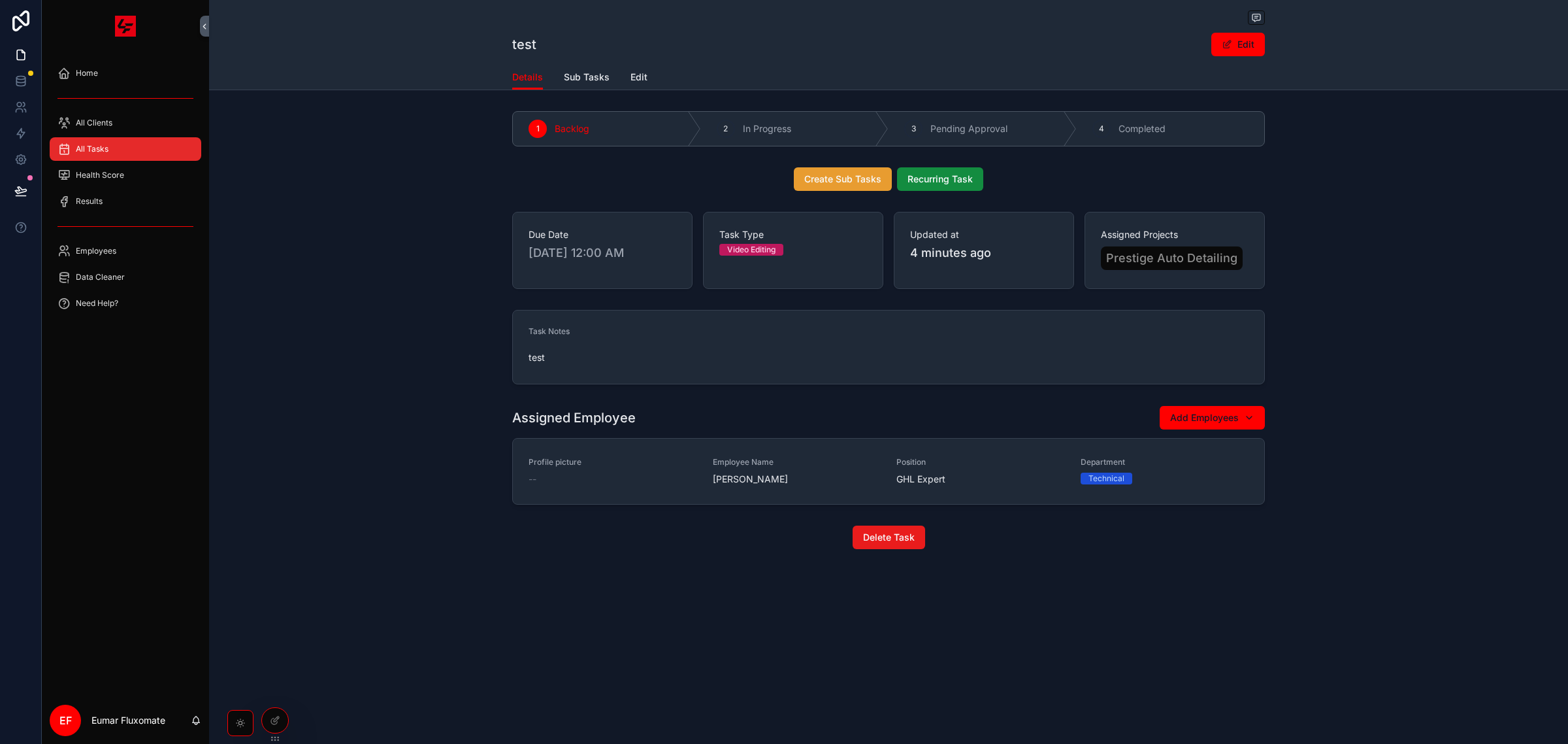
click at [864, 178] on span "Create Sub Tasks" at bounding box center [843, 179] width 77 height 13
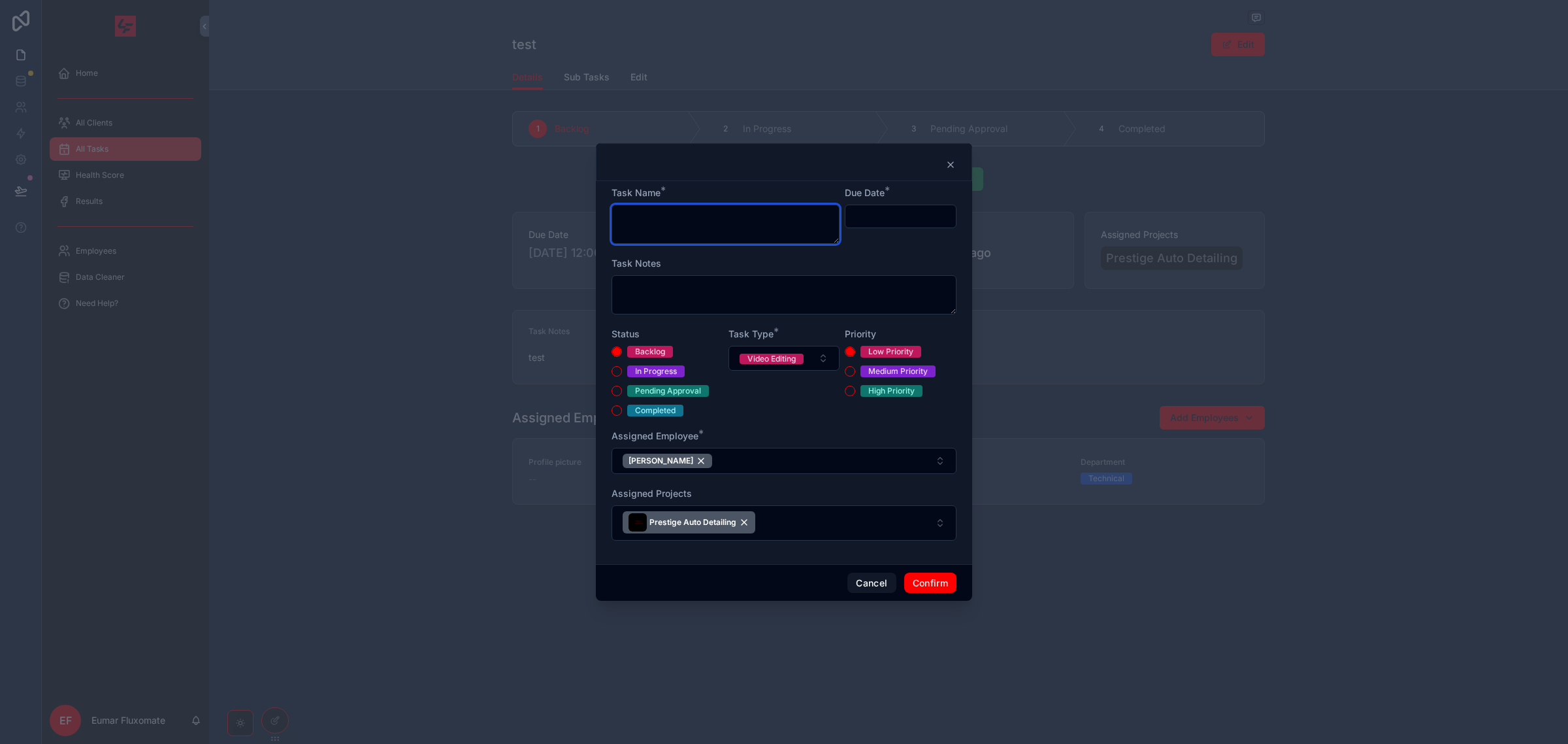
click at [687, 223] on textarea at bounding box center [726, 224] width 228 height 39
type textarea "********"
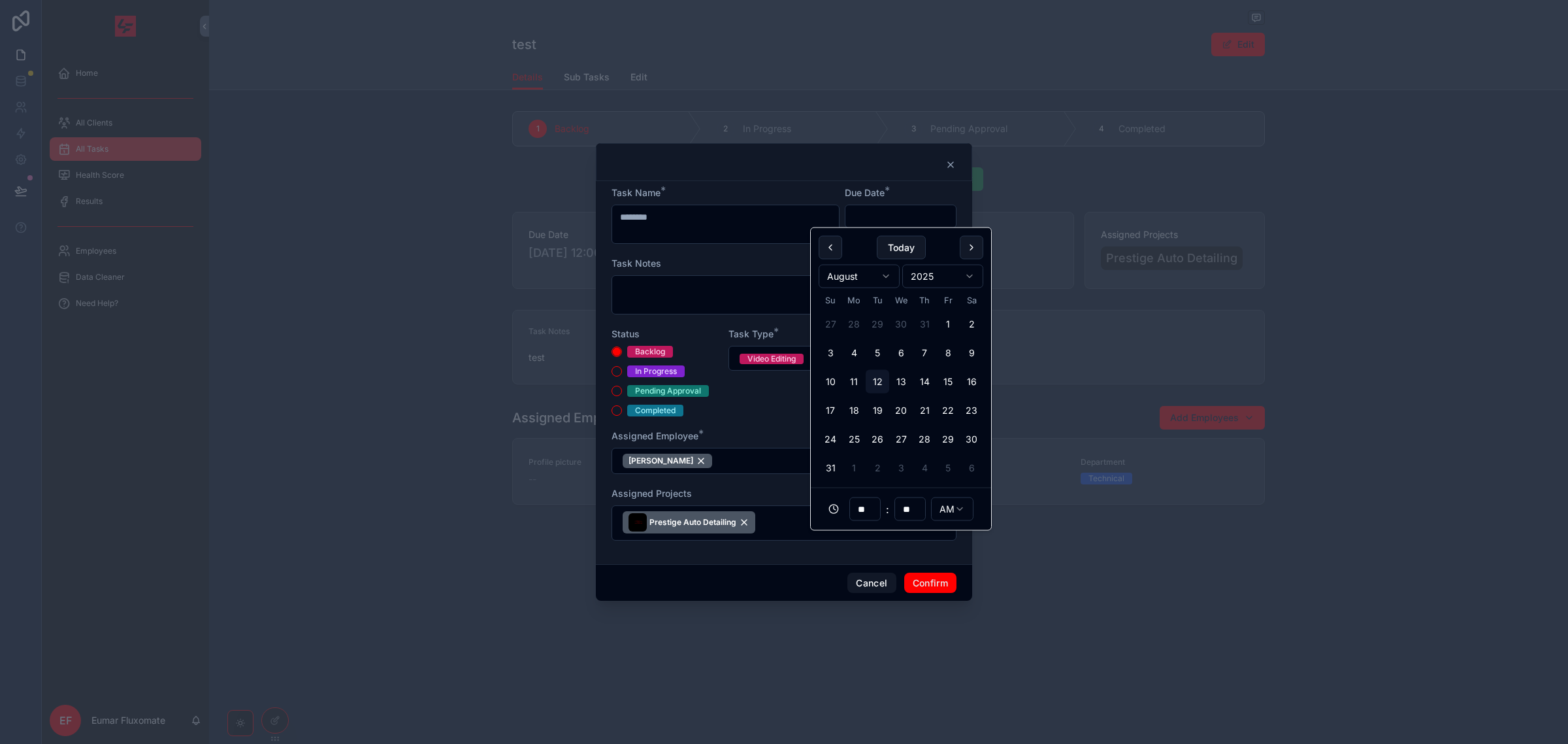
click at [867, 216] on input "text" at bounding box center [901, 216] width 111 height 18
click at [895, 357] on button "6" at bounding box center [901, 353] width 24 height 24
click at [889, 435] on button "27" at bounding box center [901, 439] width 24 height 24
type input "**********"
click at [772, 281] on textarea at bounding box center [784, 295] width 345 height 39
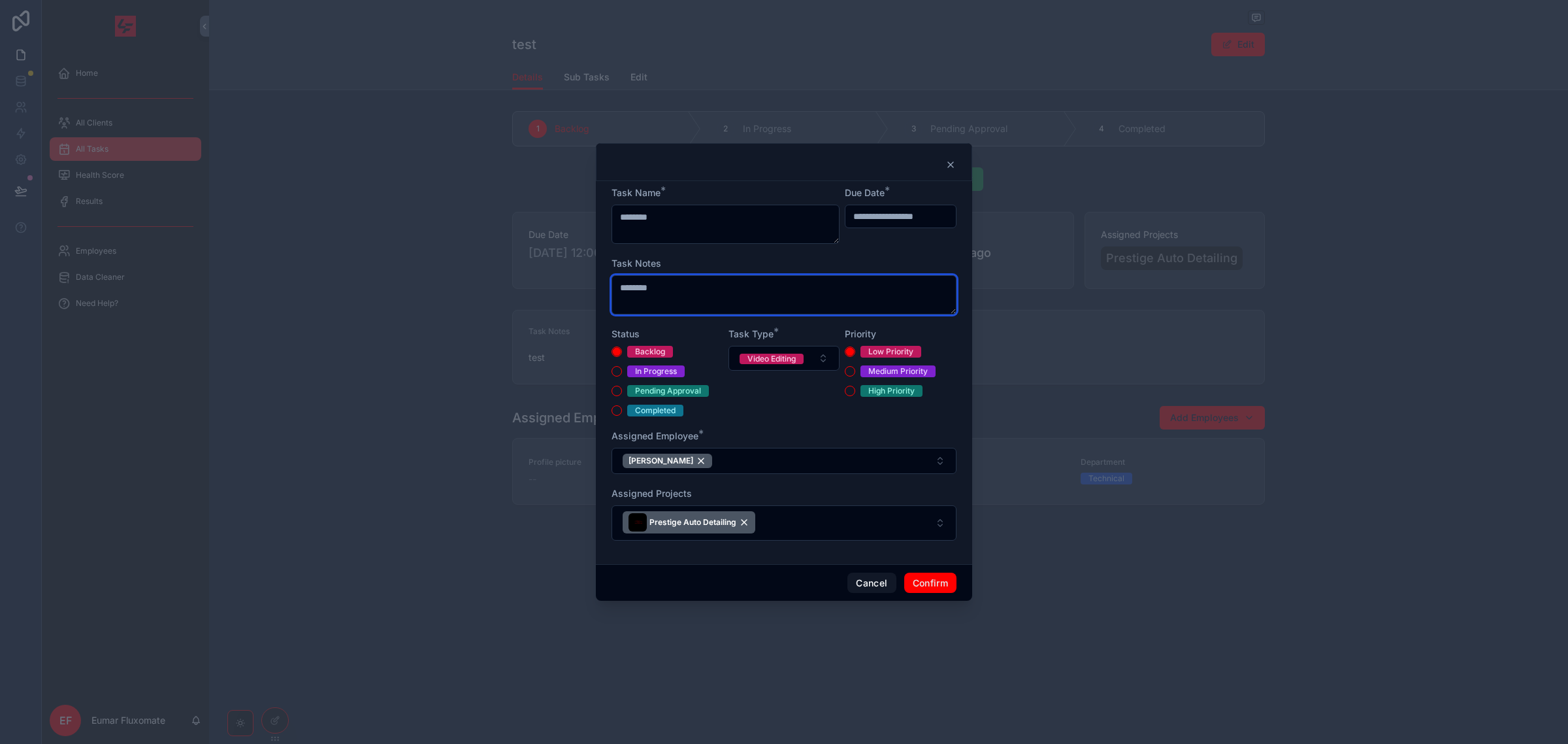
type textarea "********"
click at [938, 582] on button "Confirm" at bounding box center [931, 583] width 53 height 21
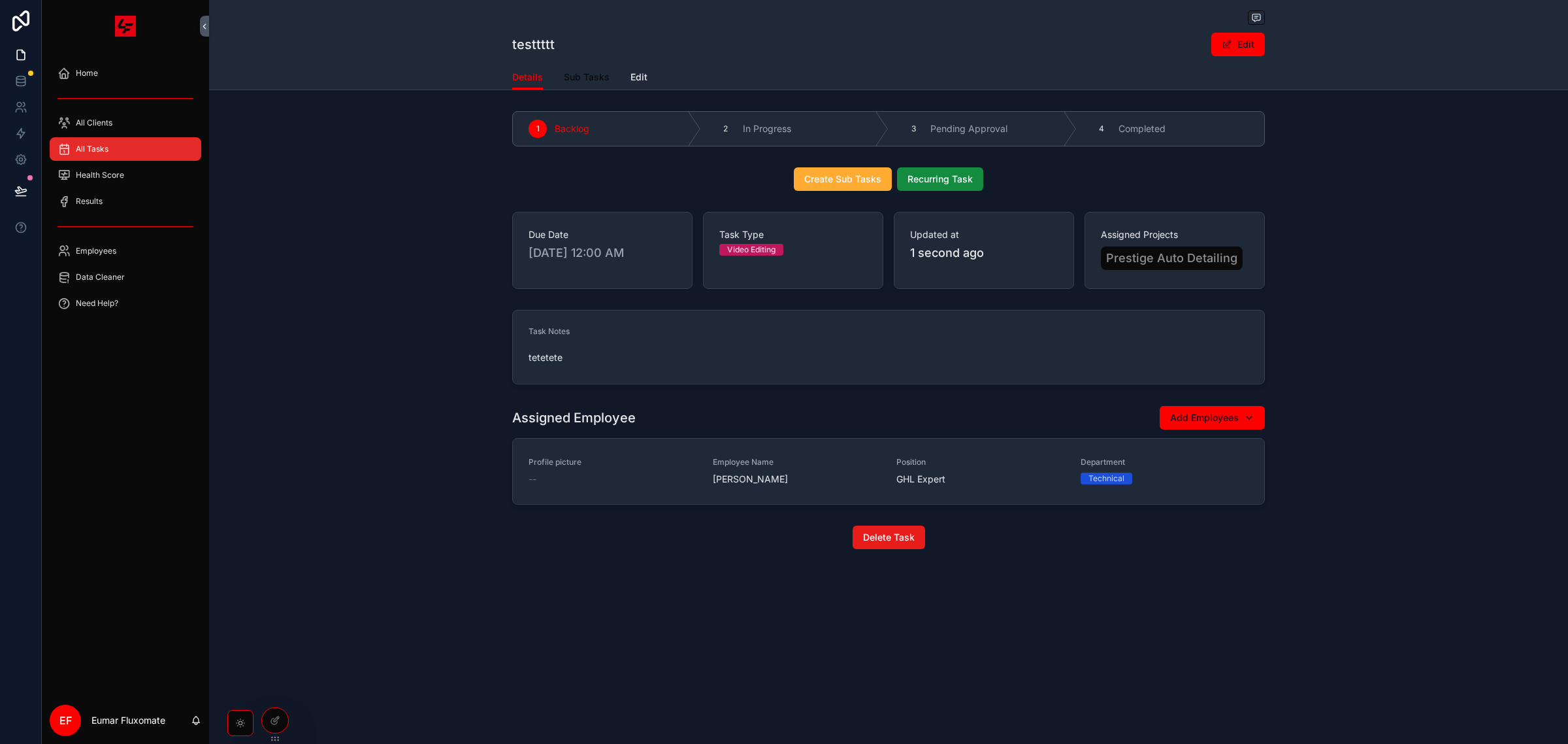
click at [576, 76] on span "Sub Tasks" at bounding box center [587, 77] width 46 height 13
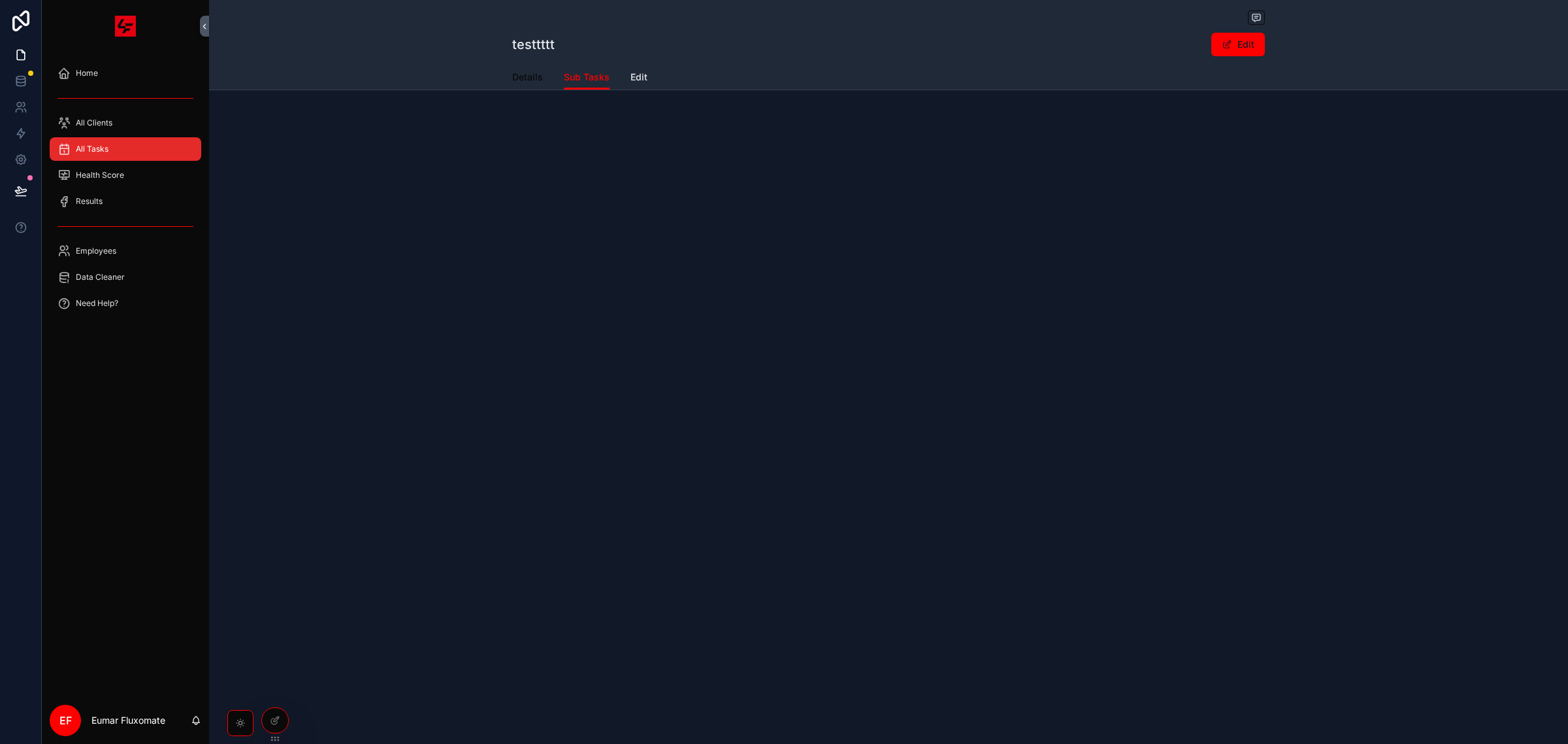
click at [534, 80] on span "Details" at bounding box center [528, 77] width 30 height 13
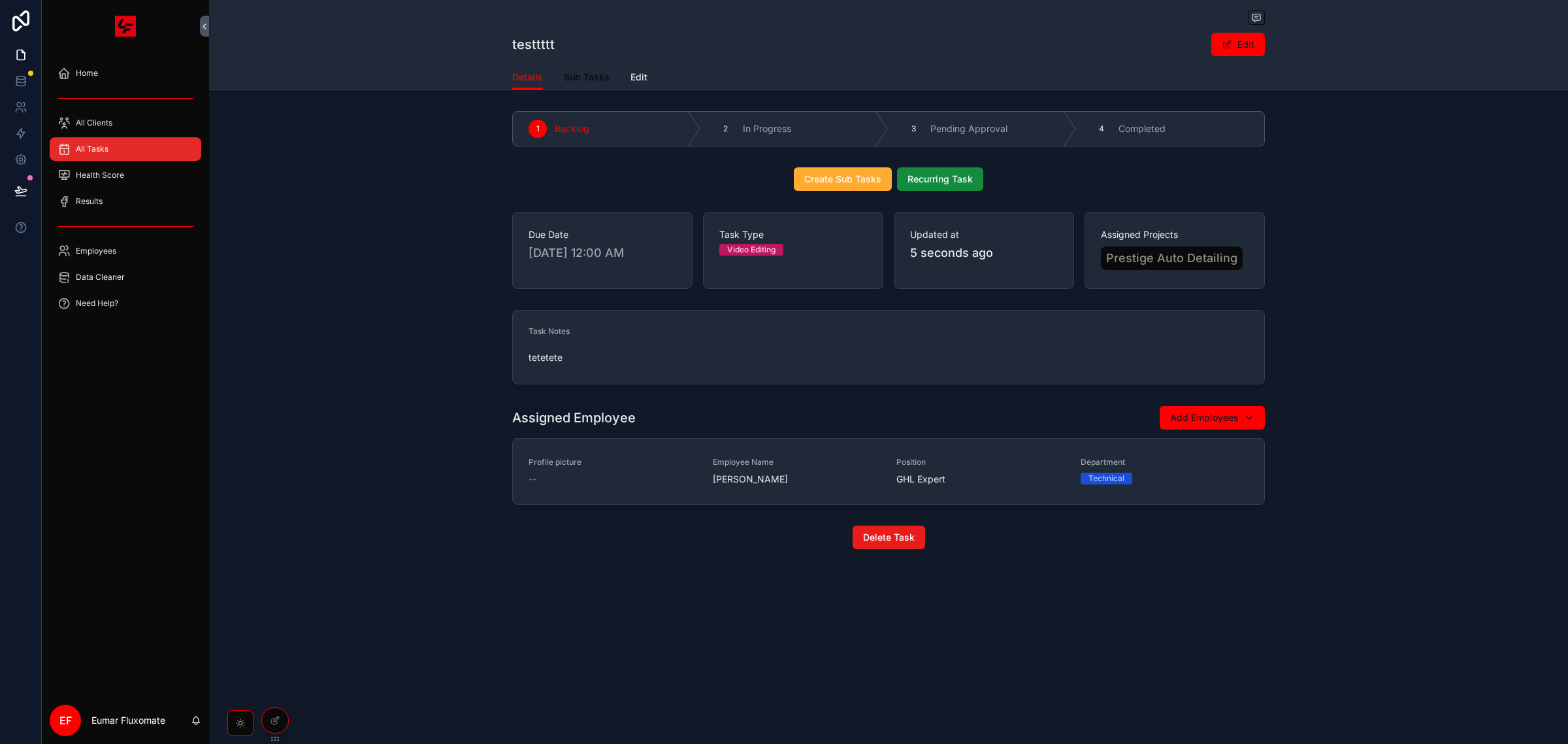
click at [582, 80] on span "Sub Tasks" at bounding box center [587, 77] width 46 height 13
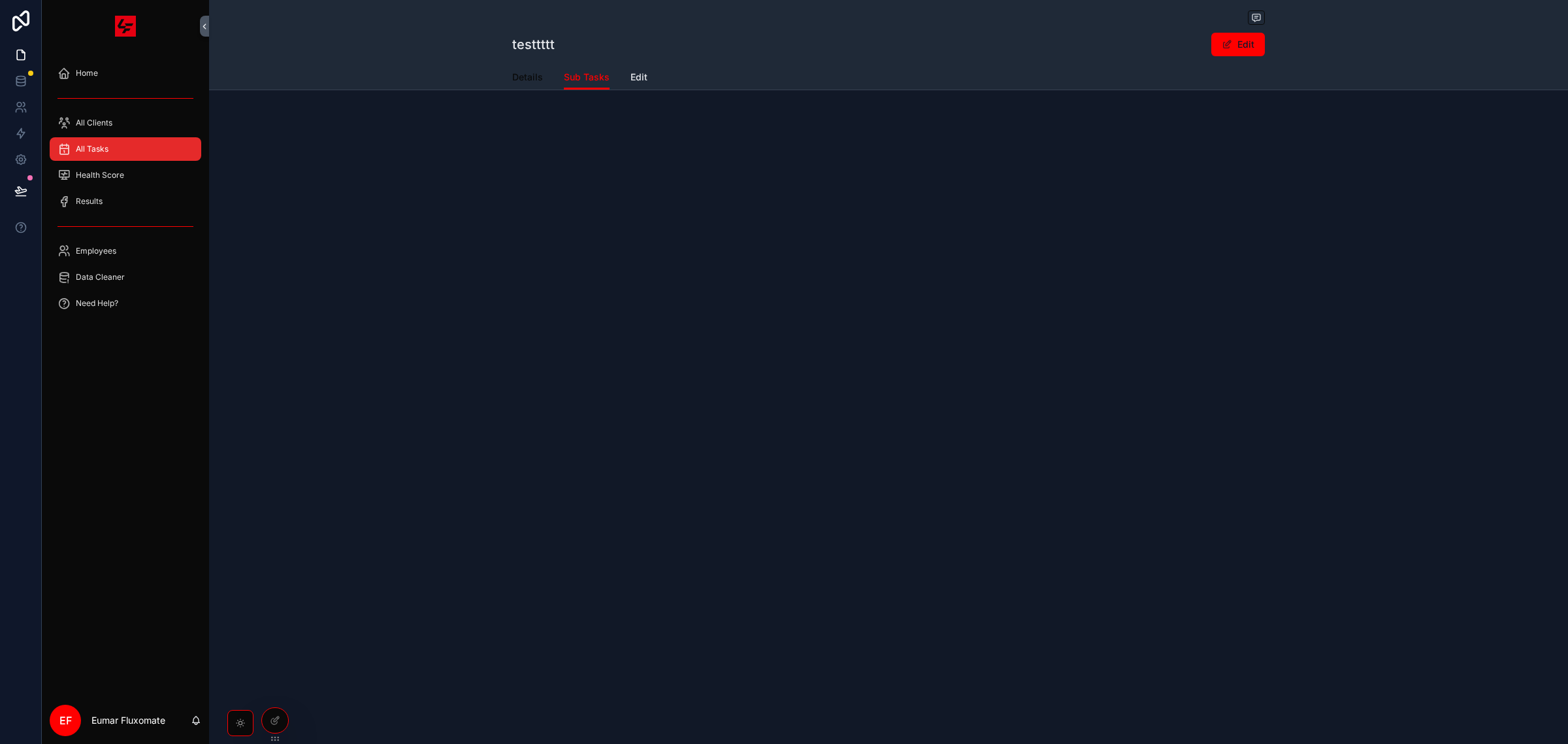
click at [534, 80] on span "Details" at bounding box center [528, 77] width 30 height 13
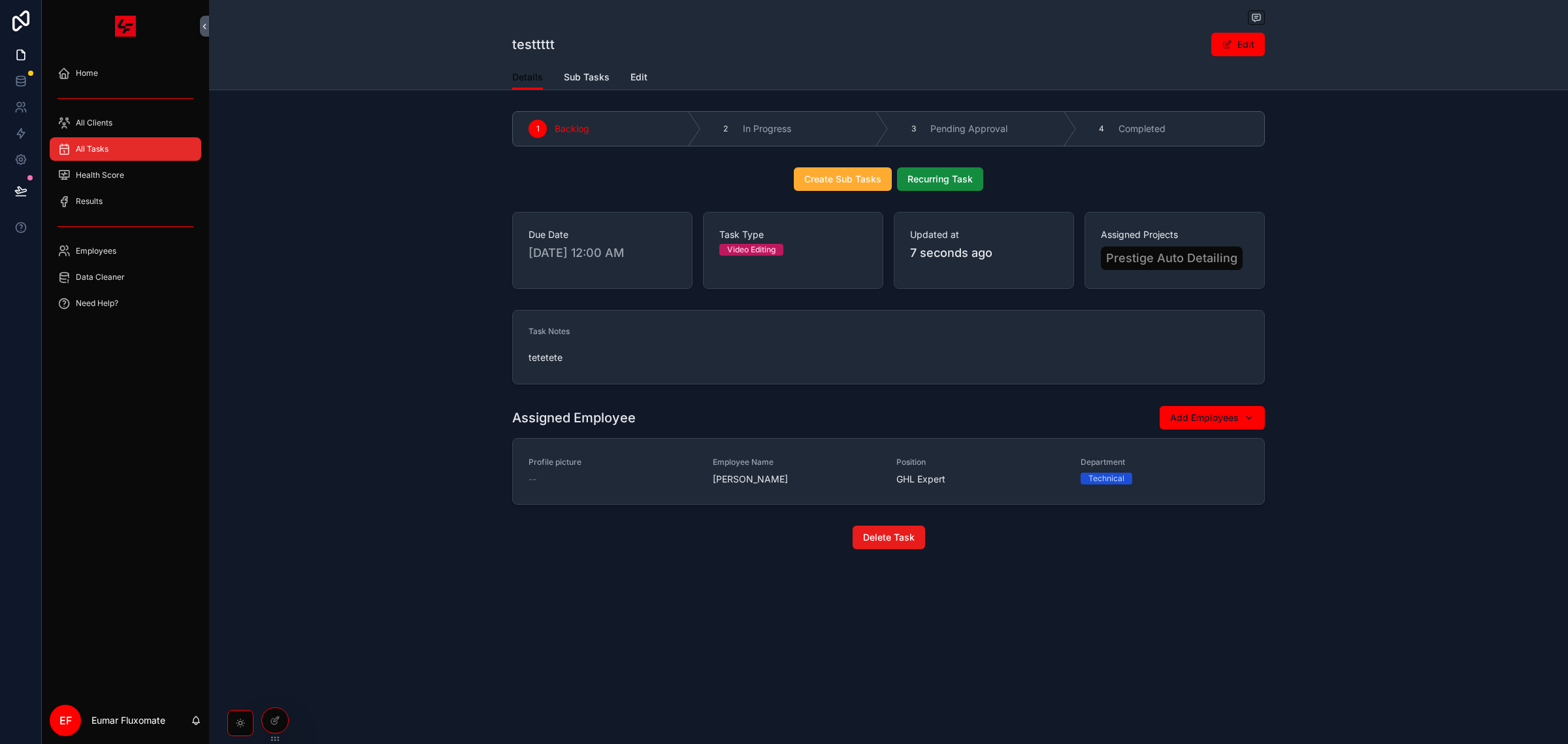
click at [534, 80] on span "Details" at bounding box center [528, 77] width 30 height 13
click at [395, 311] on div "Task Notes tetetete" at bounding box center [888, 346] width 1359 height 85
click at [271, 714] on div at bounding box center [275, 720] width 26 height 25
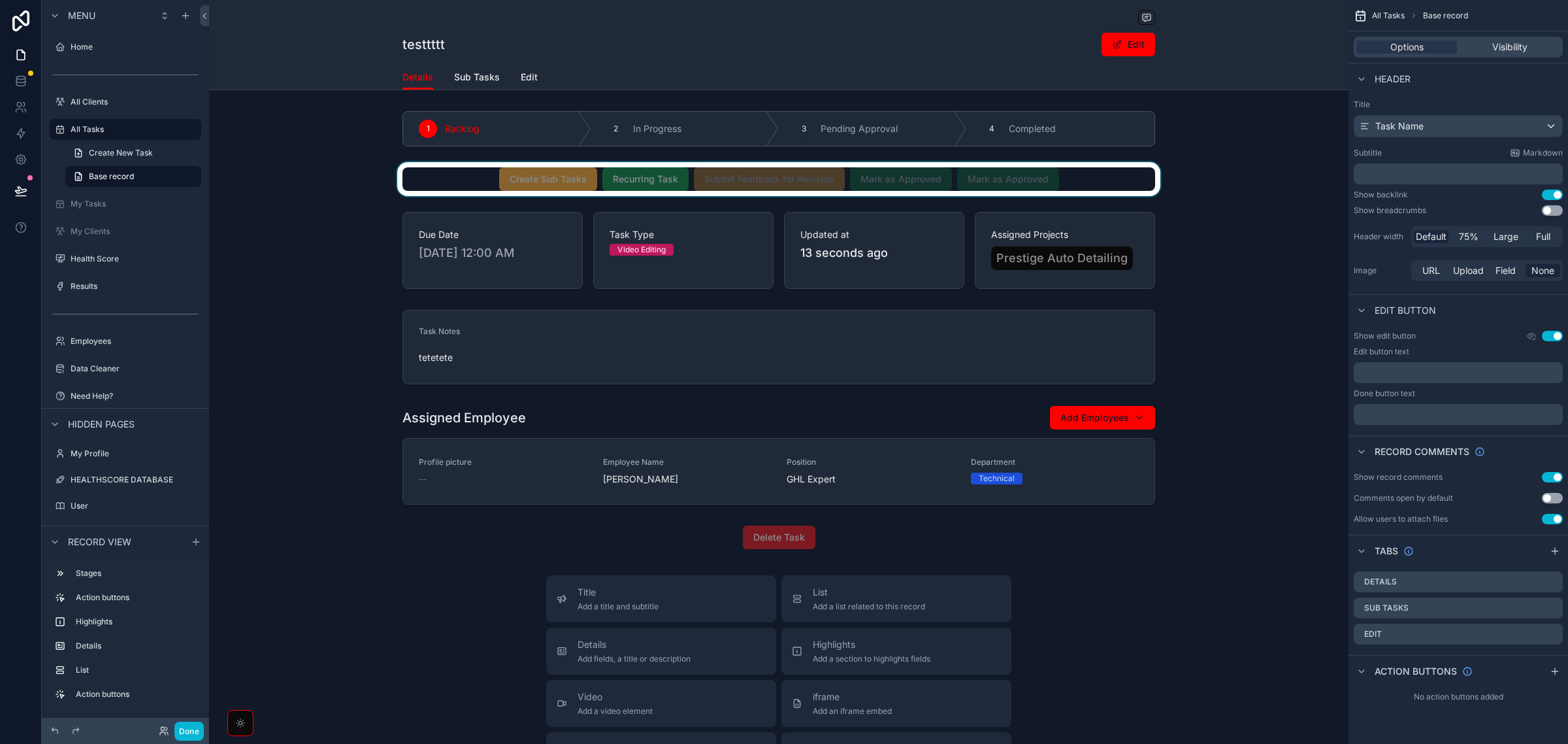
click at [1056, 172] on div "scrollable content" at bounding box center [778, 178] width 1139 height 34
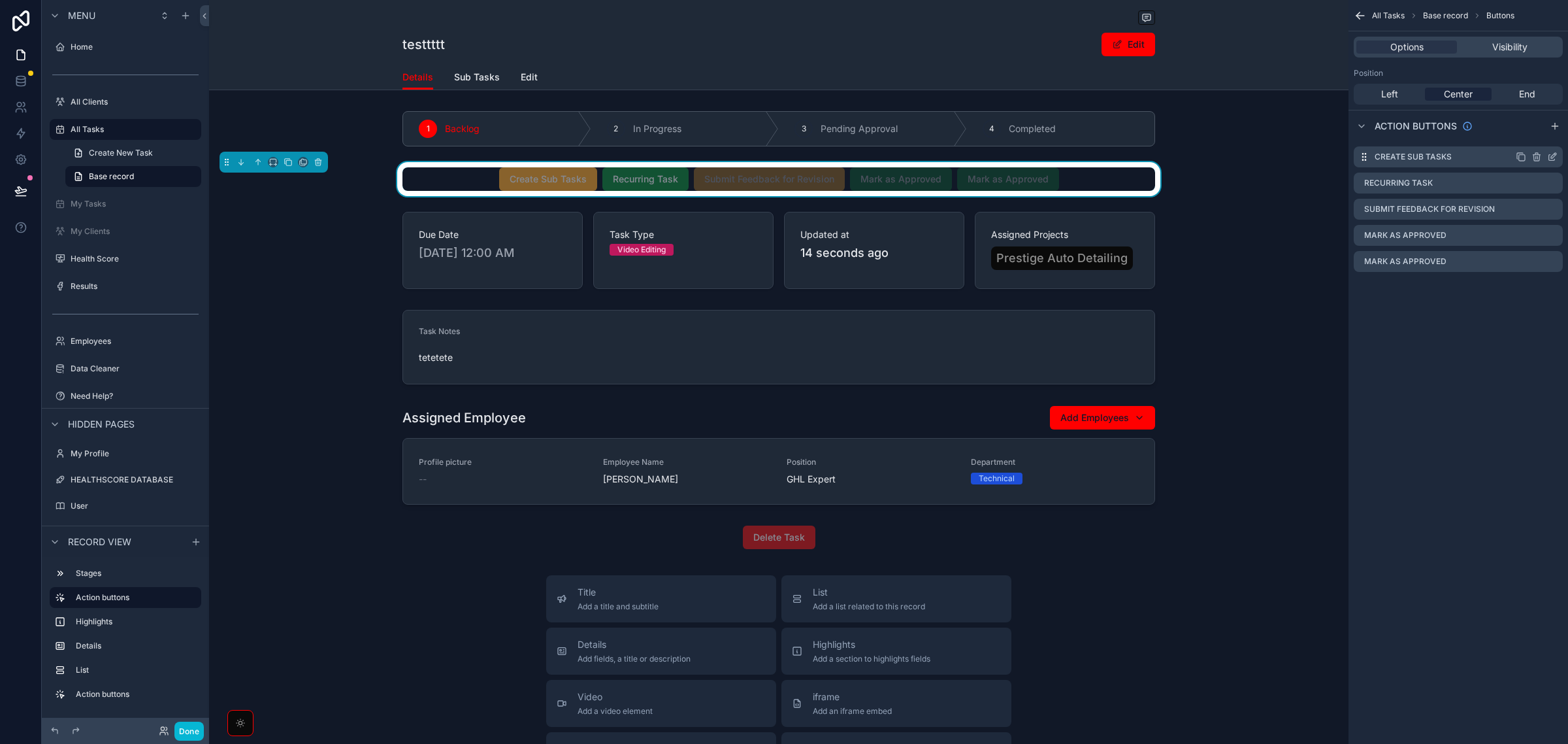
click at [1552, 159] on icon "scrollable content" at bounding box center [1552, 156] width 10 height 10
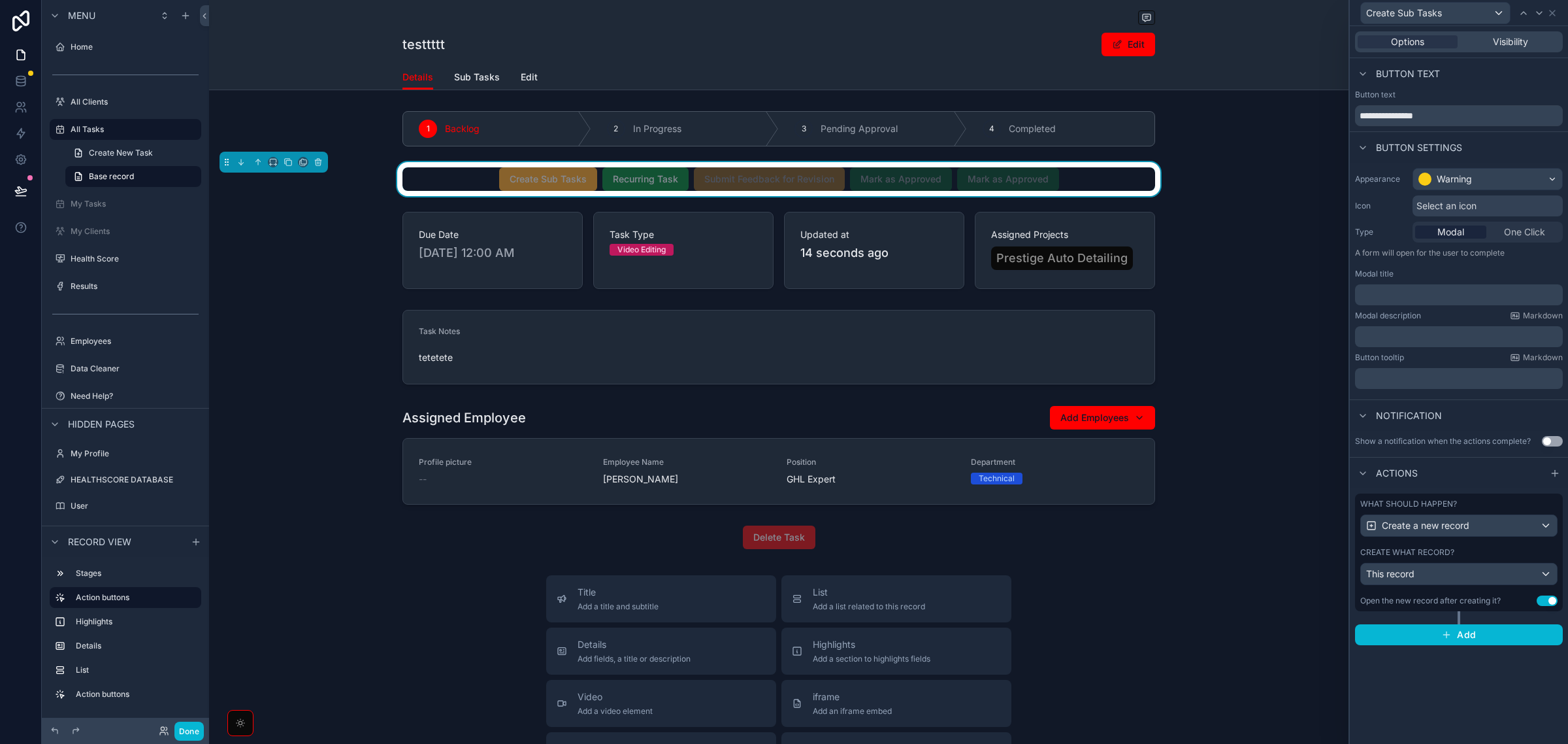
click at [1491, 508] on div "What should happen?" at bounding box center [1459, 503] width 197 height 10
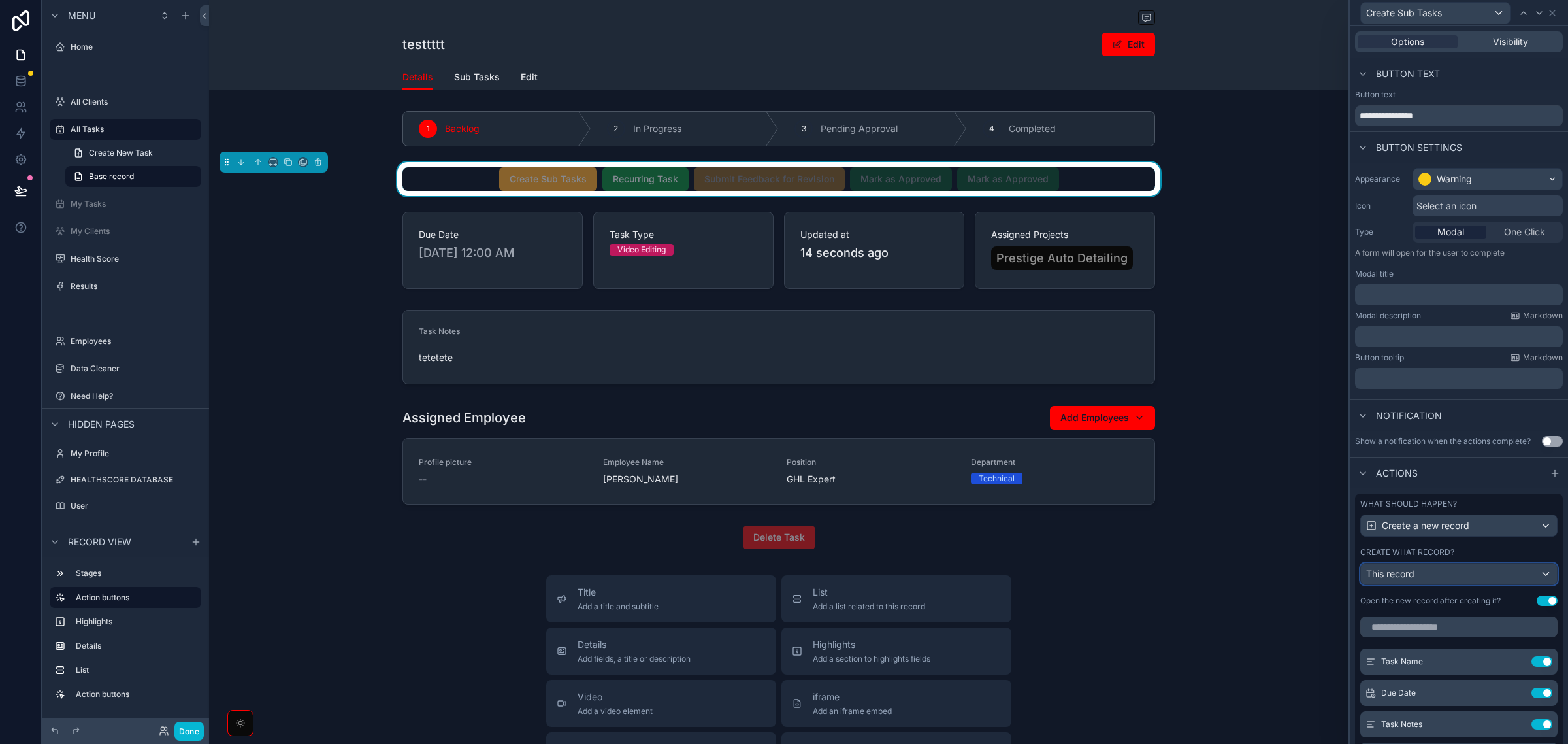
click at [1473, 584] on div "This record" at bounding box center [1459, 574] width 196 height 21
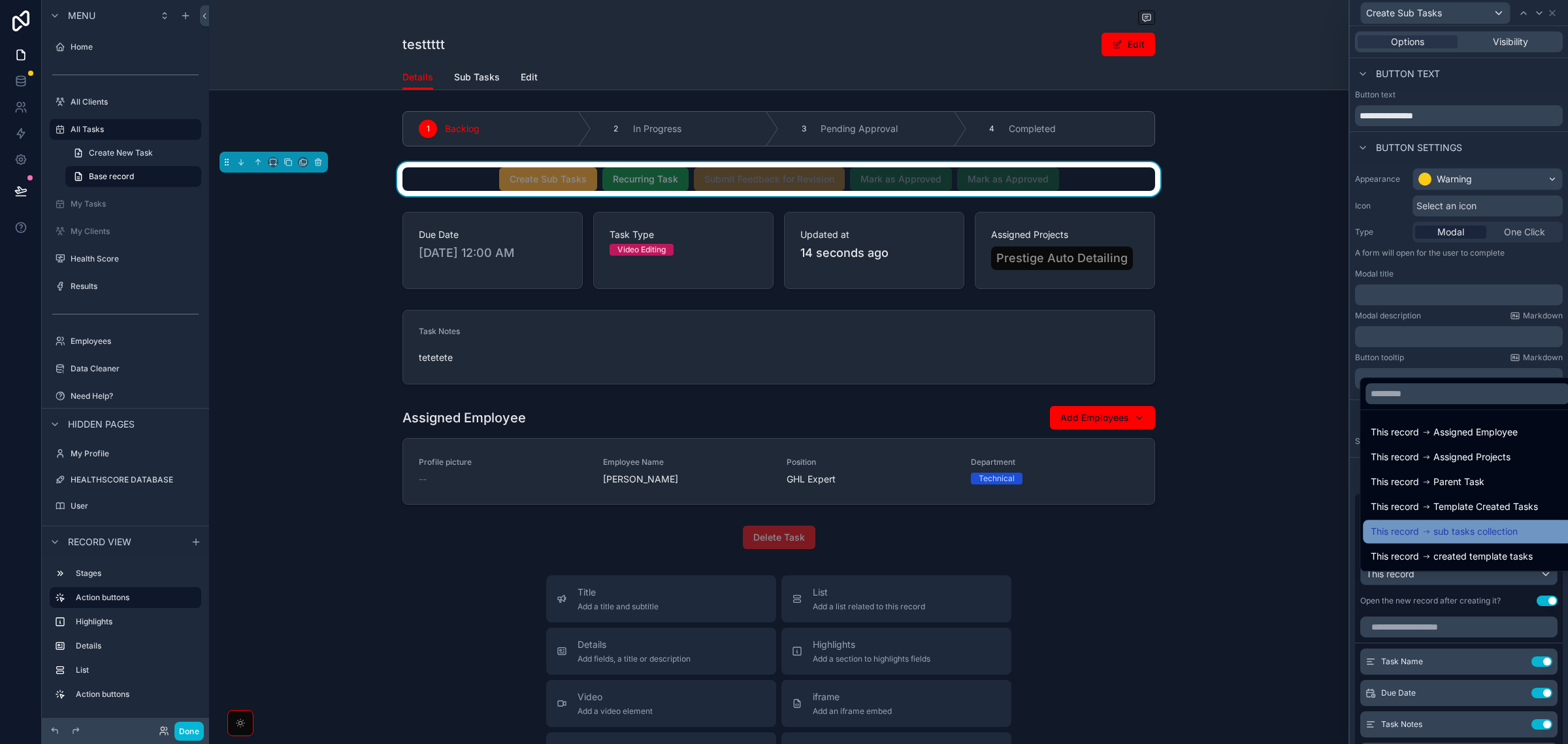
click at [1479, 536] on span "sub tasks collection" at bounding box center [1476, 531] width 84 height 16
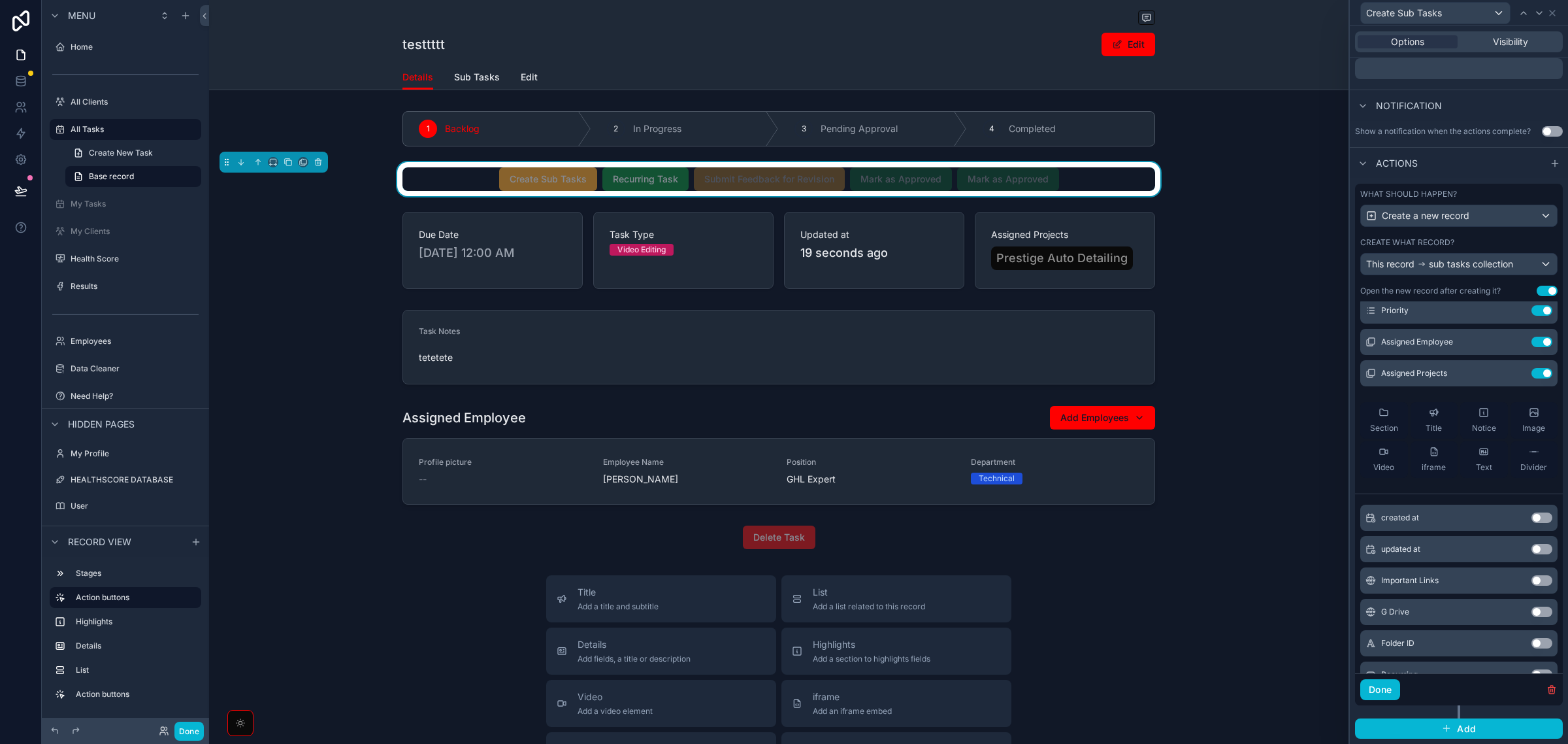
scroll to position [245, 0]
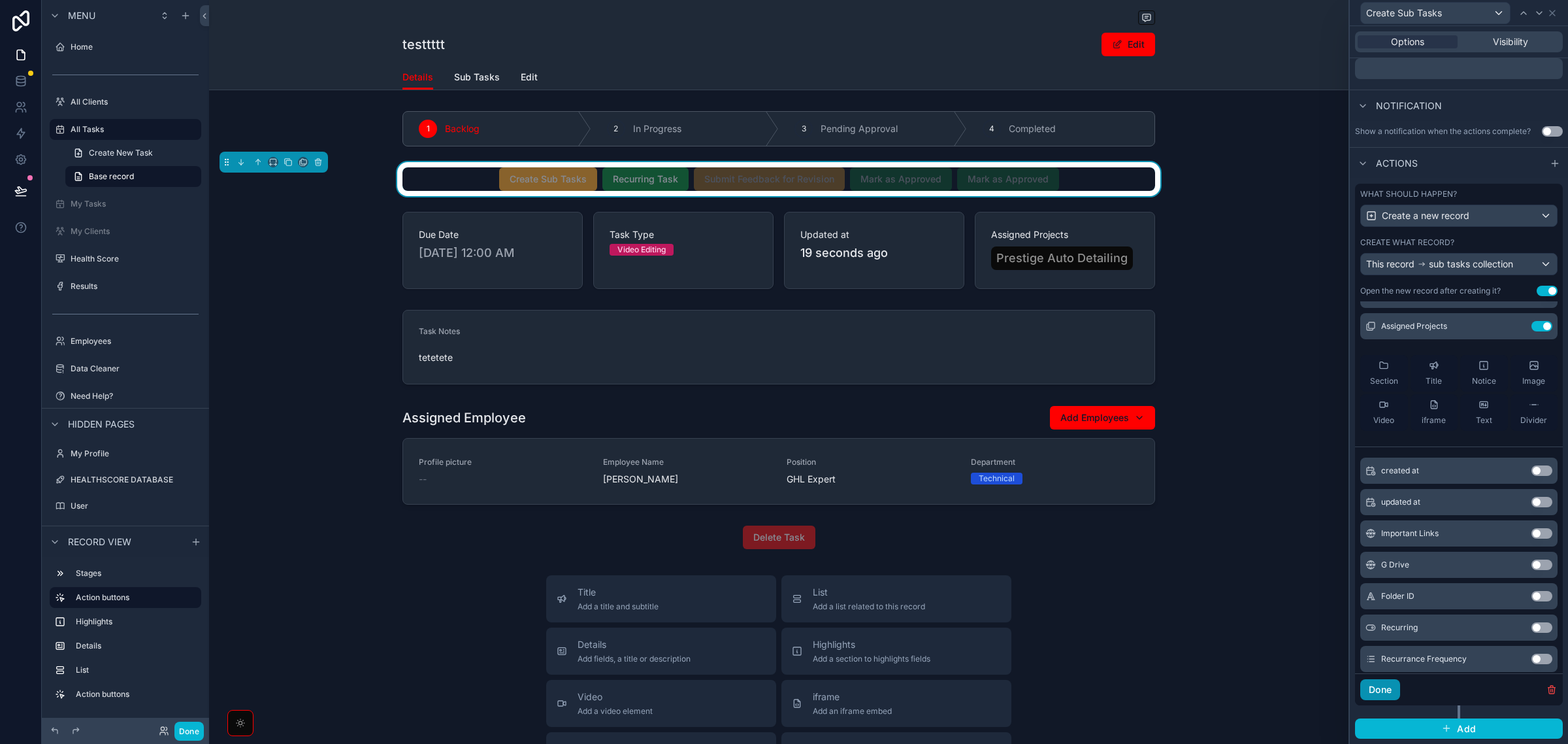
click at [1387, 694] on button "Done" at bounding box center [1381, 689] width 40 height 21
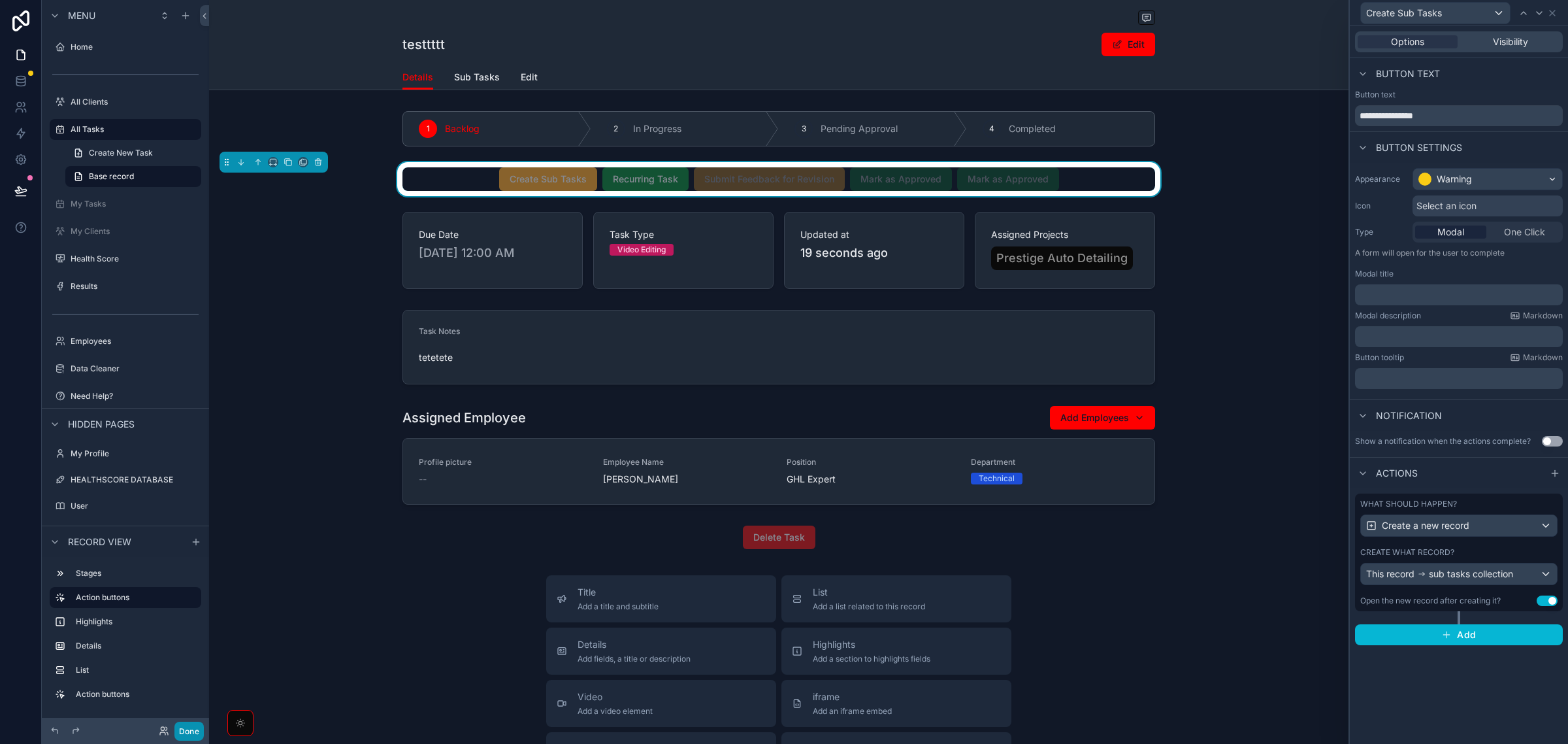
click at [185, 734] on button "Done" at bounding box center [189, 730] width 30 height 19
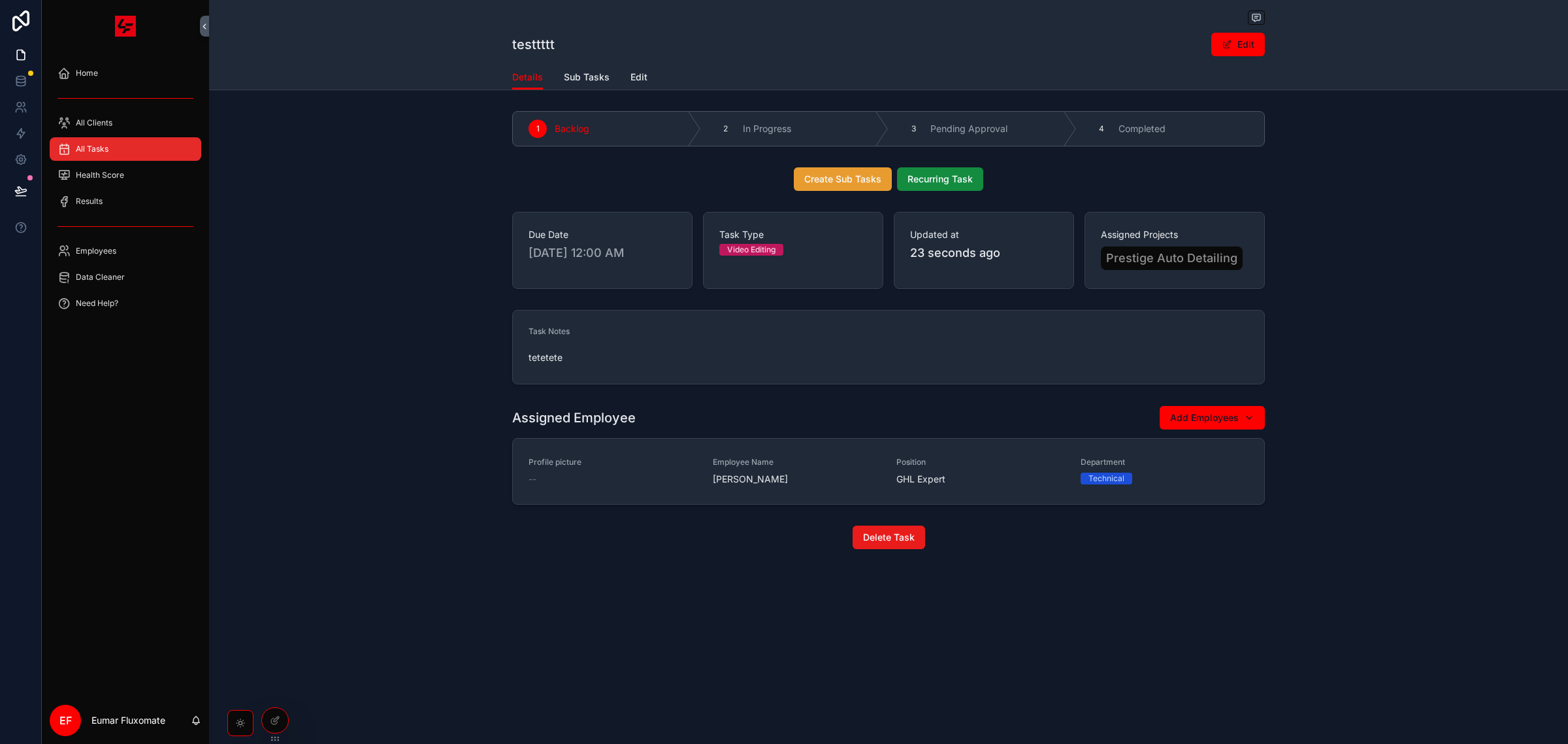
click at [830, 180] on span "Create Sub Tasks" at bounding box center [843, 179] width 77 height 13
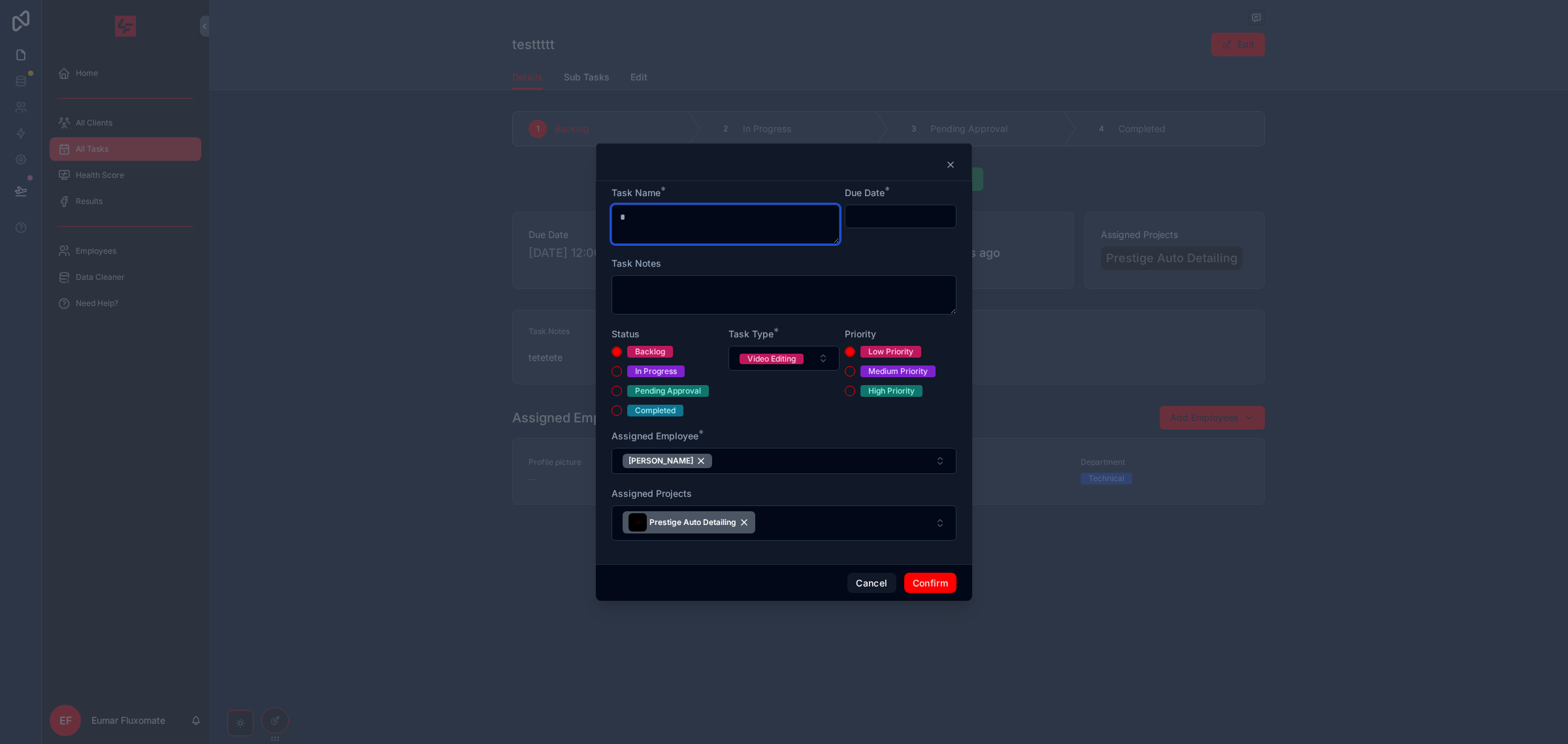
click at [762, 209] on textarea "*" at bounding box center [726, 224] width 228 height 39
click at [913, 234] on div "Due Date *" at bounding box center [901, 214] width 112 height 57
click at [788, 236] on textarea "****" at bounding box center [726, 224] width 228 height 39
type textarea "*******"
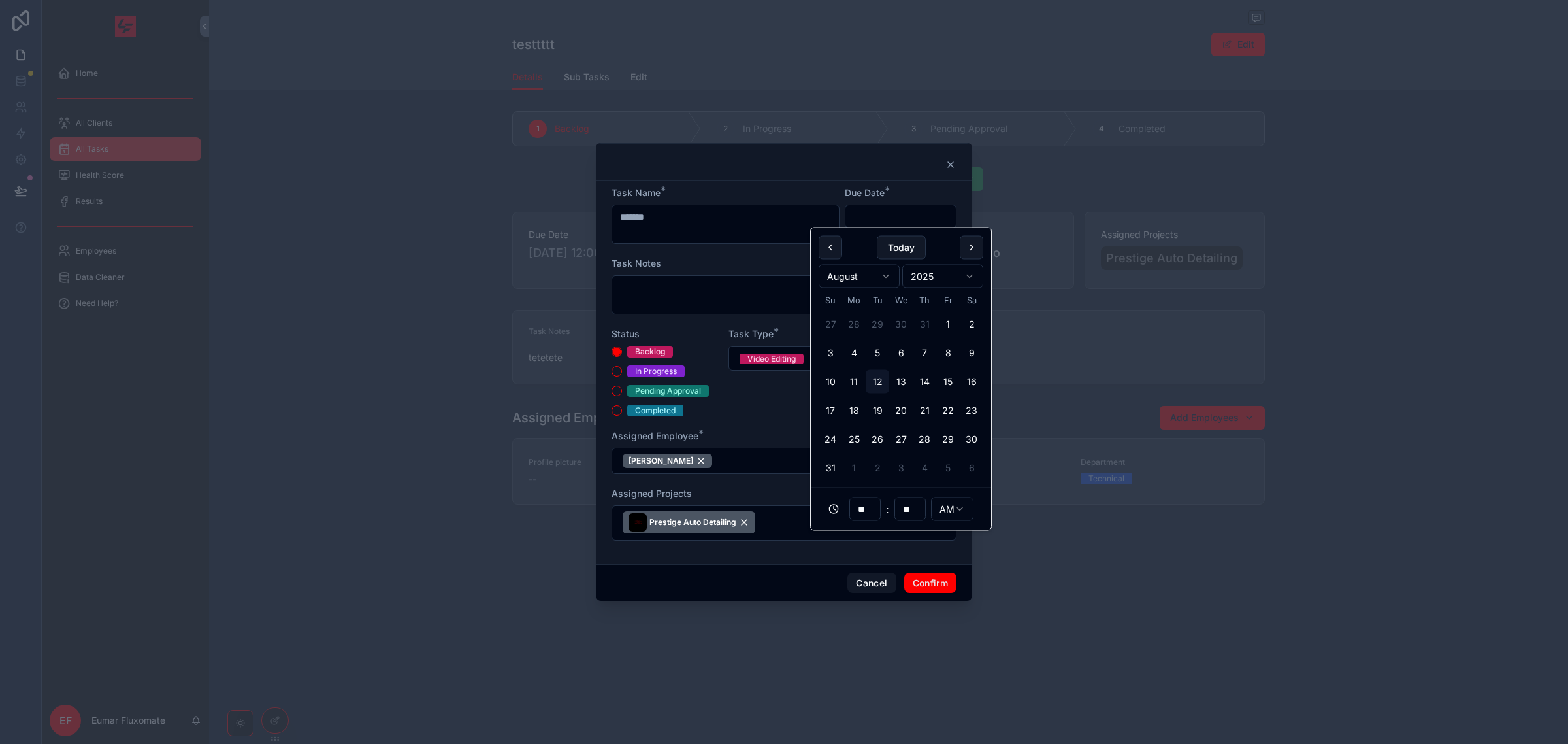
click at [880, 212] on input "text" at bounding box center [901, 216] width 111 height 18
click at [906, 379] on button "13" at bounding box center [901, 382] width 24 height 24
type input "**********"
click at [711, 288] on textarea at bounding box center [784, 295] width 345 height 39
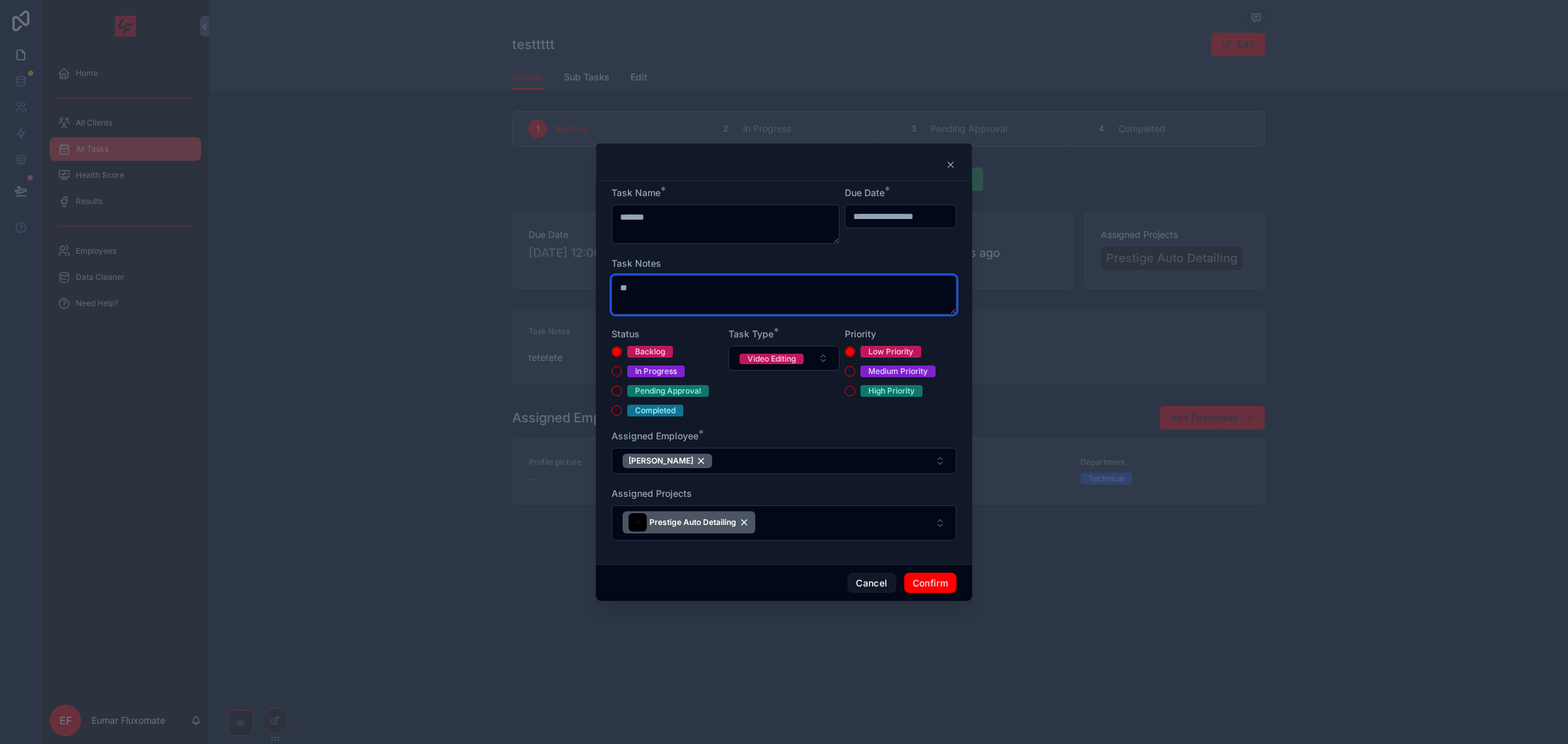
type textarea "**"
click at [935, 582] on button "Confirm" at bounding box center [931, 583] width 53 height 21
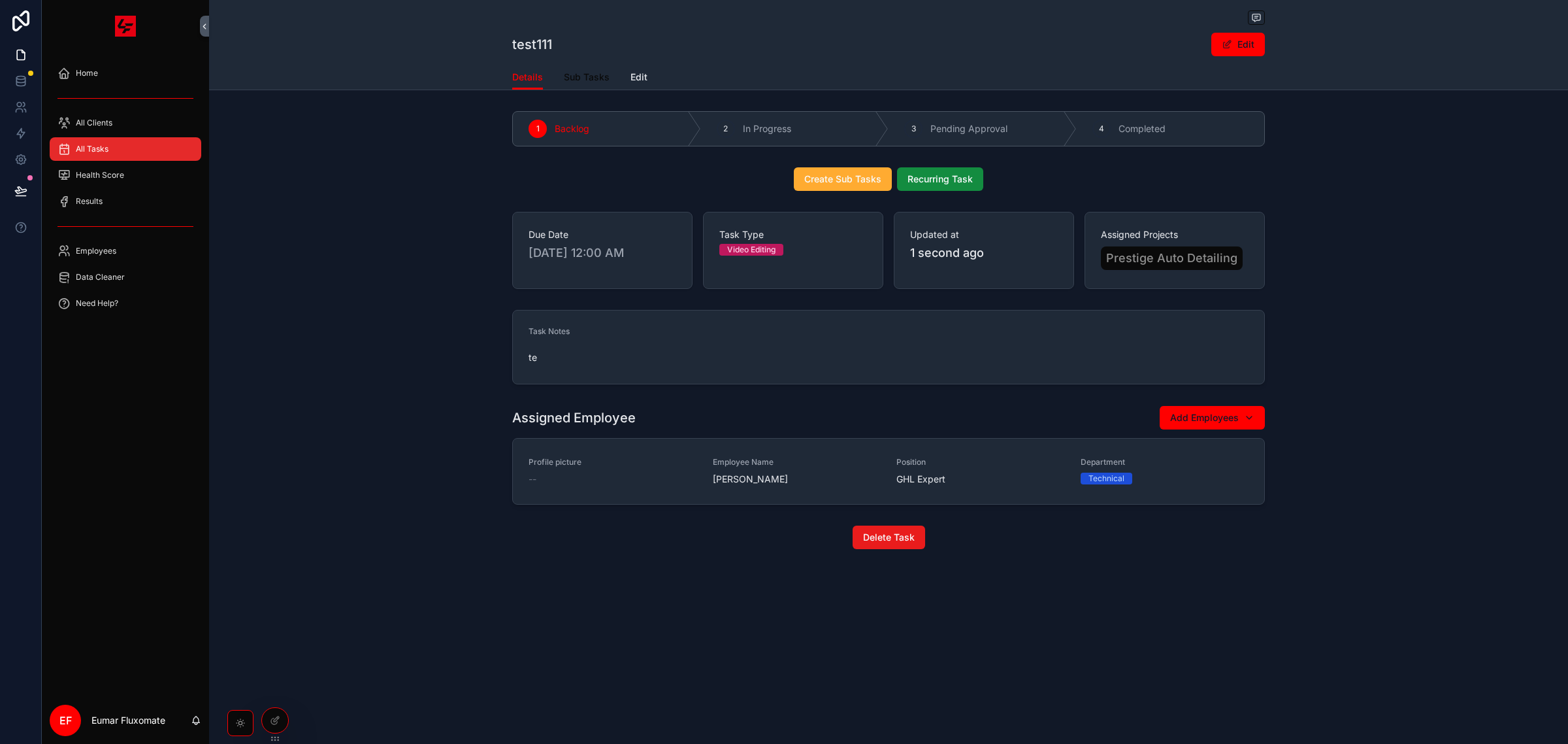
click at [587, 80] on span "Sub Tasks" at bounding box center [587, 77] width 46 height 13
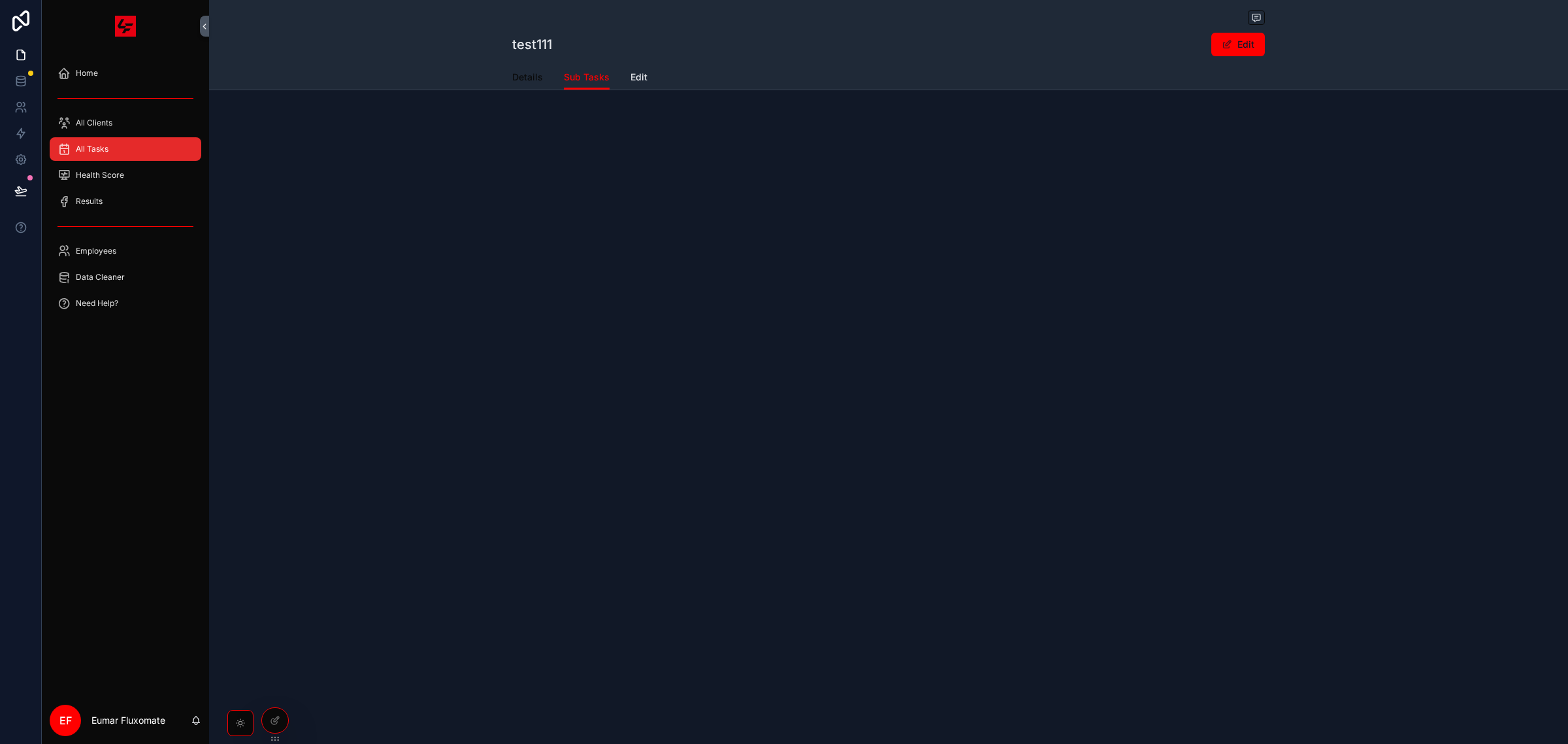
click at [523, 82] on span "Details" at bounding box center [528, 77] width 30 height 13
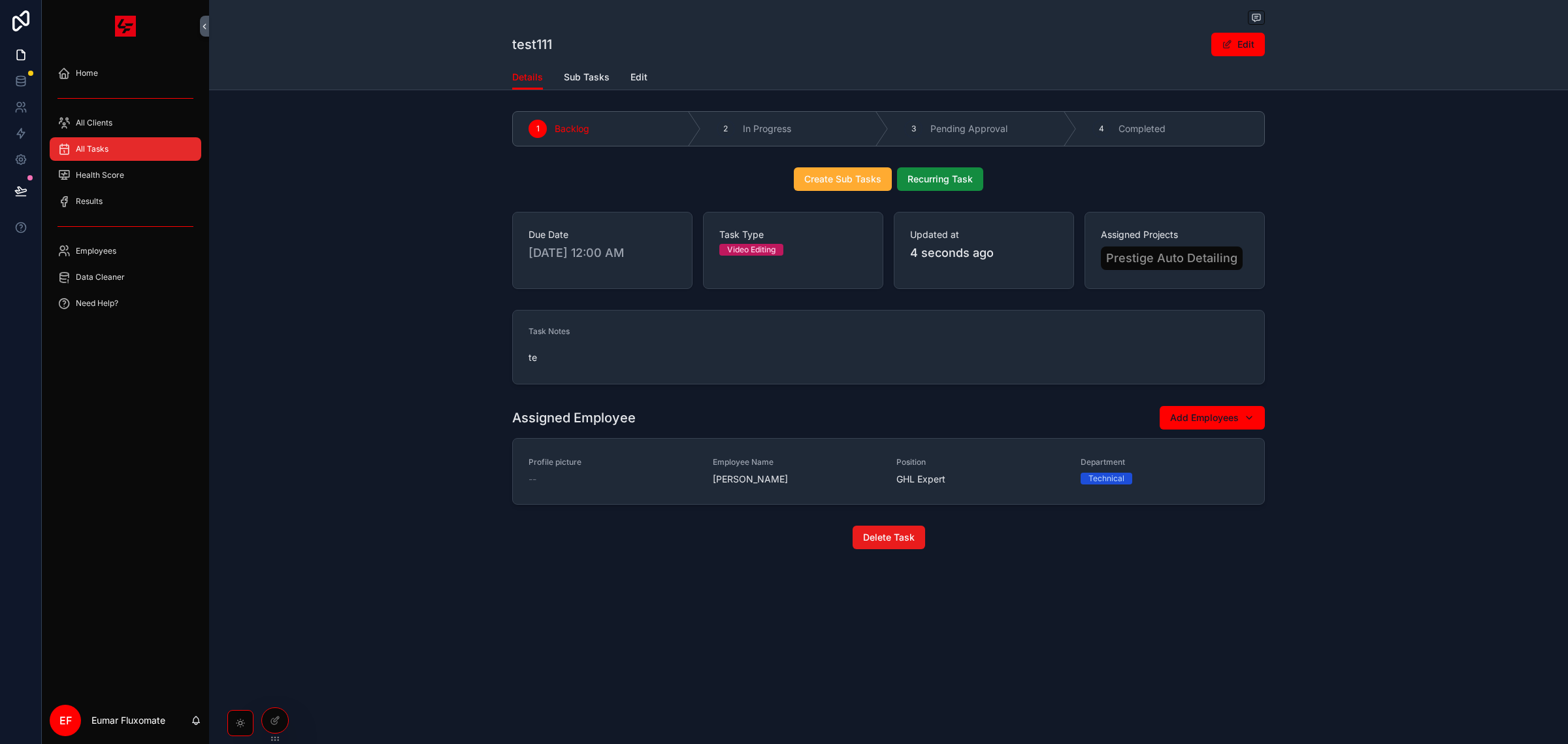
click at [468, 224] on div "Due Date 8/13/2025 12:00 AM Task Type Video Editing Updated at 4 seconds ago As…" at bounding box center [888, 250] width 1359 height 88
click at [155, 156] on div "All Tasks" at bounding box center [125, 149] width 136 height 21
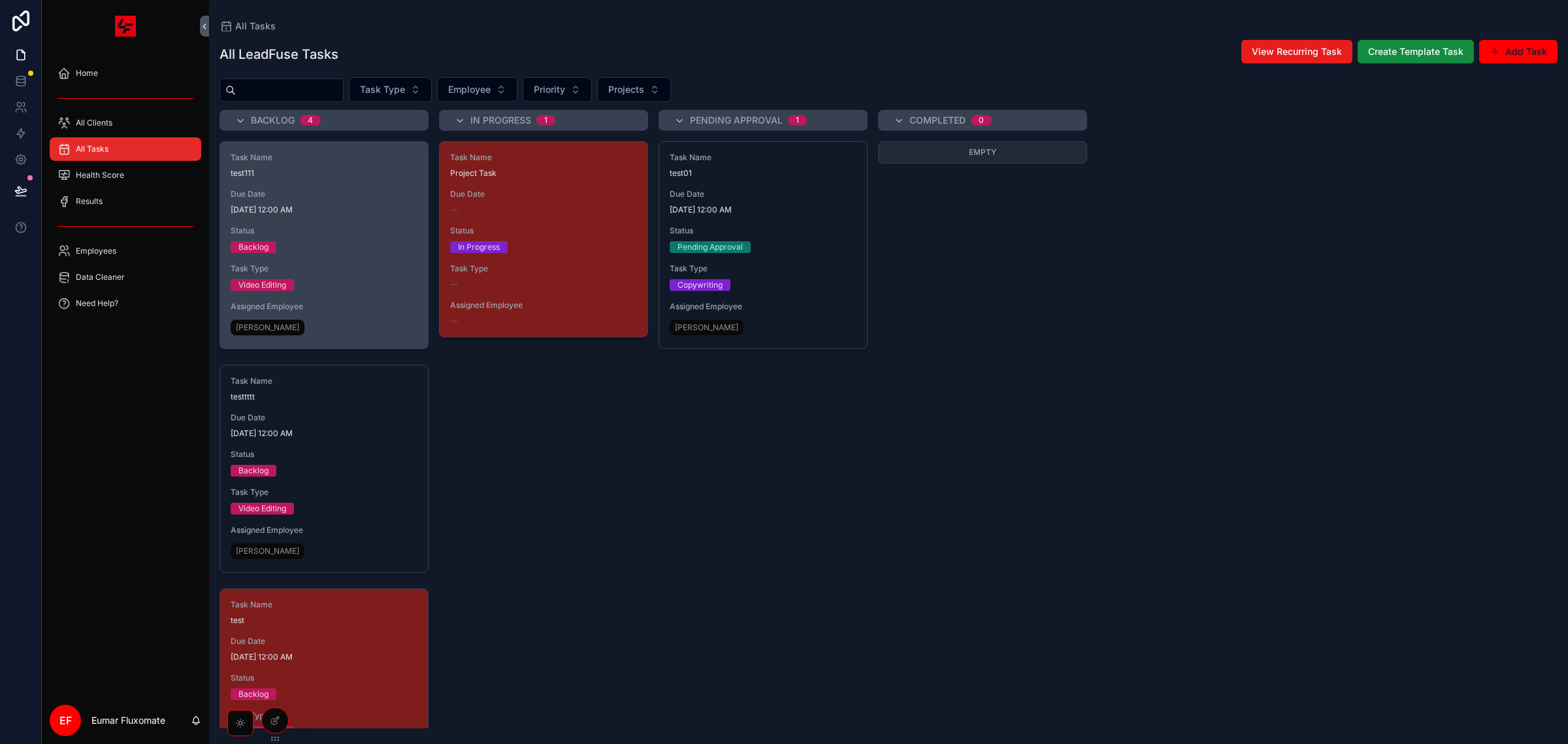
click at [338, 250] on div "Backlog" at bounding box center [324, 247] width 187 height 12
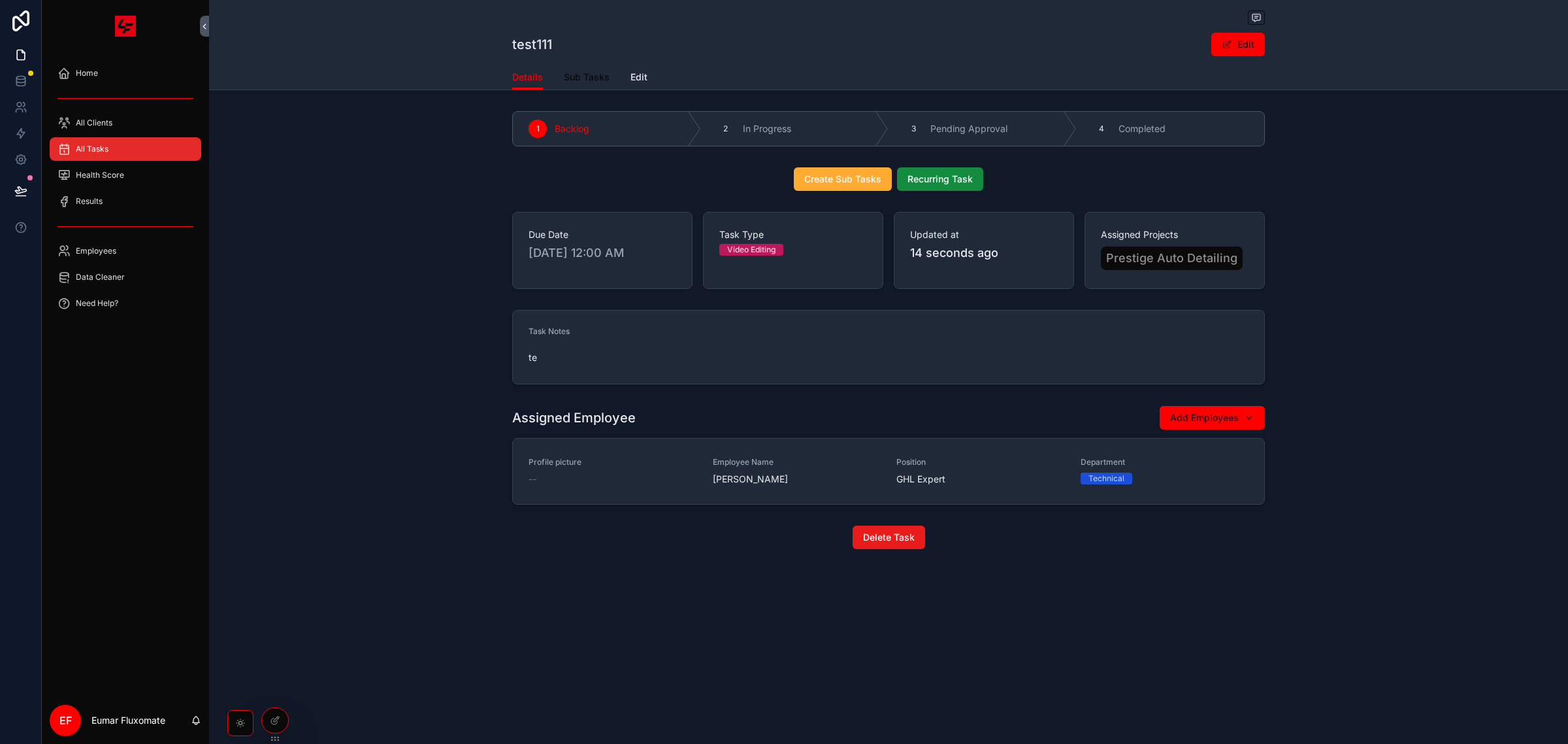
click at [576, 69] on link "Sub Tasks" at bounding box center [587, 79] width 46 height 26
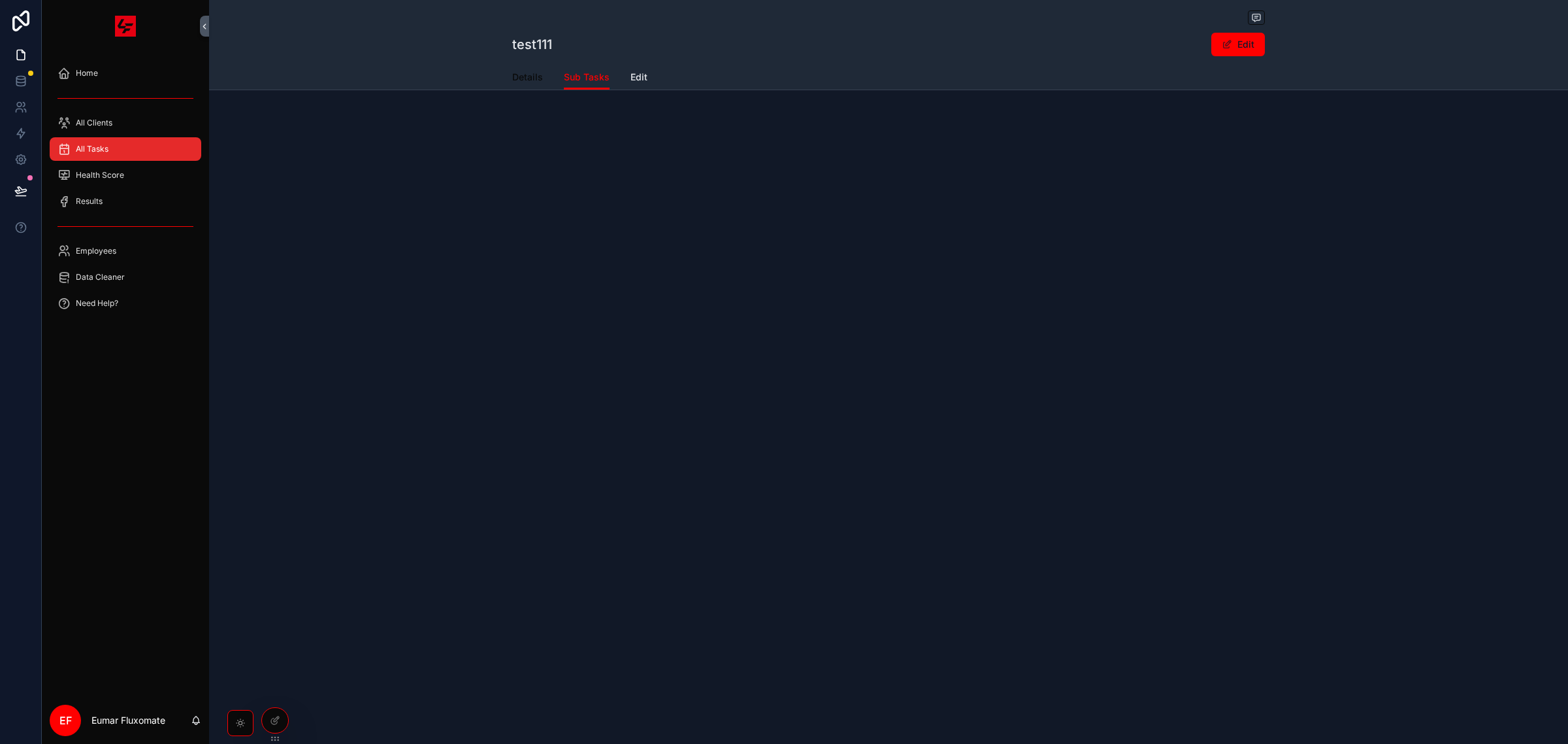
click at [534, 82] on span "Details" at bounding box center [528, 77] width 30 height 13
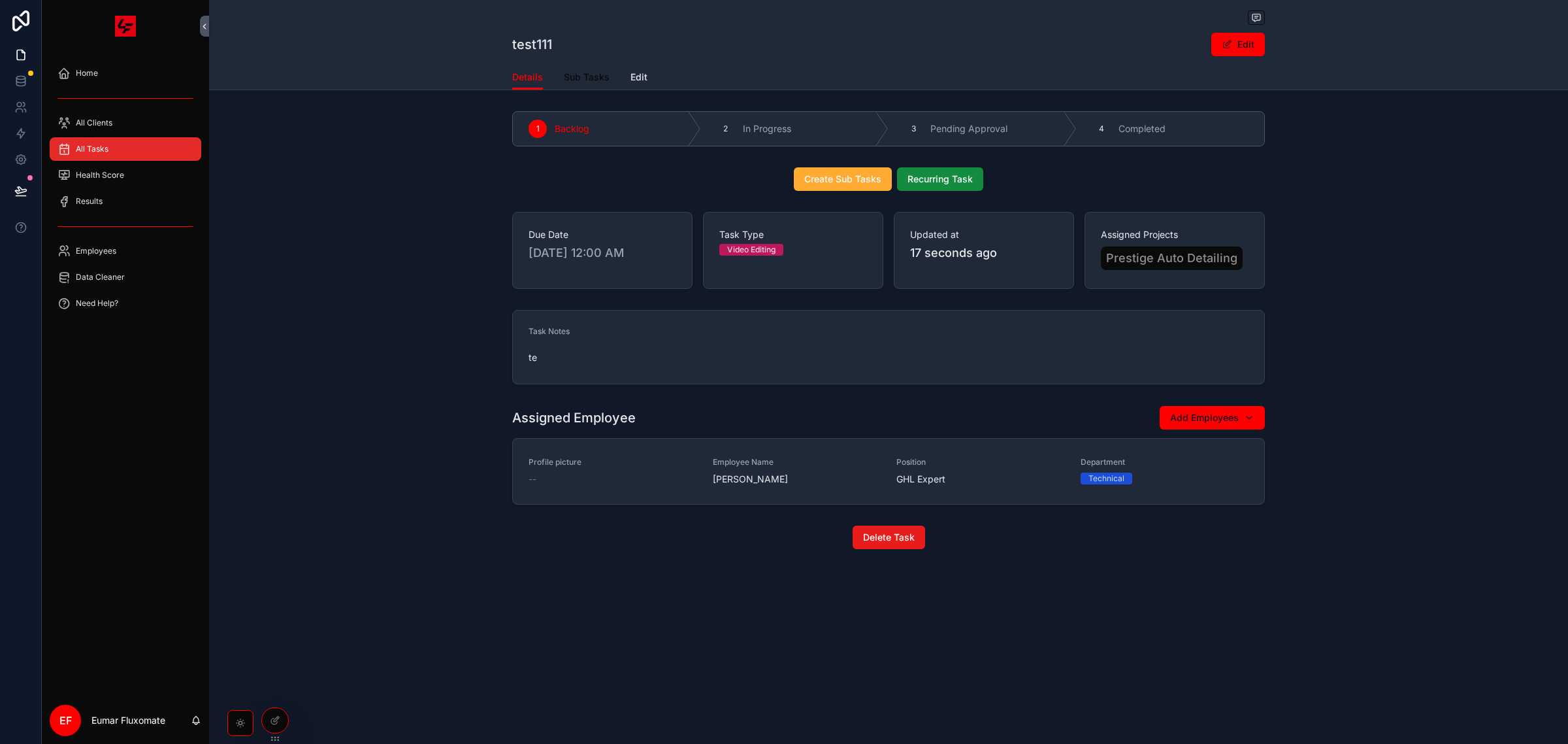
click at [592, 78] on span "Sub Tasks" at bounding box center [587, 77] width 46 height 13
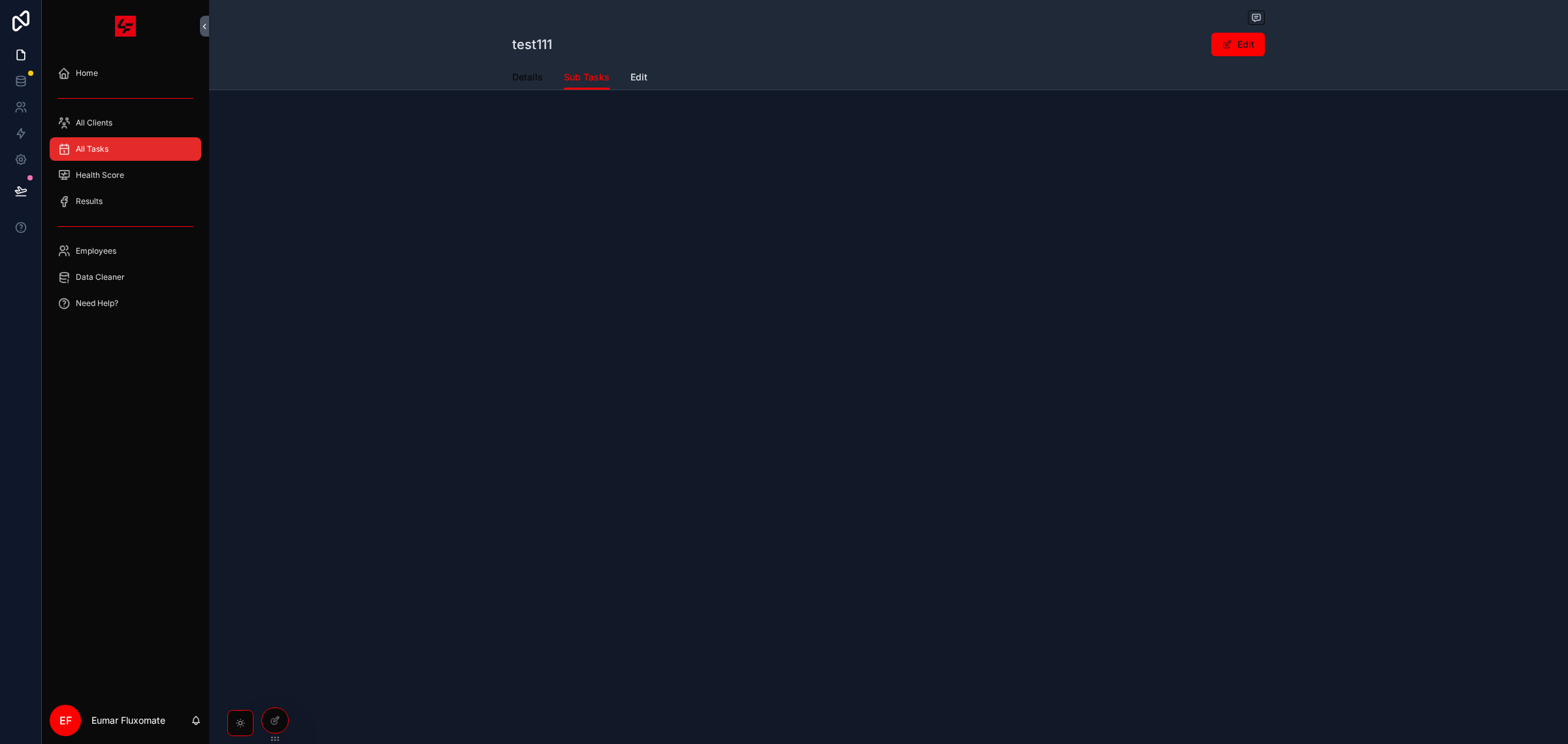
click at [532, 80] on span "Details" at bounding box center [528, 77] width 30 height 13
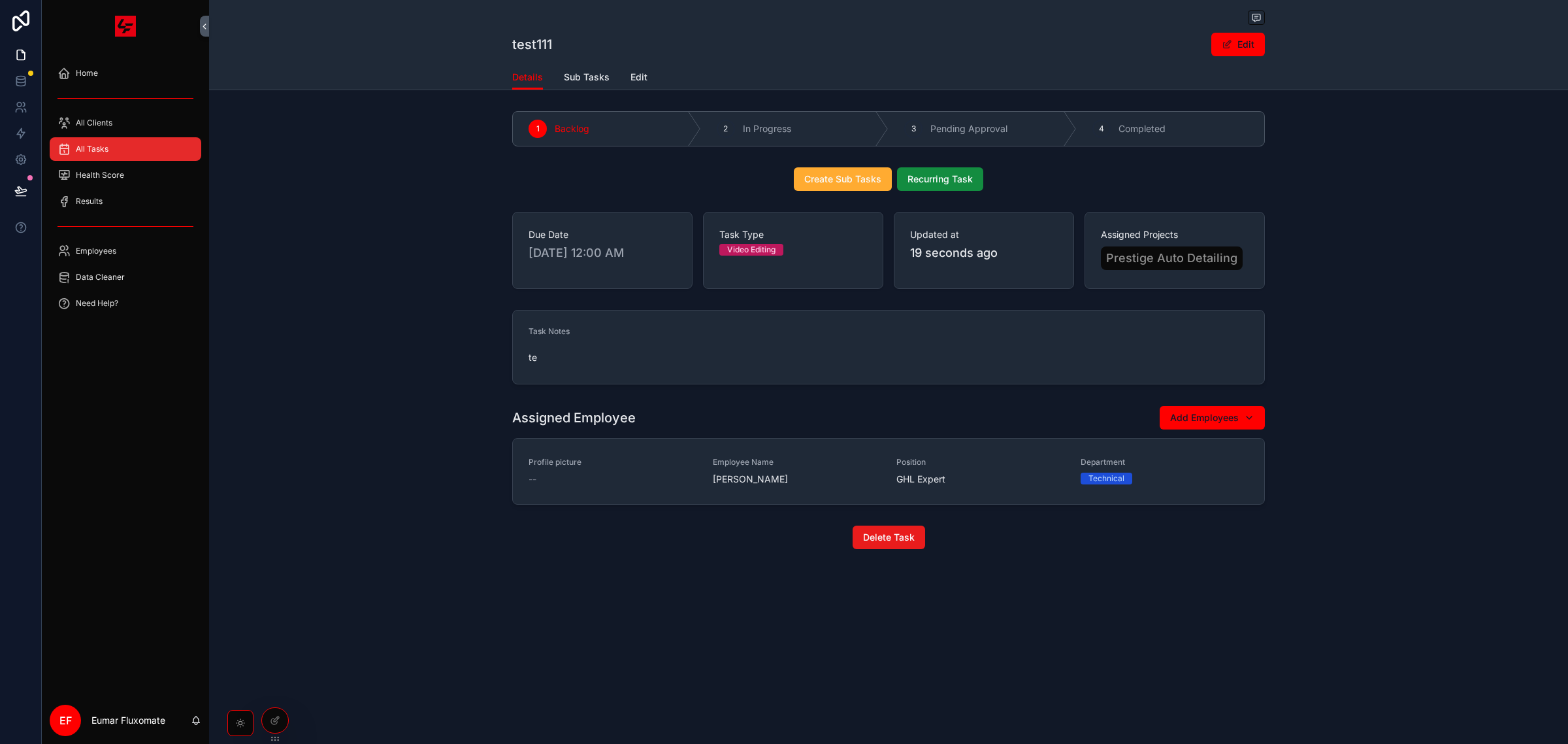
click at [407, 579] on div "test111 Edit Details Details Sub Tasks Edit 1 Backlog 2 In Progress 3 Pending A…" at bounding box center [888, 319] width 1359 height 638
click at [24, 194] on icon at bounding box center [21, 191] width 13 height 13
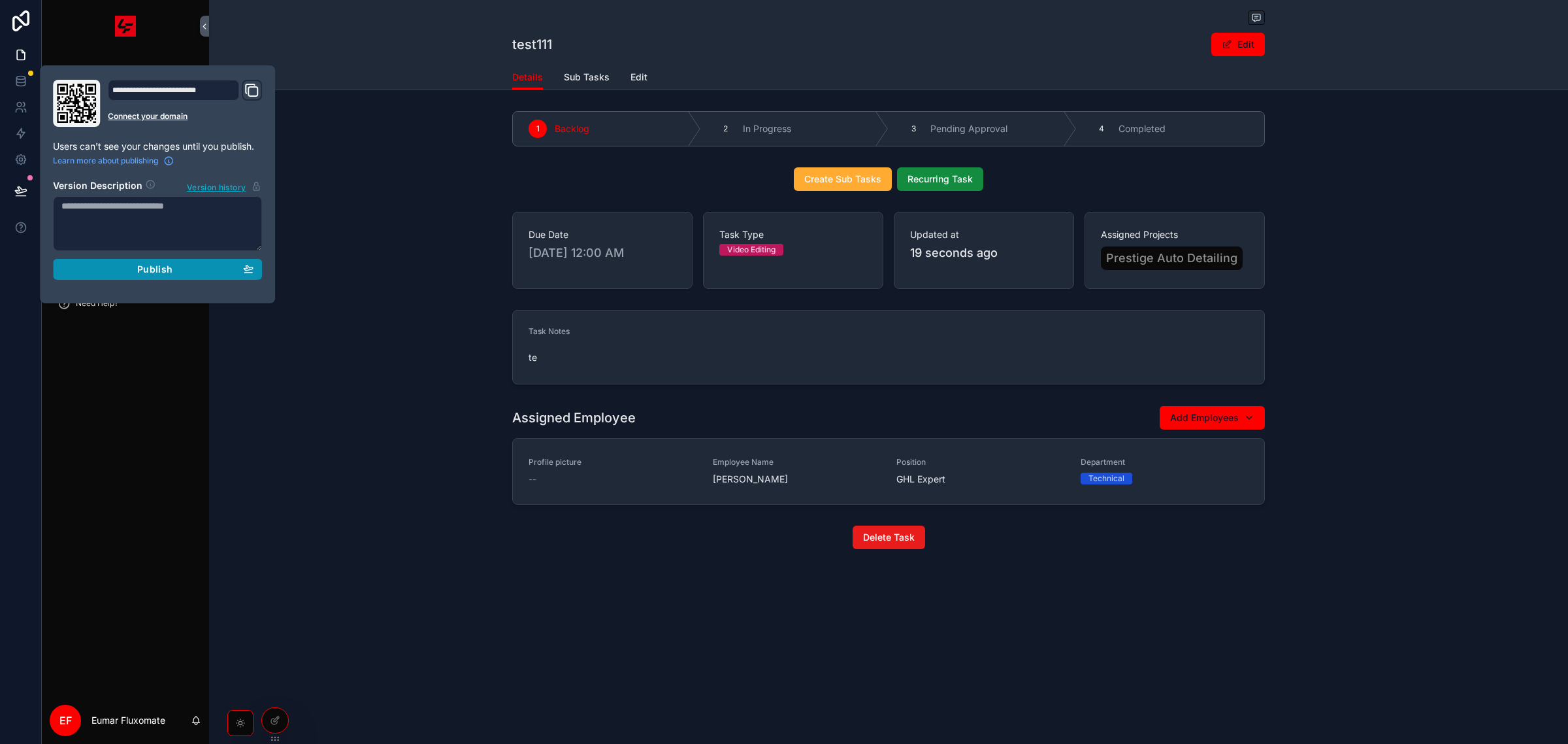
click at [193, 275] on div "Publish" at bounding box center [158, 269] width 192 height 12
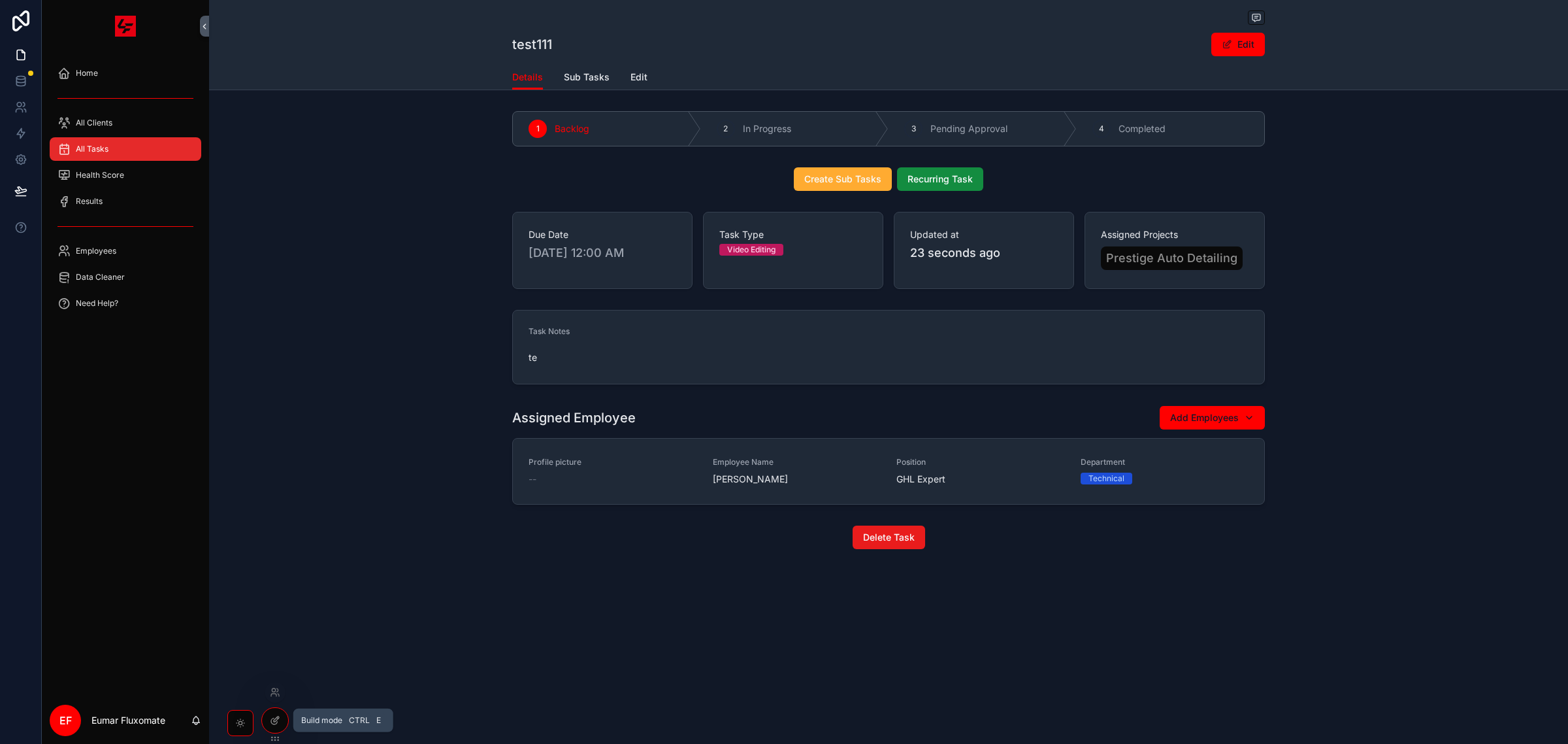
click at [279, 716] on icon at bounding box center [274, 720] width 10 height 10
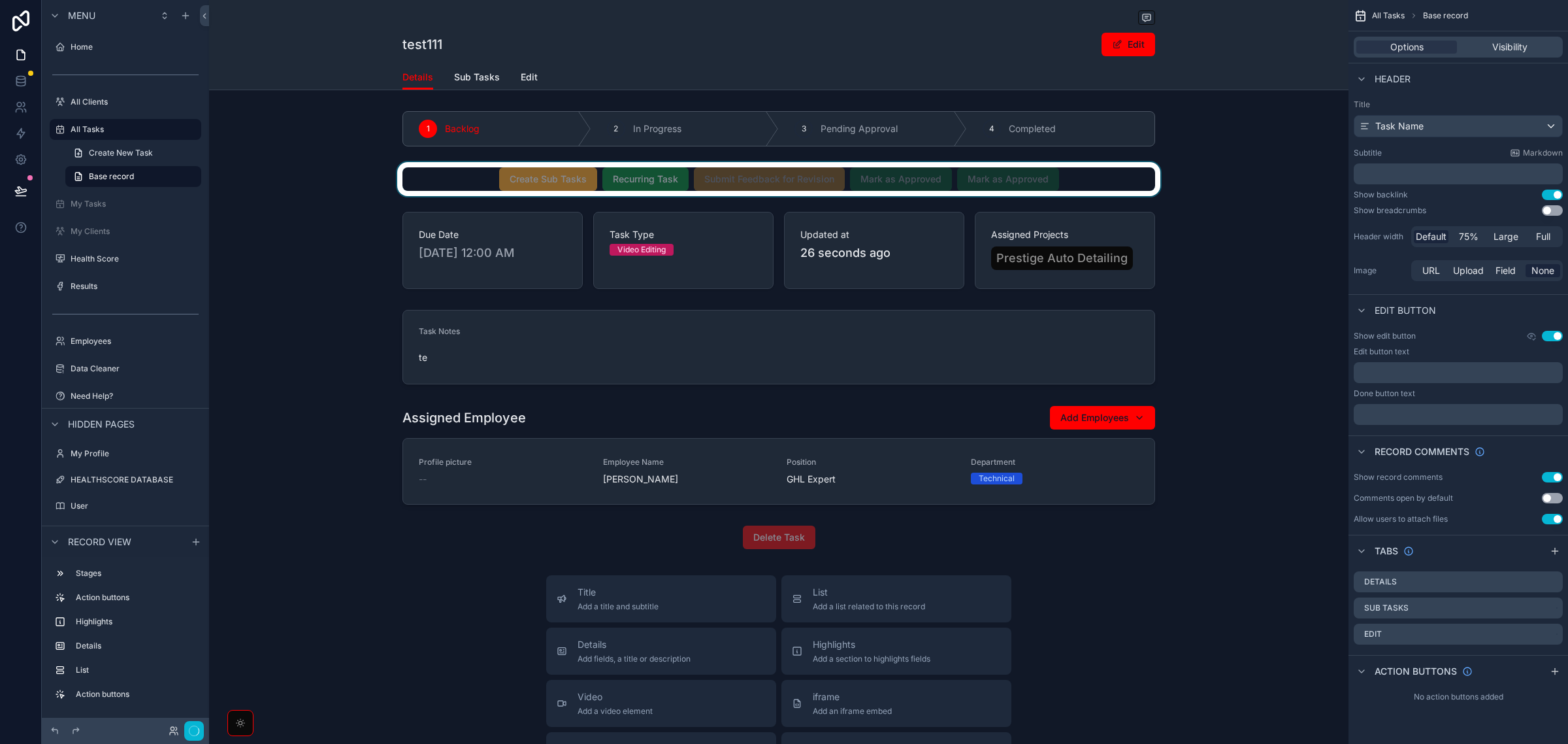
click at [1079, 181] on div "scrollable content" at bounding box center [778, 178] width 1139 height 34
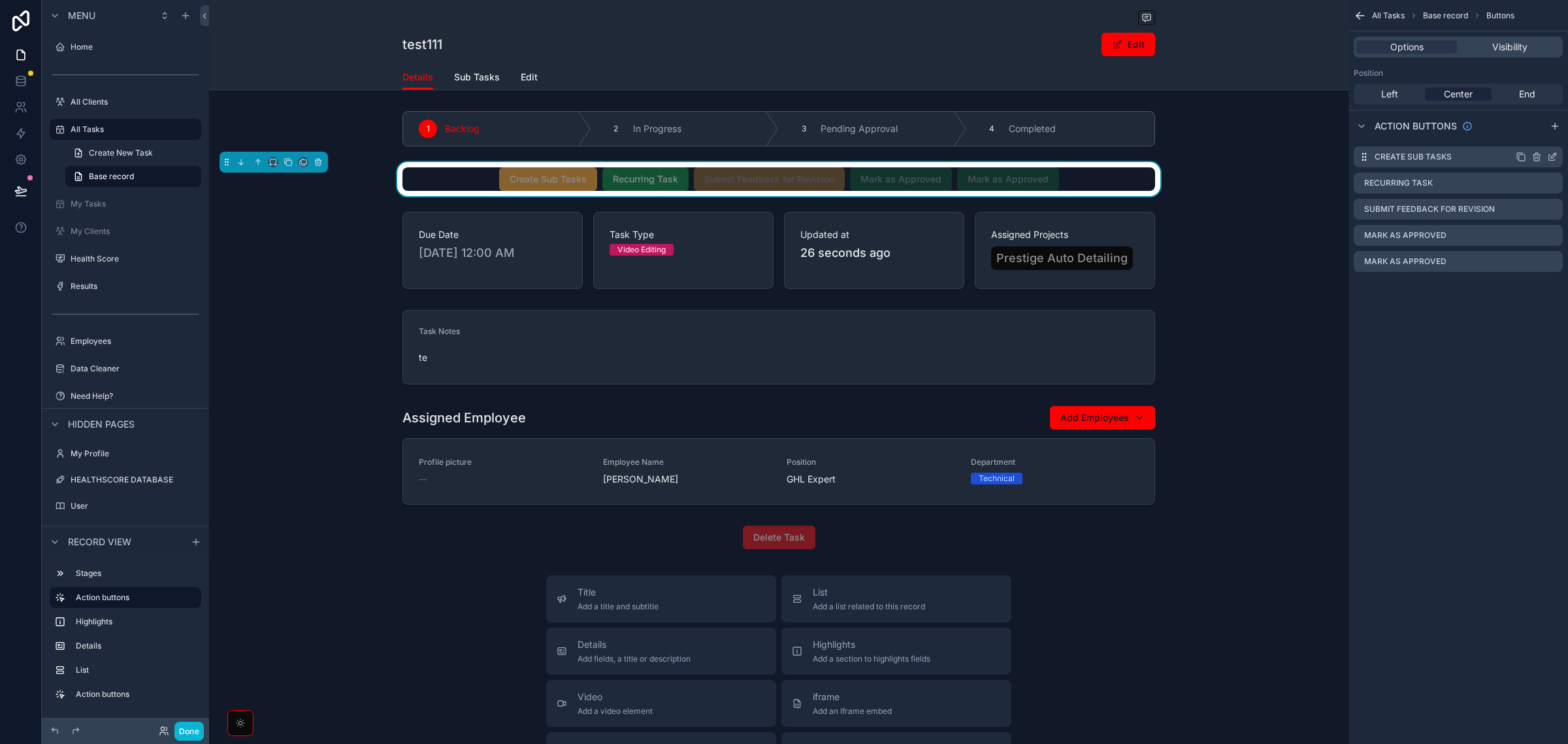
click at [1551, 158] on icon "scrollable content" at bounding box center [1552, 156] width 10 height 10
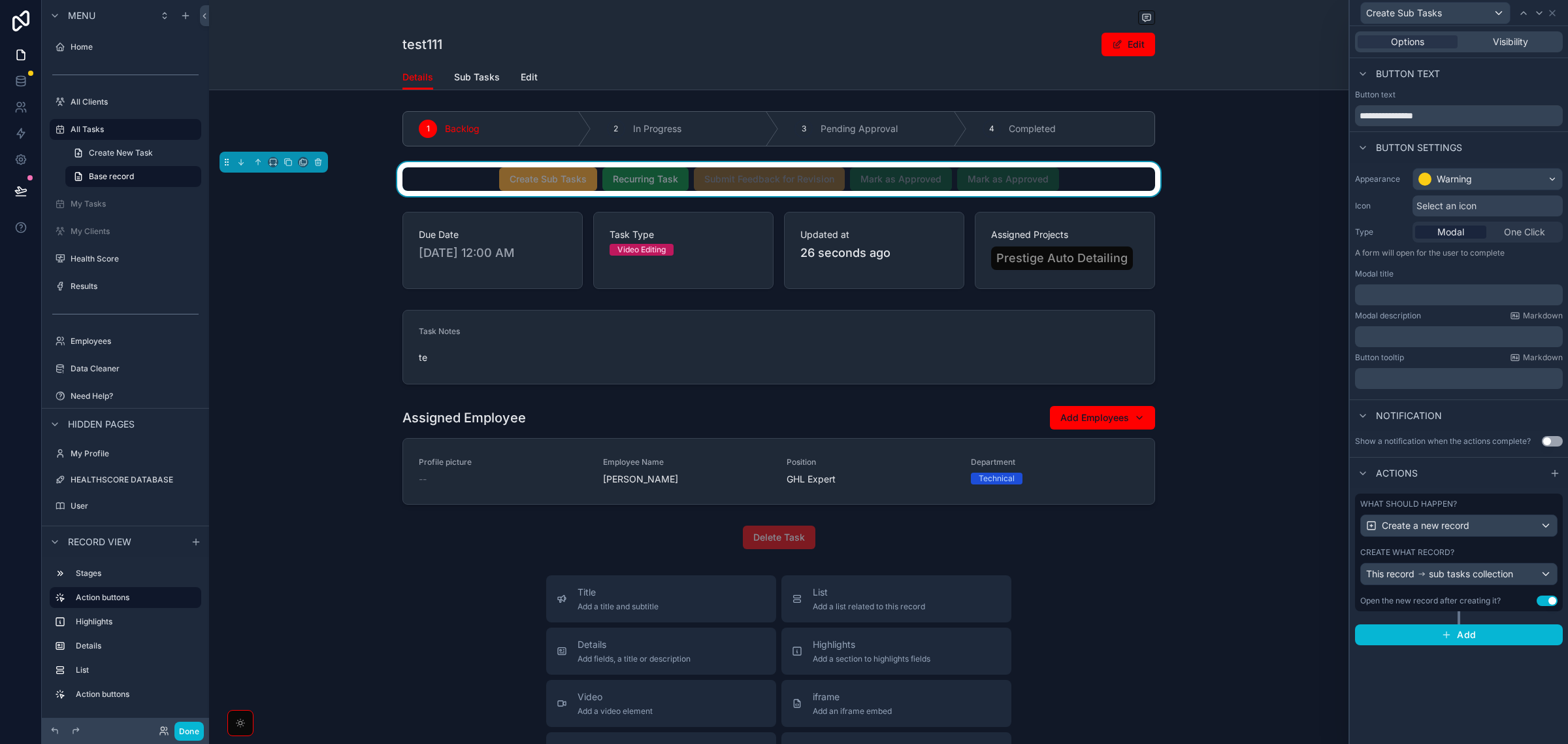
click at [1503, 555] on div "Create what record?" at bounding box center [1459, 552] width 197 height 10
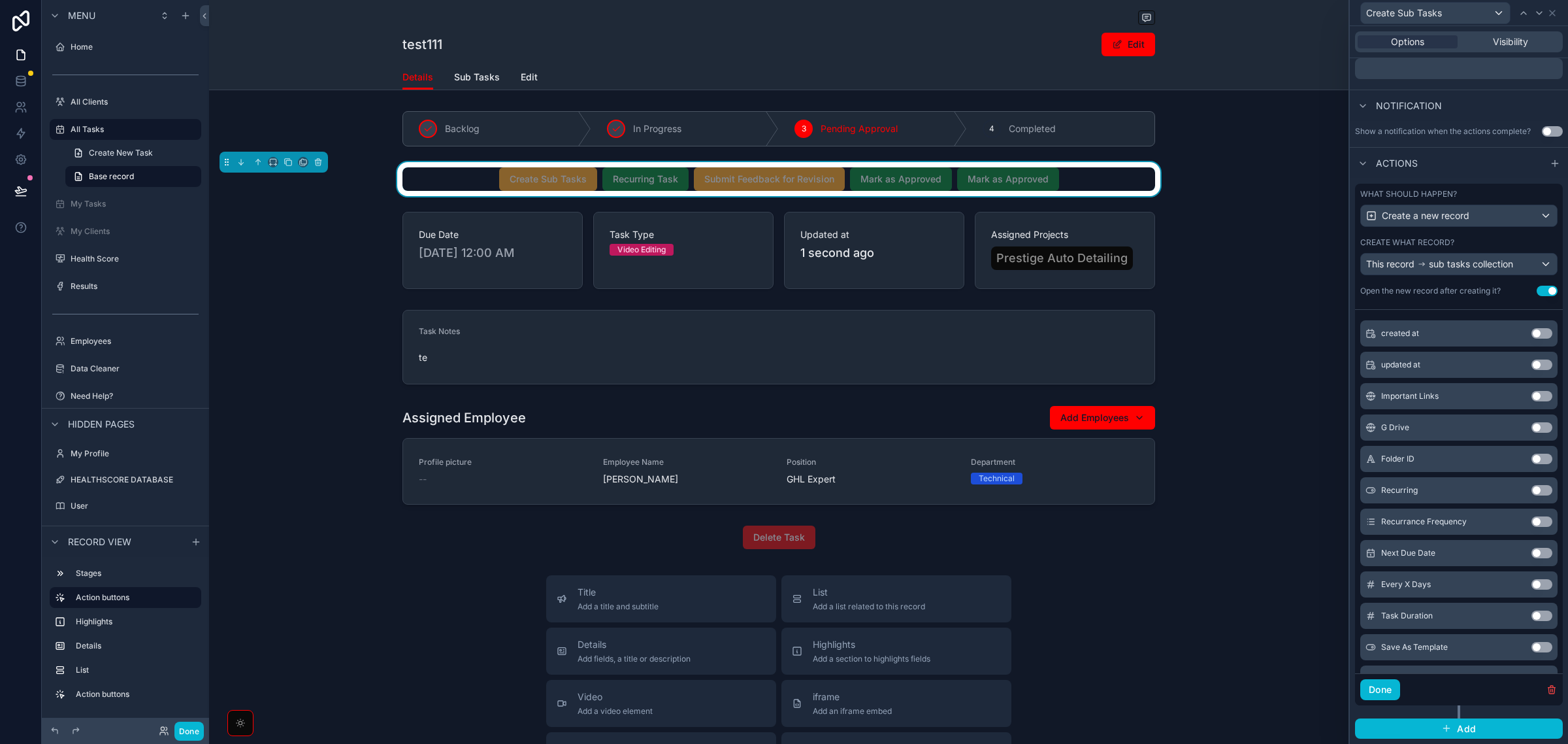
scroll to position [521, 0]
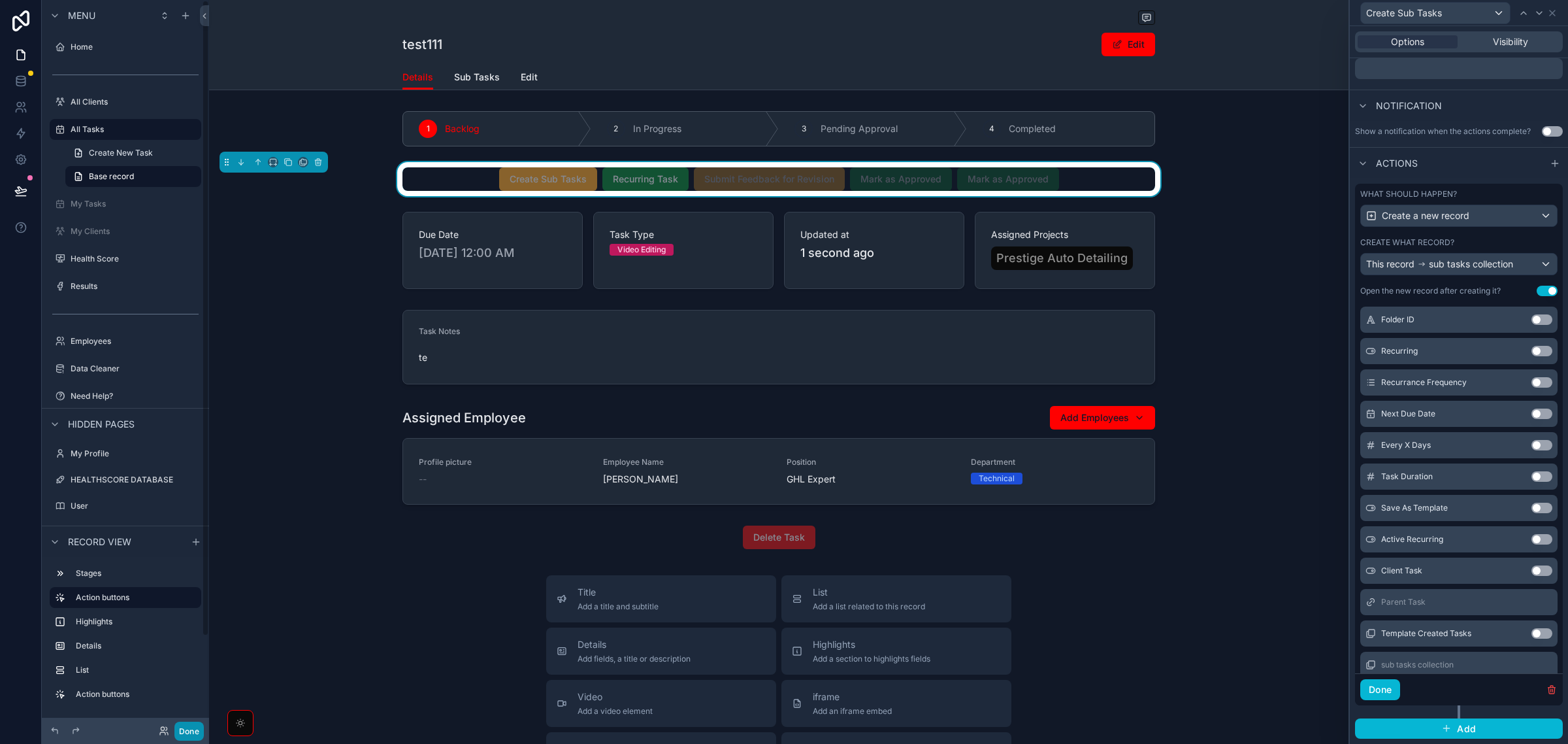
click at [190, 731] on button "Done" at bounding box center [189, 730] width 30 height 19
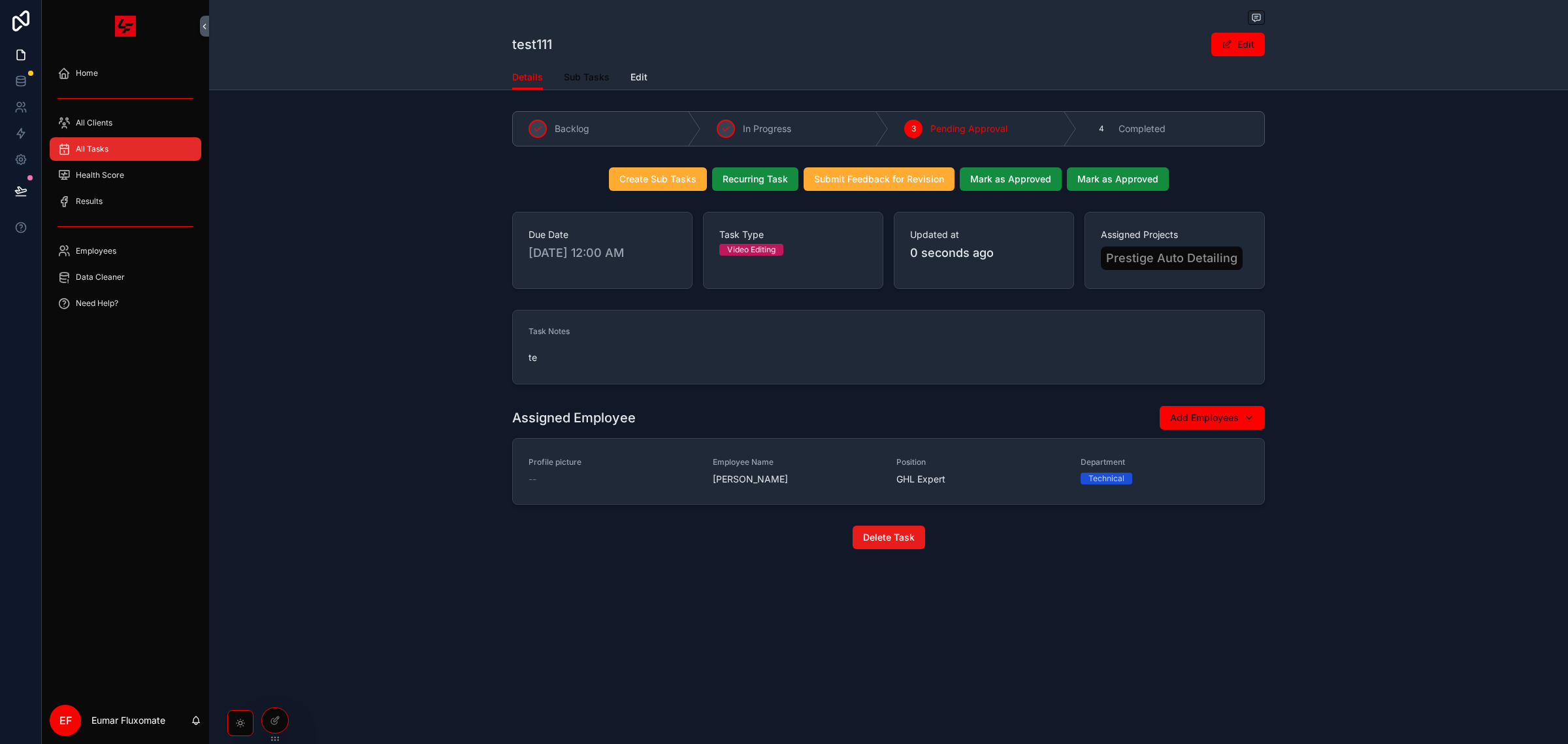
click at [582, 68] on link "Sub Tasks" at bounding box center [587, 79] width 46 height 26
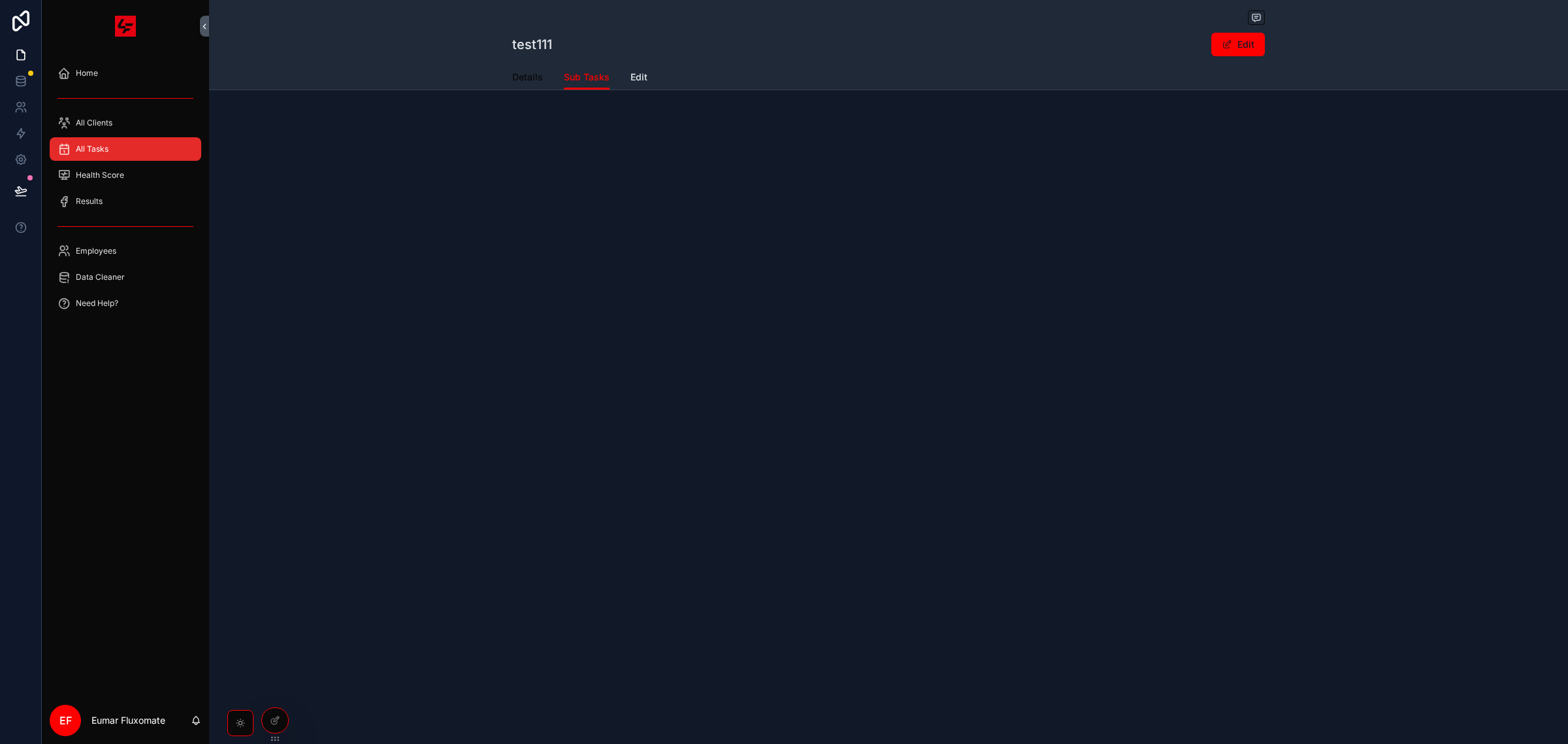
click at [524, 77] on span "Details" at bounding box center [528, 77] width 30 height 13
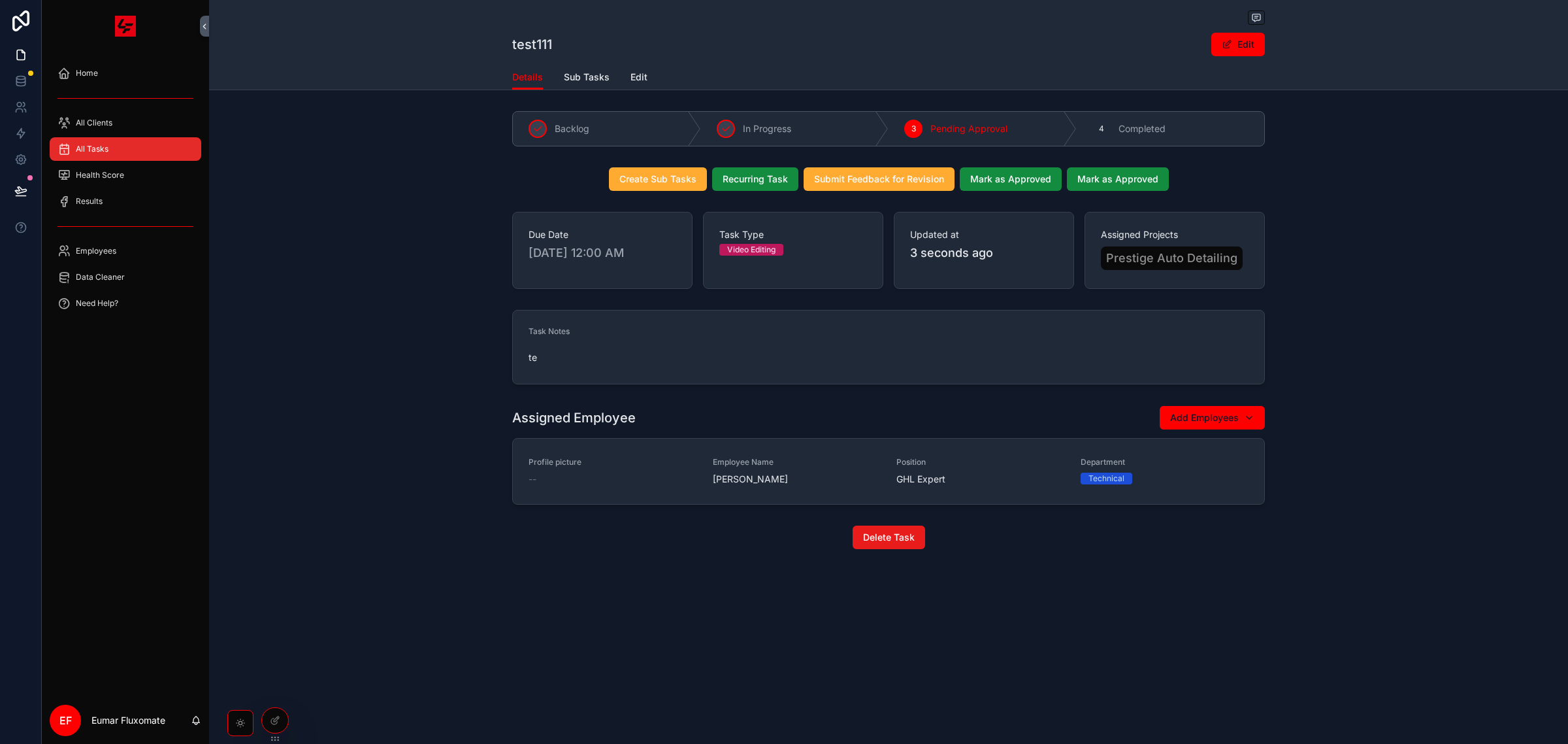
click at [177, 158] on div "All Tasks" at bounding box center [125, 149] width 136 height 21
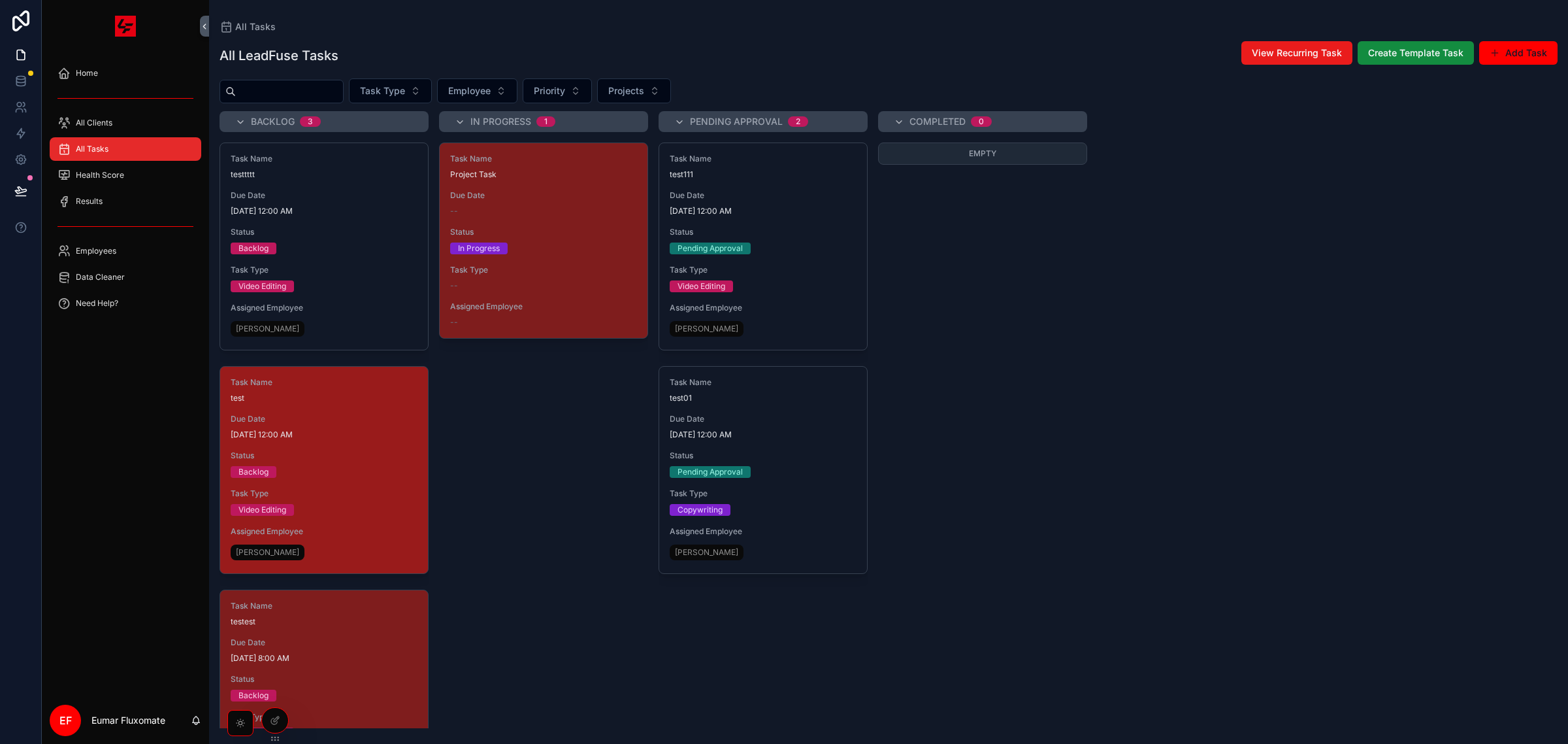
click at [370, 431] on span "[DATE] 12:00 AM" at bounding box center [324, 434] width 187 height 10
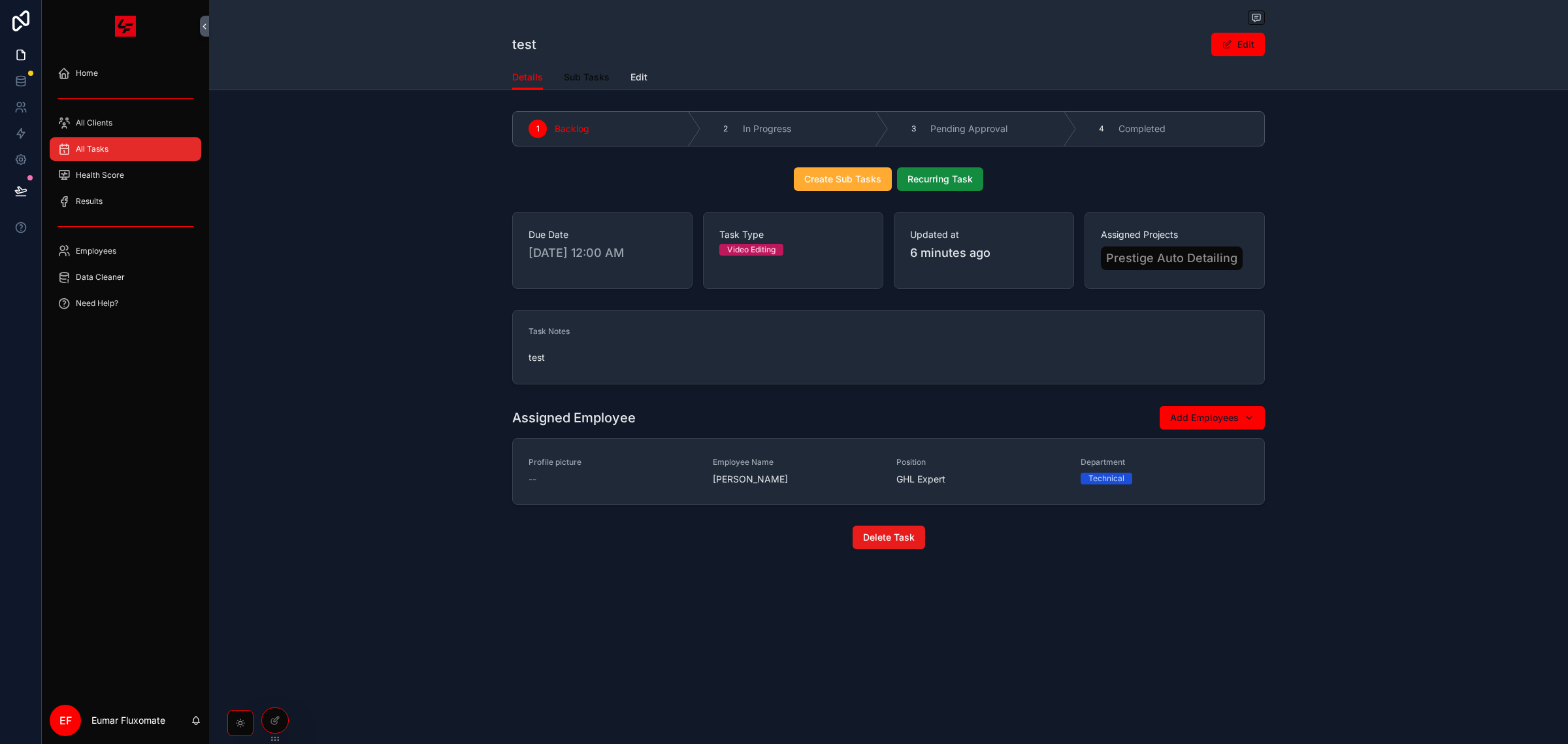
click at [599, 78] on span "Sub Tasks" at bounding box center [587, 77] width 46 height 13
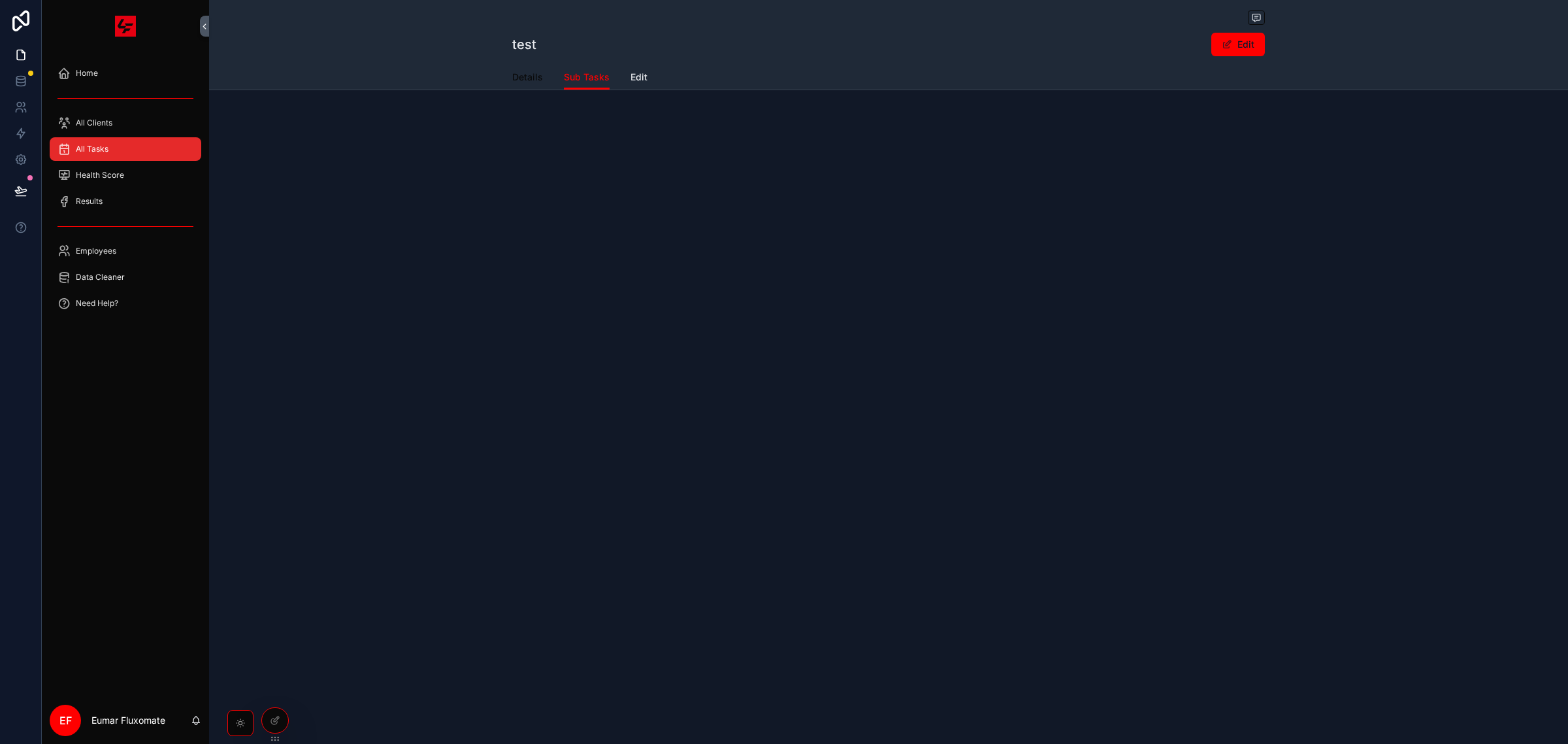
click at [526, 77] on span "Details" at bounding box center [528, 77] width 30 height 13
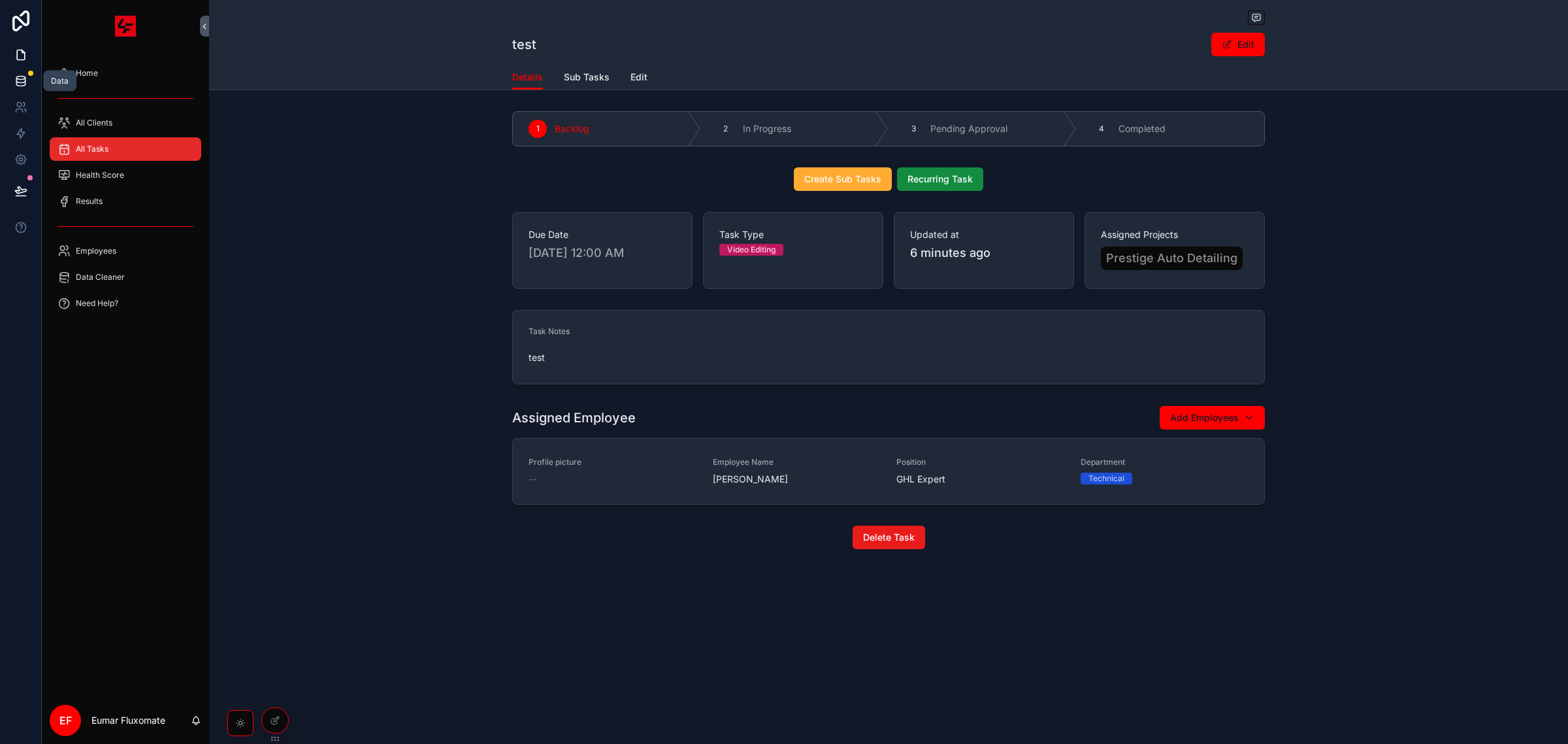
click at [6, 86] on link at bounding box center [21, 81] width 41 height 26
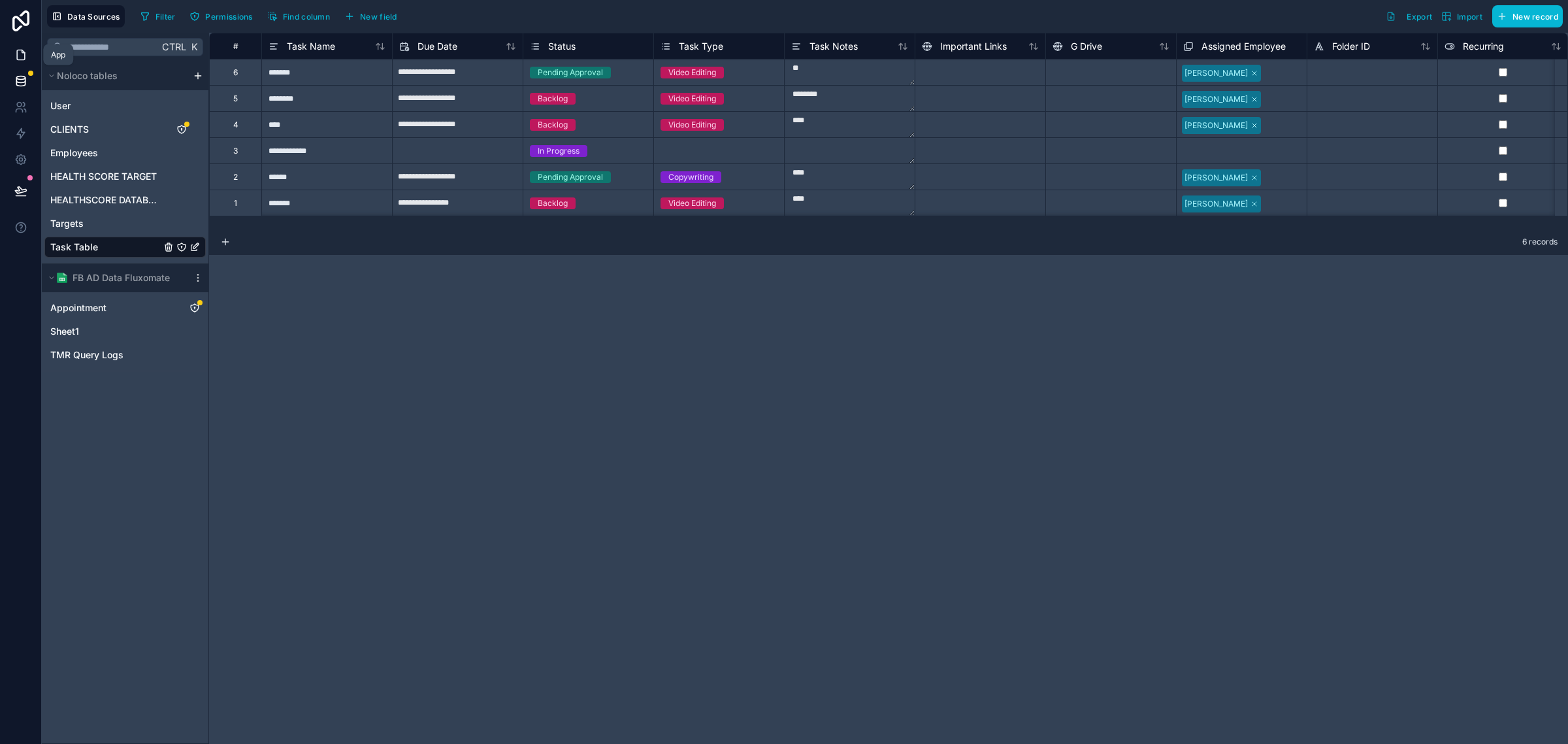
click at [23, 56] on icon at bounding box center [21, 55] width 13 height 13
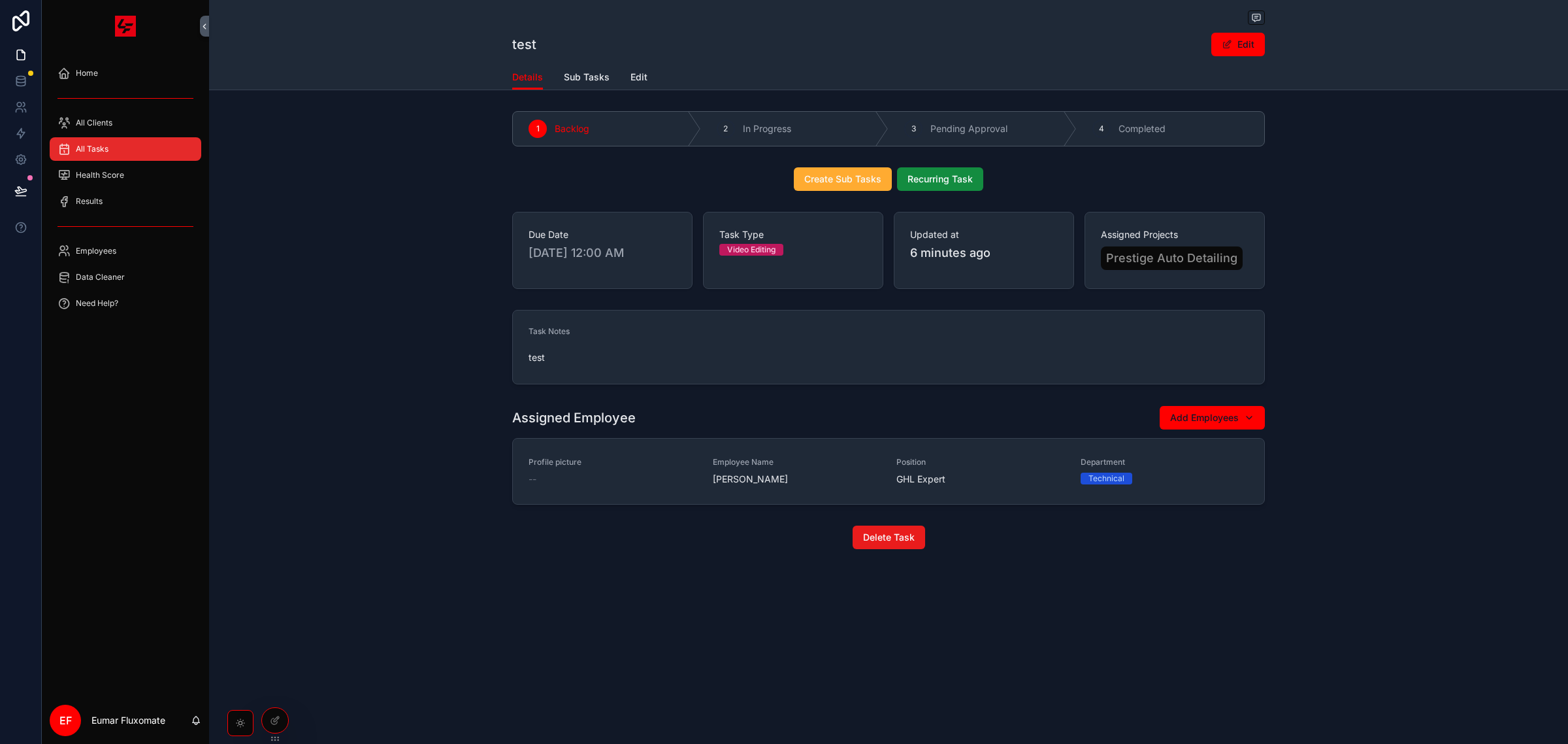
click at [163, 151] on div "All Tasks" at bounding box center [125, 149] width 136 height 21
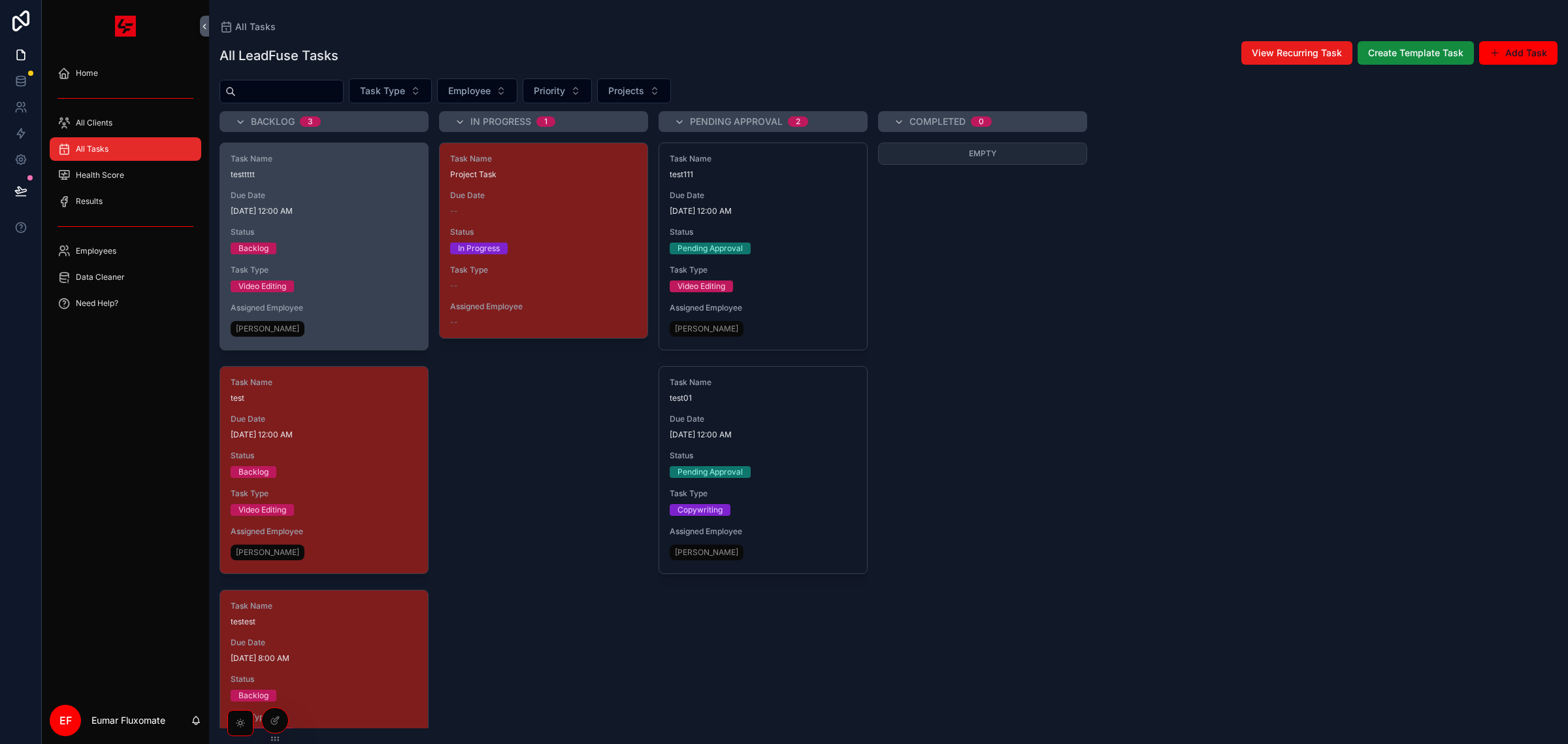
click at [348, 236] on span "Status" at bounding box center [324, 232] width 187 height 10
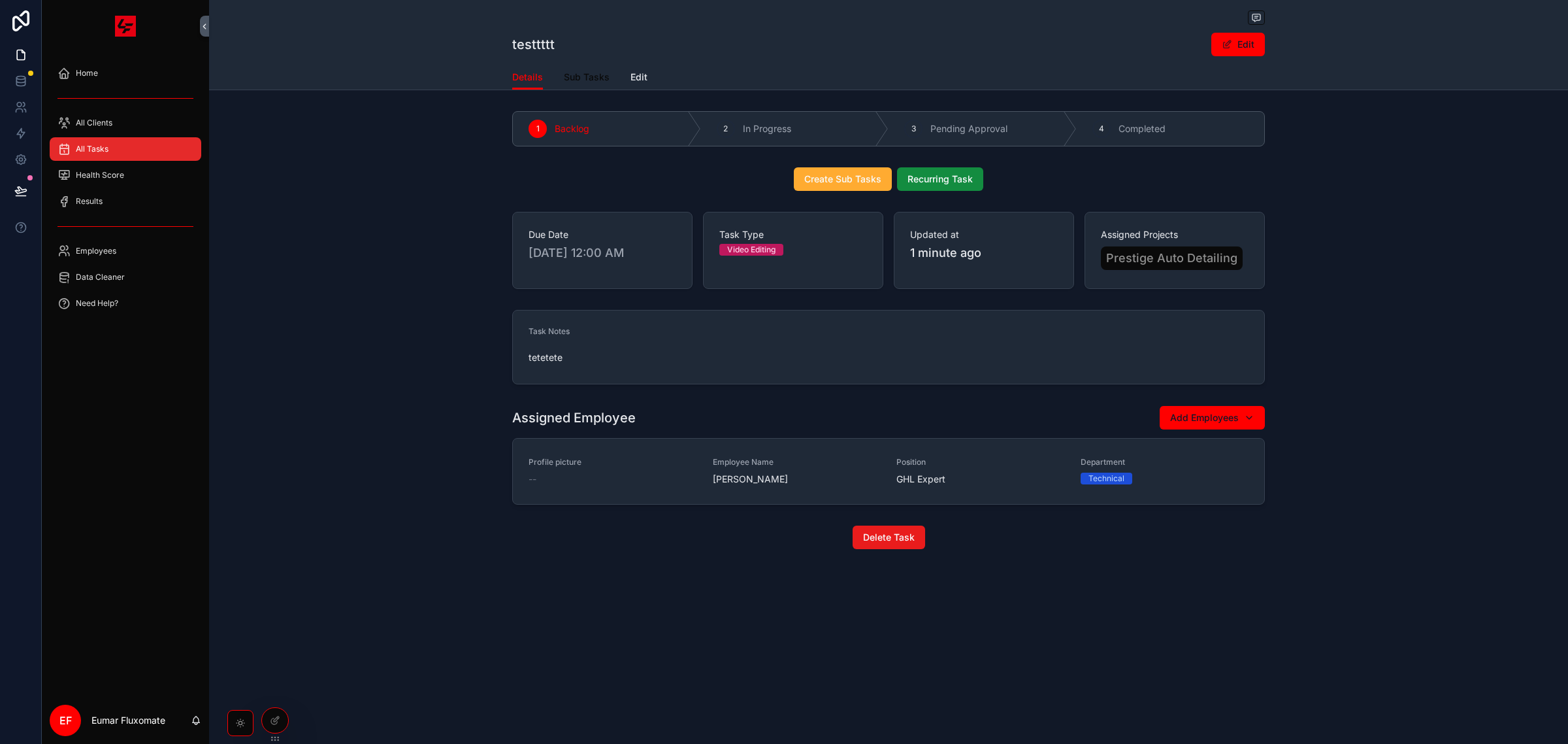
click at [590, 79] on span "Sub Tasks" at bounding box center [587, 77] width 46 height 13
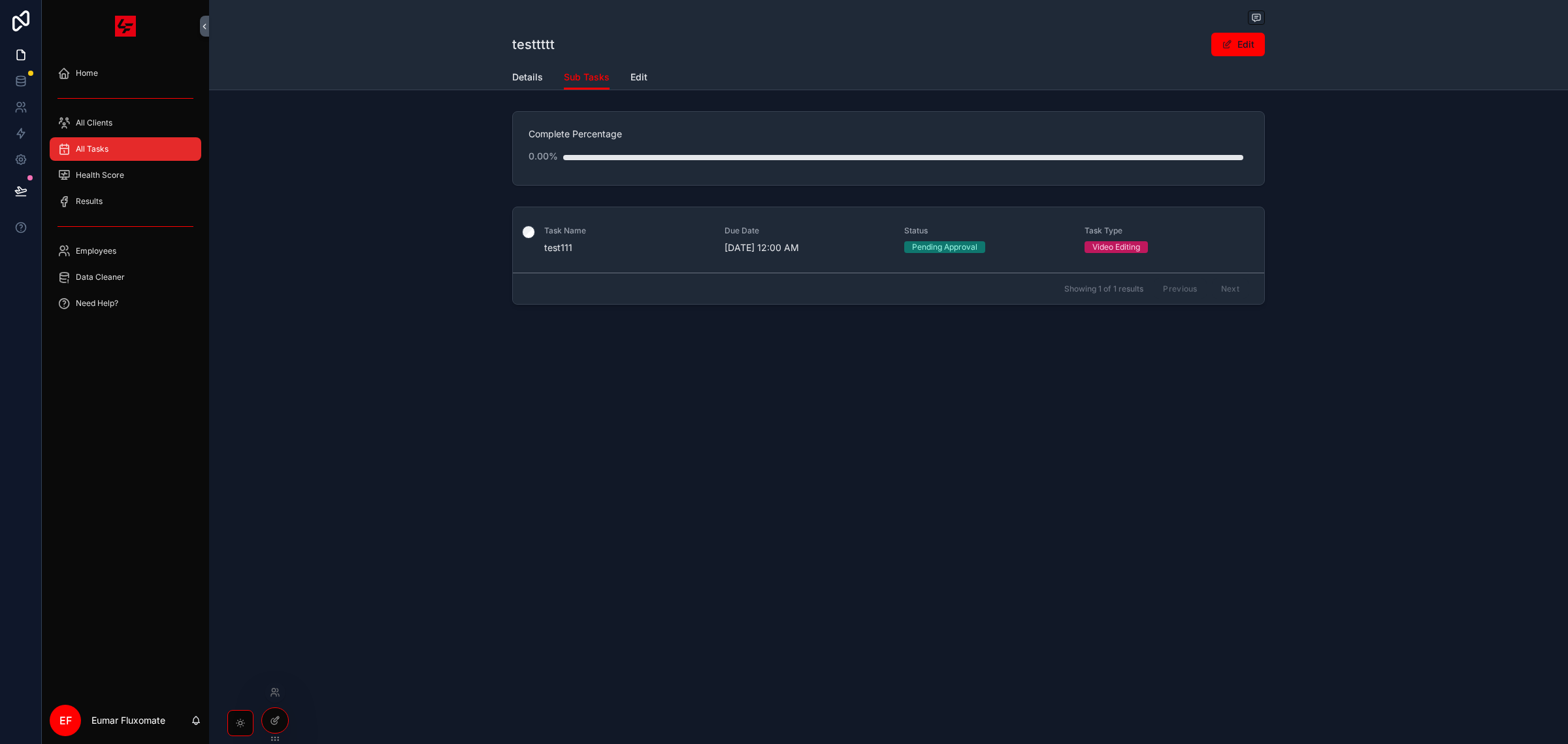
click at [273, 729] on div at bounding box center [275, 720] width 26 height 25
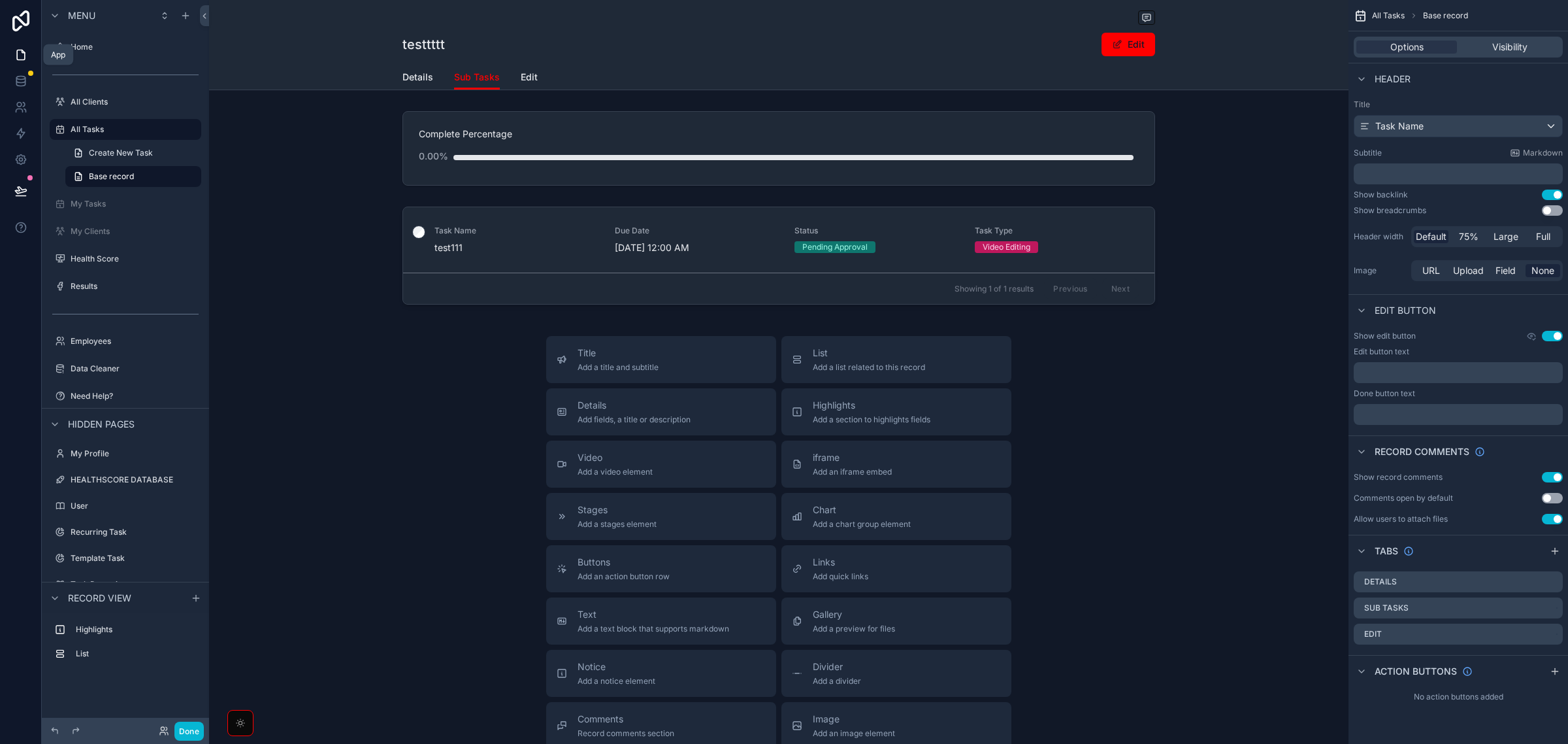
click at [20, 49] on icon at bounding box center [21, 55] width 13 height 13
drag, startPoint x: 136, startPoint y: 207, endPoint x: 145, endPoint y: 206, distance: 9.1
click at [136, 207] on label "My Tasks" at bounding box center [134, 203] width 128 height 10
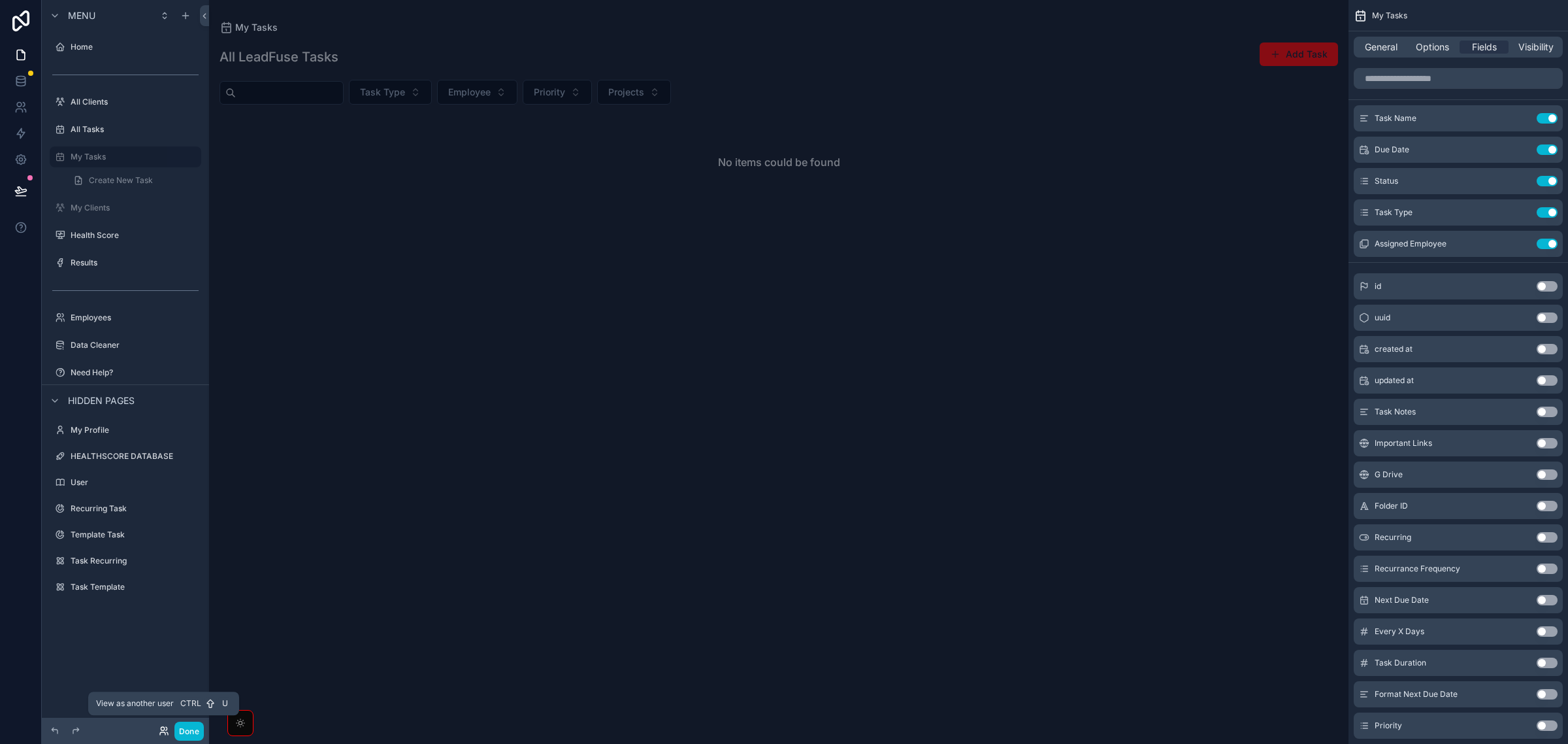
click at [165, 730] on icon at bounding box center [166, 728] width 1 height 3
click at [664, 396] on div "scrollable content" at bounding box center [778, 372] width 1139 height 744
click at [100, 124] on label "All Tasks" at bounding box center [122, 129] width 104 height 10
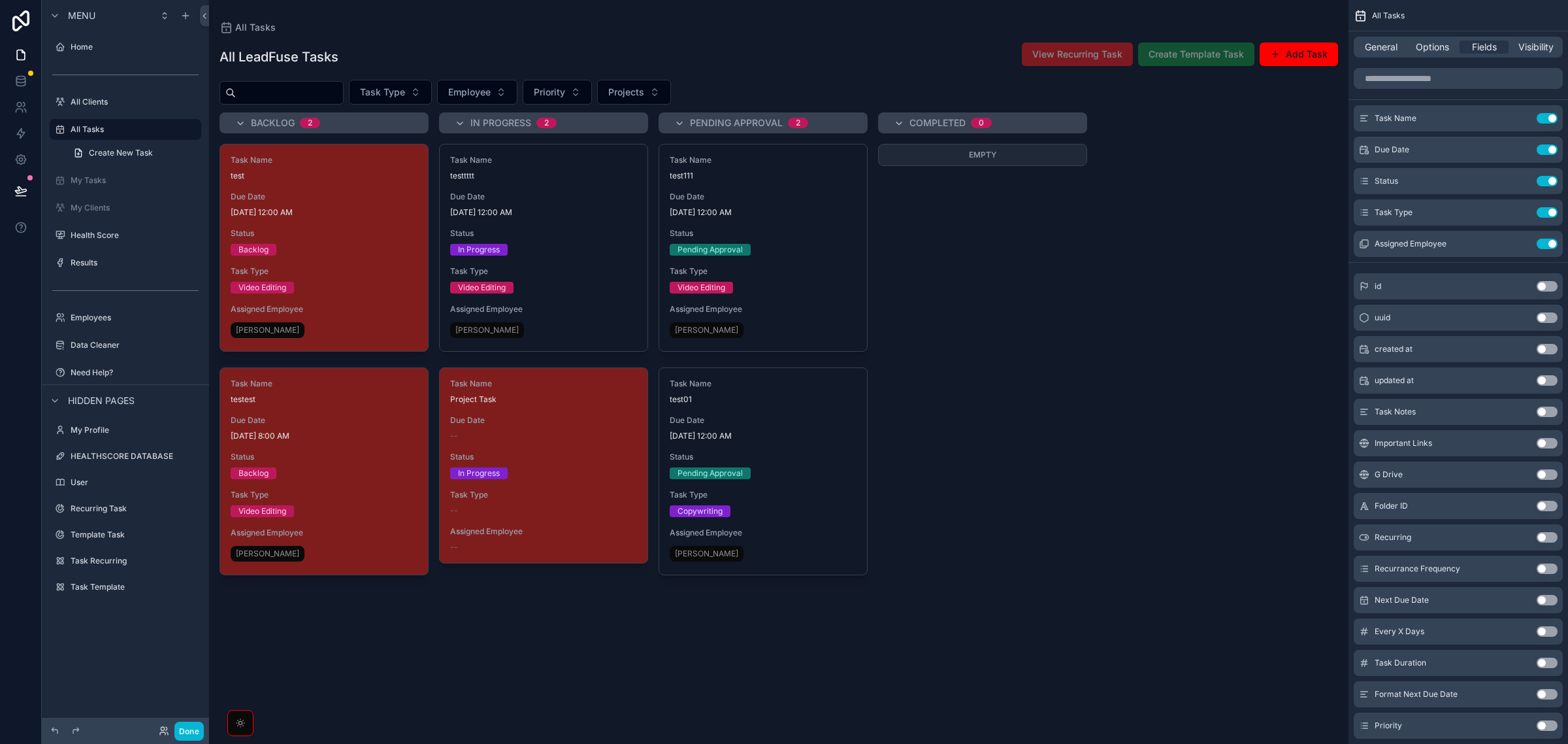
click at [561, 187] on div "scrollable content" at bounding box center [778, 372] width 1139 height 744
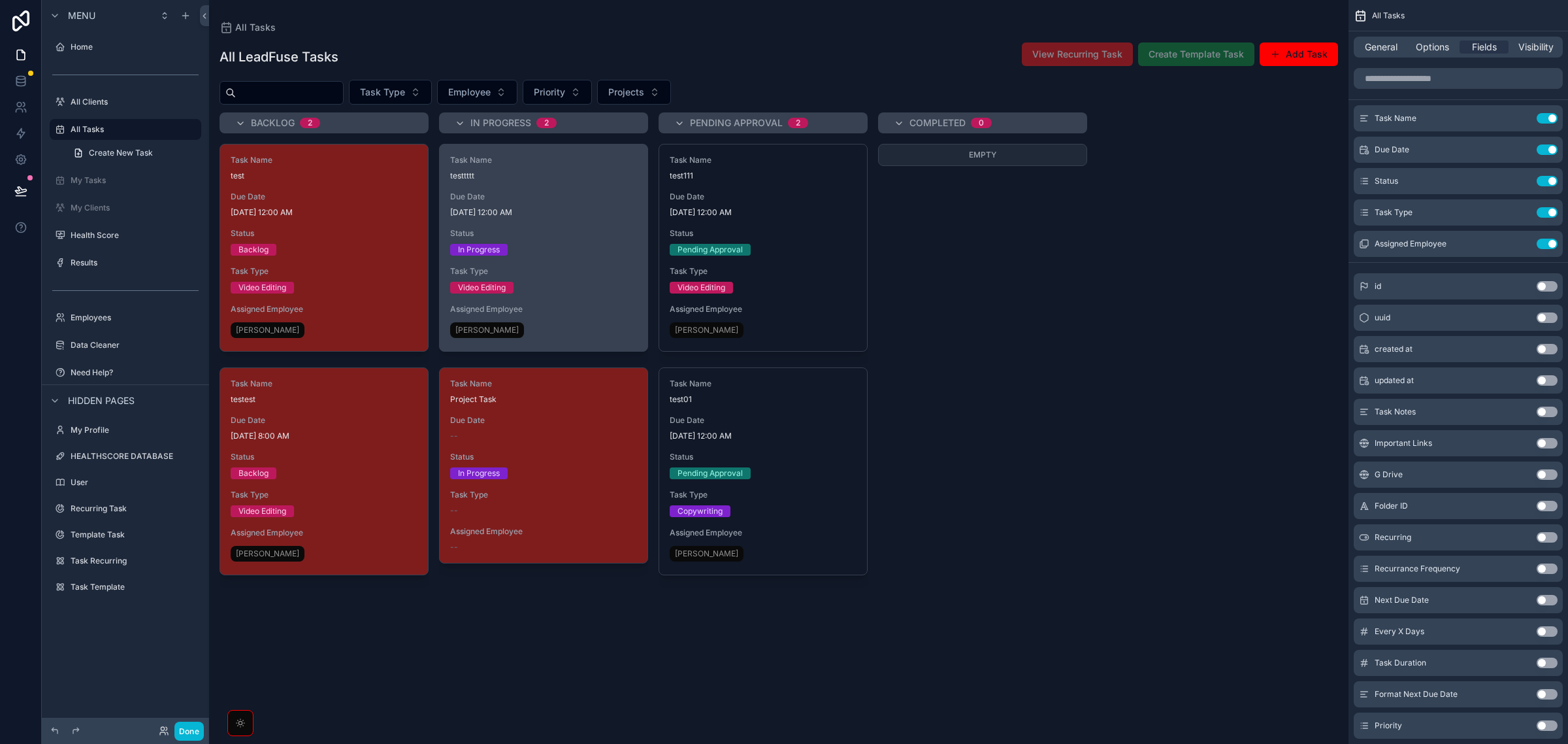
click at [561, 262] on div "Task Name testtttt Due Date 8/27/2025 12:00 AM Status In Progress Task Type Vid…" at bounding box center [543, 248] width 208 height 207
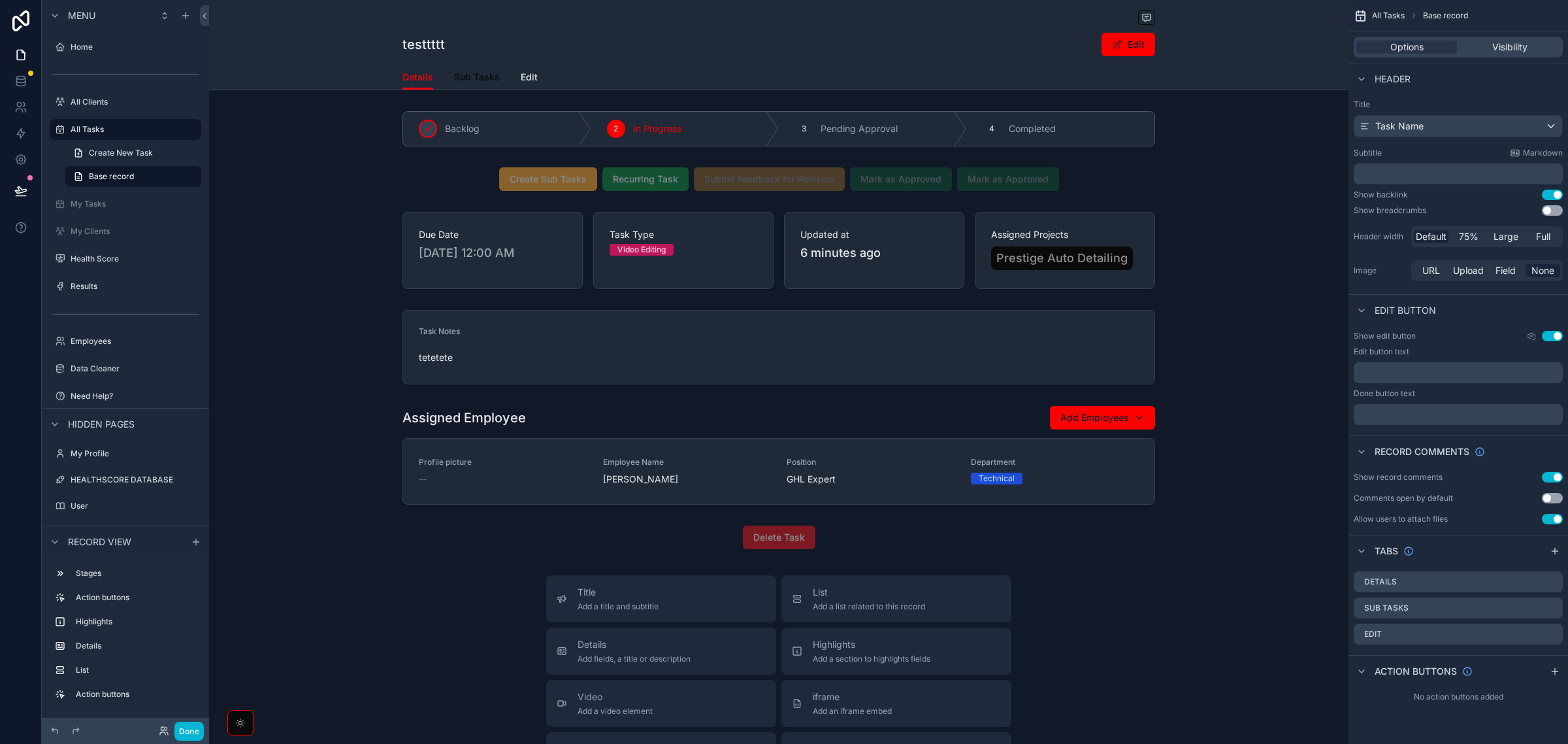
click at [465, 75] on span "Sub Tasks" at bounding box center [477, 77] width 46 height 13
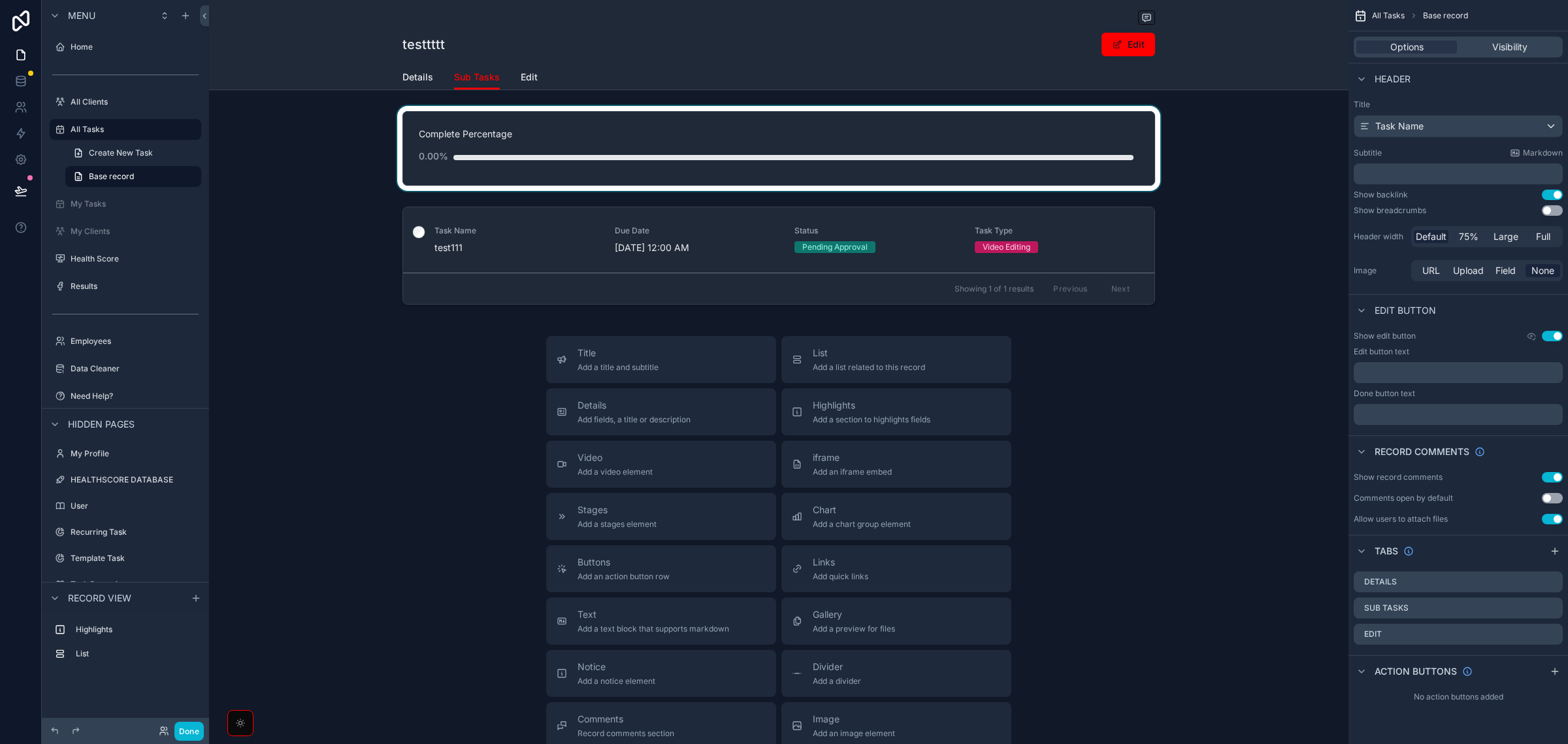
click at [1240, 158] on div "scrollable content" at bounding box center [778, 148] width 1139 height 85
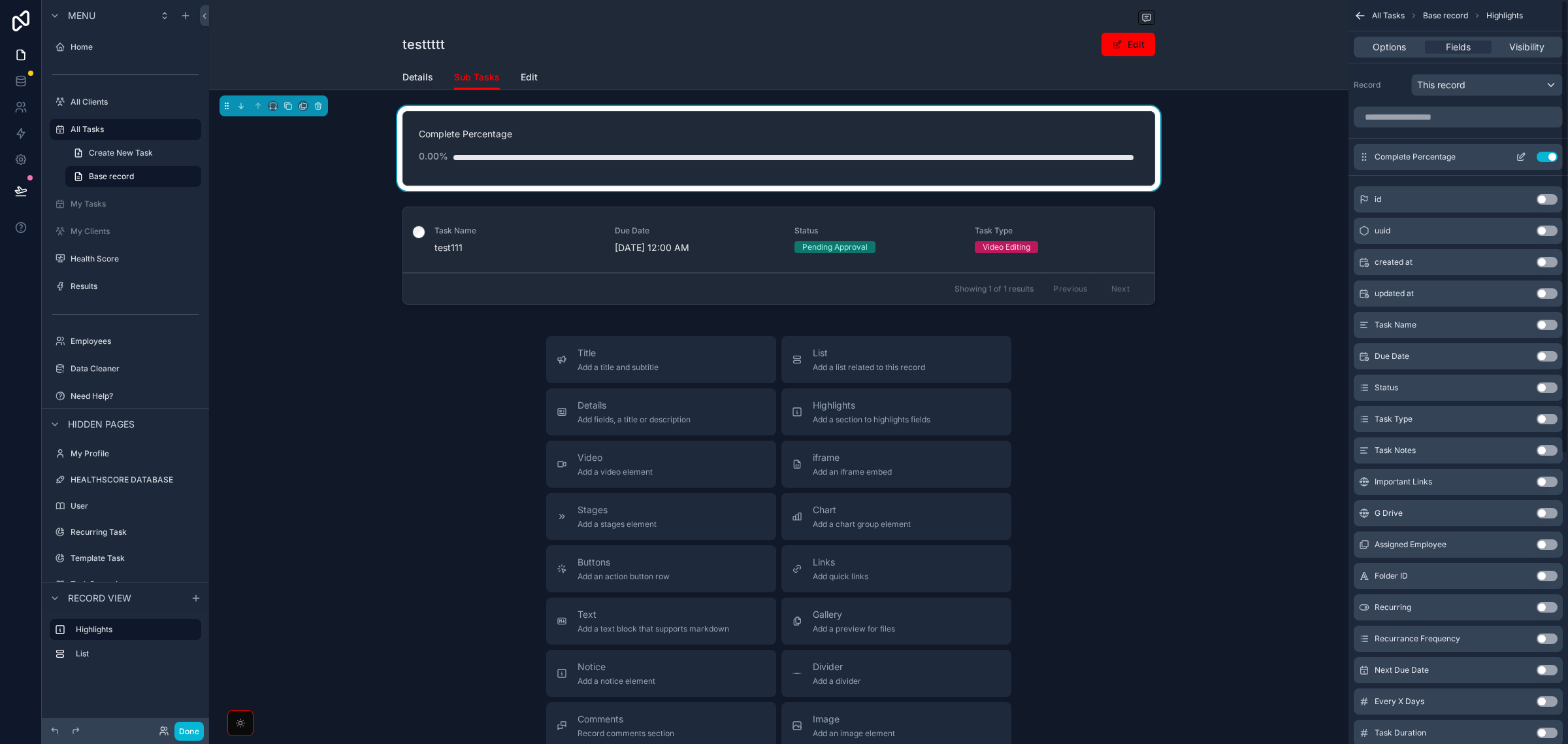
click at [1518, 155] on icon "scrollable content" at bounding box center [1521, 158] width 6 height 6
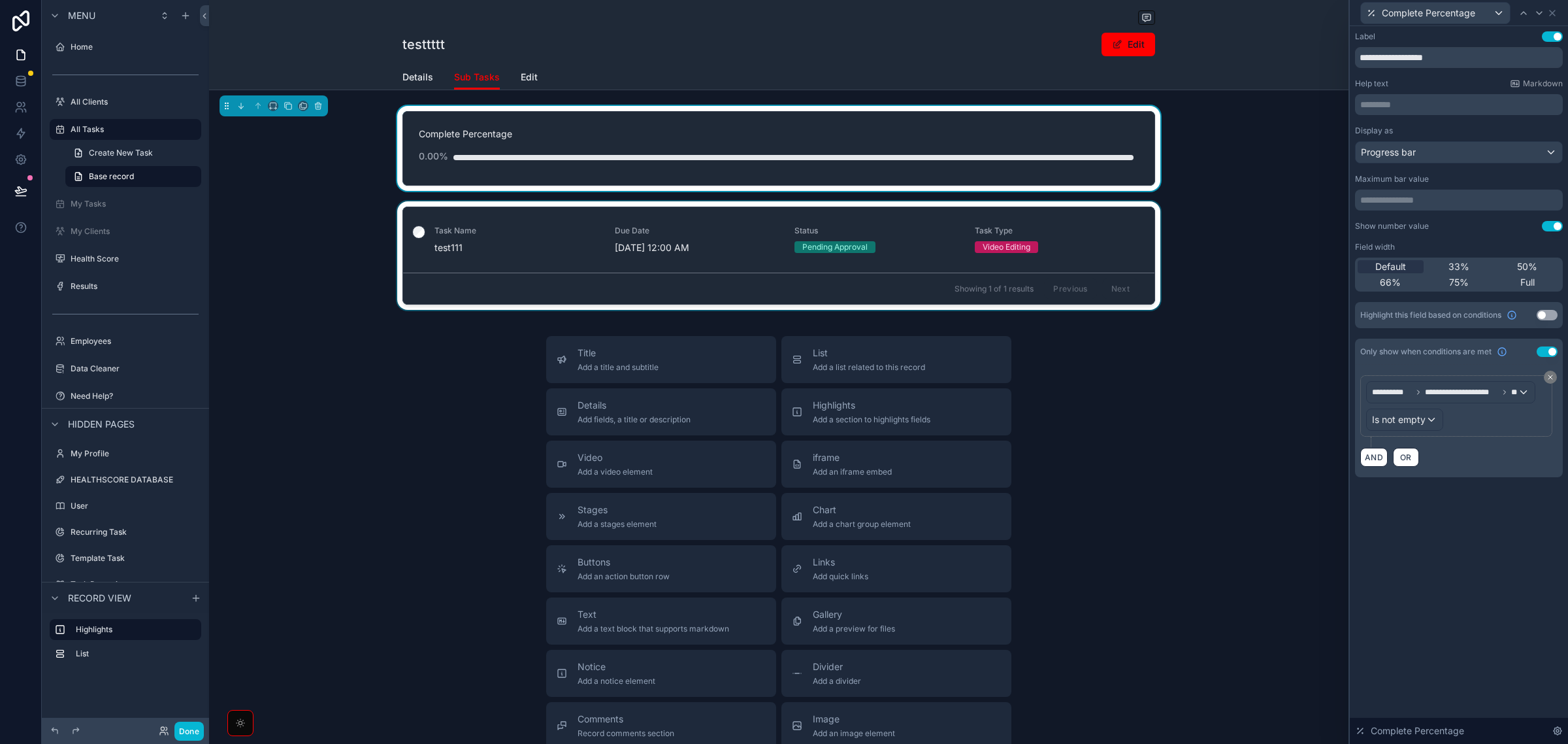
click at [907, 246] on div "scrollable content" at bounding box center [778, 258] width 1139 height 113
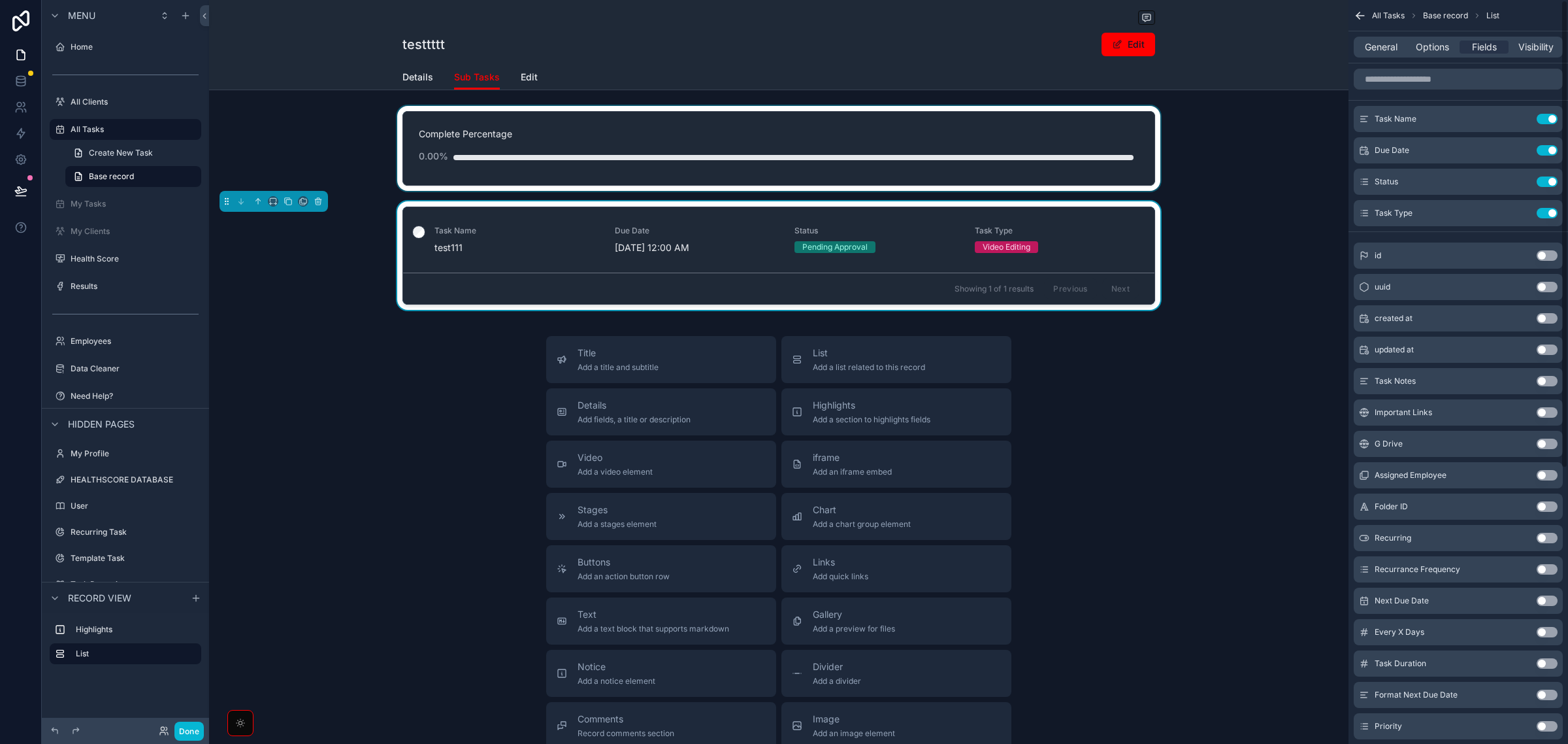
click at [1379, 57] on div "General Options Fields Visibility" at bounding box center [1459, 46] width 220 height 31
click at [1389, 43] on span "General" at bounding box center [1381, 47] width 32 height 13
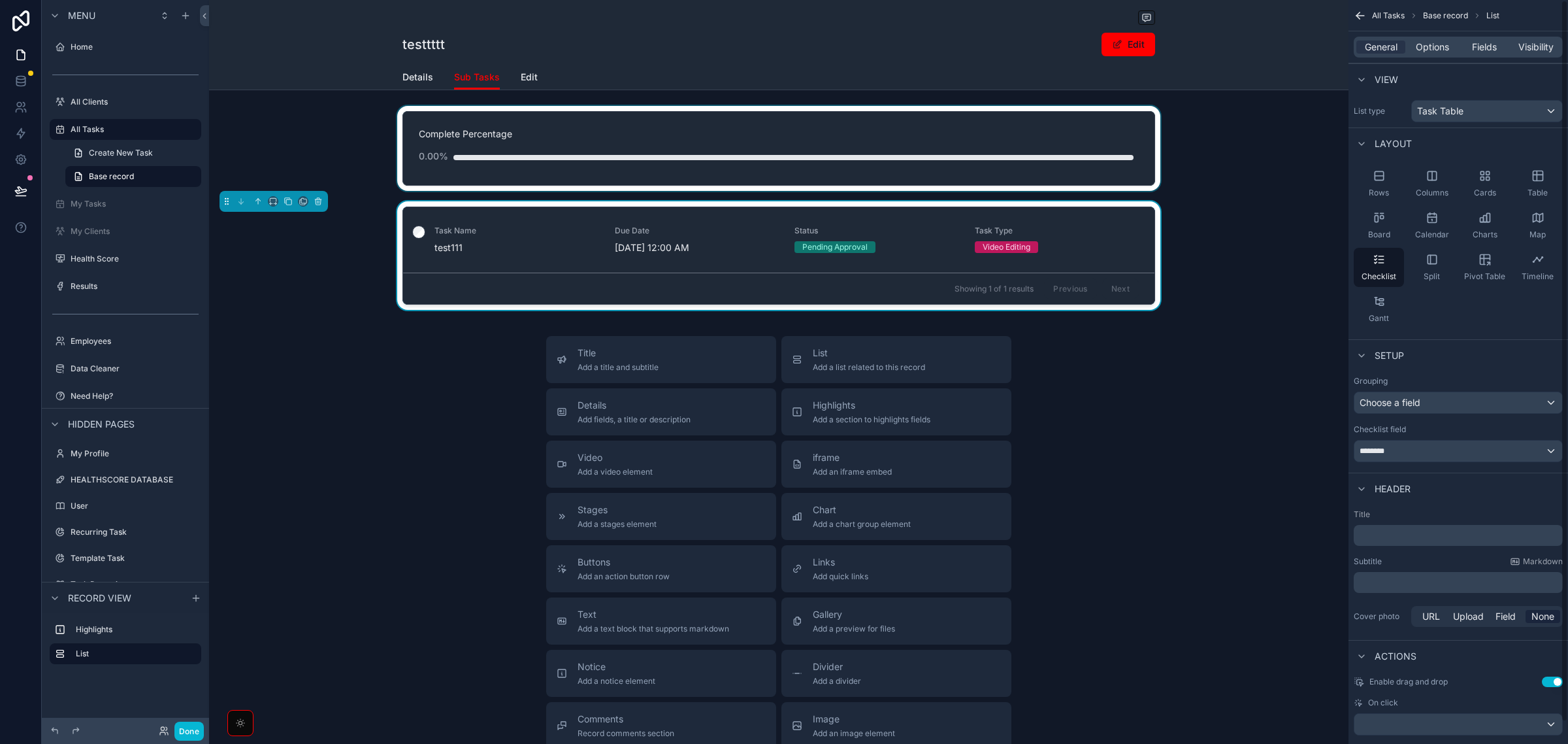
scroll to position [24, 0]
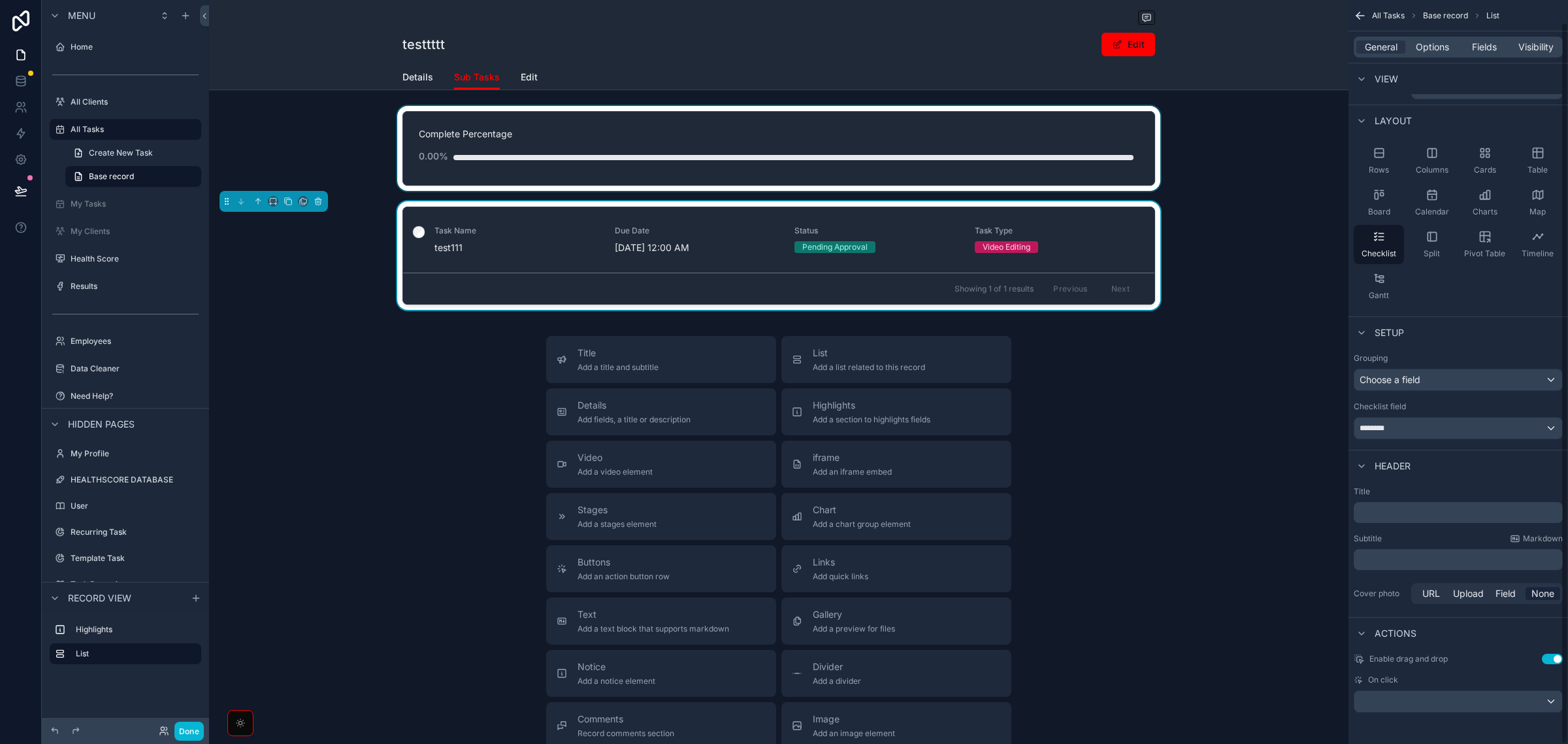
drag, startPoint x: 1444, startPoint y: 50, endPoint x: 1466, endPoint y: 57, distance: 23.1
click at [1444, 50] on span "Options" at bounding box center [1432, 47] width 33 height 13
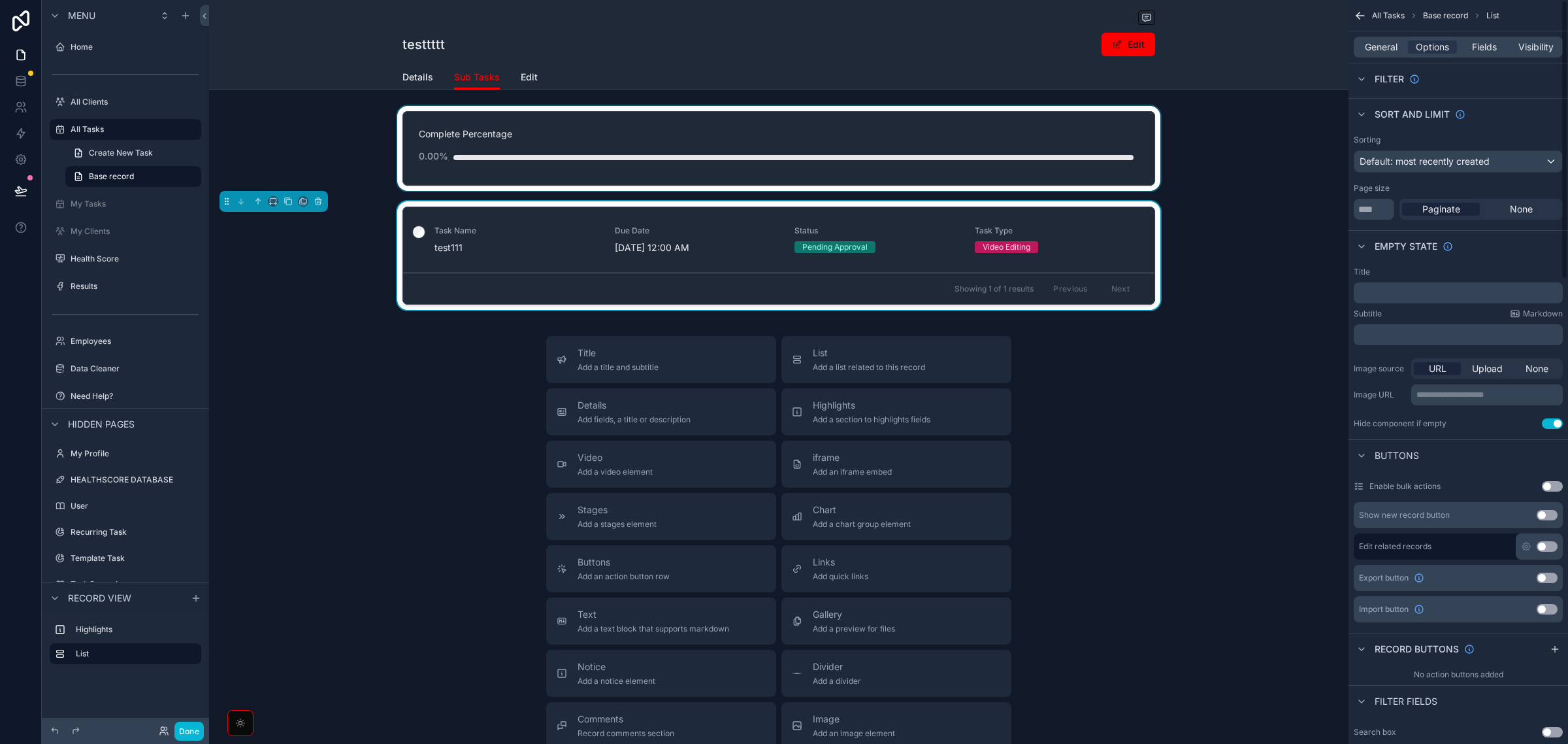
scroll to position [0, 0]
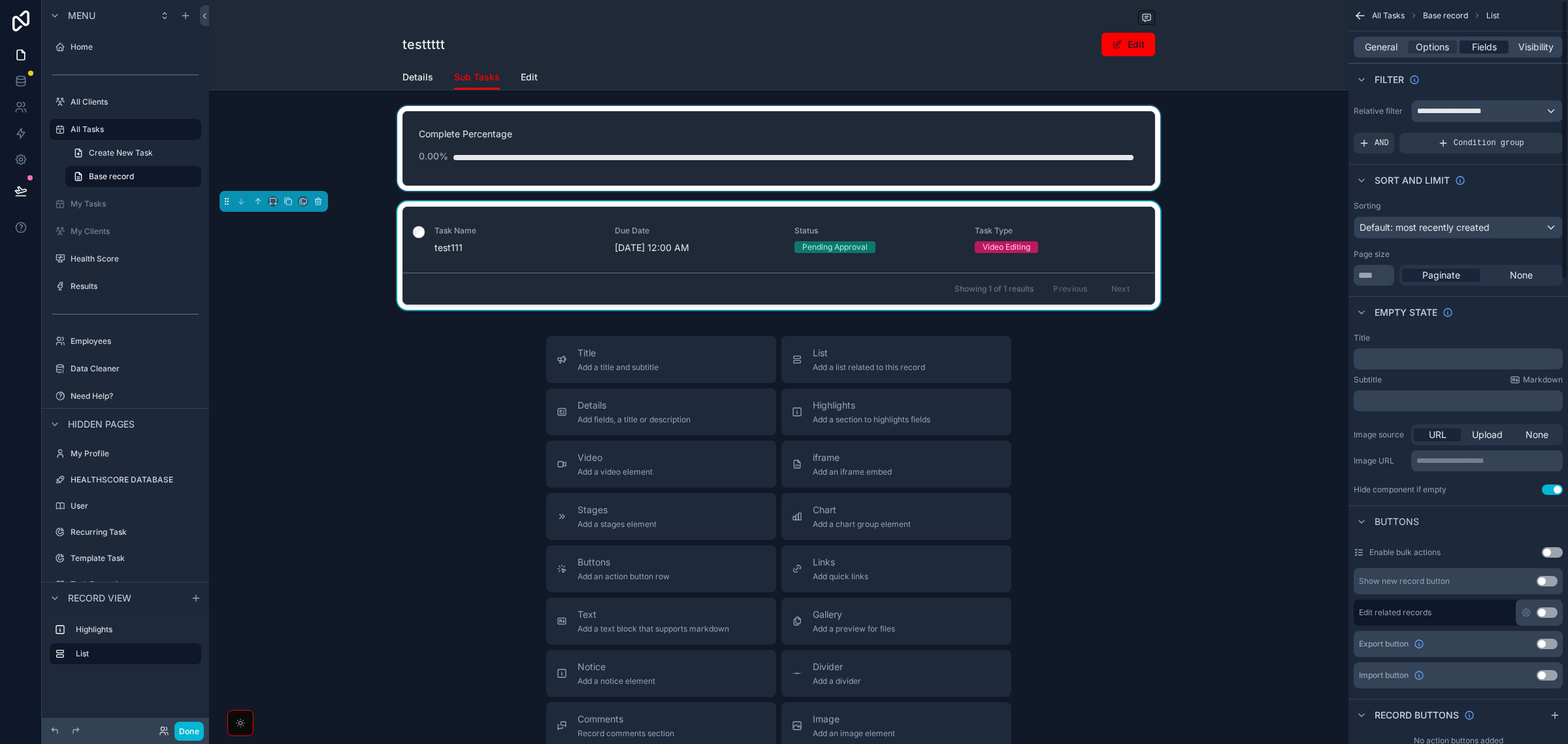
click at [1491, 50] on span "Fields" at bounding box center [1485, 47] width 25 height 13
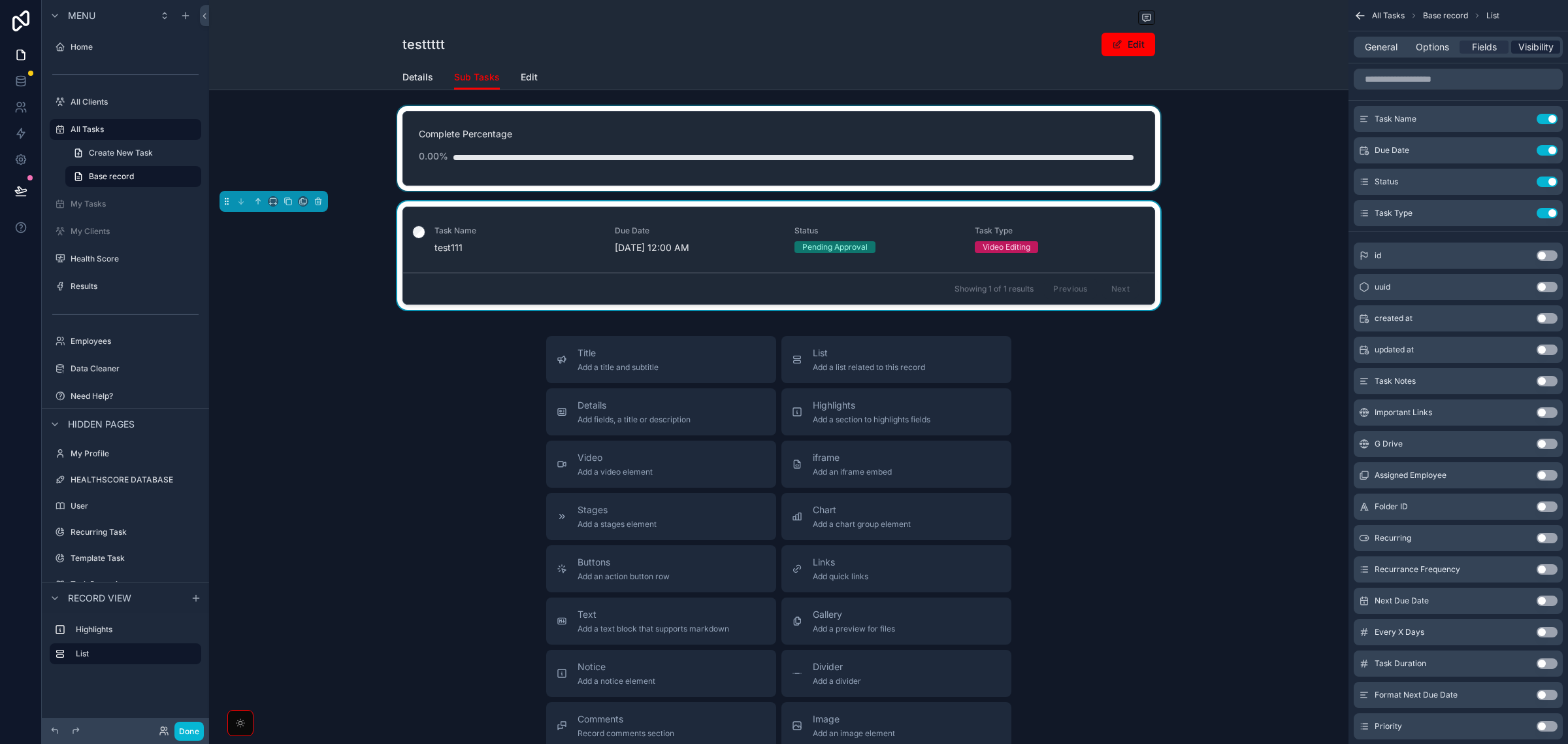
click at [1534, 51] on span "Visibility" at bounding box center [1536, 47] width 35 height 13
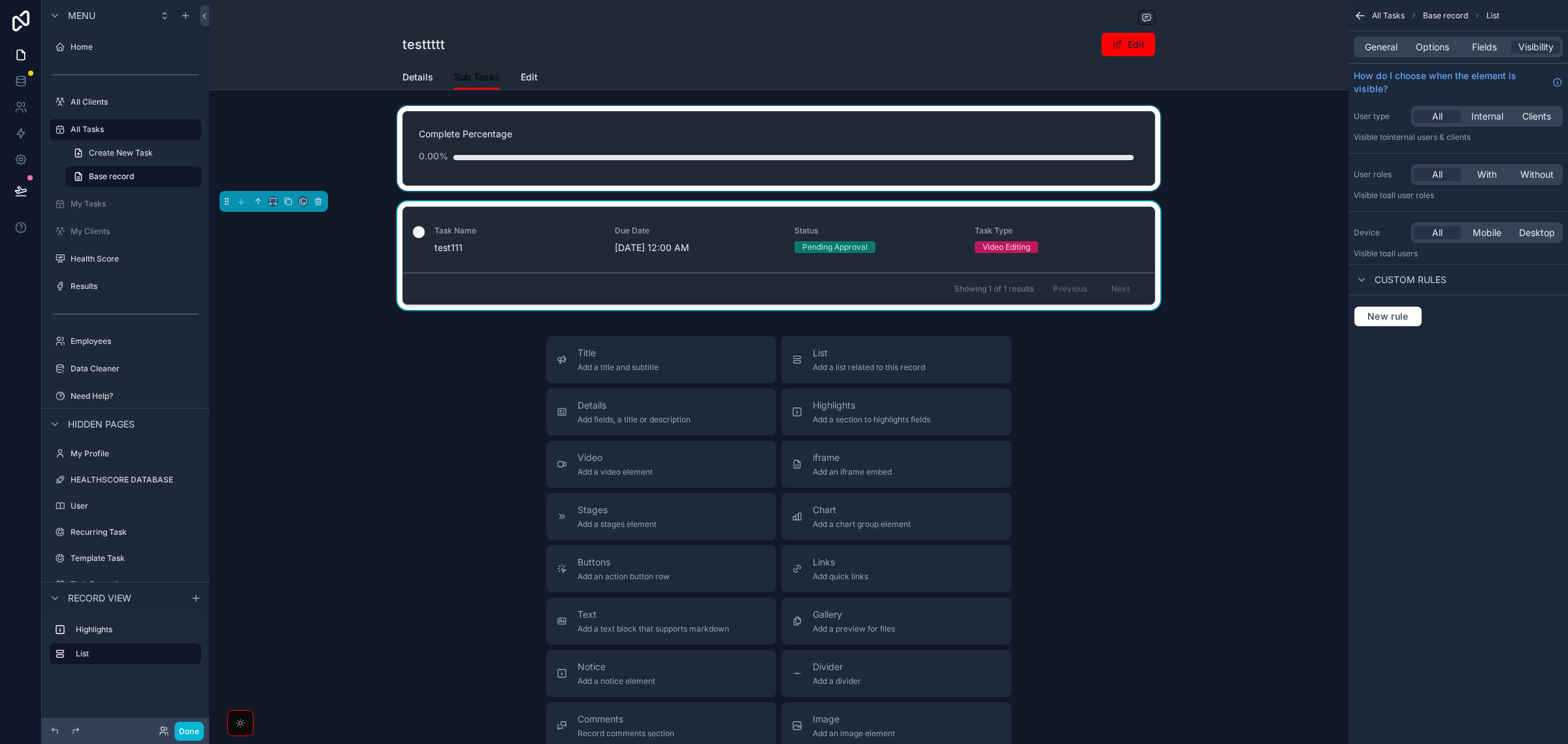
click at [460, 76] on span "Sub Tasks" at bounding box center [477, 77] width 46 height 13
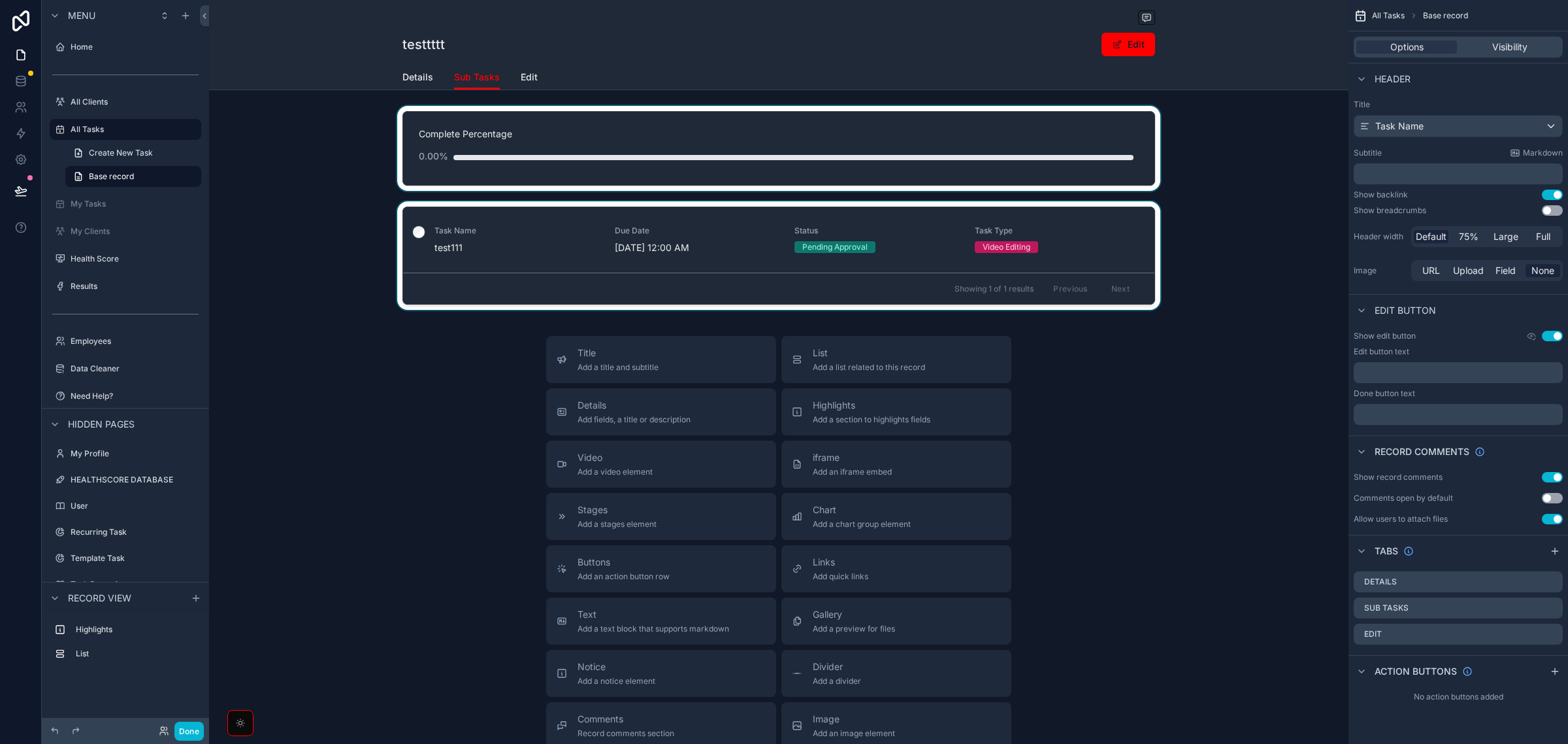
click at [902, 24] on div "scrollable content" at bounding box center [778, 19] width 753 height 17
click at [1553, 606] on icon "scrollable content" at bounding box center [1552, 608] width 10 height 10
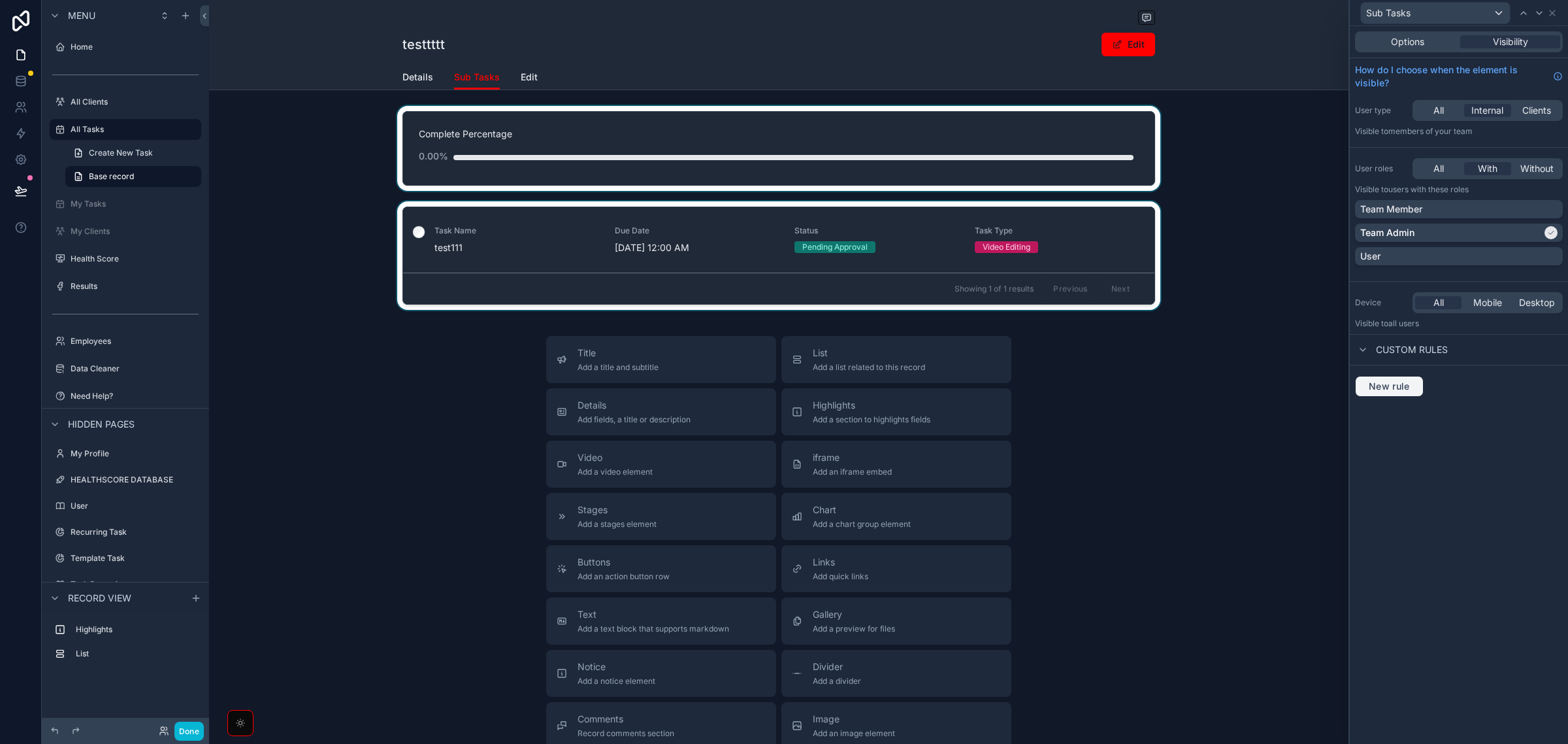
click at [1410, 392] on span "New rule" at bounding box center [1390, 386] width 52 height 12
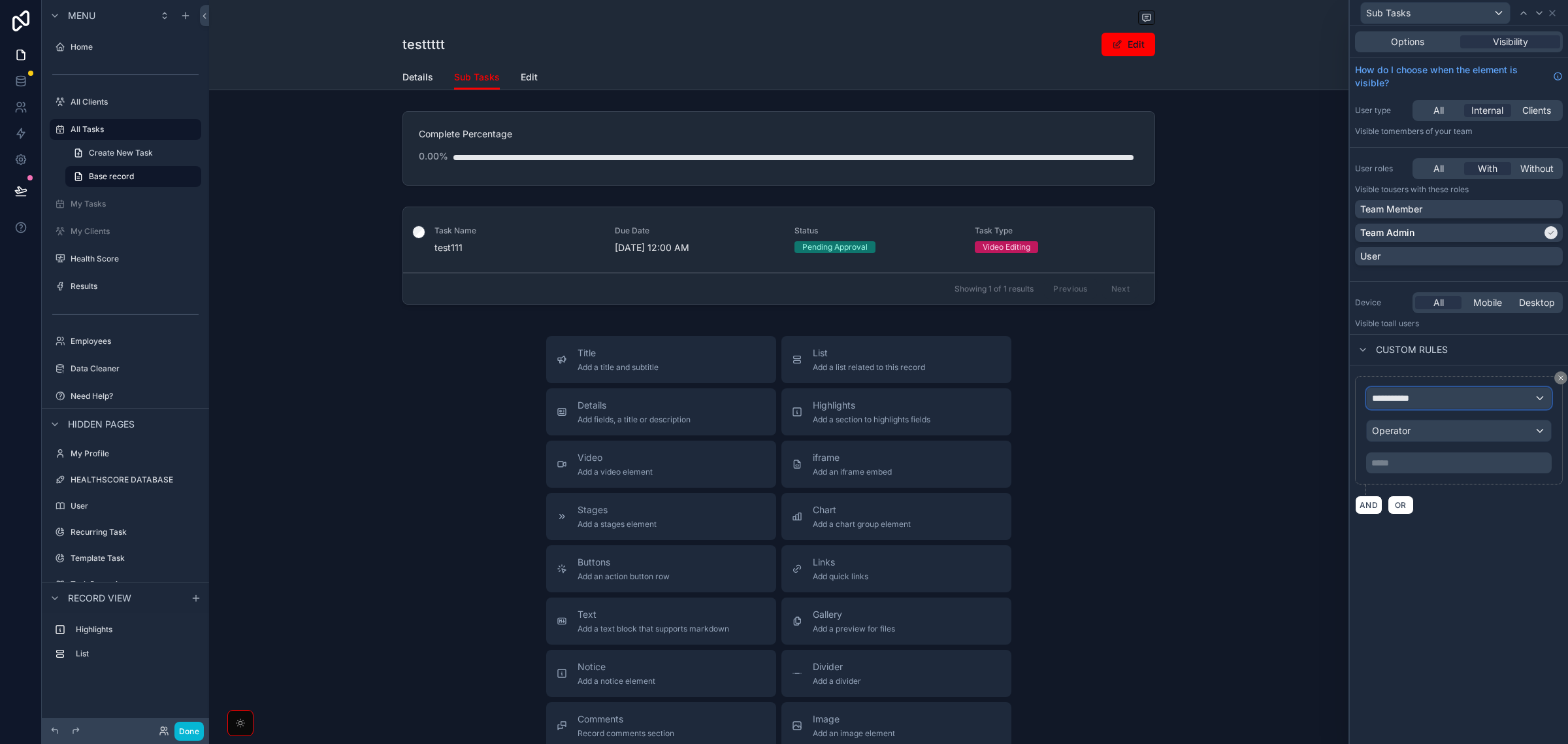
click at [1441, 399] on div "**********" at bounding box center [1459, 398] width 185 height 21
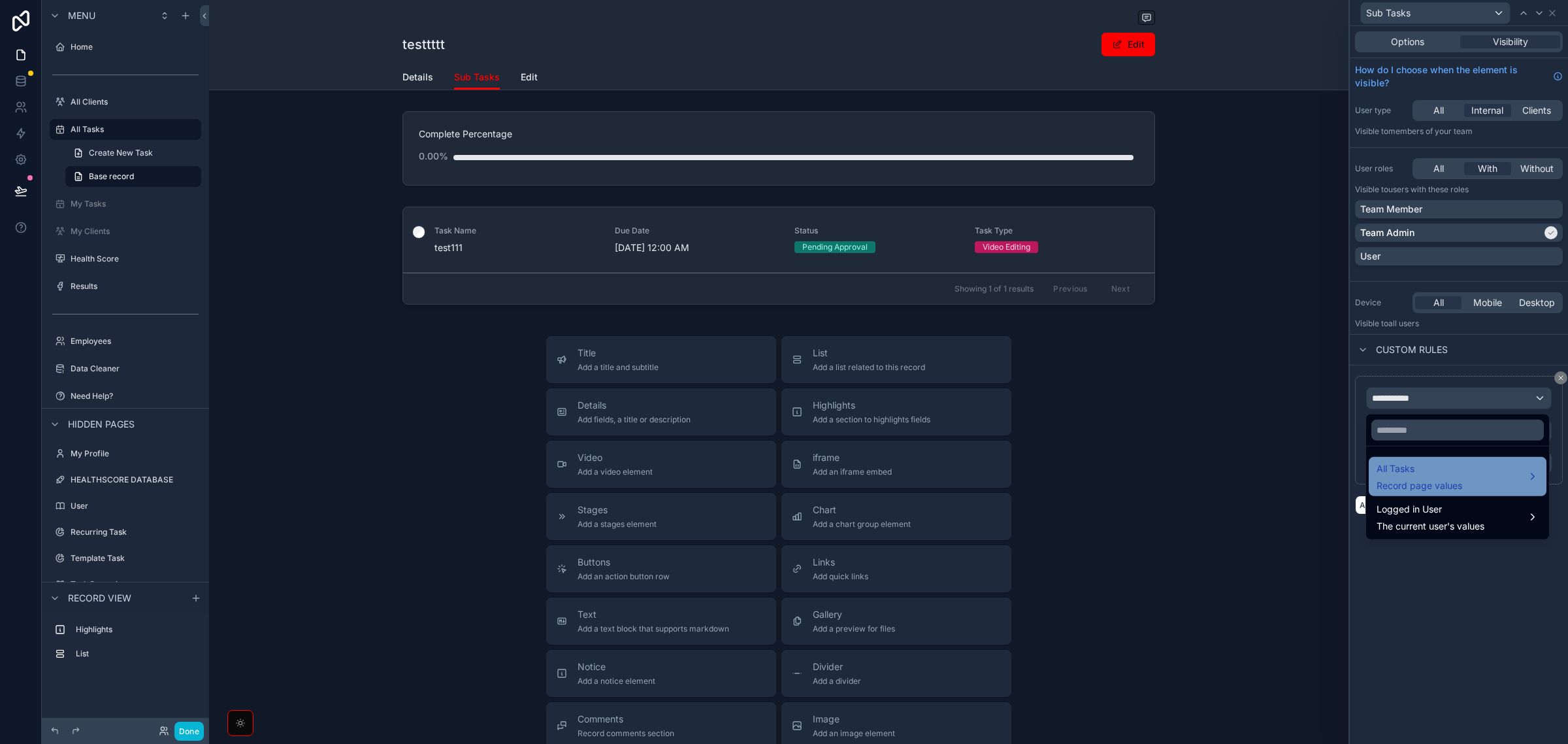
click at [1456, 479] on span "Record page values" at bounding box center [1420, 485] width 86 height 13
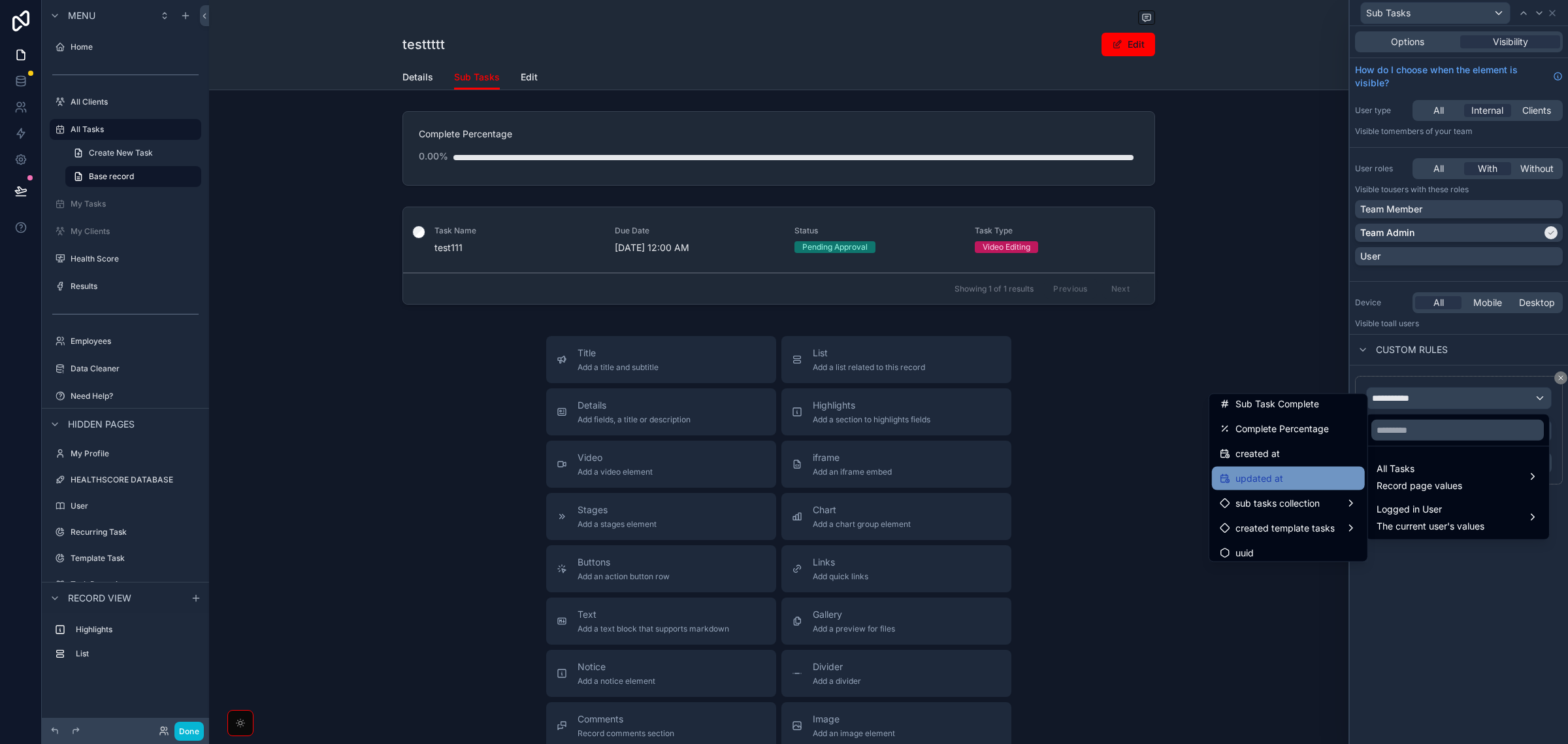
scroll to position [655, 0]
click at [1307, 490] on span "sub tasks collection" at bounding box center [1278, 498] width 84 height 16
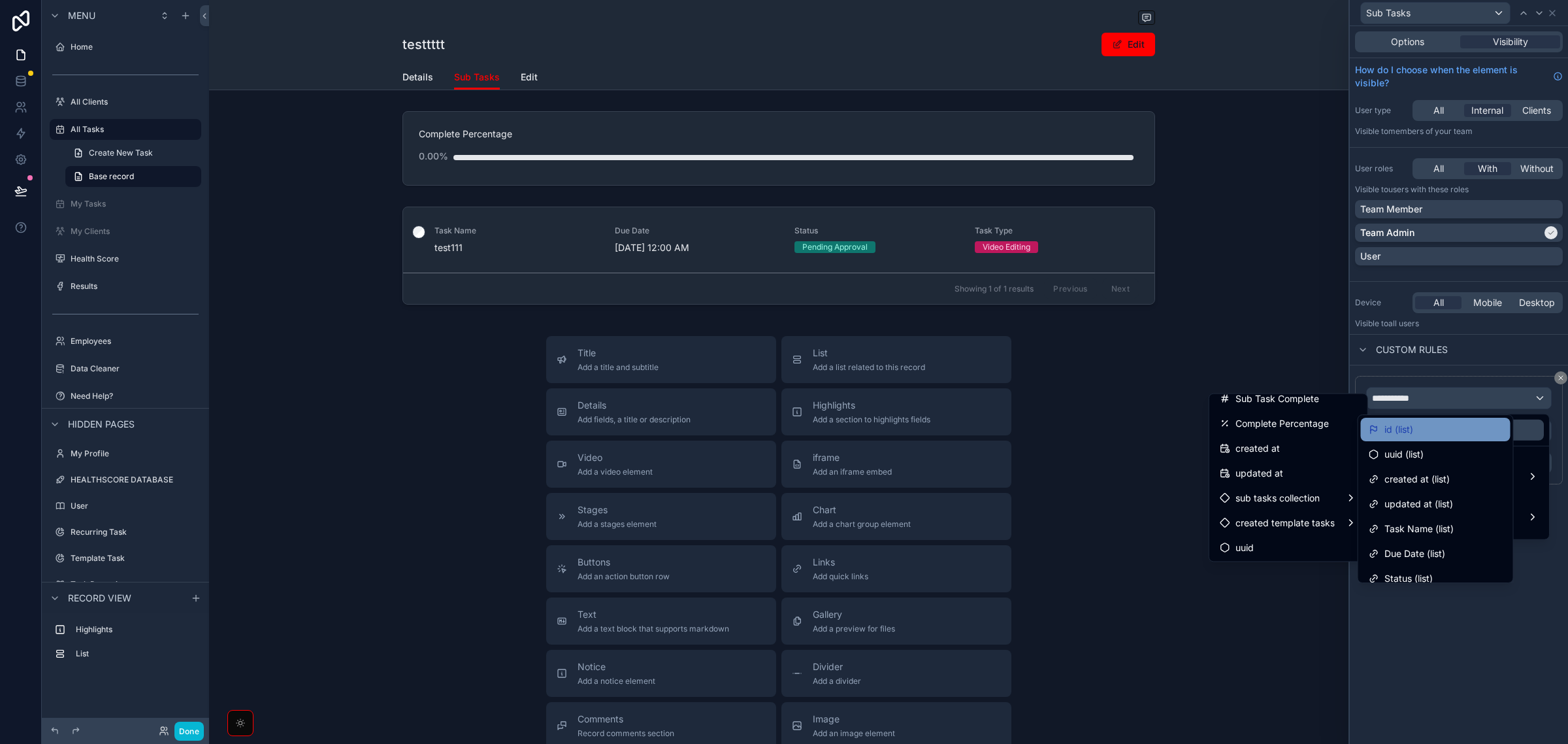
click at [1455, 420] on div "id (list)" at bounding box center [1436, 429] width 149 height 24
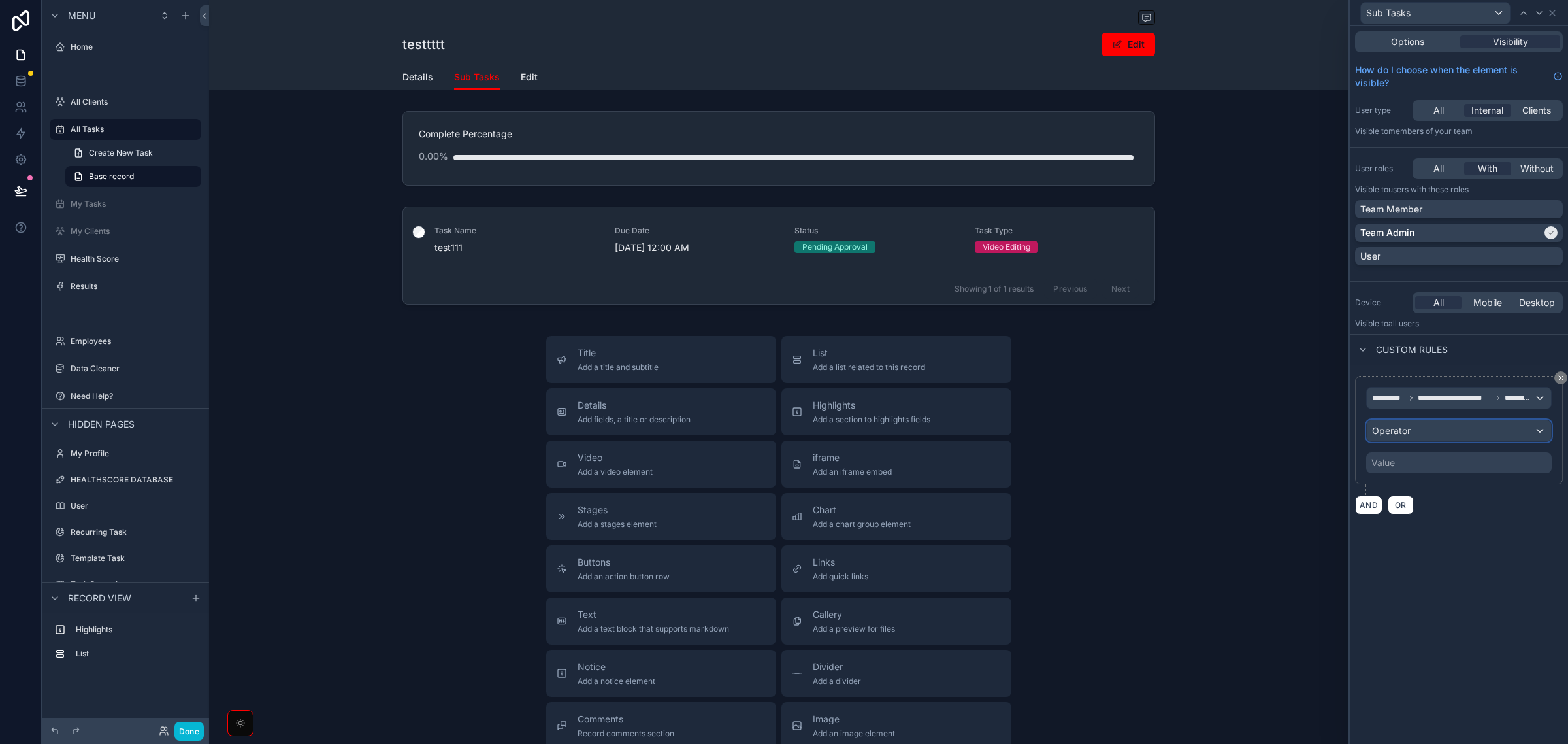
click at [1437, 427] on div "Operator" at bounding box center [1459, 431] width 185 height 21
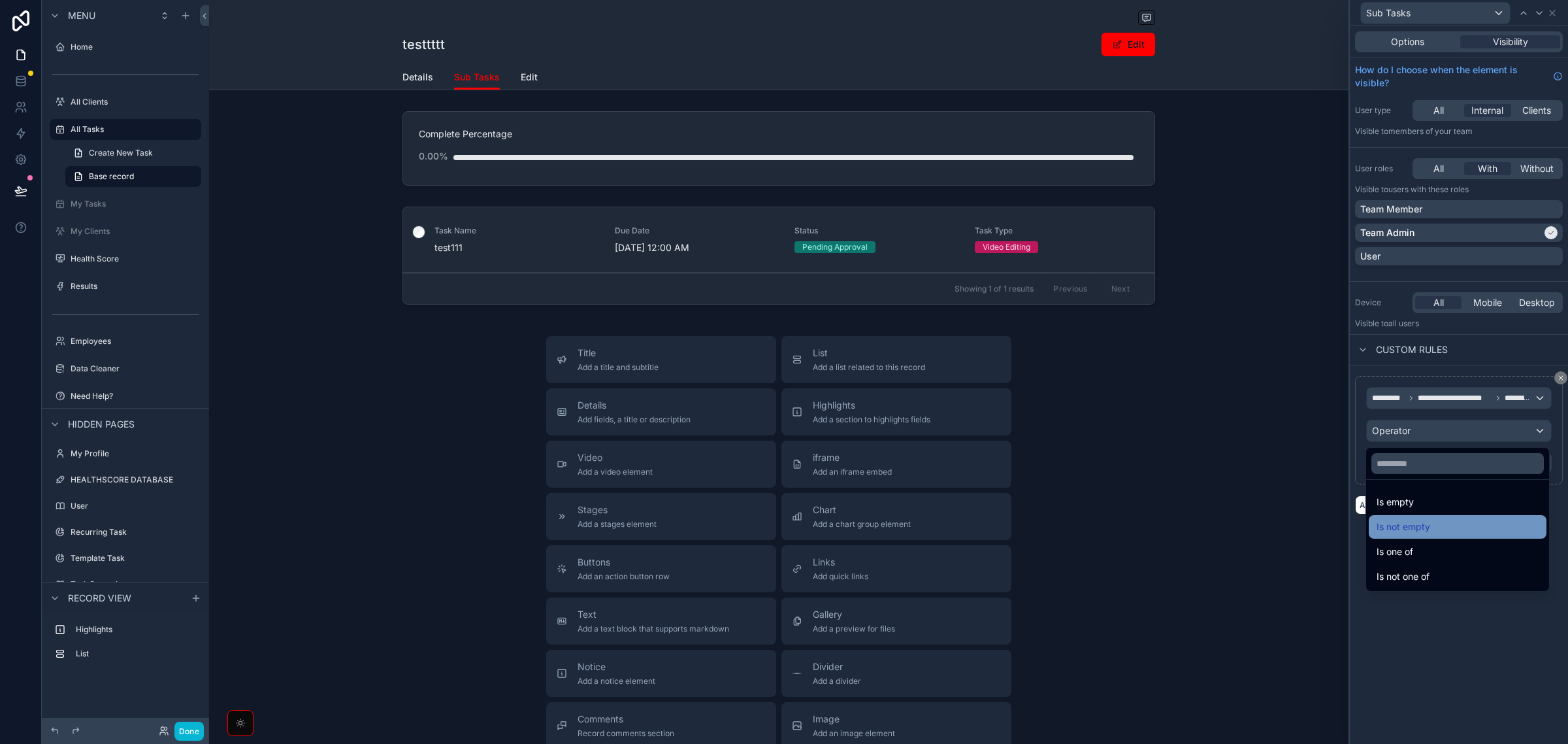
click at [1419, 528] on span "Is not empty" at bounding box center [1404, 526] width 54 height 16
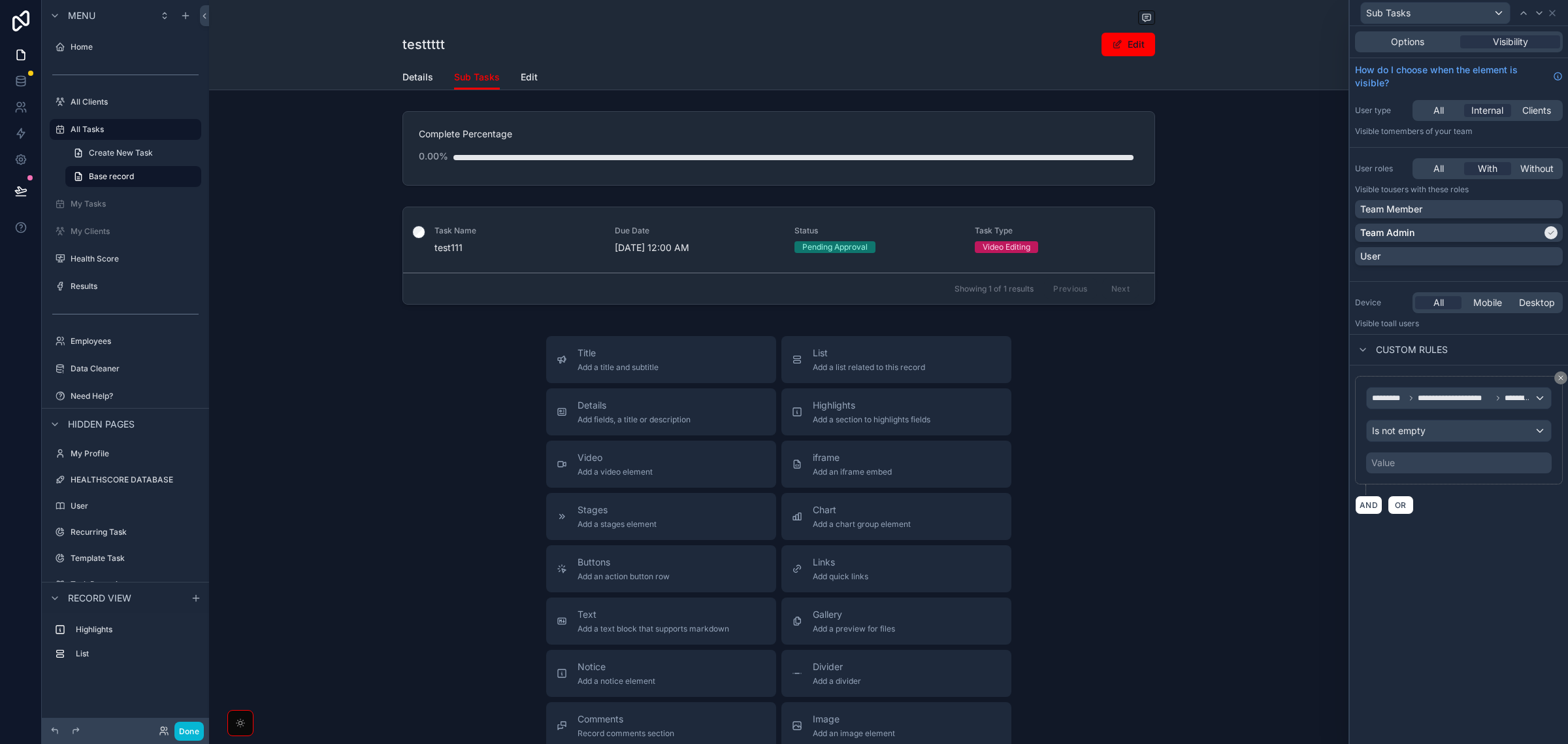
click at [1453, 620] on div "**********" at bounding box center [1459, 385] width 218 height 718
drag, startPoint x: 0, startPoint y: 183, endPoint x: 19, endPoint y: 190, distance: 20.2
click at [2, 185] on div at bounding box center [21, 191] width 41 height 37
click at [19, 191] on icon at bounding box center [21, 191] width 13 height 13
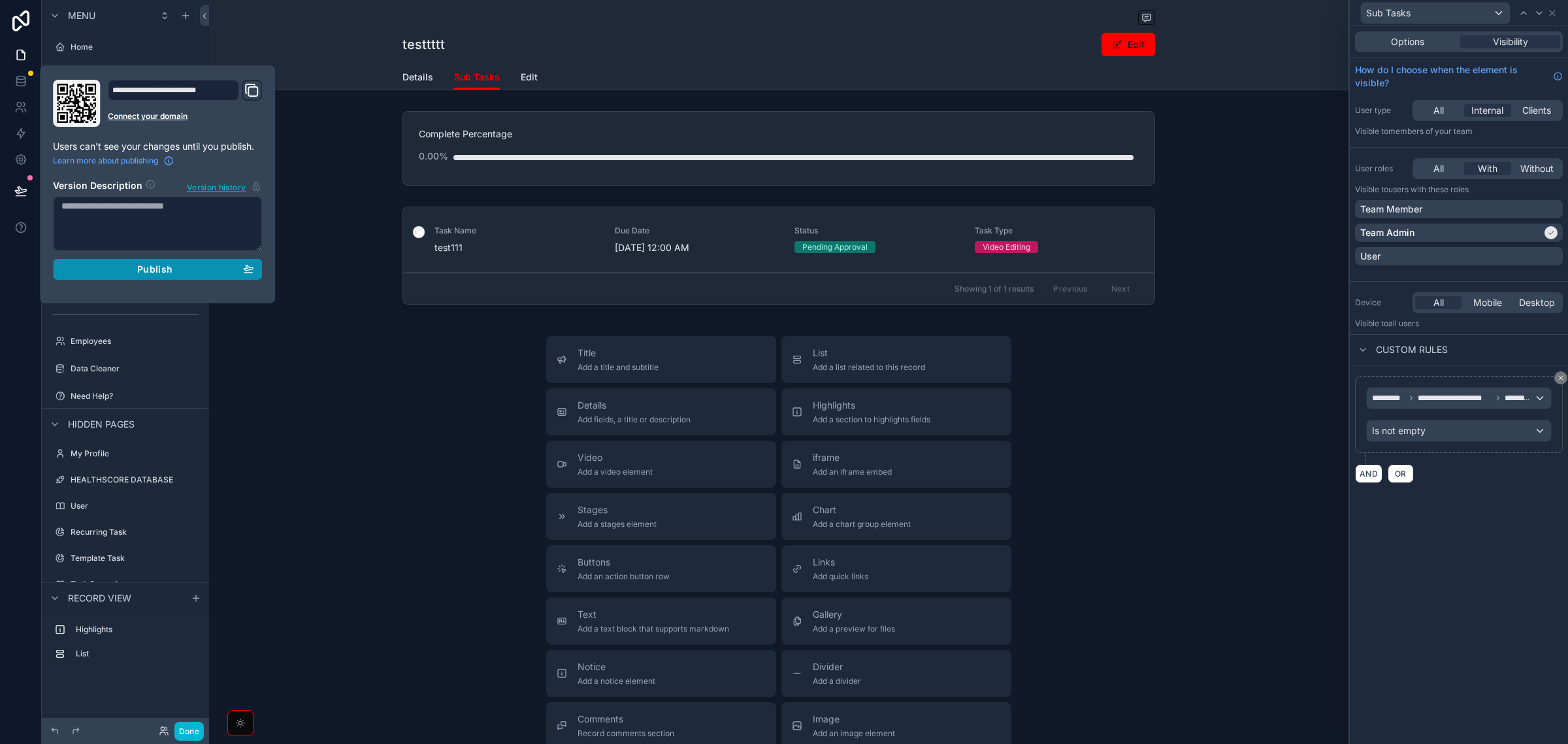
click at [128, 265] on div "Publish" at bounding box center [158, 269] width 192 height 12
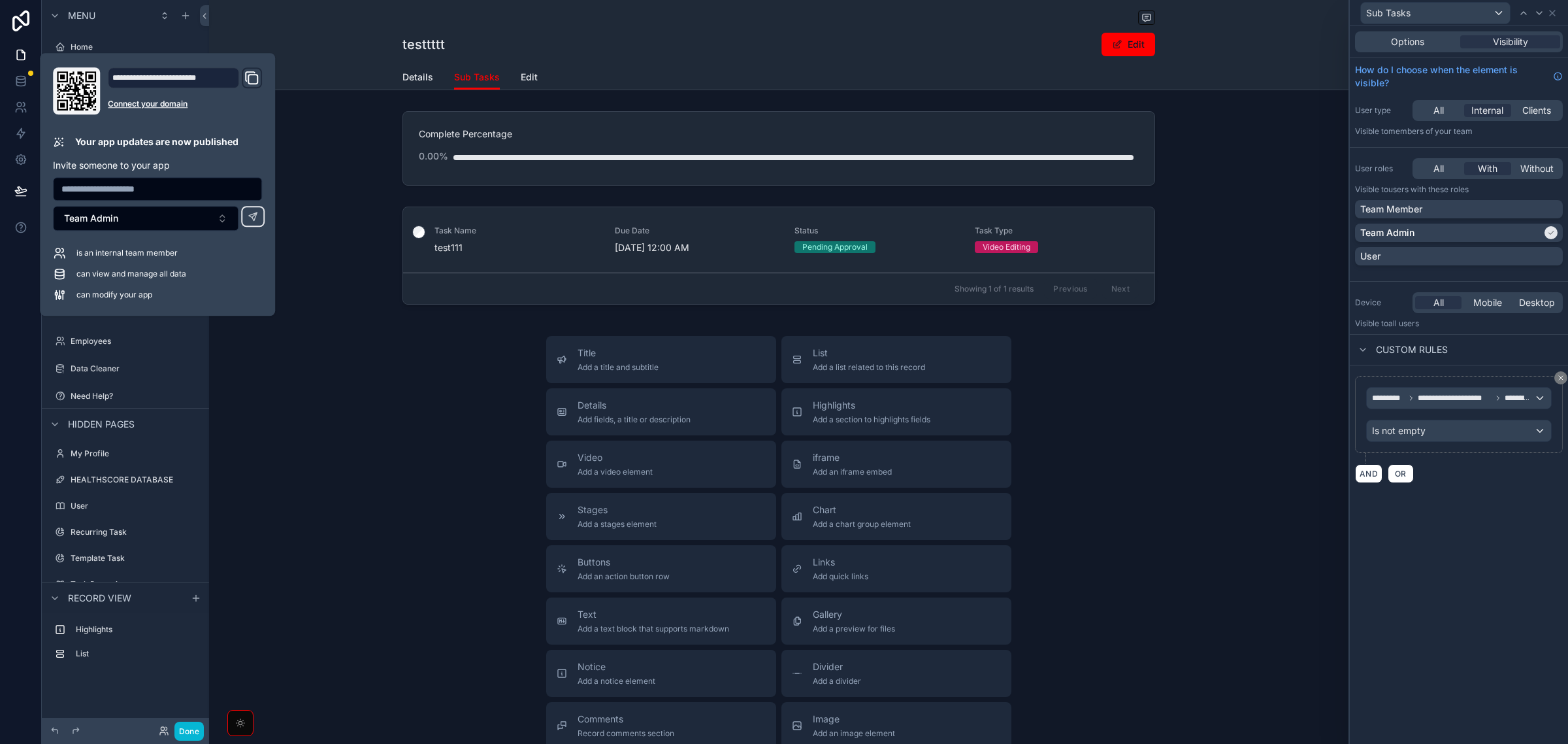
drag, startPoint x: 1275, startPoint y: 44, endPoint x: 1221, endPoint y: 27, distance: 56.6
click at [1275, 44] on div "testtttt Edit Sub Tasks Details Sub Tasks Edit" at bounding box center [778, 45] width 1139 height 90
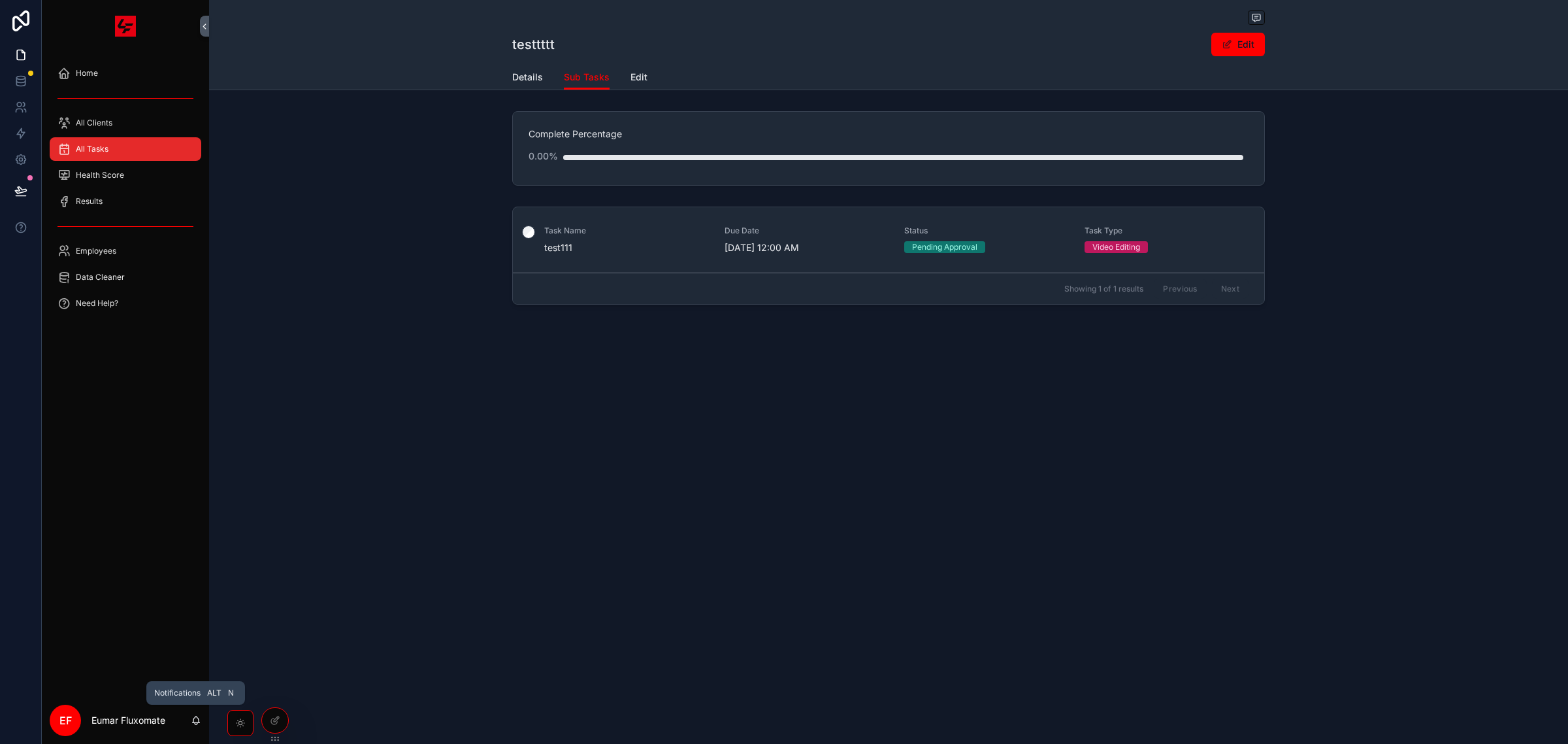
click at [195, 722] on icon "scrollable content" at bounding box center [196, 719] width 7 height 6
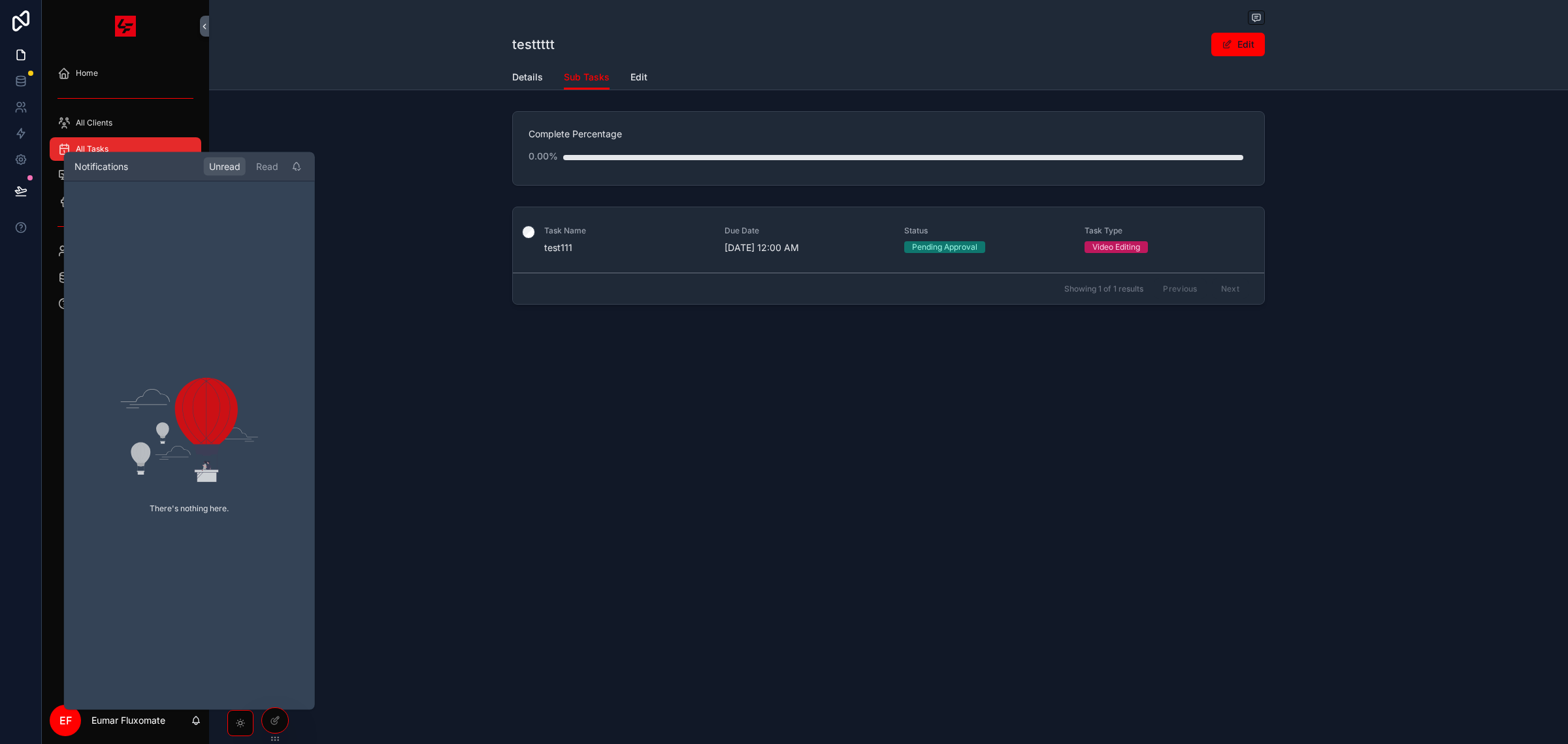
drag, startPoint x: 373, startPoint y: 447, endPoint x: 363, endPoint y: 469, distance: 24.2
click at [373, 447] on div "testtttt Edit Sub Tasks Details Sub Tasks Edit Complete Percentage 0.00% Task N…" at bounding box center [888, 372] width 1359 height 744
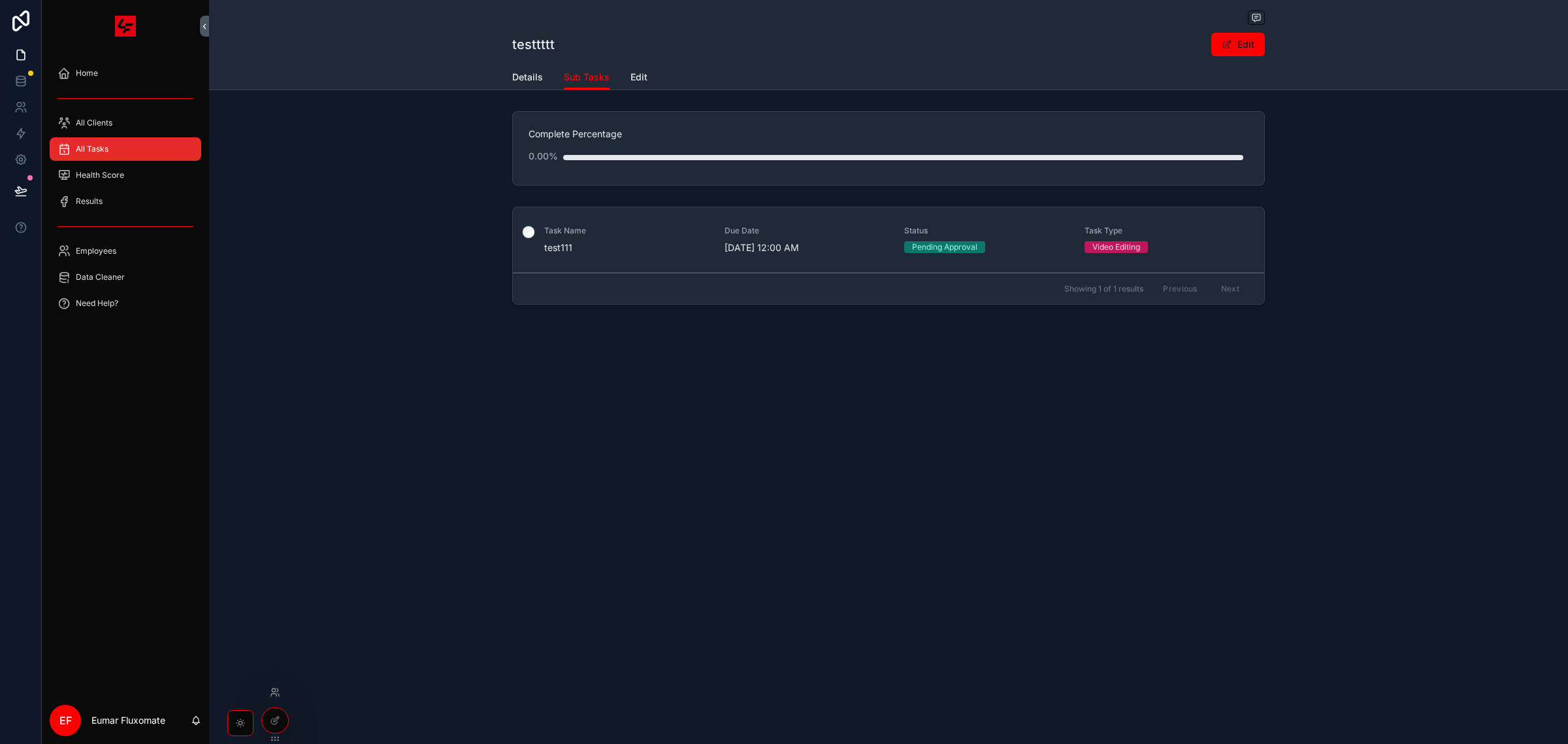
click at [272, 689] on icon at bounding box center [274, 691] width 10 height 10
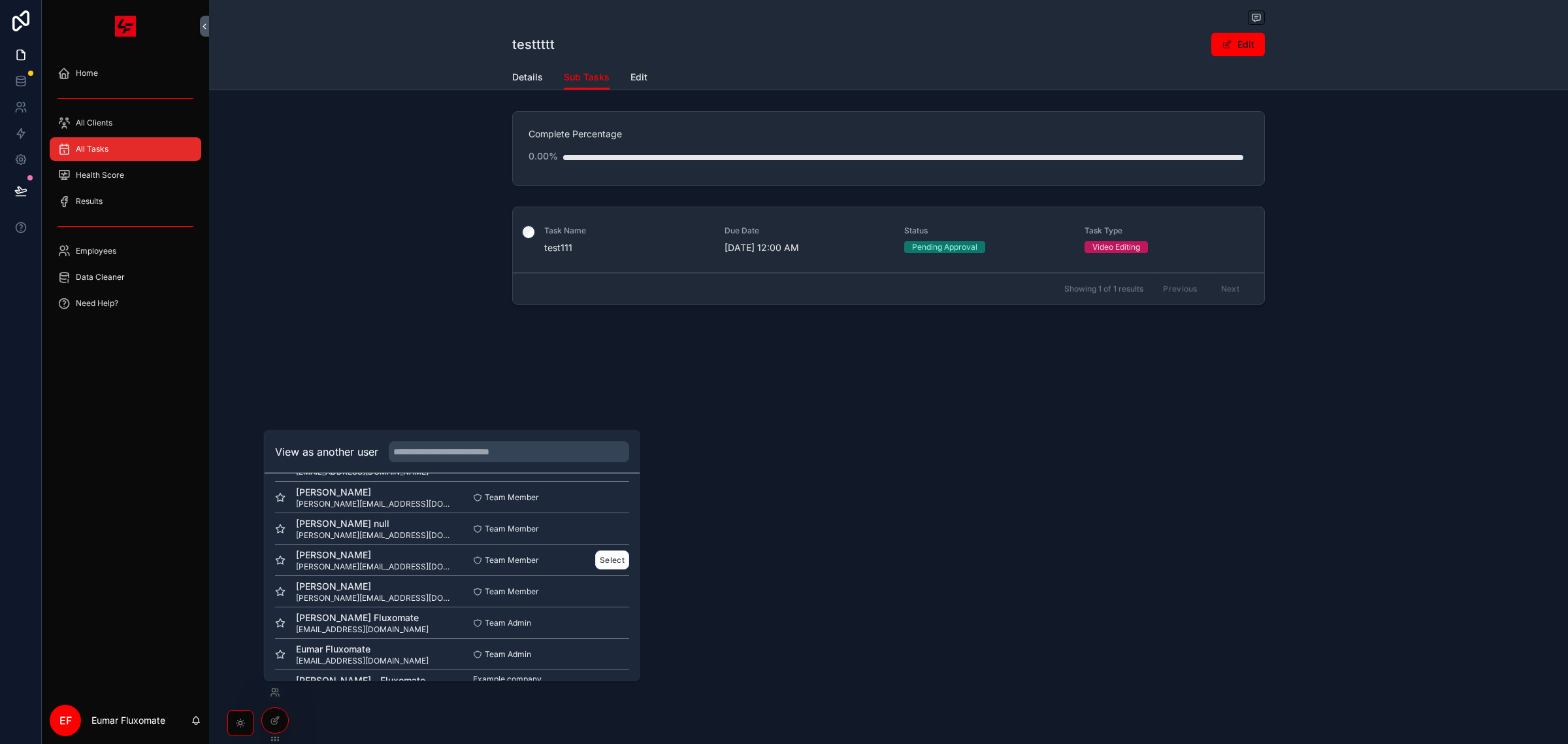
scroll to position [66, 0]
drag, startPoint x: 606, startPoint y: 515, endPoint x: 593, endPoint y: 520, distance: 13.9
click at [605, 515] on div "[PERSON_NAME] [PERSON_NAME][EMAIL_ADDRESS][DOMAIN_NAME] Team Member Select" at bounding box center [452, 528] width 354 height 31
click at [595, 520] on button "Select" at bounding box center [612, 528] width 34 height 19
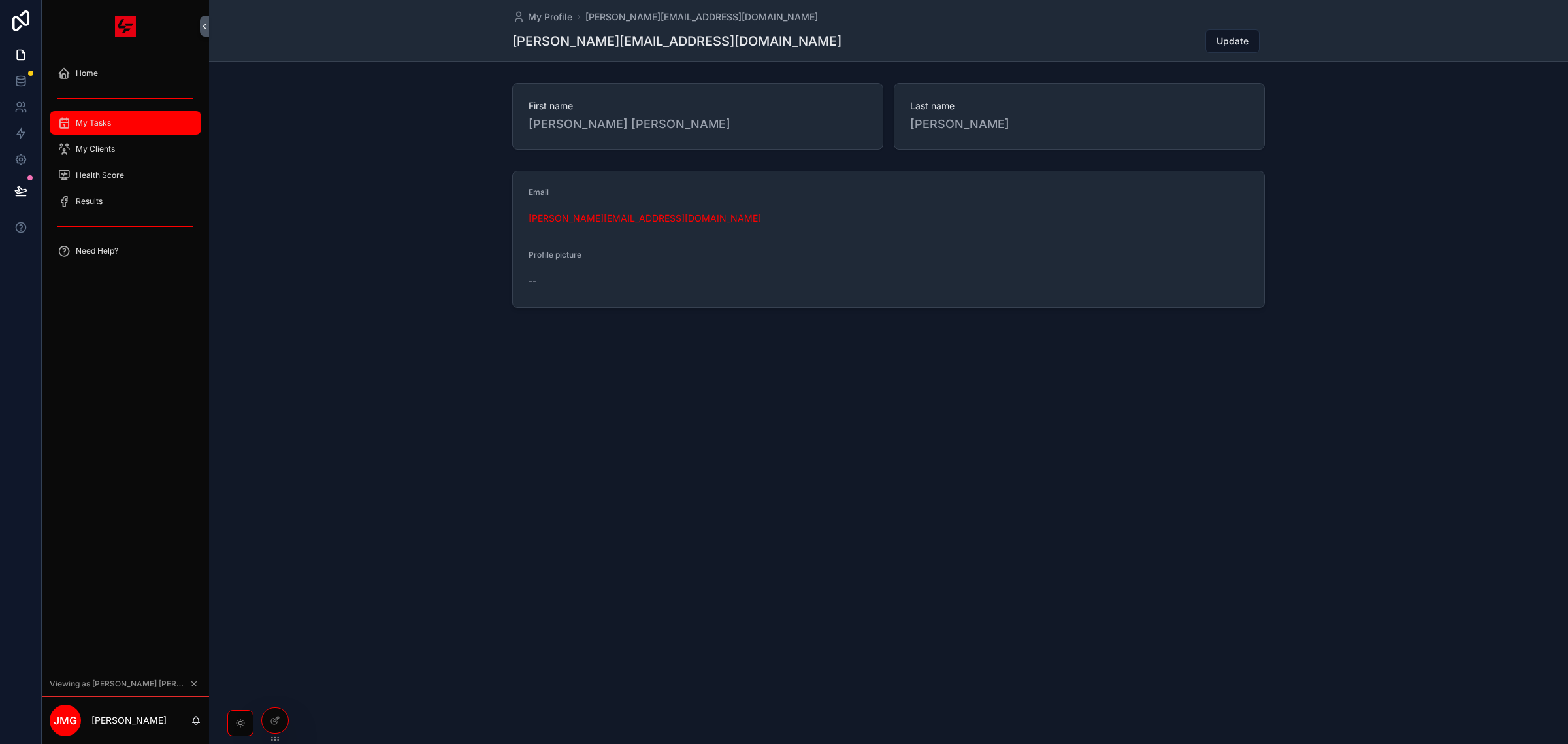
click at [142, 132] on div "My Tasks" at bounding box center [125, 123] width 136 height 21
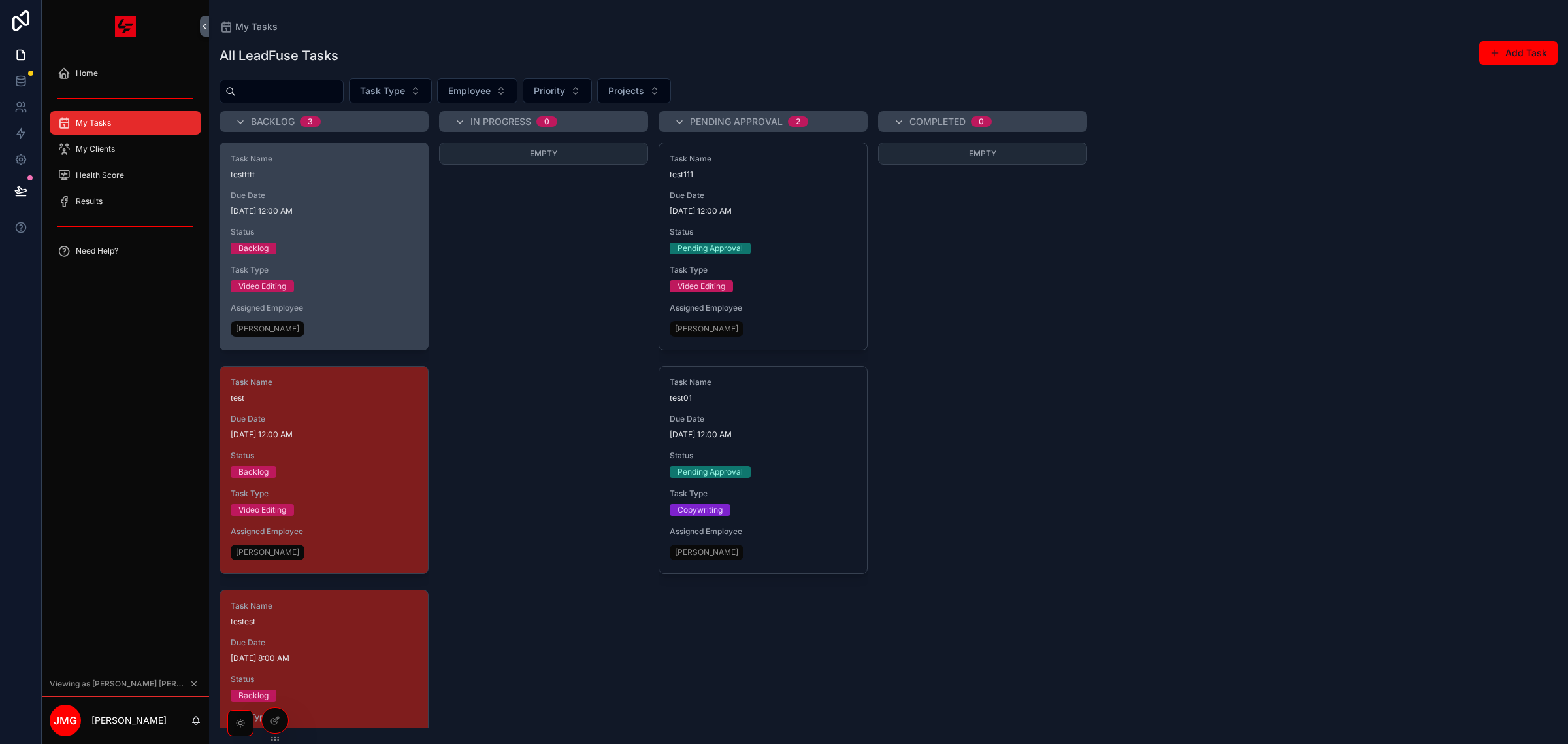
click at [348, 225] on div "Task Name testtttt Due Date [DATE] 12:00 AM Status Backlog Task Type Video Edit…" at bounding box center [324, 246] width 208 height 207
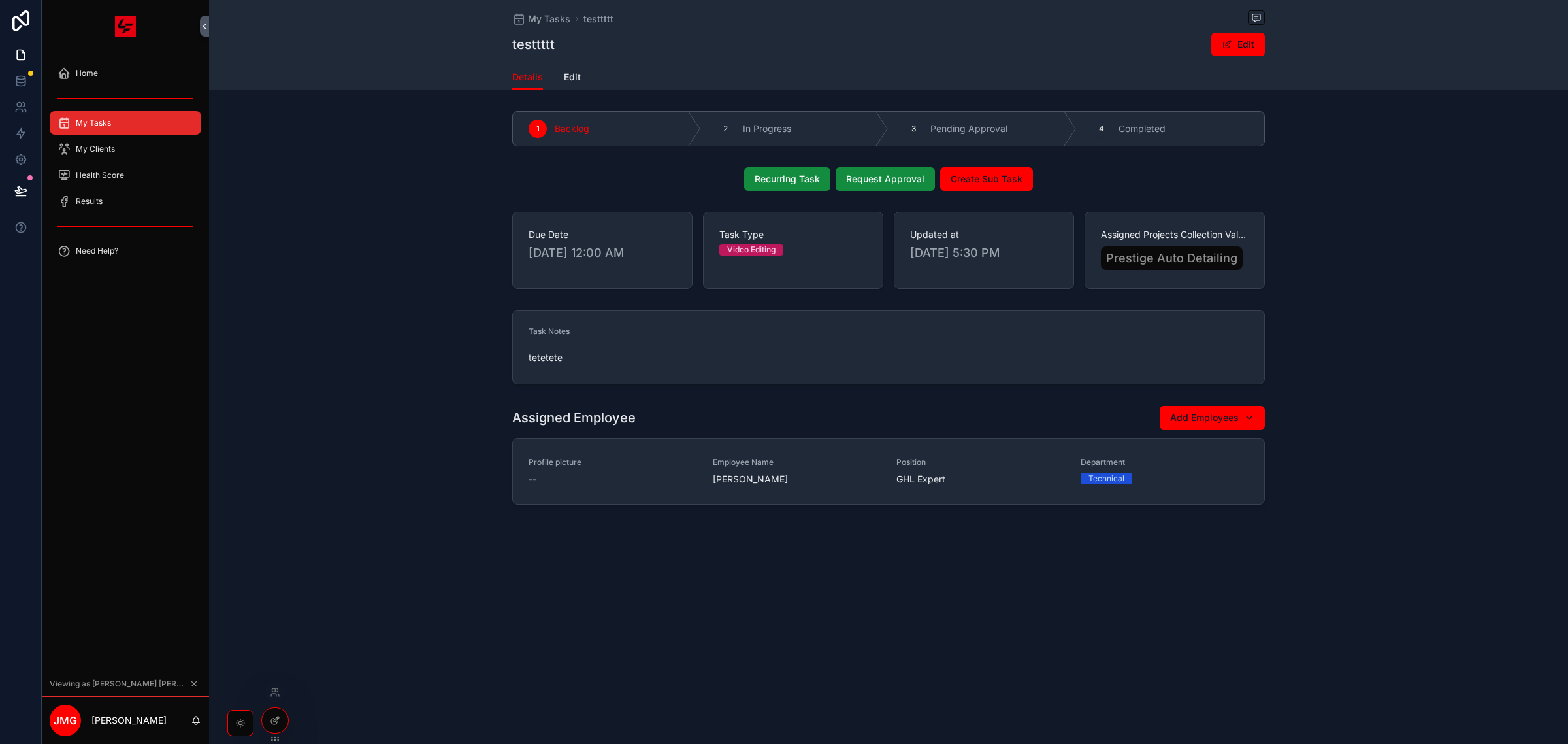
click at [283, 726] on div at bounding box center [275, 720] width 26 height 25
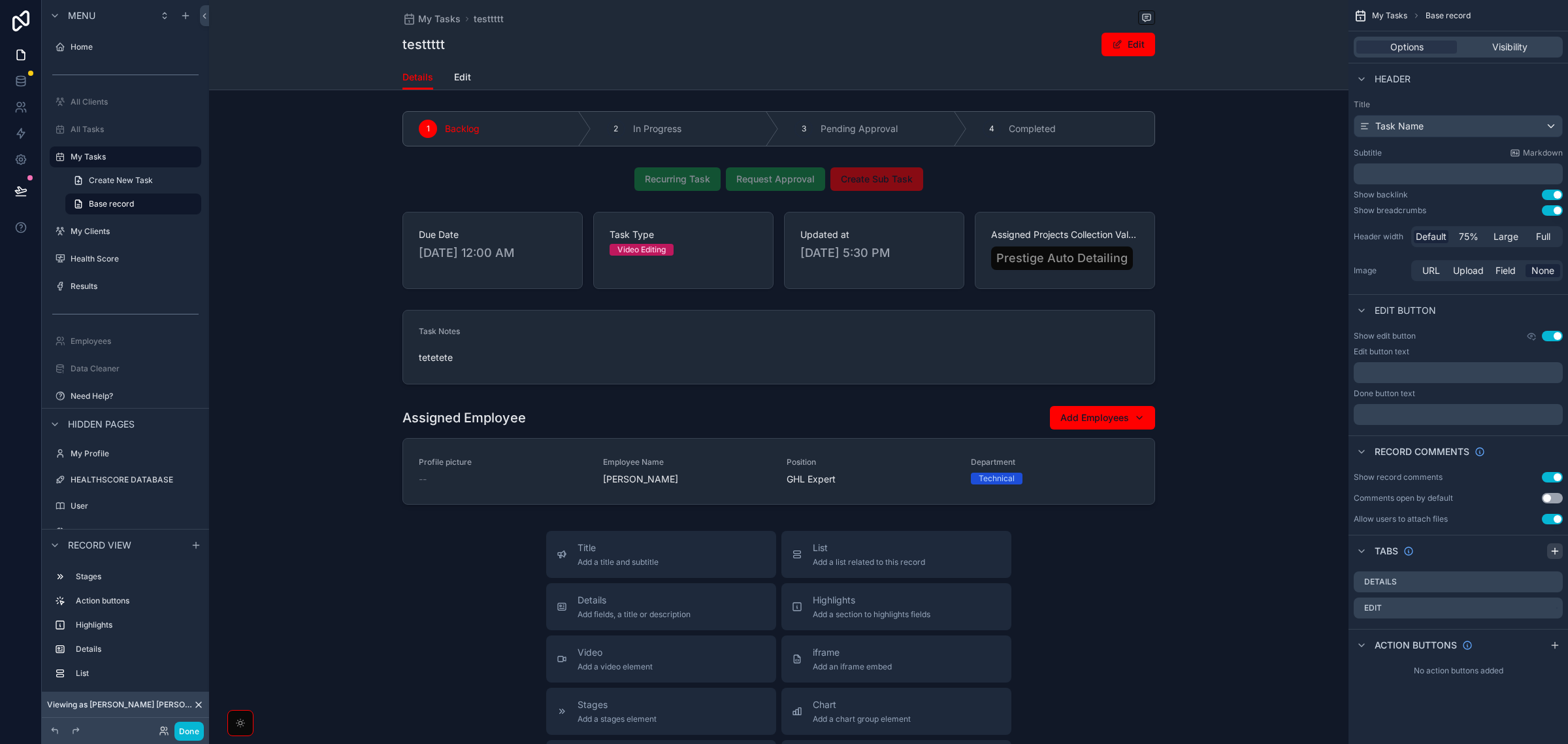
click at [1557, 552] on icon "scrollable content" at bounding box center [1555, 550] width 10 height 10
click at [1553, 610] on icon "scrollable content" at bounding box center [1554, 607] width 6 height 6
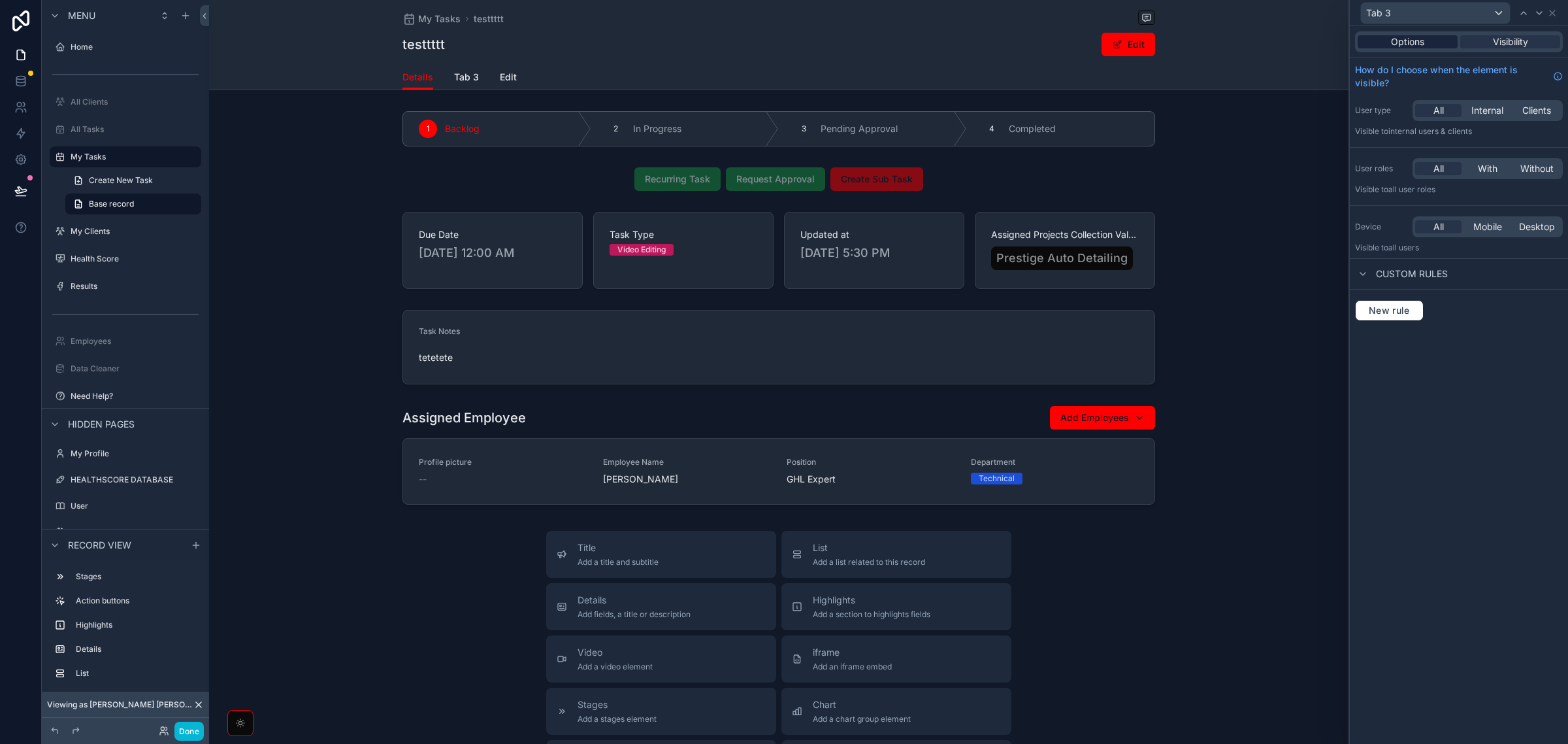
click at [1437, 35] on div "Options" at bounding box center [1408, 41] width 100 height 13
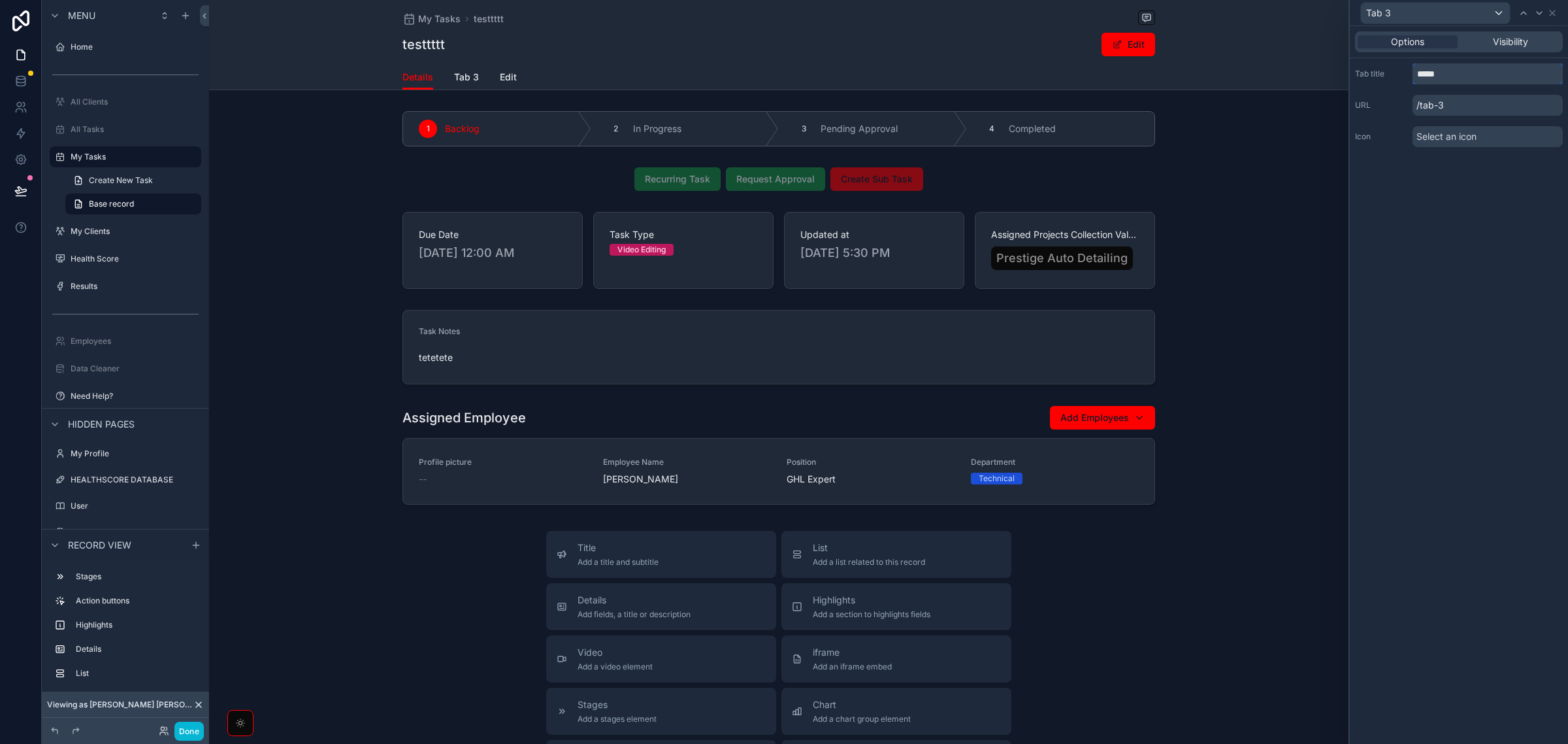
drag, startPoint x: 1466, startPoint y: 76, endPoint x: 1407, endPoint y: 77, distance: 59.0
click at [1407, 77] on div "Tab title *****" at bounding box center [1459, 74] width 208 height 21
type input "*********"
click at [483, 78] on span "Sub Tasks" at bounding box center [477, 77] width 46 height 13
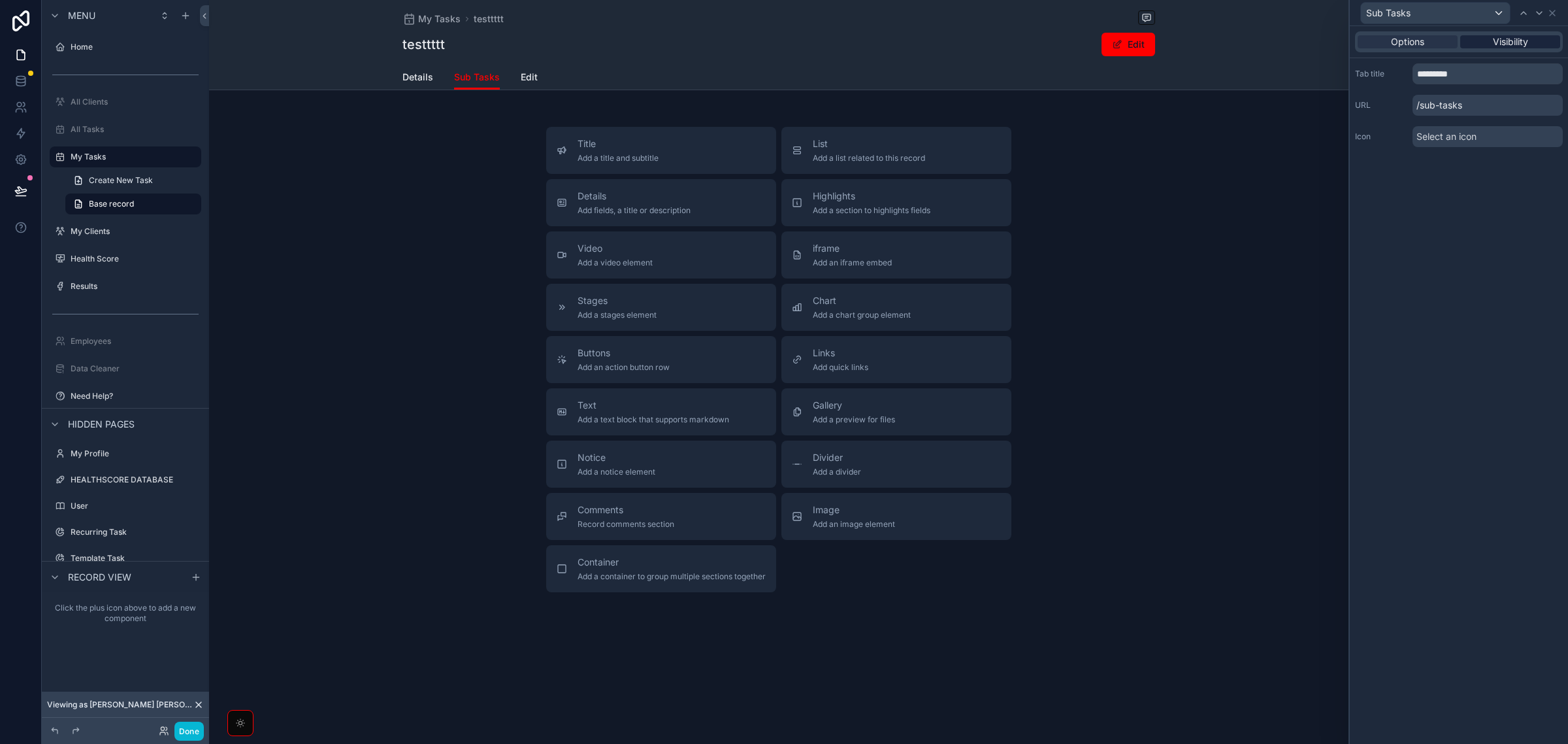
click at [1507, 44] on span "Visibility" at bounding box center [1511, 41] width 35 height 13
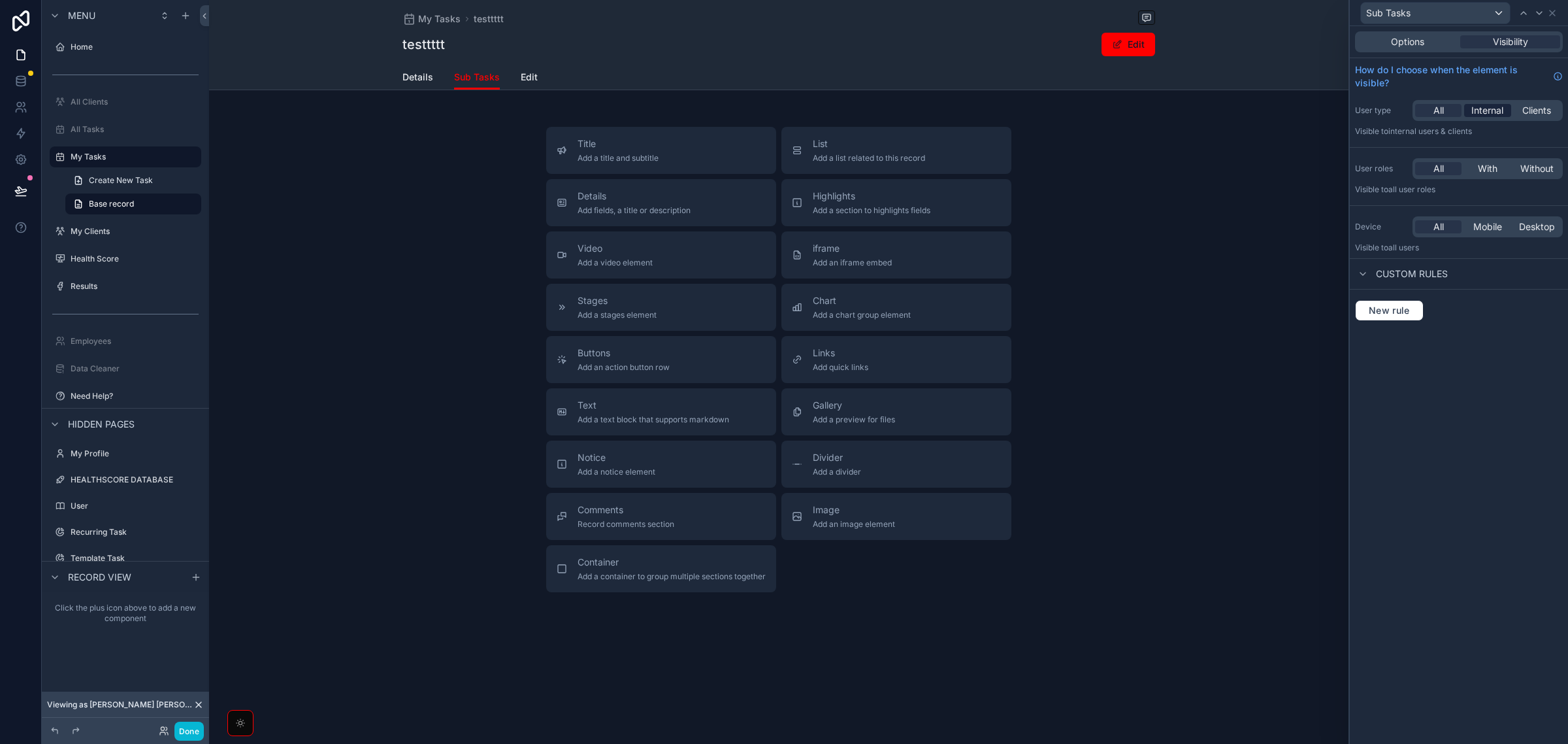
click at [1492, 116] on span "Internal" at bounding box center [1488, 110] width 32 height 13
click at [1491, 169] on span "With" at bounding box center [1488, 168] width 19 height 13
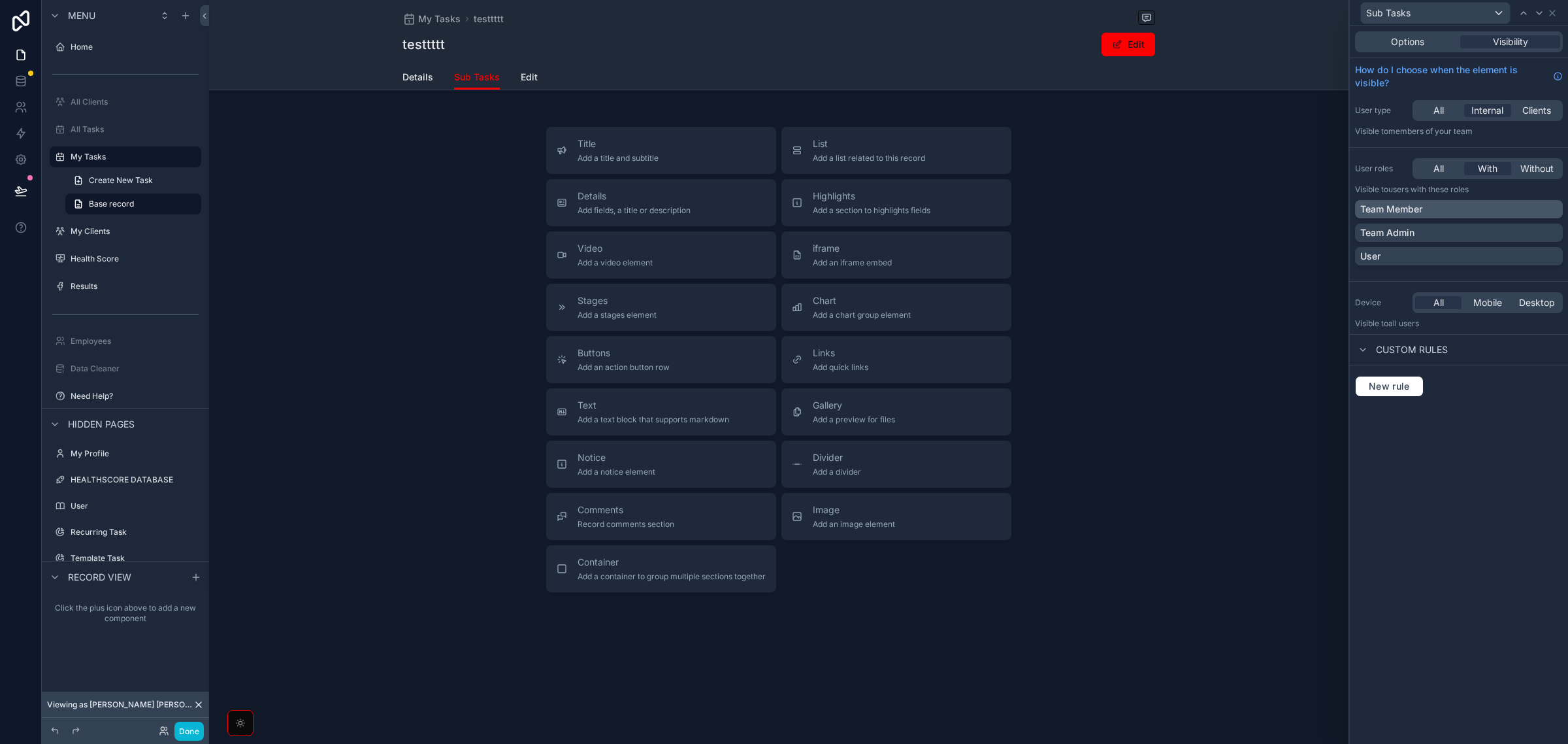
click at [1541, 208] on div "Team Member" at bounding box center [1459, 209] width 197 height 13
click at [1520, 465] on div "Options Visibility How do I choose when the element is visible? User type All I…" at bounding box center [1459, 385] width 218 height 718
click at [852, 187] on button "Highlights Add a section to highlights fields" at bounding box center [896, 203] width 230 height 47
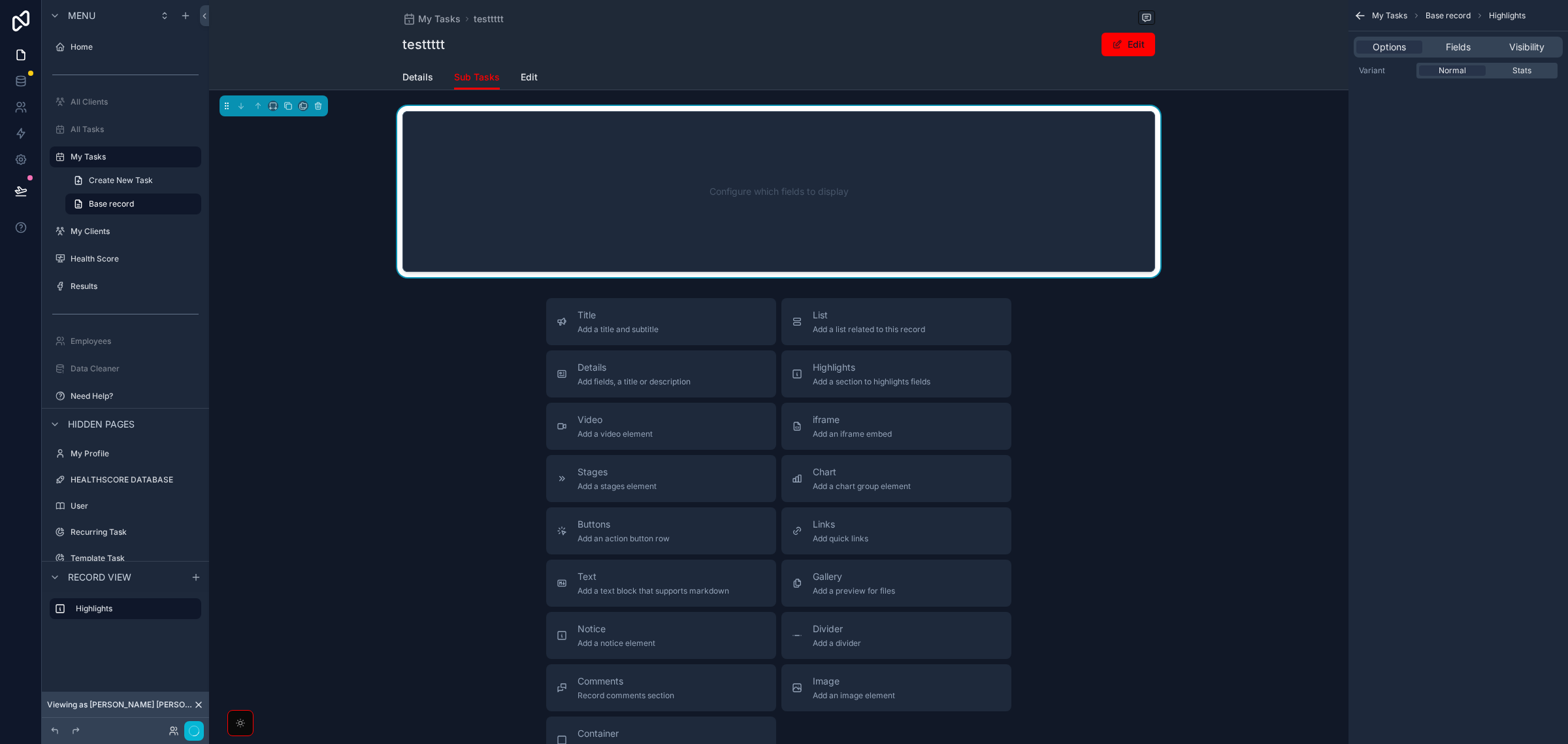
click at [904, 176] on div "Configure which fields to display" at bounding box center [778, 192] width 709 height 118
click at [1468, 50] on span "Fields" at bounding box center [1459, 47] width 25 height 13
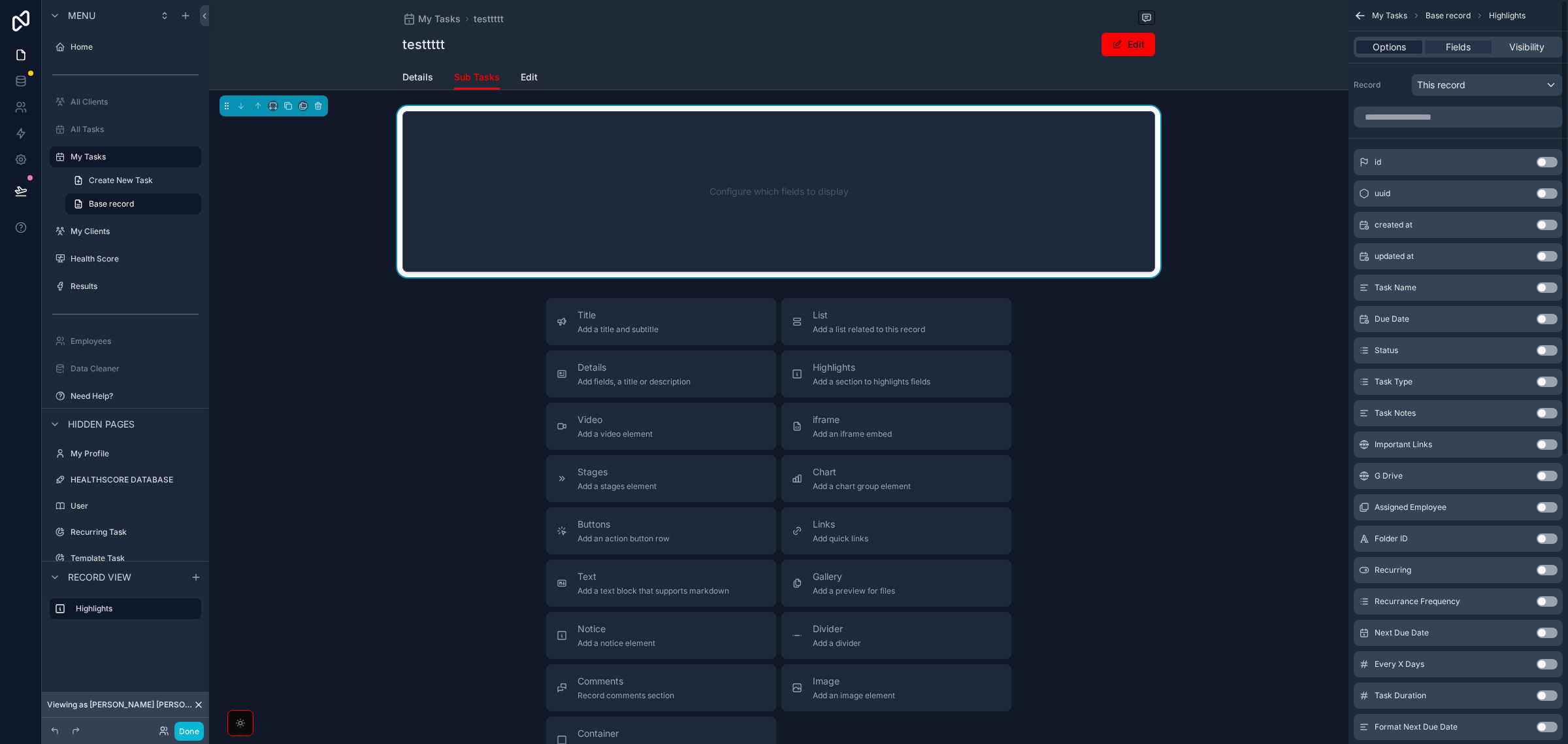
click at [1388, 50] on span "Options" at bounding box center [1390, 47] width 33 height 13
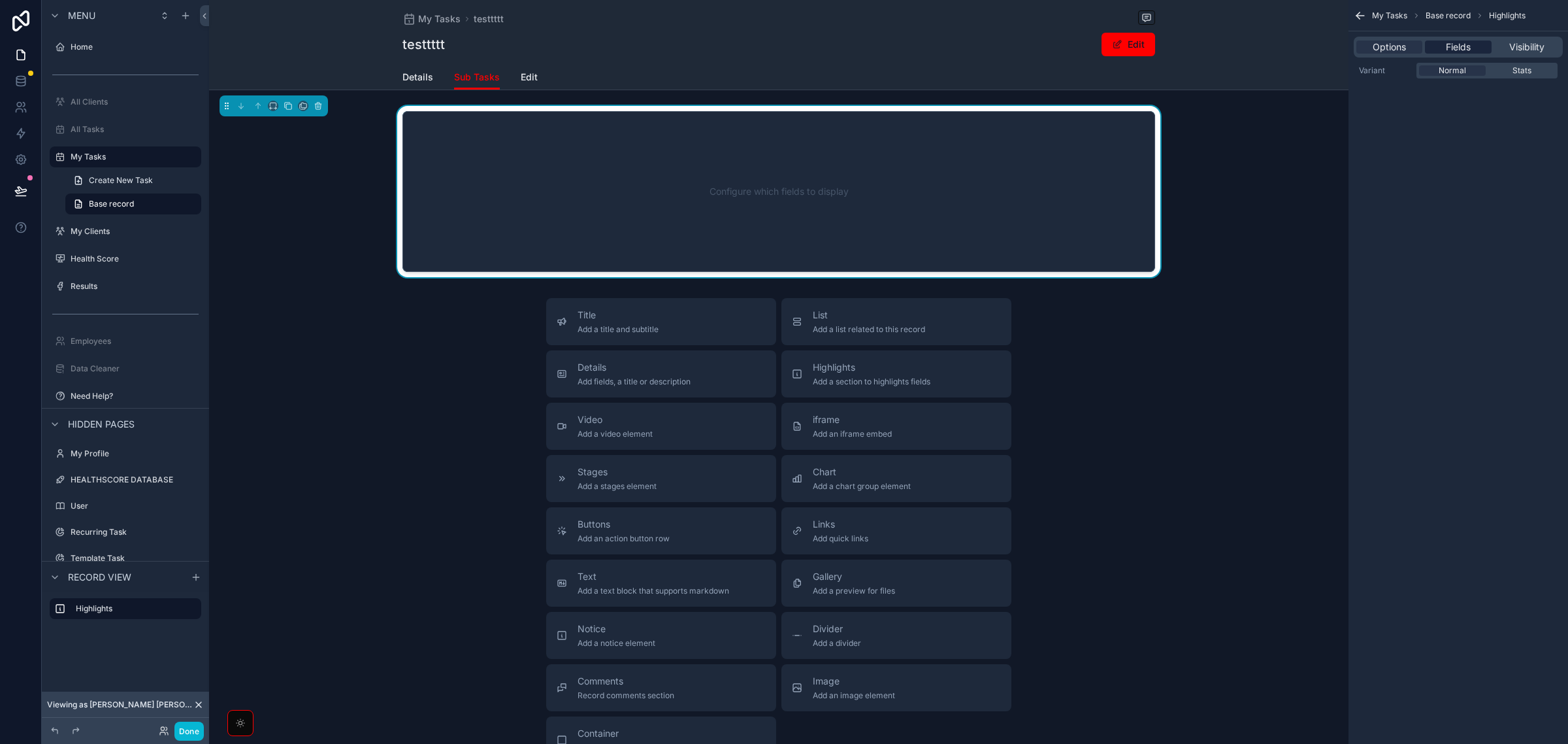
click at [1458, 48] on span "Fields" at bounding box center [1459, 47] width 25 height 13
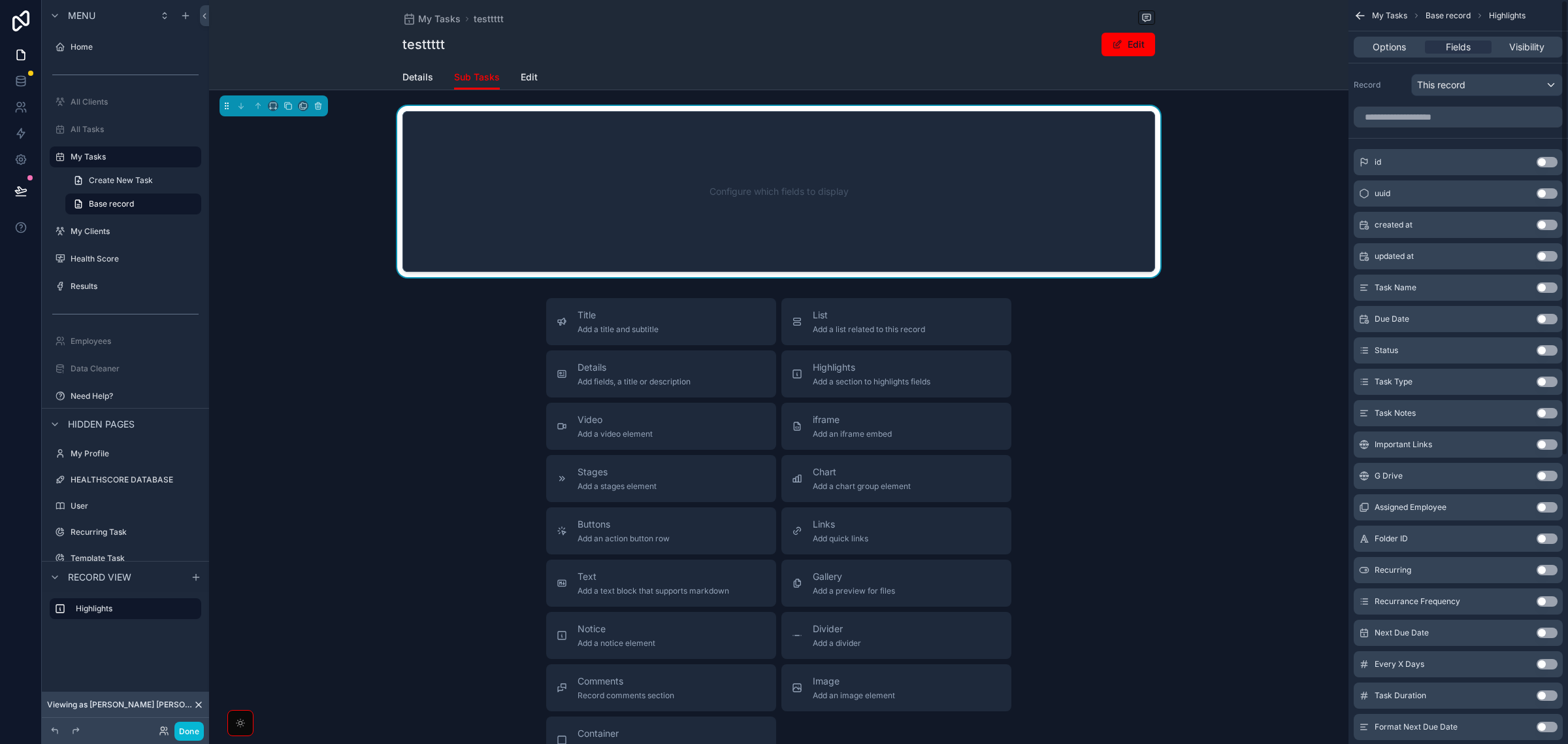
click at [1297, 71] on div "Details Sub Tasks Edit" at bounding box center [779, 77] width 1124 height 25
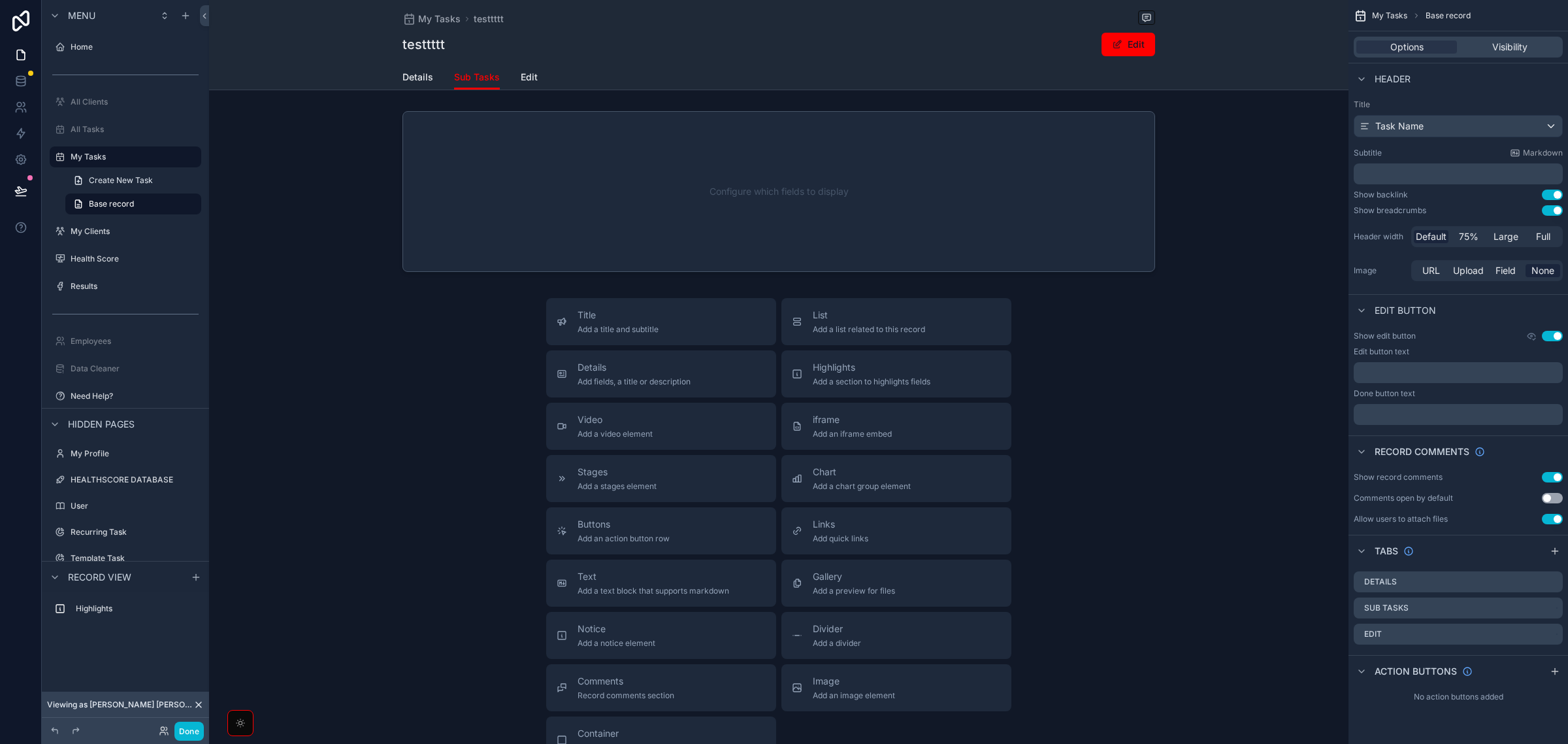
click at [1552, 214] on button "Use setting" at bounding box center [1553, 210] width 21 height 10
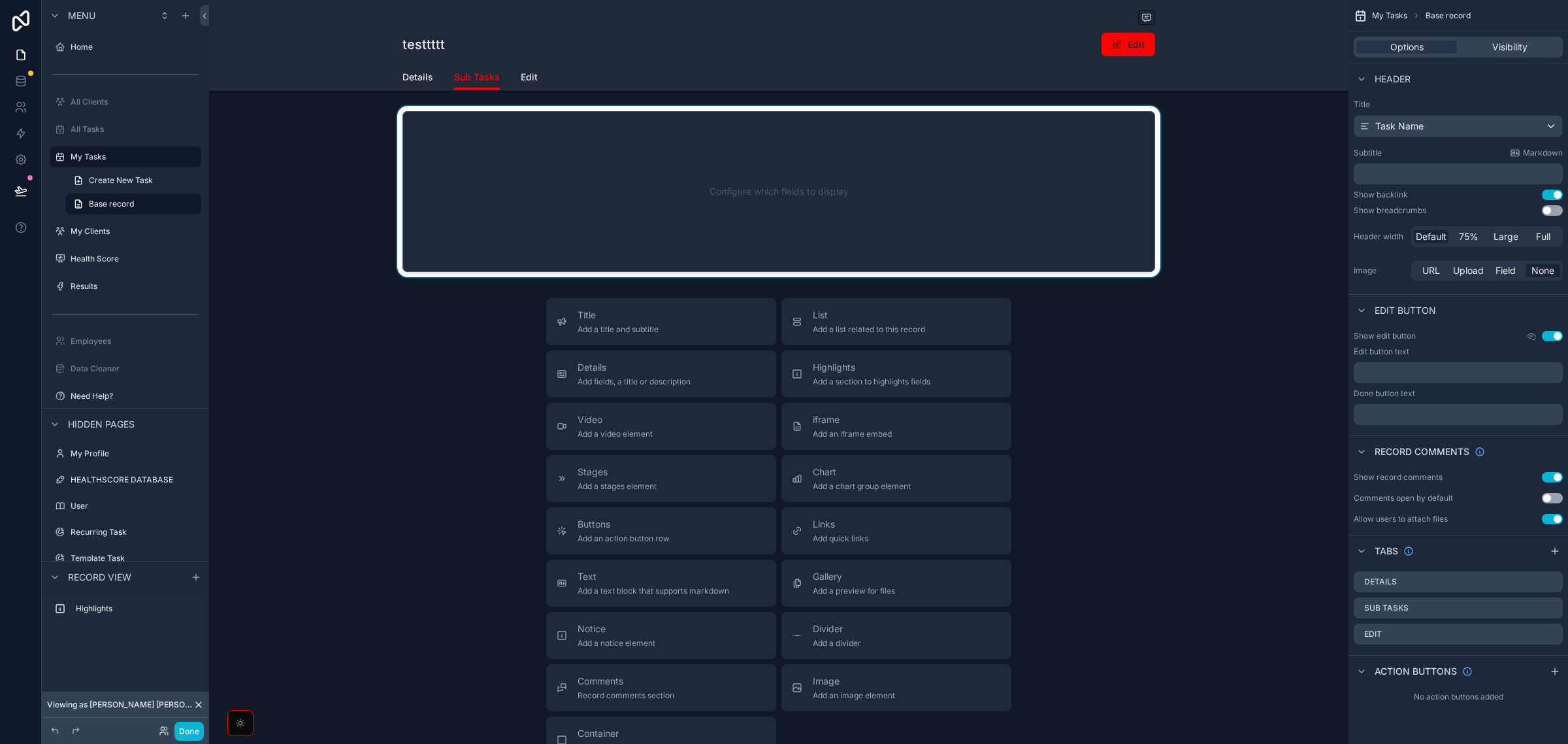
click at [1229, 178] on div "scrollable content" at bounding box center [778, 192] width 1139 height 171
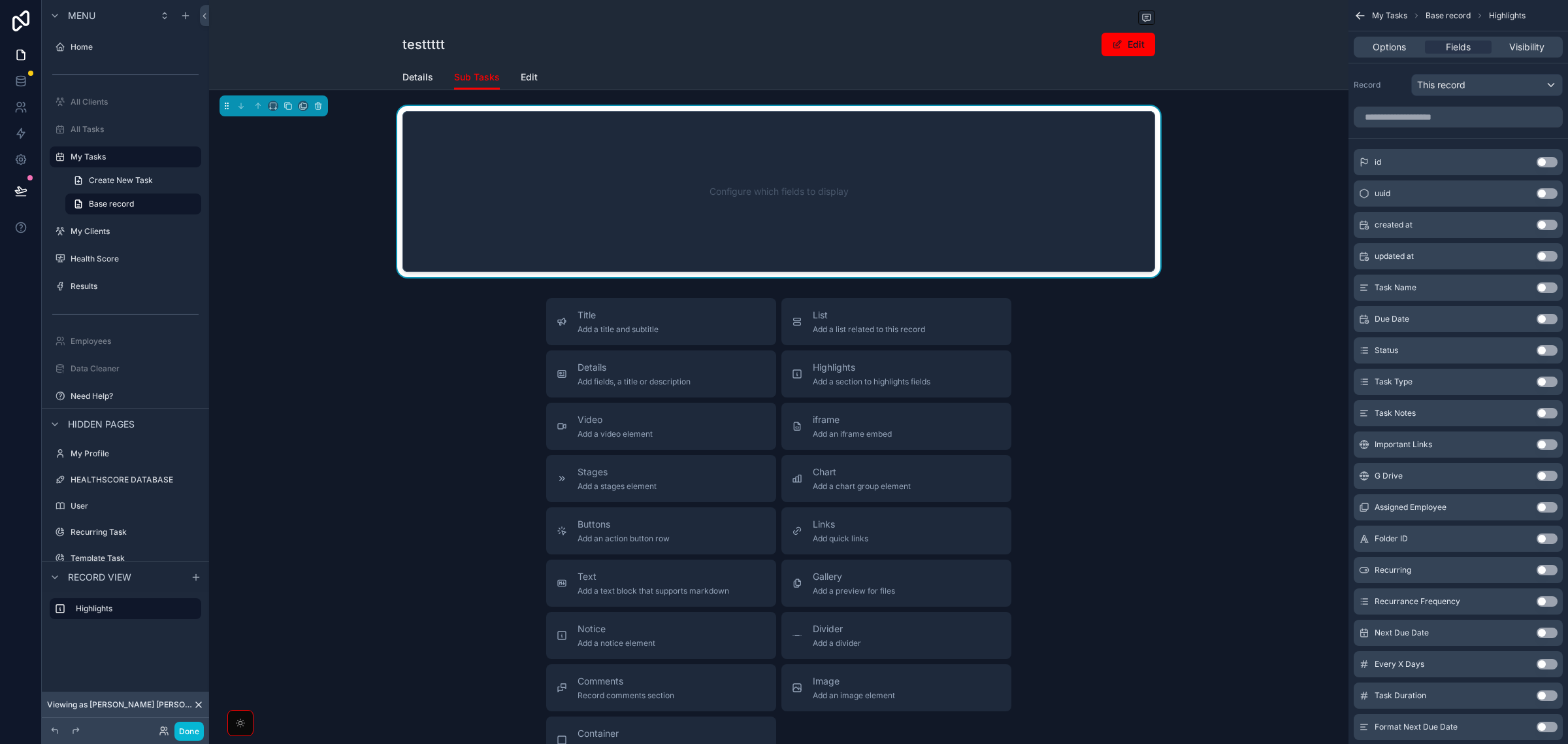
click at [1089, 182] on div "Configure which fields to display" at bounding box center [778, 192] width 709 height 118
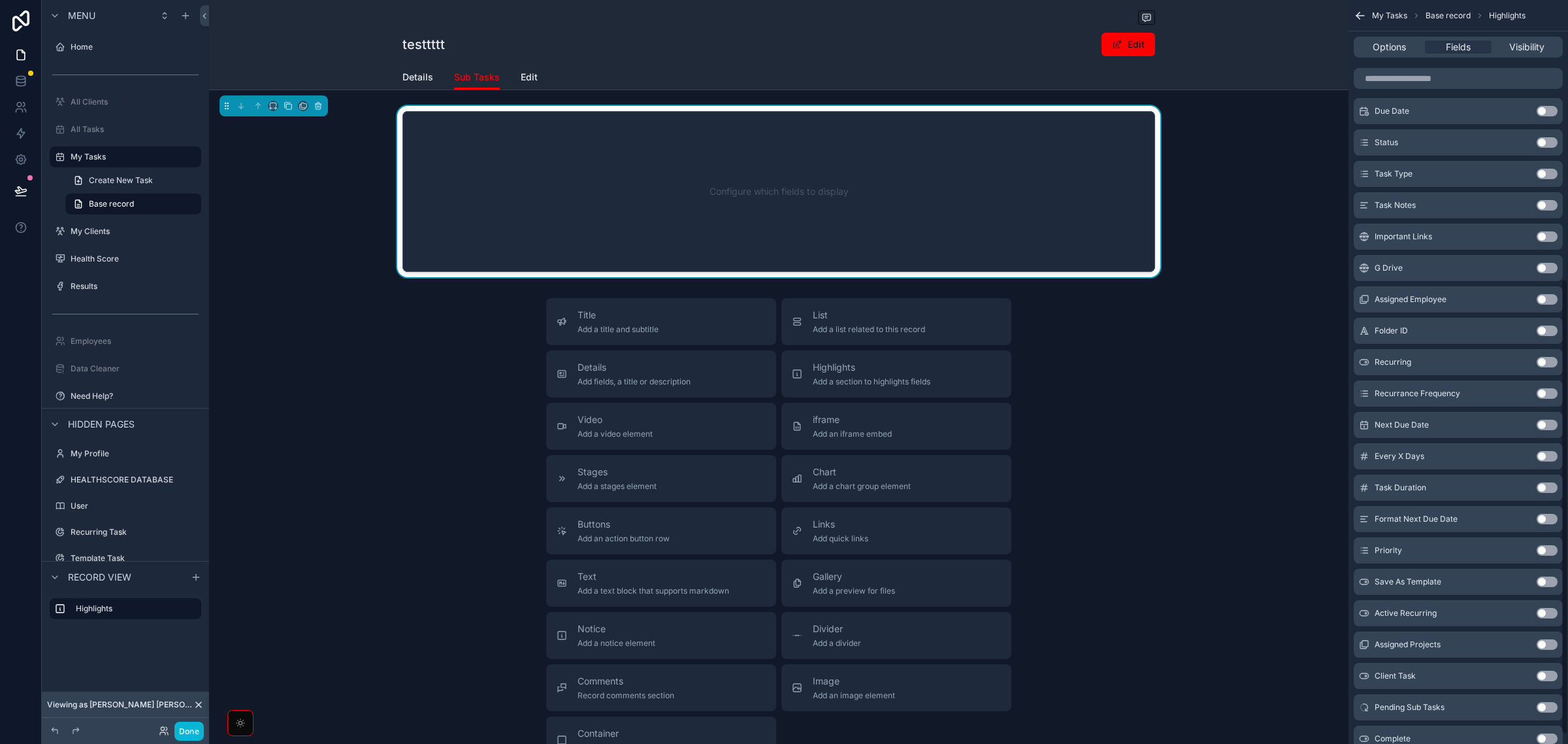
scroll to position [471, 0]
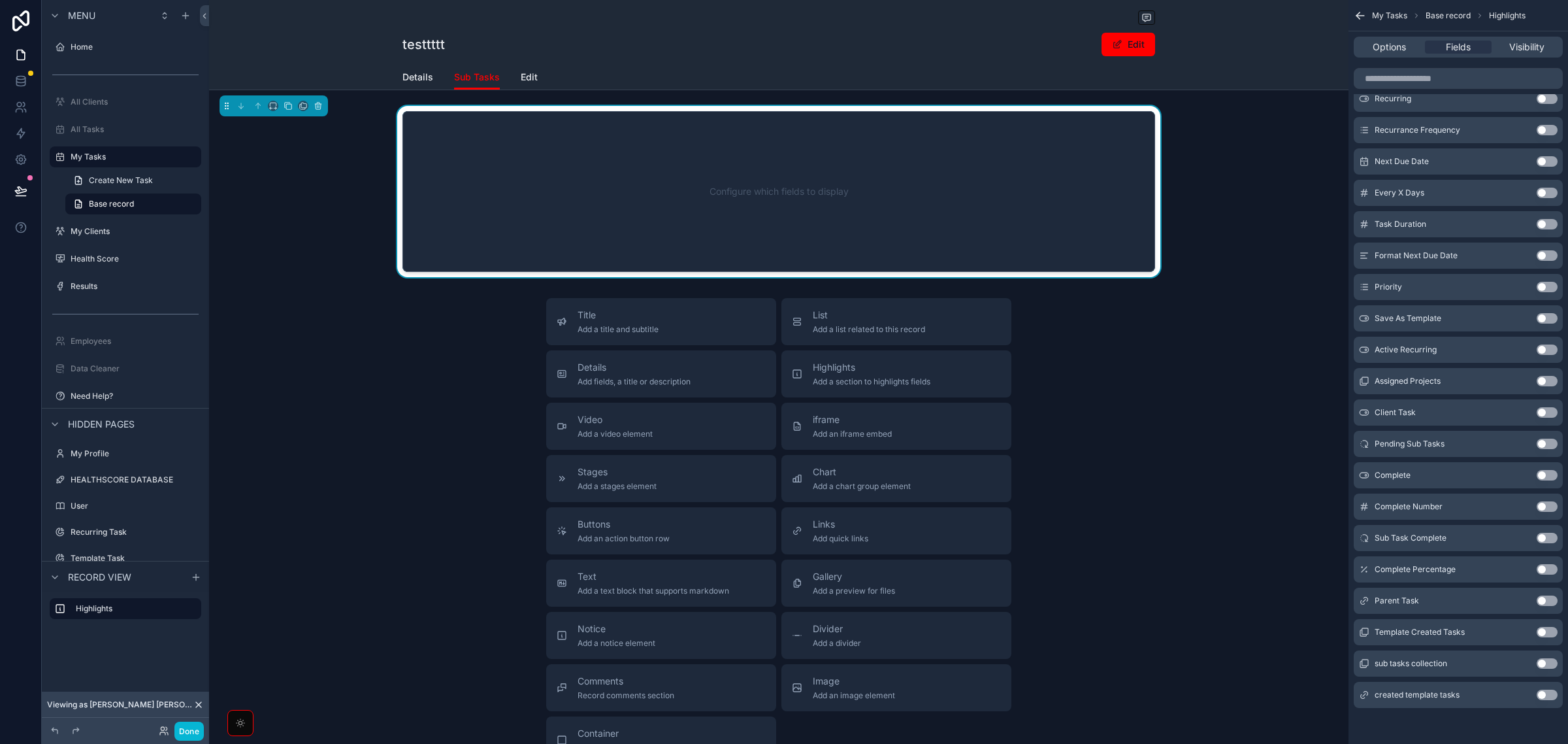
click at [1543, 568] on button "Use setting" at bounding box center [1547, 569] width 21 height 10
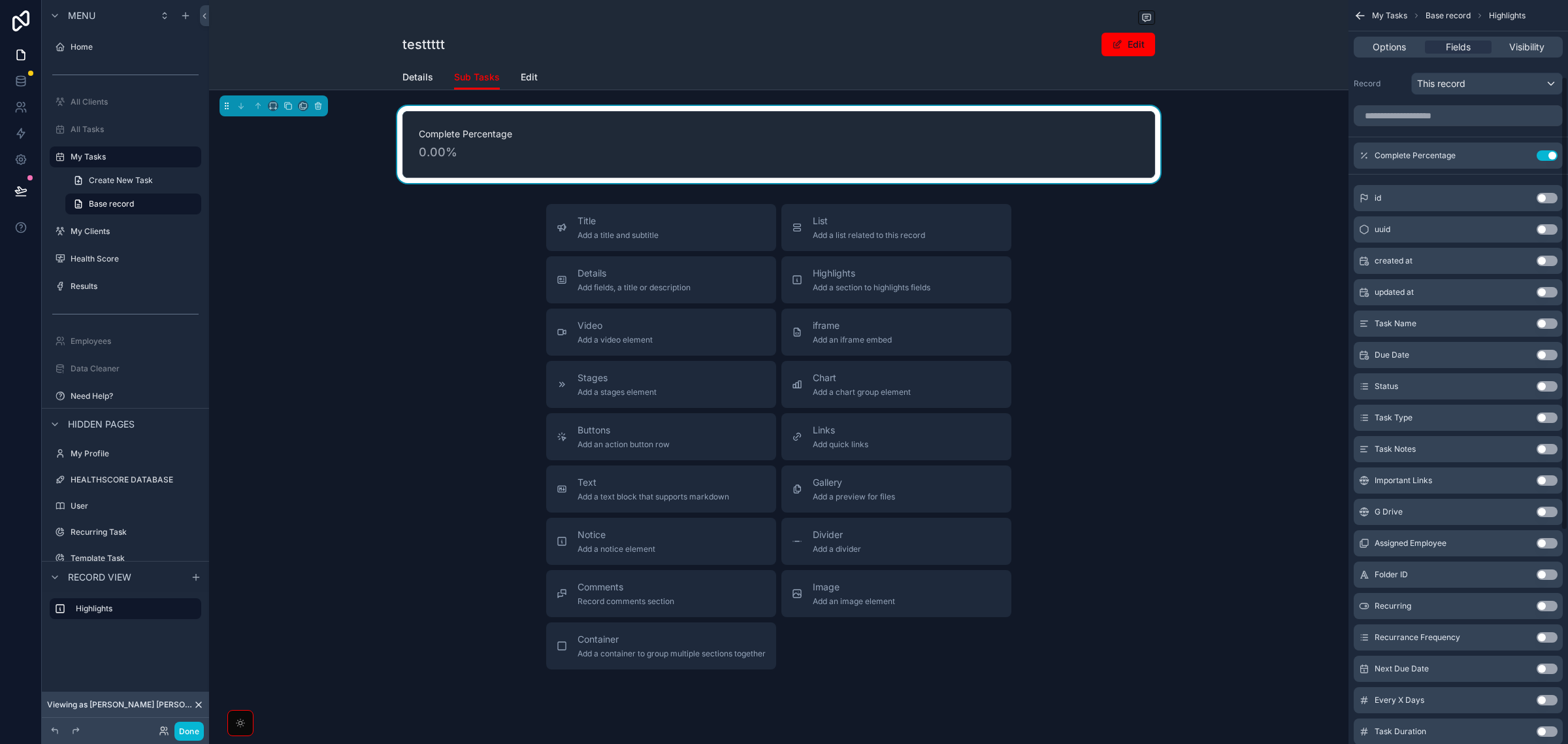
scroll to position [0, 0]
click at [1520, 156] on icon "scrollable content" at bounding box center [1521, 156] width 10 height 10
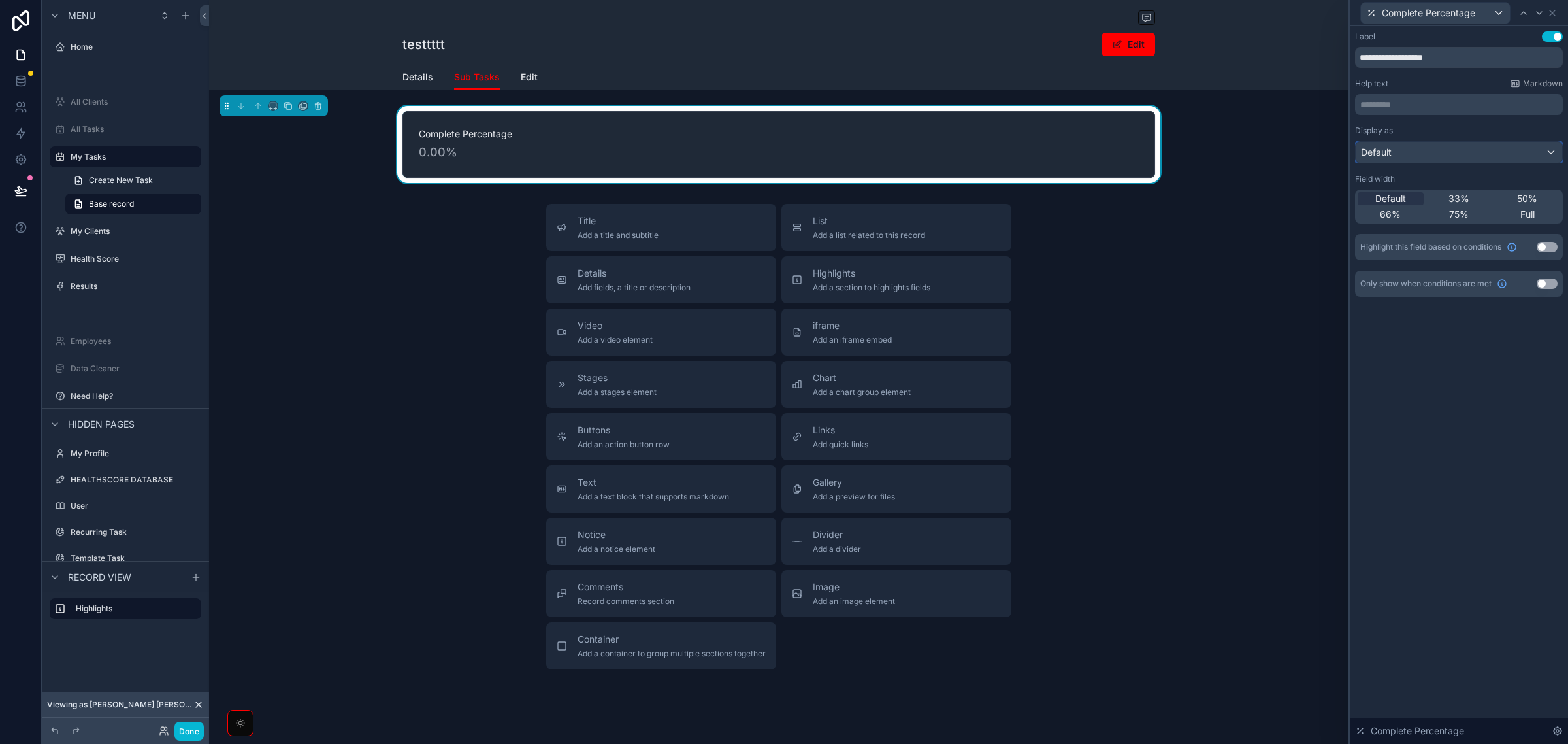
click at [1527, 154] on div "Default" at bounding box center [1459, 152] width 207 height 21
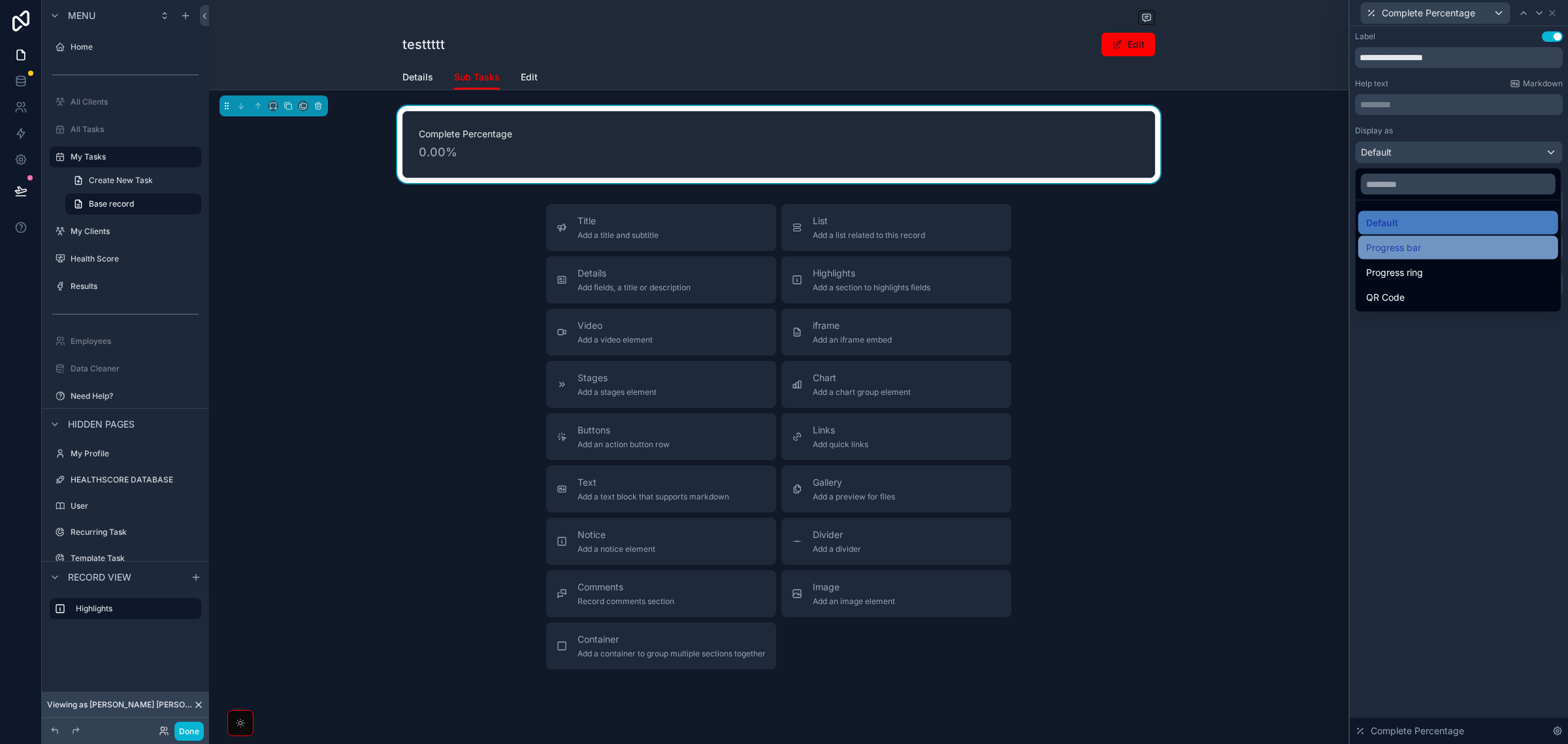
click at [1469, 248] on div "Progress bar" at bounding box center [1458, 248] width 185 height 16
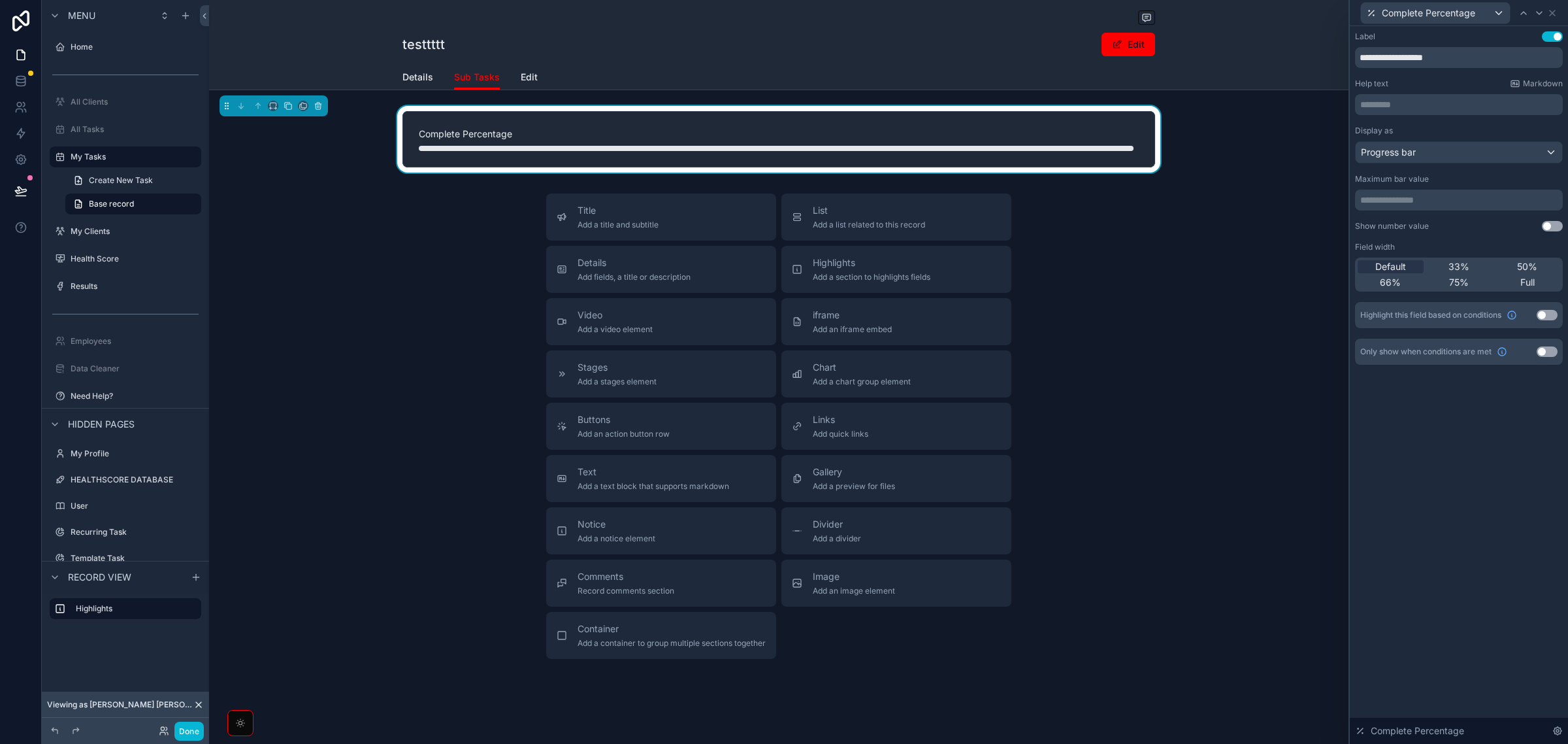
click at [1551, 227] on button "Use setting" at bounding box center [1553, 225] width 21 height 10
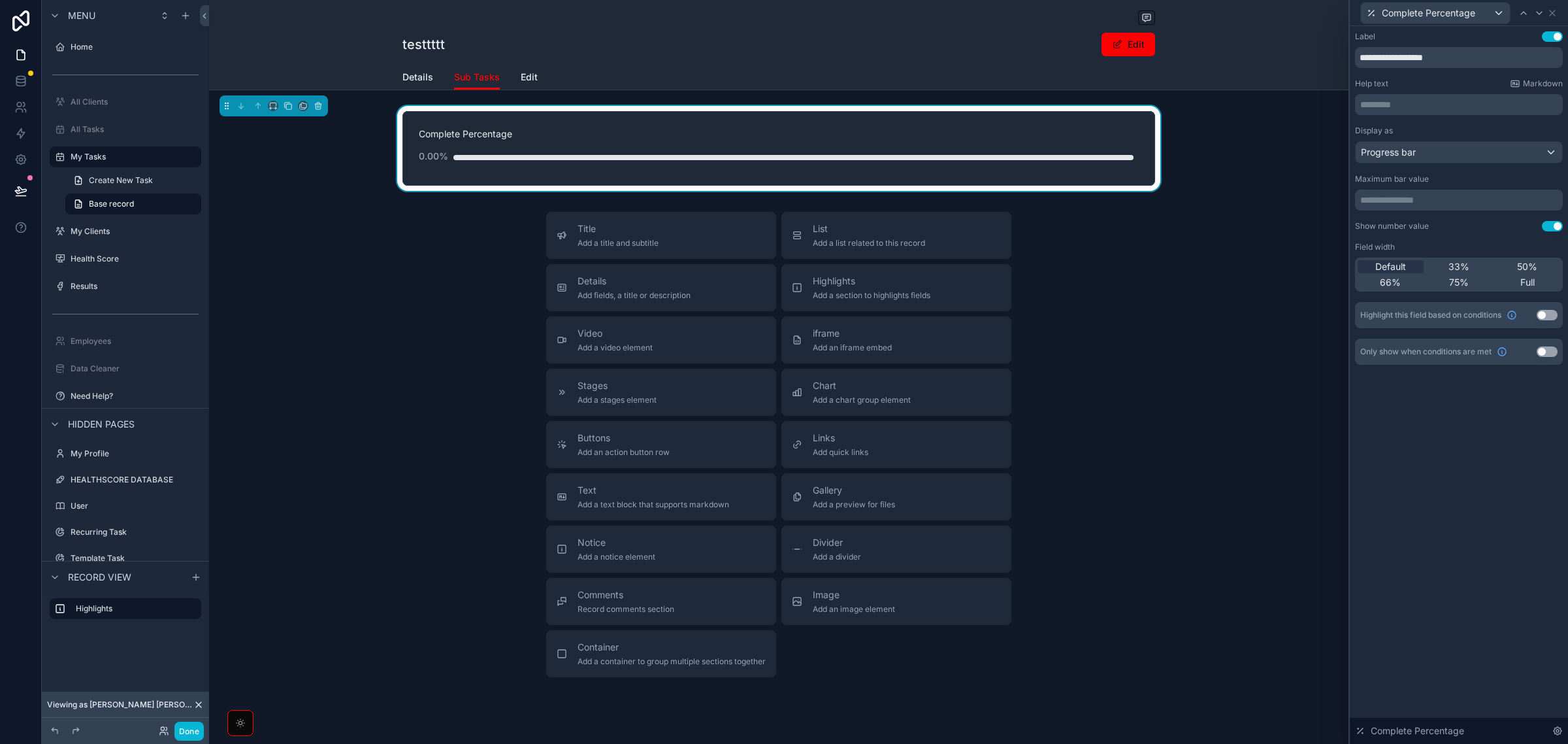
click at [1543, 352] on button "Use setting" at bounding box center [1547, 351] width 21 height 10
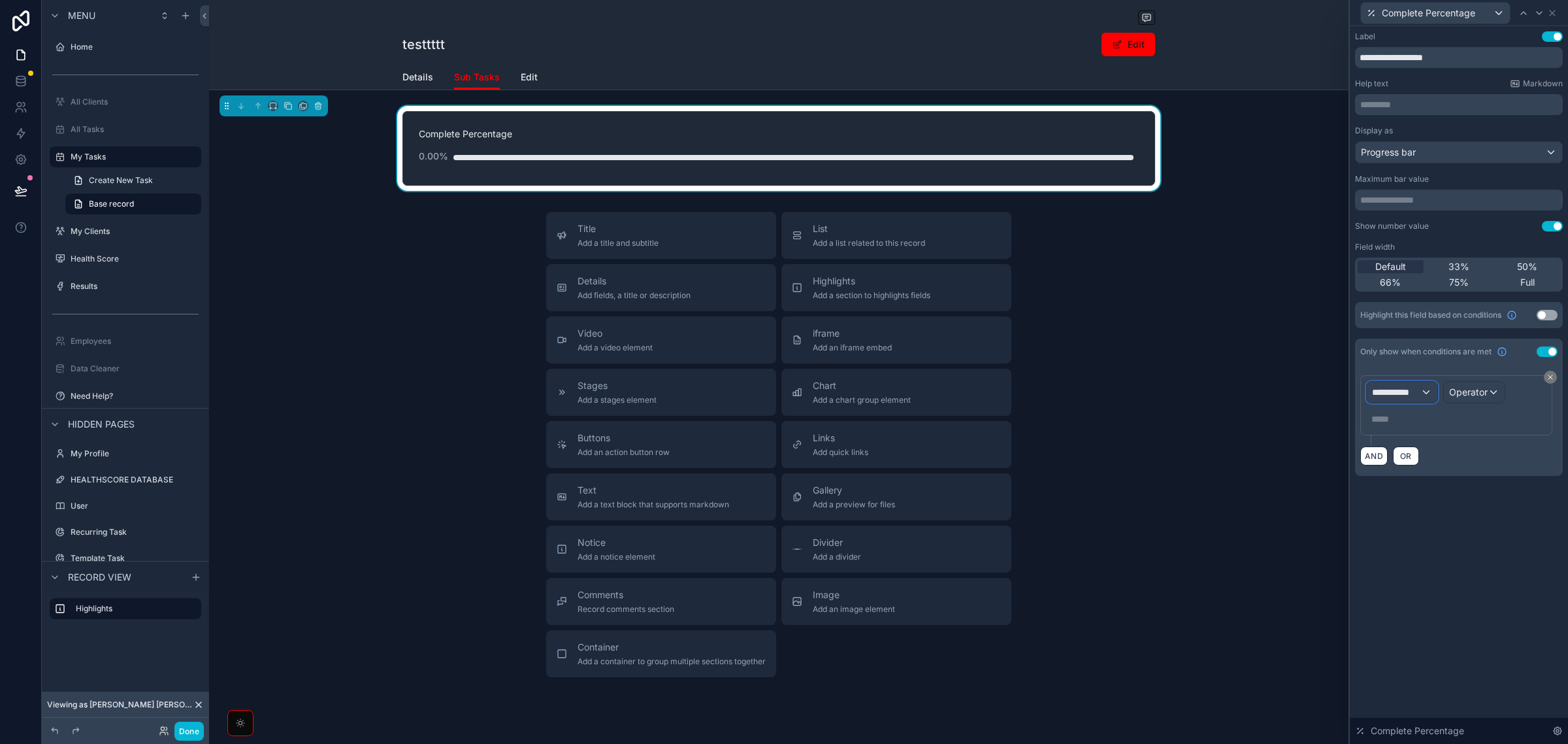
click at [1425, 400] on div "**********" at bounding box center [1402, 392] width 71 height 21
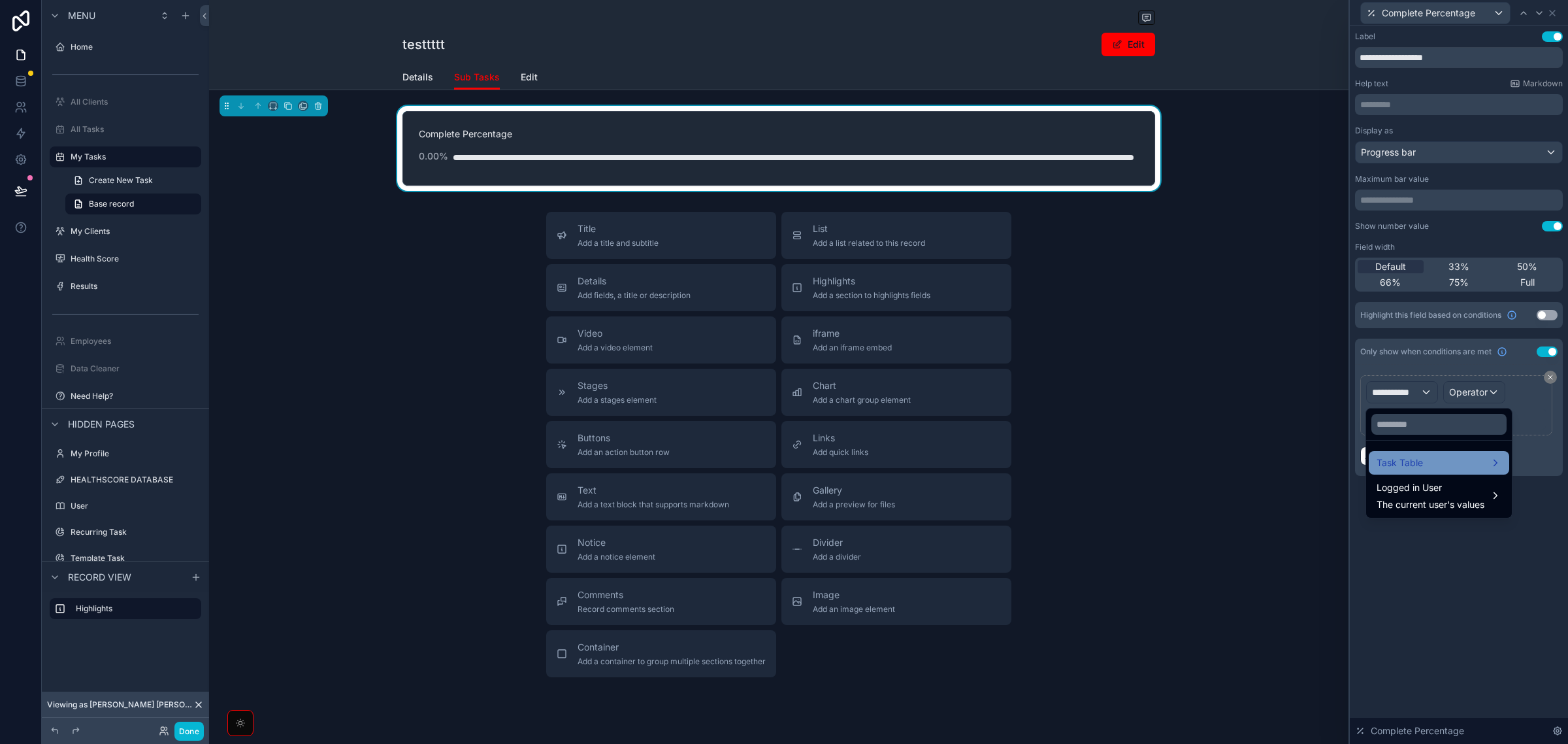
click at [1425, 462] on div "Task Table" at bounding box center [1439, 463] width 125 height 16
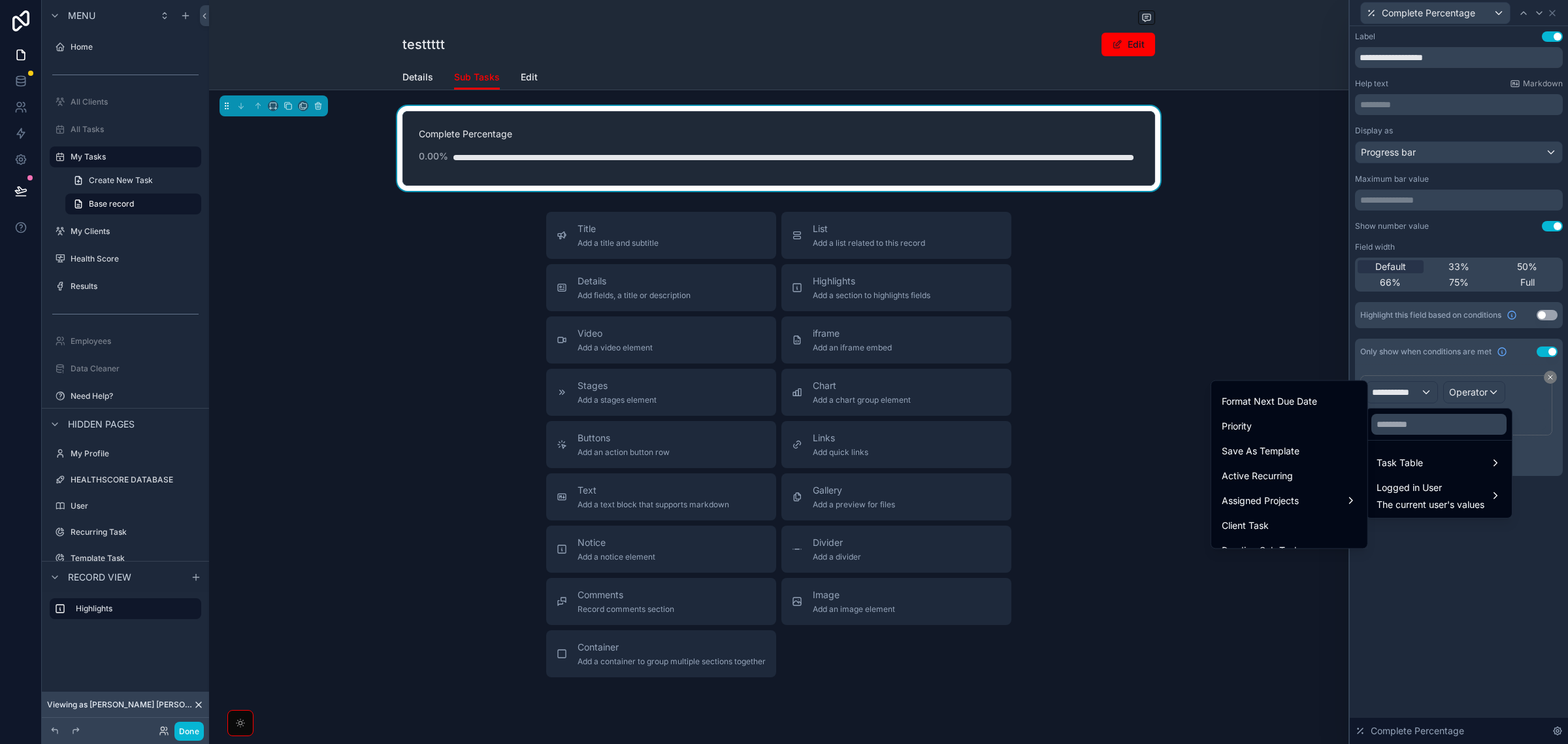
scroll to position [680, 0]
click at [1285, 510] on span "sub tasks collection" at bounding box center [1264, 510] width 84 height 16
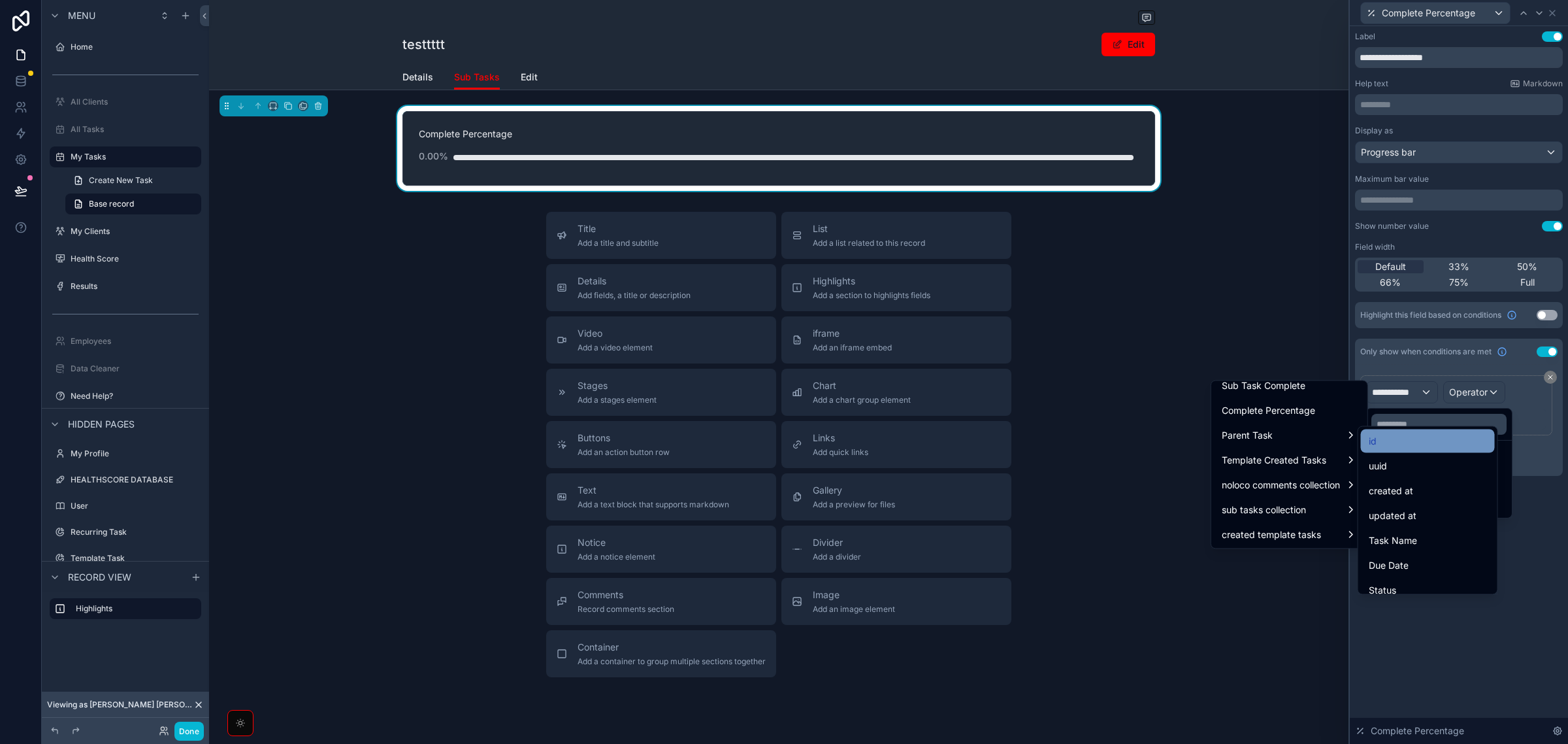
click at [1405, 439] on div "id" at bounding box center [1428, 441] width 118 height 16
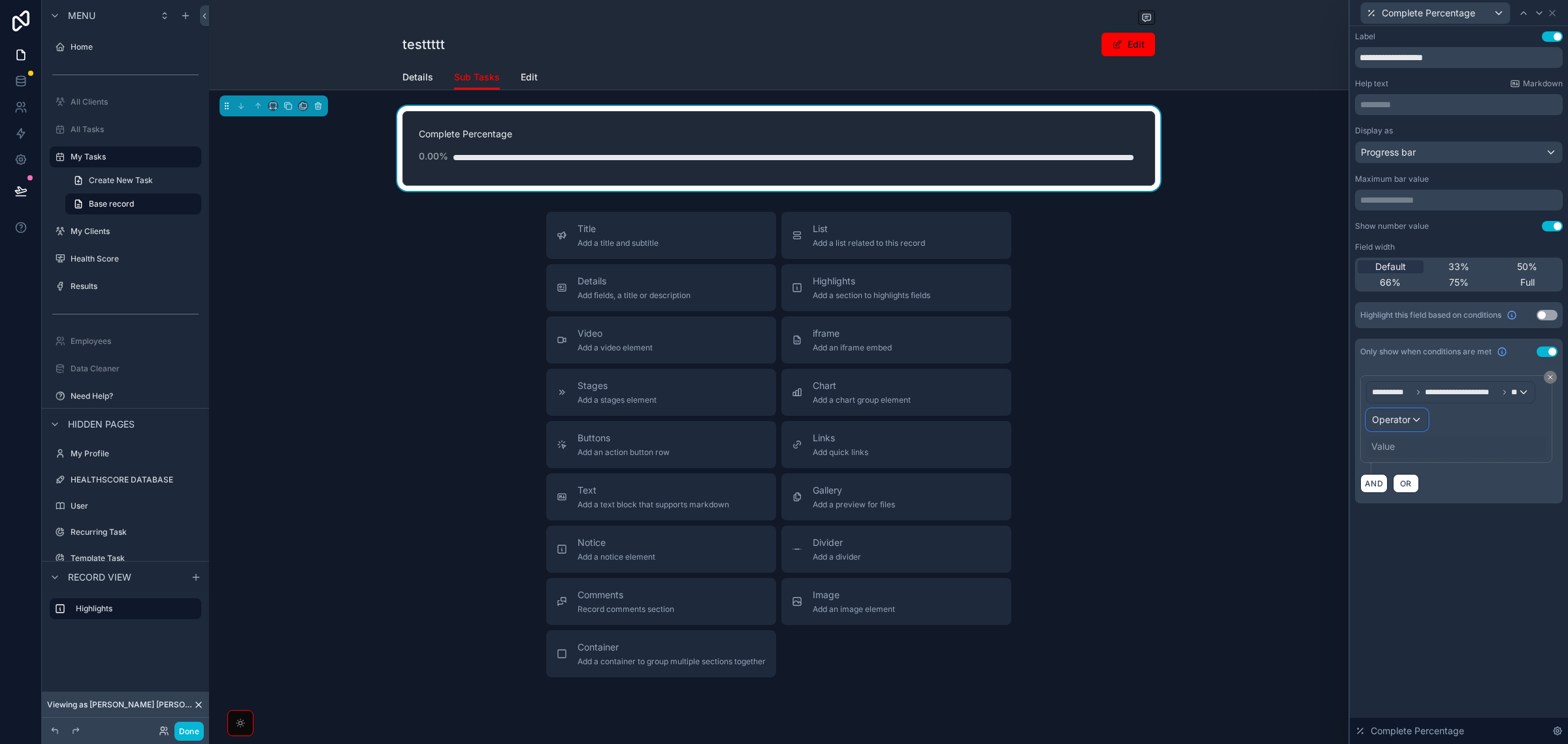
click at [1412, 422] on div "Operator" at bounding box center [1397, 420] width 61 height 21
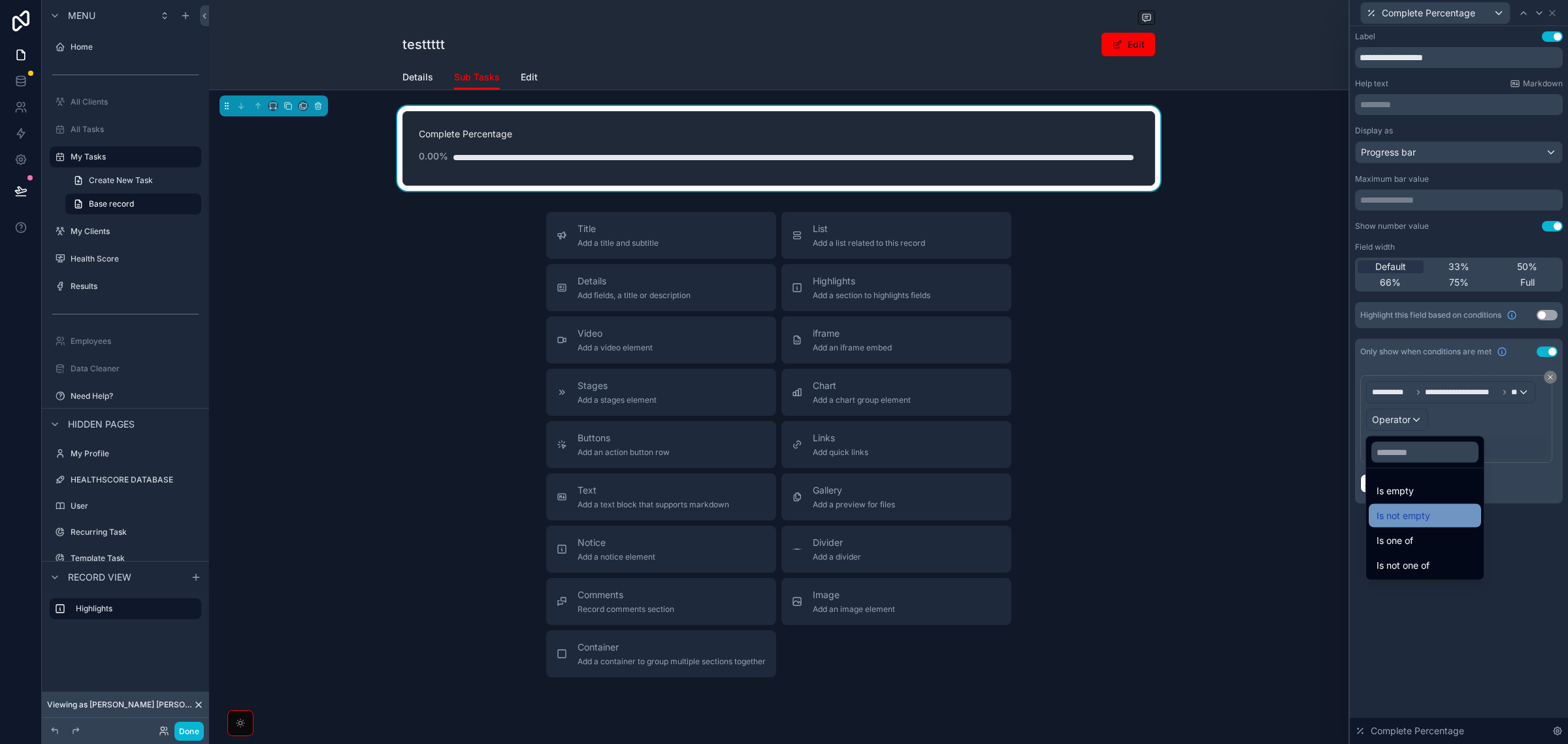
click at [1435, 511] on div "Is not empty" at bounding box center [1426, 515] width 97 height 16
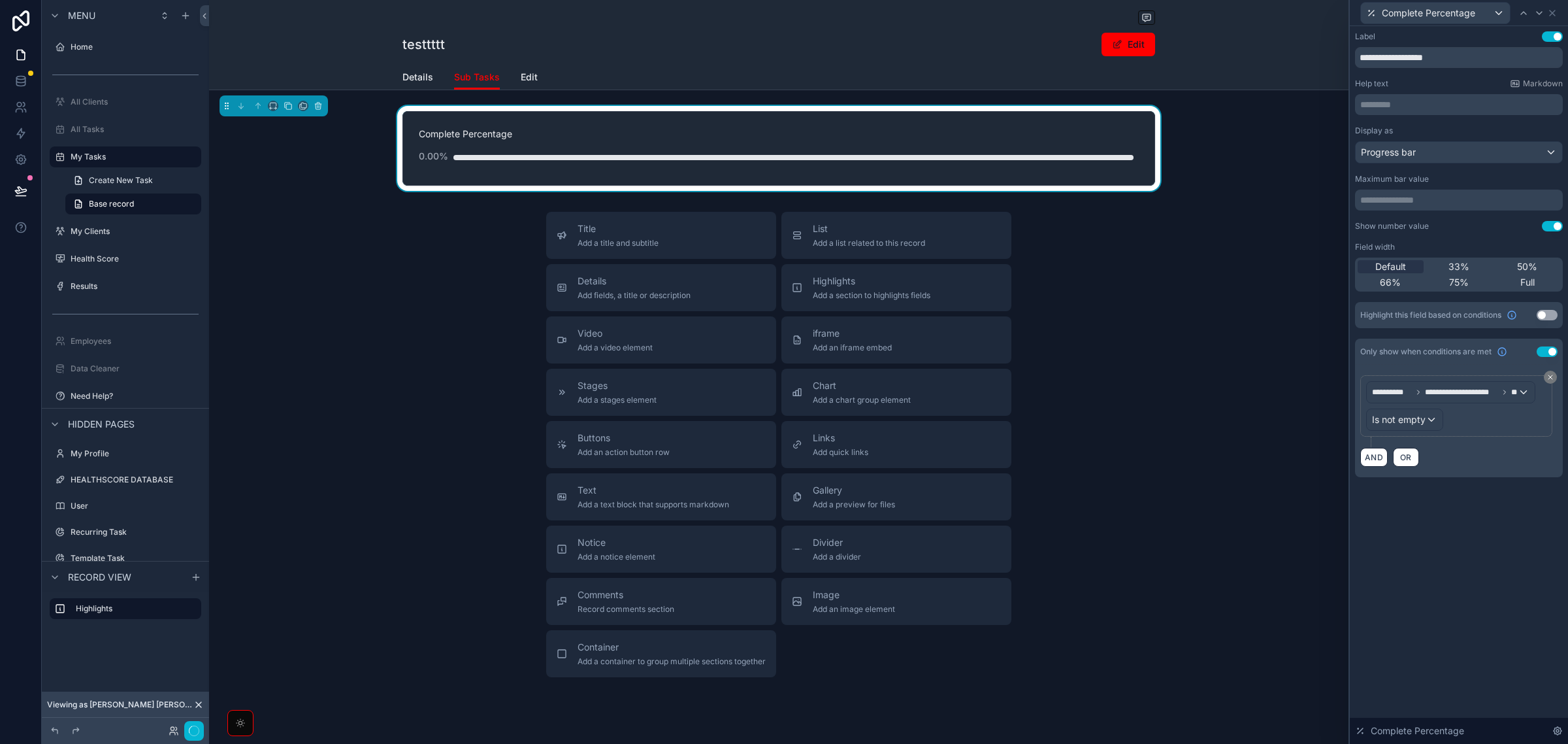
drag, startPoint x: 1407, startPoint y: 716, endPoint x: 1431, endPoint y: 631, distance: 88.3
click at [1409, 709] on div "**********" at bounding box center [1459, 385] width 218 height 718
click at [1431, 618] on div "**********" at bounding box center [1459, 385] width 218 height 718
click at [932, 233] on div "List Add a list related to this record" at bounding box center [897, 235] width 209 height 26
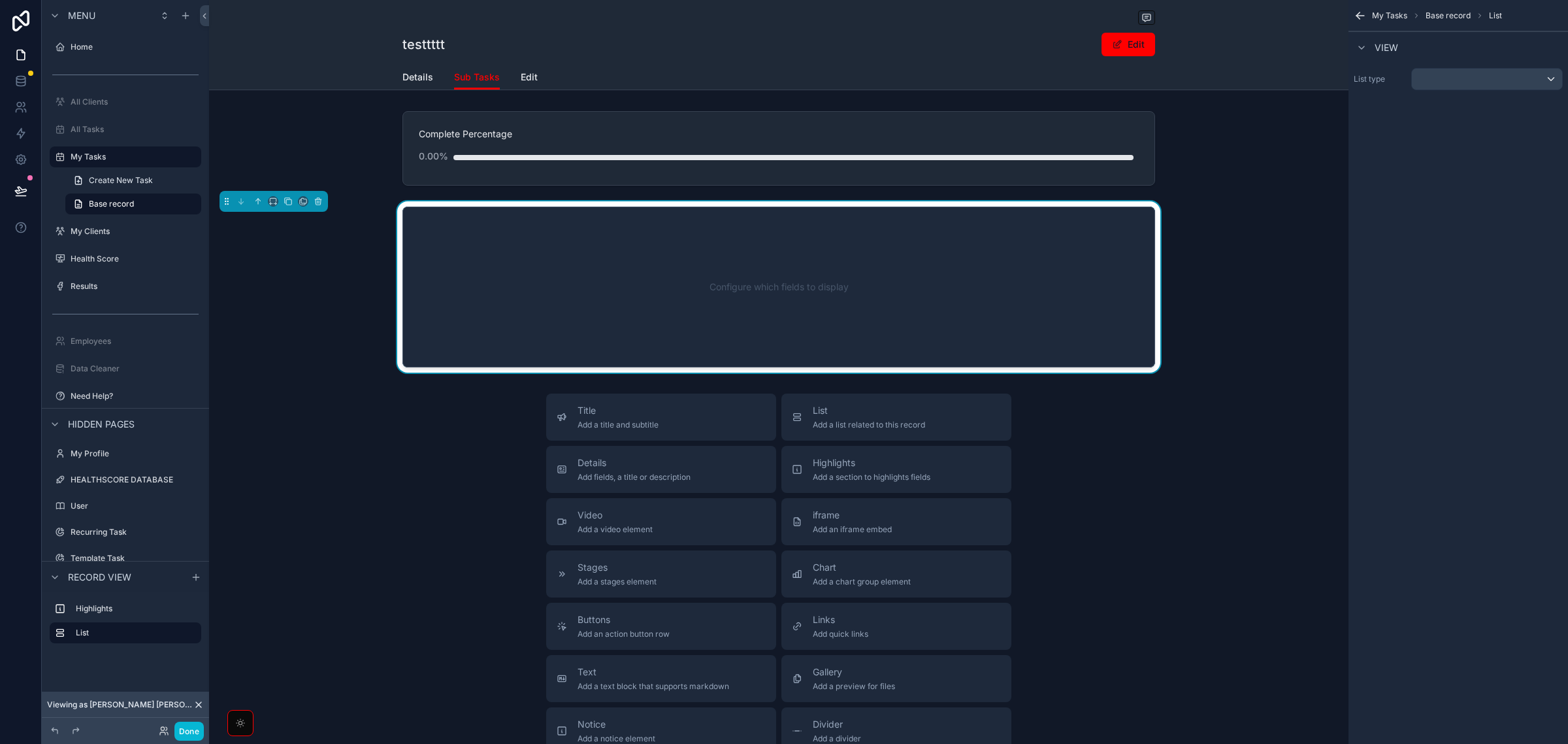
click at [796, 250] on div "Configure which fields to display" at bounding box center [778, 287] width 709 height 118
click at [1431, 71] on div "scrollable content" at bounding box center [1487, 79] width 150 height 21
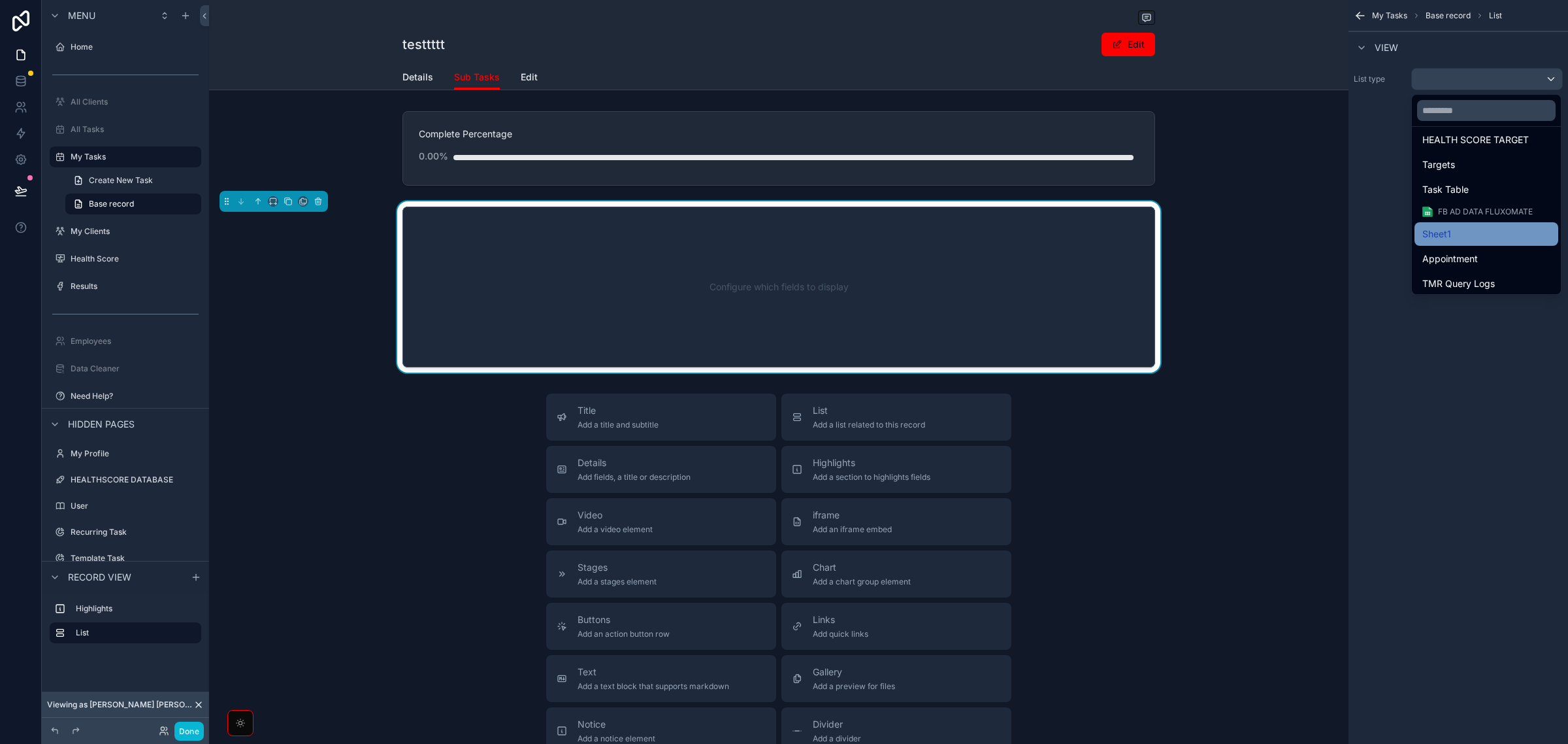
scroll to position [131, 0]
click at [1491, 191] on div "Task Table" at bounding box center [1486, 186] width 128 height 16
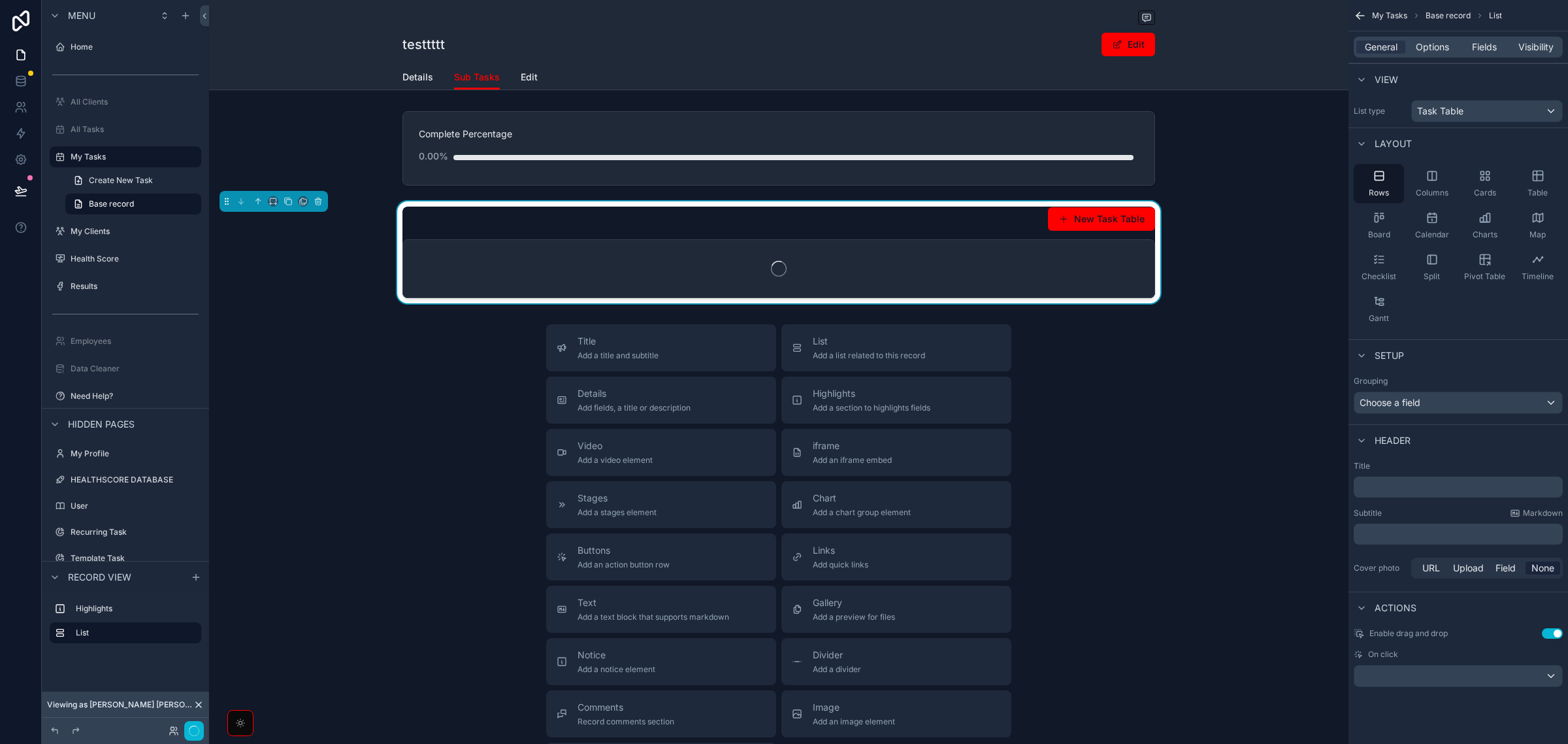
click at [1446, 346] on div "Setup" at bounding box center [1459, 355] width 220 height 31
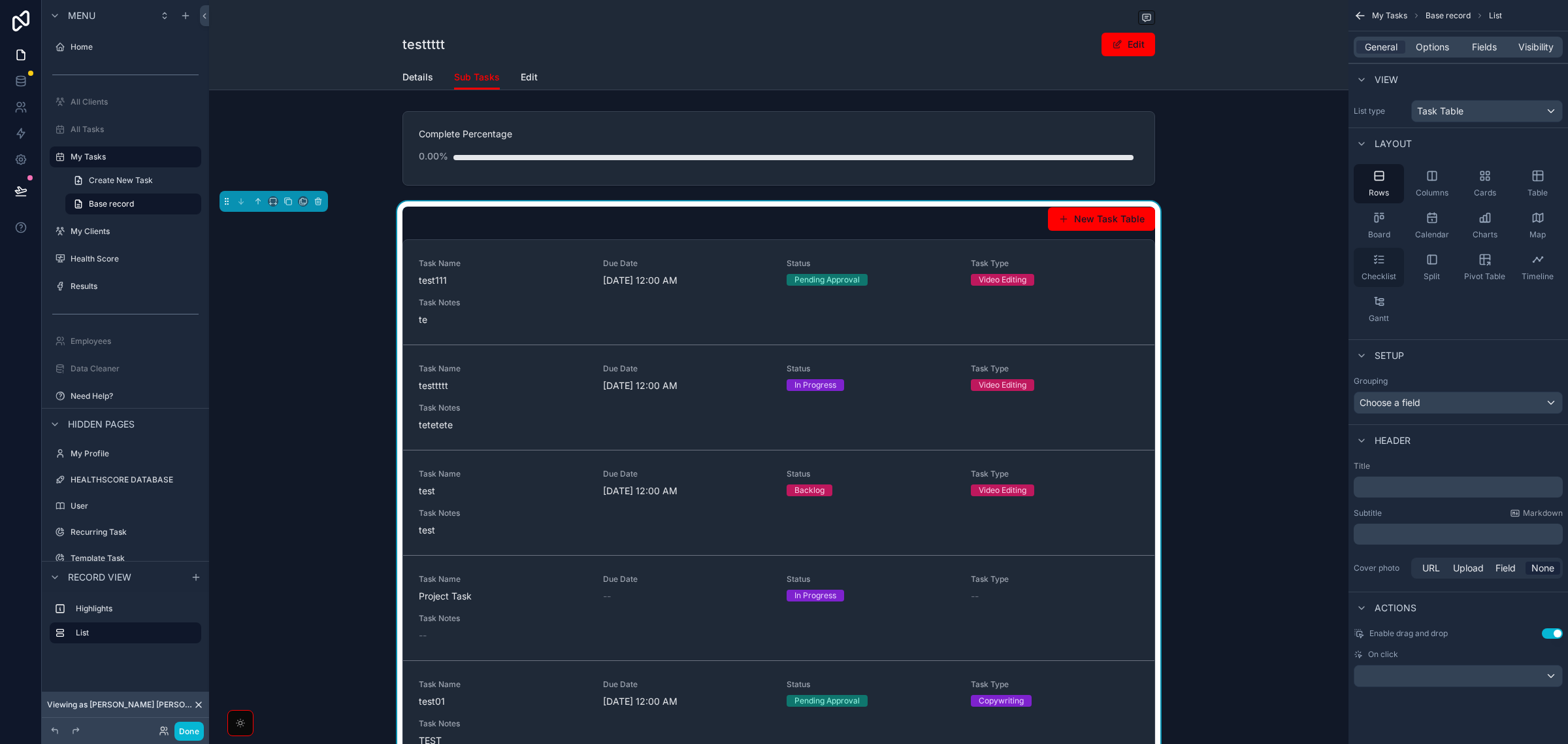
click at [1389, 271] on span "Checklist" at bounding box center [1379, 276] width 35 height 10
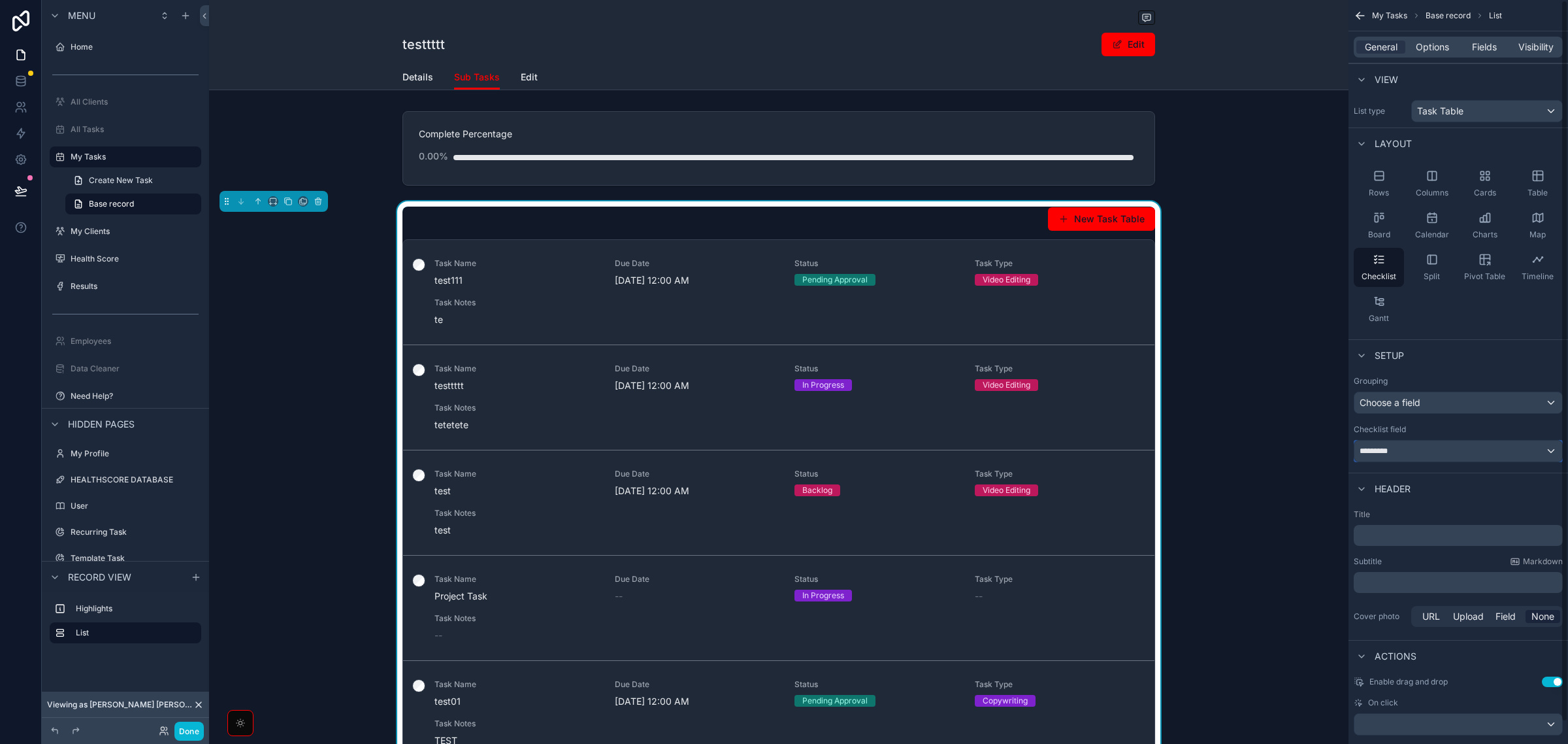
click at [1415, 458] on div "*********" at bounding box center [1458, 451] width 208 height 21
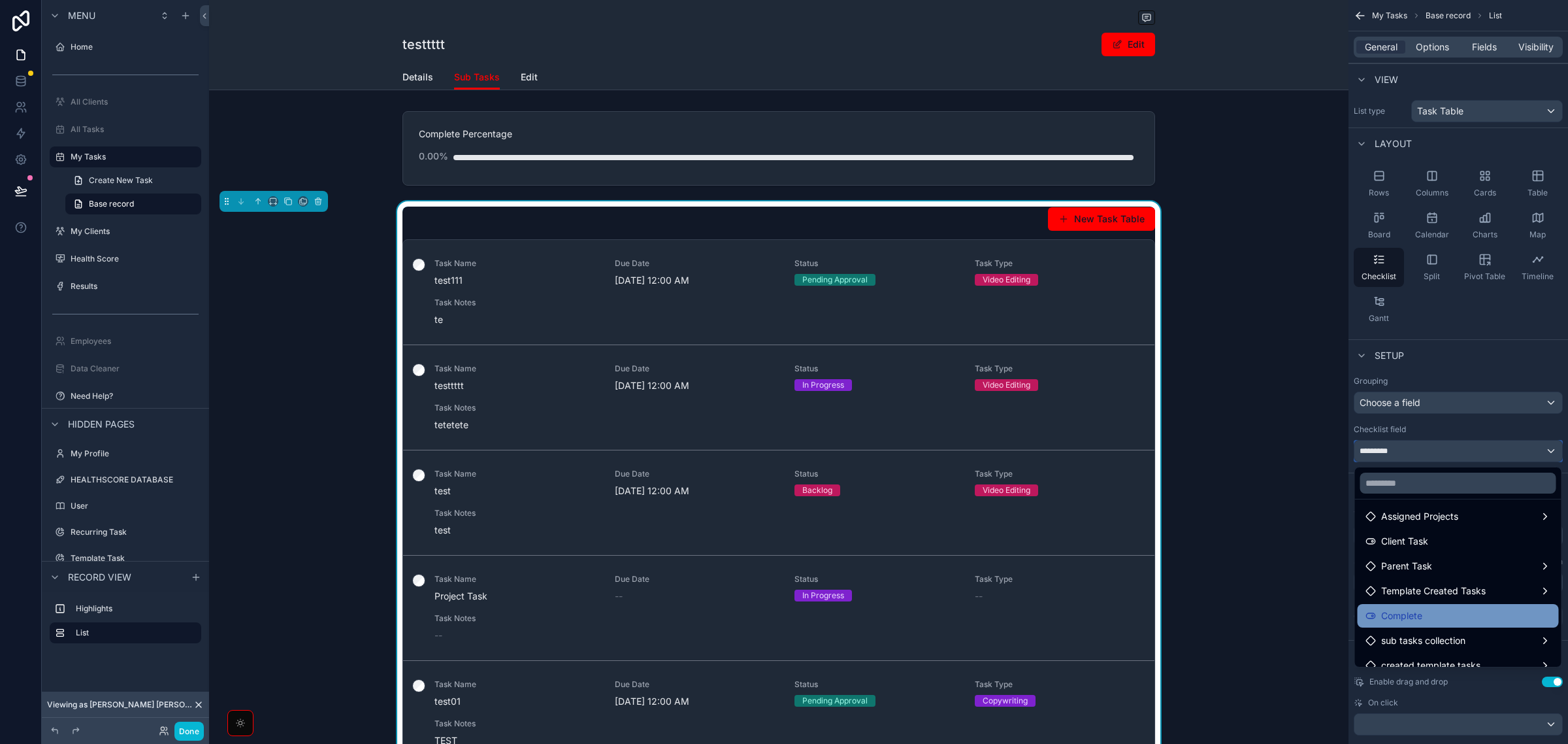
scroll to position [118, 0]
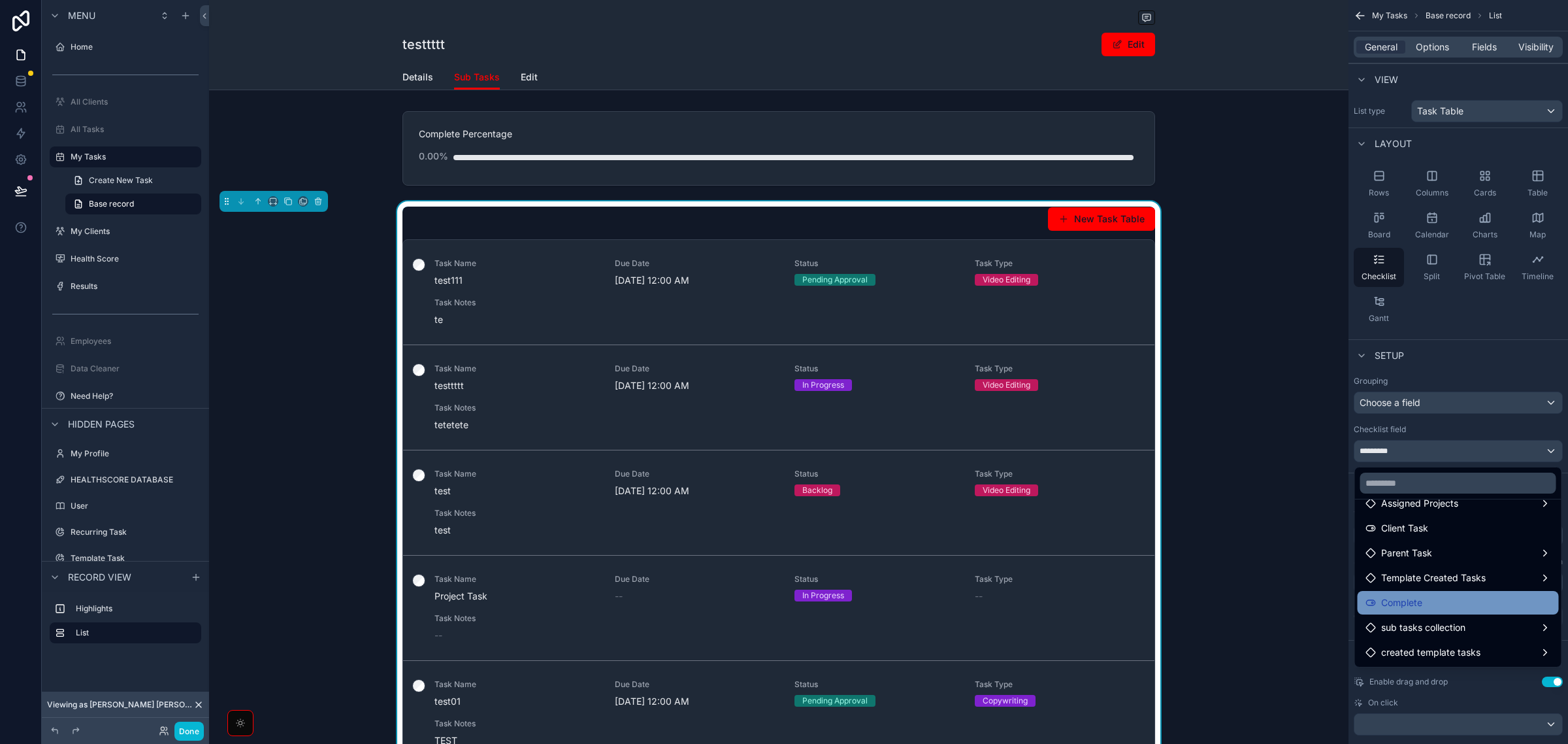
click at [1439, 602] on div "Complete" at bounding box center [1458, 602] width 185 height 16
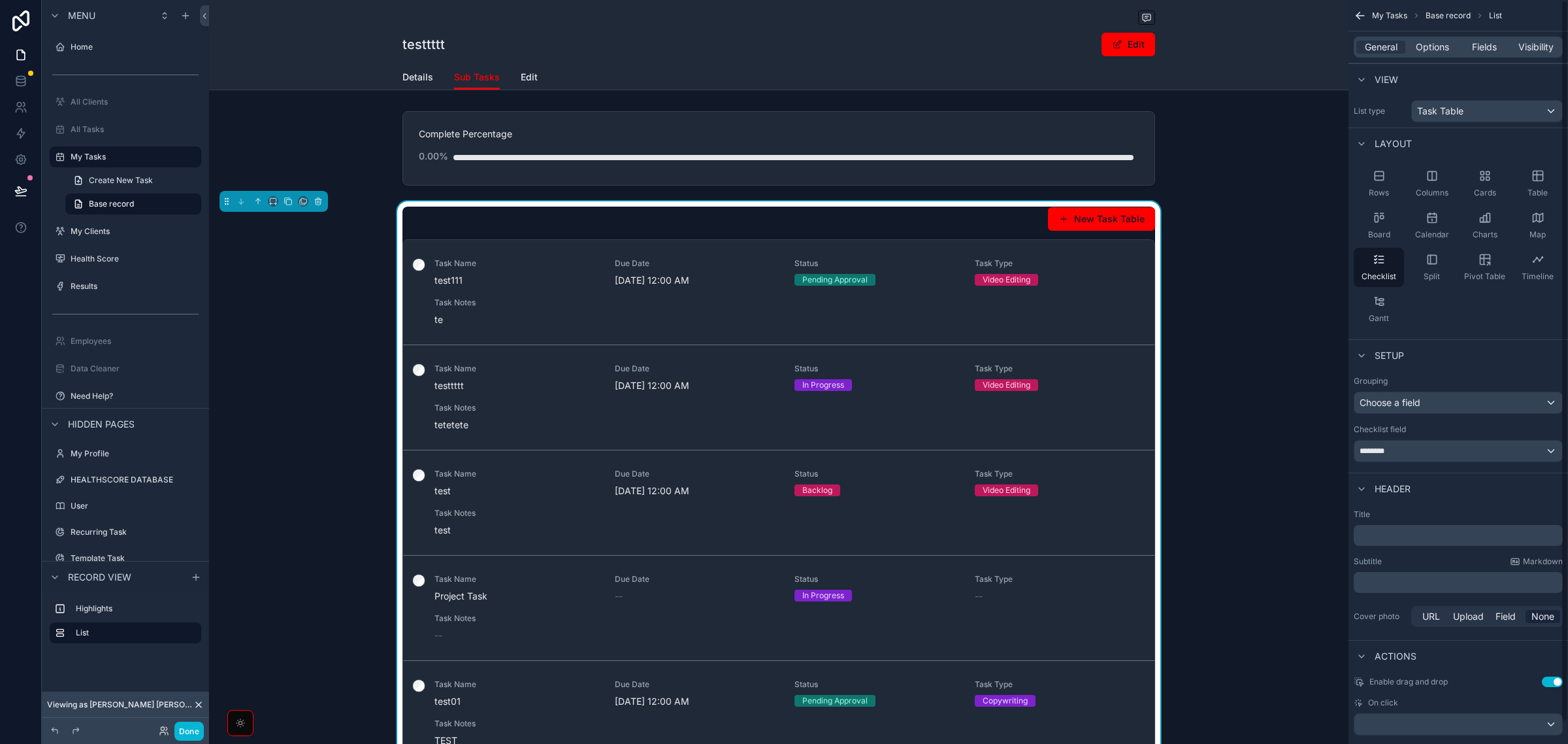
click at [1455, 360] on div "Setup" at bounding box center [1459, 355] width 220 height 31
click at [1437, 50] on span "Options" at bounding box center [1432, 47] width 33 height 13
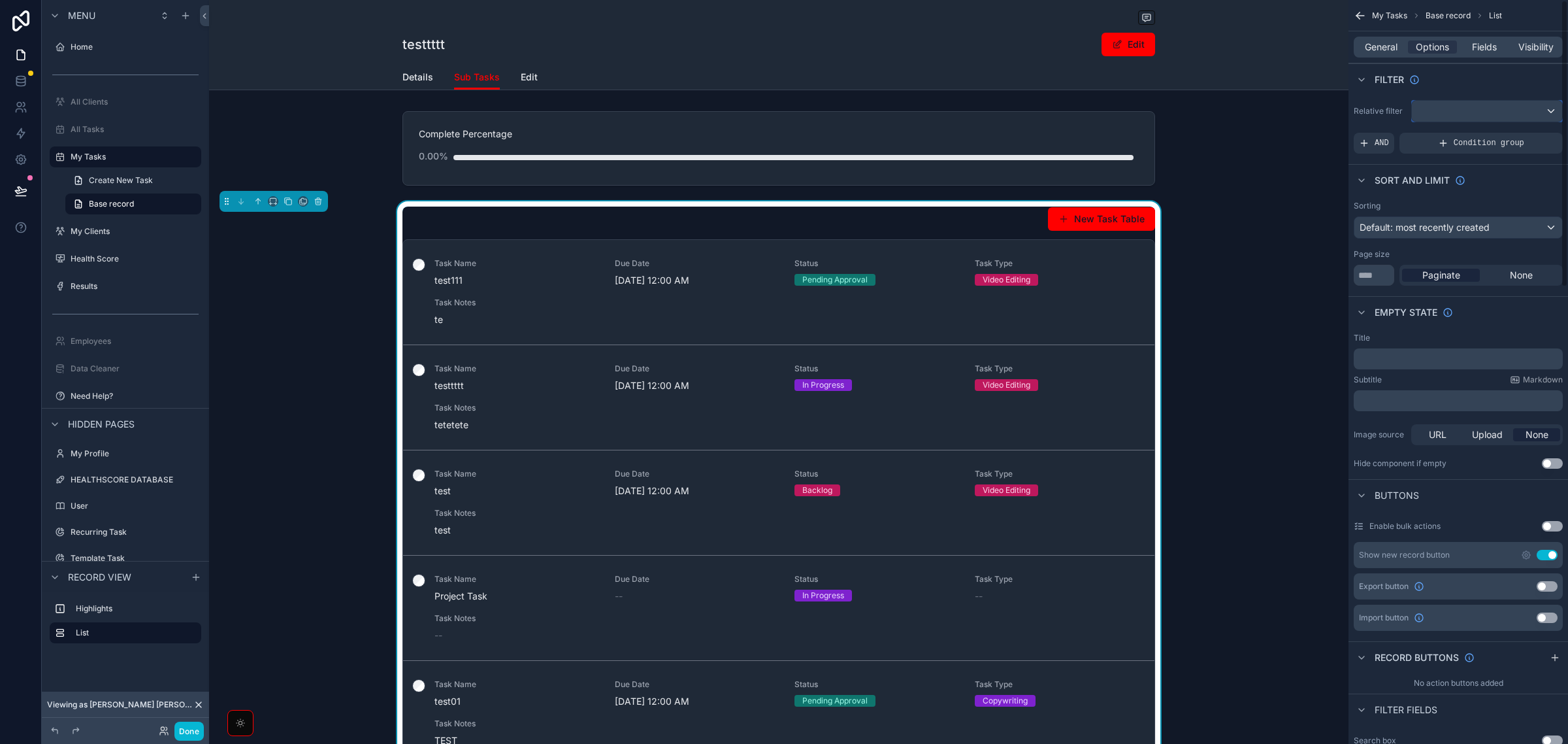
click at [1511, 102] on div "scrollable content" at bounding box center [1487, 111] width 150 height 21
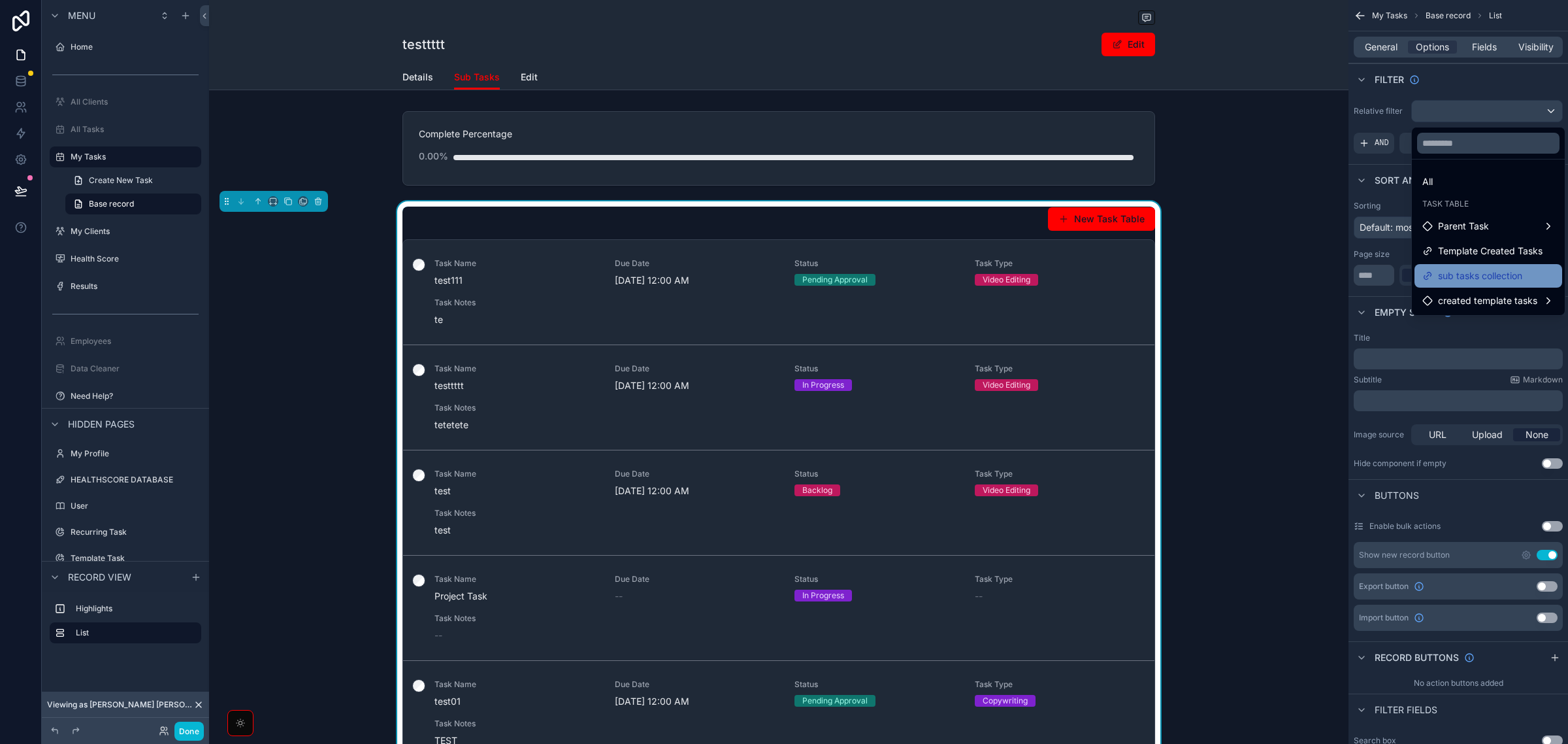
click at [1479, 268] on span "sub tasks collection" at bounding box center [1480, 276] width 84 height 16
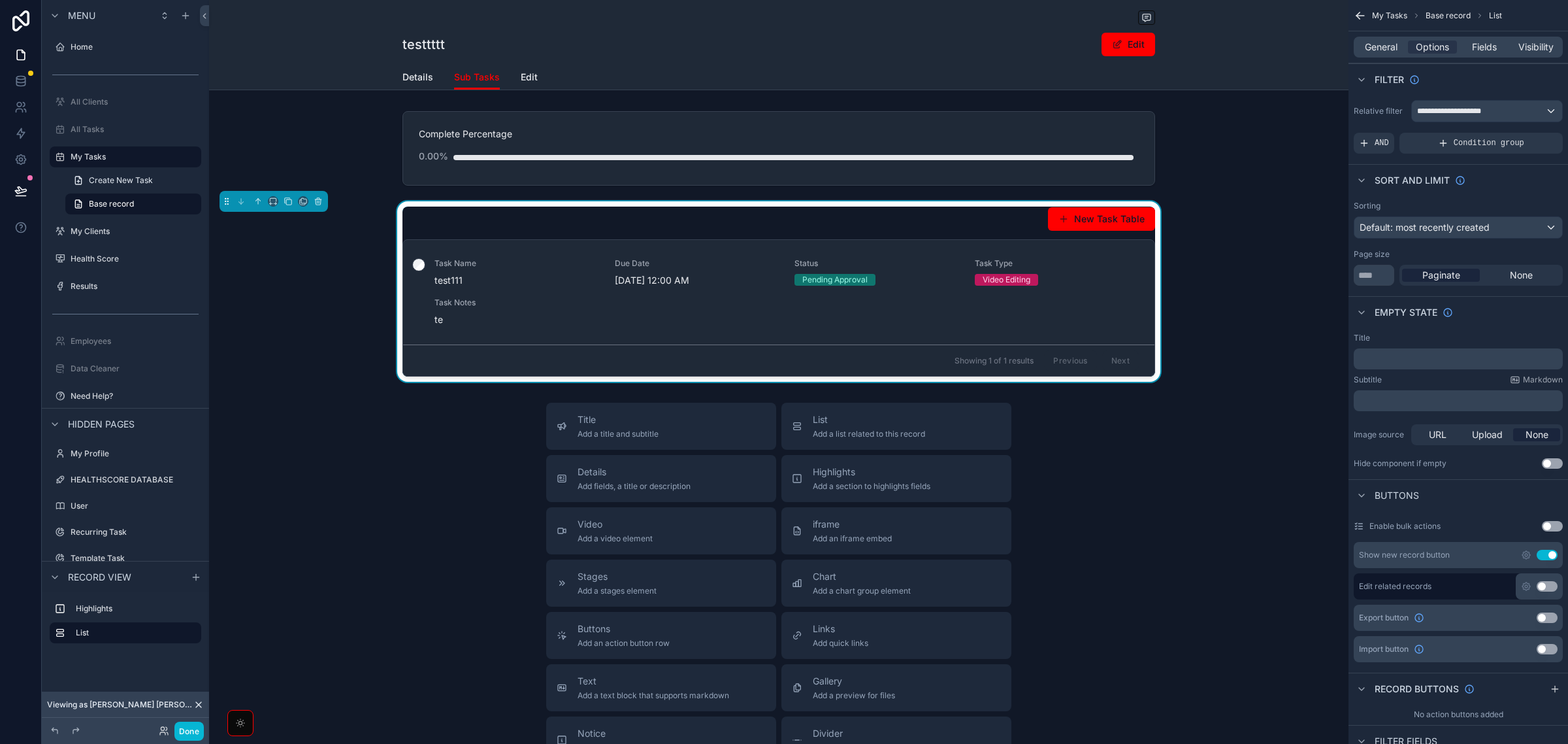
click at [1503, 312] on div "Empty state" at bounding box center [1459, 311] width 220 height 31
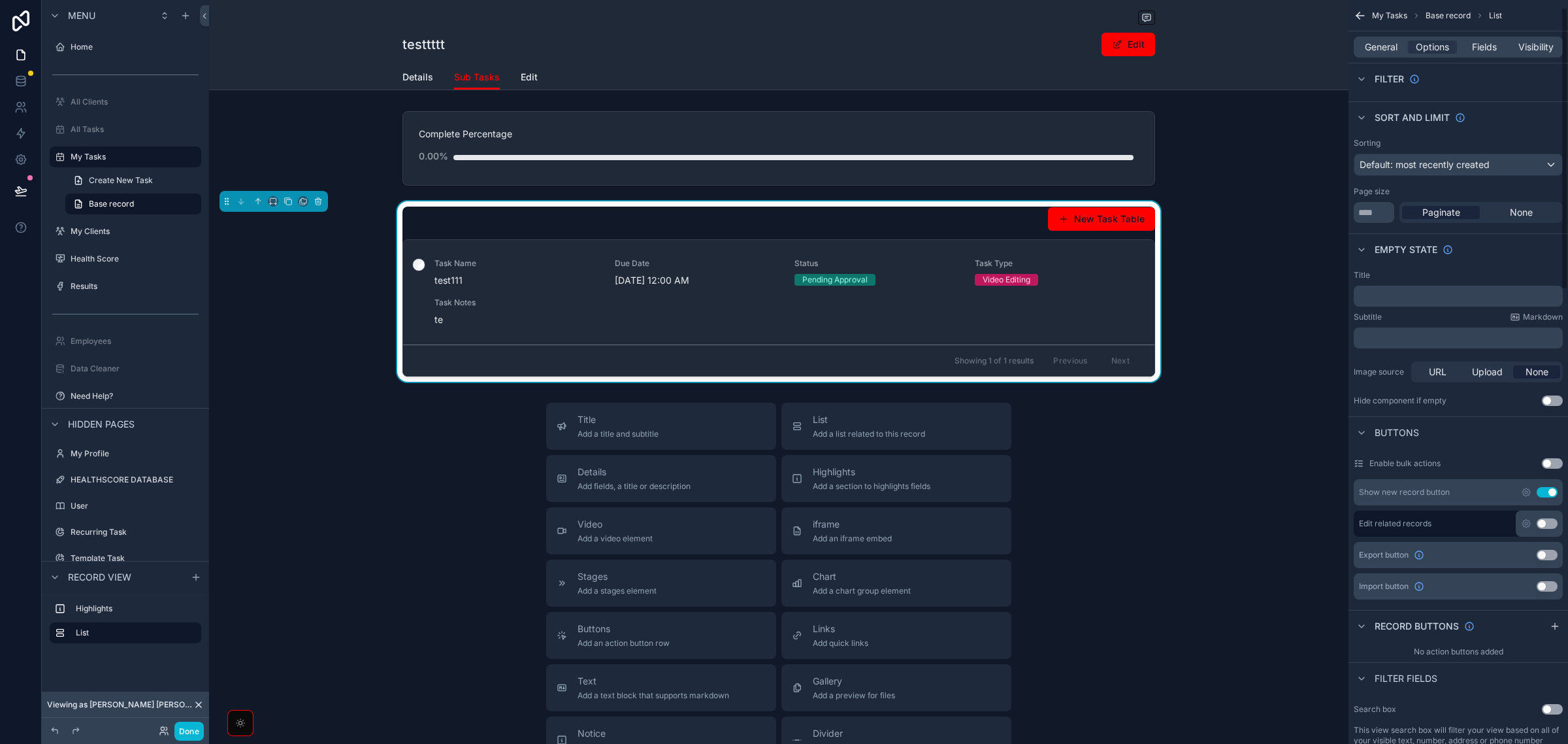
scroll to position [245, 0]
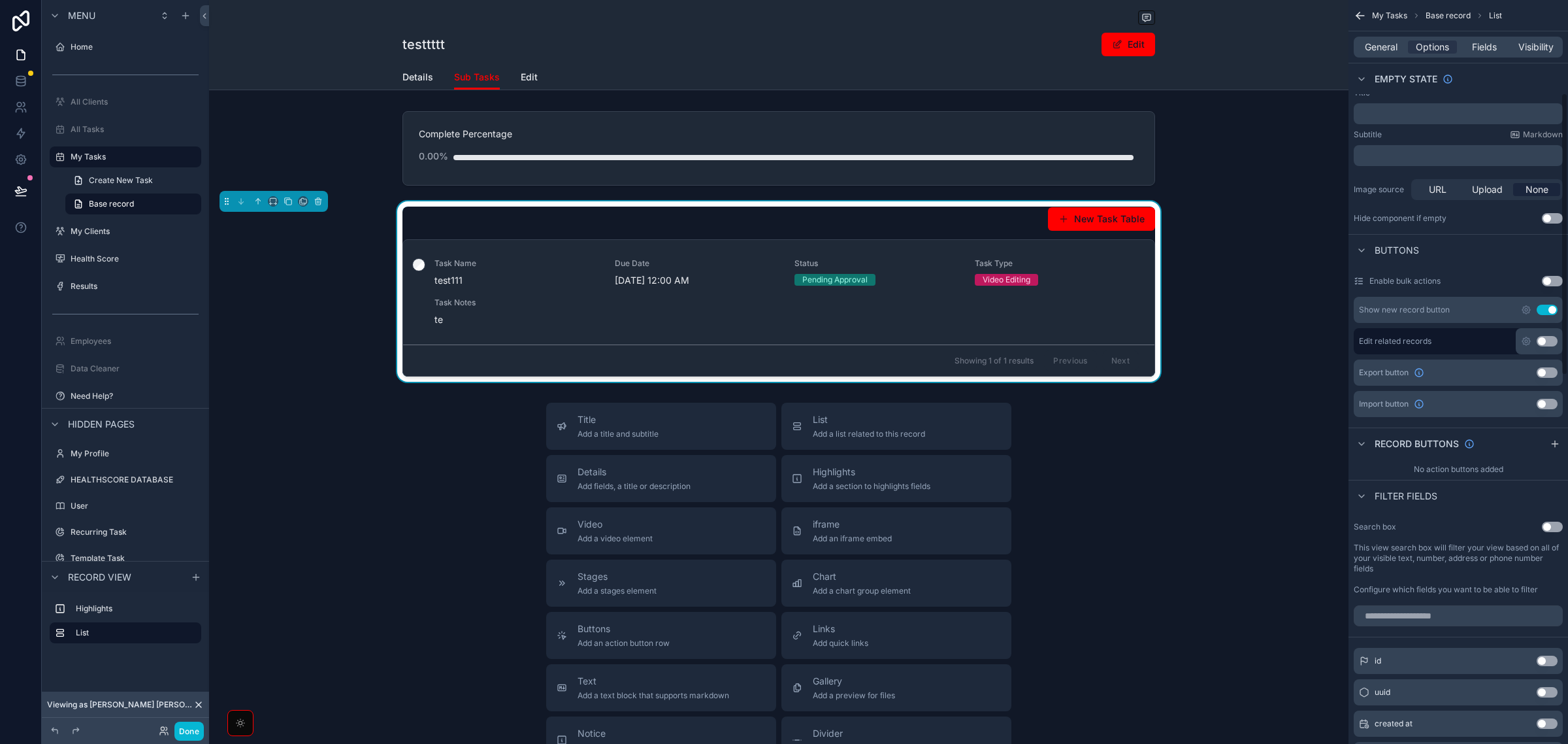
click at [1549, 311] on button "Use setting" at bounding box center [1547, 309] width 21 height 10
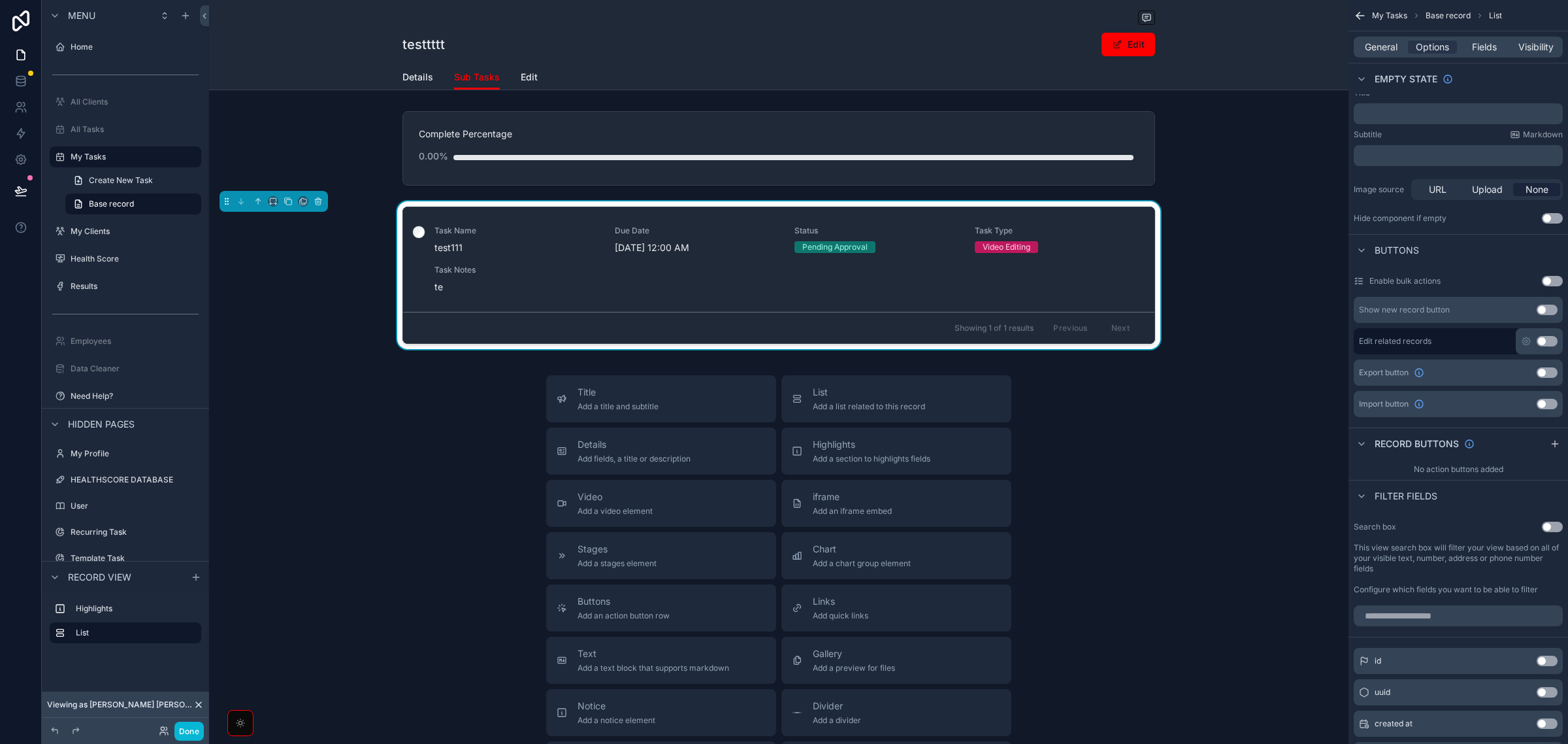
click at [1553, 222] on button "Use setting" at bounding box center [1553, 218] width 21 height 10
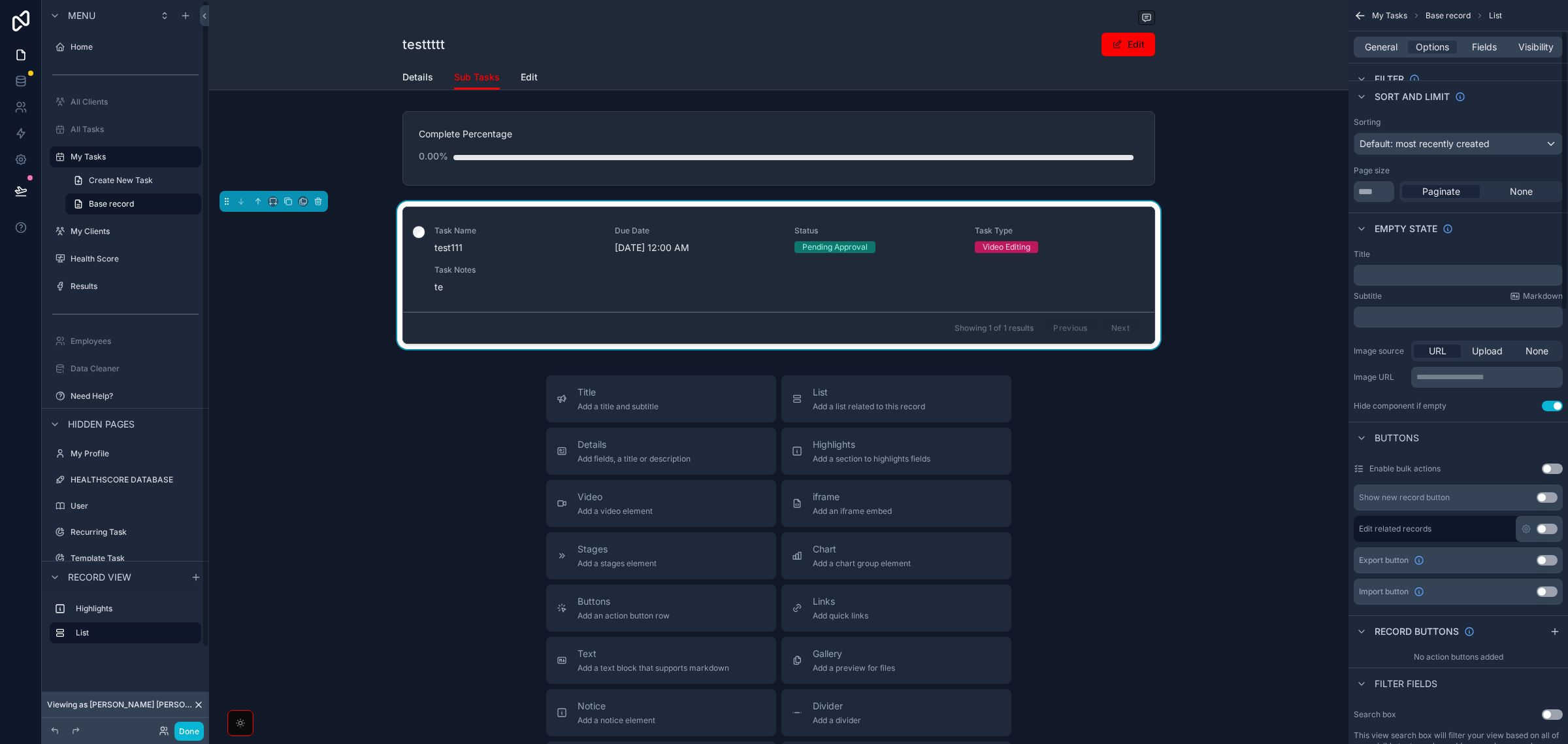
scroll to position [82, 0]
click at [1487, 41] on span "Fields" at bounding box center [1485, 47] width 25 height 13
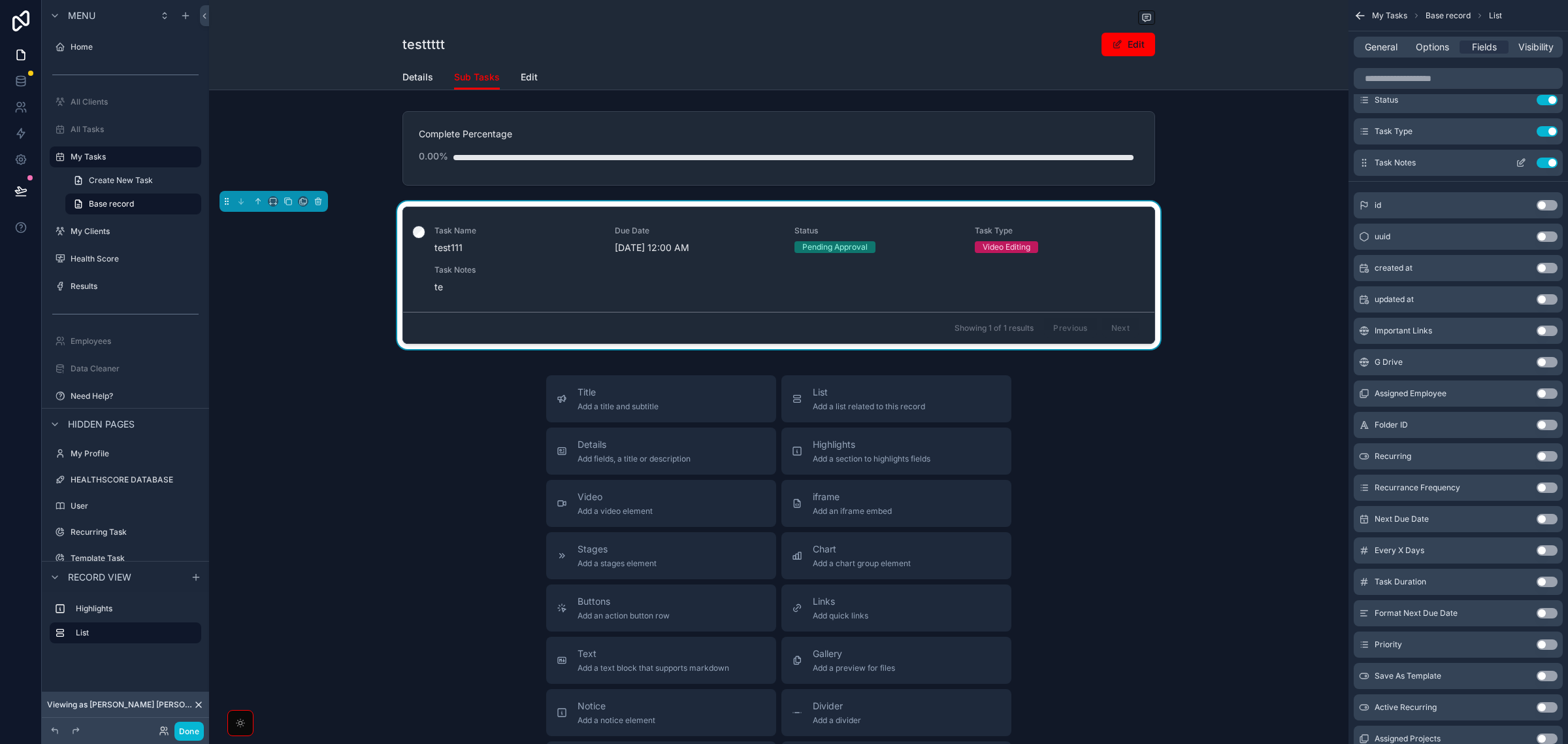
click at [1547, 162] on button "Use setting" at bounding box center [1547, 162] width 21 height 10
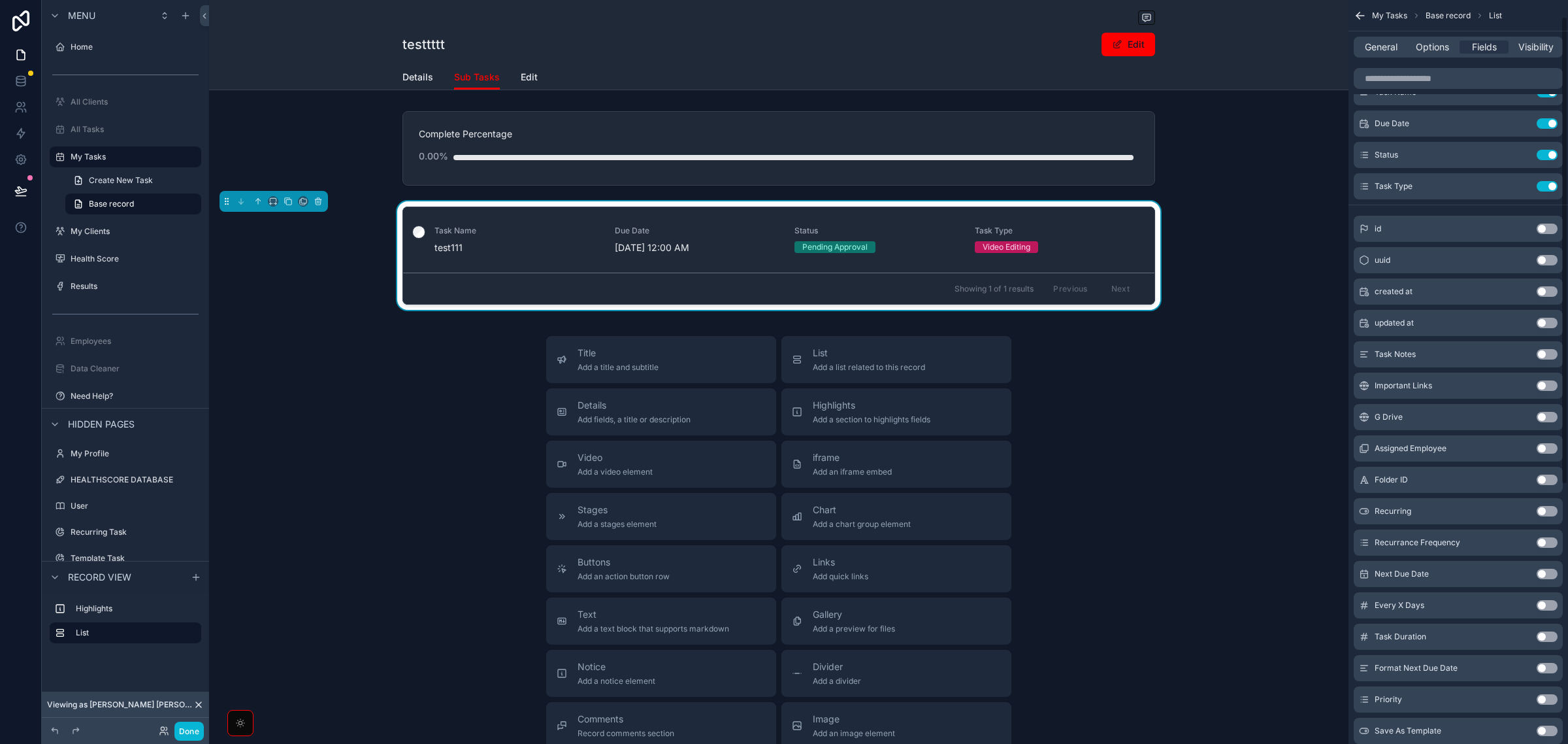
scroll to position [0, 0]
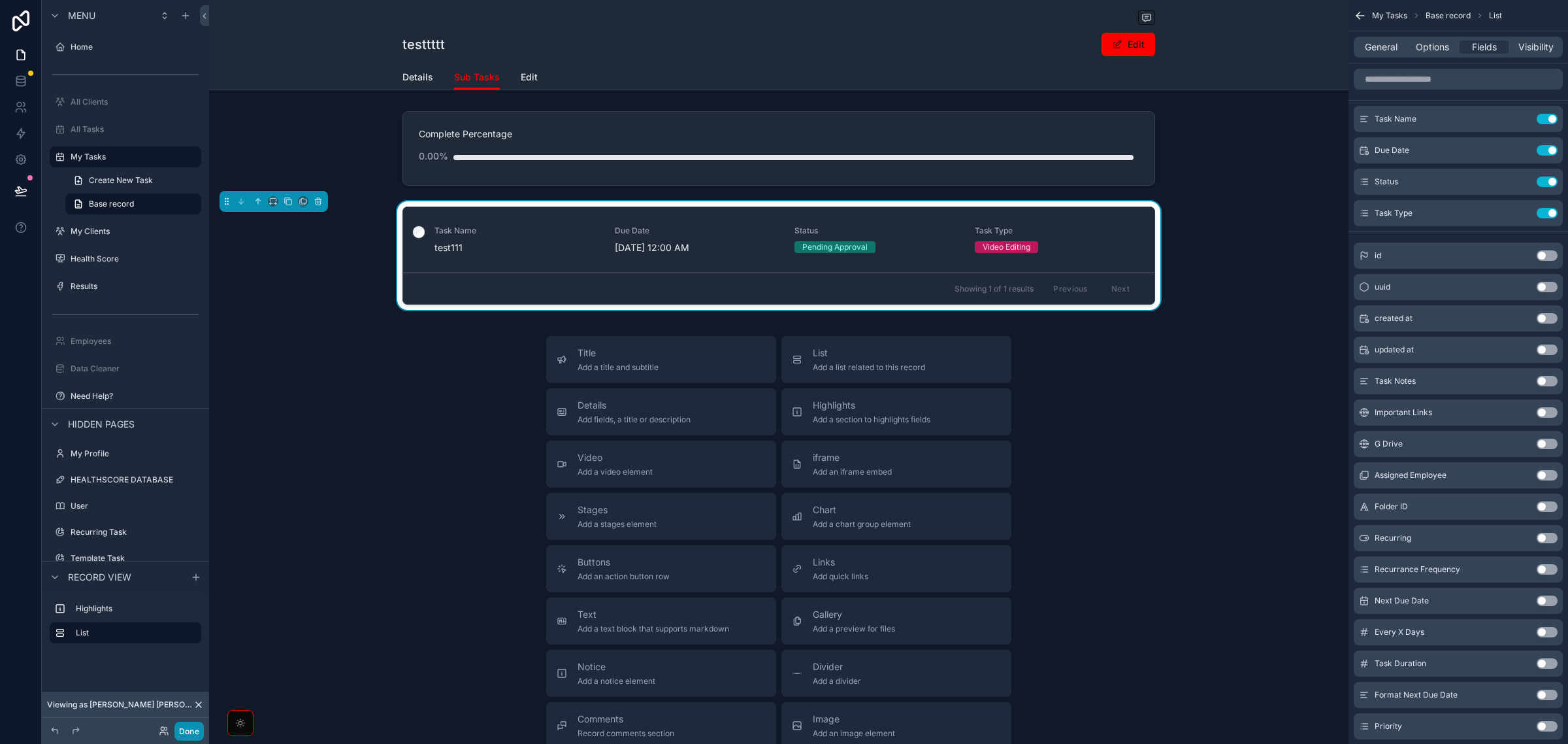
click at [192, 723] on button "Done" at bounding box center [189, 730] width 30 height 19
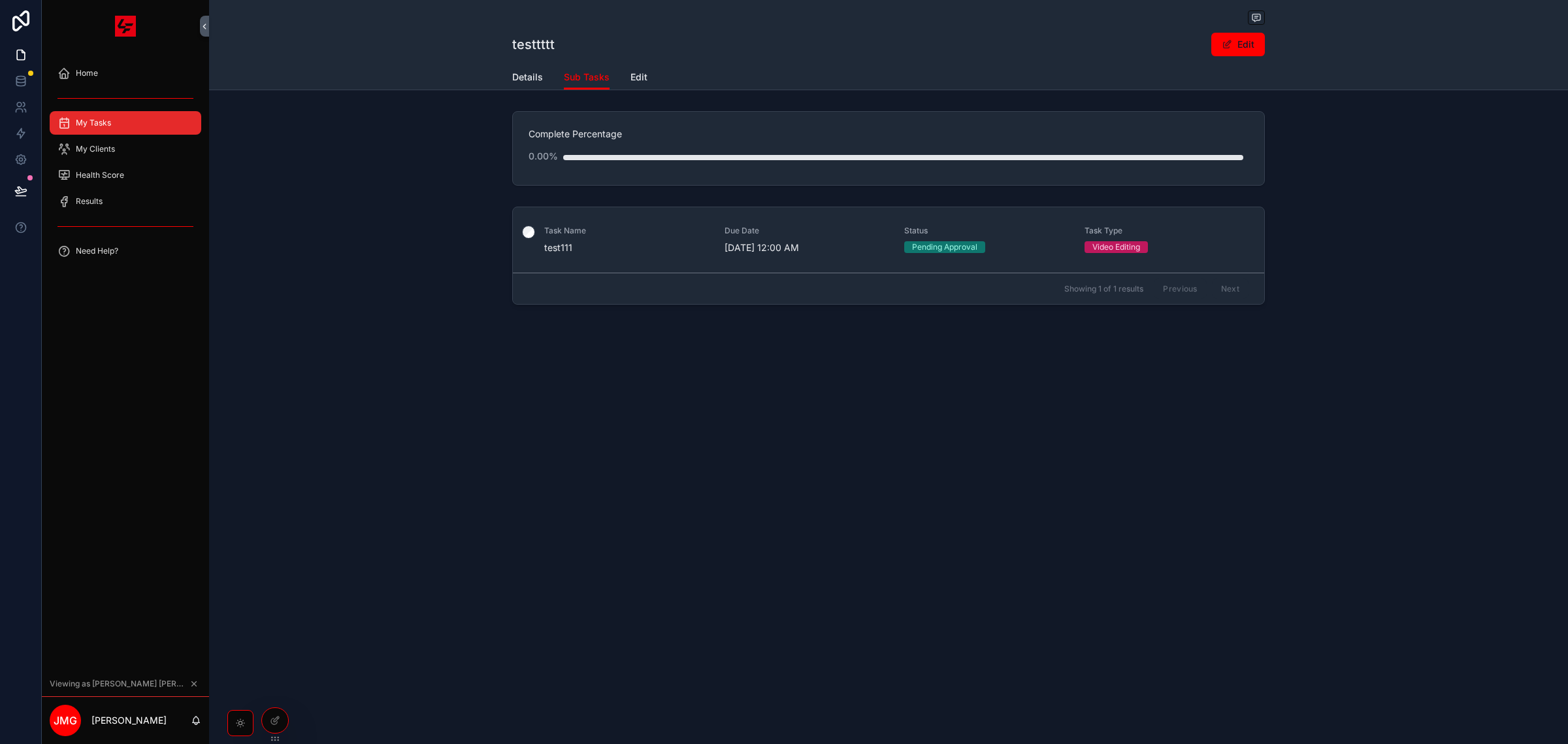
click at [135, 115] on div "My Tasks" at bounding box center [125, 123] width 136 height 21
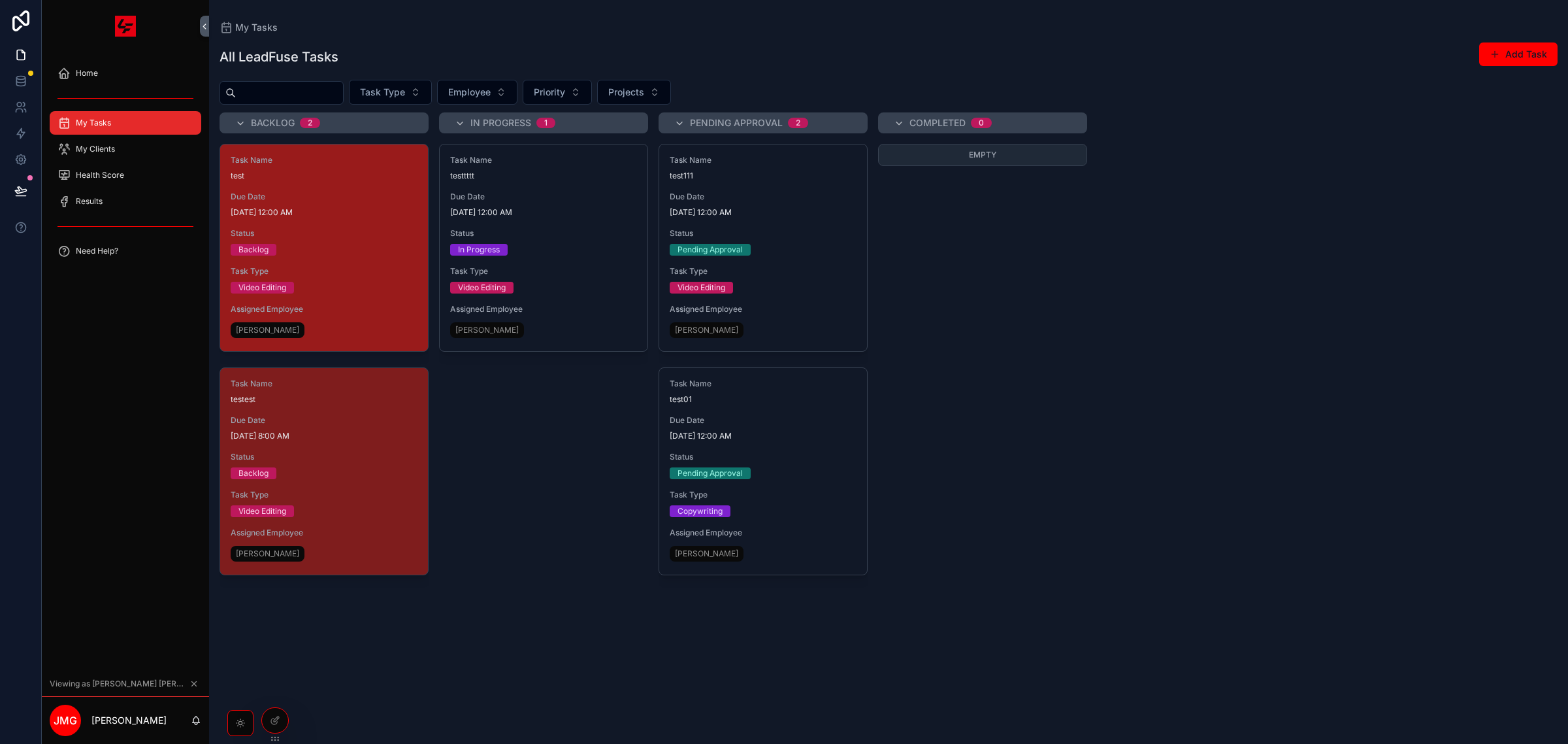
click at [304, 235] on span "Status" at bounding box center [324, 233] width 187 height 10
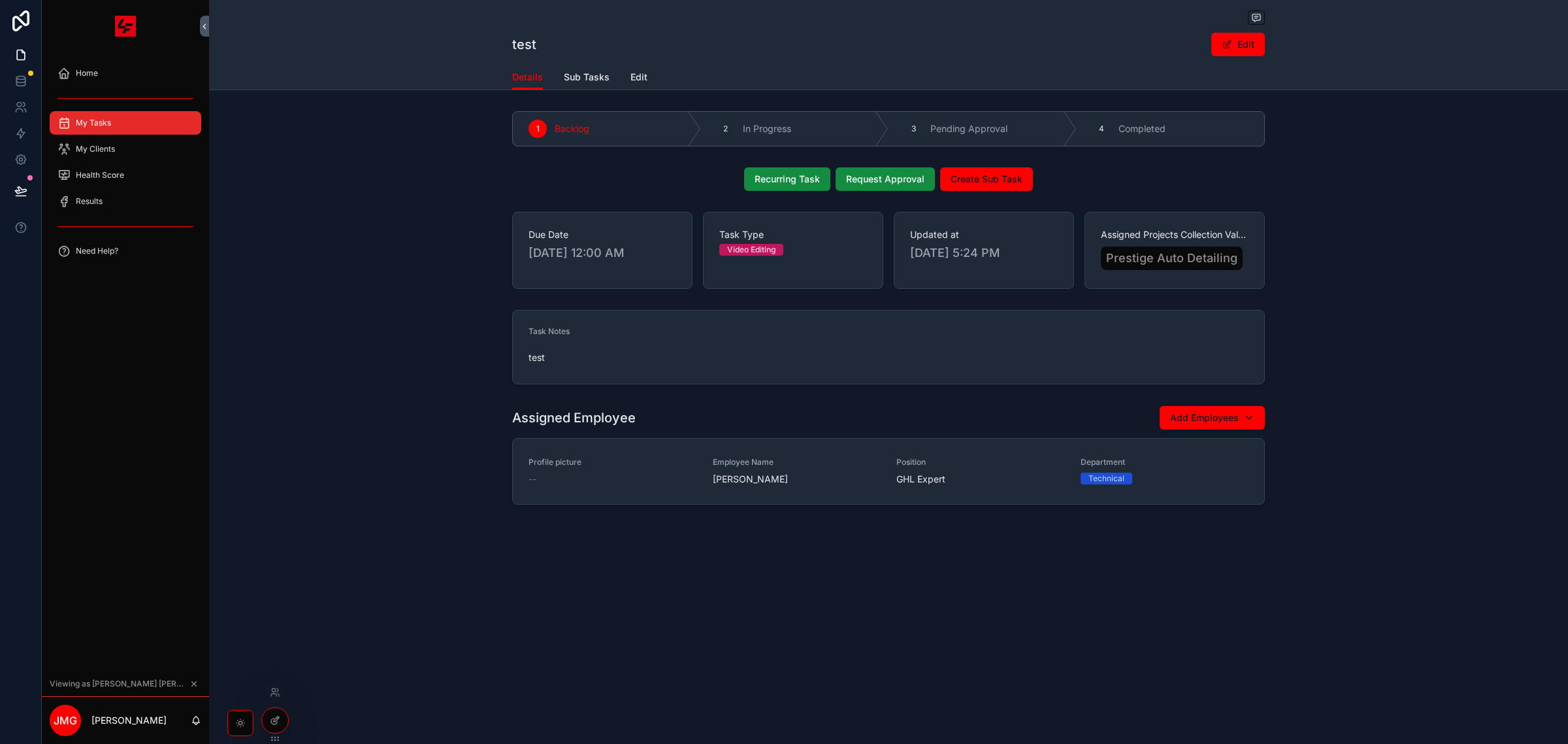
click at [279, 720] on icon at bounding box center [274, 720] width 10 height 10
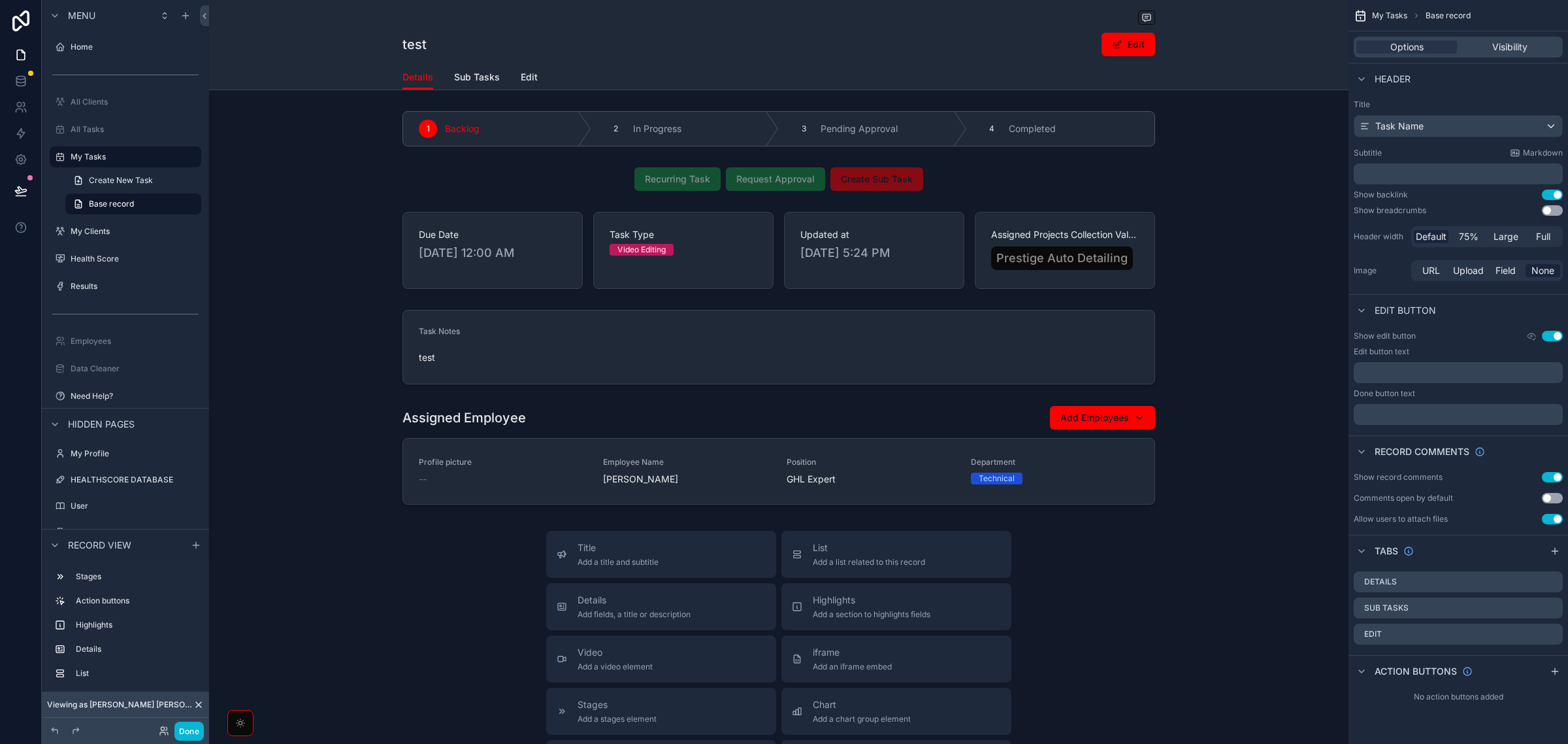
click at [1070, 21] on div "scrollable content" at bounding box center [778, 19] width 753 height 17
click at [1553, 608] on icon "scrollable content" at bounding box center [1552, 608] width 10 height 10
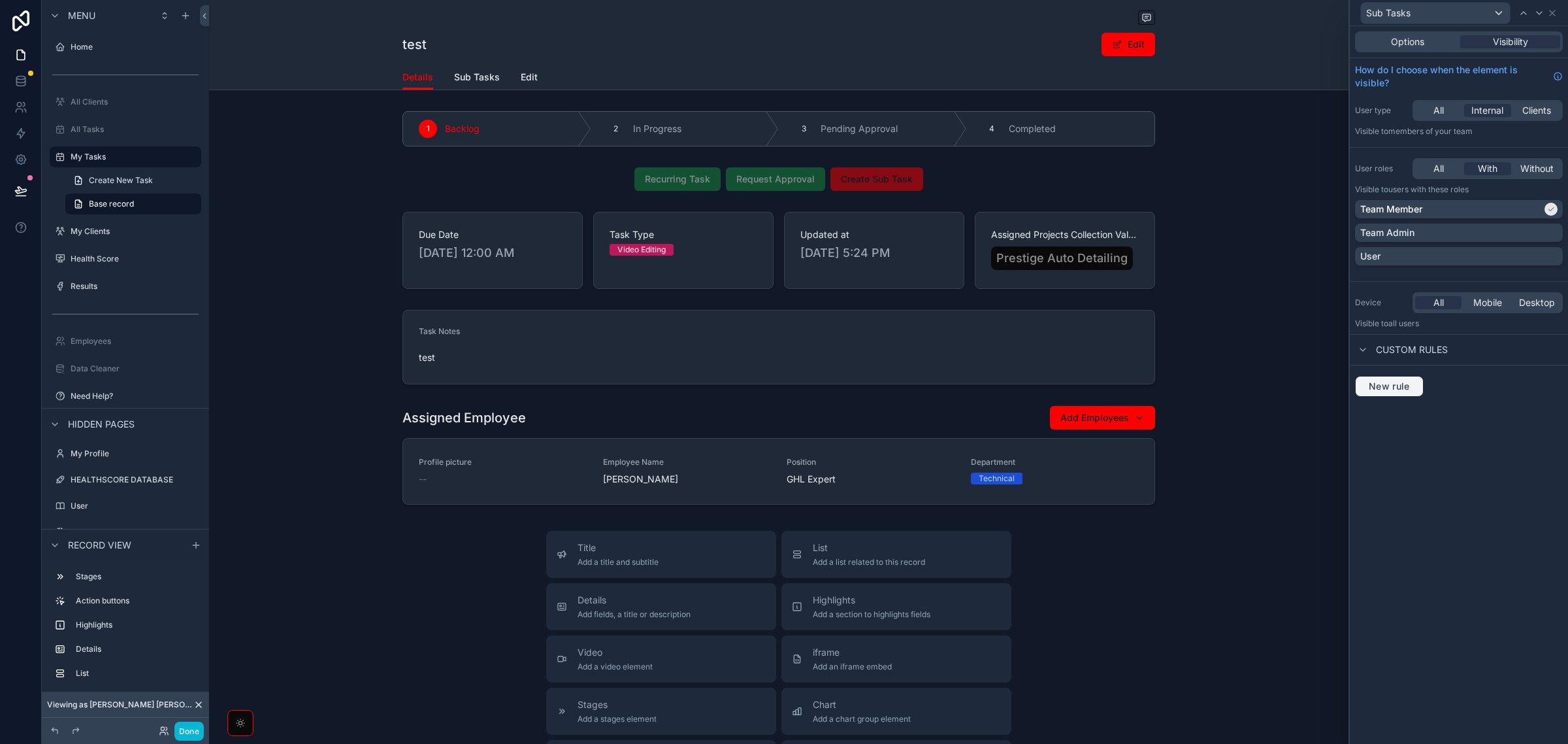
click at [1388, 387] on span "New rule" at bounding box center [1390, 386] width 52 height 12
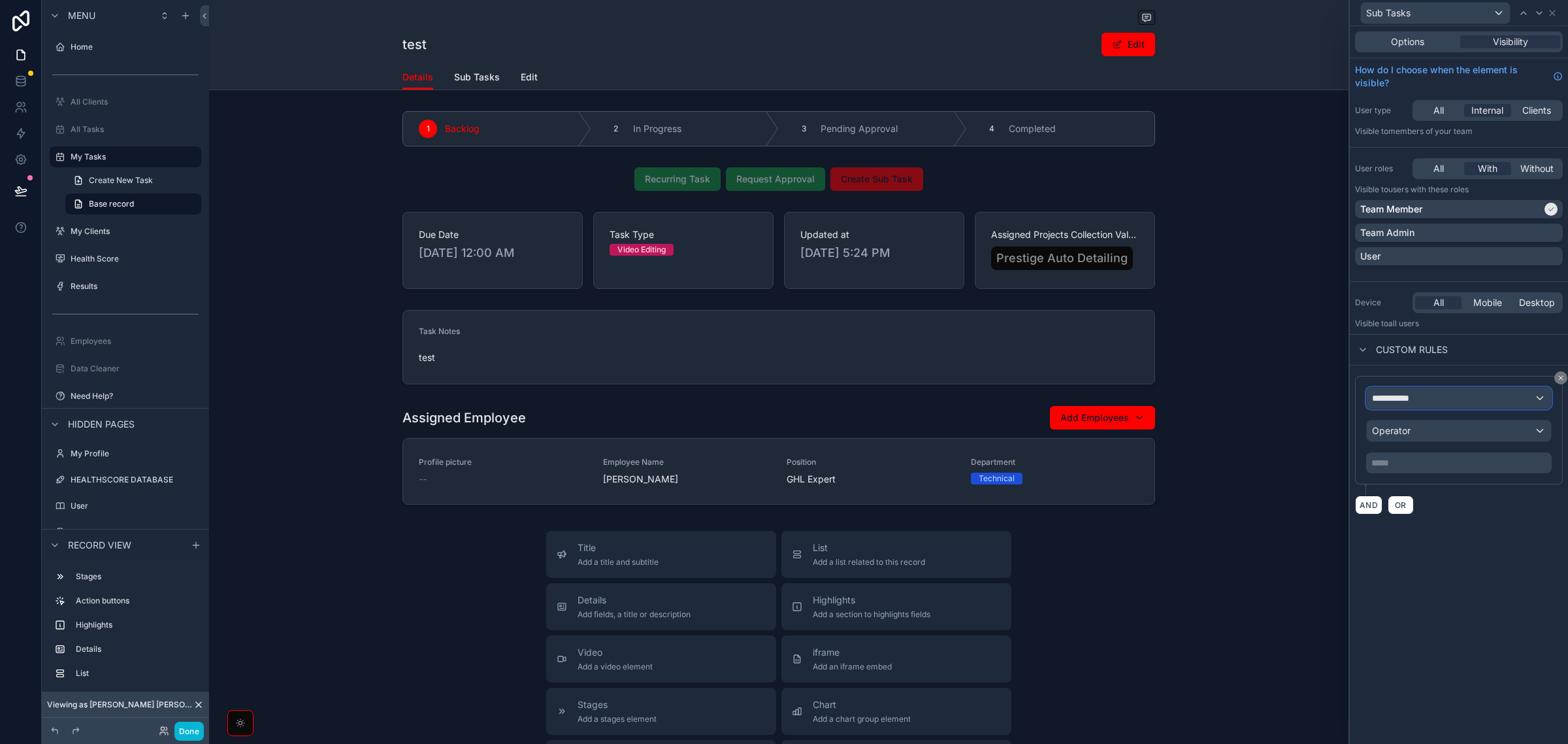
click at [1455, 393] on div "**********" at bounding box center [1459, 398] width 185 height 21
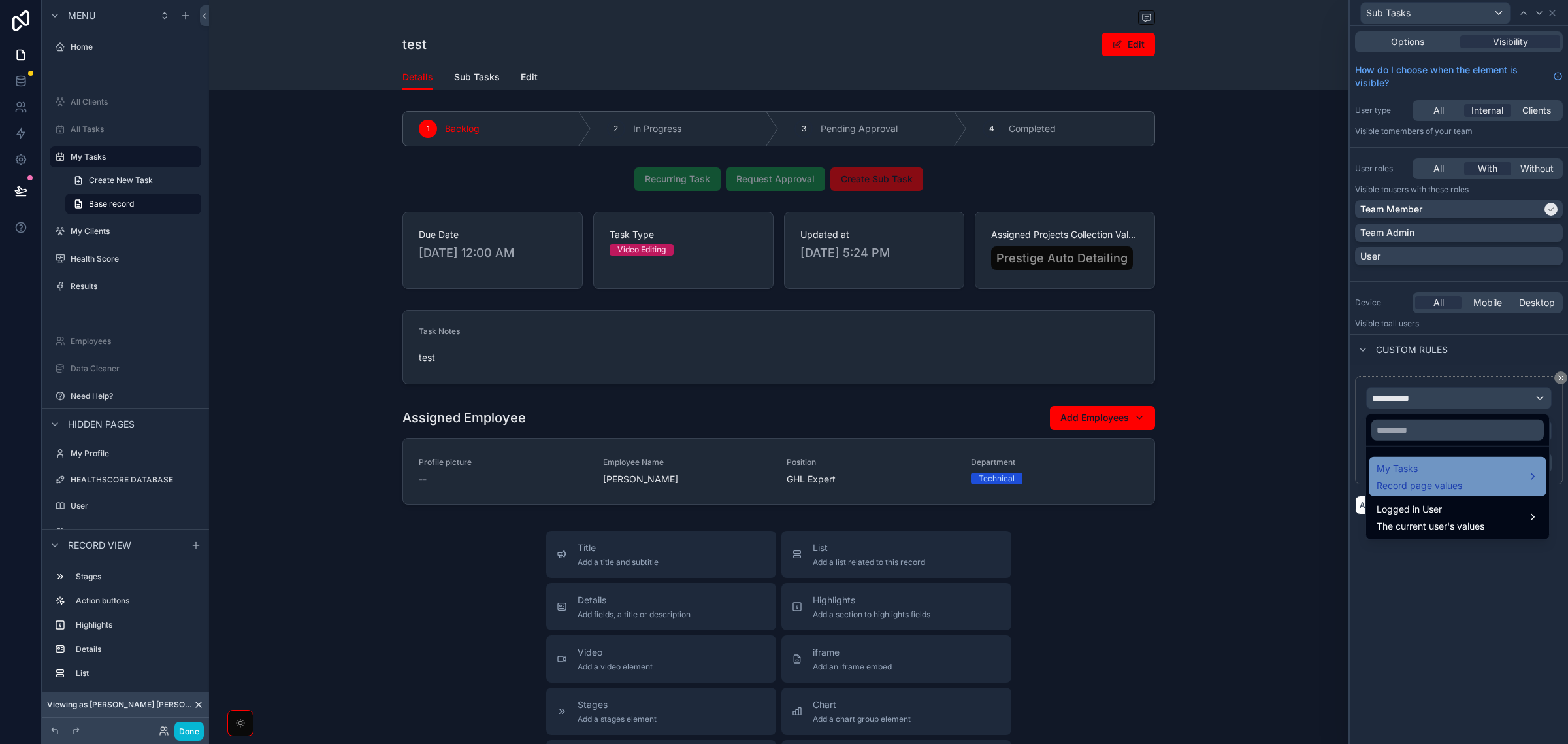
click at [1418, 479] on span "Record page values" at bounding box center [1420, 485] width 86 height 13
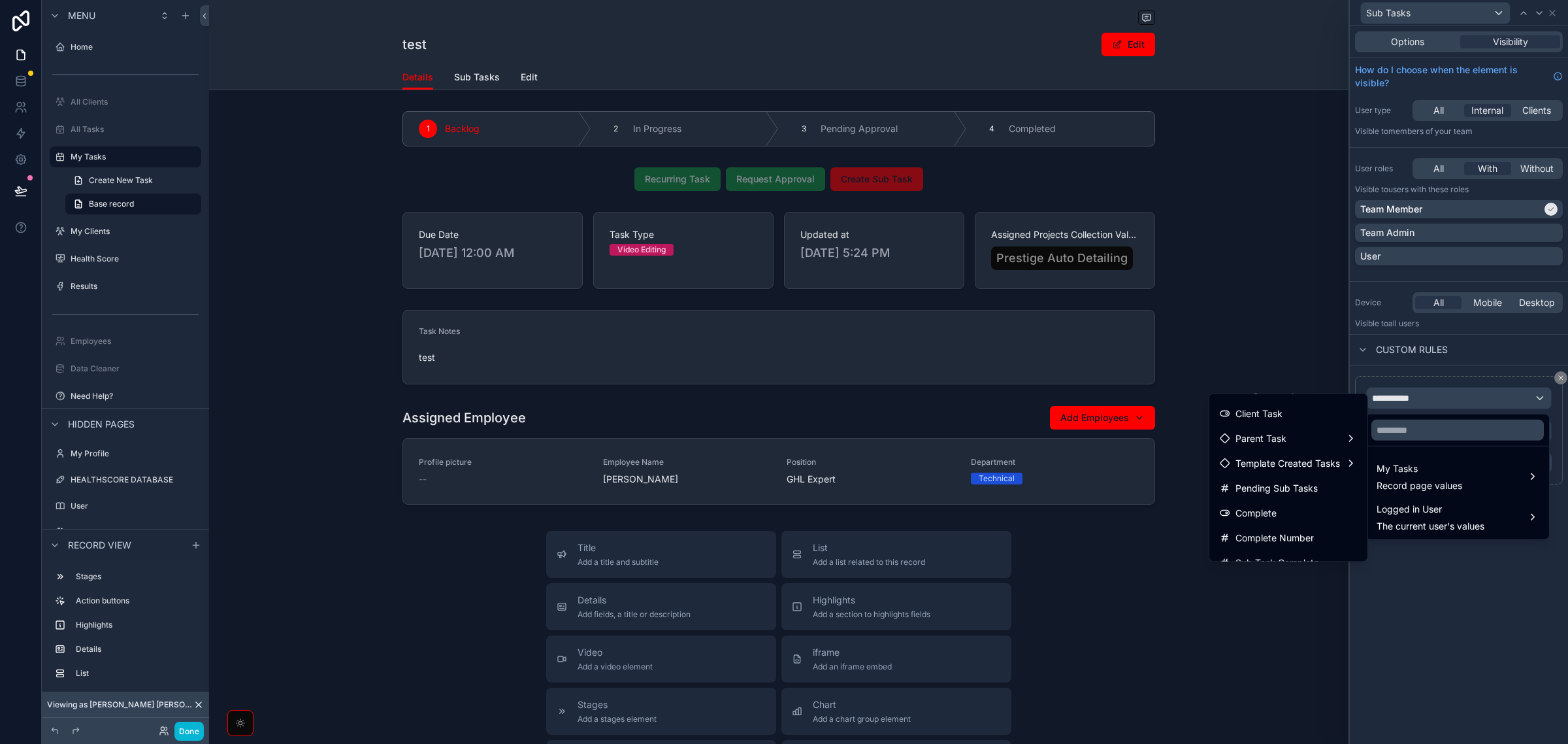
scroll to position [655, 0]
click at [1297, 491] on span "sub tasks collection" at bounding box center [1278, 498] width 84 height 16
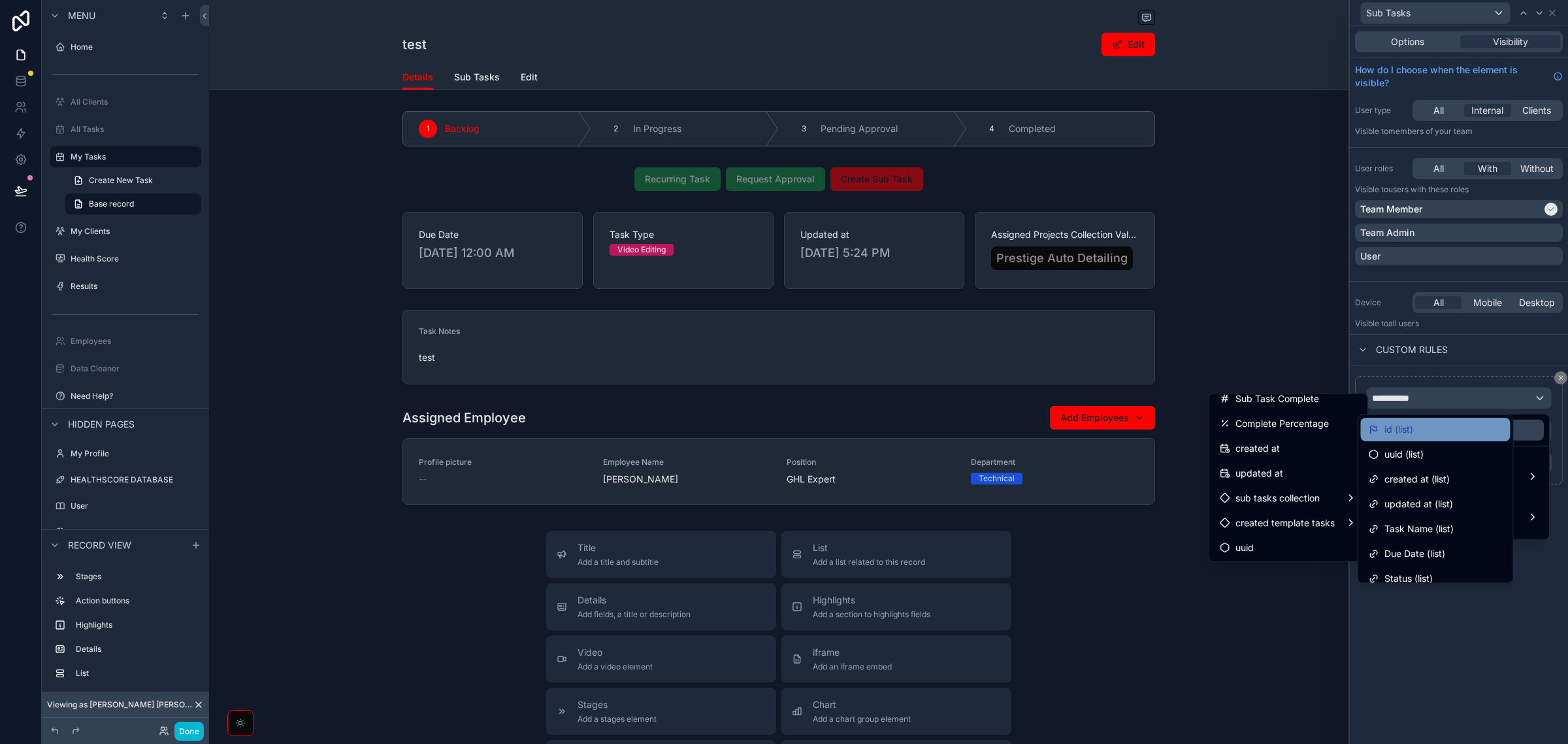
click at [1429, 428] on div "id (list)" at bounding box center [1436, 429] width 134 height 16
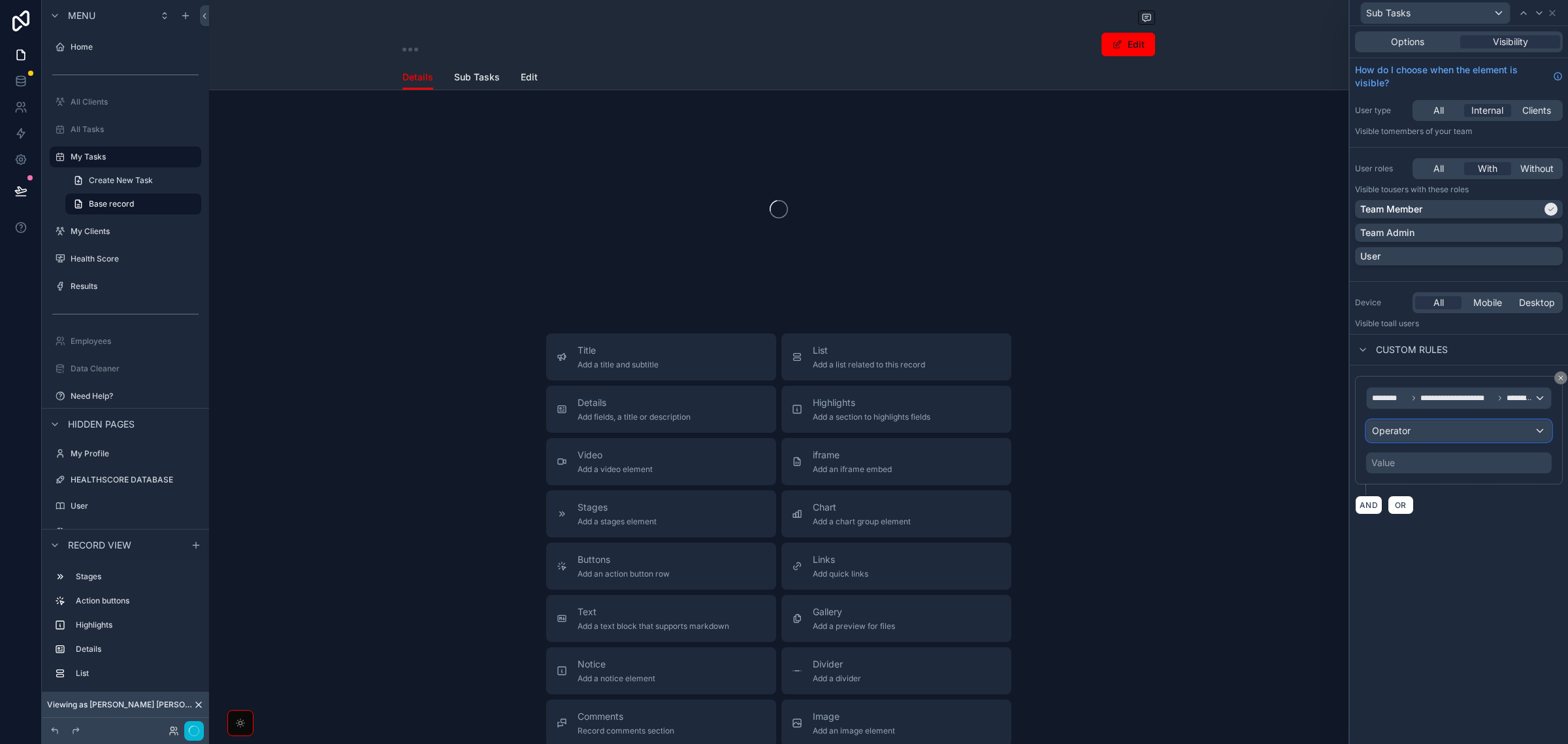
click at [1455, 431] on div "Operator" at bounding box center [1459, 431] width 185 height 21
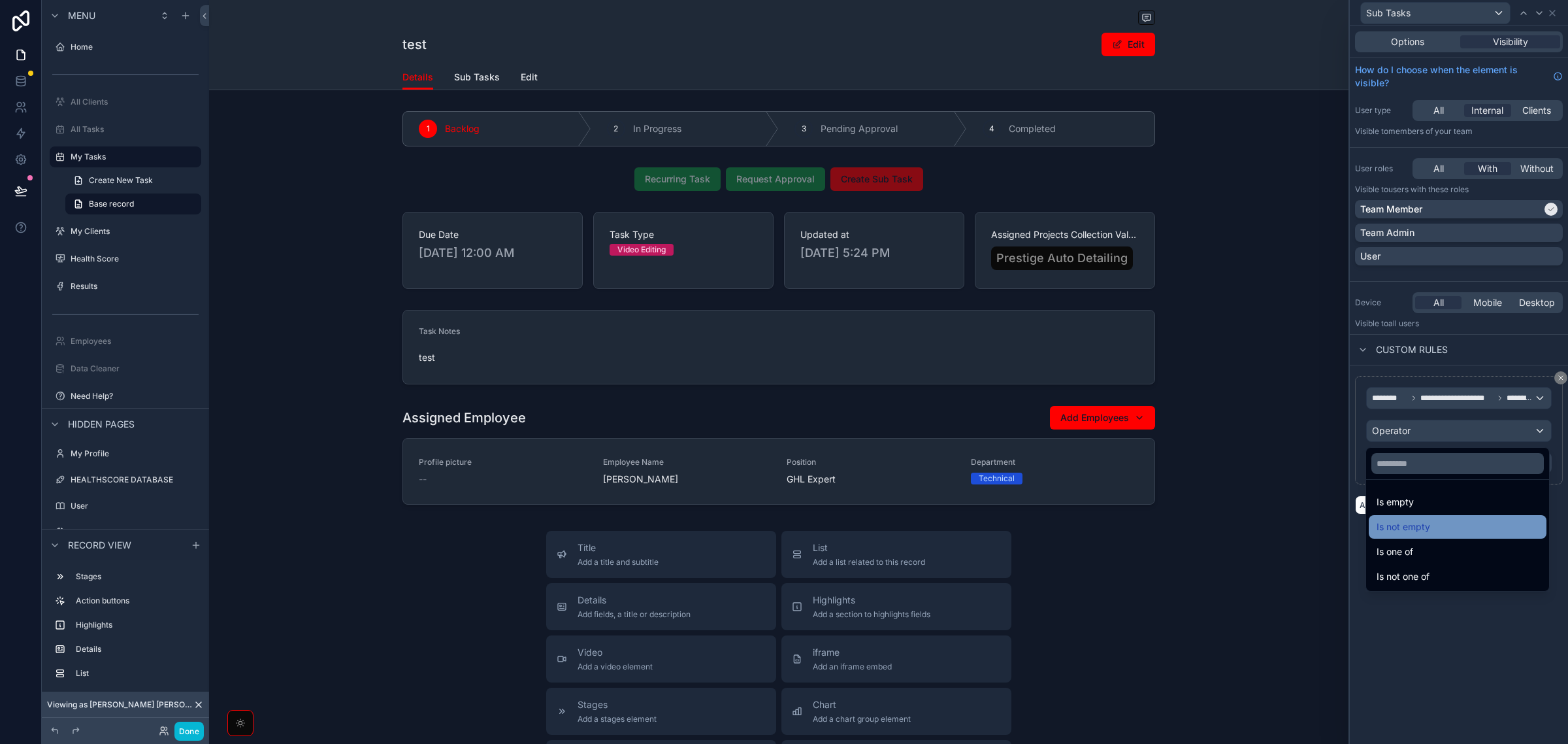
click at [1430, 530] on span "Is not empty" at bounding box center [1404, 526] width 54 height 16
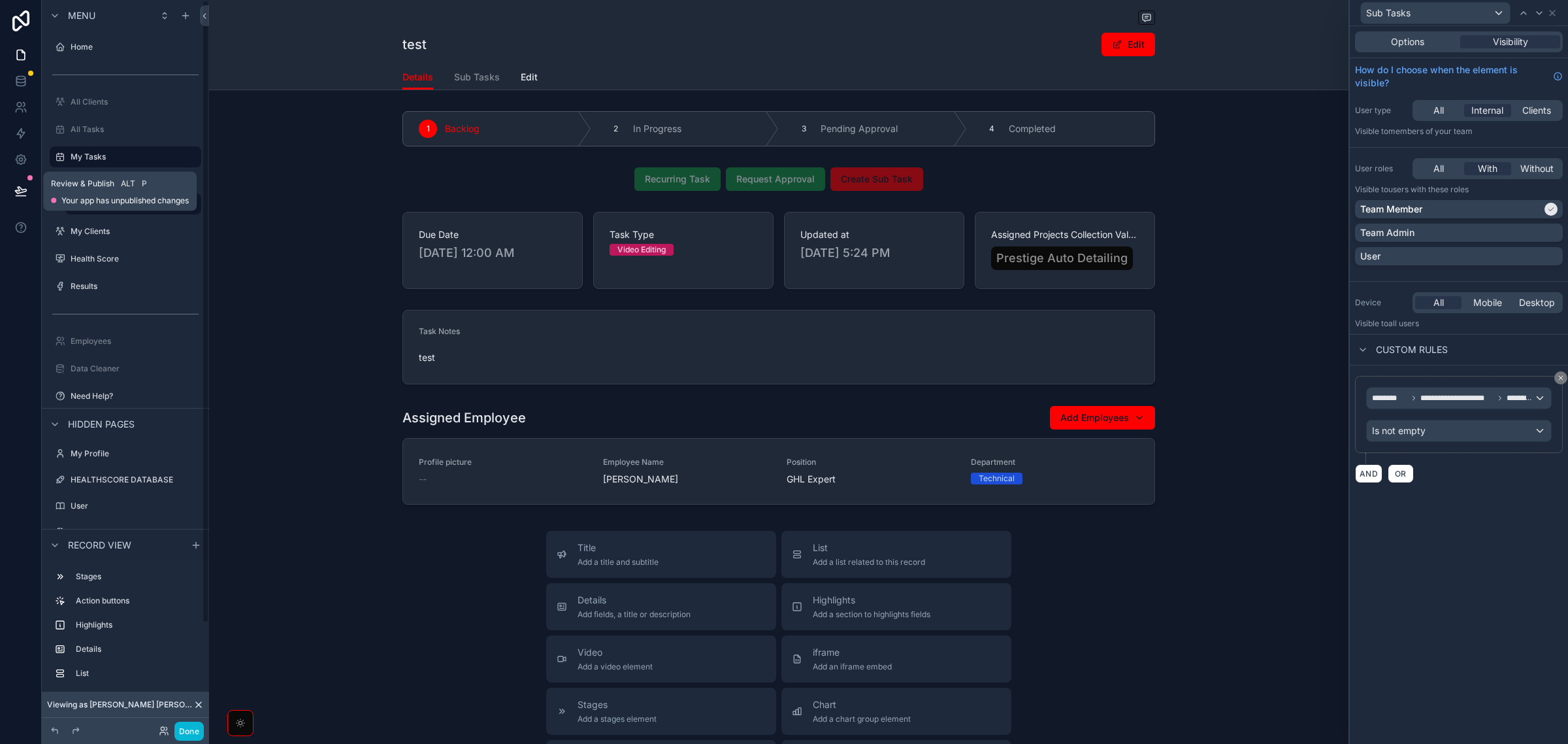
click at [17, 189] on icon at bounding box center [21, 191] width 13 height 13
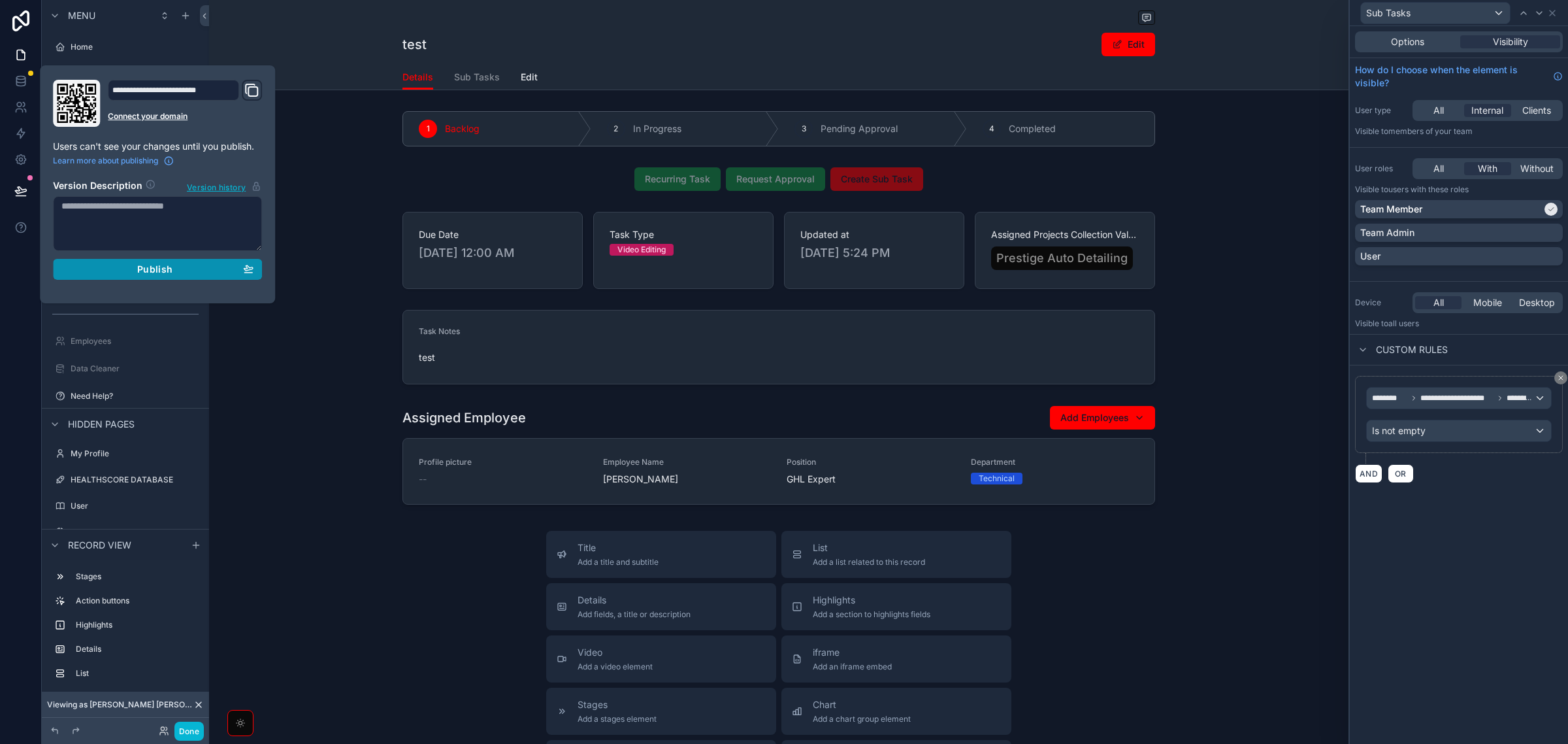
click at [131, 273] on div "Publish" at bounding box center [158, 269] width 192 height 12
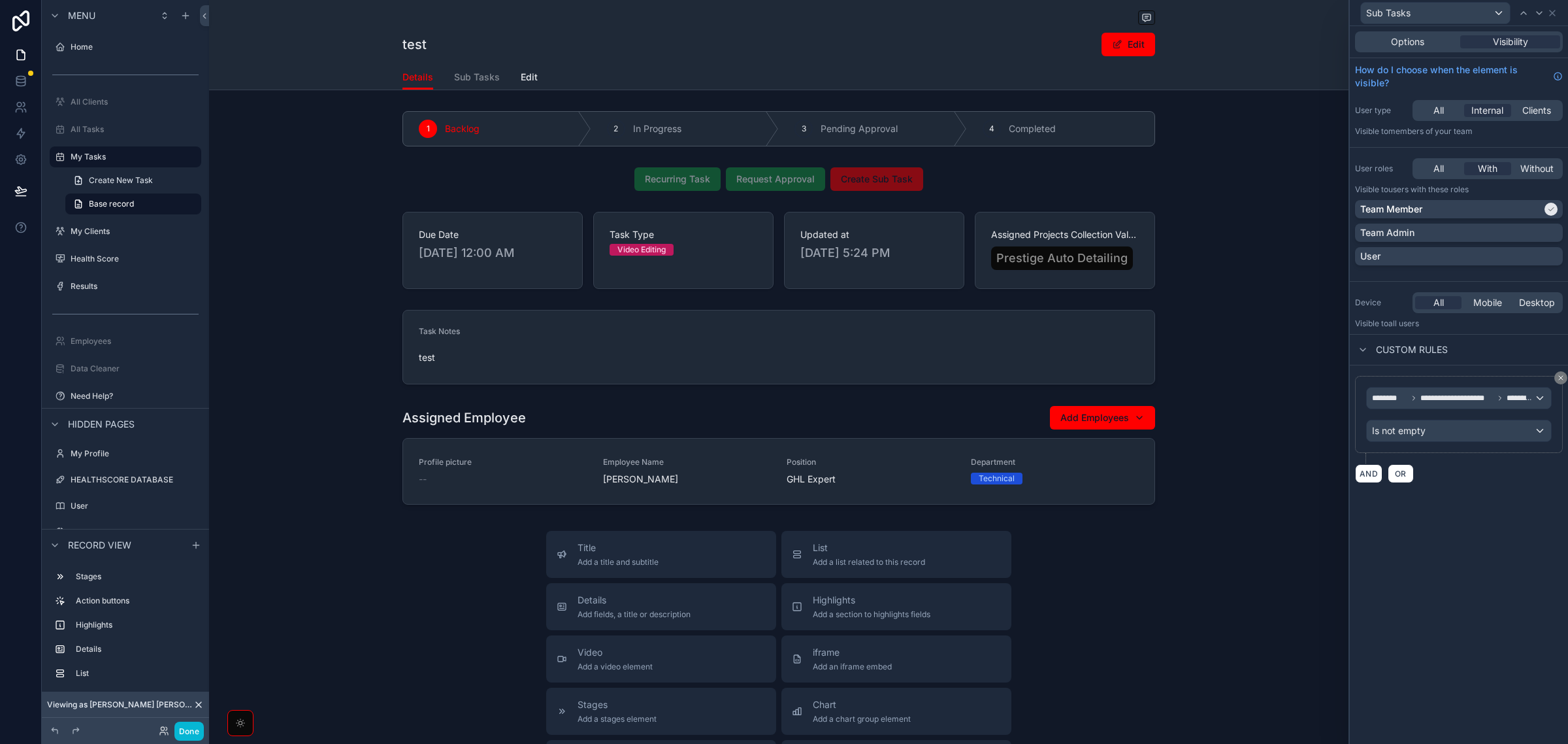
click at [354, 6] on div "test Edit Details Details Sub Tasks Edit" at bounding box center [778, 45] width 1139 height 90
click at [87, 47] on label "Home" at bounding box center [122, 46] width 104 height 10
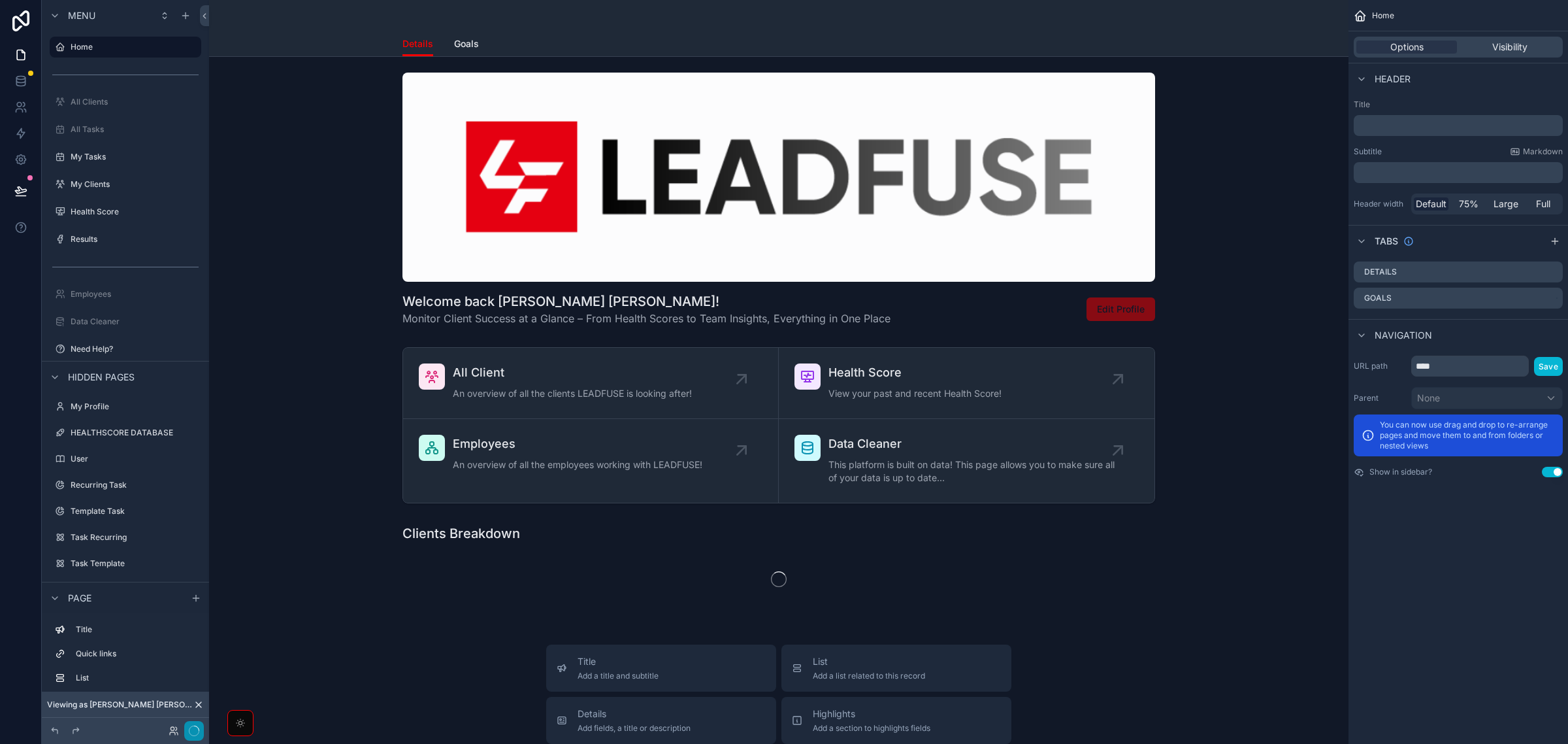
click at [192, 729] on button "button" at bounding box center [194, 731] width 19 height 19
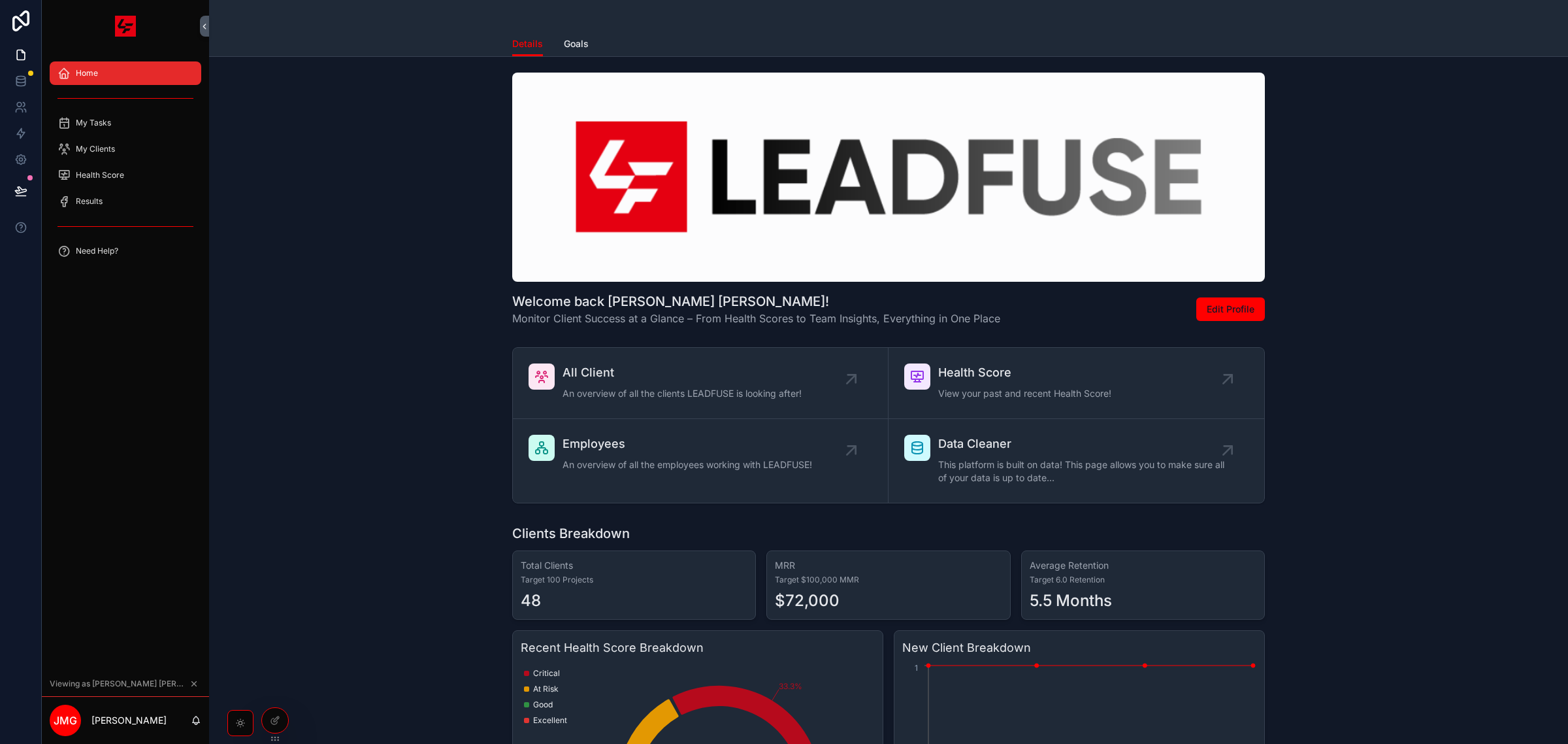
click at [1370, 161] on div "Welcome back [PERSON_NAME] [PERSON_NAME]! Monitor Client Success at a Glance – …" at bounding box center [889, 199] width 1338 height 264
click at [30, 194] on button at bounding box center [21, 191] width 29 height 37
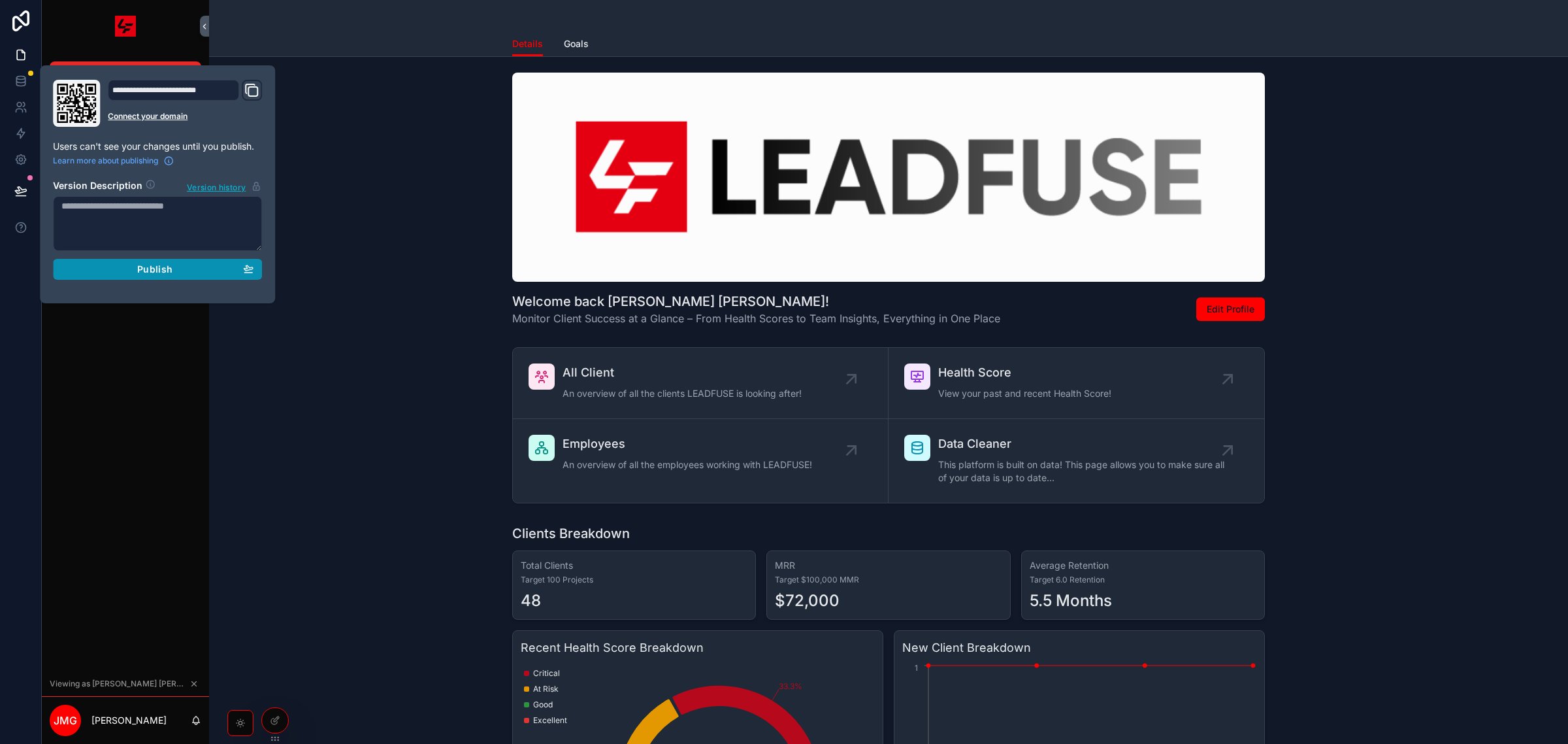
click at [122, 275] on div "Publish" at bounding box center [158, 269] width 192 height 12
